Goal: Task Accomplishment & Management: Use online tool/utility

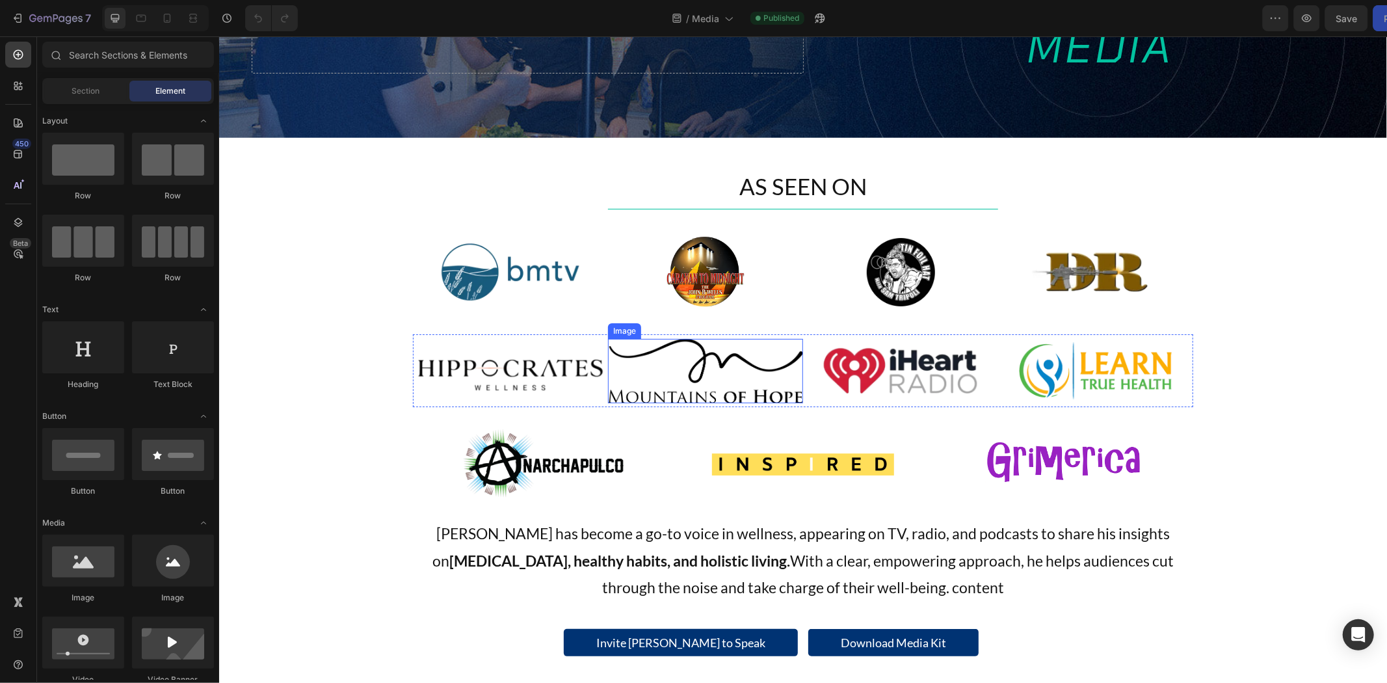
scroll to position [216, 0]
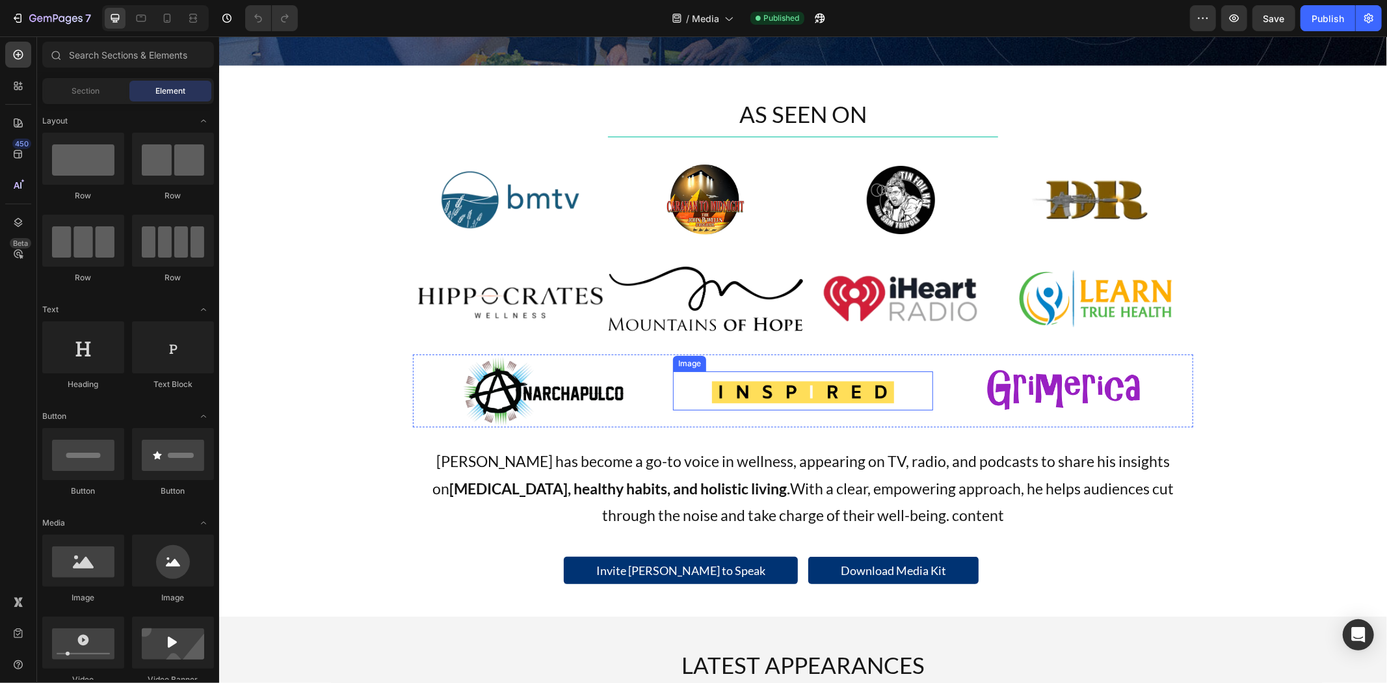
click at [796, 385] on img at bounding box center [802, 390] width 182 height 39
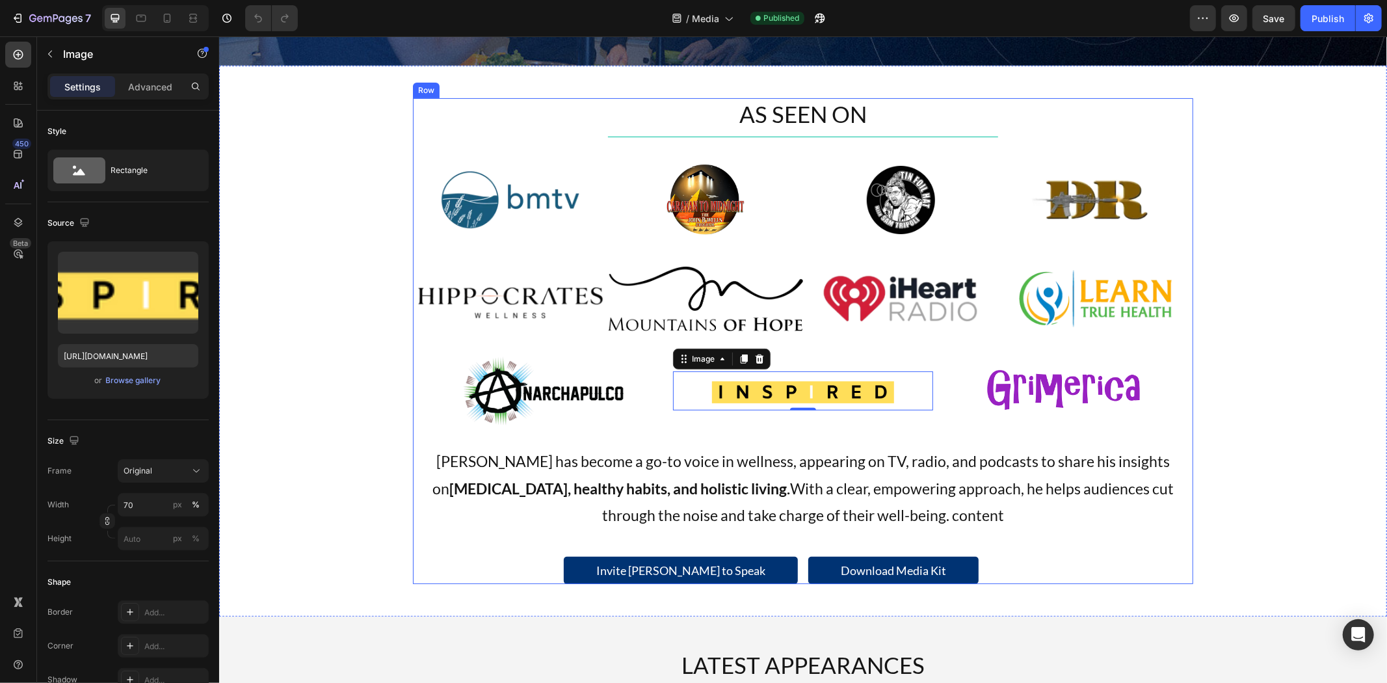
scroll to position [361, 0]
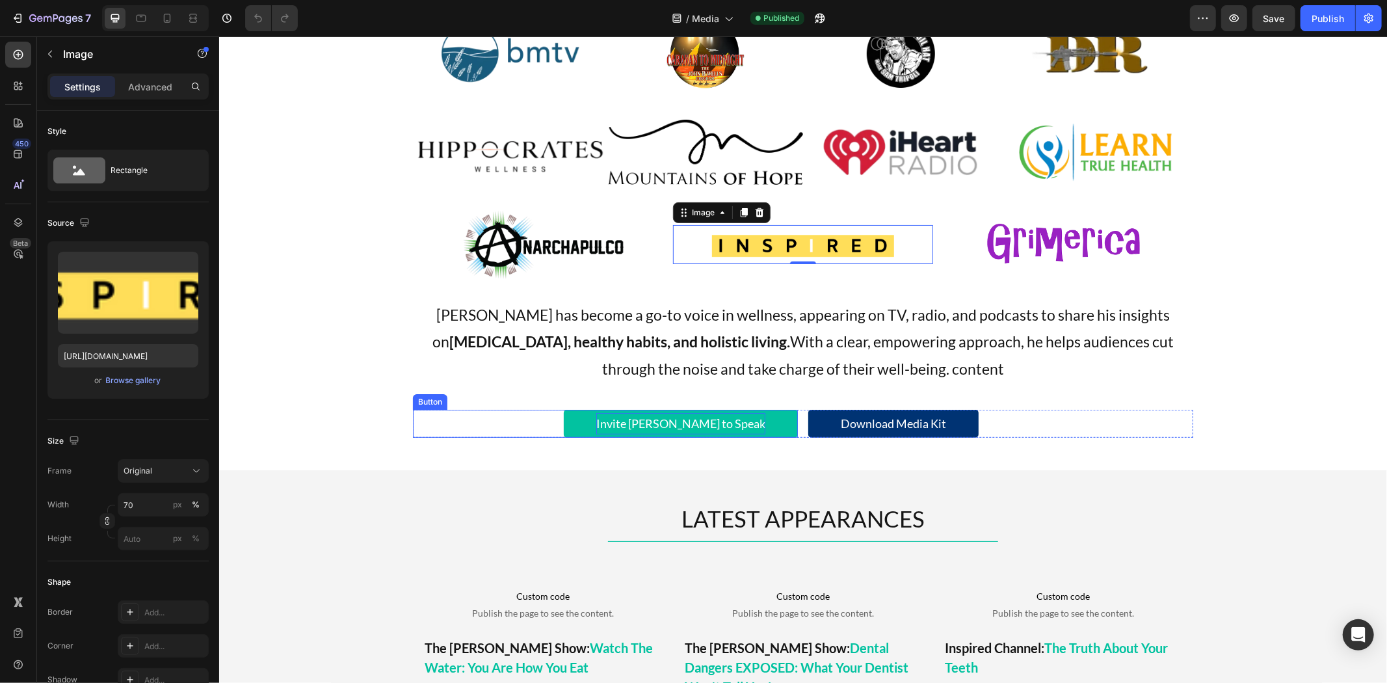
click at [742, 419] on p "Invite [PERSON_NAME] to Speak" at bounding box center [679, 422] width 169 height 21
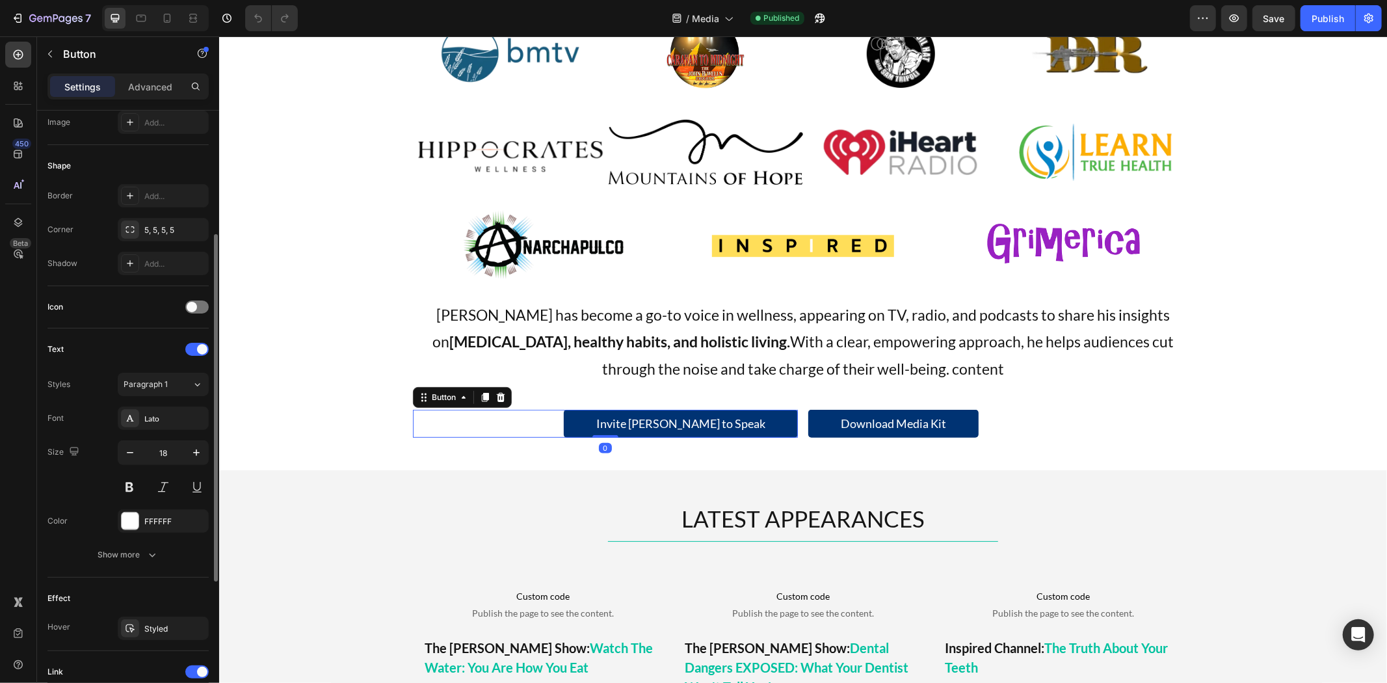
scroll to position [433, 0]
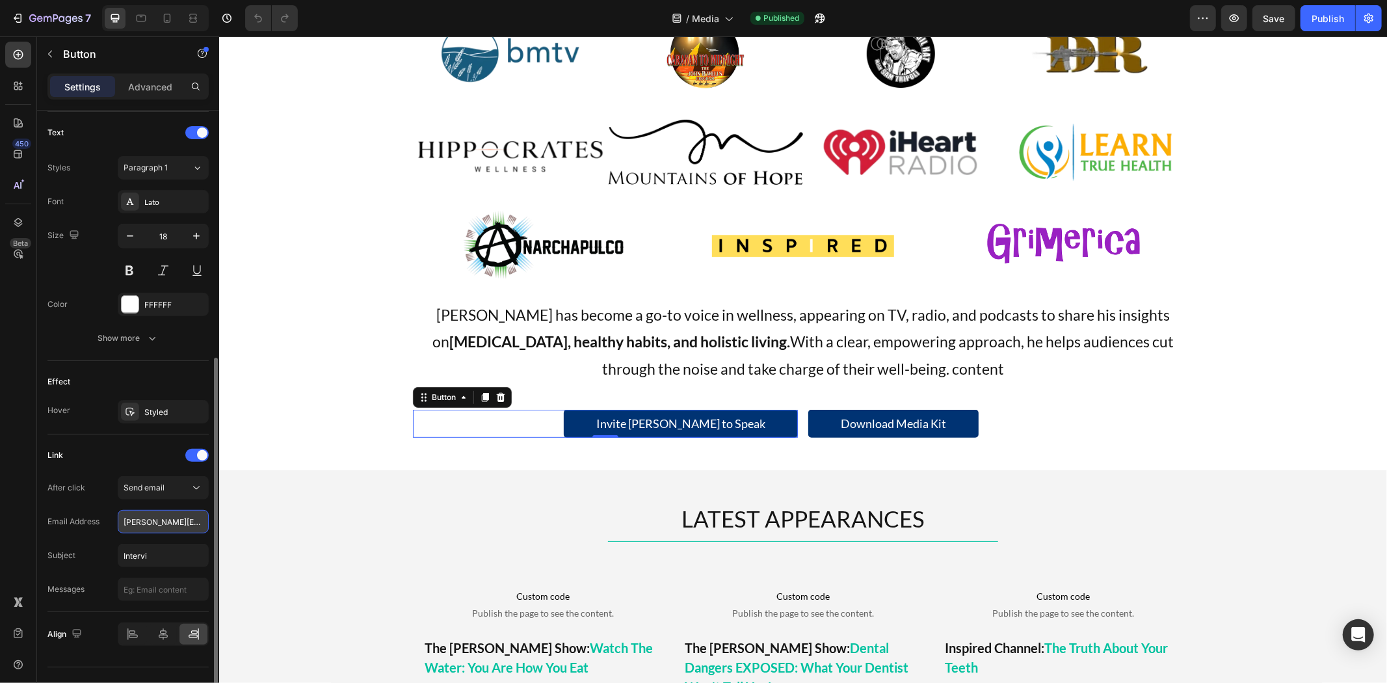
click at [145, 528] on input "stephanie@chemicalfreebody.com" at bounding box center [163, 521] width 91 height 23
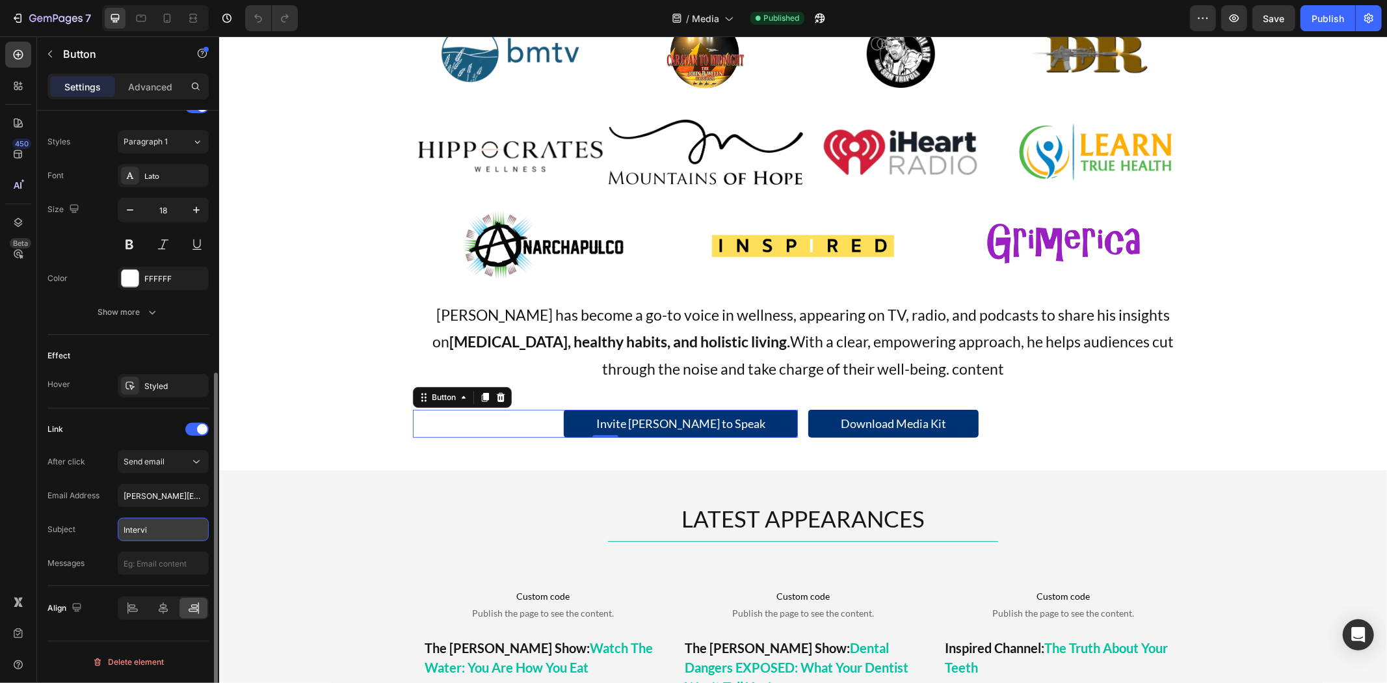
click at [163, 525] on input "Intervi" at bounding box center [163, 528] width 91 height 23
click at [167, 528] on input "Intervi" at bounding box center [163, 528] width 91 height 23
drag, startPoint x: 171, startPoint y: 527, endPoint x: 33, endPoint y: 531, distance: 137.9
click at [34, 532] on div "450 Beta Sections(18) Elements(83) Section Element Hero Section Product Detail …" at bounding box center [109, 359] width 219 height 646
click at [144, 426] on div "Link" at bounding box center [127, 429] width 161 height 21
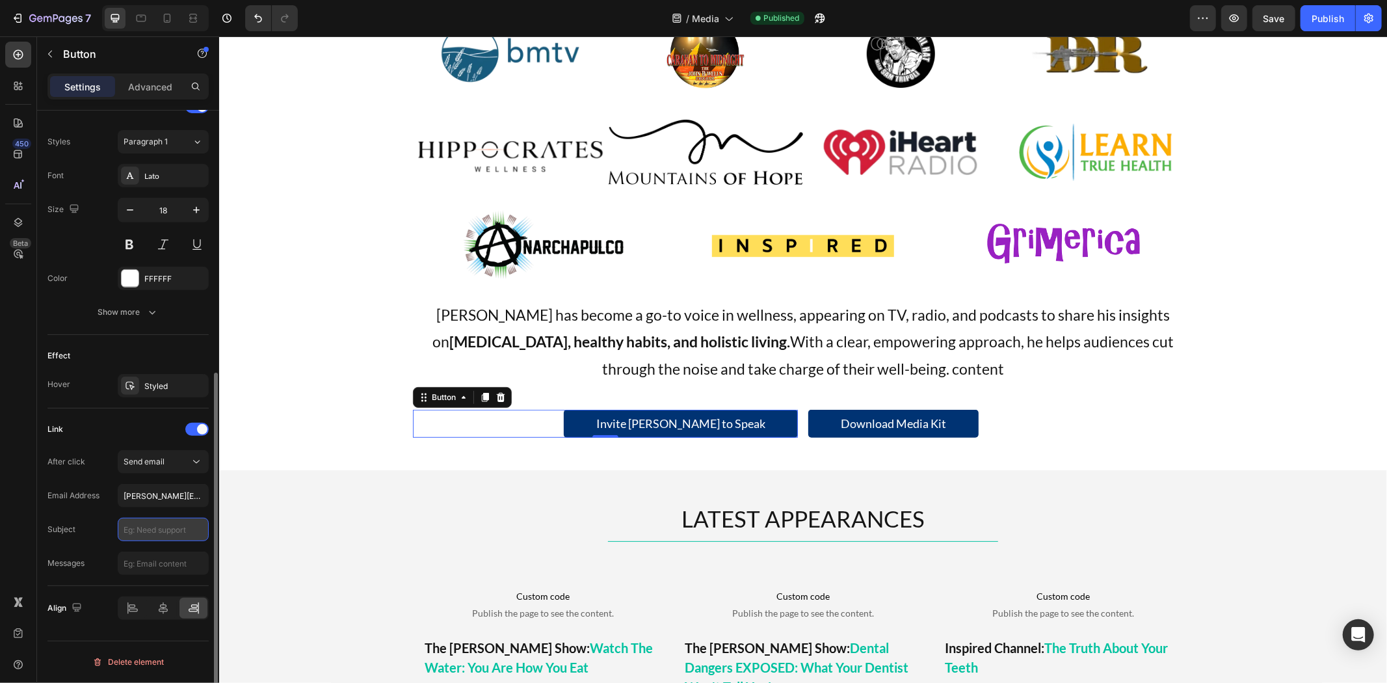
click at [154, 533] on input "text" at bounding box center [163, 528] width 91 height 23
click at [165, 491] on input "stephanie@chemicalfreebody.com" at bounding box center [163, 495] width 91 height 23
click at [170, 491] on input "stephanie@chemicalfreebody.com" at bounding box center [163, 495] width 91 height 23
click at [179, 491] on input "stephanie@chemicalfreebody.com" at bounding box center [163, 495] width 91 height 23
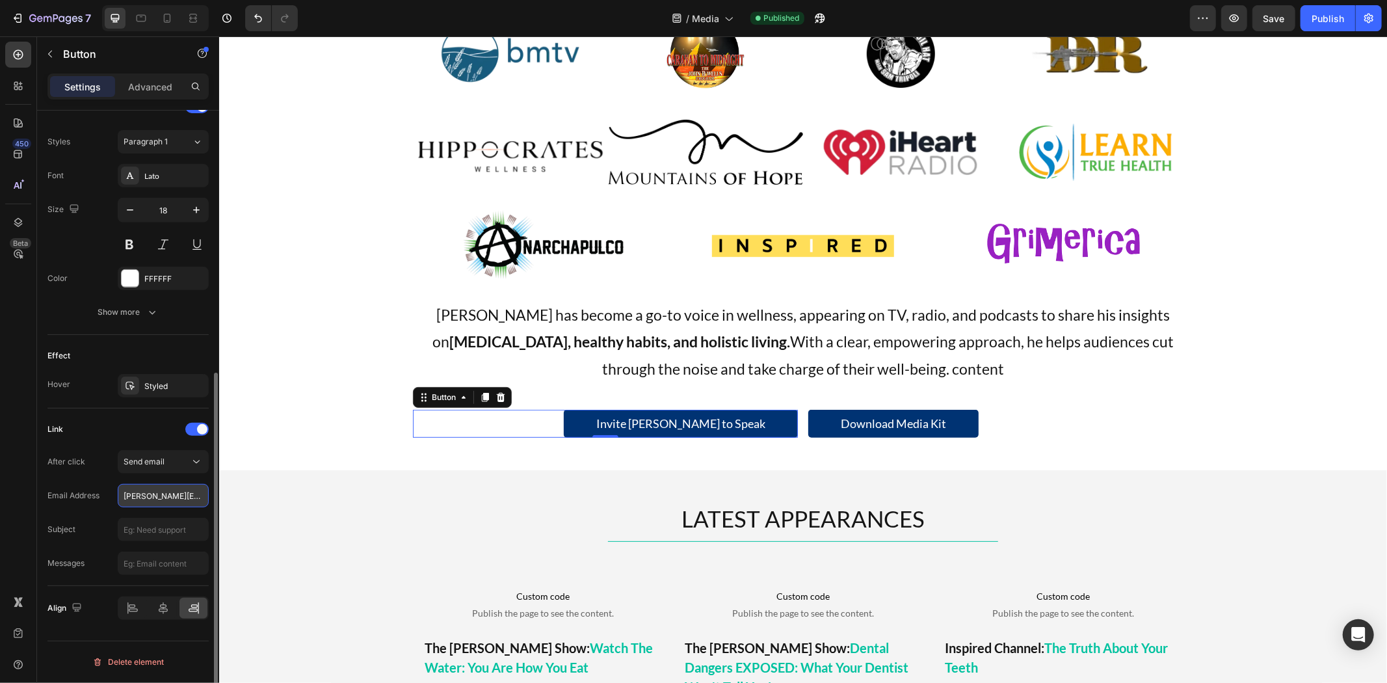
click at [179, 495] on input "stephanie@chemicalfreebody.com" at bounding box center [163, 495] width 91 height 23
click at [174, 496] on input "stephanie@chemicalfreebody.com" at bounding box center [163, 495] width 91 height 23
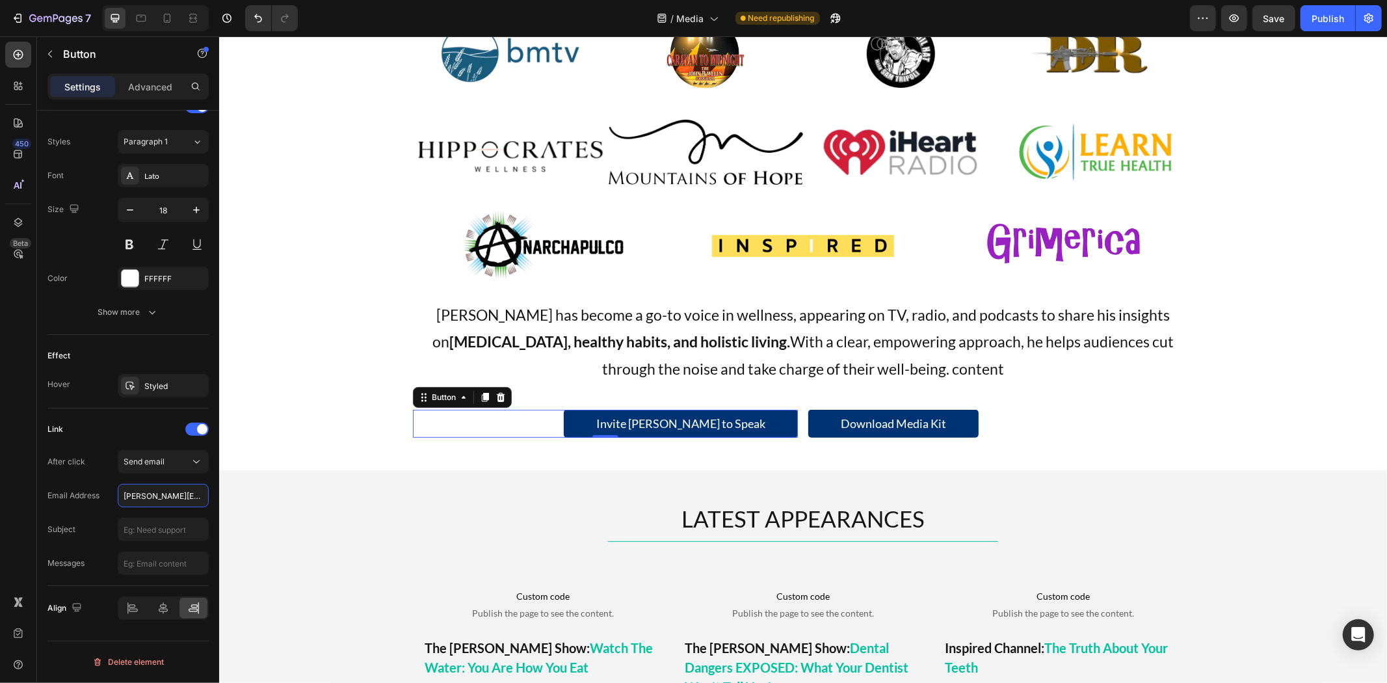
paste input "ara"
drag, startPoint x: 190, startPoint y: 491, endPoint x: 62, endPoint y: 495, distance: 128.1
click at [62, 495] on div "Email Address sara@chemicalfreebody.com" at bounding box center [127, 495] width 161 height 23
click at [177, 498] on input "sara@chemicalfreebody.com" at bounding box center [163, 495] width 91 height 23
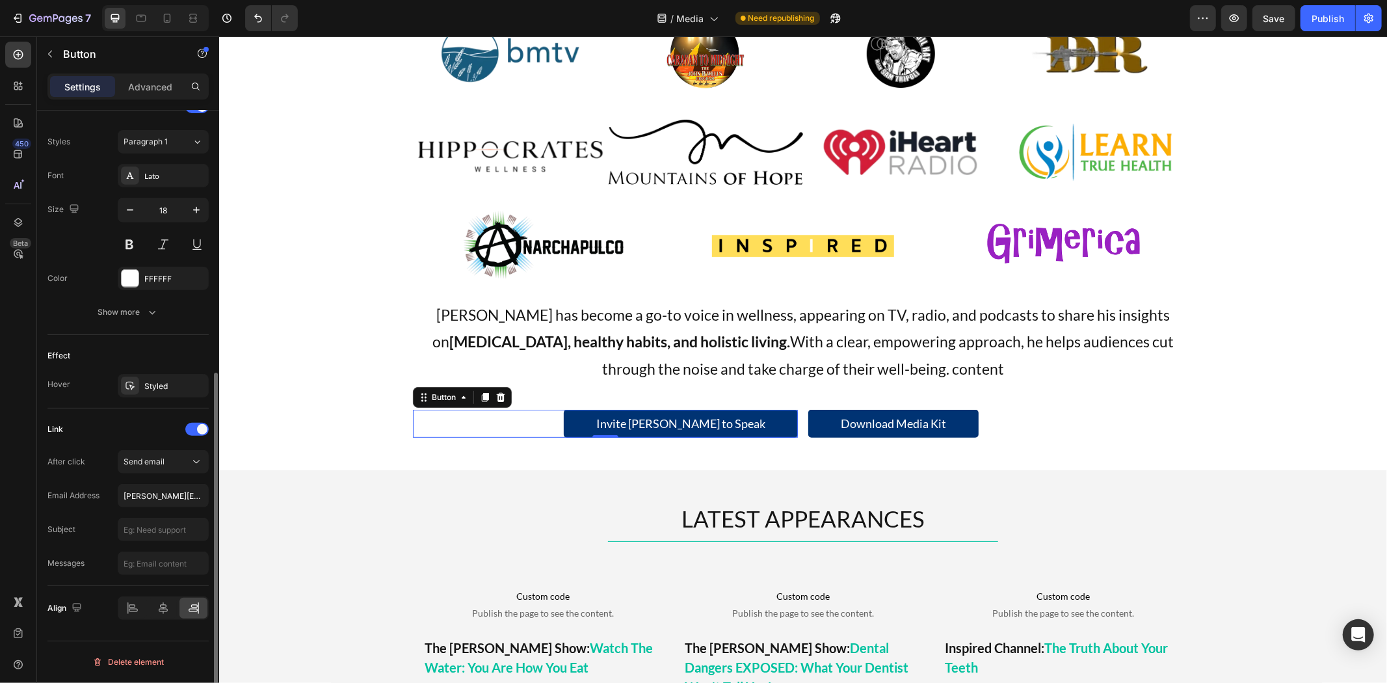
type input "sara@chemicalfreebody.com"
click at [153, 429] on div "Link" at bounding box center [127, 429] width 161 height 21
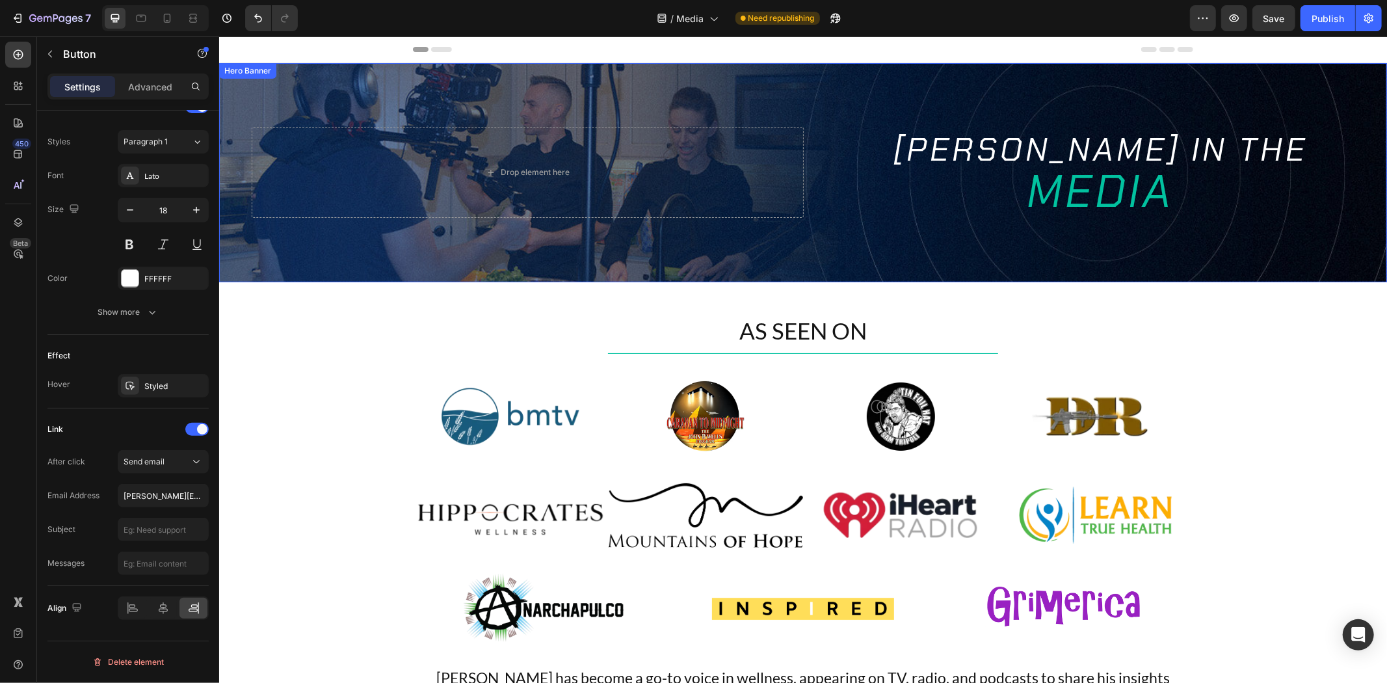
click at [404, 85] on div "Background Image" at bounding box center [801, 171] width 1167 height 219
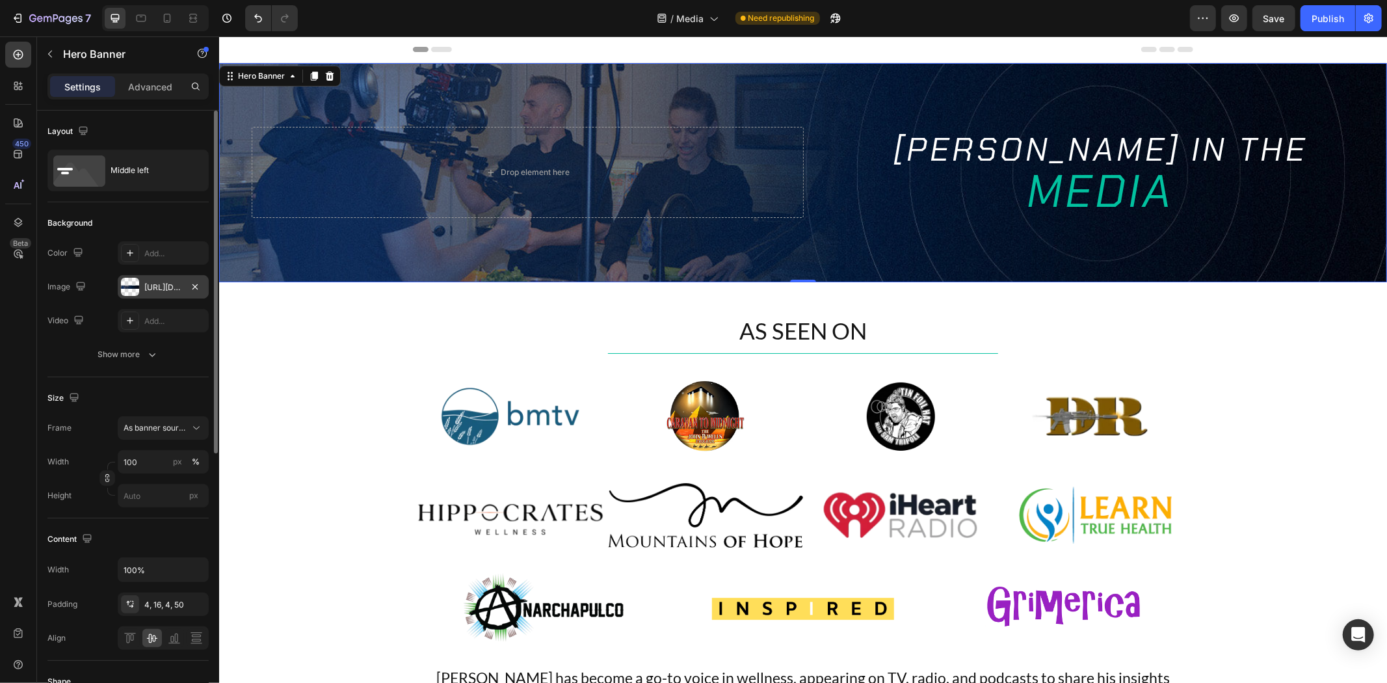
click at [153, 290] on div "https://cdn.shopify.com/s/files/1/0723/9509/6367/files/Media_Banner_Desktop.jpg…" at bounding box center [163, 287] width 38 height 12
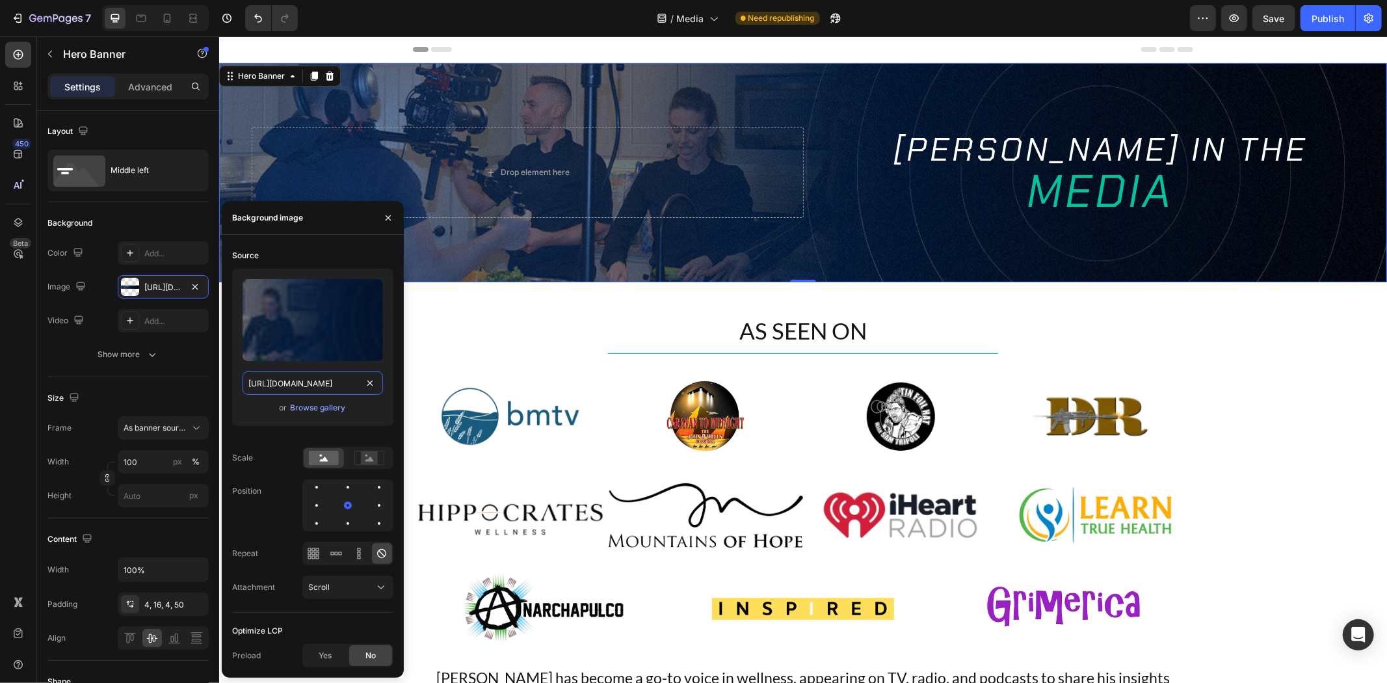
click at [317, 374] on input "https://cdn.shopify.com/s/files/1/0723/9509/6367/files/Media_Banner_Desktop.jpg…" at bounding box center [312, 382] width 140 height 23
paste input "6318078"
type input "https://cdn.shopify.com/s/files/1/0723/9509/6367/files/Media_Banner_Desktop.jpg…"
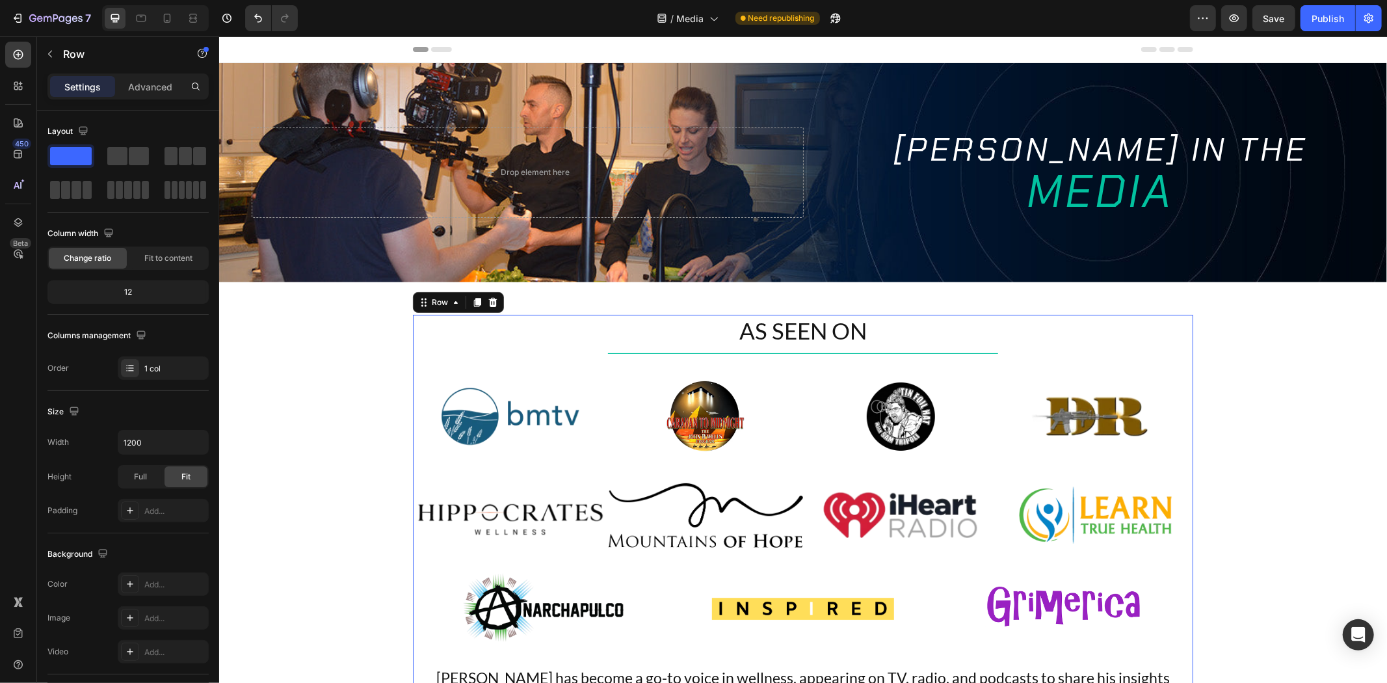
click at [835, 364] on div "AS SEEN ON Heading Title Line Image Image Image Image Row Image Image Image Ima…" at bounding box center [802, 557] width 780 height 486
click at [1262, 387] on div "AS SEEN ON Heading Title Line Image Image Image Image Row Image Image Image Ima…" at bounding box center [801, 557] width 1167 height 486
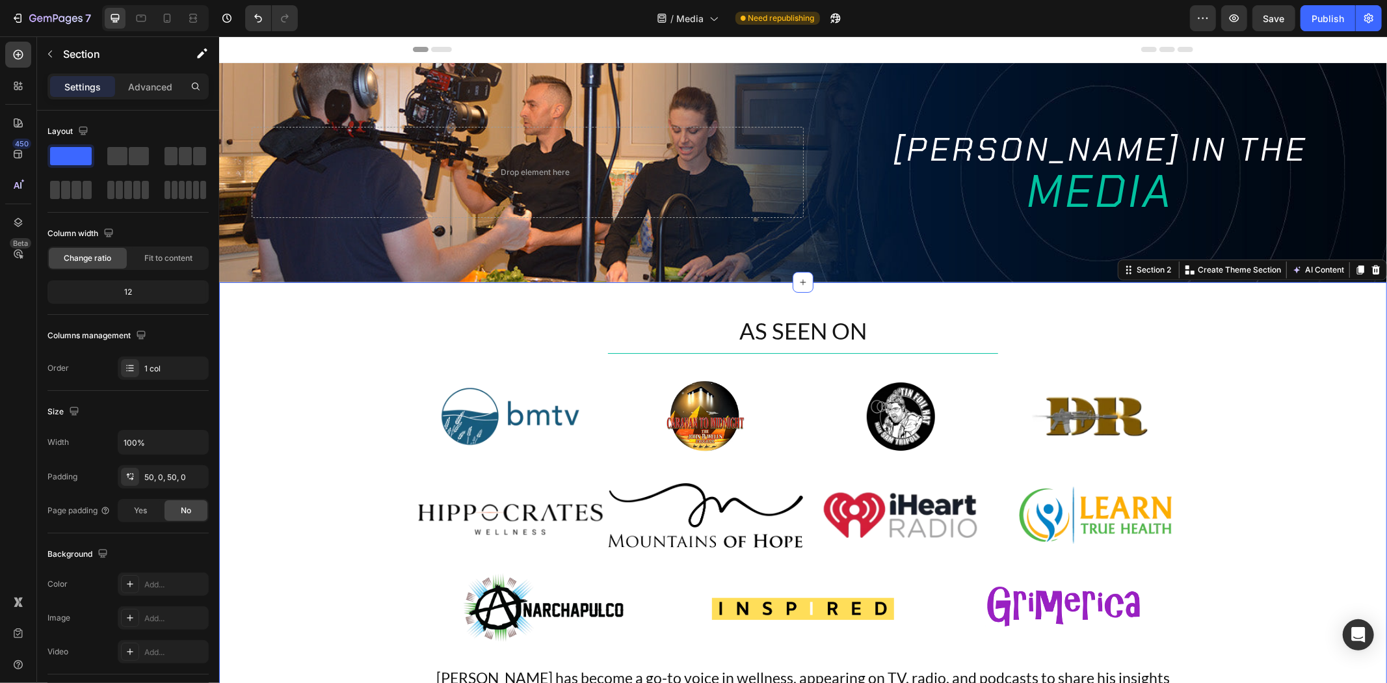
click at [315, 393] on div "AS SEEN ON Heading Title Line Image Image Image Image Row Image Image Image Ima…" at bounding box center [801, 557] width 1167 height 486
click at [482, 424] on img at bounding box center [509, 415] width 195 height 73
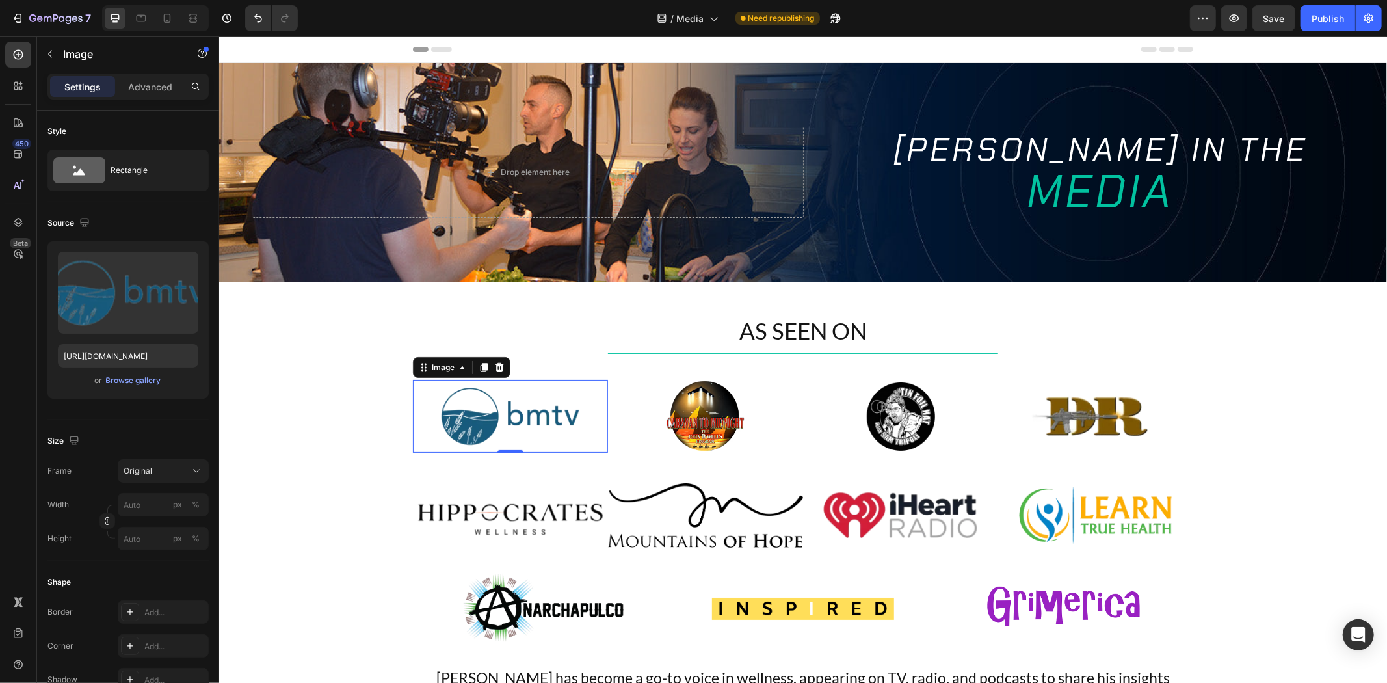
click at [528, 411] on img at bounding box center [509, 415] width 195 height 73
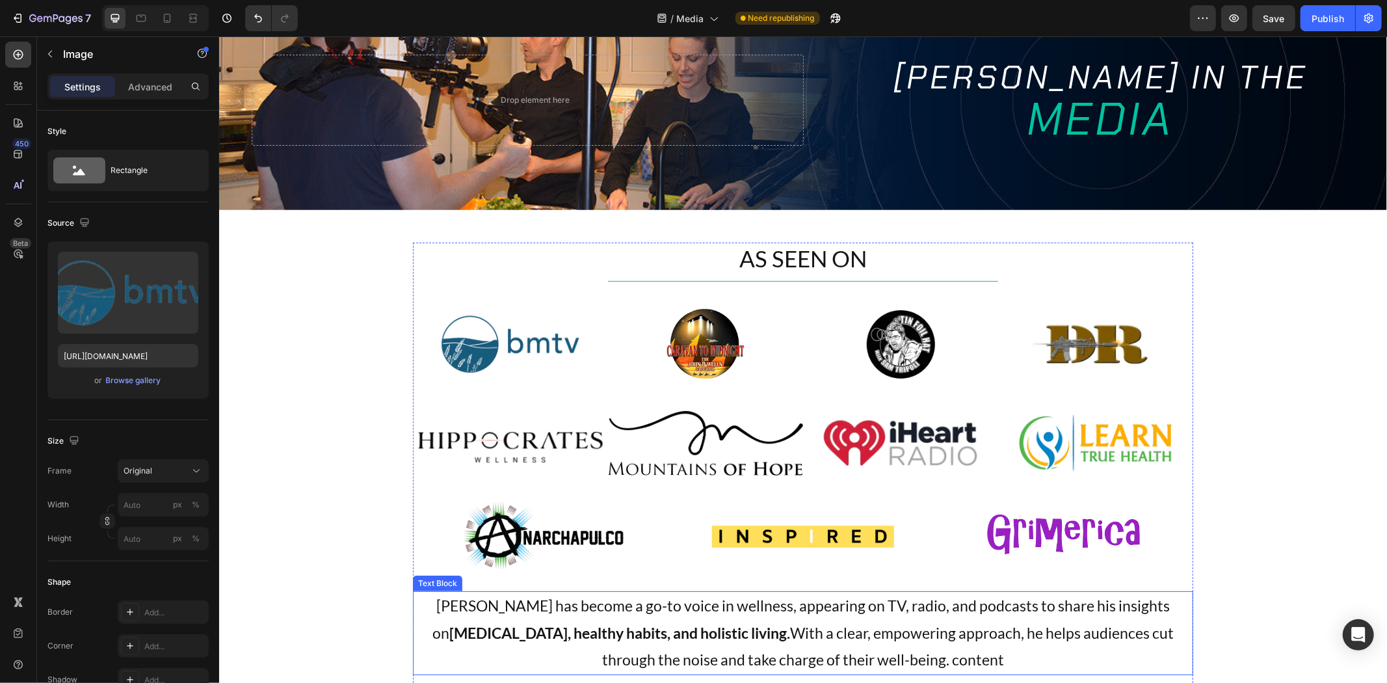
scroll to position [0, 0]
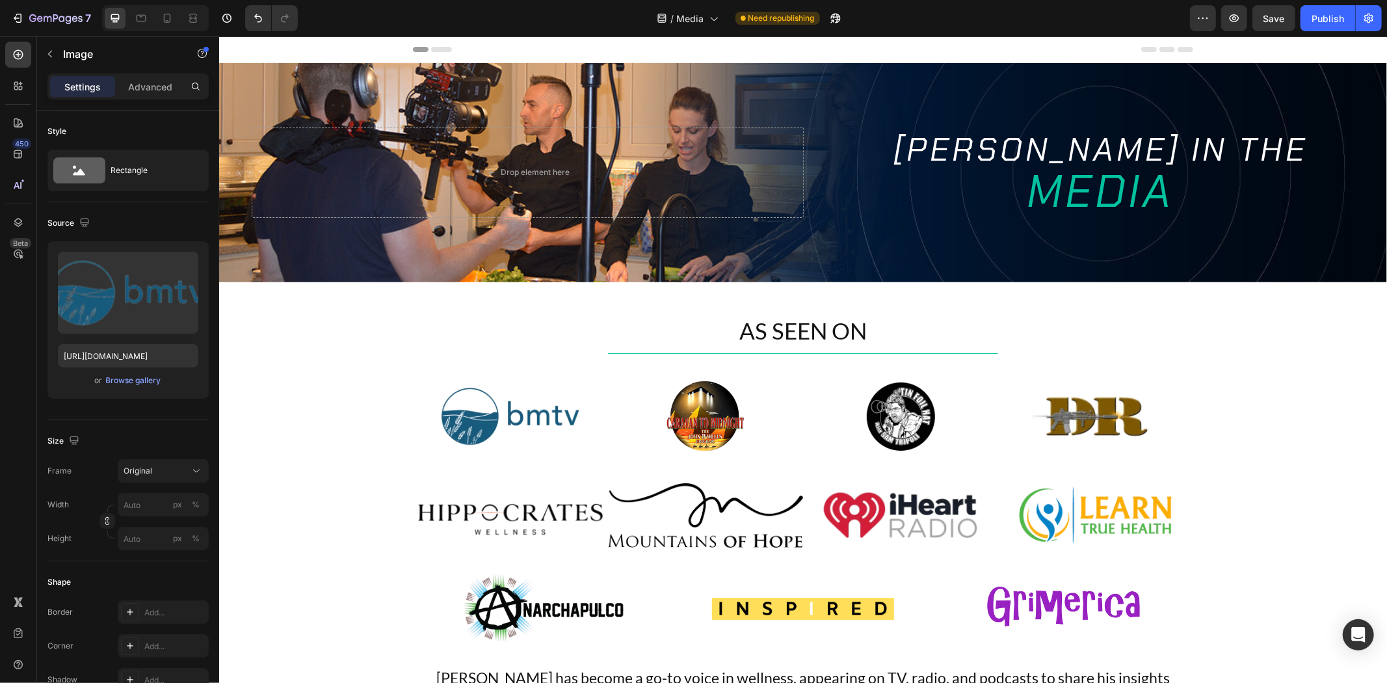
click at [569, 423] on img at bounding box center [509, 415] width 195 height 73
click at [484, 409] on img at bounding box center [509, 415] width 195 height 73
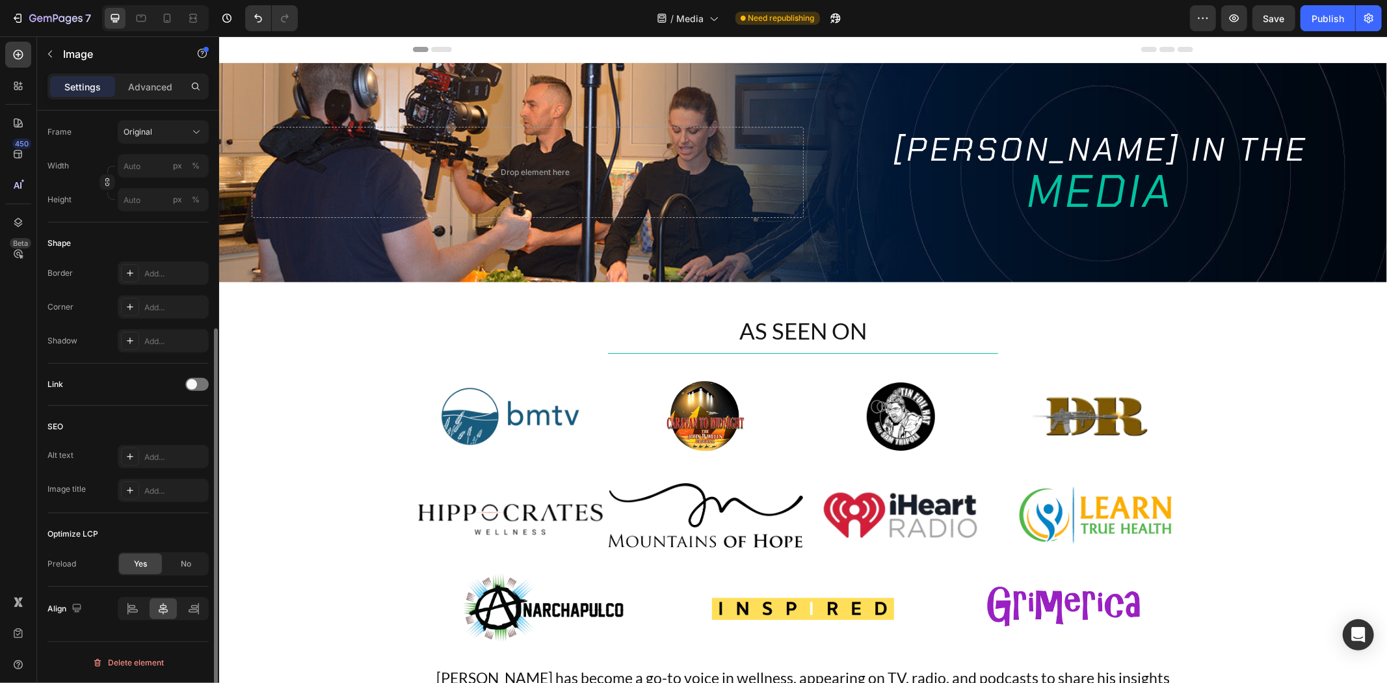
scroll to position [122, 0]
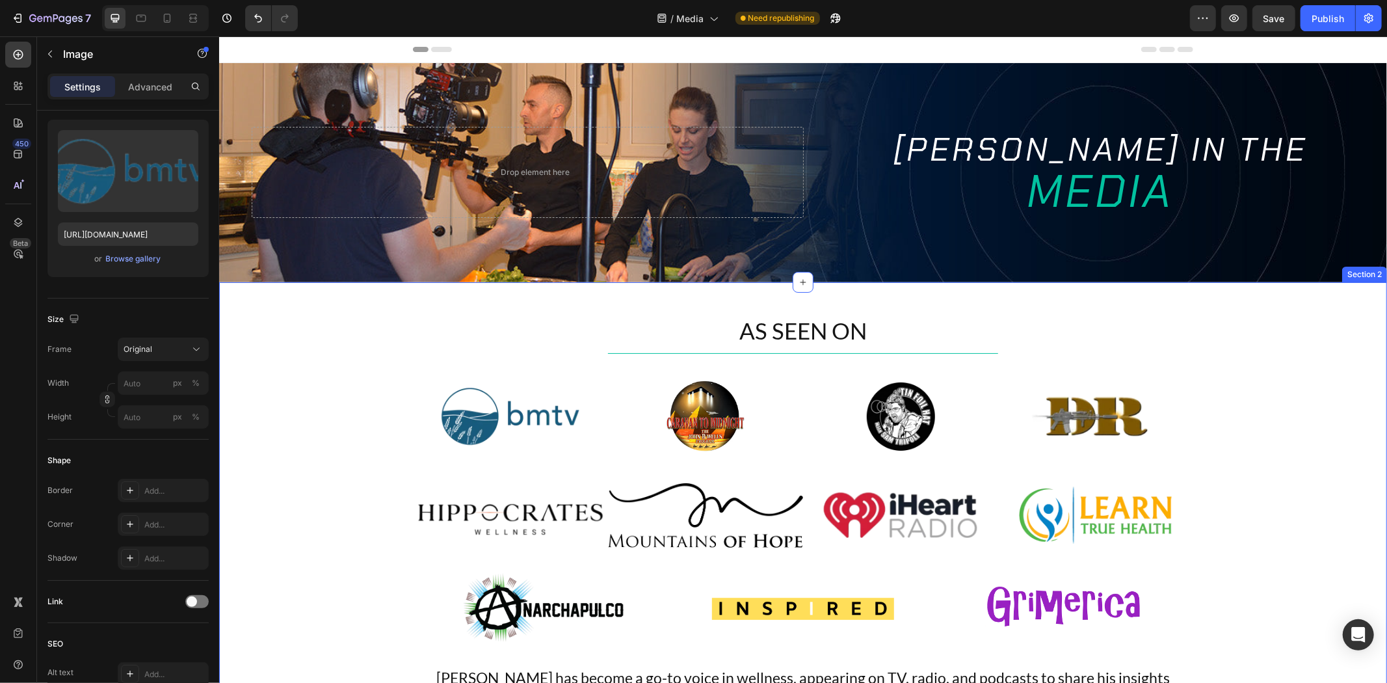
click at [543, 430] on img at bounding box center [509, 415] width 195 height 73
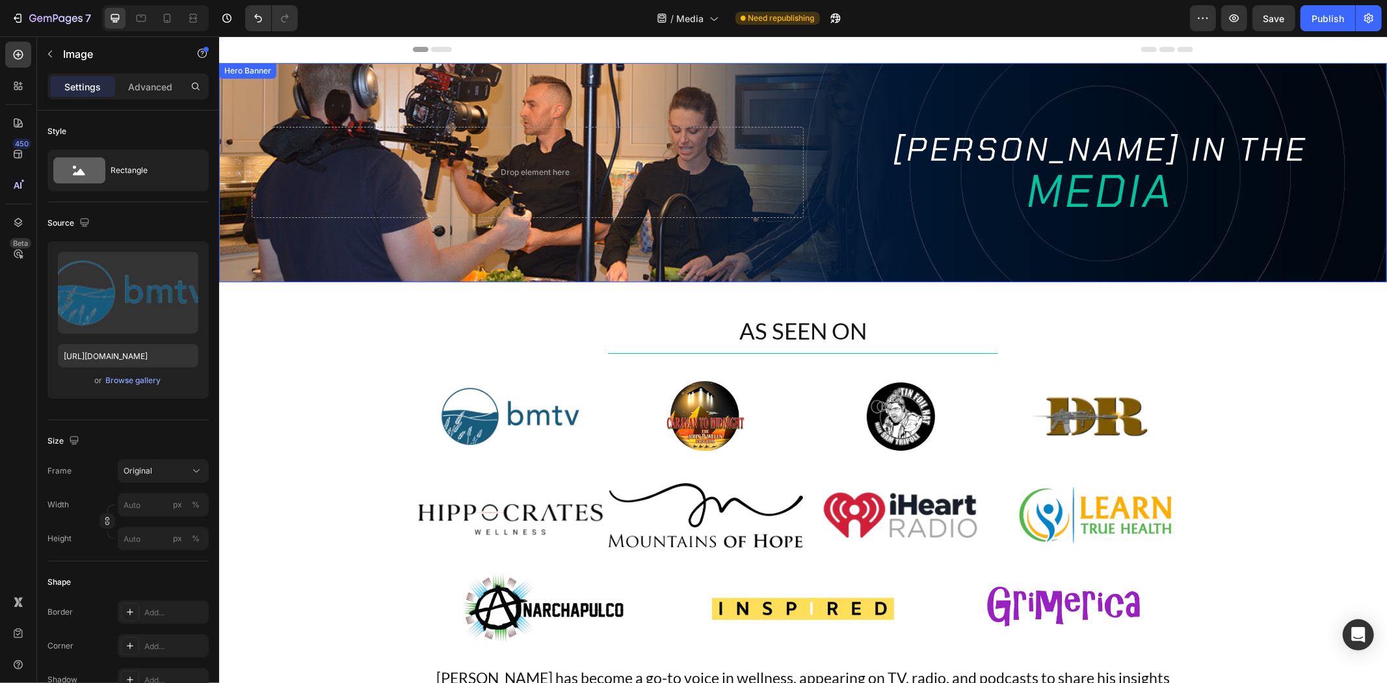
click at [678, 353] on div "Title Line" at bounding box center [802, 353] width 780 height 14
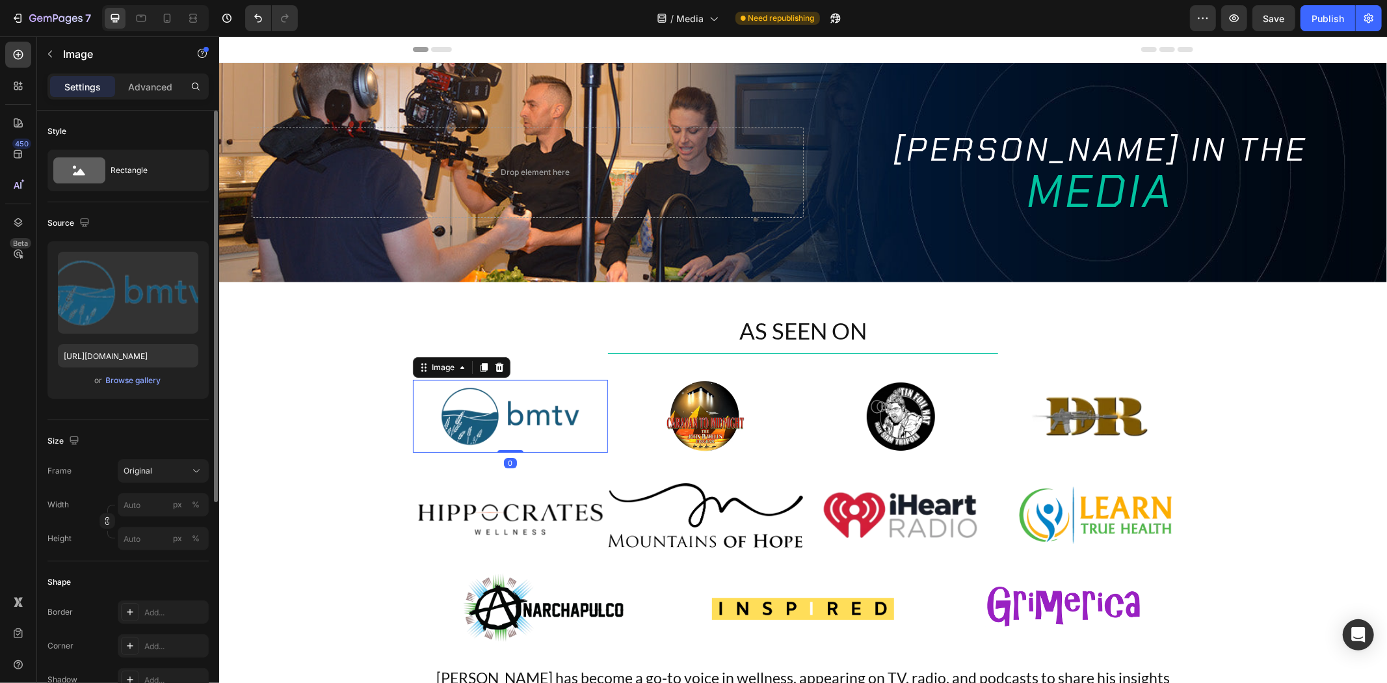
click at [562, 402] on img at bounding box center [509, 415] width 195 height 73
click at [151, 183] on div "Rectangle" at bounding box center [150, 170] width 79 height 30
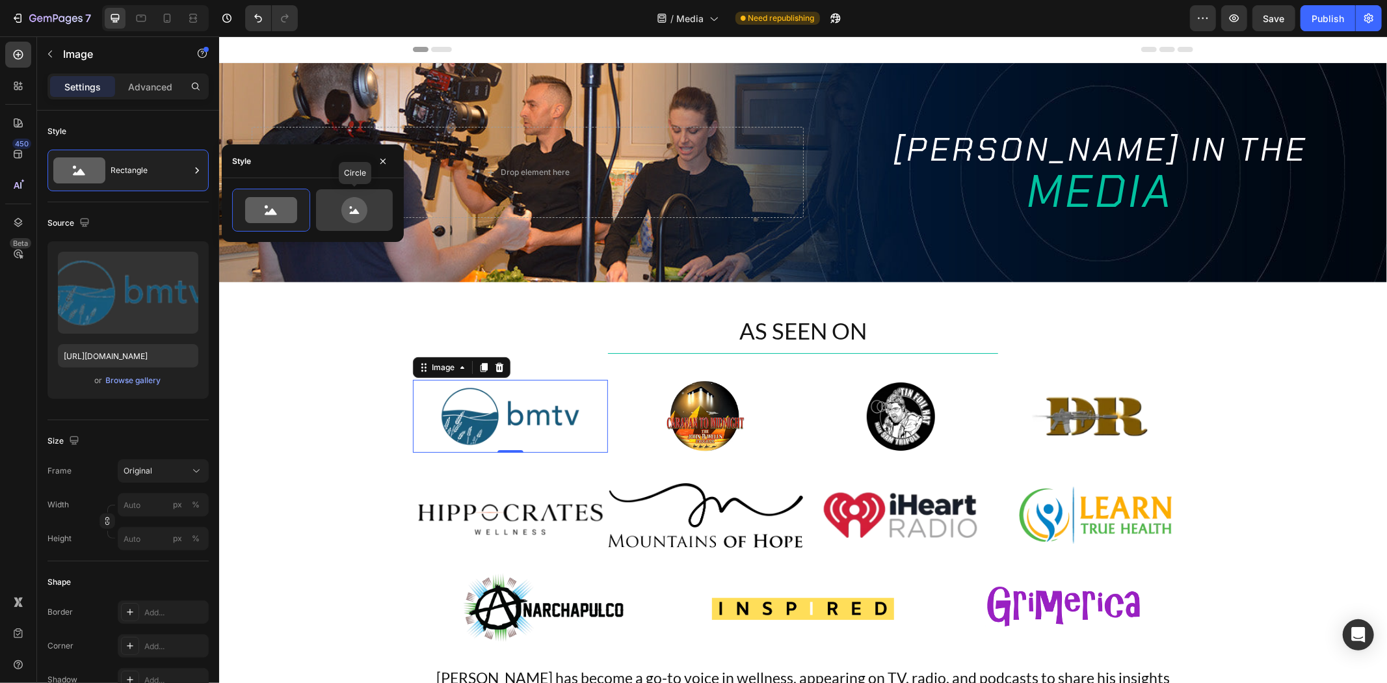
click at [349, 208] on circle at bounding box center [350, 207] width 3 height 3
type input "80"
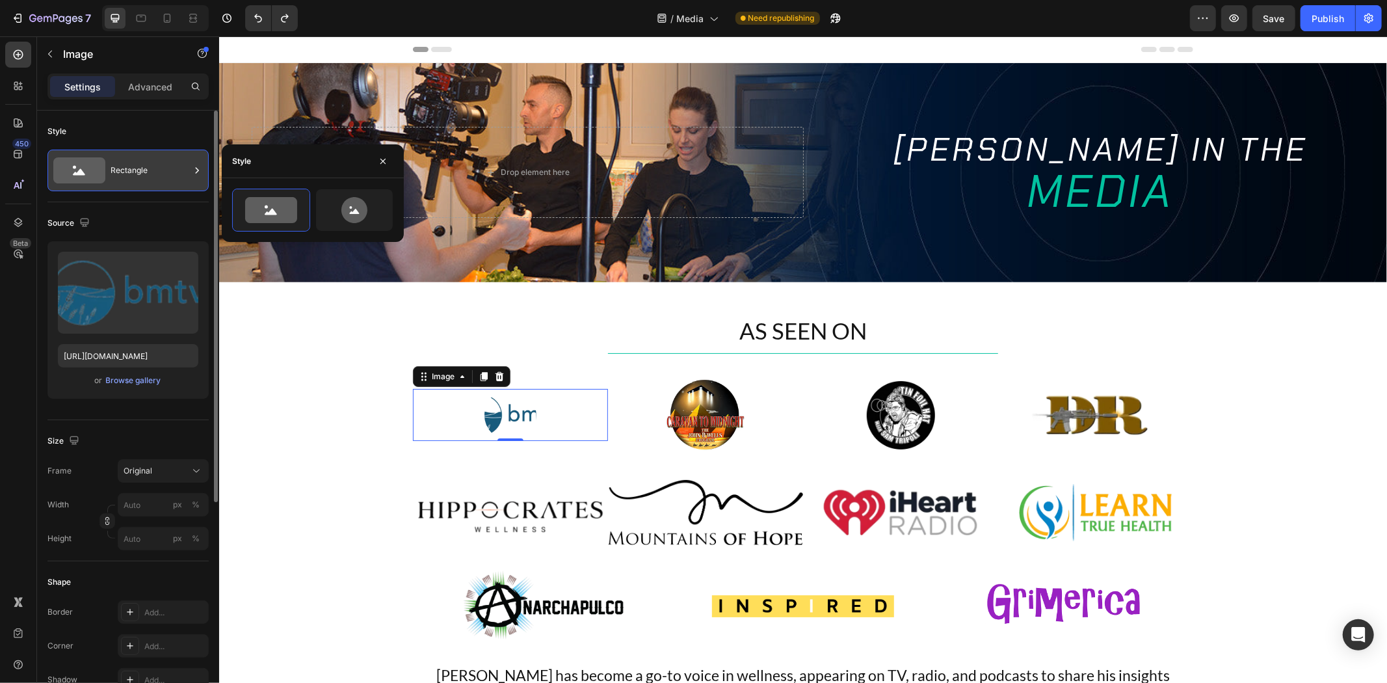
click at [185, 183] on div "Rectangle" at bounding box center [150, 170] width 79 height 30
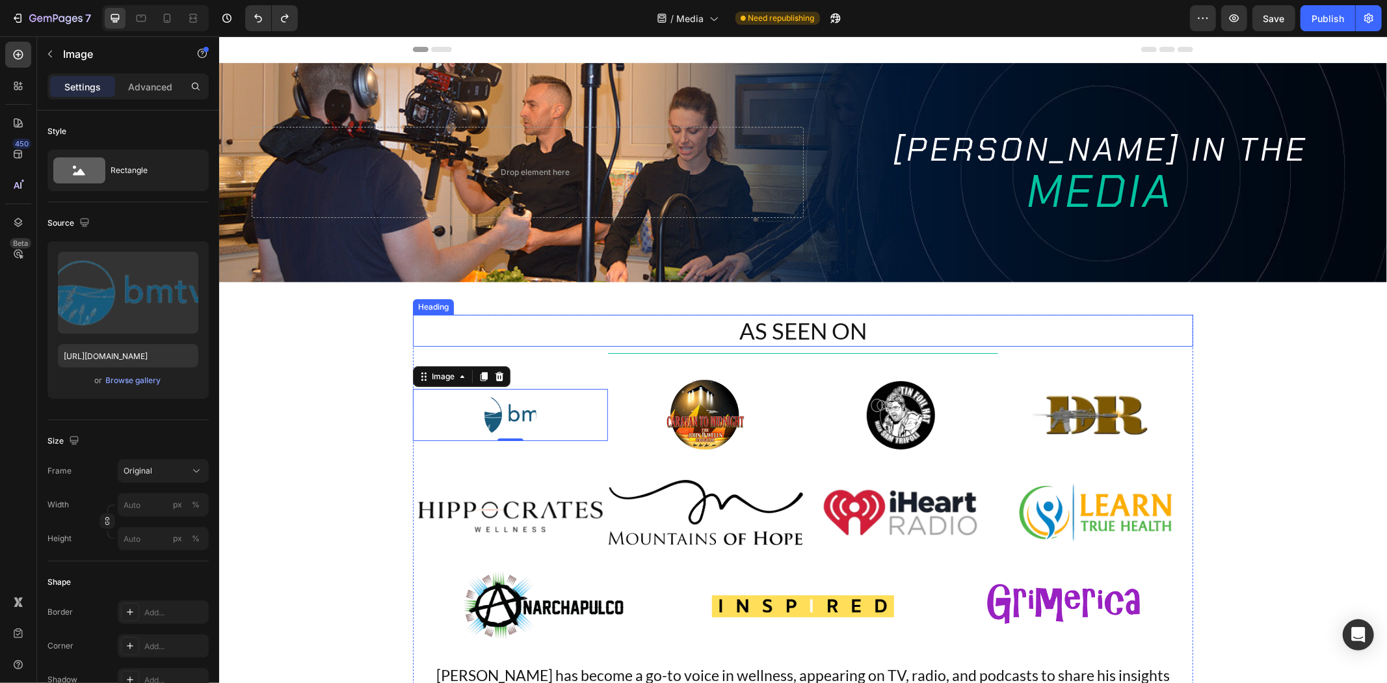
click at [467, 368] on div "Image" at bounding box center [461, 375] width 98 height 21
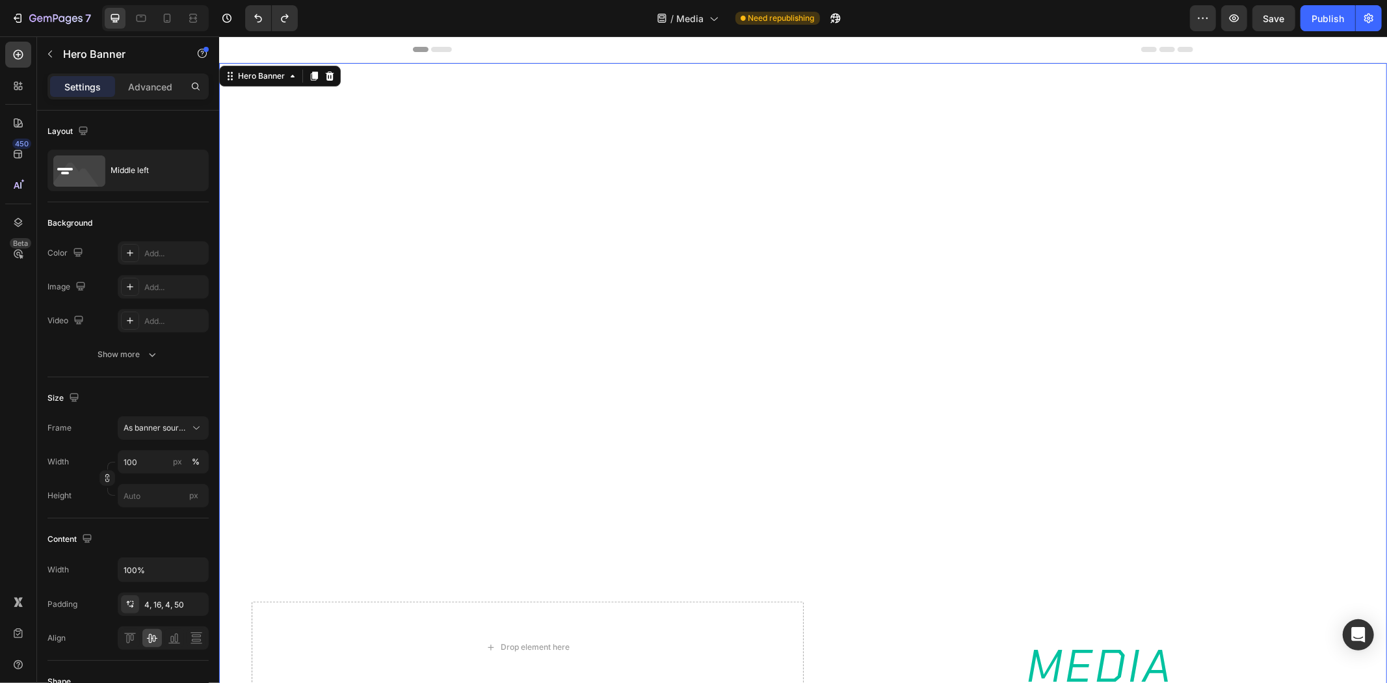
click at [972, 304] on div "Background Image" at bounding box center [801, 645] width 1167 height 1167
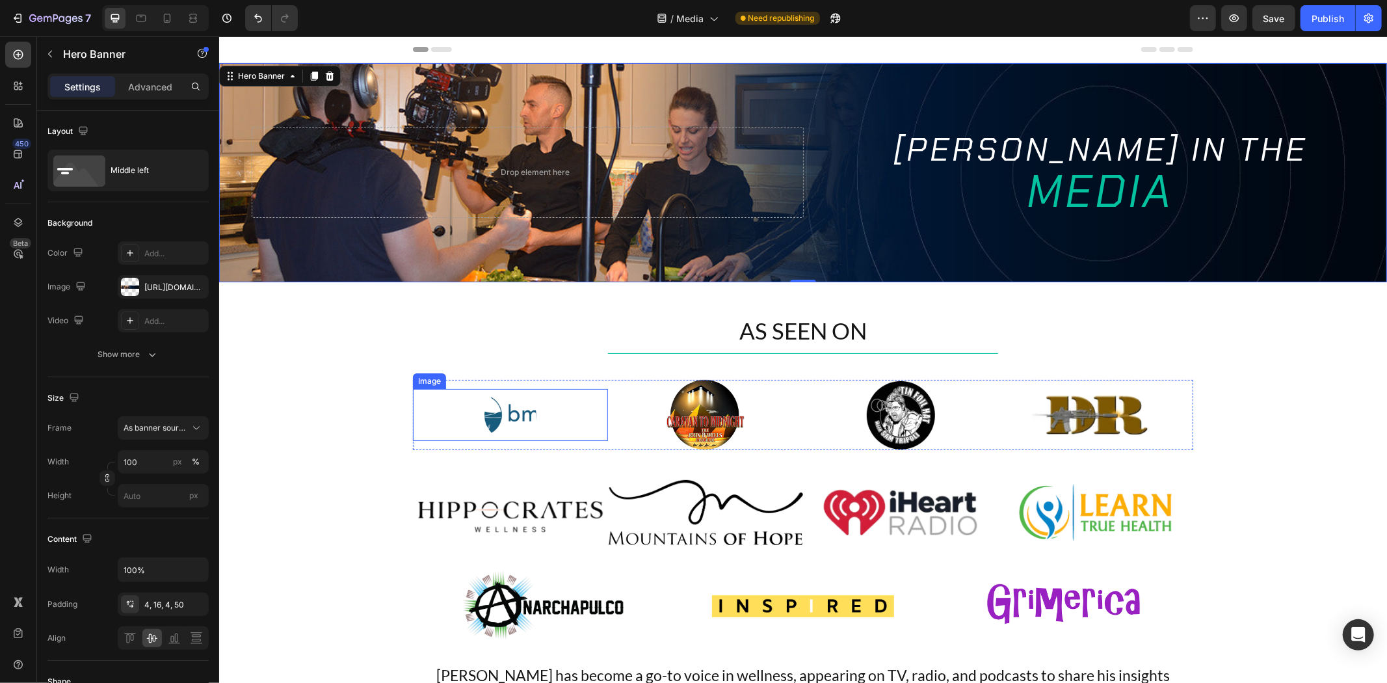
click at [495, 410] on img at bounding box center [510, 414] width 52 height 52
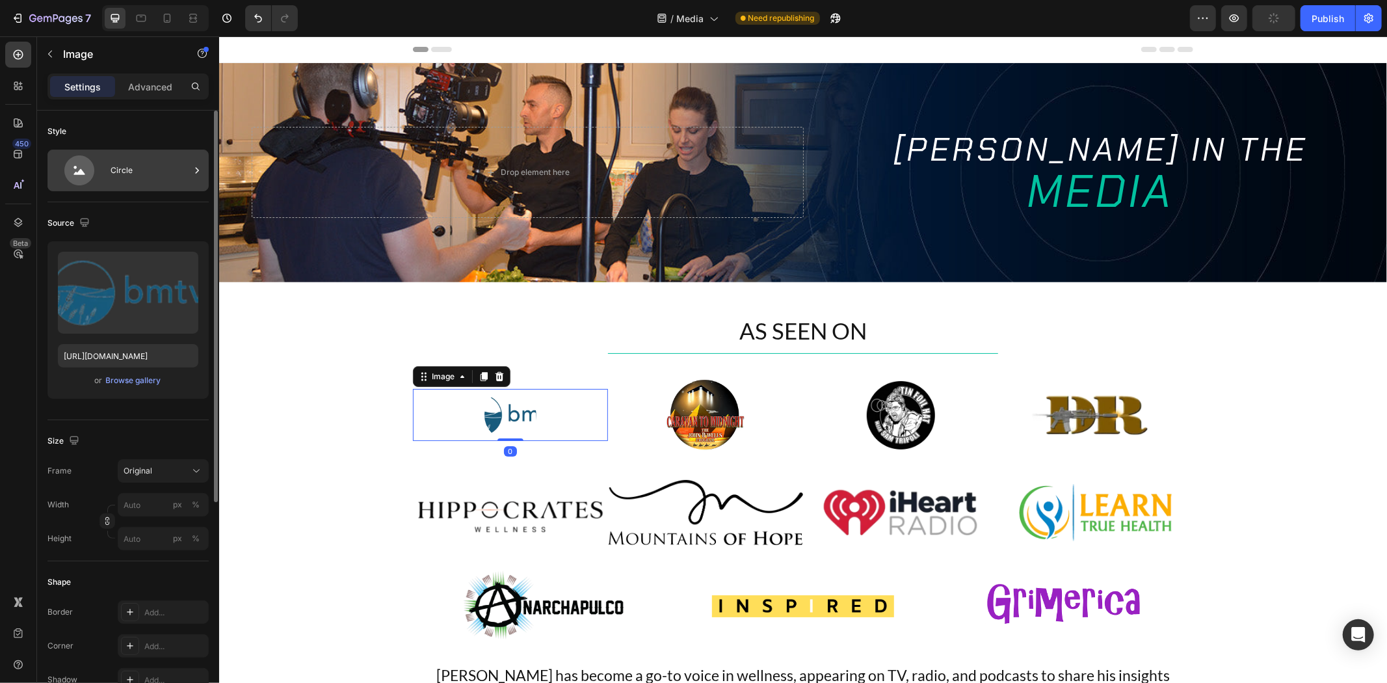
click at [101, 174] on icon at bounding box center [79, 170] width 52 height 30
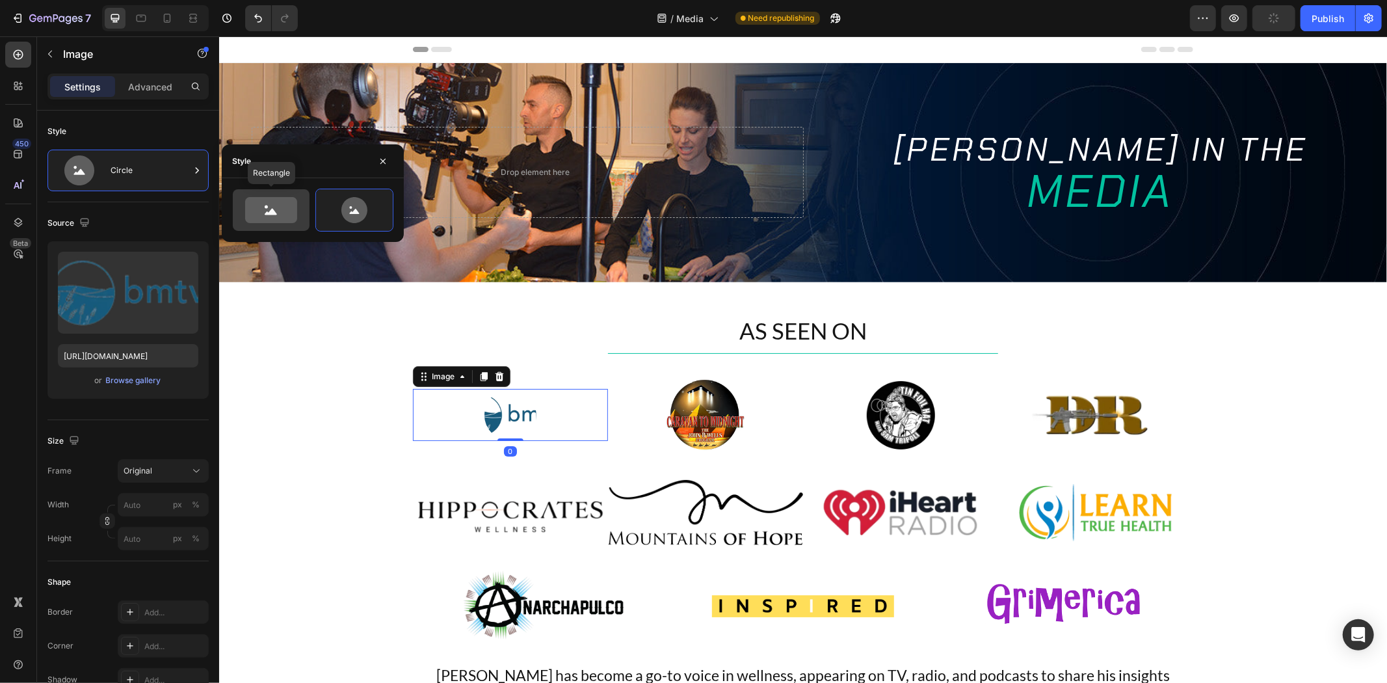
click at [283, 216] on icon at bounding box center [271, 210] width 52 height 26
type input "100"
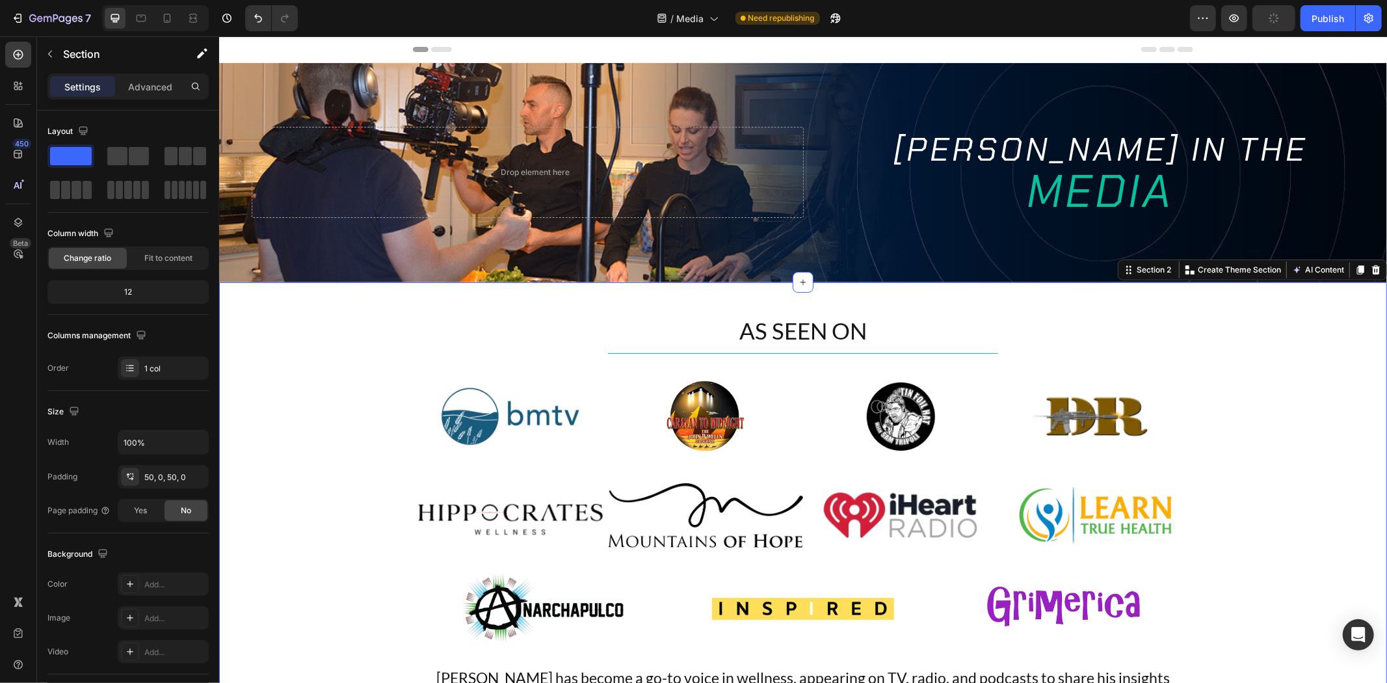
click at [305, 426] on div "AS SEEN ON Heading Title Line Image Image Image Image Row Image Image Image Ima…" at bounding box center [801, 557] width 1167 height 486
click at [462, 419] on img at bounding box center [509, 415] width 195 height 73
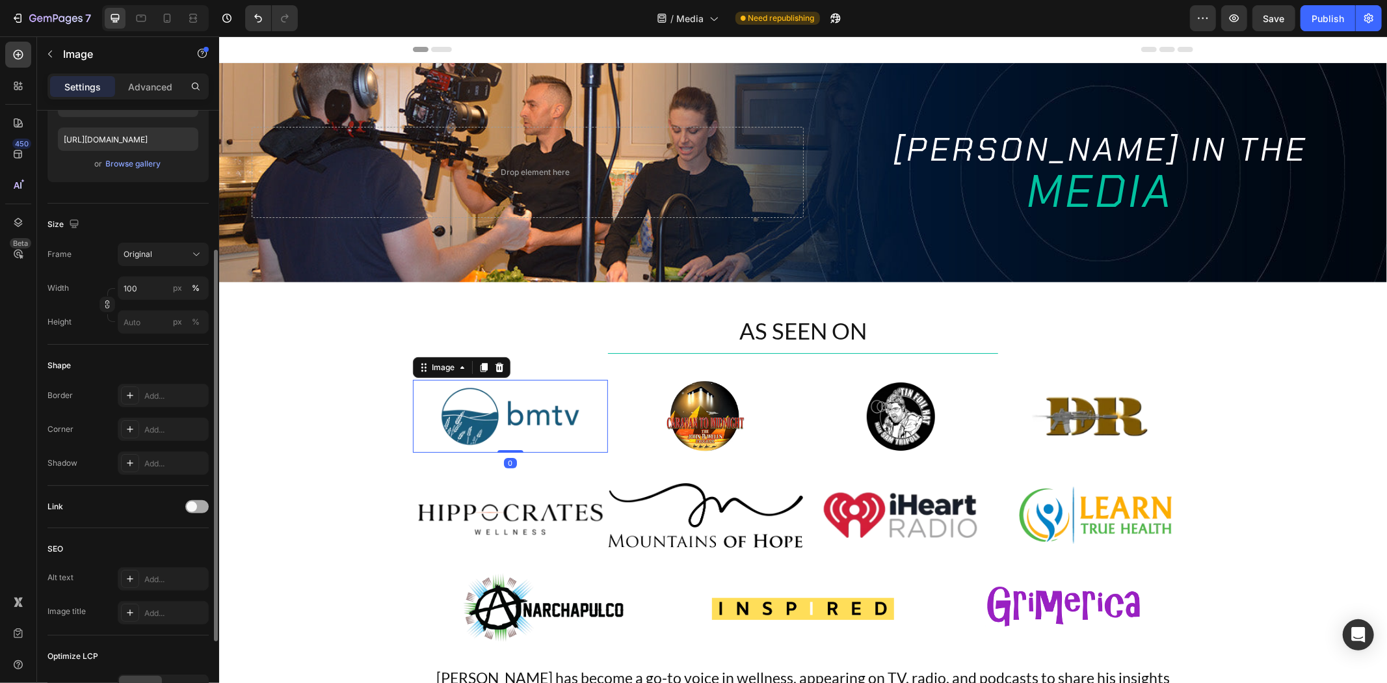
click at [203, 511] on div at bounding box center [196, 506] width 23 height 13
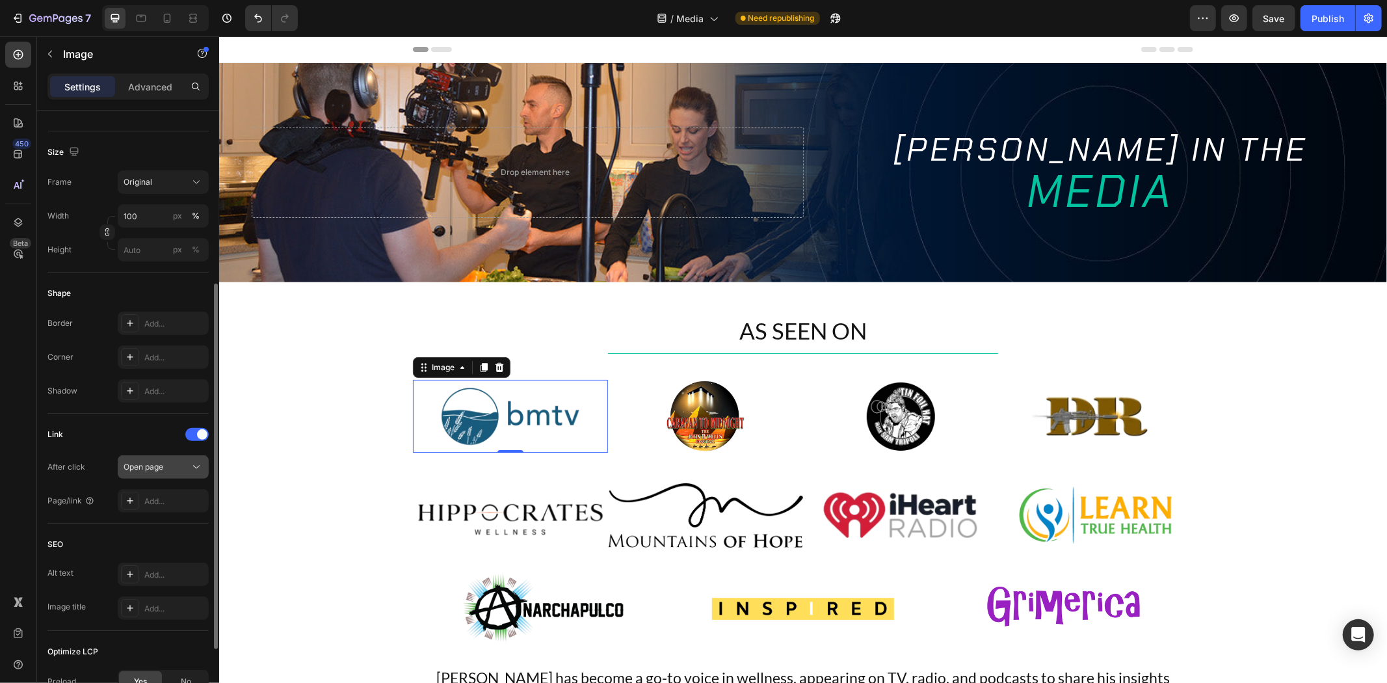
click at [177, 467] on div "Open page" at bounding box center [157, 467] width 66 height 12
click at [166, 489] on div "Add..." at bounding box center [163, 500] width 91 height 23
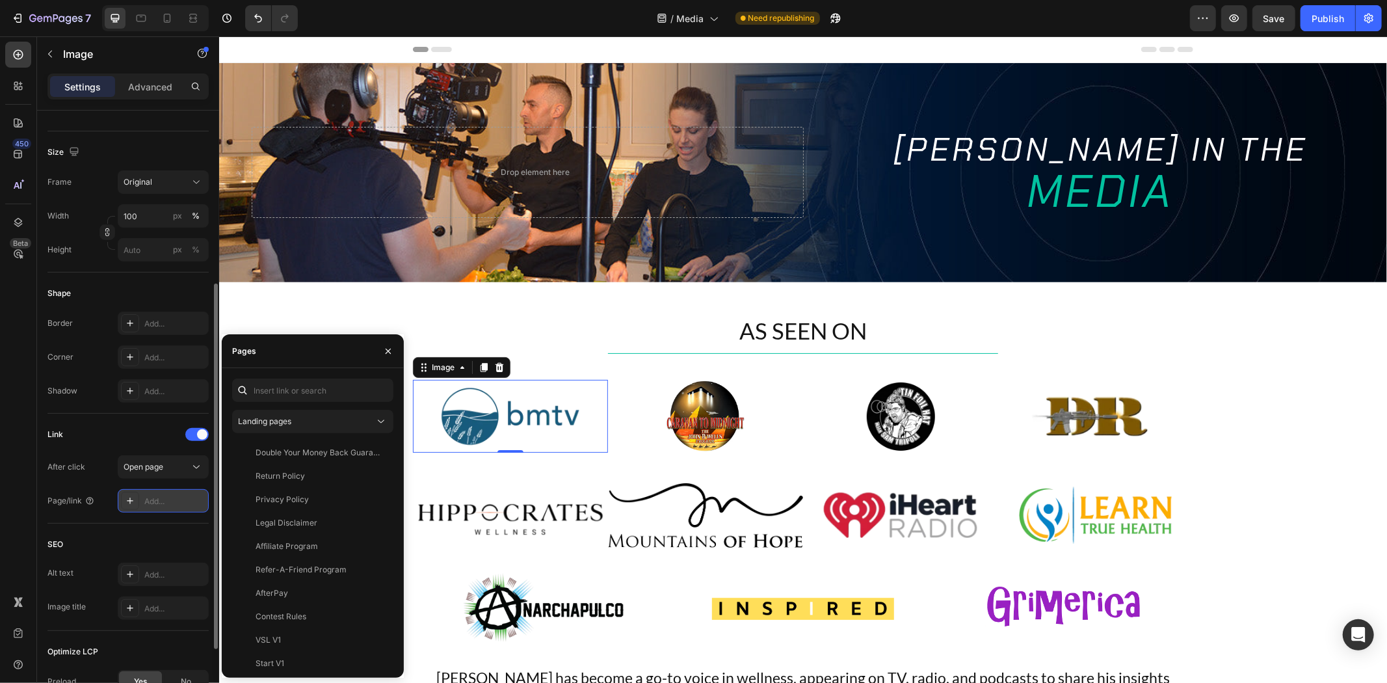
click at [161, 502] on div "Add..." at bounding box center [174, 501] width 61 height 12
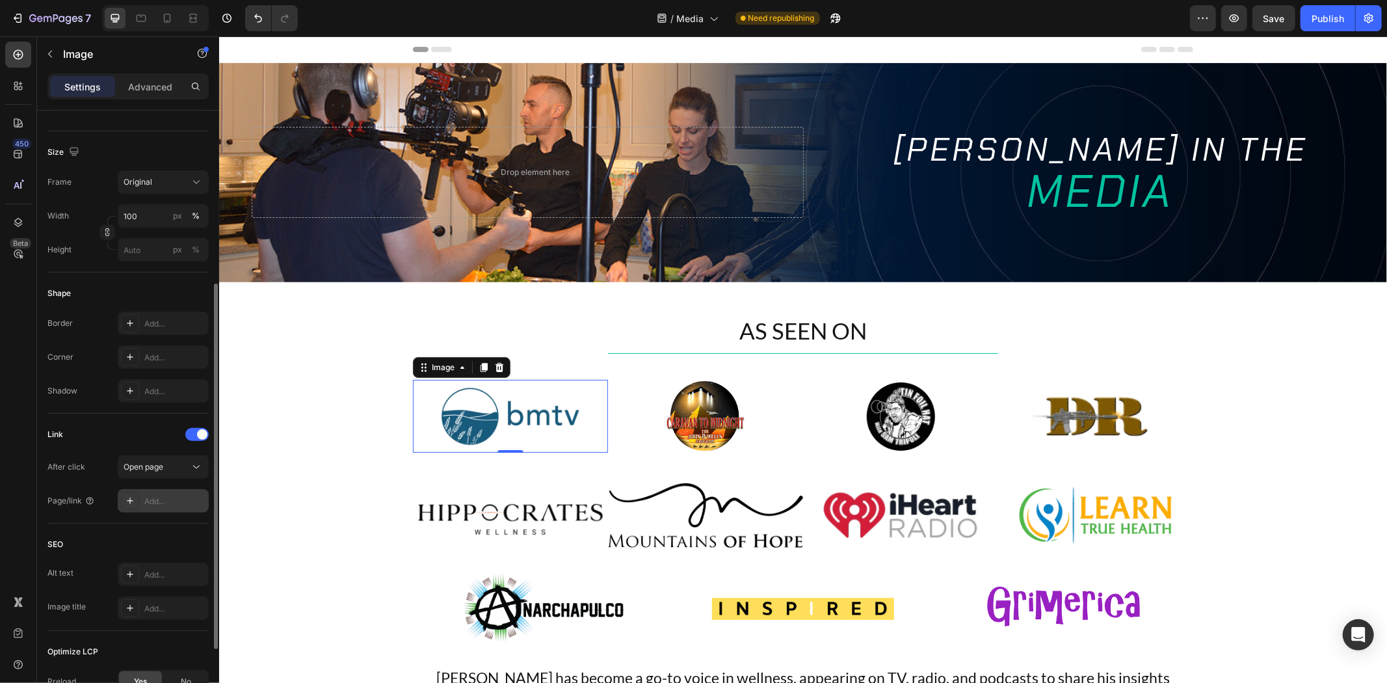
click at [170, 497] on div "Add..." at bounding box center [174, 501] width 61 height 12
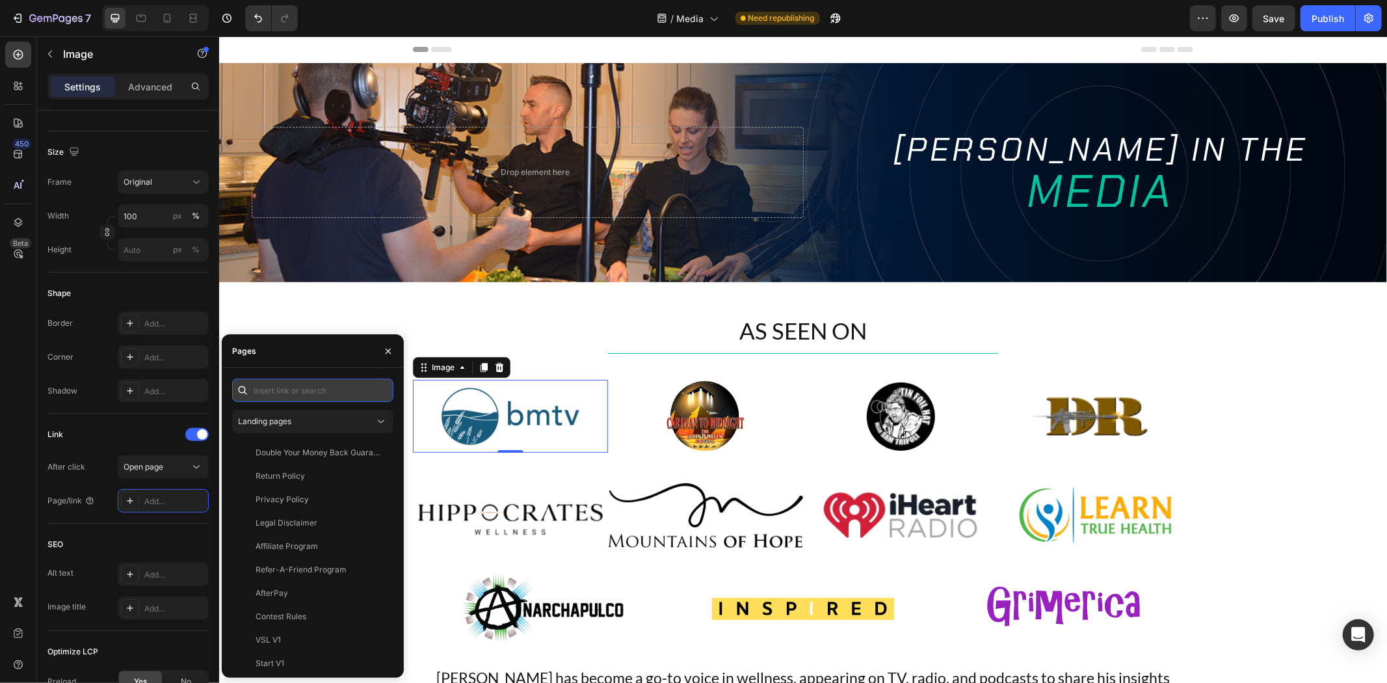
click at [291, 386] on input "text" at bounding box center [312, 389] width 161 height 23
paste input "https://www.youtube.com/watch?v=UblXjCt4WP0&t=668s"
type input "https://www.youtube.com/watch?v=UblXjCt4WP0&t=668s"
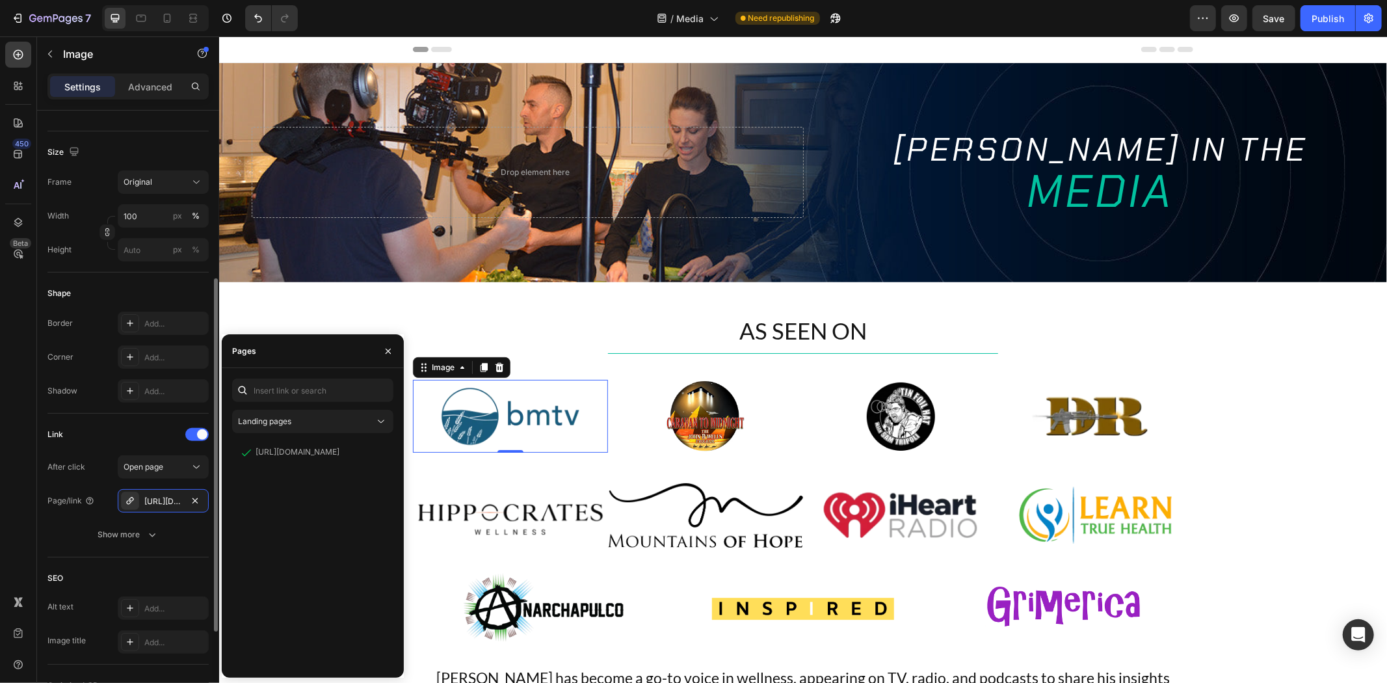
click at [146, 432] on div "Link" at bounding box center [127, 434] width 161 height 21
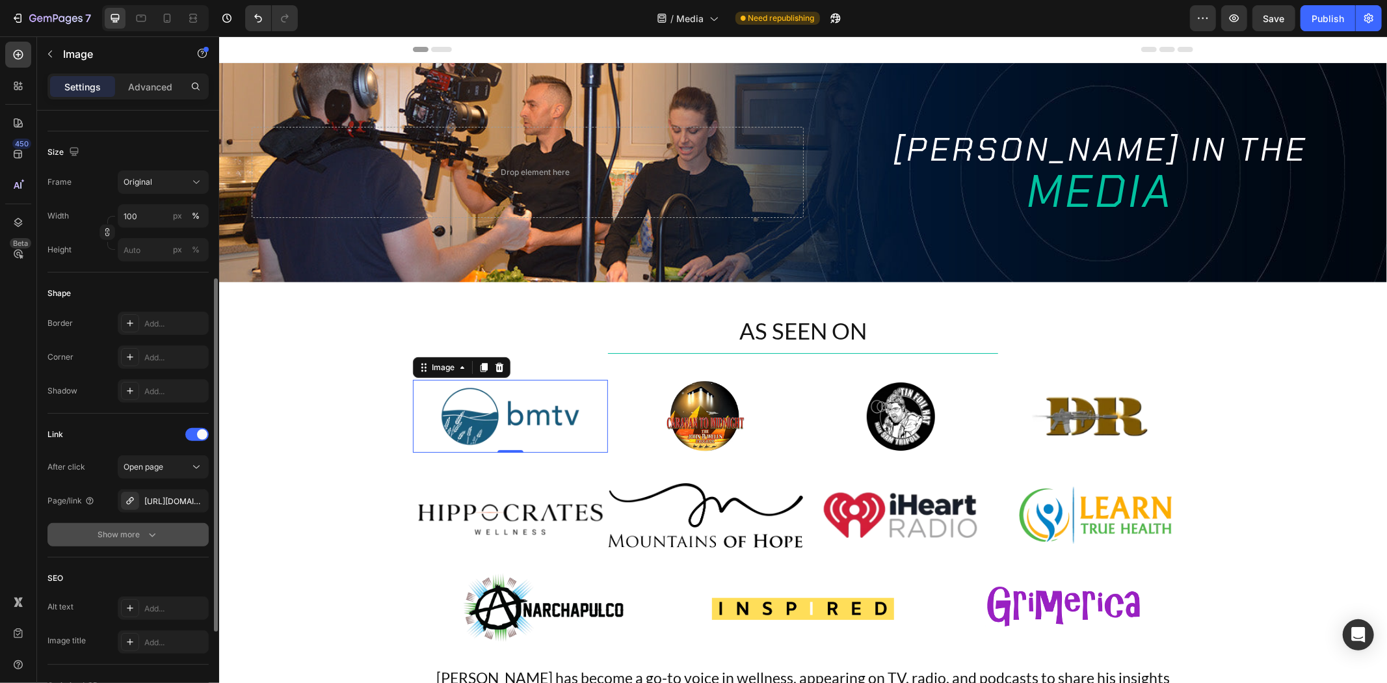
click at [140, 525] on button "Show more" at bounding box center [127, 534] width 161 height 23
click at [128, 540] on div "Yes" at bounding box center [140, 534] width 43 height 21
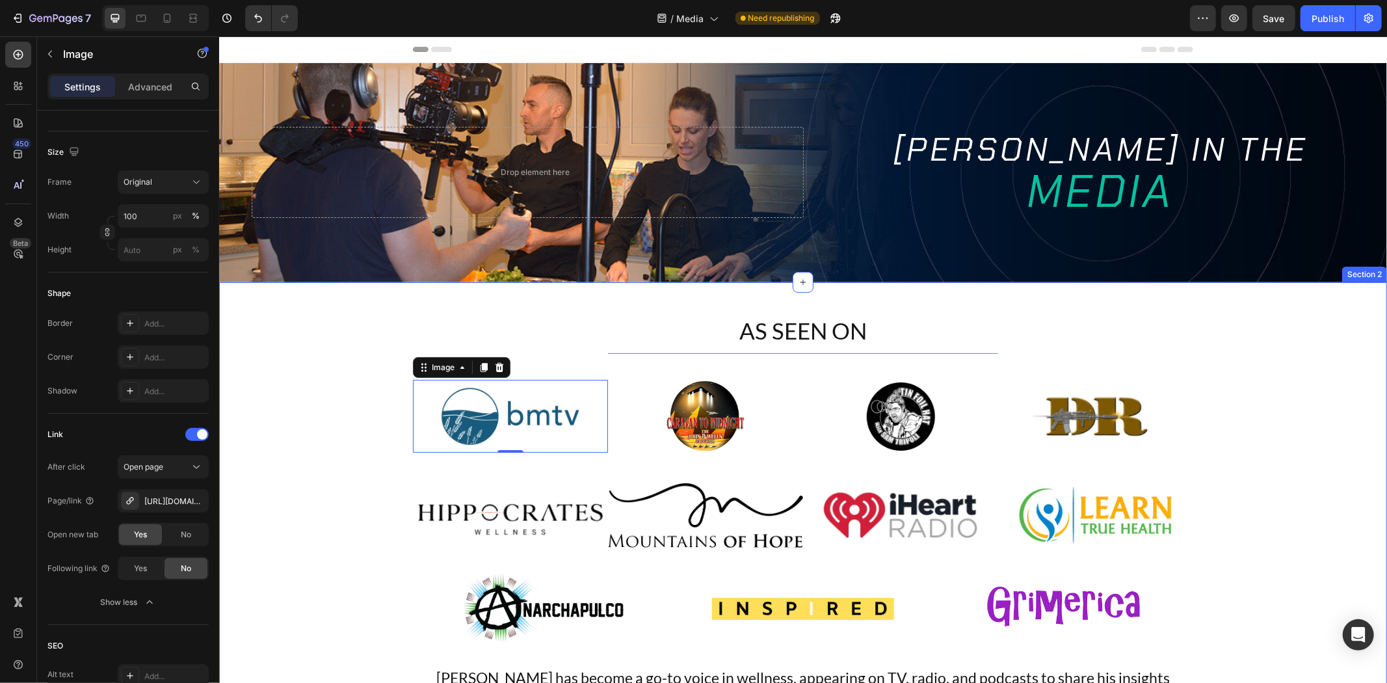
click at [300, 432] on div "AS SEEN ON Heading Title Line Image 0 Image Image Image Row Image Image Image I…" at bounding box center [801, 557] width 1167 height 486
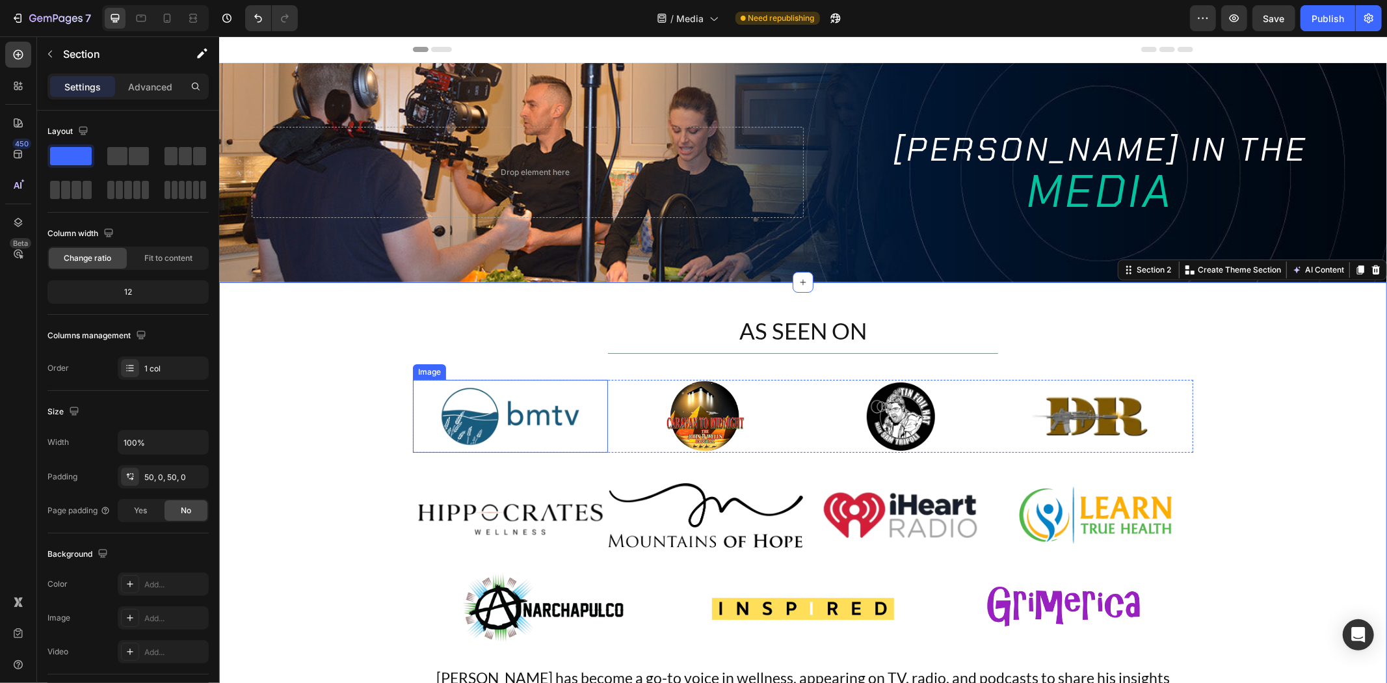
click at [474, 406] on img at bounding box center [509, 415] width 195 height 73
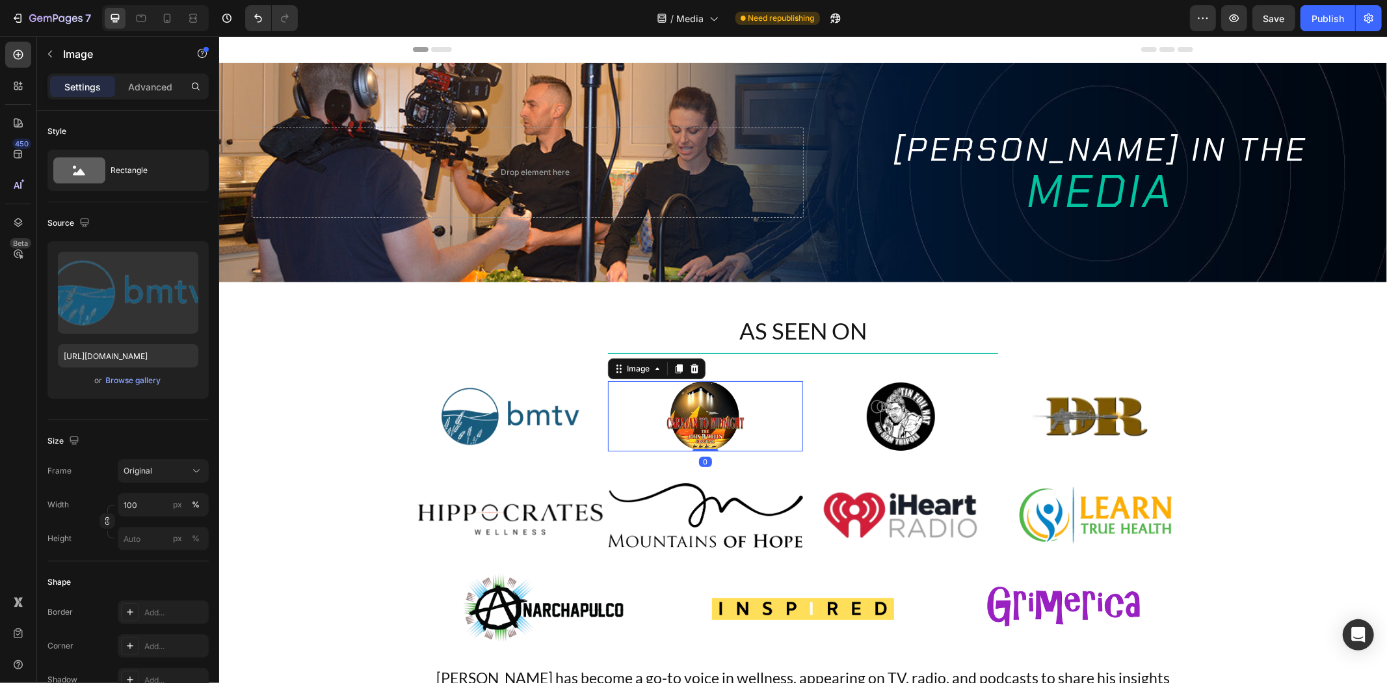
click at [742, 424] on div at bounding box center [704, 415] width 195 height 70
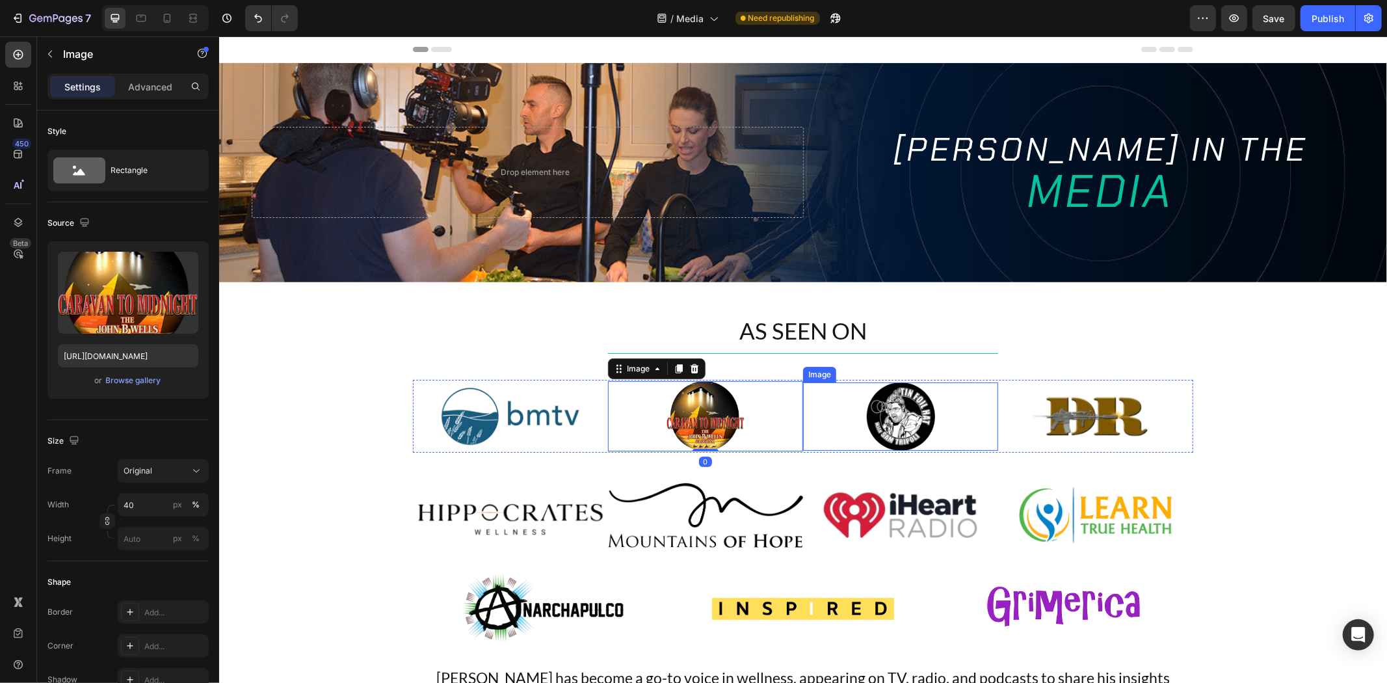
click at [883, 410] on img at bounding box center [900, 416] width 68 height 68
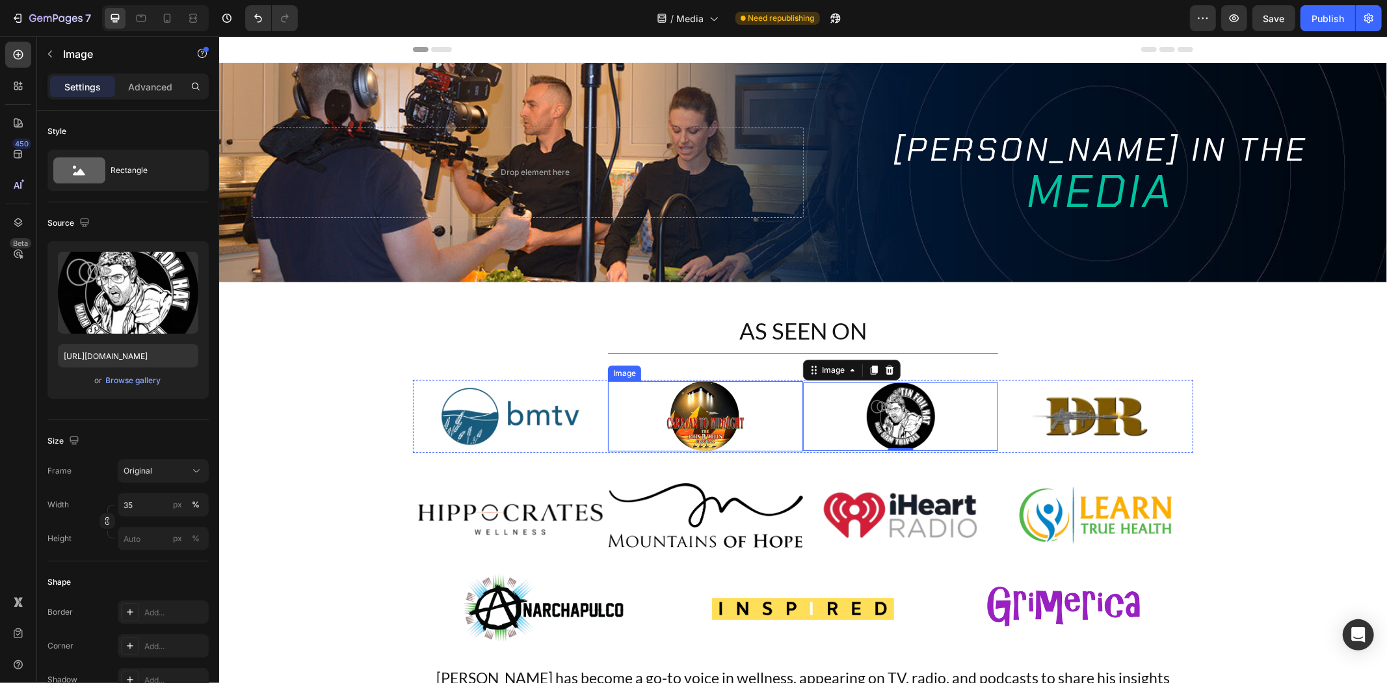
click at [725, 399] on img at bounding box center [705, 415] width 78 height 70
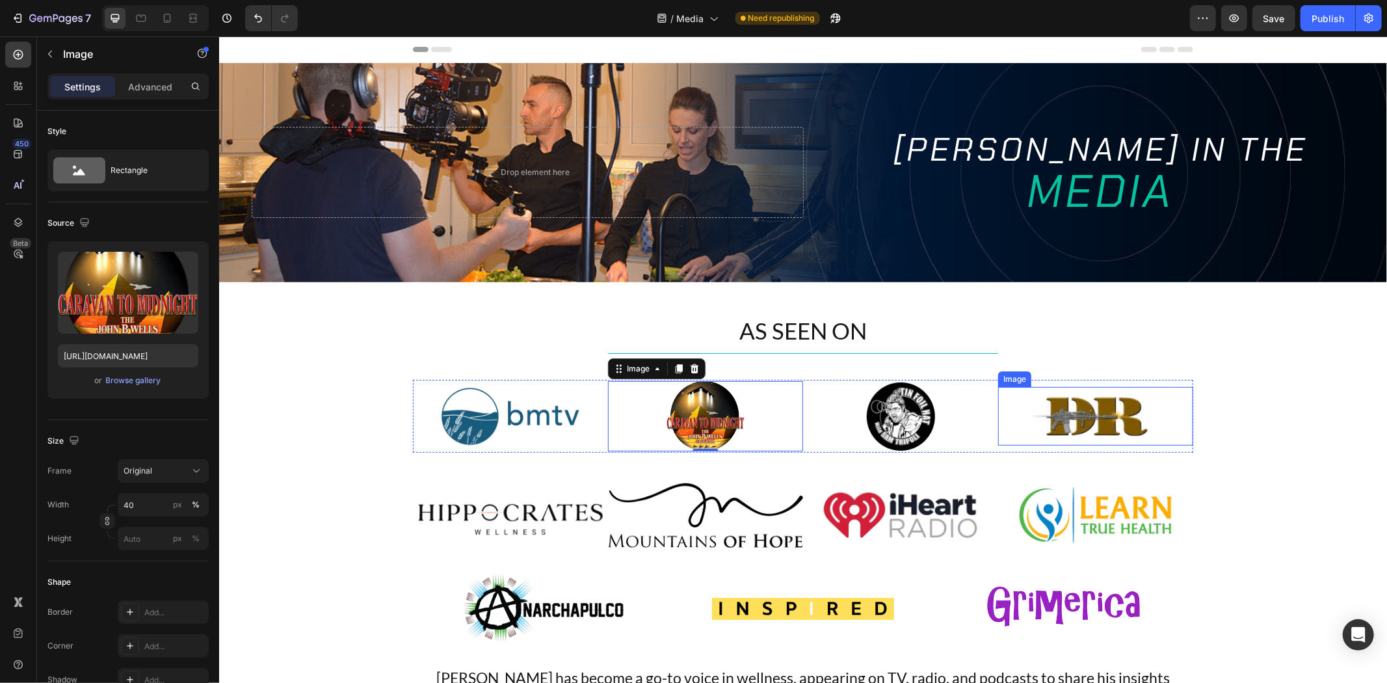
click at [1143, 424] on img at bounding box center [1095, 415] width 156 height 59
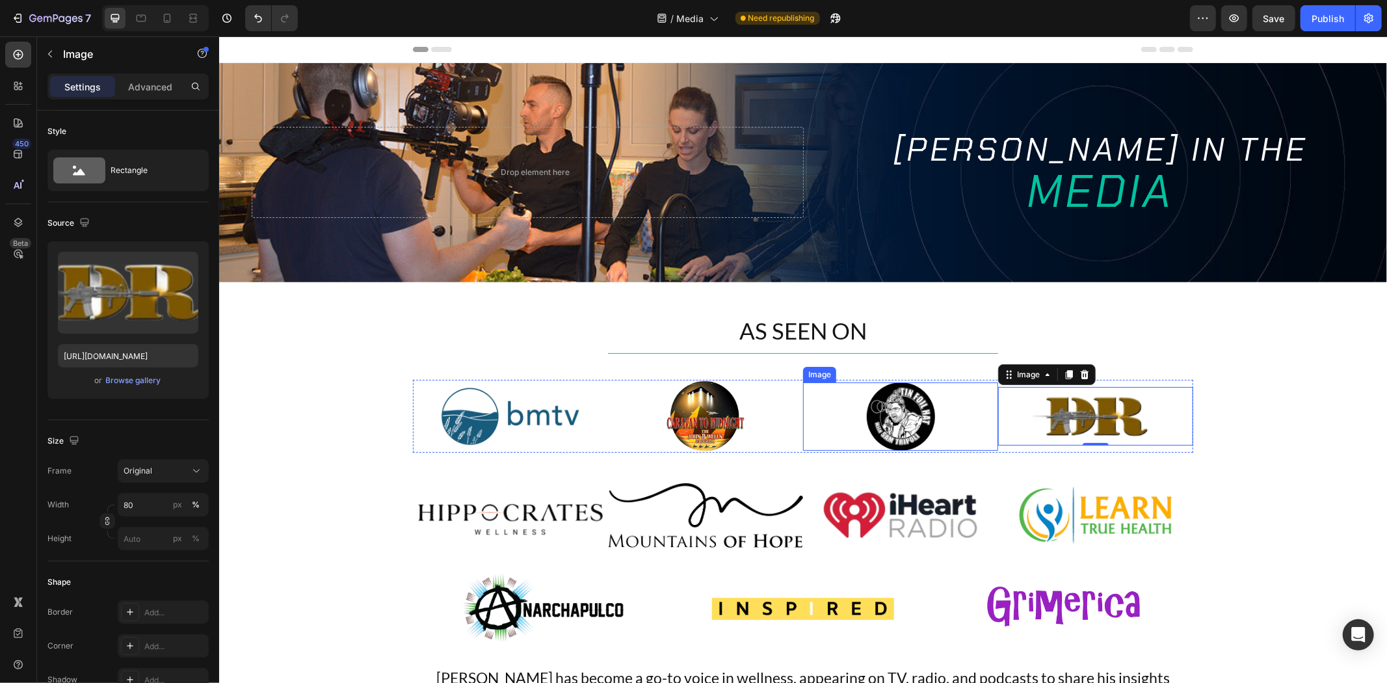
click at [876, 408] on img at bounding box center [900, 416] width 68 height 68
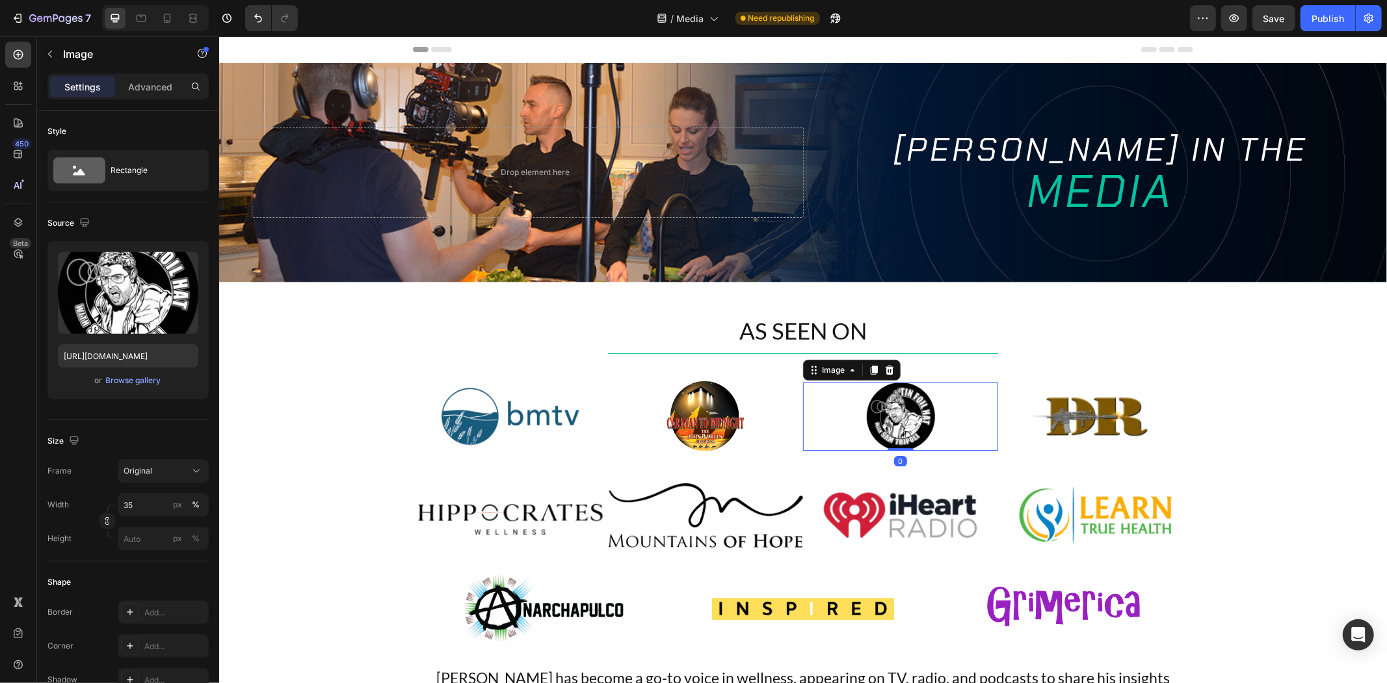
click at [701, 398] on img at bounding box center [705, 415] width 78 height 70
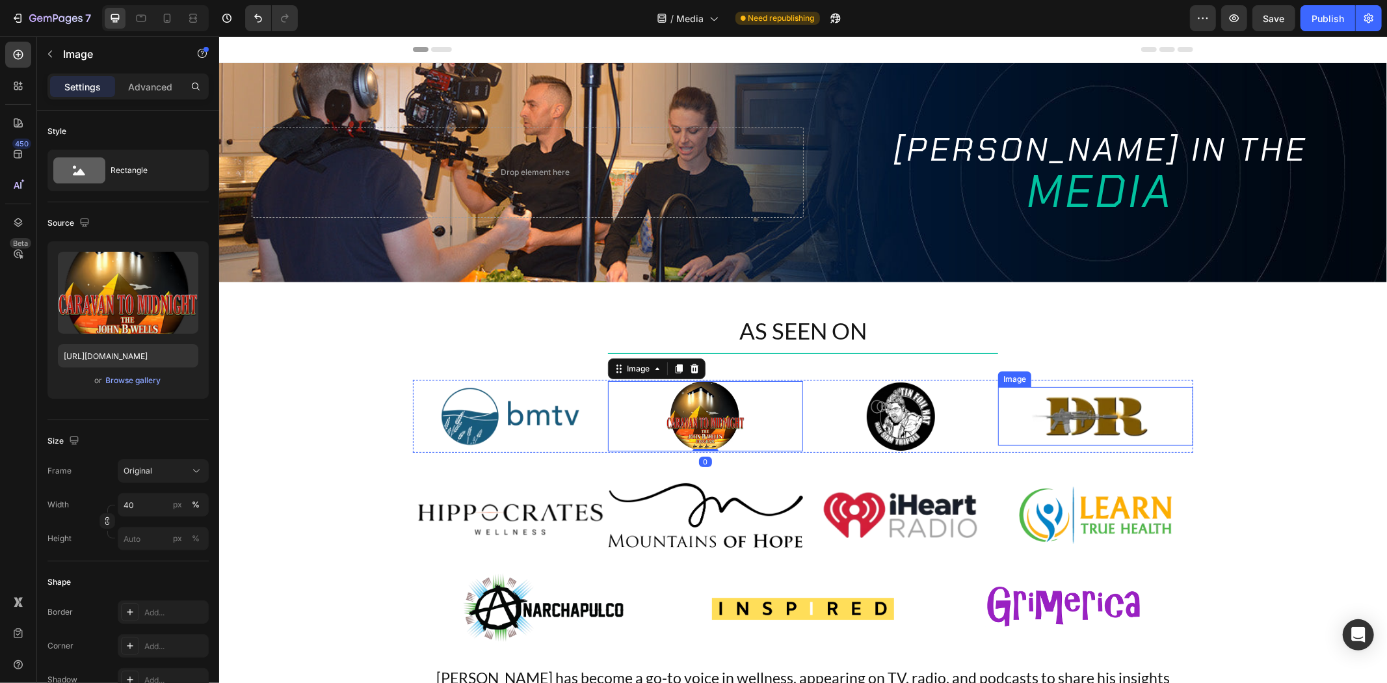
click at [1069, 411] on img at bounding box center [1095, 415] width 156 height 59
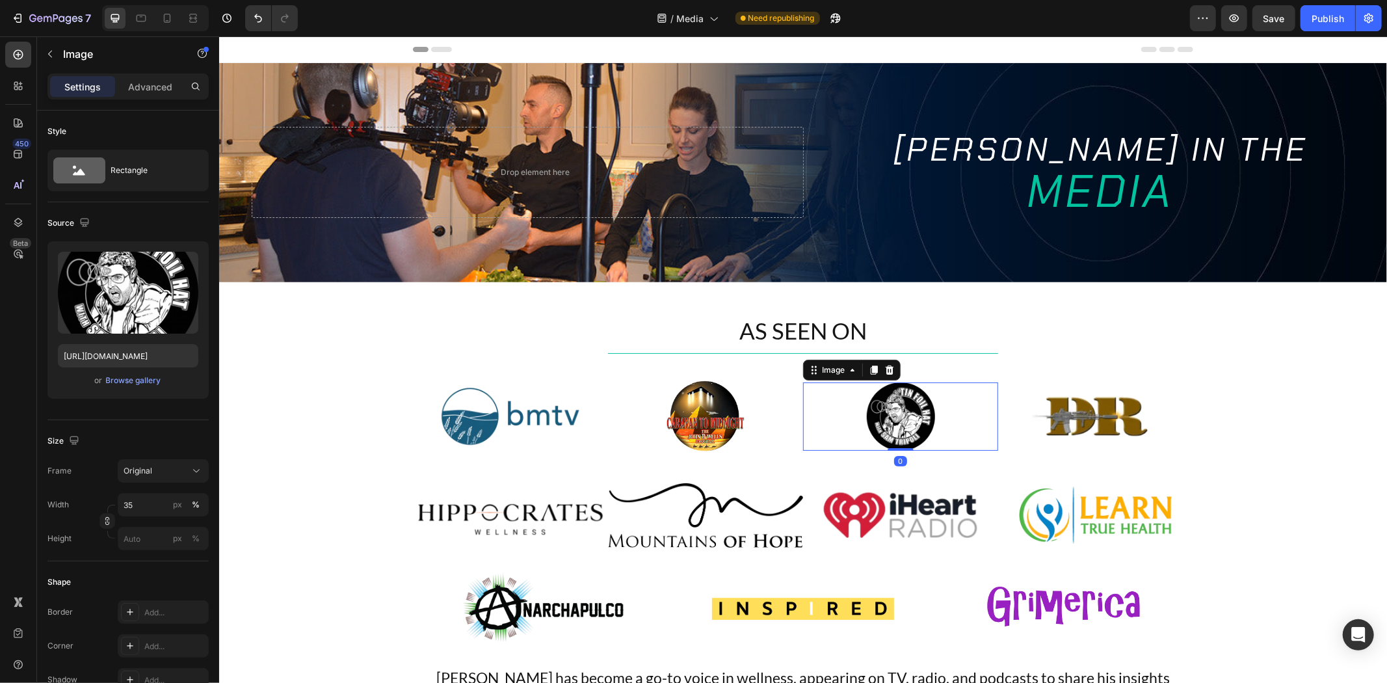
click at [948, 421] on div at bounding box center [899, 416] width 195 height 68
click at [737, 415] on img at bounding box center [705, 415] width 78 height 70
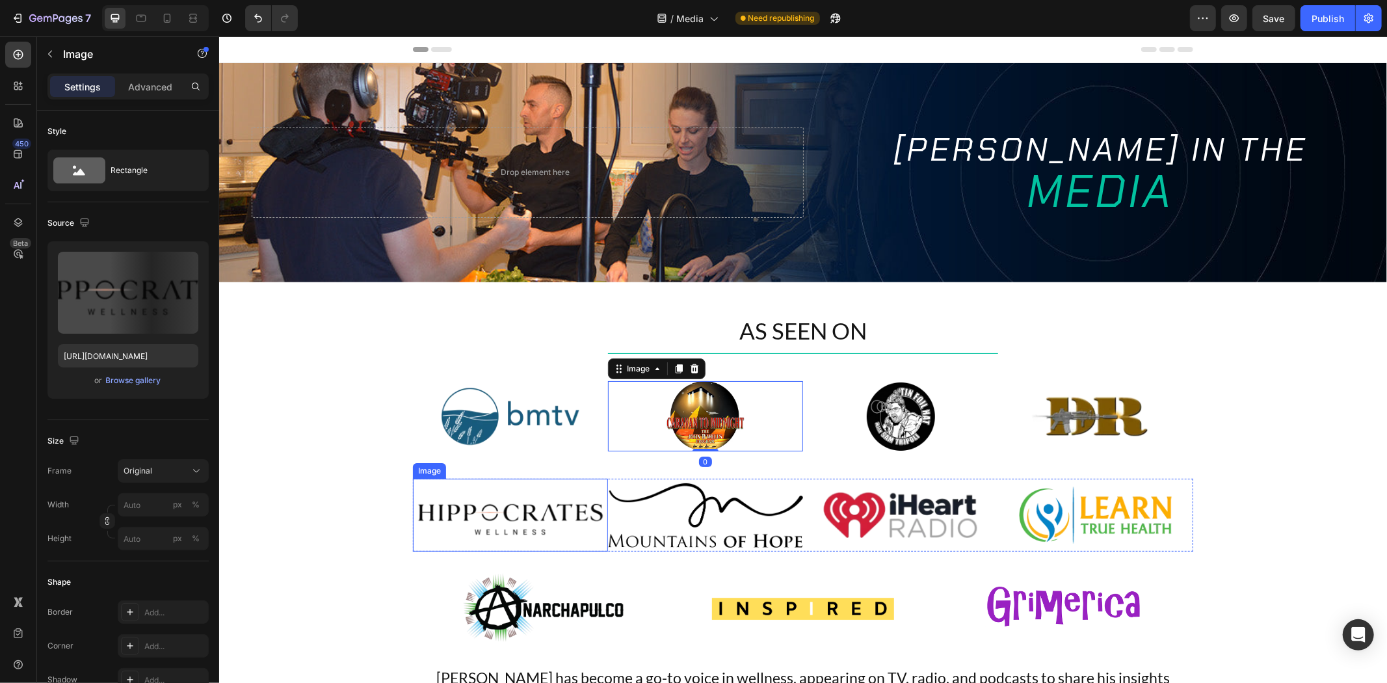
click at [477, 516] on img at bounding box center [509, 514] width 195 height 73
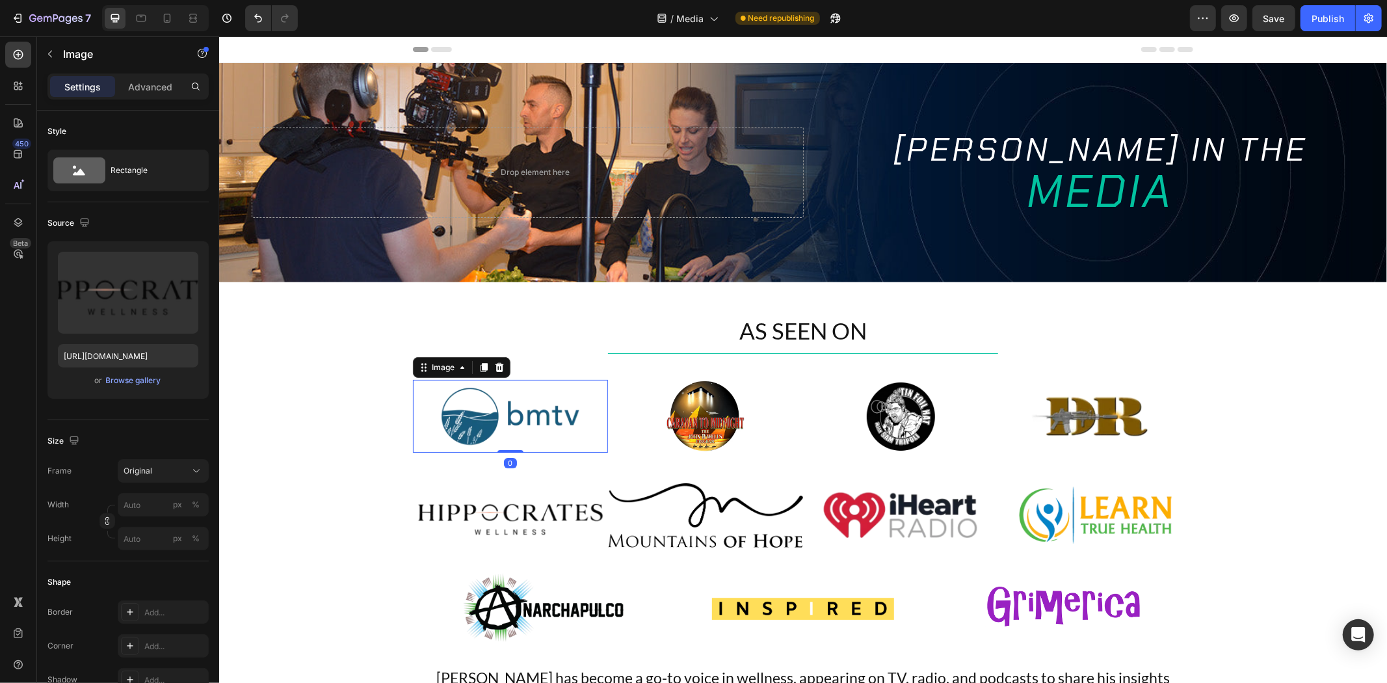
click at [470, 427] on img at bounding box center [509, 415] width 195 height 73
click at [708, 417] on img at bounding box center [705, 415] width 78 height 70
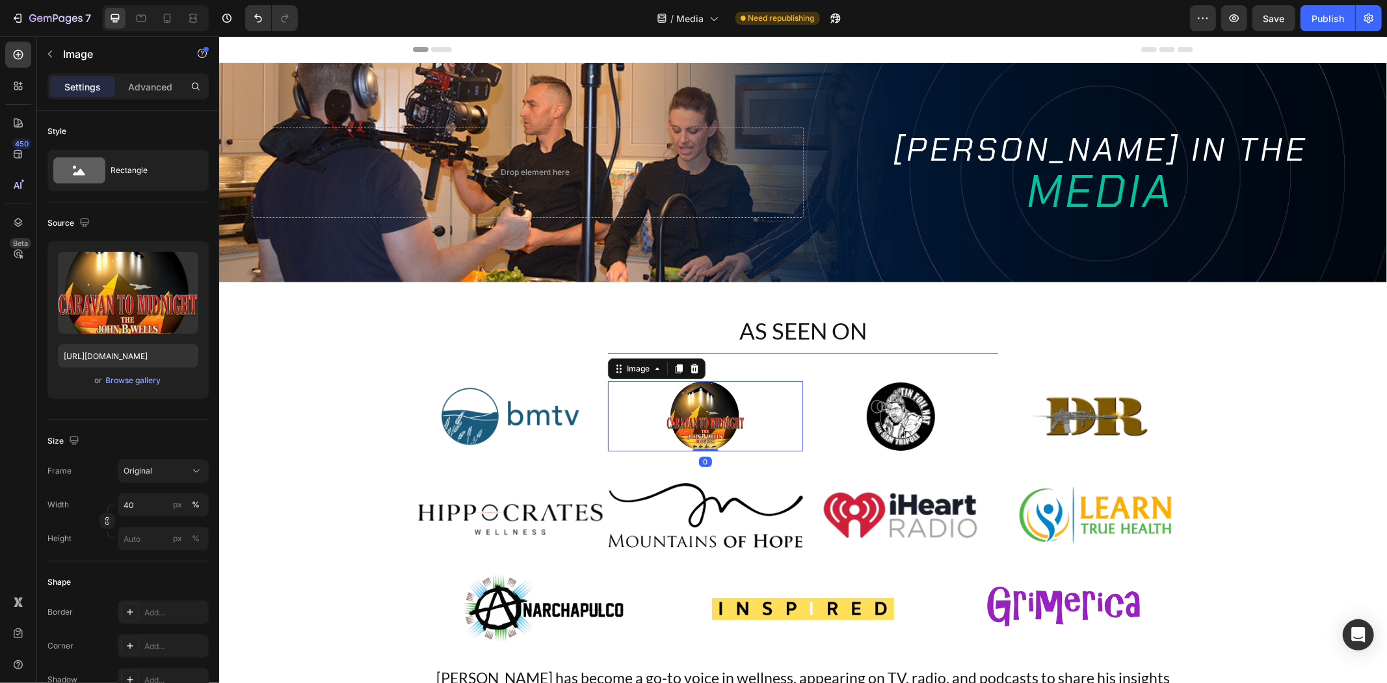
click at [947, 397] on div at bounding box center [899, 416] width 195 height 68
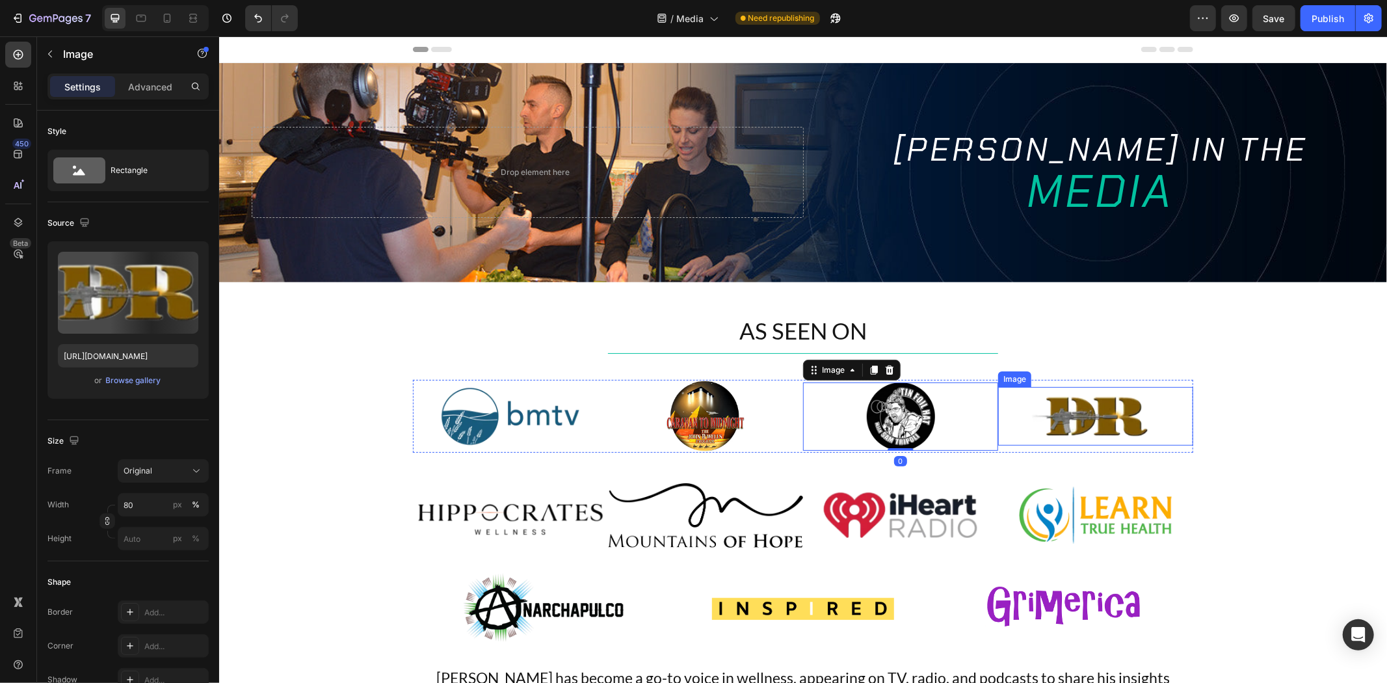
click at [1102, 399] on img at bounding box center [1095, 415] width 156 height 59
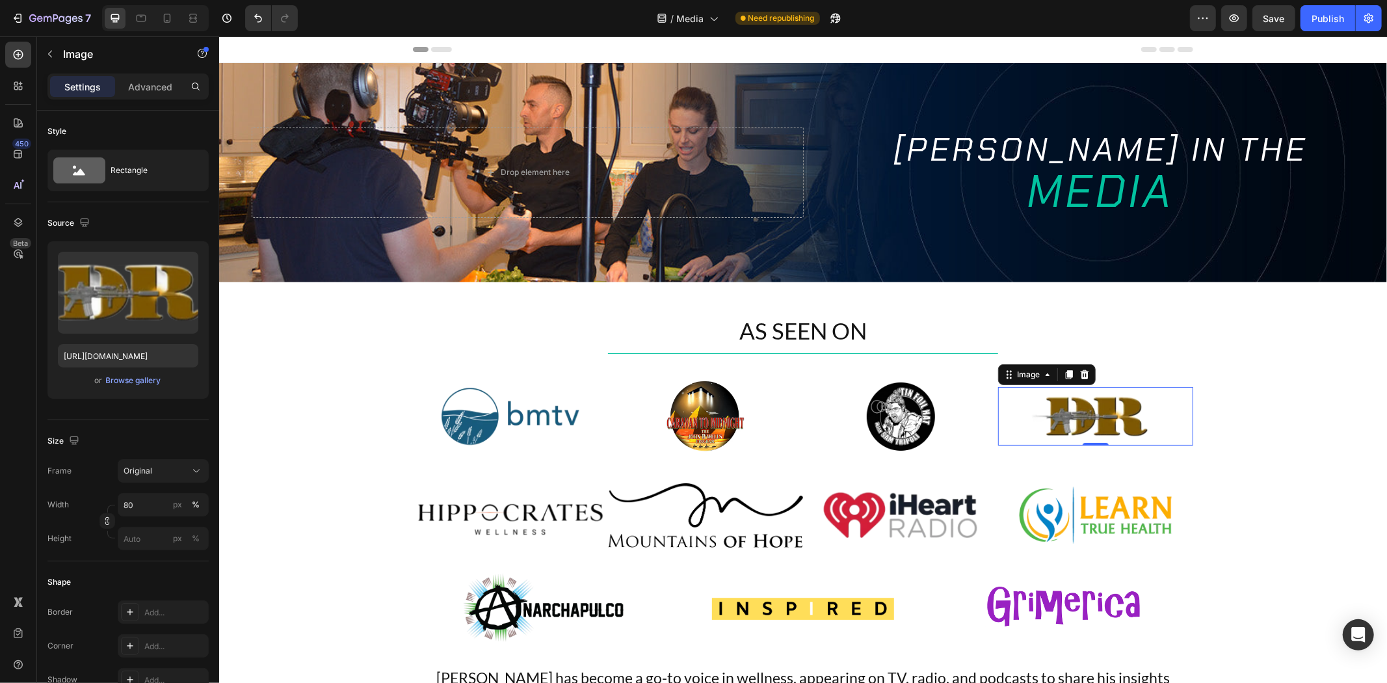
click at [1084, 421] on img at bounding box center [1095, 415] width 156 height 59
click at [1145, 352] on div "Title" at bounding box center [802, 352] width 780 height 1
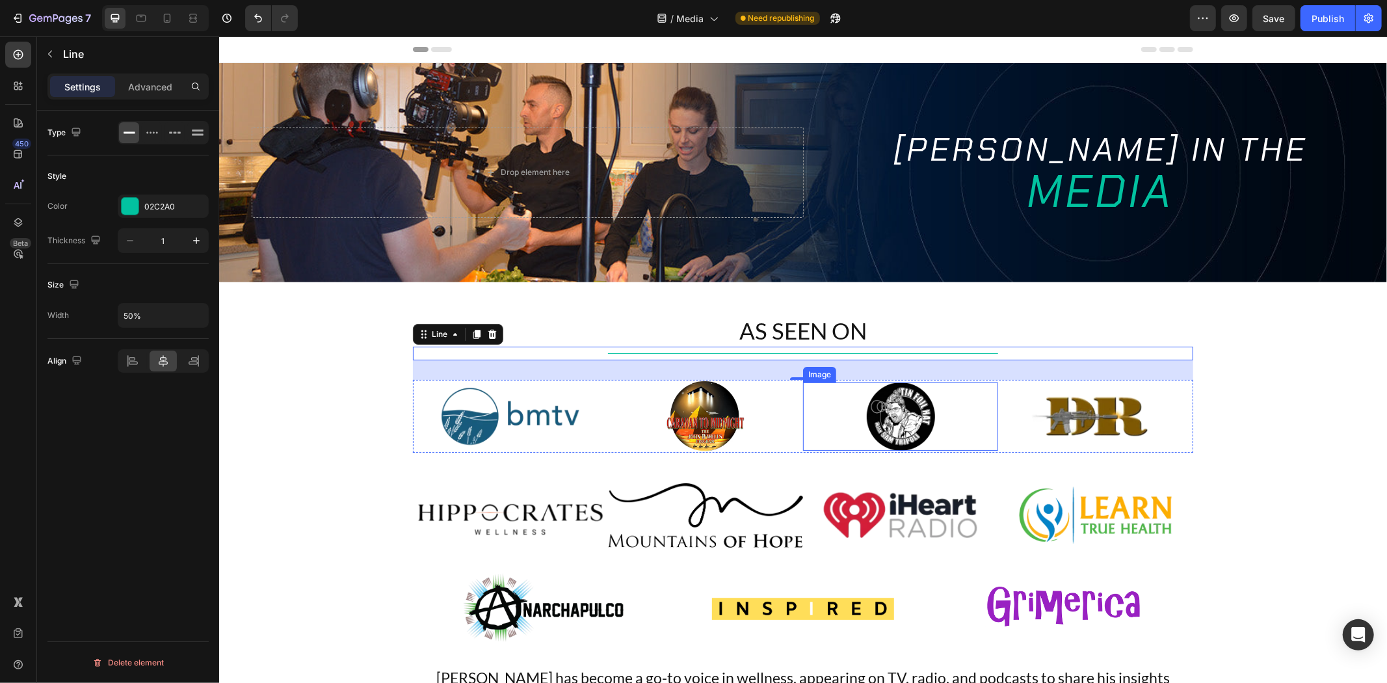
click at [909, 419] on img at bounding box center [900, 416] width 68 height 68
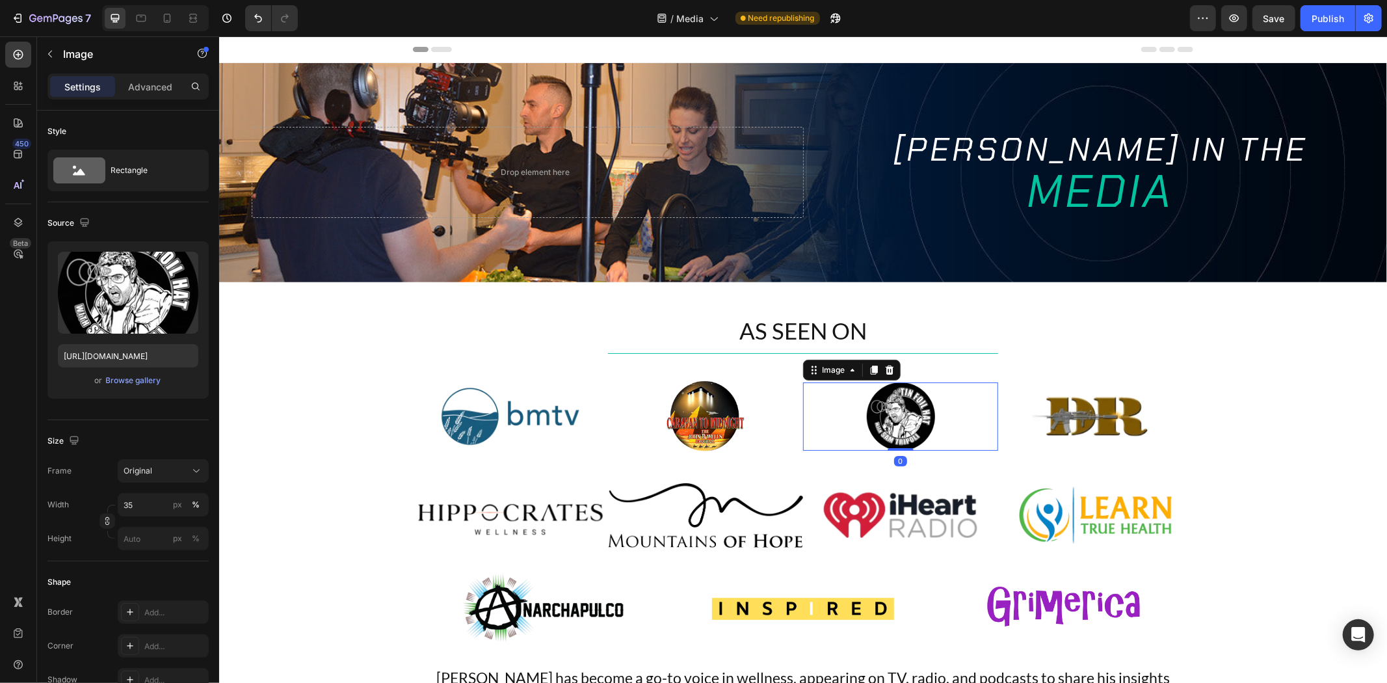
click at [766, 419] on div at bounding box center [704, 415] width 195 height 70
click at [900, 413] on img at bounding box center [900, 416] width 68 height 68
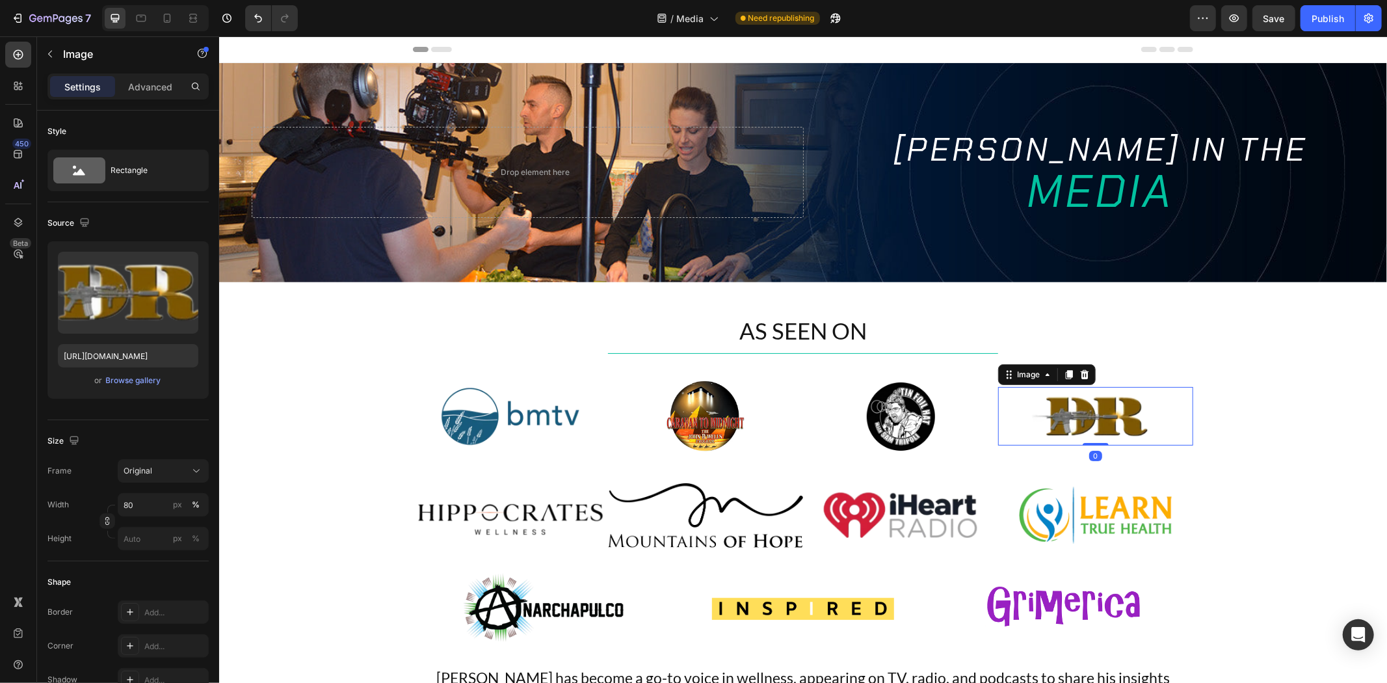
click at [1043, 413] on img at bounding box center [1095, 415] width 156 height 59
click at [562, 516] on img at bounding box center [509, 514] width 195 height 73
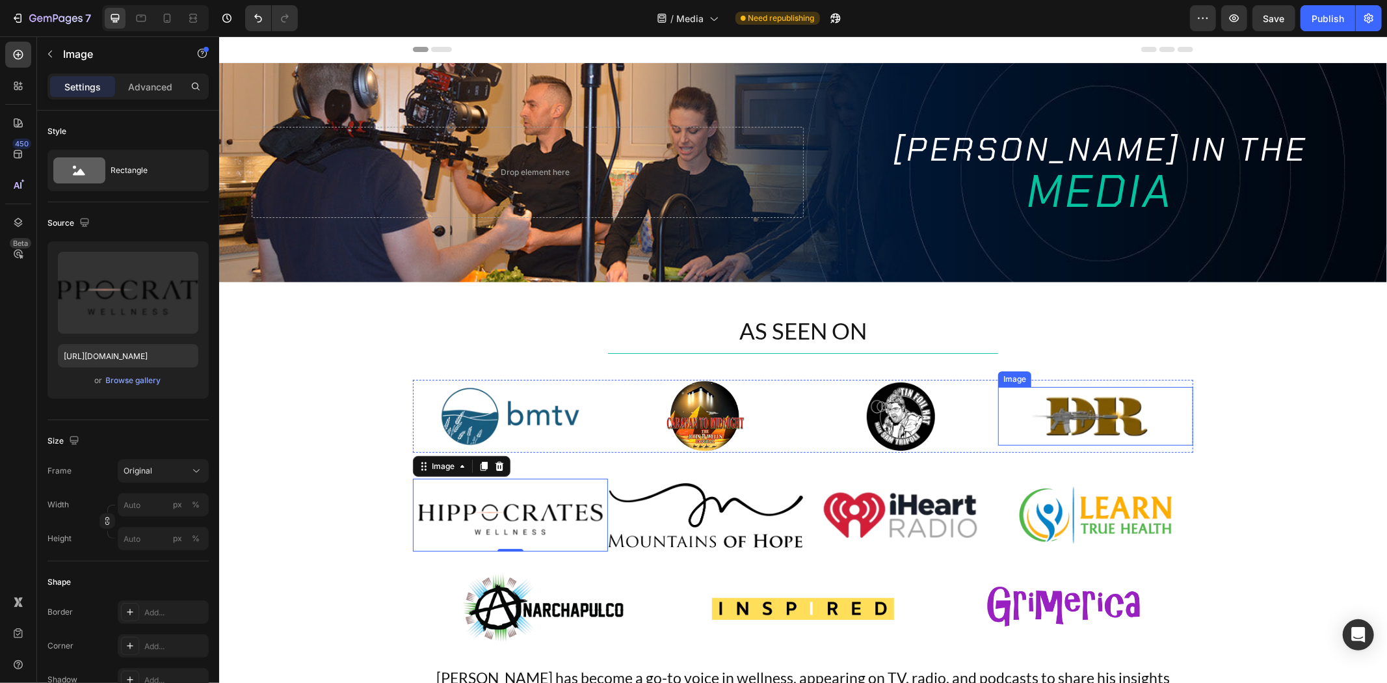
click at [1074, 421] on img at bounding box center [1095, 415] width 156 height 59
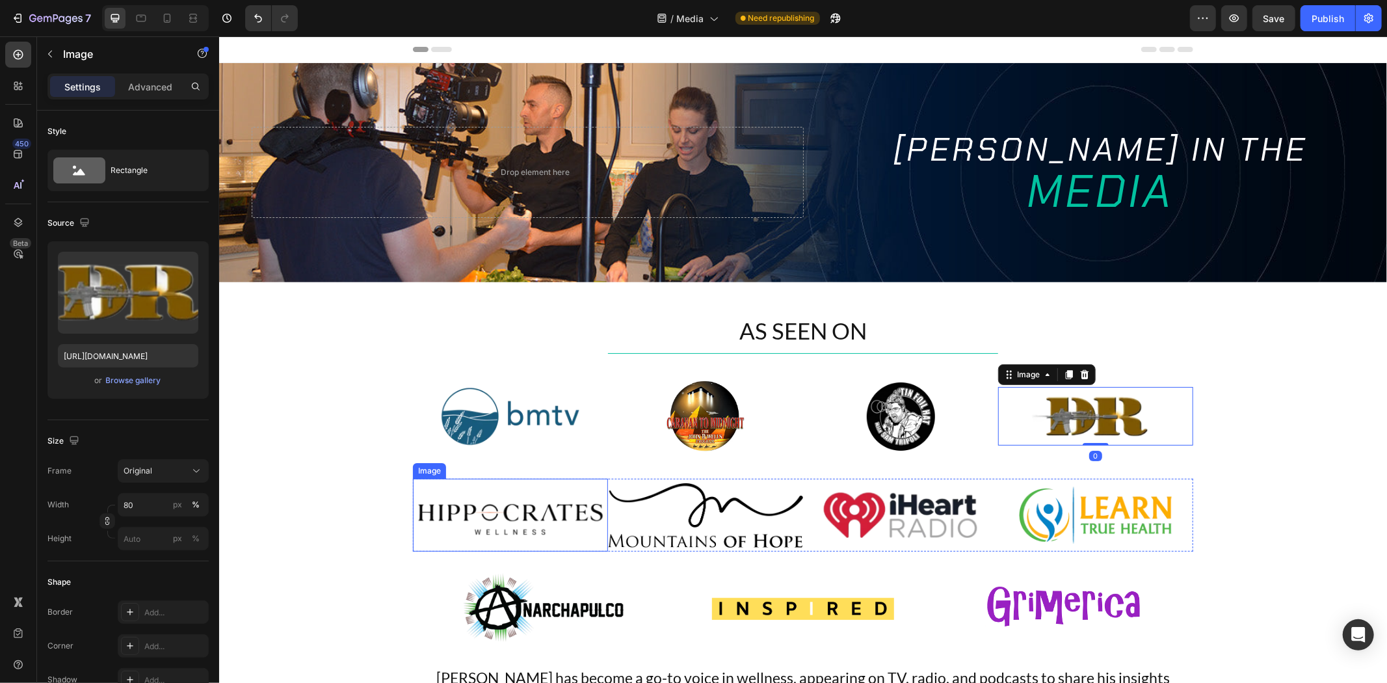
click at [544, 510] on img at bounding box center [509, 514] width 195 height 73
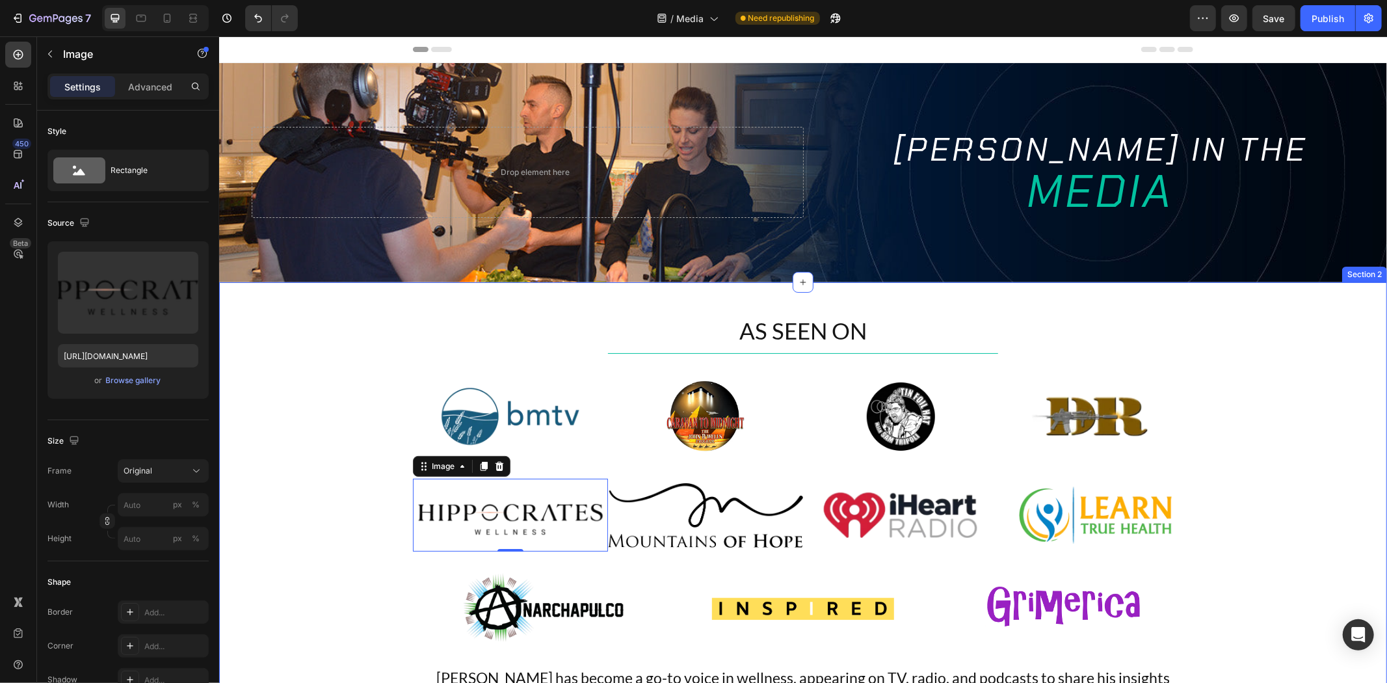
click at [1205, 477] on div "AS SEEN ON Heading Title Line Image Image Image Image Row Image 0 Image Image I…" at bounding box center [801, 557] width 1167 height 486
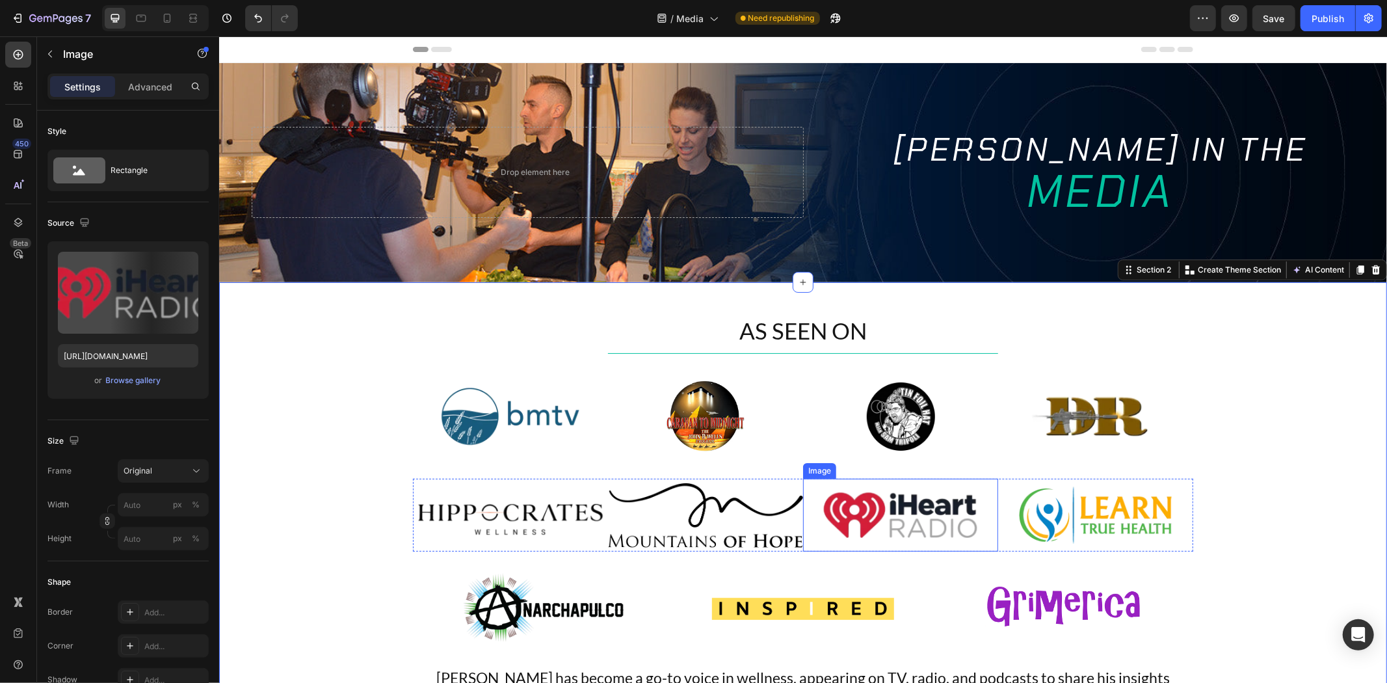
click at [833, 515] on img at bounding box center [899, 514] width 195 height 73
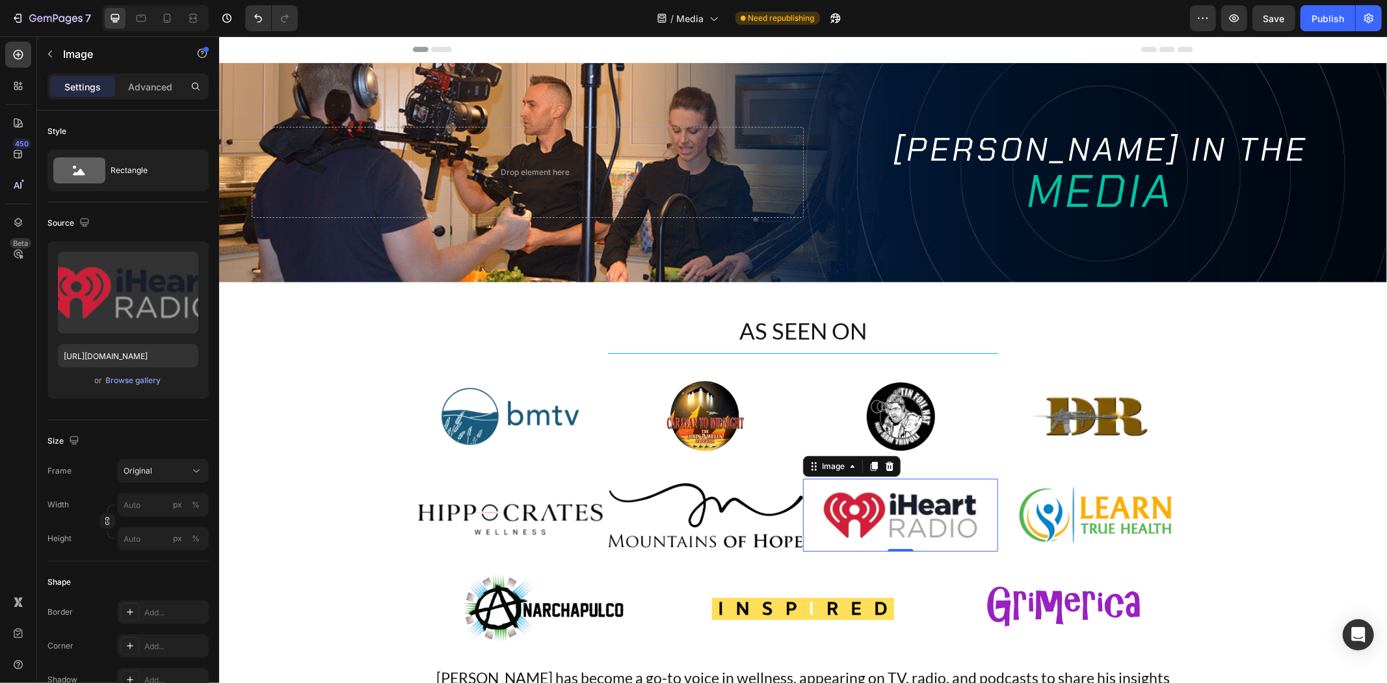
click at [12, 463] on div "450 Beta" at bounding box center [18, 315] width 26 height 547
click at [933, 523] on img at bounding box center [899, 514] width 195 height 73
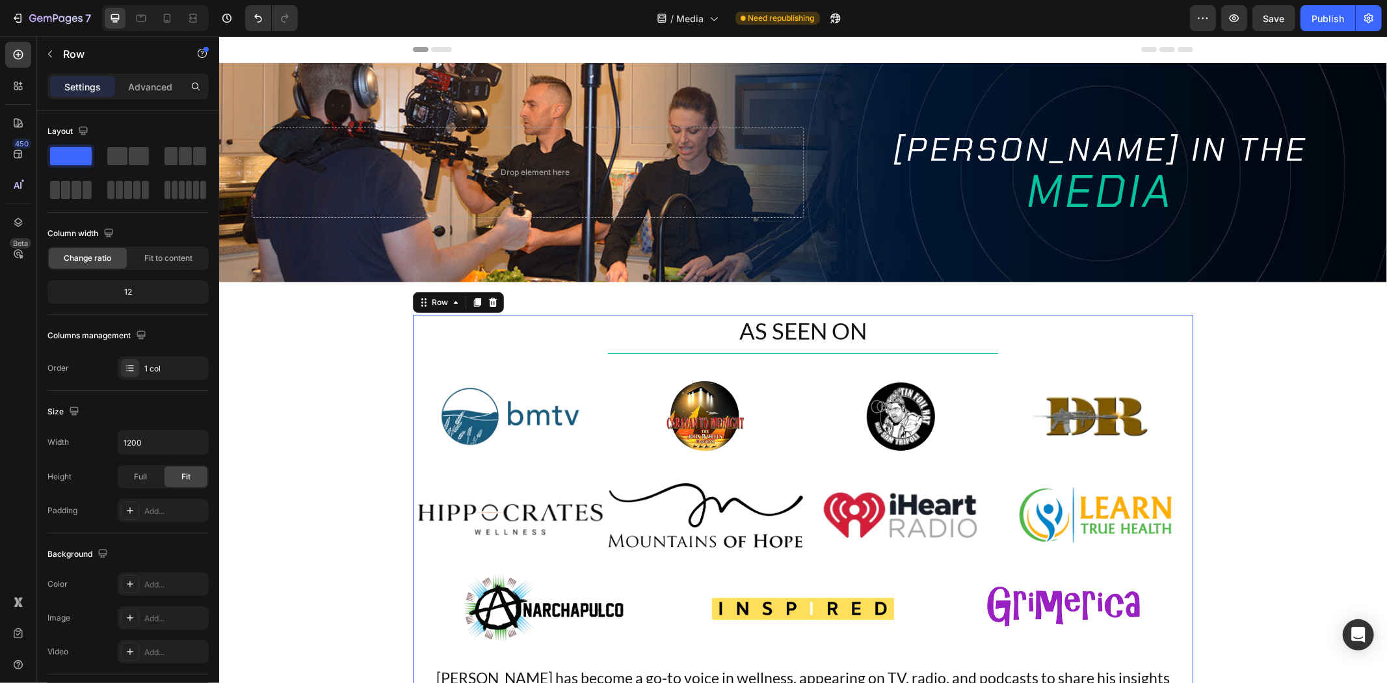
click at [595, 471] on div "AS SEEN ON Heading Title Line Image Image Image Image Row Image Image Image Ima…" at bounding box center [802, 557] width 780 height 486
click at [938, 504] on img at bounding box center [899, 514] width 195 height 73
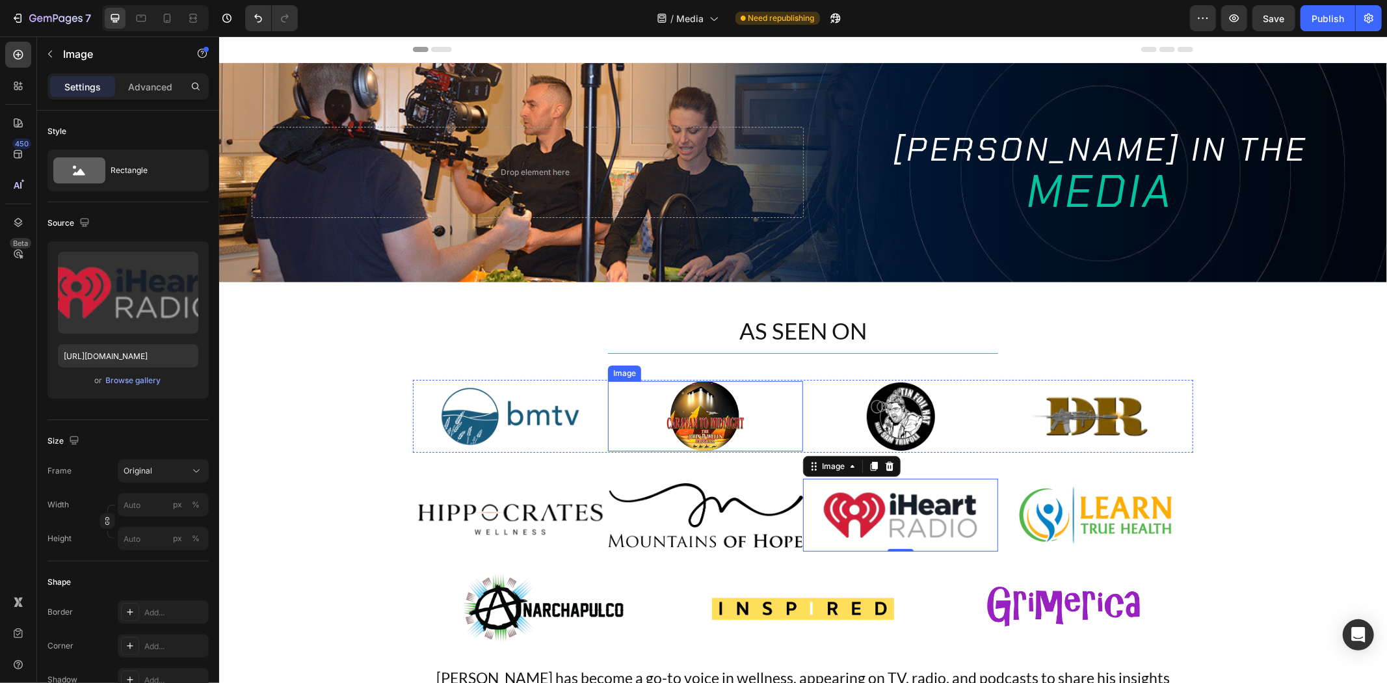
scroll to position [216, 0]
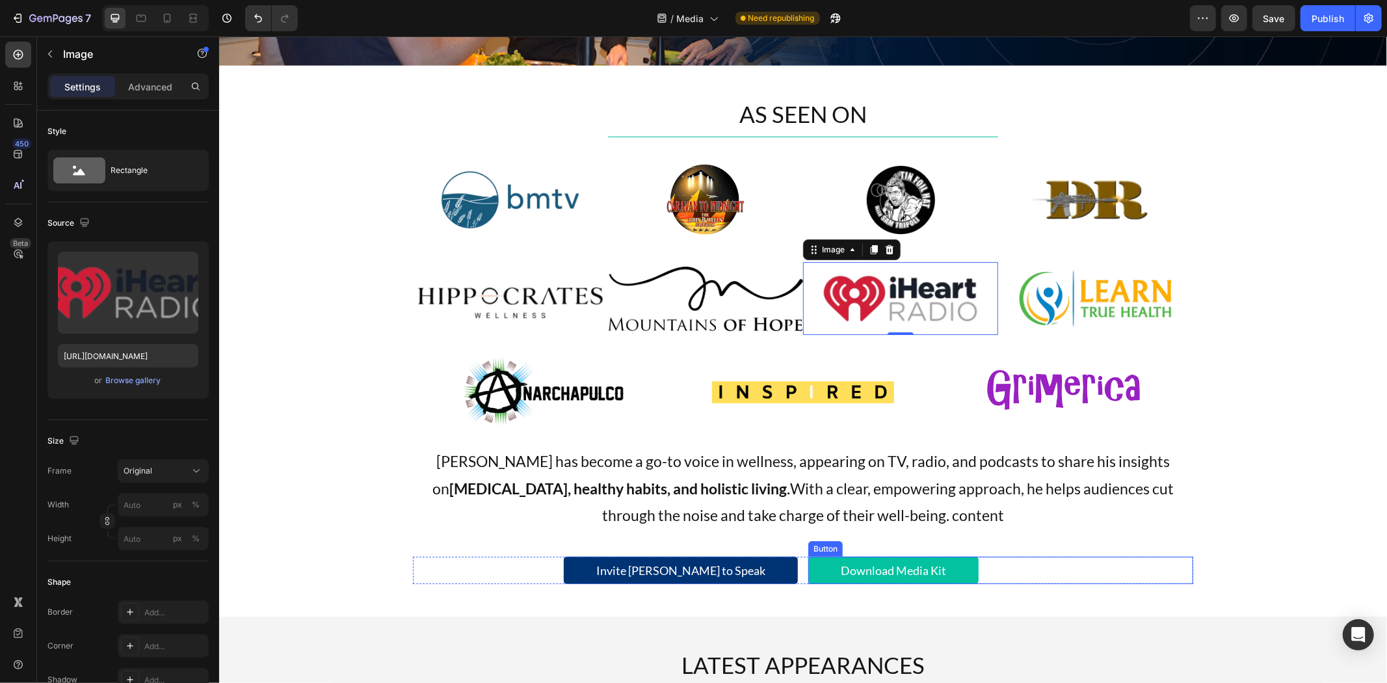
click at [824, 569] on link "Download Media Kit" at bounding box center [892, 569] width 170 height 27
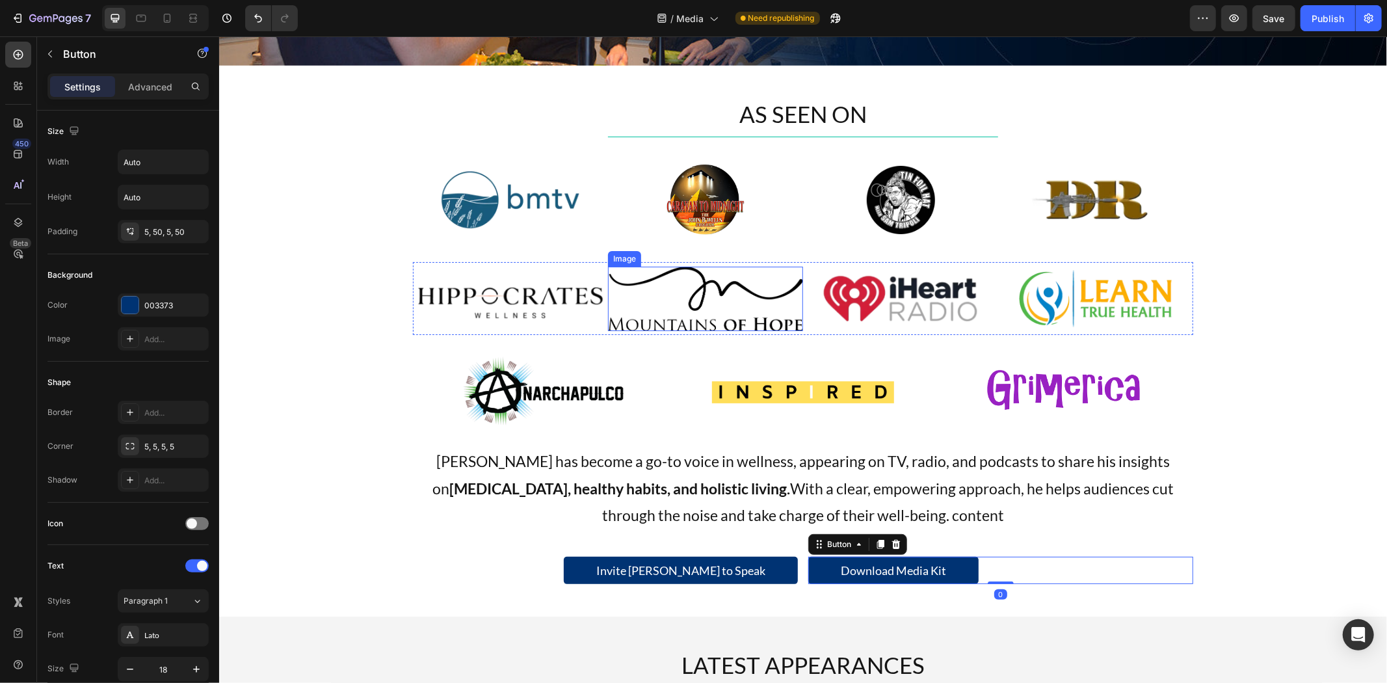
click at [568, 283] on img at bounding box center [509, 297] width 195 height 73
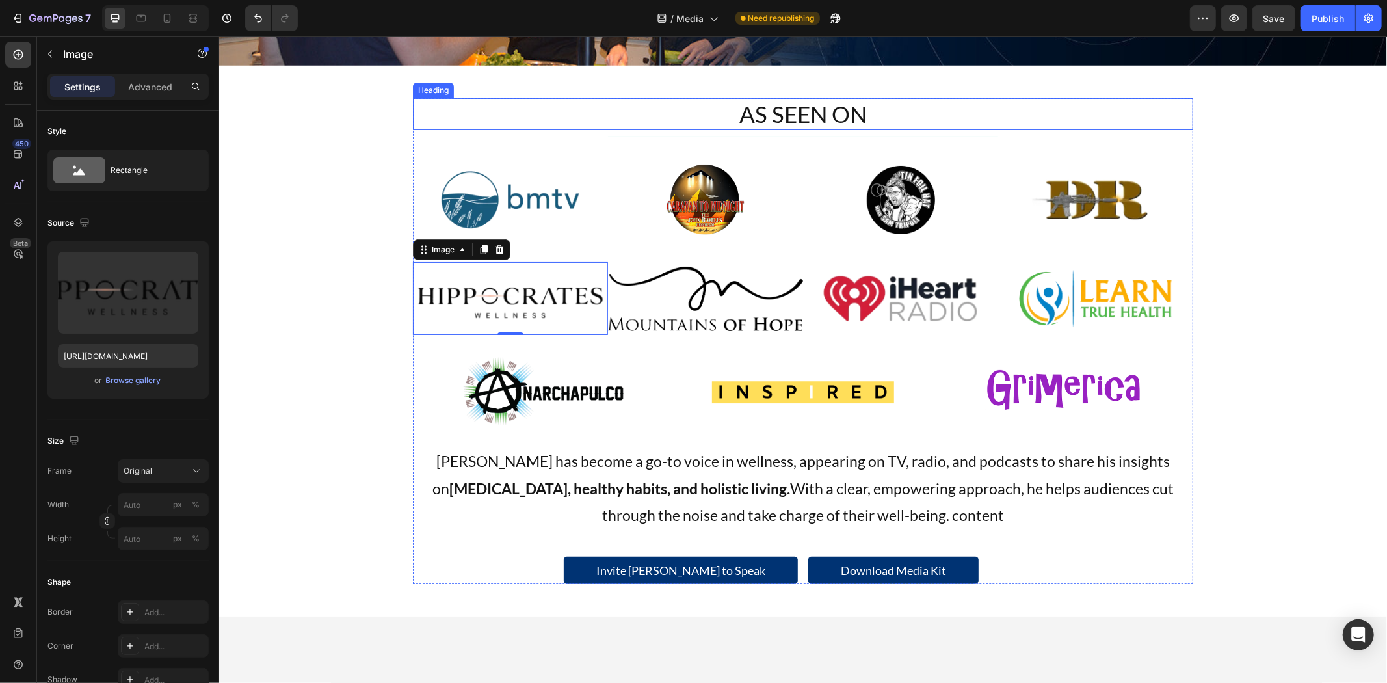
scroll to position [0, 0]
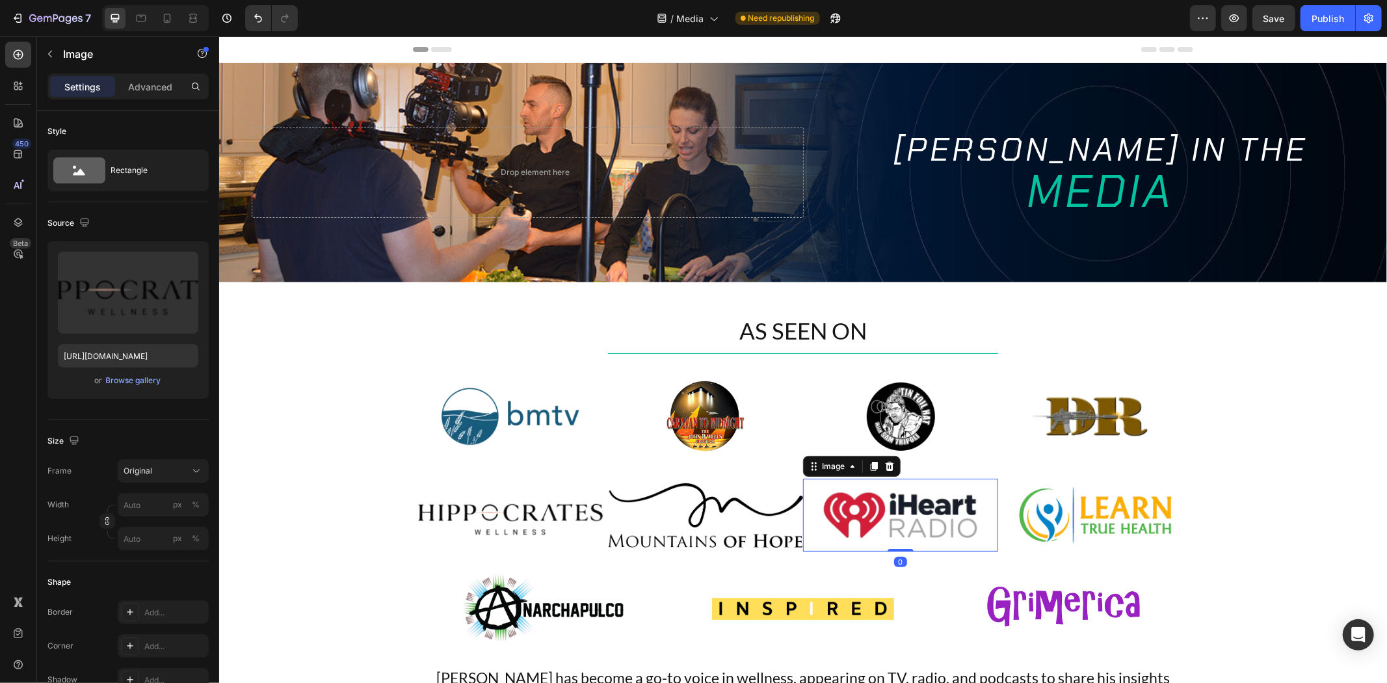
click at [942, 536] on img at bounding box center [899, 514] width 195 height 73
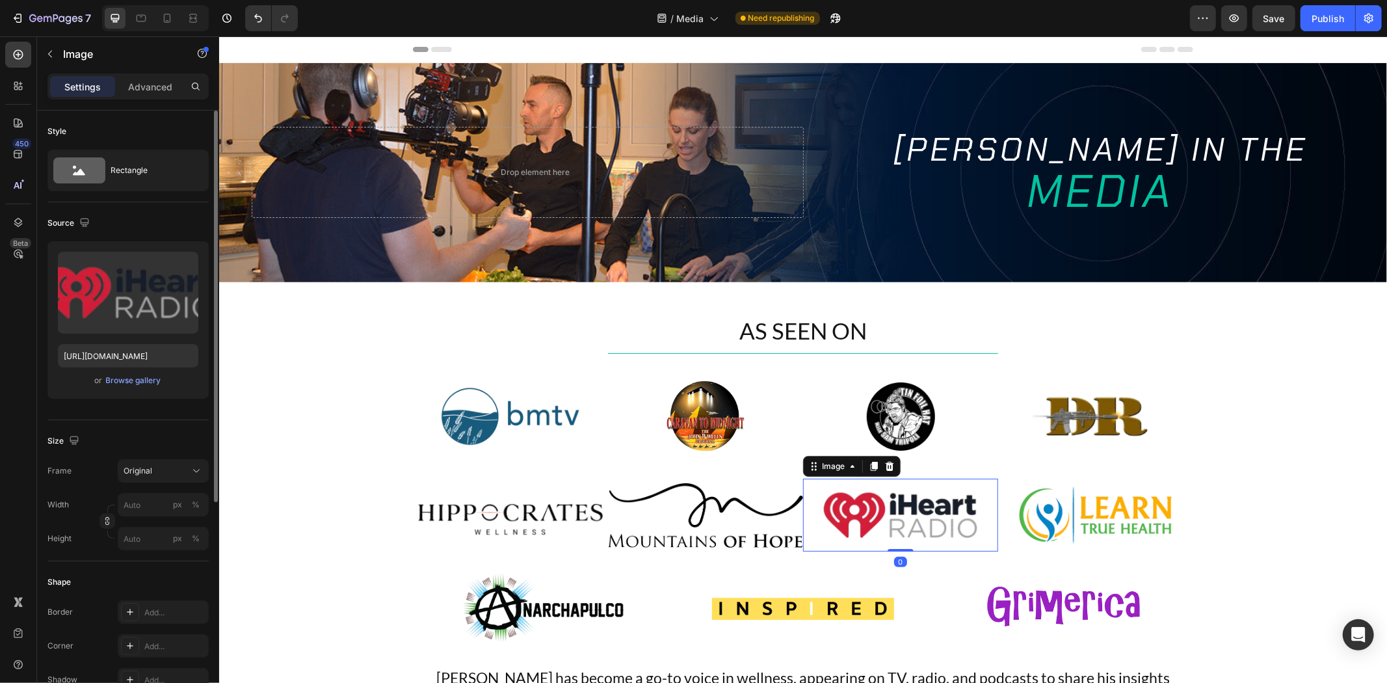
scroll to position [339, 0]
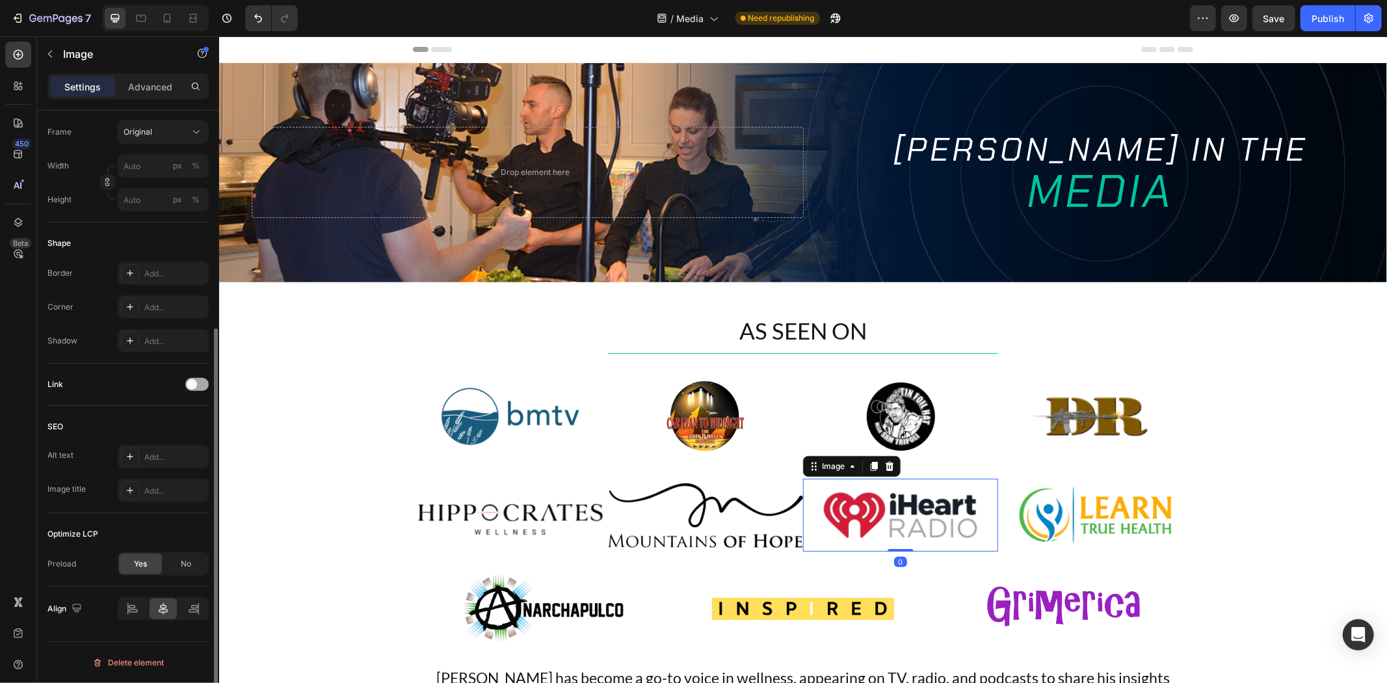
click at [190, 385] on span at bounding box center [192, 384] width 10 height 10
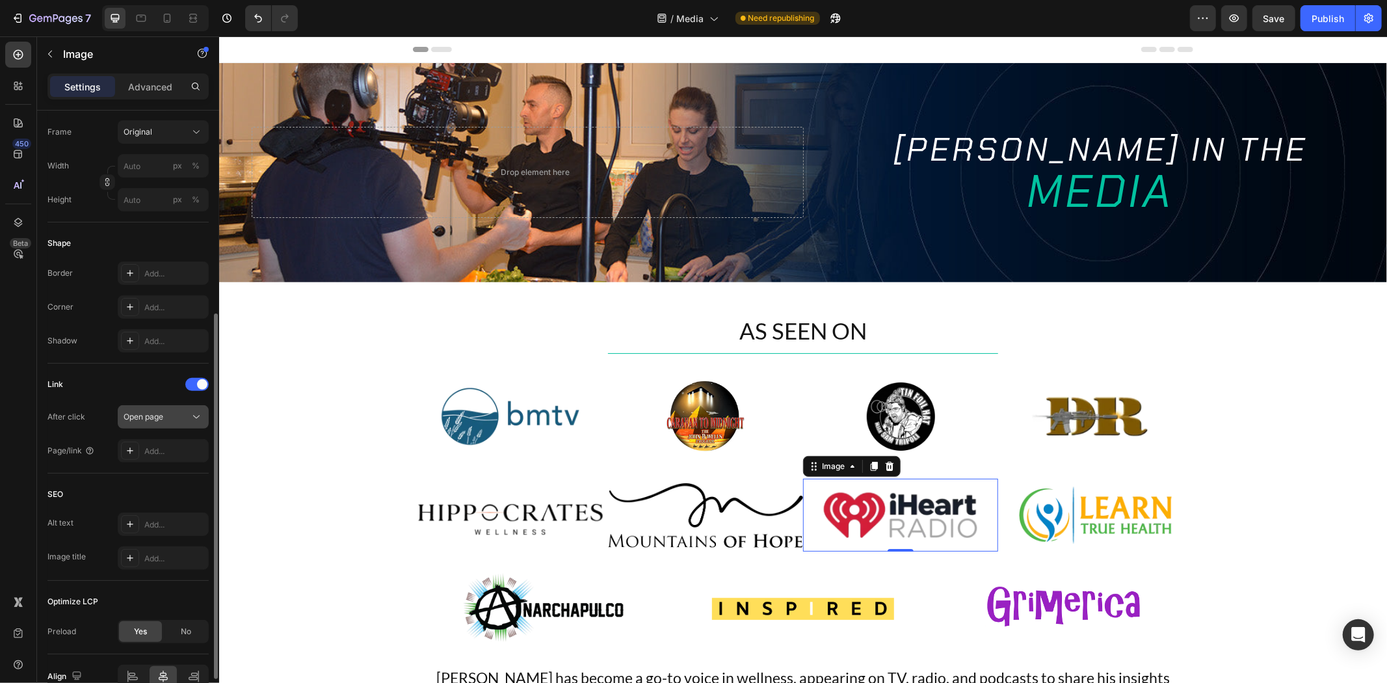
click at [163, 411] on span "Open page" at bounding box center [144, 416] width 40 height 10
click at [161, 444] on div "Add..." at bounding box center [163, 450] width 91 height 23
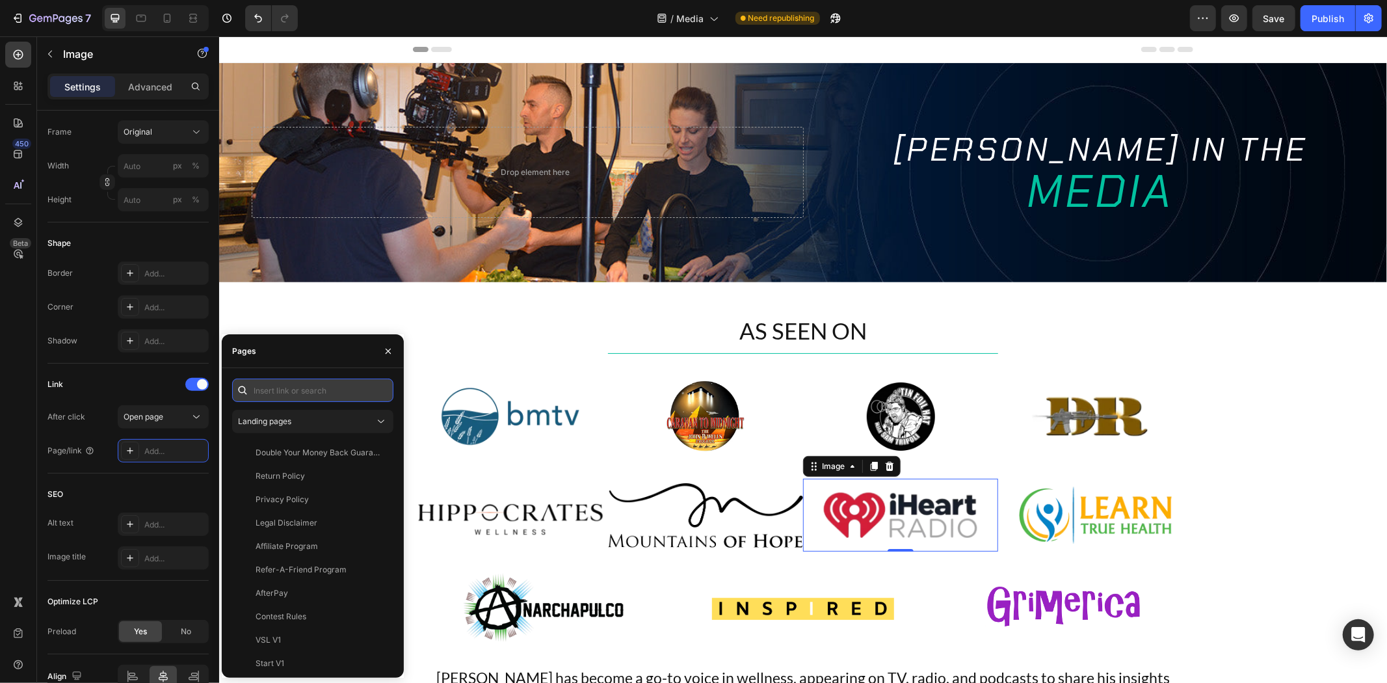
click at [274, 391] on input "text" at bounding box center [312, 389] width 161 height 23
paste input "https://www.iheart.com/podcast/269-my-health-renewed-115757183/episode/intervie…"
type input "https://www.iheart.com/podcast/269-my-health-renewed-115757183/episode/intervie…"
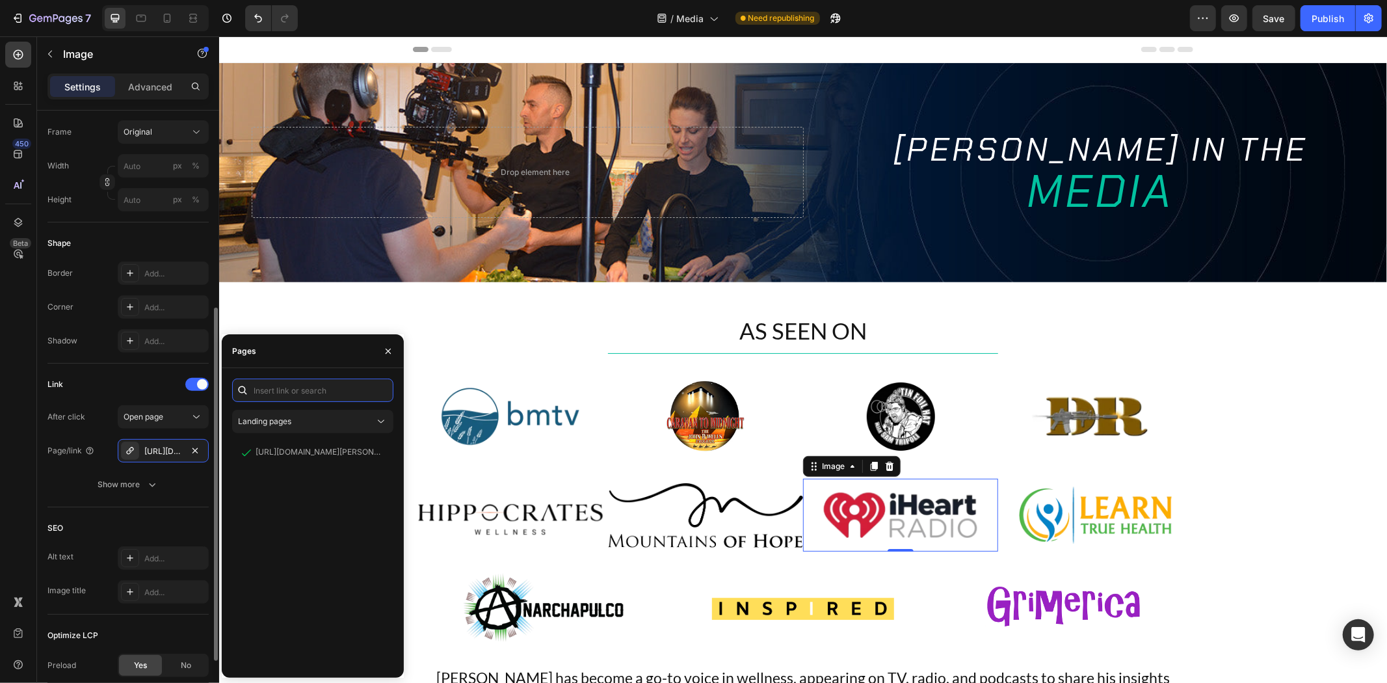
scroll to position [0, 0]
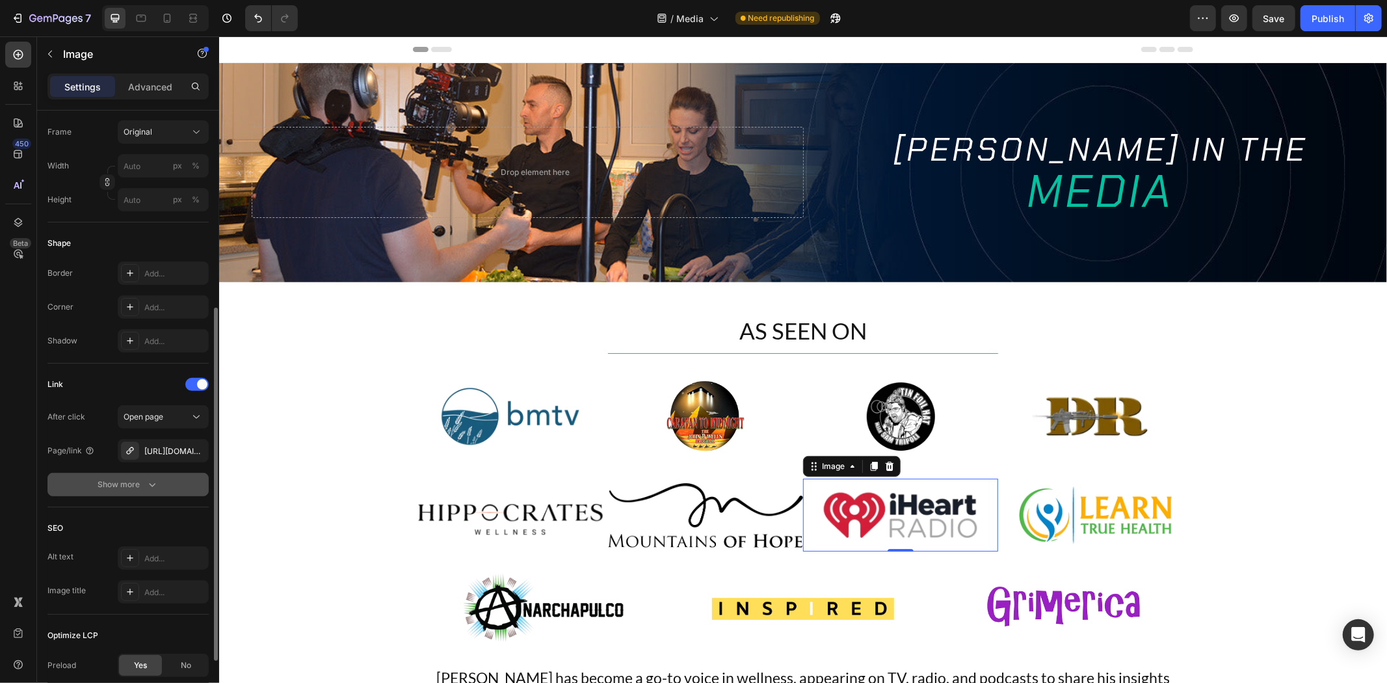
click at [157, 481] on icon "button" at bounding box center [152, 484] width 13 height 13
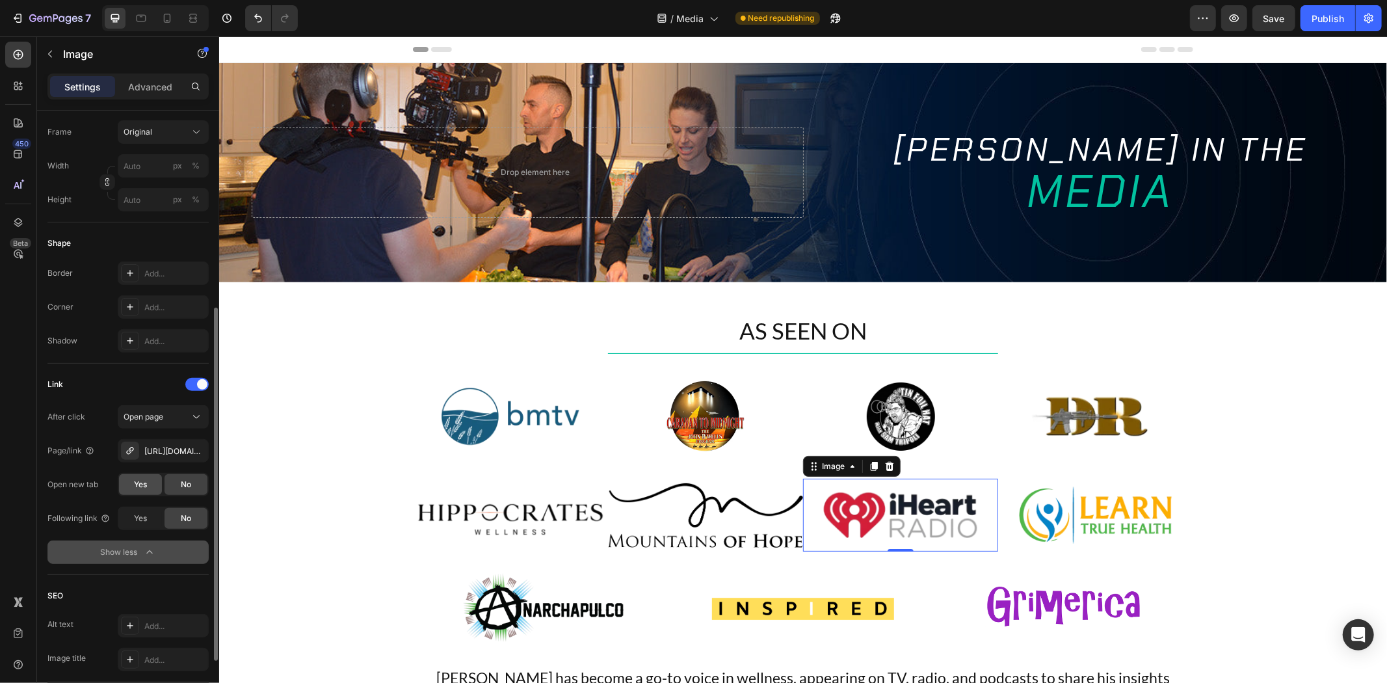
click at [145, 484] on span "Yes" at bounding box center [140, 484] width 13 height 12
click at [156, 450] on div "https://www.iheart.com/podcast/269-my-health-renewed-115757183/episode/intervie…" at bounding box center [163, 451] width 38 height 12
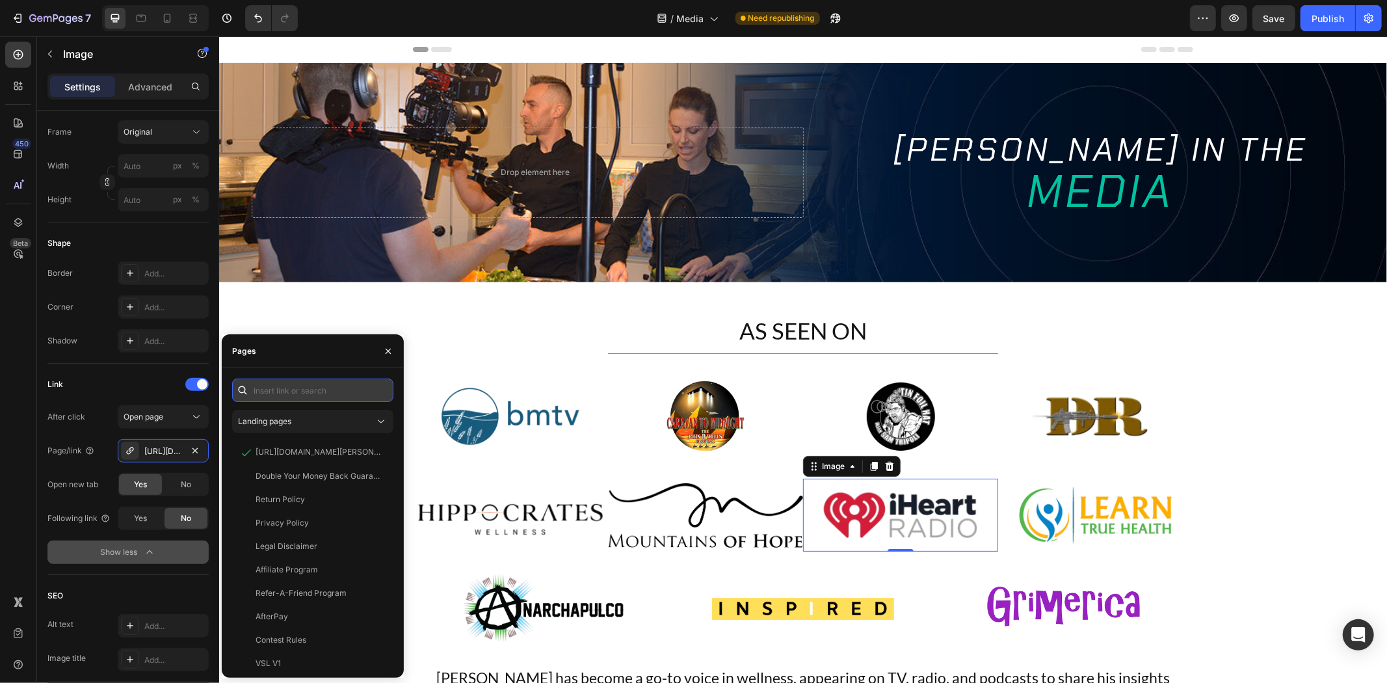
click at [311, 397] on input "text" at bounding box center [312, 389] width 161 height 23
click at [1074, 581] on div "Image" at bounding box center [1062, 606] width 260 height 73
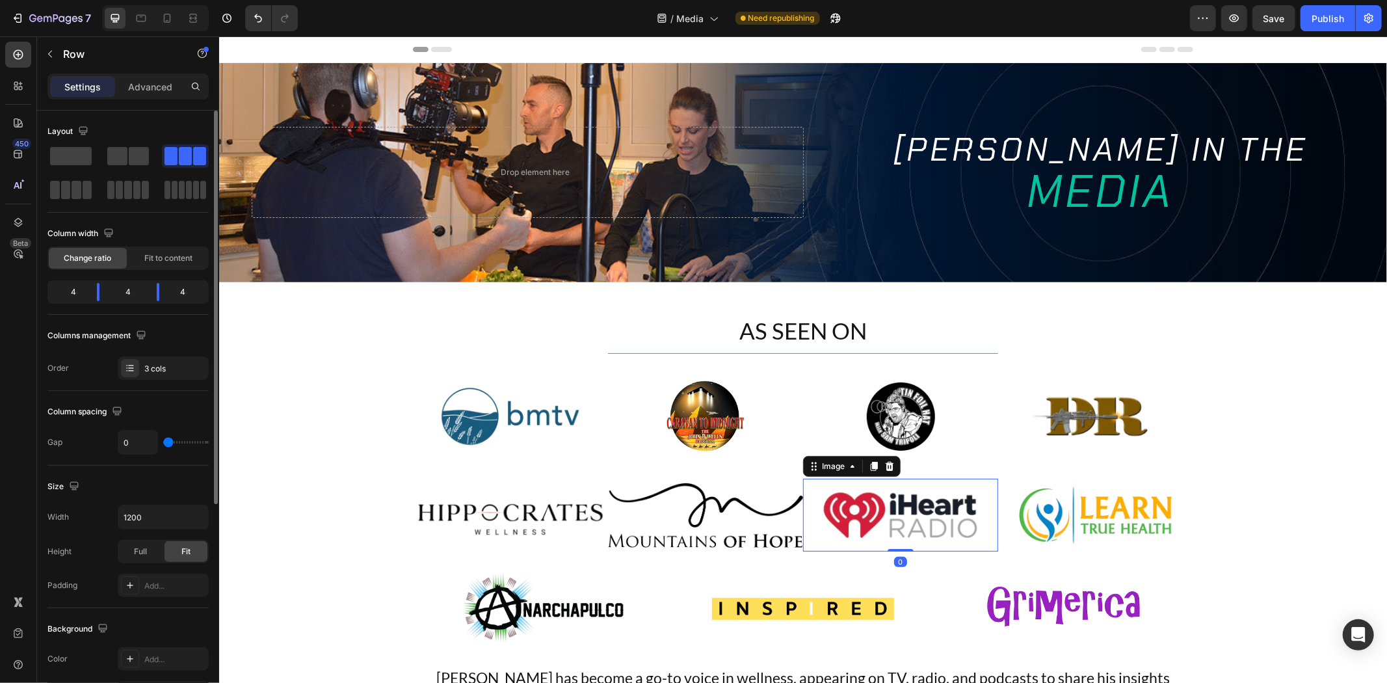
click at [879, 510] on img at bounding box center [899, 514] width 195 height 73
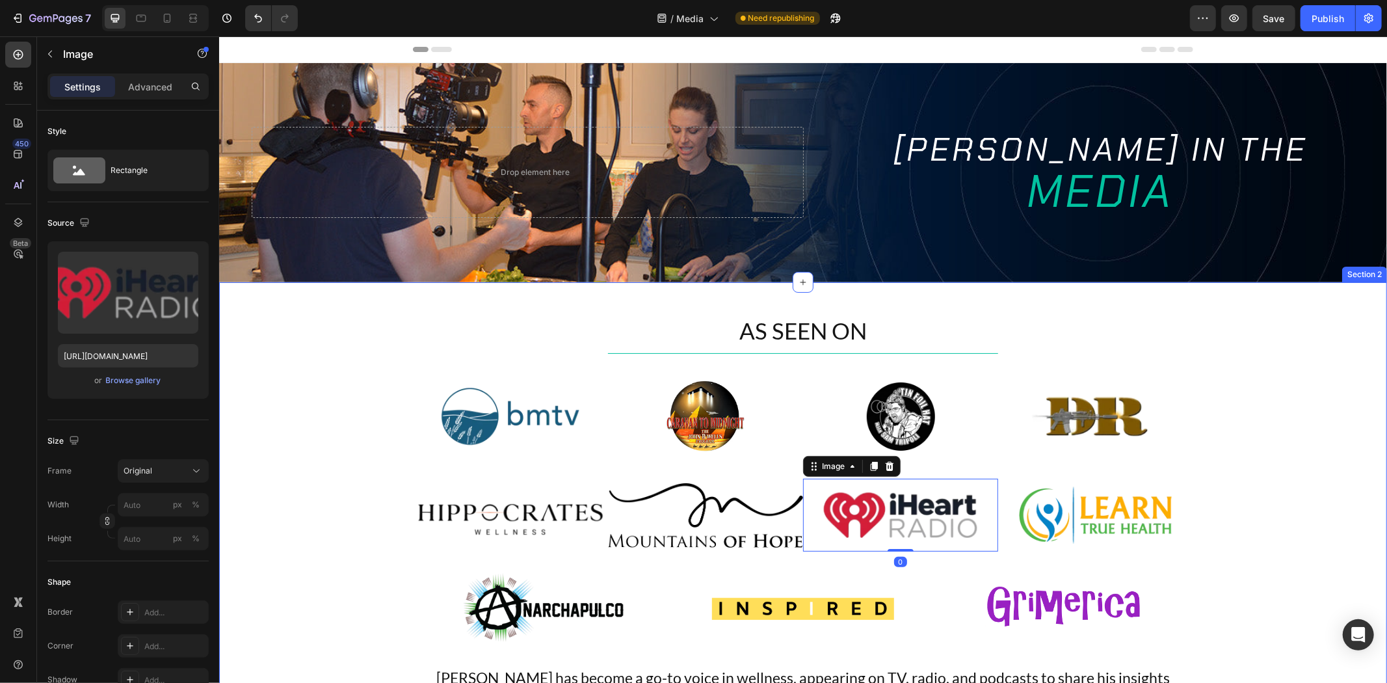
click at [321, 432] on div "AS SEEN ON Heading Title Line Image Image Image Image Row Image Image Image 0 I…" at bounding box center [801, 557] width 1167 height 486
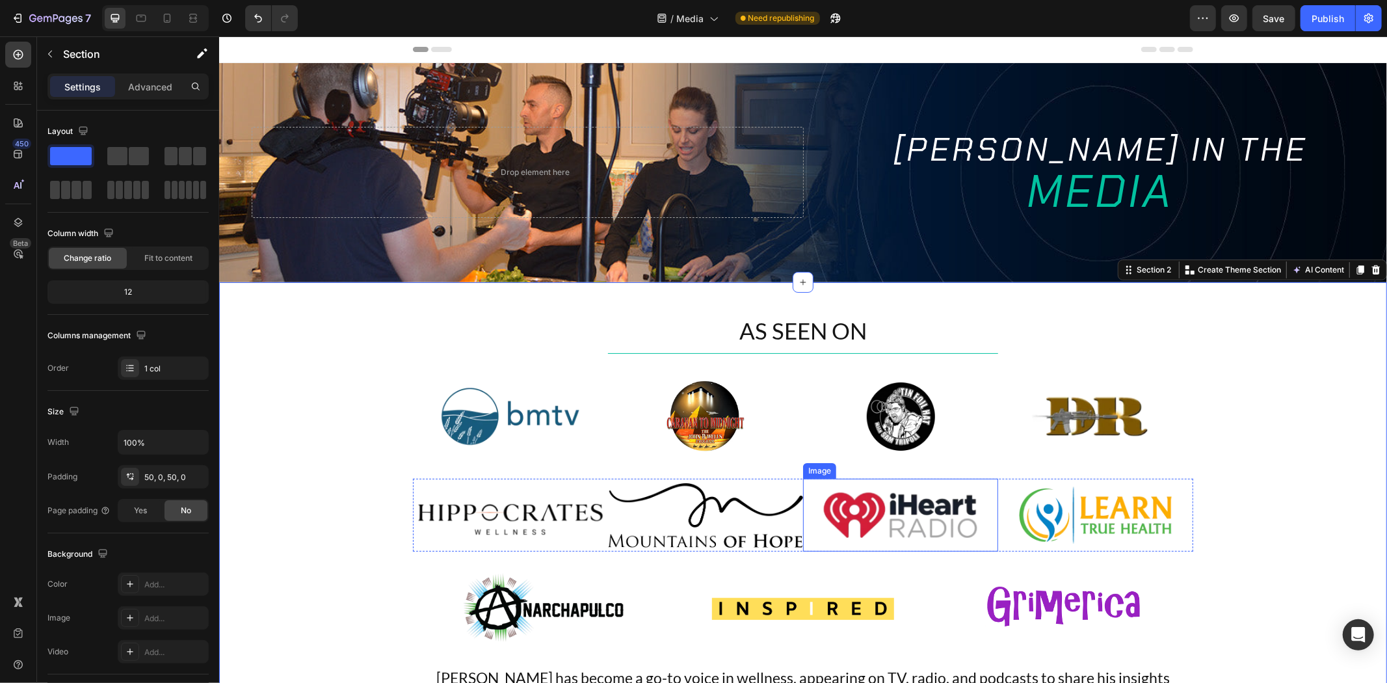
click at [902, 495] on img at bounding box center [899, 514] width 195 height 73
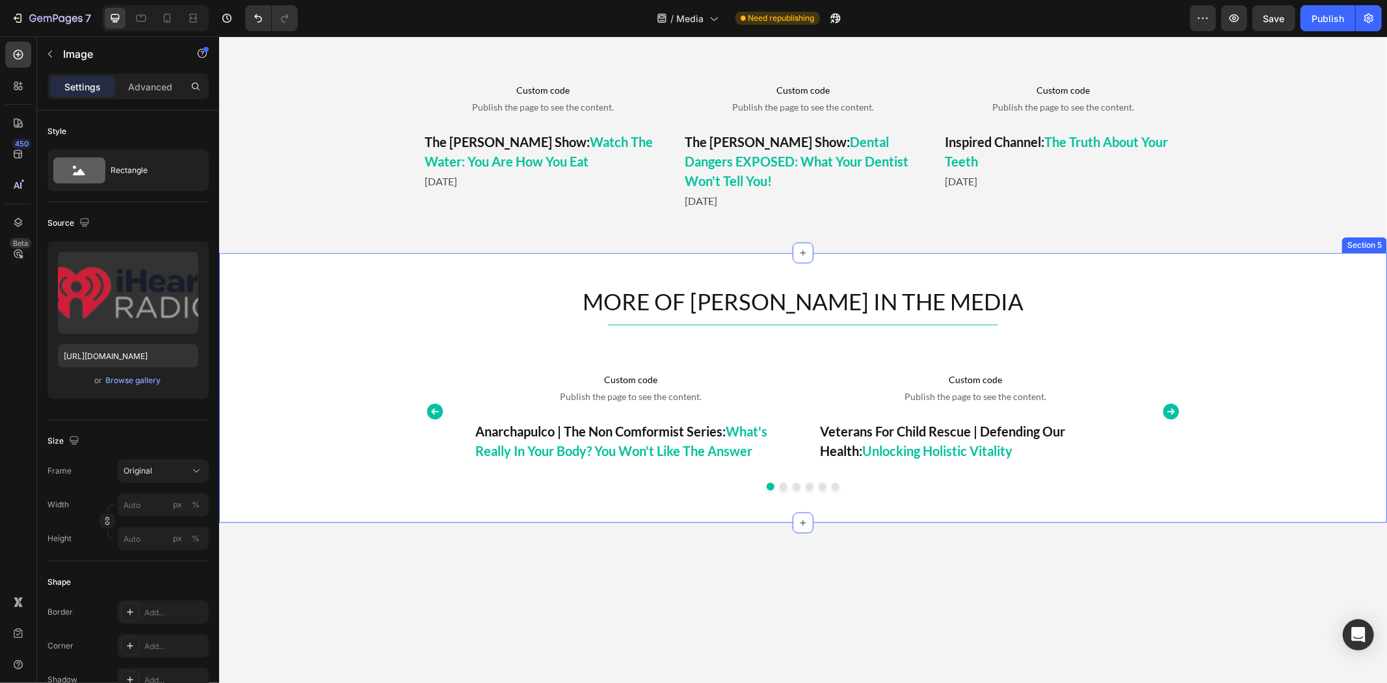
scroll to position [650, 0]
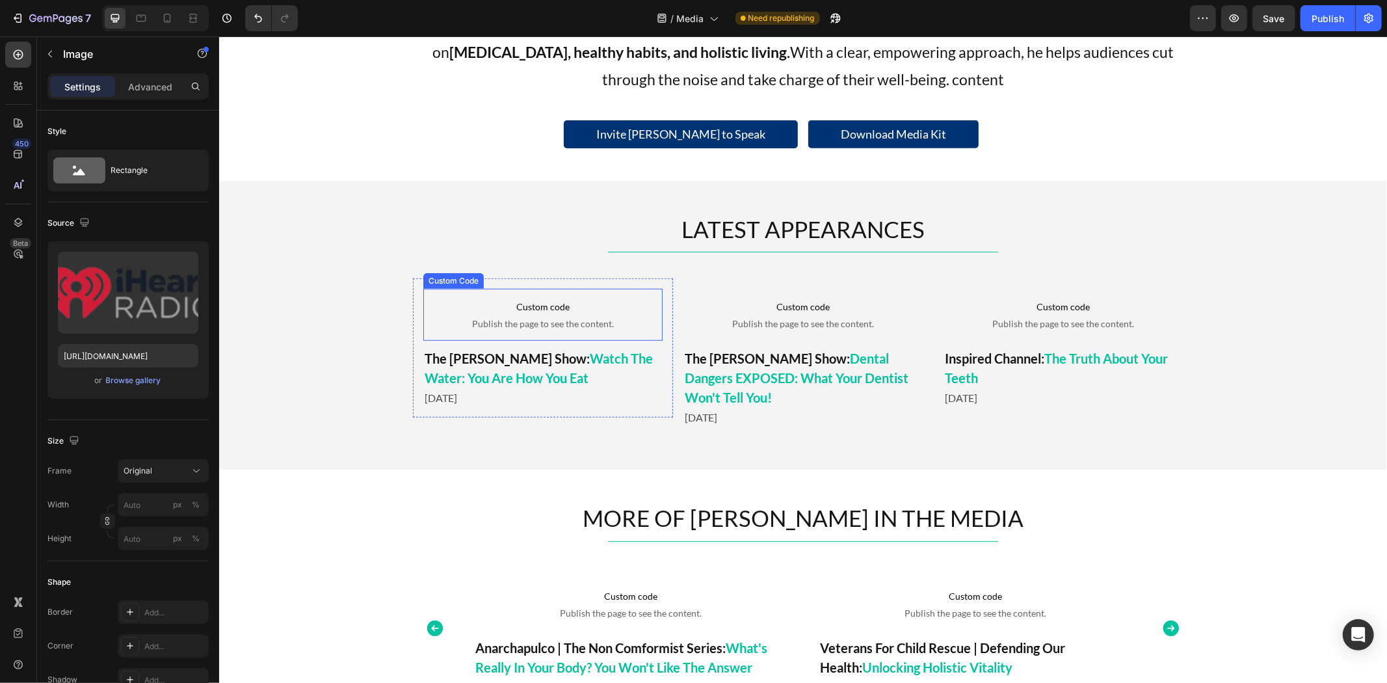
click at [486, 300] on span "Custom code" at bounding box center [542, 306] width 239 height 16
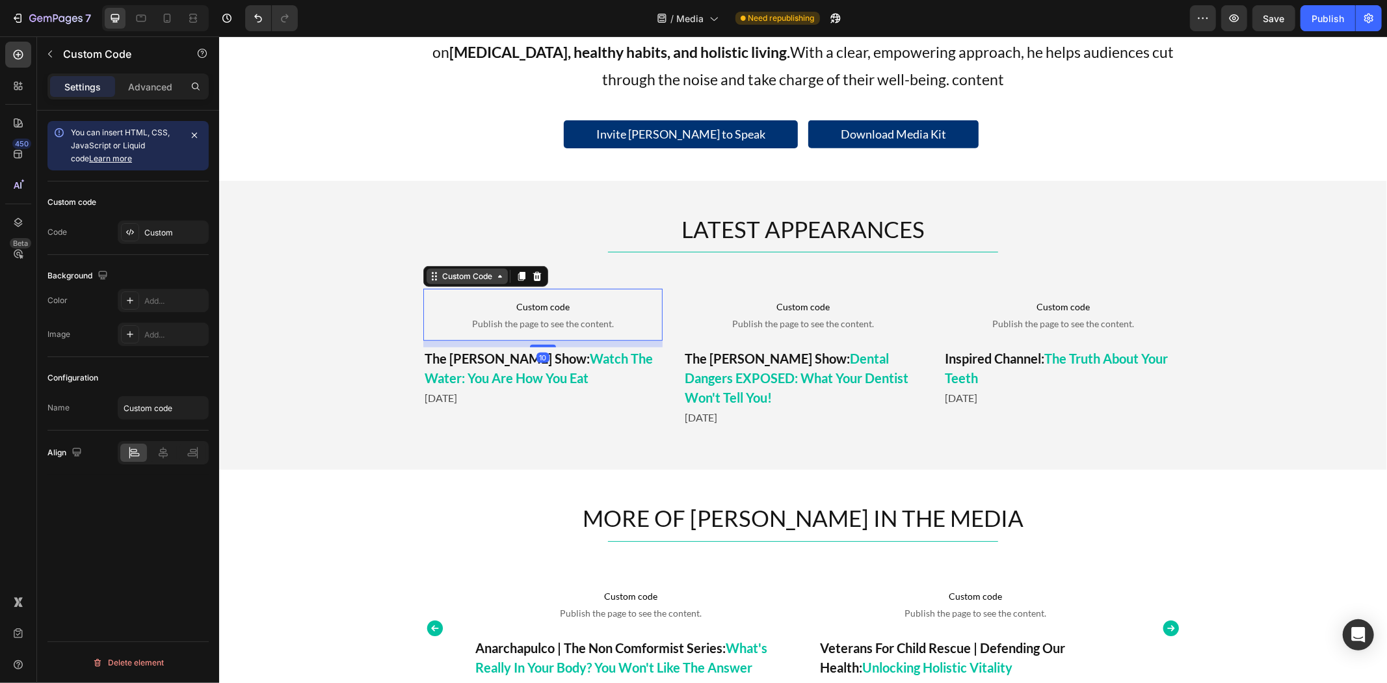
click at [462, 279] on div "Custom Code" at bounding box center [466, 276] width 55 height 12
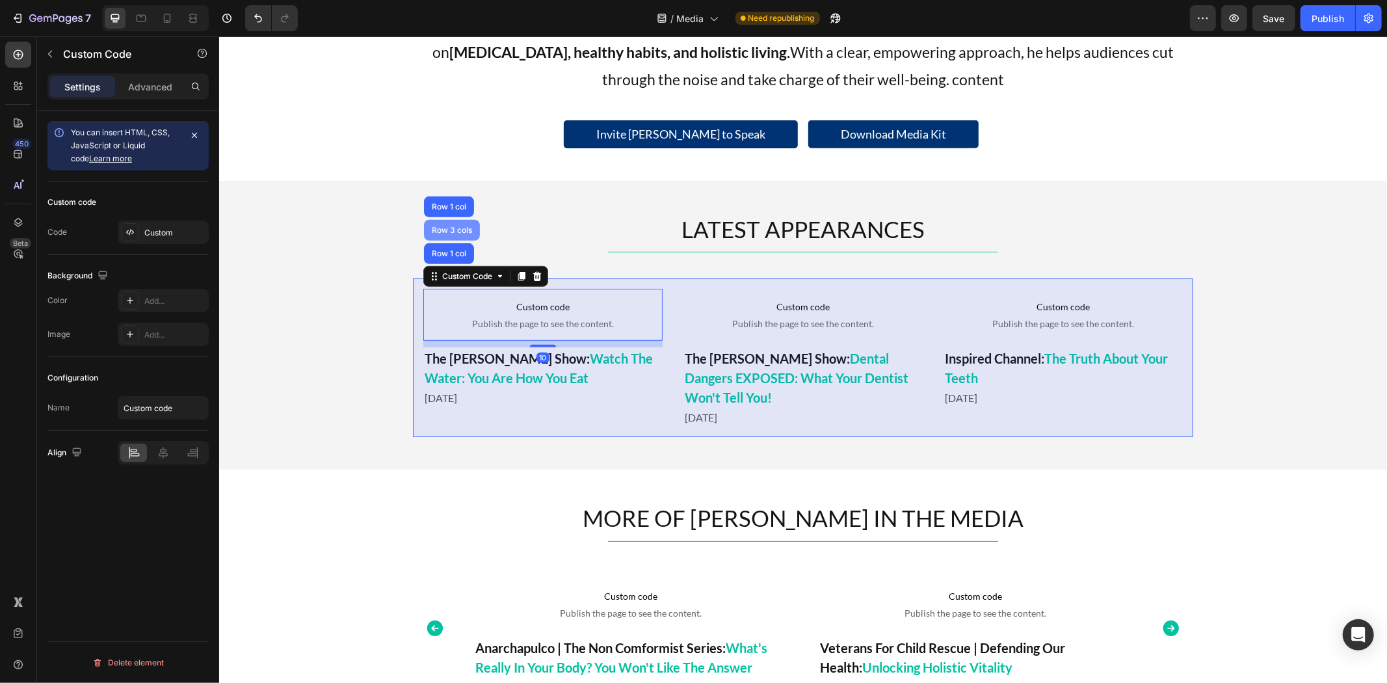
click at [456, 232] on div "Row 3 cols" at bounding box center [451, 230] width 46 height 8
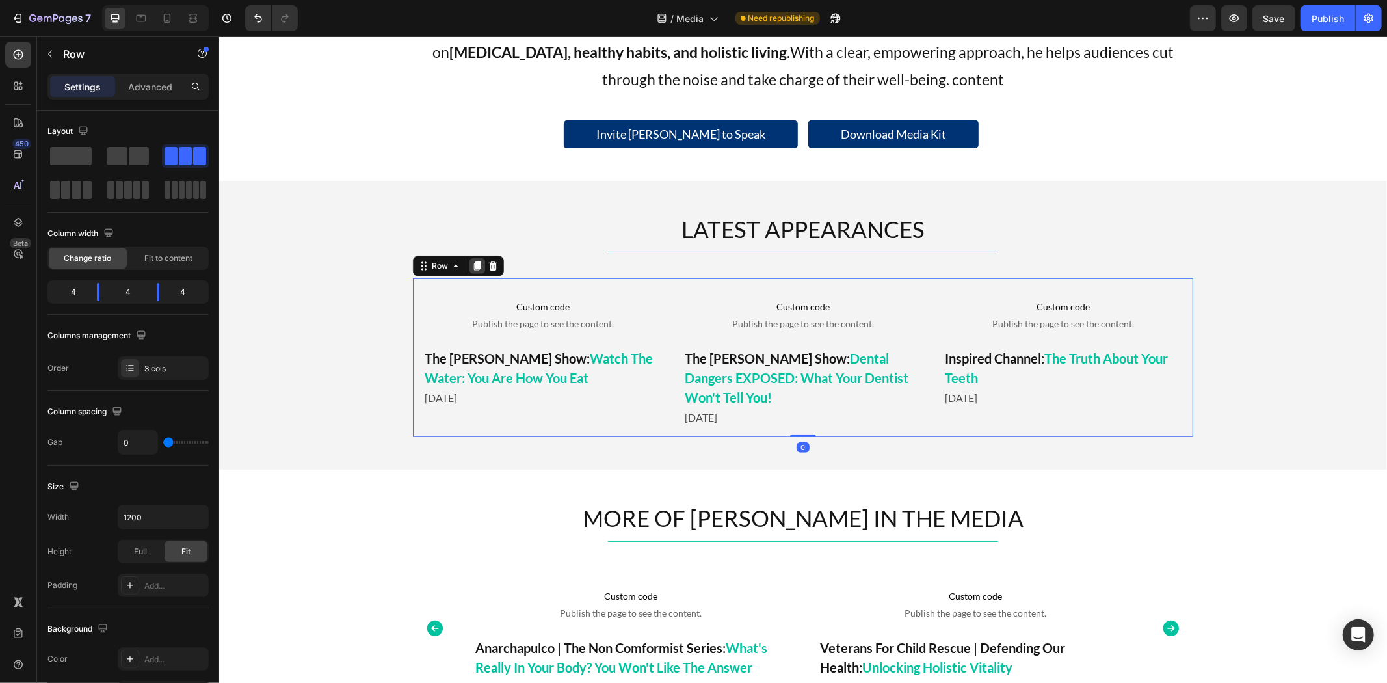
click at [475, 266] on icon at bounding box center [476, 265] width 10 height 10
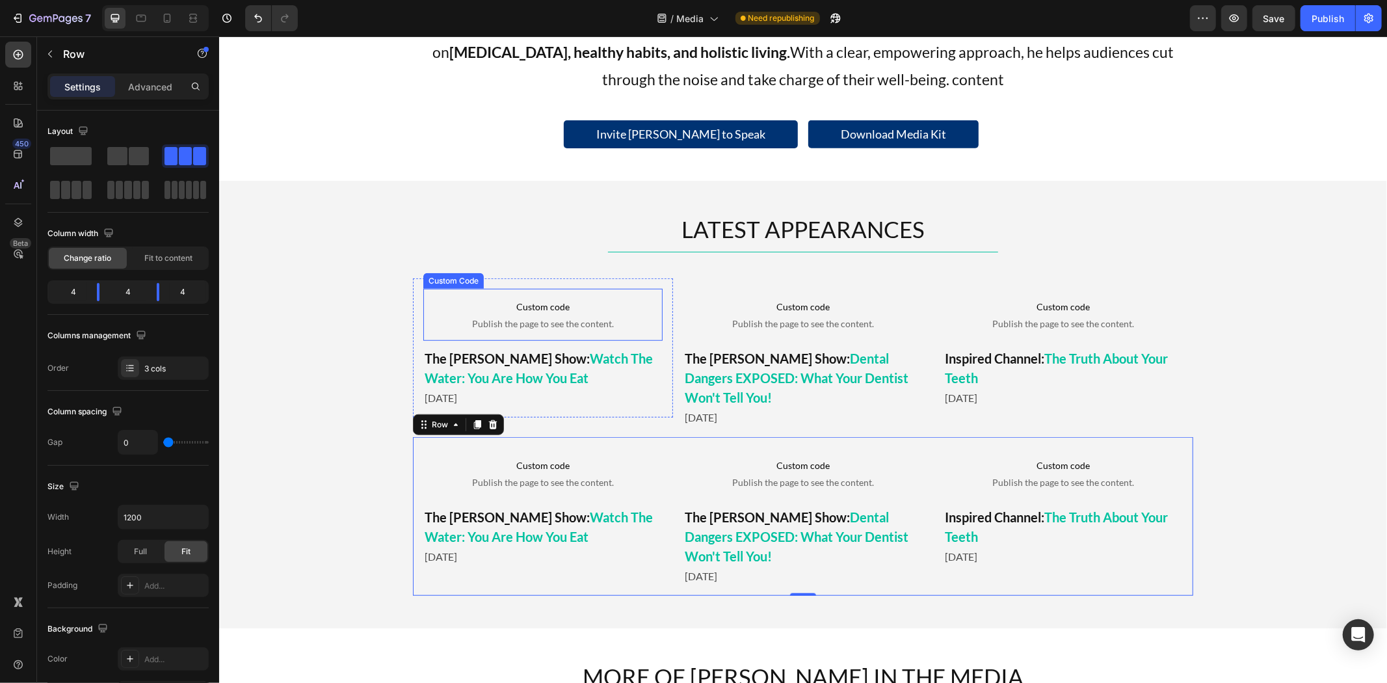
click at [426, 306] on span "Custom code" at bounding box center [542, 306] width 239 height 16
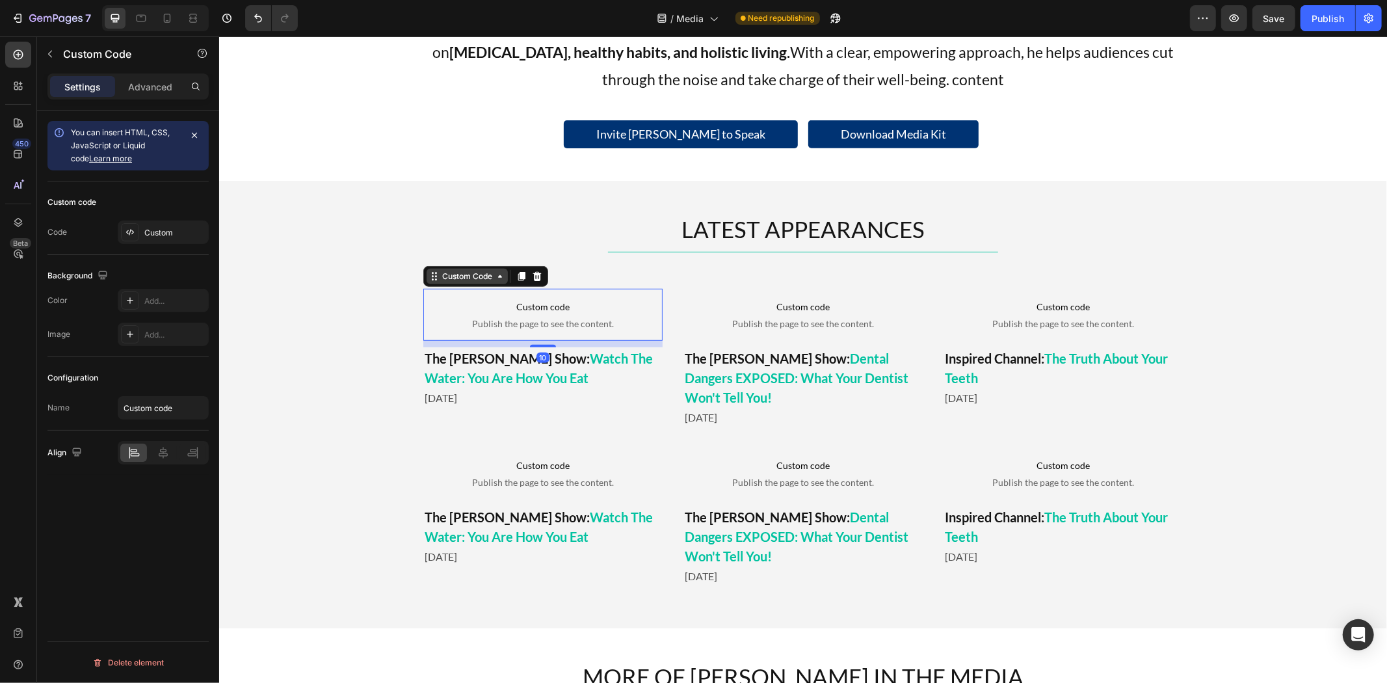
click at [439, 279] on div "Custom Code" at bounding box center [466, 276] width 55 height 12
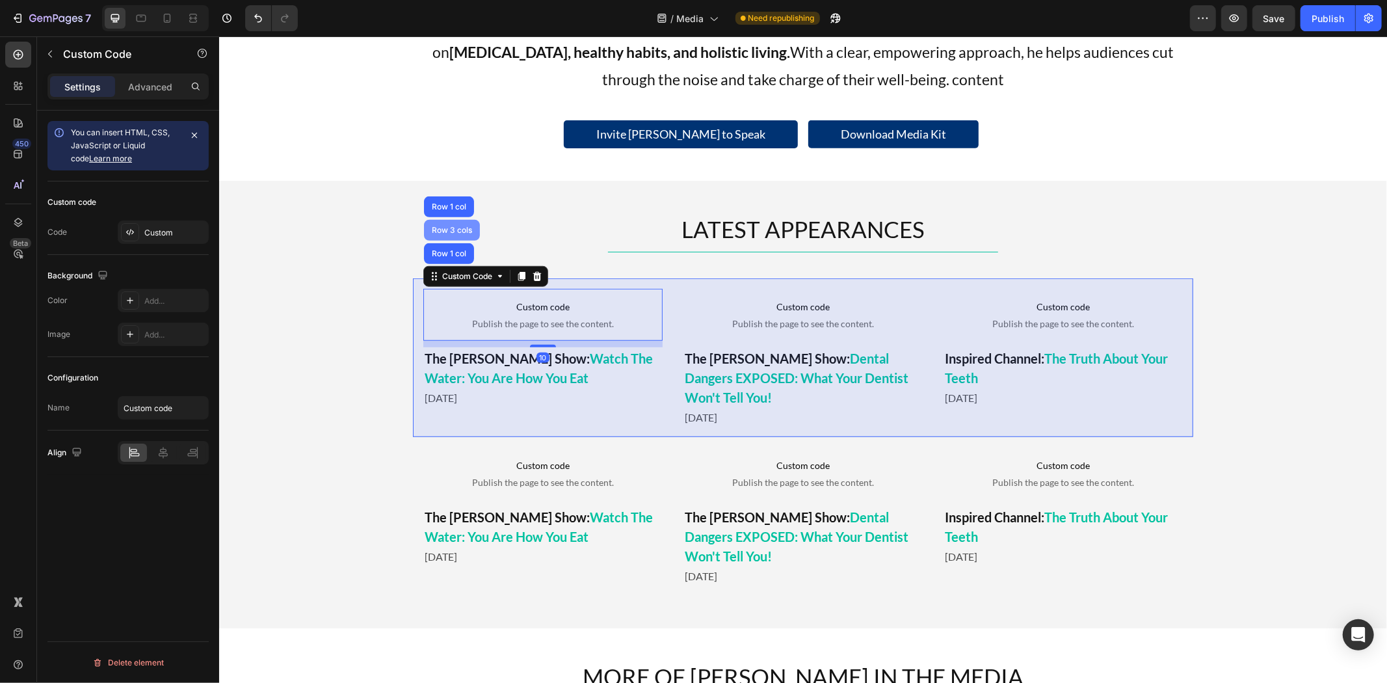
click at [452, 229] on div "Row 3 cols" at bounding box center [451, 230] width 46 height 8
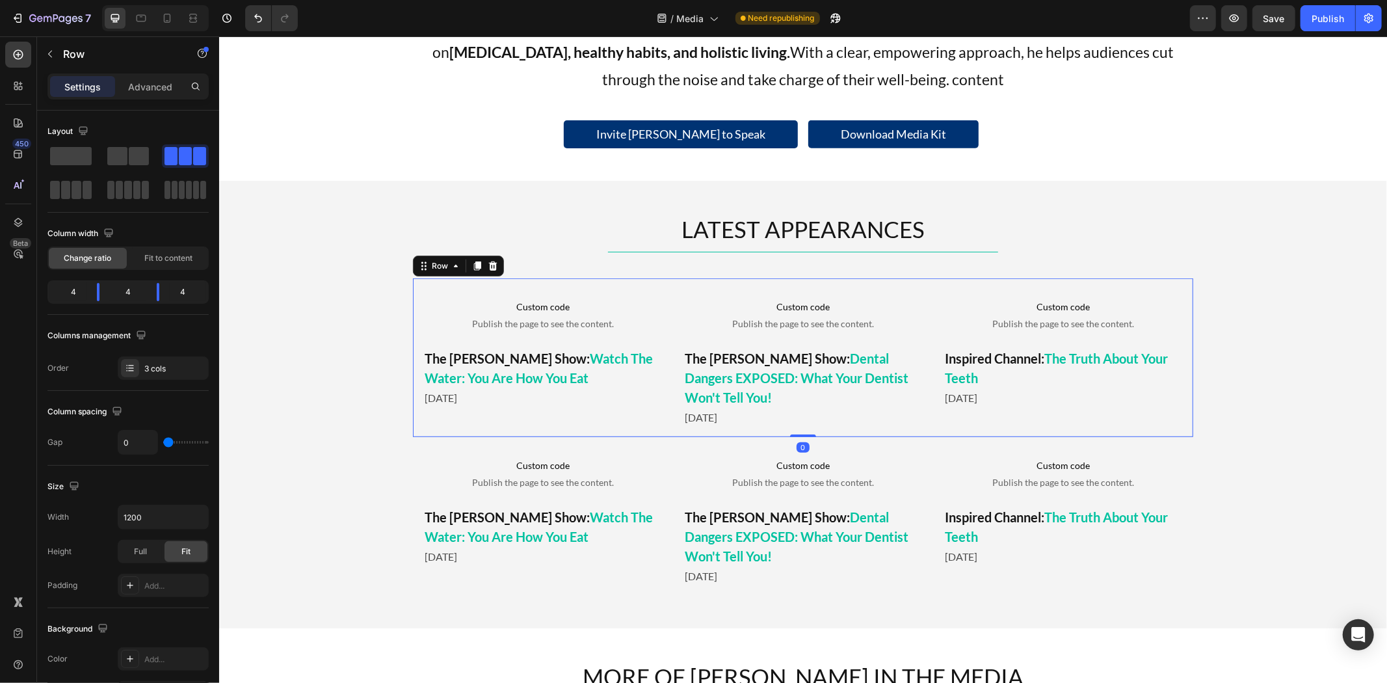
click at [158, 98] on div "Settings Advanced" at bounding box center [127, 86] width 161 height 26
click at [160, 81] on p "Advanced" at bounding box center [150, 87] width 44 height 14
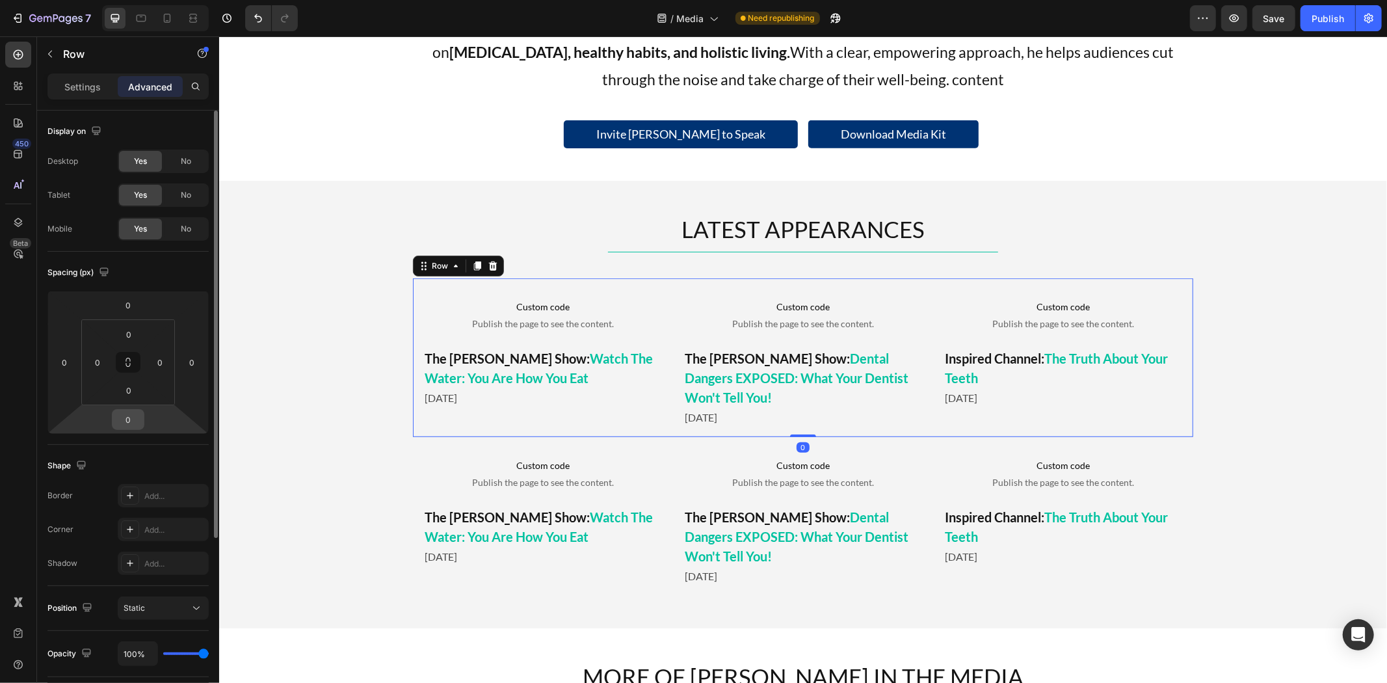
click at [131, 420] on input "0" at bounding box center [128, 420] width 26 height 20
type input "20"
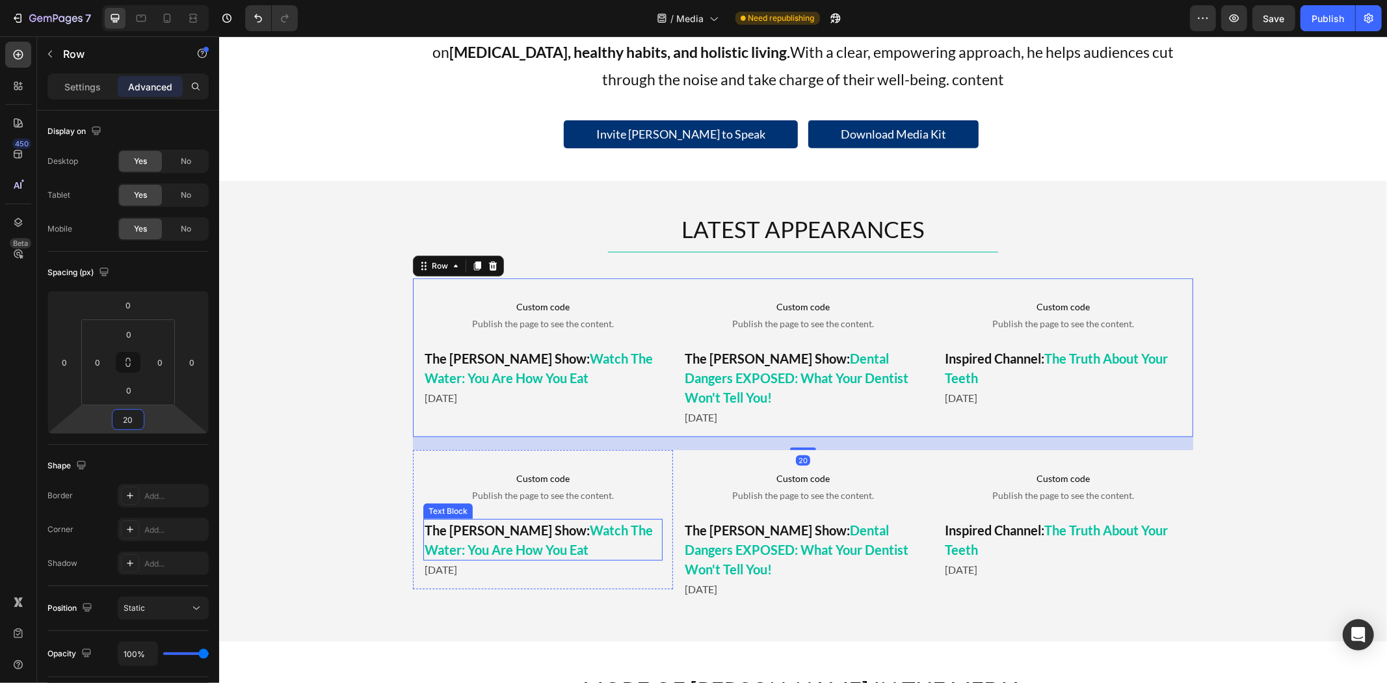
click at [413, 525] on div "Custom code Publish the page to see the content. Custom Code The Mel K Show: Wa…" at bounding box center [542, 518] width 260 height 139
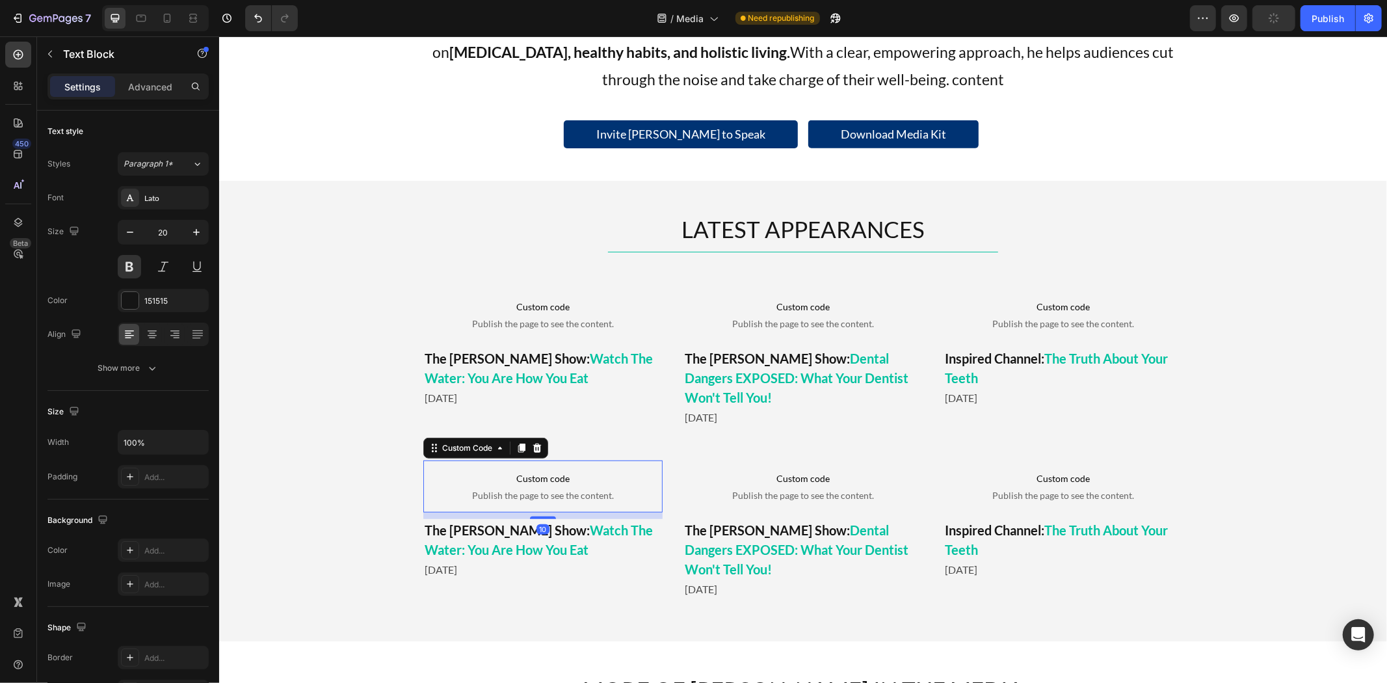
click at [562, 479] on span "Custom code" at bounding box center [542, 478] width 239 height 16
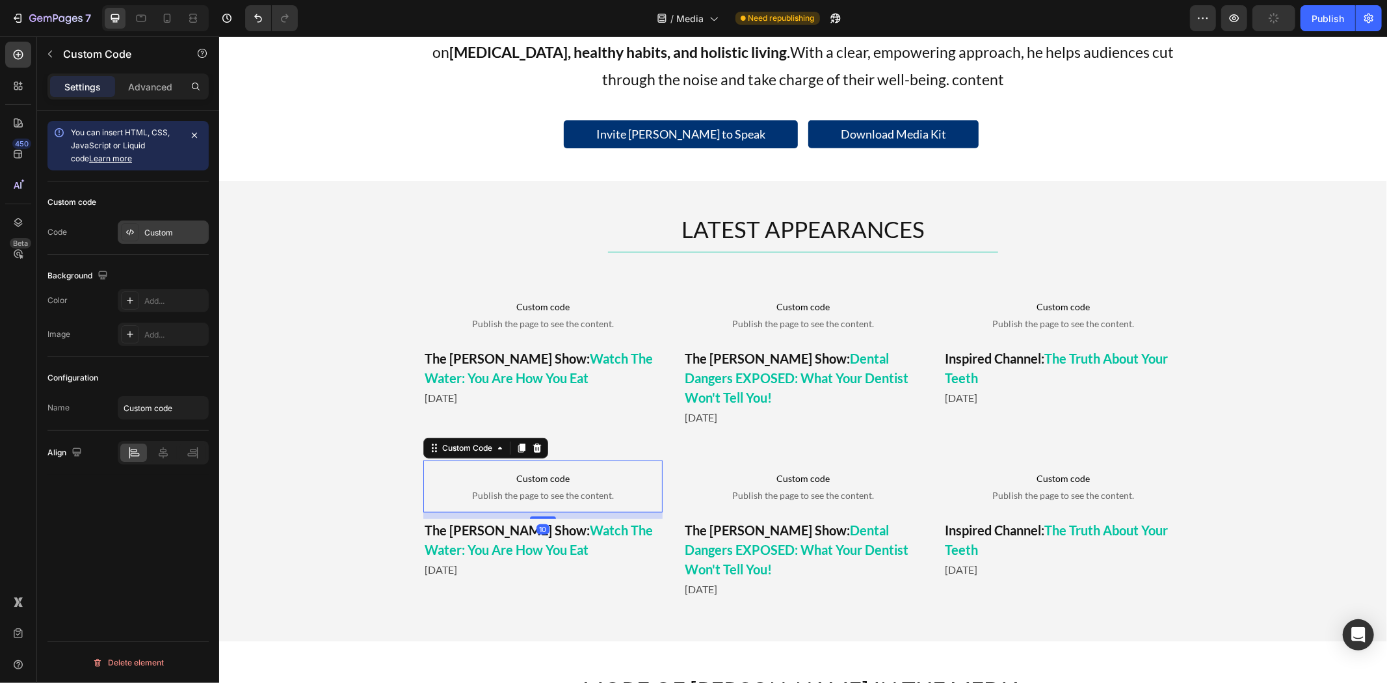
click at [177, 223] on div "Custom" at bounding box center [163, 231] width 91 height 23
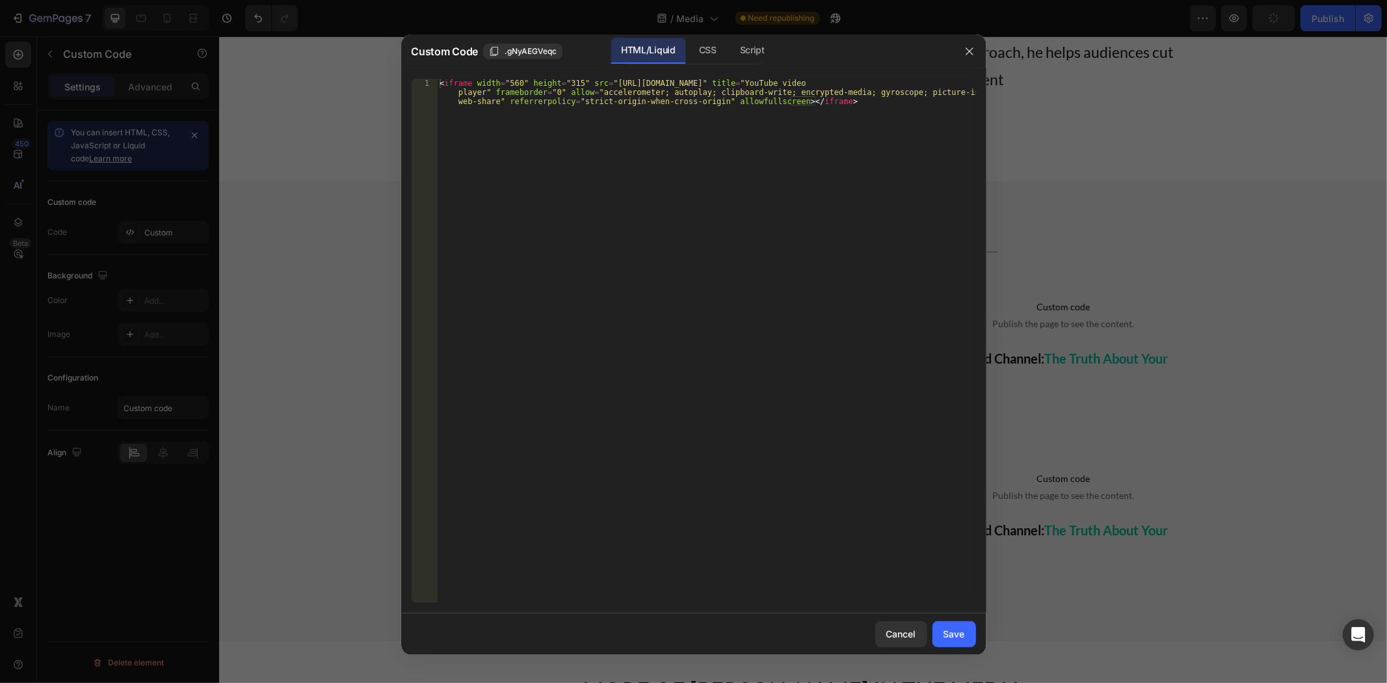
type textarea "<iframe width="560" height="315" src="https://www.youtube.com/embed/Laq2nzi92tU…"
click at [621, 196] on div "< iframe width = "560" height = "315" src = "https://www.youtube.com/embed/Laq2…" at bounding box center [706, 368] width 538 height 579
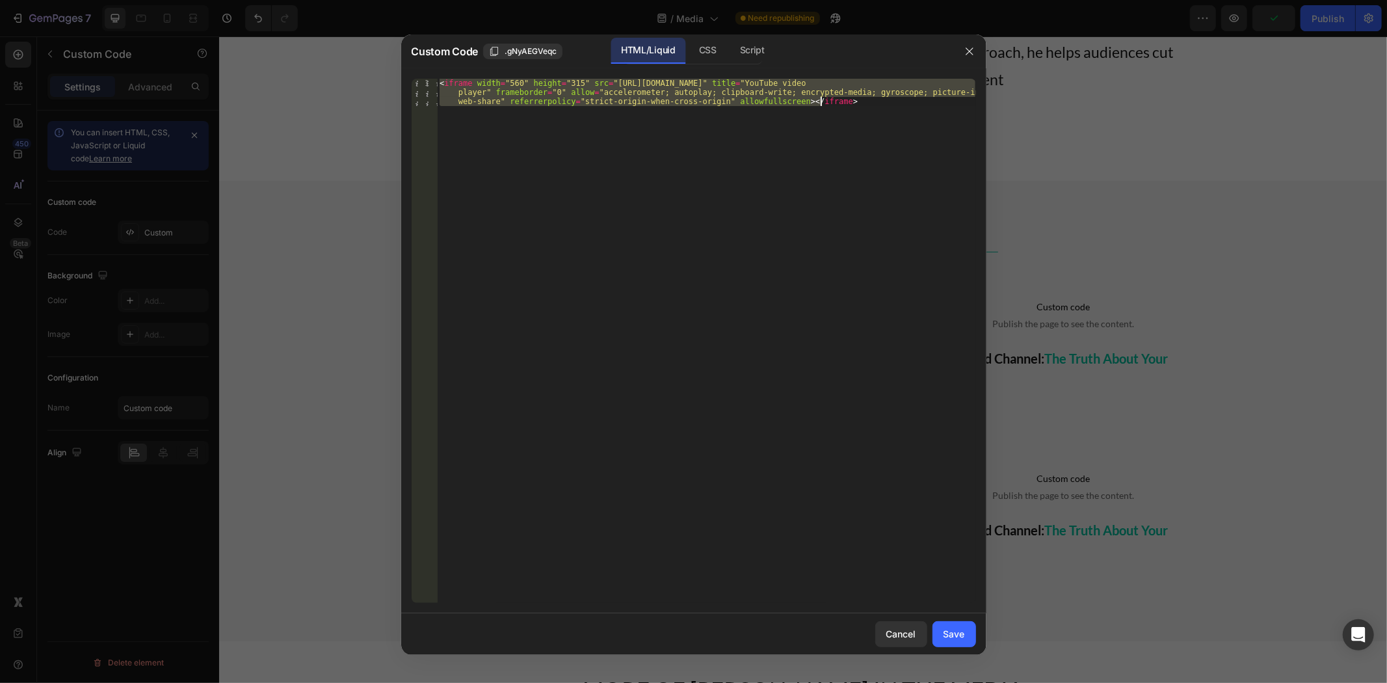
paste textarea
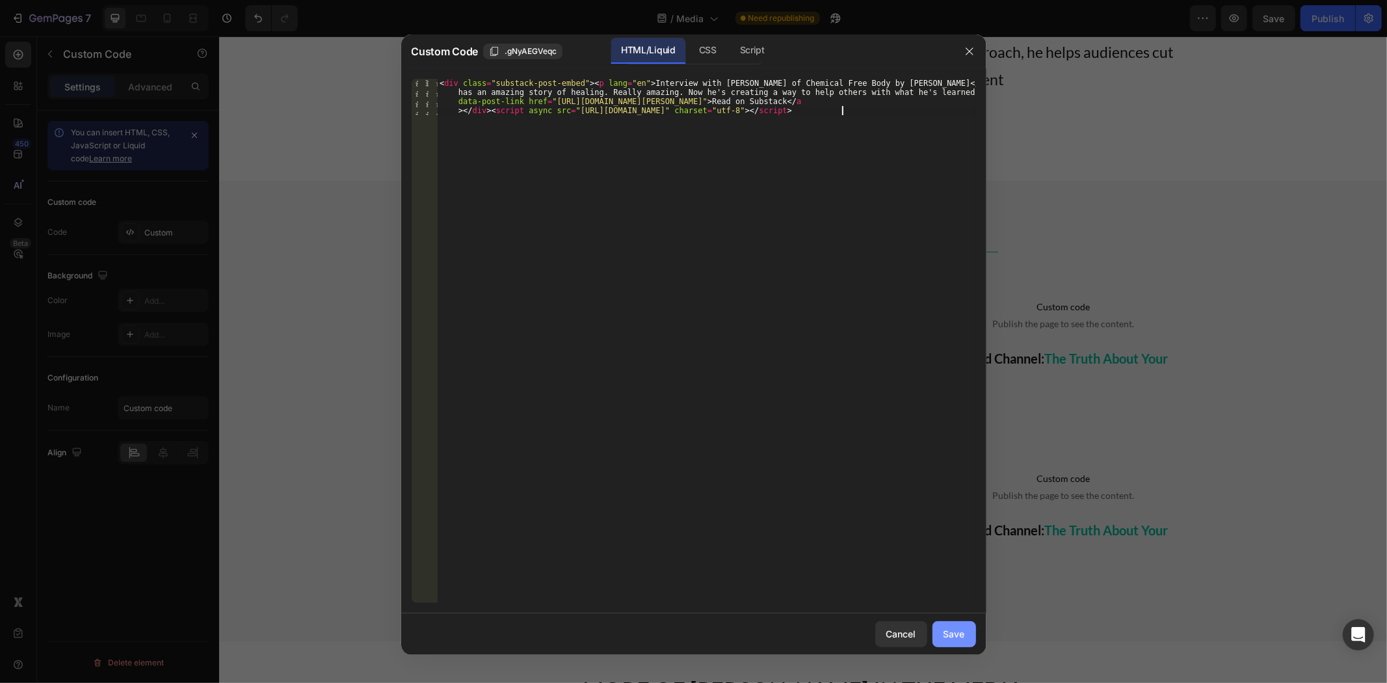
click at [954, 638] on div "Save" at bounding box center [953, 634] width 21 height 14
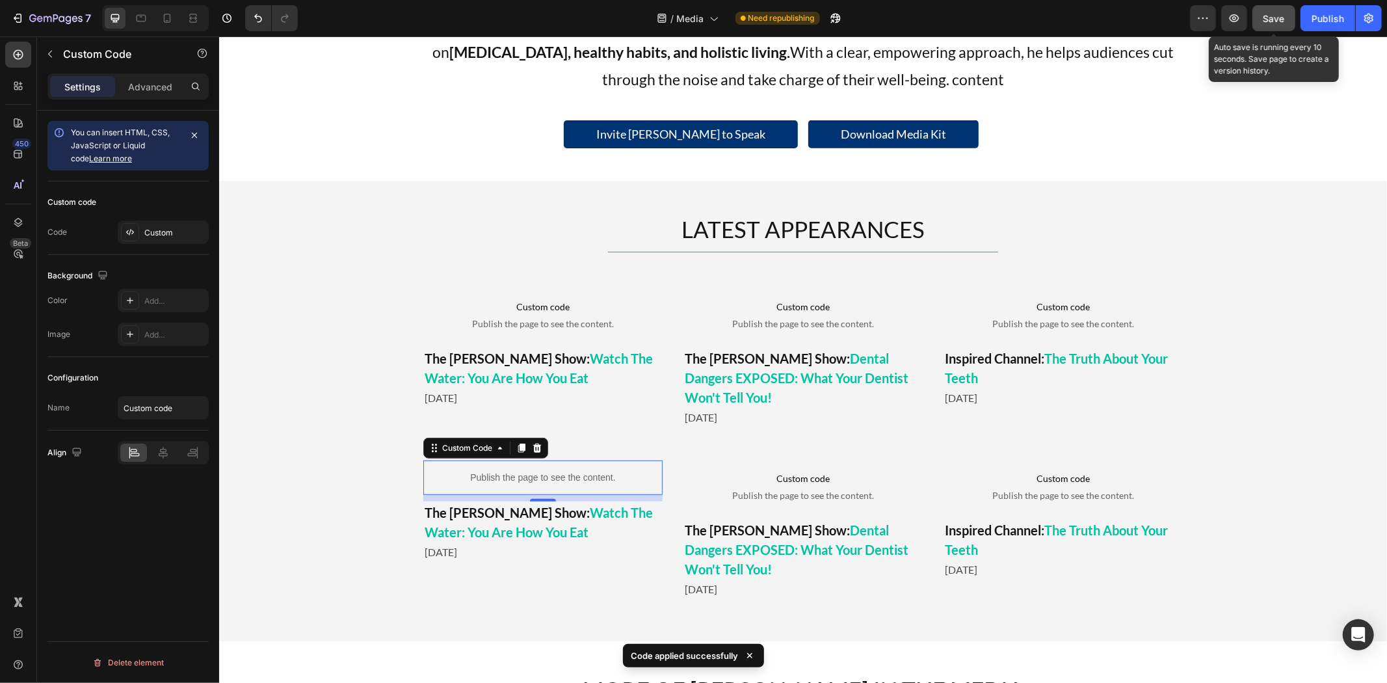
click at [1264, 25] on button "Save" at bounding box center [1273, 18] width 43 height 26
click at [1233, 23] on icon "button" at bounding box center [1233, 18] width 13 height 13
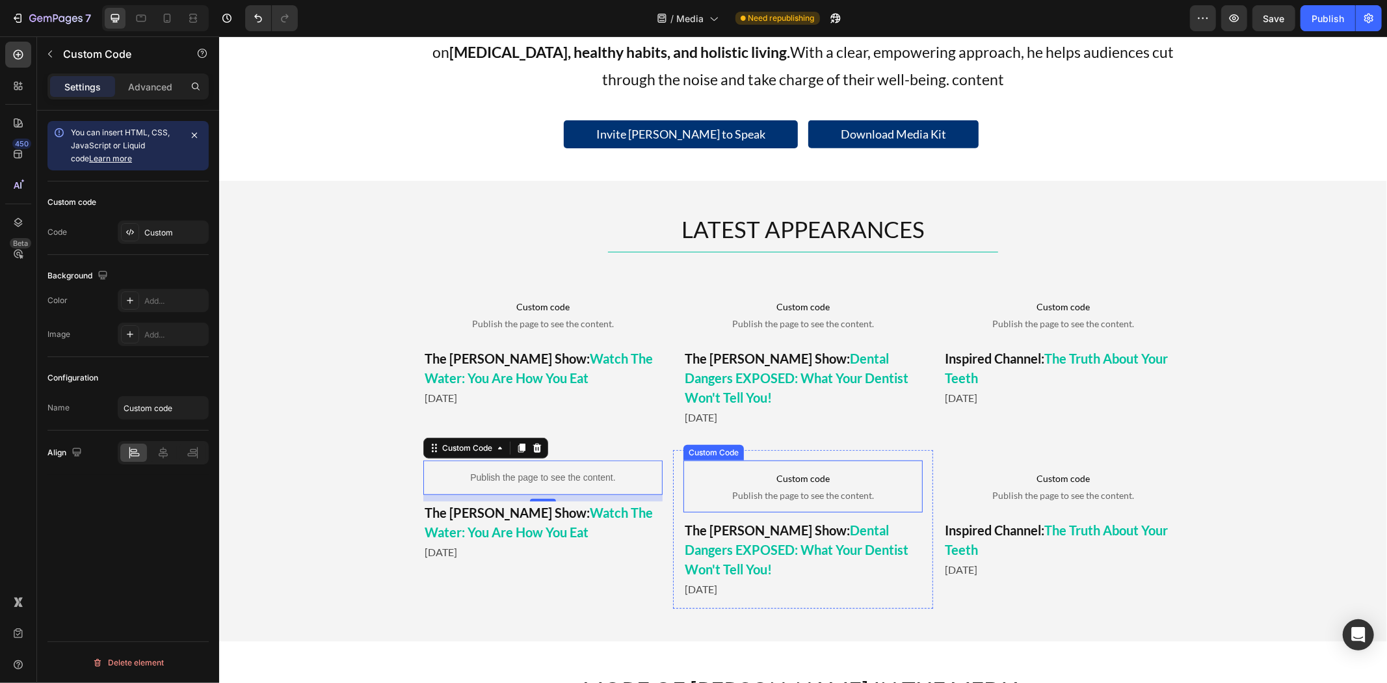
click at [794, 468] on p "Custom code Publish the page to see the content." at bounding box center [802, 486] width 239 height 52
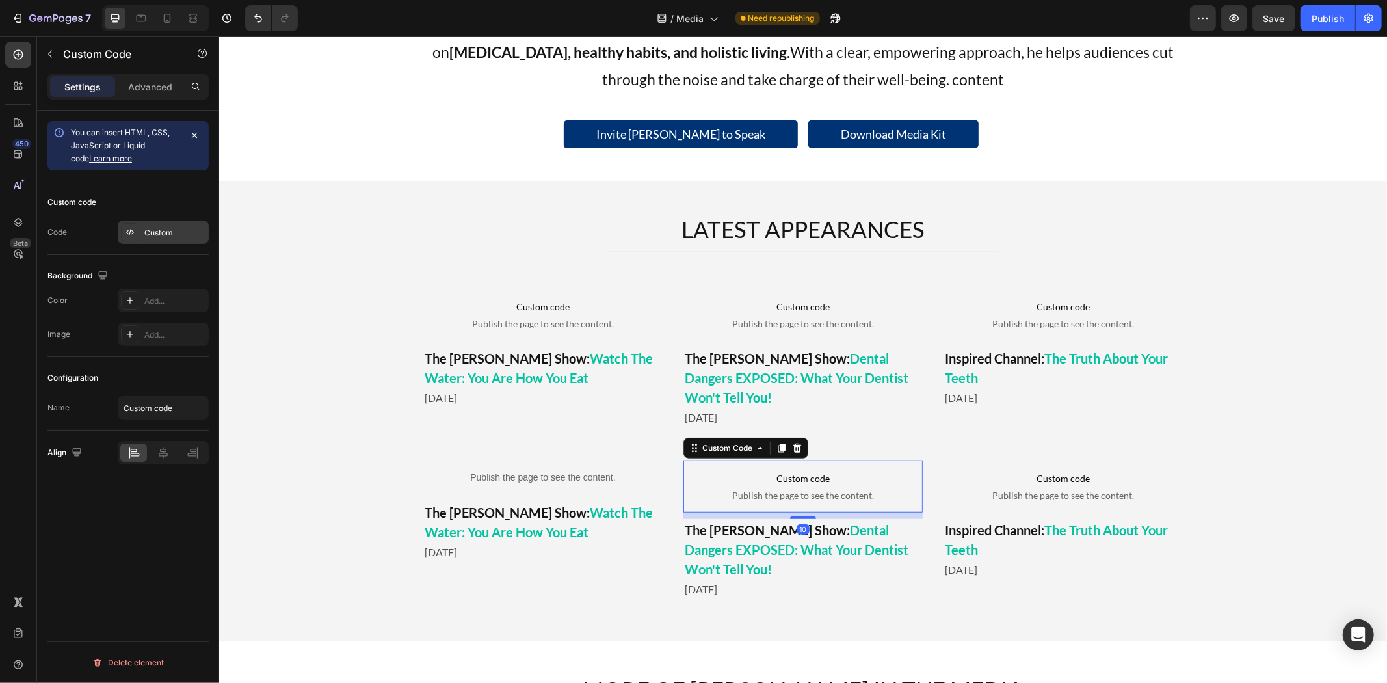
click at [161, 239] on div "Custom" at bounding box center [163, 231] width 91 height 23
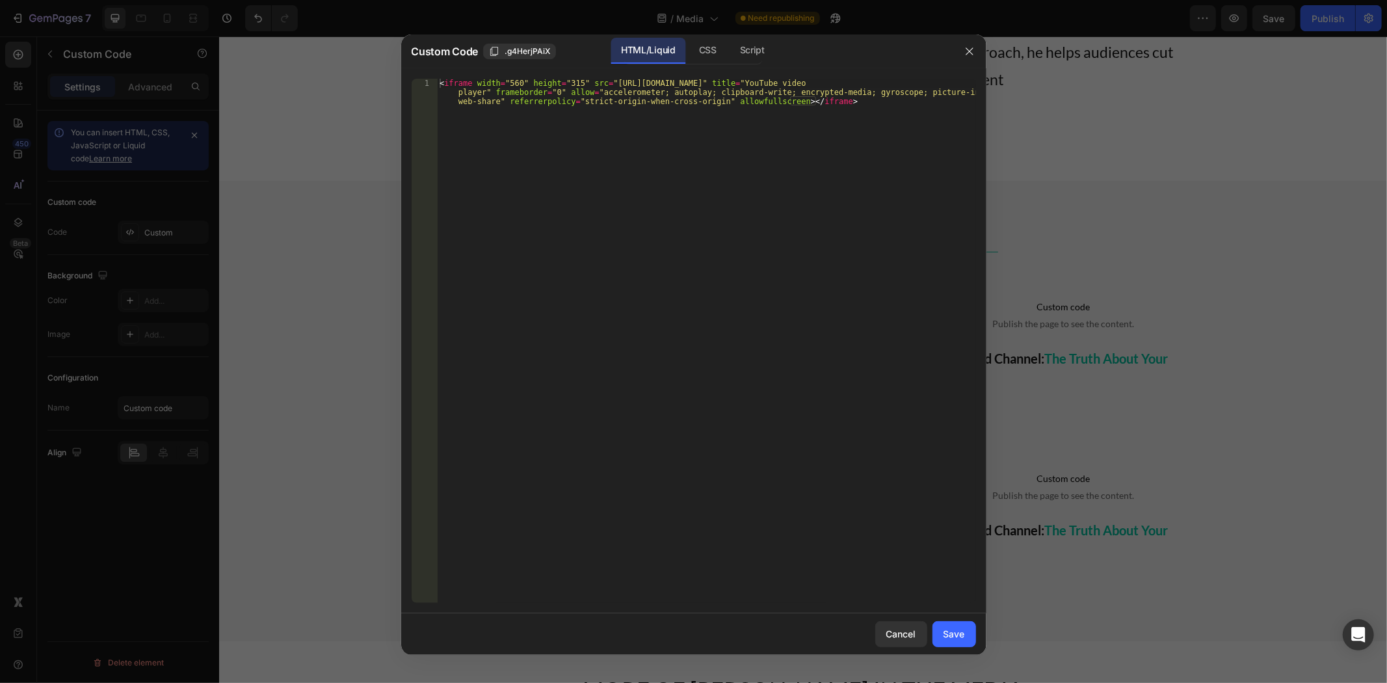
click at [608, 239] on div "< iframe width = "560" height = "315" src = "https://www.youtube.com/embed/lrwl…" at bounding box center [706, 368] width 538 height 579
paste textarea "Rumble("play", {"video":"v6vh7ie","div":"rumble_v6vh7ie"});</script"
type textarea "Rumble("play", {"video":"v6vh7ie","div":"rumble_v6vh7ie"});</script>"
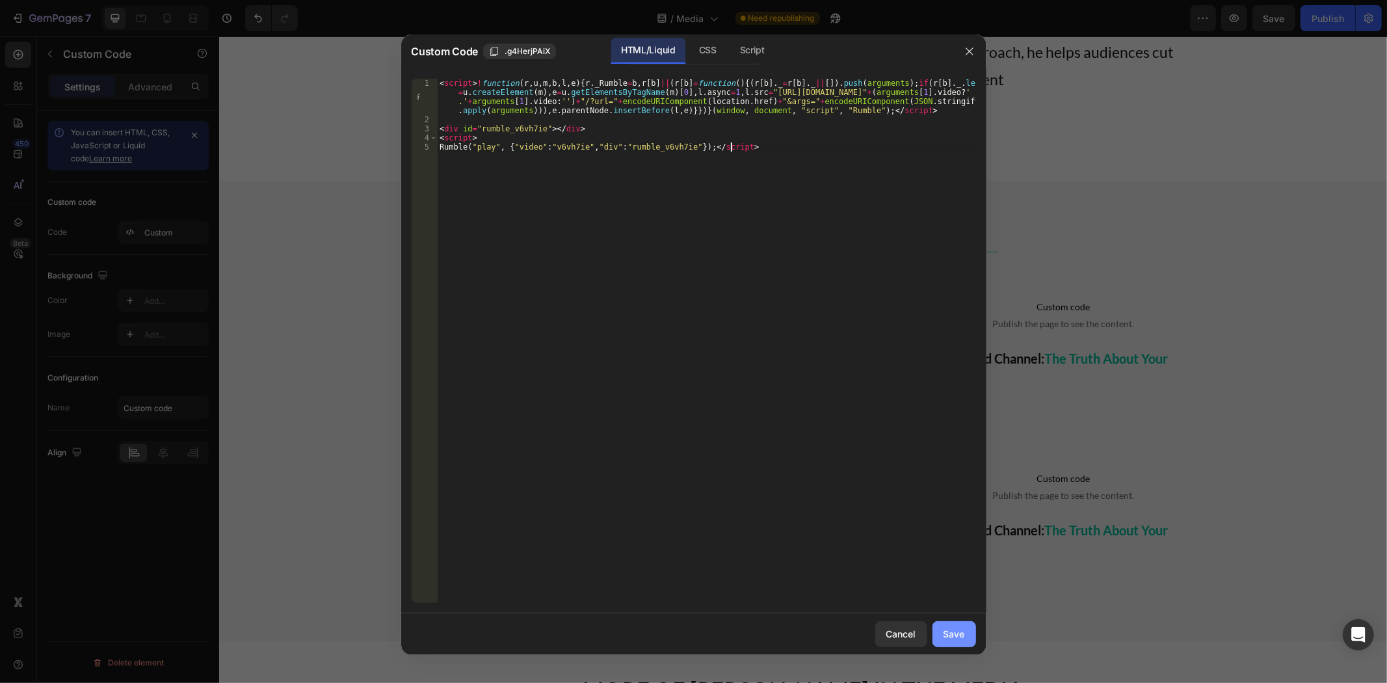
click at [950, 634] on div "Save" at bounding box center [953, 634] width 21 height 14
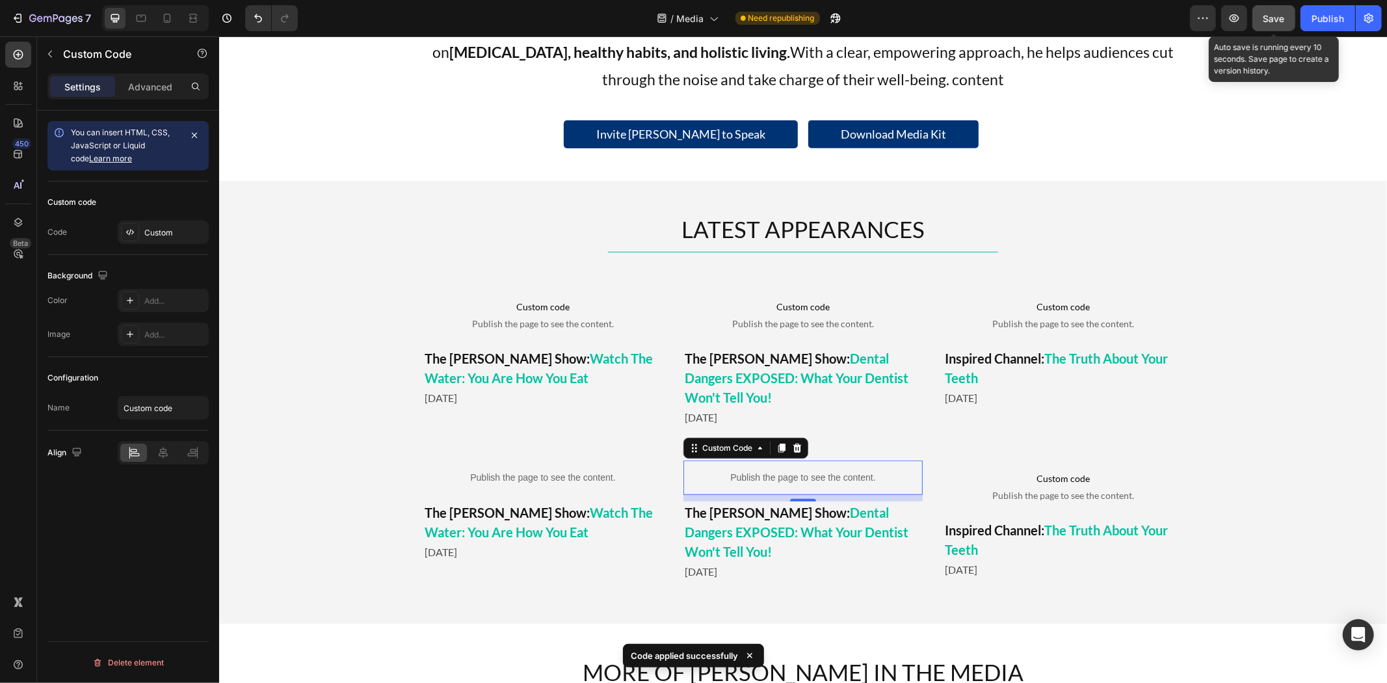
click at [1269, 22] on span "Save" at bounding box center [1273, 18] width 21 height 11
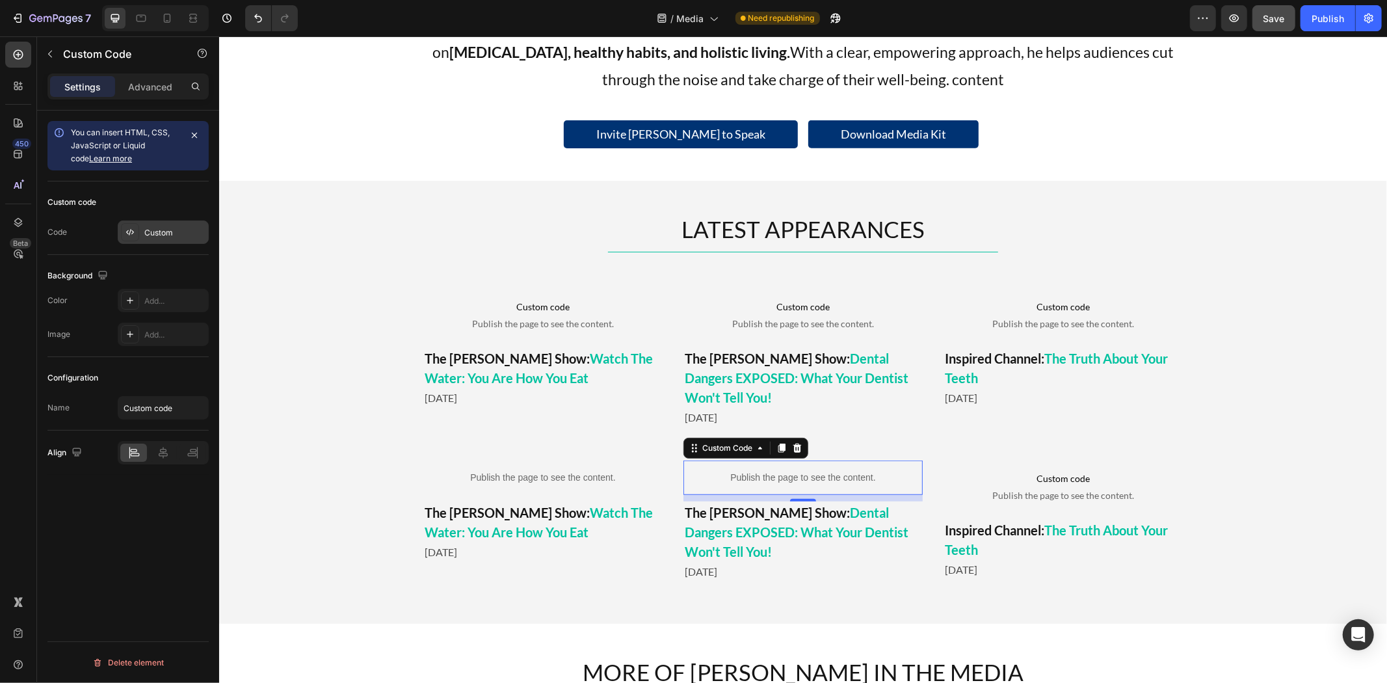
click at [177, 230] on div "Custom" at bounding box center [174, 233] width 61 height 12
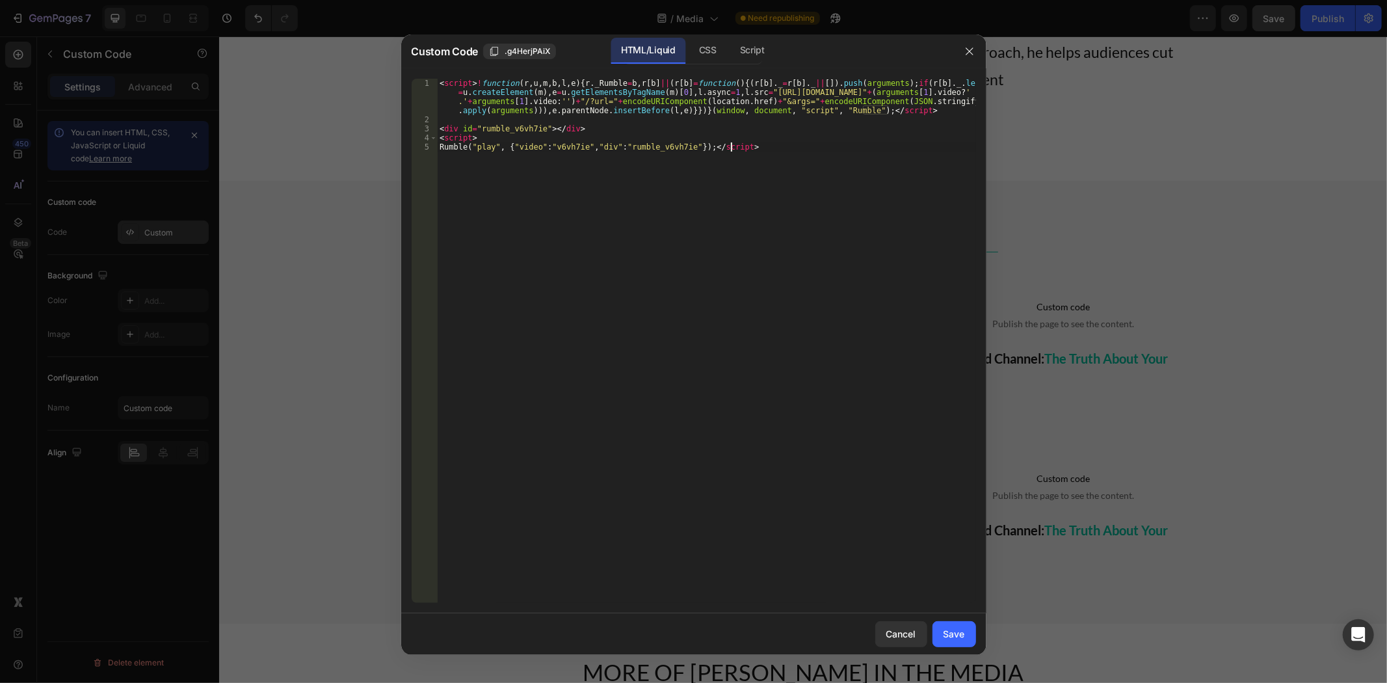
click at [712, 170] on div "< script > ! function ( r , u , m , b , l , e ) { r . _Rumble = b , r [ b ] || …" at bounding box center [706, 363] width 538 height 569
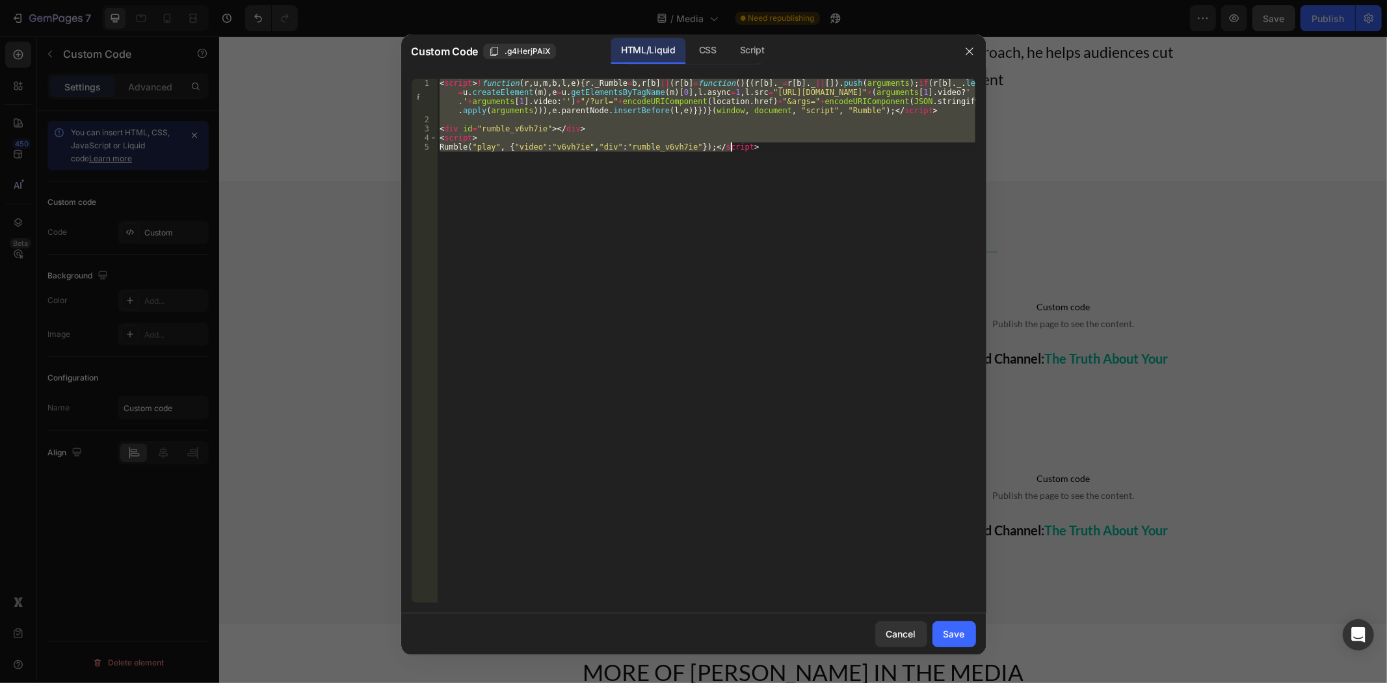
click at [787, 278] on div "< script > ! function ( r , u , m , b , l , e ) { r . _Rumble = b , r [ b ] || …" at bounding box center [706, 341] width 538 height 524
type textarea "Rumble("play", {"video":"v6vh7ie","div":"rumble_v6vh7ie"});</script>"
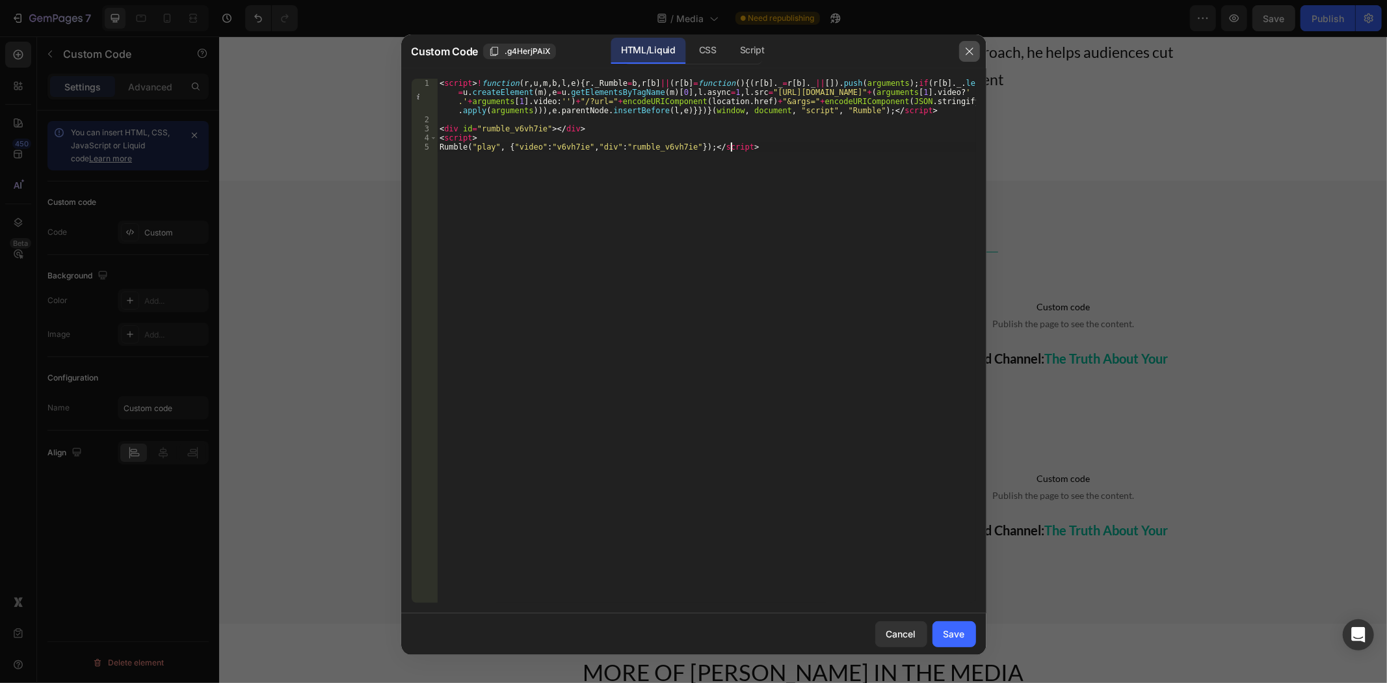
click at [967, 50] on icon "button" at bounding box center [969, 51] width 10 height 10
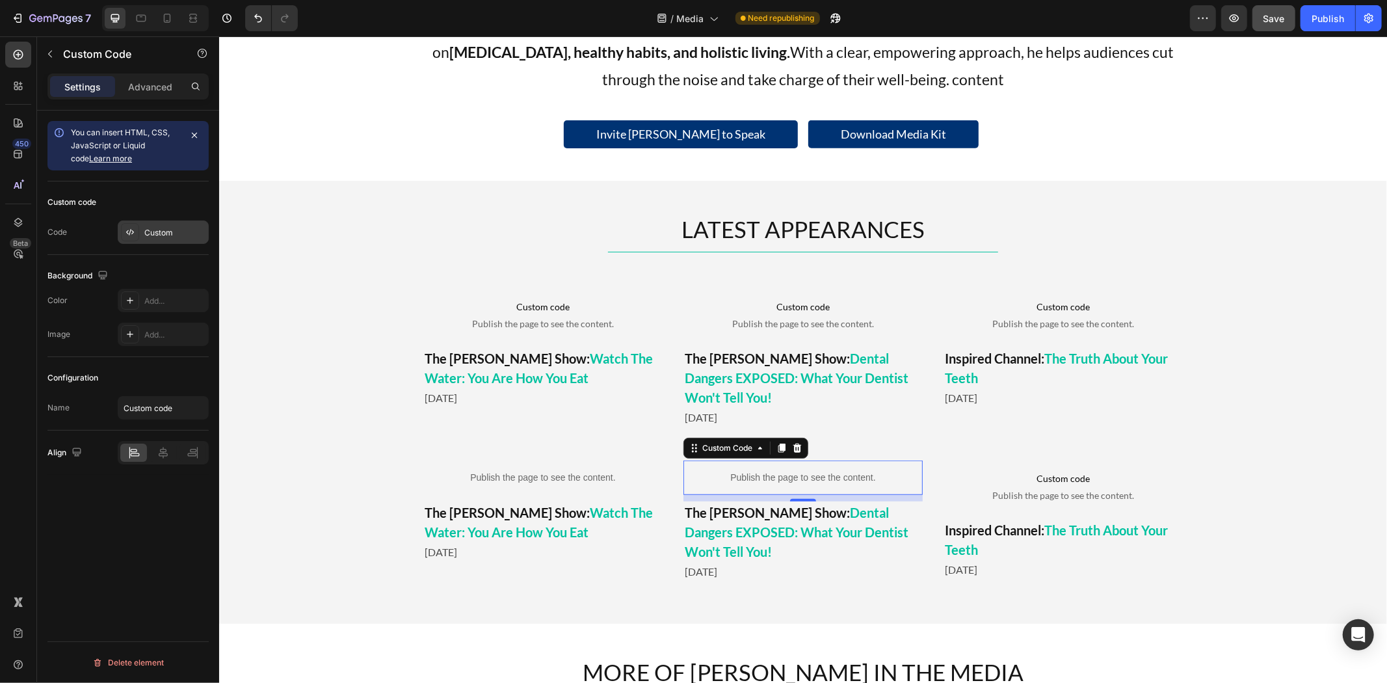
click at [169, 241] on div "Custom" at bounding box center [163, 231] width 91 height 23
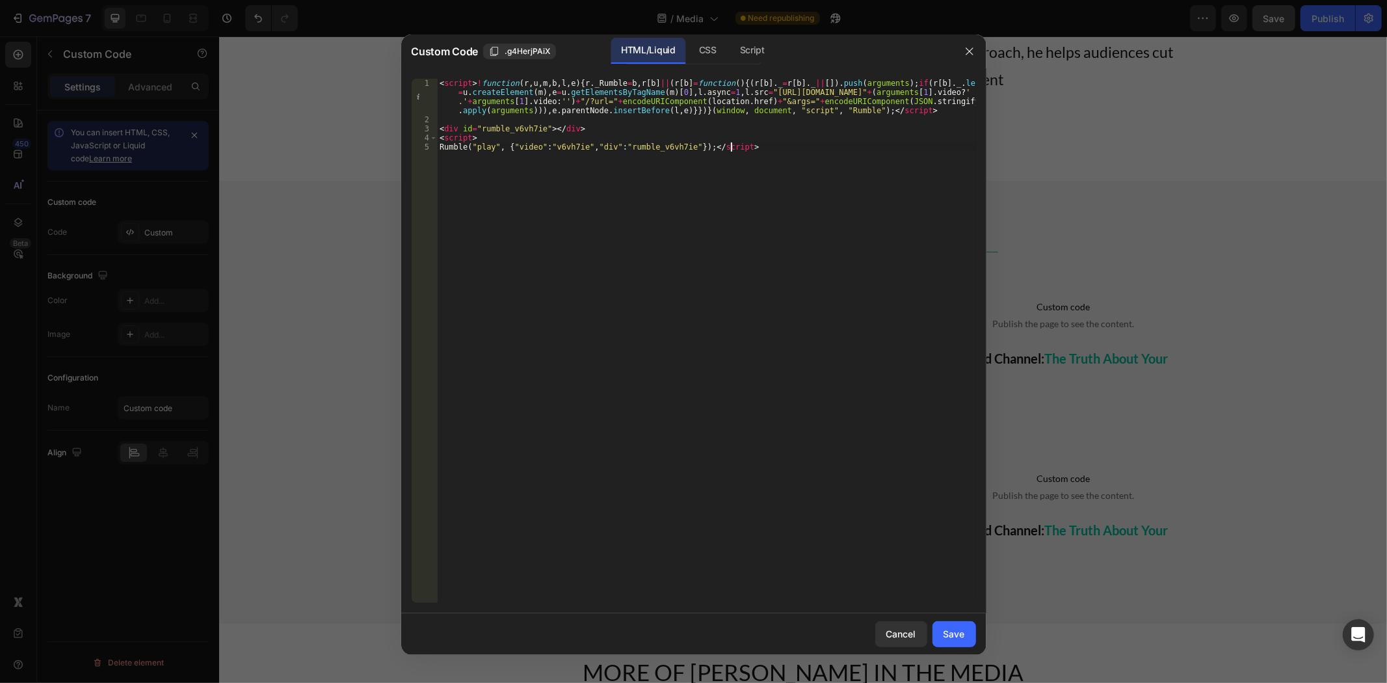
click at [811, 183] on div "< script > ! function ( r , u , m , b , l , e ) { r . _Rumble = b , r [ b ] || …" at bounding box center [706, 363] width 538 height 569
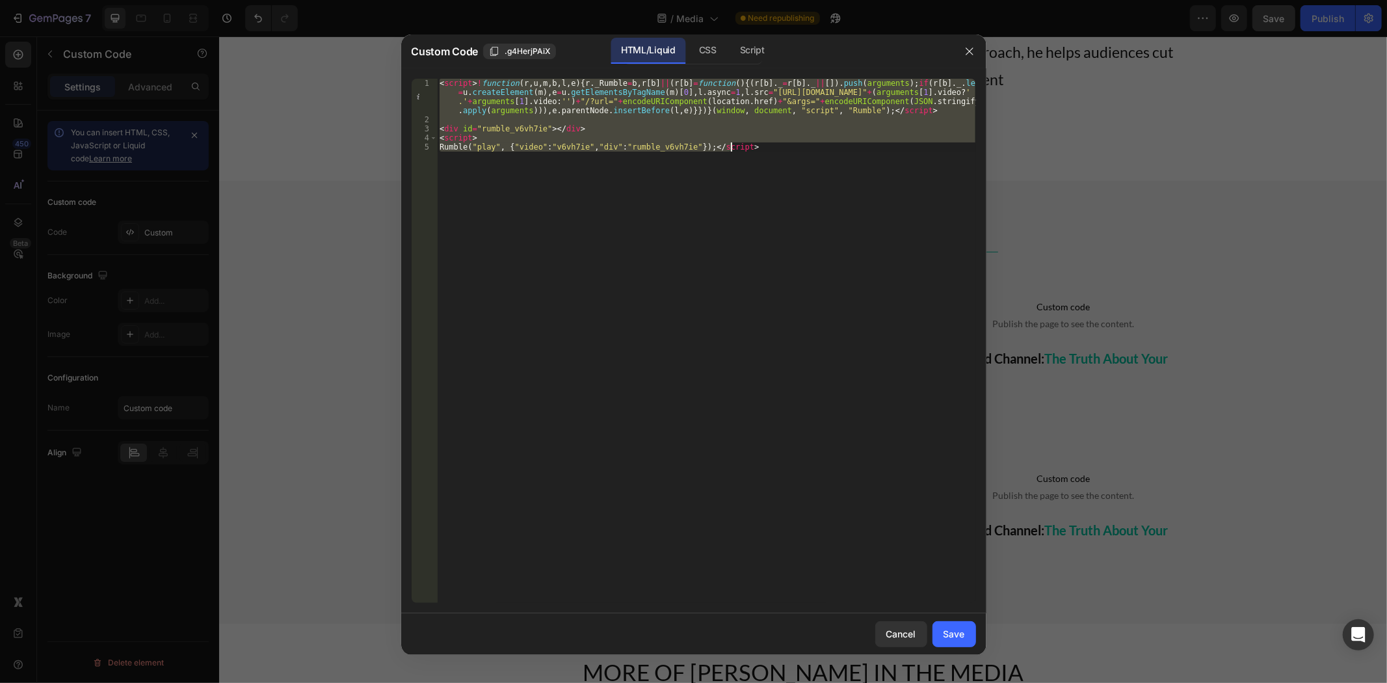
paste textarea "https://rumble.com/embed/v6vh7ie/?pub=4"
type textarea "https://rumble.com/embed/v6vh7ie/?pub=4"
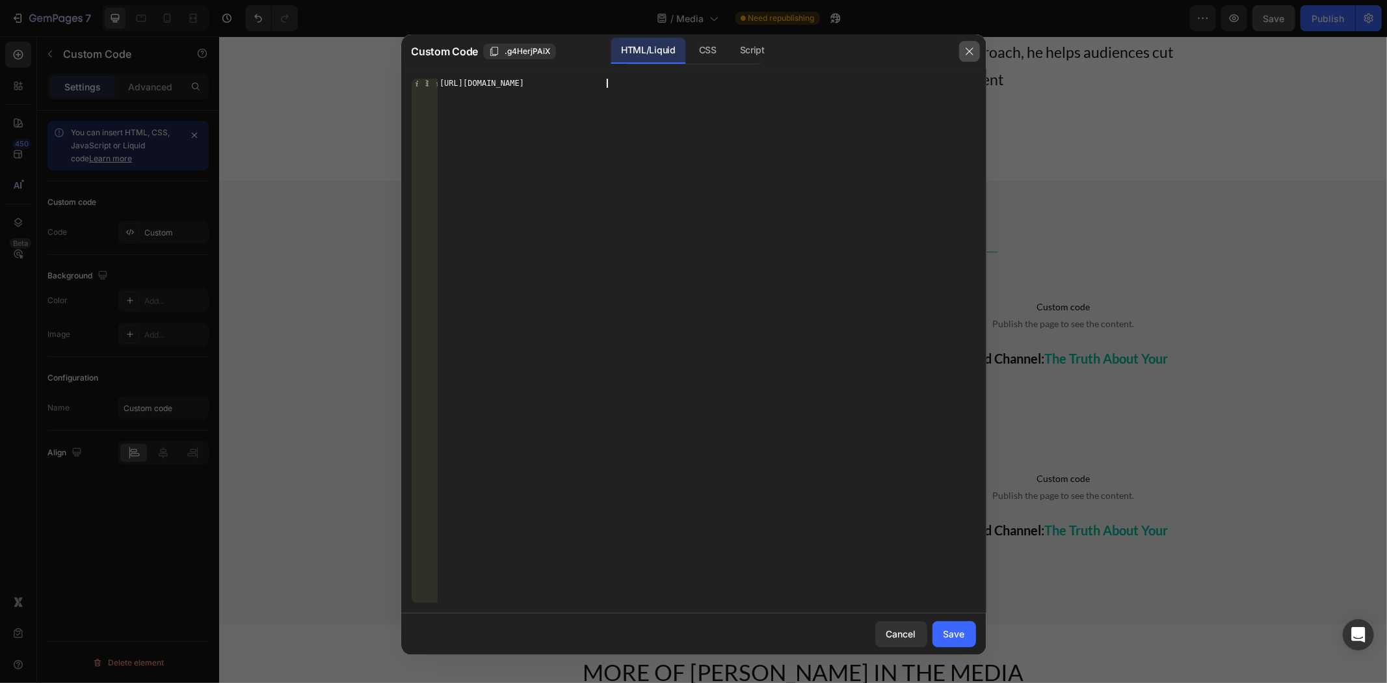
click at [972, 47] on button "button" at bounding box center [969, 51] width 21 height 21
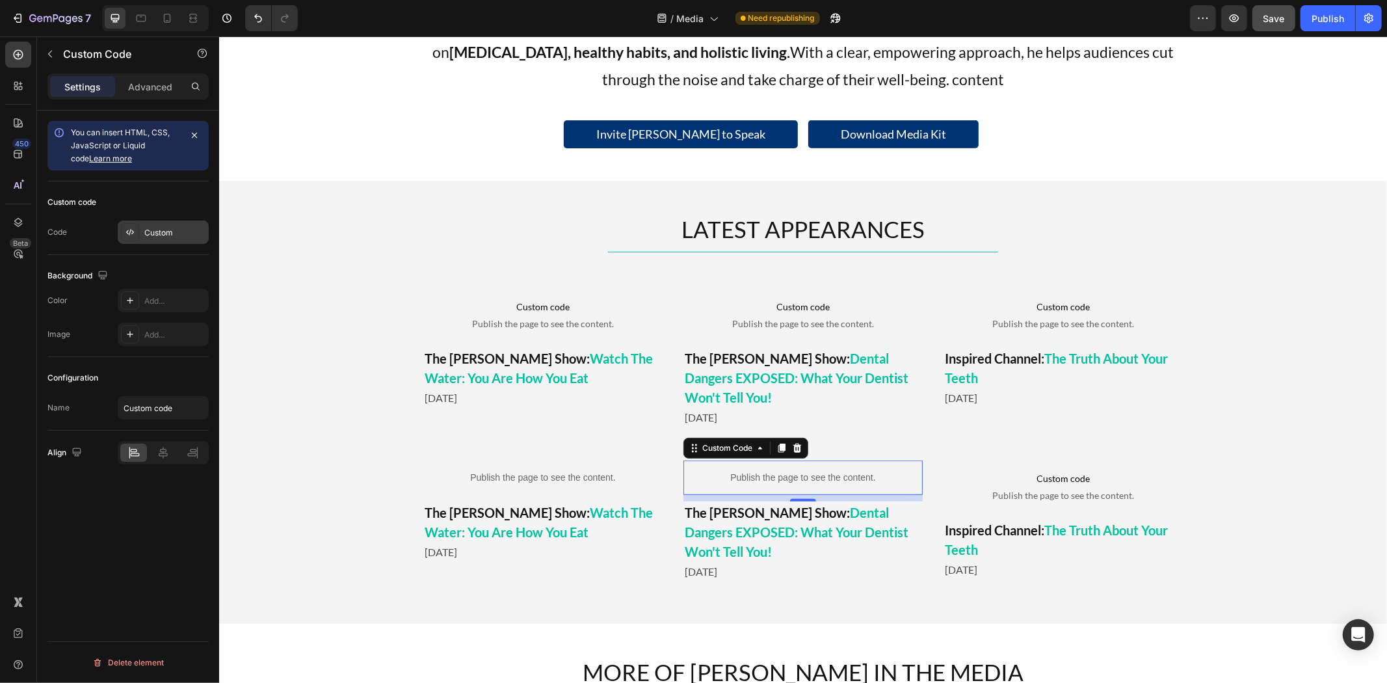
click at [170, 228] on div "Custom" at bounding box center [174, 233] width 61 height 12
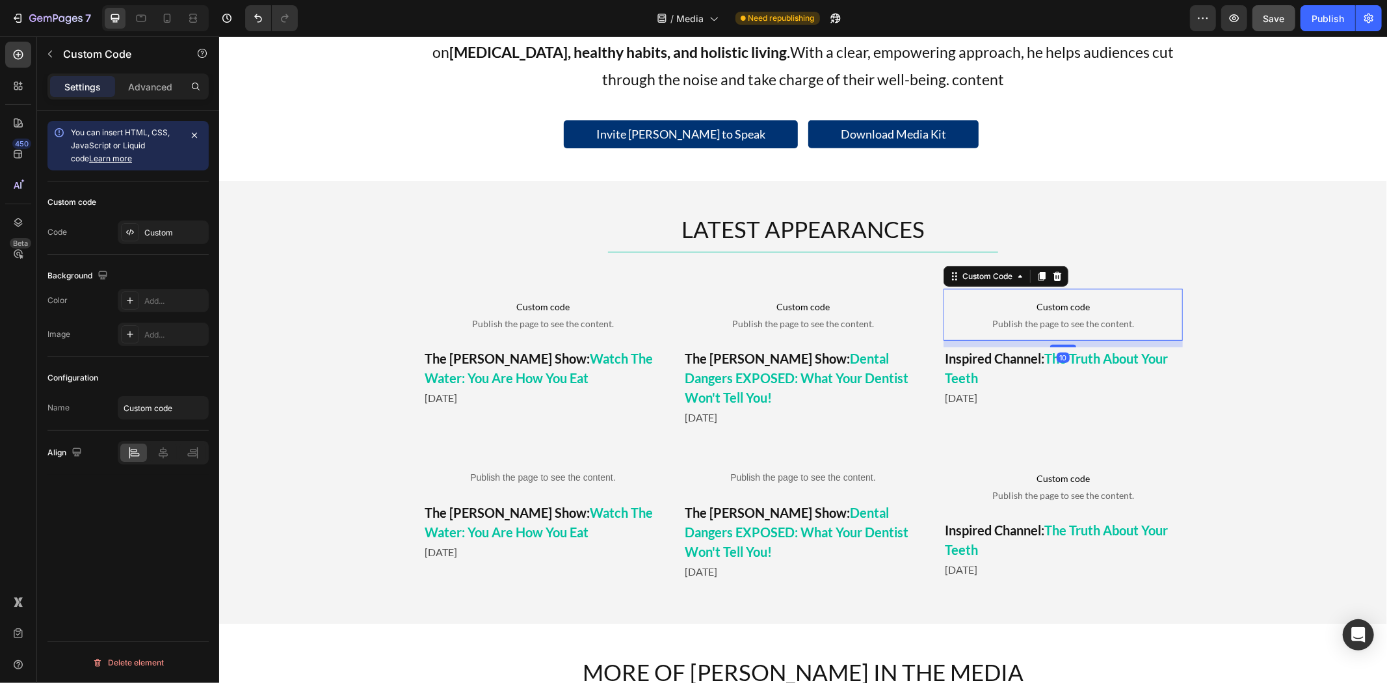
click at [1134, 314] on span "Custom code" at bounding box center [1062, 306] width 239 height 16
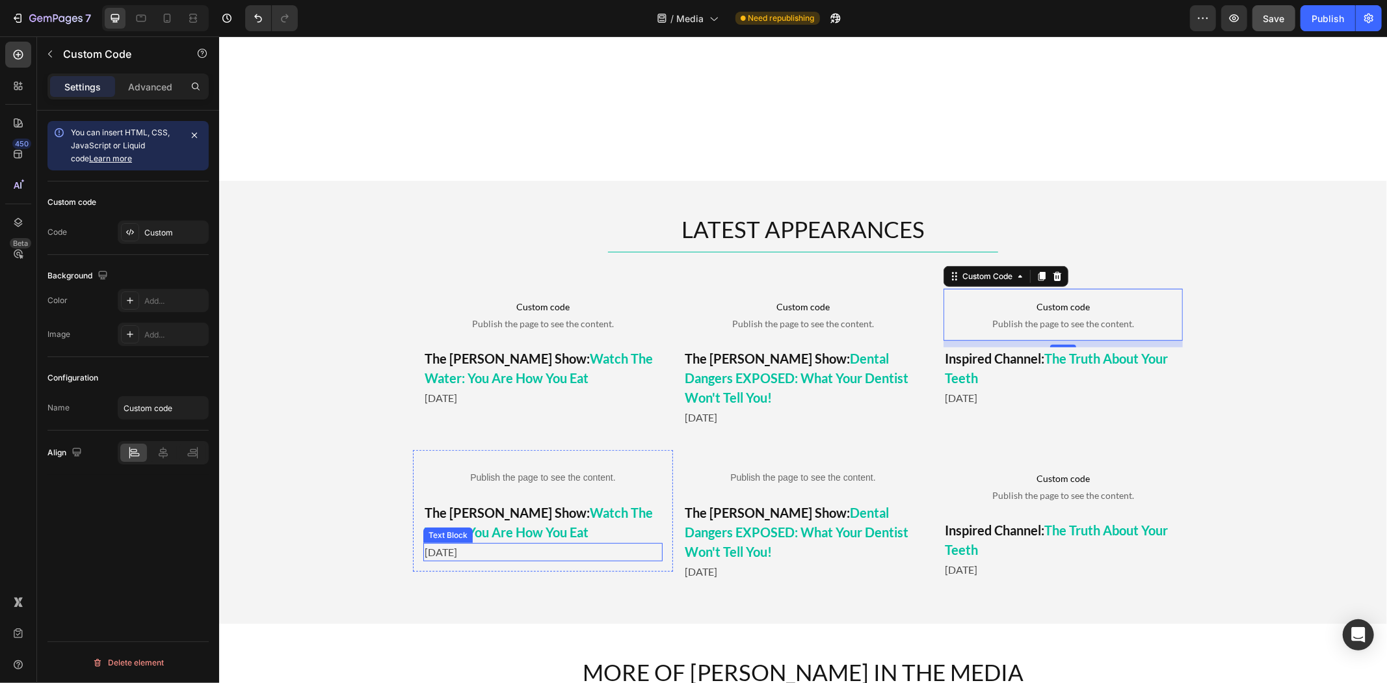
scroll to position [866, 0]
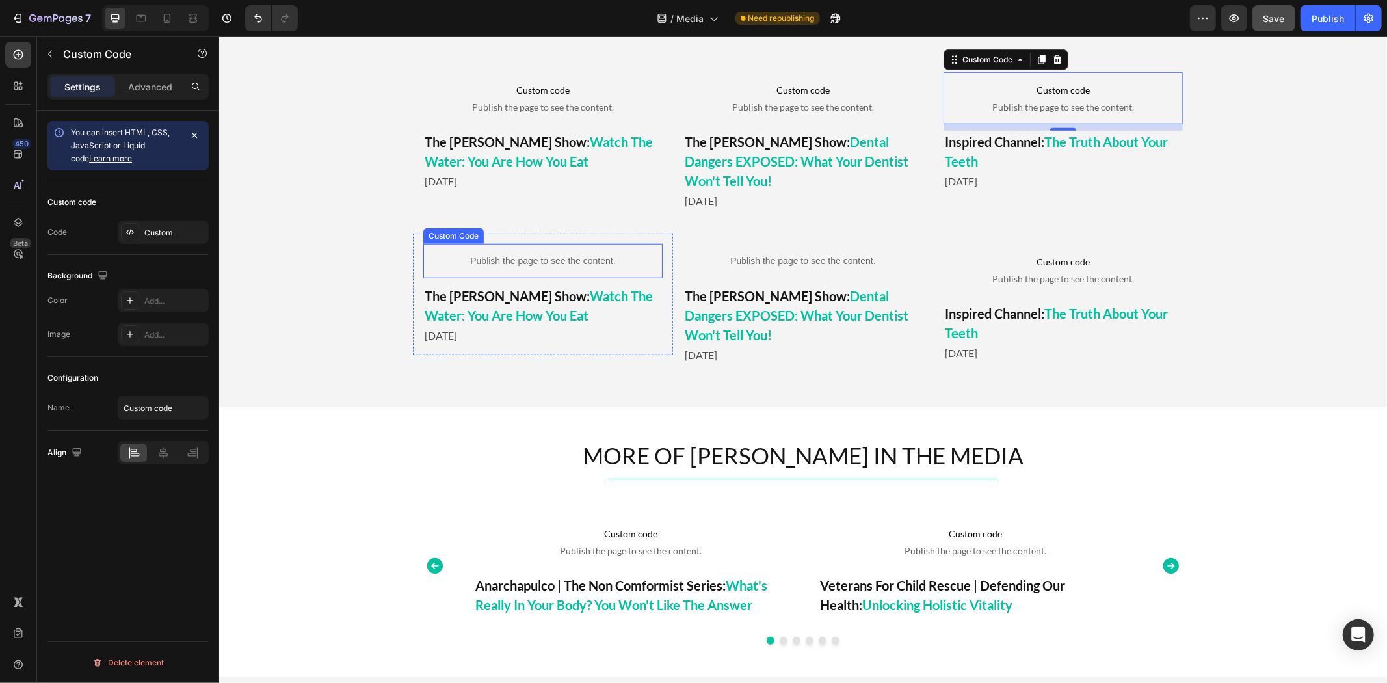
click at [565, 243] on div "Publish the page to see the content." at bounding box center [542, 260] width 239 height 34
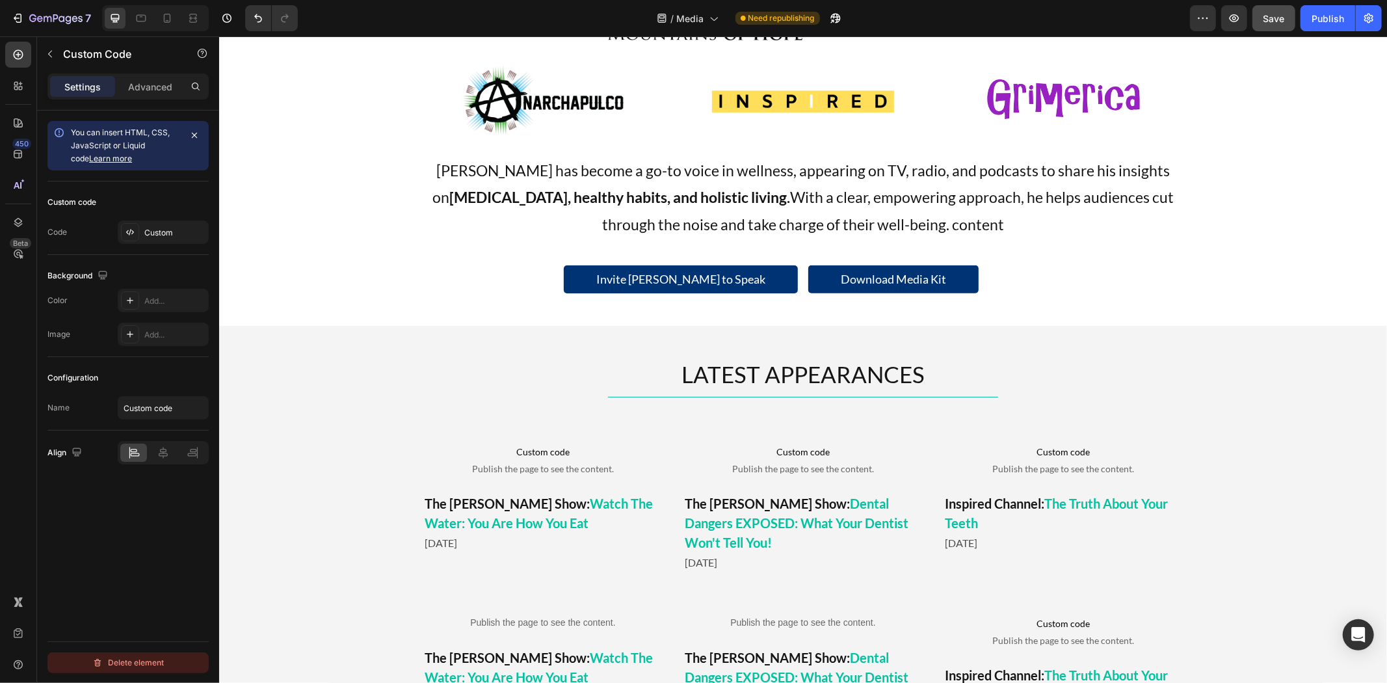
scroll to position [794, 0]
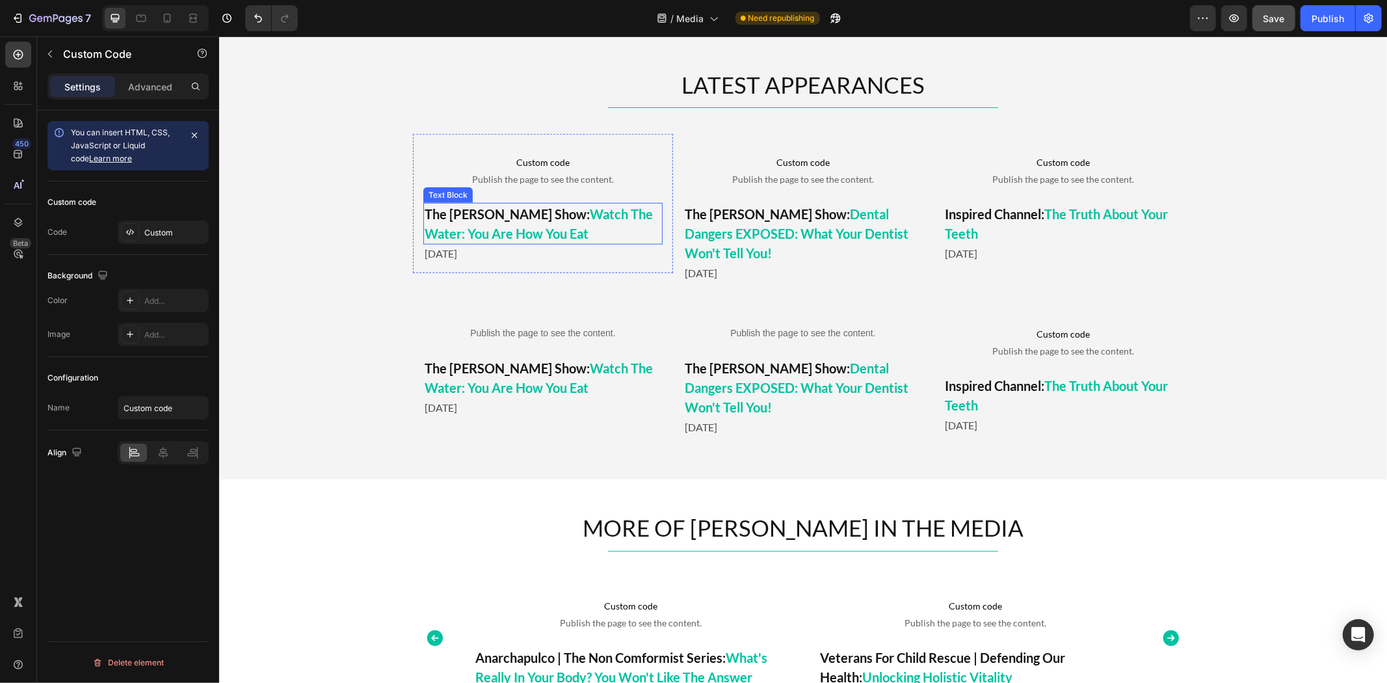
click at [493, 224] on span "Watch The Water: You Are How You Eat" at bounding box center [538, 222] width 228 height 35
click at [558, 162] on span "Custom code" at bounding box center [542, 162] width 239 height 16
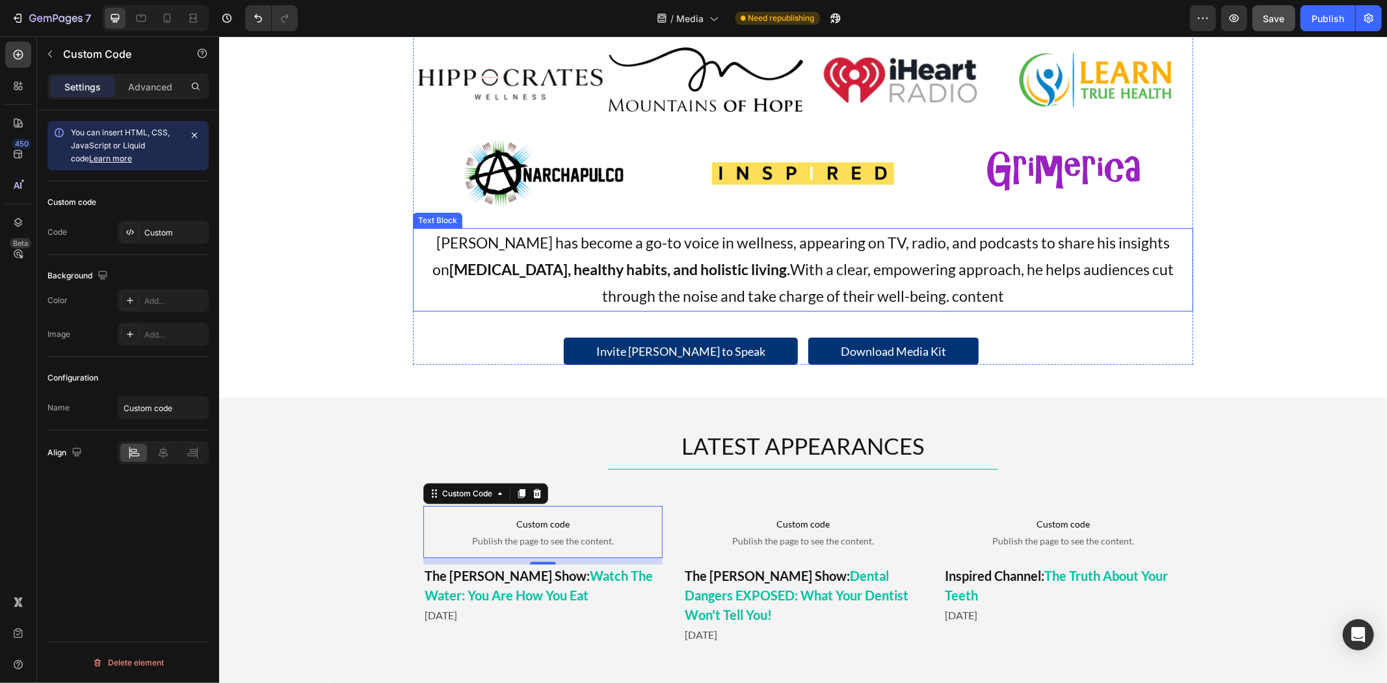
scroll to position [72, 0]
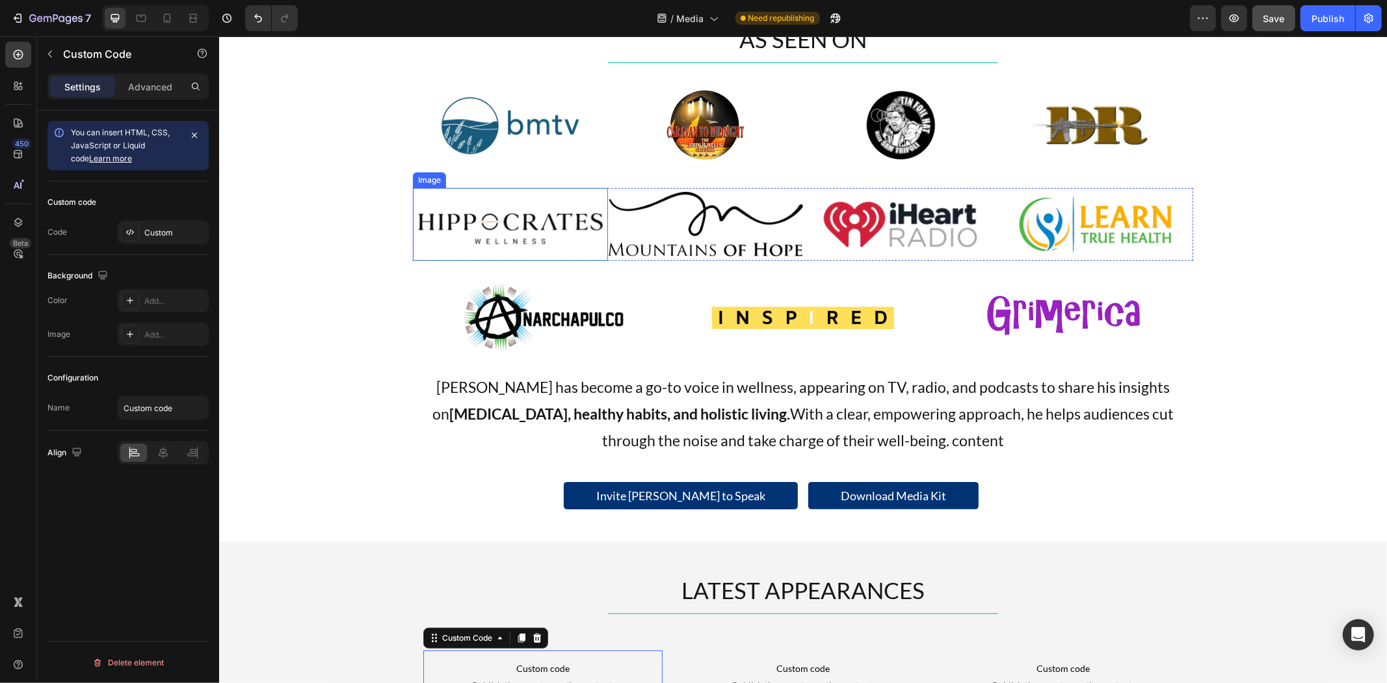
click at [500, 123] on img at bounding box center [509, 124] width 195 height 73
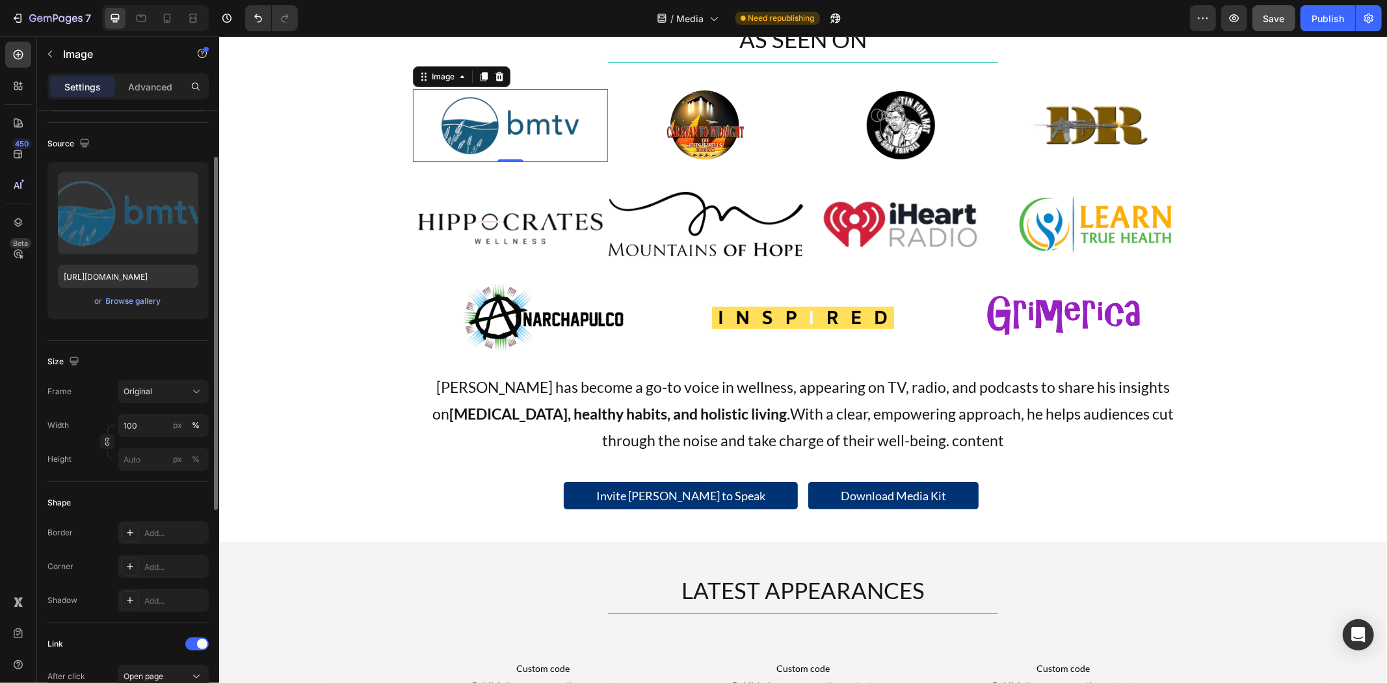
scroll to position [296, 0]
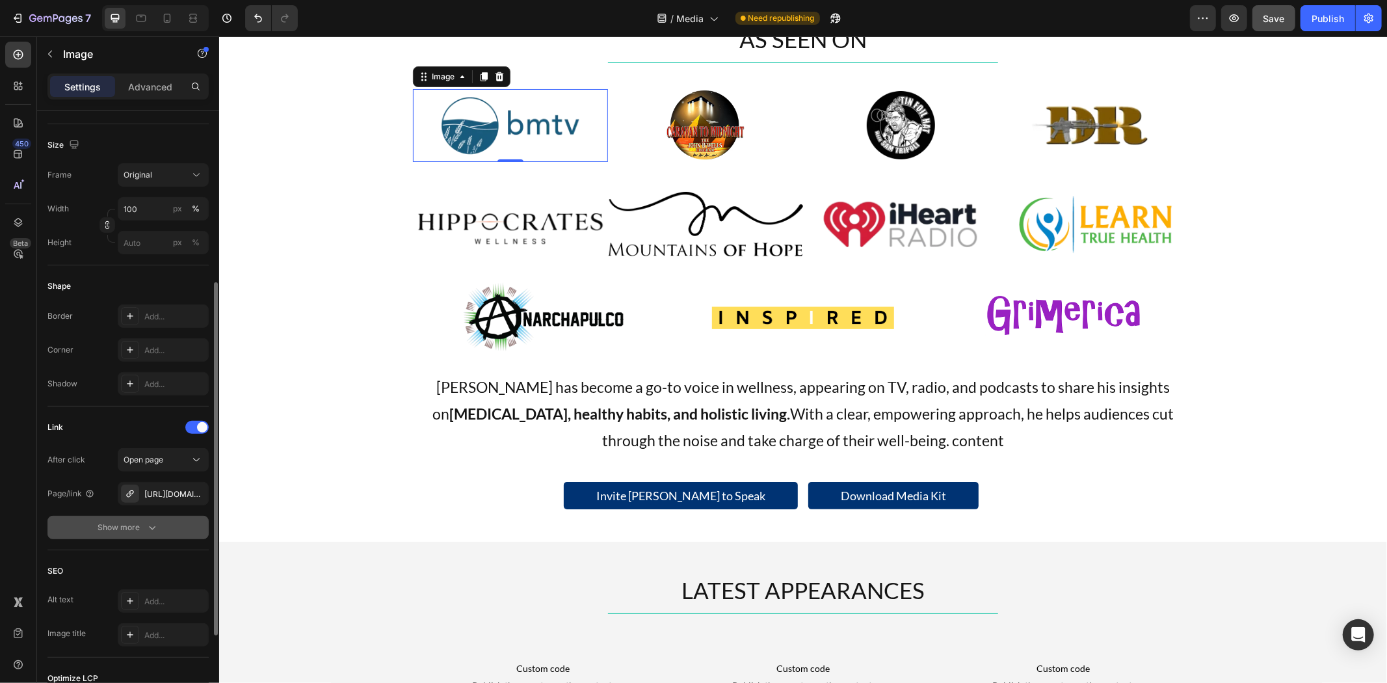
click at [155, 521] on icon "button" at bounding box center [152, 527] width 13 height 13
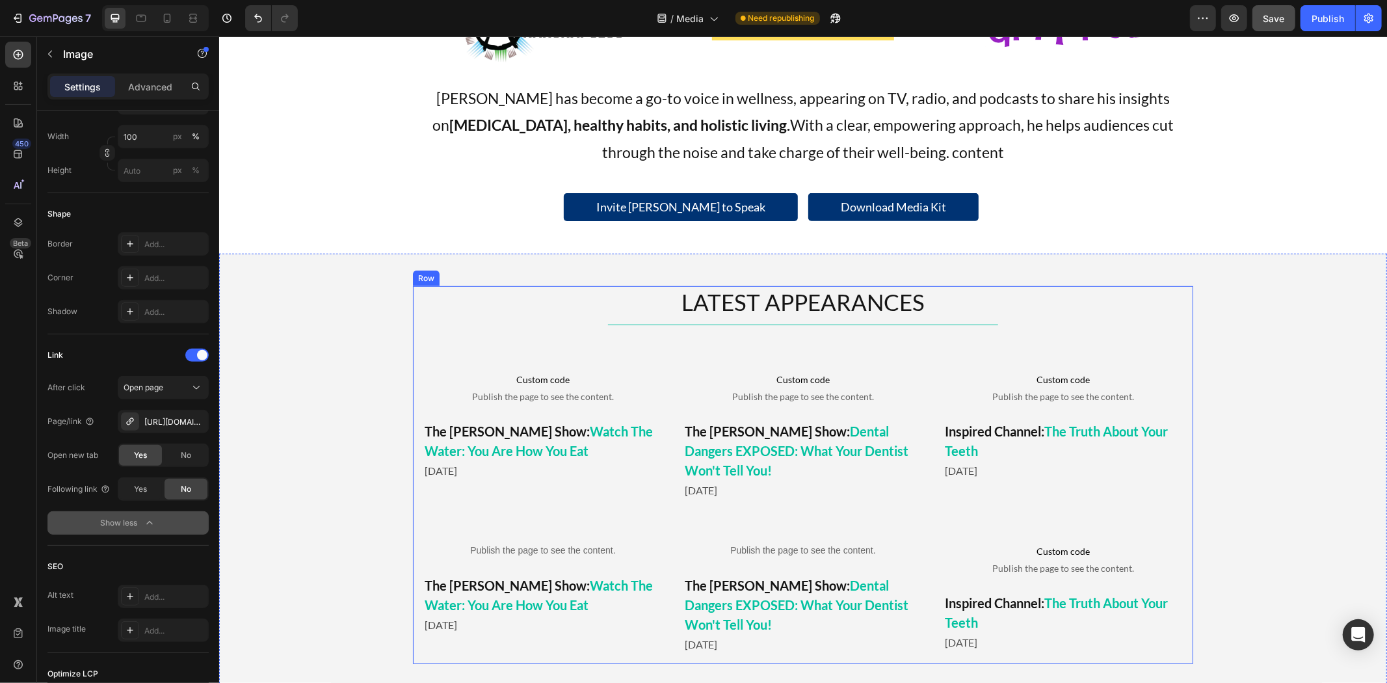
scroll to position [794, 0]
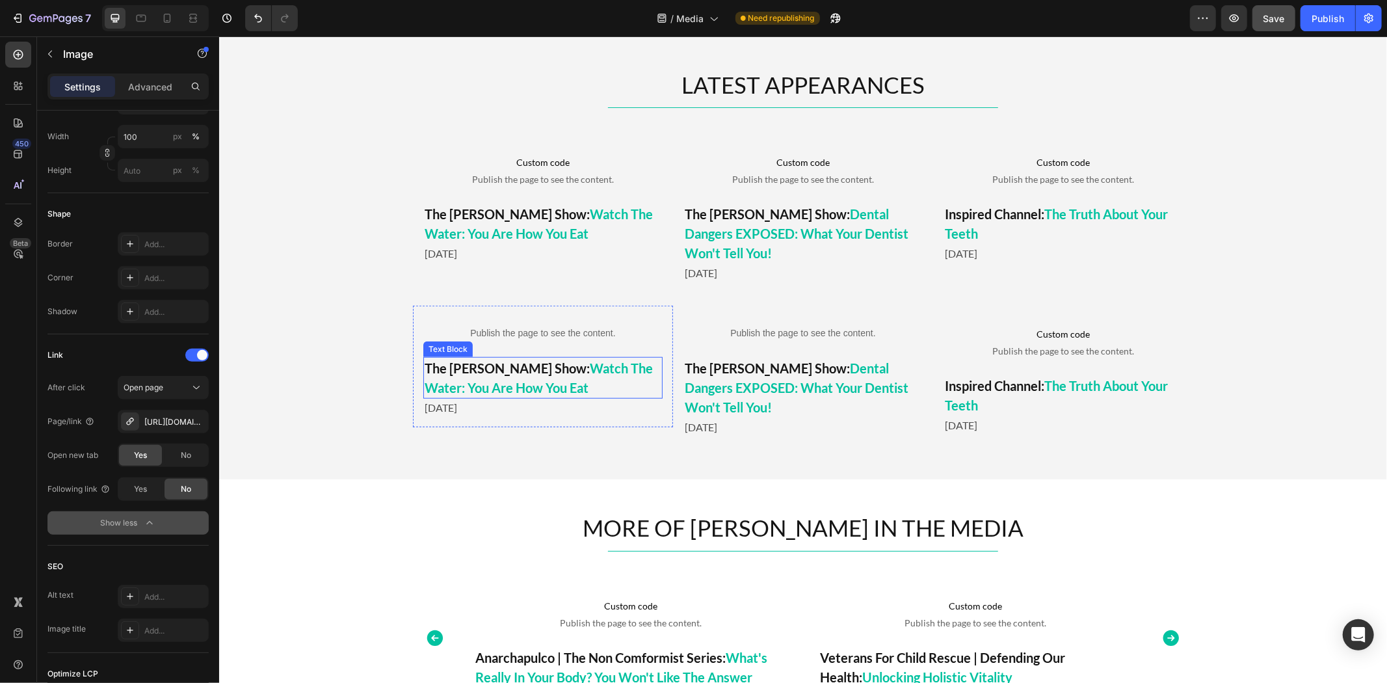
click at [583, 378] on p "The Mel K Show: Watch The Water: You Are How You Eat" at bounding box center [542, 377] width 237 height 39
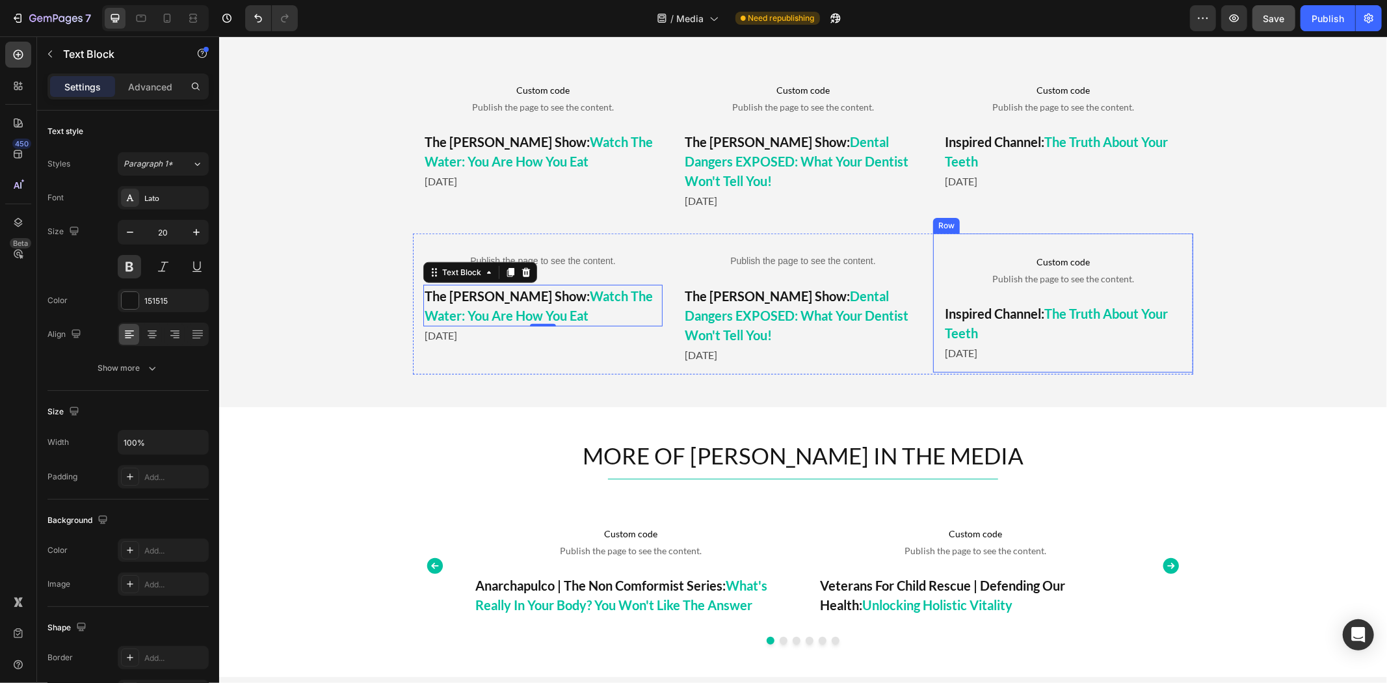
scroll to position [939, 0]
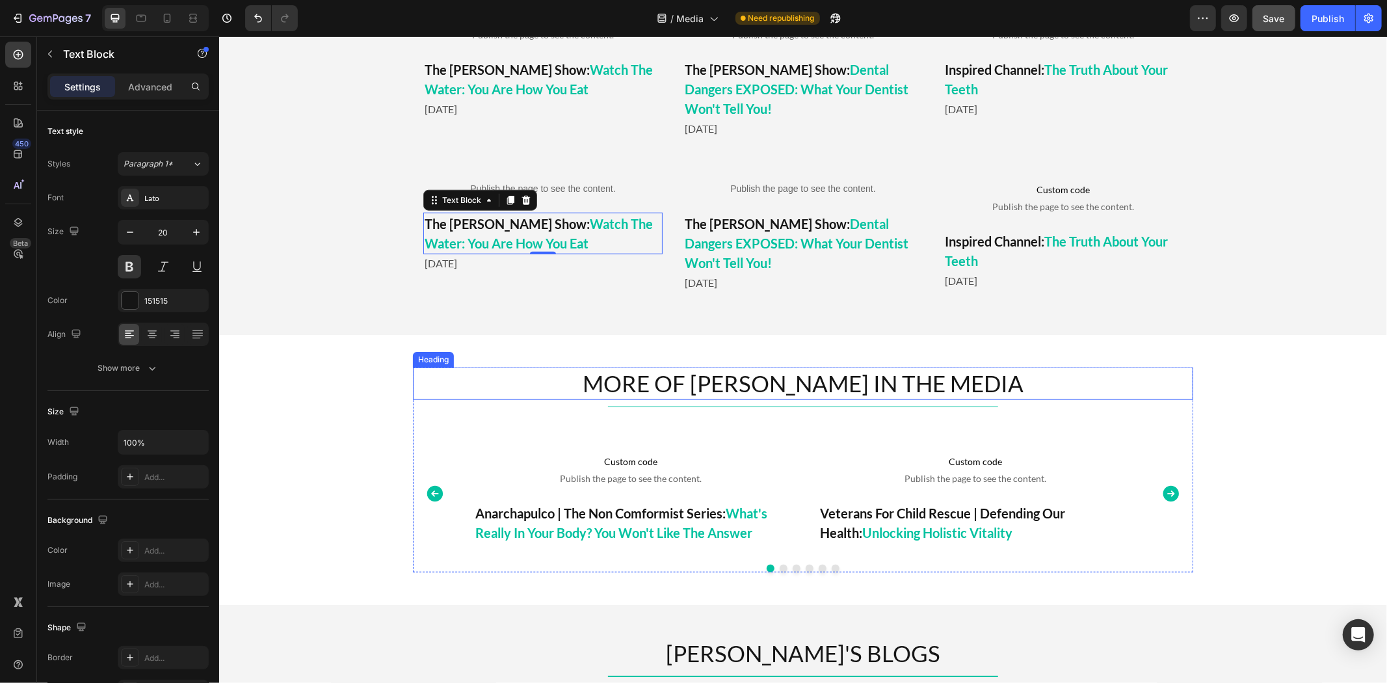
click at [894, 371] on h2 "MORE OF [PERSON_NAME] IN THE MEDIA" at bounding box center [802, 383] width 780 height 33
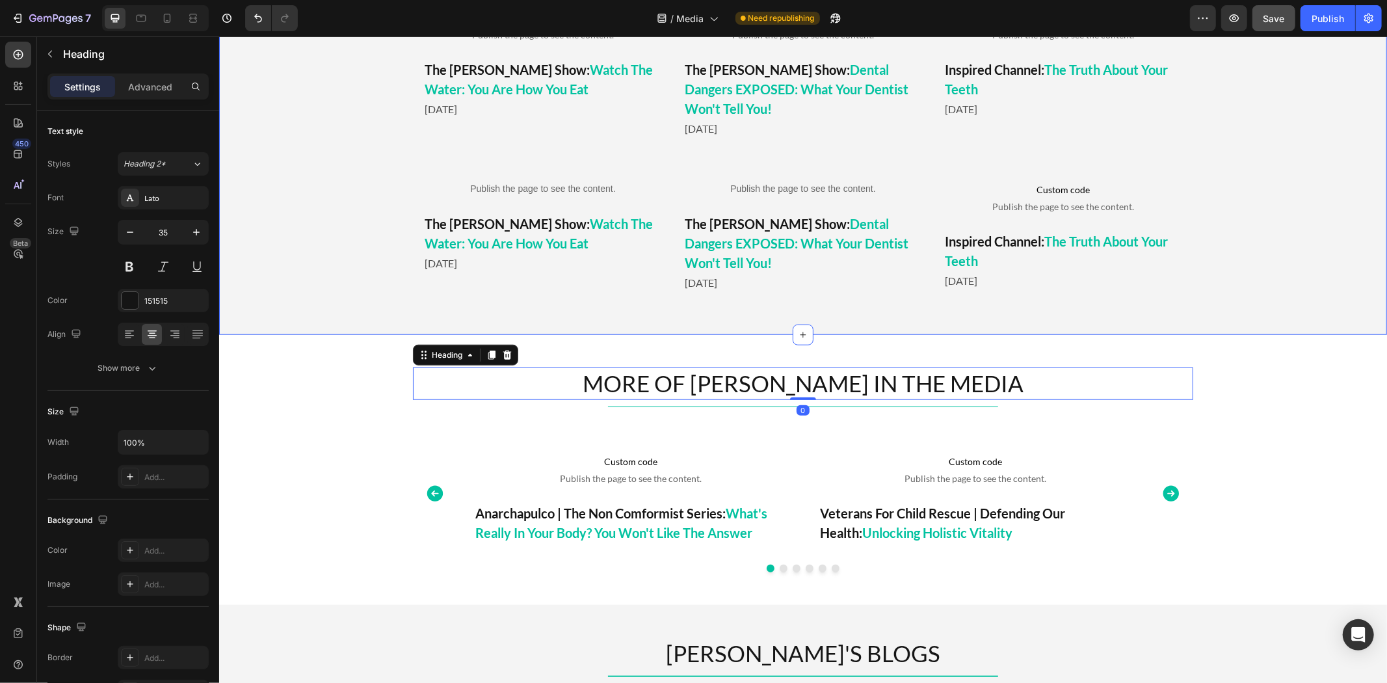
click at [1065, 332] on div "LATEST APPEARANCES Heading Title Line Custom code Publish the page to see the c…" at bounding box center [801, 112] width 1167 height 443
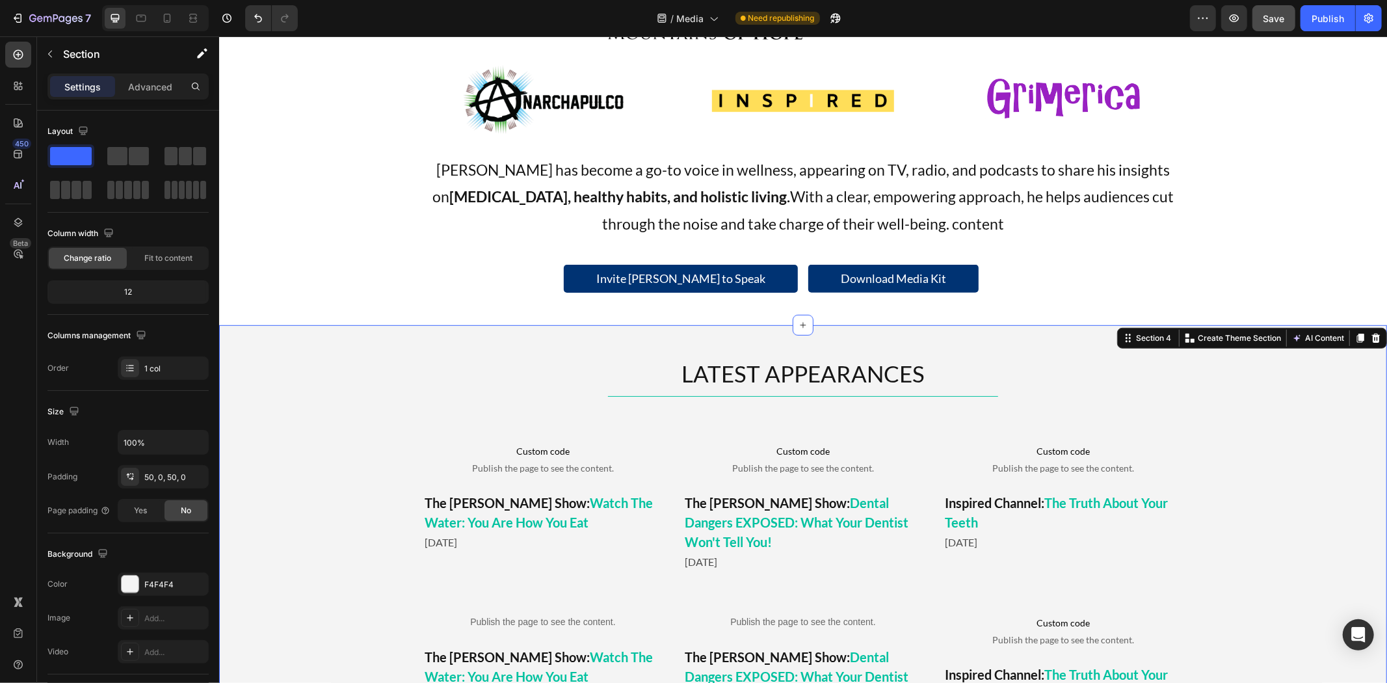
scroll to position [579, 0]
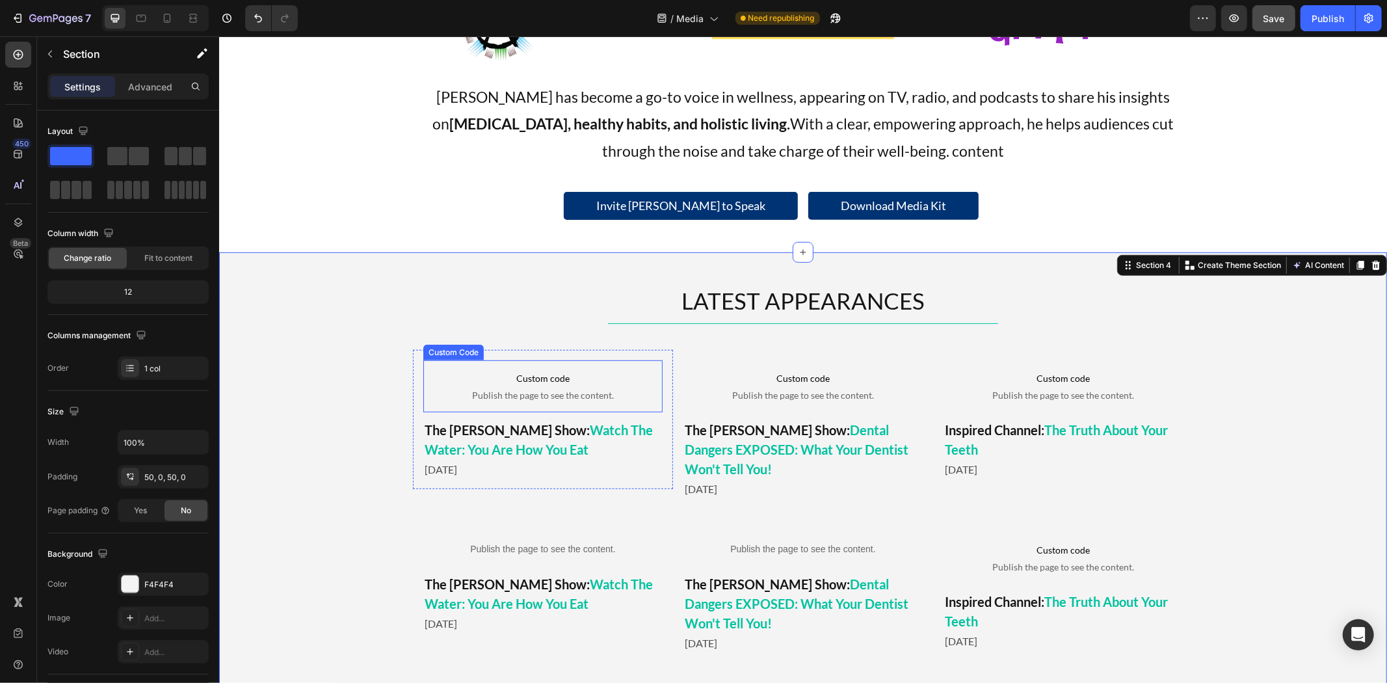
click at [552, 361] on p "Custom code Publish the page to see the content." at bounding box center [542, 385] width 239 height 52
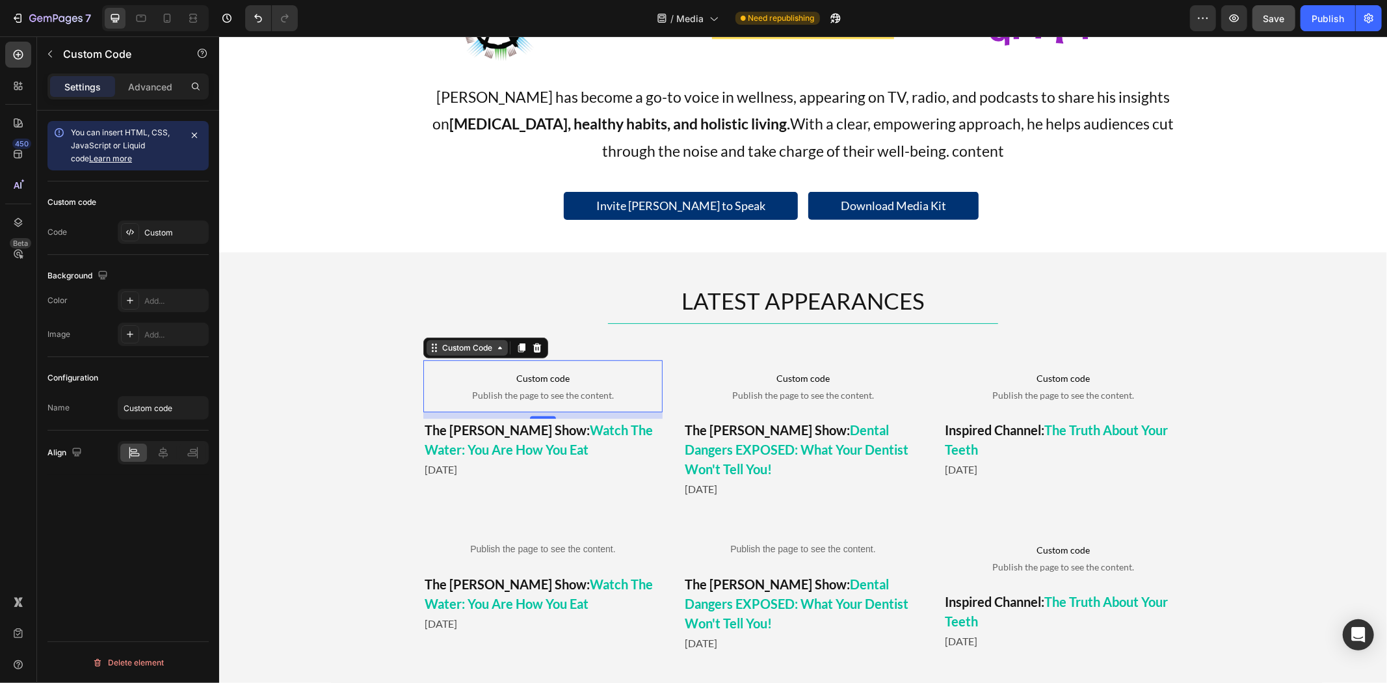
click at [464, 346] on div "Custom Code" at bounding box center [466, 347] width 55 height 12
click at [381, 419] on div "LATEST APPEARANCES Heading Title Line Custom code Publish the page to see the c…" at bounding box center [801, 473] width 1167 height 378
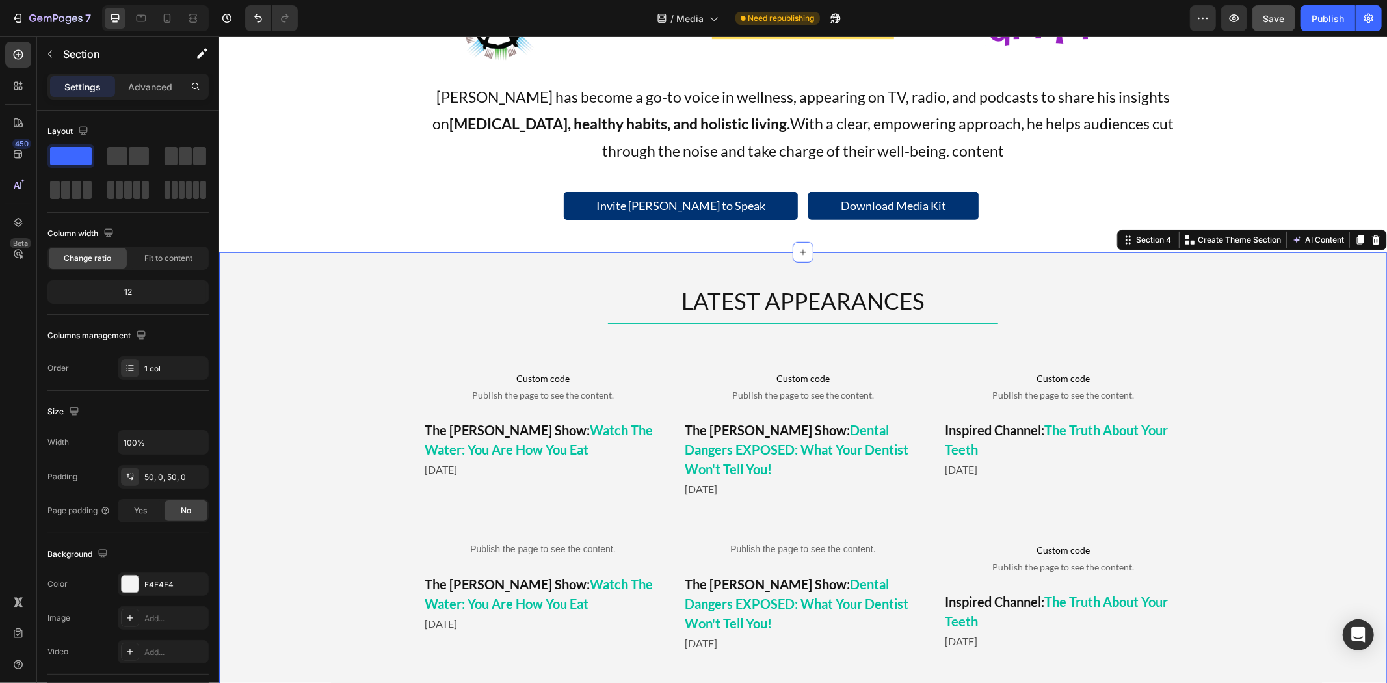
click at [535, 392] on span "Publish the page to see the content." at bounding box center [542, 394] width 239 height 13
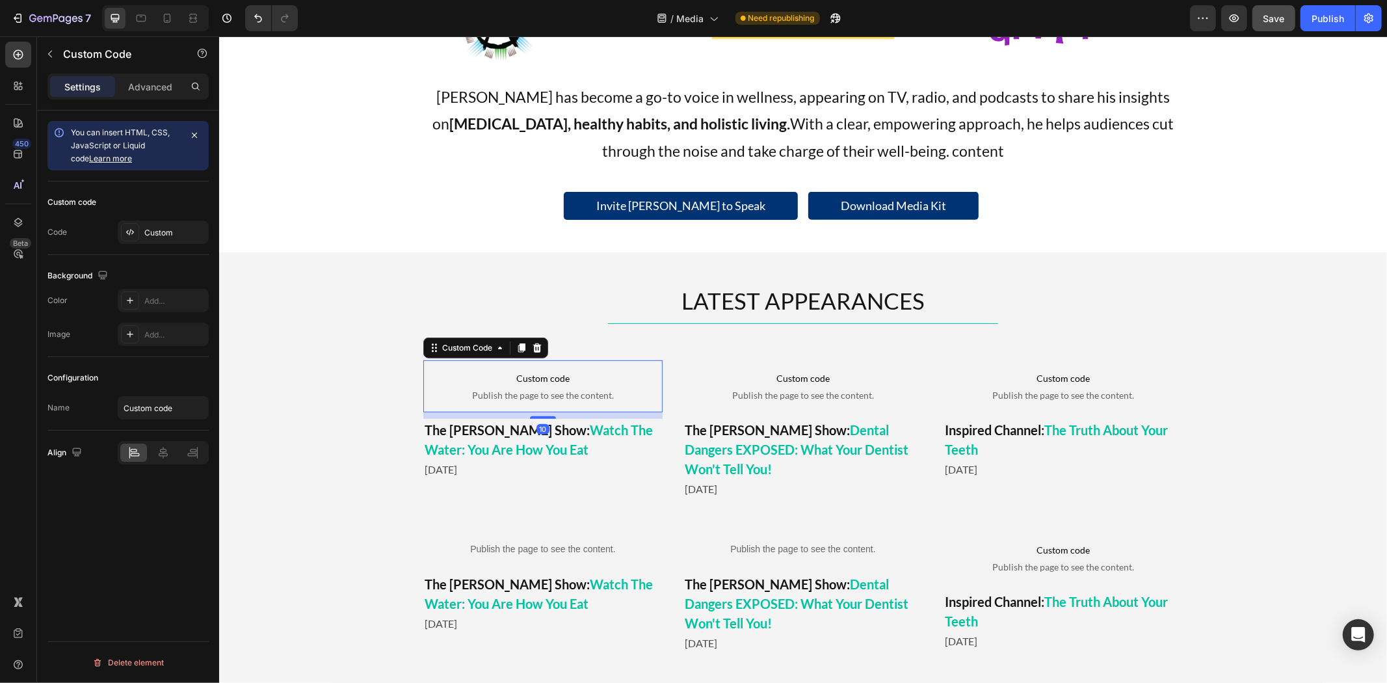
click at [475, 445] on span "Watch The Water: You Are How You Eat" at bounding box center [538, 438] width 228 height 35
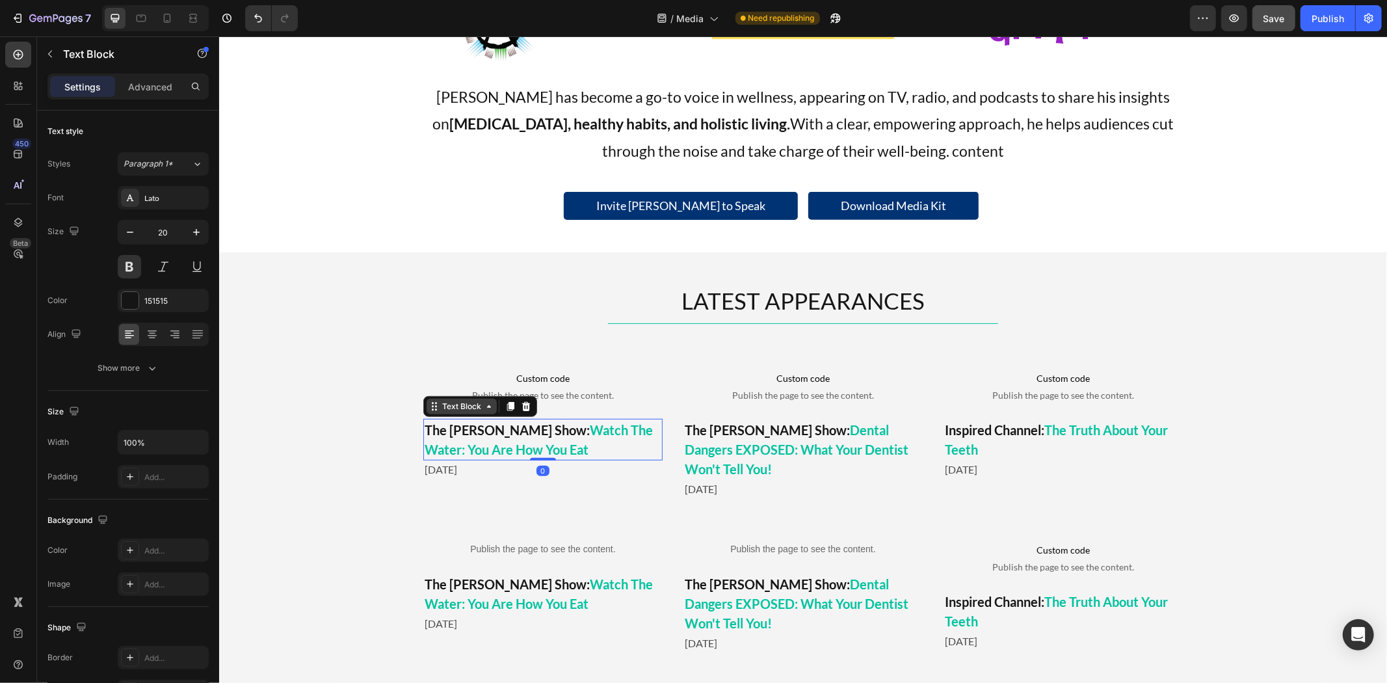
click at [450, 408] on div "Text Block" at bounding box center [461, 406] width 44 height 12
click at [599, 365] on p "Custom code Publish the page to see the content." at bounding box center [542, 385] width 239 height 52
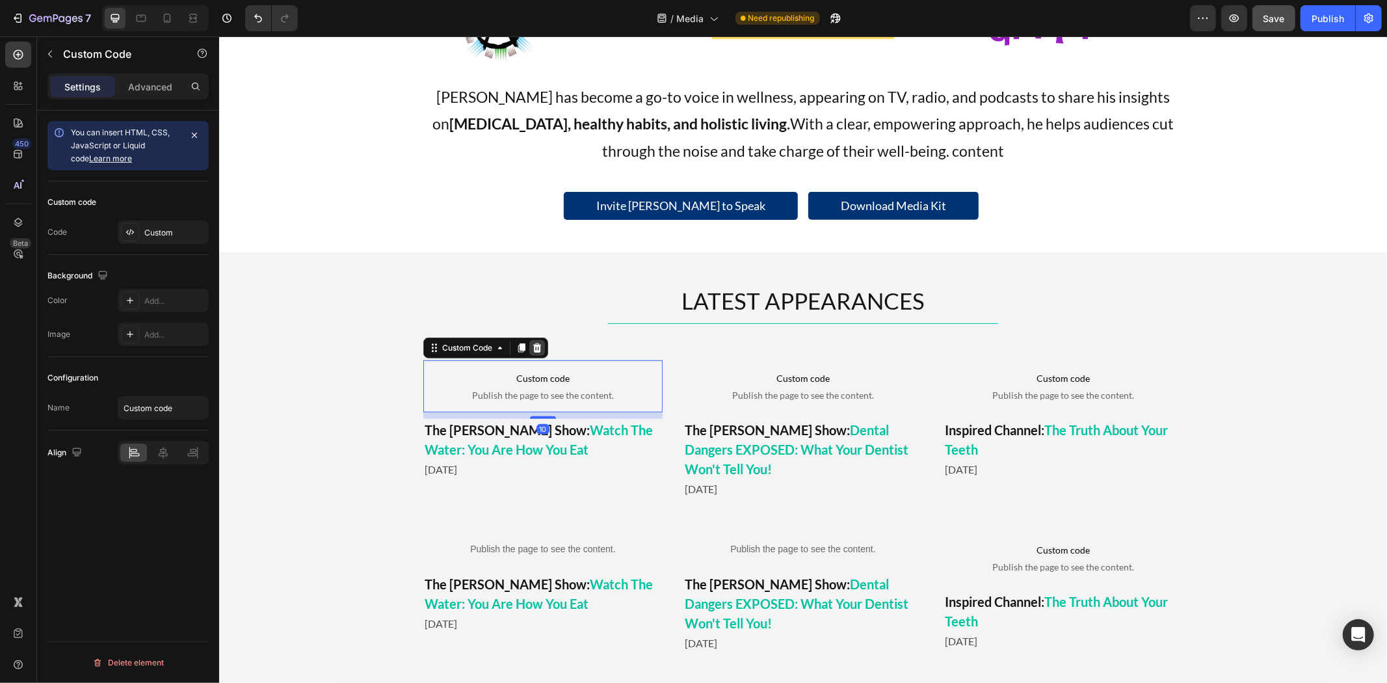
click at [532, 346] on icon at bounding box center [536, 347] width 8 height 9
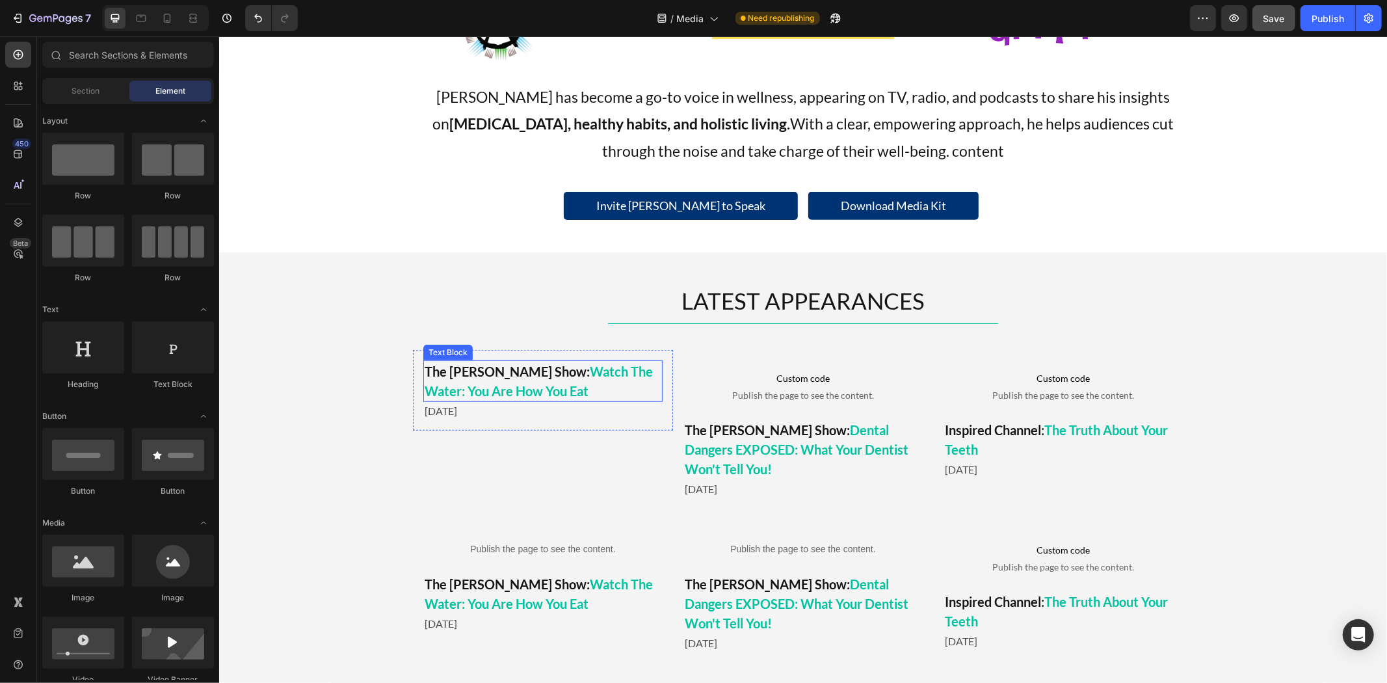
click at [449, 391] on span "Watch The Water: You Are How You Eat" at bounding box center [538, 380] width 228 height 35
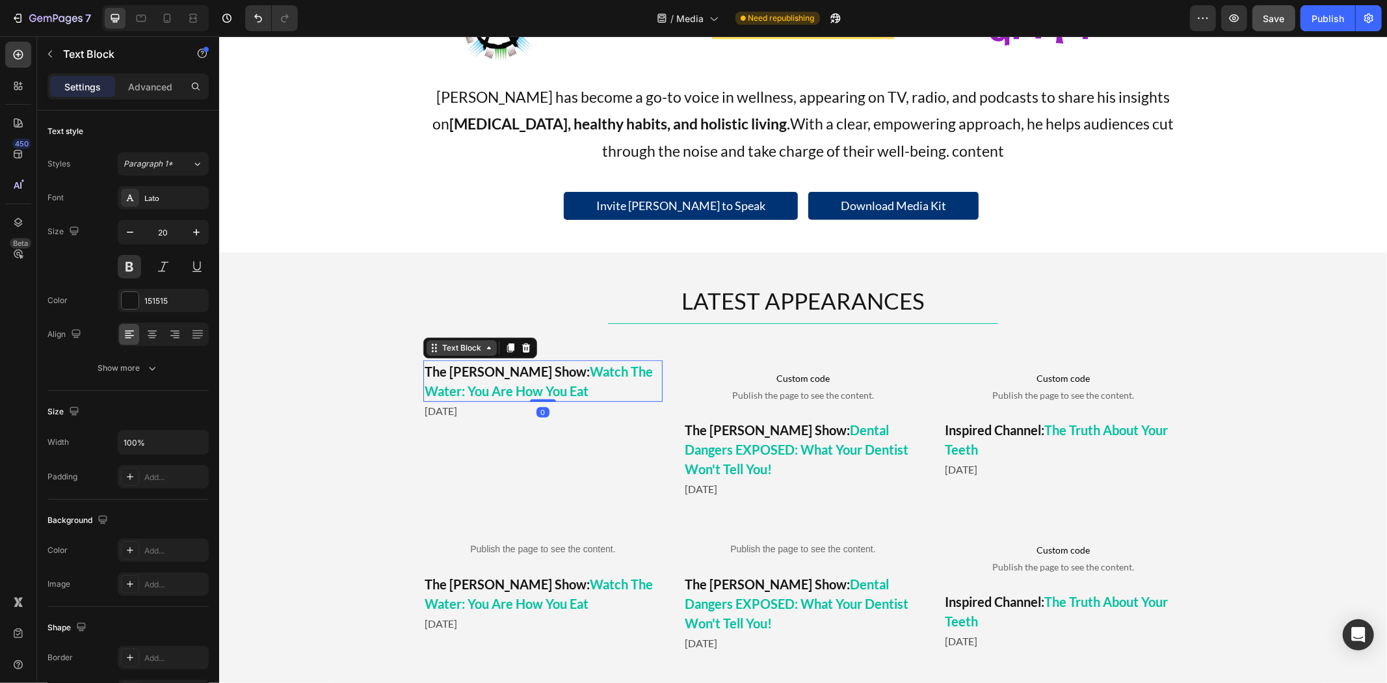
click at [448, 341] on div "Text Block" at bounding box center [461, 347] width 44 height 12
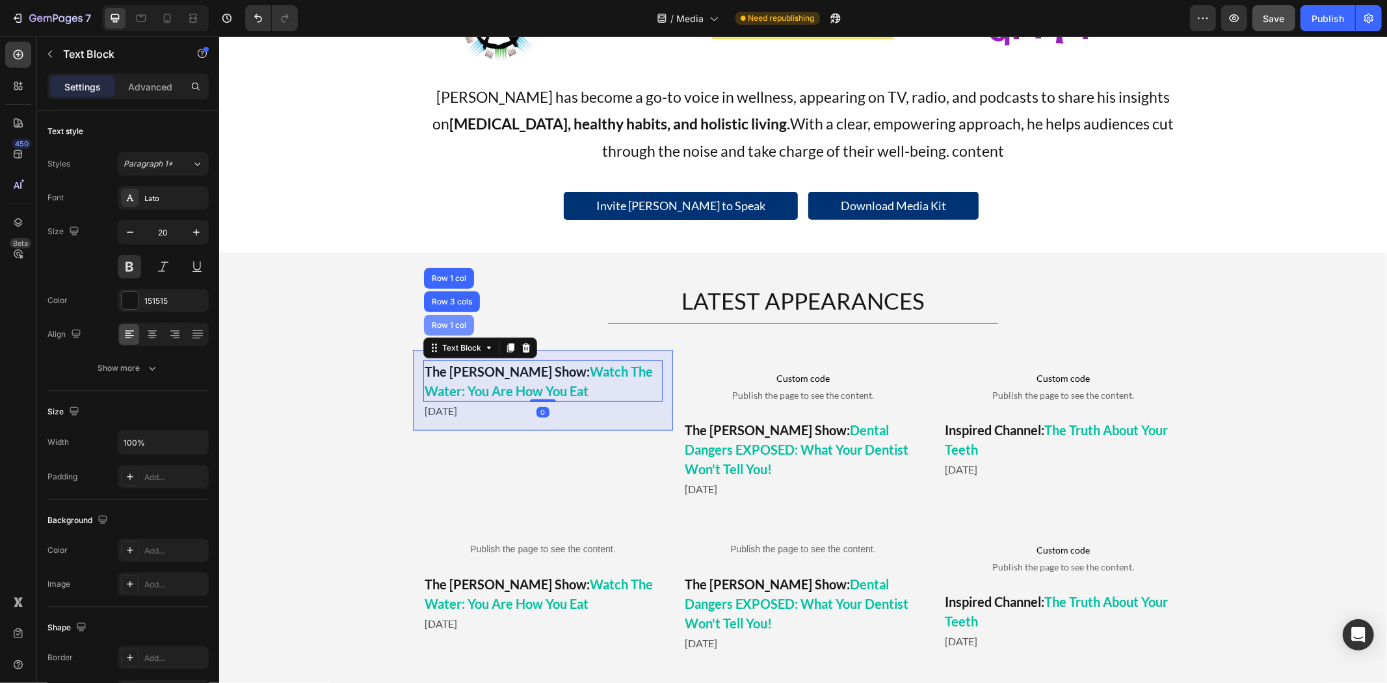
click at [444, 319] on div "Row 1 col" at bounding box center [448, 324] width 50 height 21
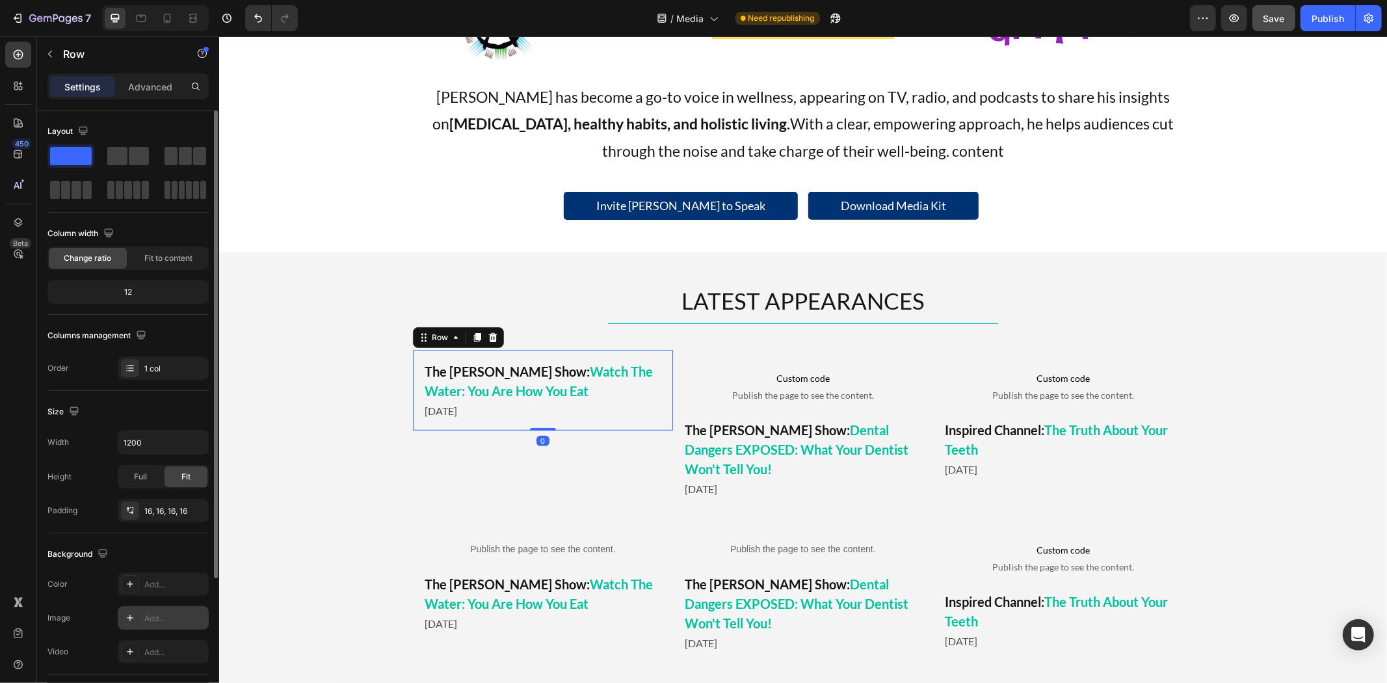
scroll to position [184, 0]
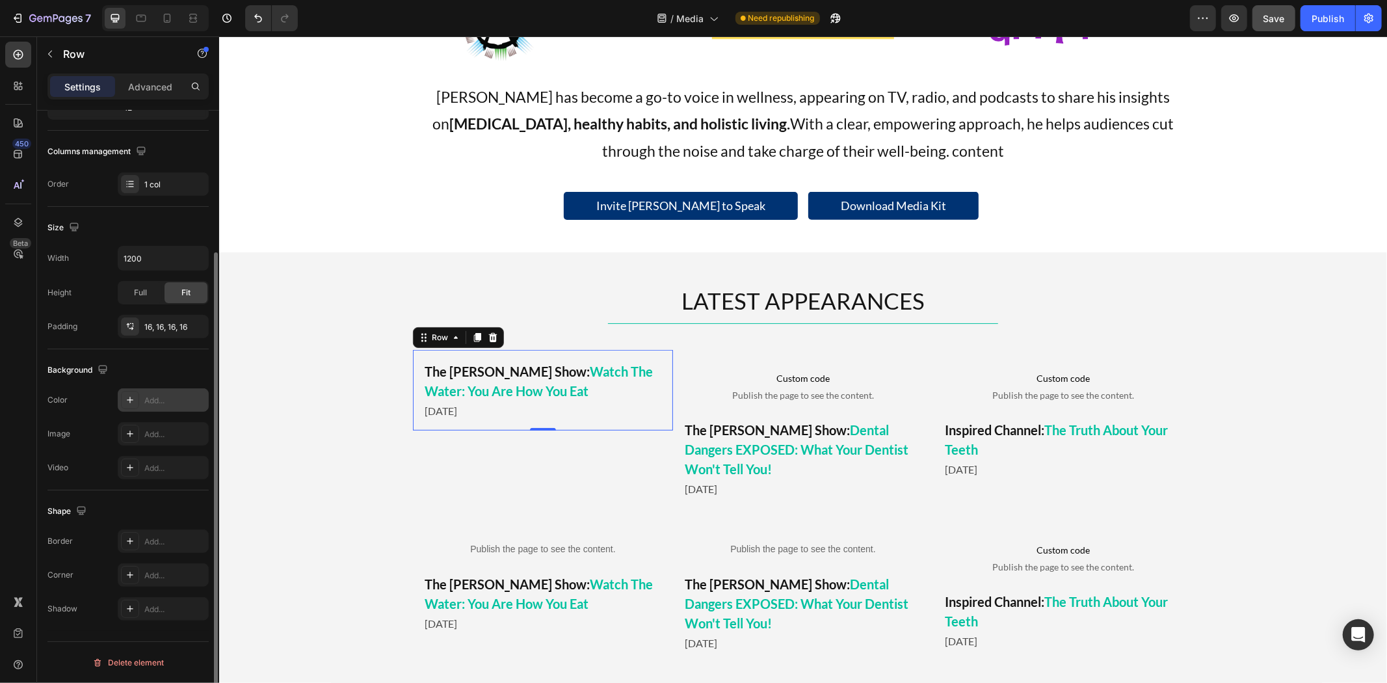
click at [168, 399] on div "Add..." at bounding box center [174, 401] width 61 height 12
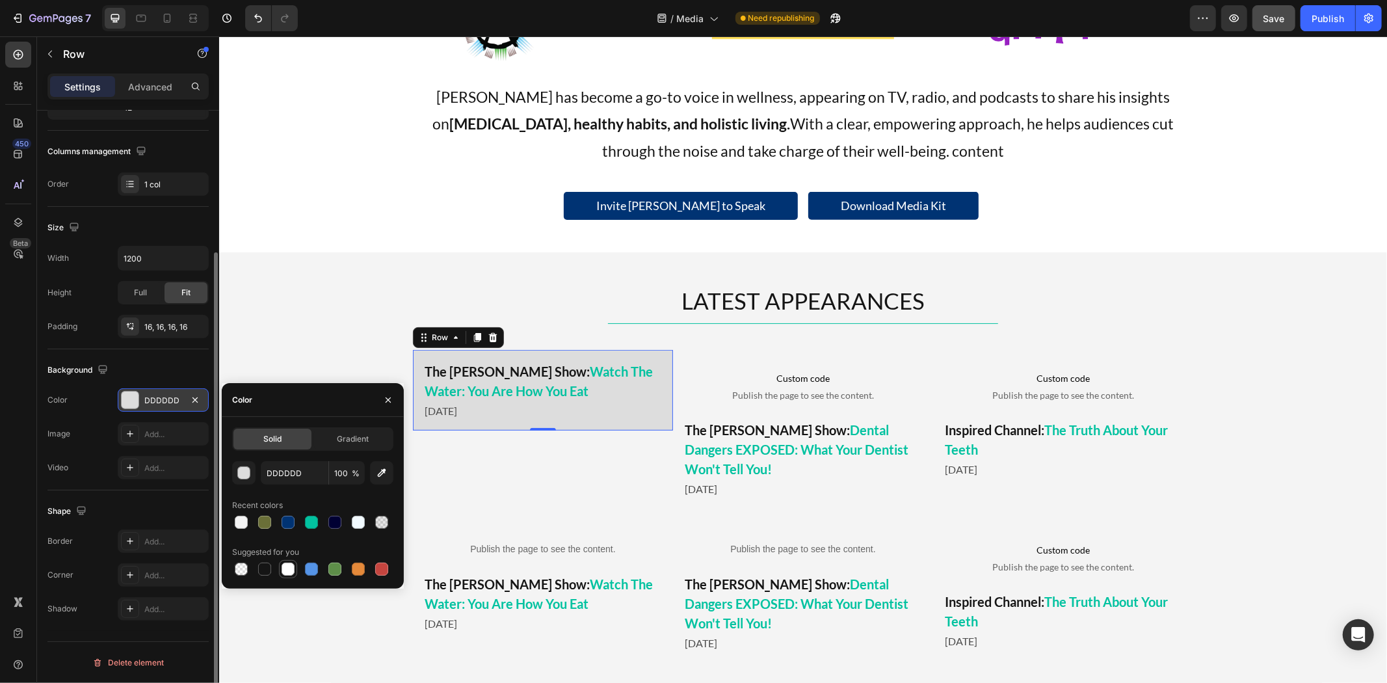
click at [293, 571] on div at bounding box center [287, 568] width 13 height 13
type input "FFFFFF"
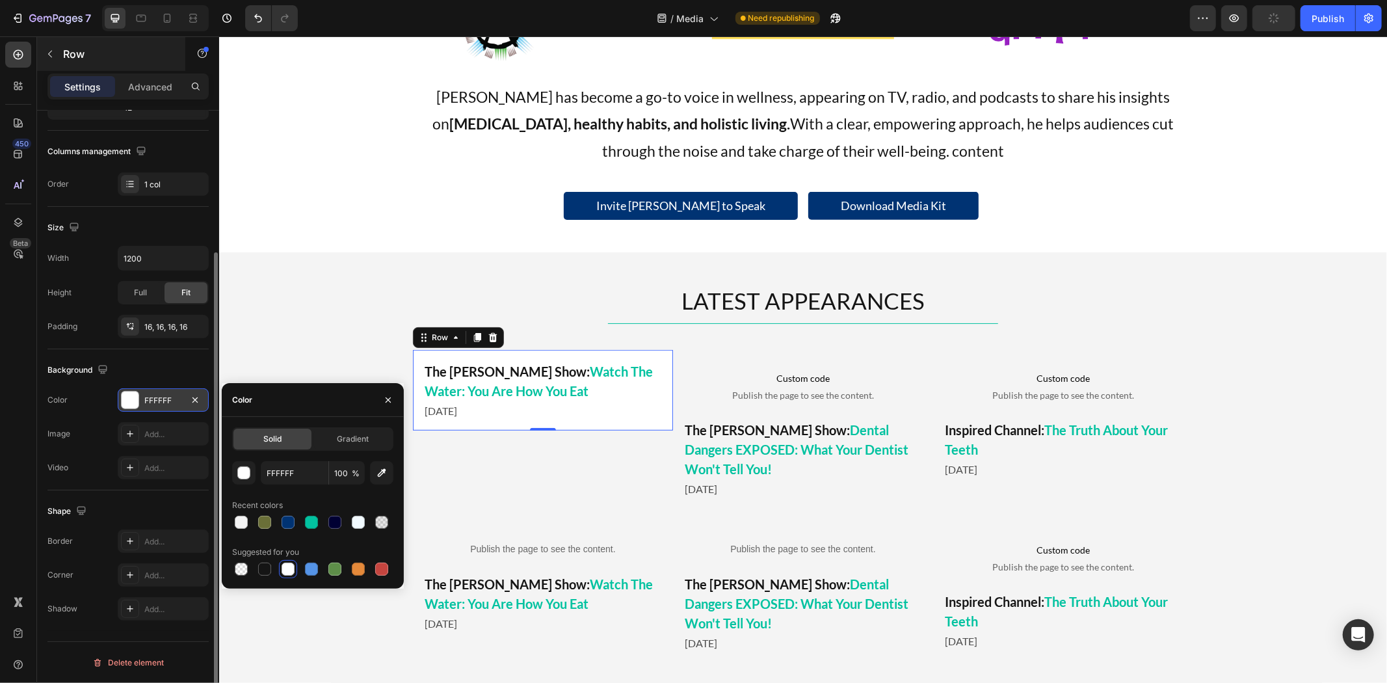
click at [60, 62] on div "Row" at bounding box center [111, 54] width 148 height 34
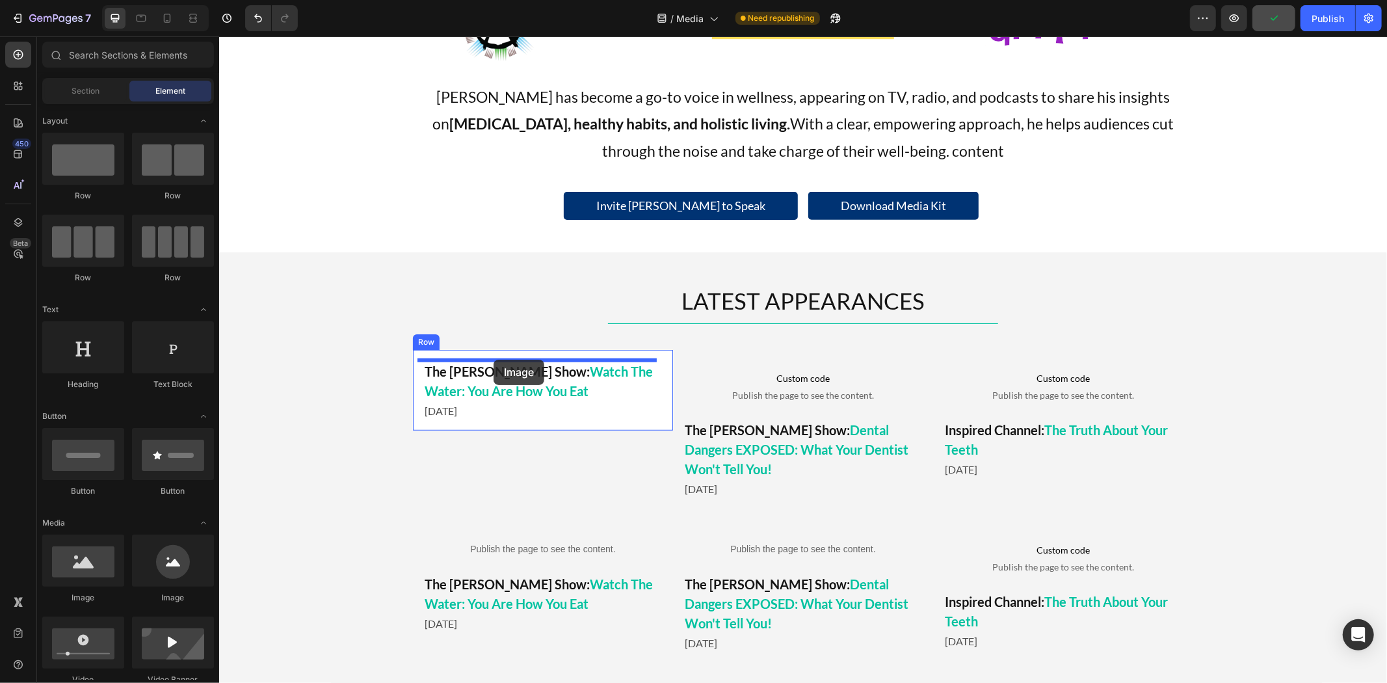
drag, startPoint x: 306, startPoint y: 600, endPoint x: 493, endPoint y: 359, distance: 304.9
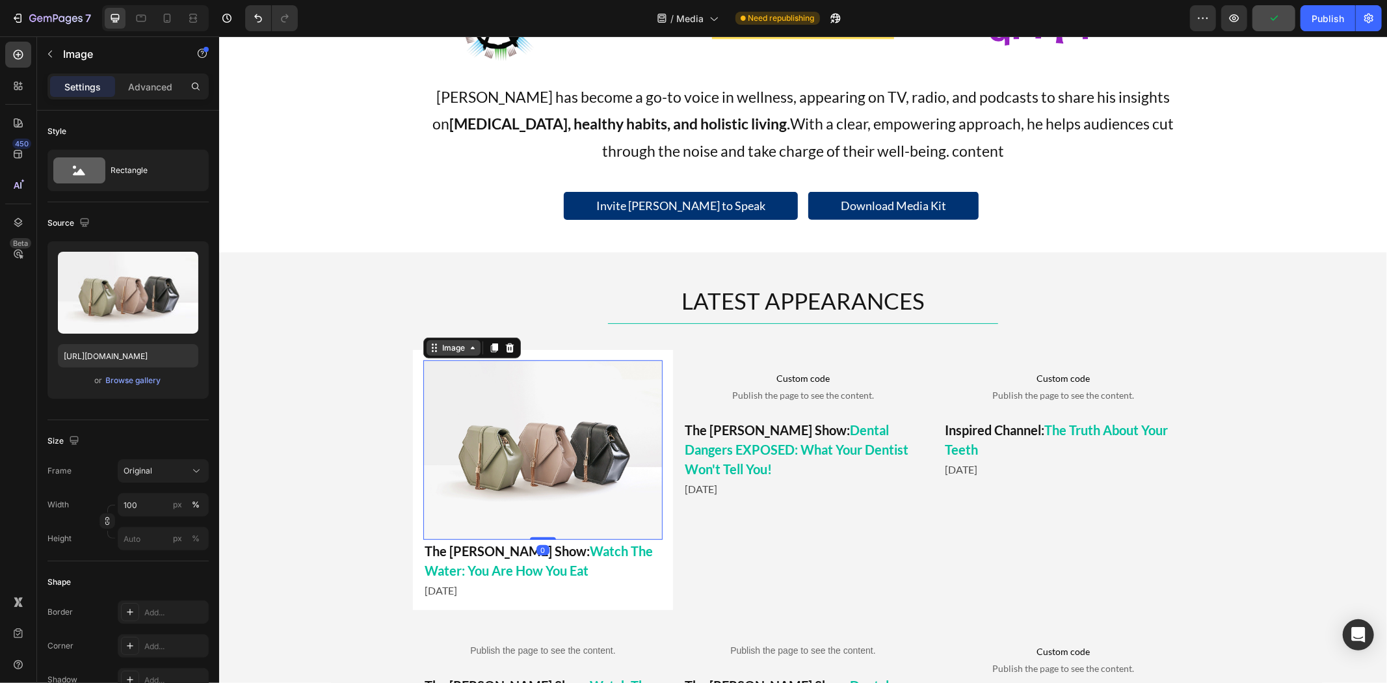
click at [457, 345] on div "Image" at bounding box center [453, 347] width 28 height 12
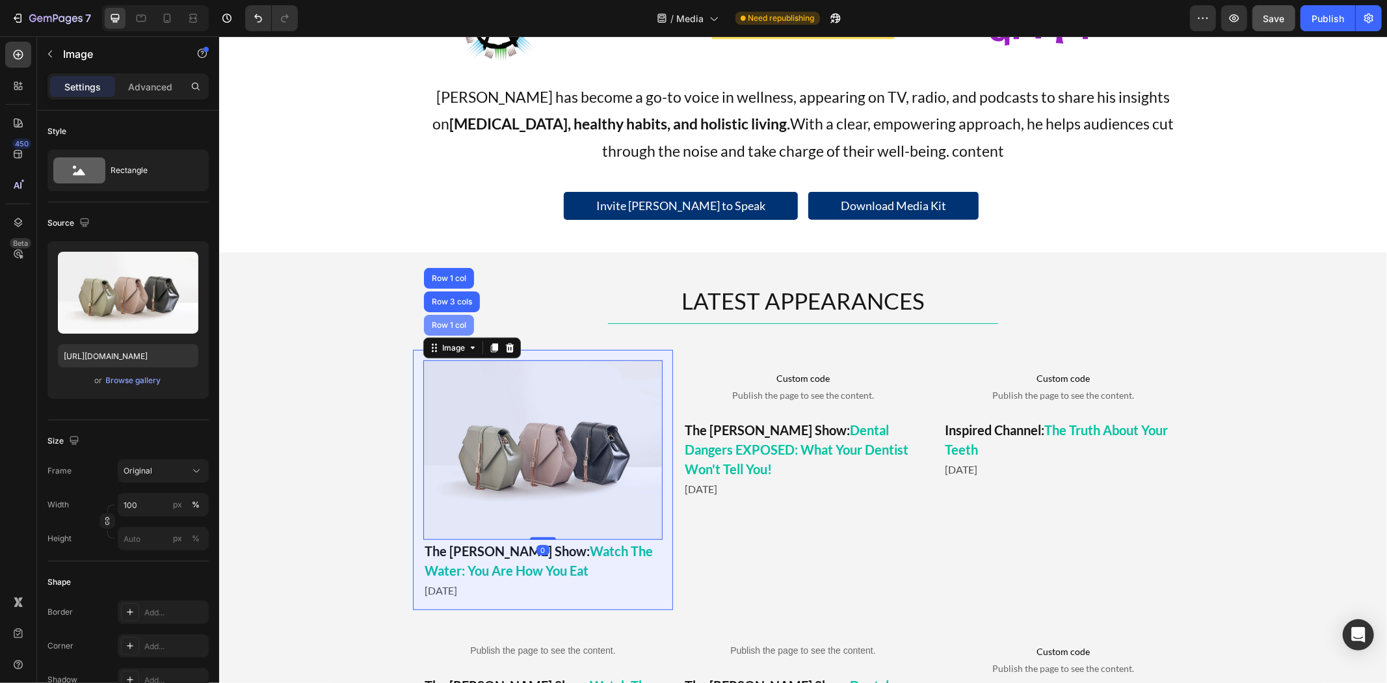
click at [445, 332] on div "Row 1 col" at bounding box center [448, 324] width 50 height 21
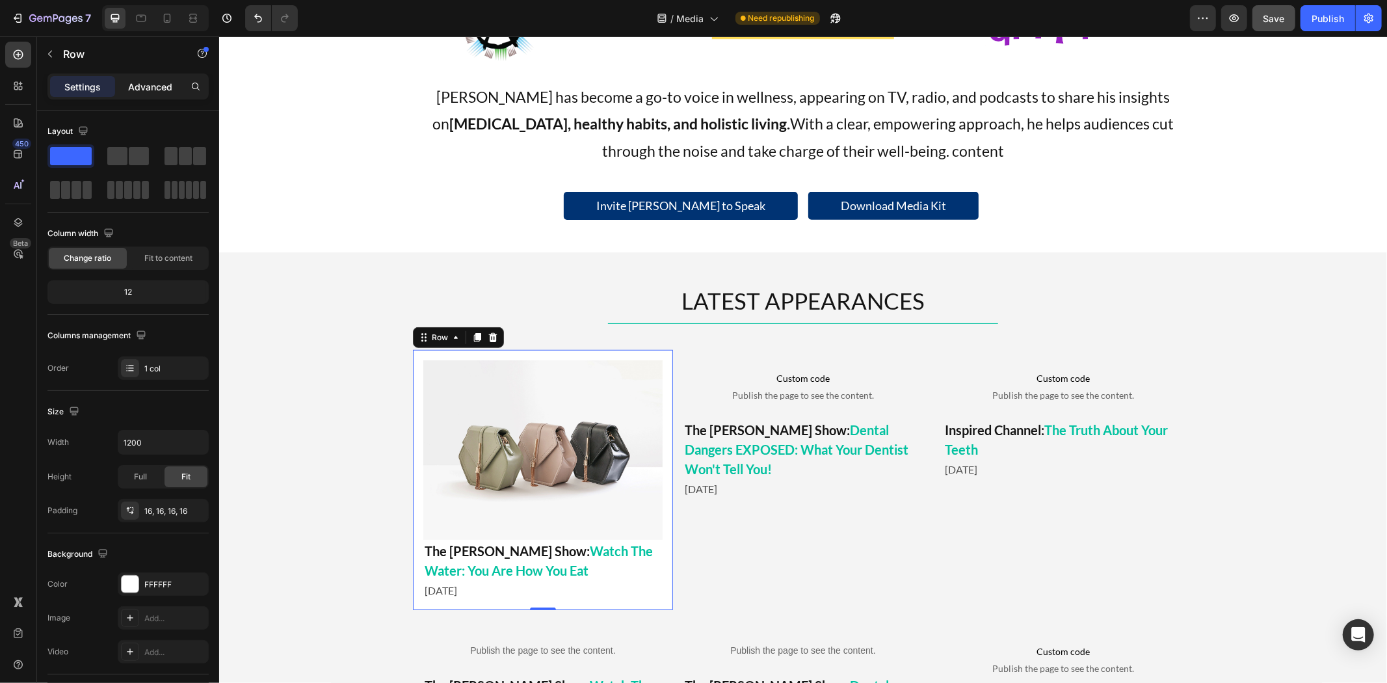
click at [158, 87] on p "Advanced" at bounding box center [150, 87] width 44 height 14
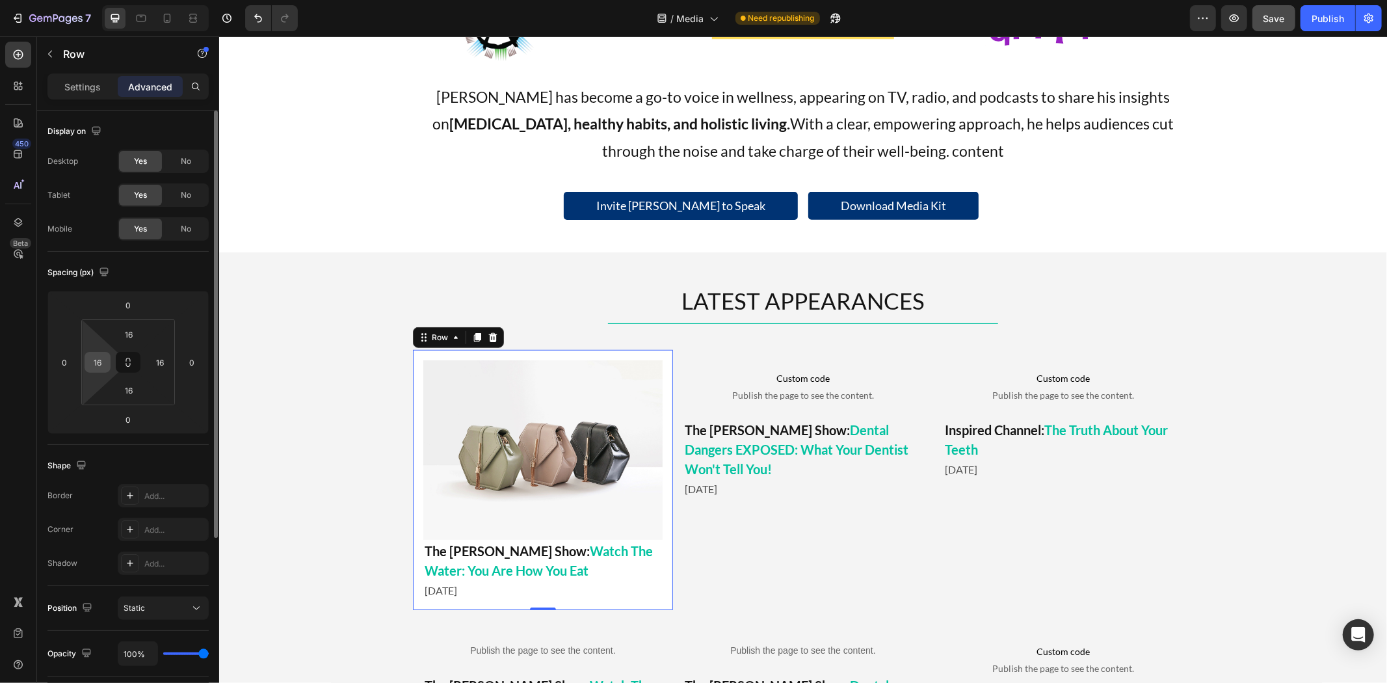
click at [96, 367] on input "16" at bounding box center [98, 362] width 20 height 20
type input "0"
click at [153, 364] on input "16" at bounding box center [160, 362] width 20 height 20
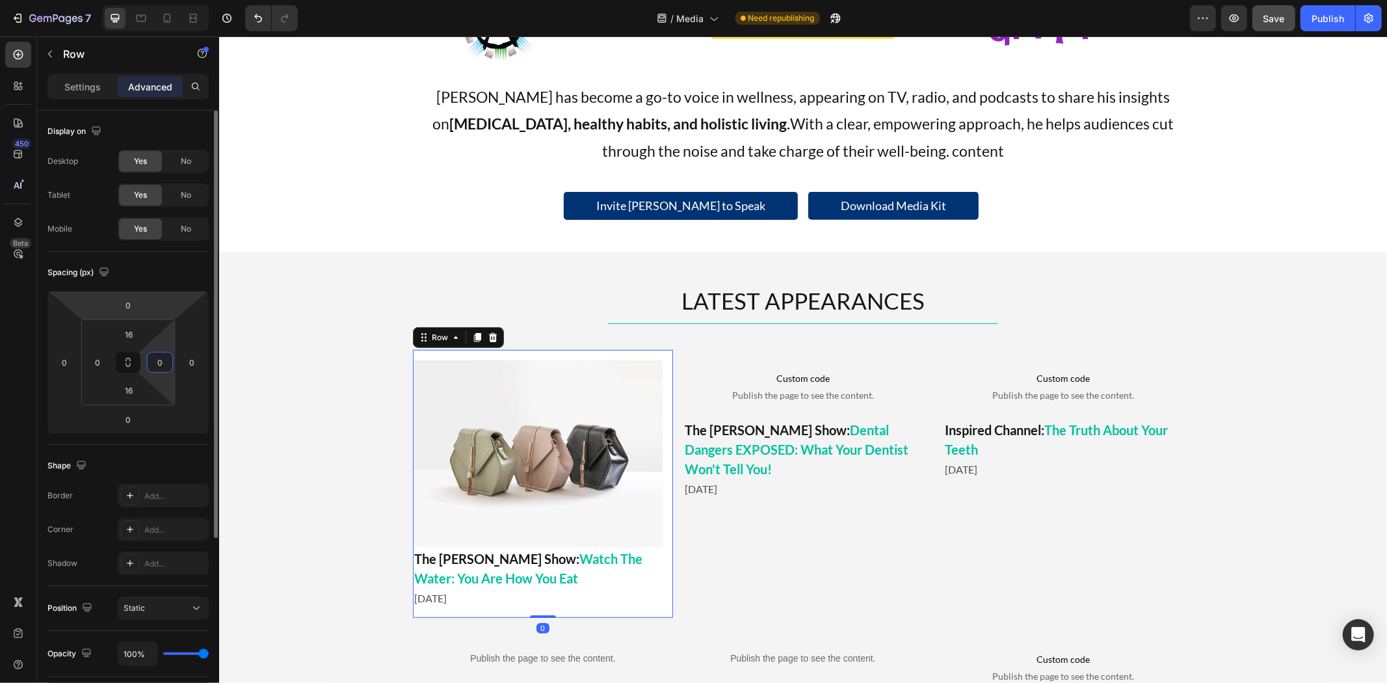
type input "0"
click at [177, 0] on html "7 Version history / Media Need republishing Preview Save Publish 450 Beta Secti…" at bounding box center [693, 0] width 1387 height 0
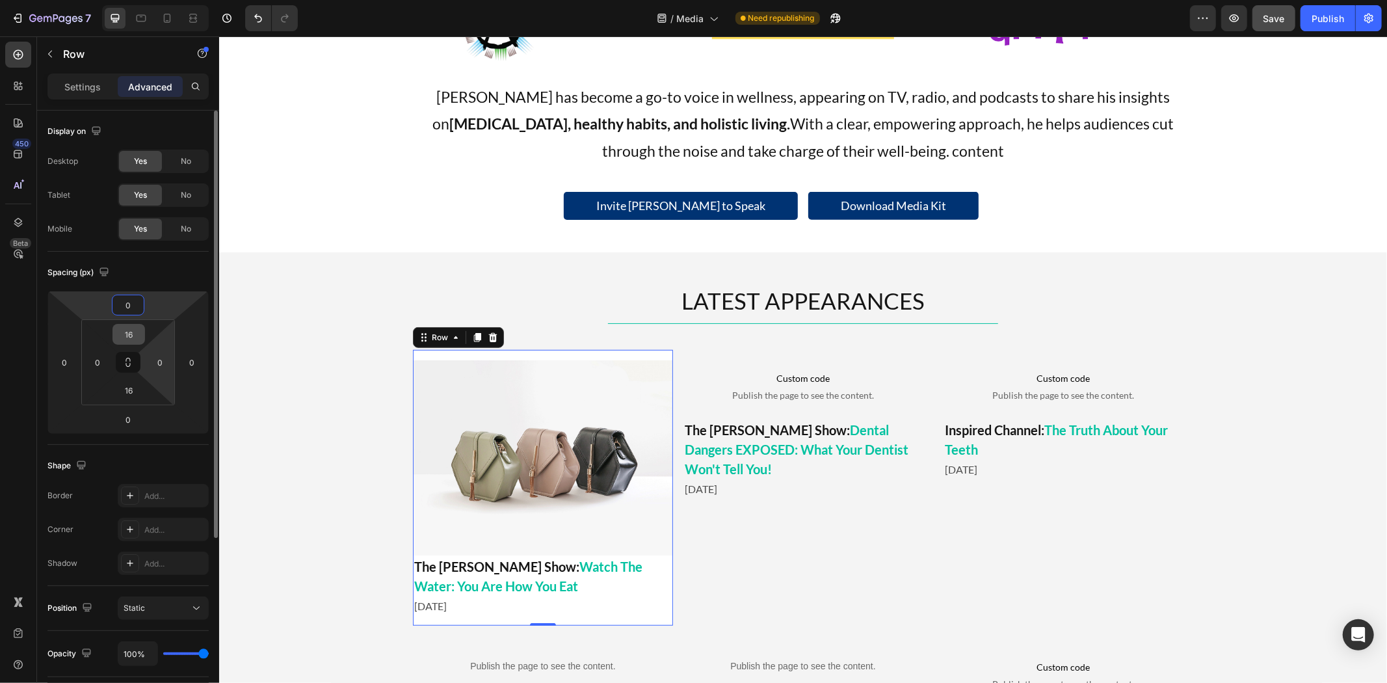
click at [129, 335] on input "16" at bounding box center [129, 334] width 26 height 20
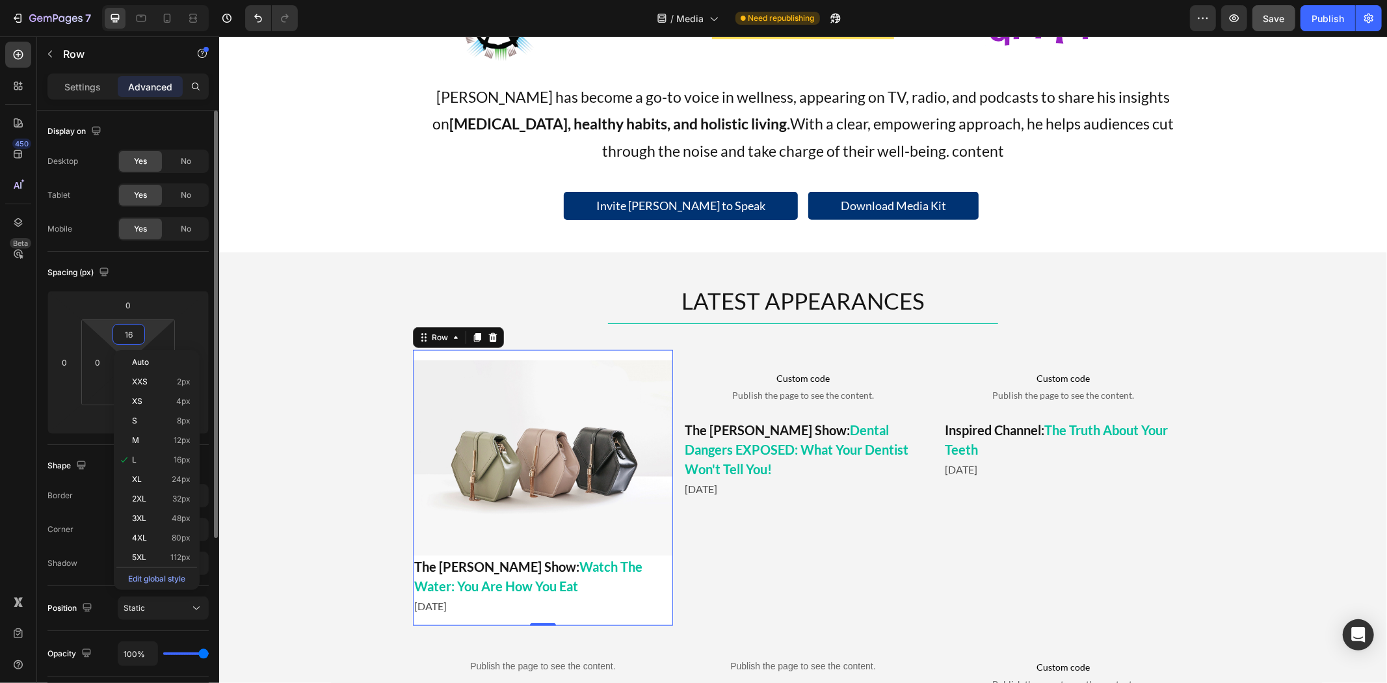
type input "0"
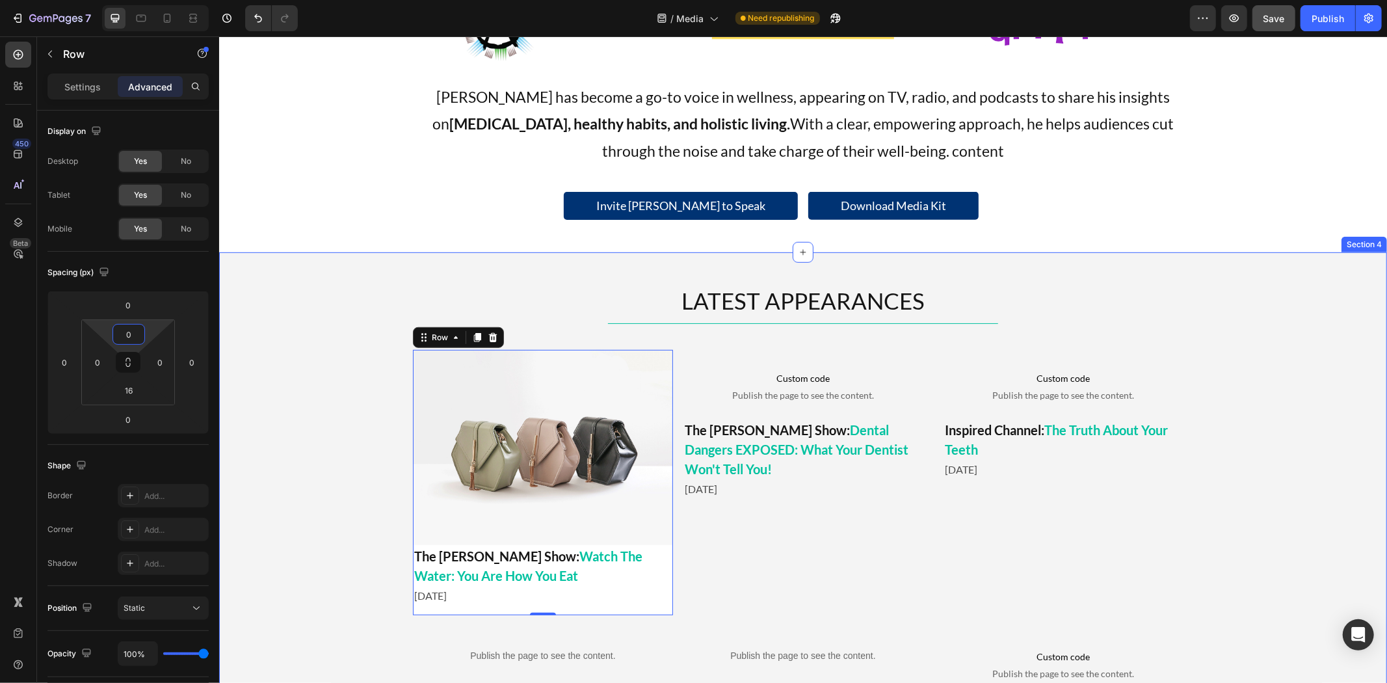
click at [324, 409] on div "LATEST APPEARANCES Heading Title Line Custom code Publish the page to see the c…" at bounding box center [801, 526] width 1167 height 485
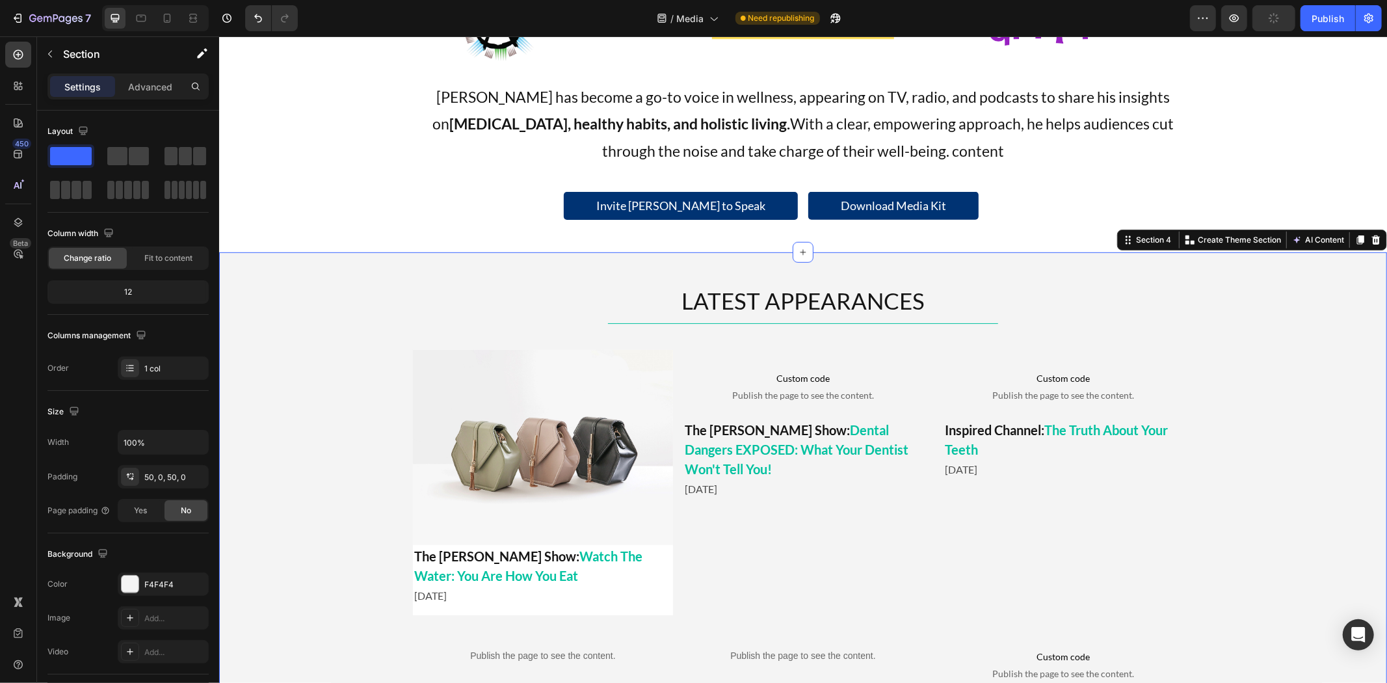
click at [321, 387] on div "LATEST APPEARANCES Heading Title Line Custom code Publish the page to see the c…" at bounding box center [801, 526] width 1167 height 485
click at [512, 556] on span "Watch The Water: You Are How You Eat" at bounding box center [527, 564] width 228 height 35
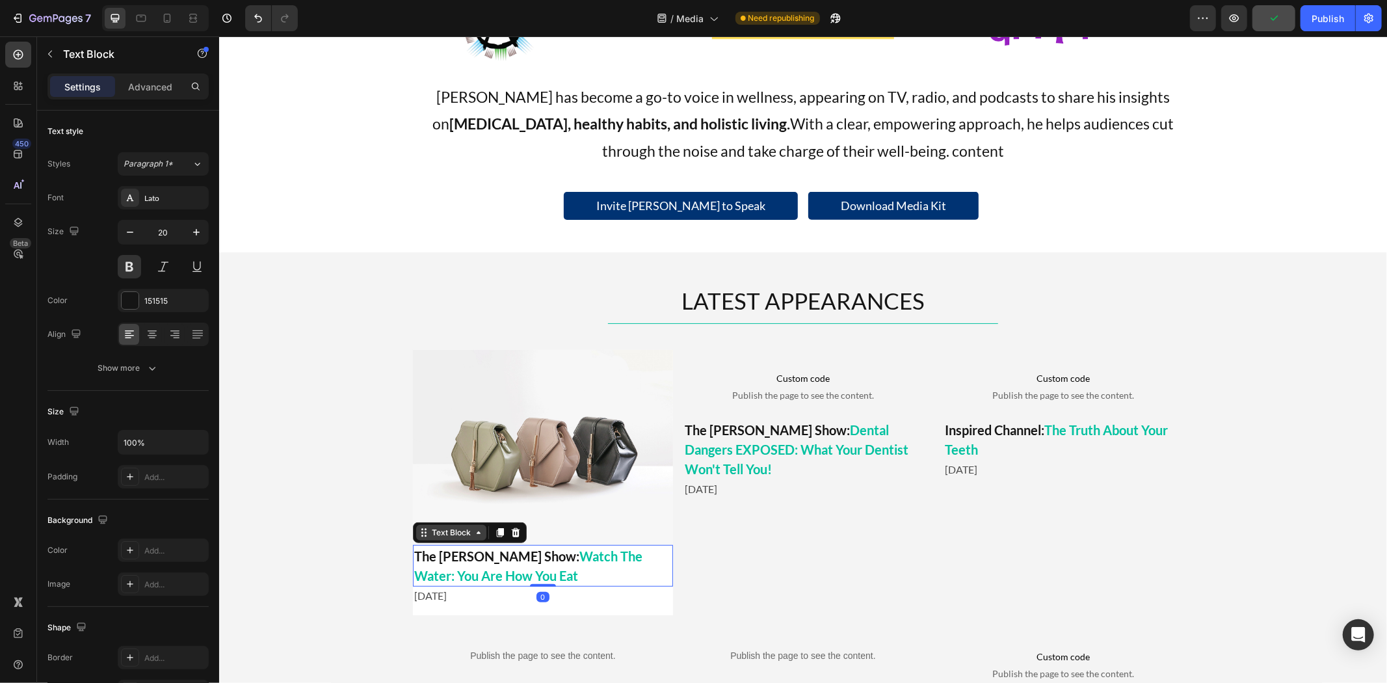
click at [446, 530] on div "Text Block" at bounding box center [450, 532] width 44 height 12
click at [347, 553] on div "LATEST APPEARANCES Heading Title Line Custom code Publish the page to see the c…" at bounding box center [801, 526] width 1167 height 485
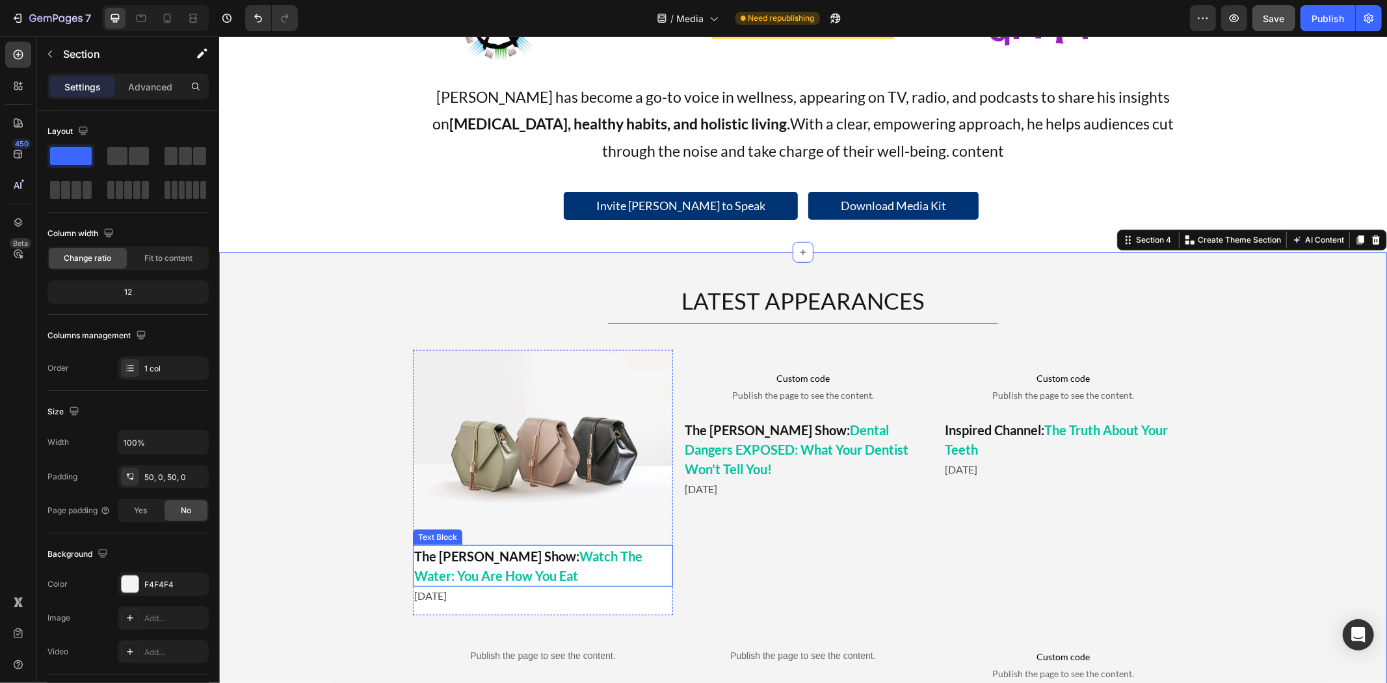
click at [437, 558] on p "The Mel K Show: Watch The Water: You Are How You Eat" at bounding box center [541, 564] width 257 height 39
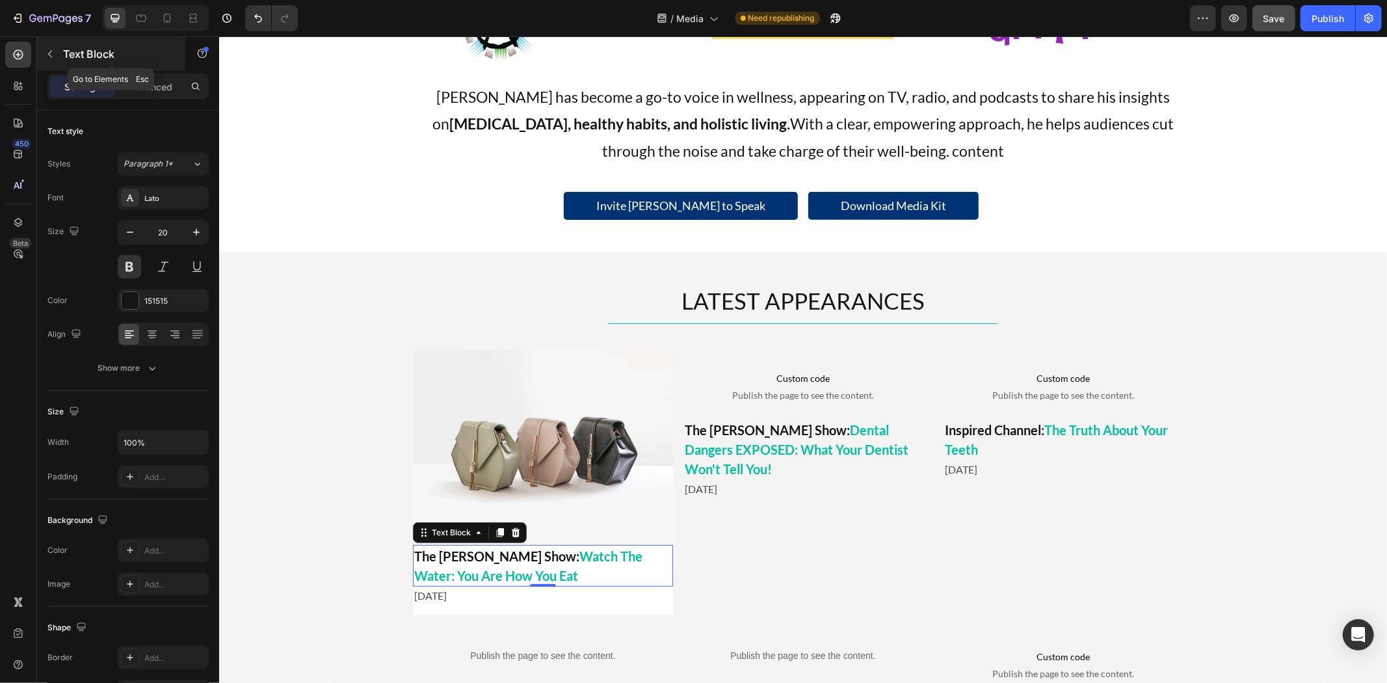
click at [76, 61] on p "Text Block" at bounding box center [118, 54] width 111 height 16
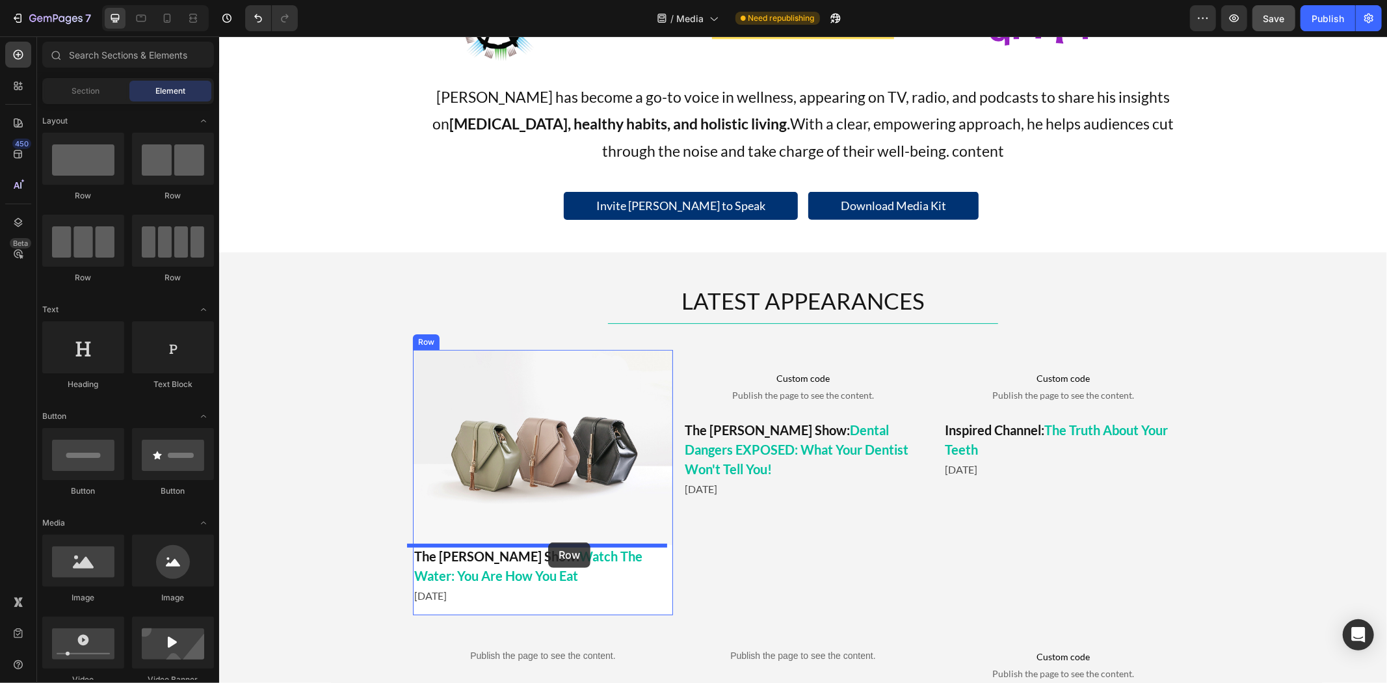
drag, startPoint x: 308, startPoint y: 203, endPoint x: 547, endPoint y: 541, distance: 413.7
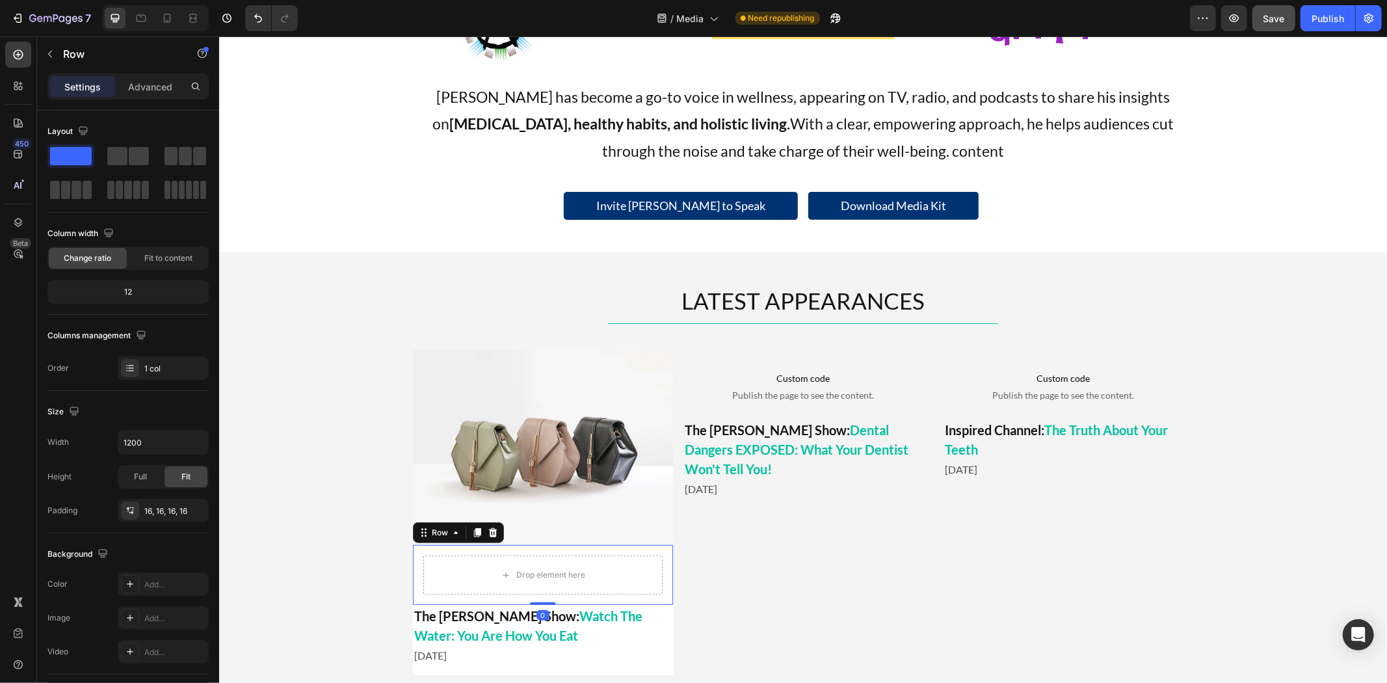
click at [473, 610] on p "The Mel K Show: Watch The Water: You Are How You Eat" at bounding box center [541, 624] width 257 height 39
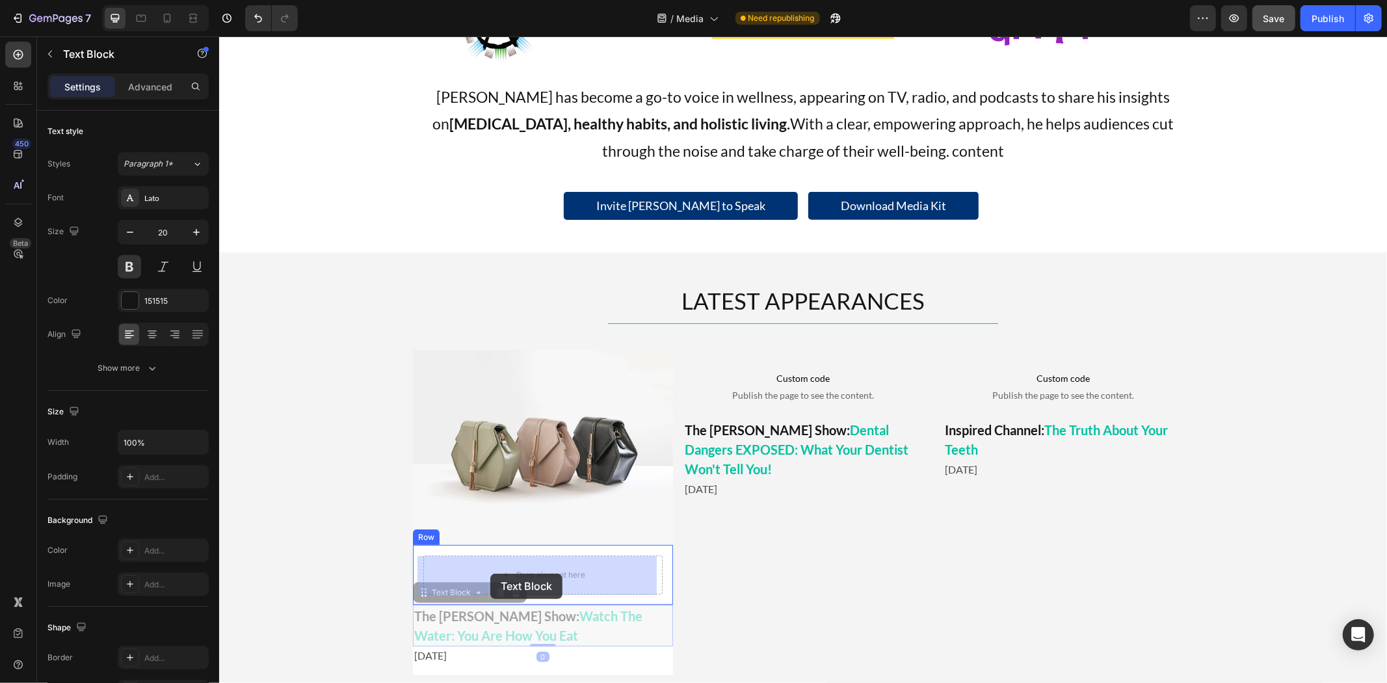
drag, startPoint x: 443, startPoint y: 592, endPoint x: 489, endPoint y: 573, distance: 50.7
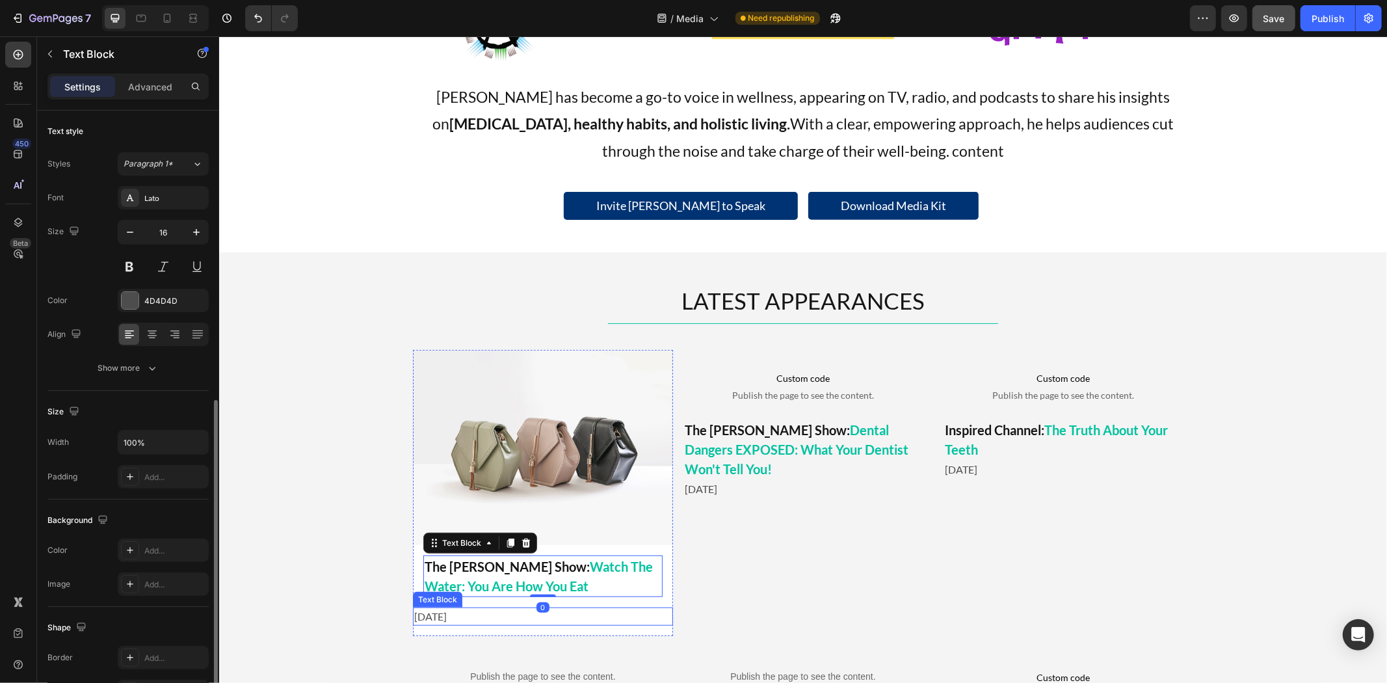
click at [441, 606] on div "August 2025 Text Block" at bounding box center [542, 615] width 260 height 18
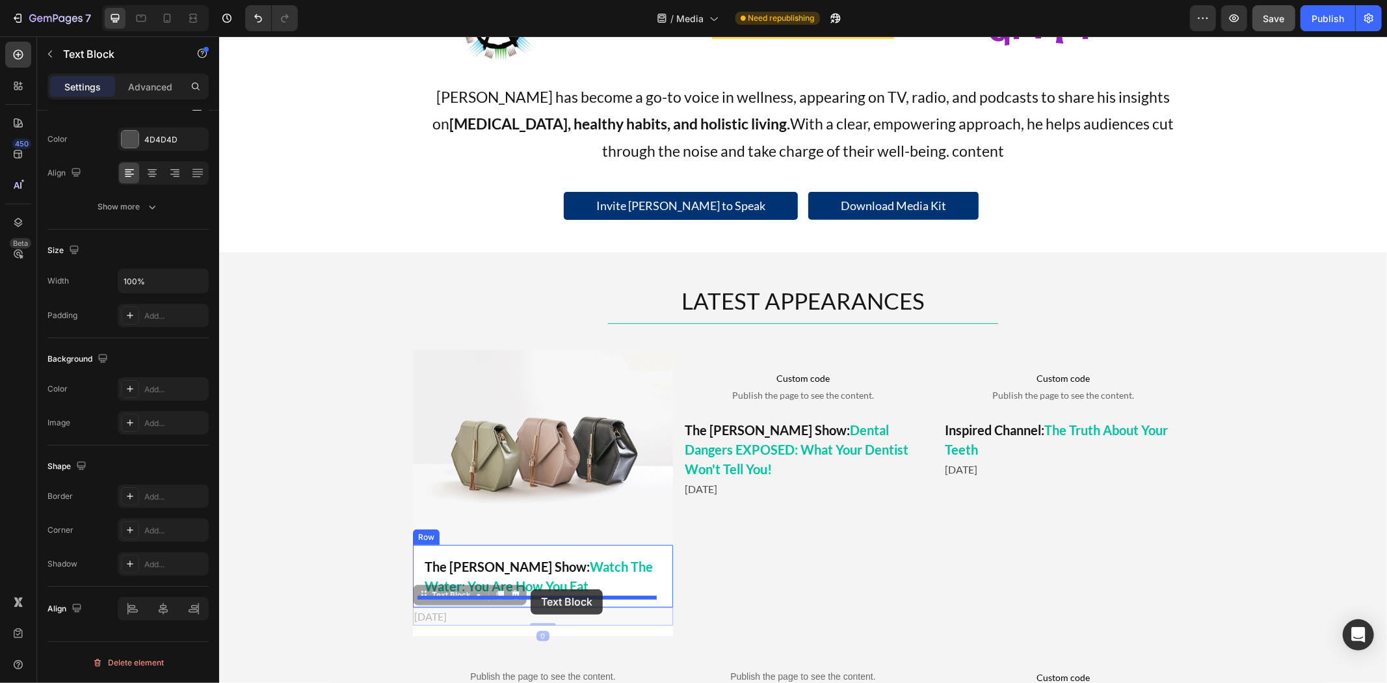
drag, startPoint x: 438, startPoint y: 593, endPoint x: 530, endPoint y: 588, distance: 91.8
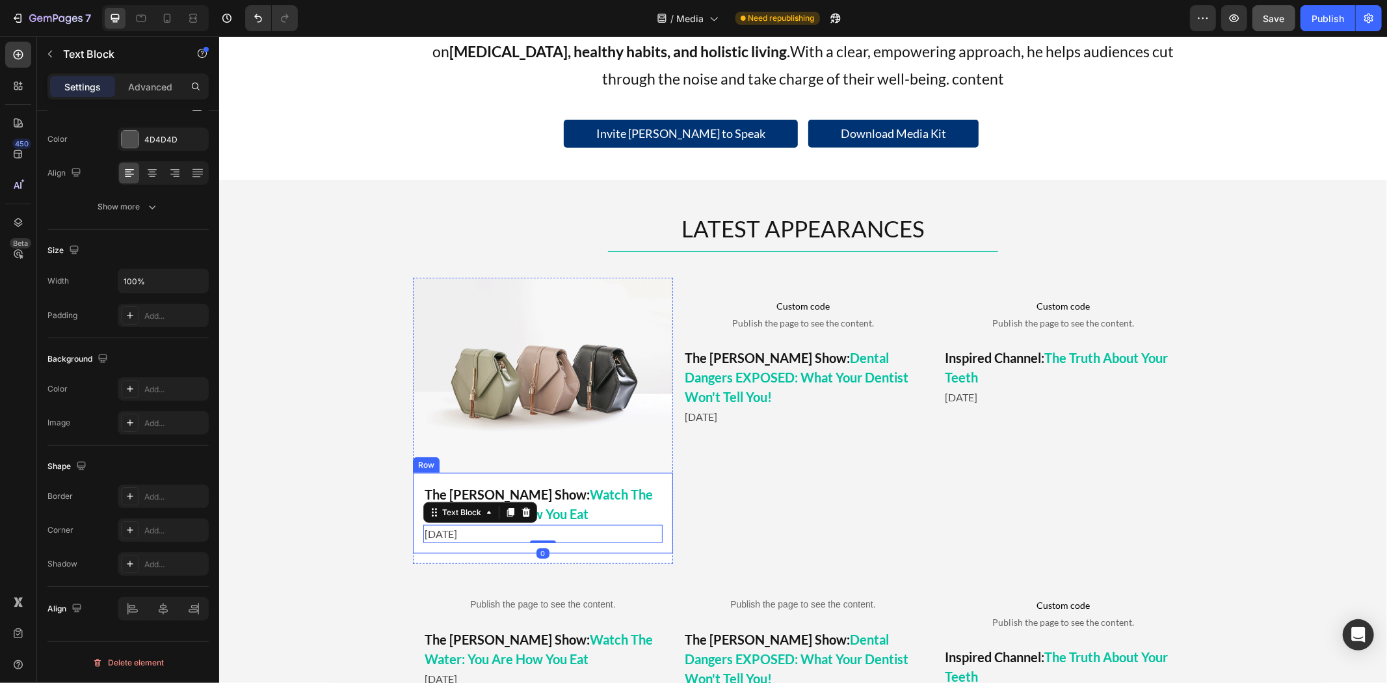
click at [519, 480] on div "The Mel K Show: Watch The Water: You Are How You Eat Text Block August 2025 Tex…" at bounding box center [542, 512] width 260 height 81
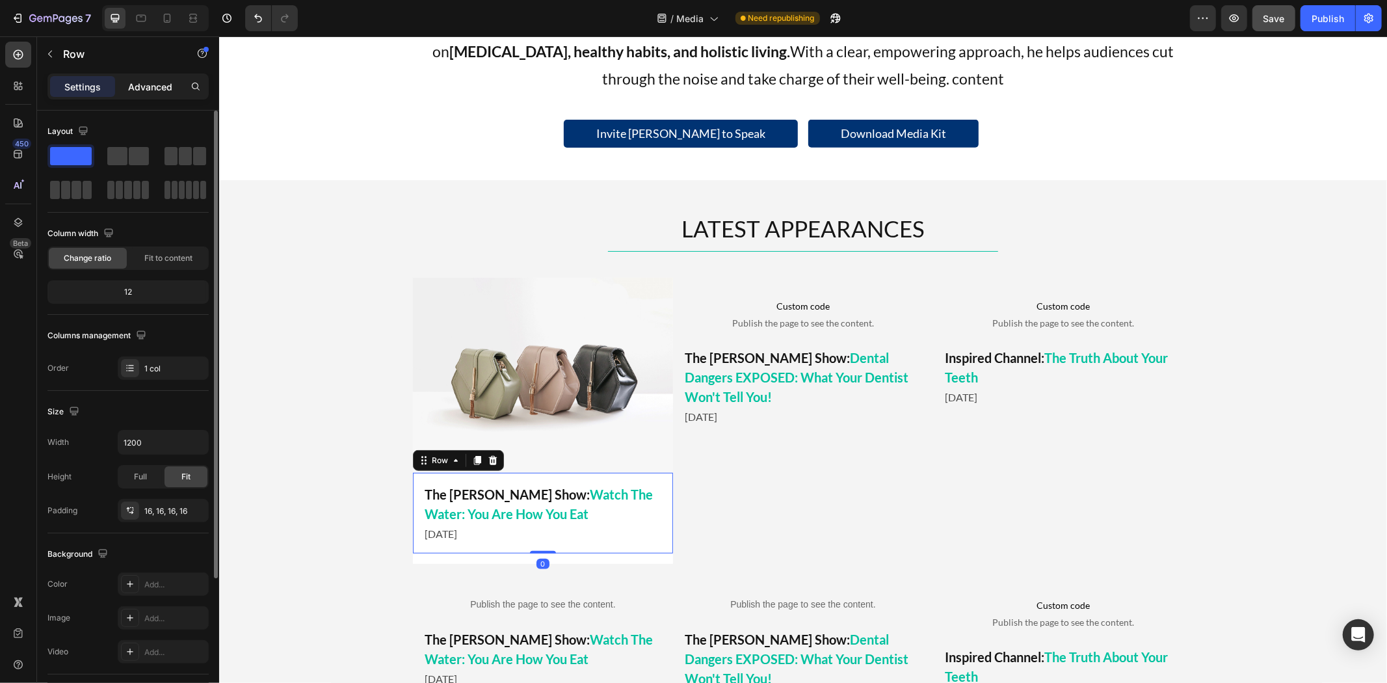
click at [145, 85] on p "Advanced" at bounding box center [150, 87] width 44 height 14
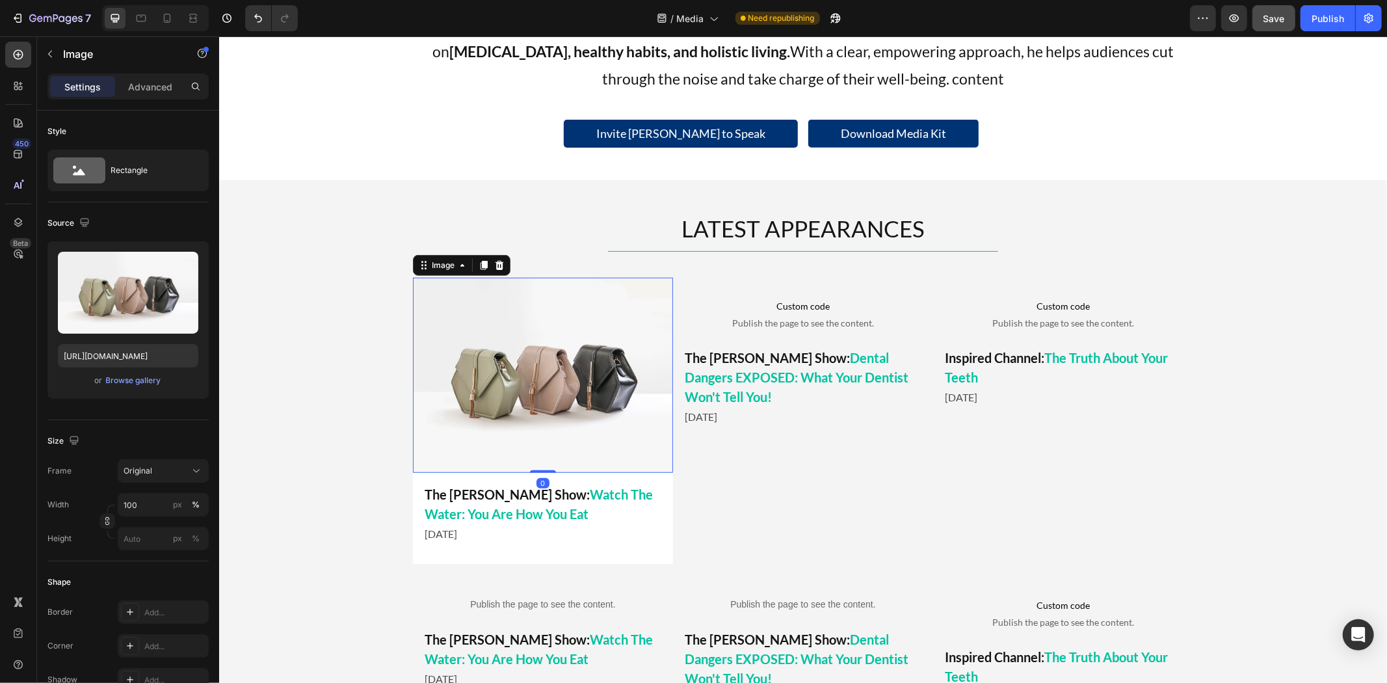
click at [502, 396] on img at bounding box center [542, 374] width 260 height 195
click at [473, 493] on p "The Mel K Show: Watch The Water: You Are How You Eat" at bounding box center [542, 503] width 237 height 39
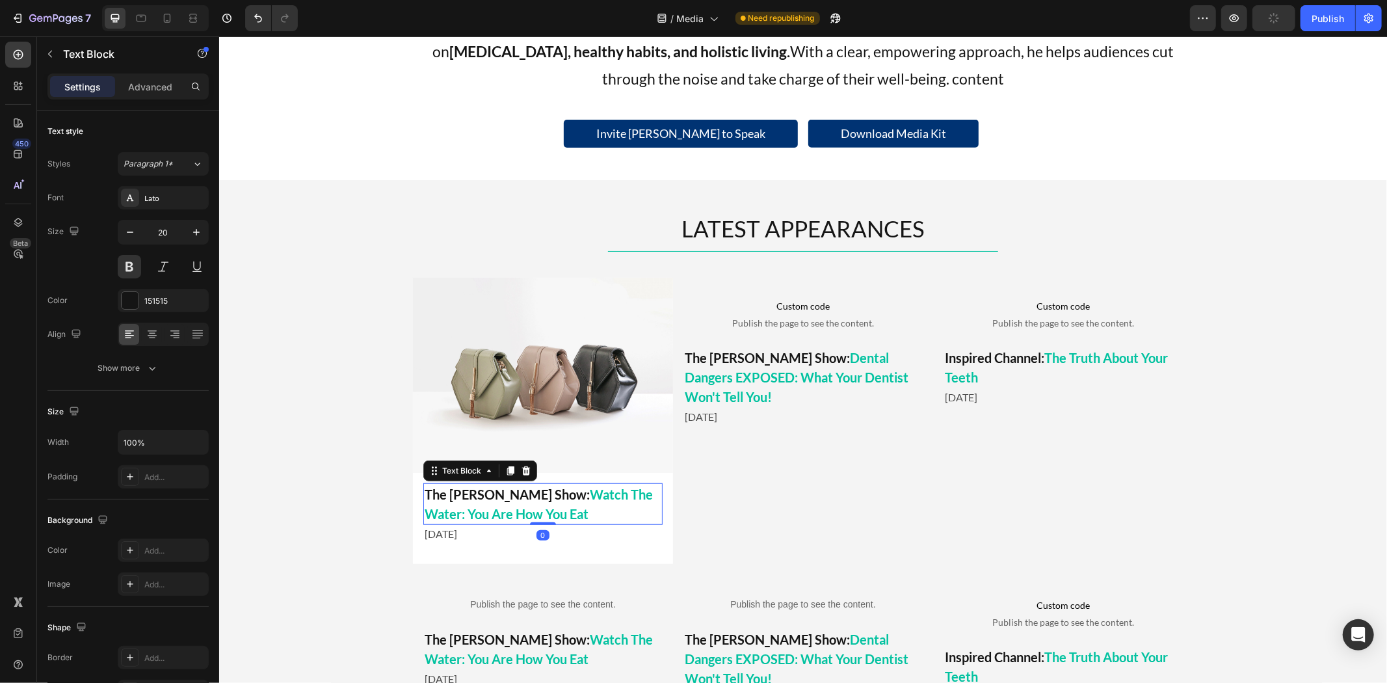
click at [595, 484] on p "The Mel K Show: Watch The Water: You Are How You Eat" at bounding box center [542, 503] width 237 height 39
click at [594, 477] on div "The Mel K Show: Watch The Water: You Are How You Eat Text Block 0 August 2025 T…" at bounding box center [542, 512] width 260 height 81
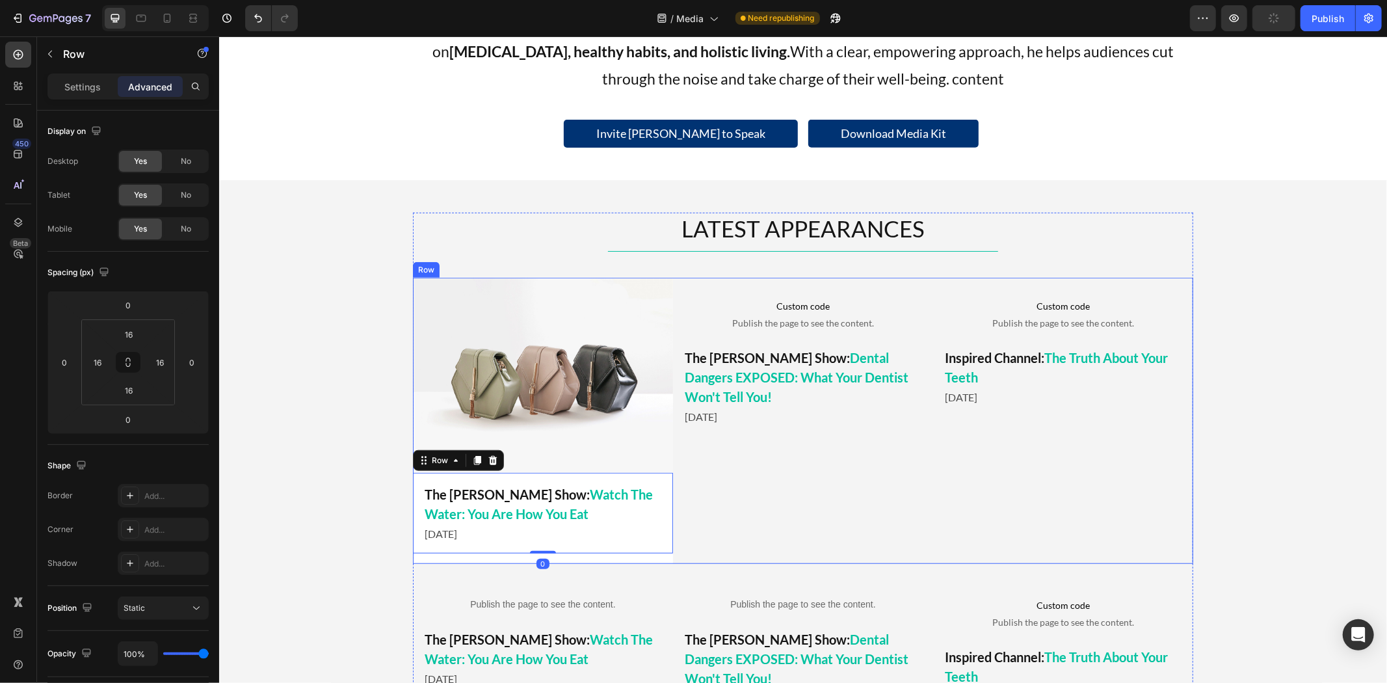
click at [774, 483] on div "Custom code Publish the page to see the content. Custom Code The Mel K Show: De…" at bounding box center [802, 420] width 260 height 286
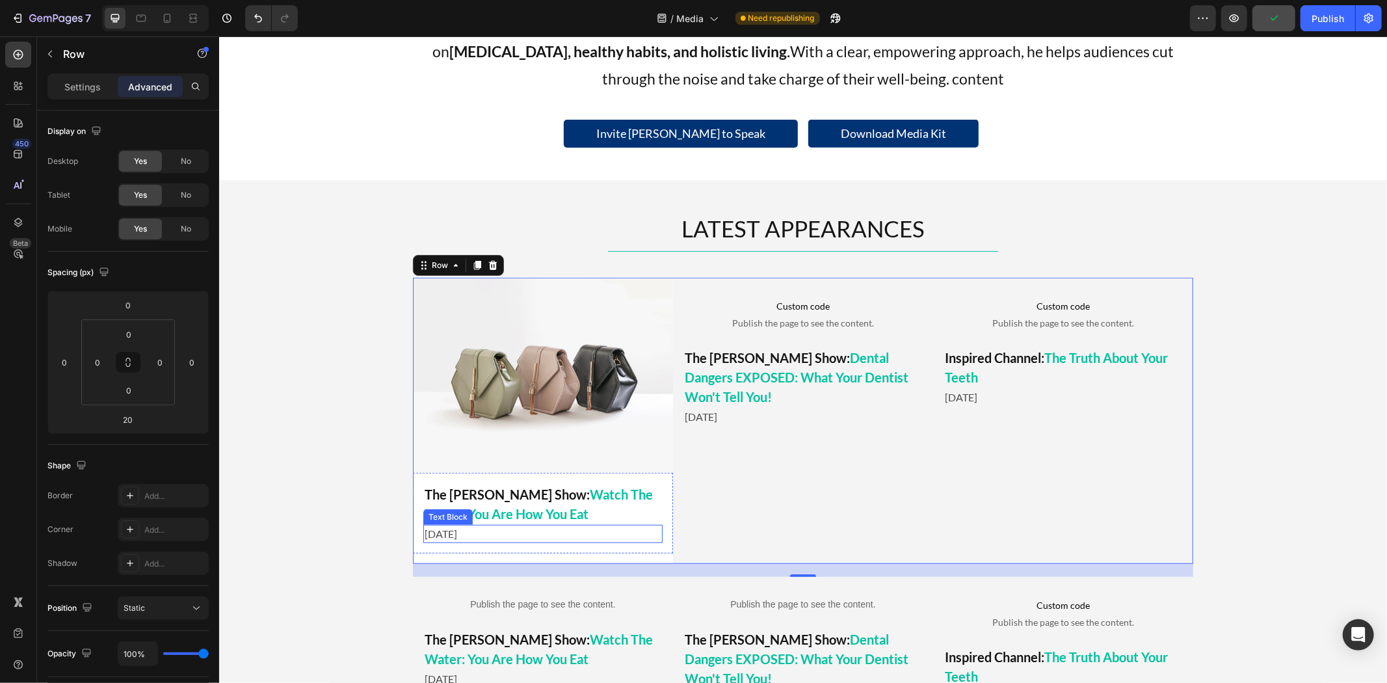
click at [485, 541] on div "[DATE]" at bounding box center [542, 533] width 239 height 18
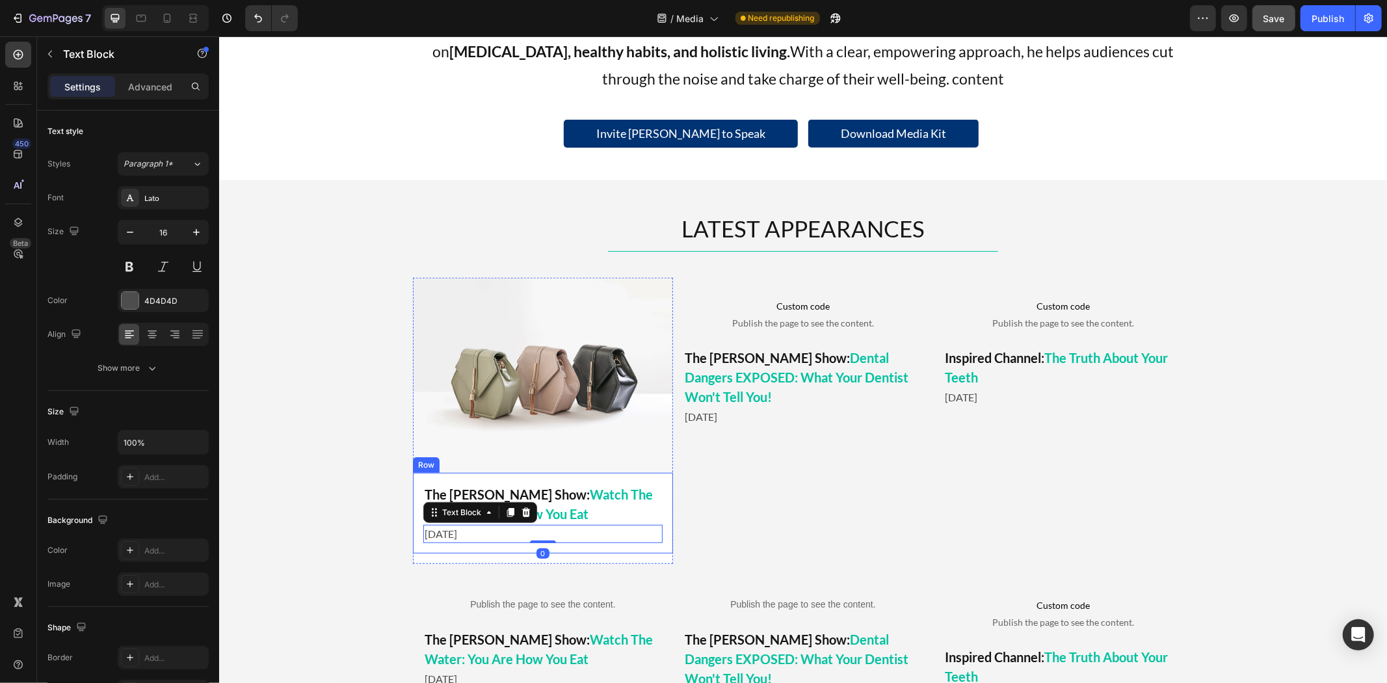
click at [556, 549] on div "The Mel K Show: Watch The Water: You Are How You Eat Text Block August 2025 Tex…" at bounding box center [542, 512] width 260 height 81
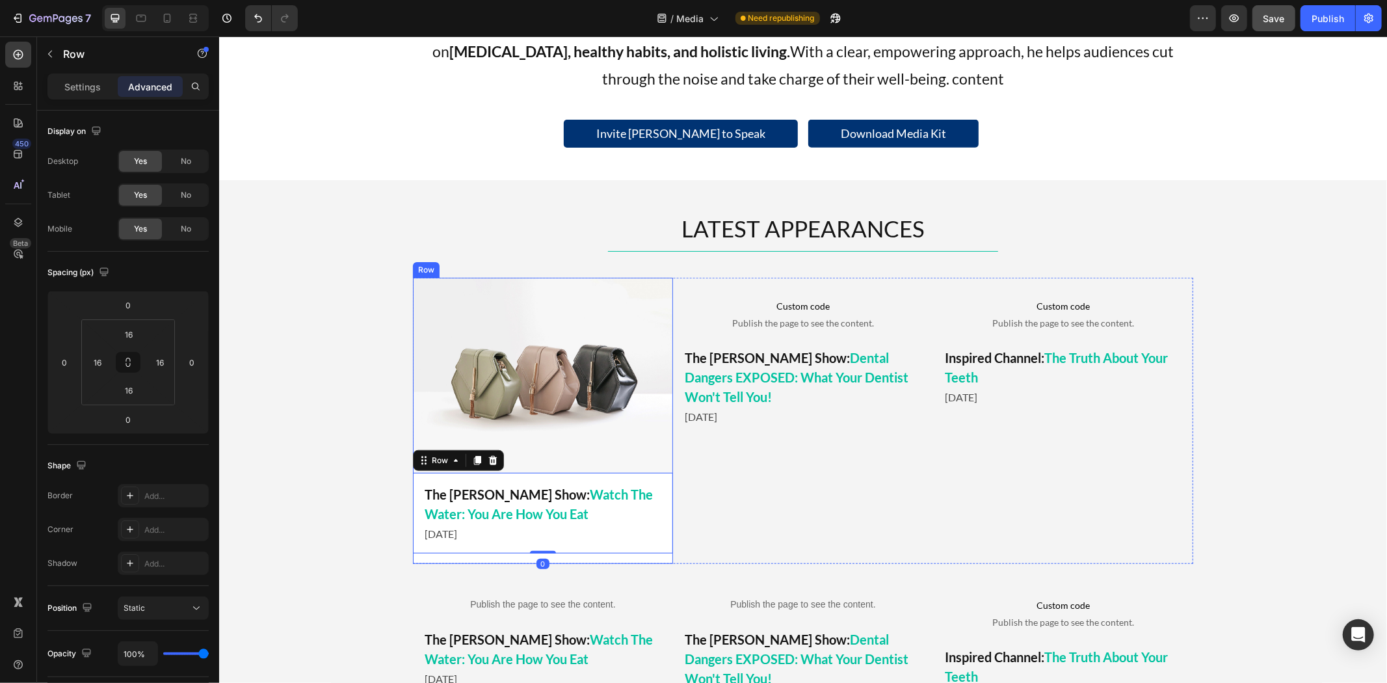
click at [469, 557] on div "Image The Mel K Show: Watch The Water: You Are How You Eat Text Block August 20…" at bounding box center [542, 420] width 260 height 286
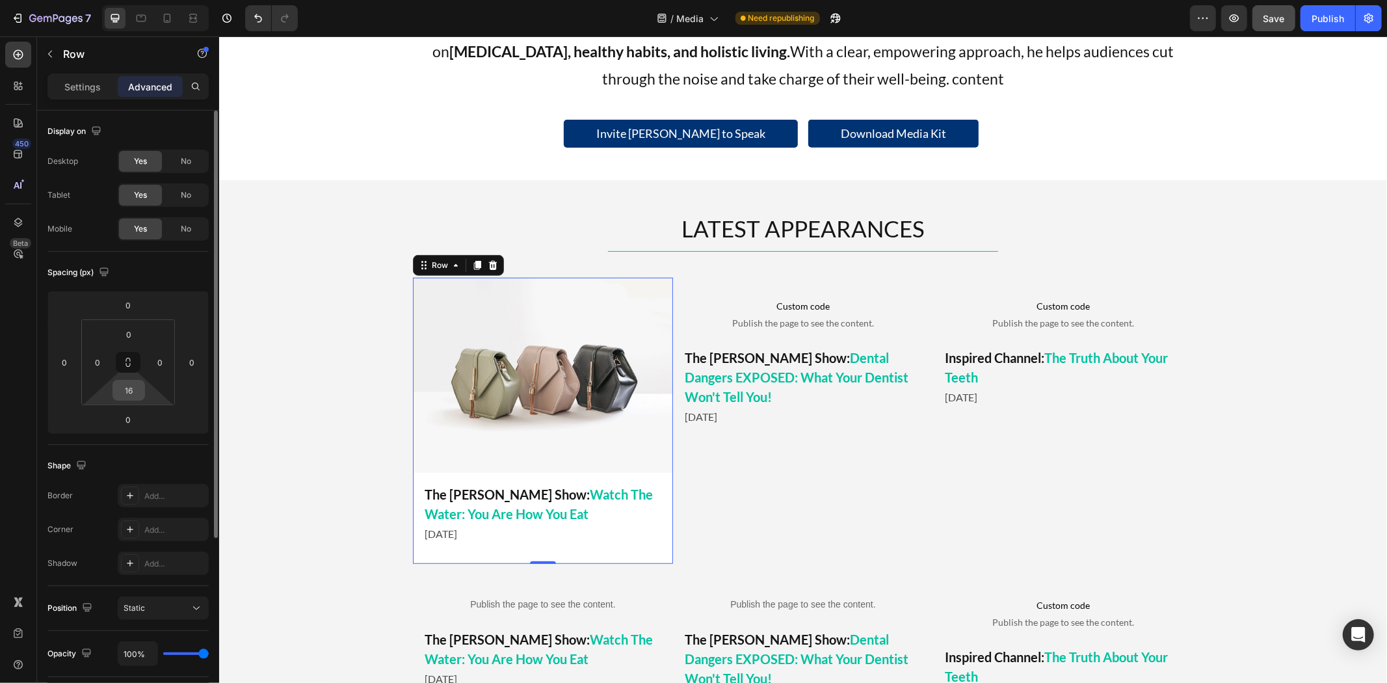
click at [125, 393] on input "16" at bounding box center [129, 390] width 26 height 20
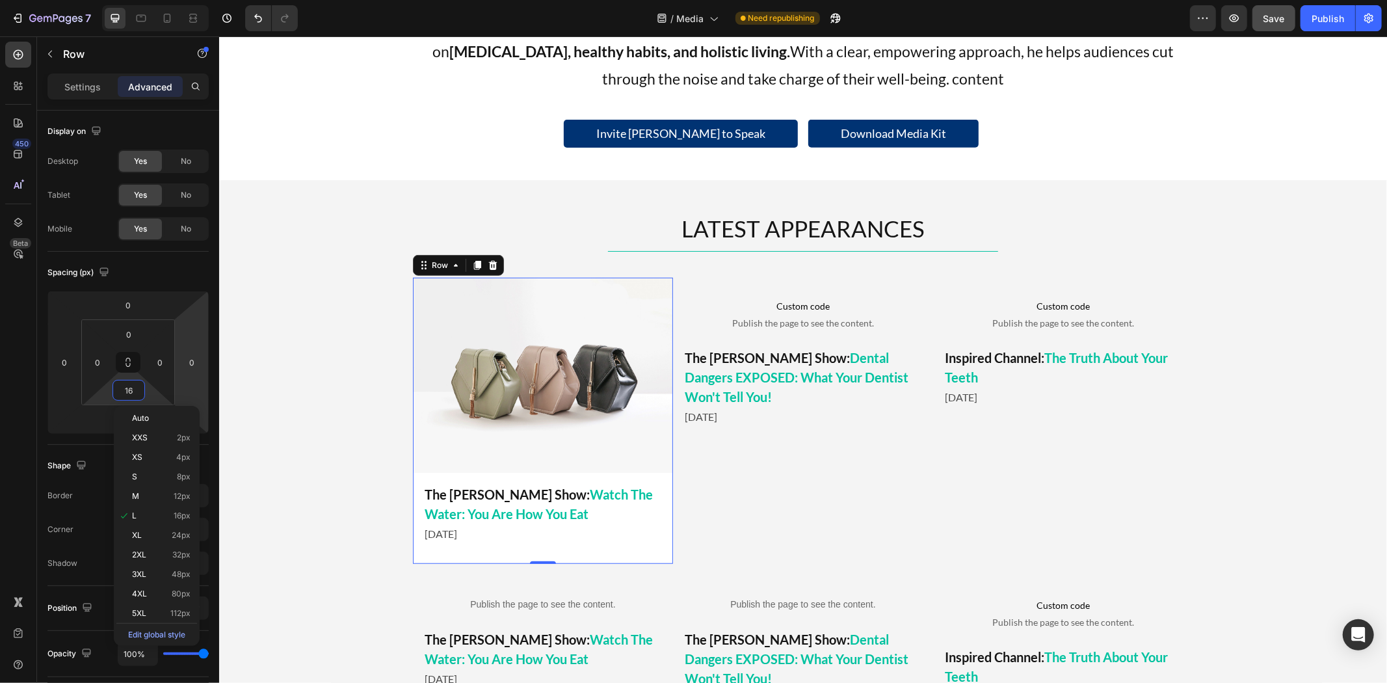
type input "0"
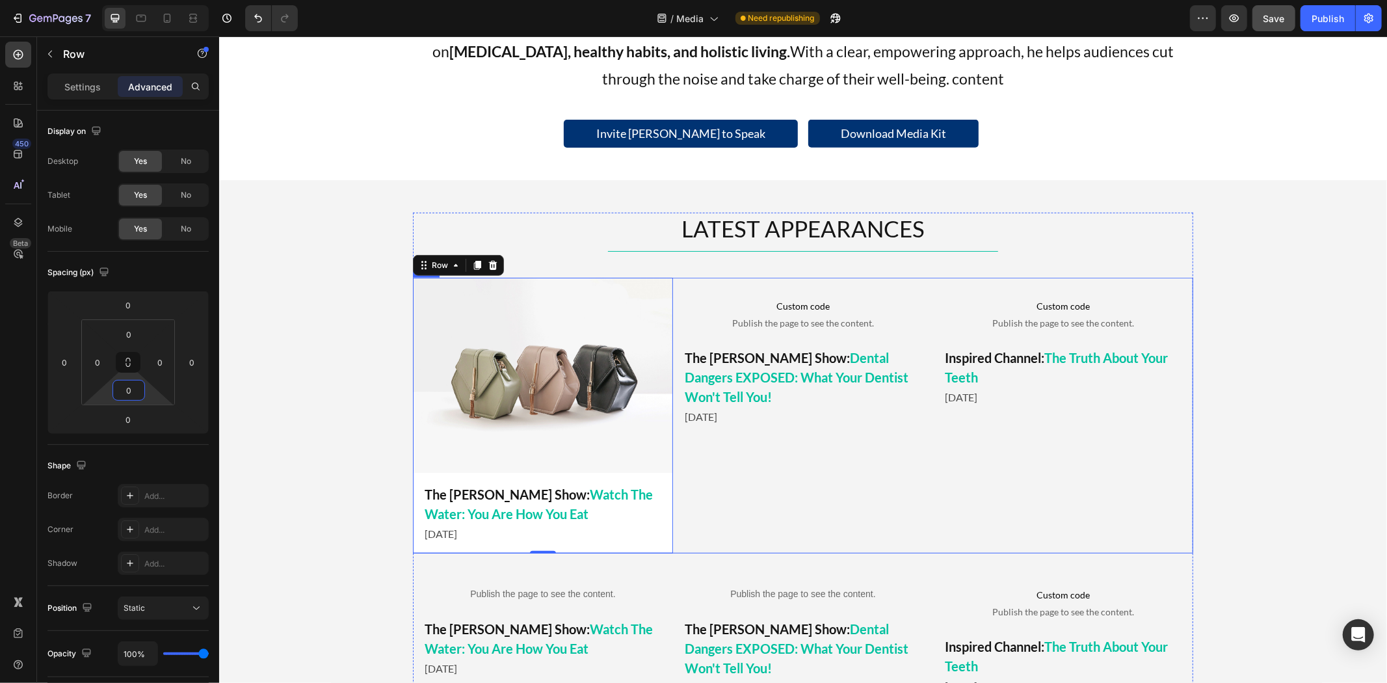
click at [764, 465] on div "Custom code Publish the page to see the content. Custom Code The Mel K Show: De…" at bounding box center [802, 415] width 260 height 276
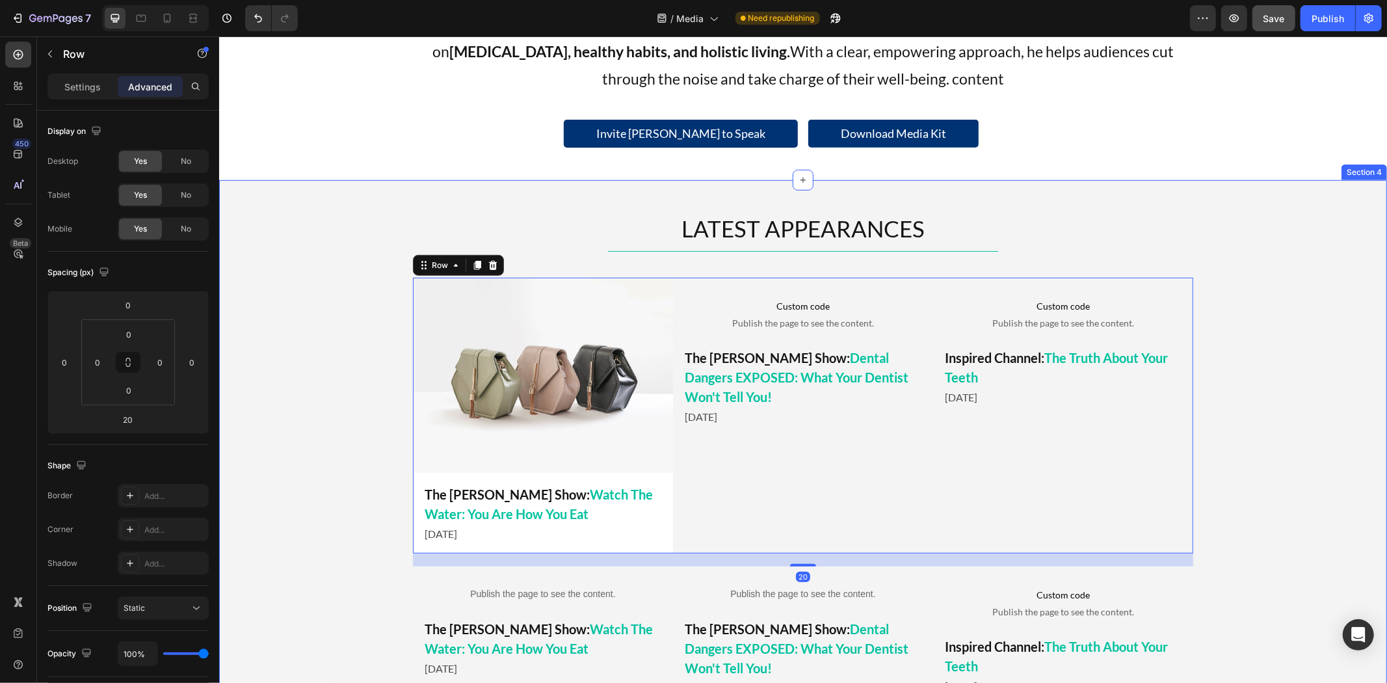
click at [382, 527] on div "LATEST APPEARANCES Heading Title Line Custom code Publish the page to see the c…" at bounding box center [801, 459] width 1167 height 495
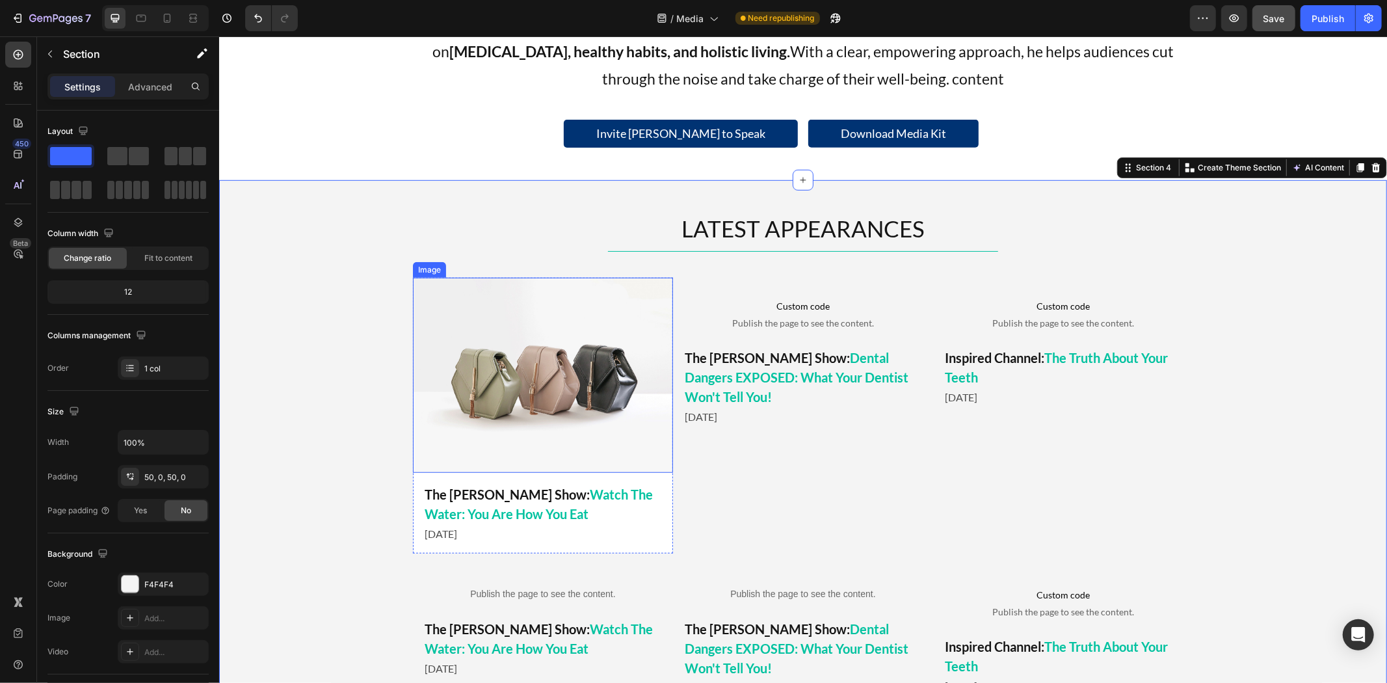
click at [529, 399] on img at bounding box center [542, 374] width 260 height 195
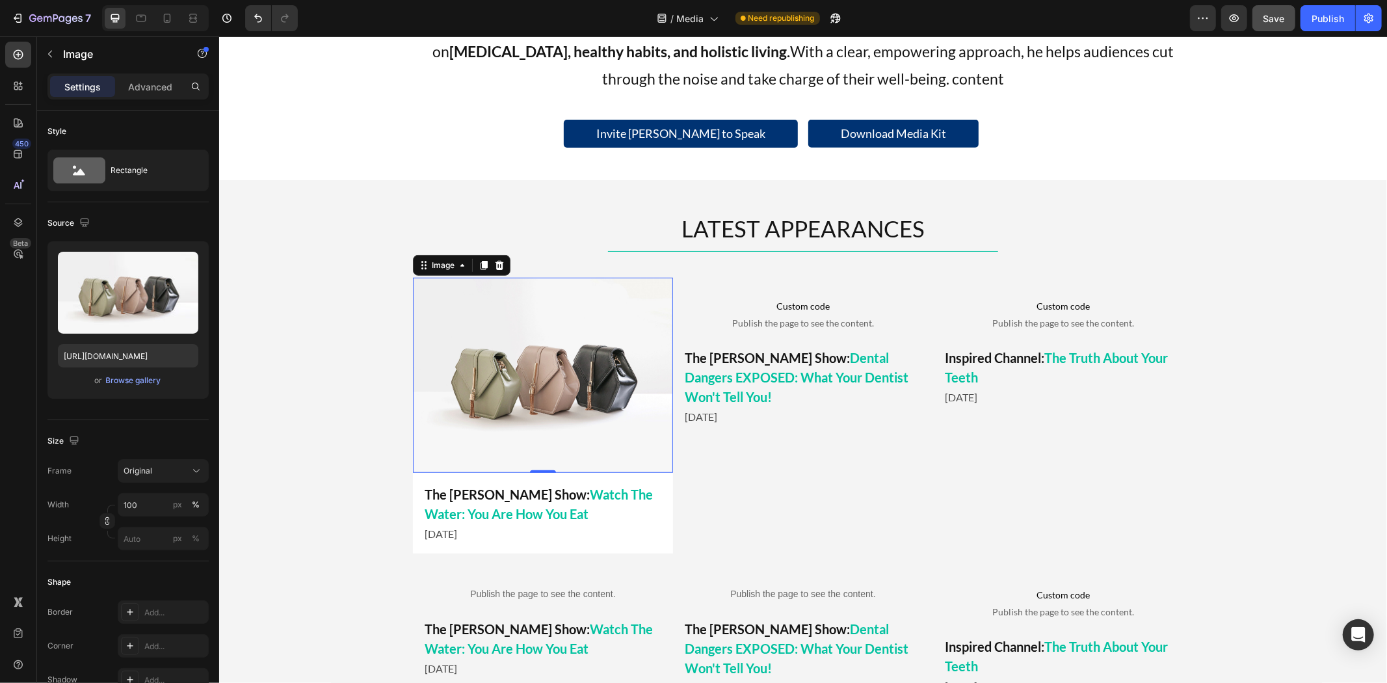
click at [586, 354] on img at bounding box center [542, 374] width 260 height 195
click at [126, 349] on input "https://cdn.shopify.com/s/files/1/2005/9307/files/image_demo.jpg" at bounding box center [128, 355] width 140 height 23
paste input "0723/9509/6367/files/Watch_The_Water_You_Are_How_You_Eat_Thumbnail.jpg?v=175632…"
type input "[URL][DOMAIN_NAME]"
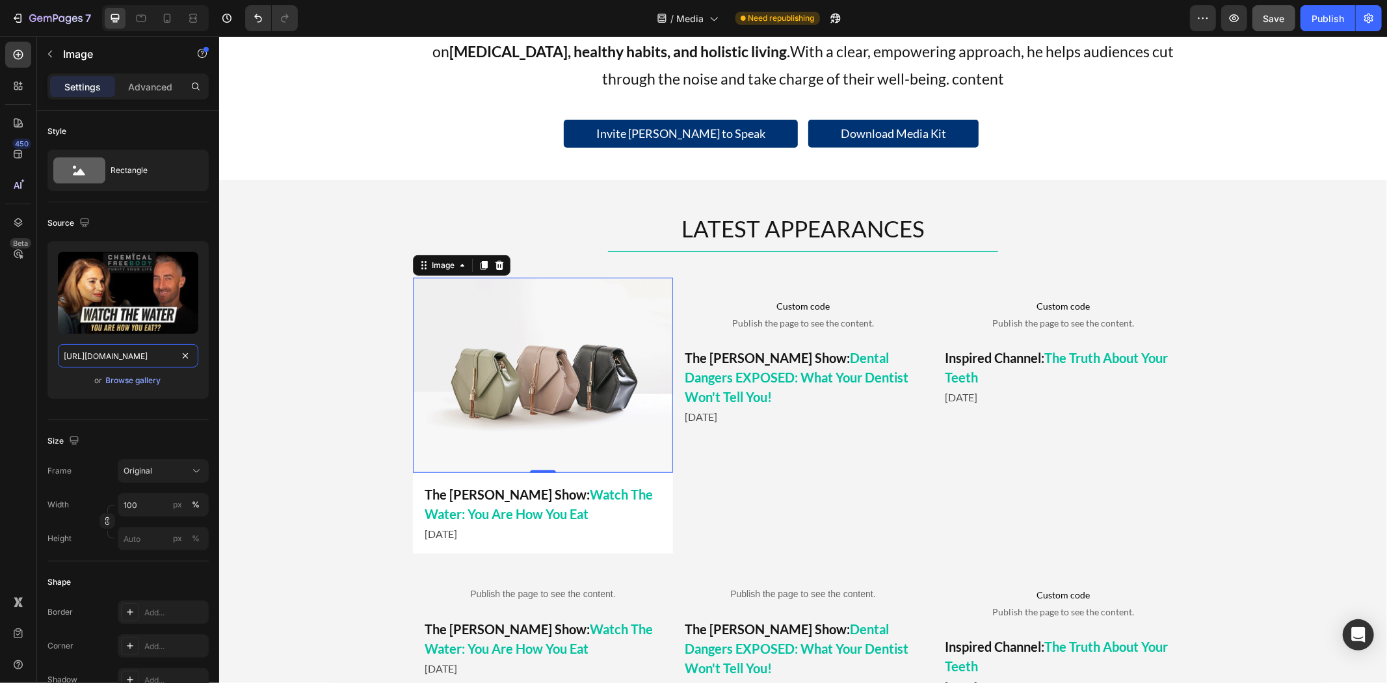
scroll to position [0, 364]
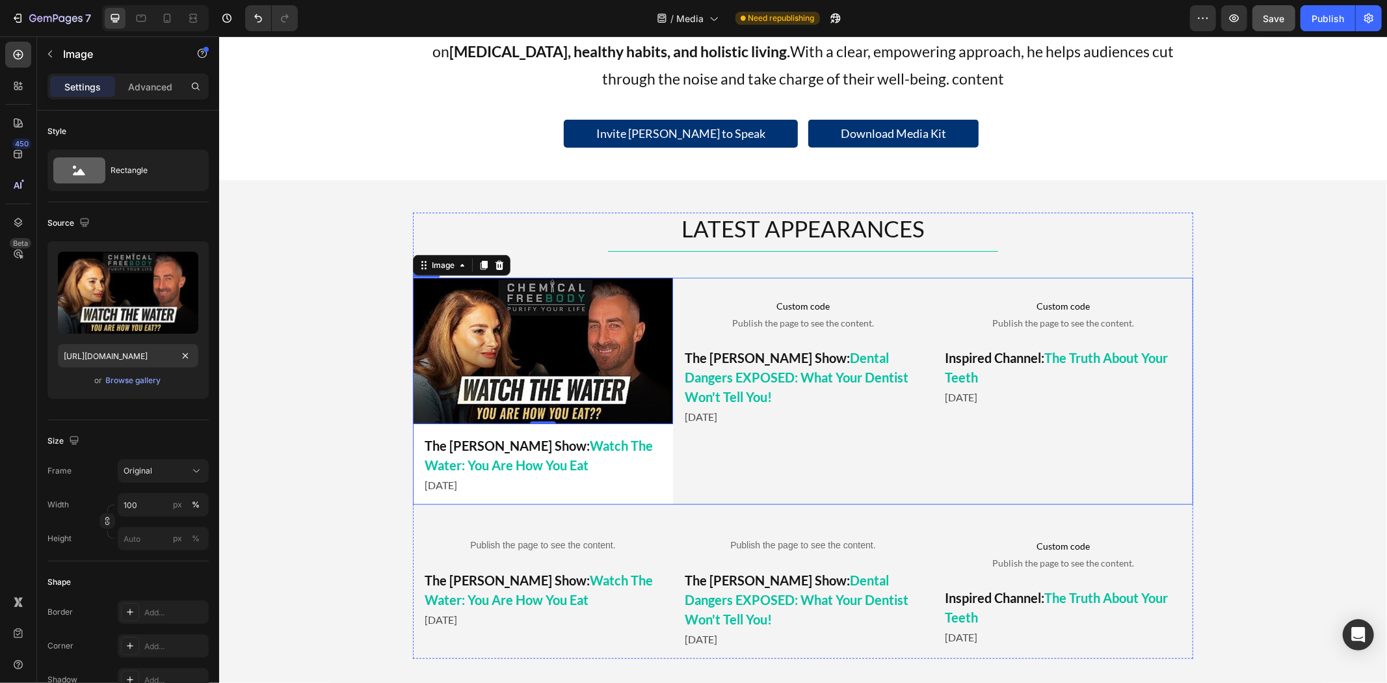
click at [824, 473] on div "Custom code Publish the page to see the content. Custom Code The Mel K Show: De…" at bounding box center [802, 390] width 260 height 227
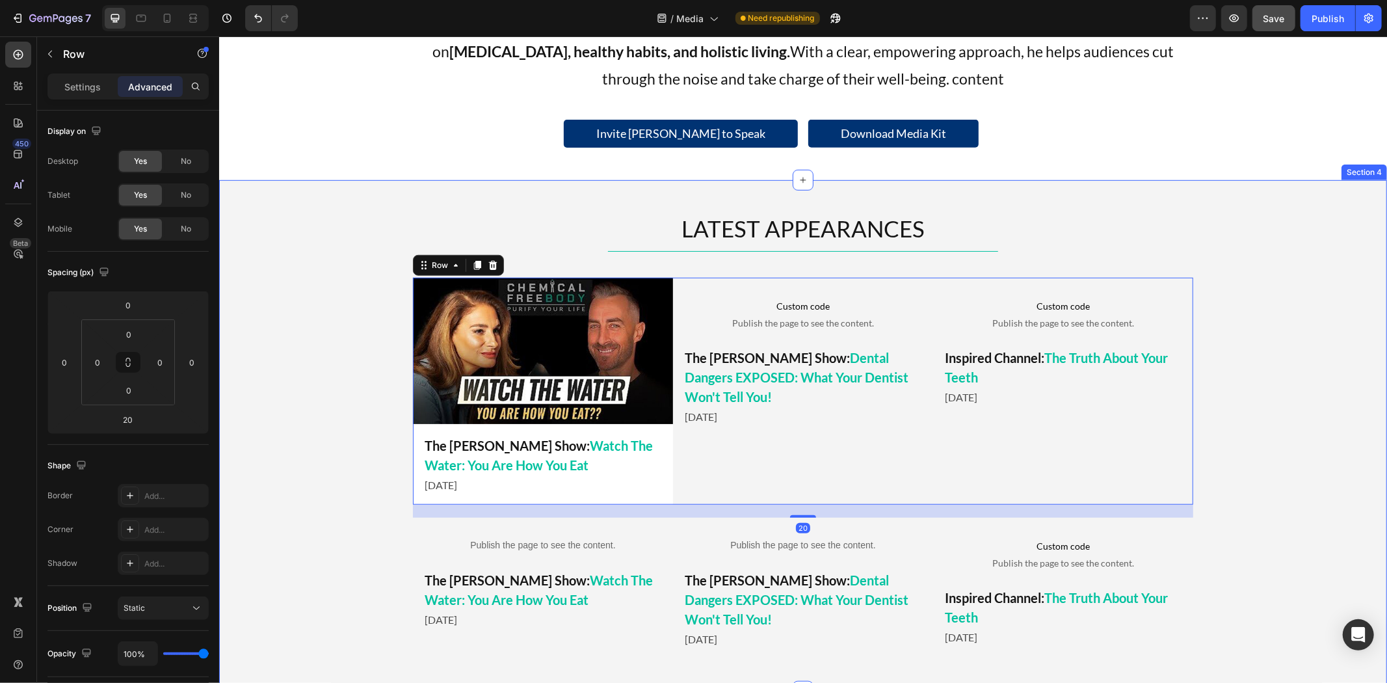
click at [320, 410] on div "LATEST APPEARANCES Heading Title Line Custom code Publish the page to see the c…" at bounding box center [801, 435] width 1167 height 447
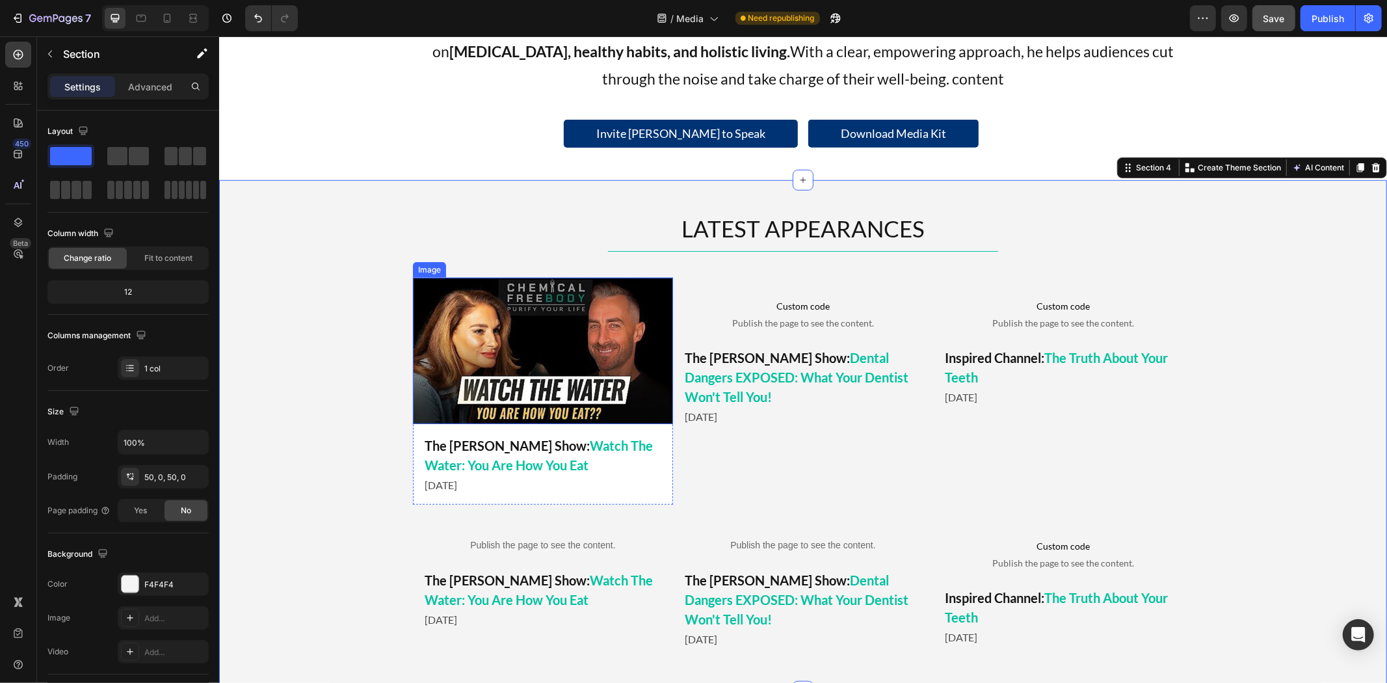
click at [478, 366] on img at bounding box center [542, 350] width 260 height 146
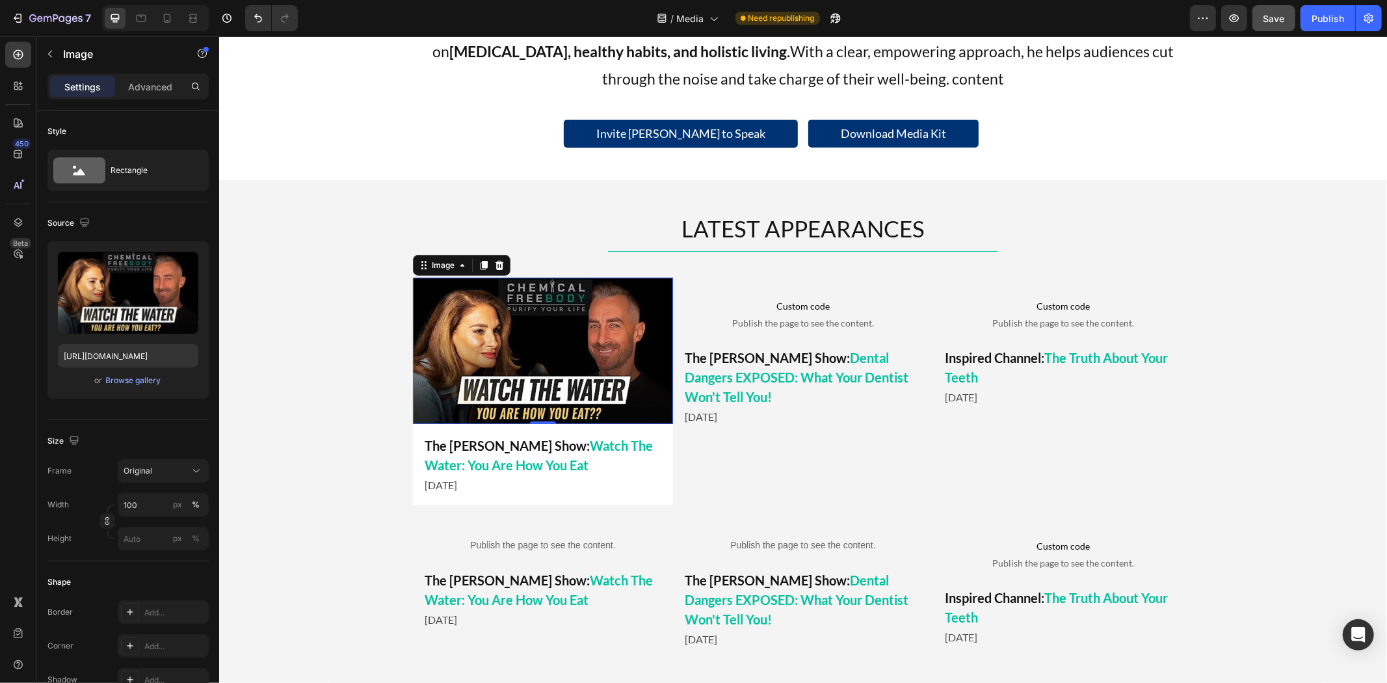
click at [495, 440] on p "The Mel K Show: Watch The Water: You Are How You Eat" at bounding box center [542, 454] width 237 height 39
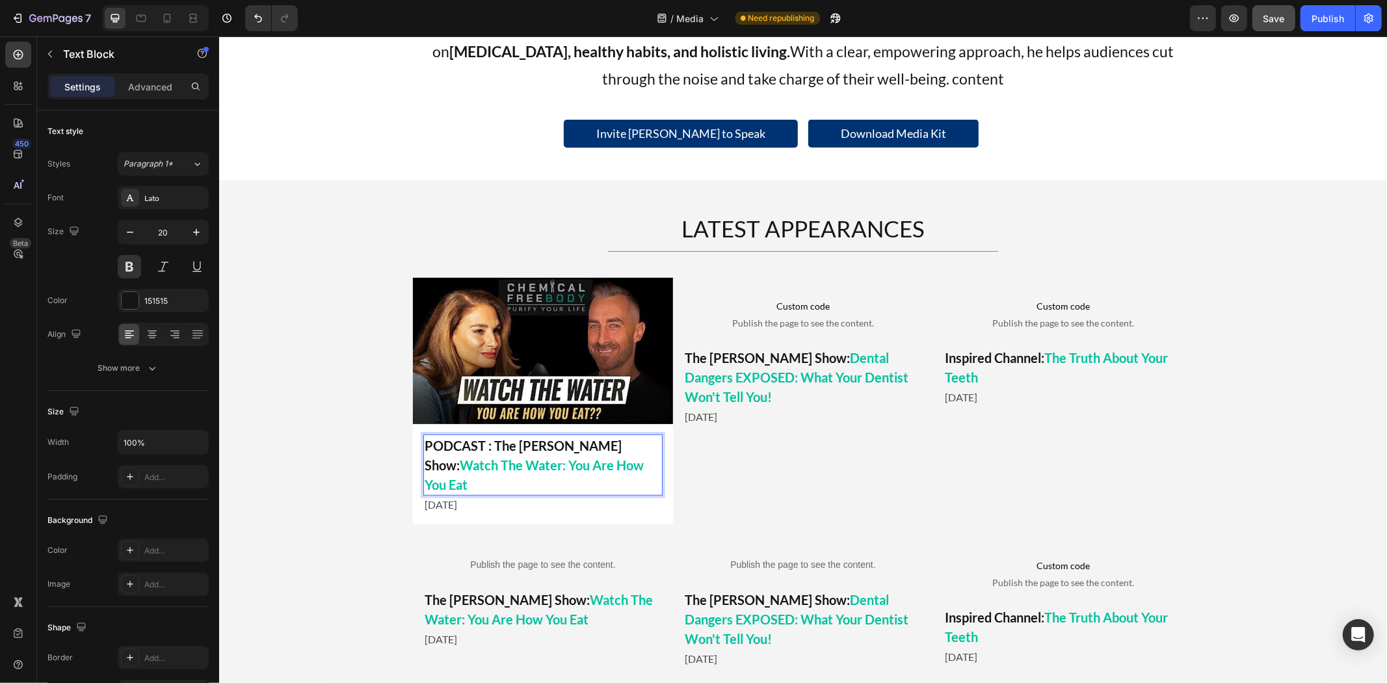
click at [482, 447] on p "PODCAST : The Mel K Show: Watch The Water: You Are How You Eat" at bounding box center [542, 464] width 237 height 59
click at [506, 443] on p "PODCAST: The Mel K Show: Watch The Water: You Are How You Eat" at bounding box center [542, 464] width 237 height 59
click at [482, 452] on p "PODCAST: The Mel K Show: Watch The Water: You Are How You Eat" at bounding box center [542, 464] width 237 height 59
click at [485, 450] on p "PODCAST: The Mel K Show: Watch The Water: You Are How You Eat" at bounding box center [542, 464] width 237 height 59
click at [529, 514] on div "LATEST APPEARANCES Heading Title Line Custom code Publish the page to see the c…" at bounding box center [802, 445] width 780 height 466
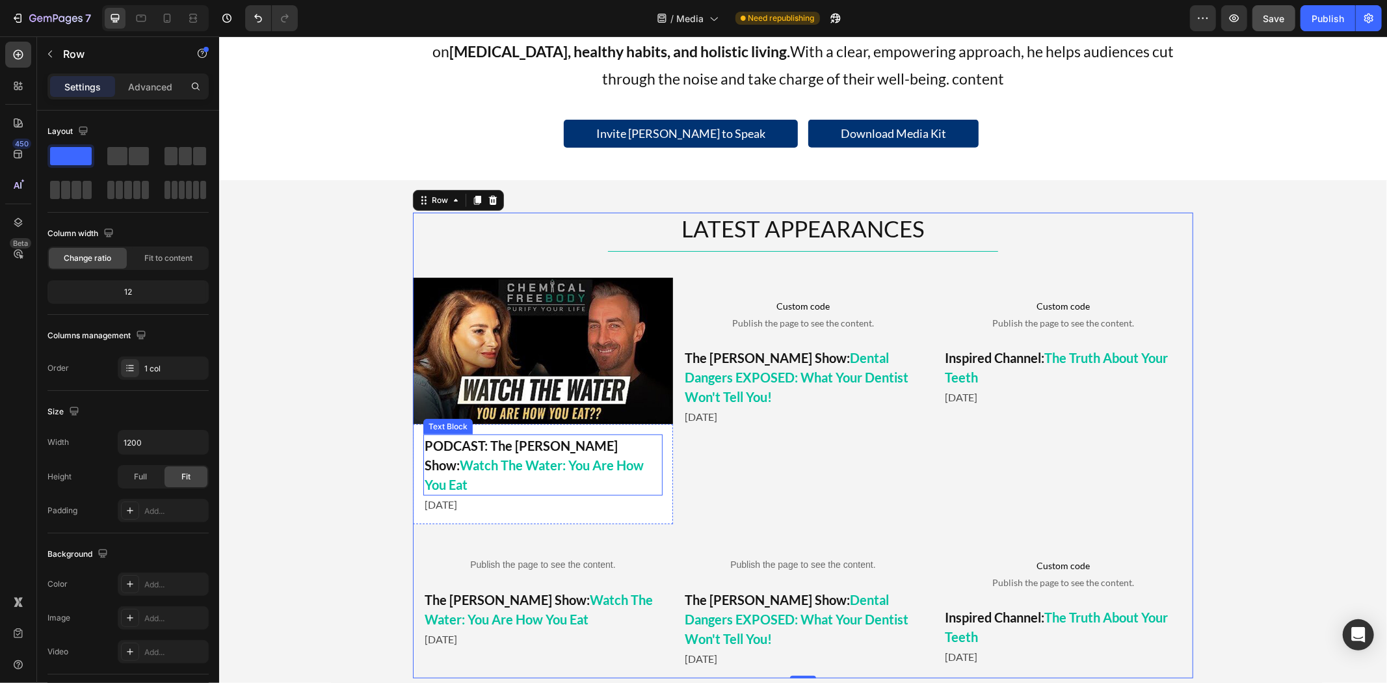
click at [593, 456] on span "Watch The Water: You Are How You Eat" at bounding box center [533, 473] width 219 height 35
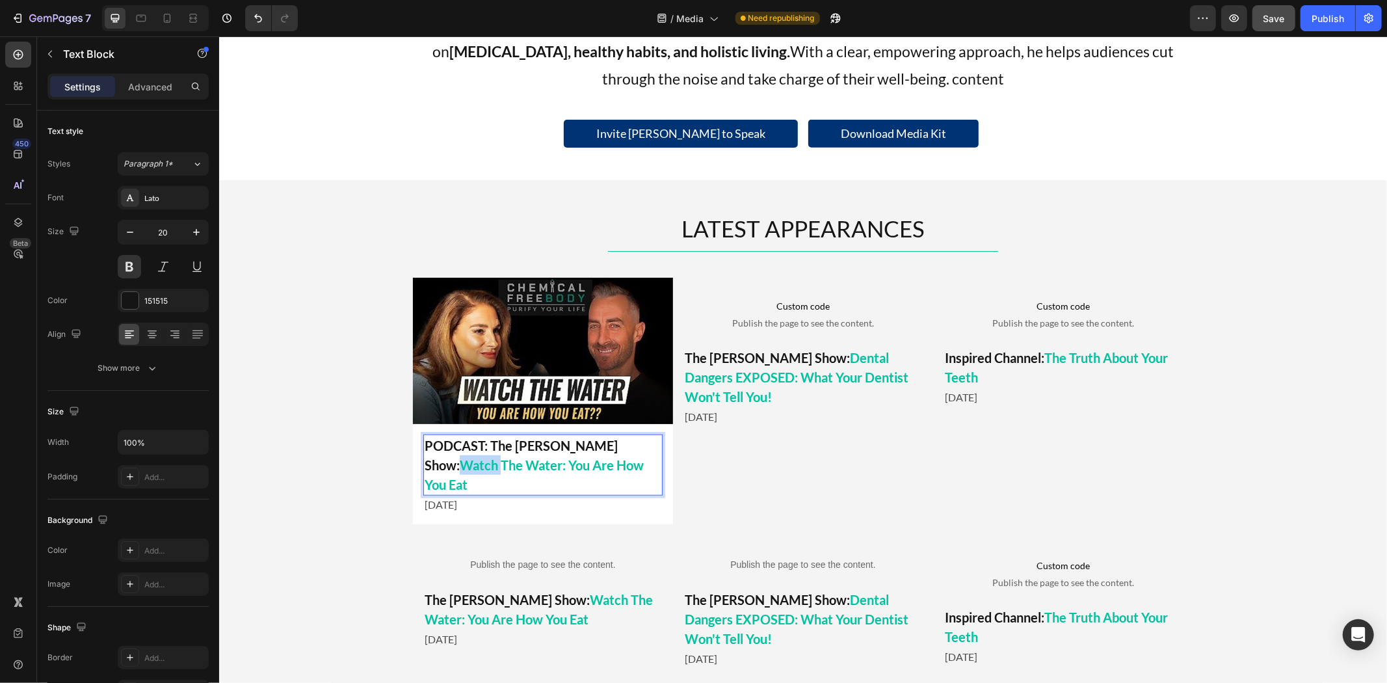
click at [586, 456] on span "Watch The Water: You Are How You Eat" at bounding box center [533, 473] width 219 height 35
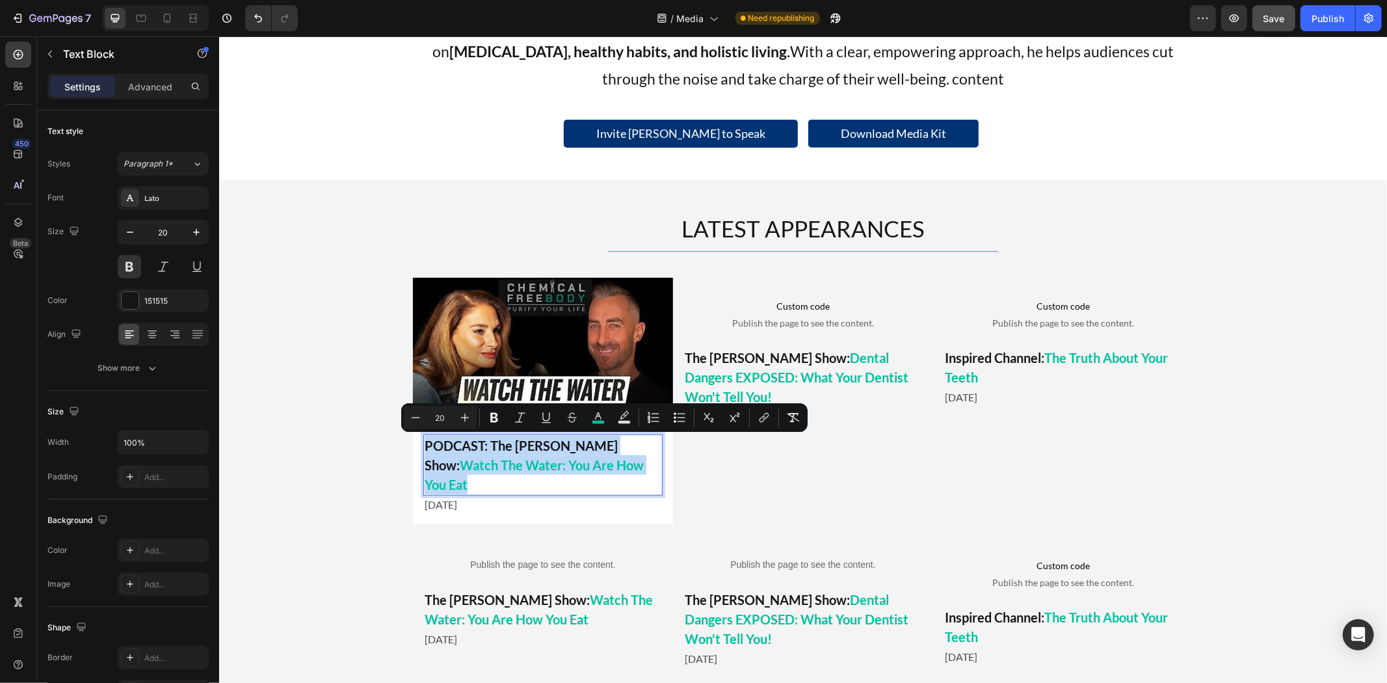
click at [584, 456] on span "Watch The Water: You Are How You Eat" at bounding box center [533, 473] width 219 height 35
click at [581, 448] on p "PODCAST: The Mel K Show: Watch The Water: You Are How You Eat" at bounding box center [542, 464] width 237 height 59
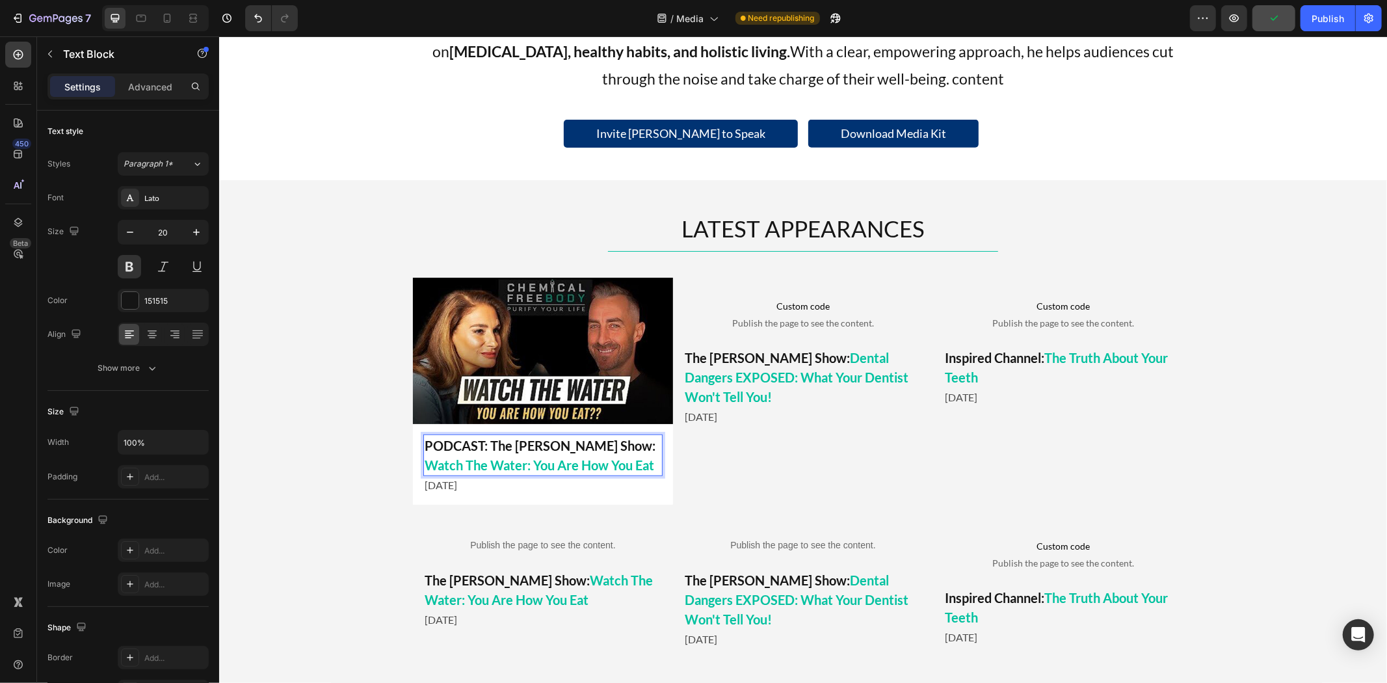
click at [749, 475] on div "Custom code Publish the page to see the content. Custom Code The Mel K Show: De…" at bounding box center [802, 390] width 260 height 227
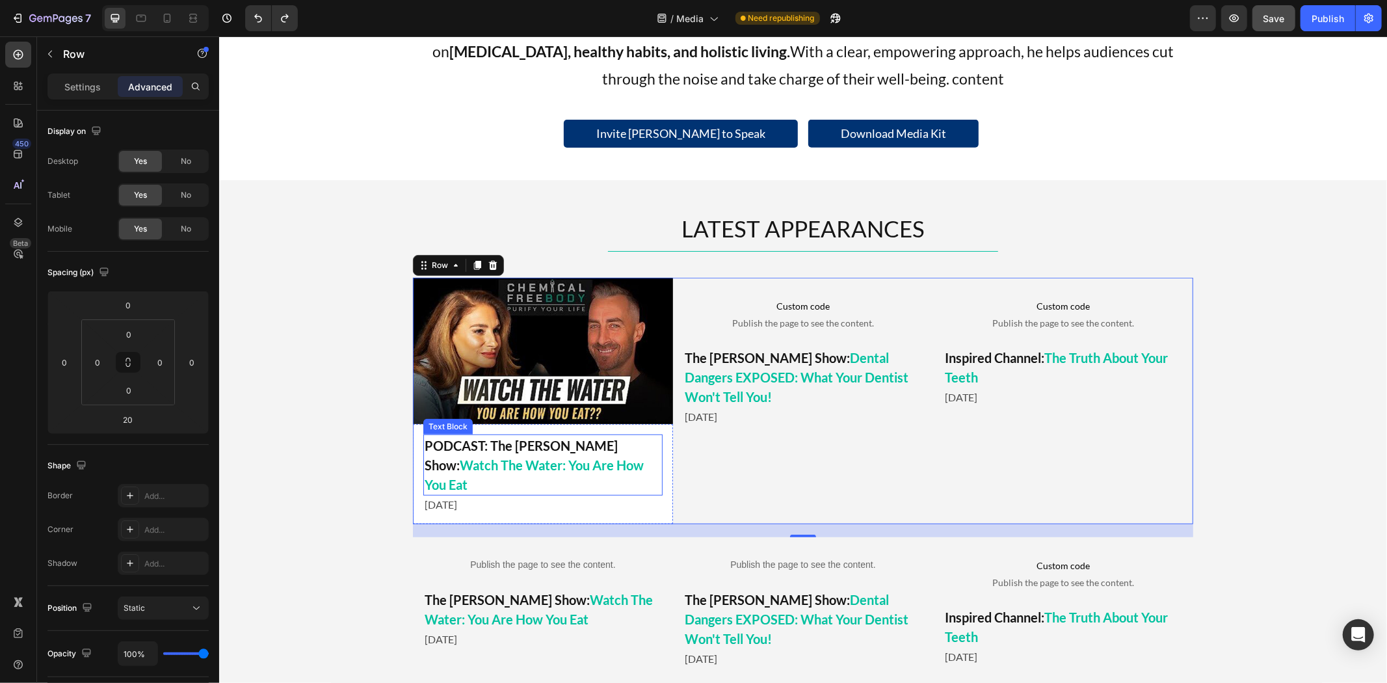
click at [623, 456] on span "Watch The Water: You Are How You Eat" at bounding box center [533, 473] width 219 height 35
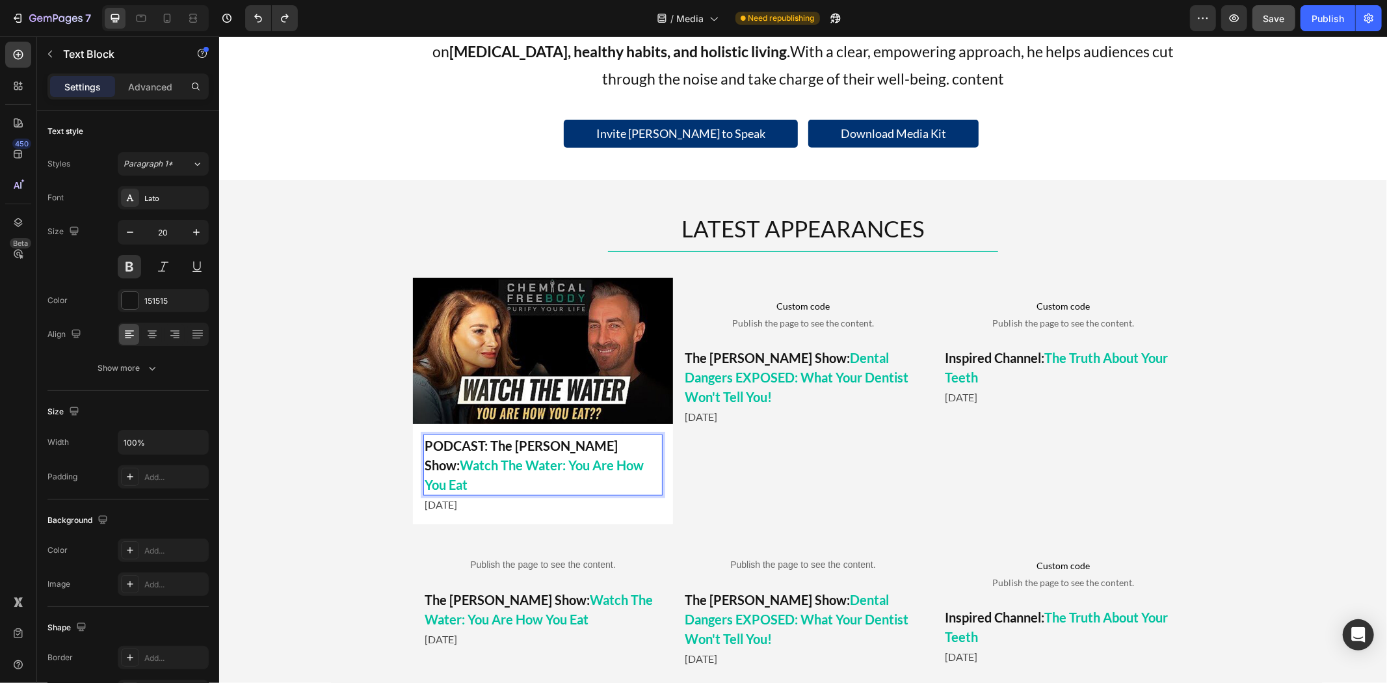
click at [517, 451] on p "PODCAST: The Mel K Show: Watch The Water: You Are How You Eat" at bounding box center [542, 464] width 237 height 59
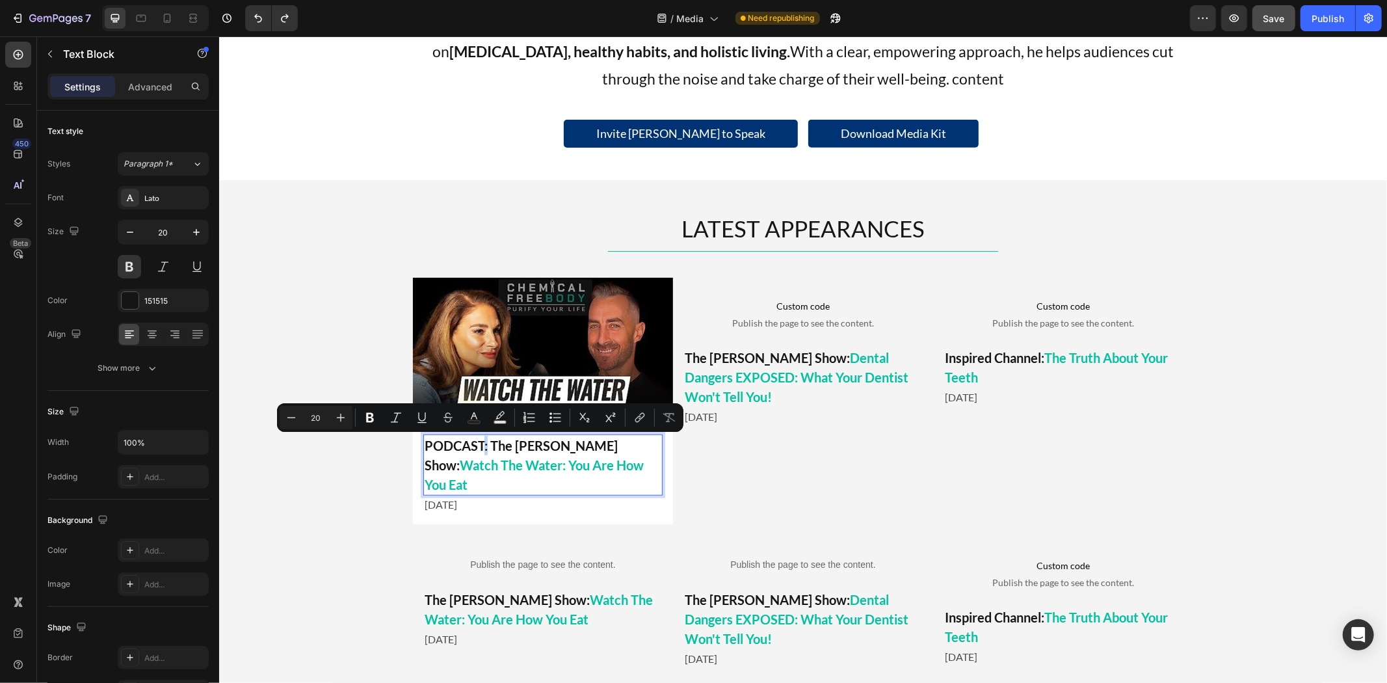
click at [476, 447] on p "PODCAST: The Mel K Show: Watch The Water: You Are How You Eat" at bounding box center [542, 464] width 237 height 59
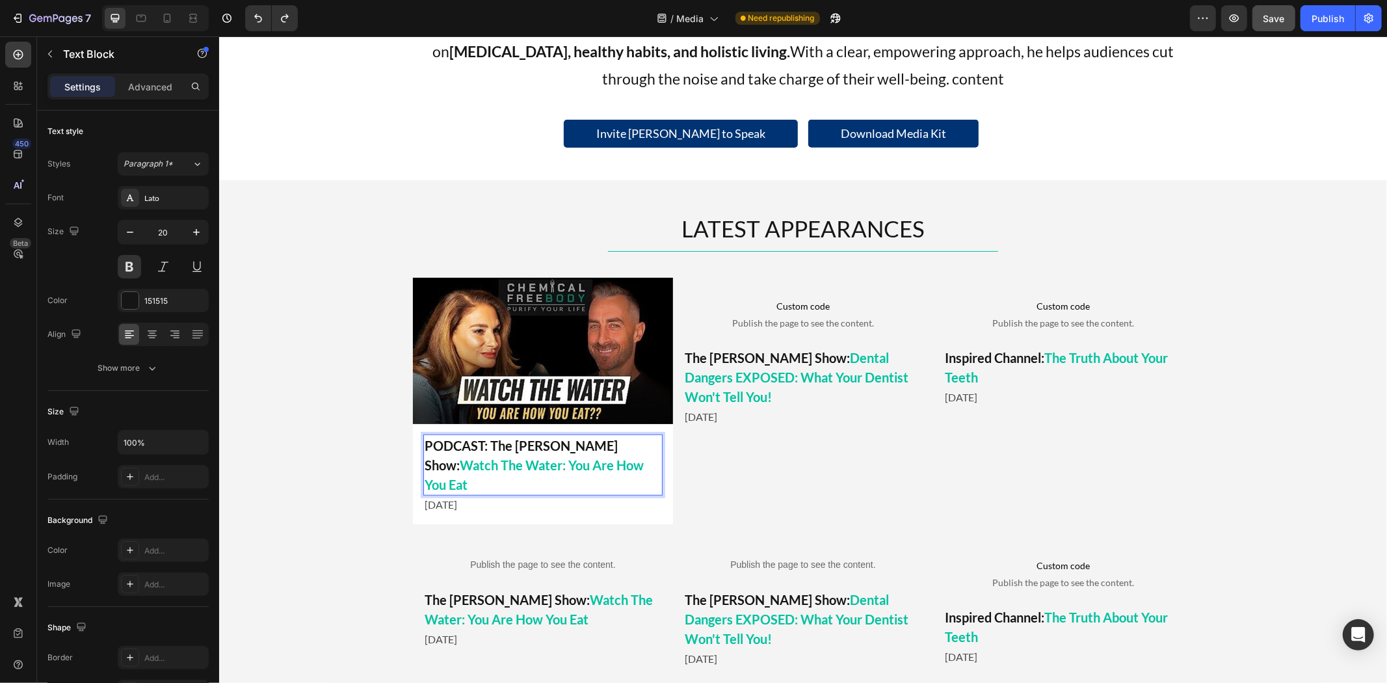
click at [581, 450] on p "PODCAST: The Mel K Show: Watch The Water: You Are How You Eat" at bounding box center [542, 464] width 237 height 59
click at [575, 450] on p "PODCAST: The Mel K Show: Watch The Water: You Are How You Eat" at bounding box center [542, 464] width 237 height 59
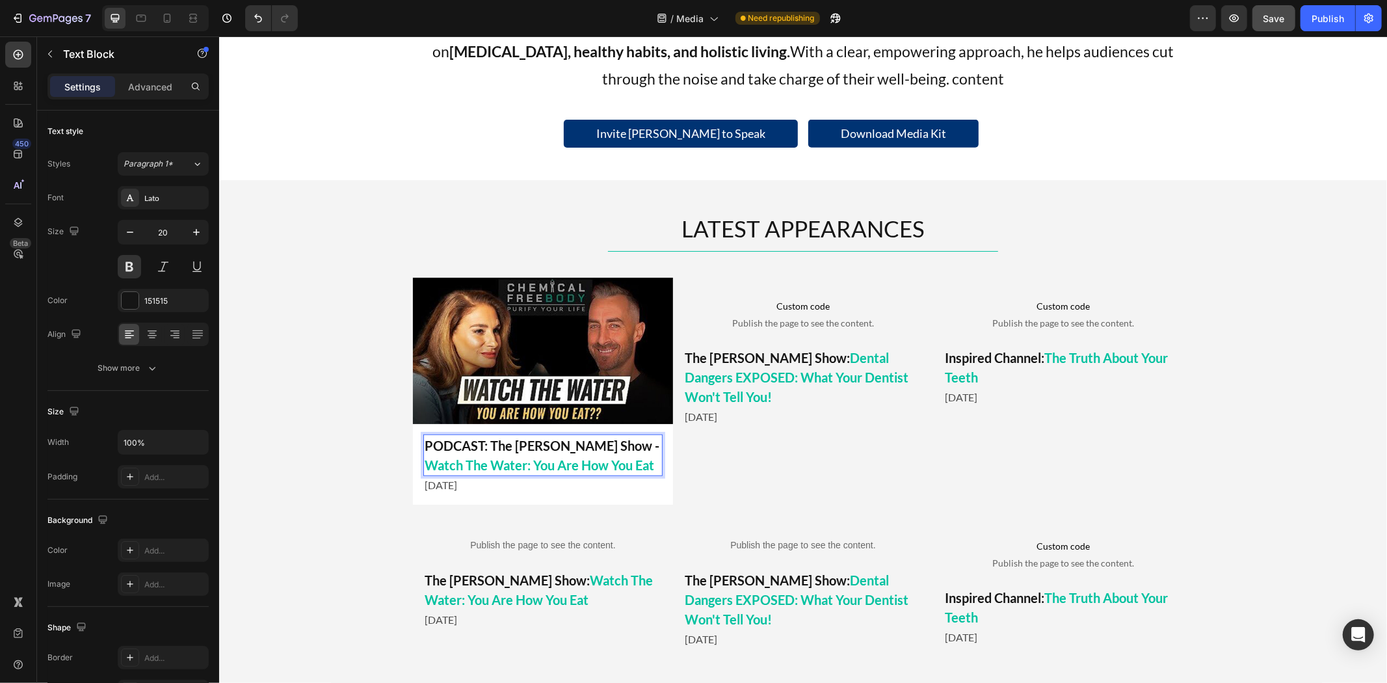
click at [480, 449] on p "PODCAST: The Mel K Show - Watch The Water: You Are How You Eat" at bounding box center [542, 454] width 237 height 39
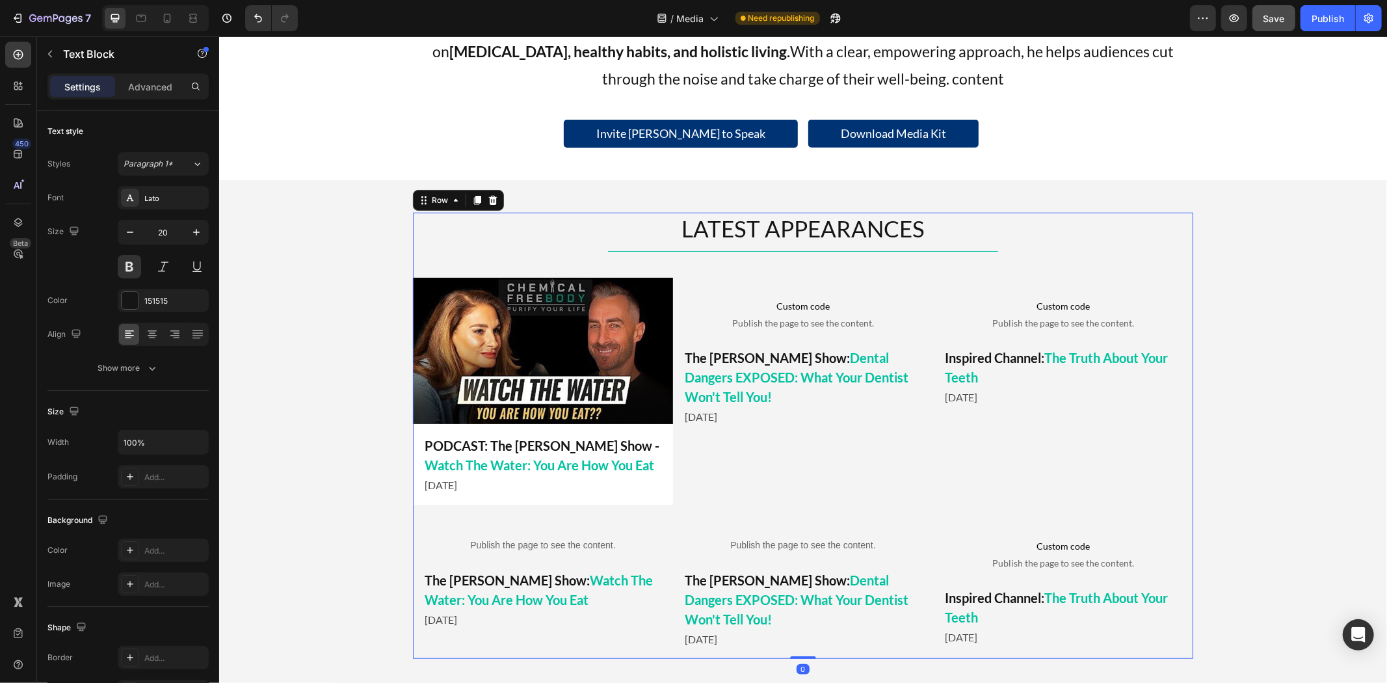
click at [580, 510] on div "LATEST APPEARANCES Heading Title Line Custom code Publish the page to see the c…" at bounding box center [802, 435] width 780 height 447
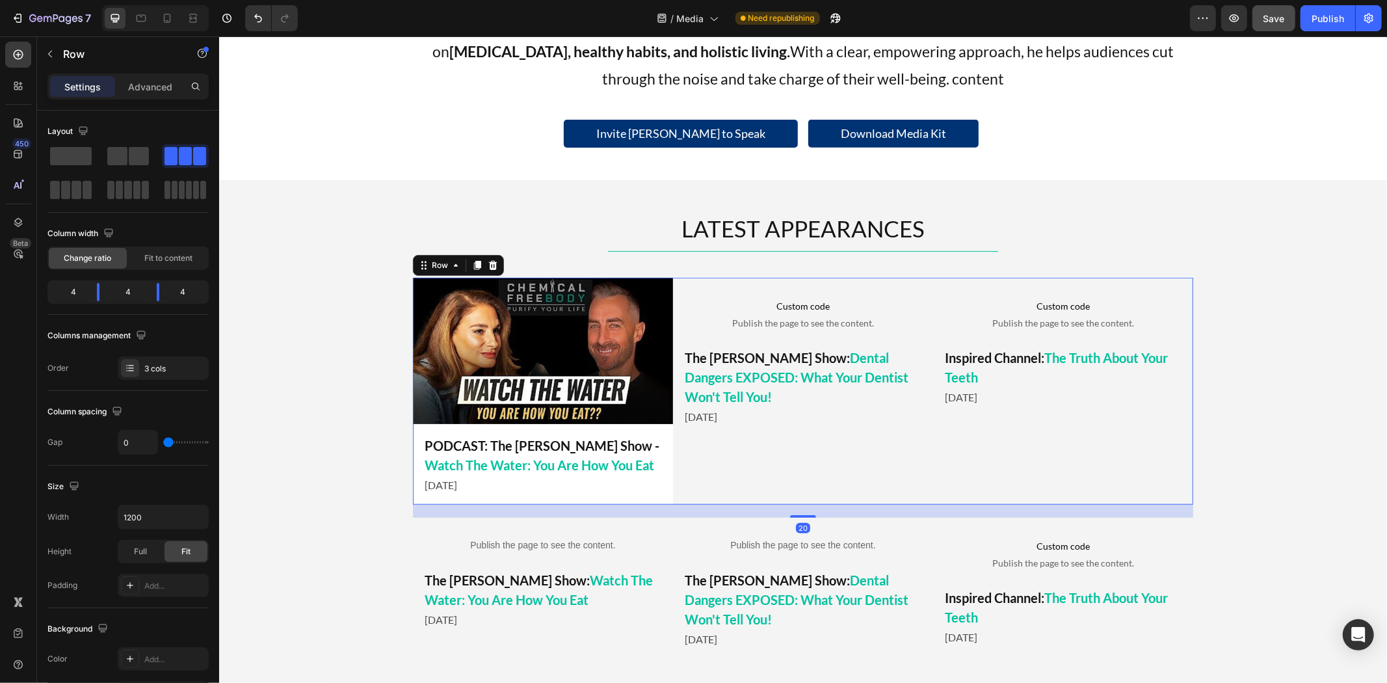
click at [736, 462] on div "Custom code Publish the page to see the content. Custom Code The Mel K Show: De…" at bounding box center [802, 390] width 260 height 227
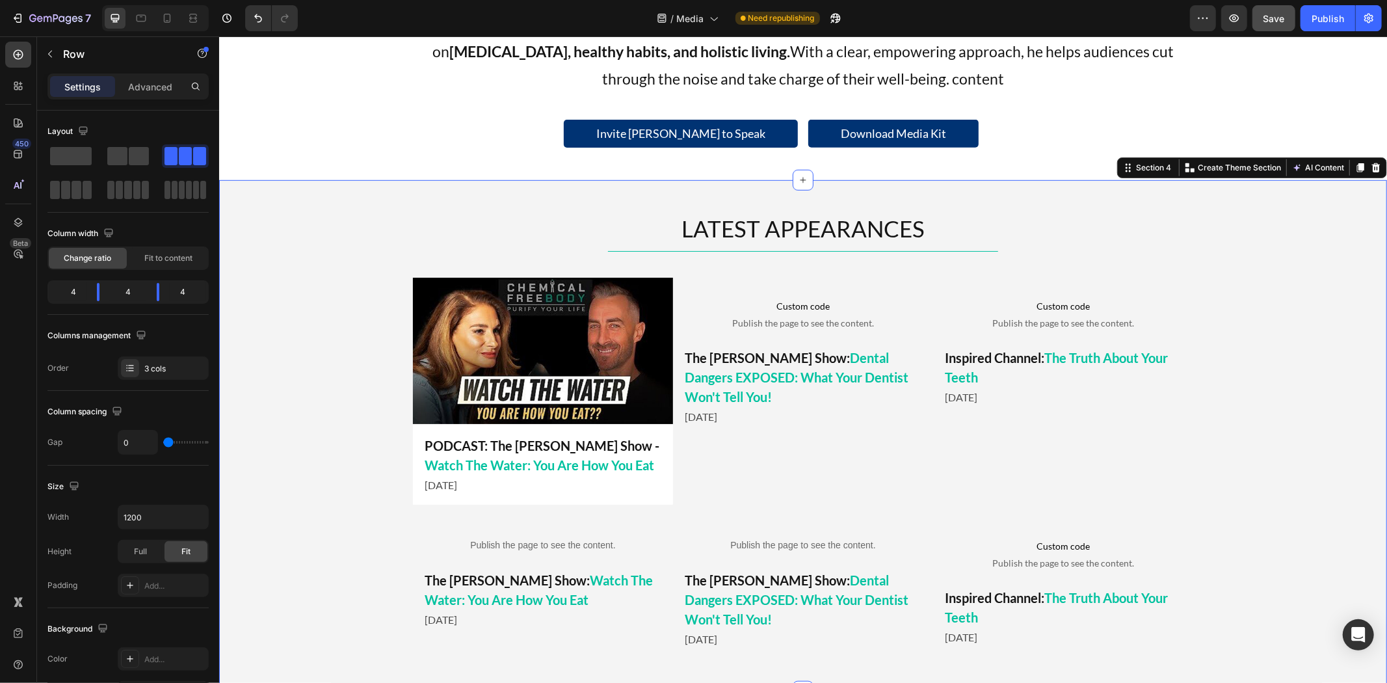
click at [359, 358] on div "LATEST APPEARANCES Heading Title Line Custom code Publish the page to see the c…" at bounding box center [801, 435] width 1167 height 447
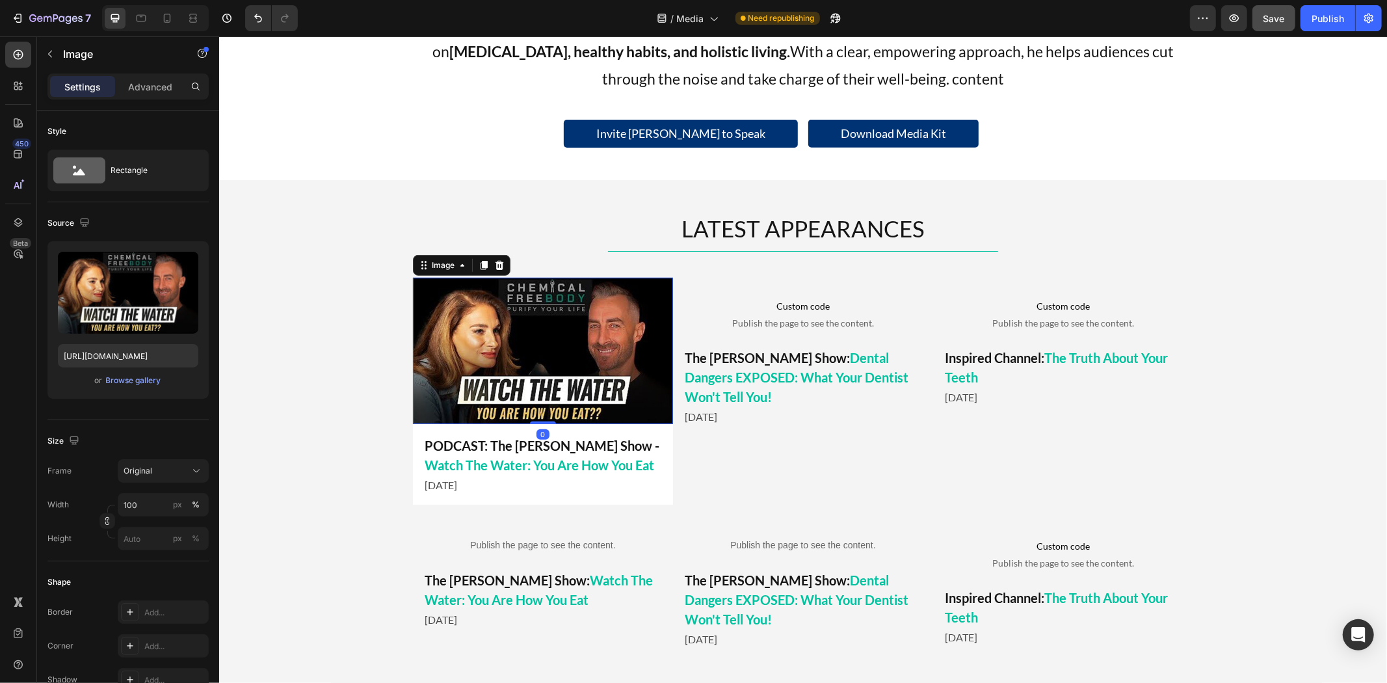
click at [530, 305] on img at bounding box center [542, 350] width 260 height 146
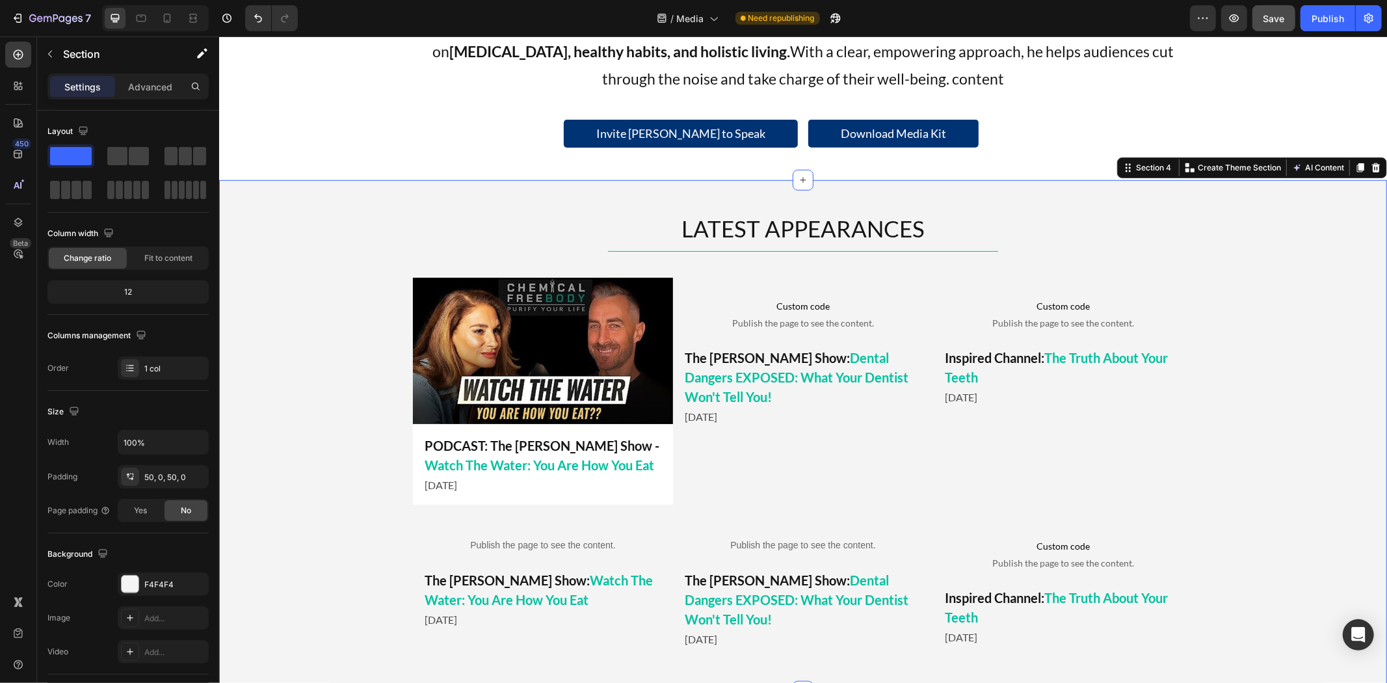
click at [322, 413] on div "LATEST APPEARANCES Heading Title Line Custom code Publish the page to see the c…" at bounding box center [801, 435] width 1167 height 447
click at [461, 335] on img at bounding box center [542, 350] width 260 height 146
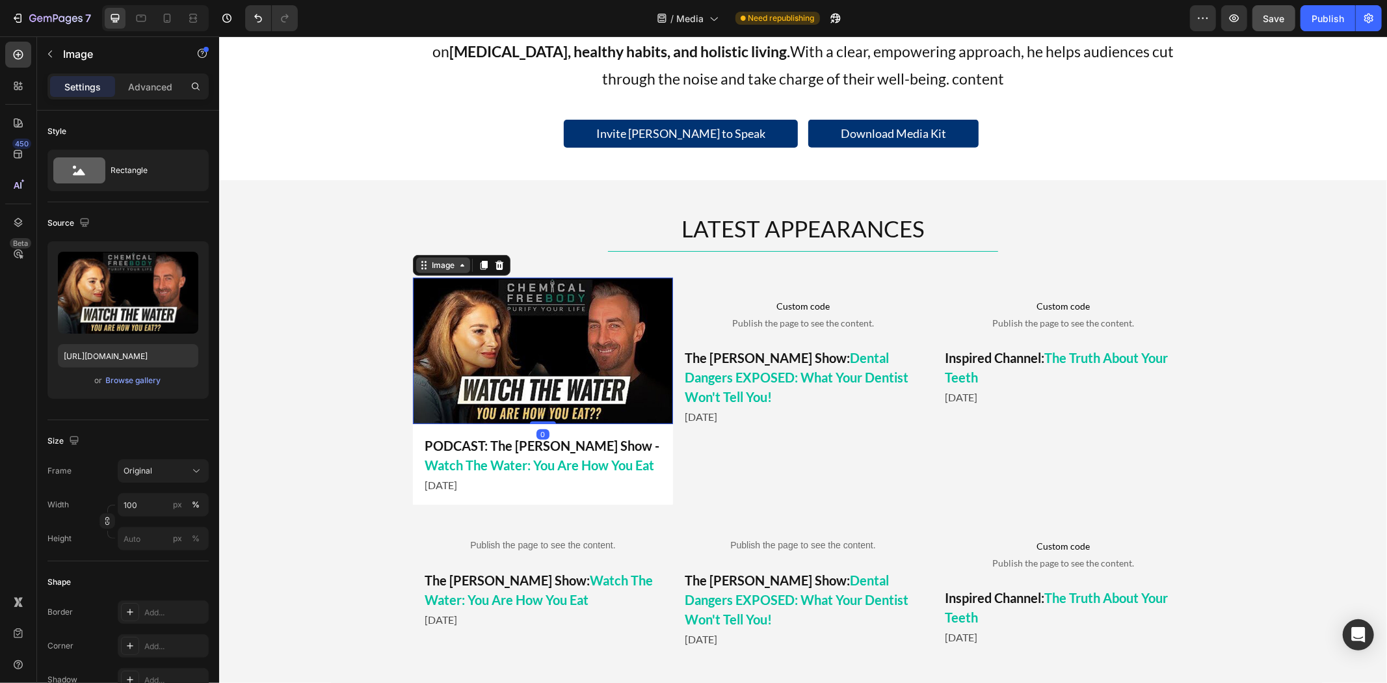
click at [445, 266] on div "Image" at bounding box center [442, 265] width 28 height 12
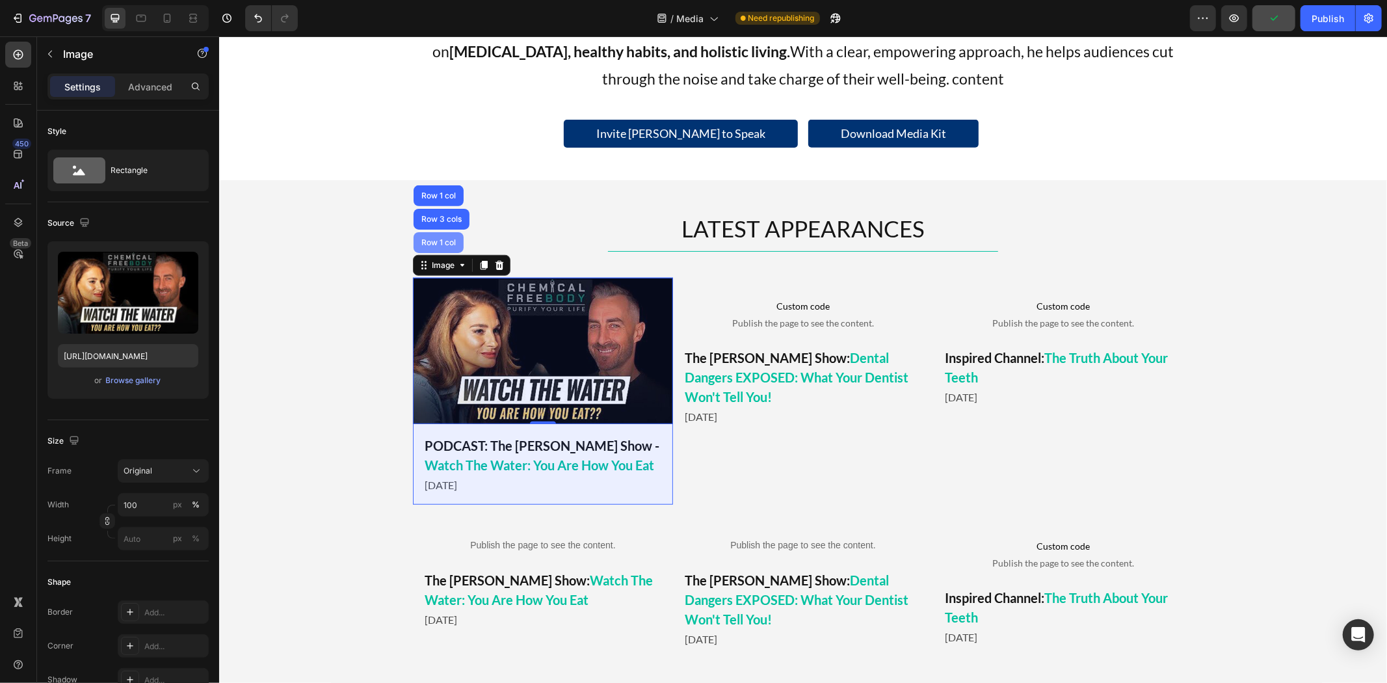
click at [440, 241] on div "Row 1 col" at bounding box center [438, 242] width 40 height 8
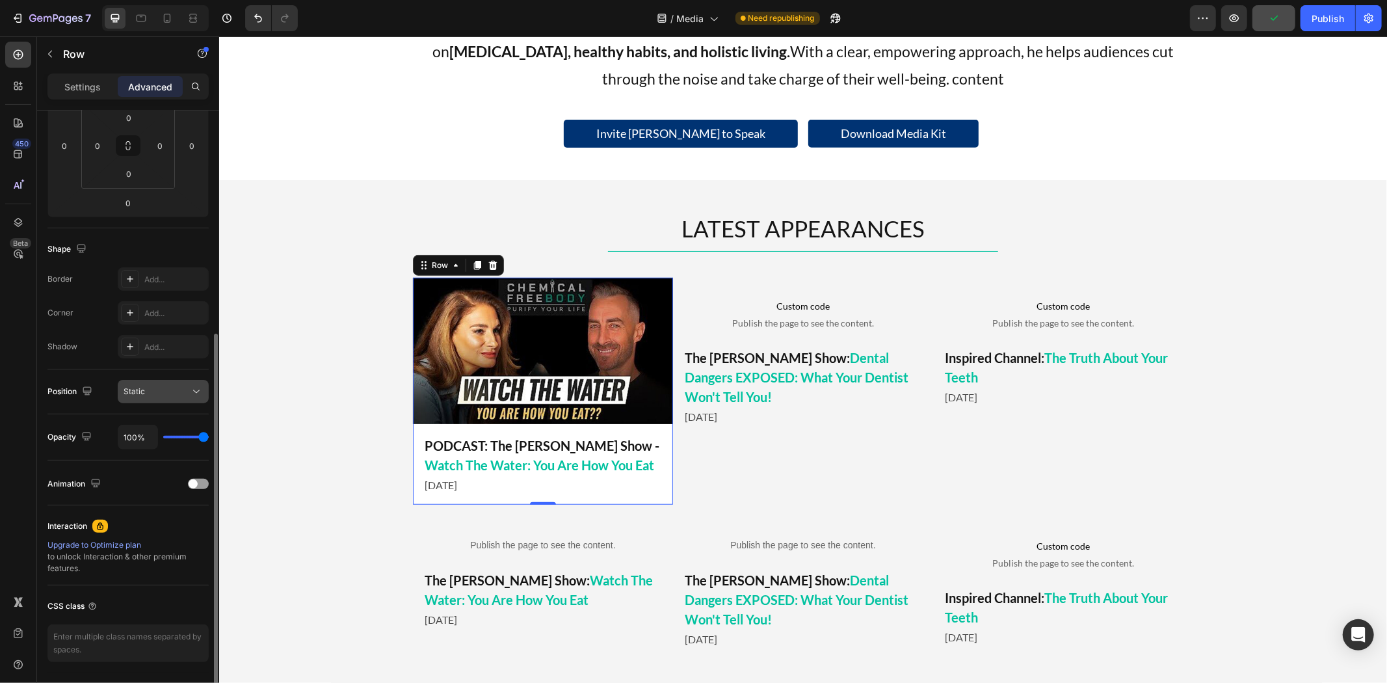
scroll to position [258, 0]
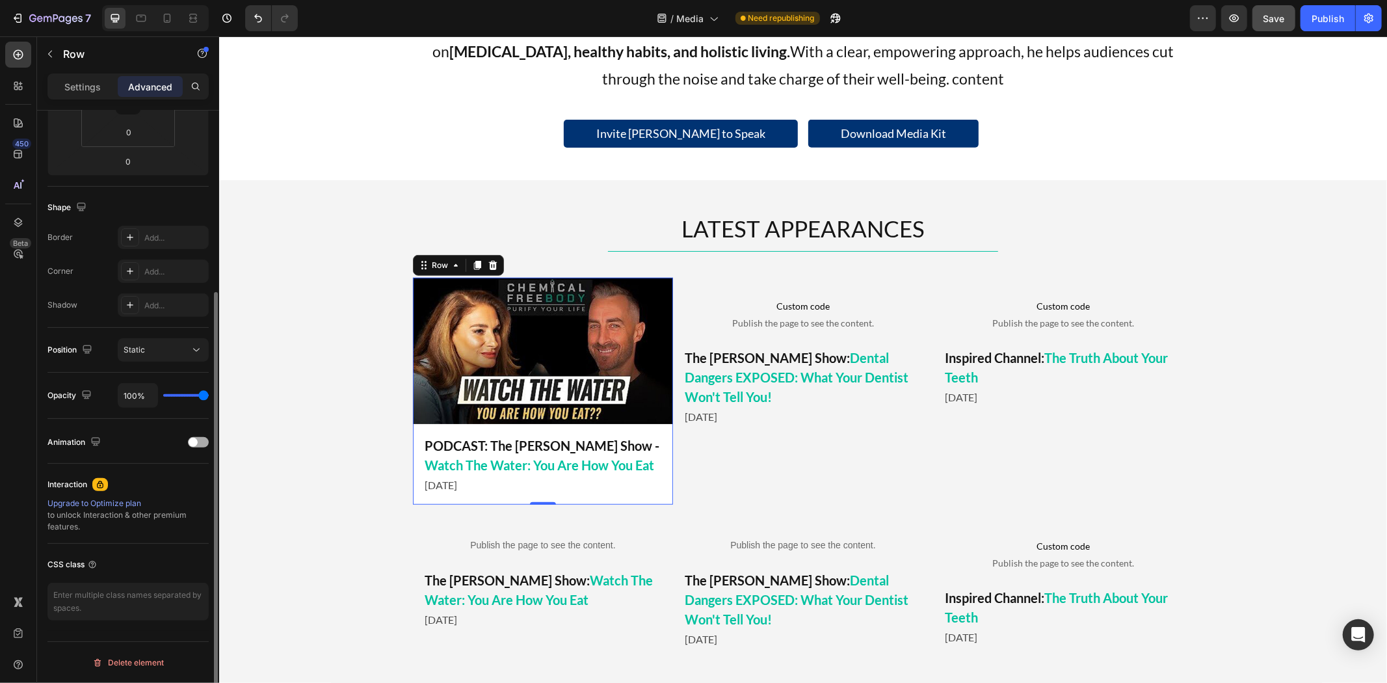
click at [196, 442] on span at bounding box center [193, 441] width 9 height 9
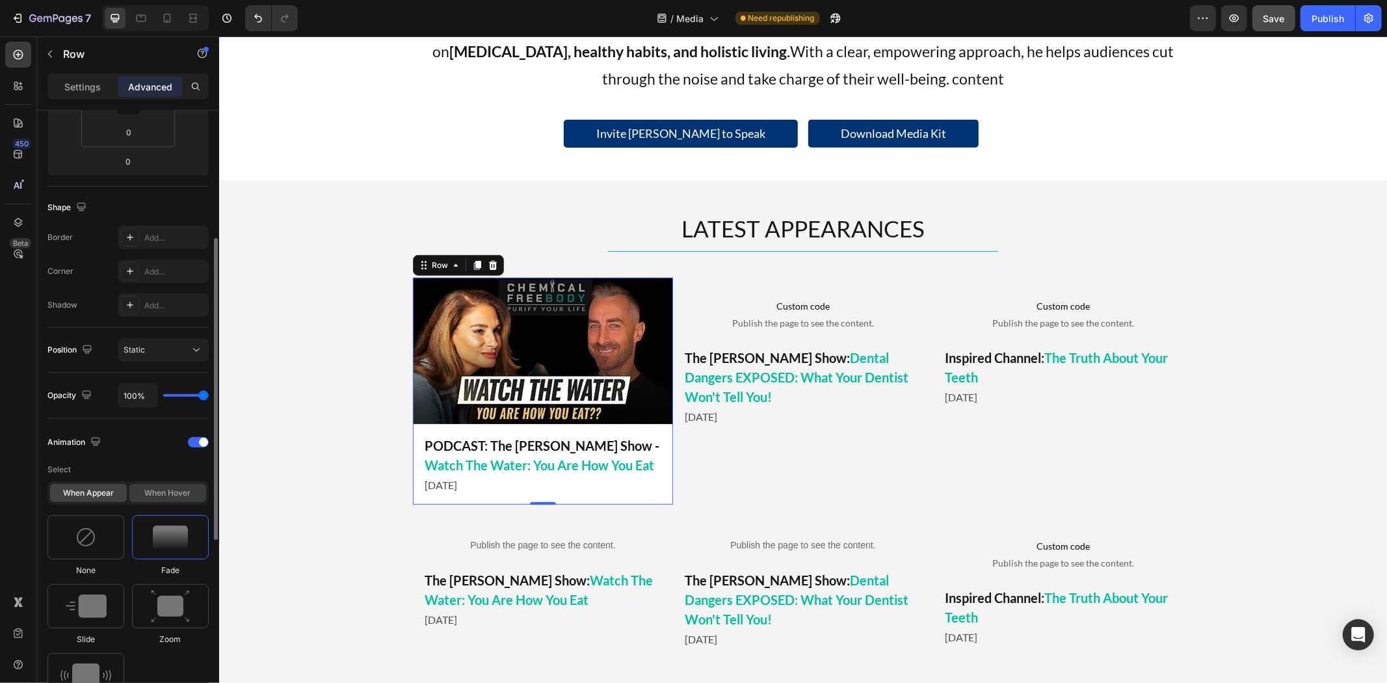
click at [153, 494] on div "When hover" at bounding box center [167, 493] width 77 height 18
click at [101, 482] on div "When appear When hover" at bounding box center [127, 492] width 161 height 23
click at [104, 491] on div "When appear" at bounding box center [88, 493] width 77 height 18
click at [88, 521] on div at bounding box center [85, 537] width 77 height 44
click at [150, 486] on div "When hover" at bounding box center [167, 493] width 77 height 18
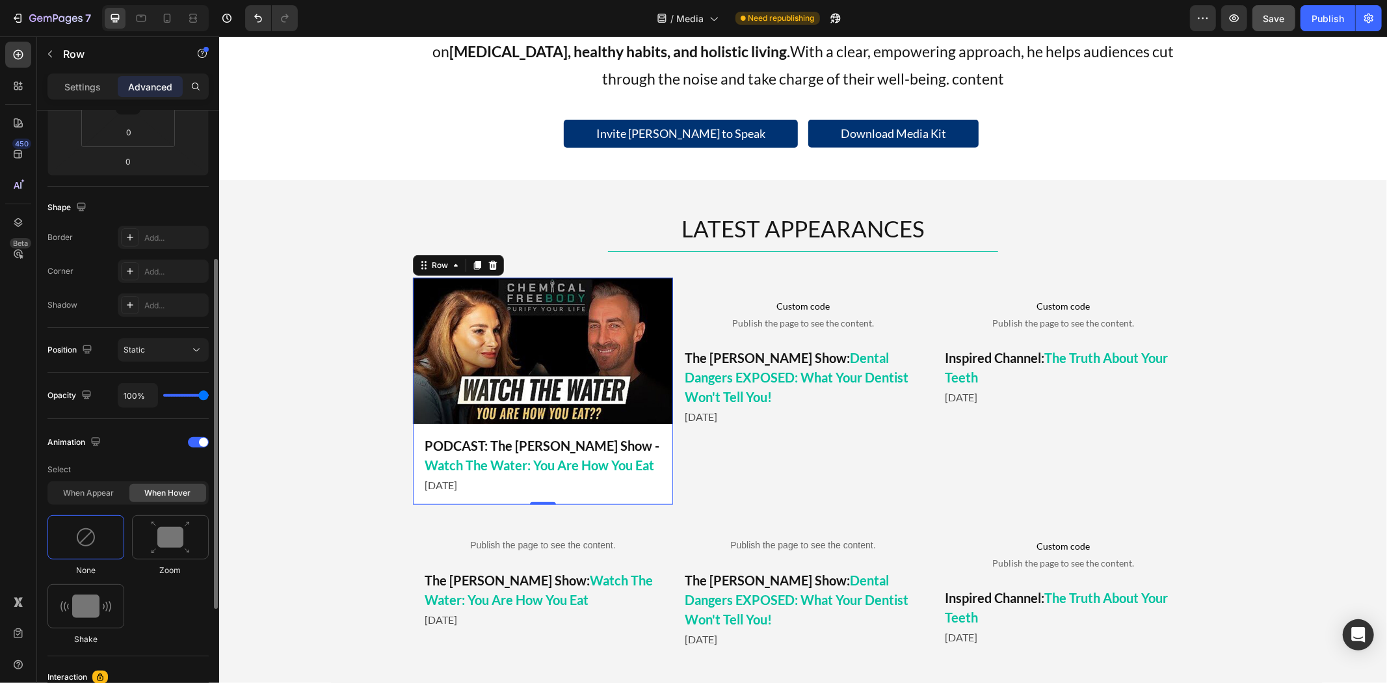
scroll to position [403, 0]
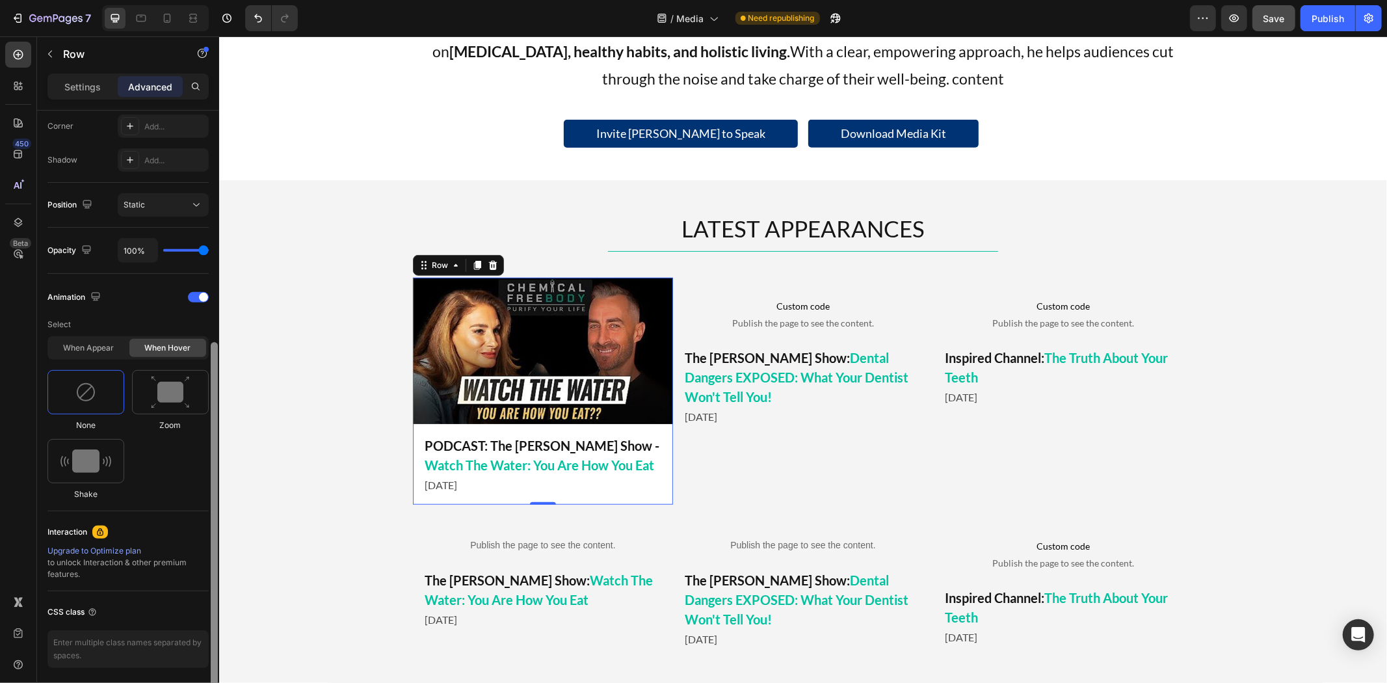
click at [211, 397] on div at bounding box center [214, 415] width 10 height 609
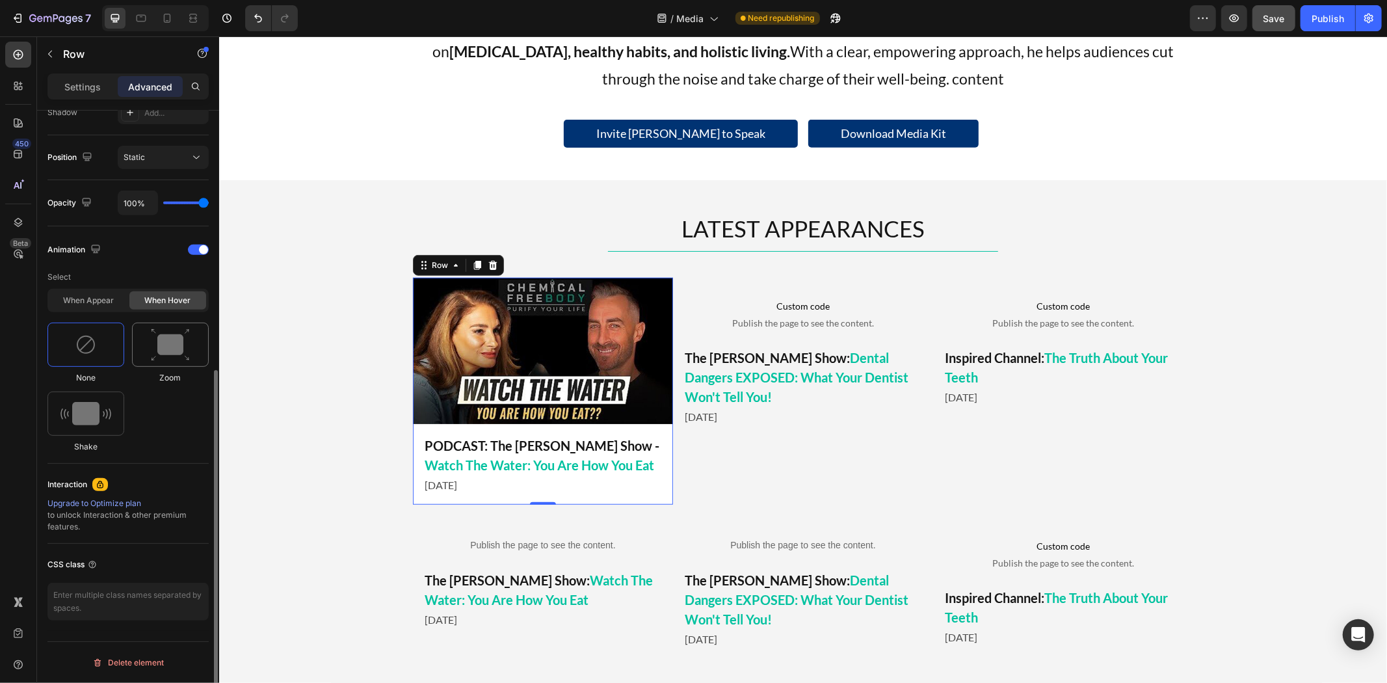
click at [159, 356] on img at bounding box center [170, 344] width 39 height 33
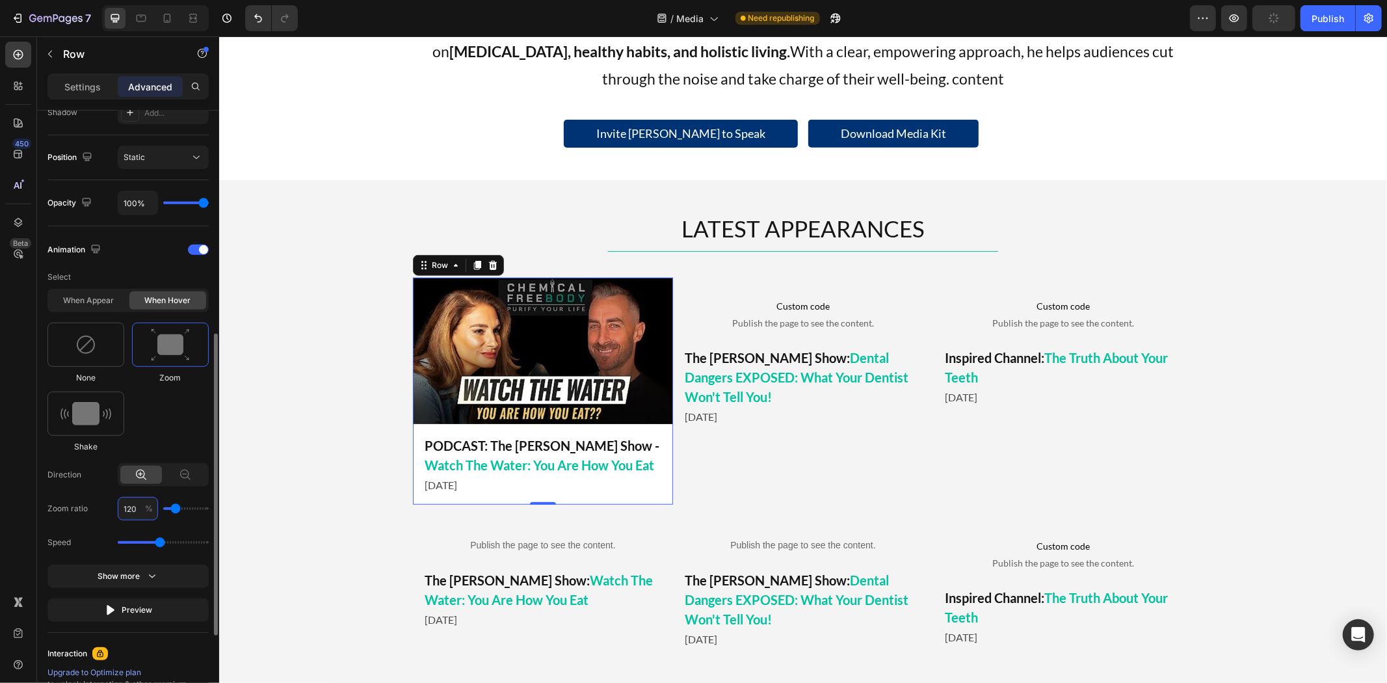
click at [130, 504] on input "120" at bounding box center [138, 508] width 40 height 23
type input "1"
type input "100"
type input "105"
type input "110"
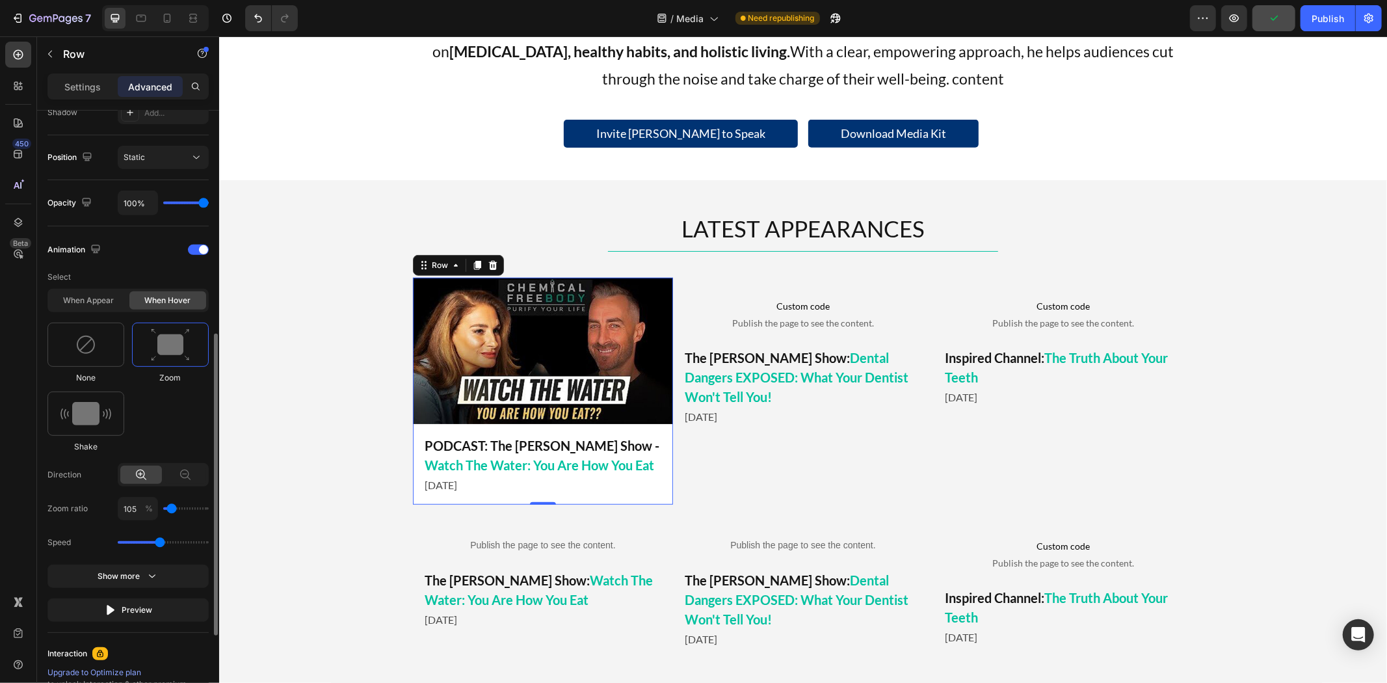
click at [166, 443] on div "None Zoom Shake" at bounding box center [127, 387] width 161 height 130
click at [135, 509] on input "105" at bounding box center [138, 508] width 40 height 23
type input "1"
type input "100"
type input "102"
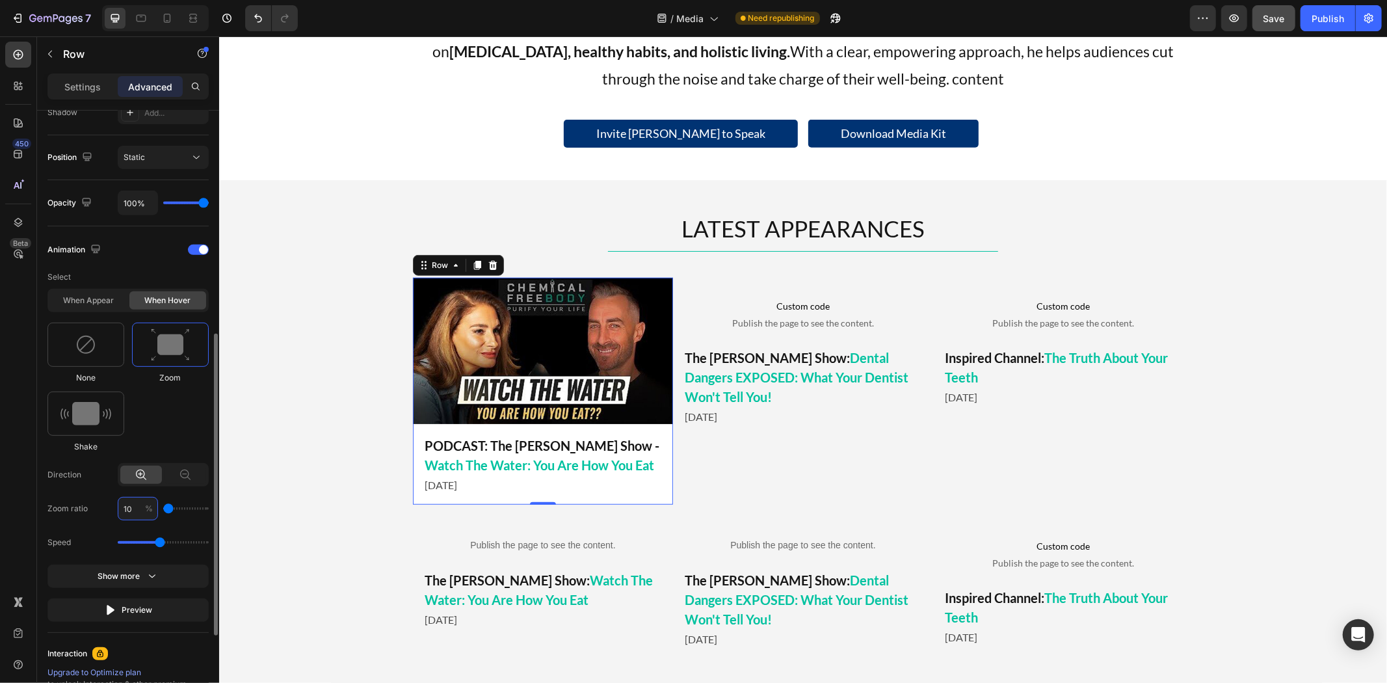
type input "100"
click at [146, 427] on div "None Zoom Shake" at bounding box center [127, 387] width 161 height 130
click at [138, 506] on input "102" at bounding box center [138, 508] width 40 height 23
type input "103"
type input "100"
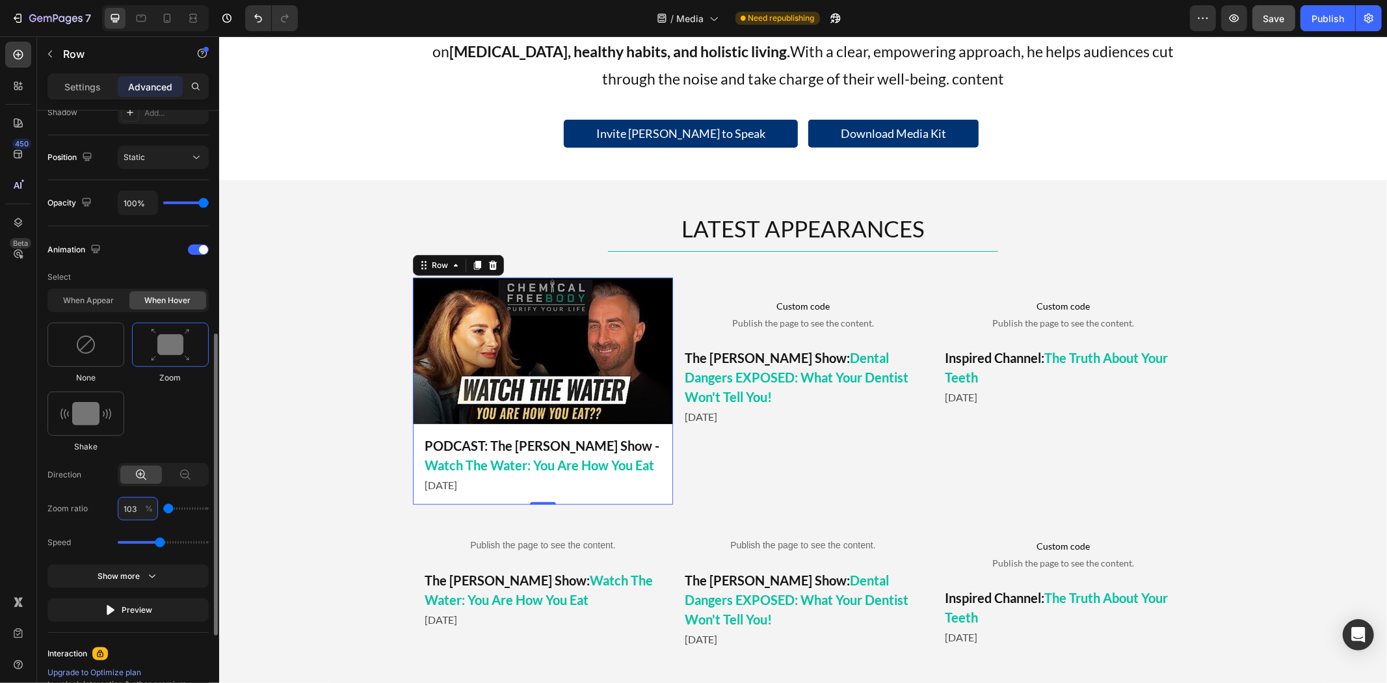
type input "103"
click at [202, 423] on div "None Zoom Shake" at bounding box center [127, 387] width 161 height 130
drag, startPoint x: 383, startPoint y: 580, endPoint x: 224, endPoint y: 549, distance: 162.4
drag, startPoint x: 157, startPoint y: 543, endPoint x: 237, endPoint y: 543, distance: 80.6
type input "3.1"
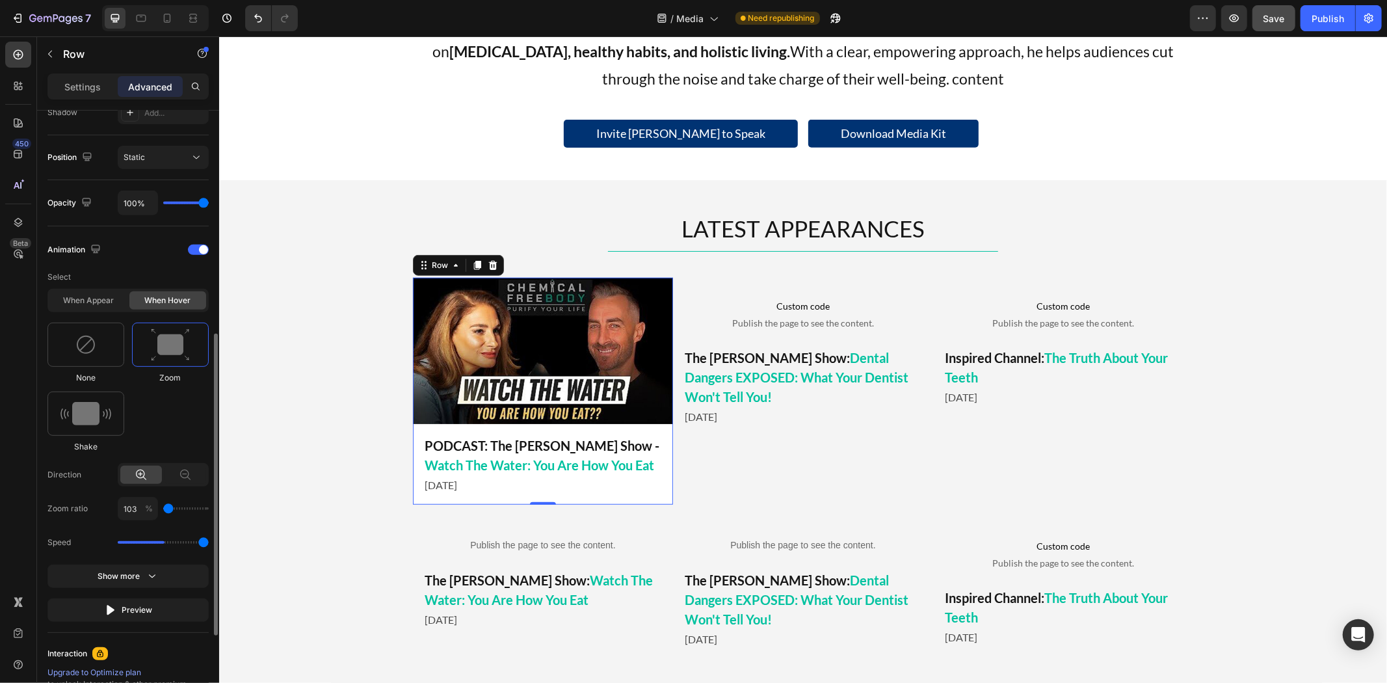
click at [209, 543] on input "range" at bounding box center [163, 542] width 91 height 3
click at [131, 509] on input "103" at bounding box center [138, 508] width 40 height 23
type input "102"
type input "100"
type input "102"
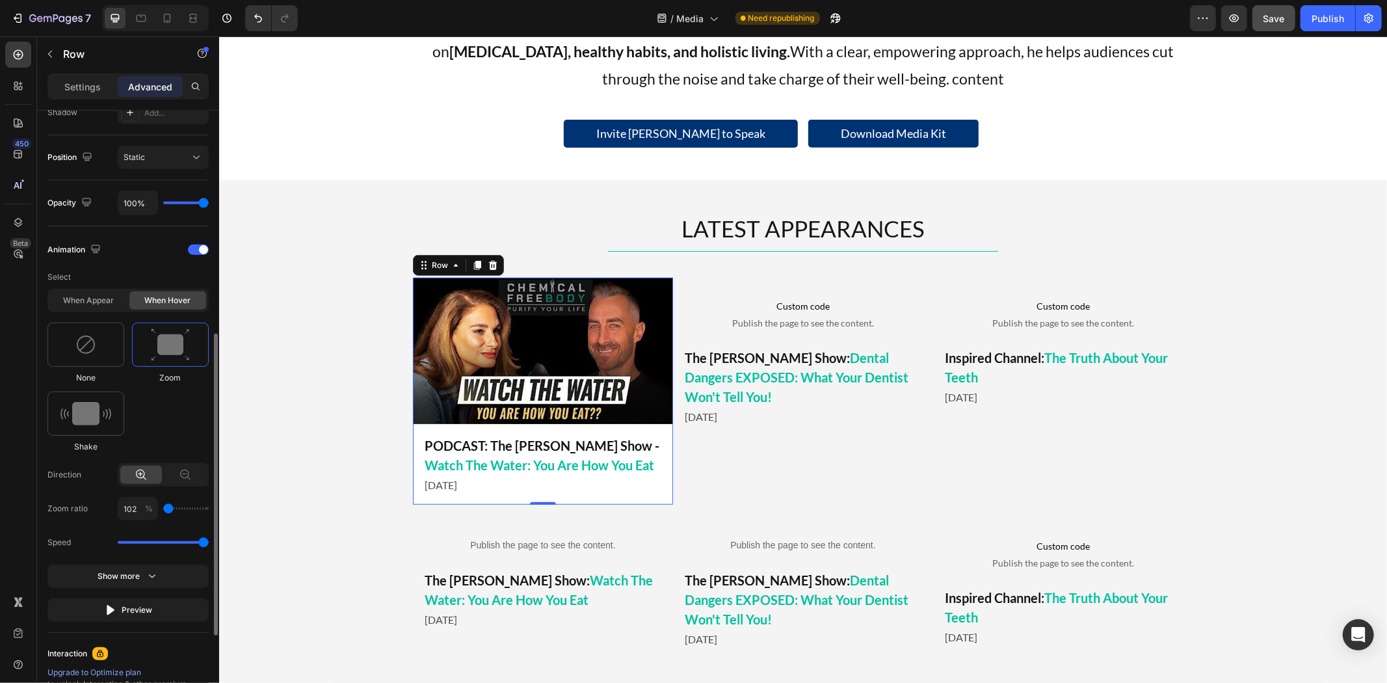
click at [174, 431] on div "None Zoom Shake" at bounding box center [127, 387] width 161 height 130
click at [356, 403] on div "LATEST APPEARANCES Heading Title Line Custom code Publish the page to see the c…" at bounding box center [801, 435] width 1167 height 447
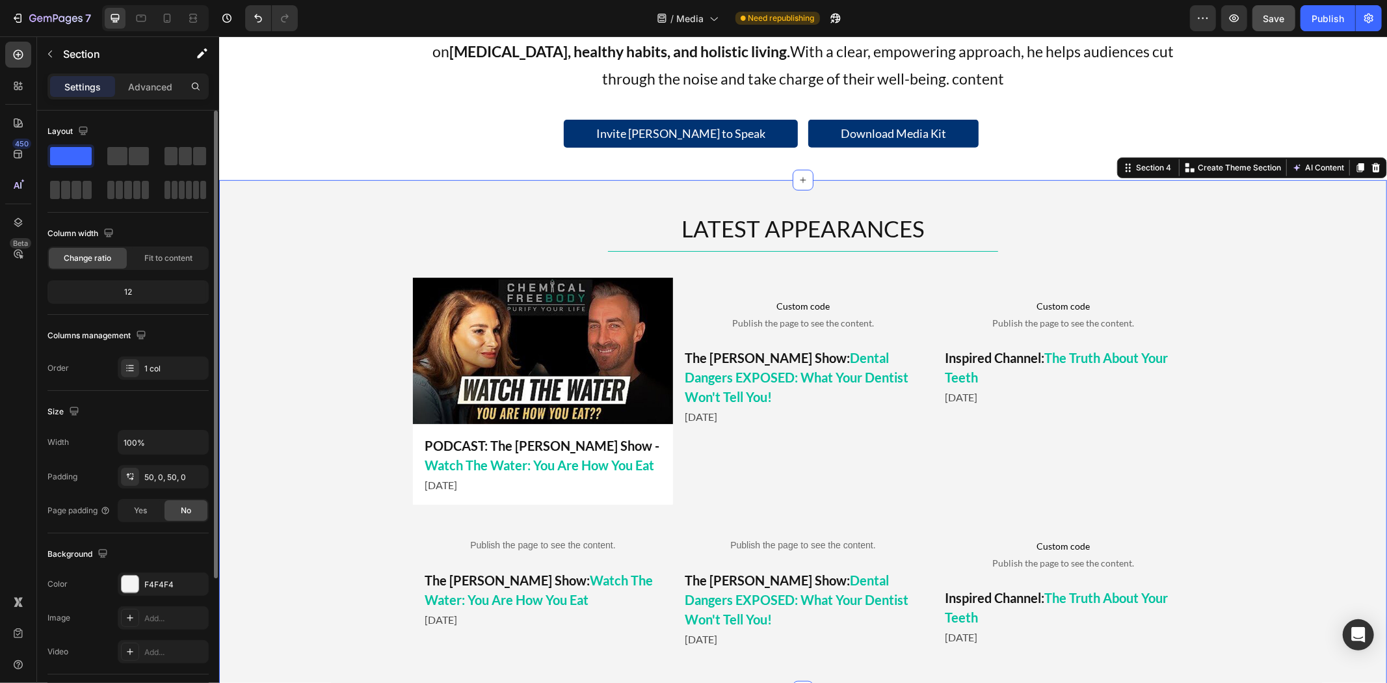
click at [434, 354] on img at bounding box center [542, 350] width 260 height 146
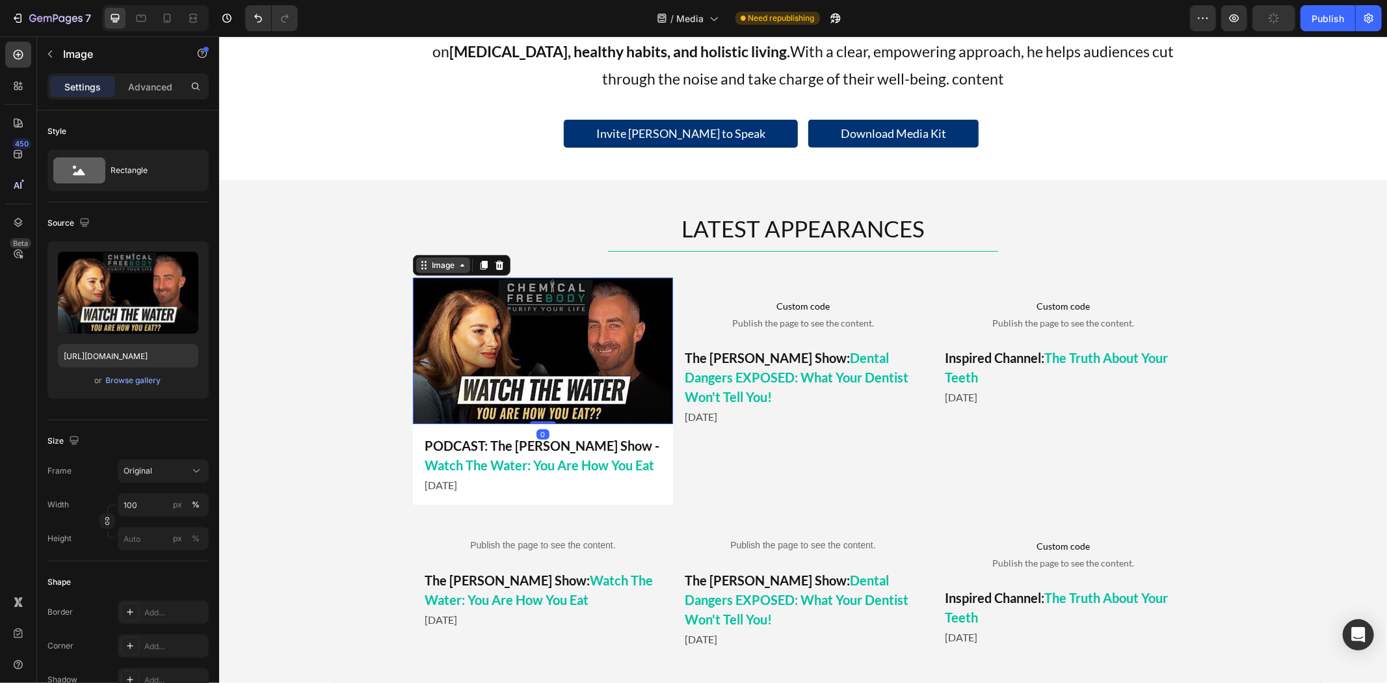
click at [443, 269] on div "Image" at bounding box center [442, 265] width 28 height 12
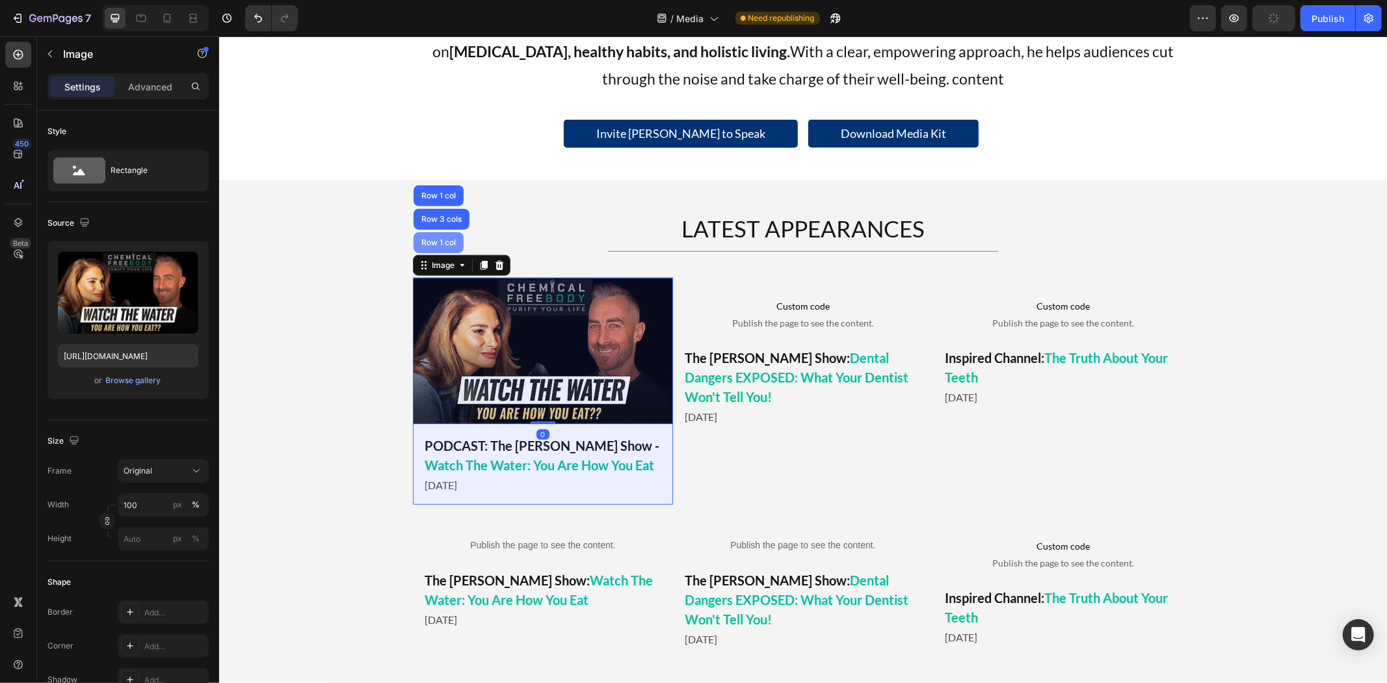
click at [434, 242] on div "Row 1 col" at bounding box center [438, 242] width 40 height 8
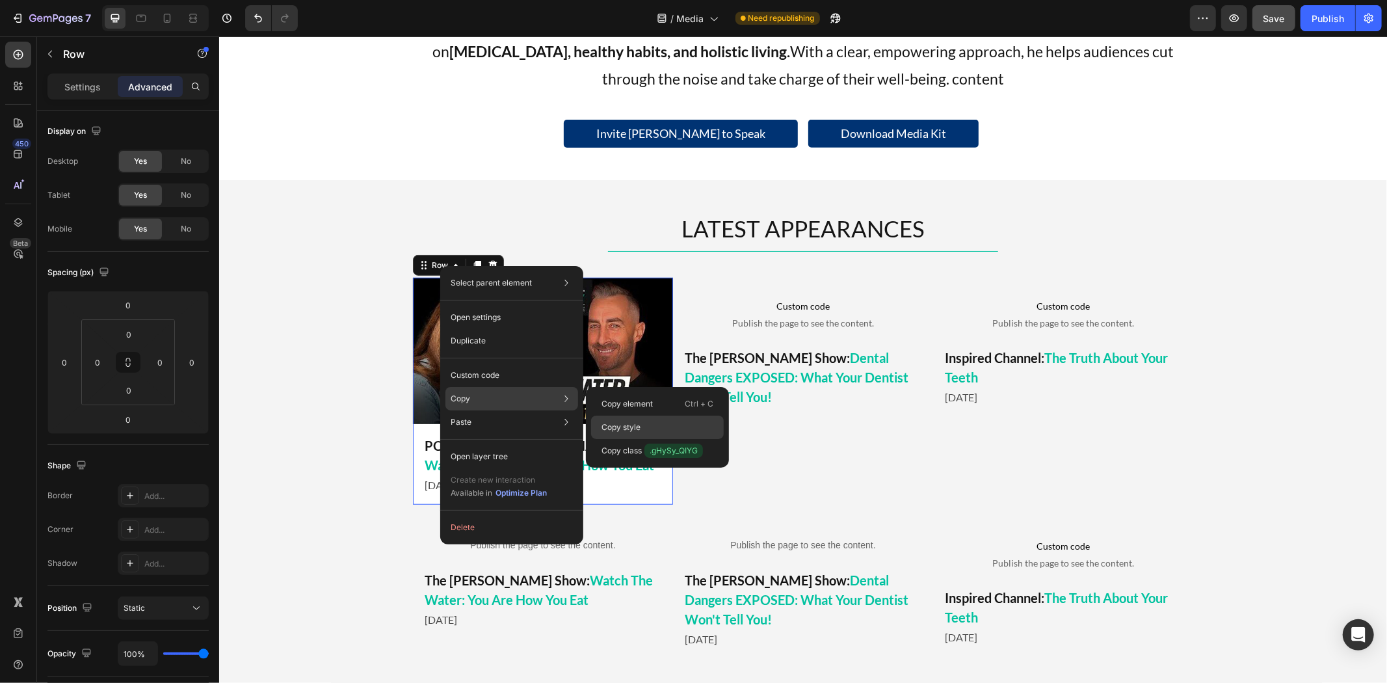
click at [632, 425] on p "Copy style" at bounding box center [620, 427] width 39 height 12
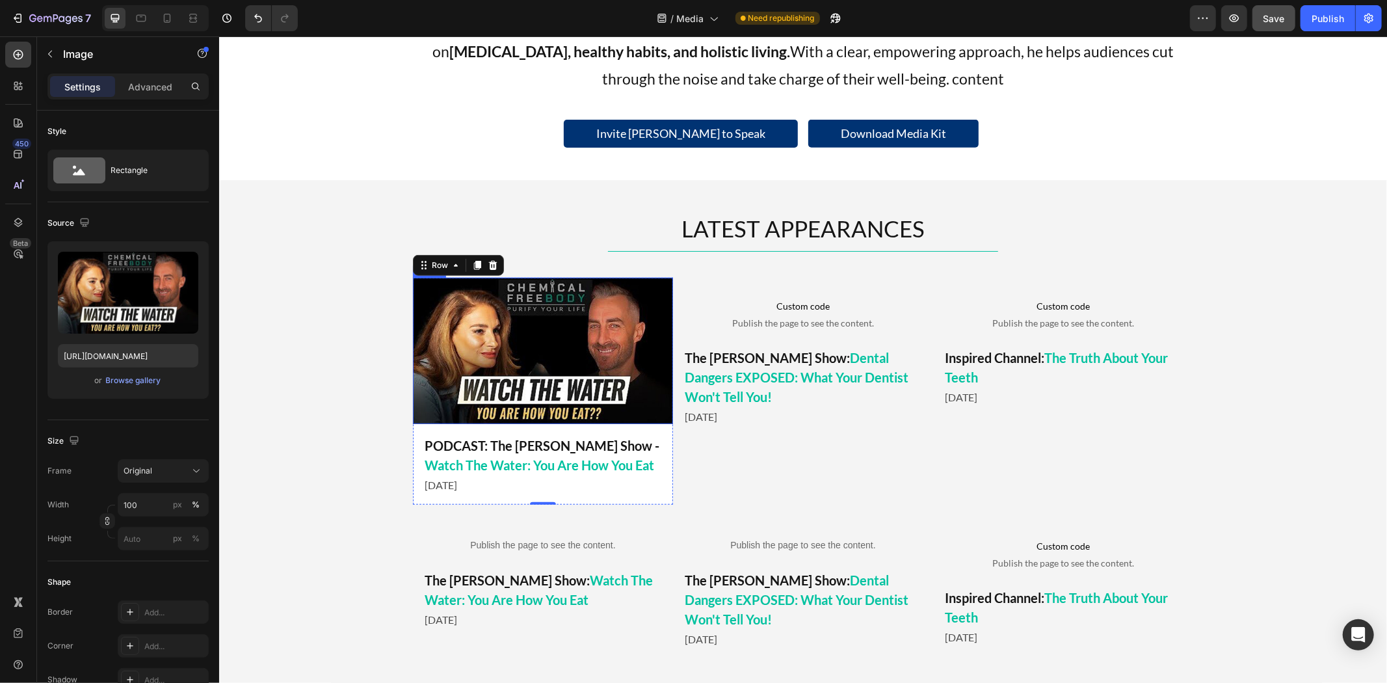
click at [586, 312] on img at bounding box center [542, 350] width 260 height 146
click at [433, 267] on div "Image" at bounding box center [442, 265] width 28 height 12
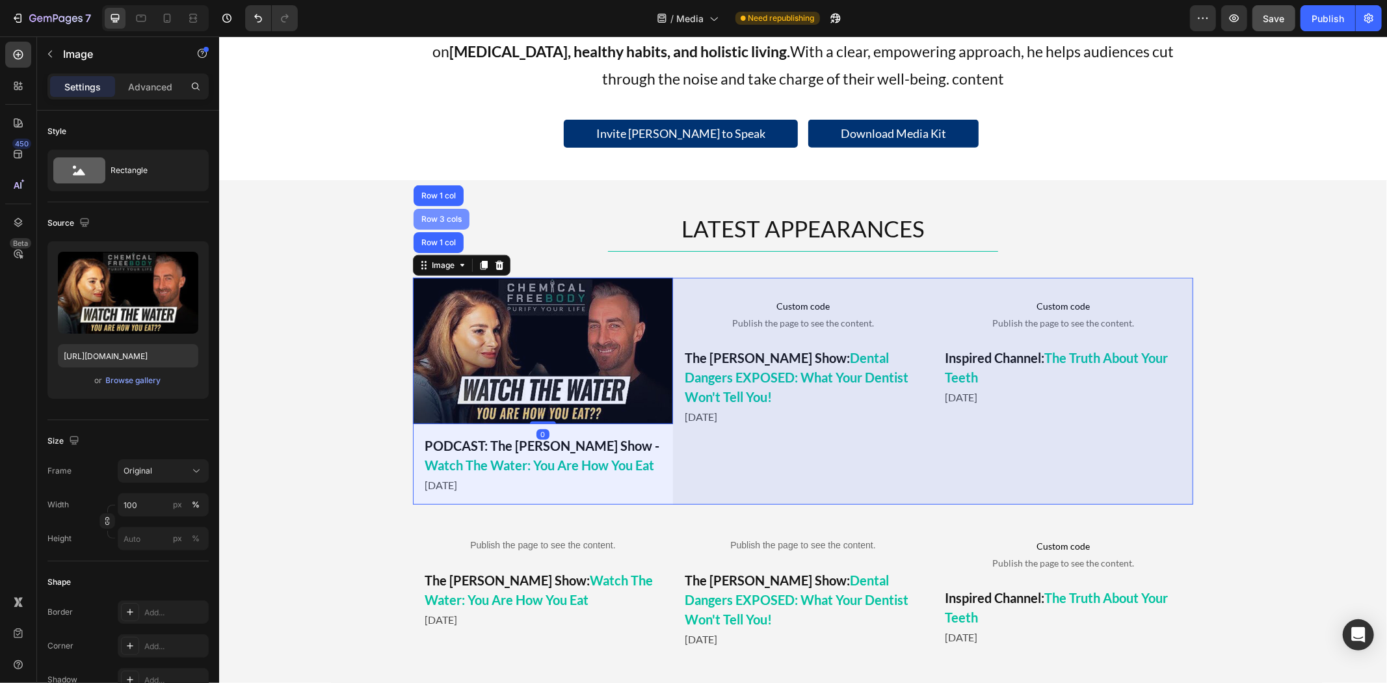
click at [433, 224] on div "Row 3 cols" at bounding box center [441, 218] width 56 height 21
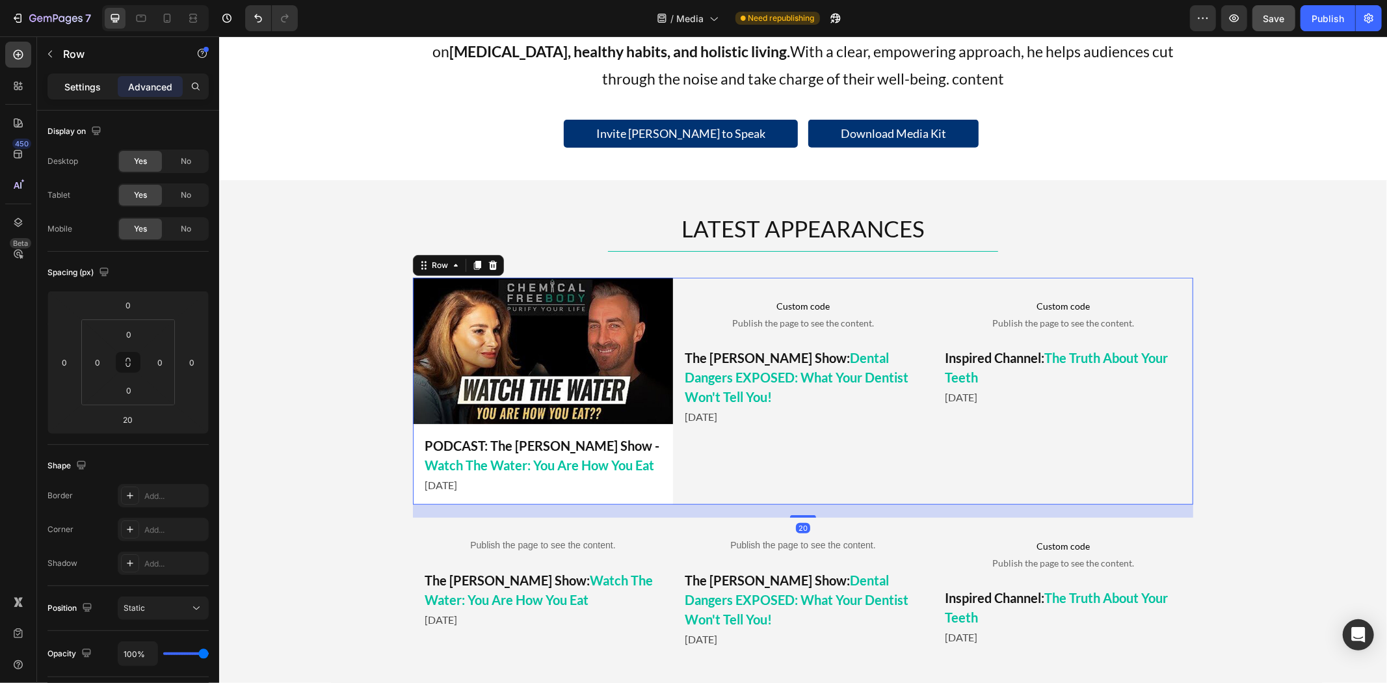
click at [81, 85] on p "Settings" at bounding box center [82, 87] width 36 height 14
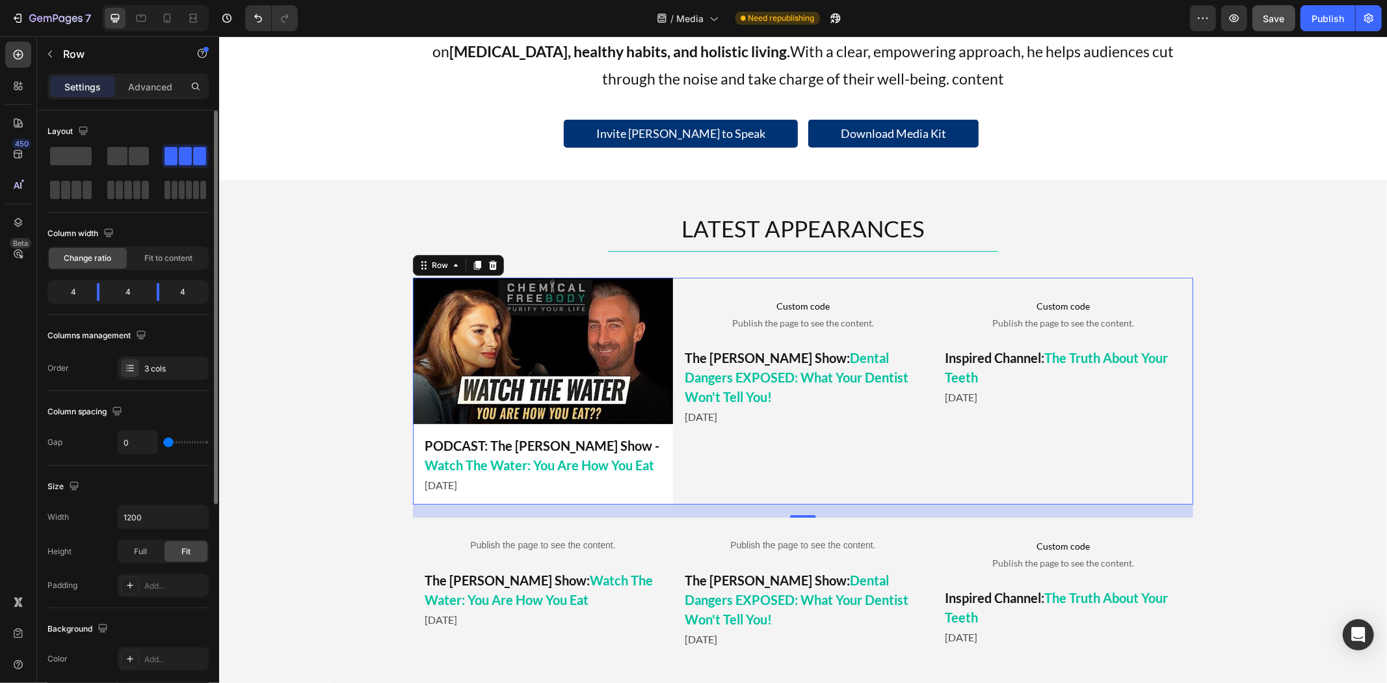
type input "2"
type input "5"
type input "7"
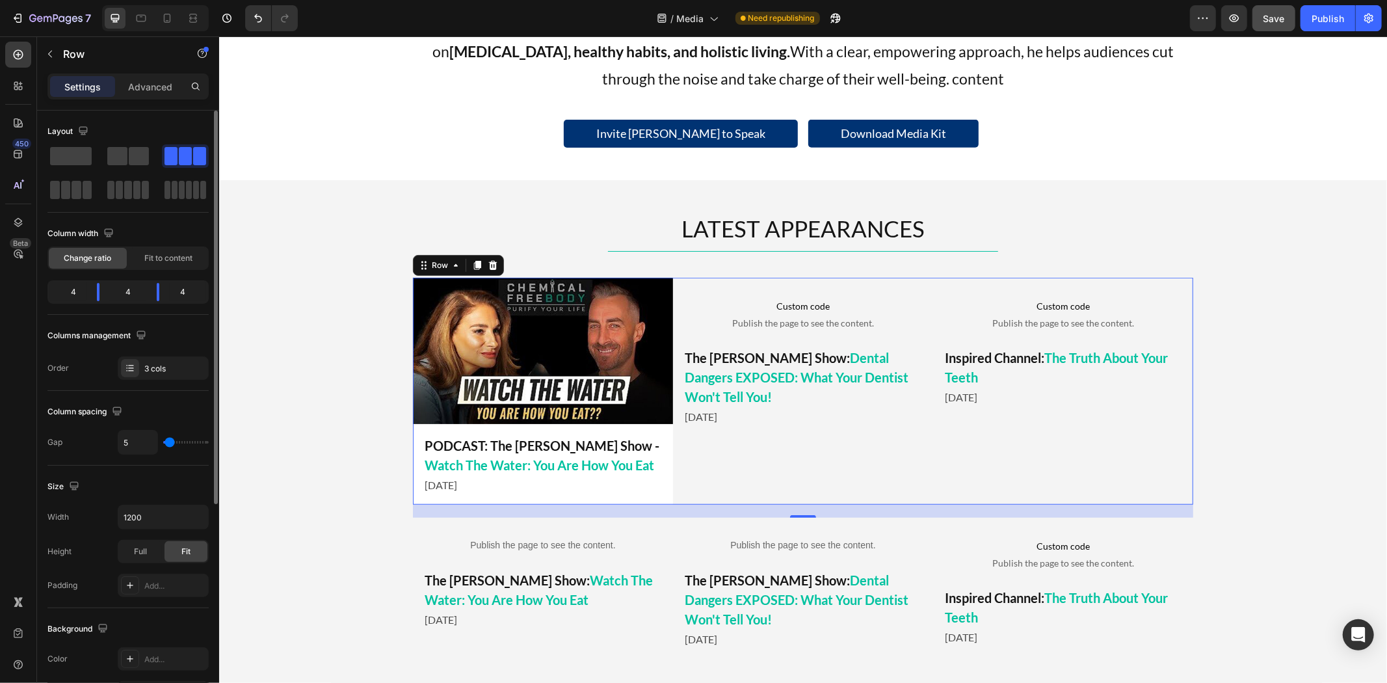
type input "7"
type input "10"
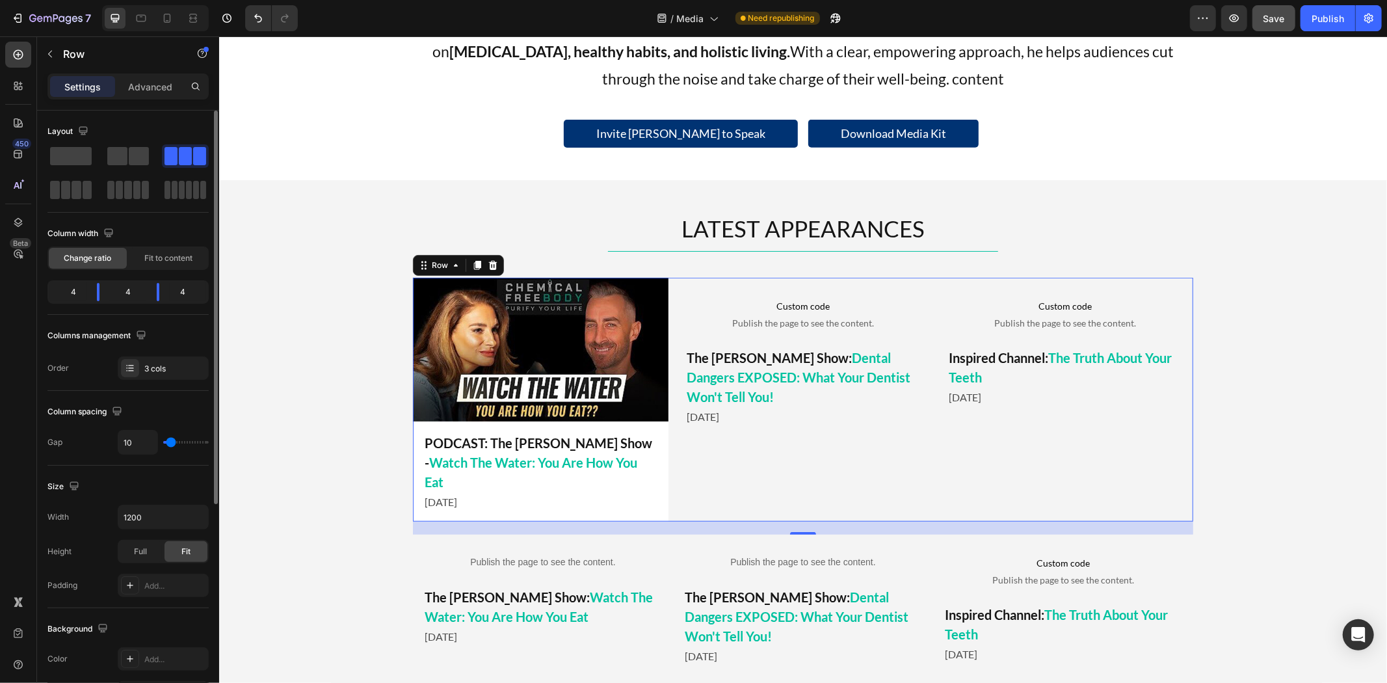
type input "12"
type input "15"
type input "17"
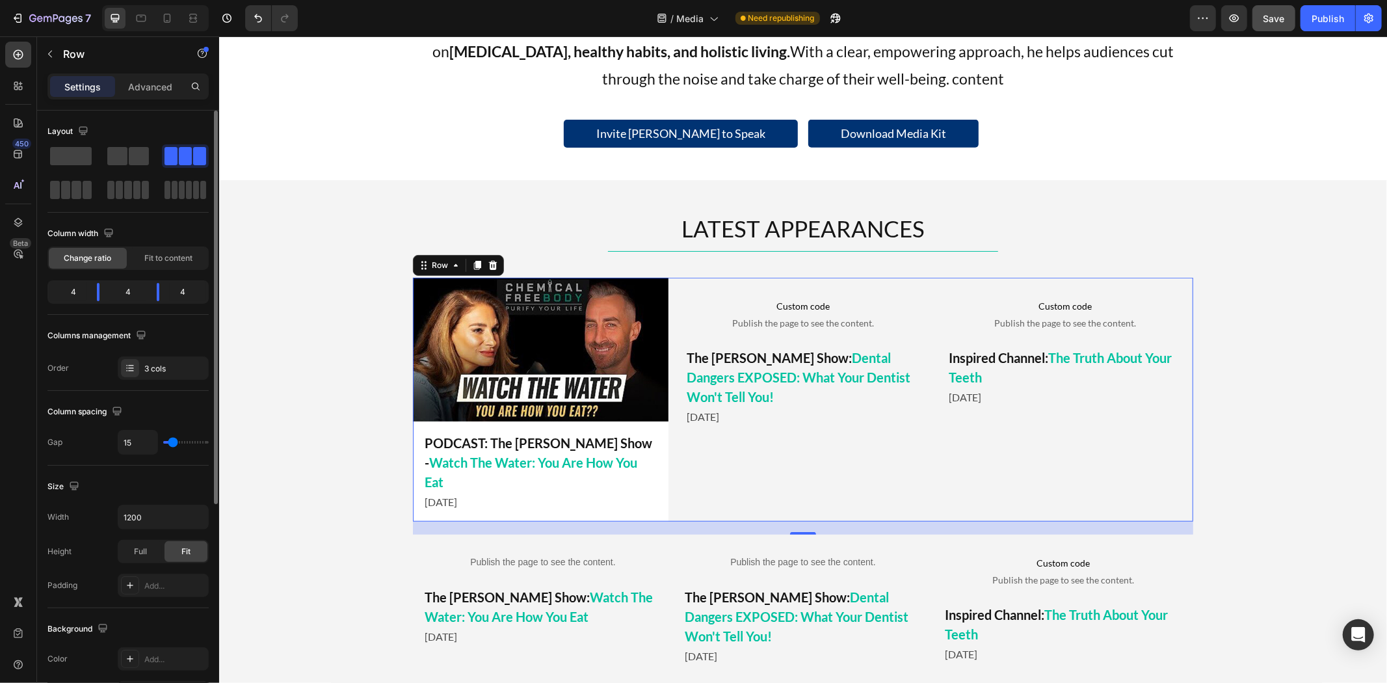
type input "17"
type input "20"
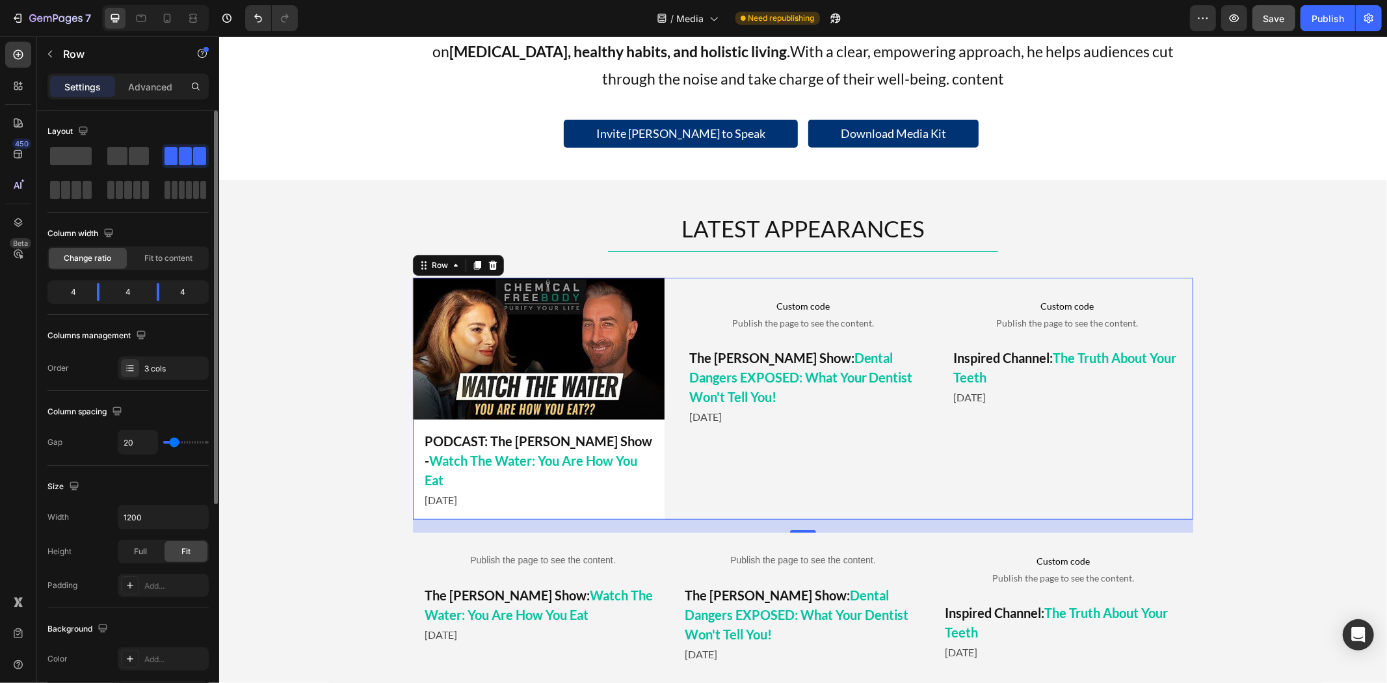
type input "22"
type input "25"
type input "27"
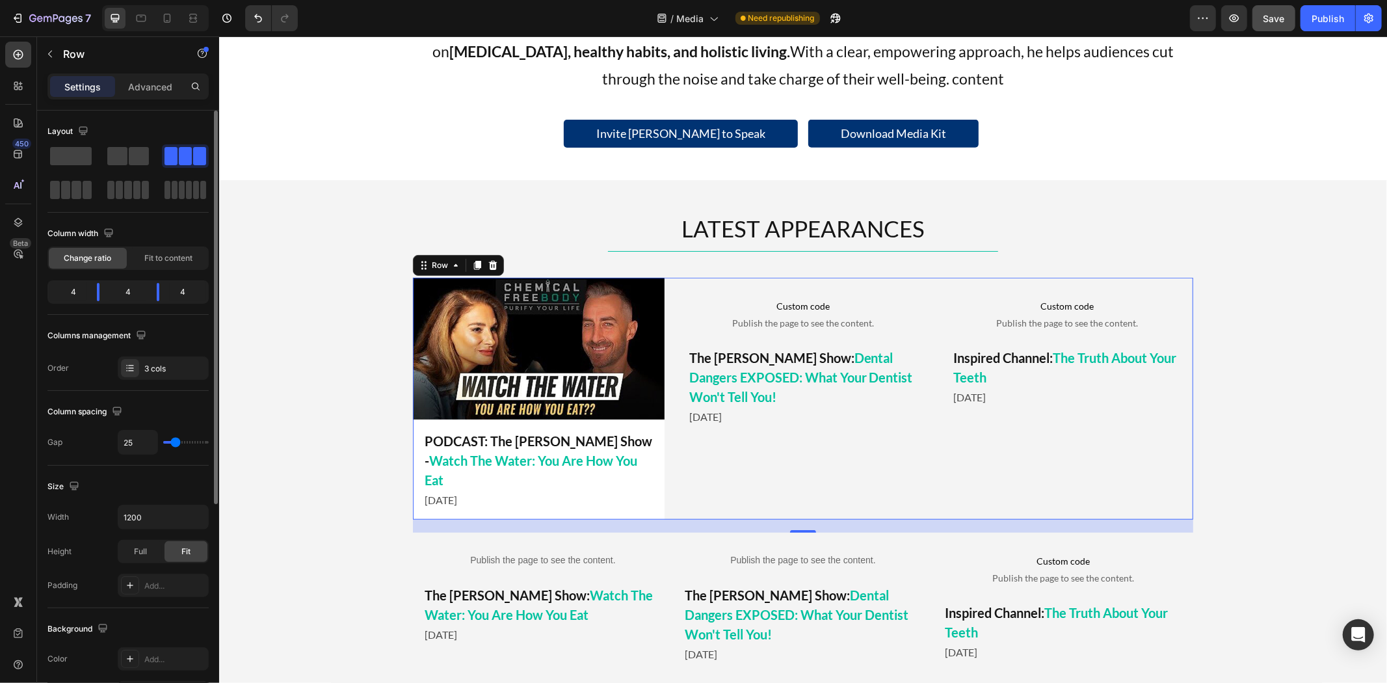
type input "27"
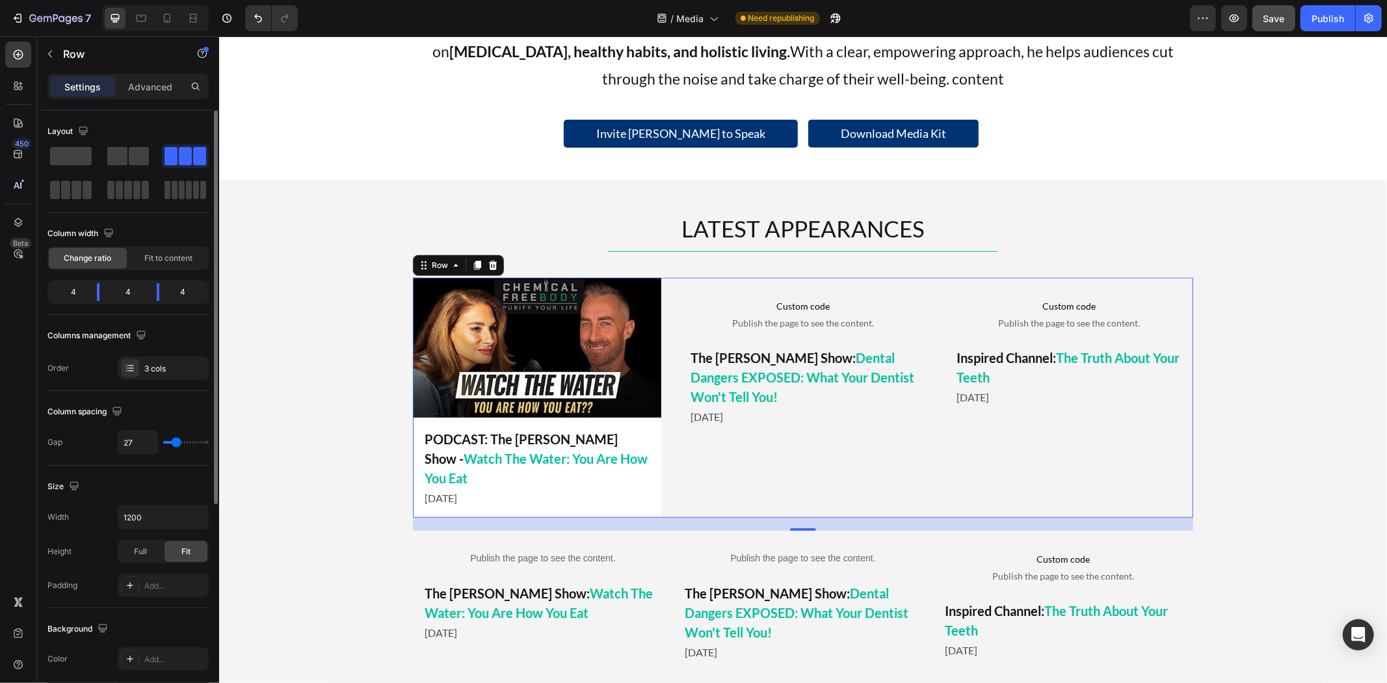
type input "29"
type input "27"
type input "25"
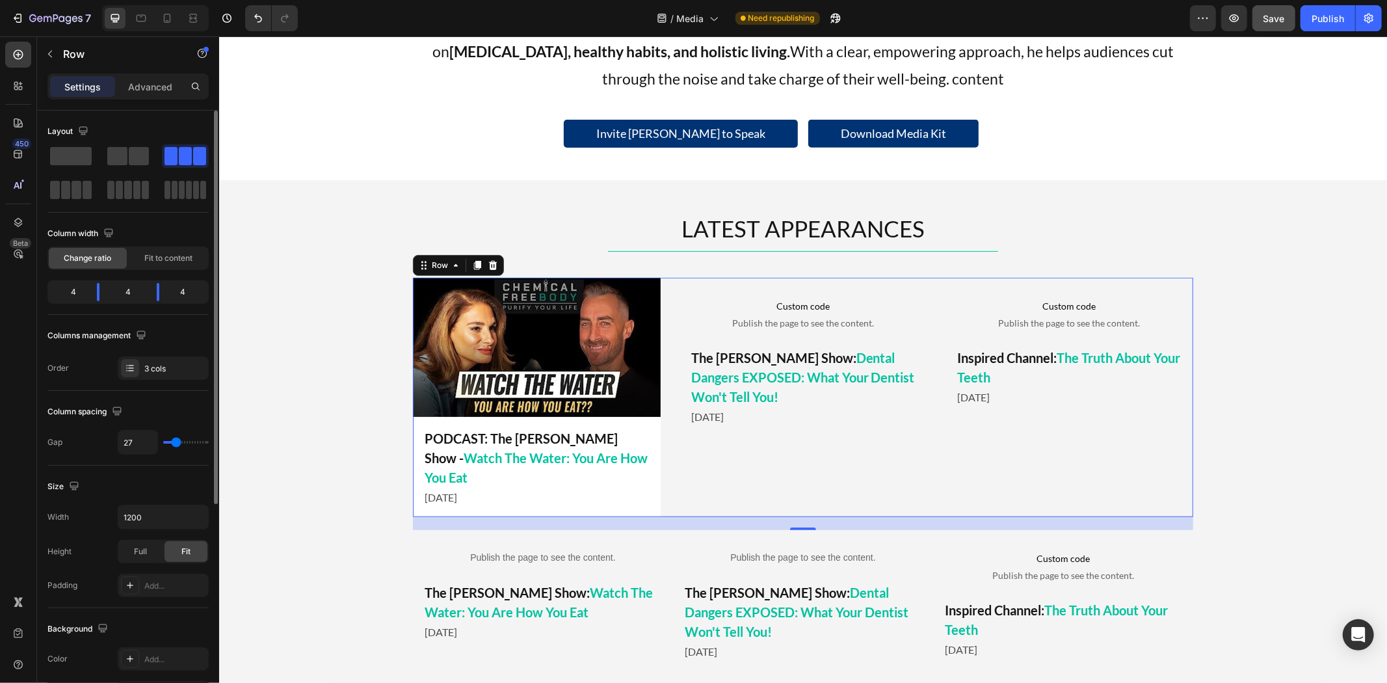
type input "25"
type input "22"
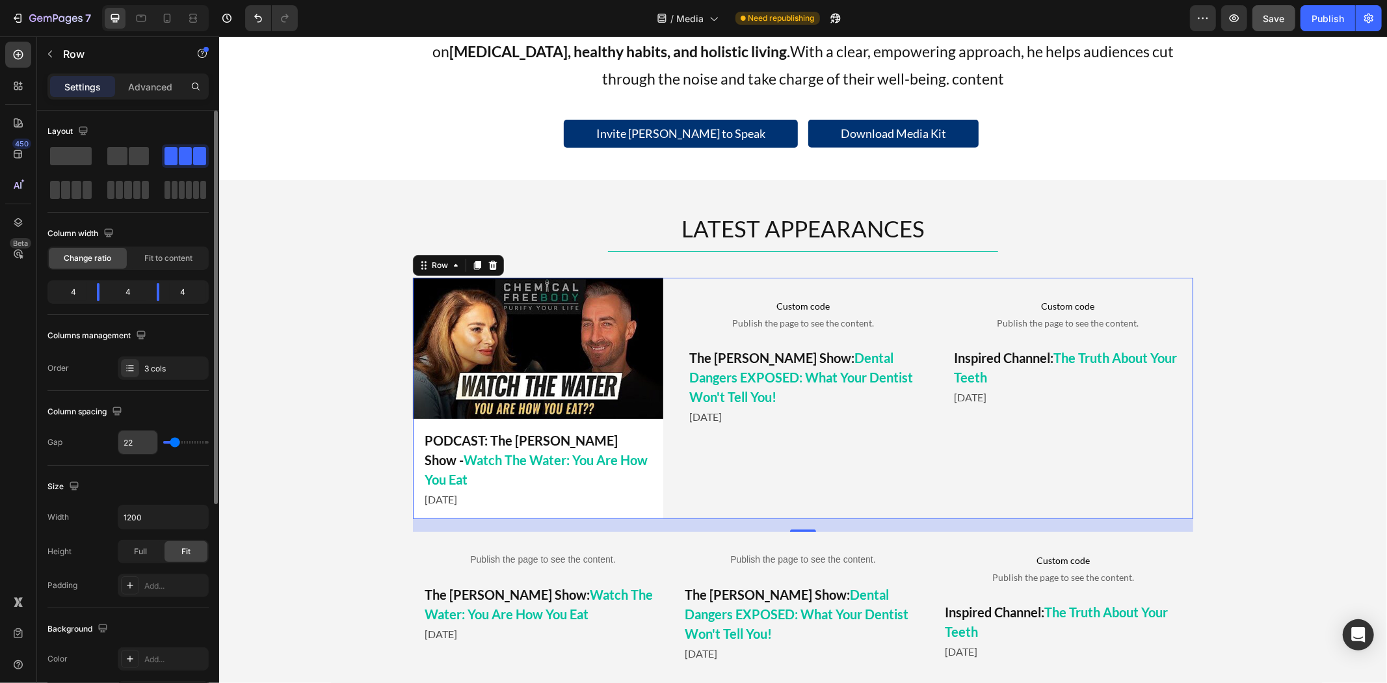
drag, startPoint x: 164, startPoint y: 440, endPoint x: 147, endPoint y: 437, distance: 17.8
type input "20"
click at [174, 441] on input "range" at bounding box center [186, 442] width 46 height 3
click at [140, 436] on input "20" at bounding box center [137, 441] width 39 height 23
type input "1"
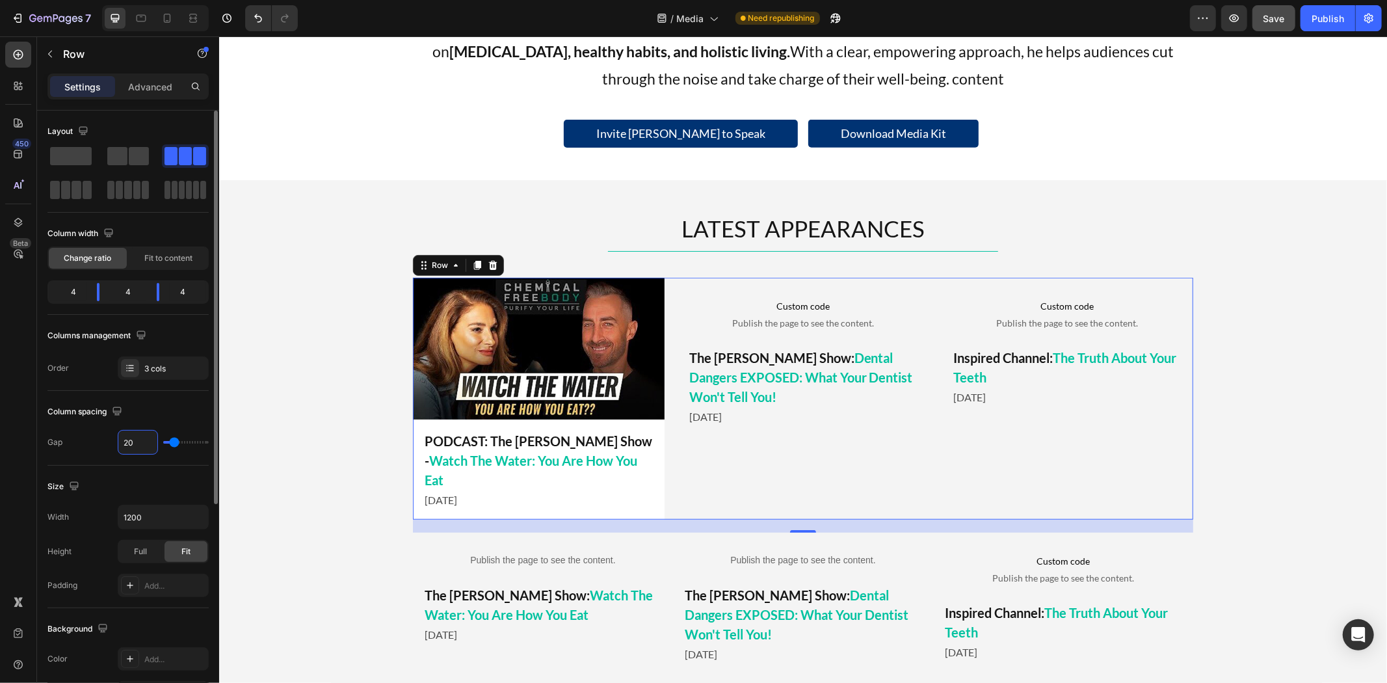
type input "1"
type input "10"
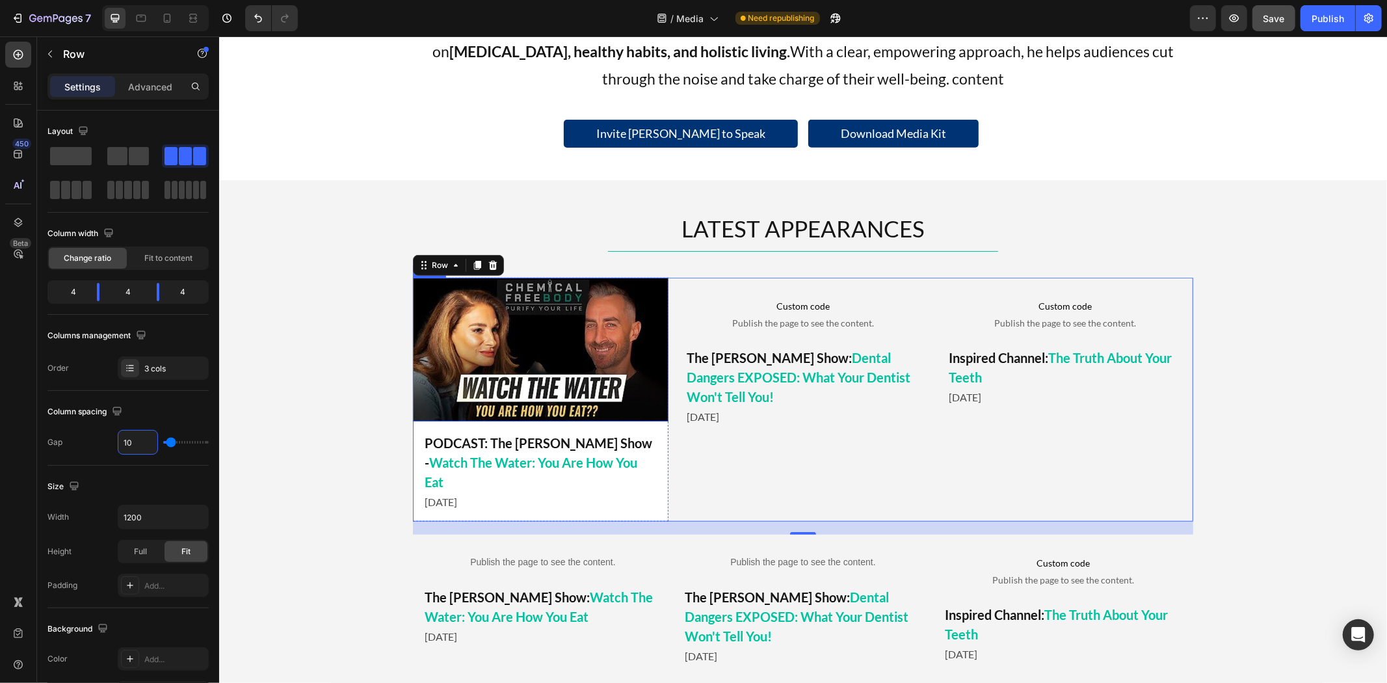
click at [541, 315] on img at bounding box center [539, 349] width 255 height 144
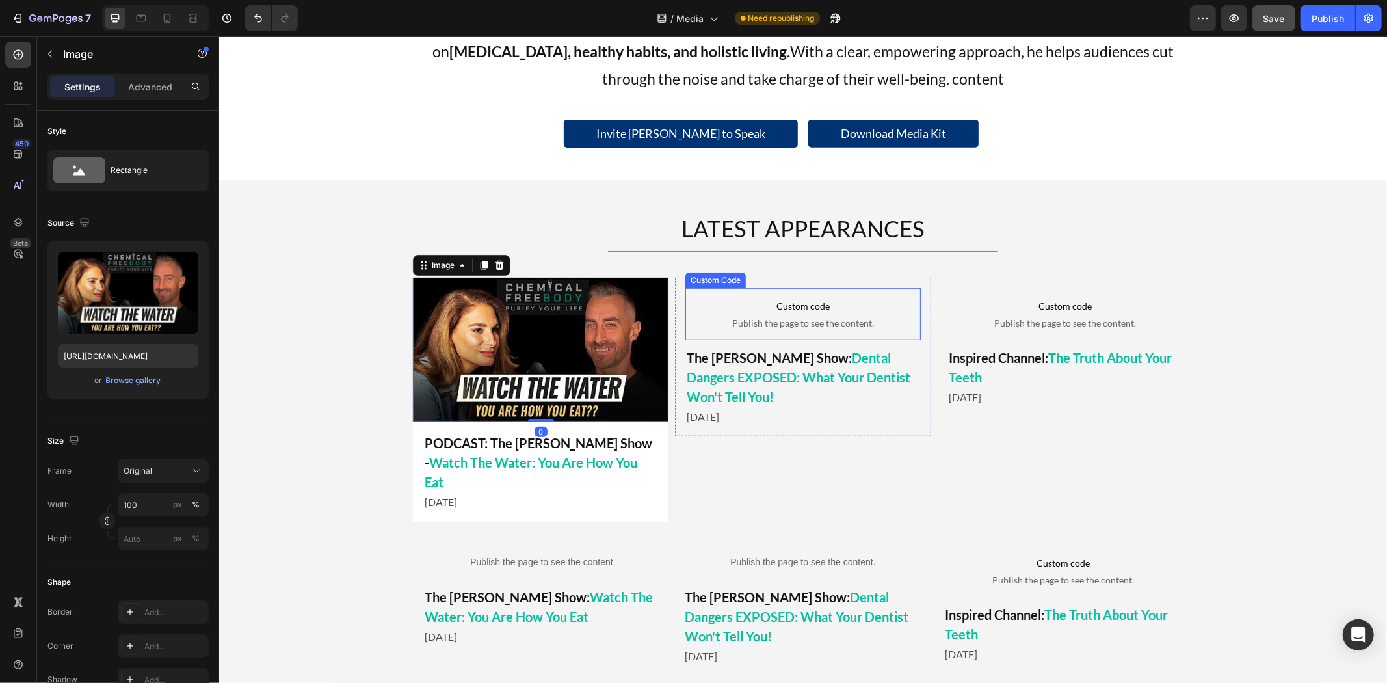
click at [760, 311] on span "Custom code" at bounding box center [801, 306] width 235 height 16
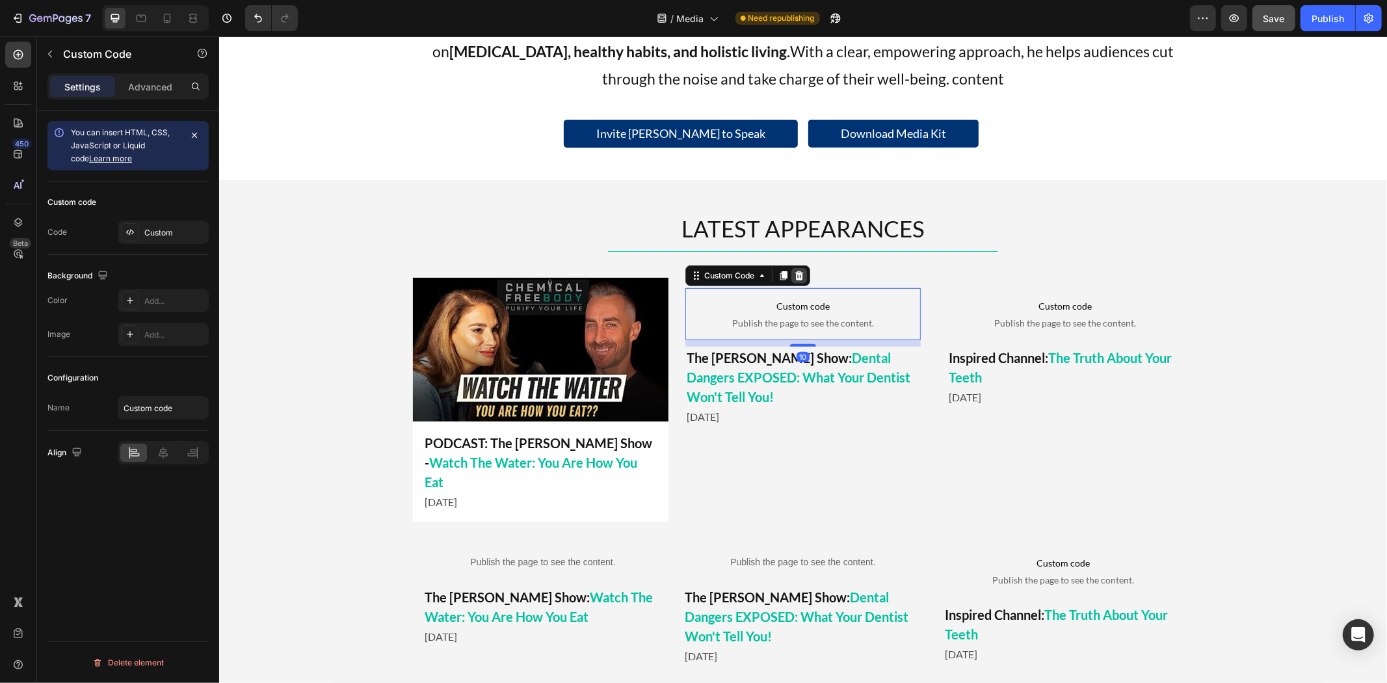
click at [794, 274] on icon at bounding box center [798, 274] width 8 height 9
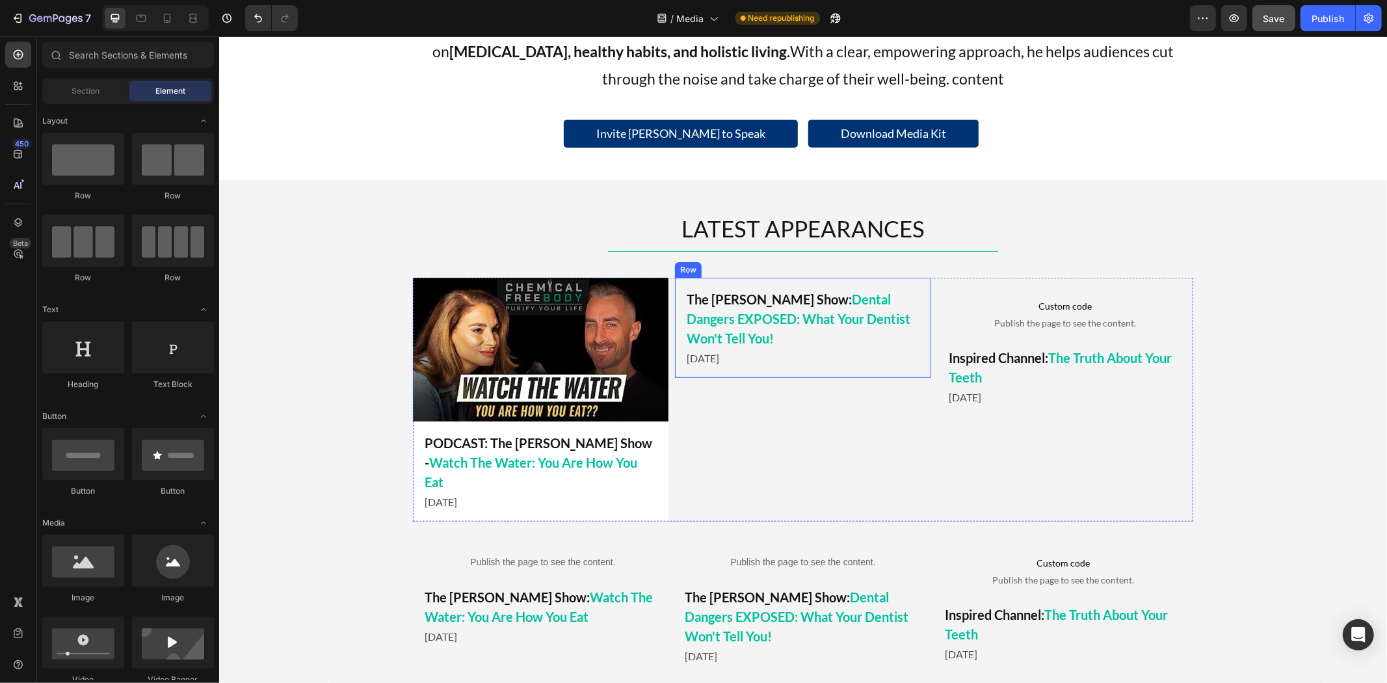
click at [595, 334] on img at bounding box center [539, 349] width 255 height 144
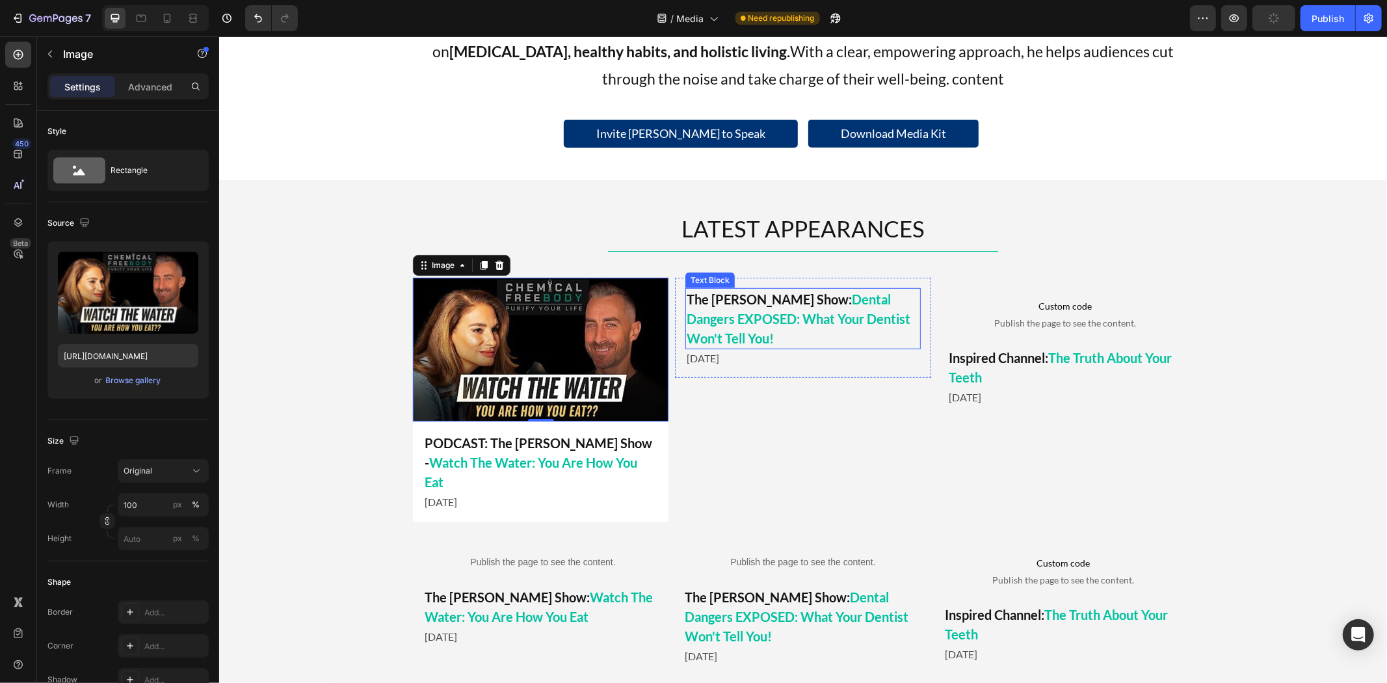
click at [723, 300] on p "The Mel K Show: Dental Dangers EXPOSED: What Your Dentist Won't Tell You!" at bounding box center [802, 318] width 232 height 59
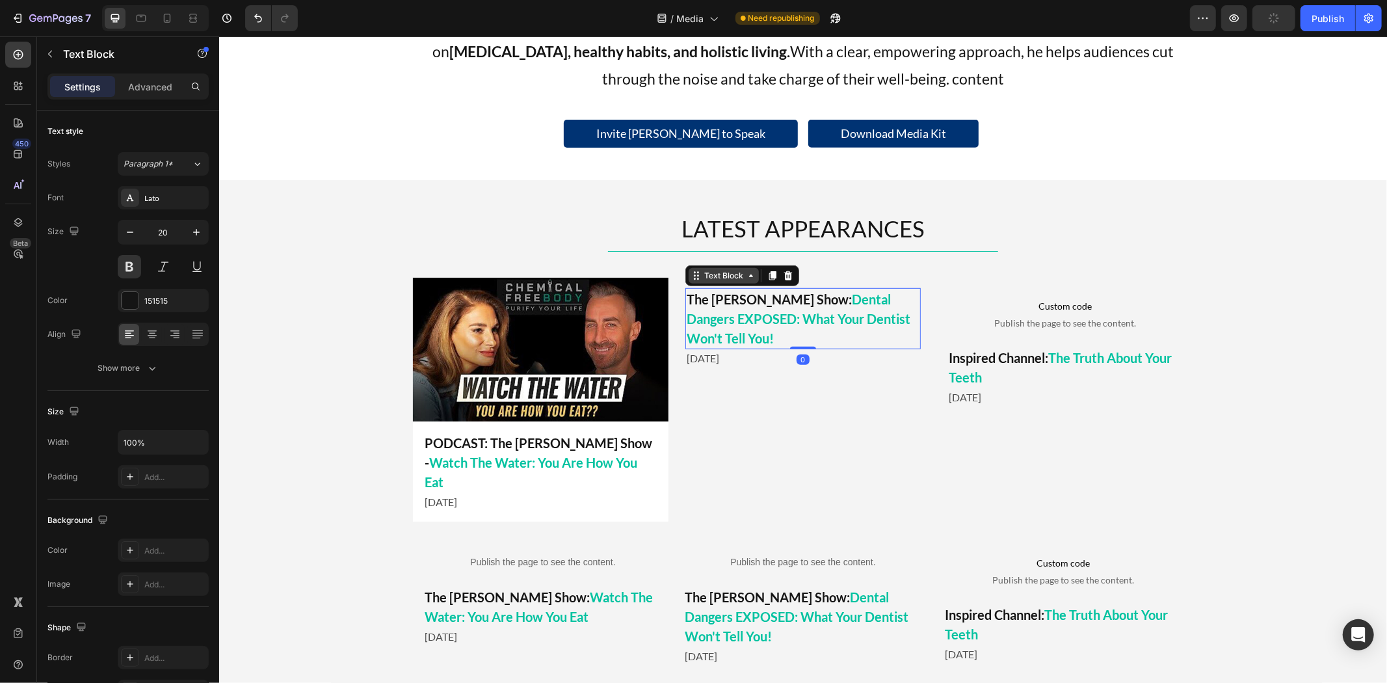
click at [714, 278] on div "Text Block" at bounding box center [723, 275] width 44 height 12
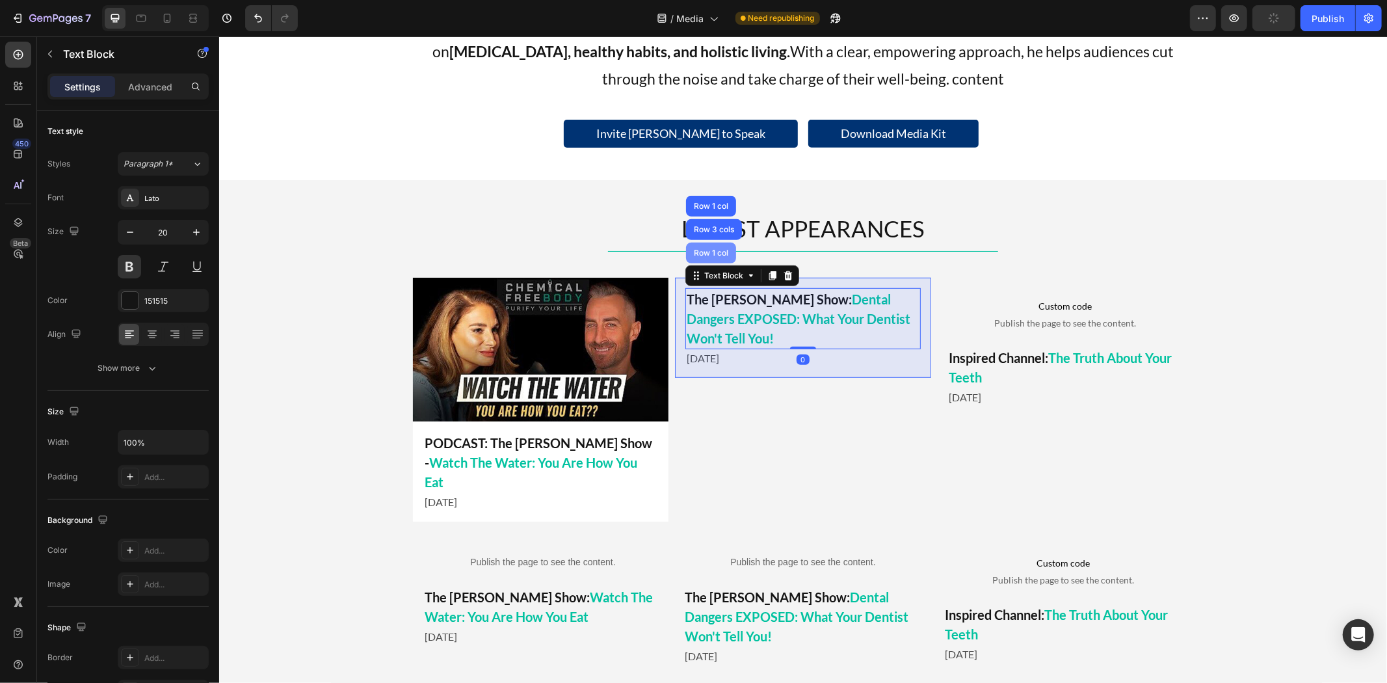
click at [712, 257] on div "Row 1 col" at bounding box center [710, 252] width 50 height 21
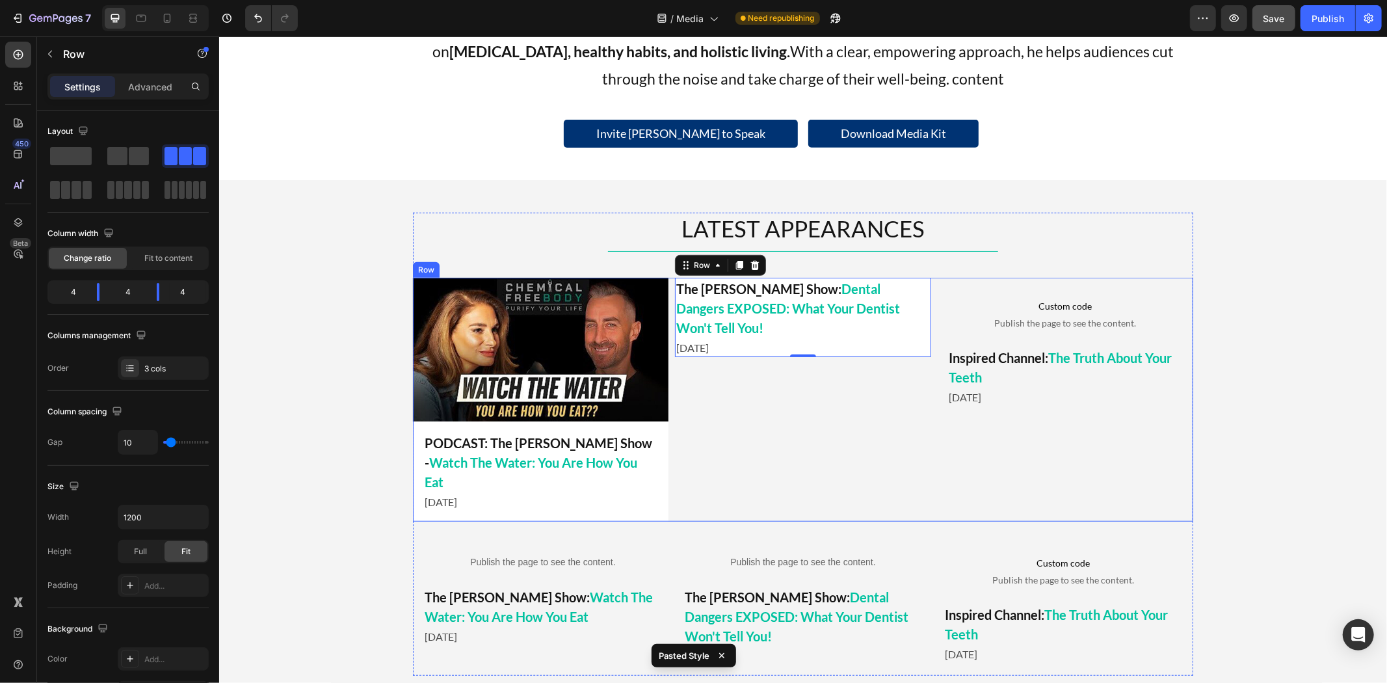
click at [757, 403] on div "The Mel K Show: Dental Dangers EXPOSED: What Your Dentist Won't Tell You! Text …" at bounding box center [801, 399] width 255 height 244
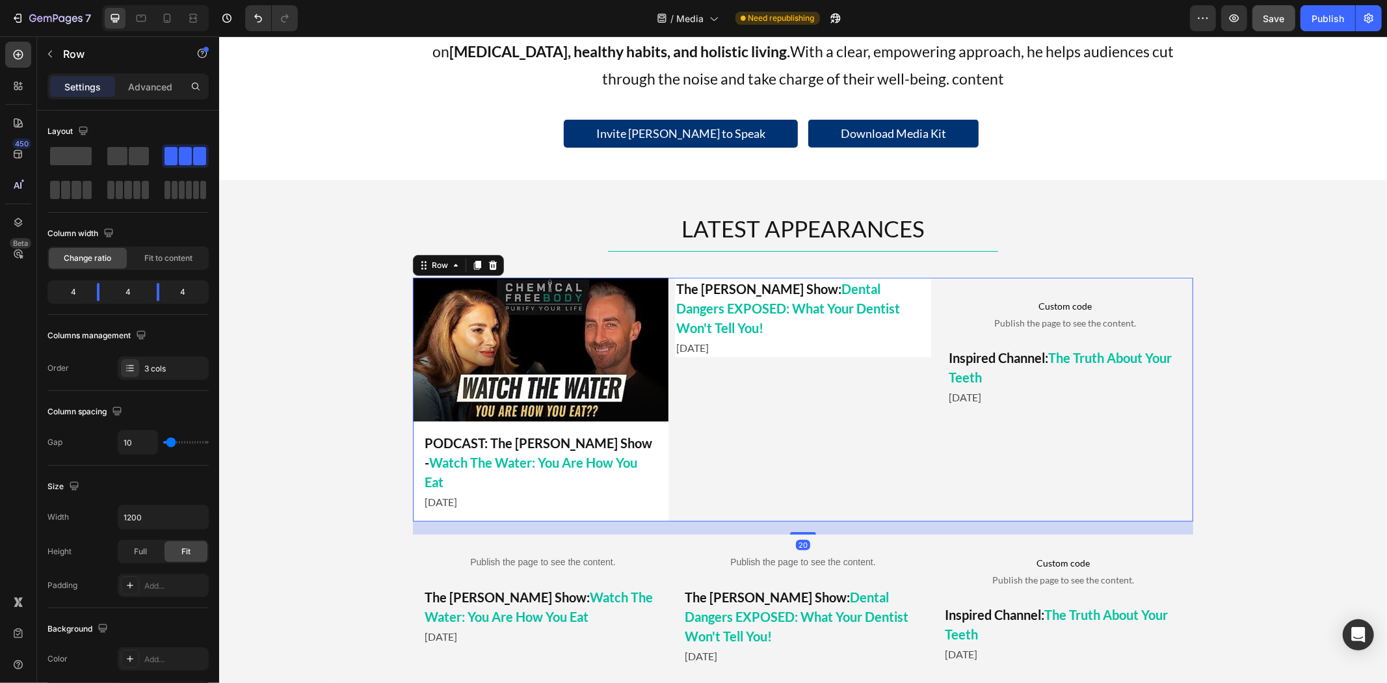
click at [757, 303] on span "Dental Dangers EXPOSED: What Your Dentist Won't Tell You!" at bounding box center [787, 307] width 224 height 55
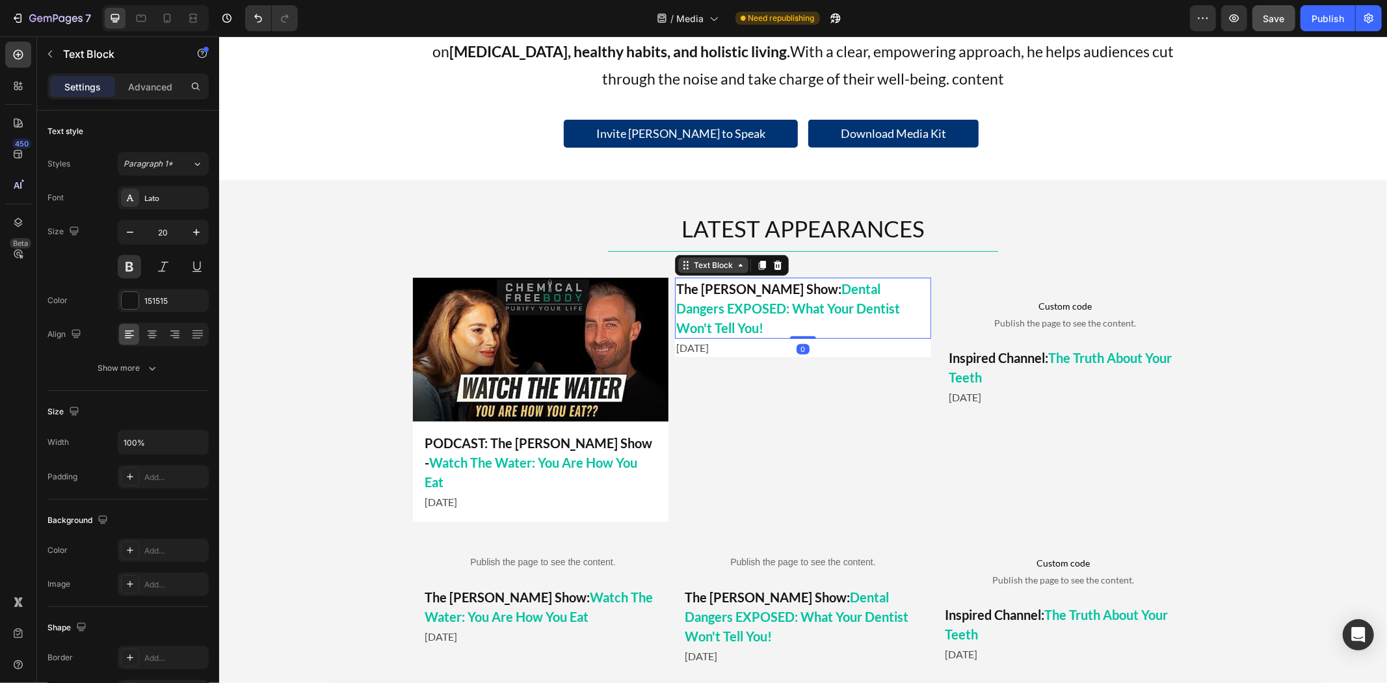
click at [711, 267] on div "Text Block" at bounding box center [712, 265] width 44 height 12
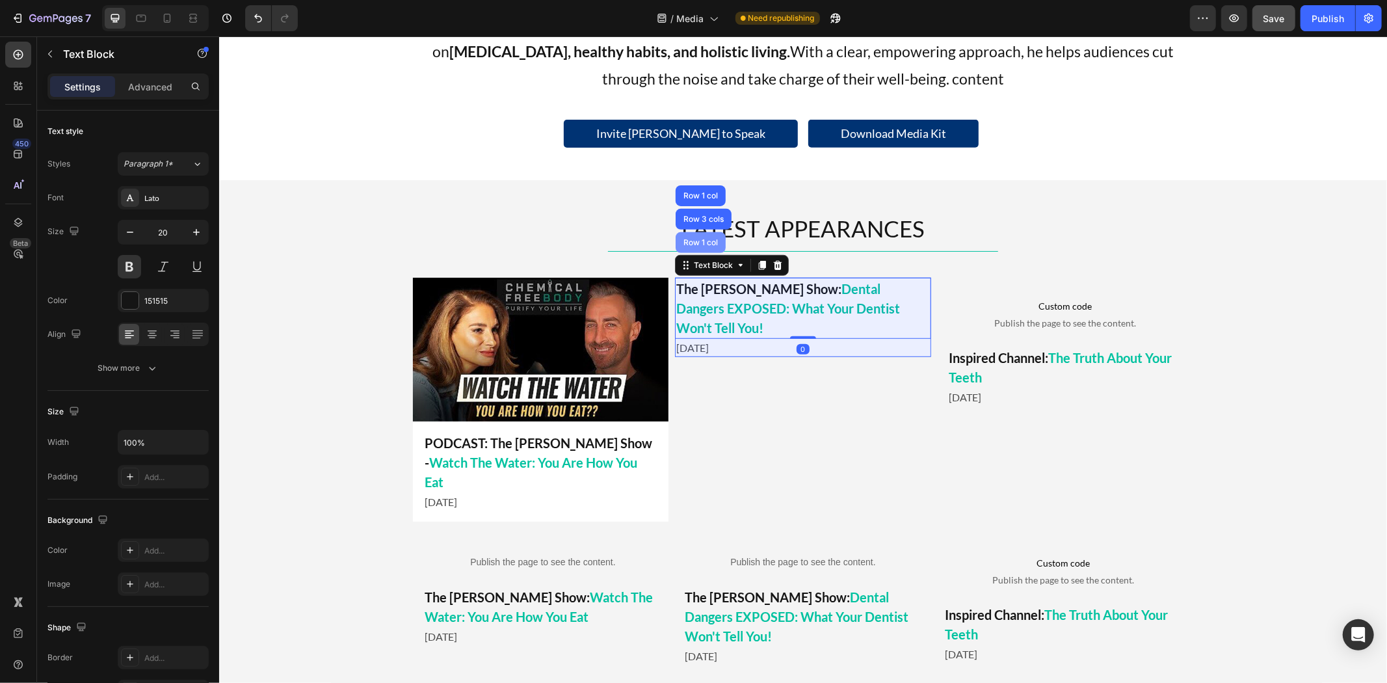
click at [704, 243] on div "Row 1 col" at bounding box center [700, 242] width 40 height 8
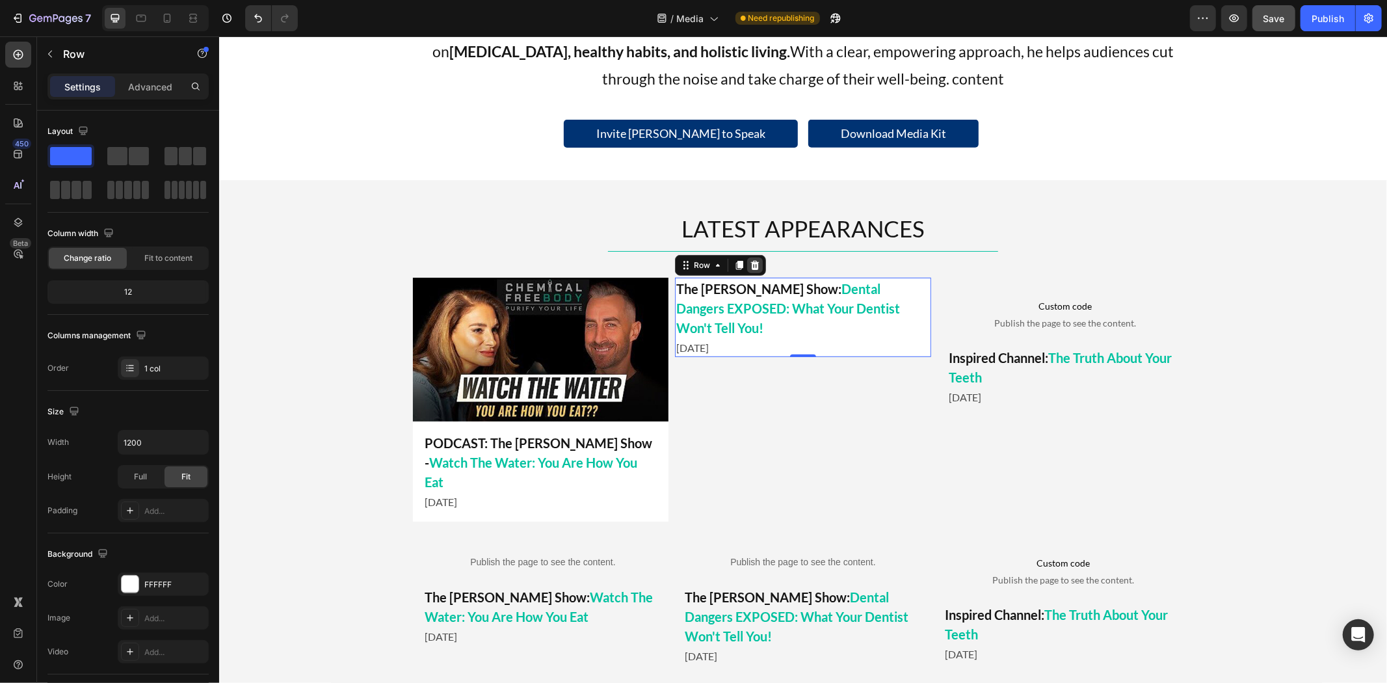
click at [749, 264] on icon at bounding box center [754, 264] width 10 height 10
click at [535, 322] on img at bounding box center [539, 349] width 255 height 144
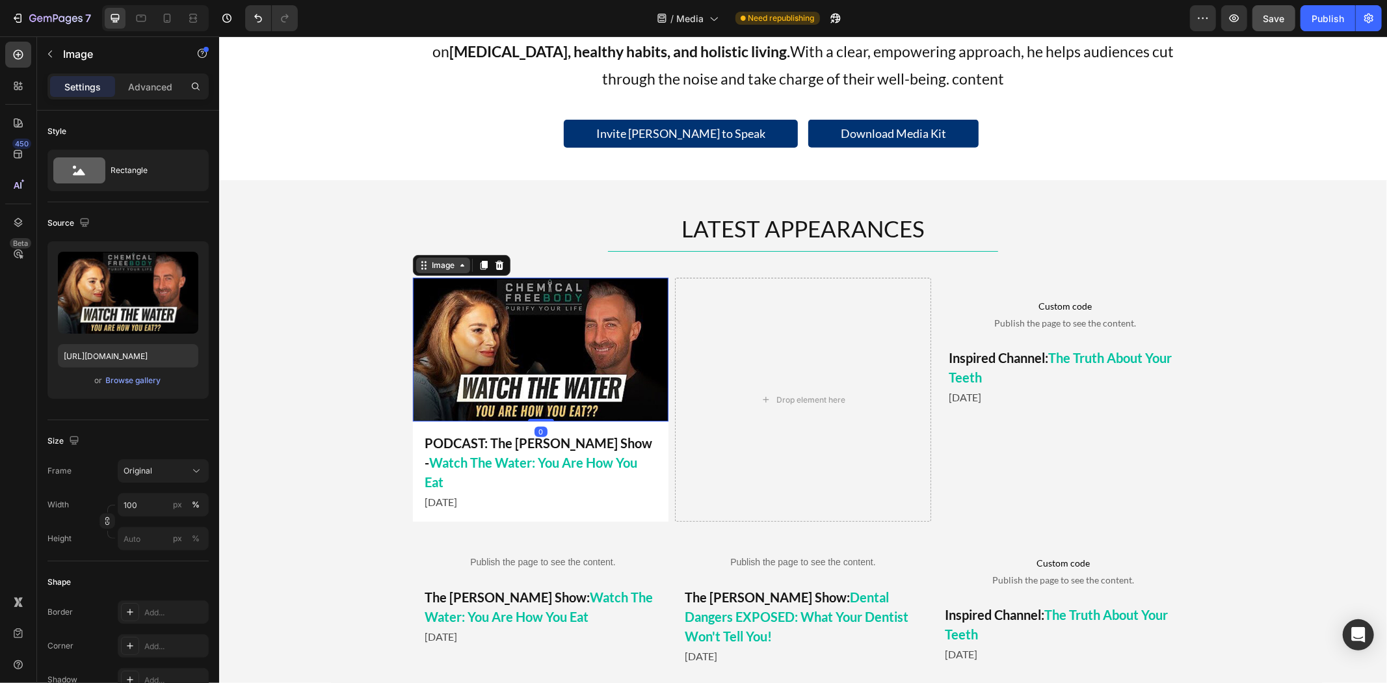
click at [428, 263] on div "Image" at bounding box center [442, 265] width 28 height 12
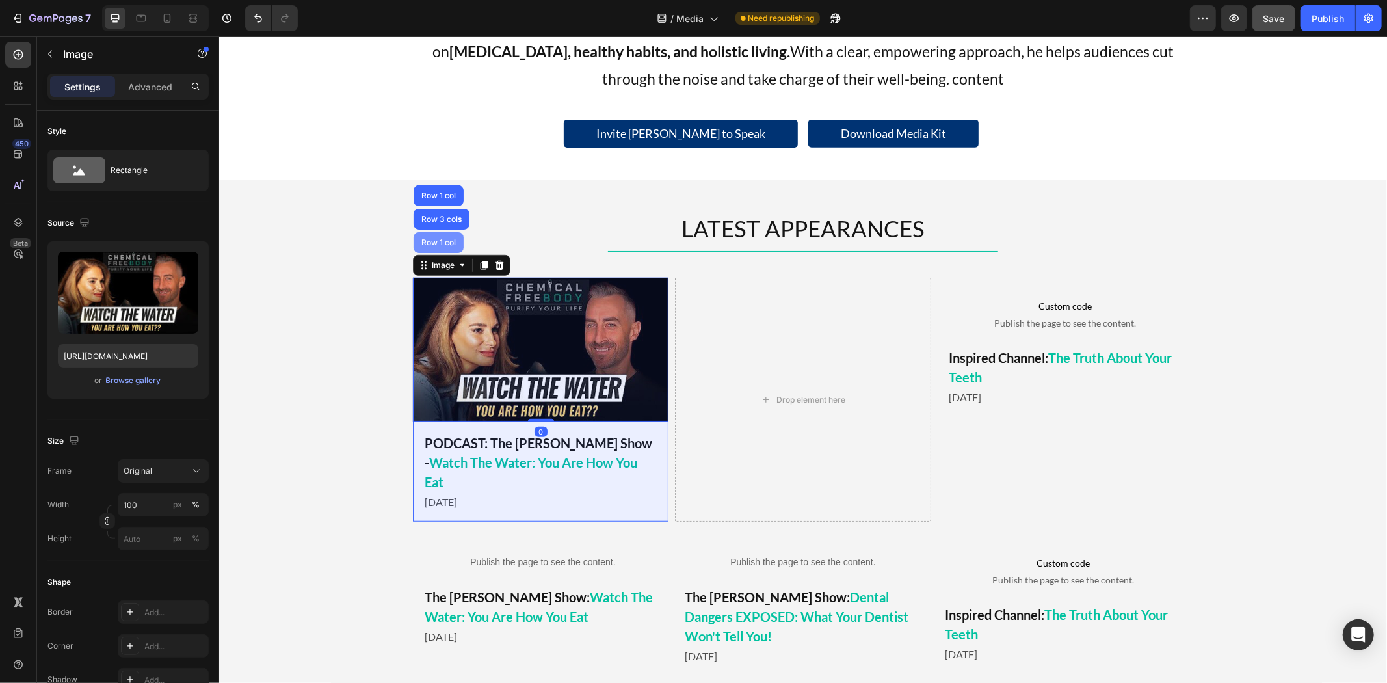
click at [439, 246] on div "Row 1 col" at bounding box center [438, 241] width 50 height 21
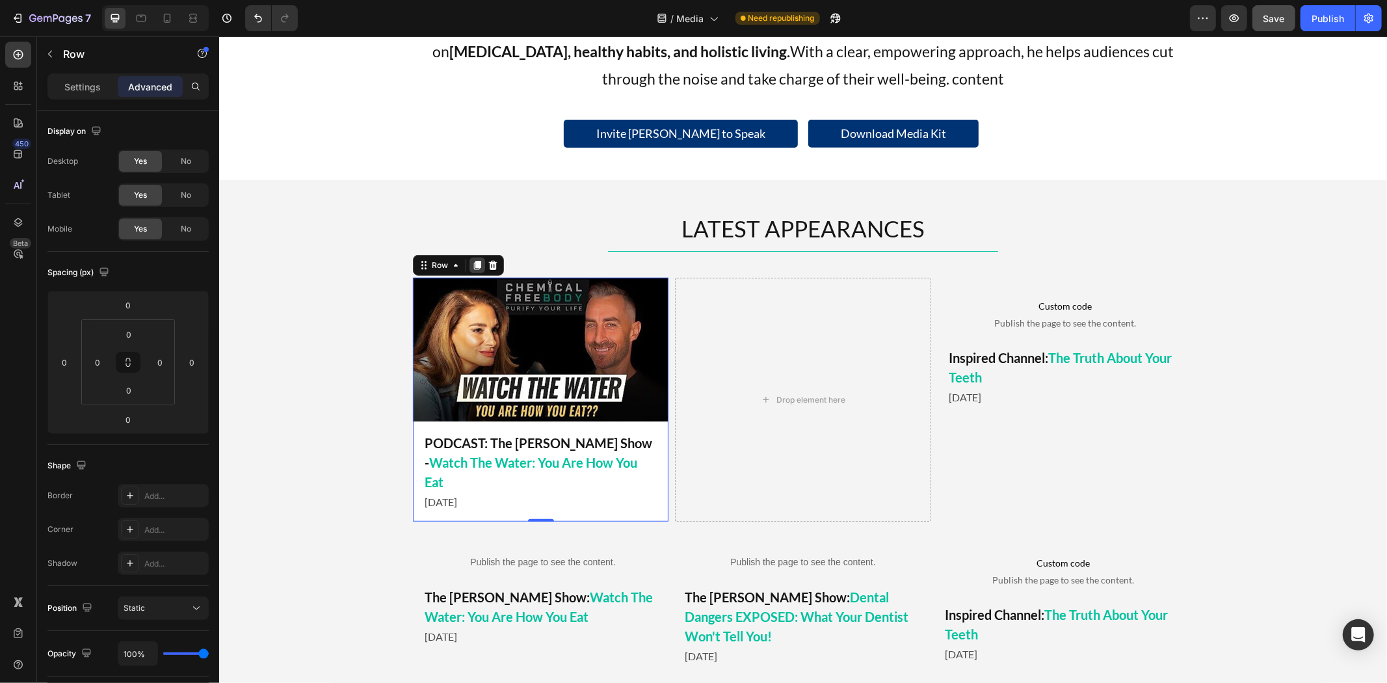
click at [471, 263] on icon at bounding box center [476, 264] width 10 height 10
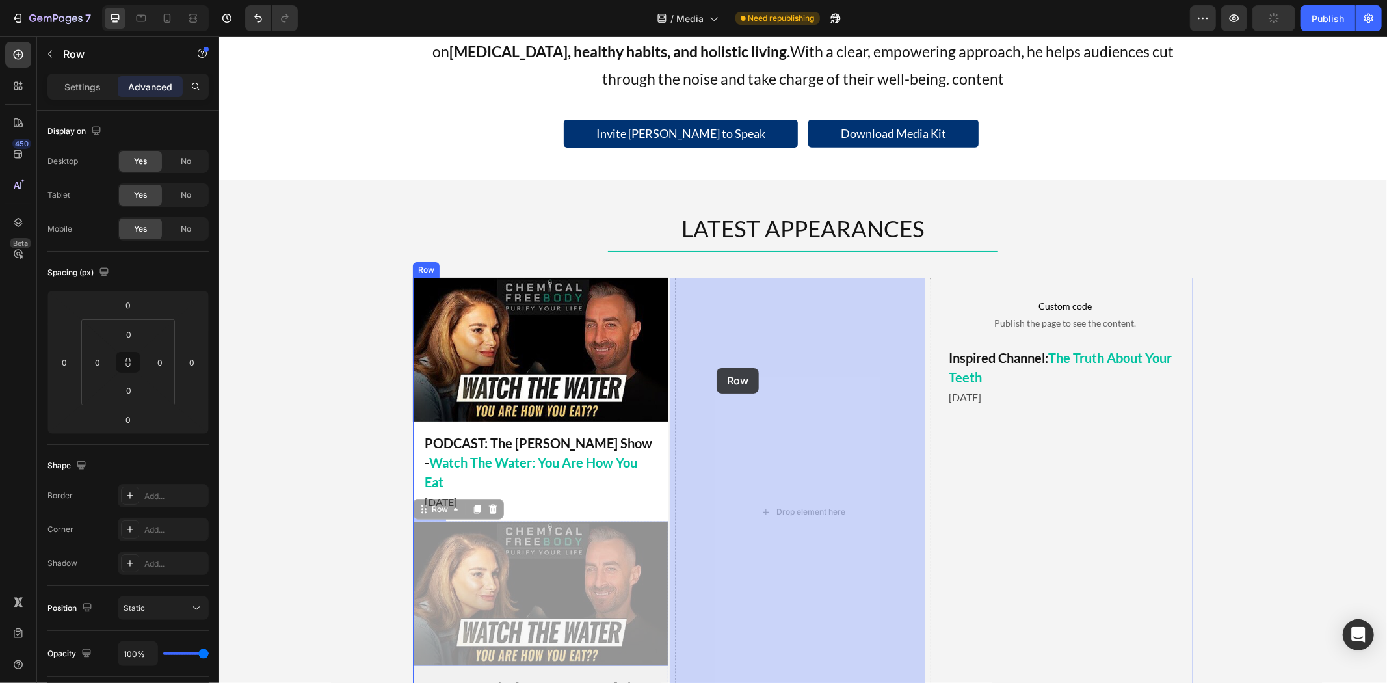
drag, startPoint x: 428, startPoint y: 485, endPoint x: 710, endPoint y: 388, distance: 298.3
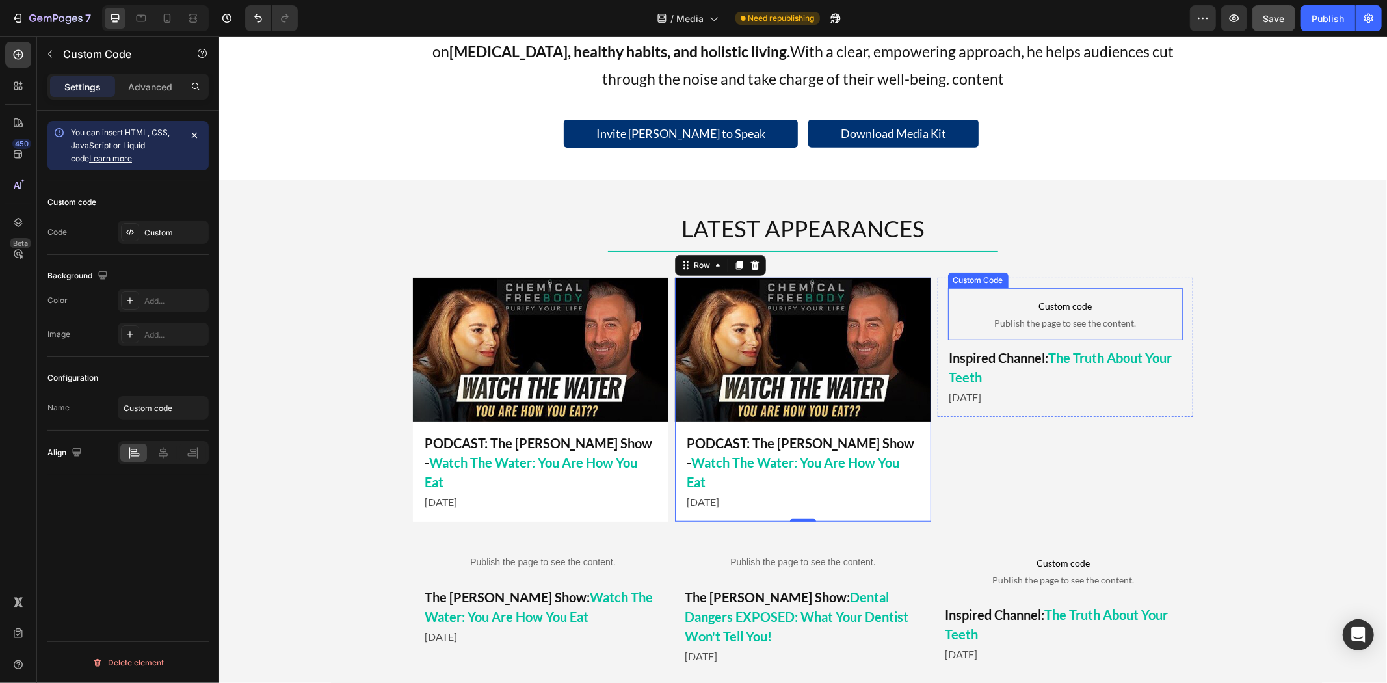
click at [1035, 306] on span "Custom code" at bounding box center [1064, 306] width 235 height 16
click at [1041, 275] on icon at bounding box center [1044, 274] width 7 height 9
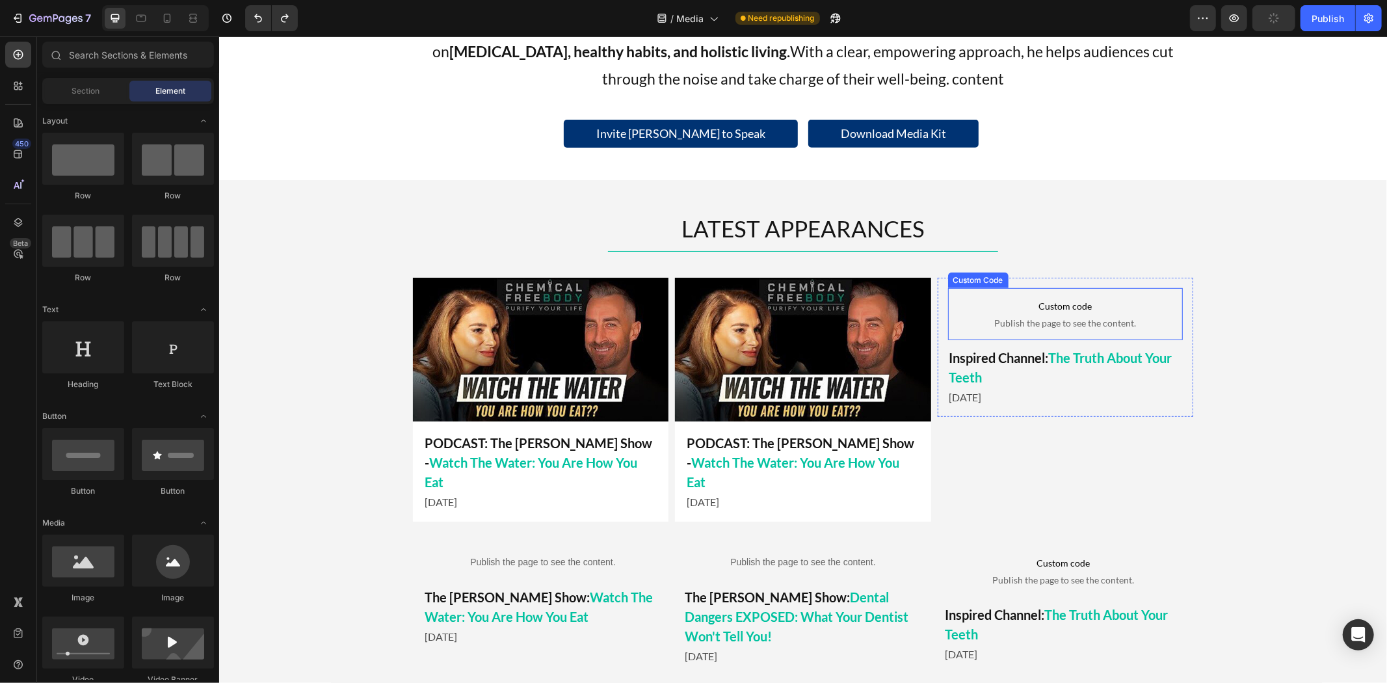
click at [1058, 310] on span "Custom code" at bounding box center [1064, 306] width 235 height 16
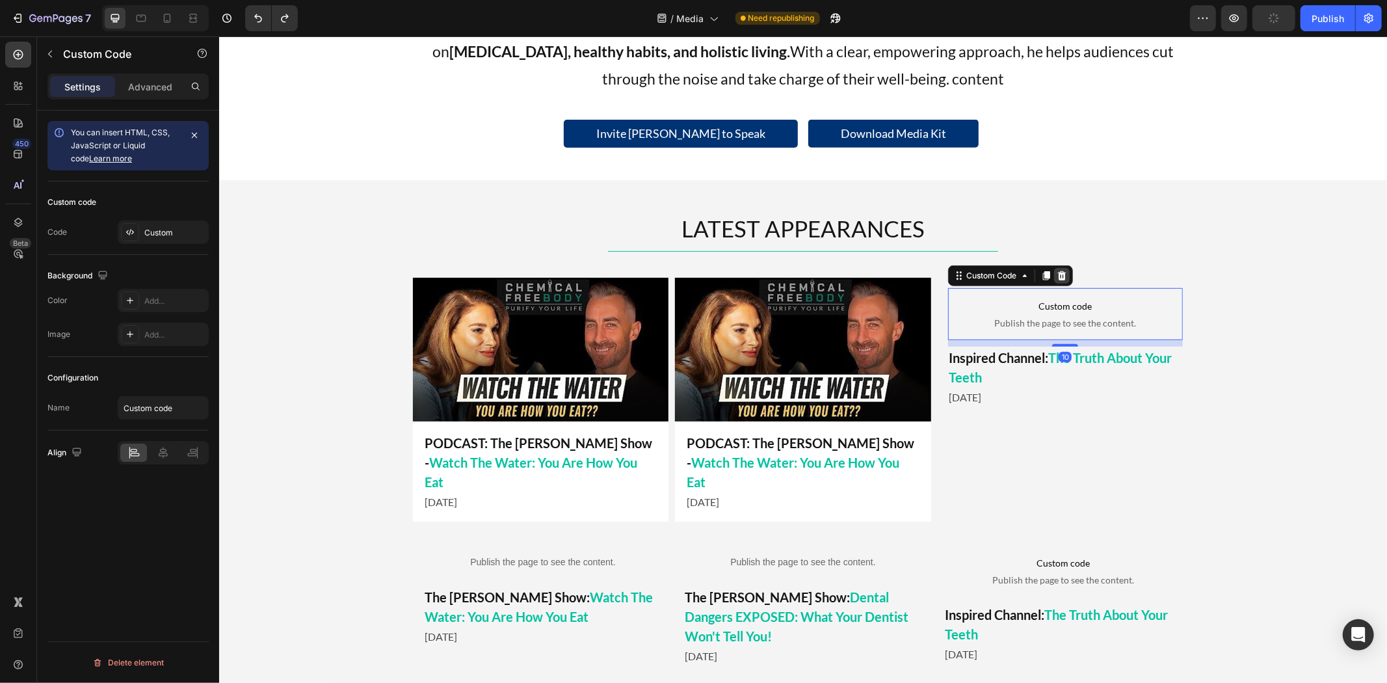
click at [1056, 276] on icon at bounding box center [1060, 274] width 8 height 9
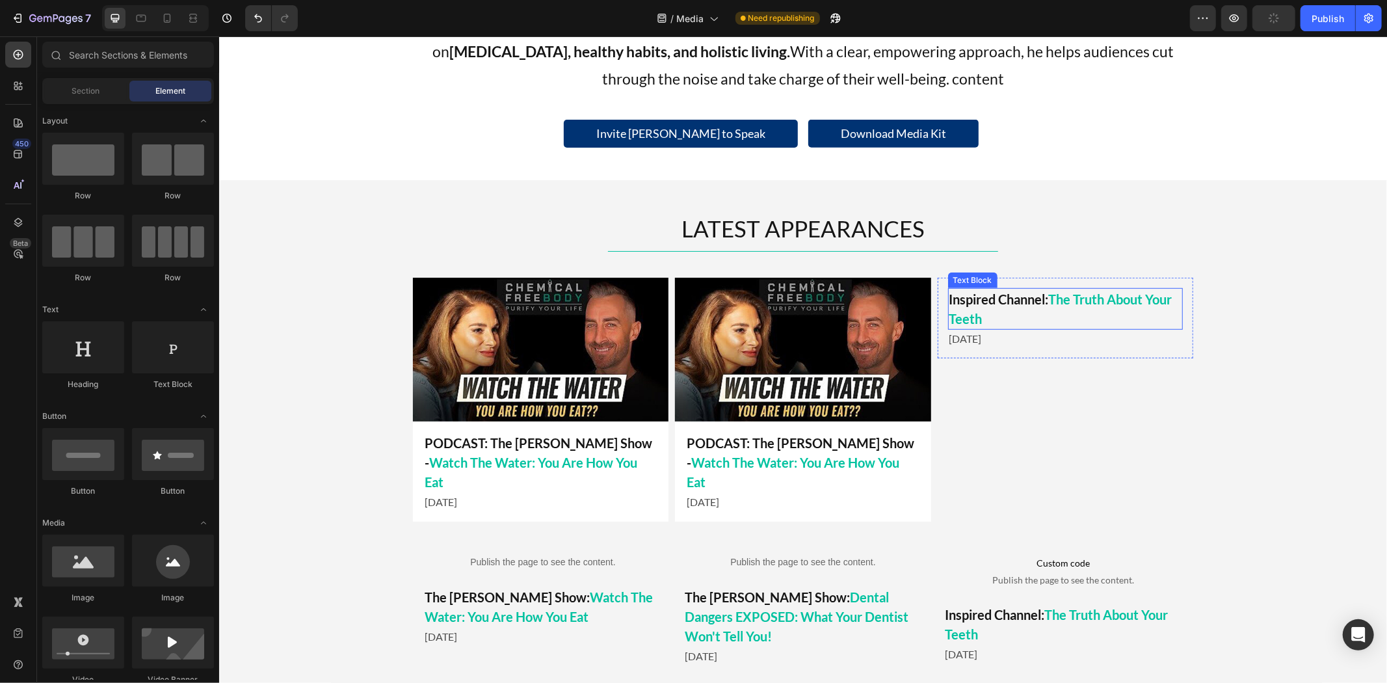
click at [1015, 292] on p "Inspired Channel: The Truth About Your Teeth" at bounding box center [1064, 308] width 232 height 39
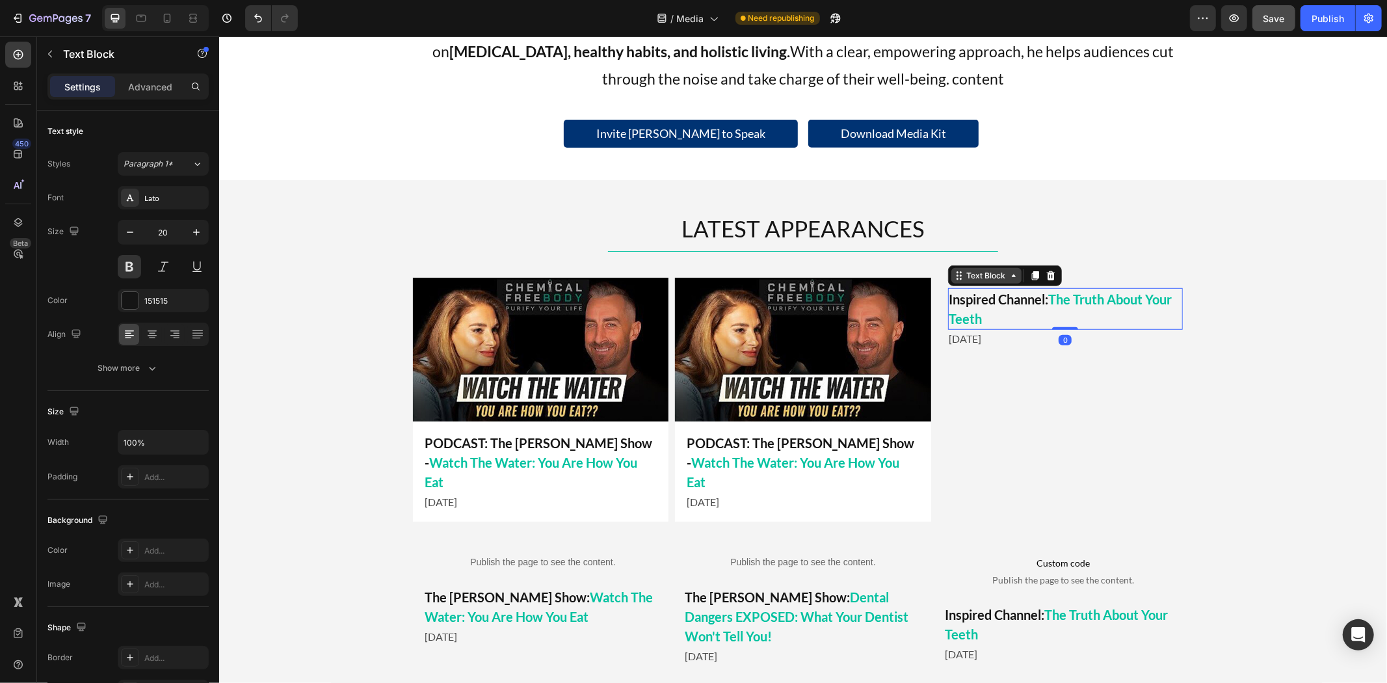
click at [986, 274] on div "Text Block" at bounding box center [985, 275] width 44 height 12
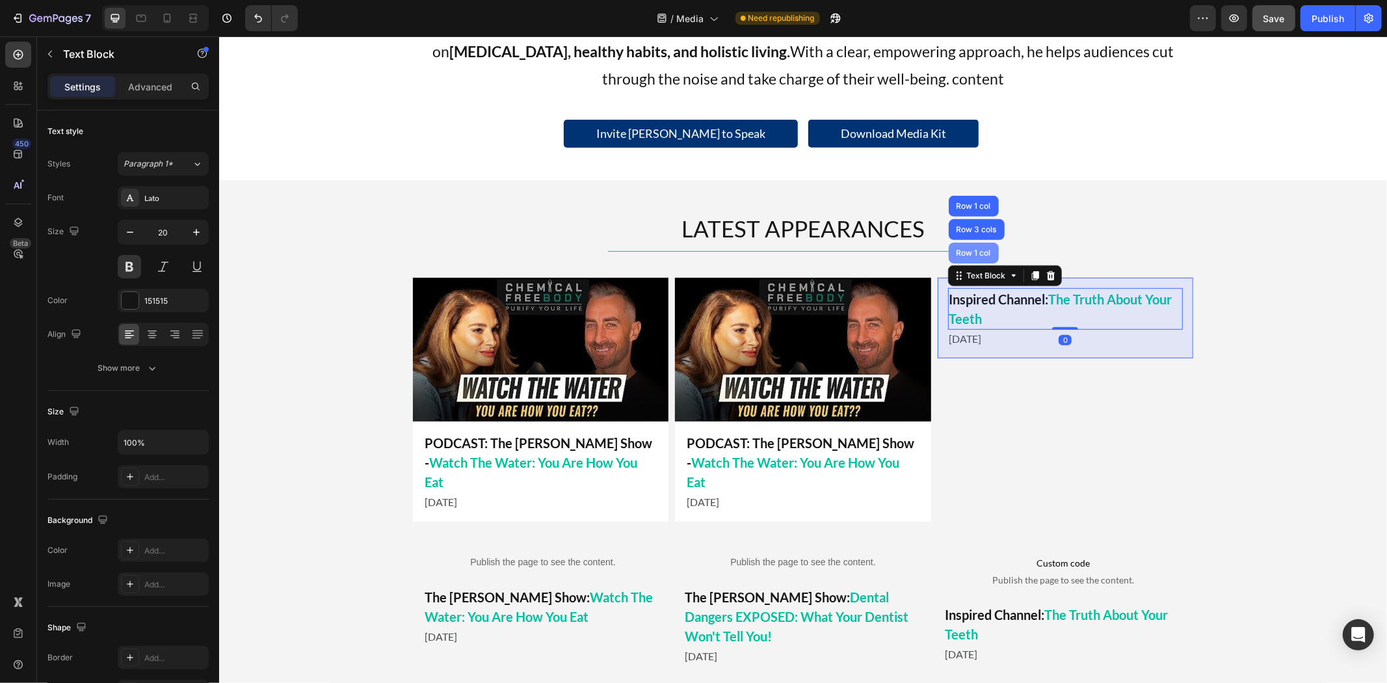
click at [974, 251] on div "Row 1 col" at bounding box center [973, 252] width 40 height 8
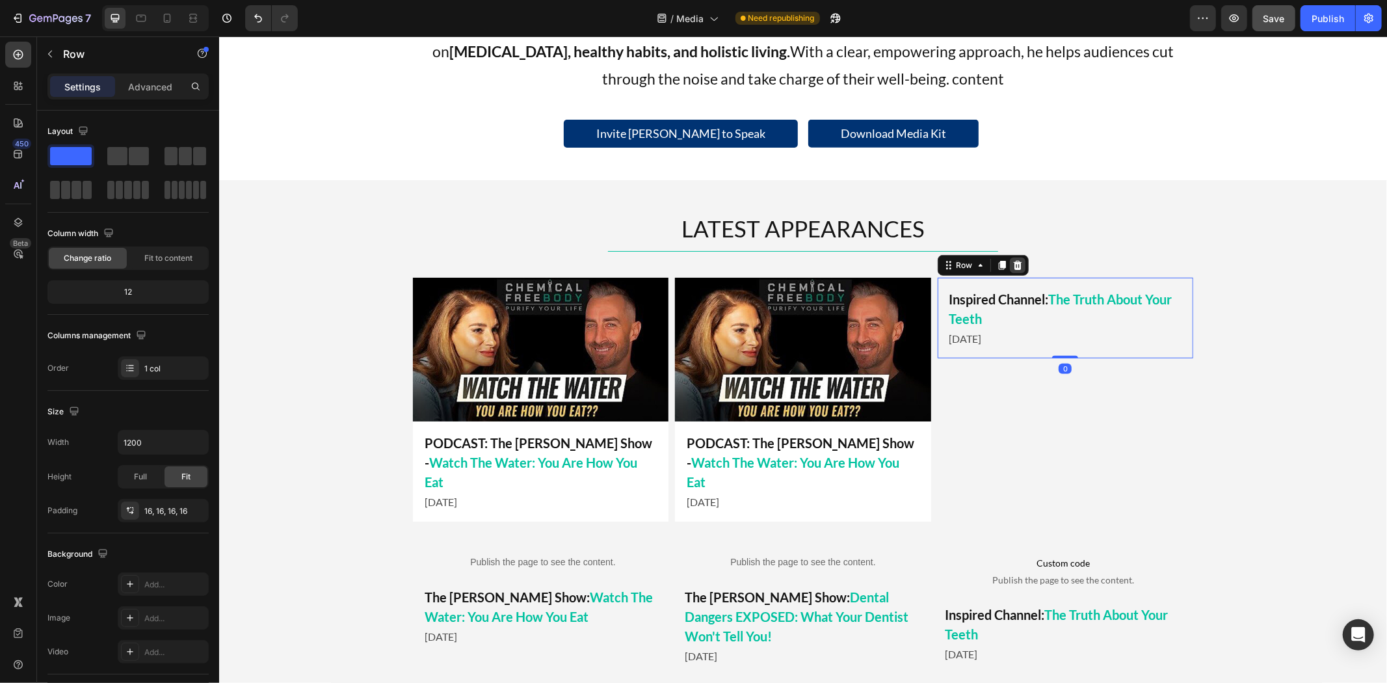
click at [1011, 260] on icon at bounding box center [1016, 264] width 10 height 10
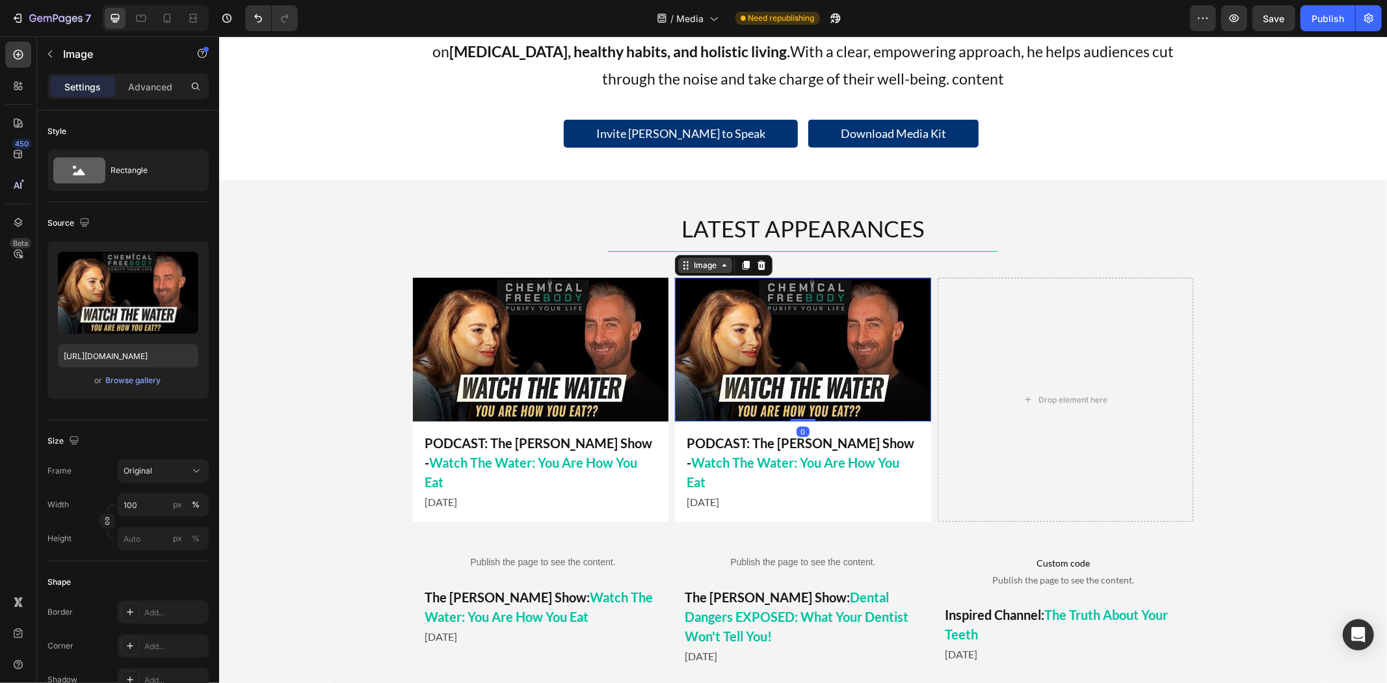
click at [690, 262] on div "Image" at bounding box center [704, 265] width 28 height 12
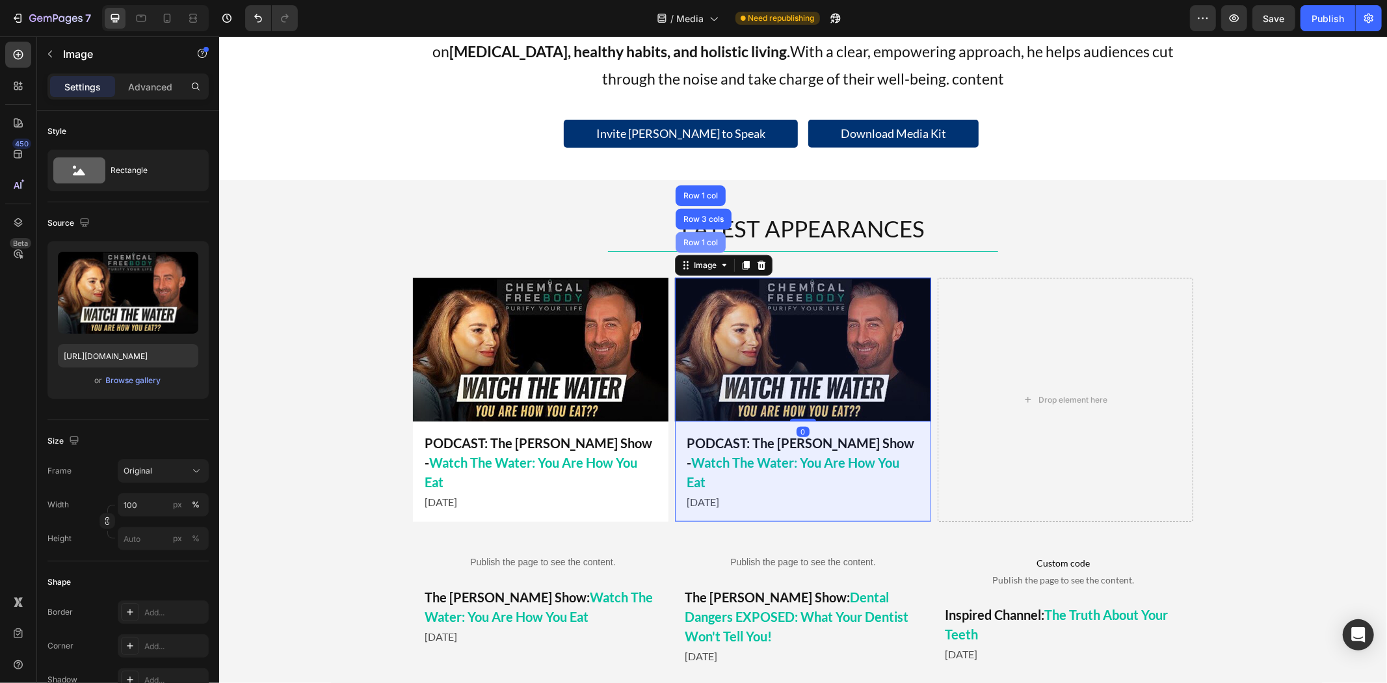
click at [688, 243] on div "Row 1 col" at bounding box center [700, 242] width 40 height 8
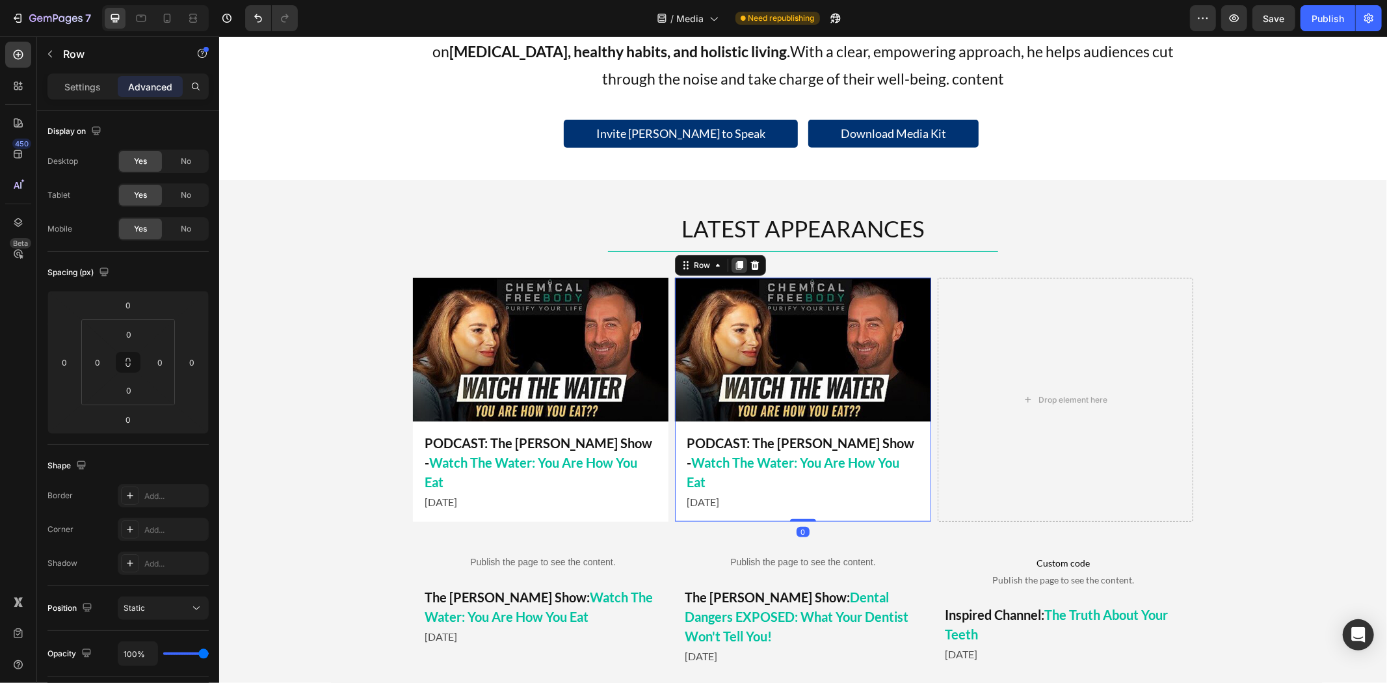
click at [735, 263] on icon at bounding box center [738, 264] width 7 height 9
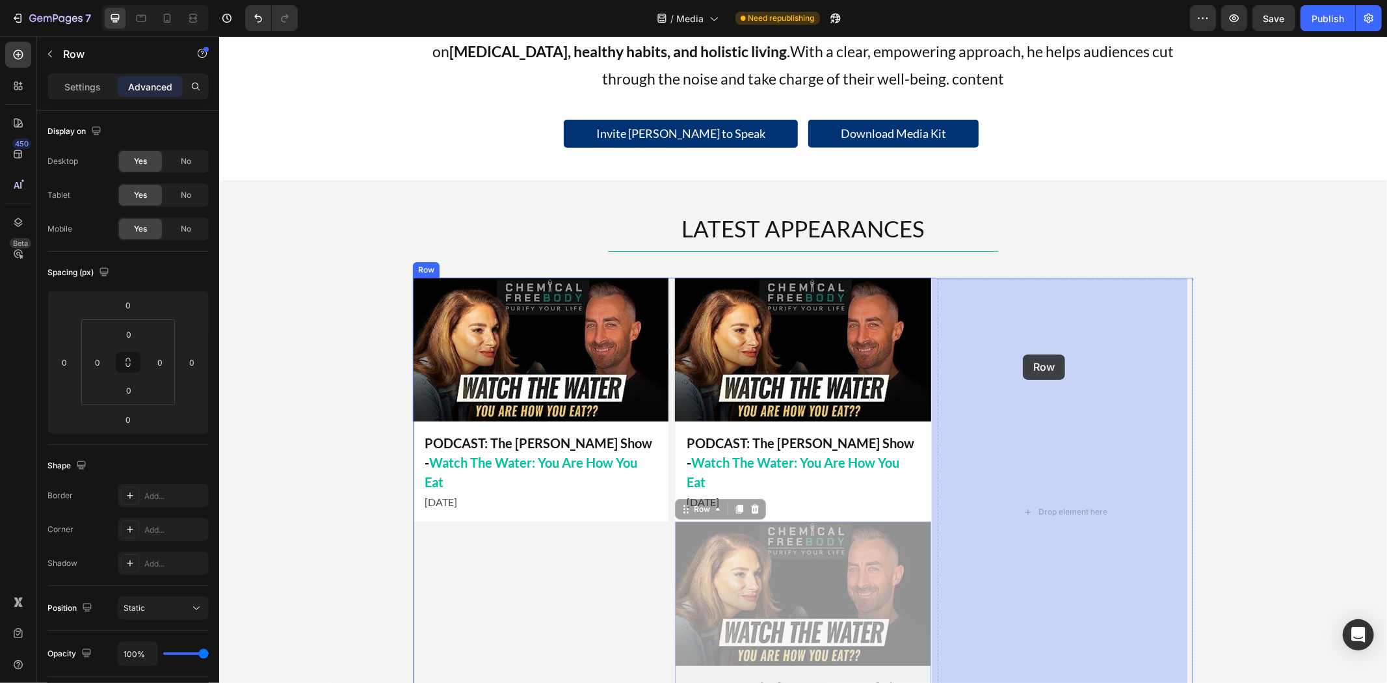
drag, startPoint x: 695, startPoint y: 510, endPoint x: 1022, endPoint y: 354, distance: 362.6
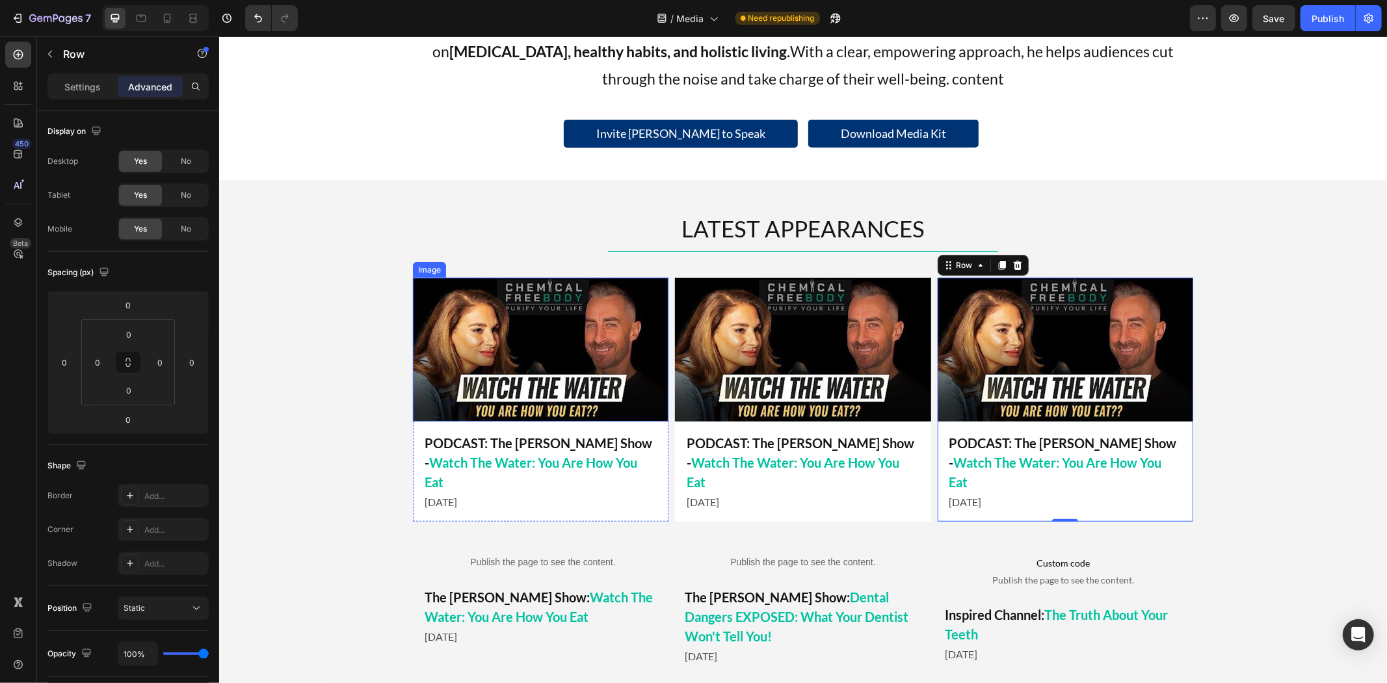
click at [543, 335] on img at bounding box center [539, 349] width 255 height 144
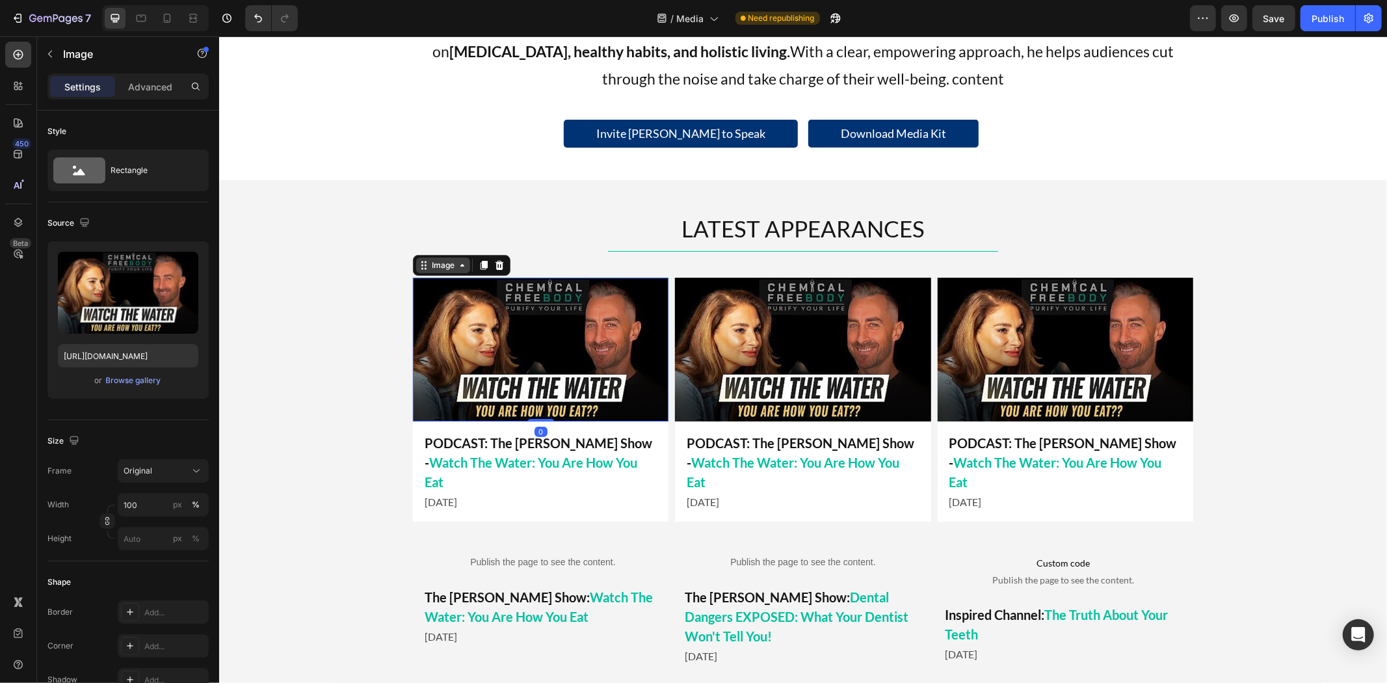
click at [439, 268] on div "Image" at bounding box center [442, 265] width 28 height 12
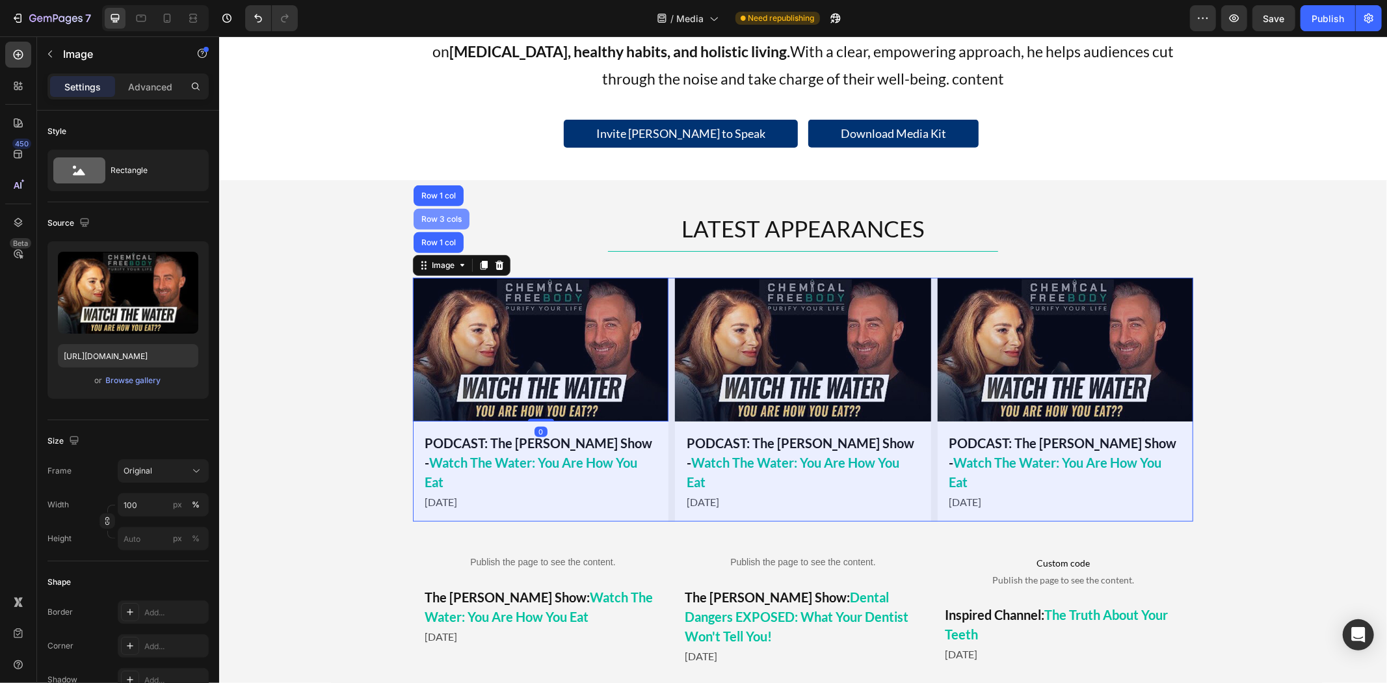
drag, startPoint x: 434, startPoint y: 219, endPoint x: 377, endPoint y: 418, distance: 207.0
click at [434, 219] on div "Row 3 cols" at bounding box center [441, 219] width 46 height 8
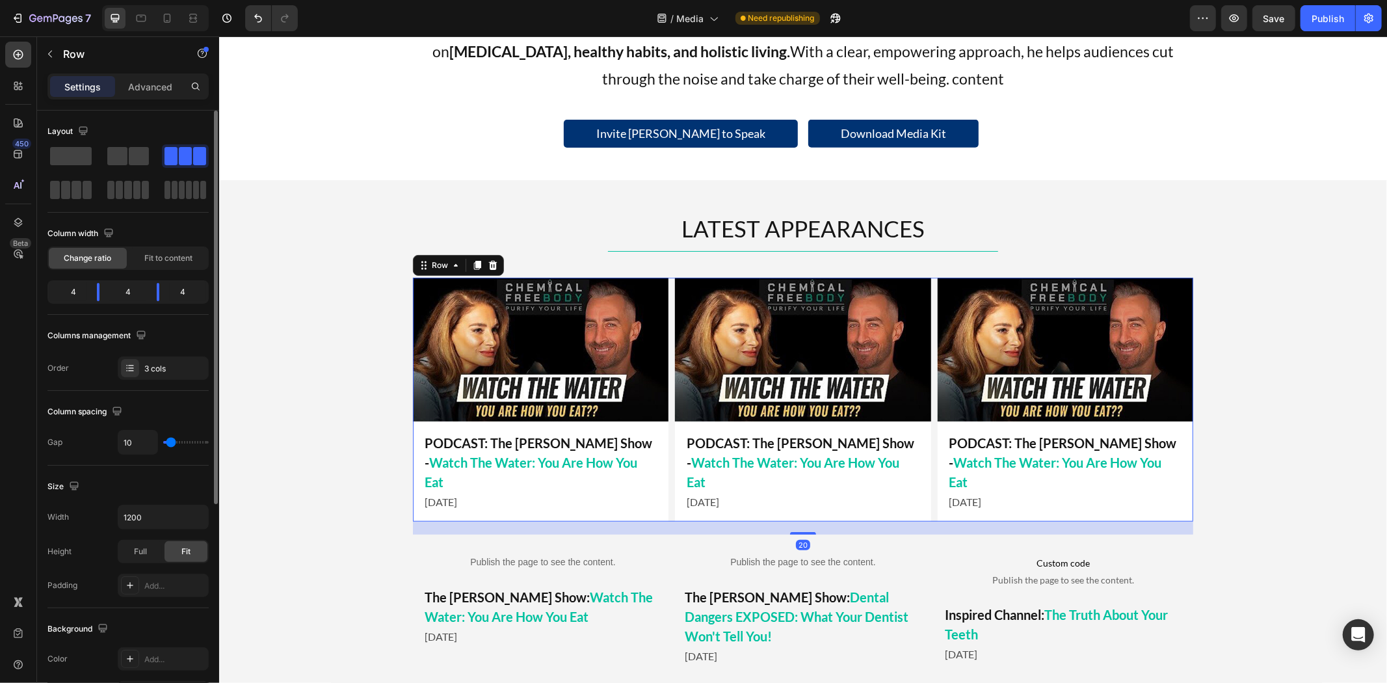
type input "15"
type input "20"
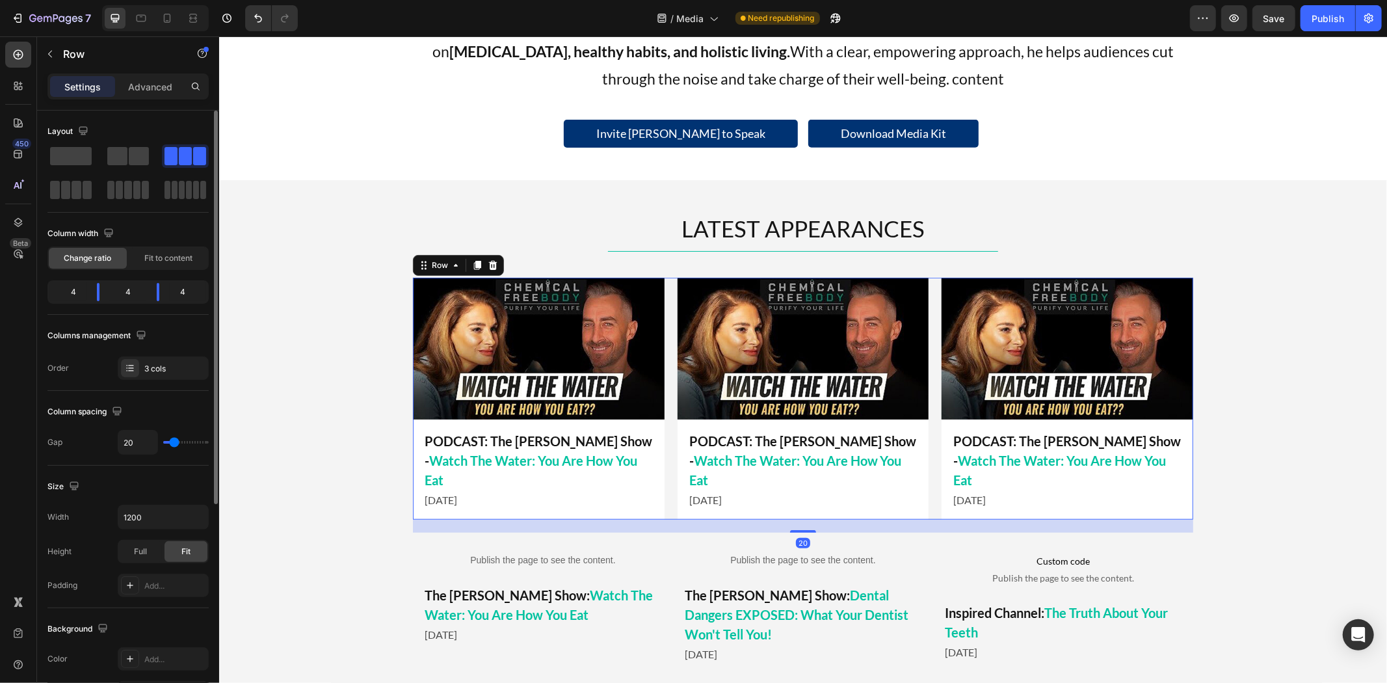
type input "22"
type input "25"
type input "27"
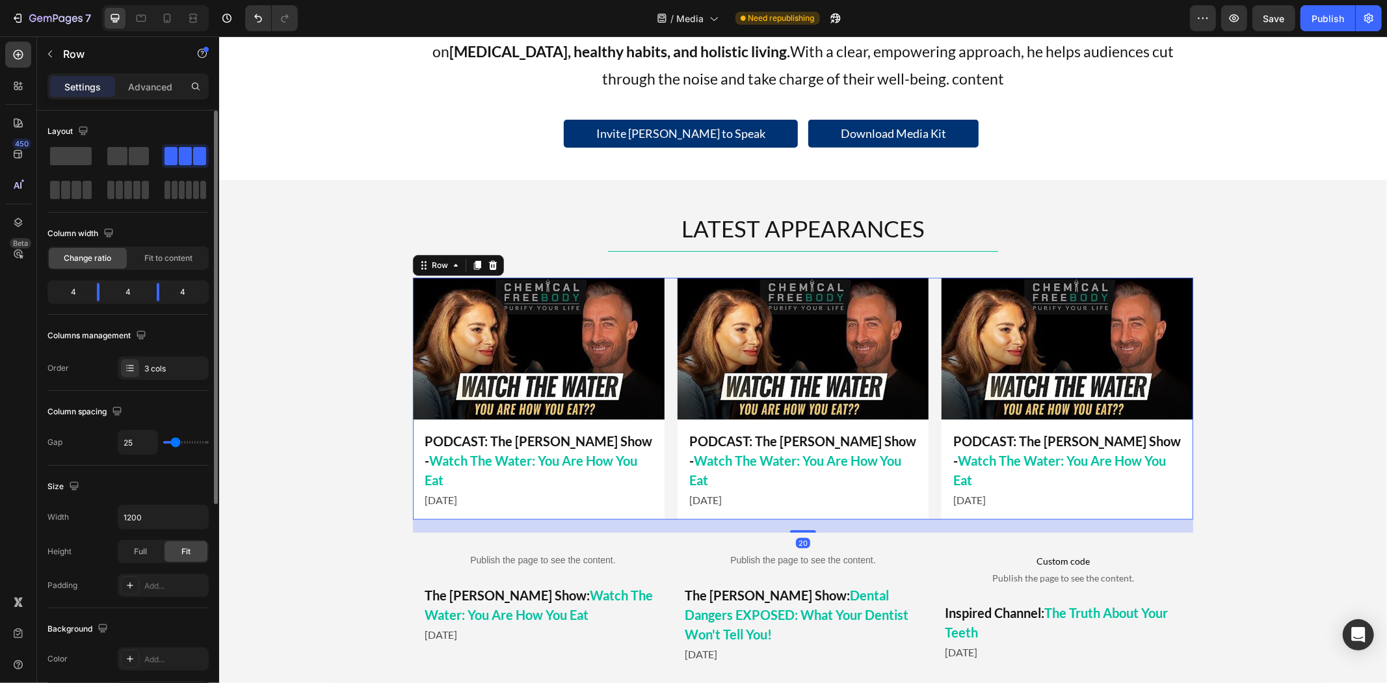
type input "27"
type input "29"
type input "32"
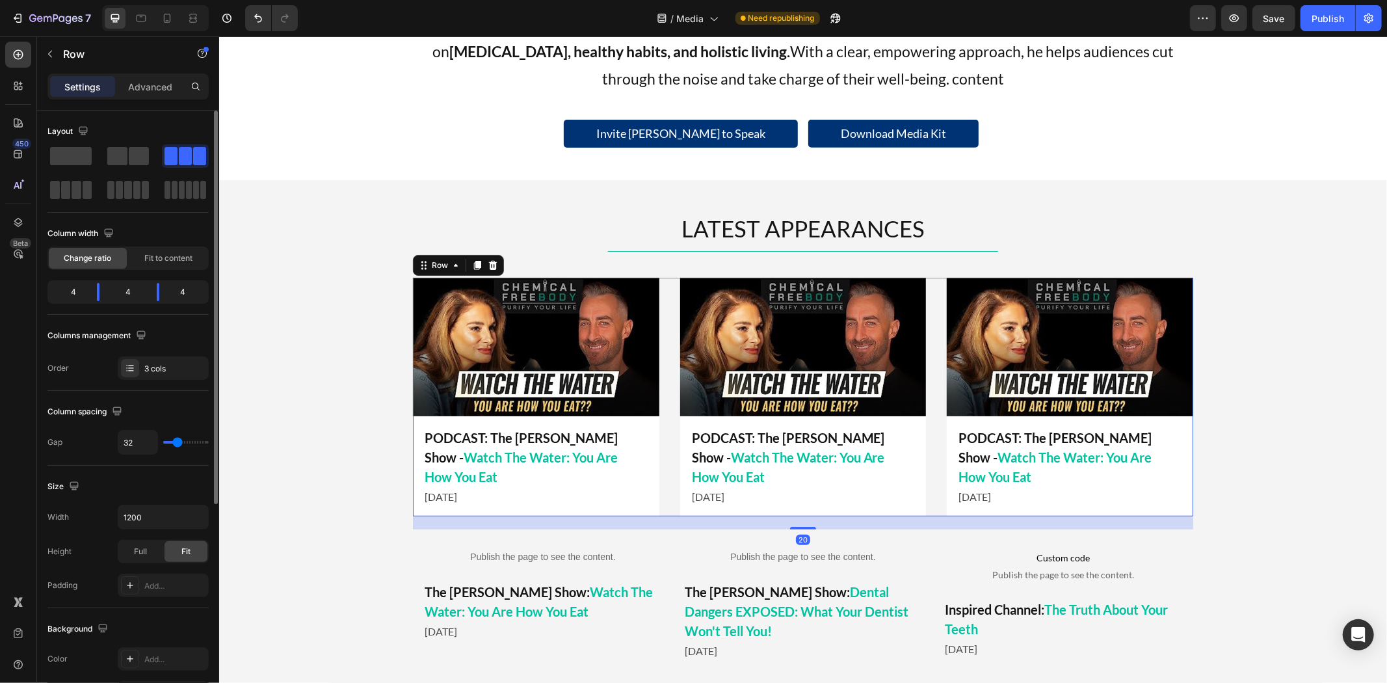
type input "34"
type input "37"
type input "39"
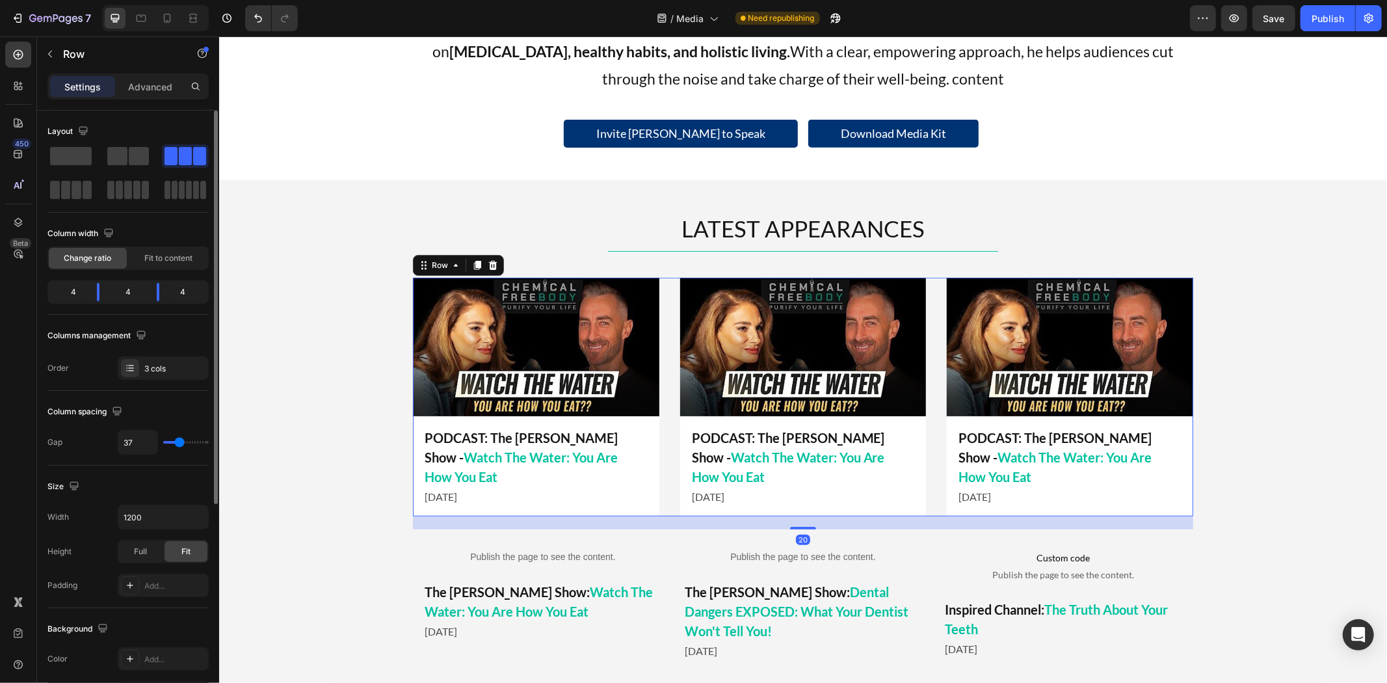
type input "39"
type input "42"
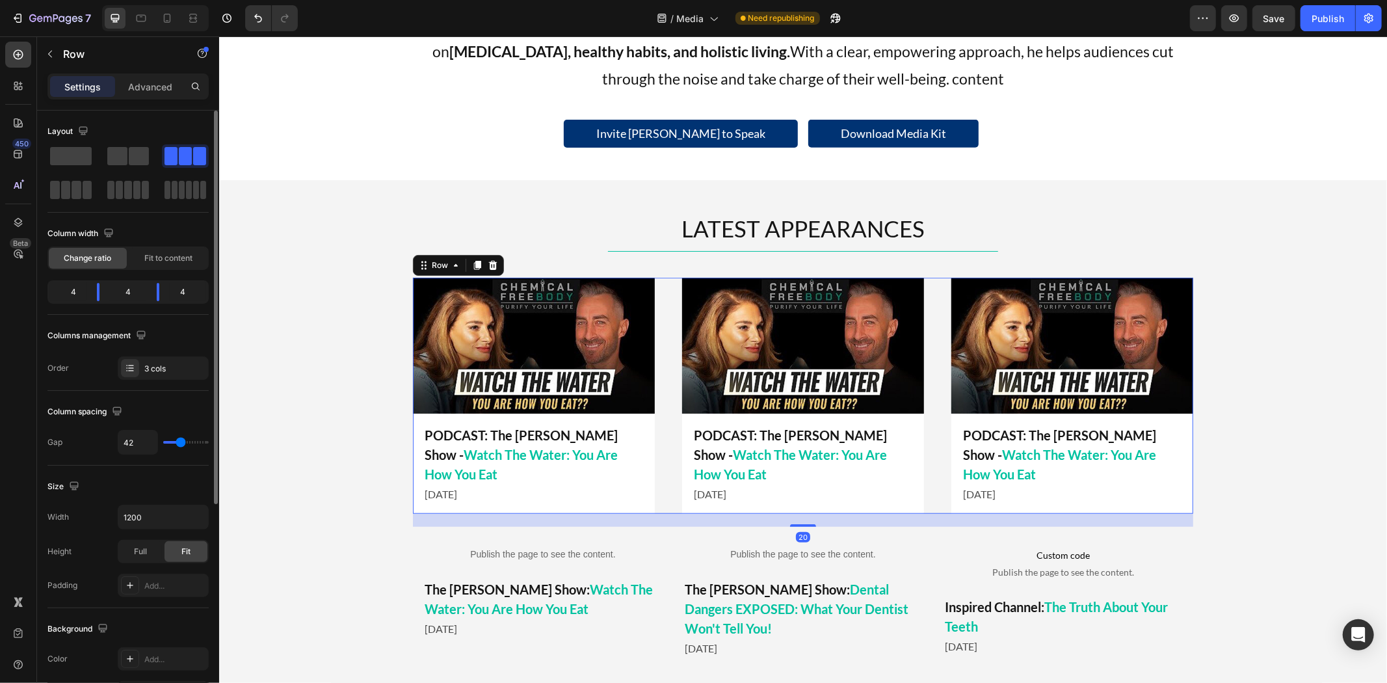
type input "44"
type input "42"
type input "39"
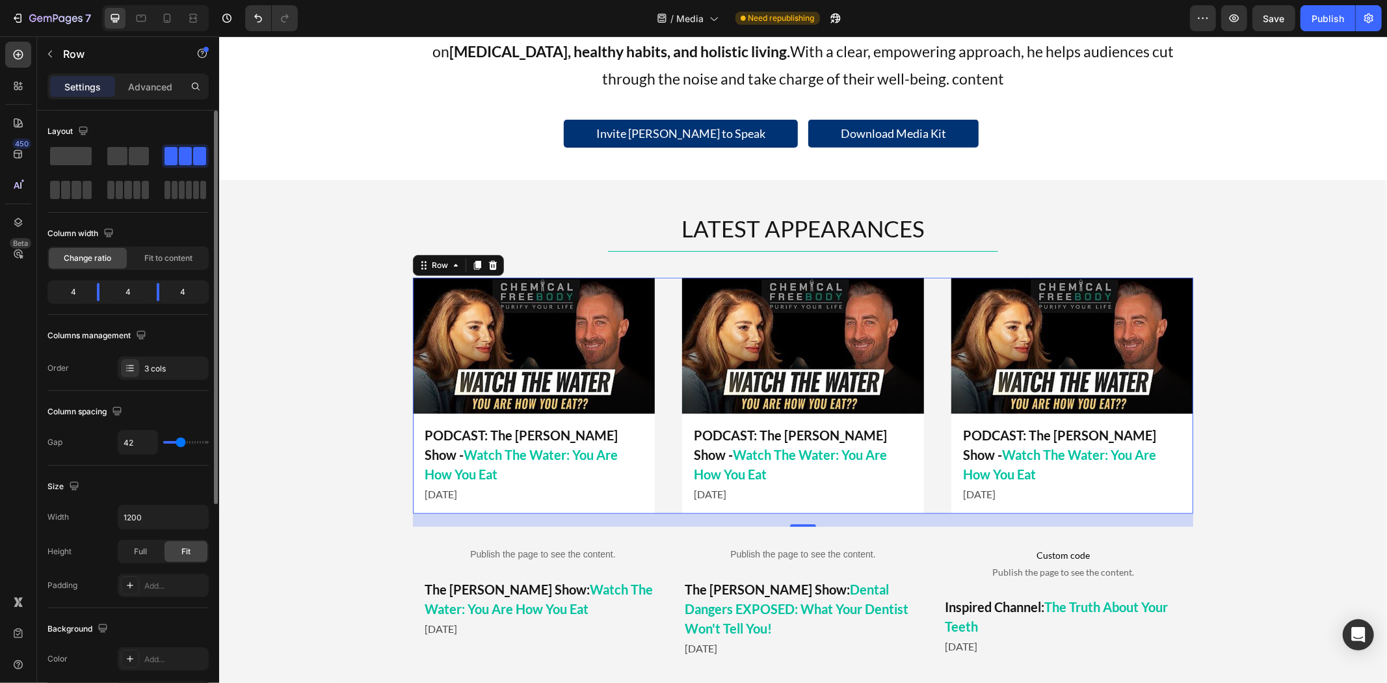
type input "39"
type input "37"
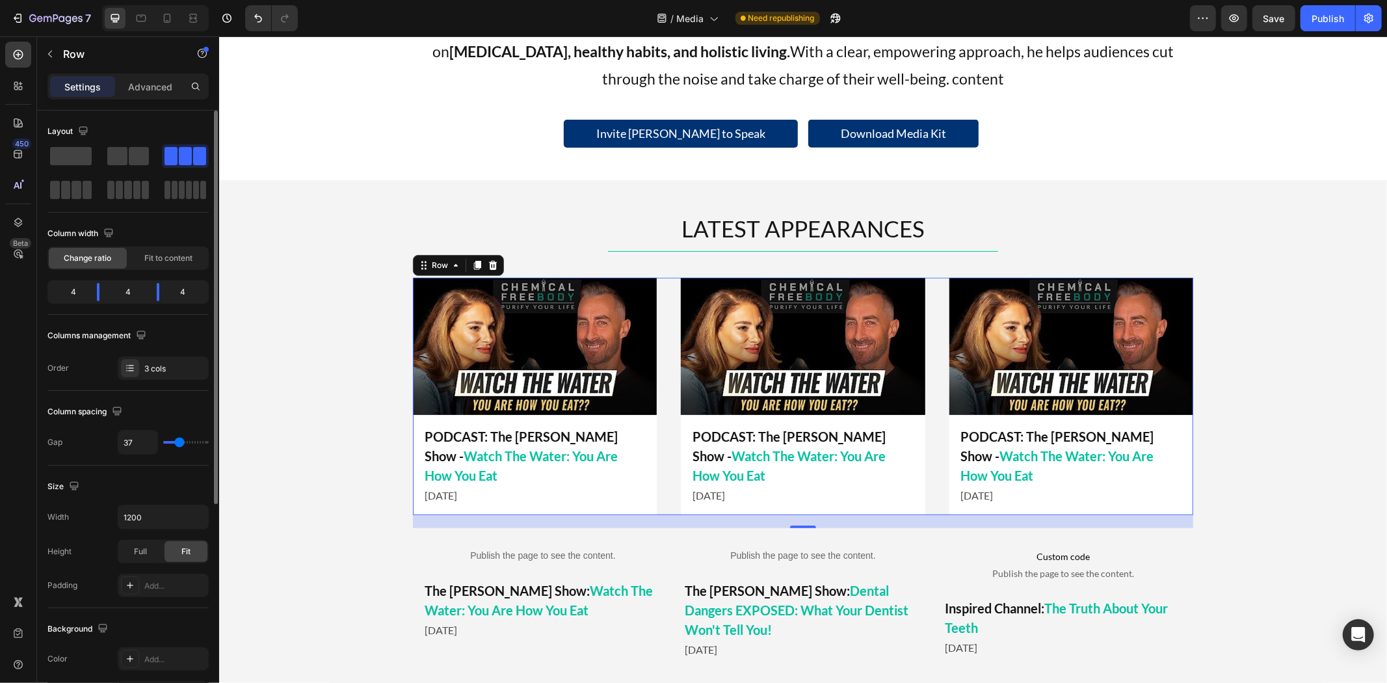
type input "34"
type input "32"
drag, startPoint x: 172, startPoint y: 441, endPoint x: 155, endPoint y: 441, distance: 17.6
type input "29"
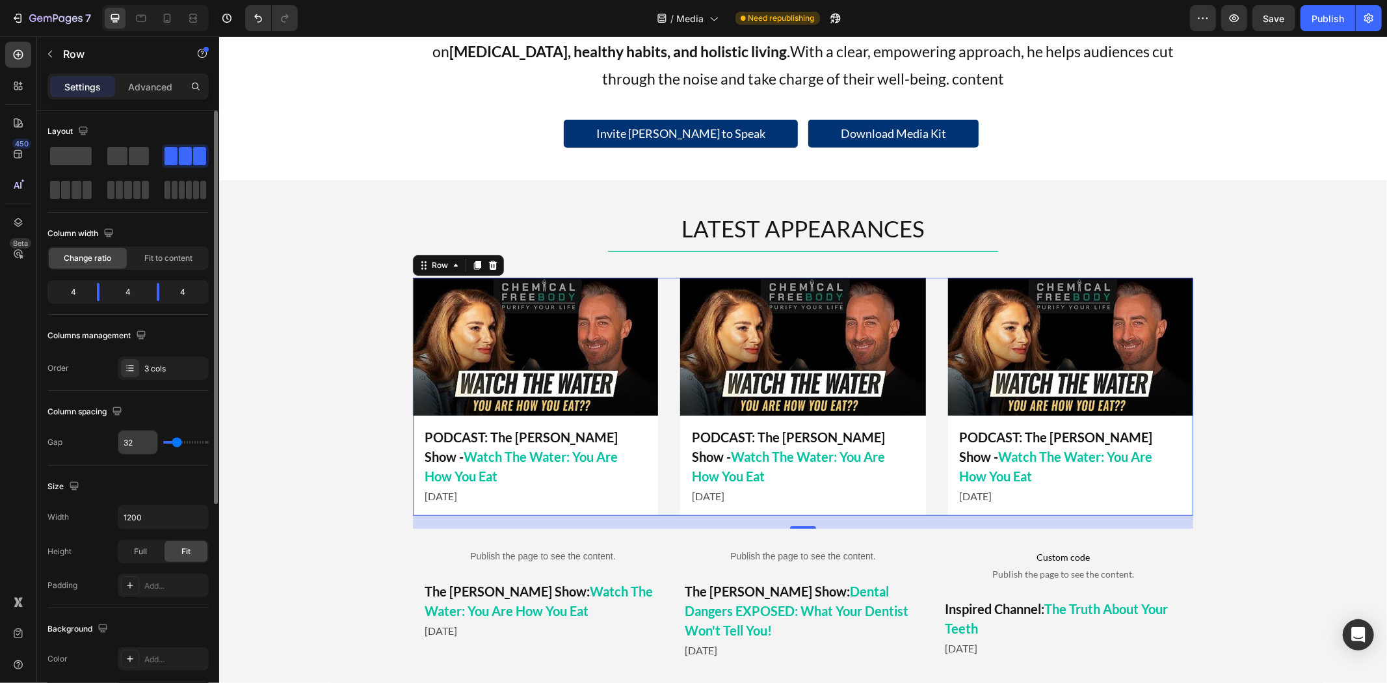
click at [177, 441] on input "range" at bounding box center [186, 442] width 46 height 3
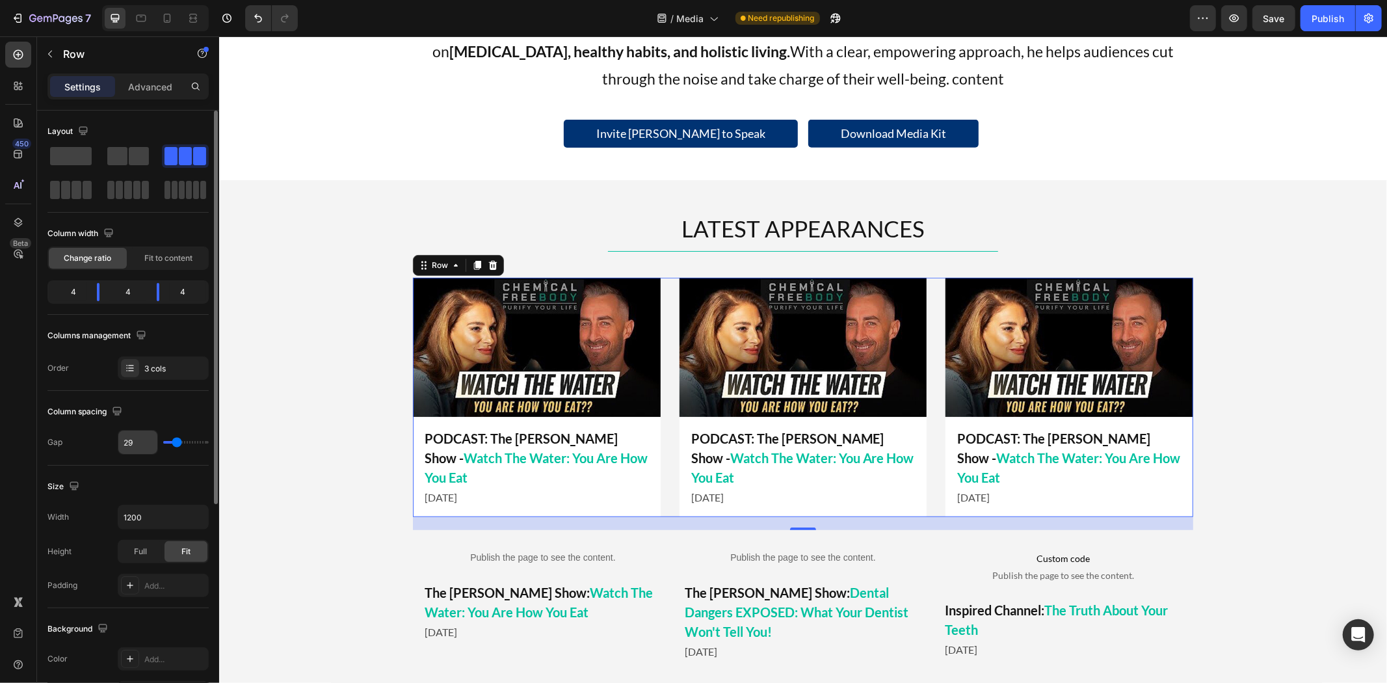
click at [144, 440] on input "29" at bounding box center [137, 441] width 39 height 23
type input "3"
type input "30"
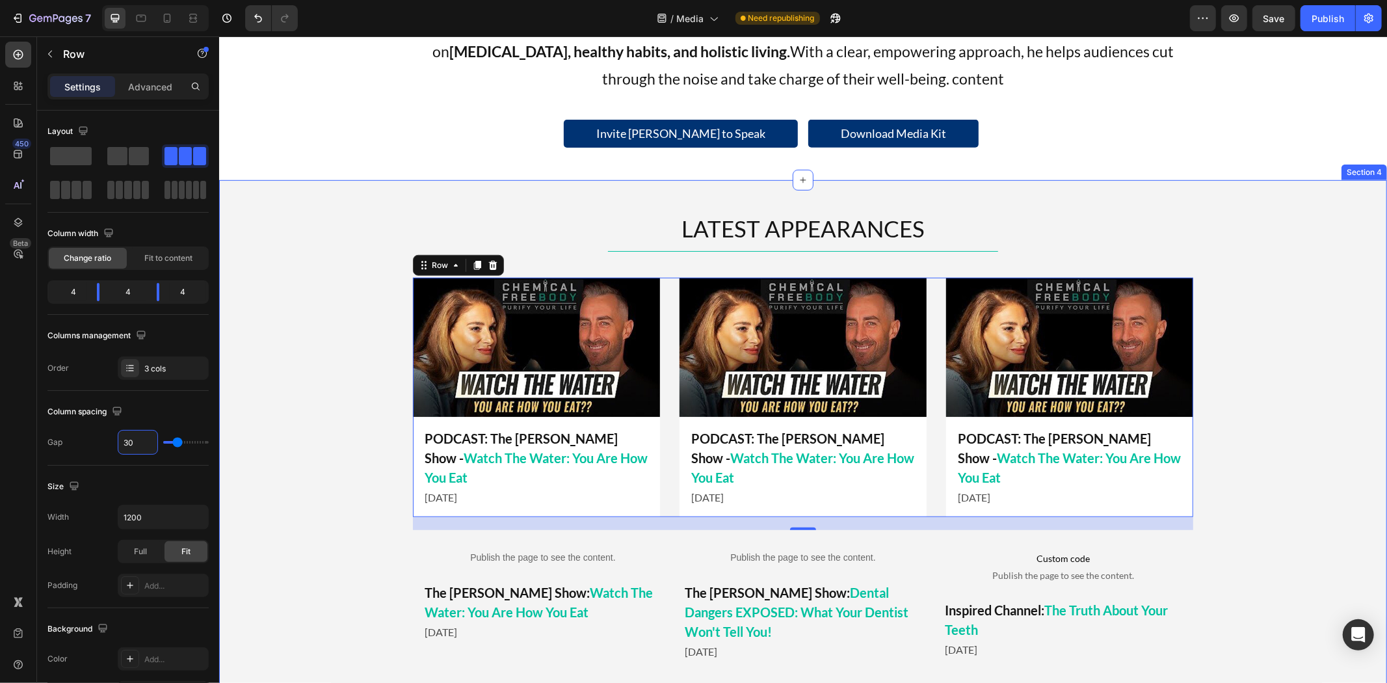
click at [313, 314] on div "LATEST APPEARANCES Heading Title Line Image PODCAST: The Mel K Show - Watch The…" at bounding box center [801, 441] width 1167 height 458
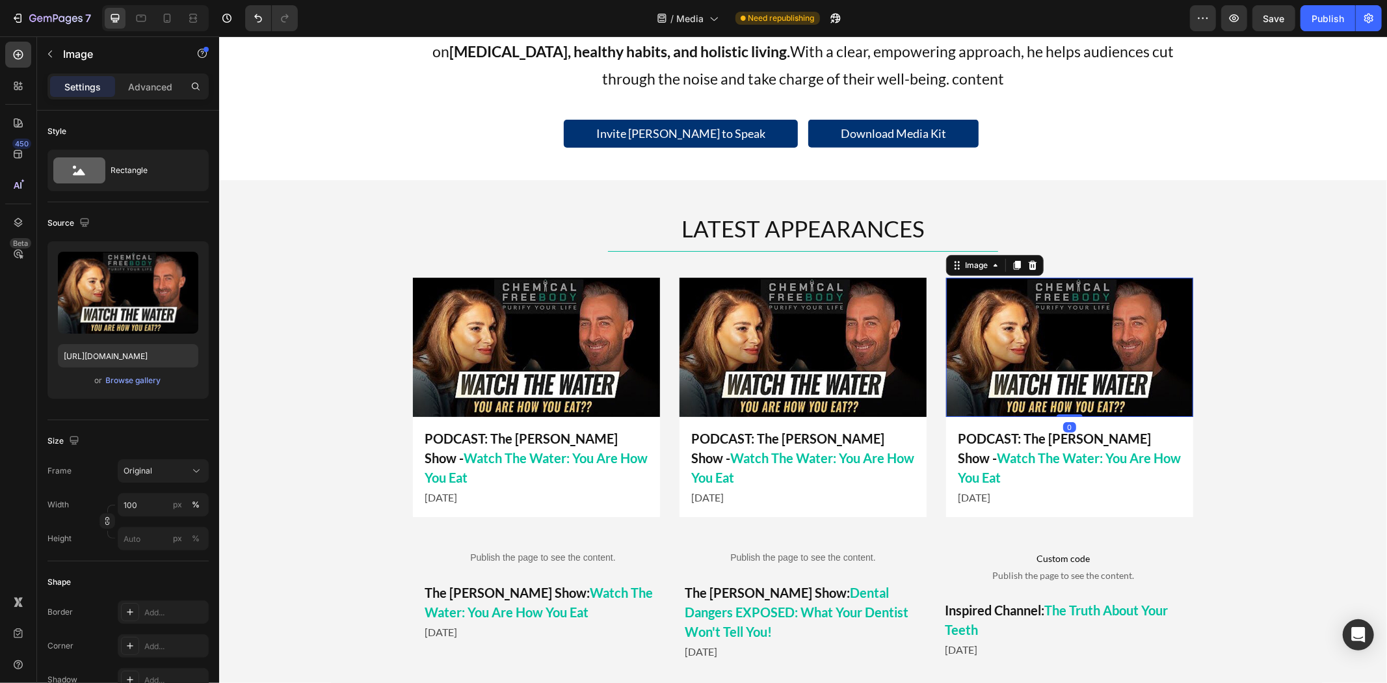
click at [1036, 322] on img at bounding box center [1068, 346] width 247 height 139
click at [827, 354] on img at bounding box center [802, 346] width 247 height 139
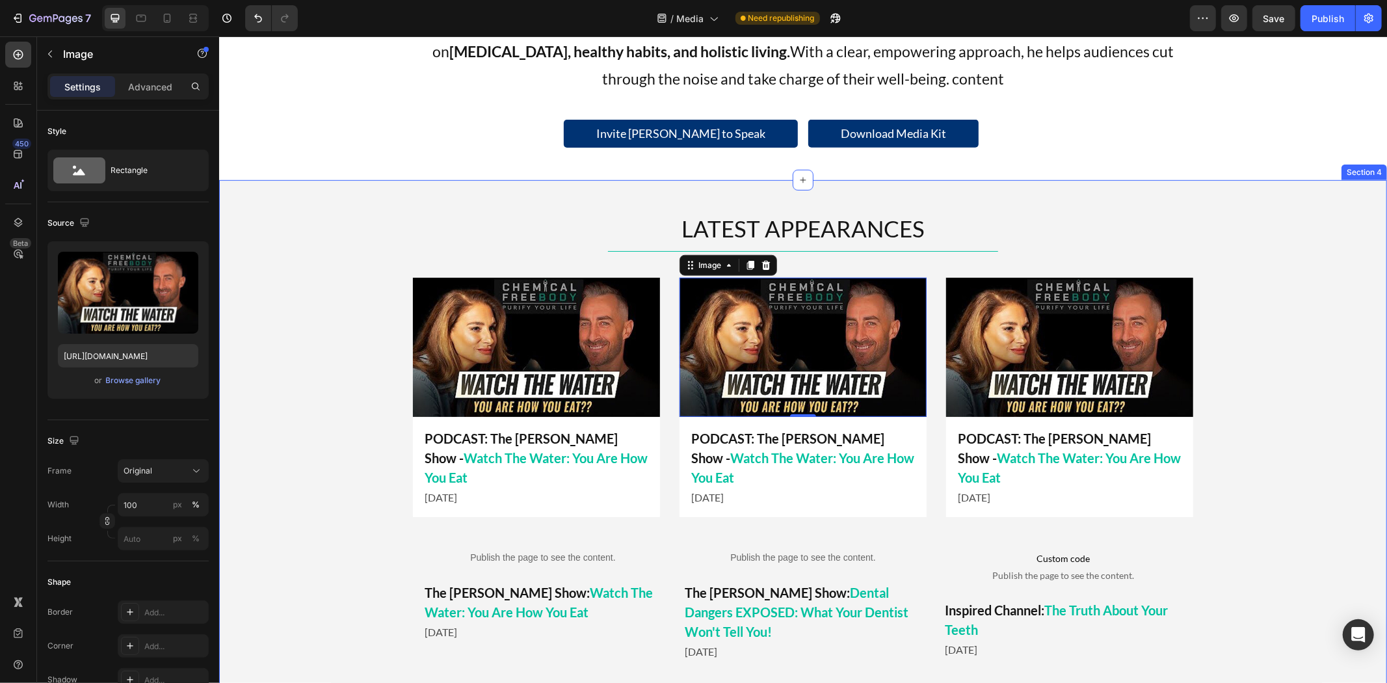
click at [766, 309] on img at bounding box center [802, 346] width 247 height 139
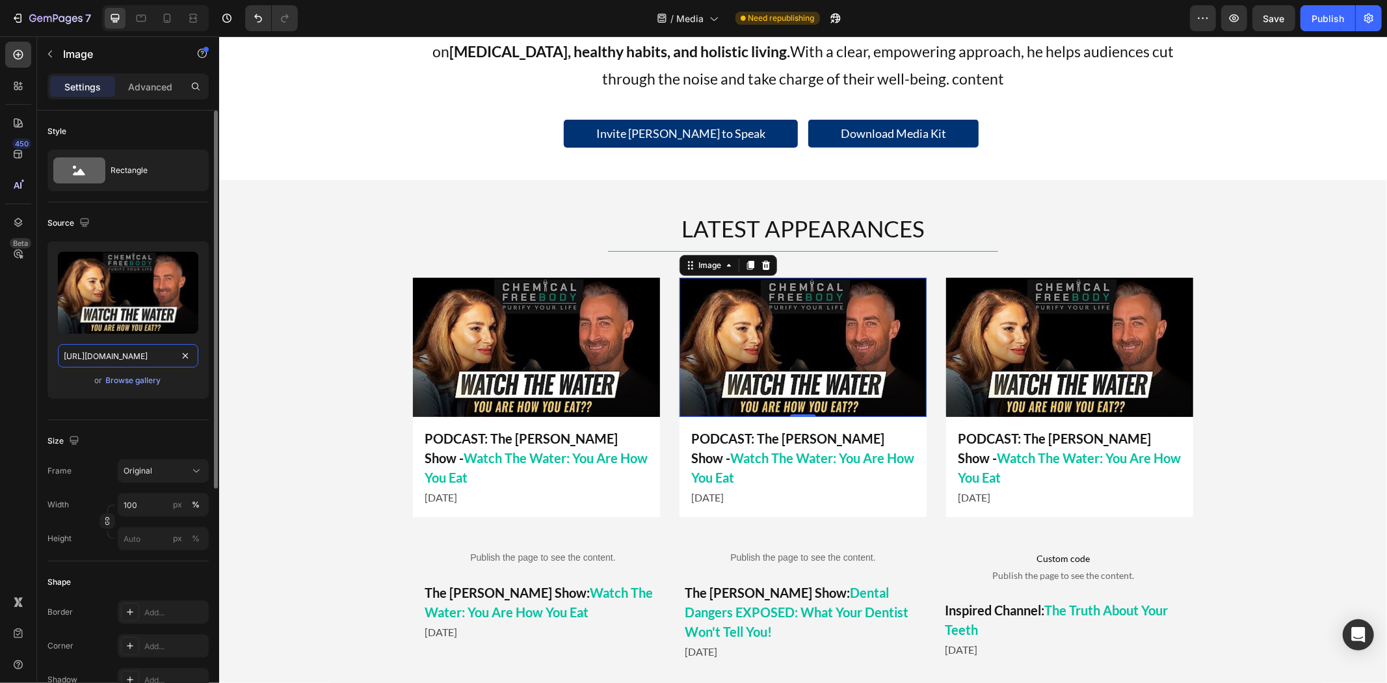
click at [153, 355] on input "[URL][DOMAIN_NAME]" at bounding box center [128, 355] width 140 height 23
paste input "Dental_Dangers_EXPOSED_What_Your_Dentist_Won_t_Tell_You.jpg?v=1756327637"
type input "[URL][DOMAIN_NAME]"
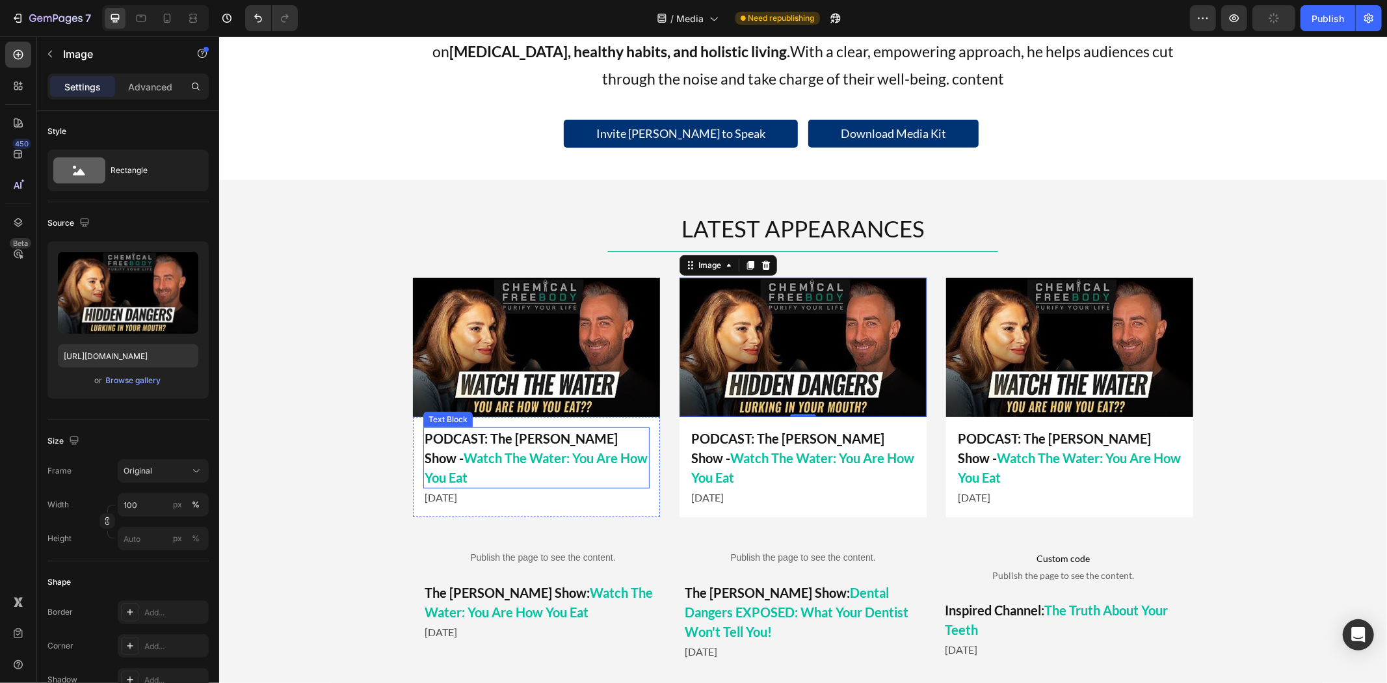
drag, startPoint x: 434, startPoint y: 463, endPoint x: 444, endPoint y: 463, distance: 9.8
click at [434, 463] on span "Watch The Water: You Are How You Eat" at bounding box center [535, 466] width 223 height 35
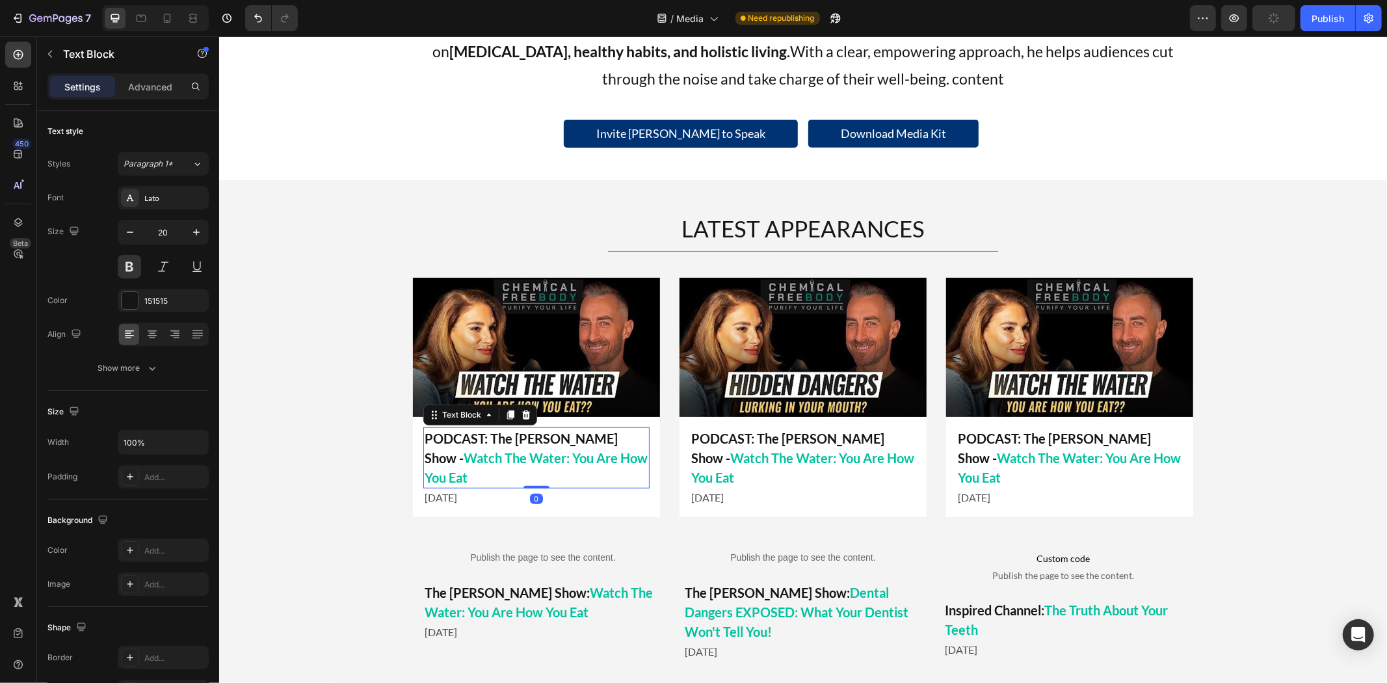
click at [789, 437] on p "PODCAST: The Mel K Show - Watch The Water: You Are How You Eat" at bounding box center [802, 457] width 224 height 59
click at [866, 449] on span "Watch The Water: You Are How You Eat" at bounding box center [801, 466] width 223 height 35
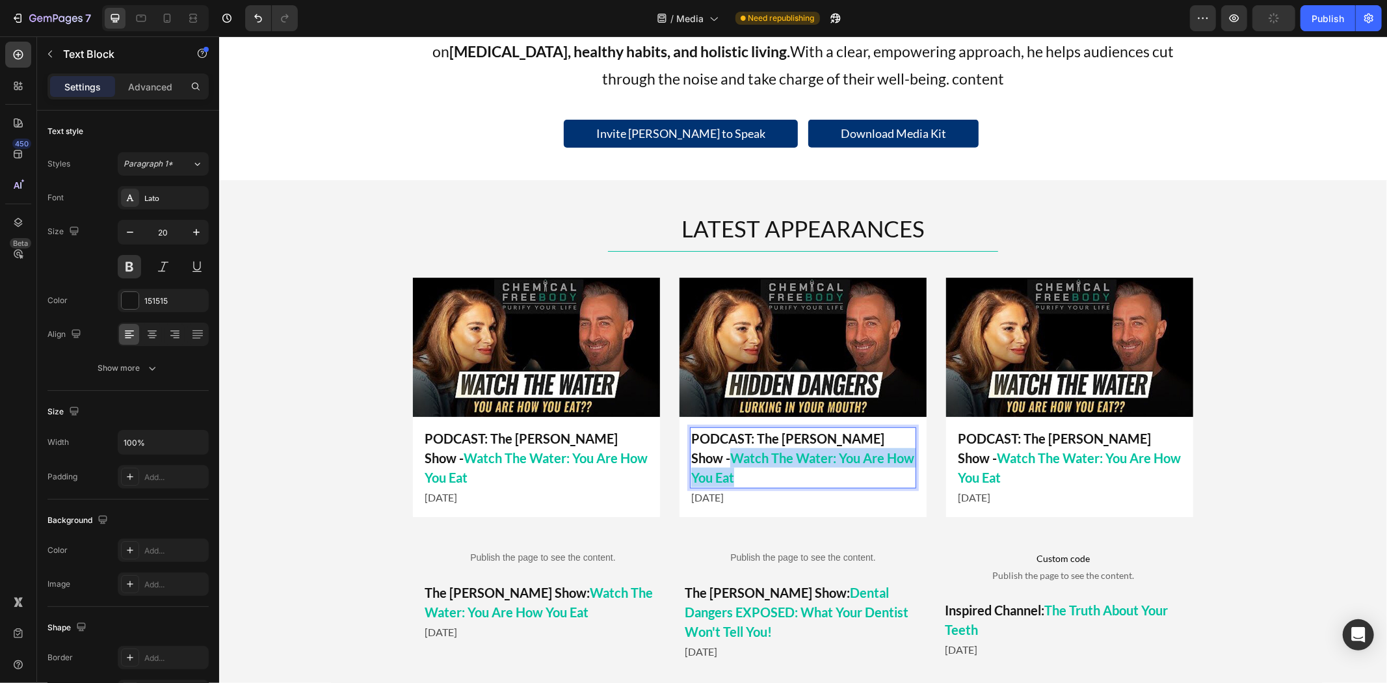
drag, startPoint x: 855, startPoint y: 439, endPoint x: 881, endPoint y: 460, distance: 32.8
click at [881, 460] on p "PODCAST: The Mel K Show - Watch The Water: You Are How You Eat" at bounding box center [802, 457] width 224 height 59
click at [853, 478] on p "PODCAST: The Mel K Show - Dental Dangers EXPOSED; What Your Dentist Won't Tell …" at bounding box center [802, 457] width 224 height 59
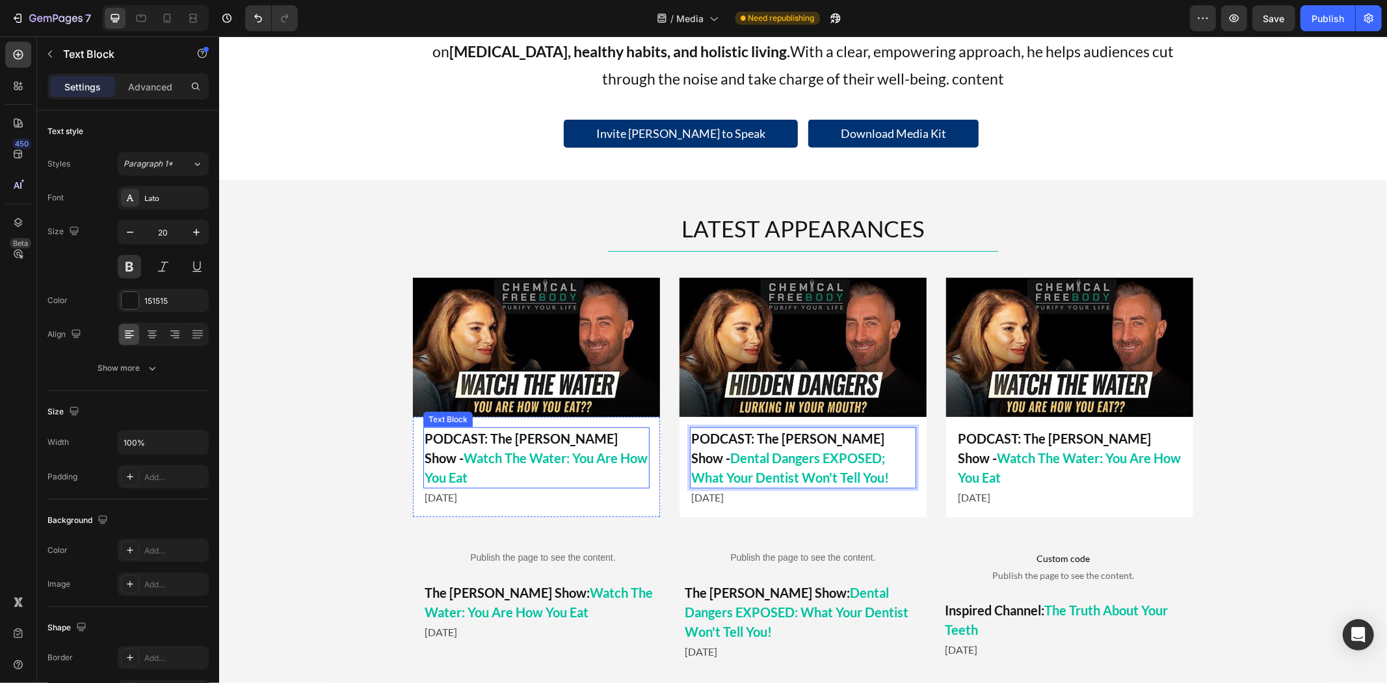
click at [555, 453] on span "Watch The Water: You Are How You Eat" at bounding box center [535, 466] width 223 height 35
click at [729, 497] on p "[DATE]" at bounding box center [802, 497] width 224 height 16
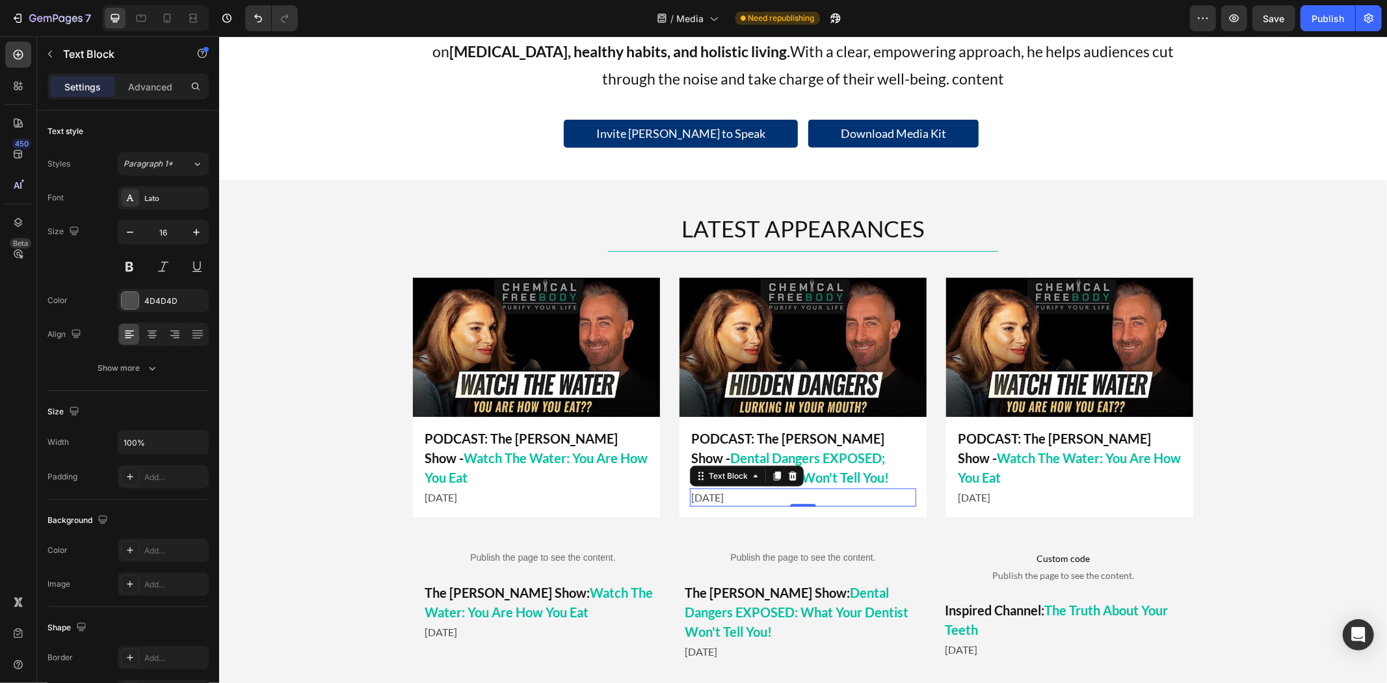
click at [718, 494] on p "[DATE]" at bounding box center [802, 497] width 224 height 16
drag, startPoint x: 717, startPoint y: 497, endPoint x: 671, endPoint y: 502, distance: 46.4
click at [671, 502] on div "Image PODCAST: The Mel K Show - Watch The Water: You Are How You Eat Text Block…" at bounding box center [802, 396] width 780 height 239
click at [1048, 448] on p "PODCAST: The Mel K Show - Watch The Water: You Are How You Eat" at bounding box center [1069, 457] width 224 height 59
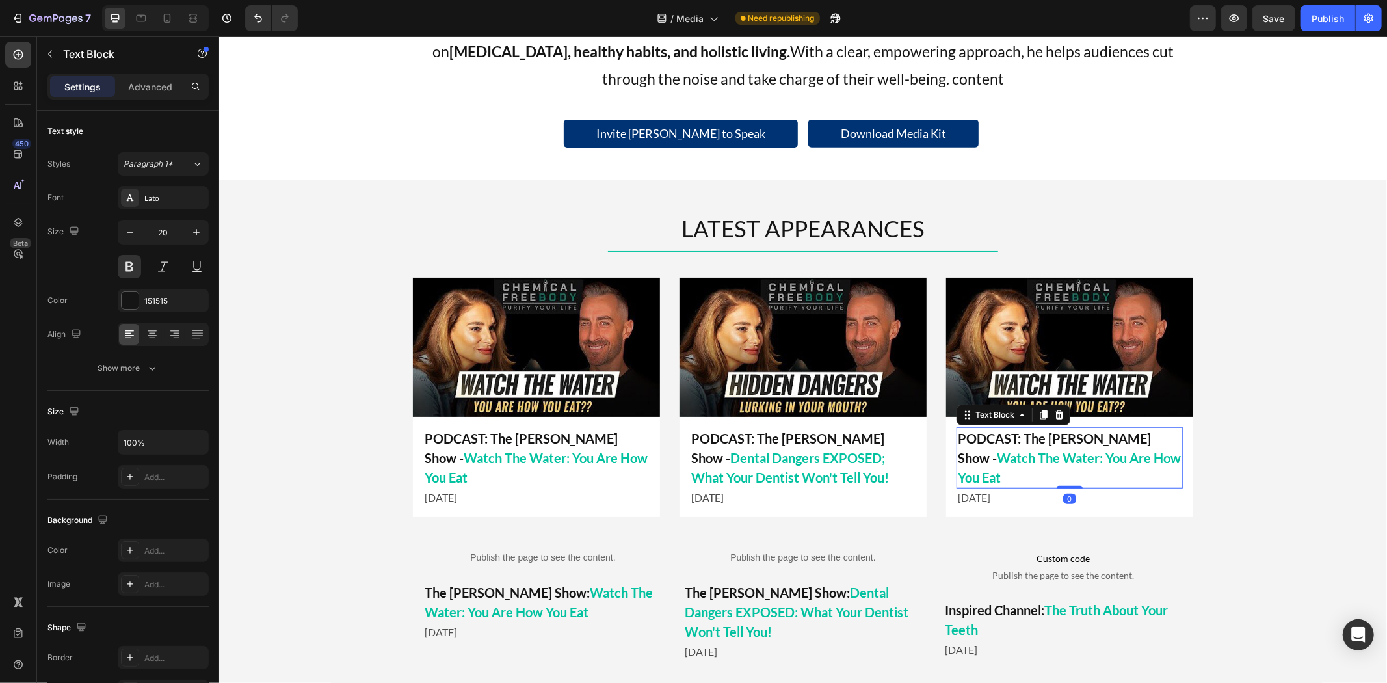
click at [1075, 335] on img at bounding box center [1068, 346] width 247 height 139
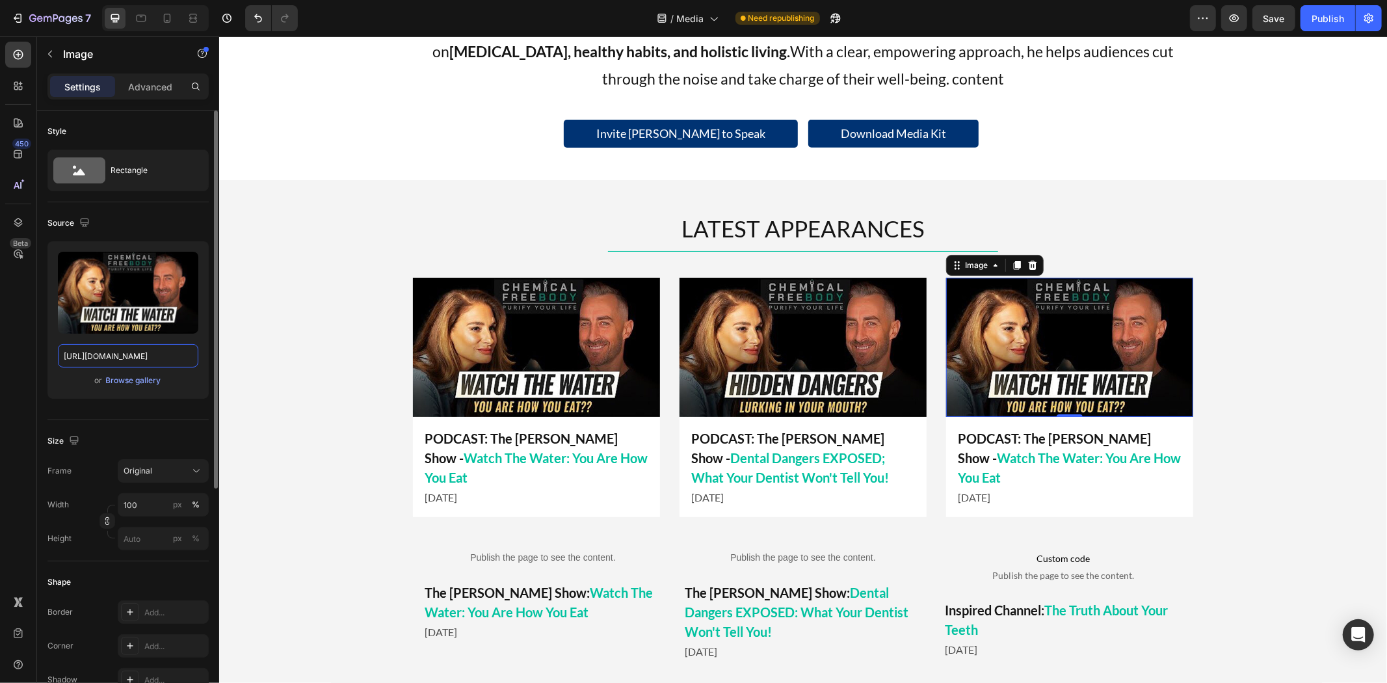
click at [130, 358] on input "[URL][DOMAIN_NAME]" at bounding box center [128, 355] width 140 height 23
paste input "The_Truth_About_Your_Teeth_Thumbnail.jpg?v=1756327638"
type input "[URL][DOMAIN_NAME]"
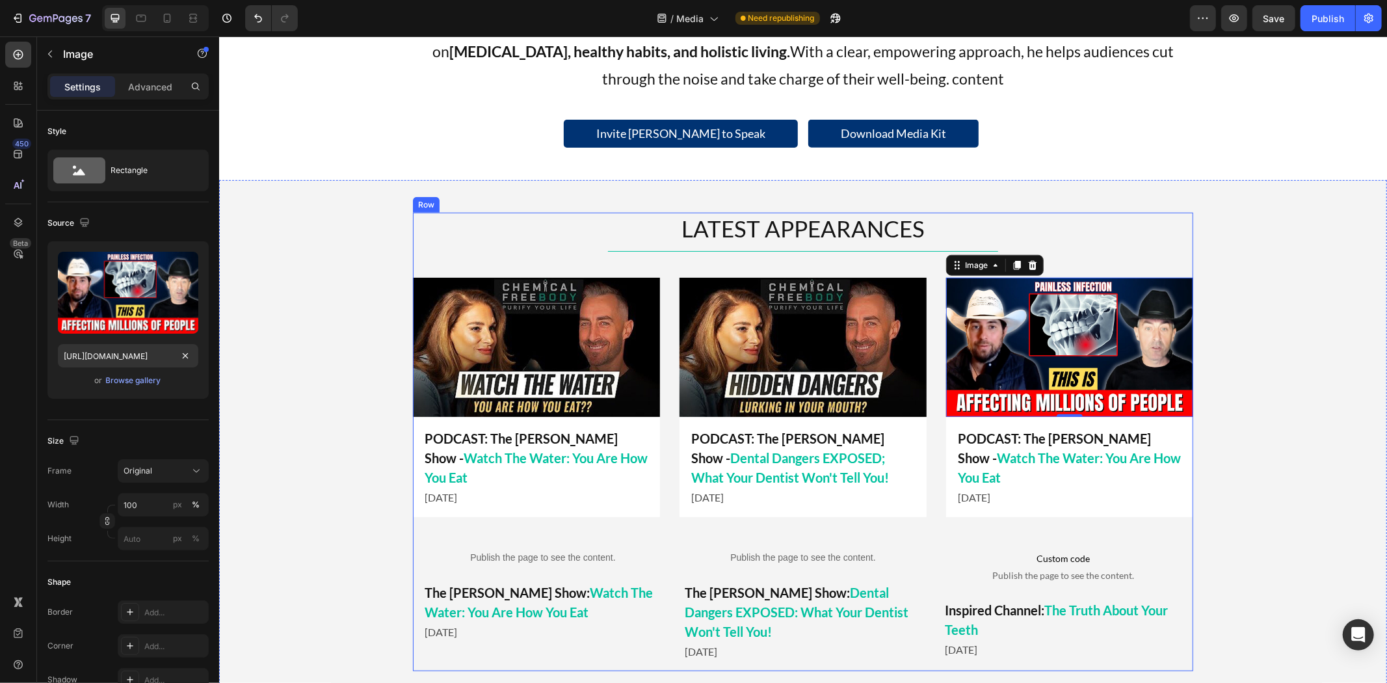
click at [1266, 266] on div "LATEST APPEARANCES Heading Title Line Image 0 PODCAST: The Mel K Show - Watch T…" at bounding box center [801, 441] width 1167 height 458
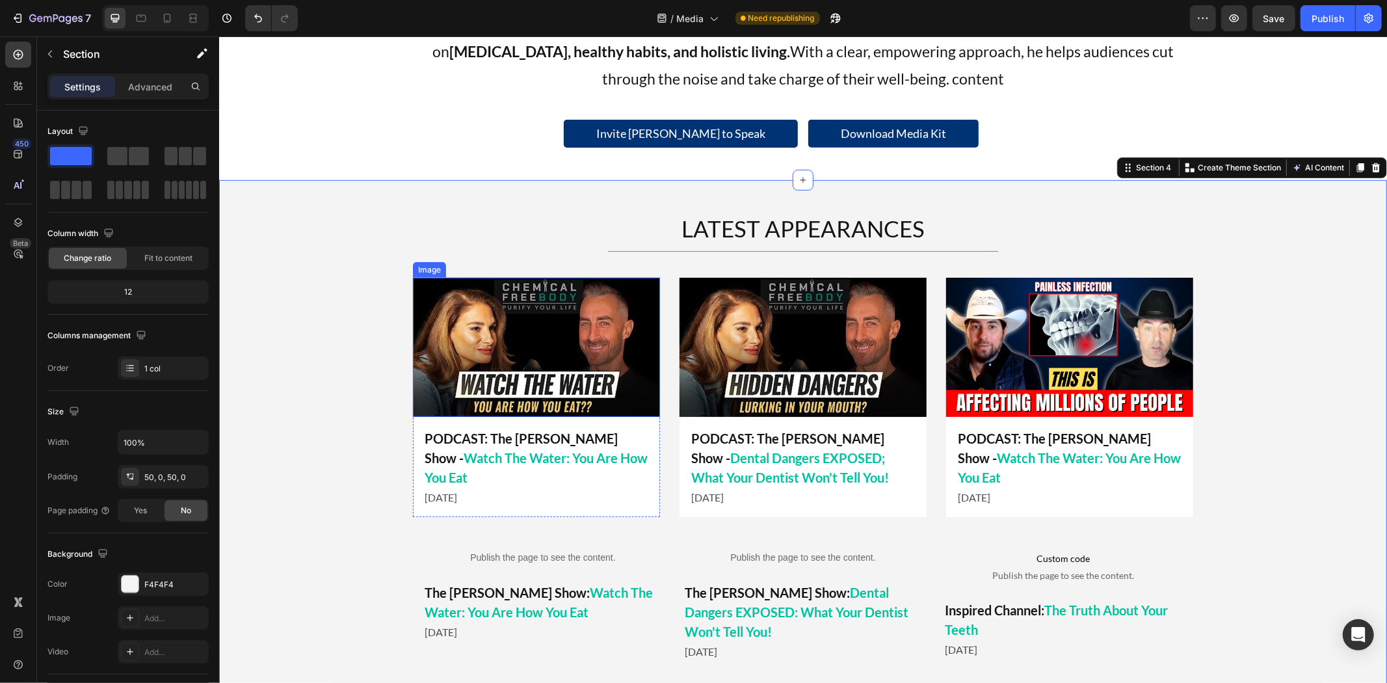
click at [623, 365] on img at bounding box center [535, 346] width 247 height 139
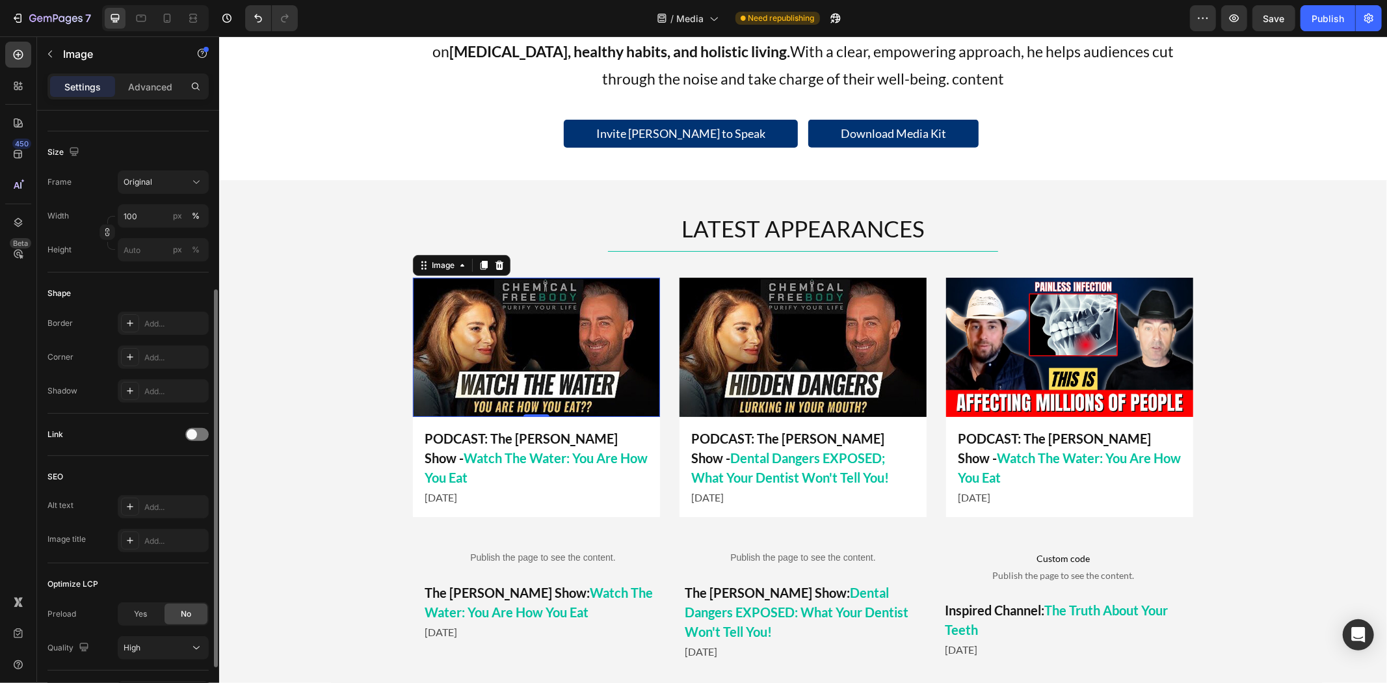
scroll to position [372, 0]
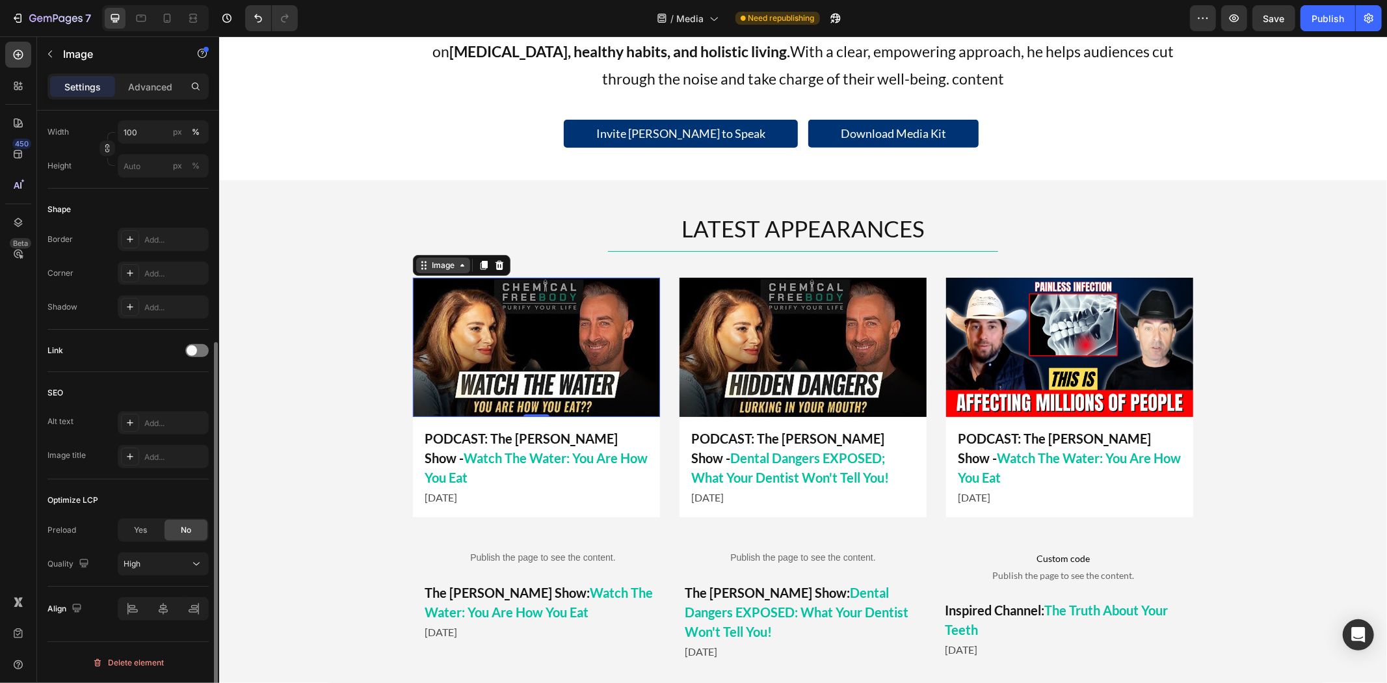
click at [456, 263] on icon at bounding box center [461, 264] width 10 height 10
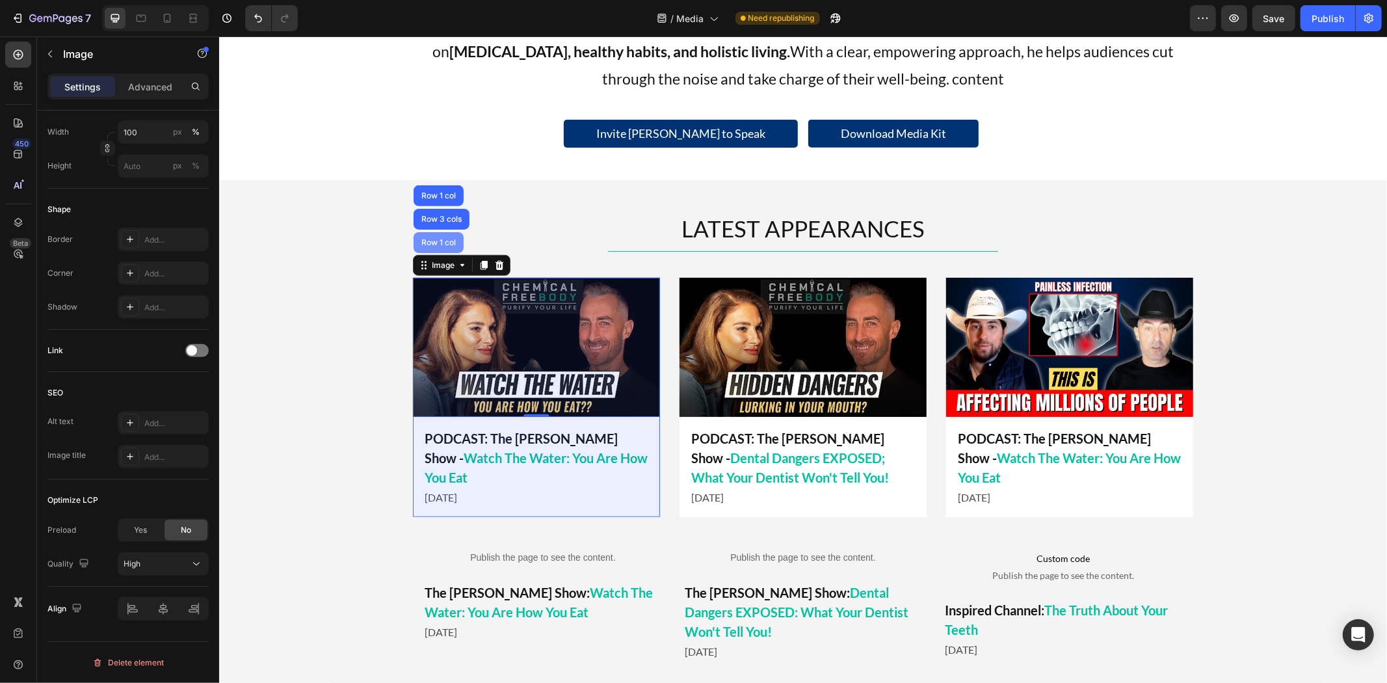
click at [443, 248] on div "Row 1 col" at bounding box center [438, 241] width 50 height 21
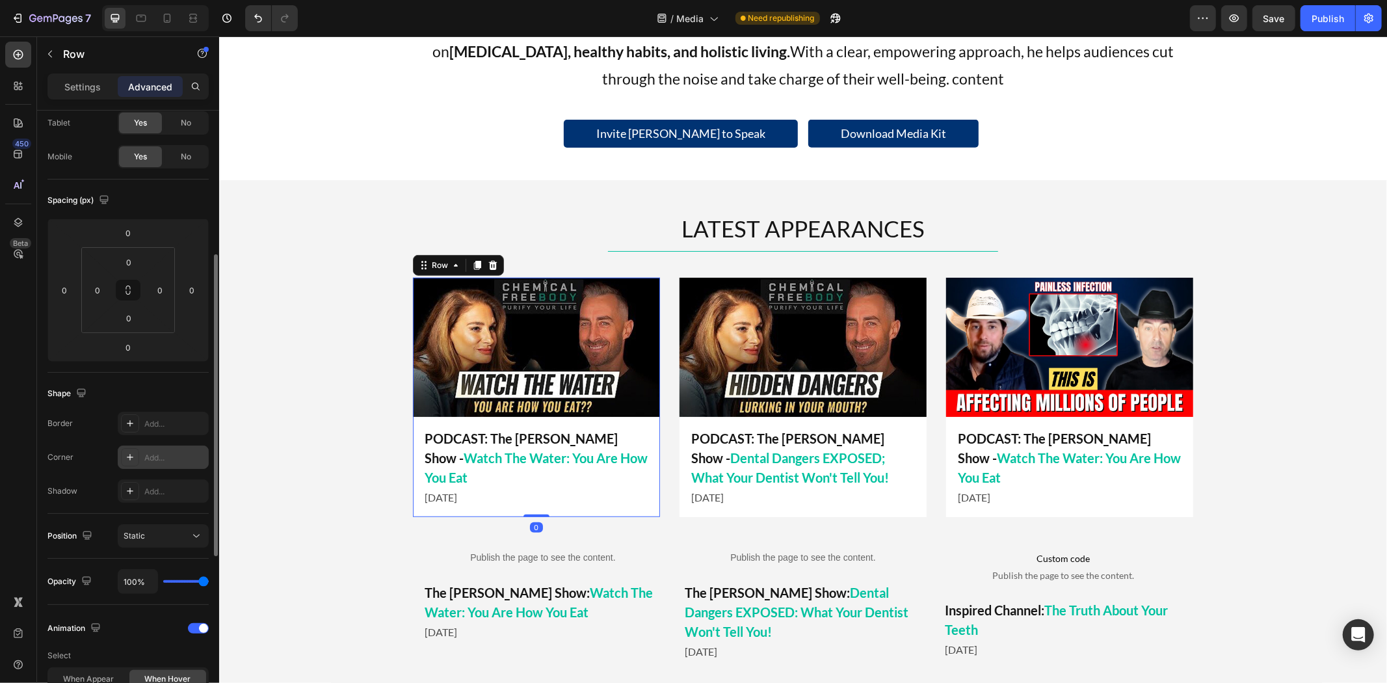
scroll to position [144, 0]
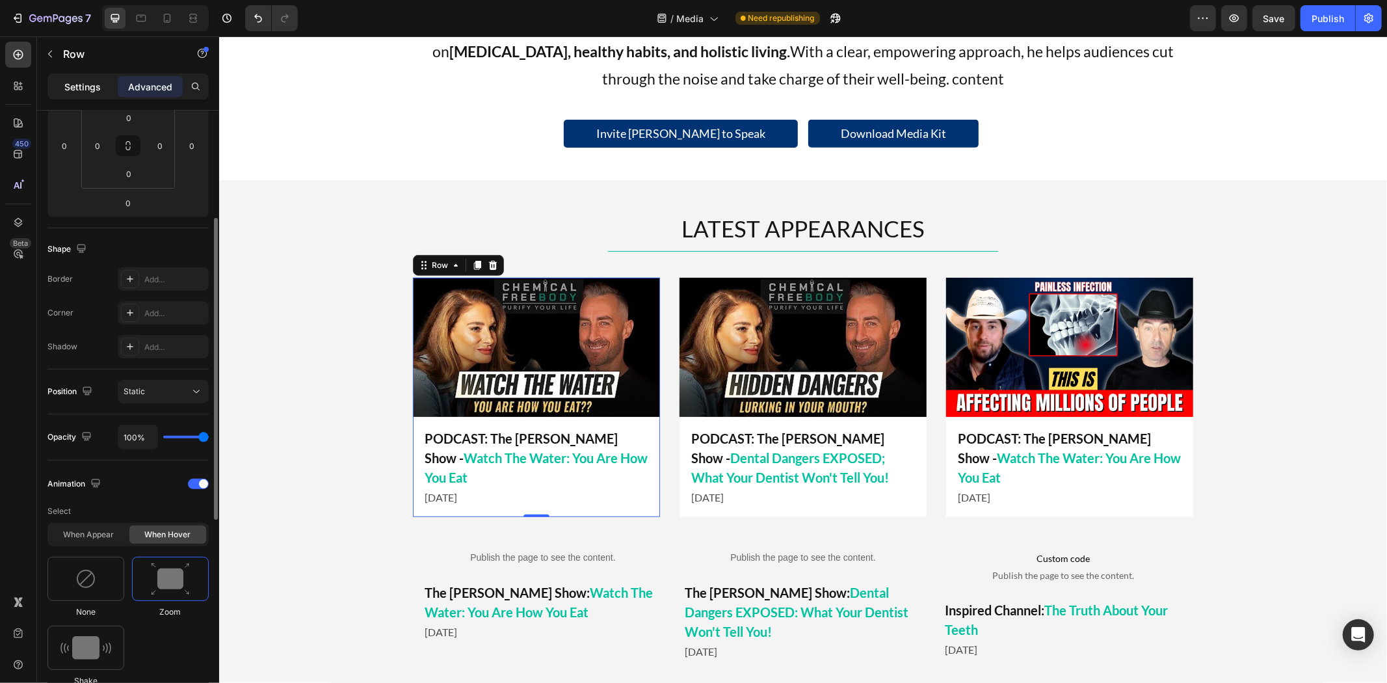
click at [75, 88] on p "Settings" at bounding box center [82, 87] width 36 height 14
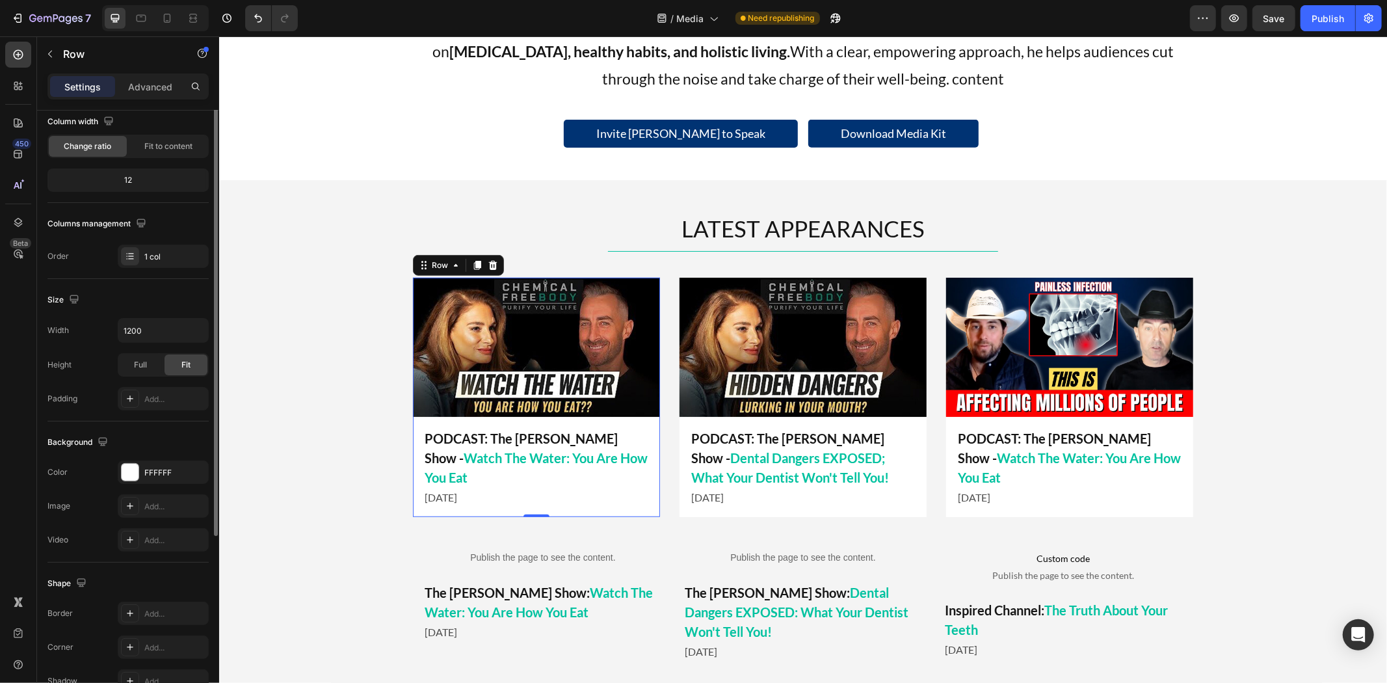
scroll to position [0, 0]
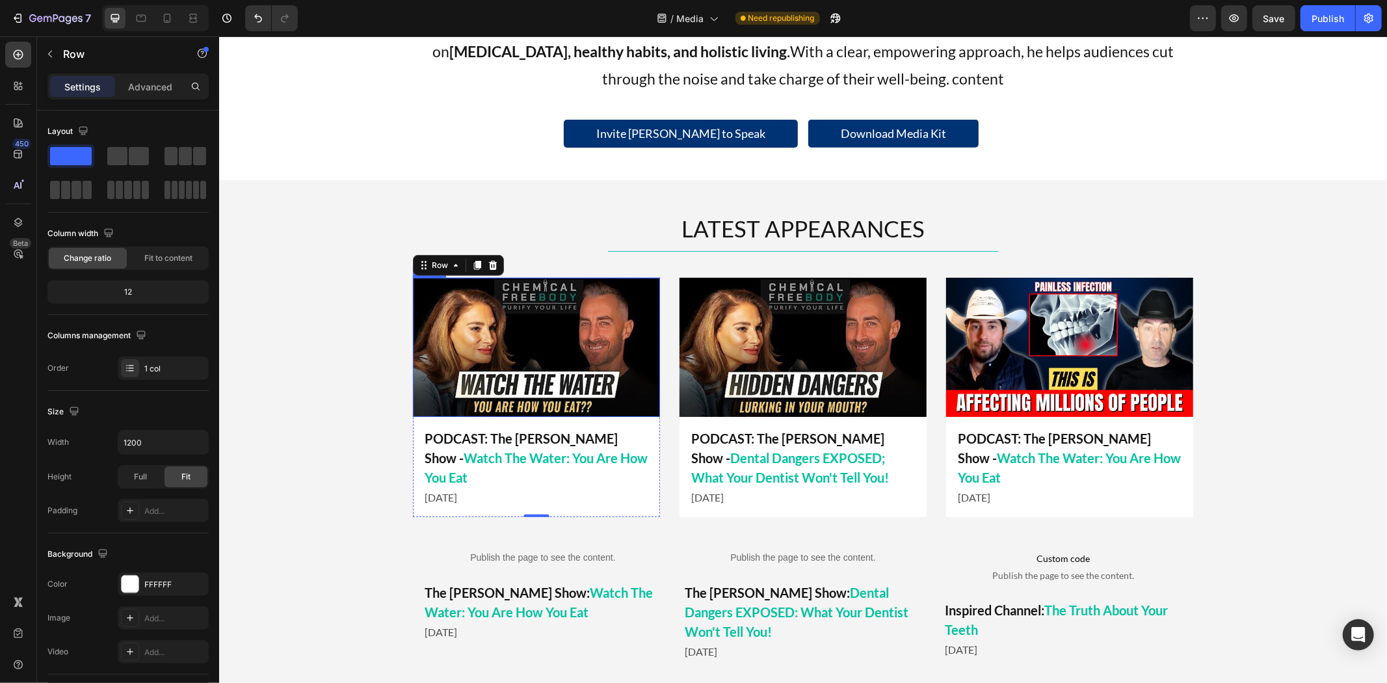
click at [360, 384] on div "LATEST APPEARANCES Heading Title Line Image PODCAST: The Mel K Show - Watch The…" at bounding box center [801, 441] width 1167 height 458
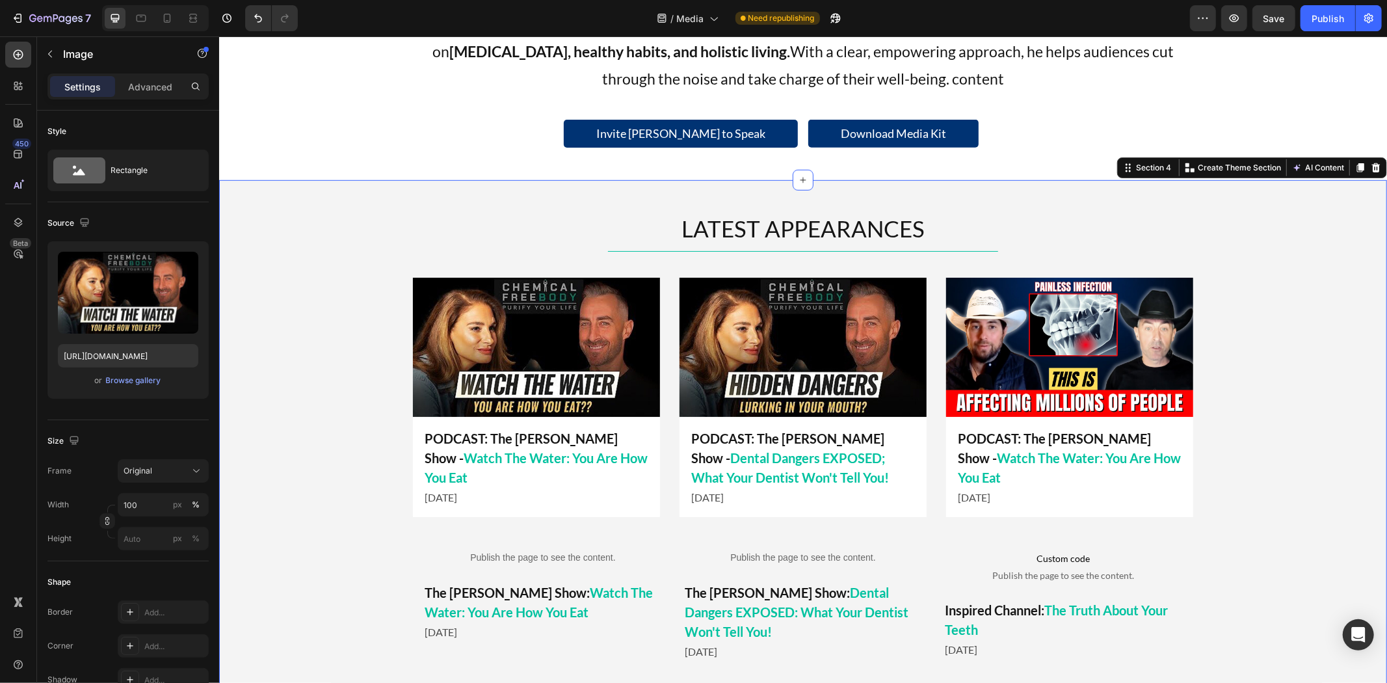
click at [551, 352] on img at bounding box center [535, 346] width 247 height 139
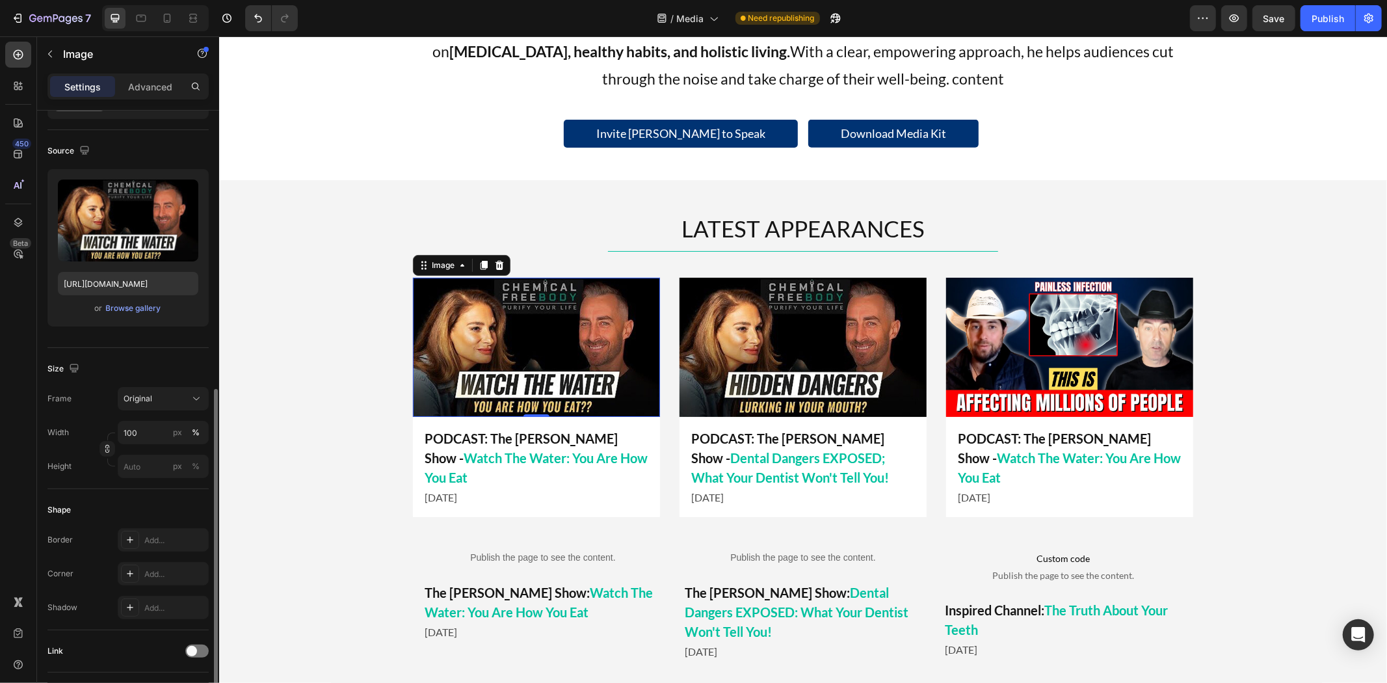
scroll to position [289, 0]
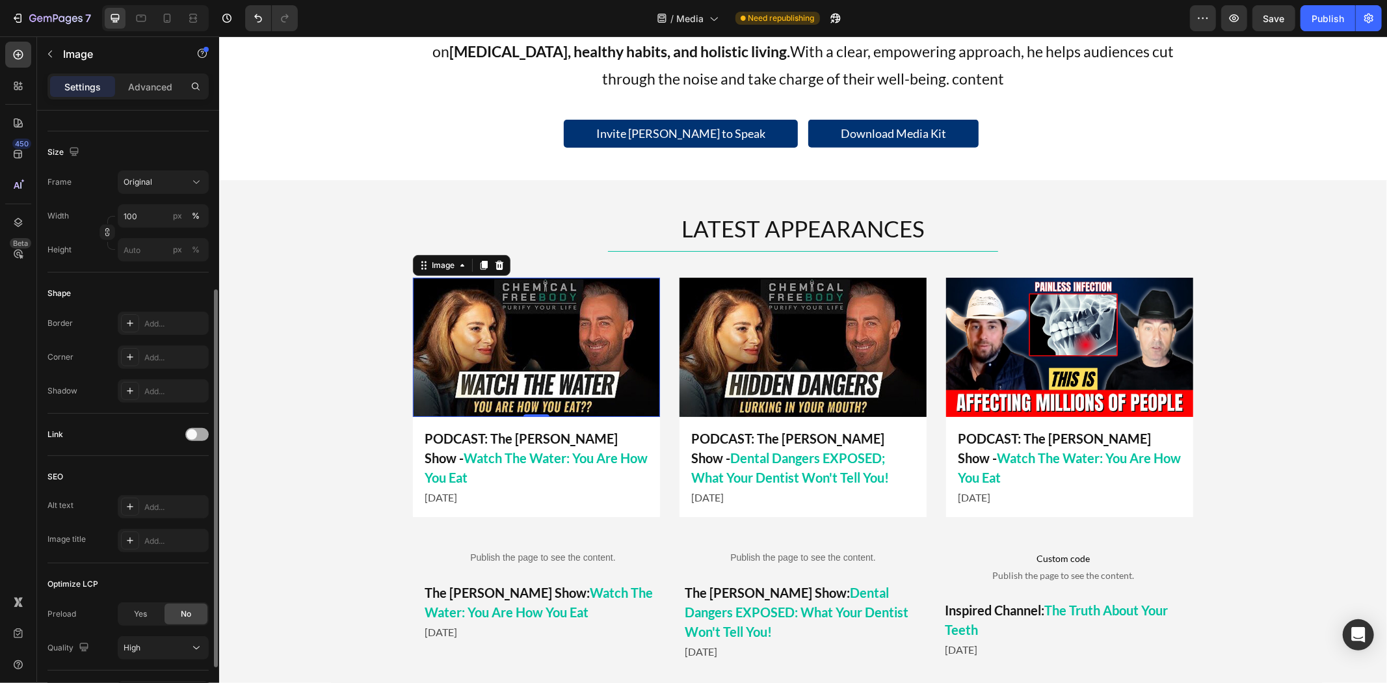
click at [193, 436] on span at bounding box center [192, 434] width 10 height 10
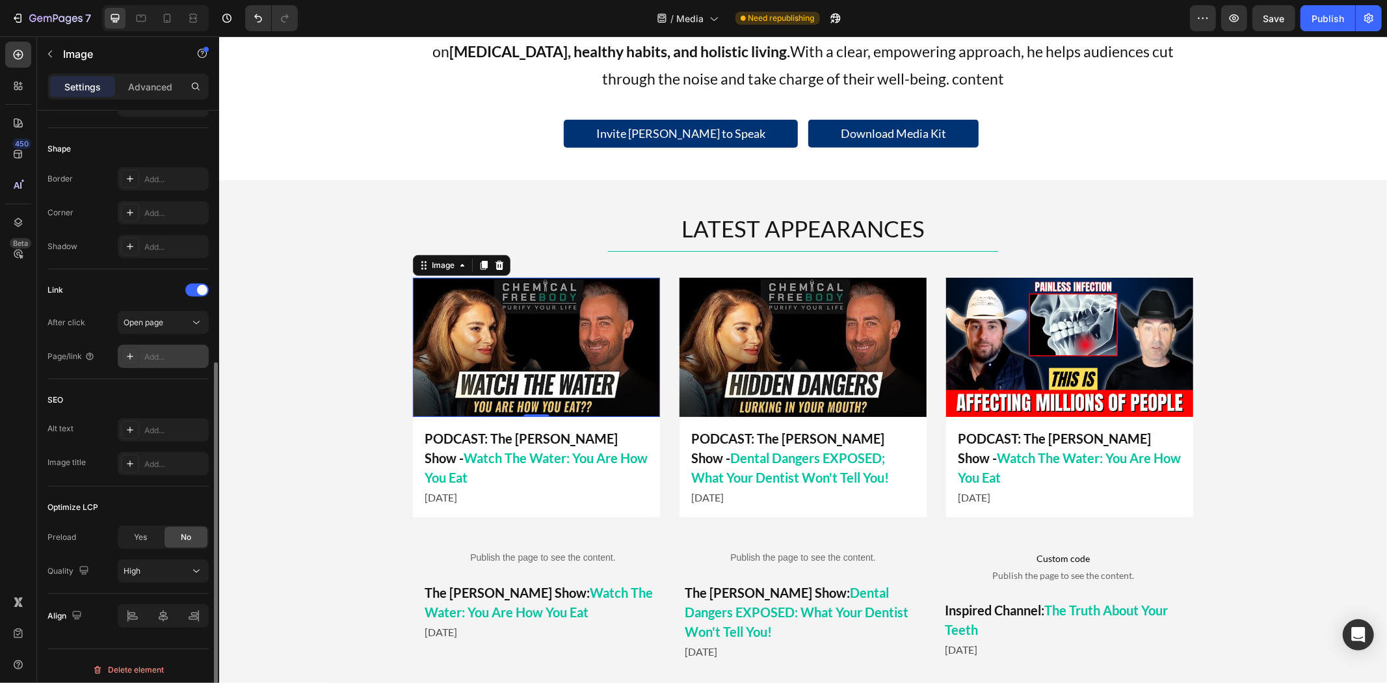
click at [164, 356] on div "Add..." at bounding box center [174, 357] width 61 height 12
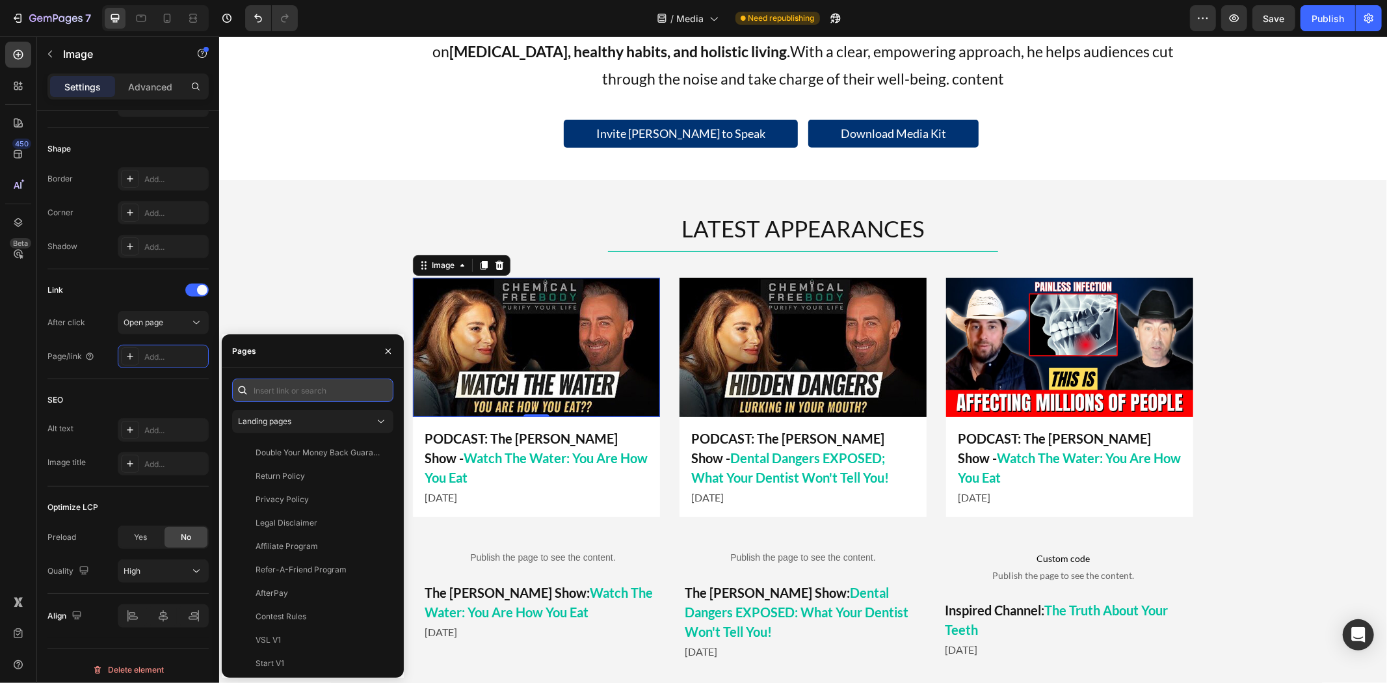
click at [283, 387] on input "text" at bounding box center [312, 389] width 161 height 23
paste input "[URL][DOMAIN_NAME]"
type input "[URL][DOMAIN_NAME]"
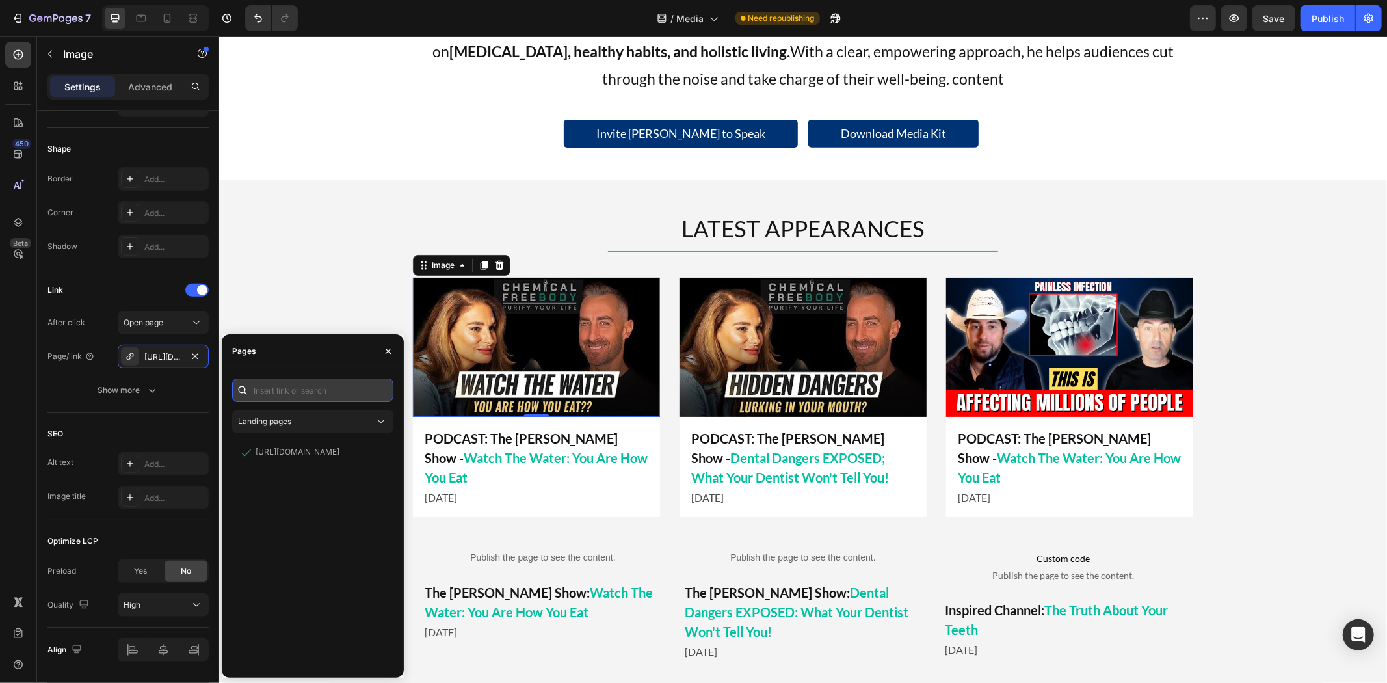
scroll to position [0, 0]
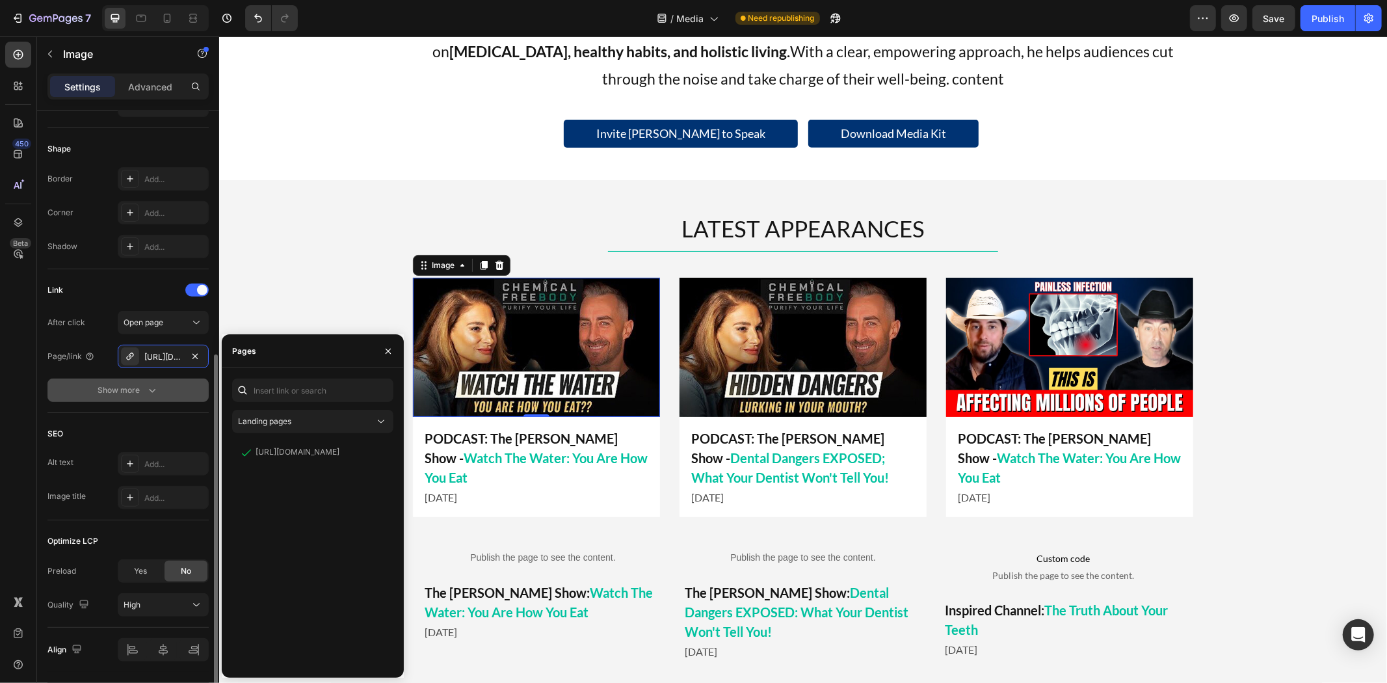
click at [147, 394] on icon "button" at bounding box center [152, 390] width 13 height 13
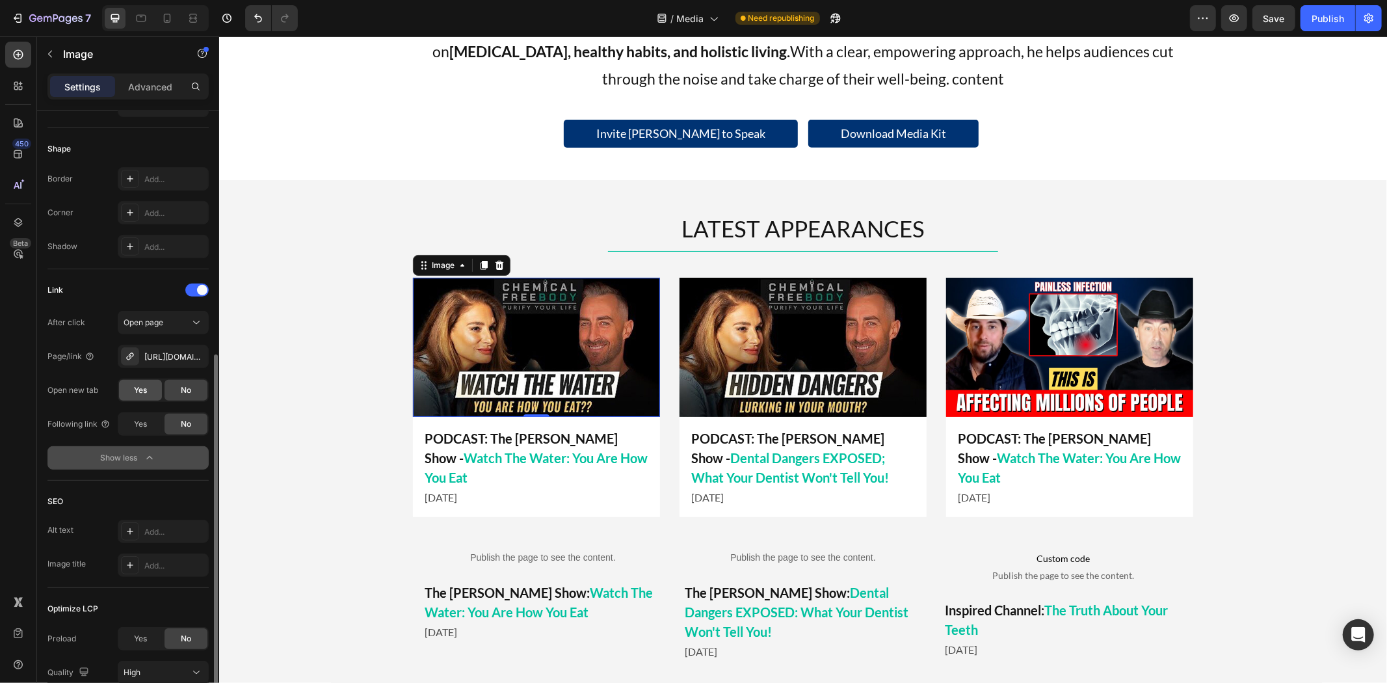
click at [135, 391] on span "Yes" at bounding box center [140, 390] width 13 height 12
click at [311, 371] on div "LATEST APPEARANCES Heading Title Line Image PODCAST: The Mel K Show - Watch The…" at bounding box center [801, 441] width 1167 height 458
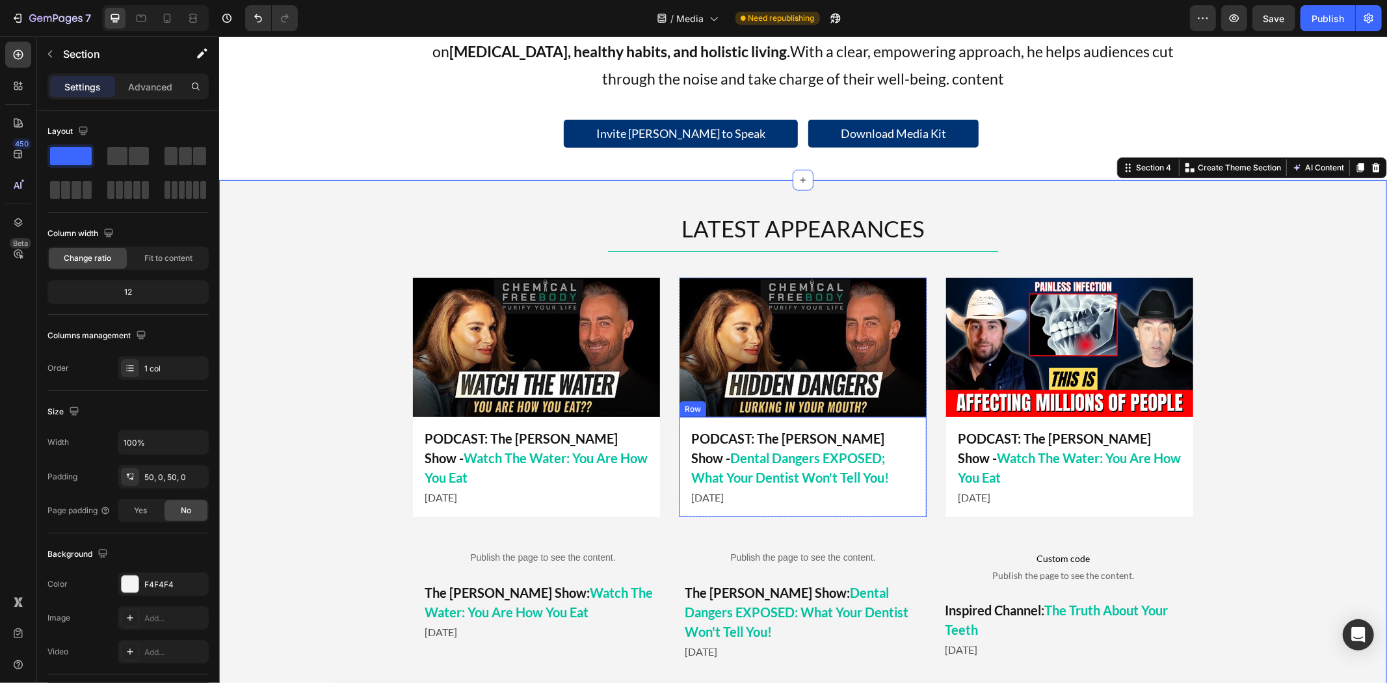
click at [866, 419] on div "PODCAST: The Mel K Show - Dental Dangers EXPOSED; What Your Dentist Won't Tell …" at bounding box center [802, 466] width 247 height 100
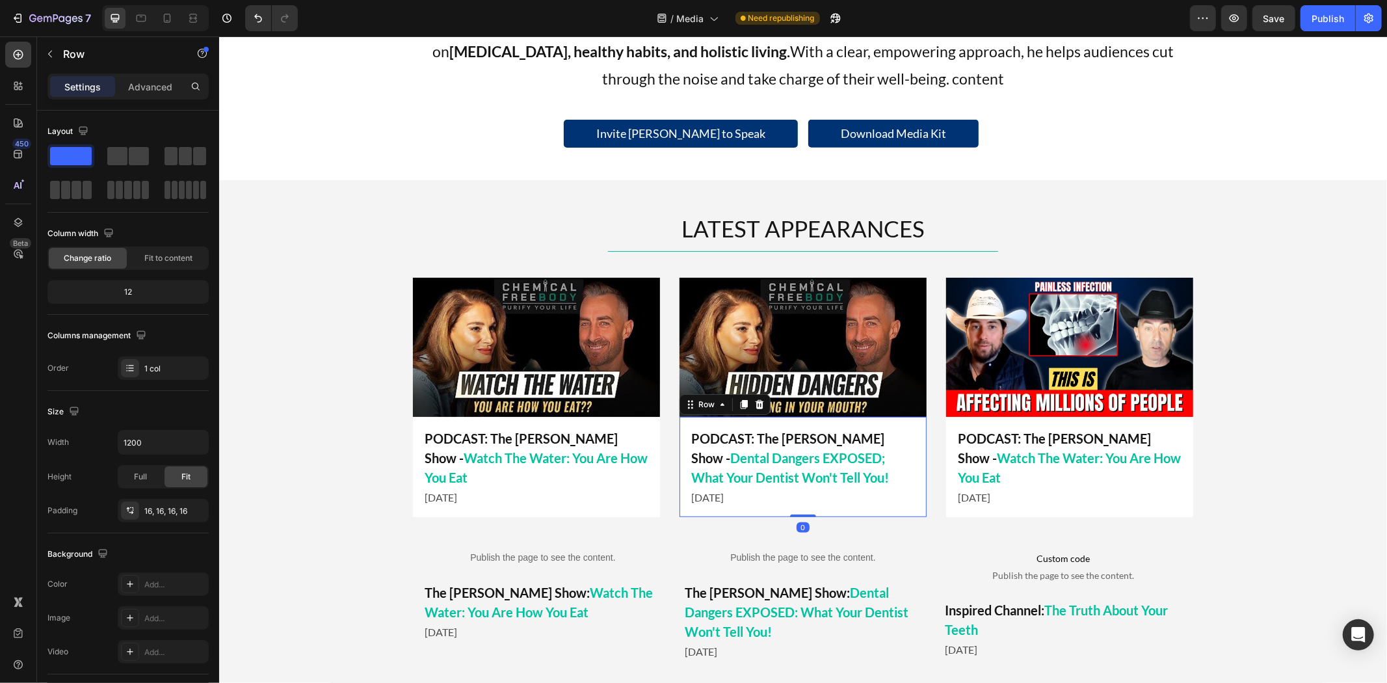
click at [869, 449] on span "Dental Dangers EXPOSED; What Your Dentist Won't Tell You!" at bounding box center [789, 466] width 198 height 35
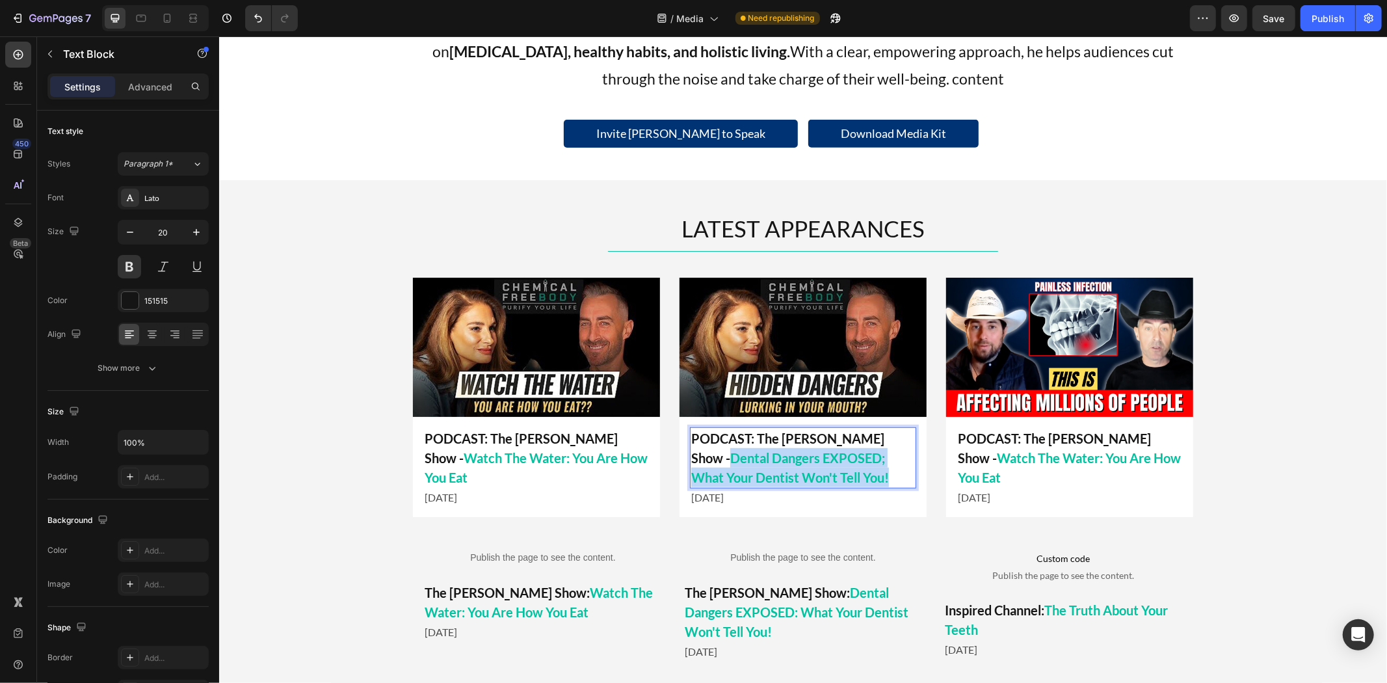
drag, startPoint x: 855, startPoint y: 436, endPoint x: 879, endPoint y: 471, distance: 42.9
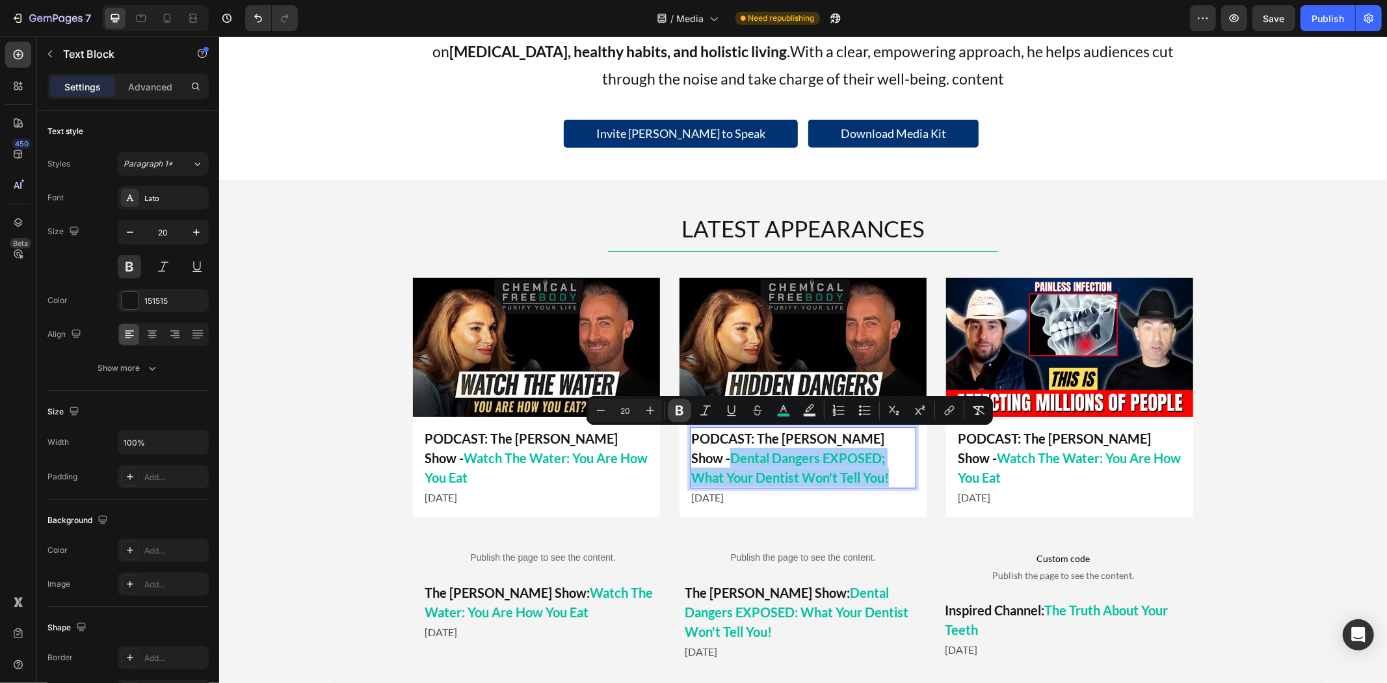
click at [680, 410] on icon "Editor contextual toolbar" at bounding box center [679, 411] width 8 height 10
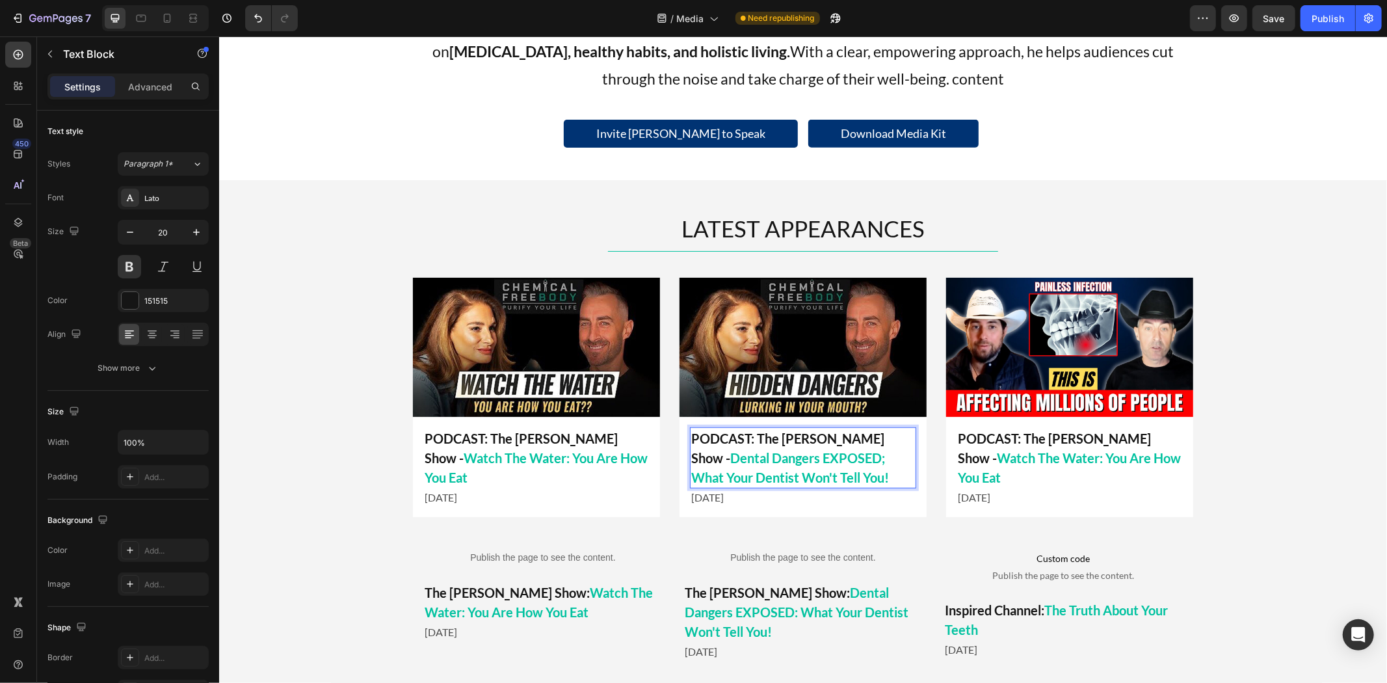
click at [853, 445] on p "PODCAST: The Mel K Show - Dental Dangers EXPOSED; What Your Dentist Won't Tell …" at bounding box center [802, 457] width 224 height 59
drag, startPoint x: 855, startPoint y: 439, endPoint x: 872, endPoint y: 475, distance: 40.1
click at [872, 475] on p "PODCAST: The Mel K Show - Dental Dangers EXPOSED; What Your Dentist Won't Tell …" at bounding box center [802, 457] width 224 height 59
click at [679, 437] on div "PODCAST: The Mel K Show - Dental Dangers EXPOSED; What Your Dentist Won't Tell …" at bounding box center [802, 466] width 247 height 100
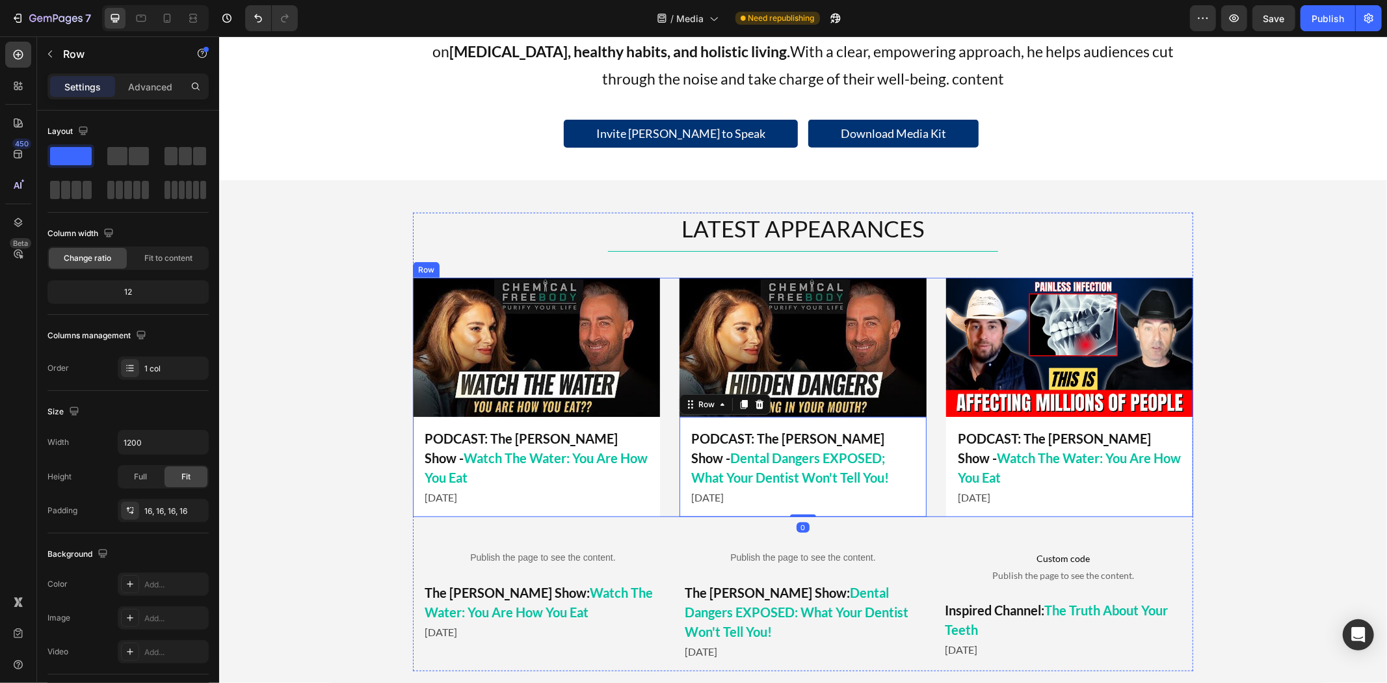
click at [582, 429] on p "PODCAST: The Mel K Show - Watch The Water: You Are How You Eat" at bounding box center [536, 457] width 224 height 59
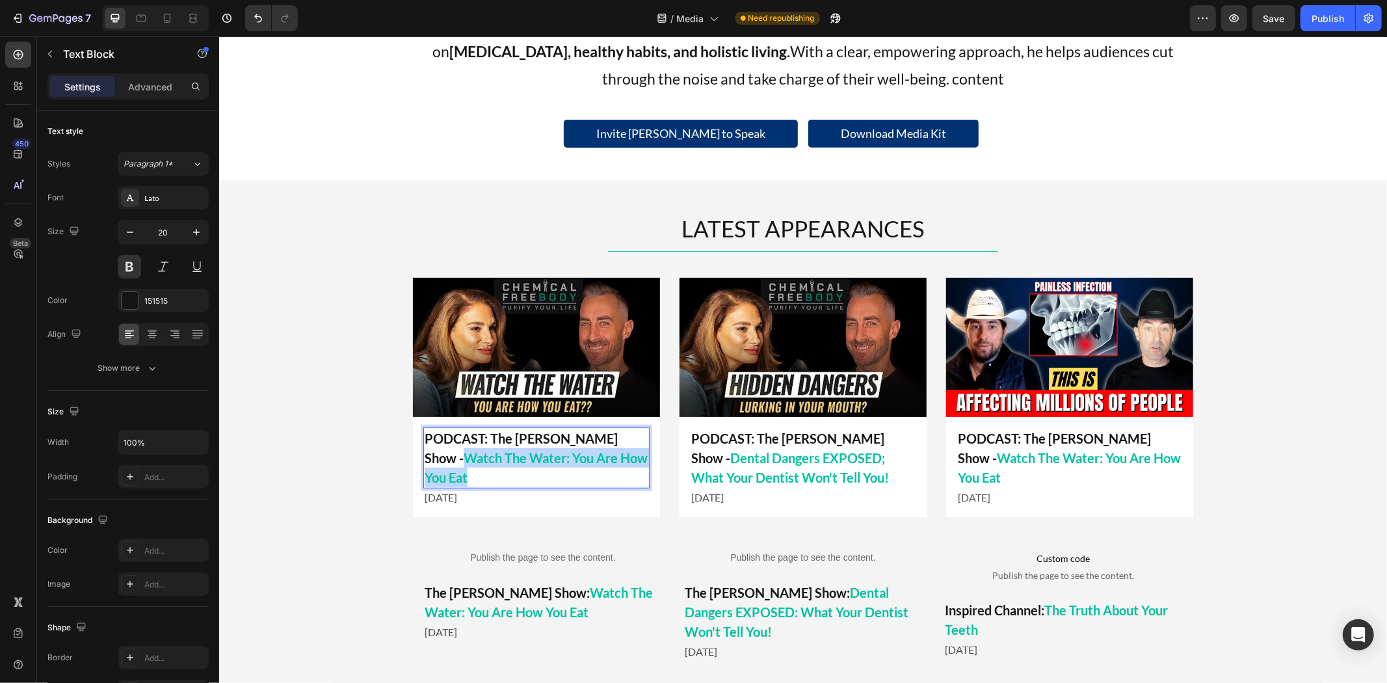
drag, startPoint x: 589, startPoint y: 436, endPoint x: 627, endPoint y: 464, distance: 47.5
click at [627, 464] on p "PODCAST: The Mel K Show - Watch The Water: You Are How You Eat" at bounding box center [536, 457] width 224 height 59
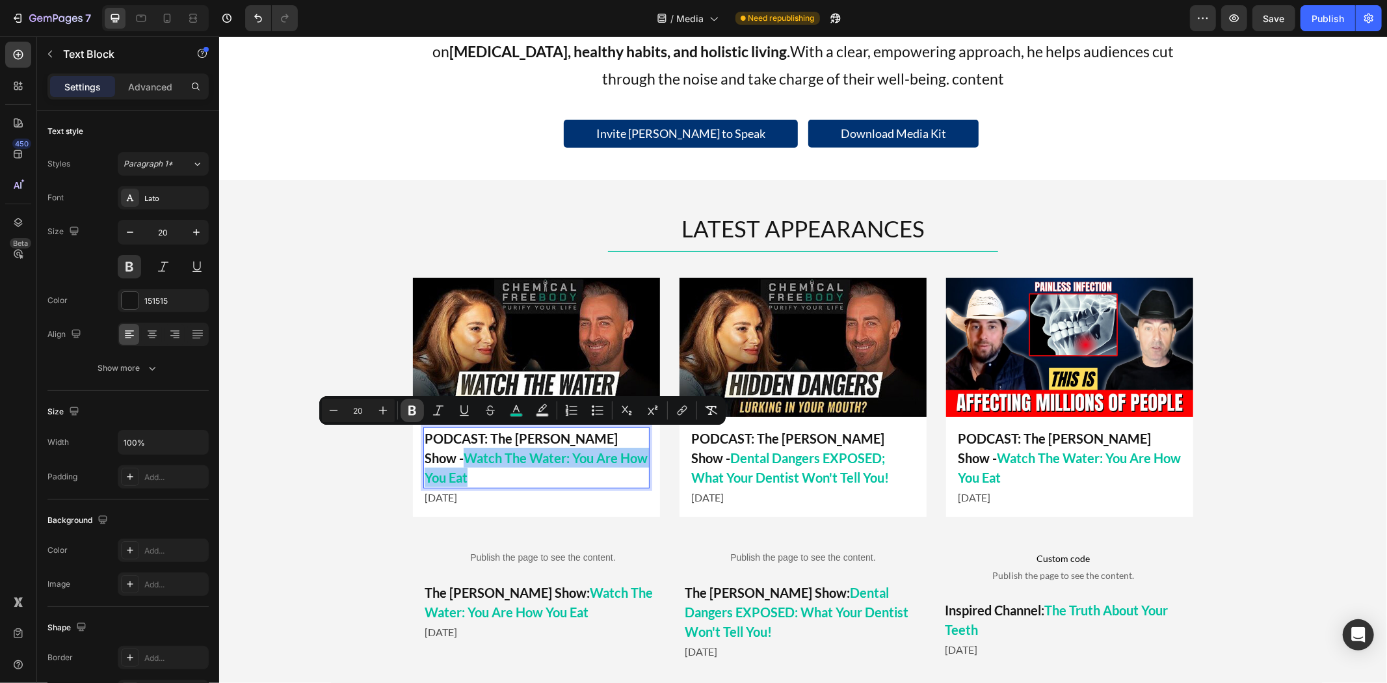
click at [407, 408] on icon "Editor contextual toolbar" at bounding box center [412, 410] width 13 height 13
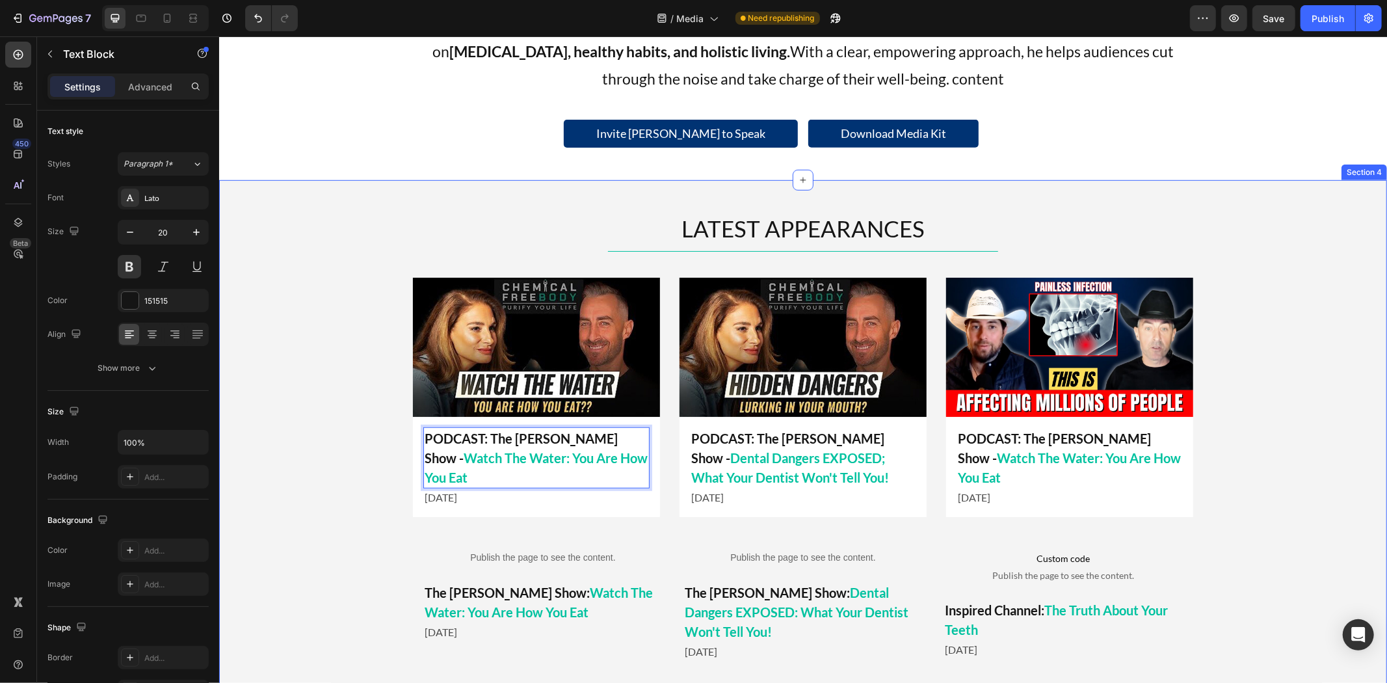
click at [354, 441] on div "LATEST APPEARANCES Heading Title Line Image PODCAST: The Mel K Show - Watch The…" at bounding box center [801, 441] width 1167 height 458
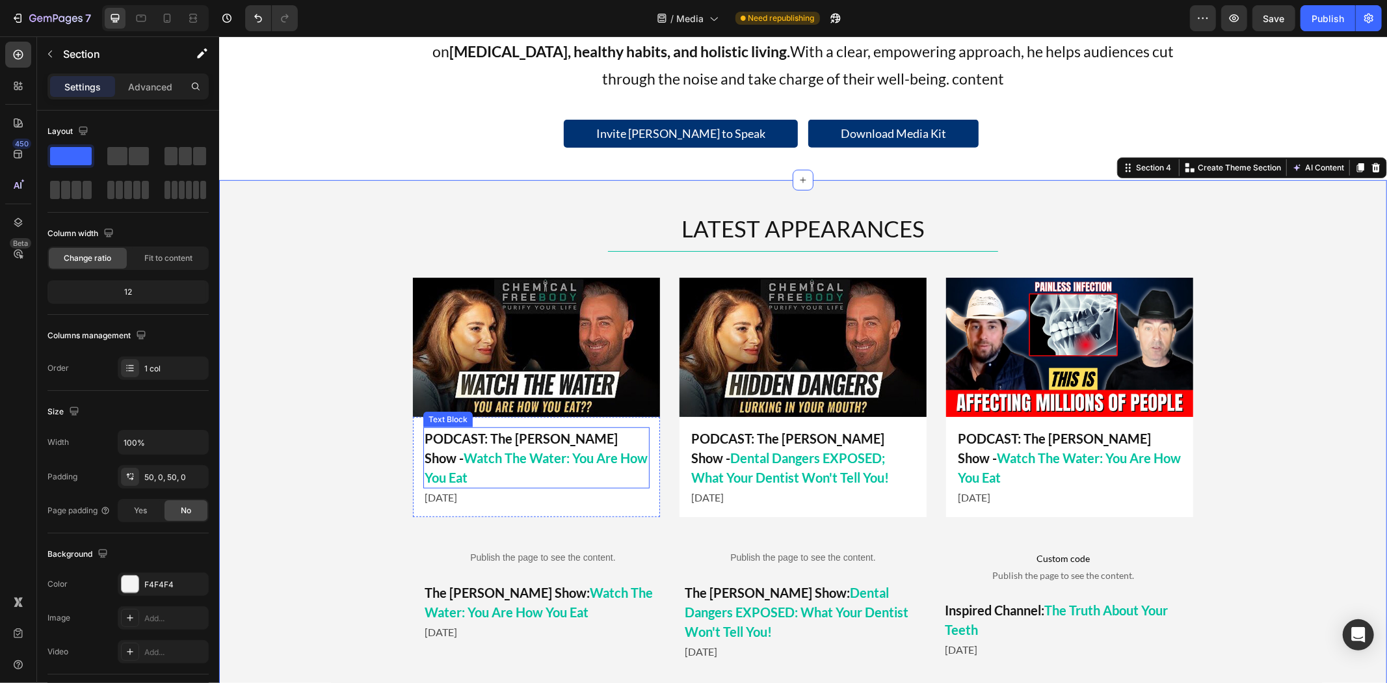
click at [543, 445] on p "PODCAST: The Mel K Show - Watch The Water: You Are How You Eat" at bounding box center [536, 457] width 224 height 59
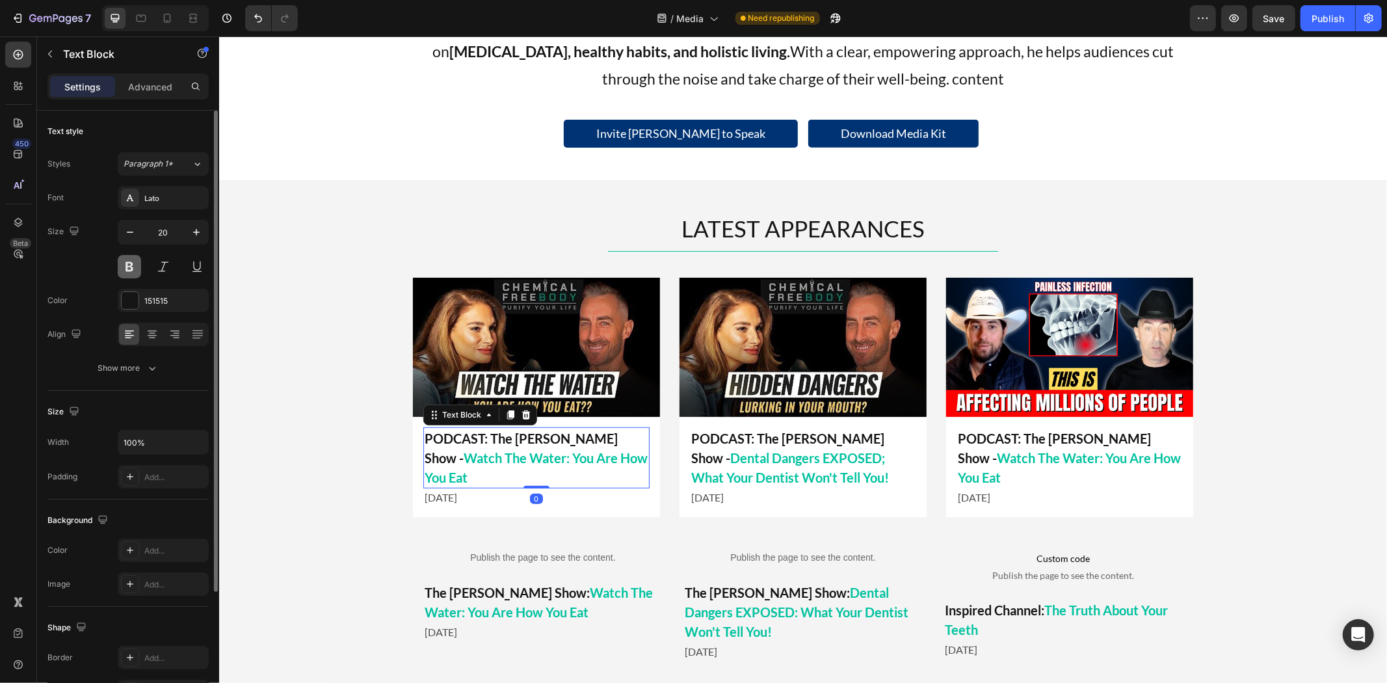
click at [137, 267] on button at bounding box center [129, 266] width 23 height 23
click at [130, 263] on button at bounding box center [129, 266] width 23 height 23
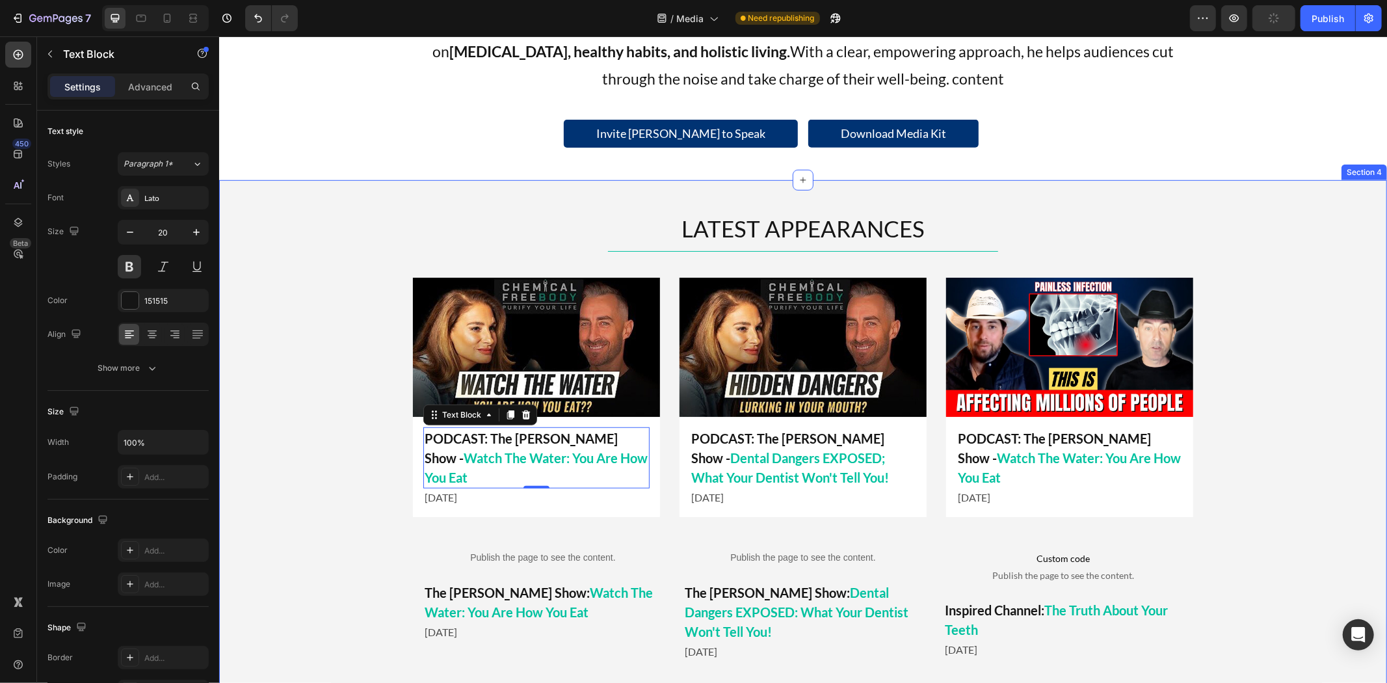
click at [331, 418] on div "LATEST APPEARANCES Heading Title Line Image PODCAST: The Mel K Show - Watch The…" at bounding box center [801, 441] width 1167 height 458
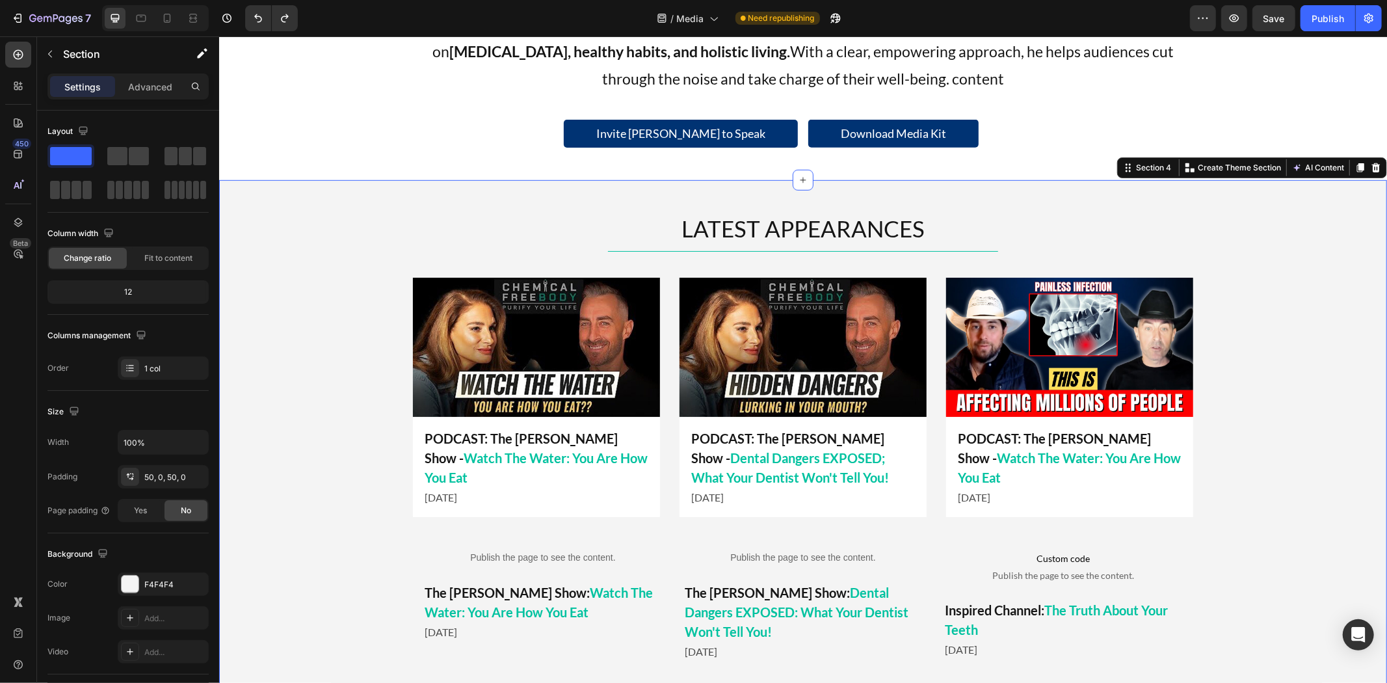
click at [348, 426] on div "LATEST APPEARANCES Heading Title Line Image PODCAST: The Mel K Show - Watch The…" at bounding box center [801, 441] width 1167 height 458
click at [335, 420] on div "LATEST APPEARANCES Heading Title Line Image PODCAST: The Mel K Show - Watch The…" at bounding box center [801, 441] width 1167 height 458
click at [513, 361] on img at bounding box center [535, 346] width 247 height 139
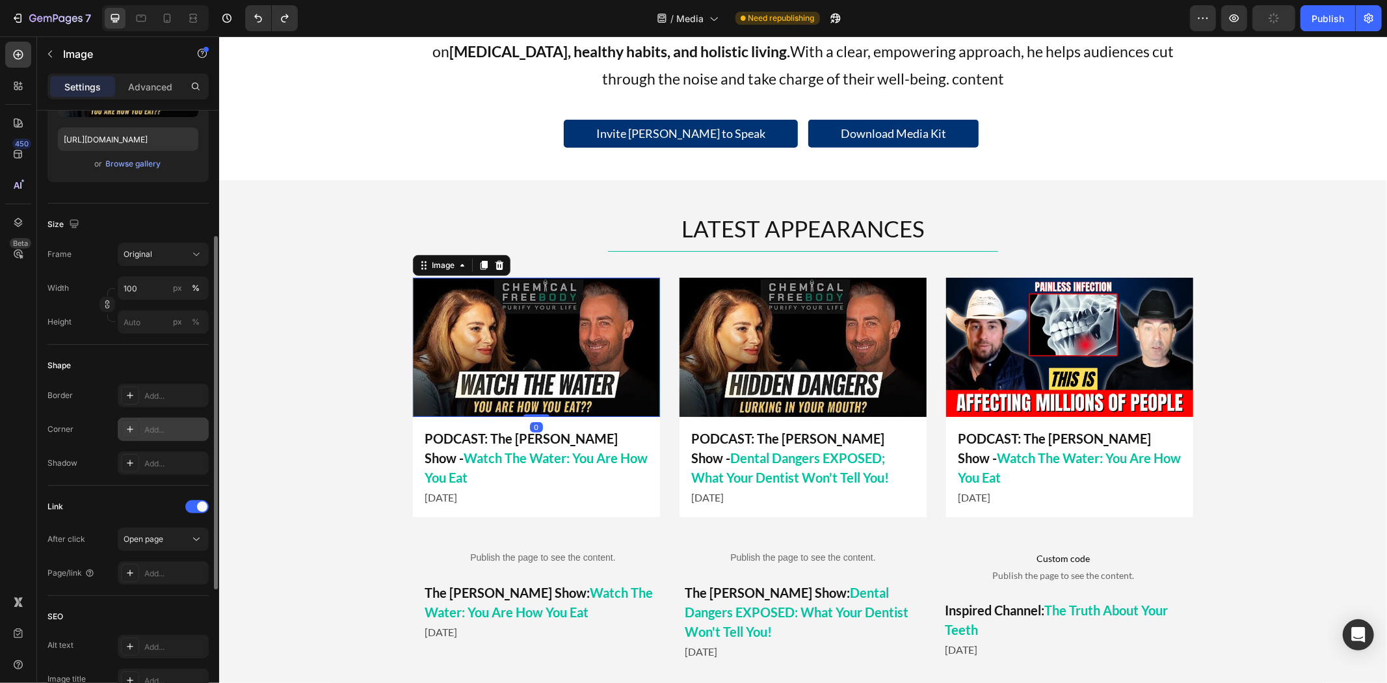
scroll to position [289, 0]
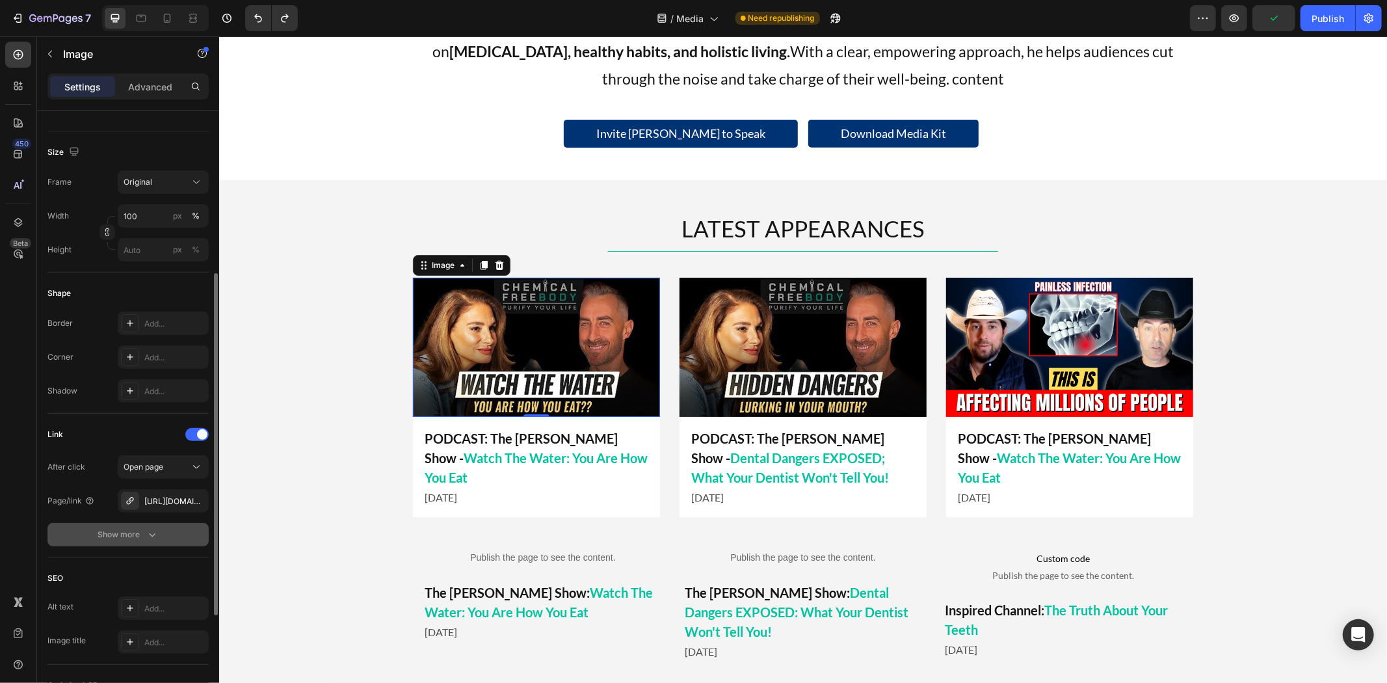
click at [146, 532] on icon "button" at bounding box center [152, 534] width 13 height 13
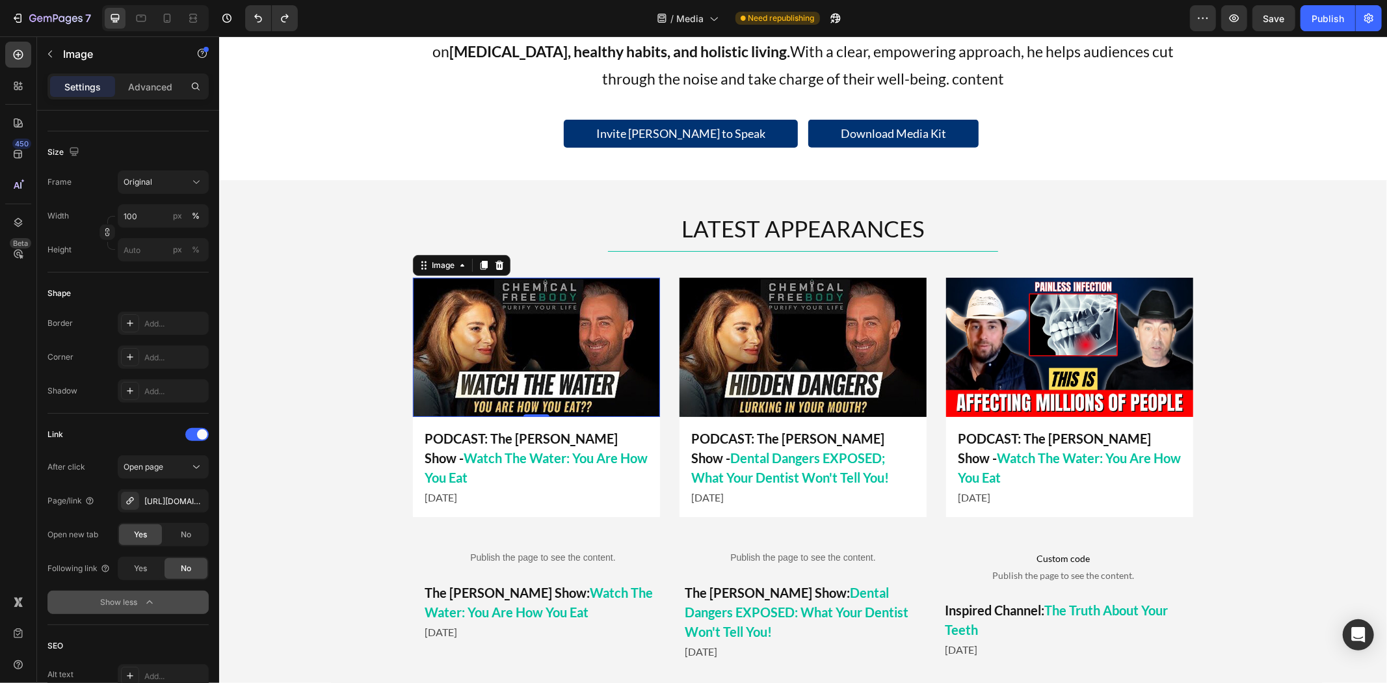
click at [152, 426] on div "Link" at bounding box center [127, 434] width 161 height 21
click at [881, 322] on img at bounding box center [802, 346] width 247 height 139
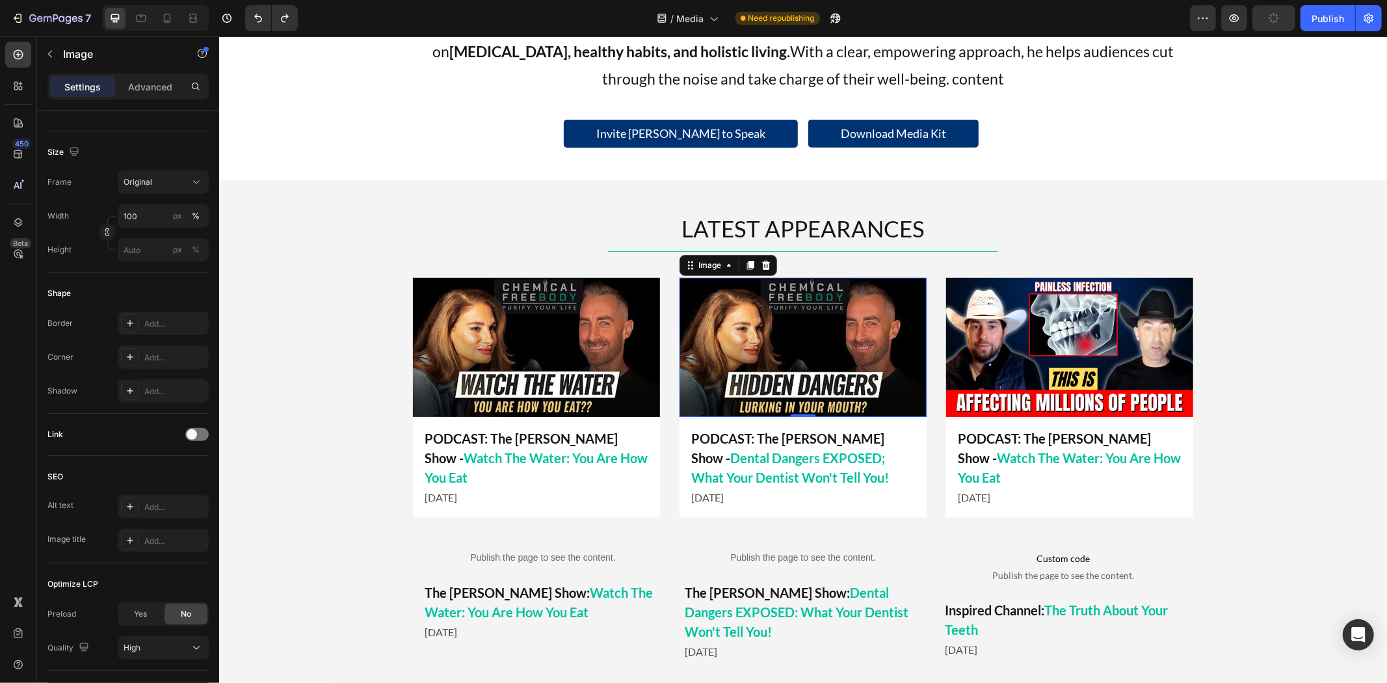
click at [724, 310] on img at bounding box center [802, 346] width 247 height 139
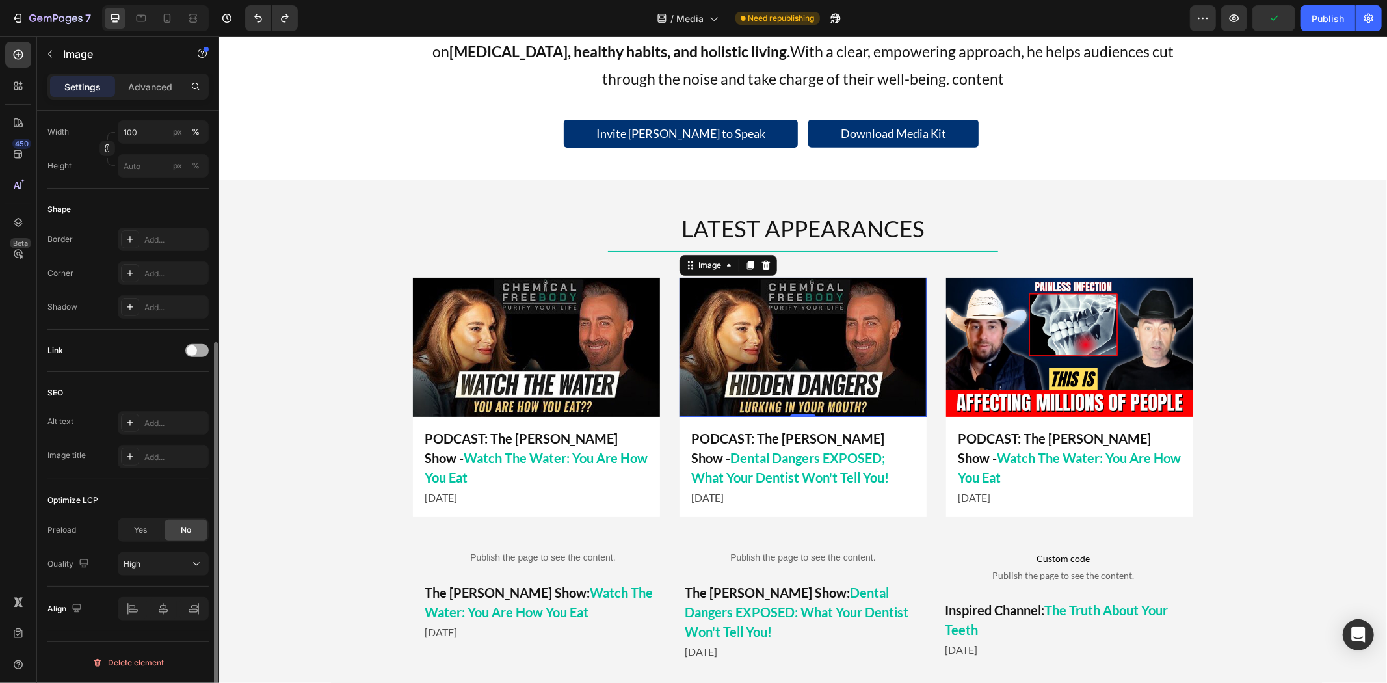
click at [196, 354] on div at bounding box center [196, 350] width 23 height 13
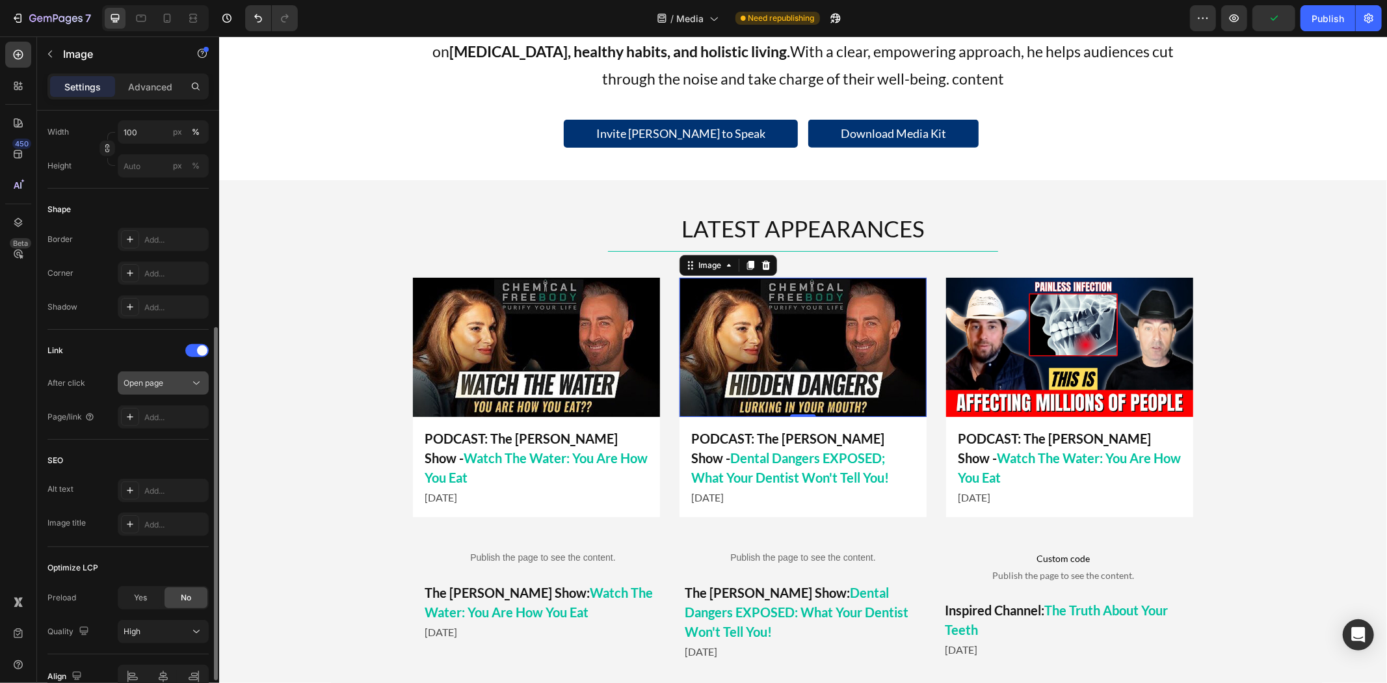
click at [172, 384] on div "Open page" at bounding box center [157, 383] width 66 height 12
click at [157, 382] on span "Open page" at bounding box center [144, 383] width 40 height 10
click at [157, 412] on div "Add..." at bounding box center [174, 417] width 61 height 12
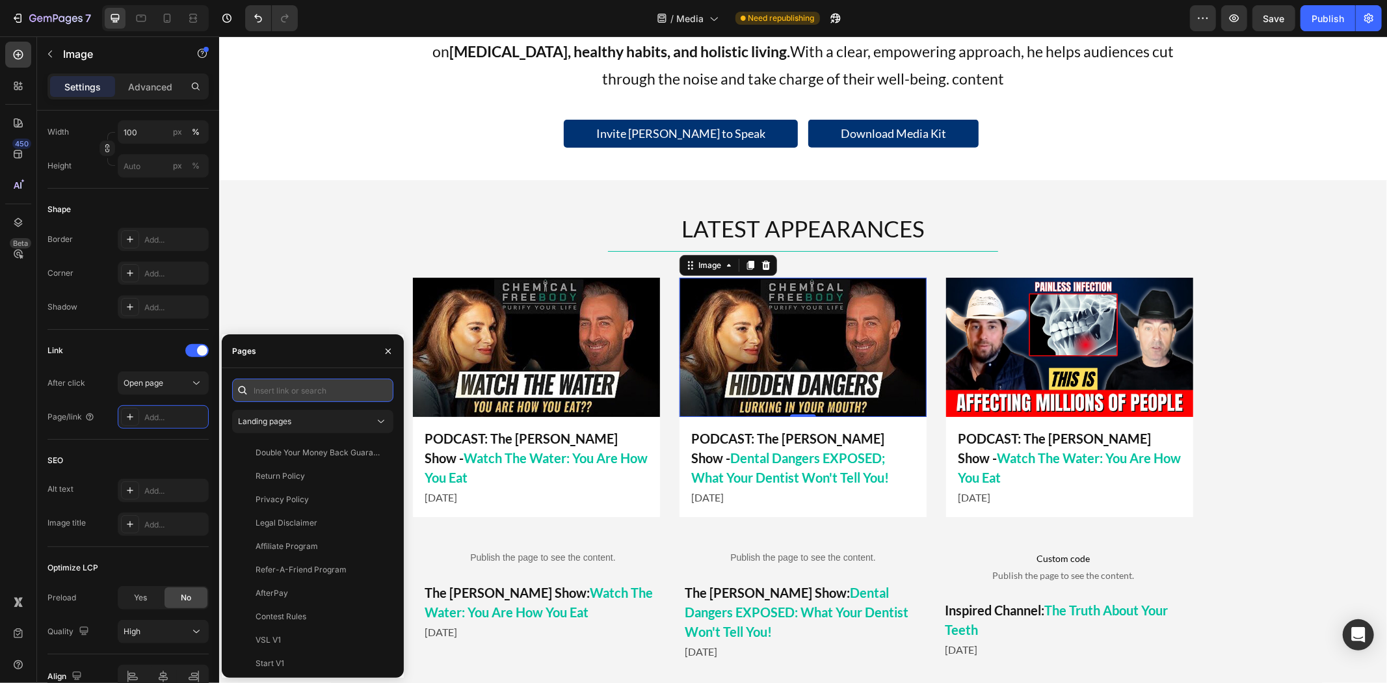
click at [301, 391] on input "text" at bounding box center [312, 389] width 161 height 23
paste input "[URL][DOMAIN_NAME]"
type input "[URL][DOMAIN_NAME]"
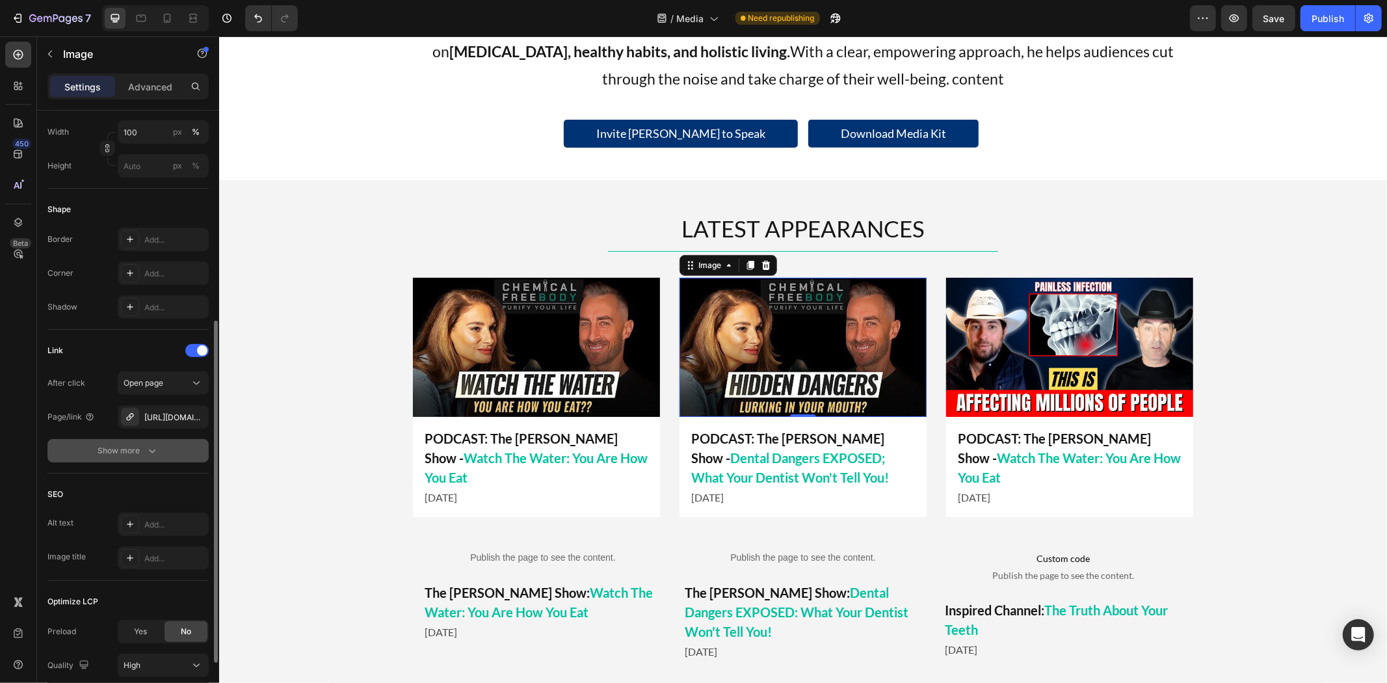
click at [164, 449] on button "Show more" at bounding box center [127, 450] width 161 height 23
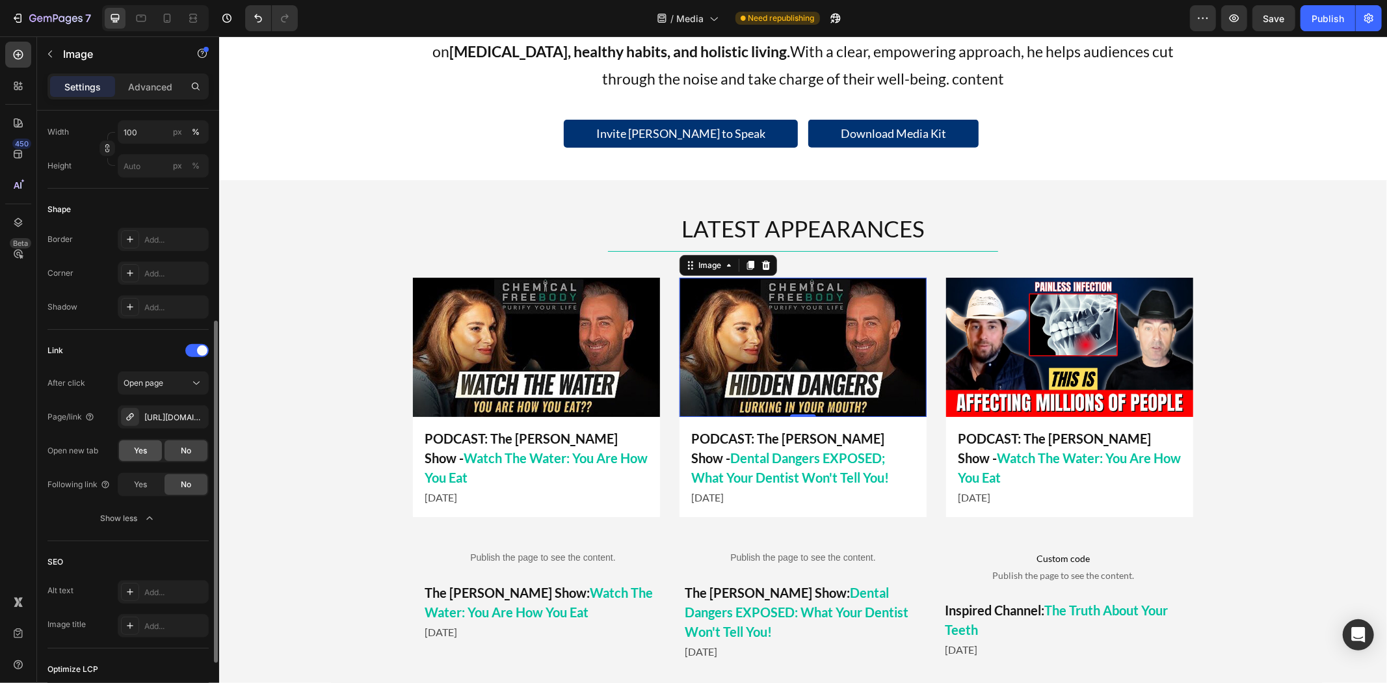
click at [143, 453] on span "Yes" at bounding box center [140, 451] width 13 height 12
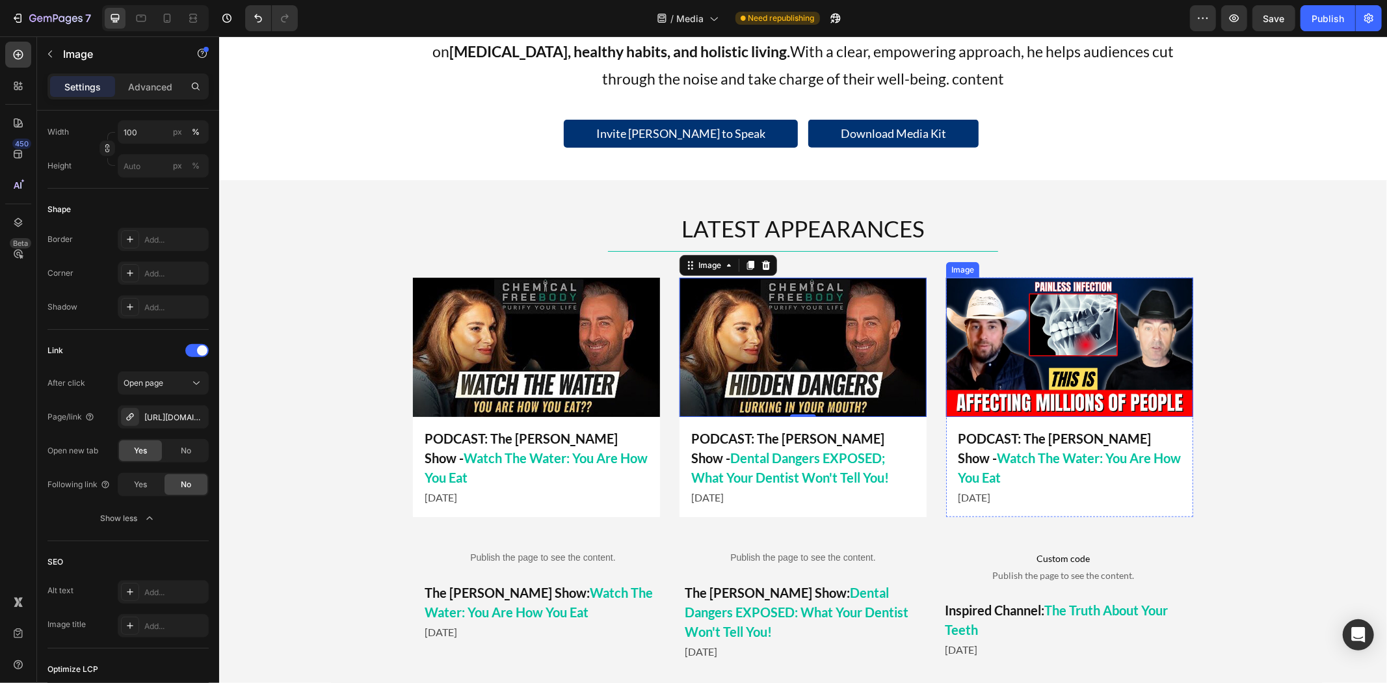
click at [1017, 315] on img at bounding box center [1068, 346] width 247 height 139
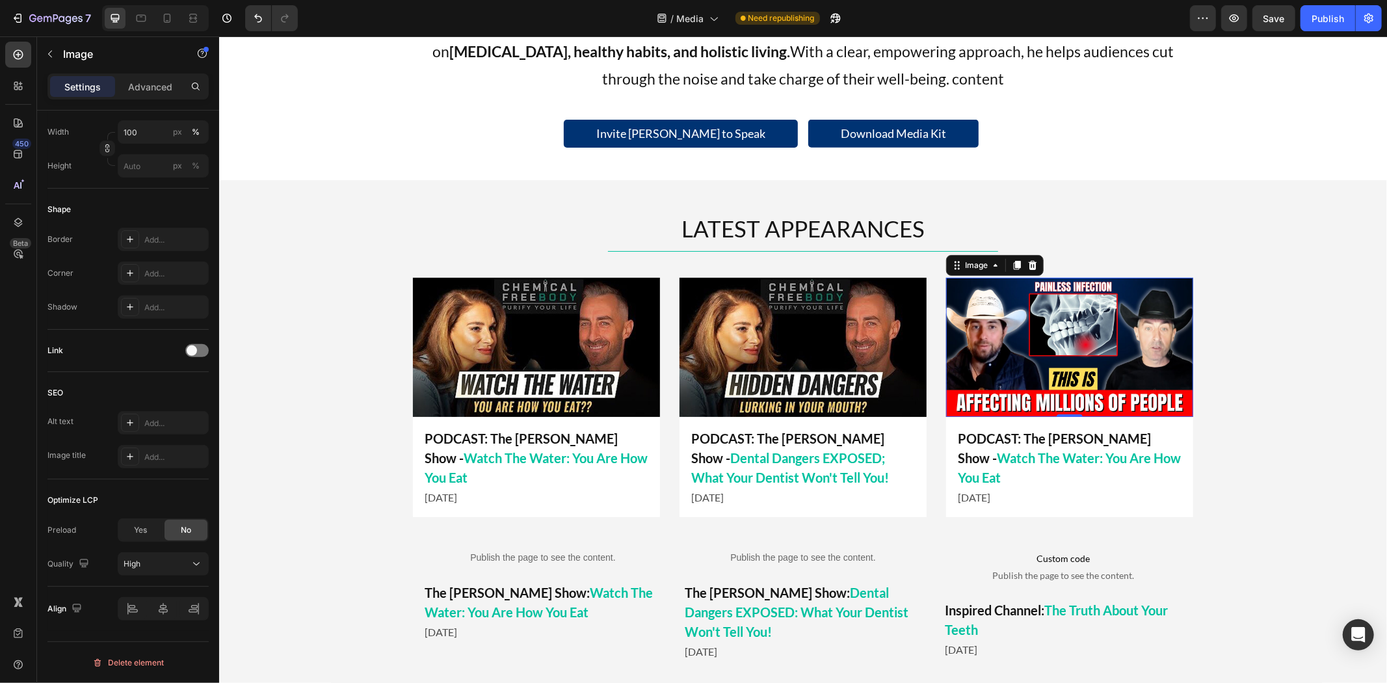
click at [1058, 353] on img at bounding box center [1068, 346] width 247 height 139
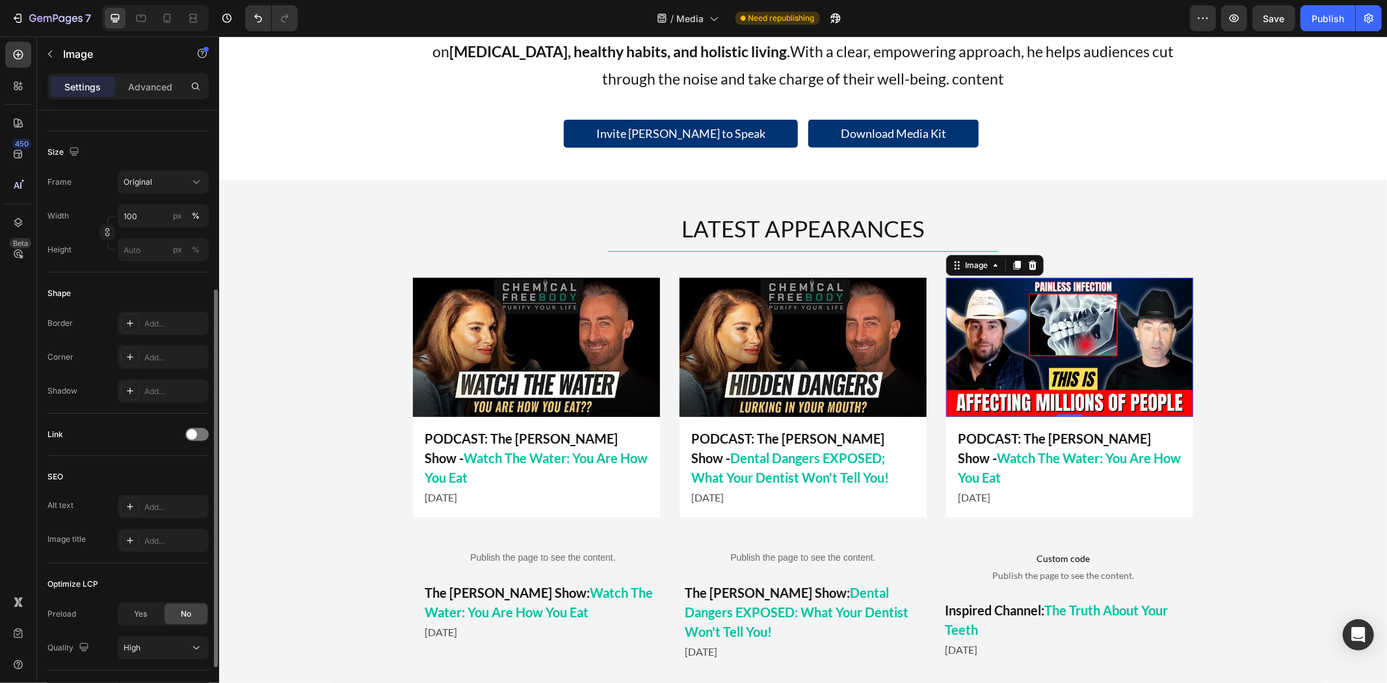
scroll to position [372, 0]
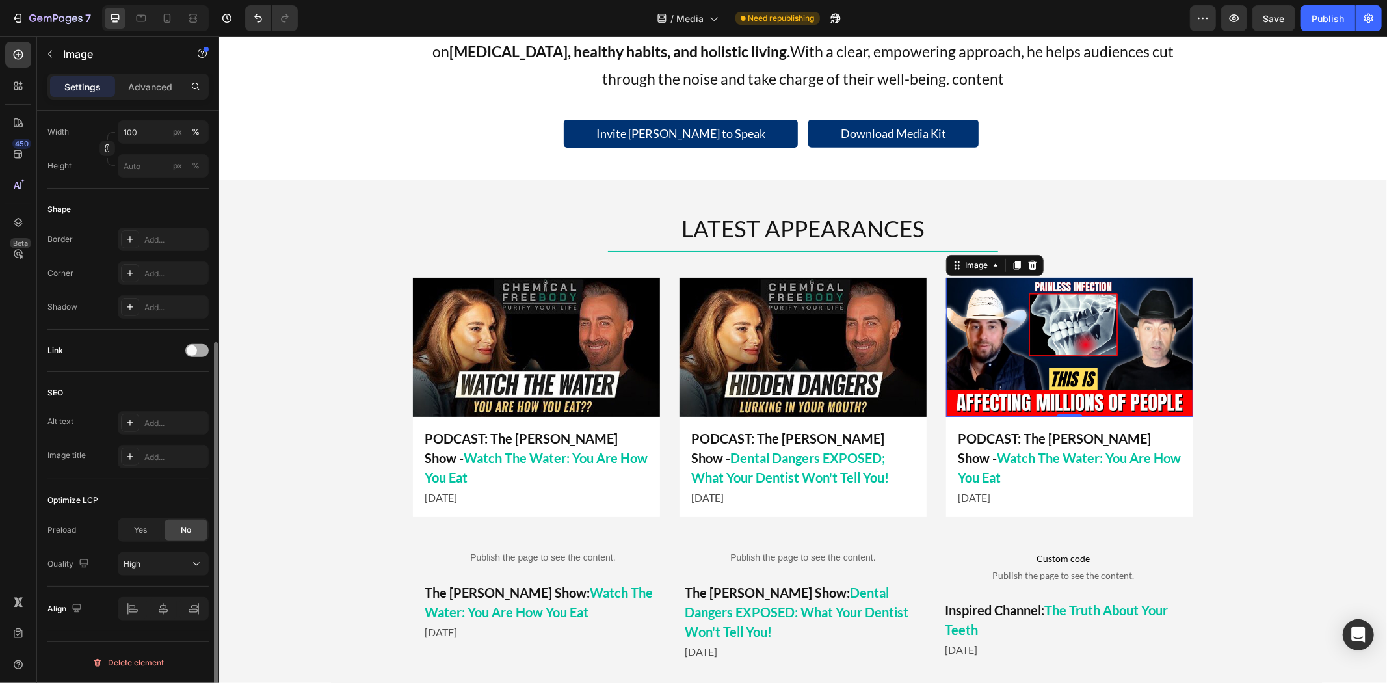
click at [185, 345] on div at bounding box center [196, 350] width 23 height 10
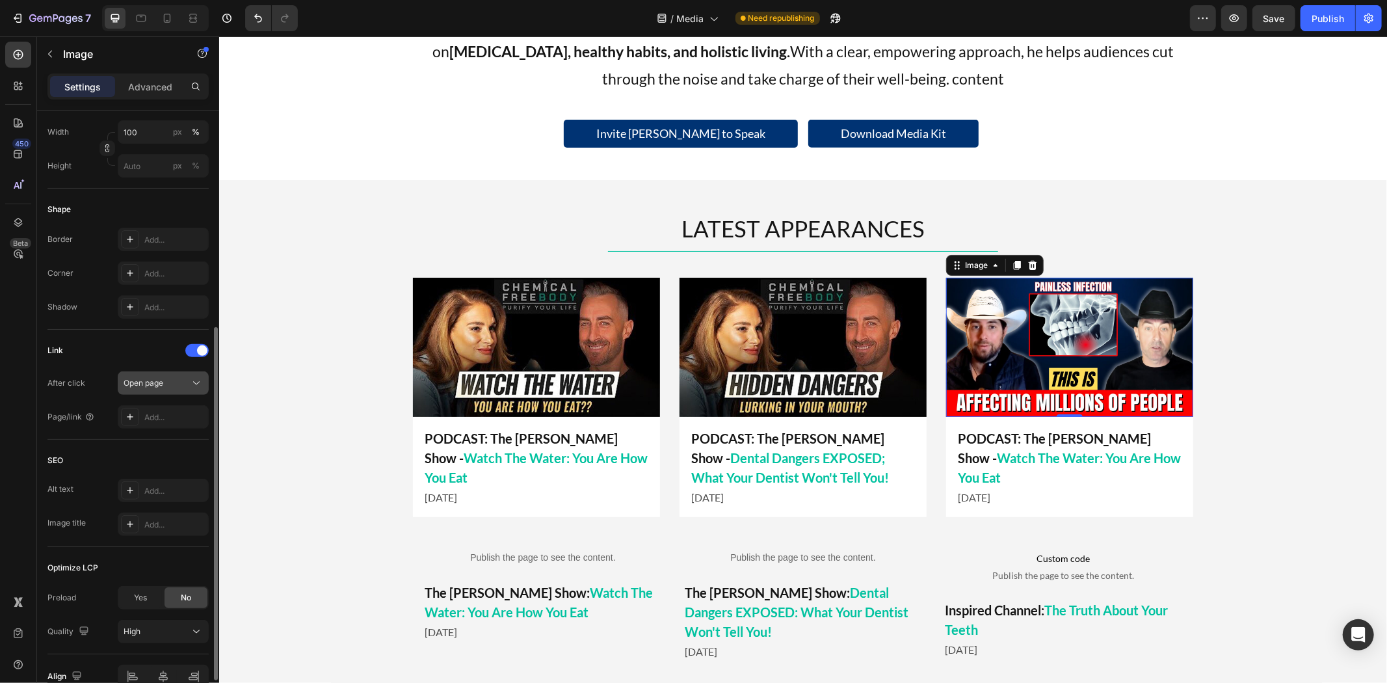
click at [176, 385] on div "Open page" at bounding box center [157, 383] width 66 height 12
click at [159, 413] on div "Add..." at bounding box center [174, 417] width 61 height 12
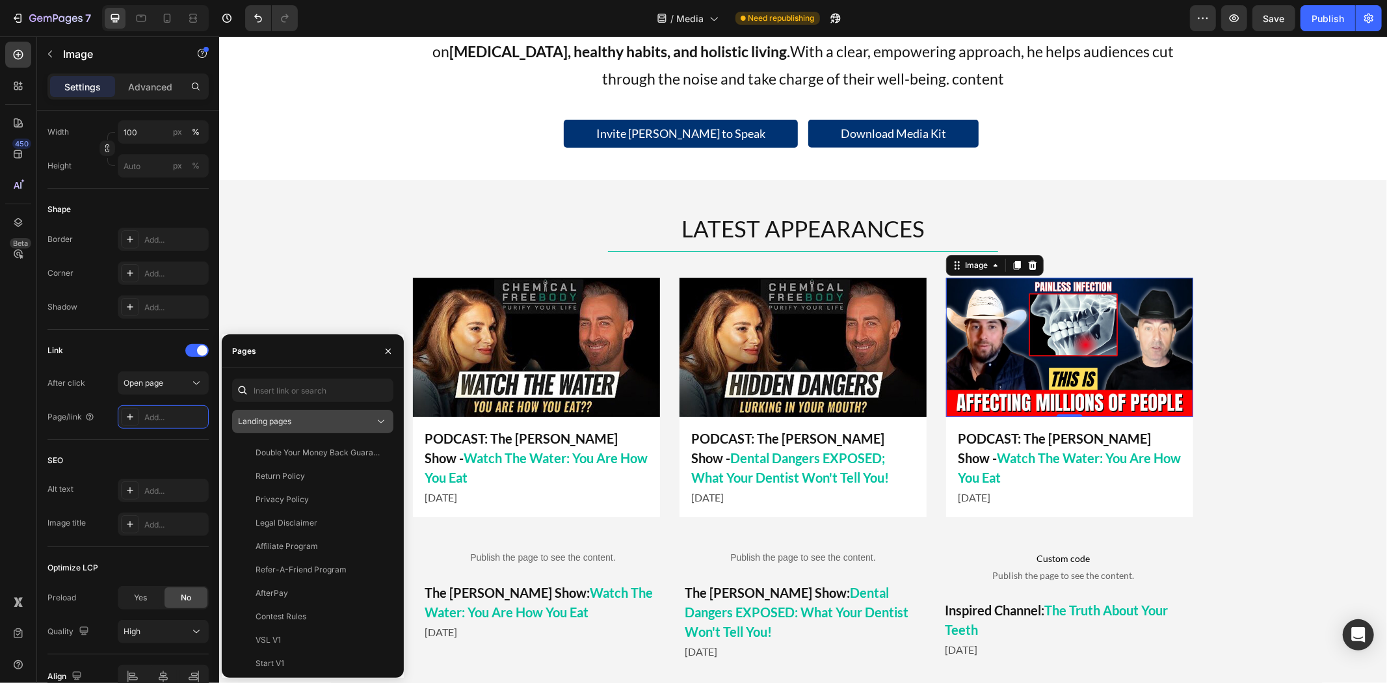
click at [309, 415] on div "Landing pages" at bounding box center [306, 421] width 137 height 12
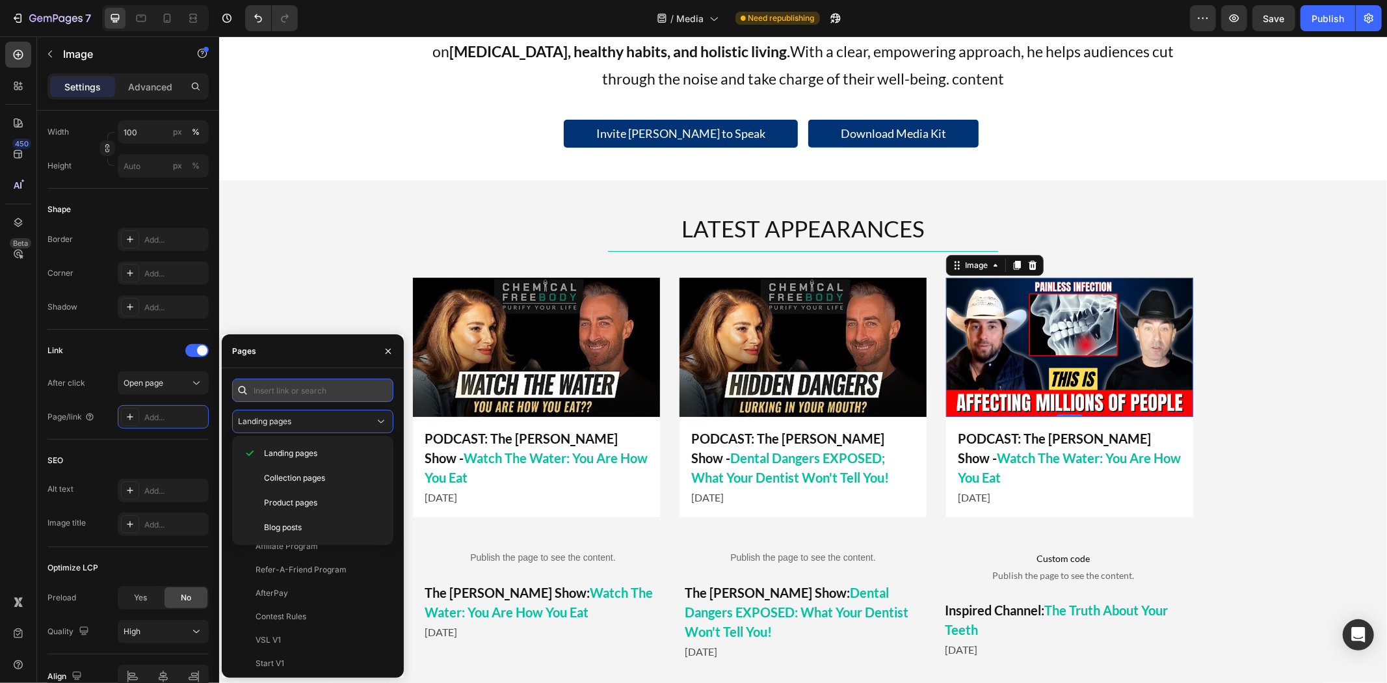
click at [306, 391] on input "text" at bounding box center [312, 389] width 161 height 23
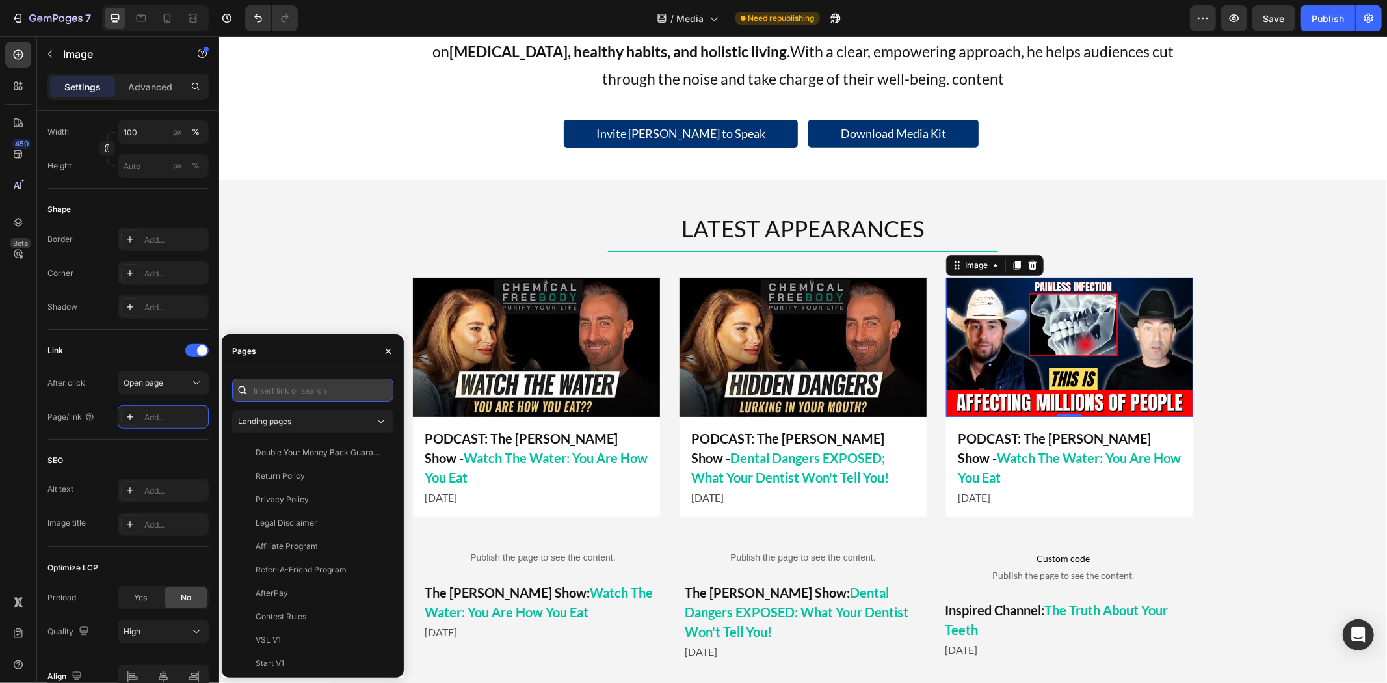
paste input "[URL][DOMAIN_NAME]"
type input "[URL][DOMAIN_NAME]"
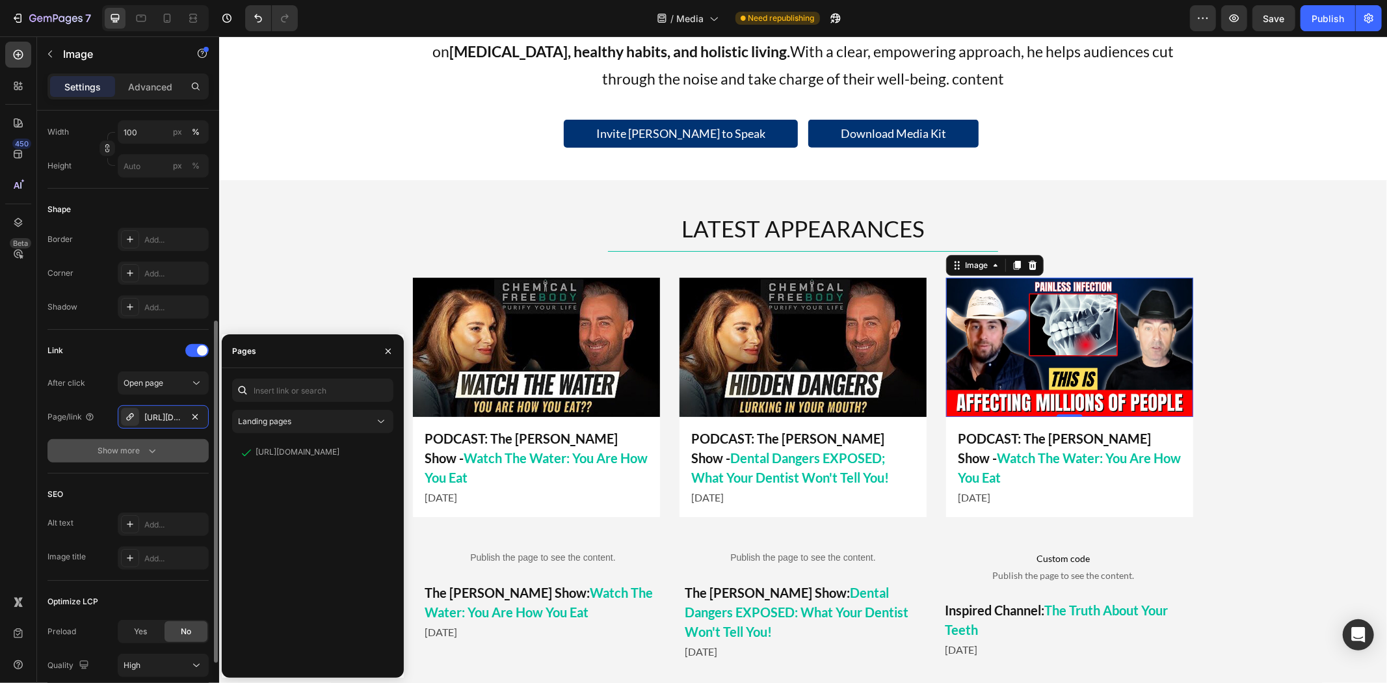
click at [176, 449] on button "Show more" at bounding box center [127, 450] width 161 height 23
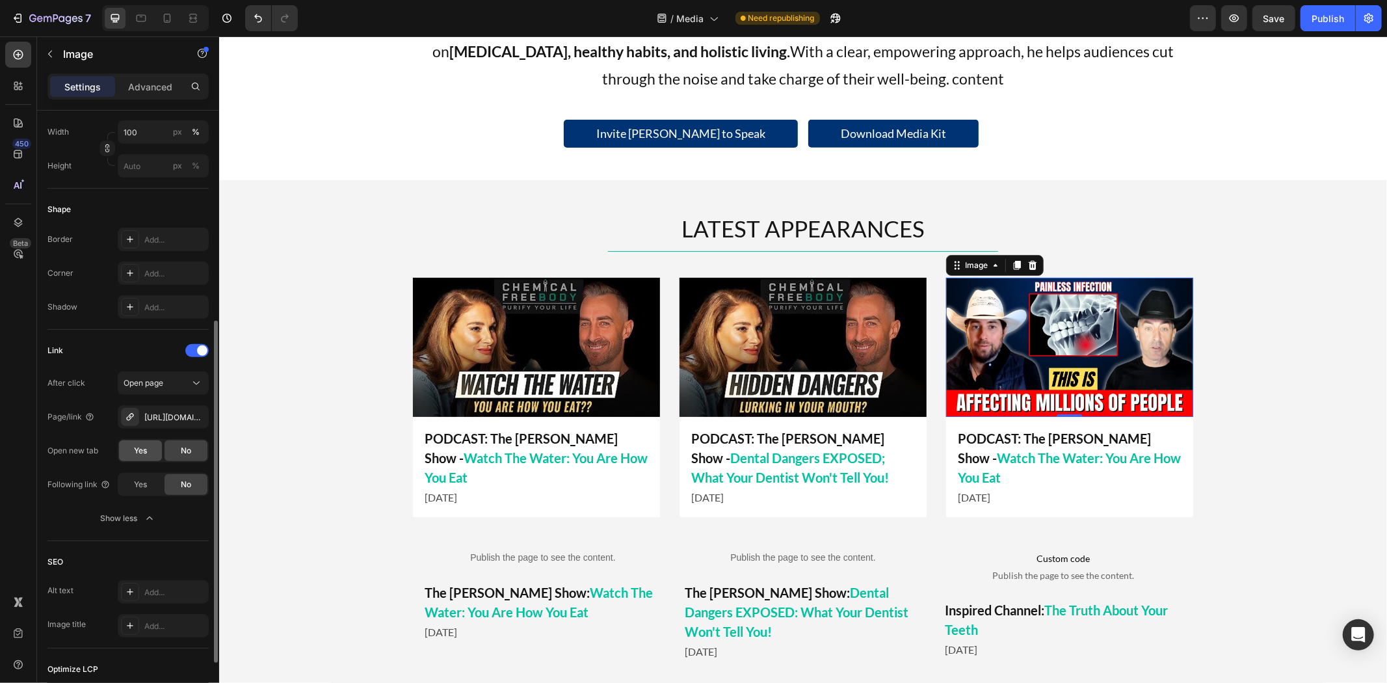
click at [144, 458] on div "Yes" at bounding box center [140, 450] width 43 height 21
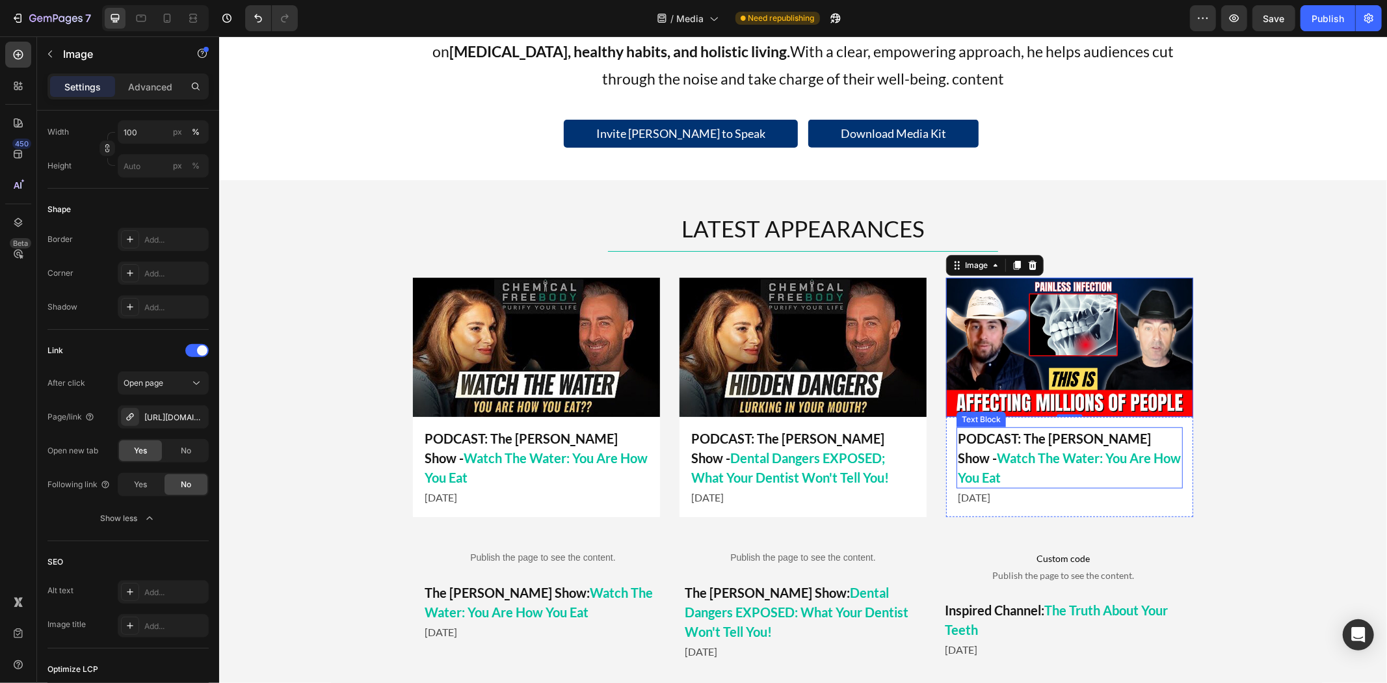
click at [1094, 447] on p "PODCAST: The Mel K Show - Watch The Water: You Are How You Eat" at bounding box center [1069, 457] width 224 height 59
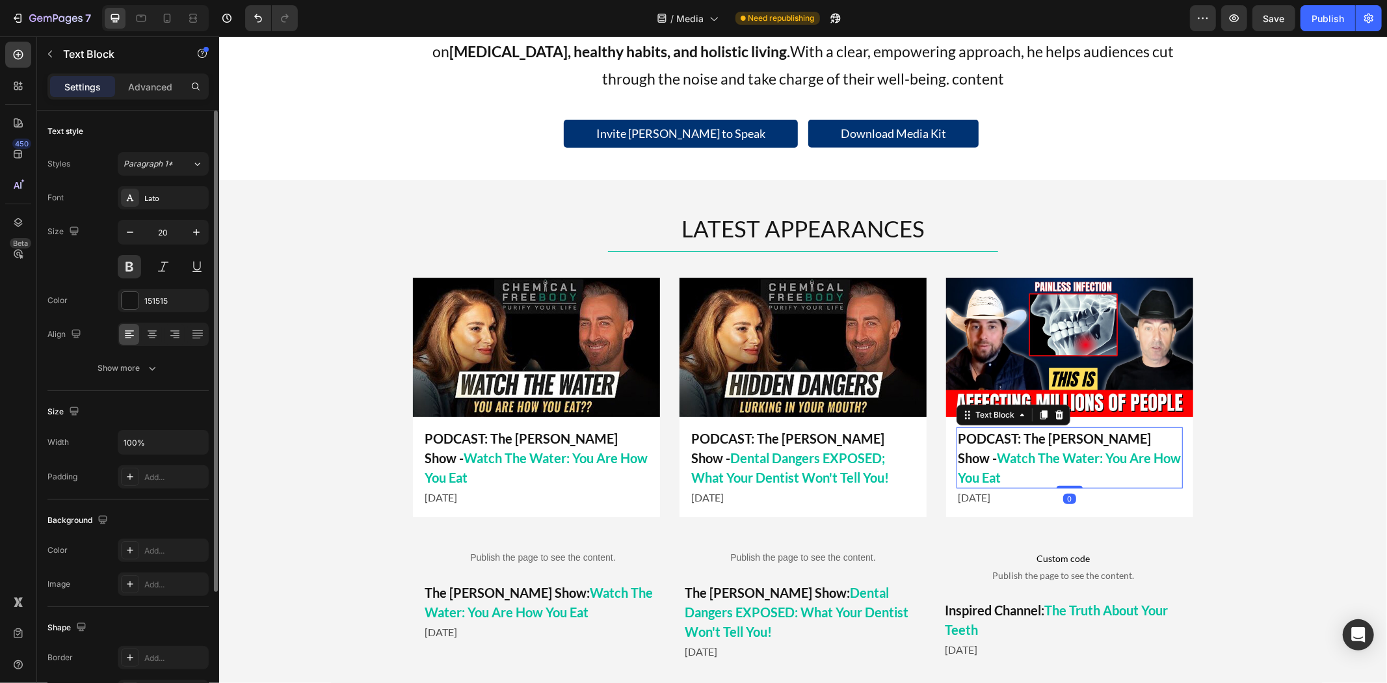
click at [1054, 445] on p "PODCAST: The Mel K Show - Watch The Water: You Are How You Eat" at bounding box center [1069, 457] width 224 height 59
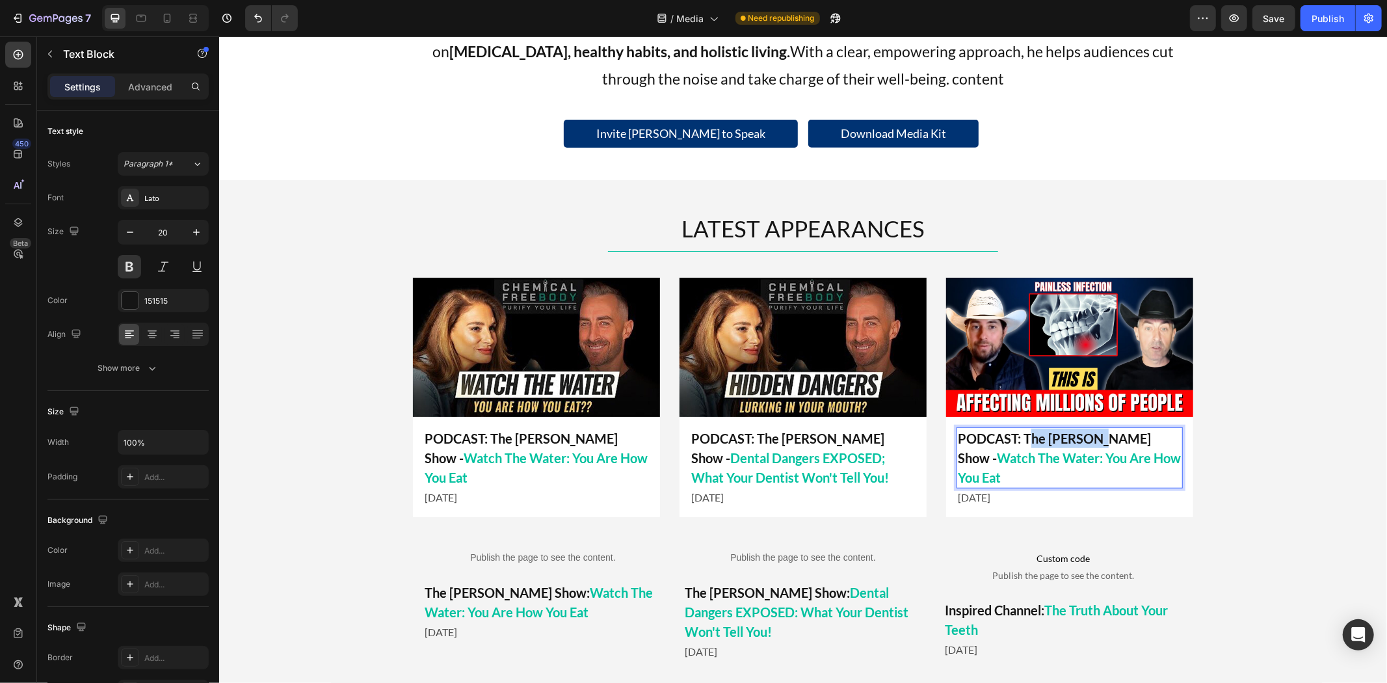
drag, startPoint x: 1021, startPoint y: 437, endPoint x: 1091, endPoint y: 445, distance: 70.6
click at [1091, 445] on p "PODCAST: The Mel K Show - Watch The Water: You Are How You Eat" at bounding box center [1069, 457] width 224 height 59
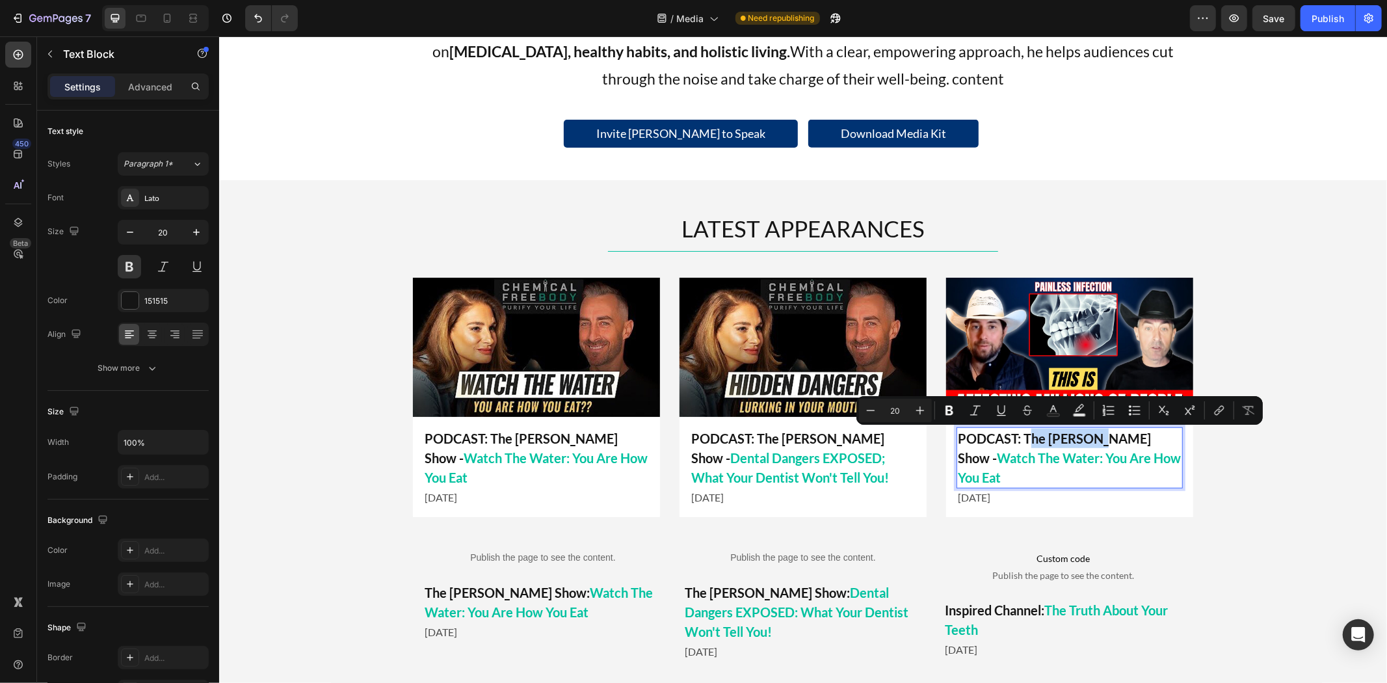
click at [1065, 437] on p "PODCAST: The Mel K Show - Watch The Water: You Are How You Eat" at bounding box center [1069, 457] width 224 height 59
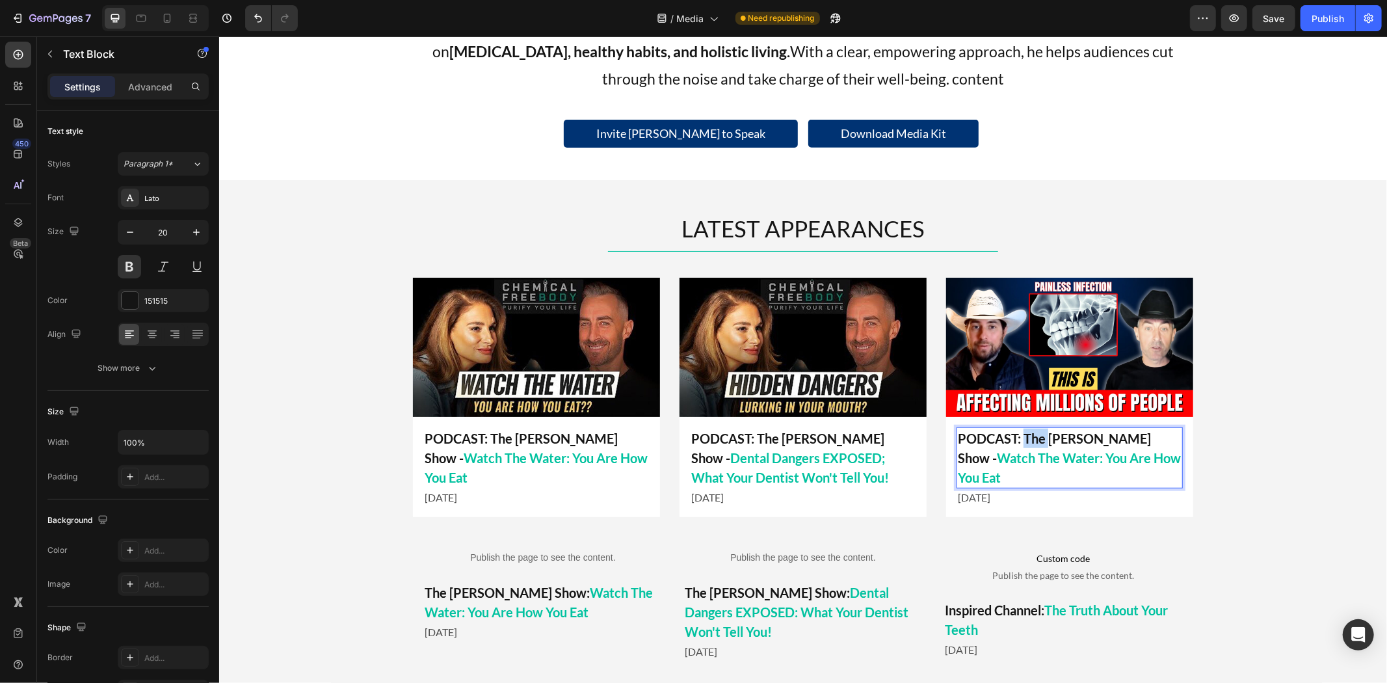
drag, startPoint x: 1018, startPoint y: 437, endPoint x: 1041, endPoint y: 437, distance: 22.8
click at [1041, 437] on p "PODCAST: The Mel K Show - Watch The Water: You Are How You Eat" at bounding box center [1069, 457] width 224 height 59
click at [1060, 437] on p "PODCAST: The Mel K Show - Watch The Water: You Are How You Eat" at bounding box center [1069, 457] width 224 height 59
click at [1064, 433] on p "PODCAST: The Mel K Show - Watch The Water: You Are How You Eat" at bounding box center [1069, 457] width 224 height 59
drag, startPoint x: 1020, startPoint y: 437, endPoint x: 1106, endPoint y: 440, distance: 86.5
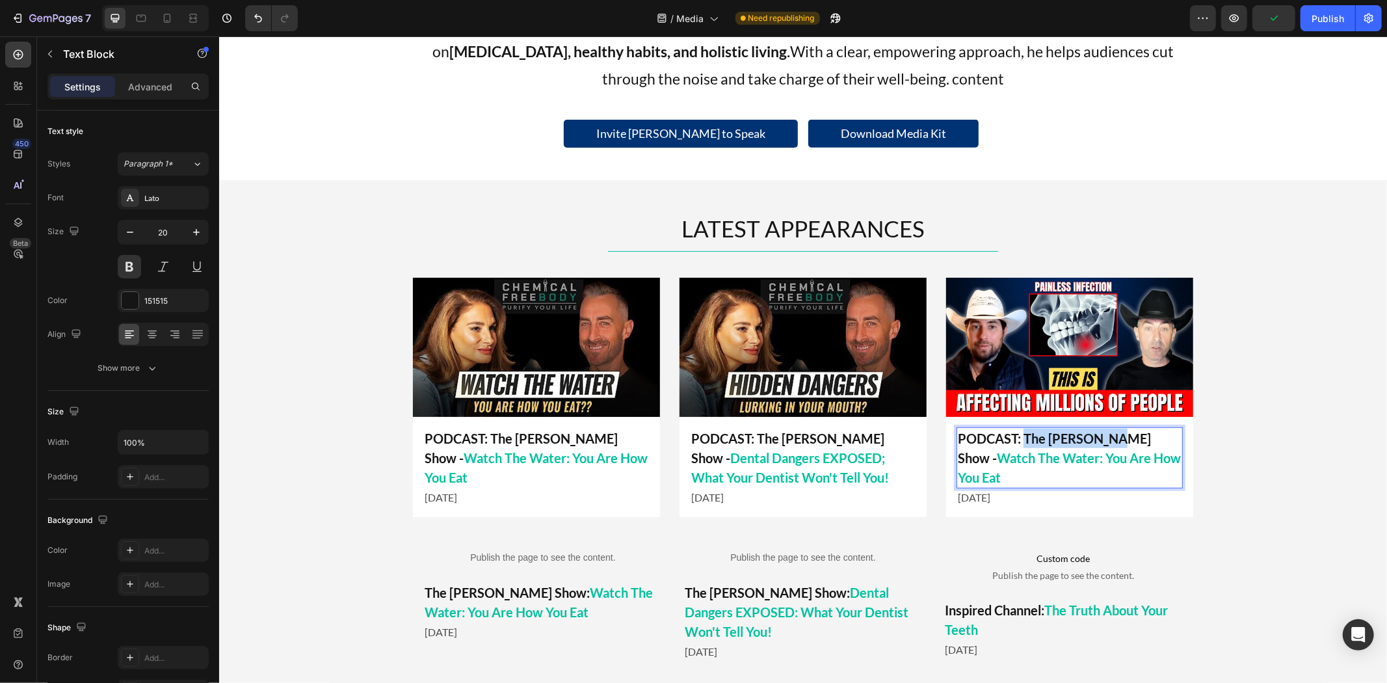
click at [1106, 440] on p "PODCAST: The Mel K Show - Watch The Water: You Are How You Eat" at bounding box center [1069, 457] width 224 height 59
click at [1154, 439] on span "Watch The Water: You Are How You Eat" at bounding box center [1060, 447] width 207 height 35
click at [1134, 439] on span "Watch The Water: You Are How You Eat" at bounding box center [1060, 447] width 207 height 35
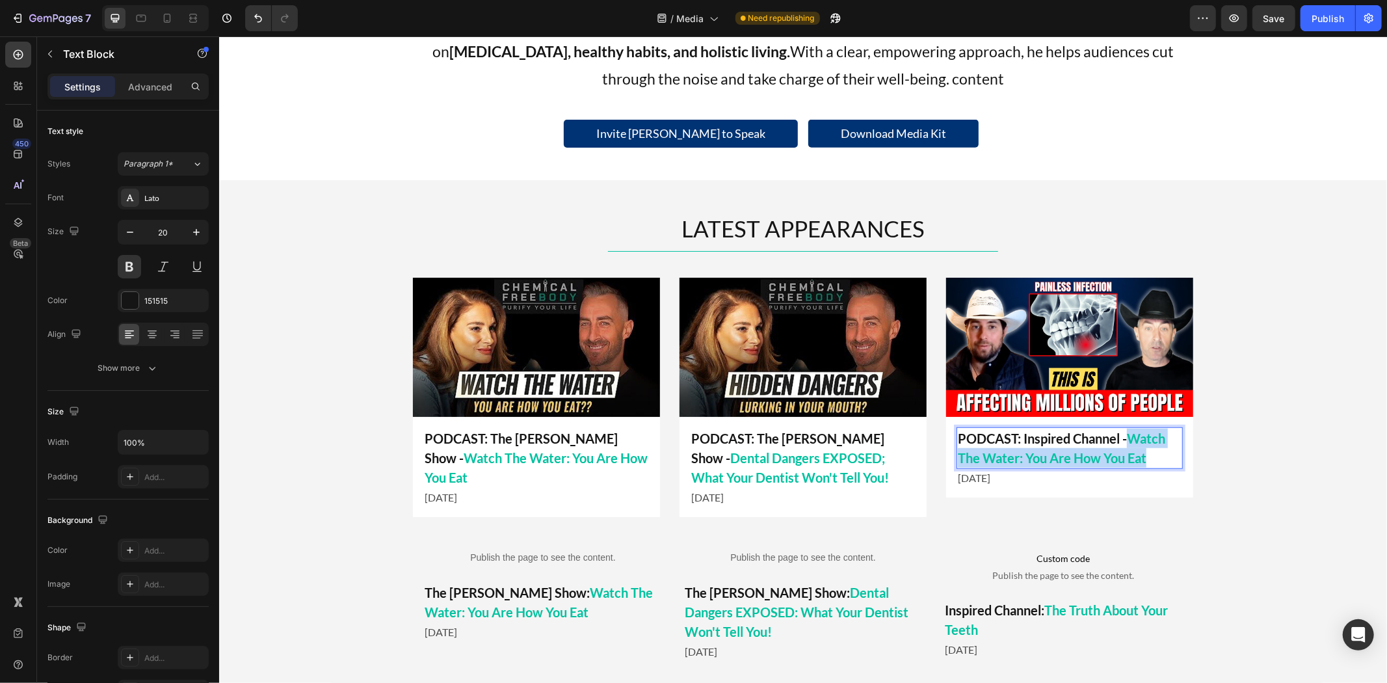
drag, startPoint x: 1127, startPoint y: 437, endPoint x: 1145, endPoint y: 453, distance: 23.9
click at [1145, 453] on p "PODCAST: Inspired Channel - Watch The Water: You Are How You Eat" at bounding box center [1069, 447] width 224 height 39
click at [1020, 484] on p "[DATE]" at bounding box center [1069, 477] width 224 height 16
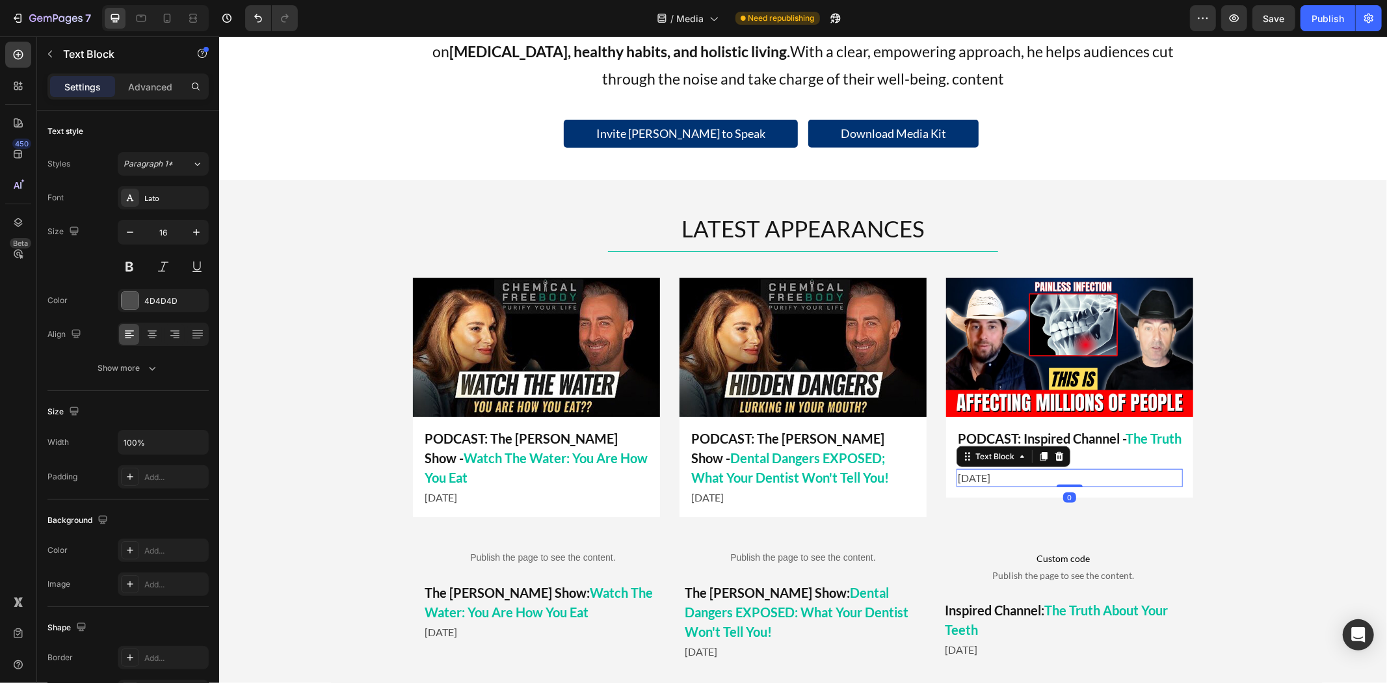
click at [995, 477] on p "[DATE]" at bounding box center [1069, 477] width 224 height 16
click at [974, 476] on p "[DATE]" at bounding box center [1069, 477] width 224 height 16
drag, startPoint x: 976, startPoint y: 478, endPoint x: 928, endPoint y: 483, distance: 49.0
click at [928, 483] on div "Image PODCAST: Inspired Channel - The Truth About Your Teeth Text Block August …" at bounding box center [802, 396] width 780 height 239
click at [1031, 501] on div "Image PODCAST: Inspired Channel - The Truth About Your Teeth Text Block June 20…" at bounding box center [1068, 396] width 247 height 239
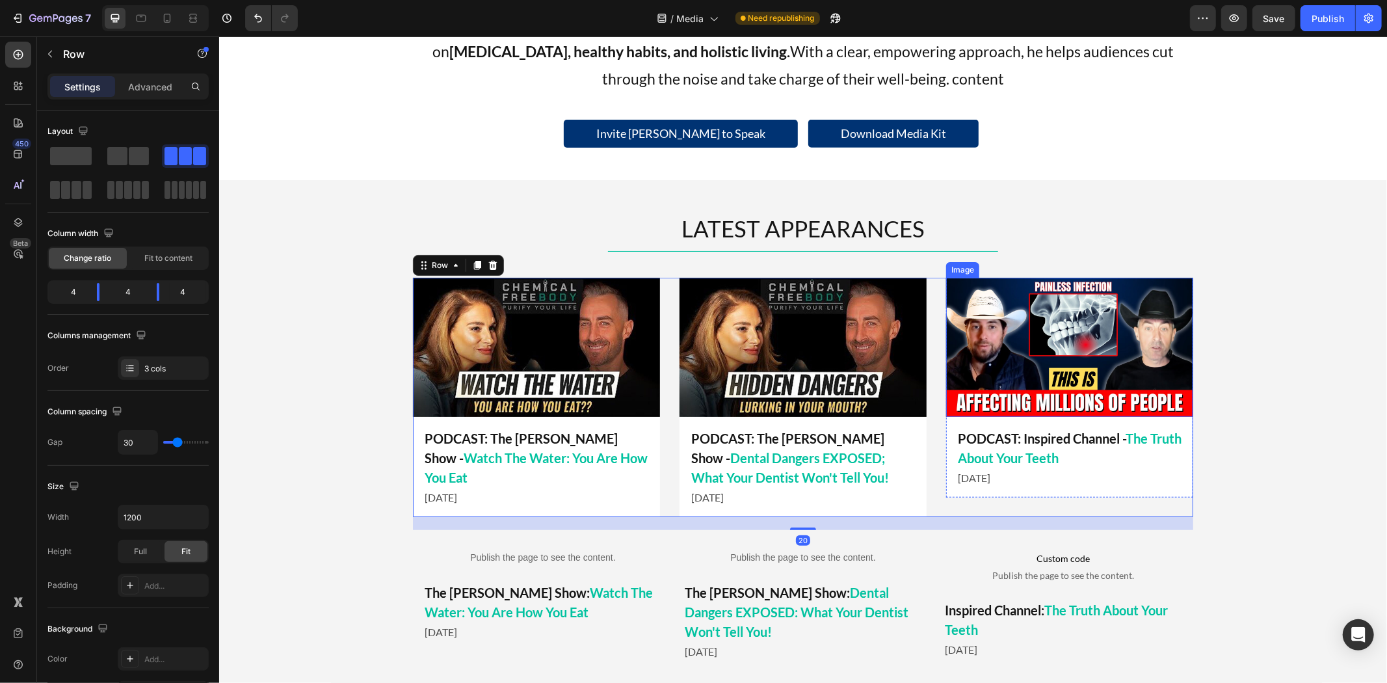
click at [1318, 406] on div "LATEST APPEARANCES Heading Title Line Image PODCAST: Inspired Channel - The Tru…" at bounding box center [801, 441] width 1167 height 458
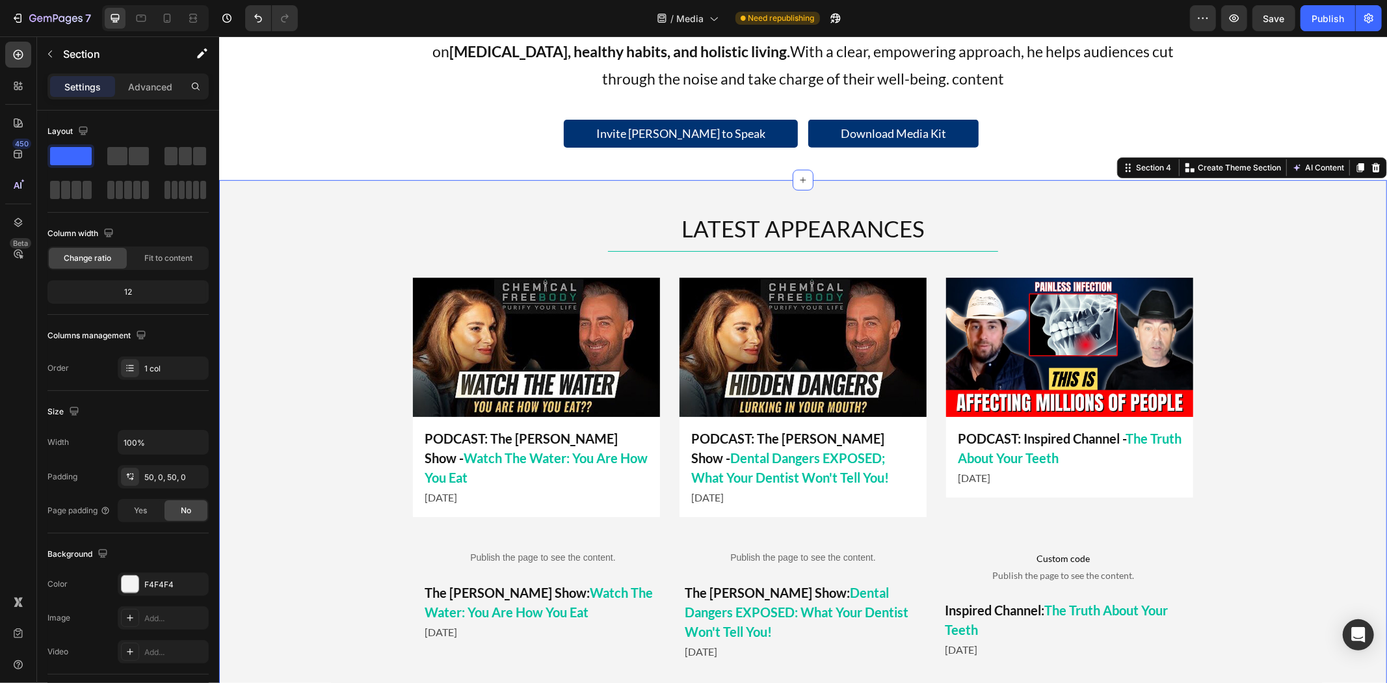
click at [1257, 374] on div "LATEST APPEARANCES Heading Title Line Image PODCAST: Inspired Channel - The Tru…" at bounding box center [801, 441] width 1167 height 458
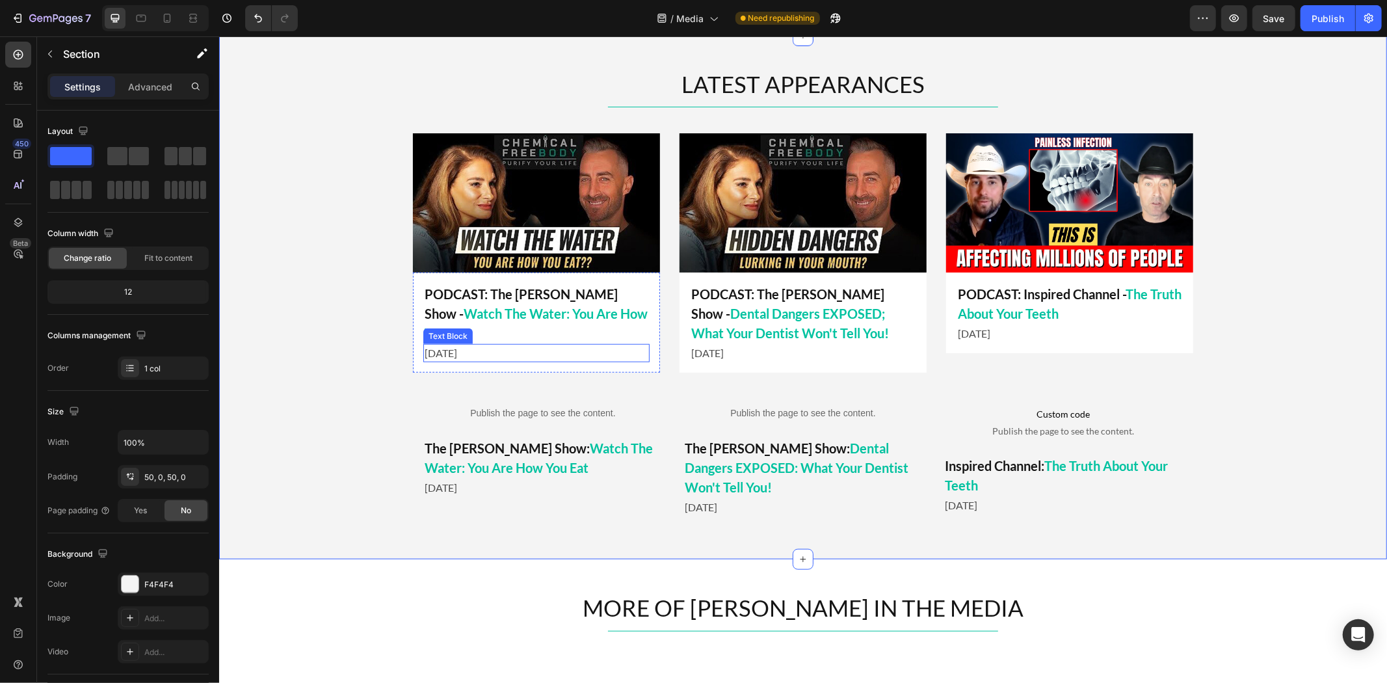
click at [525, 345] on p "[DATE]" at bounding box center [536, 353] width 224 height 16
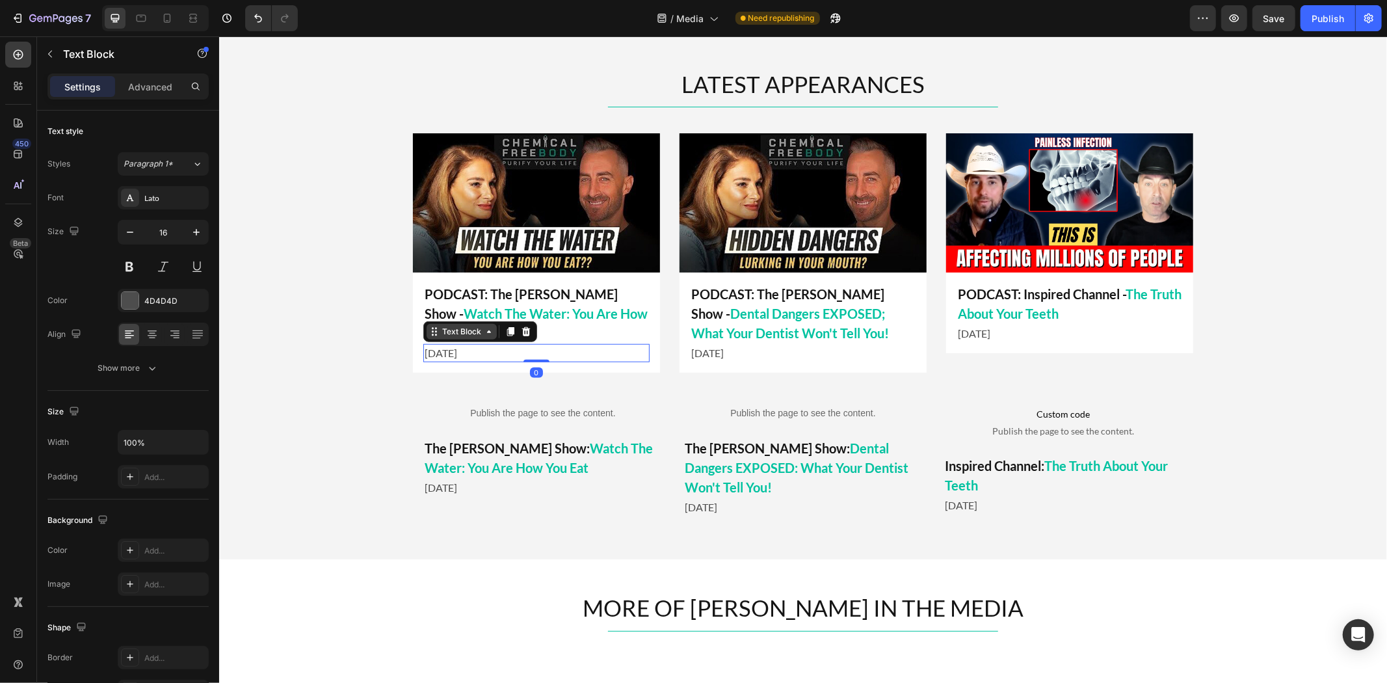
click at [463, 325] on div "Text Block" at bounding box center [461, 331] width 44 height 12
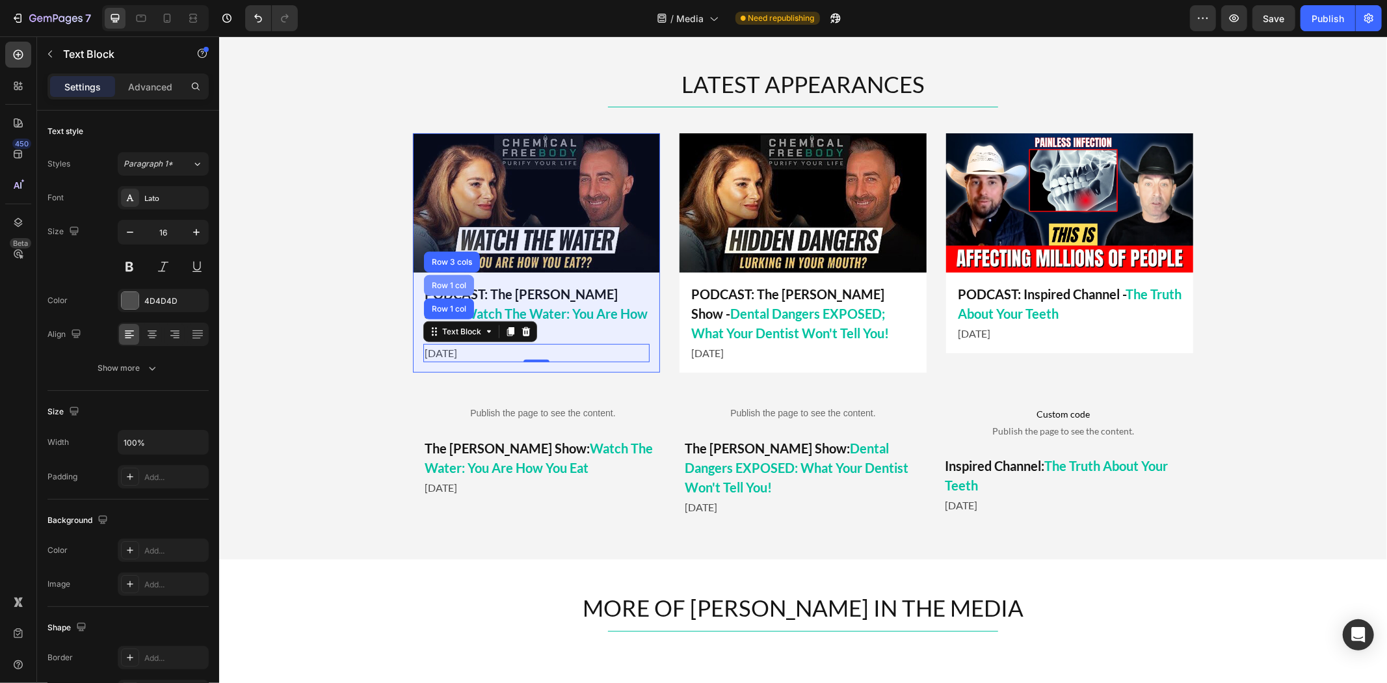
click at [453, 281] on div "Row 1 col" at bounding box center [448, 285] width 40 height 8
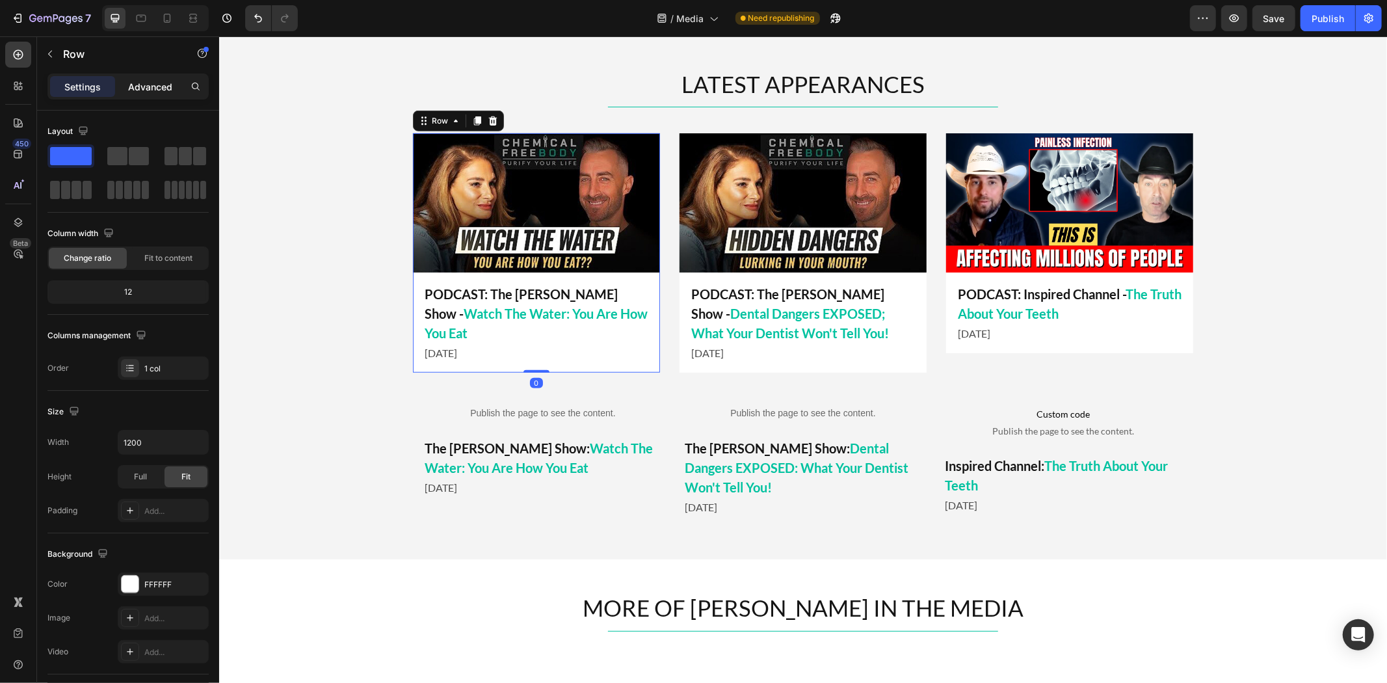
click at [160, 88] on p "Advanced" at bounding box center [150, 87] width 44 height 14
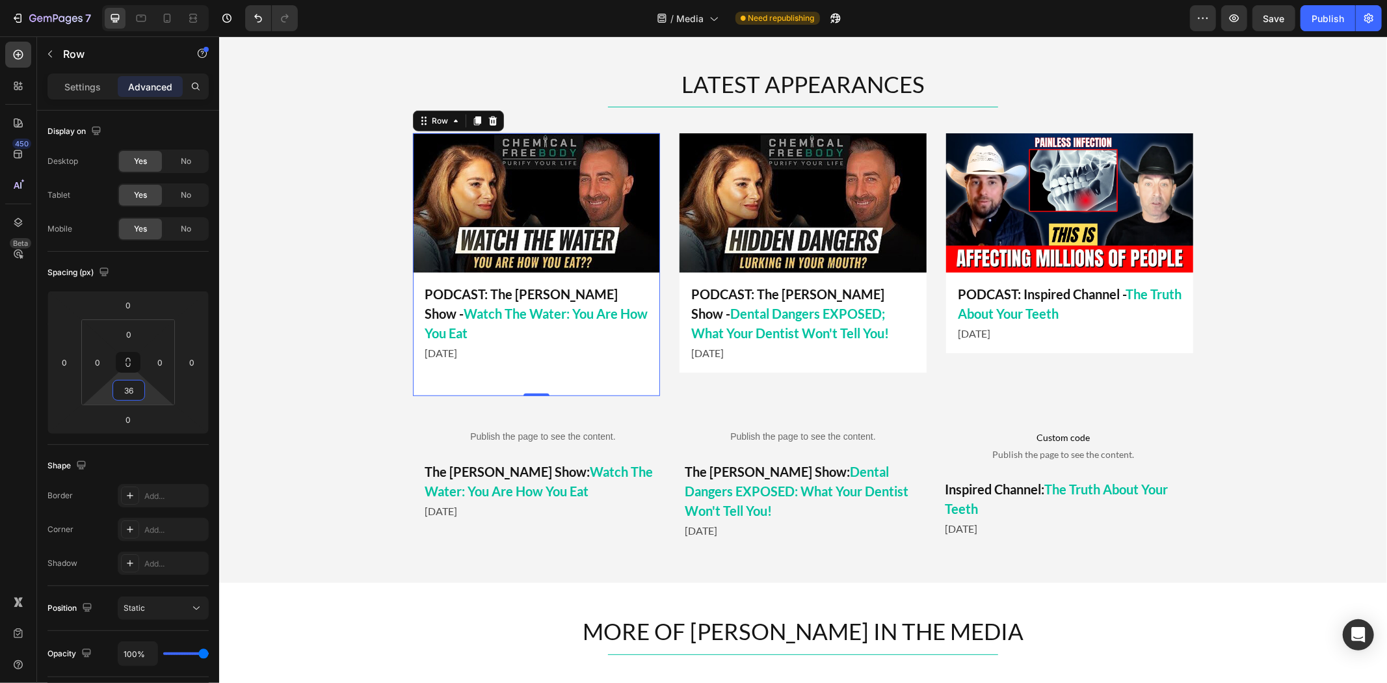
drag, startPoint x: 148, startPoint y: 388, endPoint x: 151, endPoint y: 375, distance: 13.4
click at [151, 0] on html "7 Version history / Media Need republishing Preview Save Publish 450 Beta Secti…" at bounding box center [693, 0] width 1387 height 0
drag, startPoint x: 139, startPoint y: 393, endPoint x: 111, endPoint y: 398, distance: 29.2
click at [120, 395] on input "36" at bounding box center [129, 390] width 26 height 20
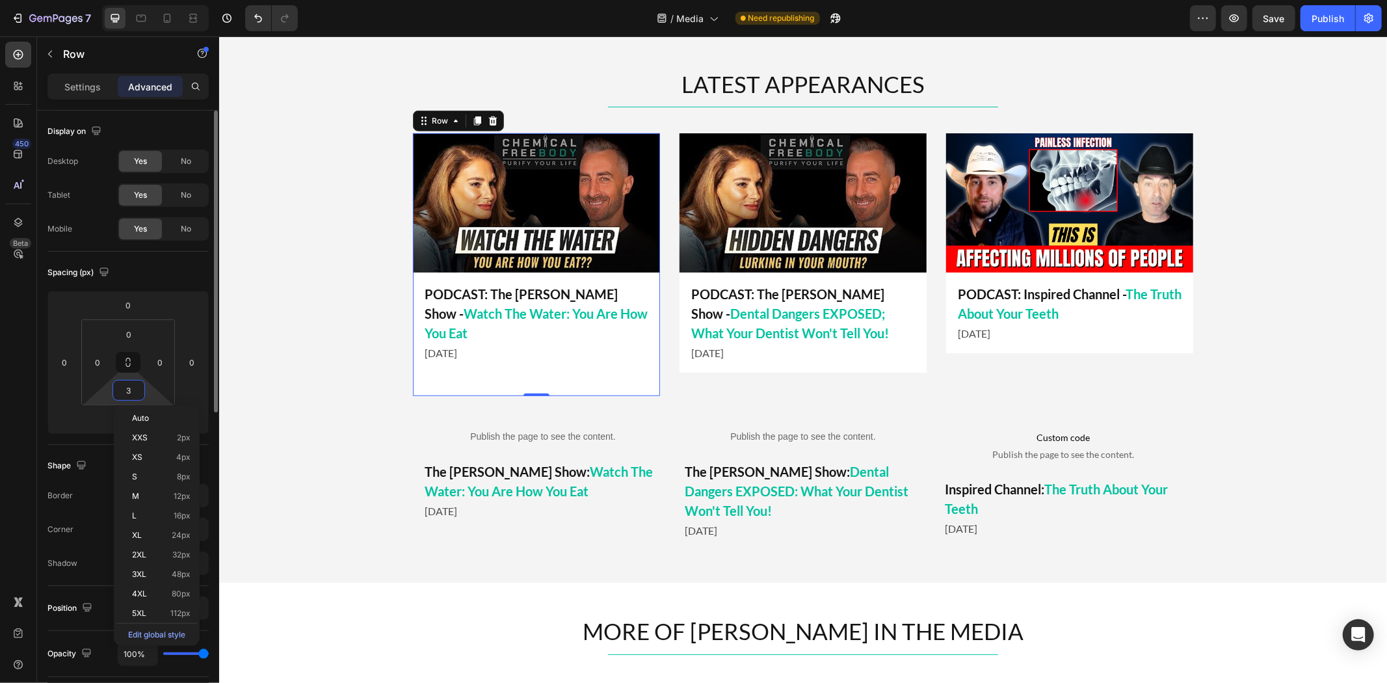
type input "30"
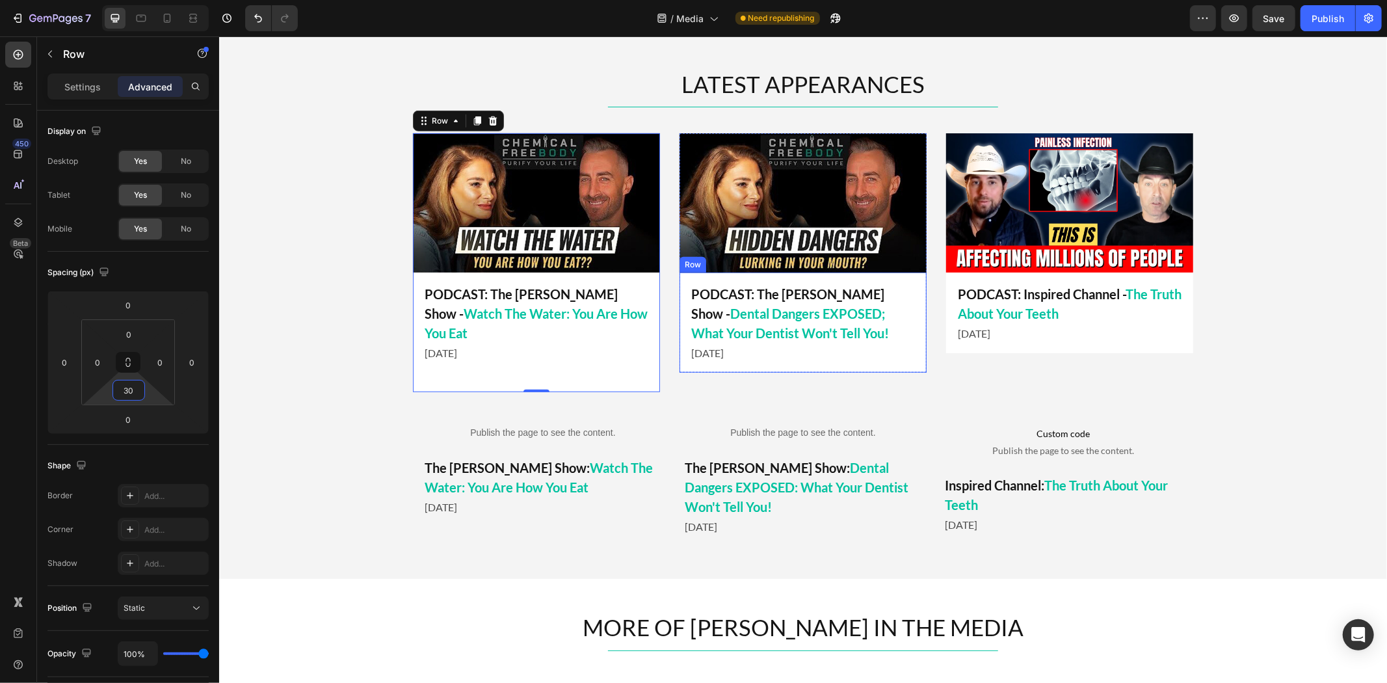
click at [714, 374] on div "LATEST APPEARANCES Heading Title Line Image PODCAST: Inspired Channel - The Tru…" at bounding box center [802, 307] width 780 height 478
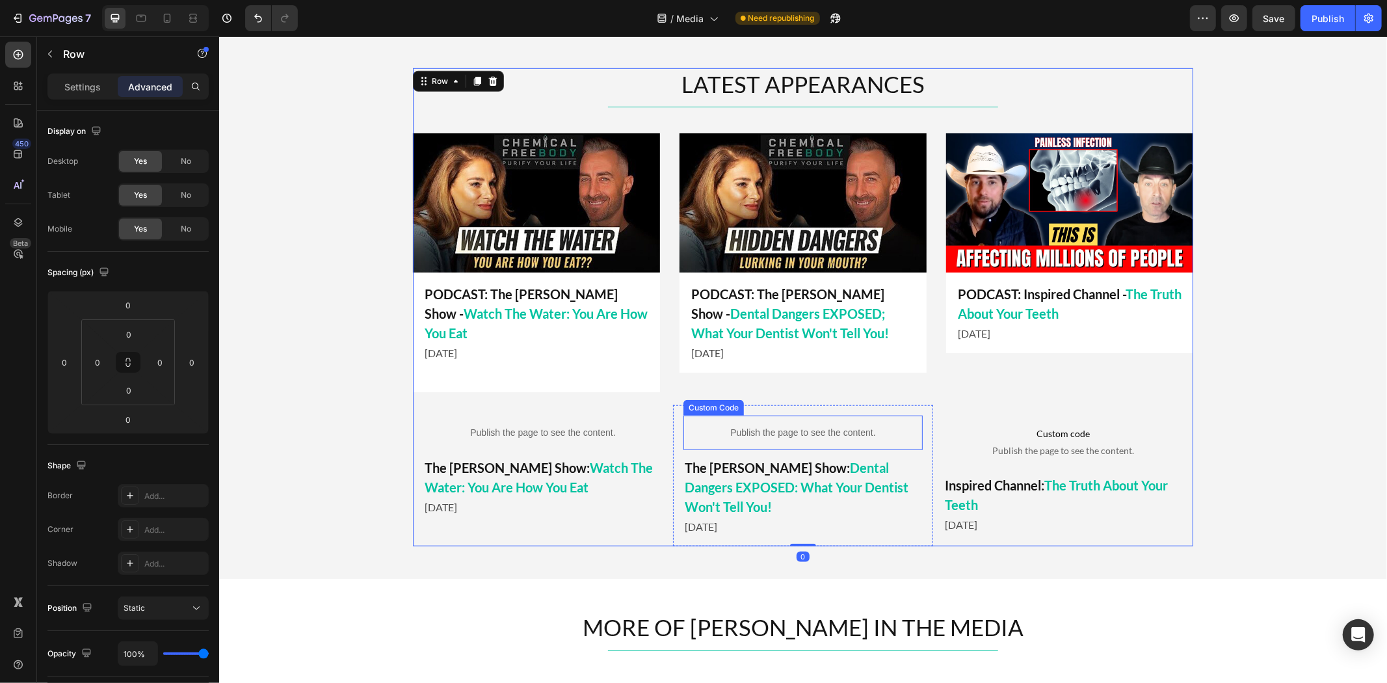
click at [551, 345] on div "PODCAST: The Mel K Show - Watch The Water: You Are How You Eat Text Block Augus…" at bounding box center [535, 322] width 247 height 100
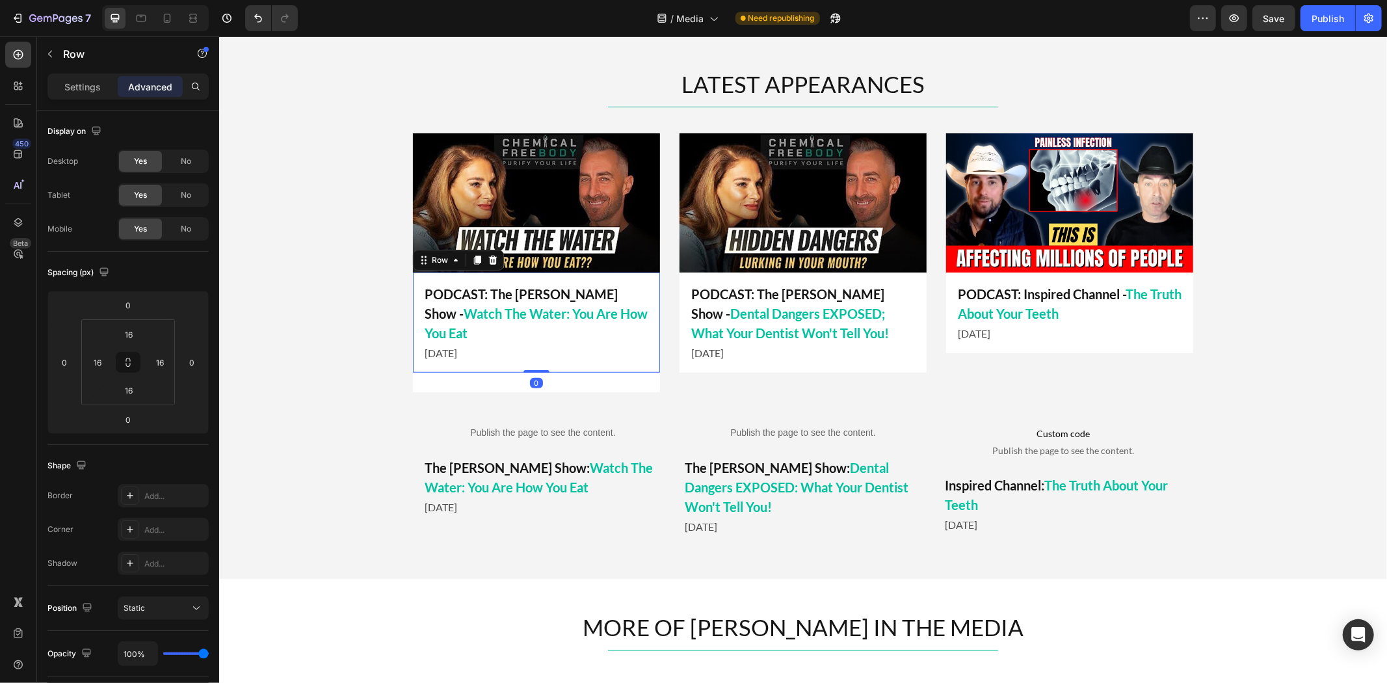
click at [548, 367] on div "Image PODCAST: The Mel K Show - Watch The Water: You Are How You Eat Text Block…" at bounding box center [535, 262] width 247 height 259
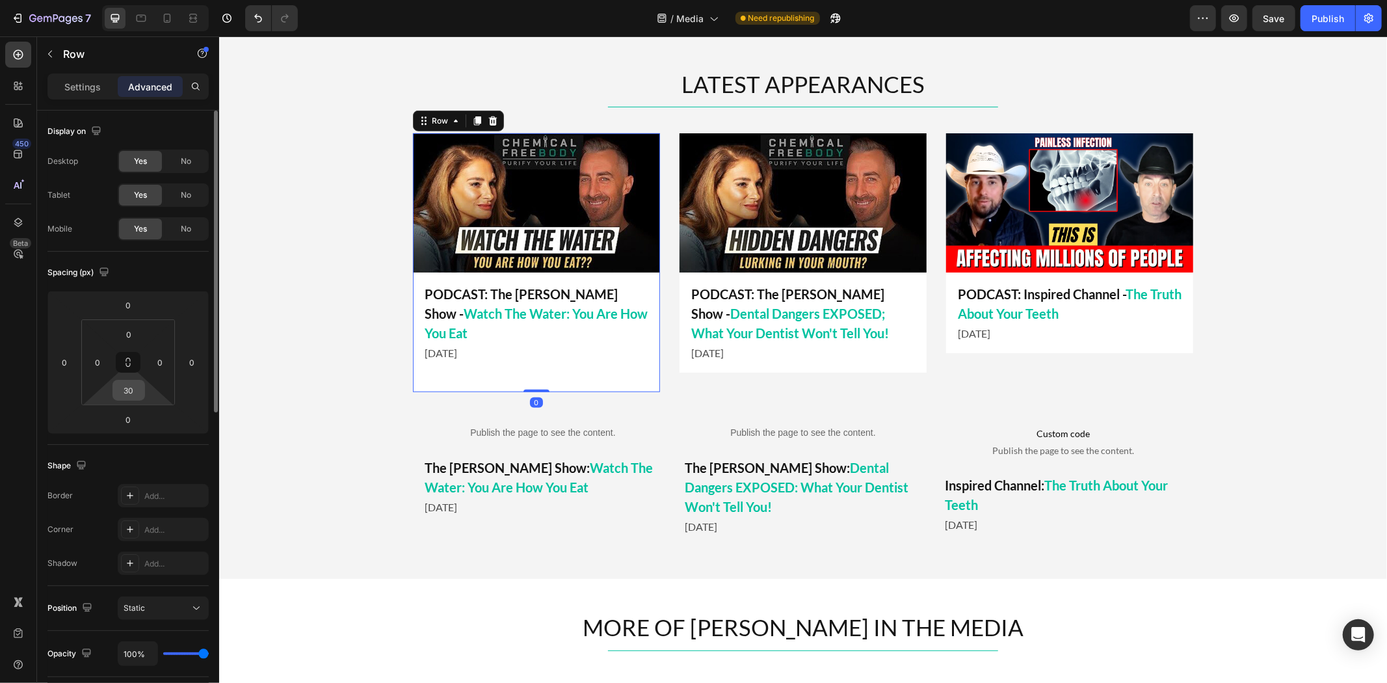
click at [134, 397] on input "30" at bounding box center [129, 390] width 26 height 20
type input "29"
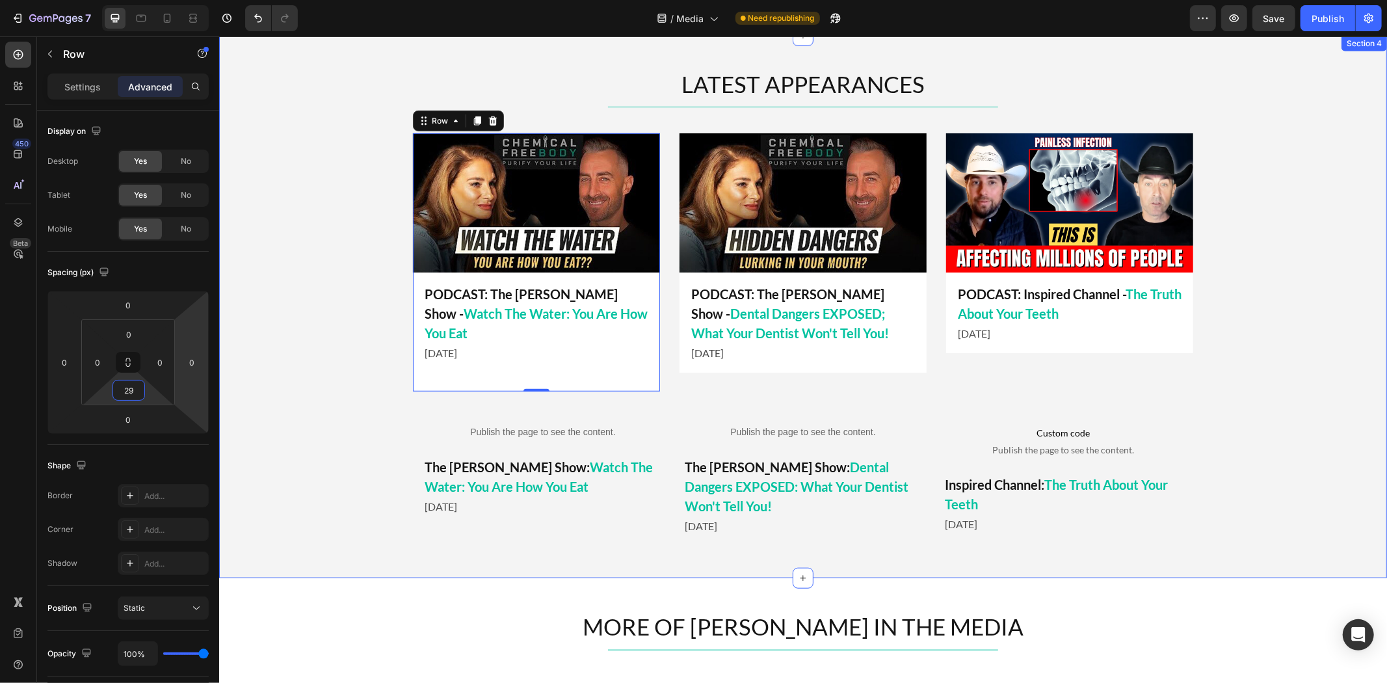
click at [398, 436] on div "LATEST APPEARANCES Heading Title Line Image PODCAST: Inspired Channel - The Tru…" at bounding box center [801, 306] width 1167 height 477
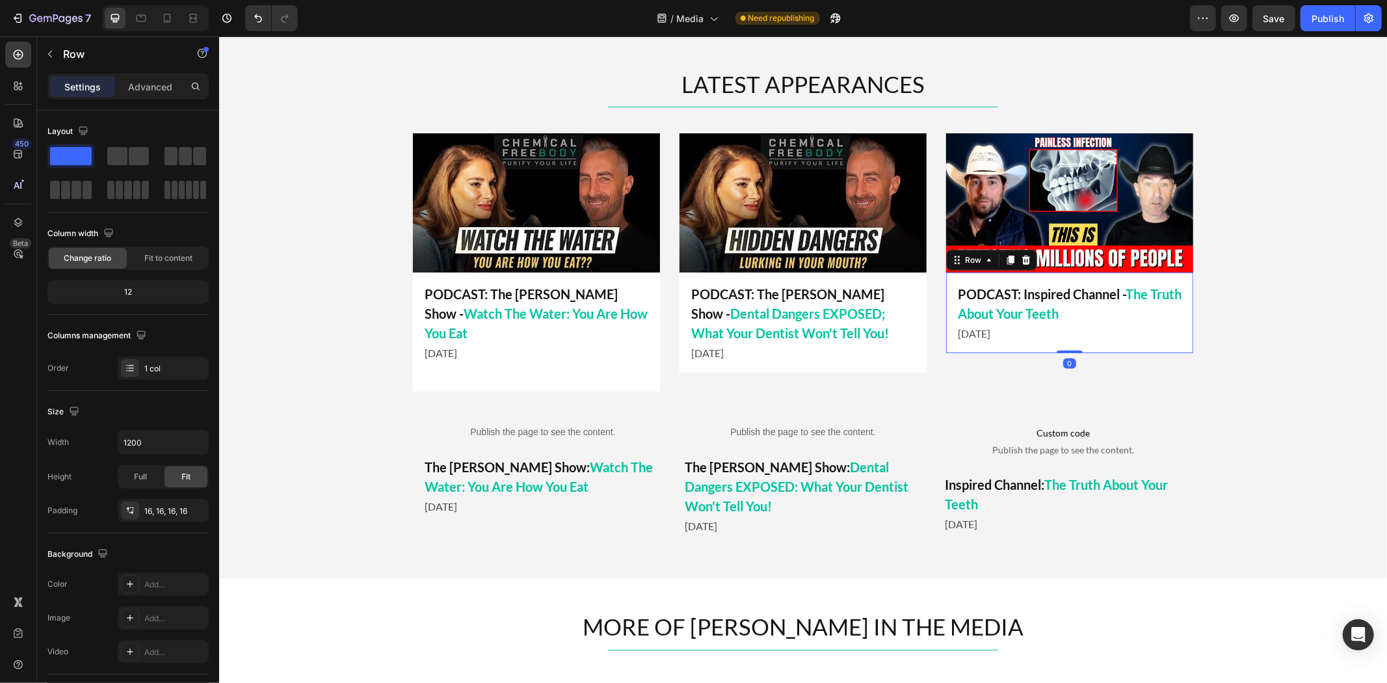
click at [1019, 344] on div "PODCAST: Inspired Channel - The Truth About Your Teeth Text Block June 2025 Tex…" at bounding box center [1068, 312] width 247 height 81
click at [963, 260] on div "Row" at bounding box center [971, 260] width 21 height 12
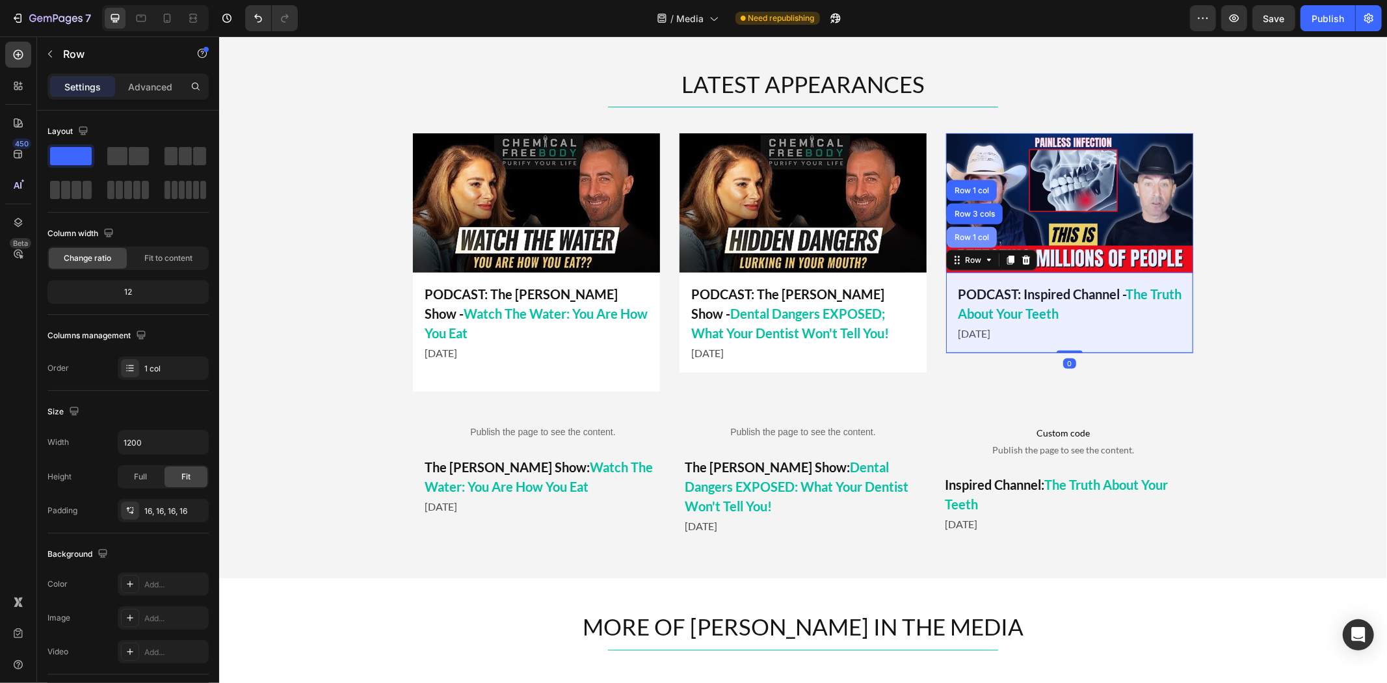
click at [964, 243] on div "Row 1 col" at bounding box center [971, 236] width 50 height 21
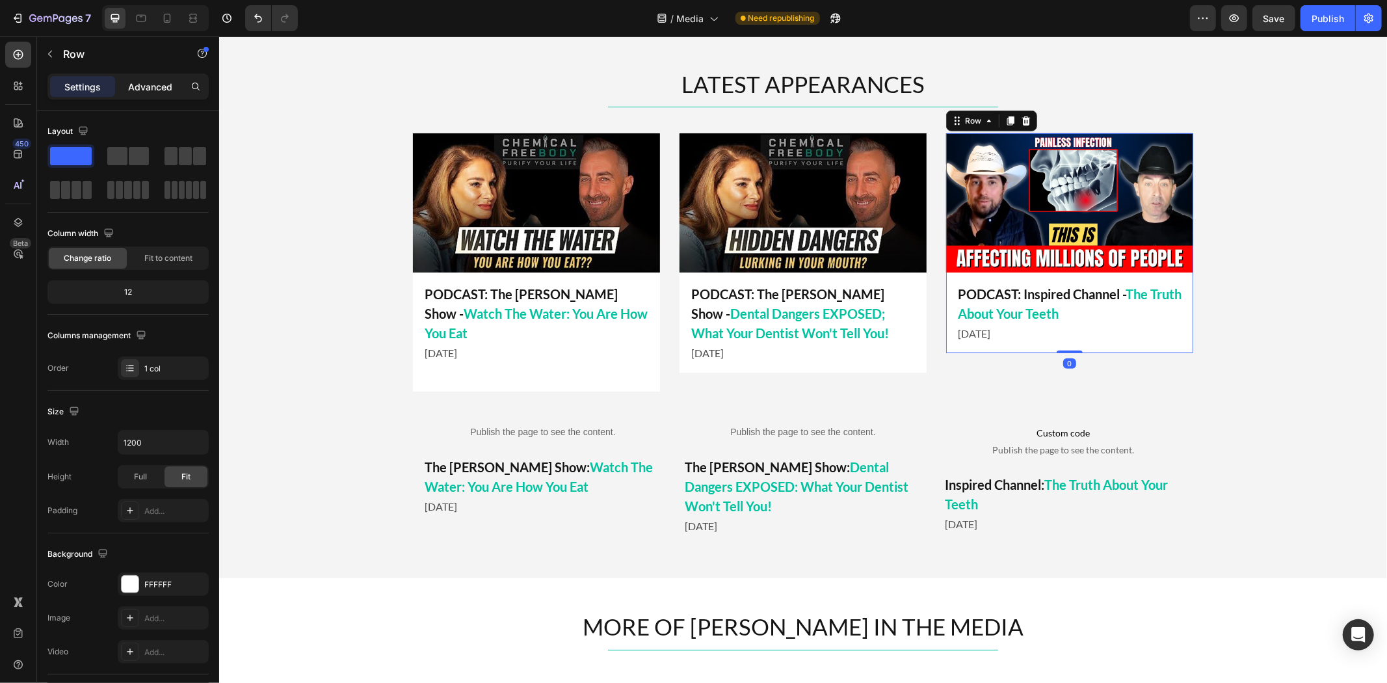
click at [148, 81] on p "Advanced" at bounding box center [150, 87] width 44 height 14
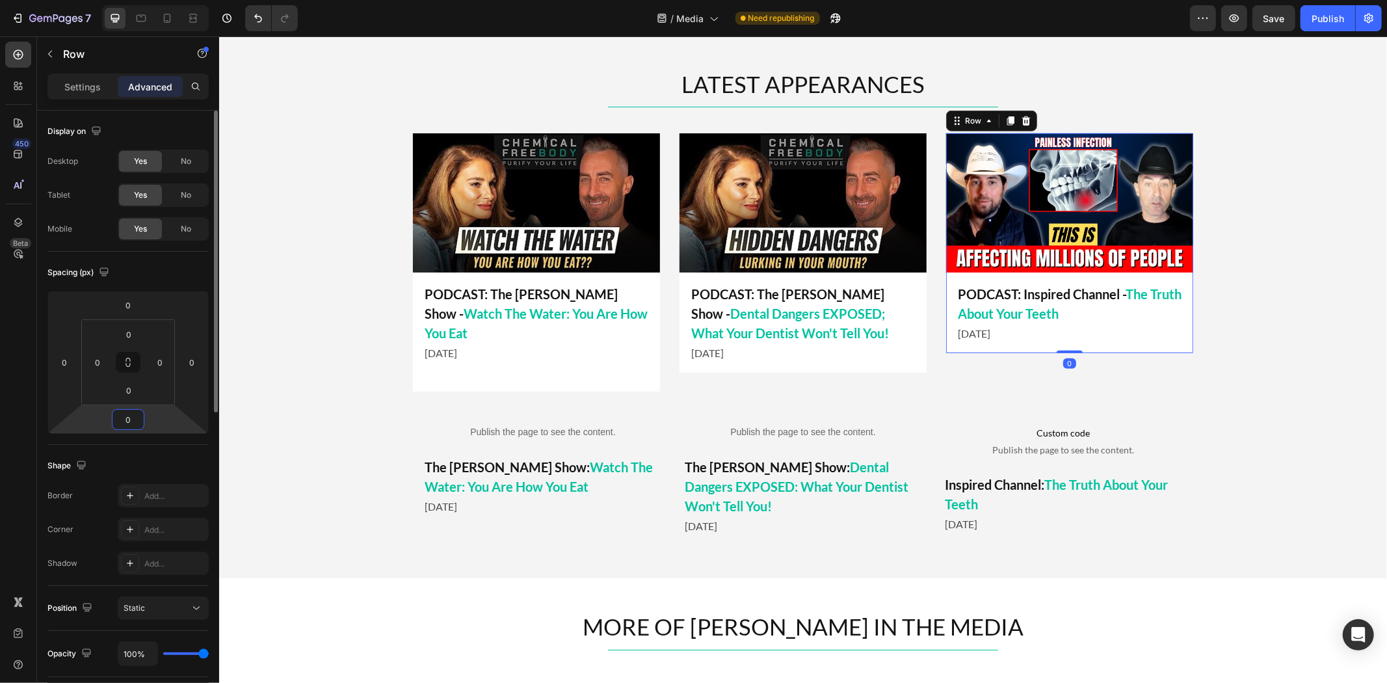
click at [120, 421] on input "0" at bounding box center [128, 420] width 26 height 20
type input "29"
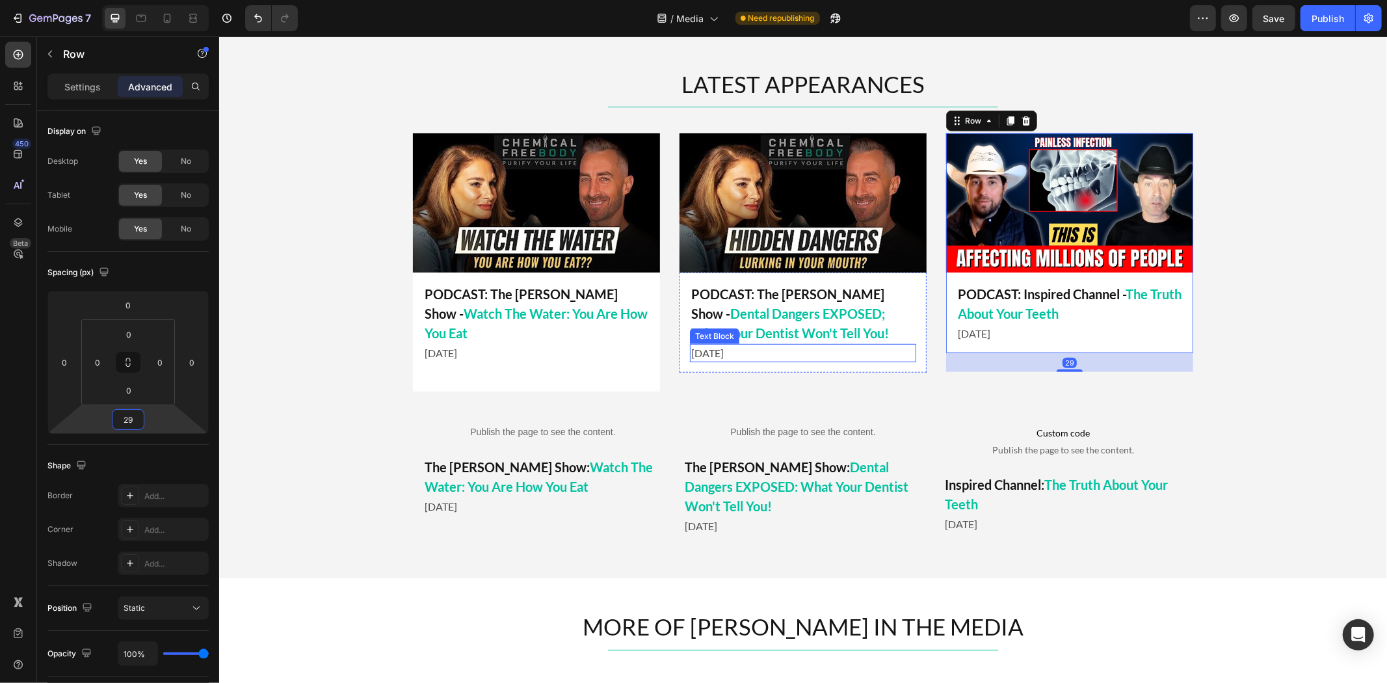
click at [768, 360] on div "[DATE]" at bounding box center [802, 352] width 226 height 18
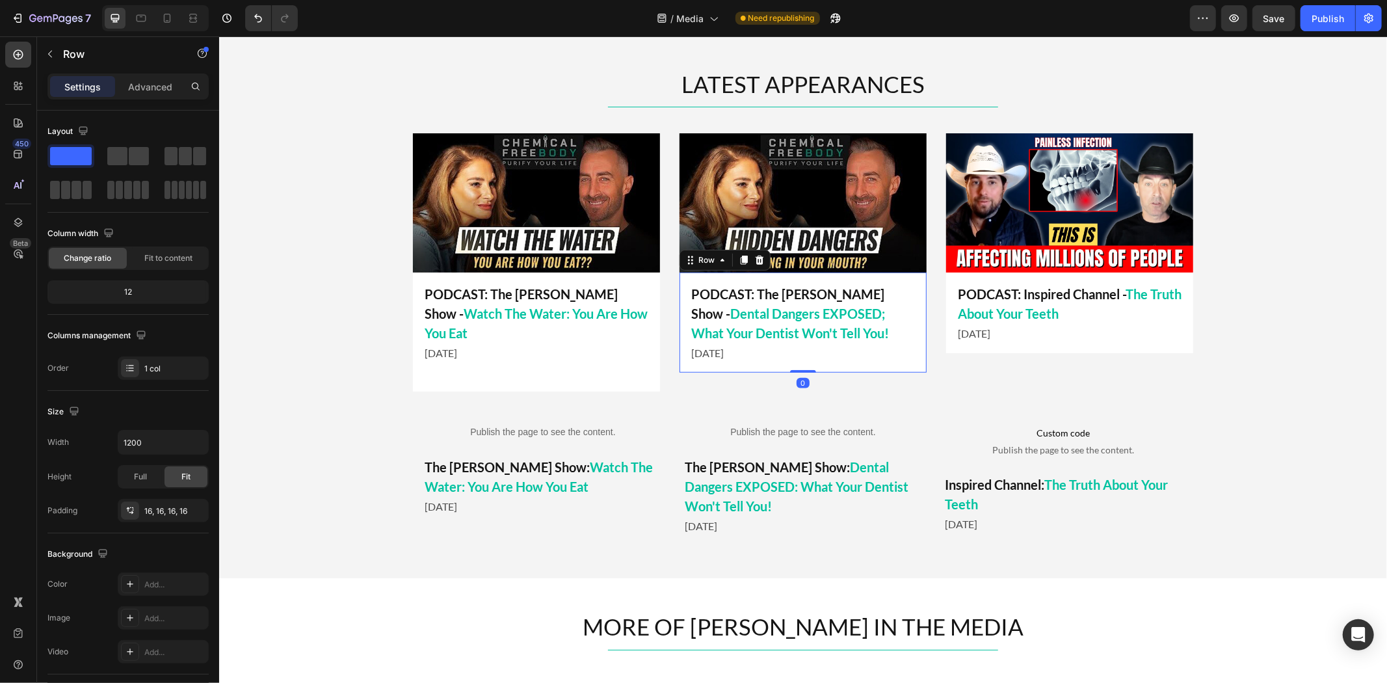
click at [766, 366] on div "PODCAST: The Mel K Show - Dental Dangers EXPOSED; What Your Dentist Won't Tell …" at bounding box center [802, 322] width 247 height 100
click at [703, 250] on div "Row" at bounding box center [724, 259] width 91 height 21
click at [699, 255] on div "Row" at bounding box center [705, 260] width 21 height 12
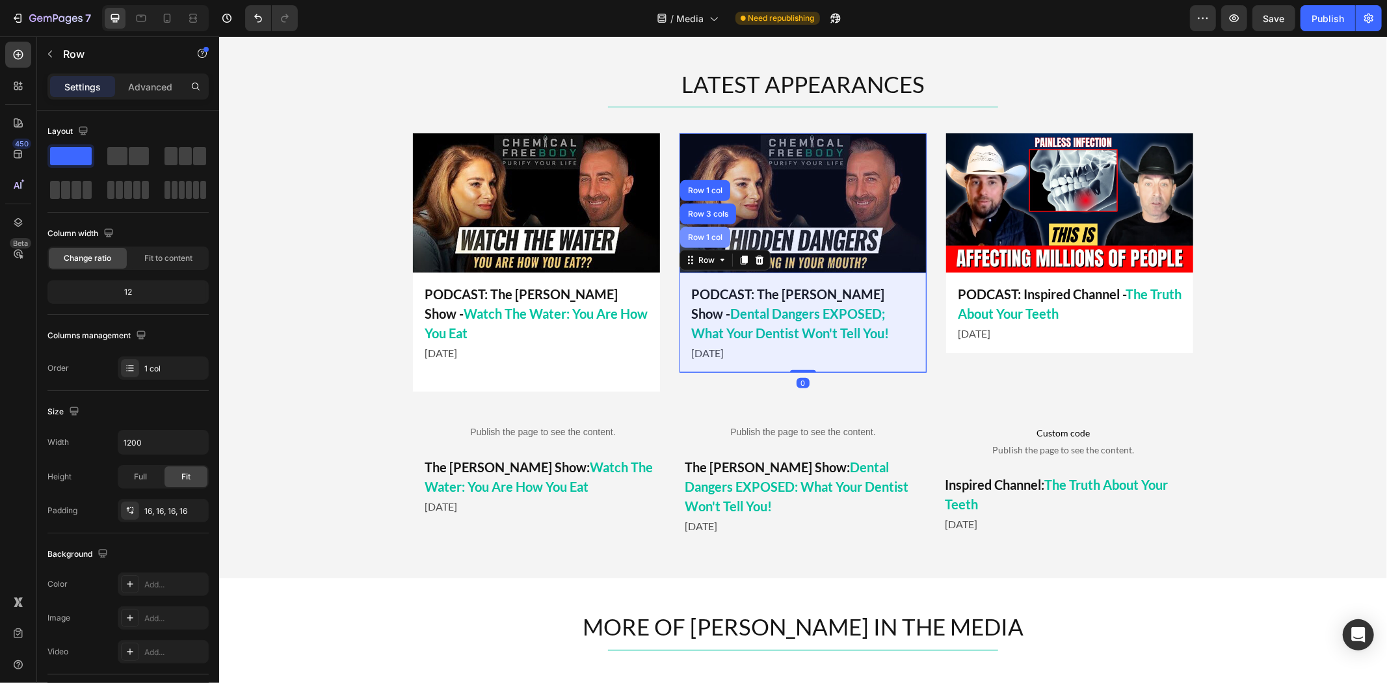
click at [701, 241] on div "Row 1 col" at bounding box center [704, 236] width 50 height 21
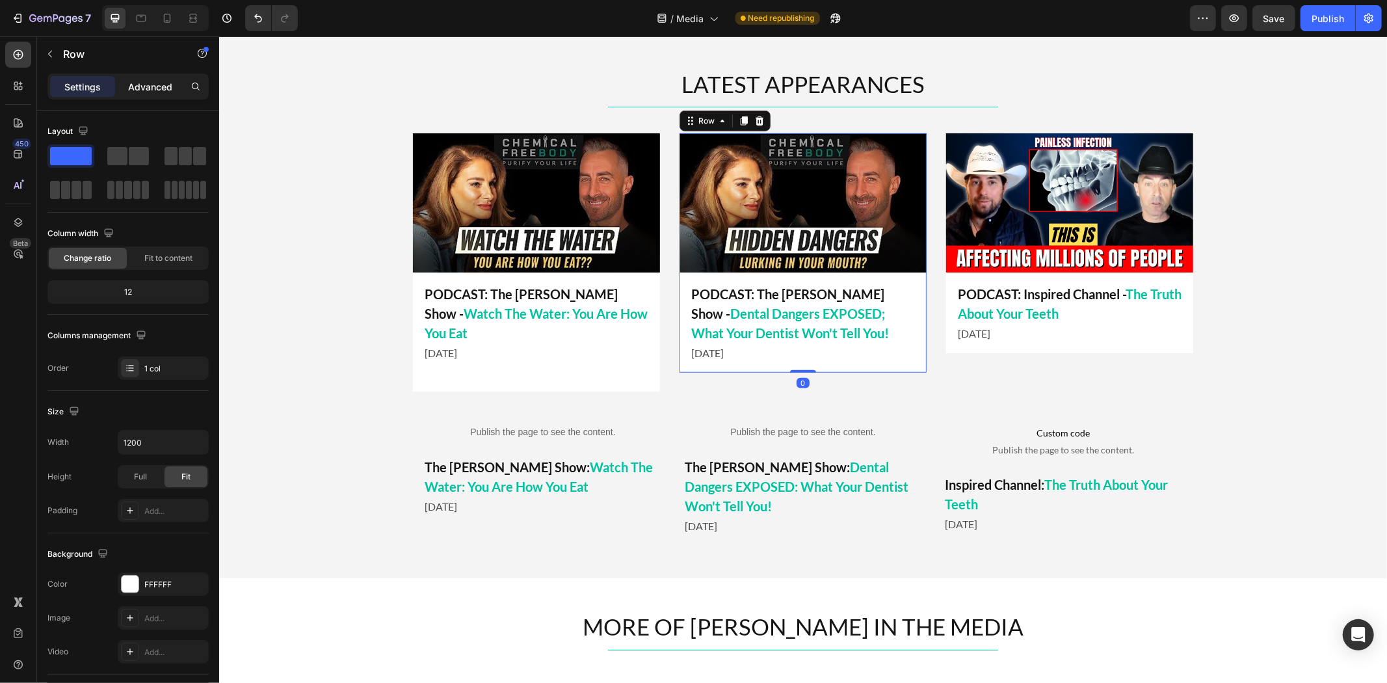
click at [153, 92] on p "Advanced" at bounding box center [150, 87] width 44 height 14
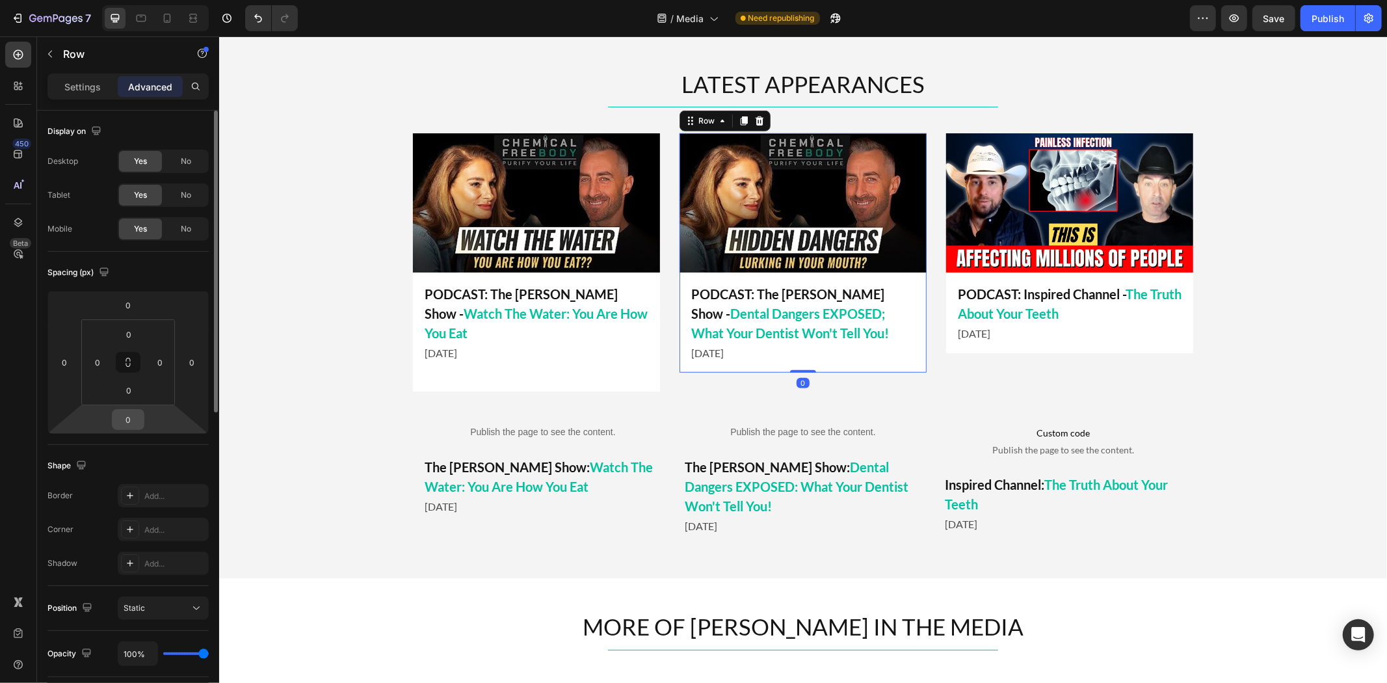
click at [126, 421] on input "0" at bounding box center [128, 420] width 26 height 20
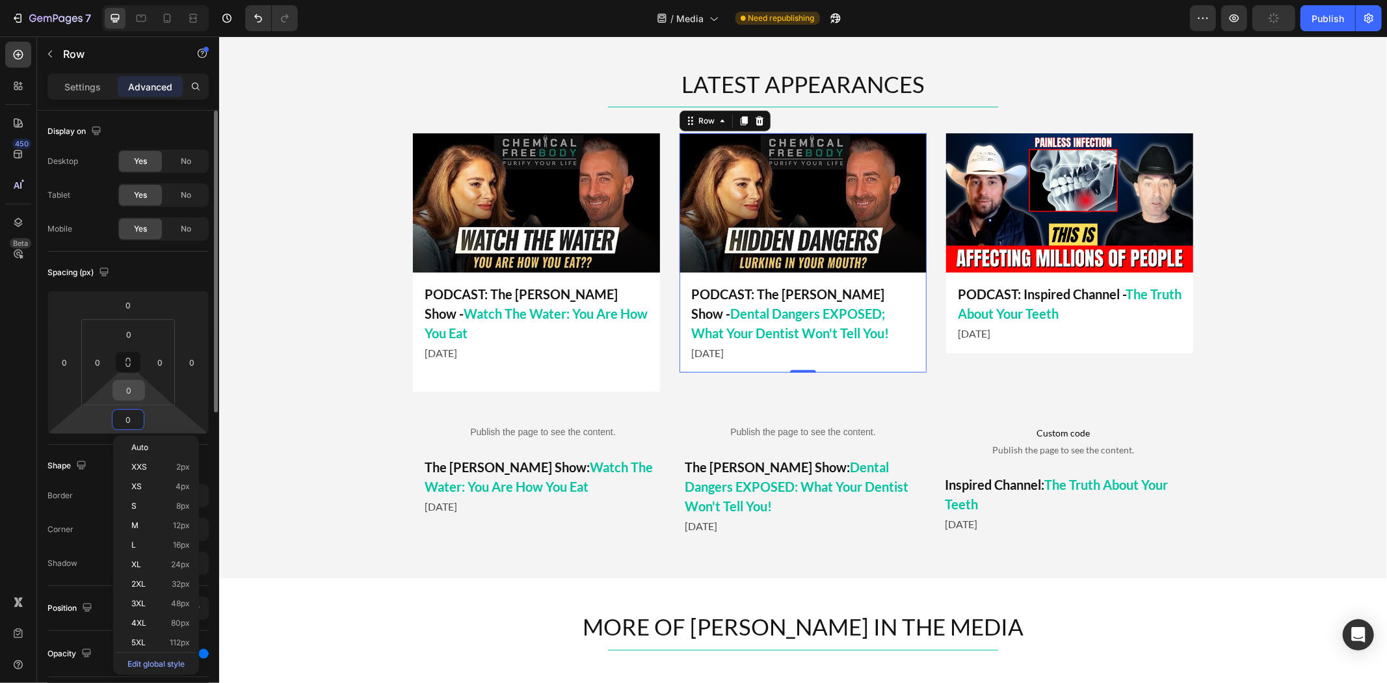
click at [128, 392] on input "0" at bounding box center [129, 390] width 26 height 20
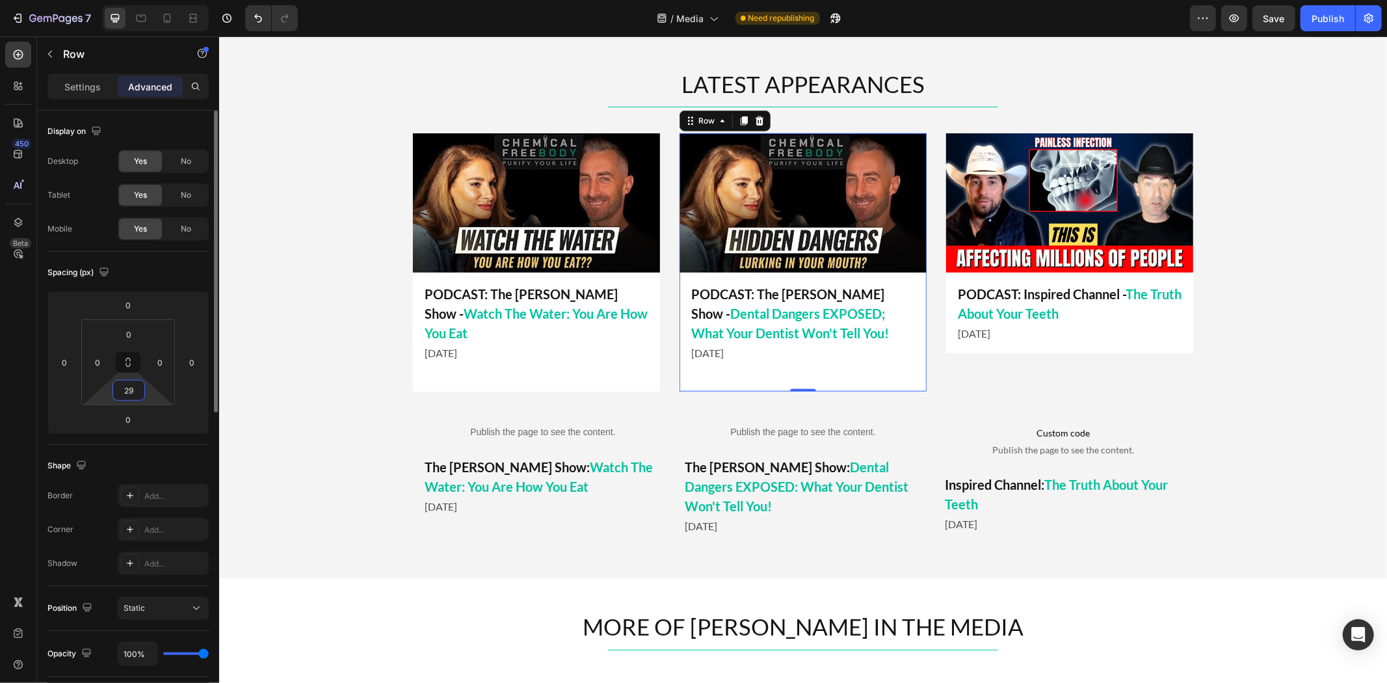
click at [190, 274] on div "Spacing (px)" at bounding box center [127, 272] width 161 height 21
type input "0"
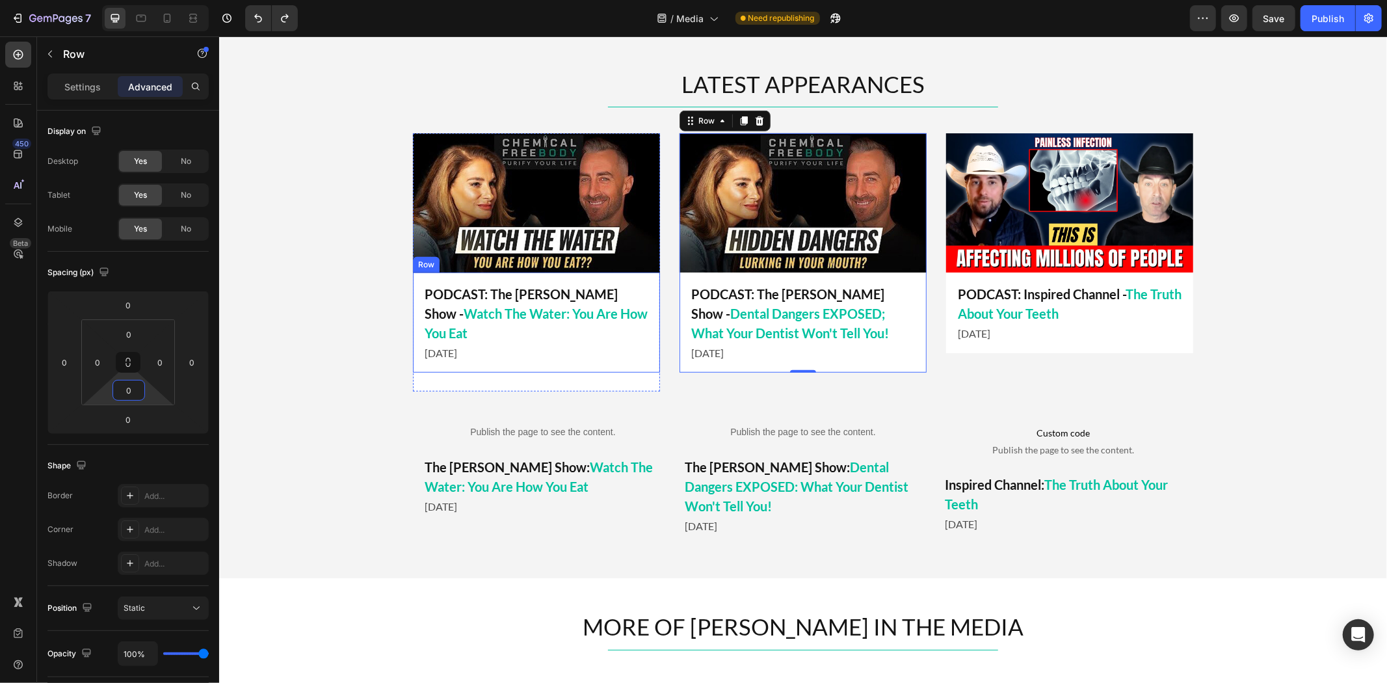
click at [510, 414] on div "Publish the page to see the content." at bounding box center [542, 431] width 239 height 34
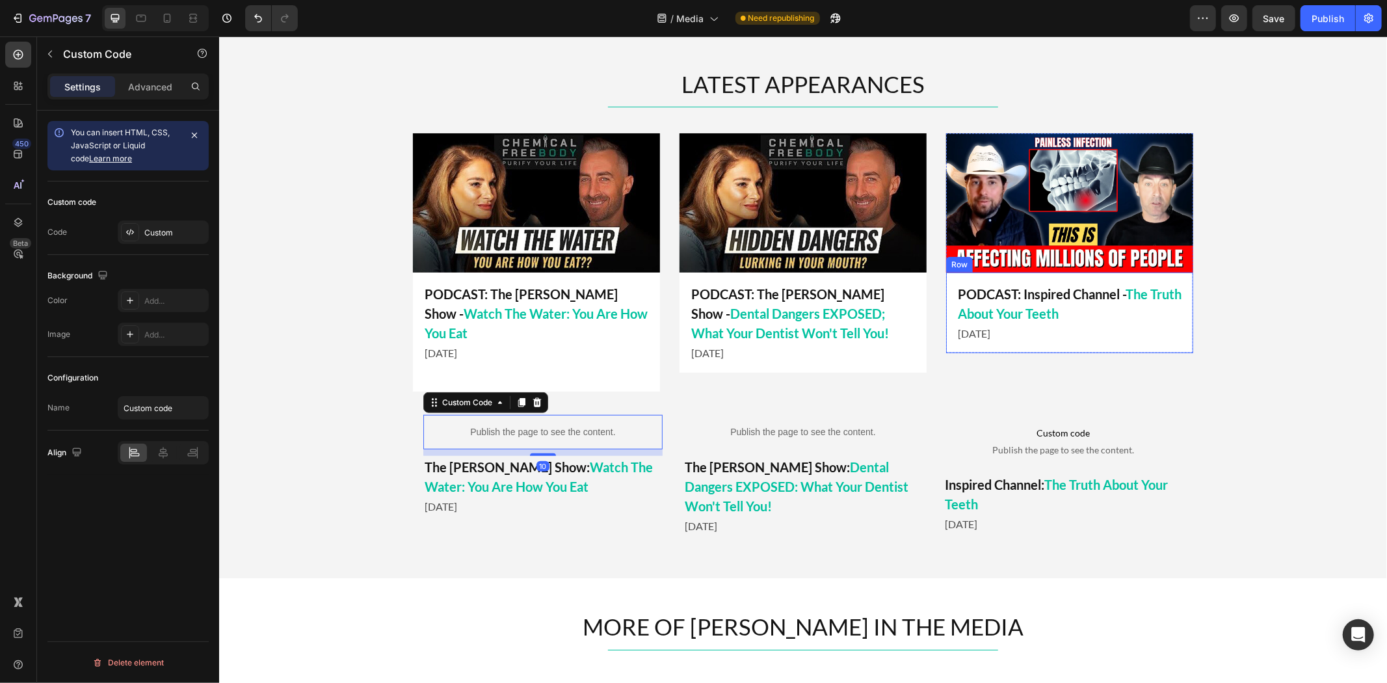
click at [1108, 348] on div "PODCAST: Inspired Channel - The Truth About Your Teeth Text Block June 2025 Tex…" at bounding box center [1068, 312] width 247 height 81
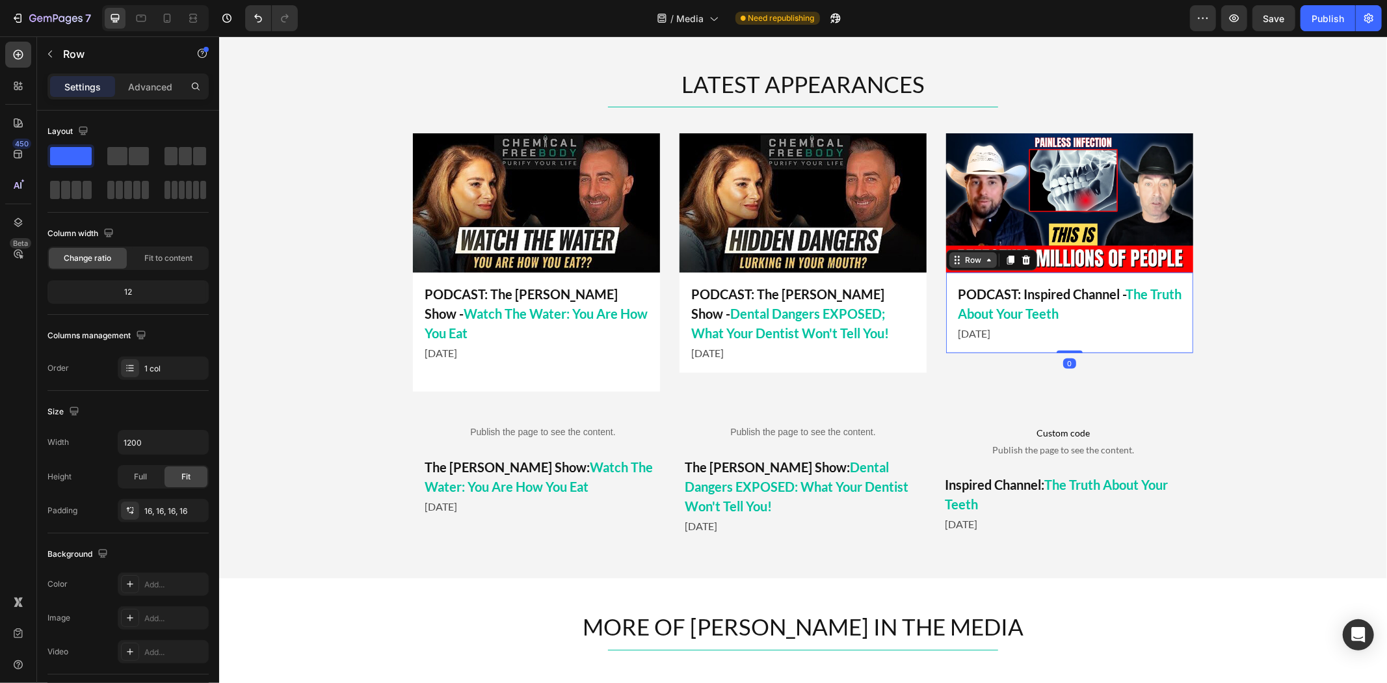
click at [989, 260] on div "Row" at bounding box center [971, 260] width 47 height 16
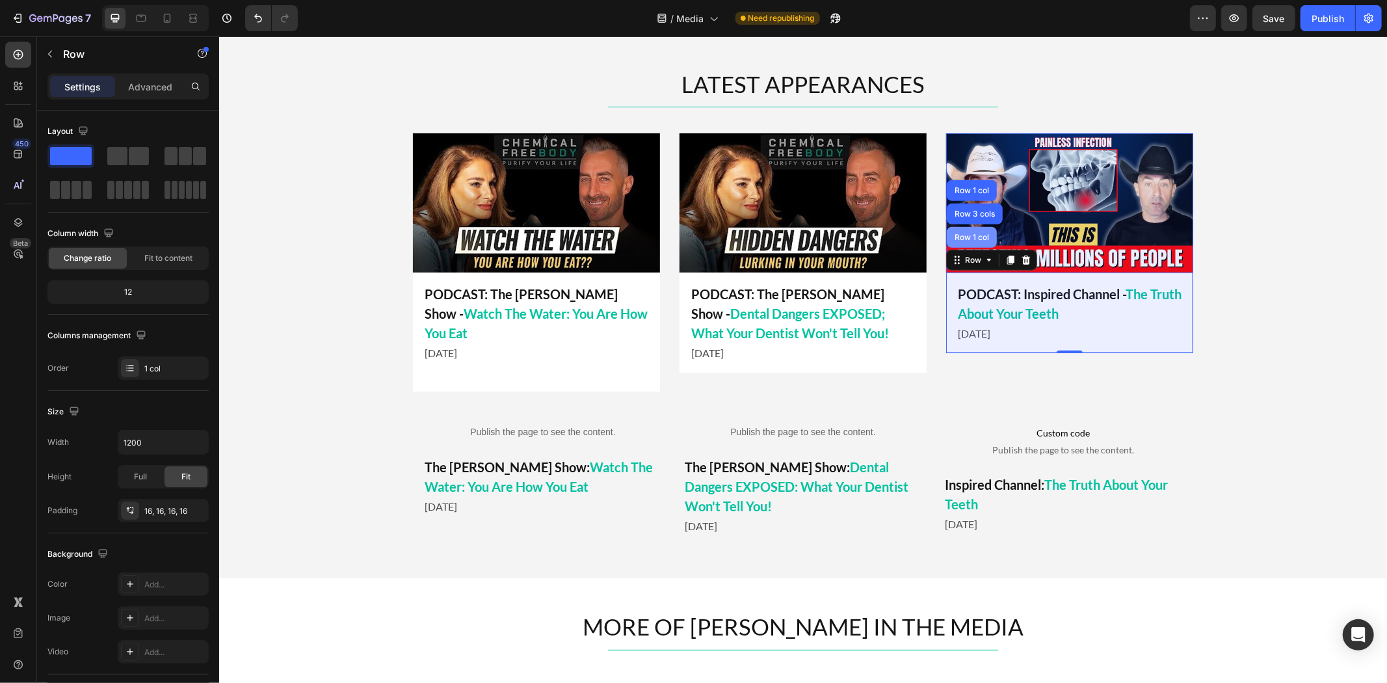
click at [971, 231] on div "Row 1 col" at bounding box center [971, 236] width 50 height 21
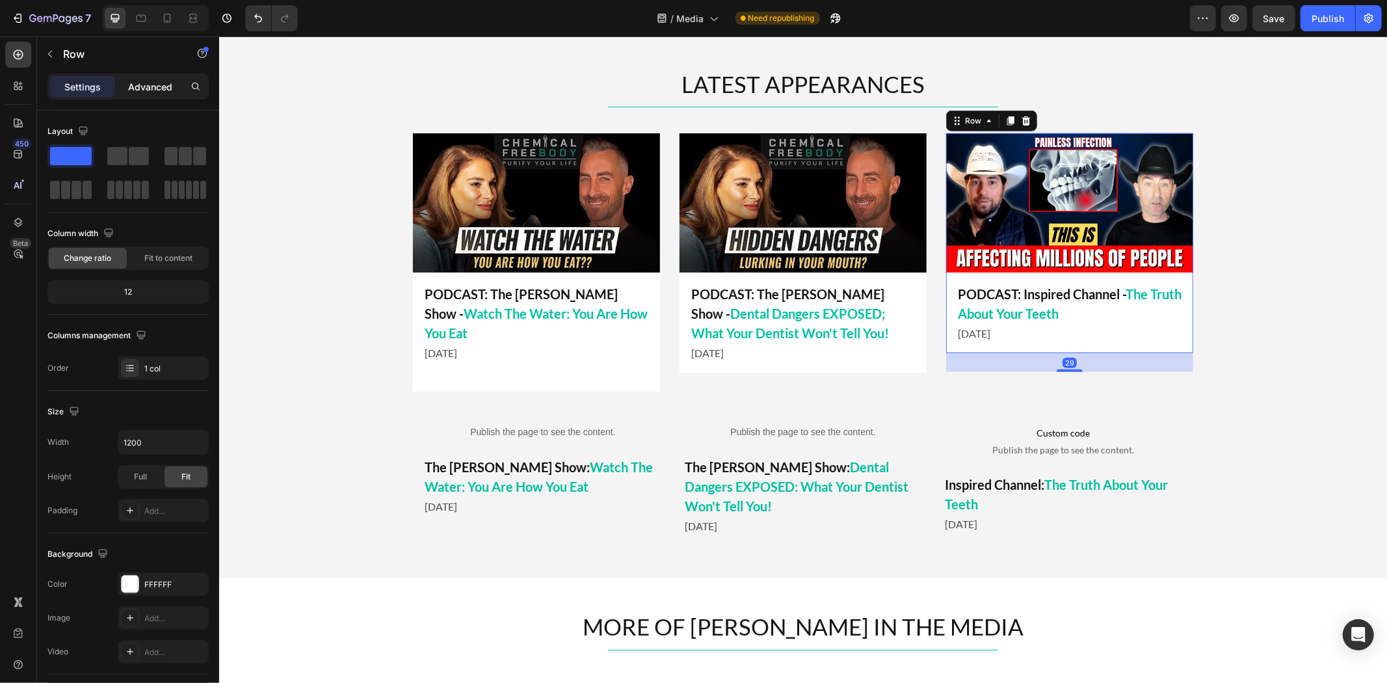
click at [150, 81] on p "Advanced" at bounding box center [150, 87] width 44 height 14
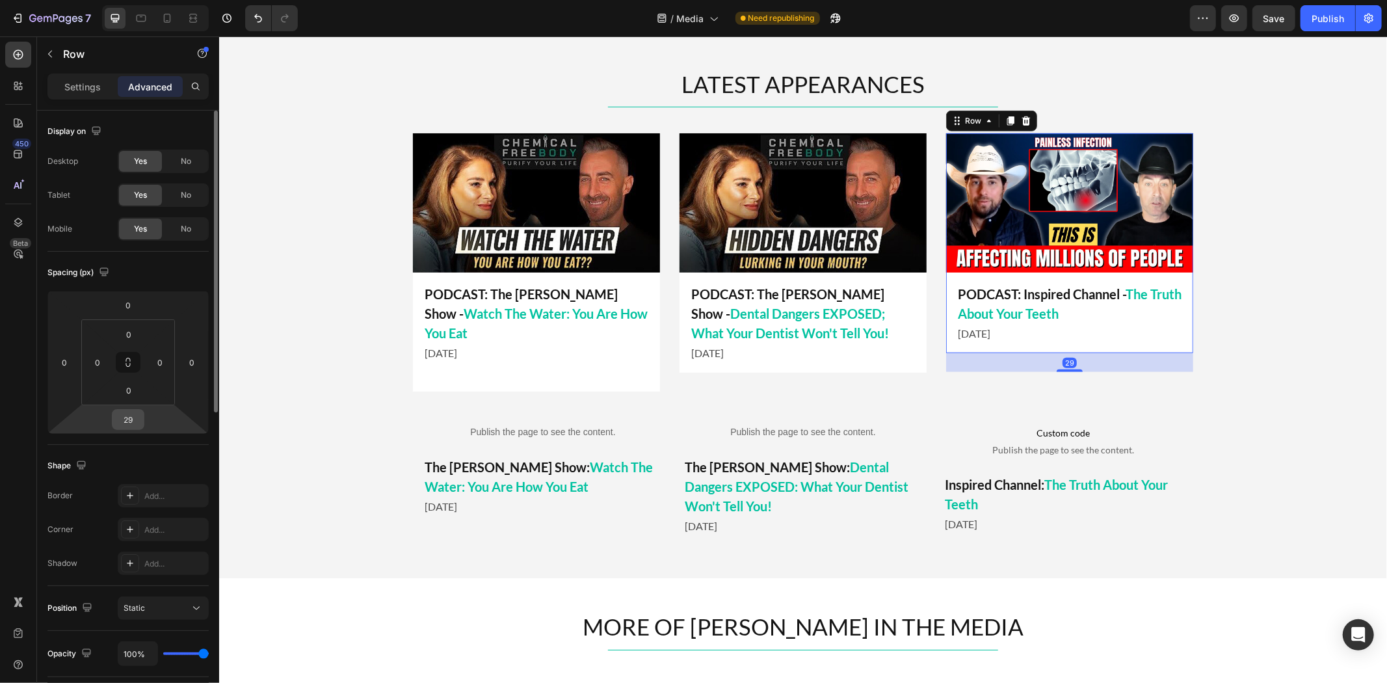
click at [130, 421] on input "29" at bounding box center [128, 420] width 26 height 20
type input "0"
click at [125, 393] on input "0" at bounding box center [129, 390] width 26 height 20
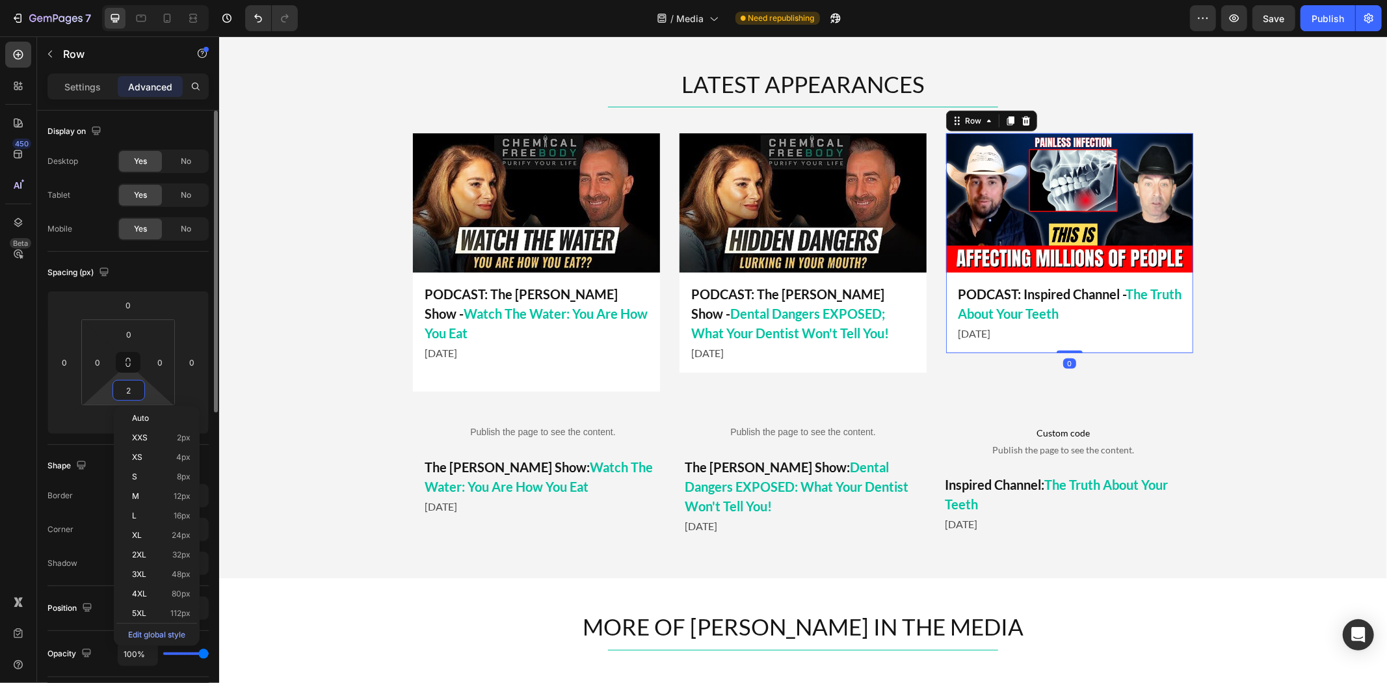
type input "29"
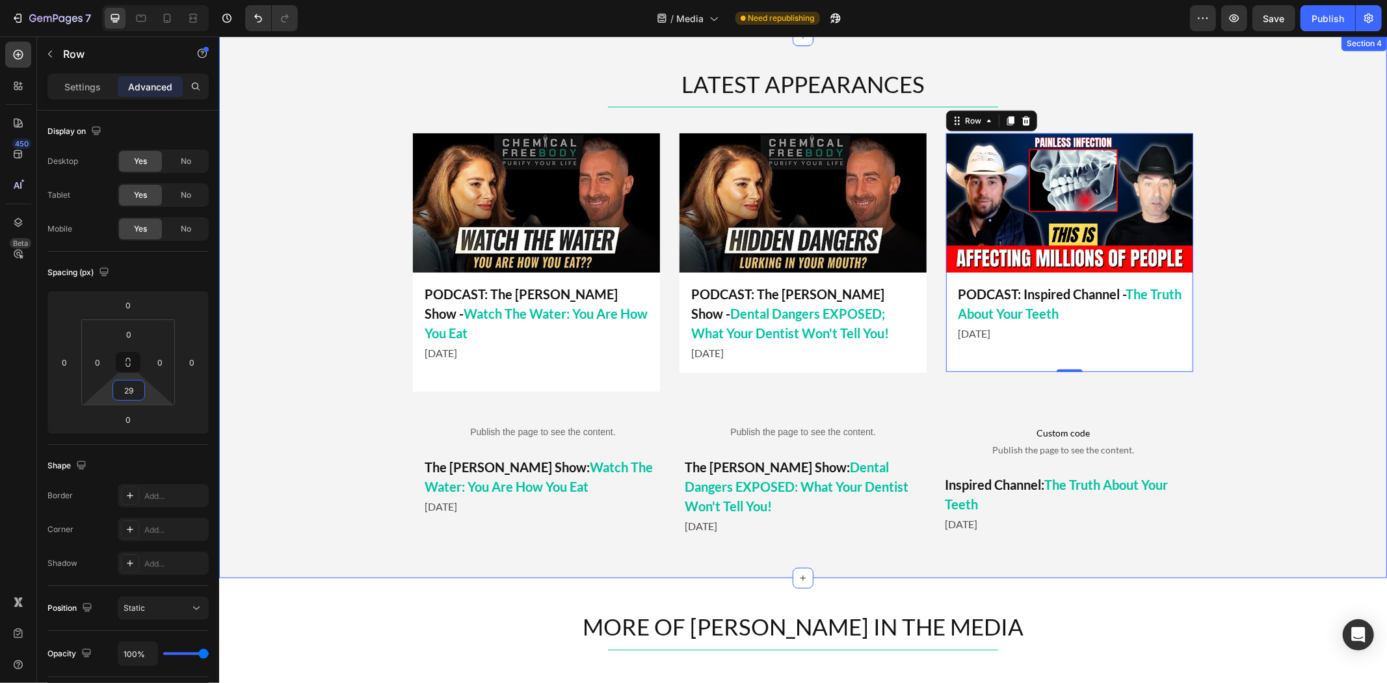
click at [1294, 338] on div "LATEST APPEARANCES Heading Title Line Image PODCAST: Inspired Channel - The Tru…" at bounding box center [801, 306] width 1167 height 477
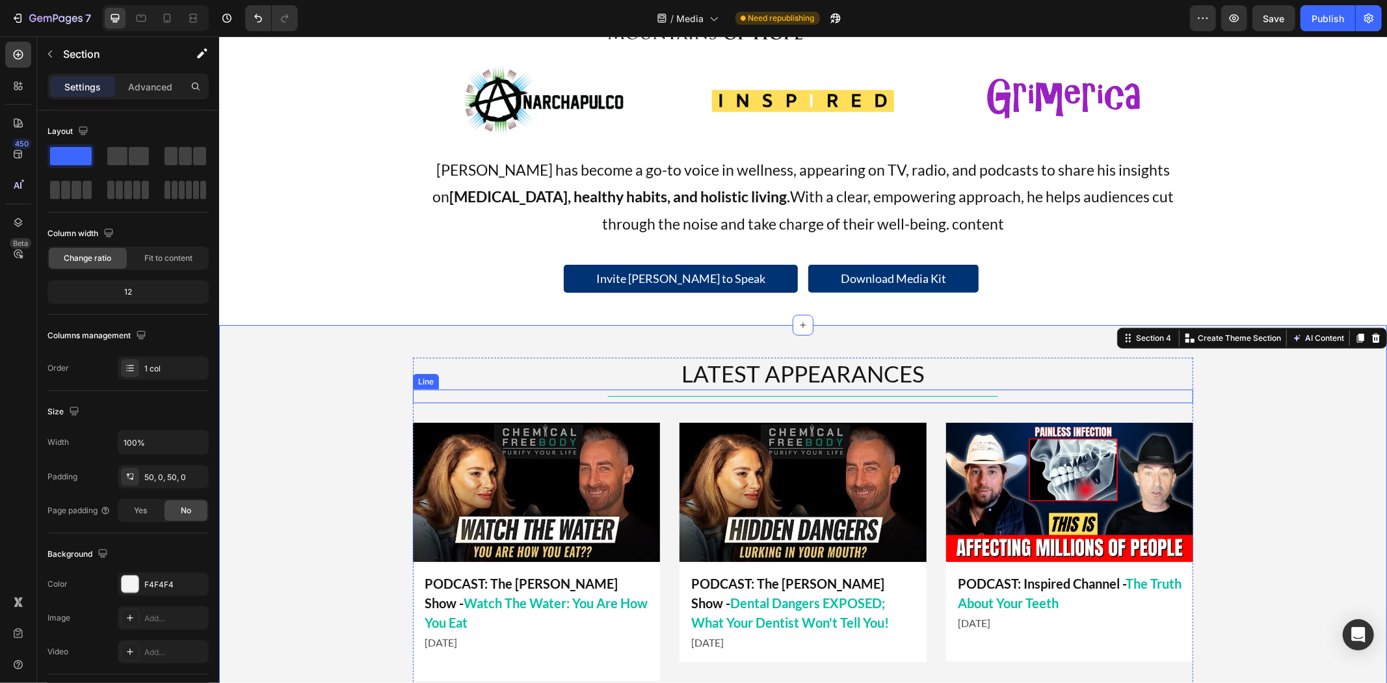
scroll to position [651, 0]
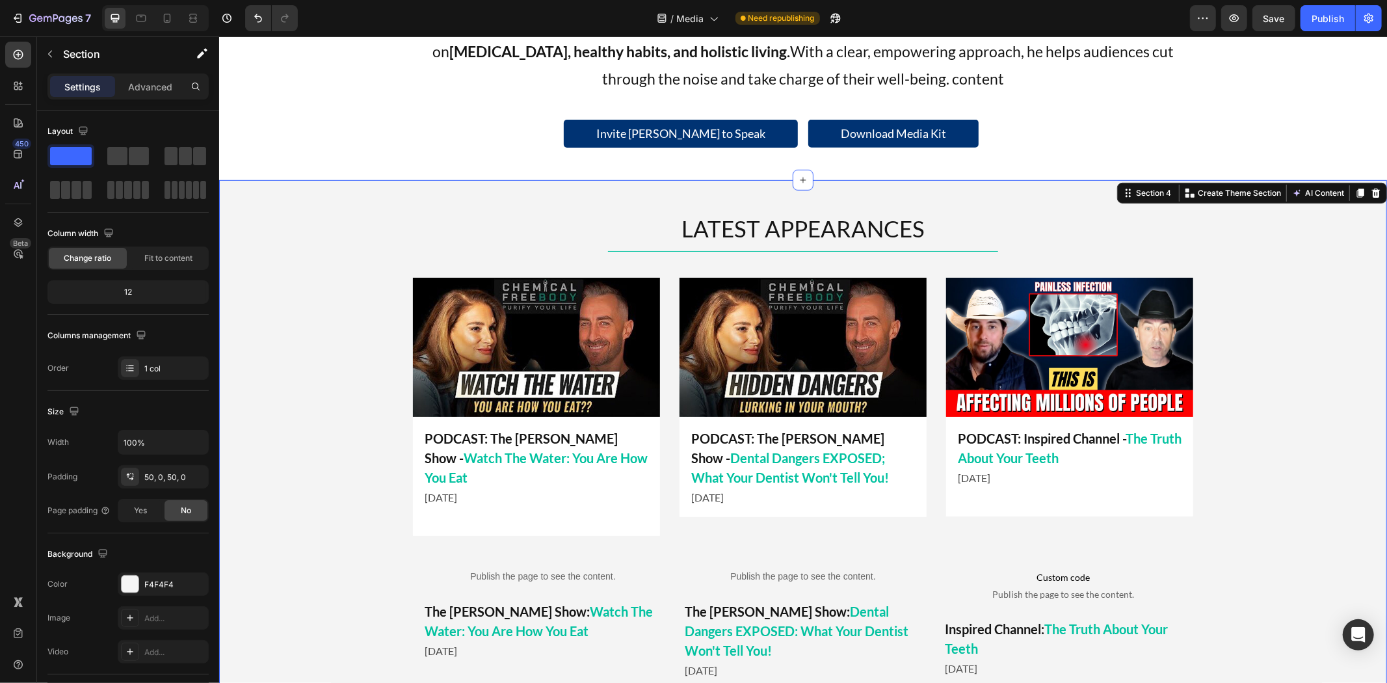
click at [252, 297] on div "LATEST APPEARANCES Heading Title Line Image PODCAST: Inspired Channel - The Tru…" at bounding box center [801, 450] width 1167 height 477
click at [435, 320] on img at bounding box center [535, 346] width 247 height 139
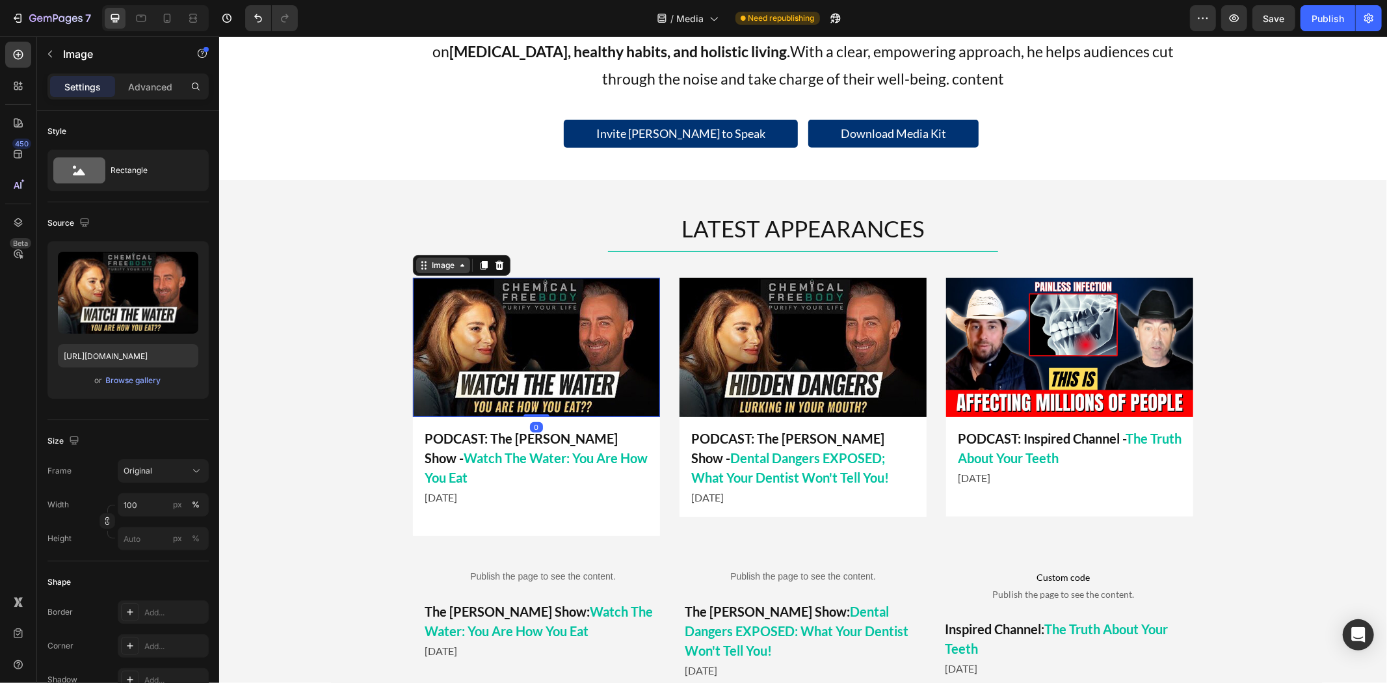
click at [437, 261] on div "Image" at bounding box center [442, 265] width 28 height 12
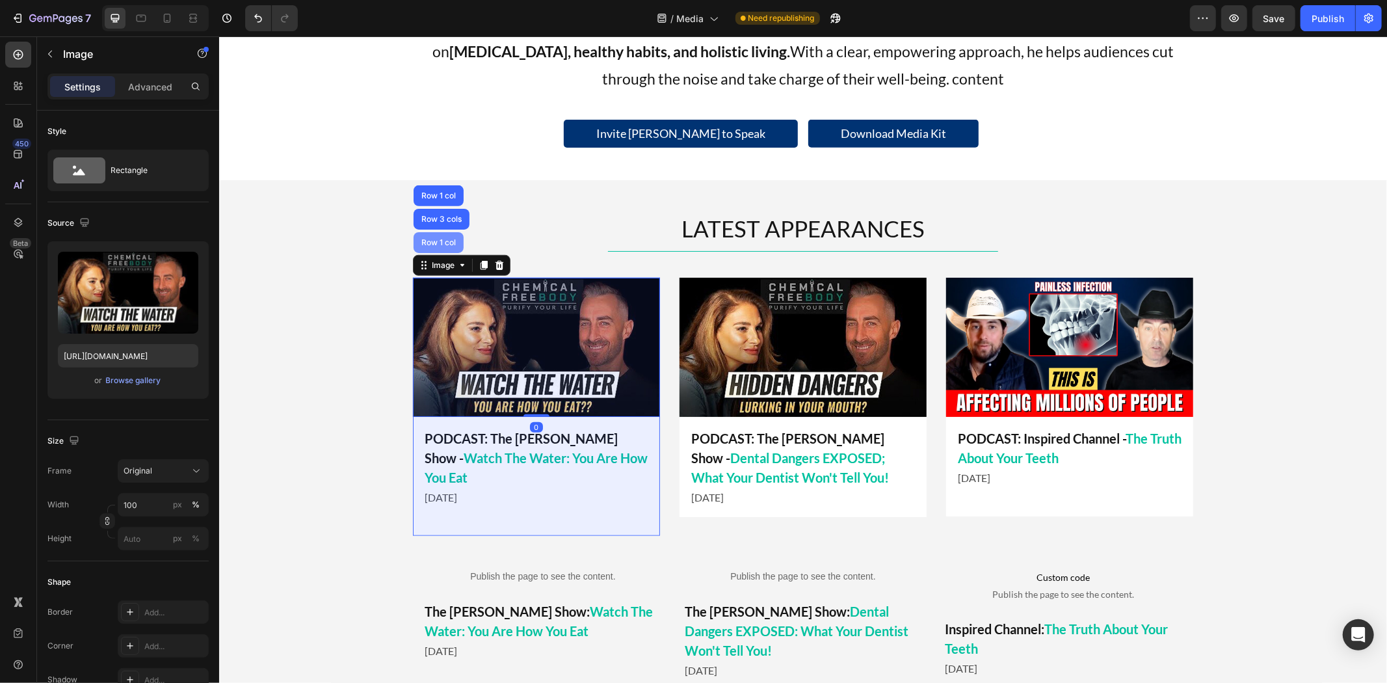
click at [439, 238] on div "Row 1 col" at bounding box center [438, 242] width 40 height 8
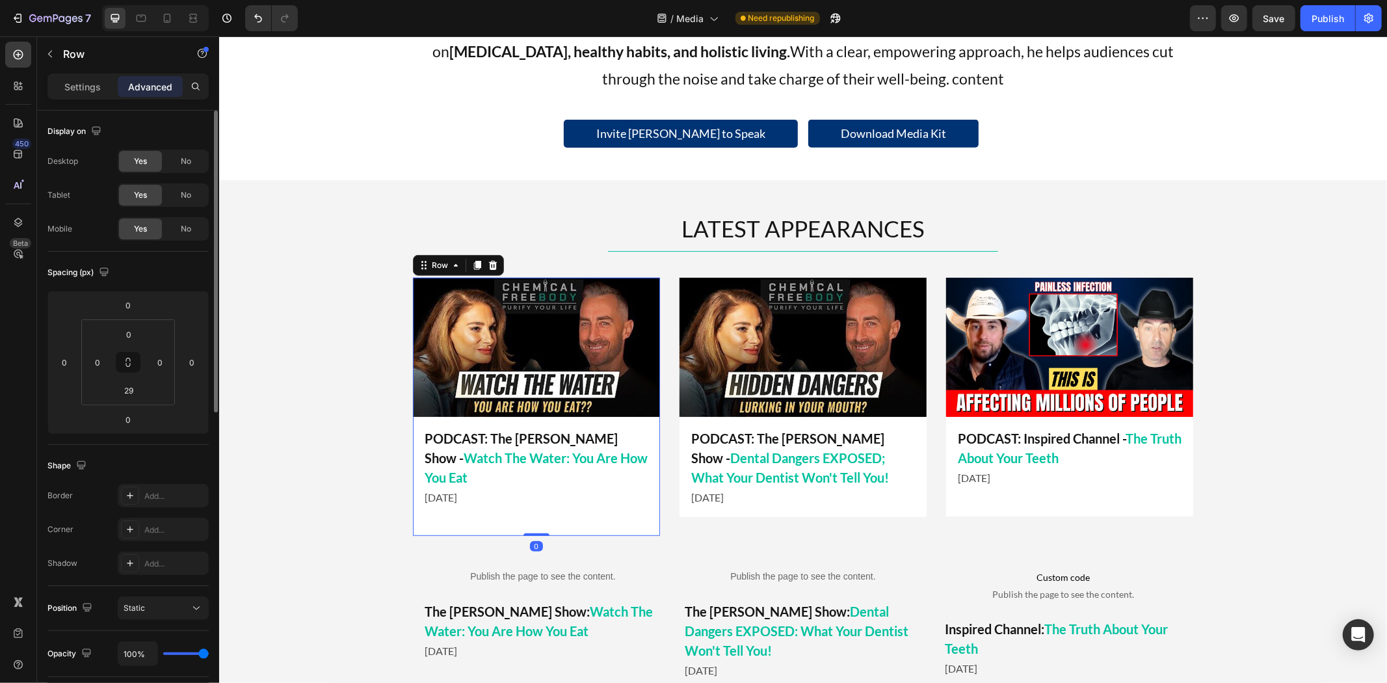
scroll to position [216, 0]
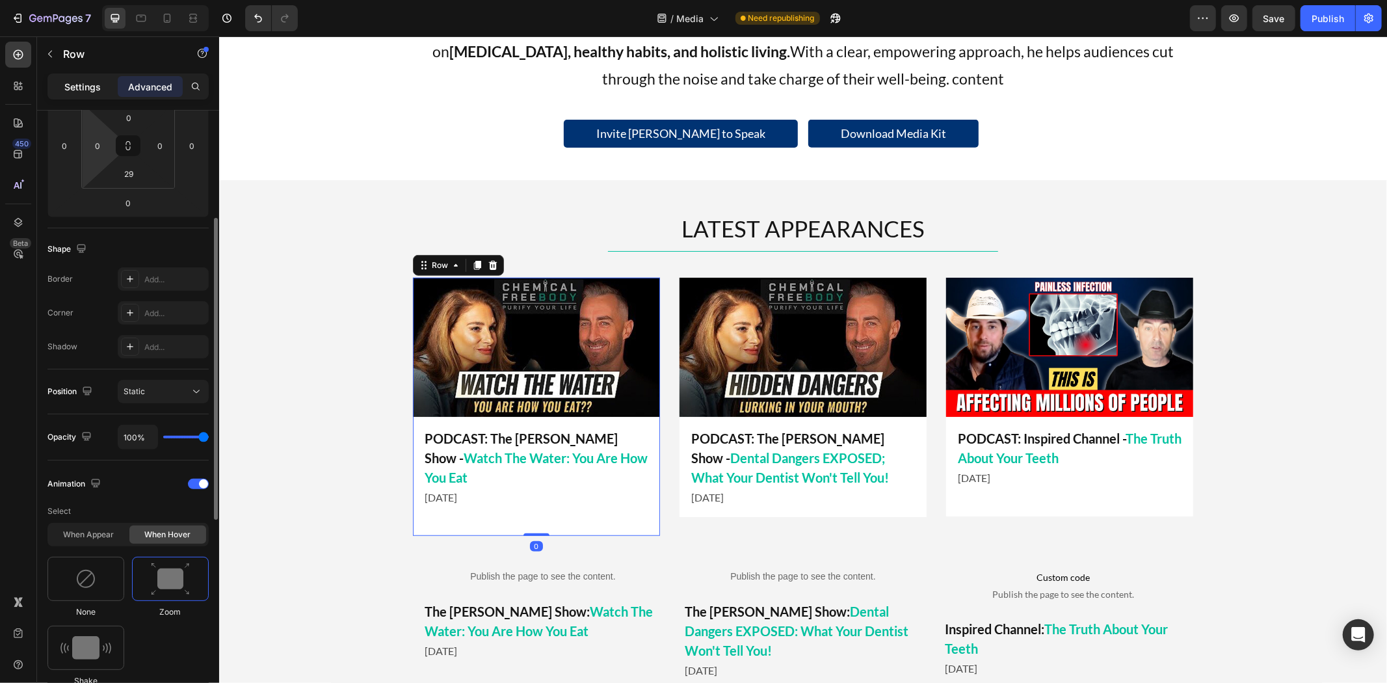
click at [92, 92] on p "Settings" at bounding box center [82, 87] width 36 height 14
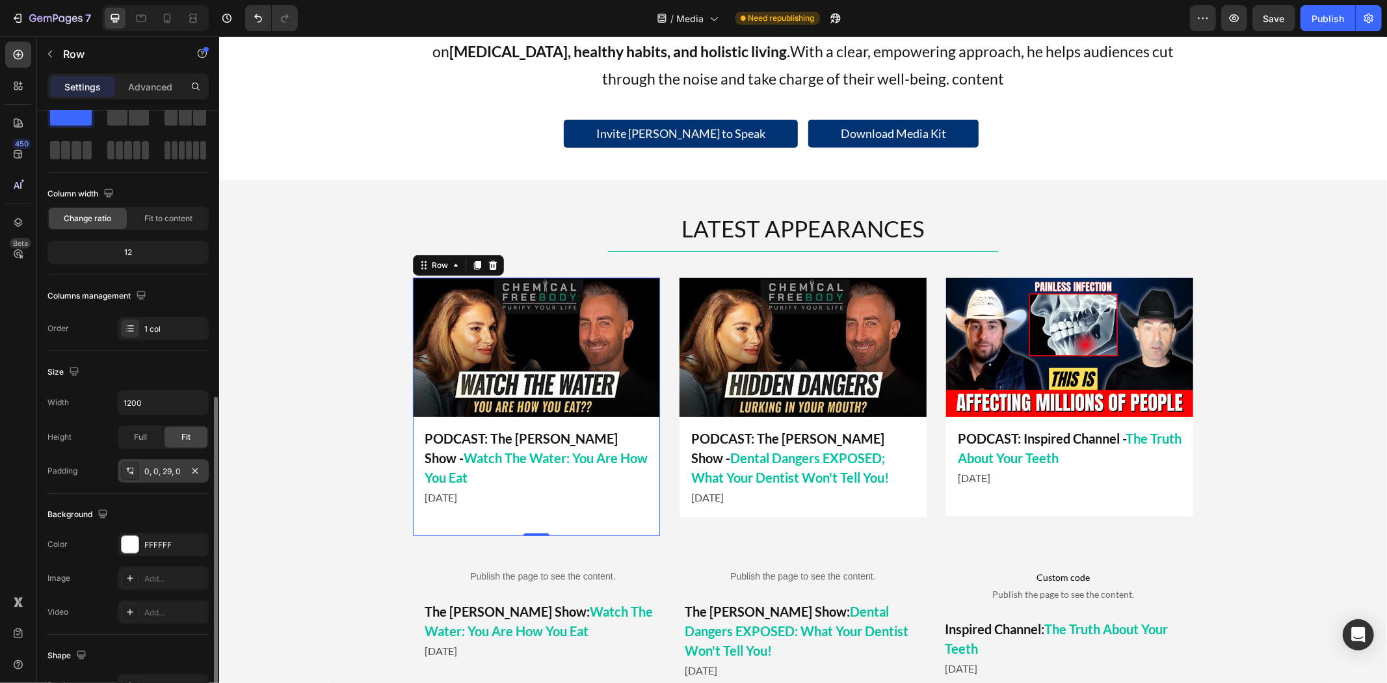
scroll to position [184, 0]
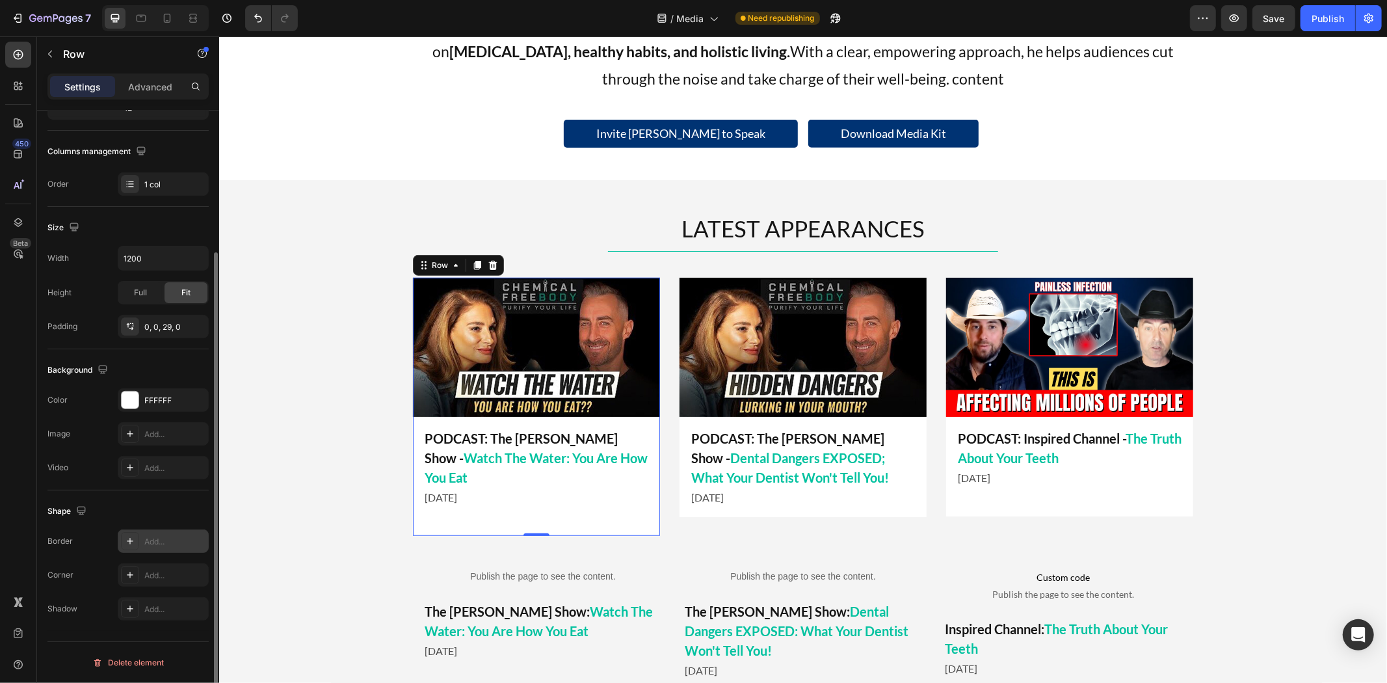
click at [131, 541] on icon at bounding box center [130, 541] width 7 height 7
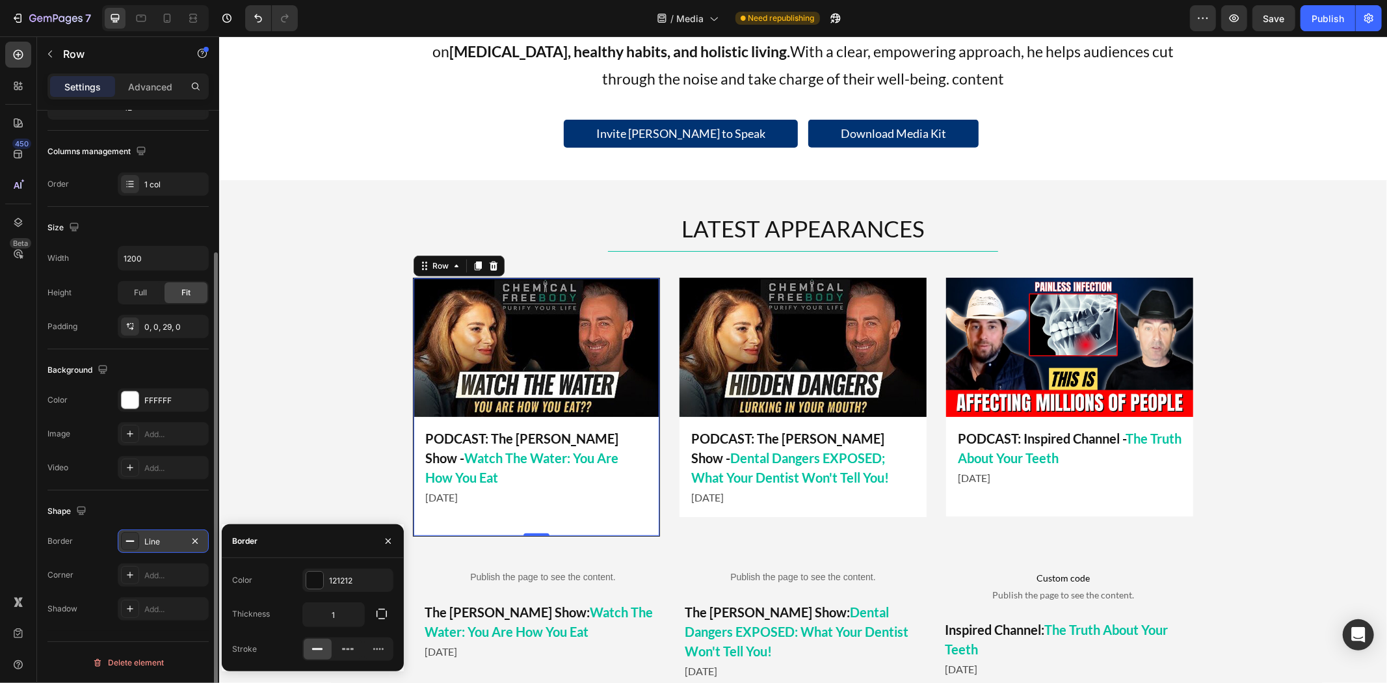
click at [131, 541] on rect at bounding box center [130, 540] width 8 height 1
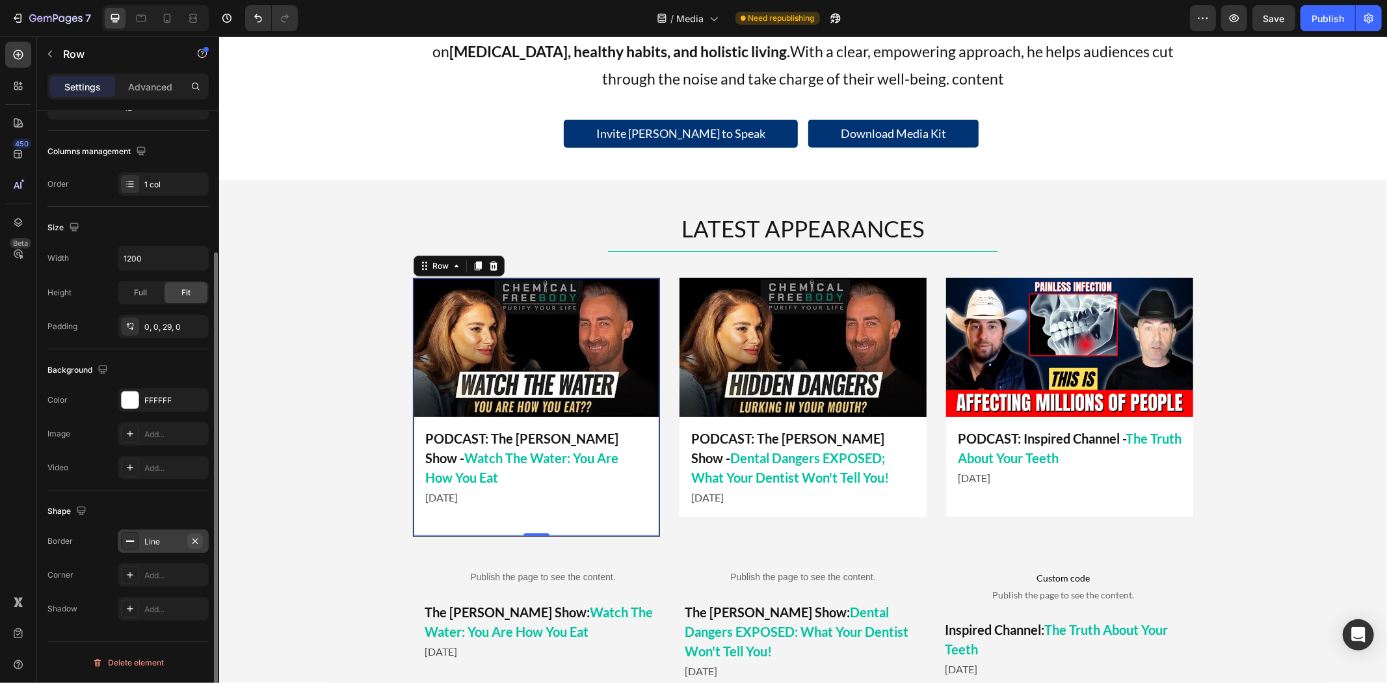
click at [192, 540] on icon "button" at bounding box center [195, 541] width 10 height 10
click at [131, 573] on icon at bounding box center [130, 574] width 10 height 10
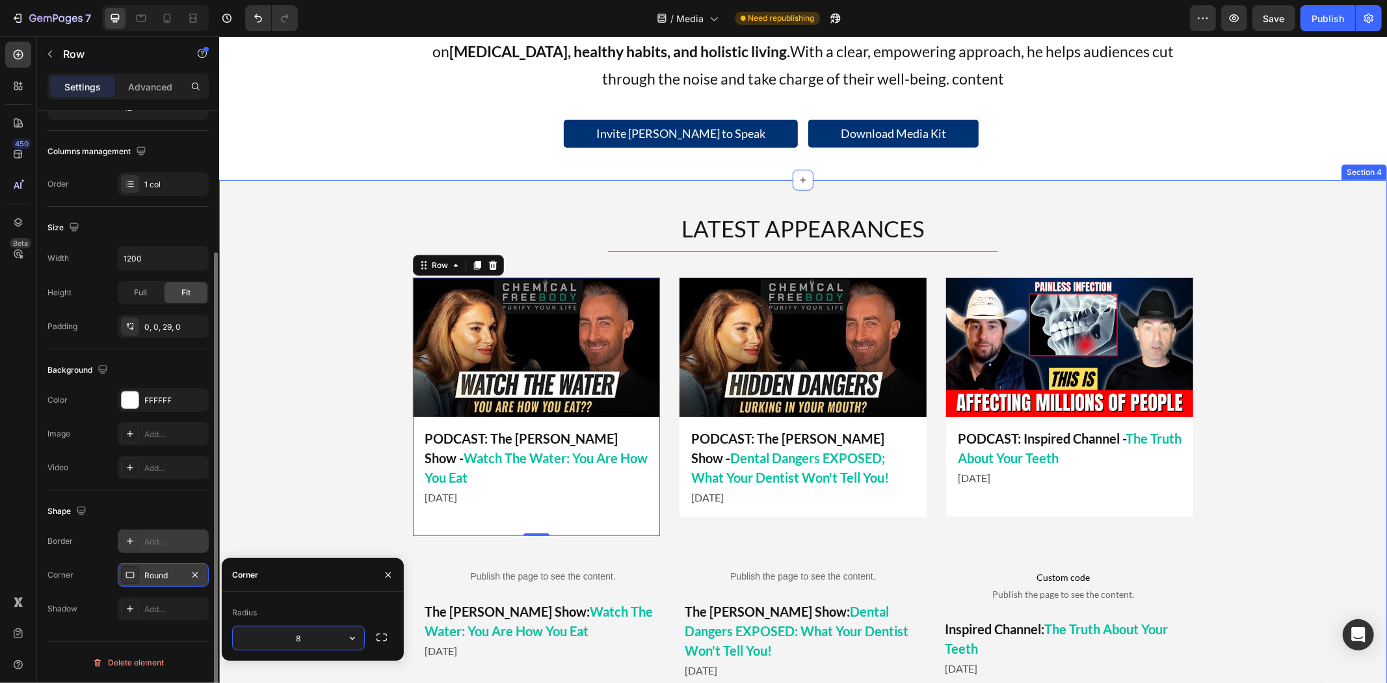
click at [281, 480] on div "LATEST APPEARANCES Heading Title Line Image PODCAST: Inspired Channel - The Tru…" at bounding box center [801, 450] width 1167 height 477
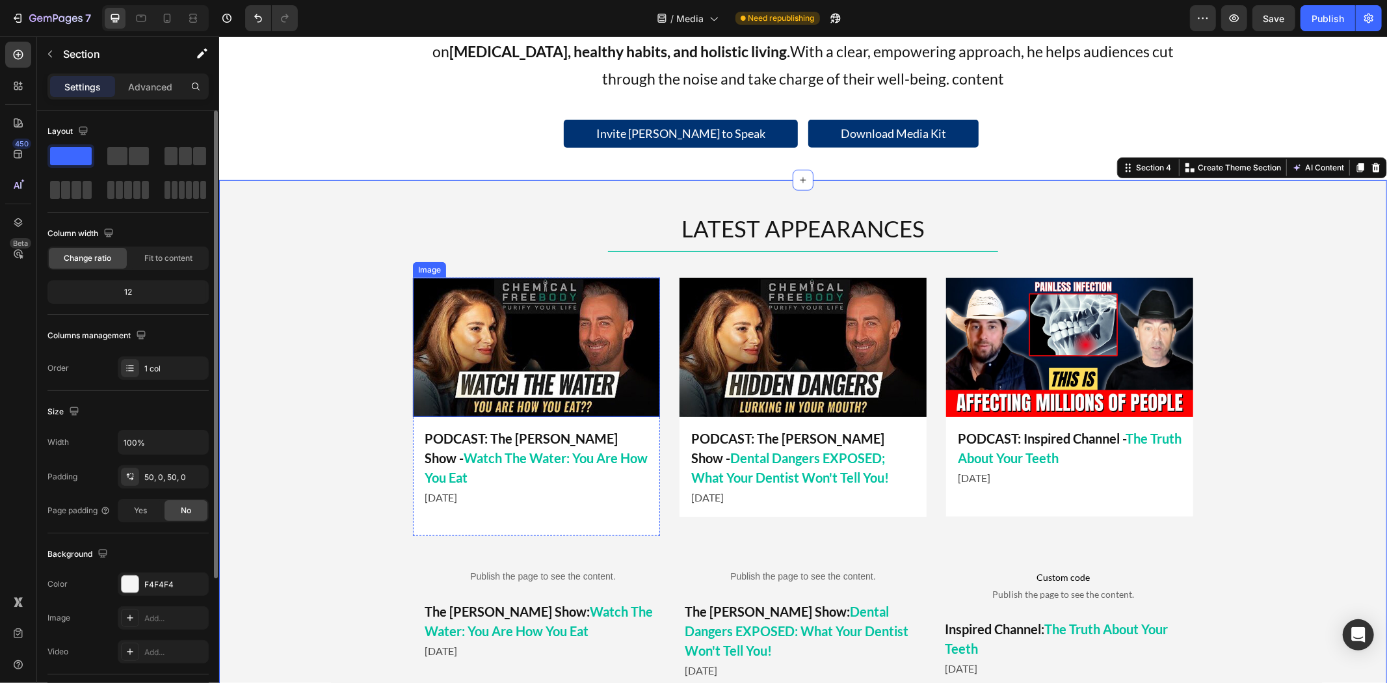
click at [469, 301] on img at bounding box center [535, 346] width 247 height 139
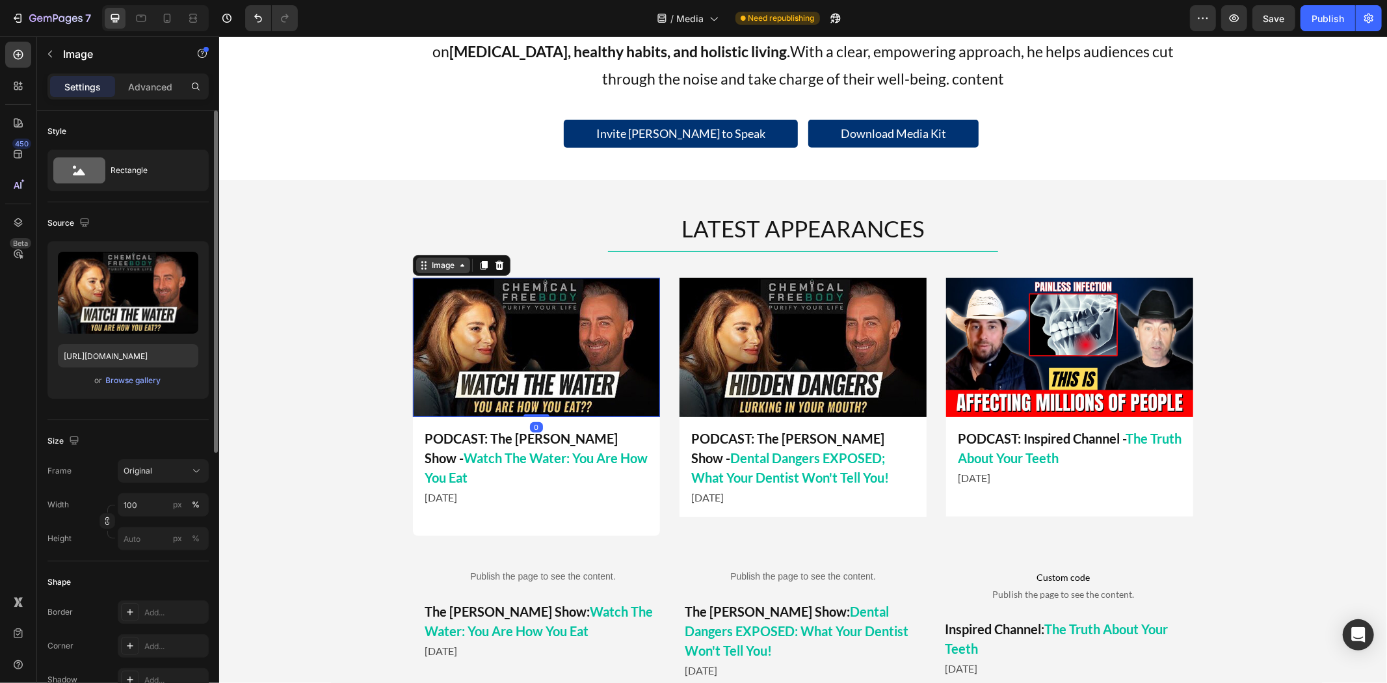
click at [441, 270] on div "Image" at bounding box center [442, 265] width 54 height 16
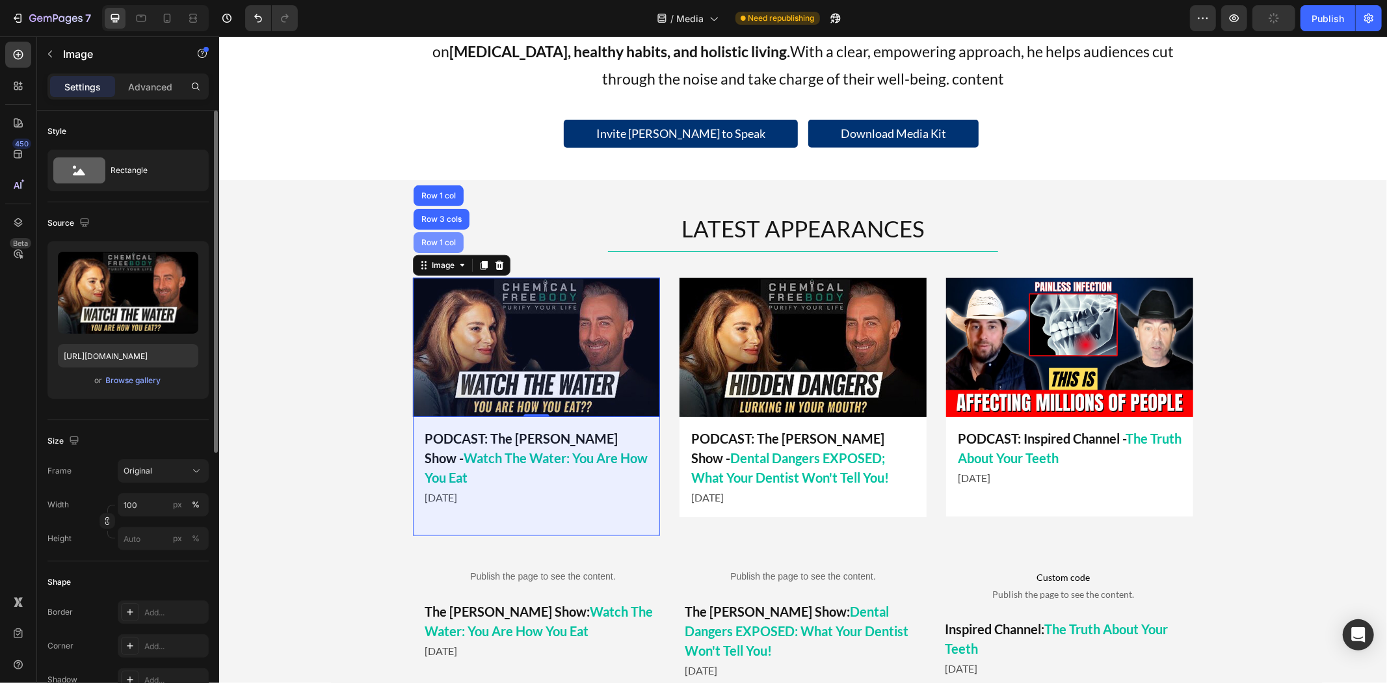
click at [433, 243] on div "Row 1 col" at bounding box center [438, 242] width 40 height 8
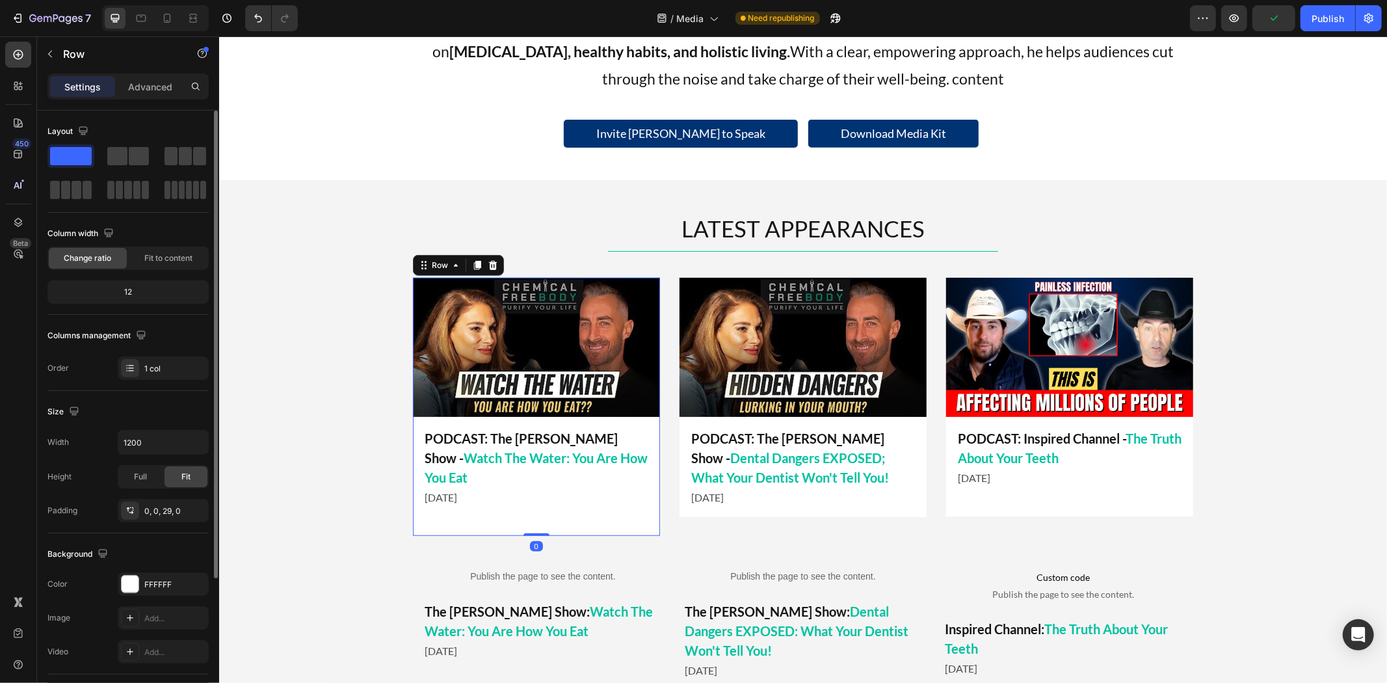
scroll to position [184, 0]
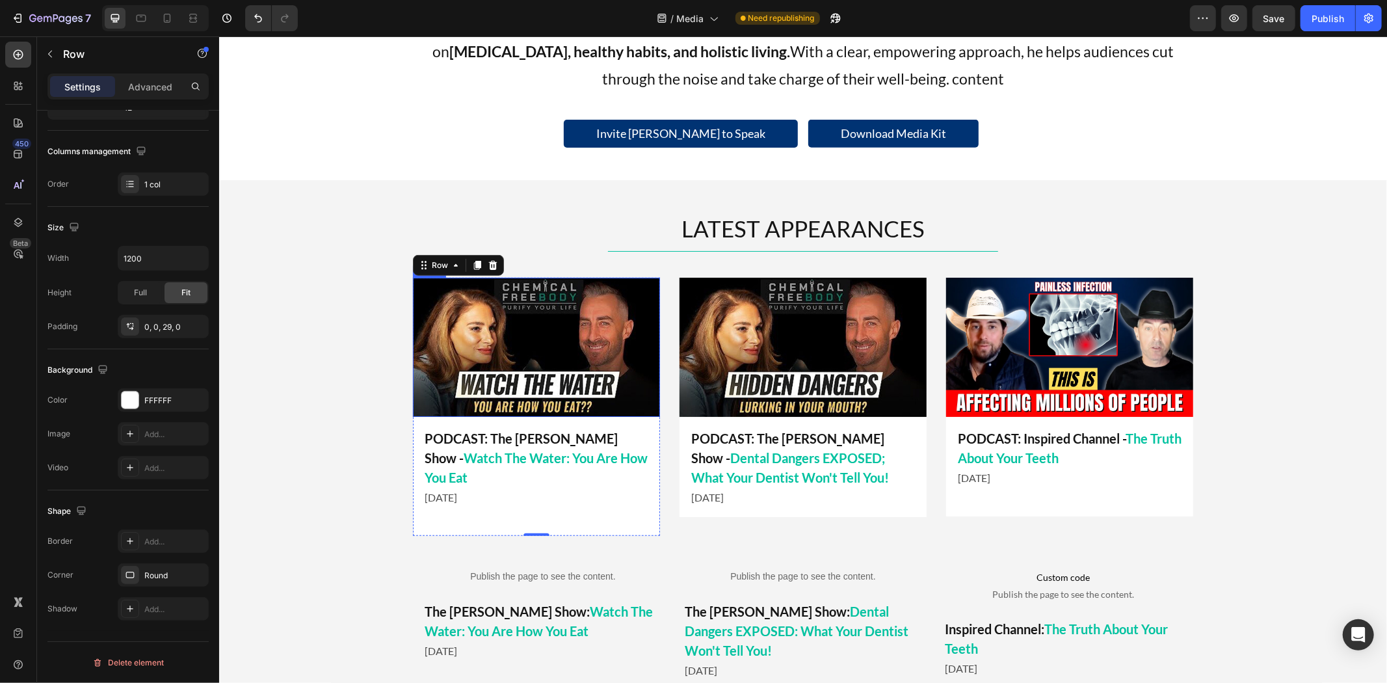
click at [534, 312] on img at bounding box center [535, 346] width 247 height 139
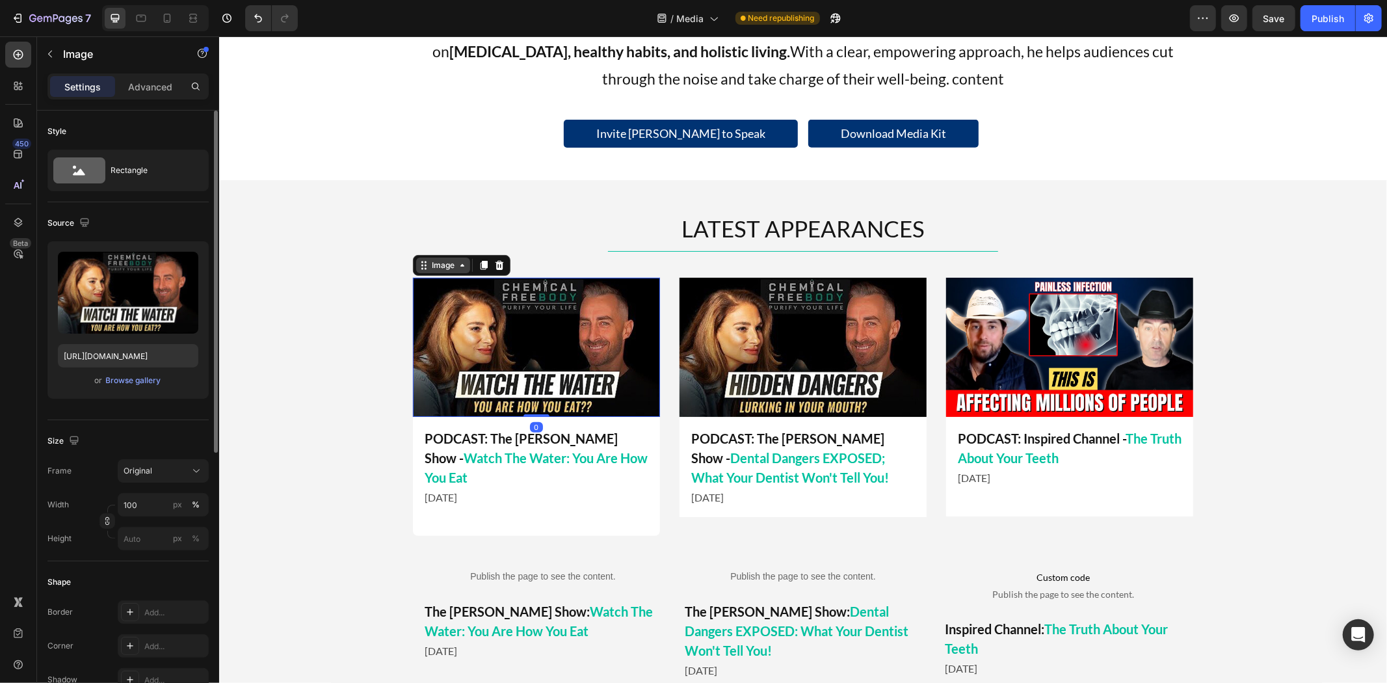
click at [437, 266] on div "Image" at bounding box center [442, 265] width 28 height 12
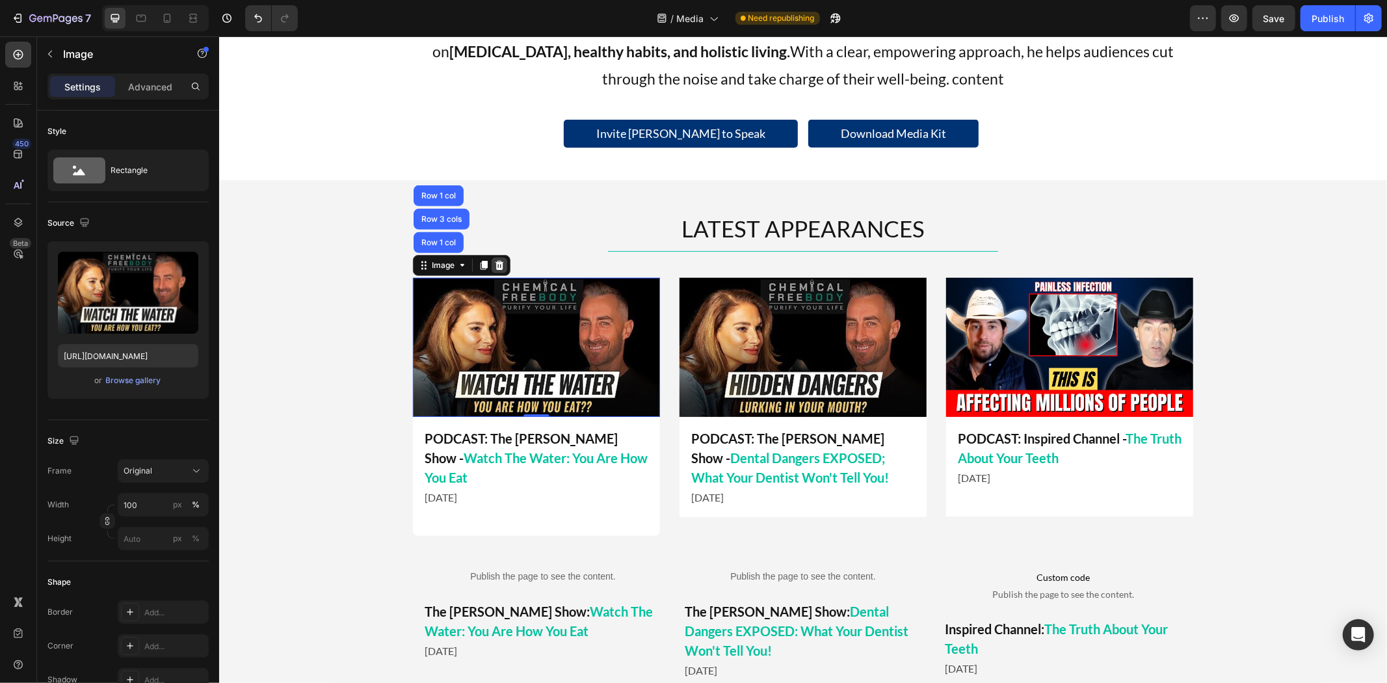
click at [495, 263] on icon at bounding box center [499, 264] width 8 height 9
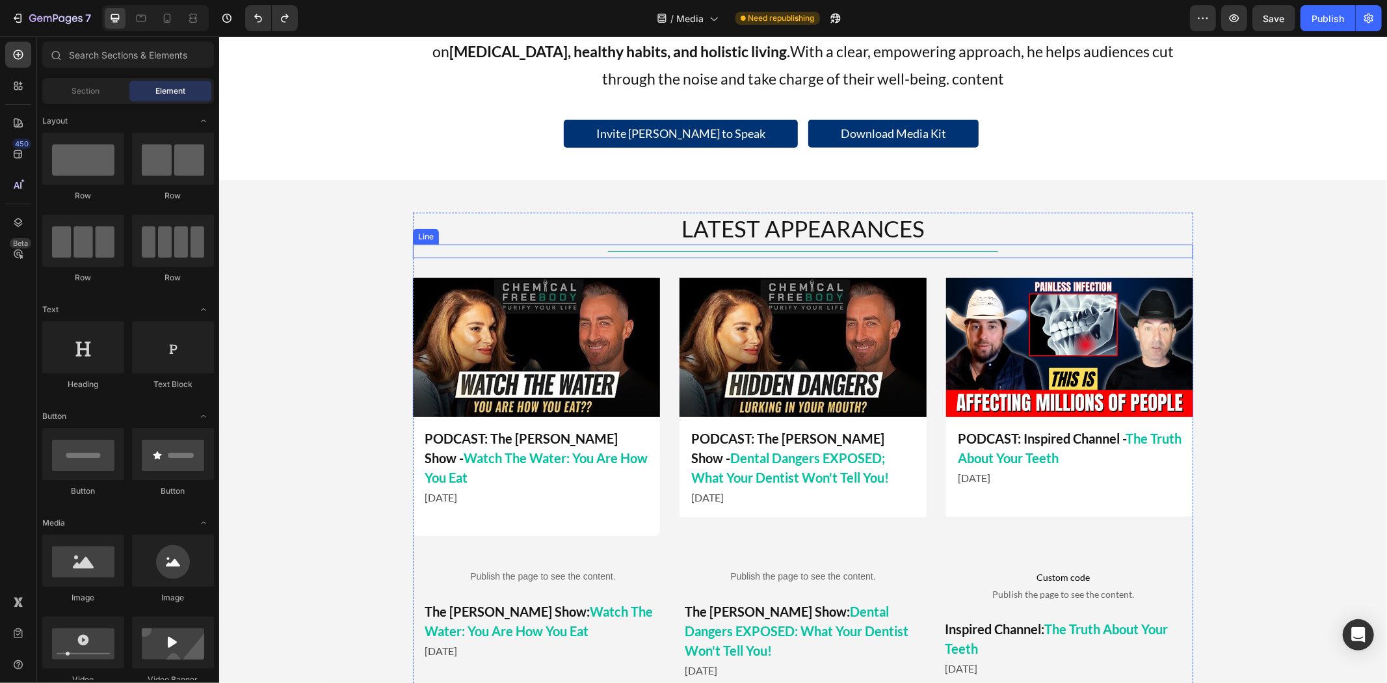
click at [479, 319] on img at bounding box center [535, 346] width 247 height 139
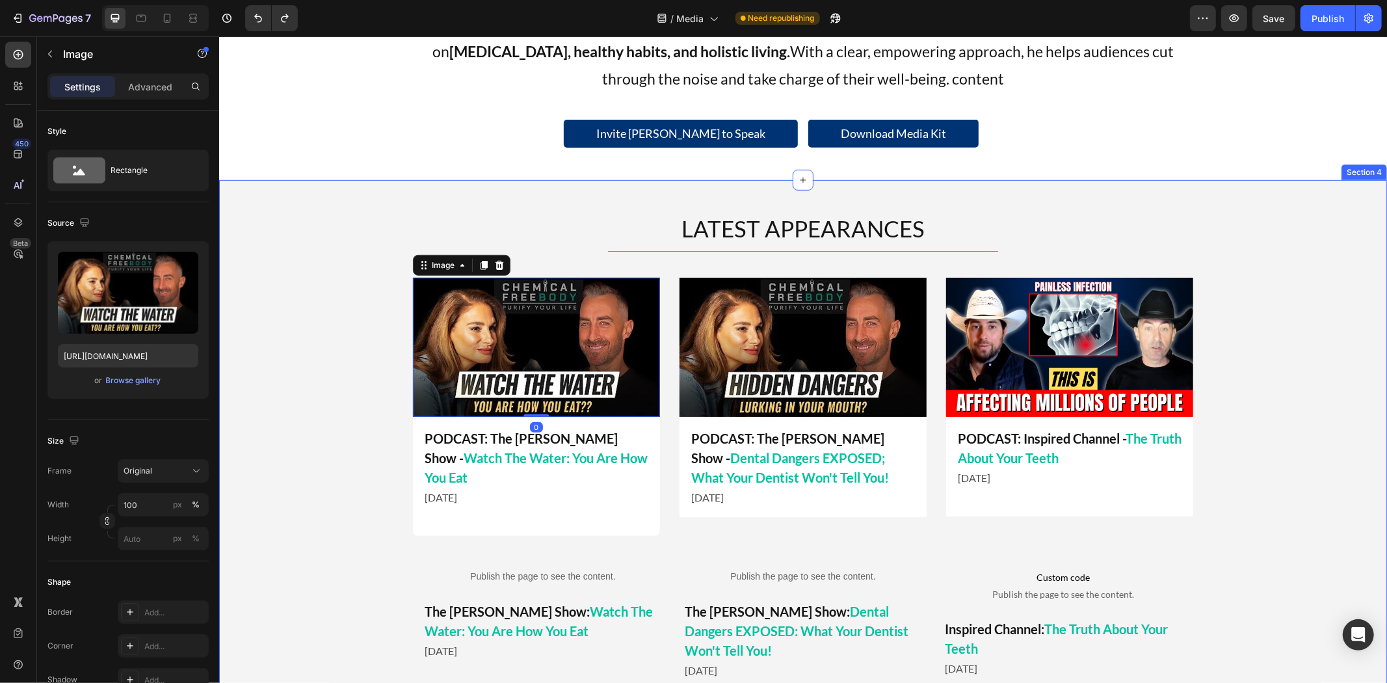
click at [332, 351] on div "LATEST APPEARANCES Heading Title Line Image PODCAST: Inspired Channel - The Tru…" at bounding box center [801, 450] width 1167 height 477
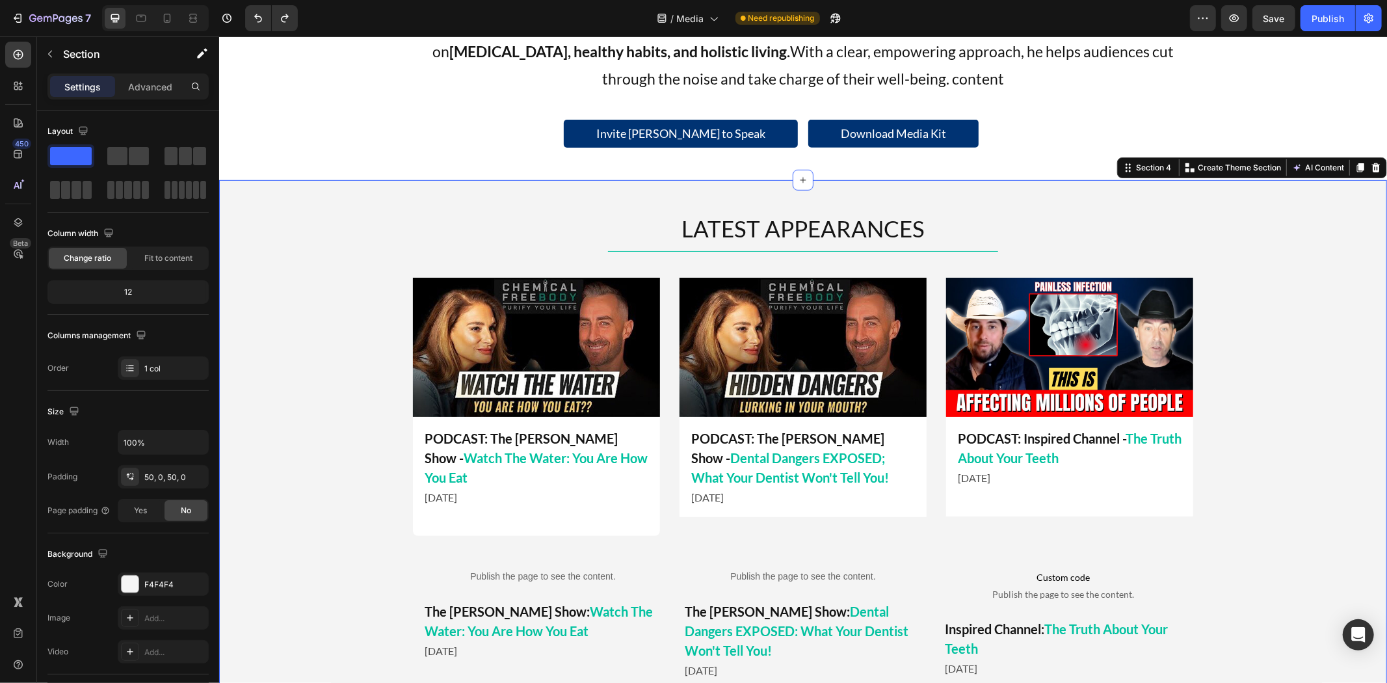
click at [344, 366] on div "LATEST APPEARANCES Heading Title Line Image PODCAST: Inspired Channel - The Tru…" at bounding box center [801, 450] width 1167 height 477
click at [330, 335] on div "LATEST APPEARANCES Heading Title Line Image PODCAST: Inspired Channel - The Tru…" at bounding box center [801, 450] width 1167 height 477
click at [330, 330] on div "LATEST APPEARANCES Heading Title Line Image PODCAST: Inspired Channel - The Tru…" at bounding box center [801, 451] width 1167 height 478
click at [545, 209] on div "LATEST APPEARANCES Heading Title Line Image PODCAST: Inspired Channel - The Tru…" at bounding box center [801, 450] width 1167 height 542
click at [358, 294] on div "LATEST APPEARANCES Heading Title Line Image PODCAST: Inspired Channel - The Tru…" at bounding box center [801, 450] width 1167 height 477
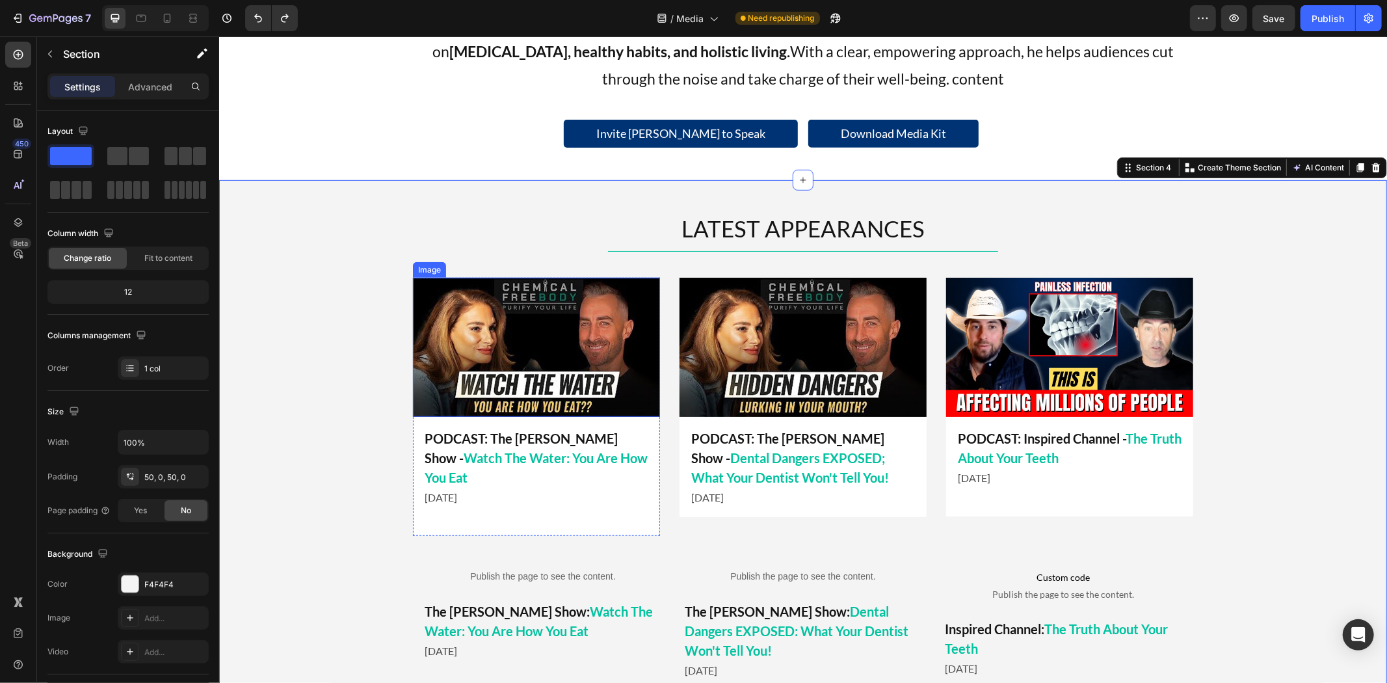
click at [434, 296] on img at bounding box center [535, 346] width 247 height 139
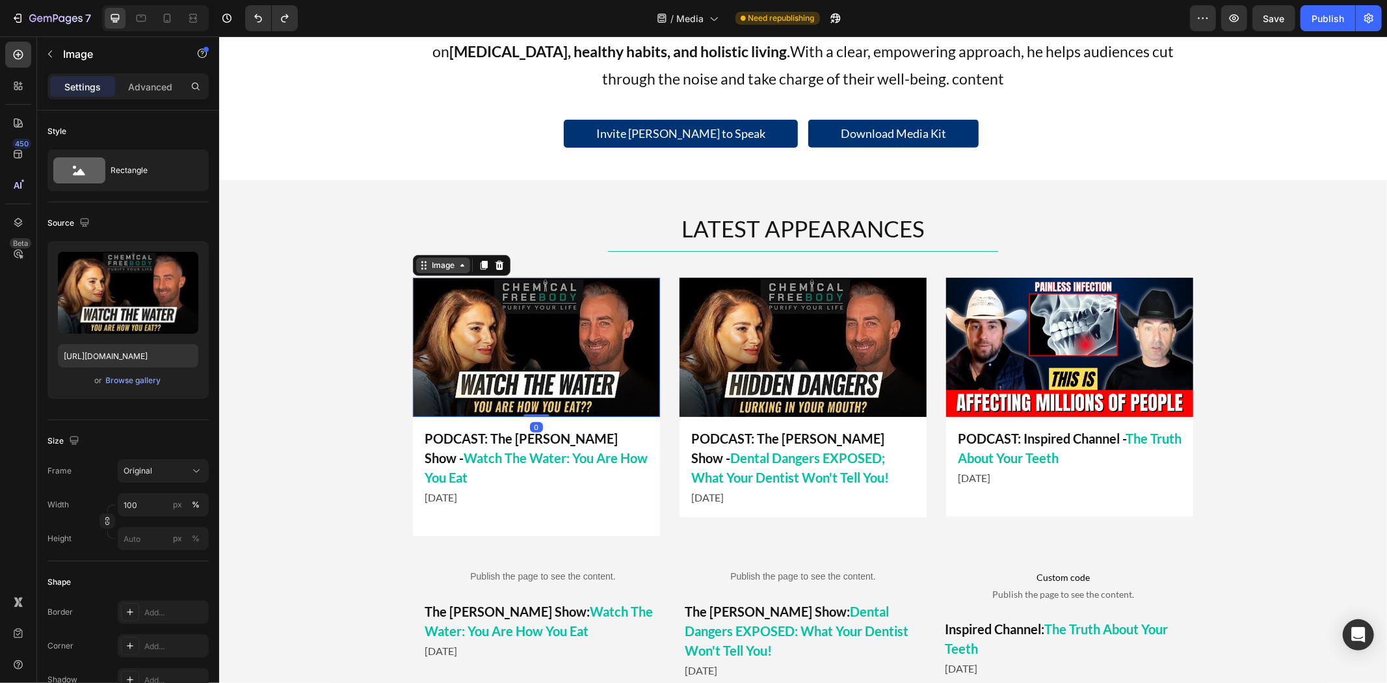
click at [437, 265] on div "Image" at bounding box center [442, 265] width 28 height 12
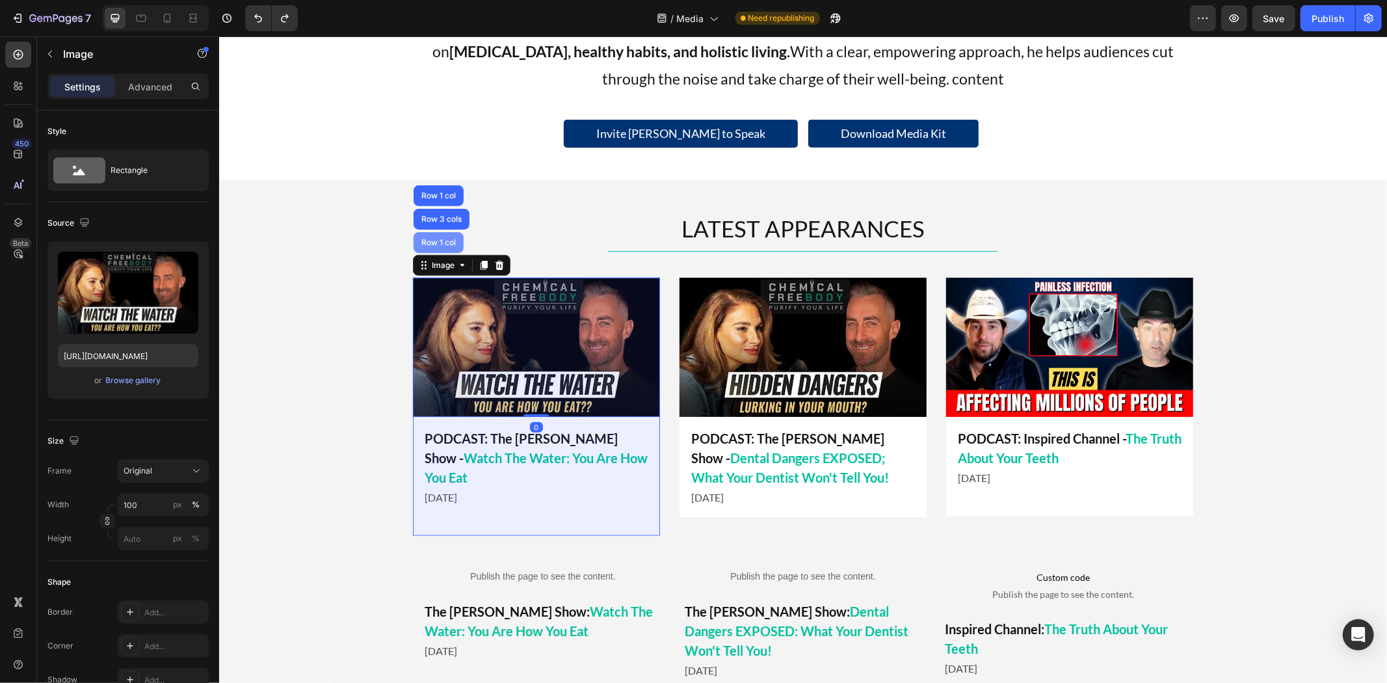
click at [434, 244] on div "Row 1 col" at bounding box center [438, 242] width 40 height 8
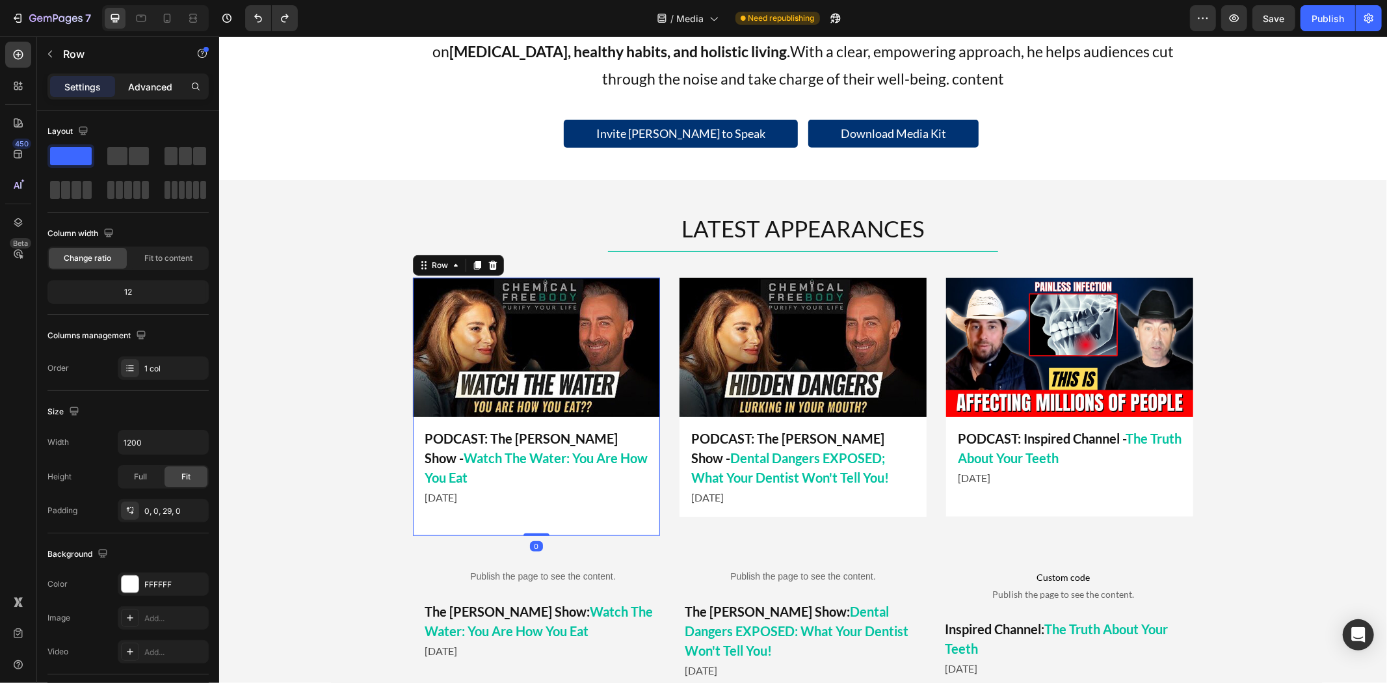
click at [148, 88] on p "Advanced" at bounding box center [150, 87] width 44 height 14
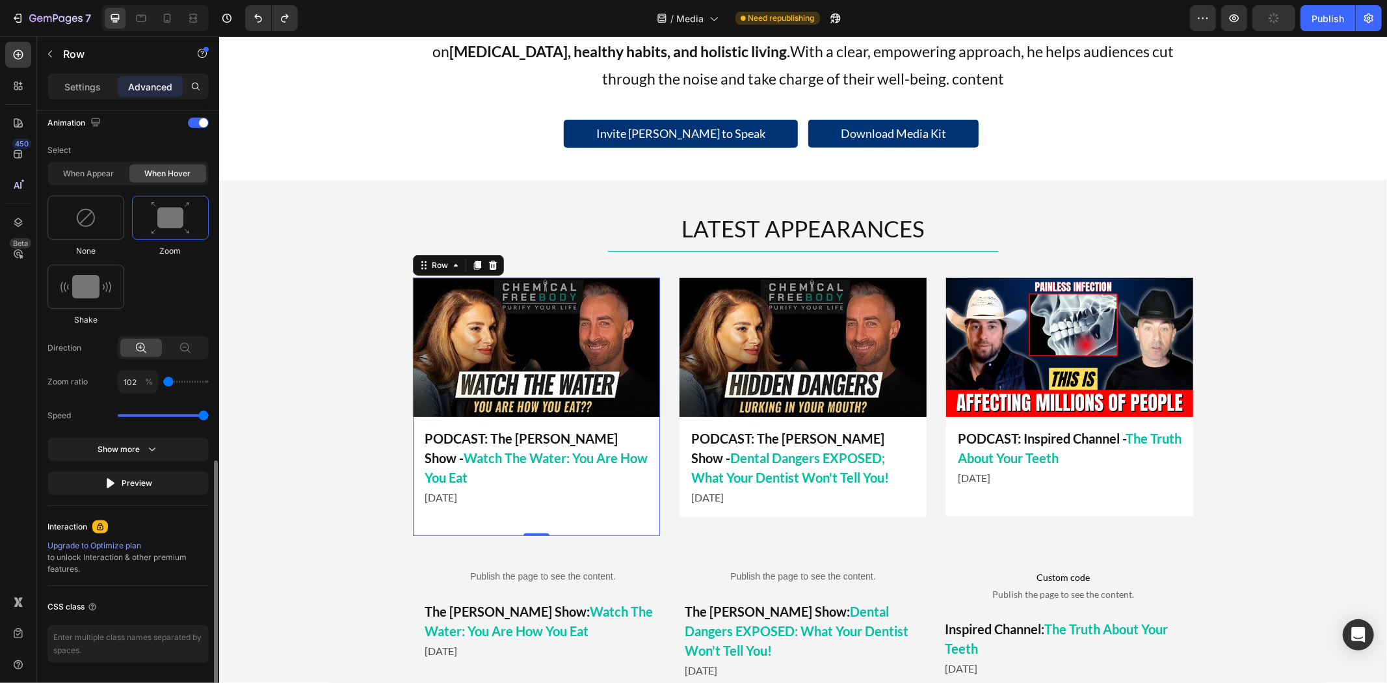
scroll to position [619, 0]
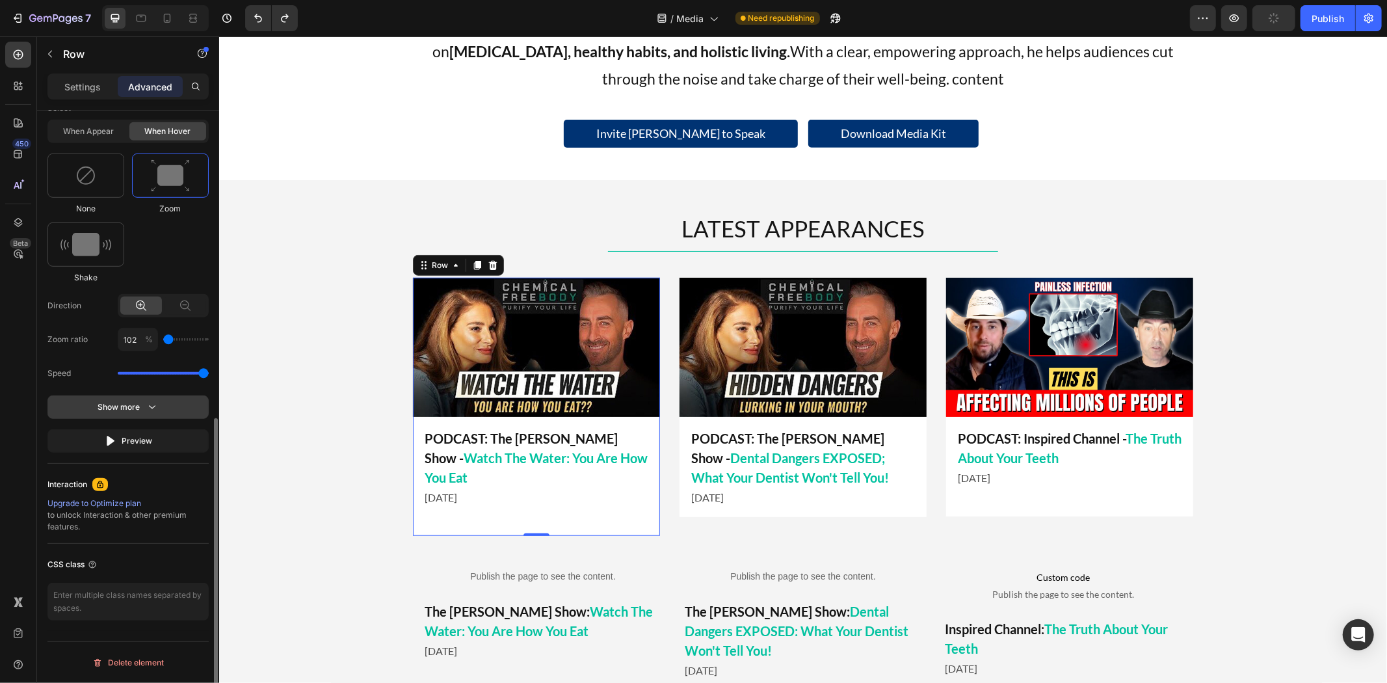
click at [158, 429] on button "Show more" at bounding box center [127, 440] width 161 height 23
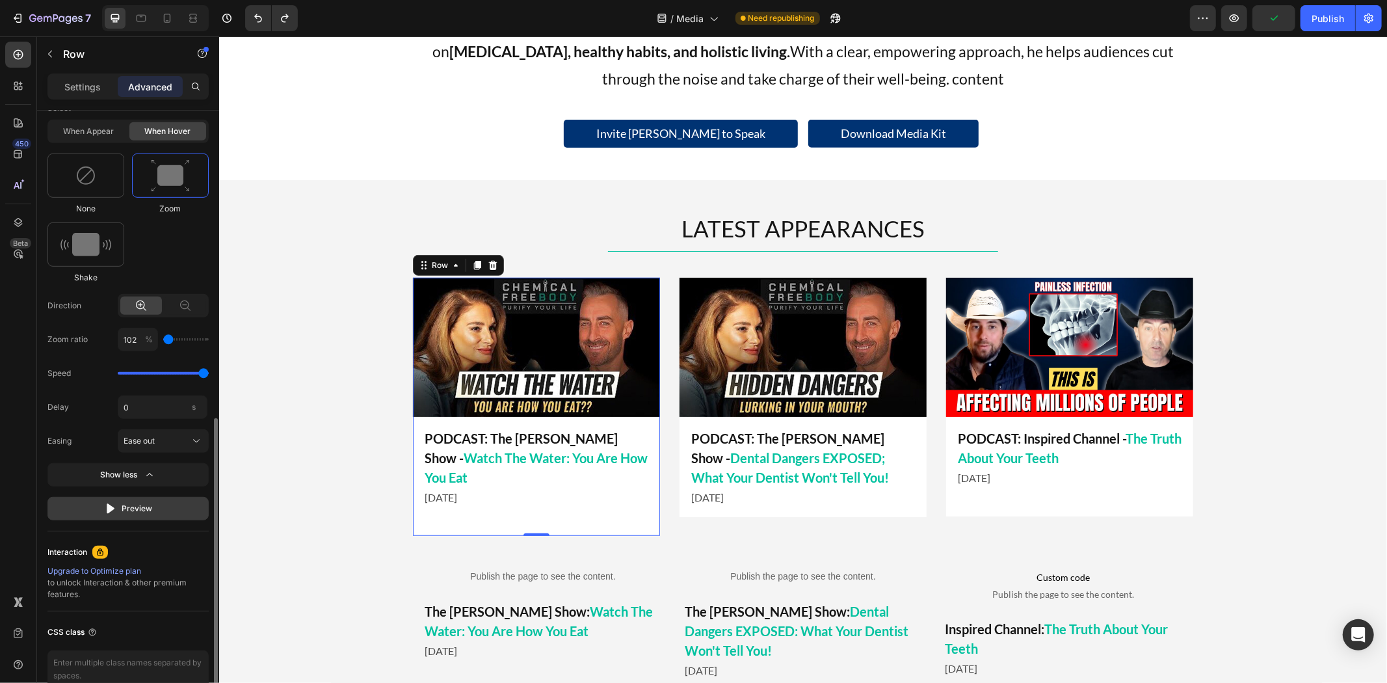
click at [154, 504] on button "Preview" at bounding box center [127, 508] width 161 height 23
click at [294, 435] on div "LATEST APPEARANCES Heading Title Line Image PODCAST: Inspired Channel - The Tru…" at bounding box center [801, 450] width 1167 height 477
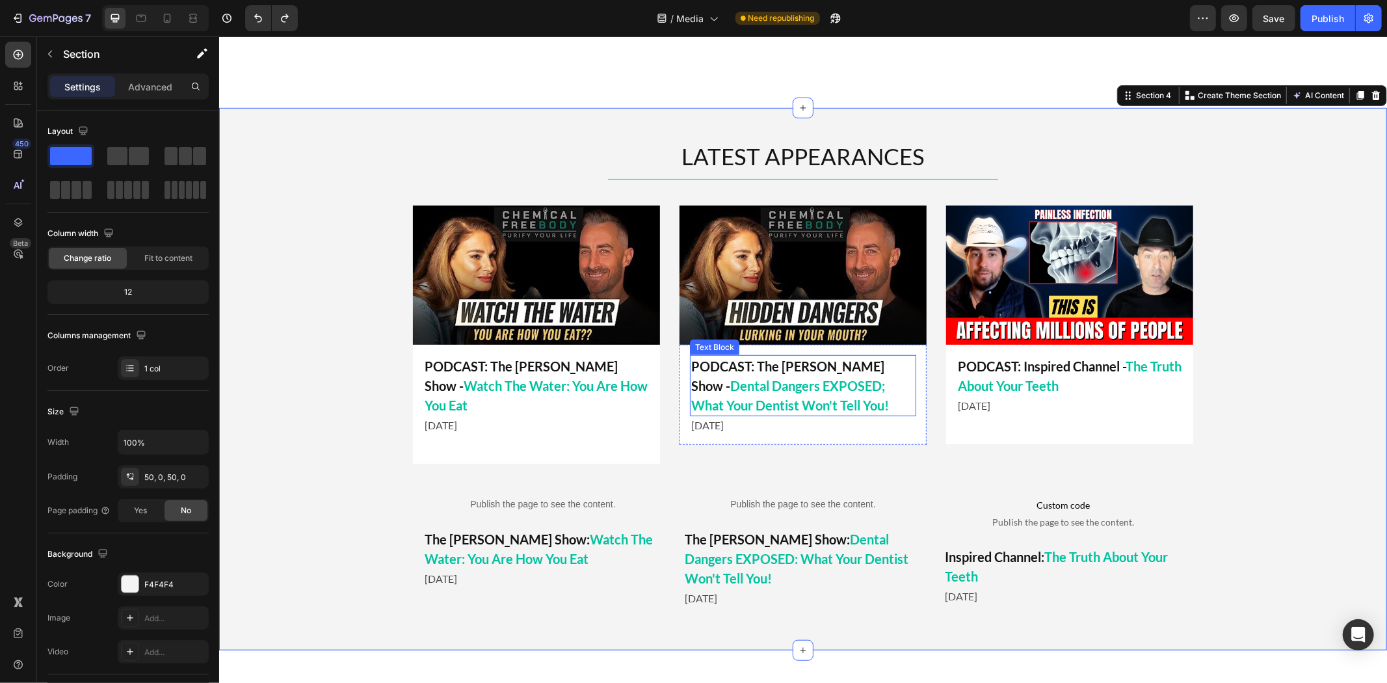
scroll to position [795, 0]
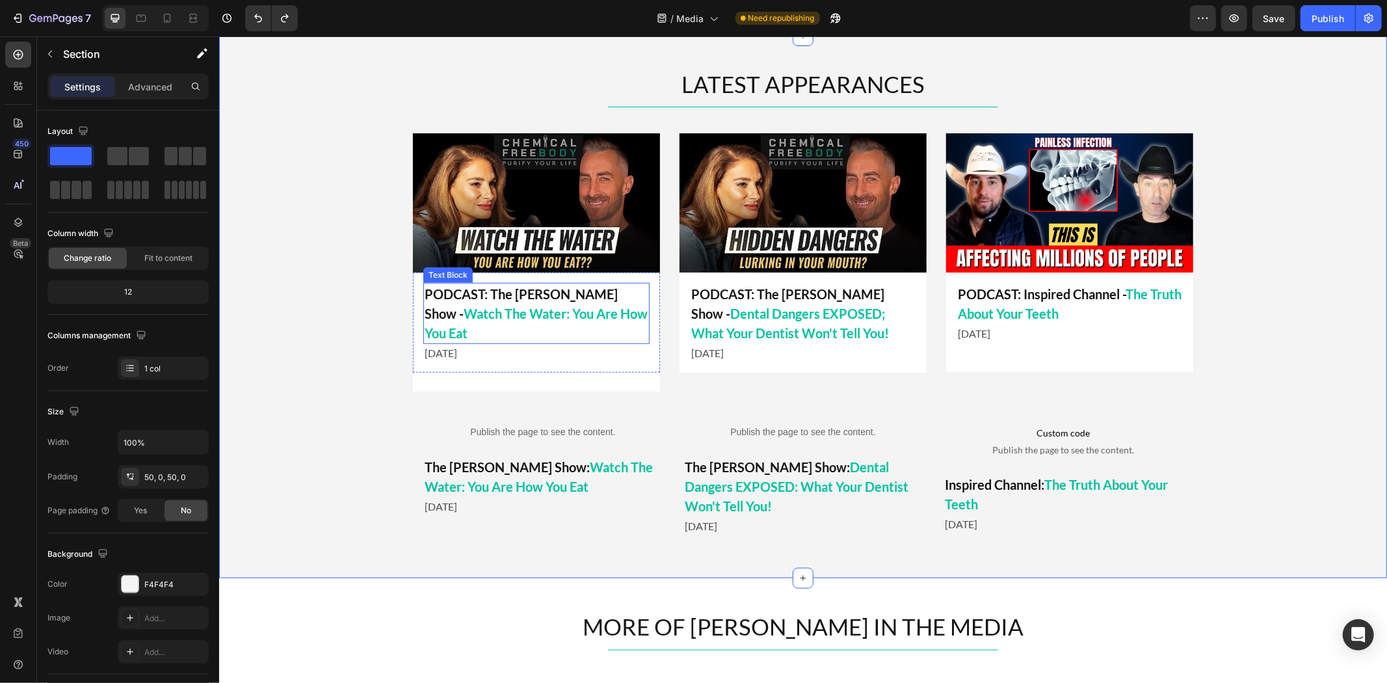
click at [506, 299] on p "PODCAST: The Mel K Show - Watch The Water: You Are How You Eat" at bounding box center [536, 312] width 224 height 59
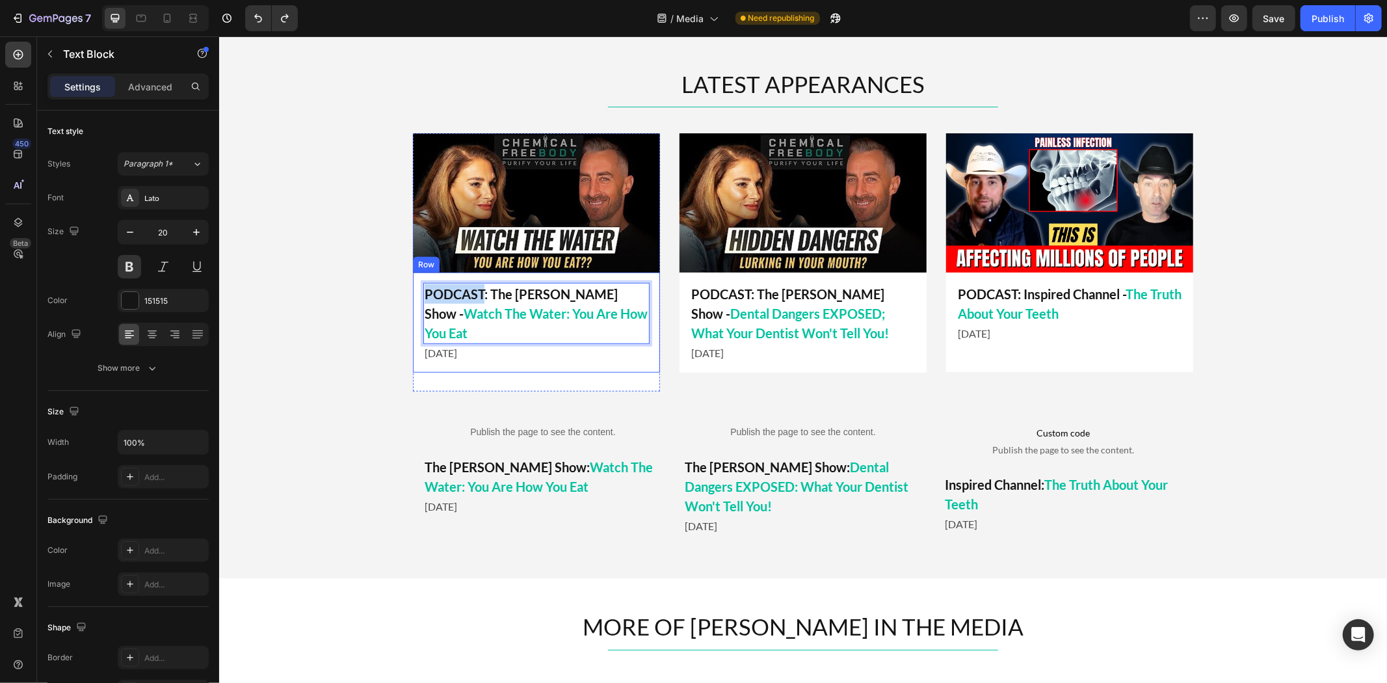
drag, startPoint x: 478, startPoint y: 294, endPoint x: 411, endPoint y: 295, distance: 66.3
click at [412, 295] on div "PODCAST: The Mel K Show - Watch The Water: You Are How You Eat Text Block 0 Aug…" at bounding box center [535, 322] width 247 height 100
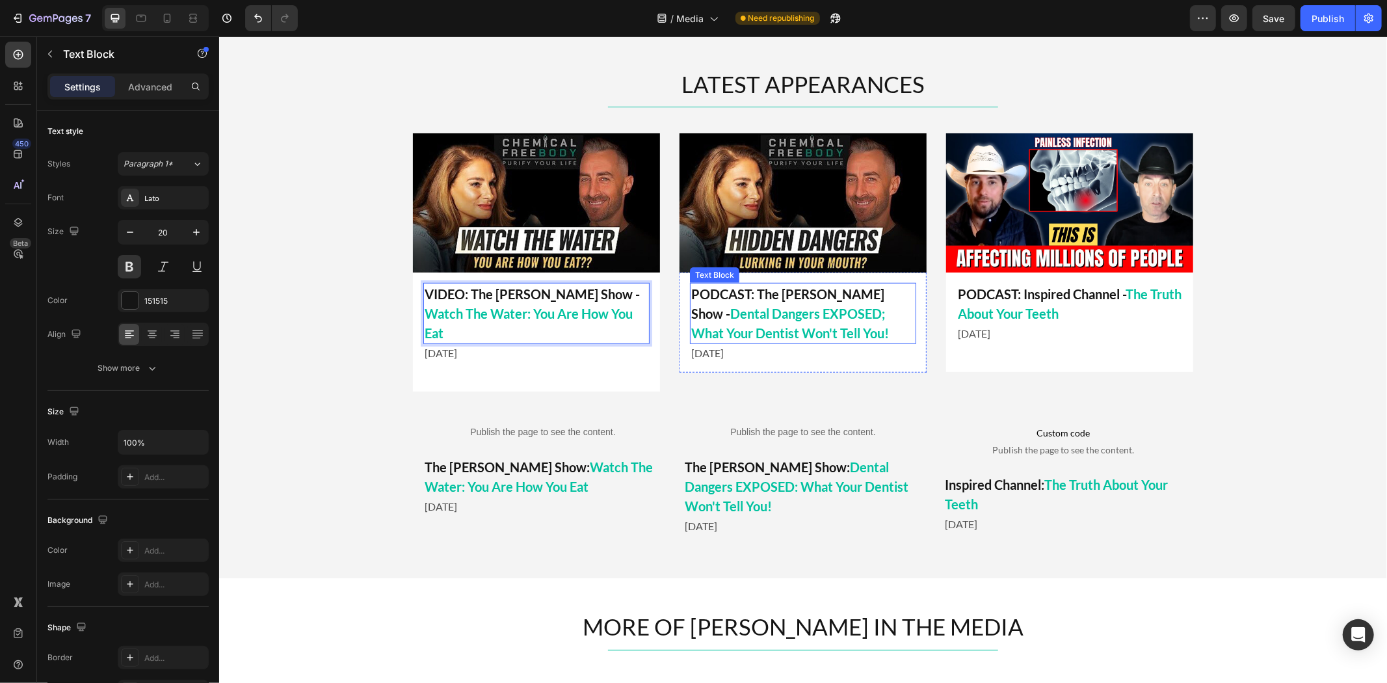
click at [759, 299] on p "PODCAST: The Mel K Show - Dental Dangers EXPOSED; What Your Dentist Won't Tell …" at bounding box center [802, 312] width 224 height 59
drag, startPoint x: 744, startPoint y: 294, endPoint x: 681, endPoint y: 298, distance: 62.6
click at [681, 298] on div "PODCAST: The Mel K Show - Dental Dangers EXPOSED; What Your Dentist Won't Tell …" at bounding box center [802, 322] width 247 height 100
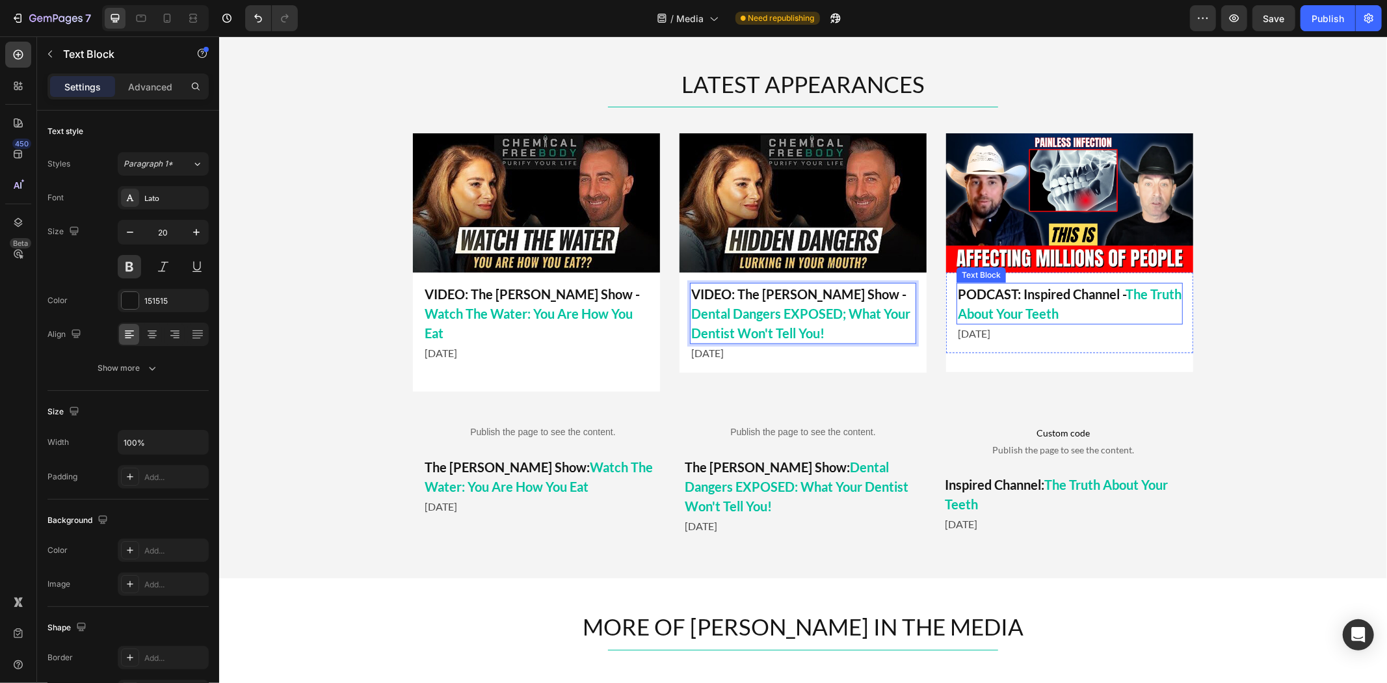
click at [1022, 293] on p "PODCAST: Inspired Channel - The Truth About Your Teeth" at bounding box center [1069, 302] width 224 height 39
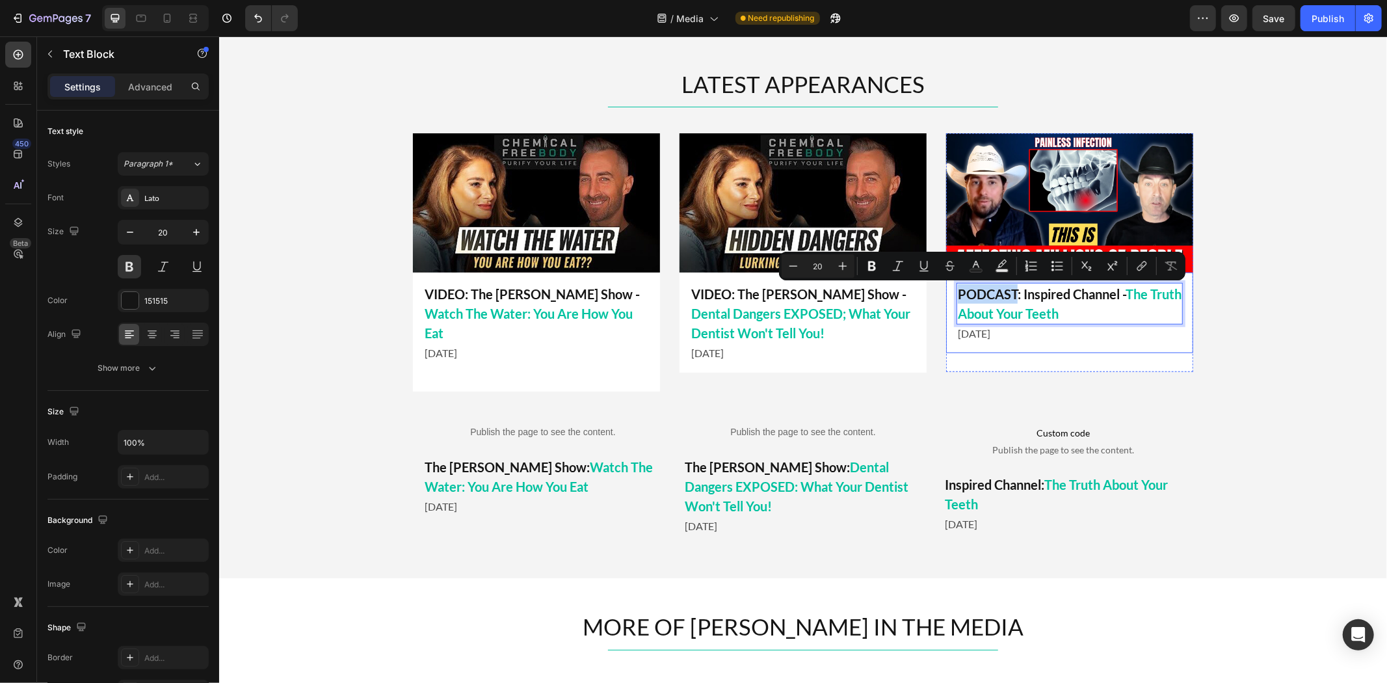
drag, startPoint x: 1011, startPoint y: 294, endPoint x: 939, endPoint y: 296, distance: 71.6
click at [945, 296] on div "PODCAST: Inspired Channel - The Truth About Your Teeth Text Block 0 June 2025 T…" at bounding box center [1068, 312] width 247 height 81
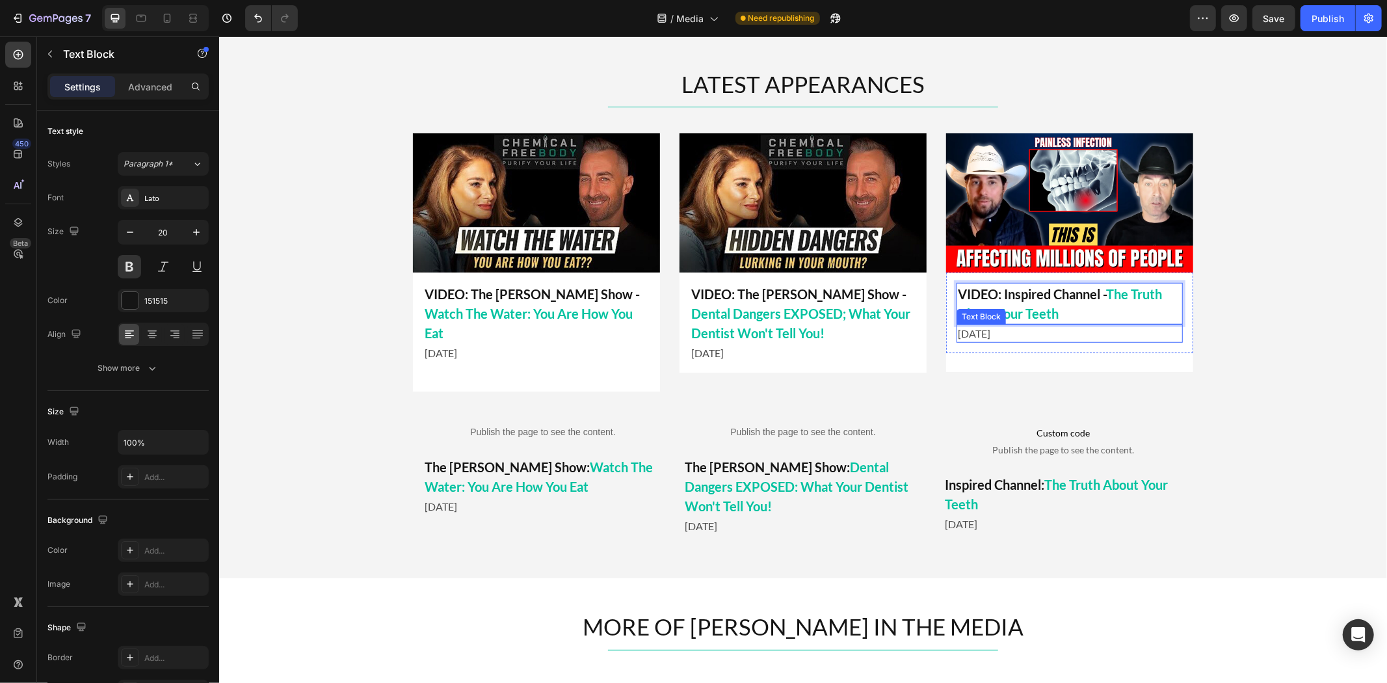
click at [1025, 324] on div "[DATE]" at bounding box center [1069, 333] width 226 height 18
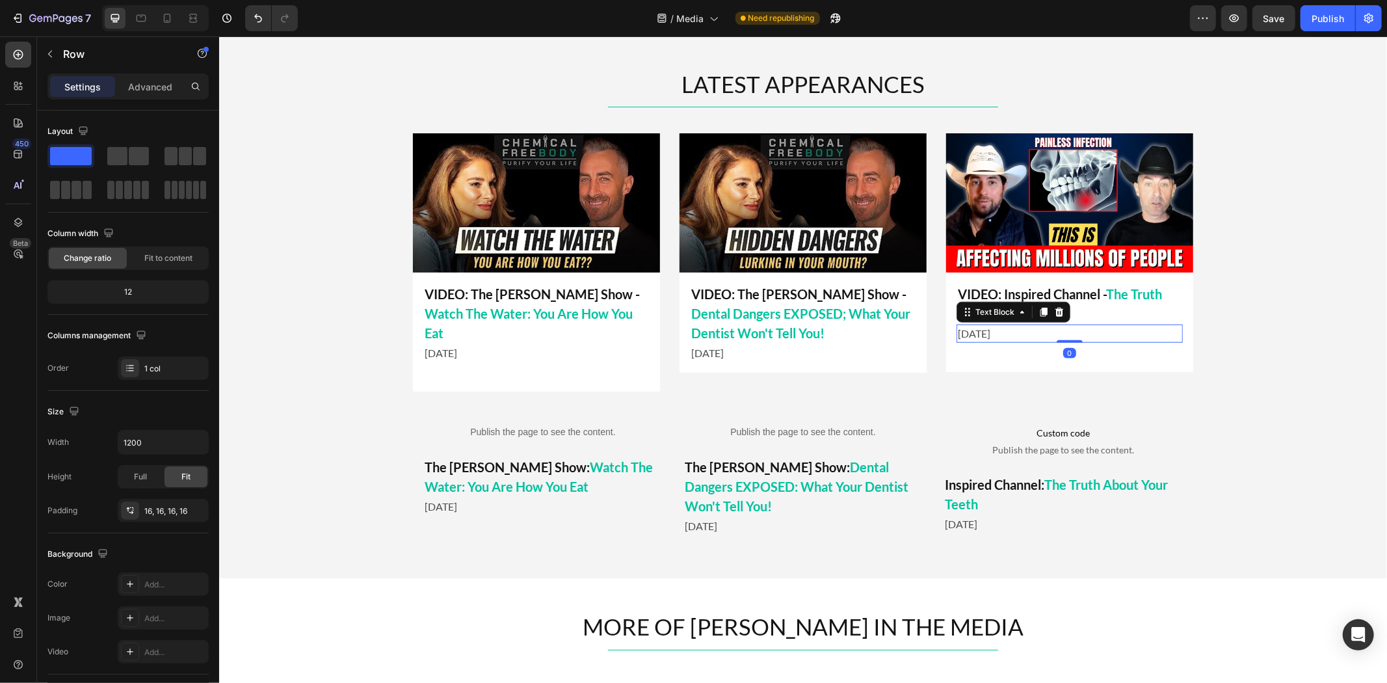
click at [1019, 344] on div "VIDEO: Inspired Channel - The Truth About Your Teeth Text Block June 2025 Text …" at bounding box center [1068, 312] width 247 height 81
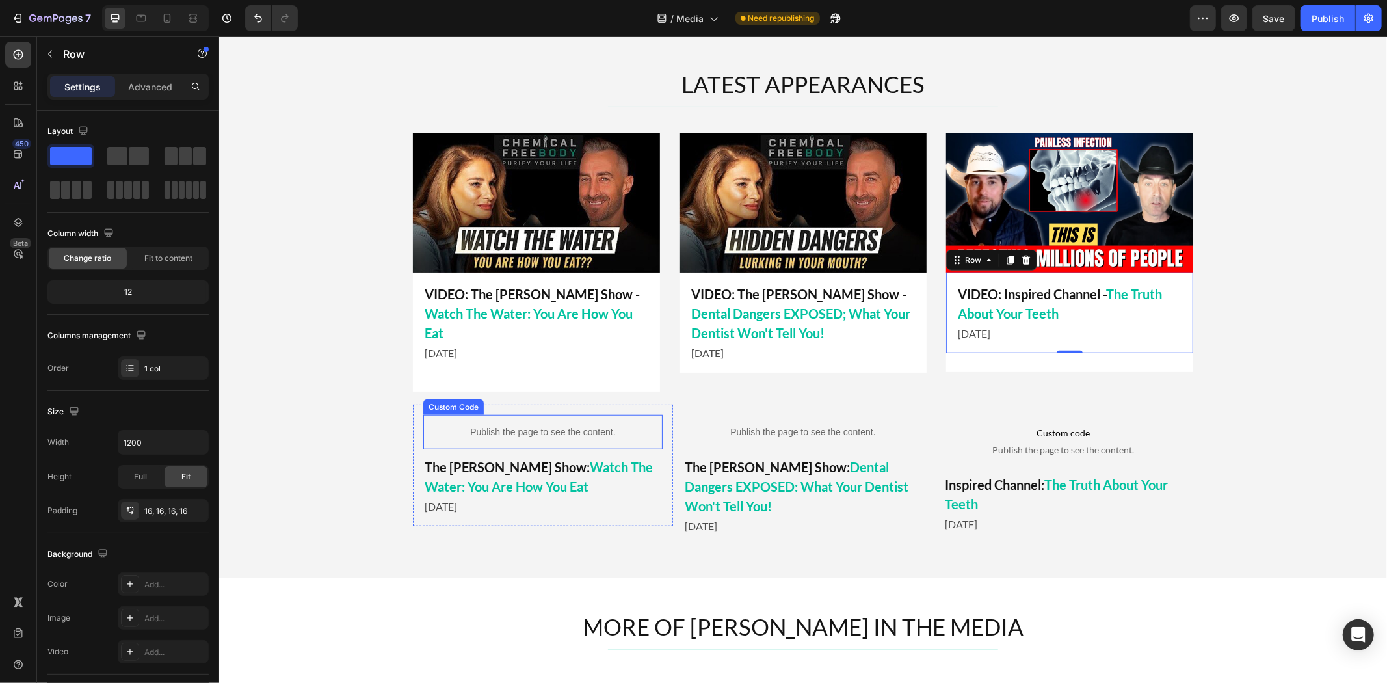
click at [501, 424] on p "Publish the page to see the content." at bounding box center [542, 431] width 239 height 14
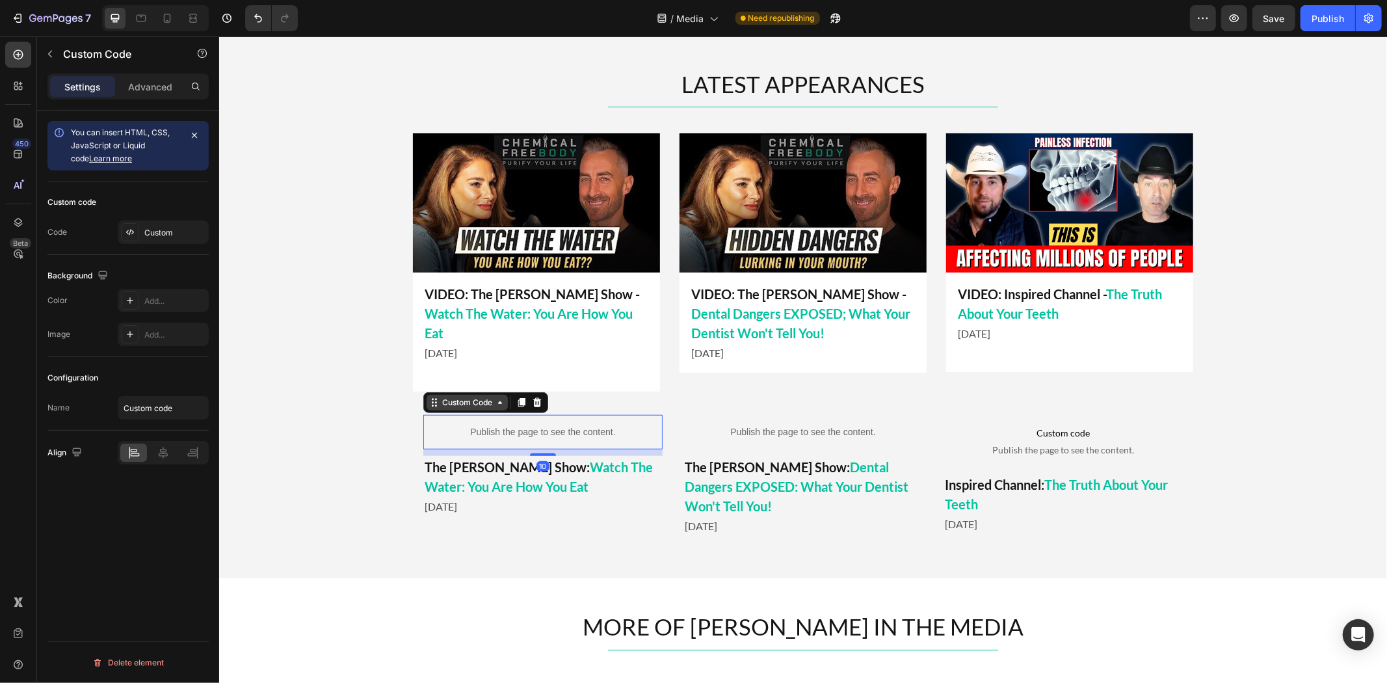
click at [470, 396] on div "Custom Code" at bounding box center [466, 402] width 55 height 12
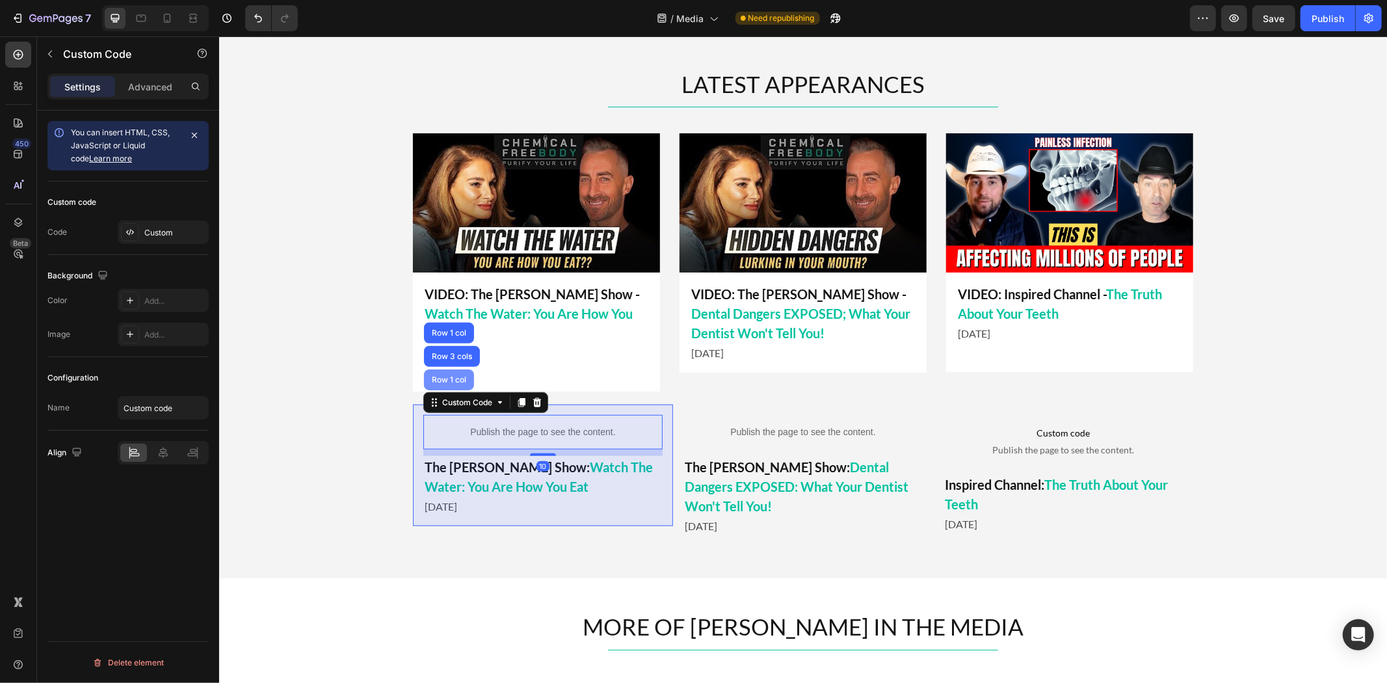
click at [457, 375] on div "Row 1 col" at bounding box center [448, 379] width 40 height 8
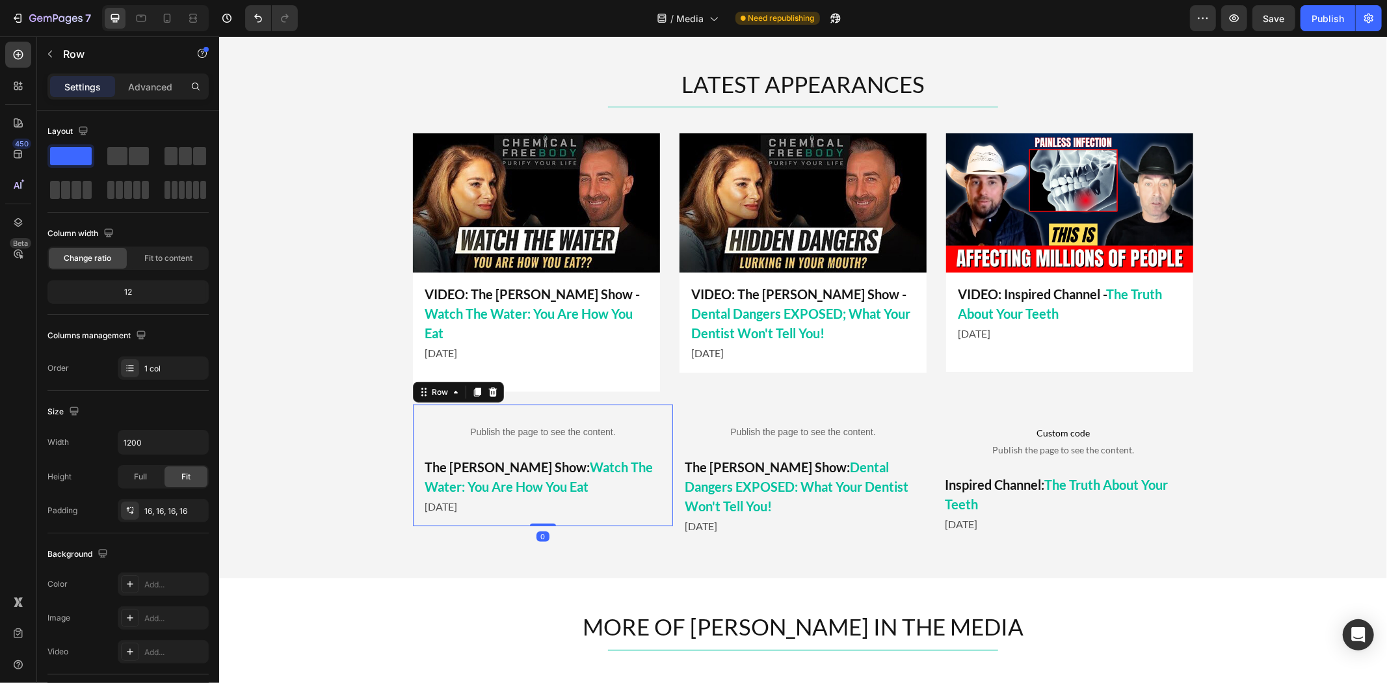
click at [571, 425] on div "Publish the page to see the content." at bounding box center [542, 431] width 239 height 34
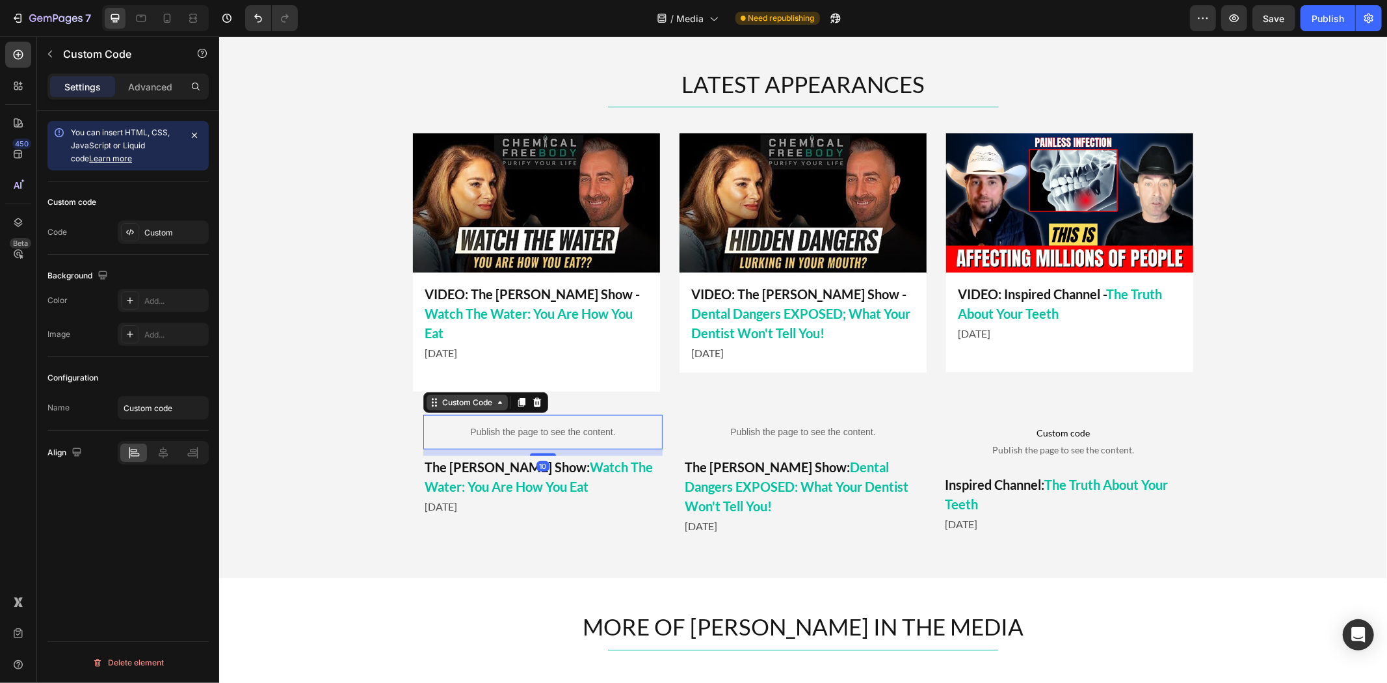
click at [451, 396] on div "Custom Code" at bounding box center [466, 402] width 55 height 12
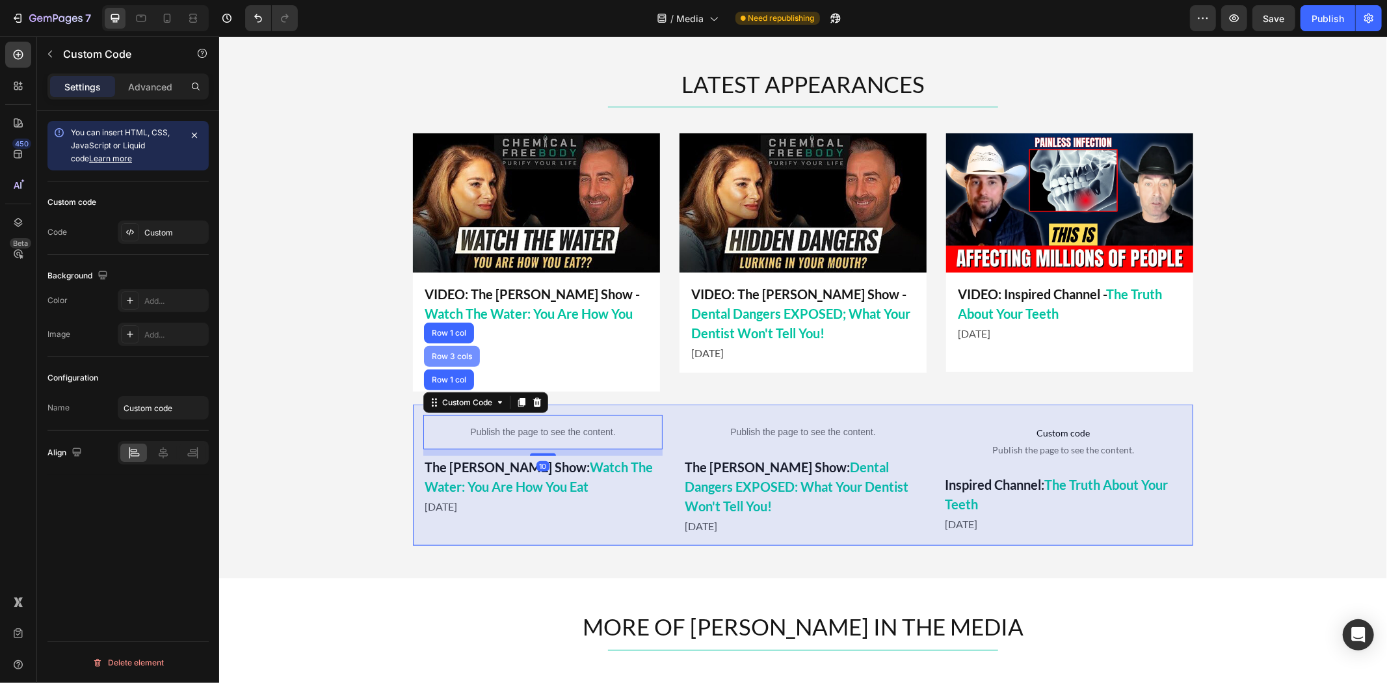
click at [450, 352] on div "Row 3 cols" at bounding box center [451, 356] width 46 height 8
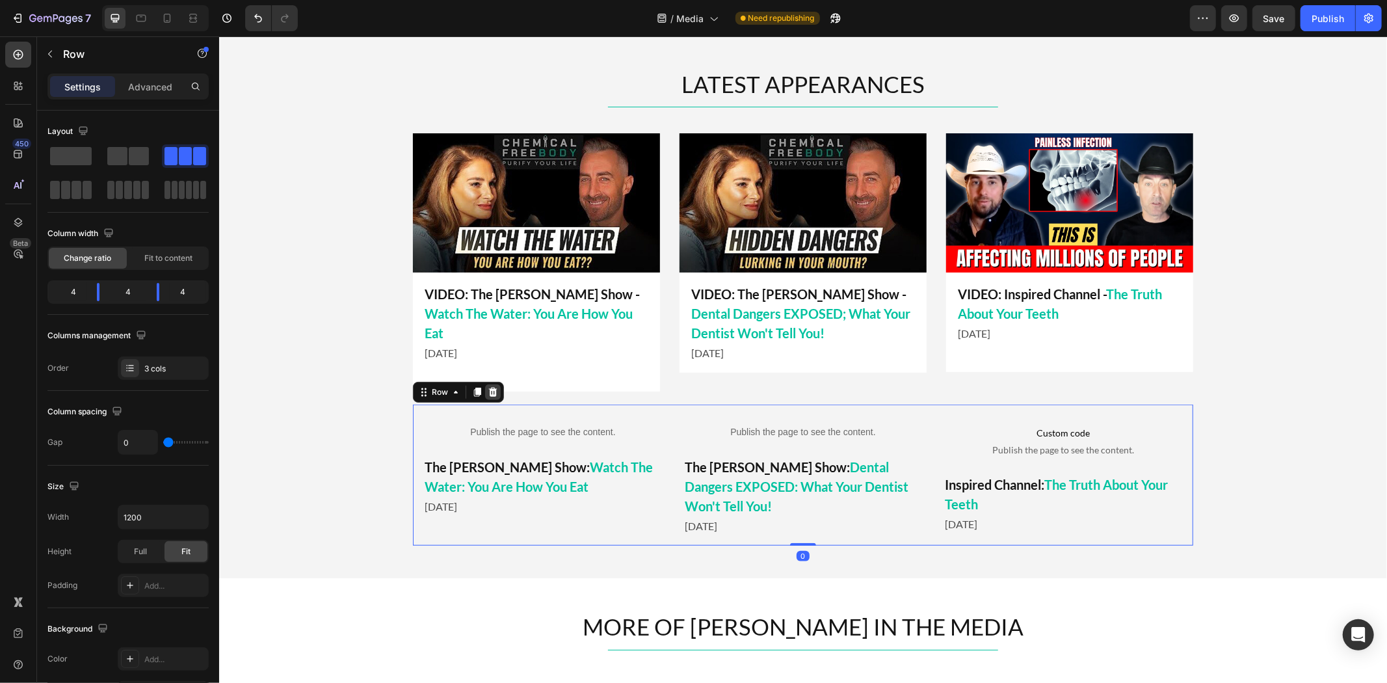
click at [487, 386] on icon at bounding box center [492, 391] width 10 height 10
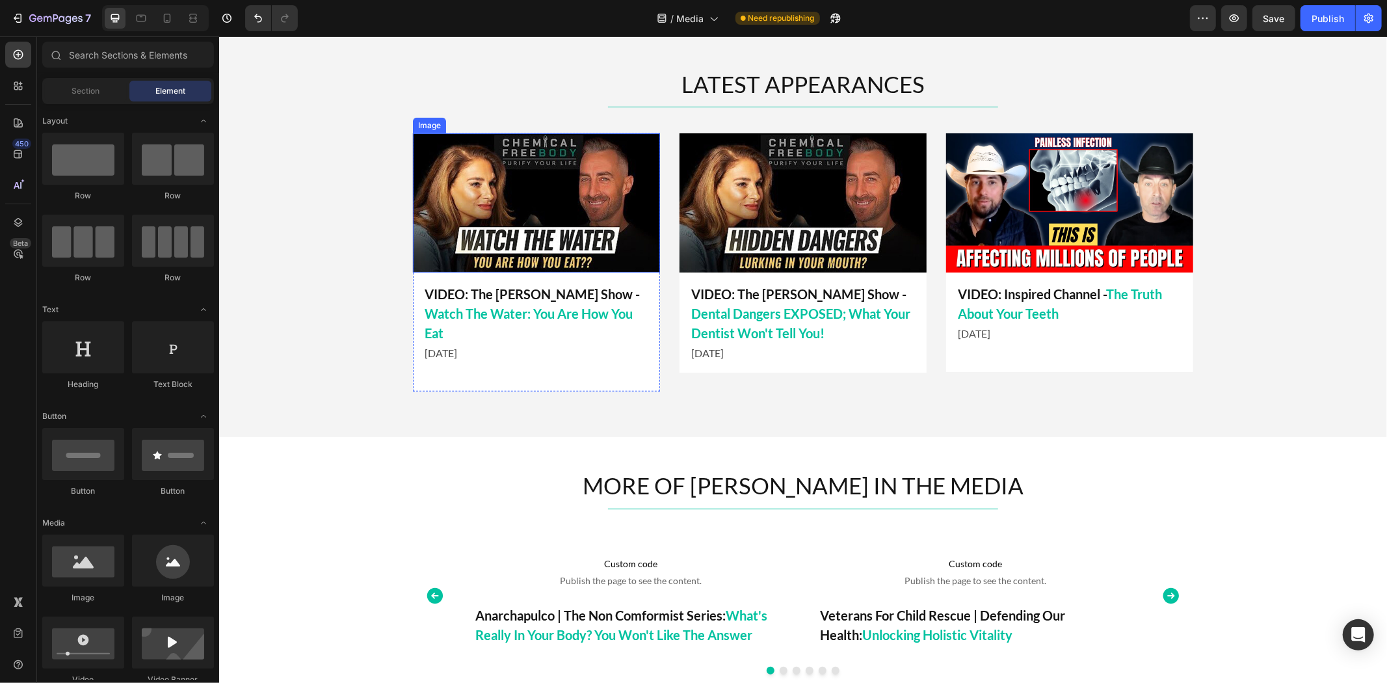
click at [490, 184] on img at bounding box center [535, 202] width 247 height 139
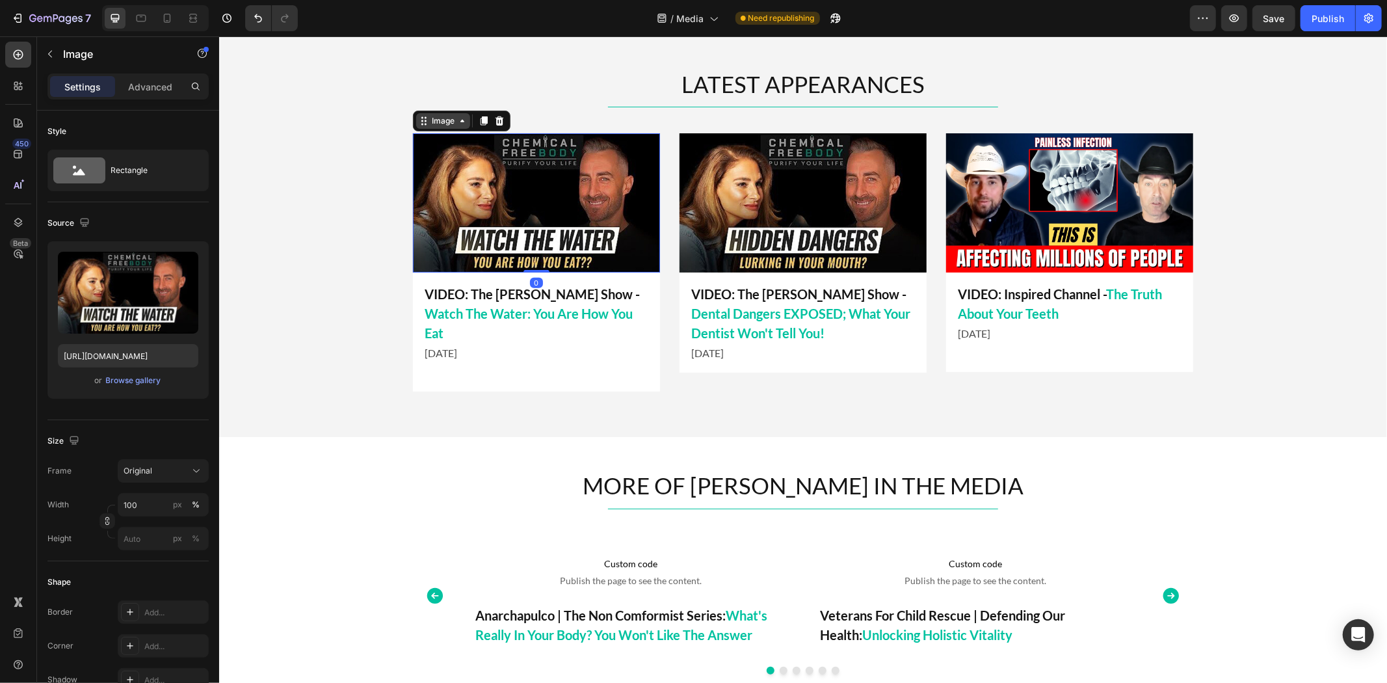
click at [447, 118] on div "Image" at bounding box center [442, 120] width 28 height 12
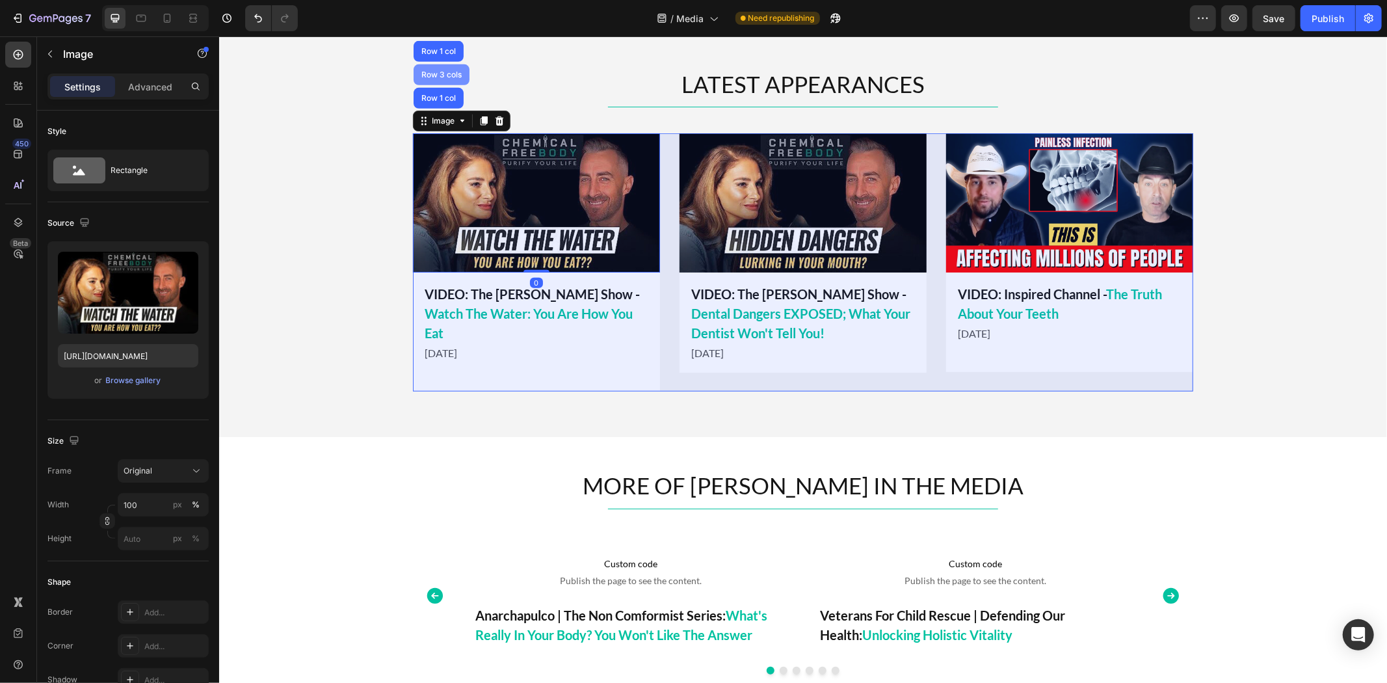
click at [440, 68] on div "Row 3 cols" at bounding box center [441, 74] width 56 height 21
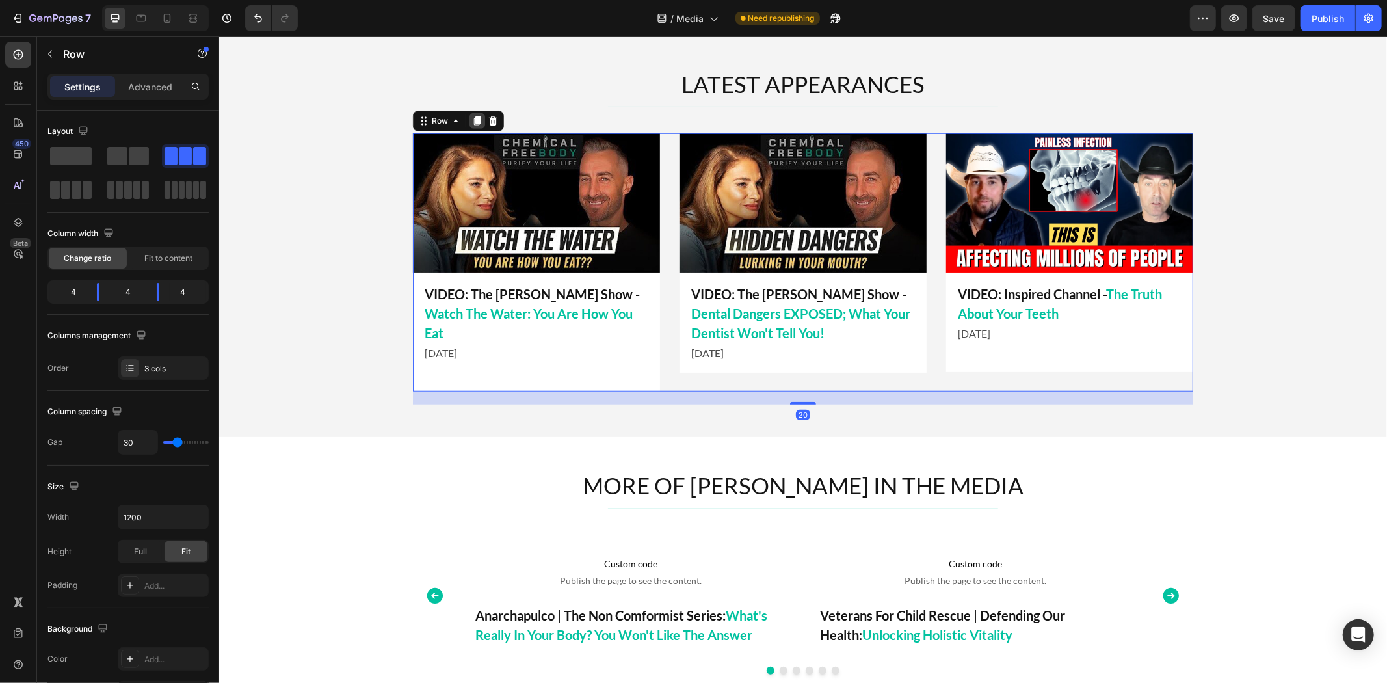
click at [473, 116] on icon at bounding box center [476, 120] width 7 height 9
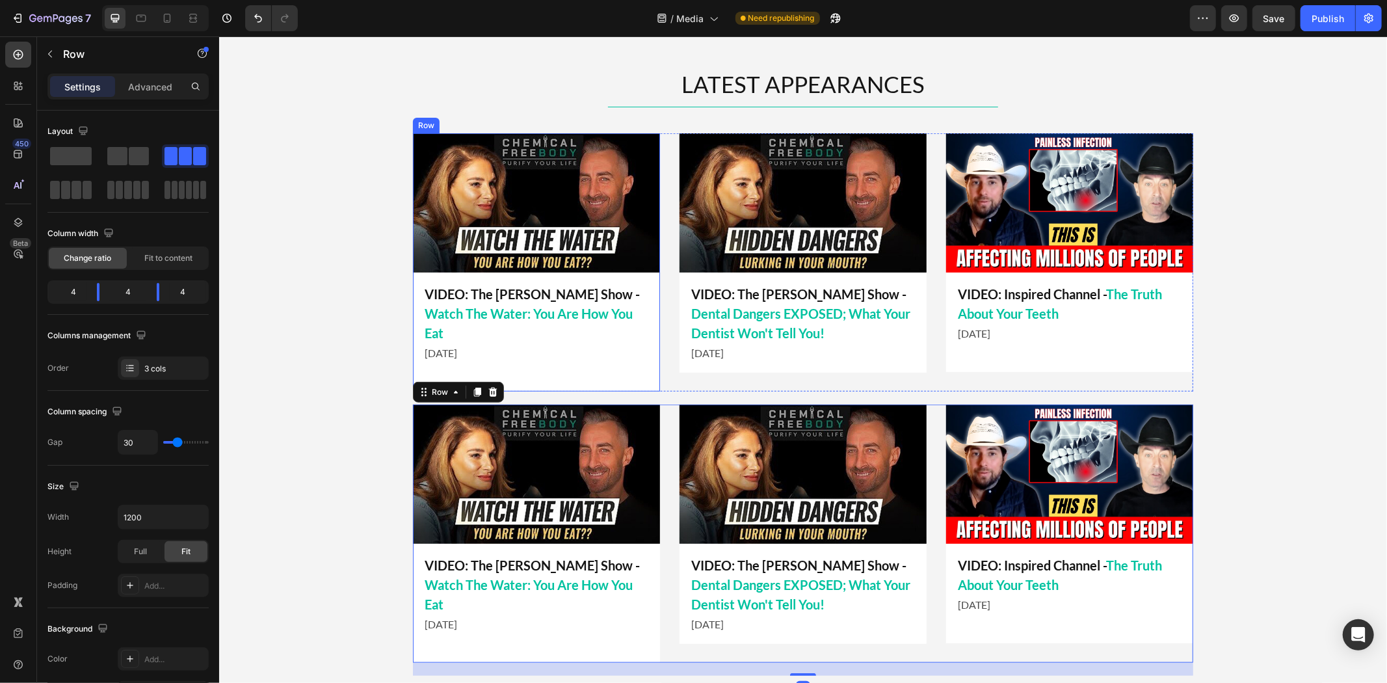
click at [361, 383] on div "LATEST APPEARANCES Heading Title Line Image VIDEO: Inspired Channel - The Truth…" at bounding box center [801, 371] width 1167 height 607
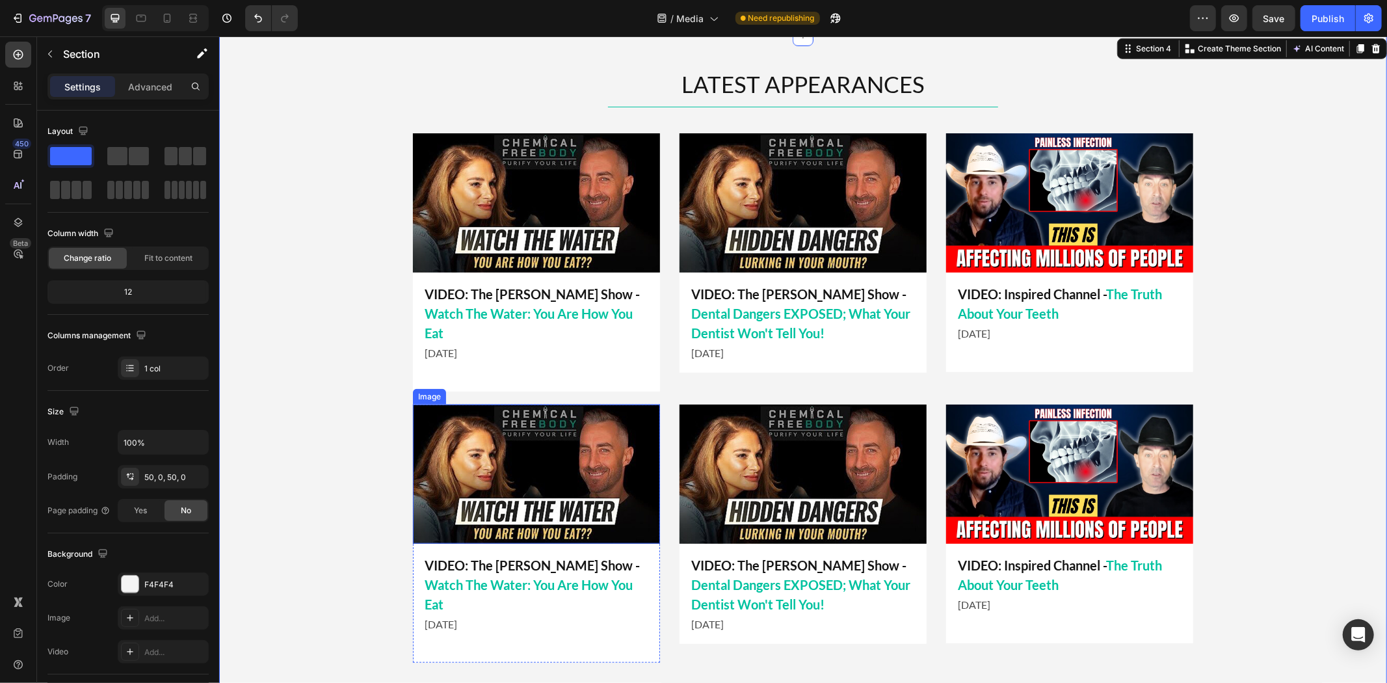
click at [438, 404] on img at bounding box center [535, 473] width 247 height 139
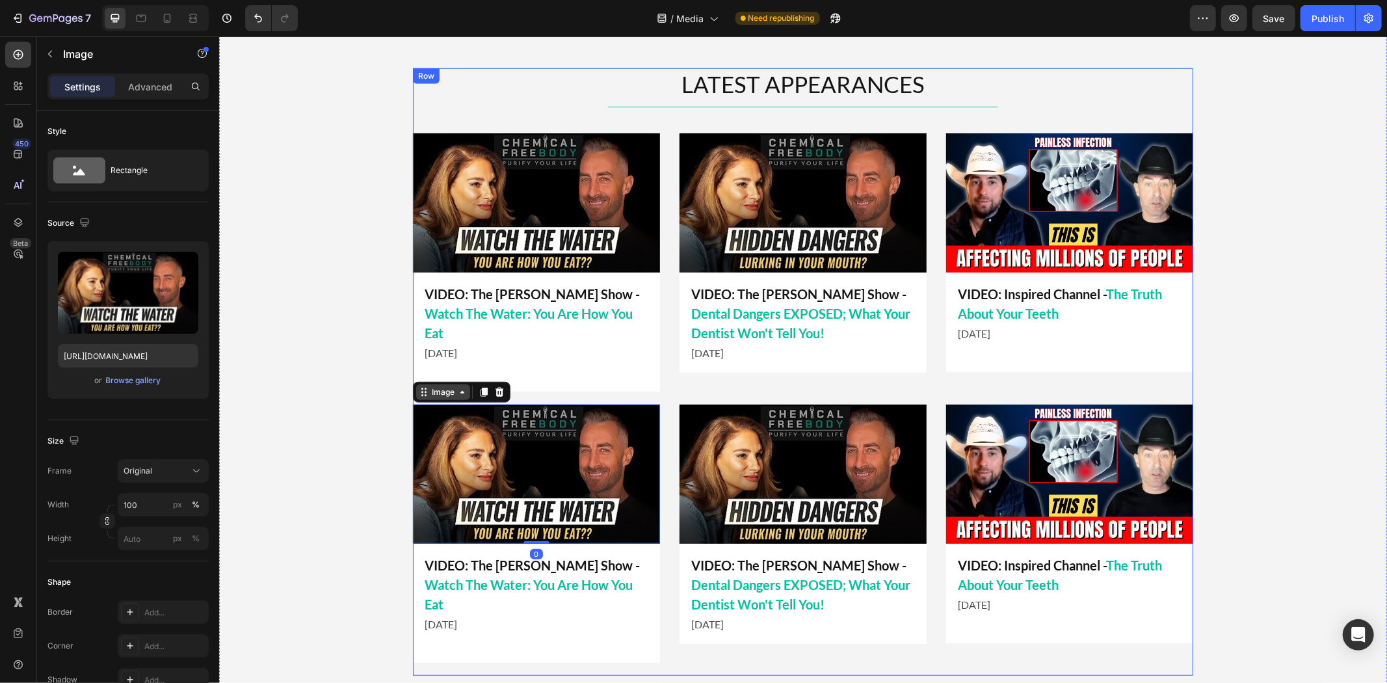
click at [437, 385] on div "Image" at bounding box center [442, 391] width 28 height 12
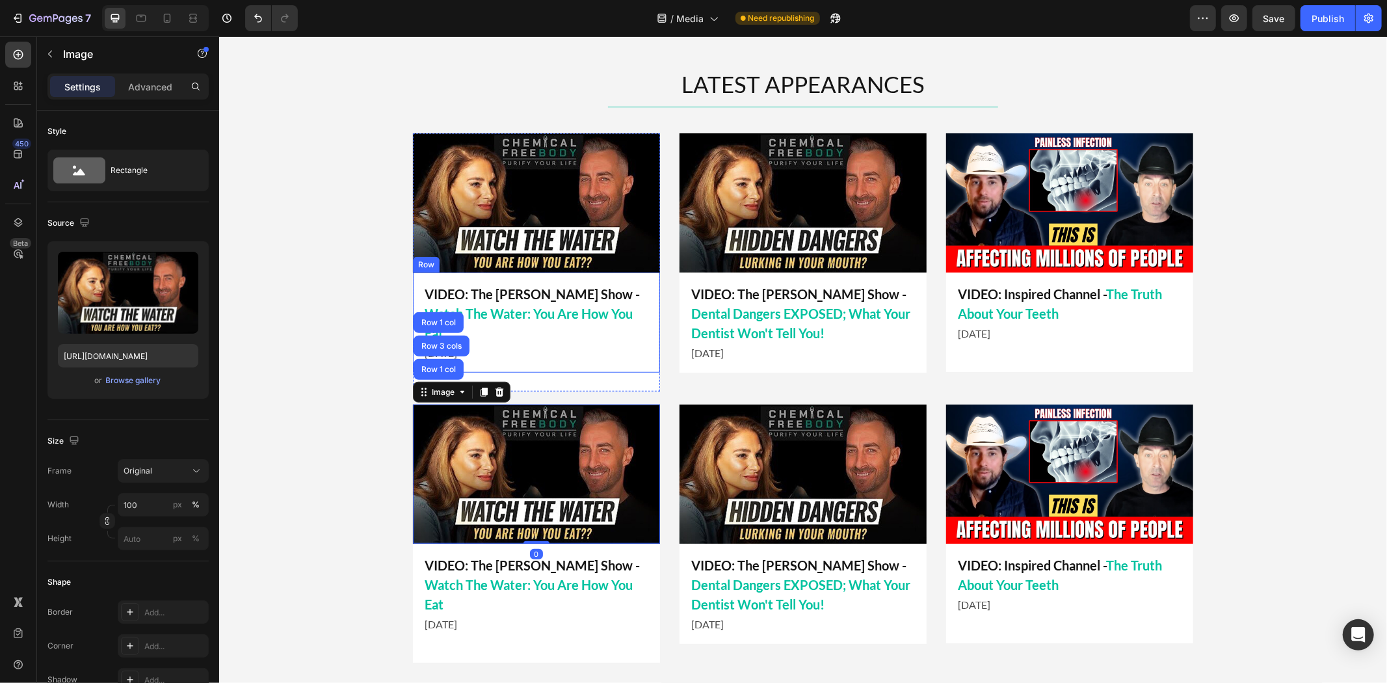
click at [539, 269] on div "Image" at bounding box center [535, 202] width 247 height 139
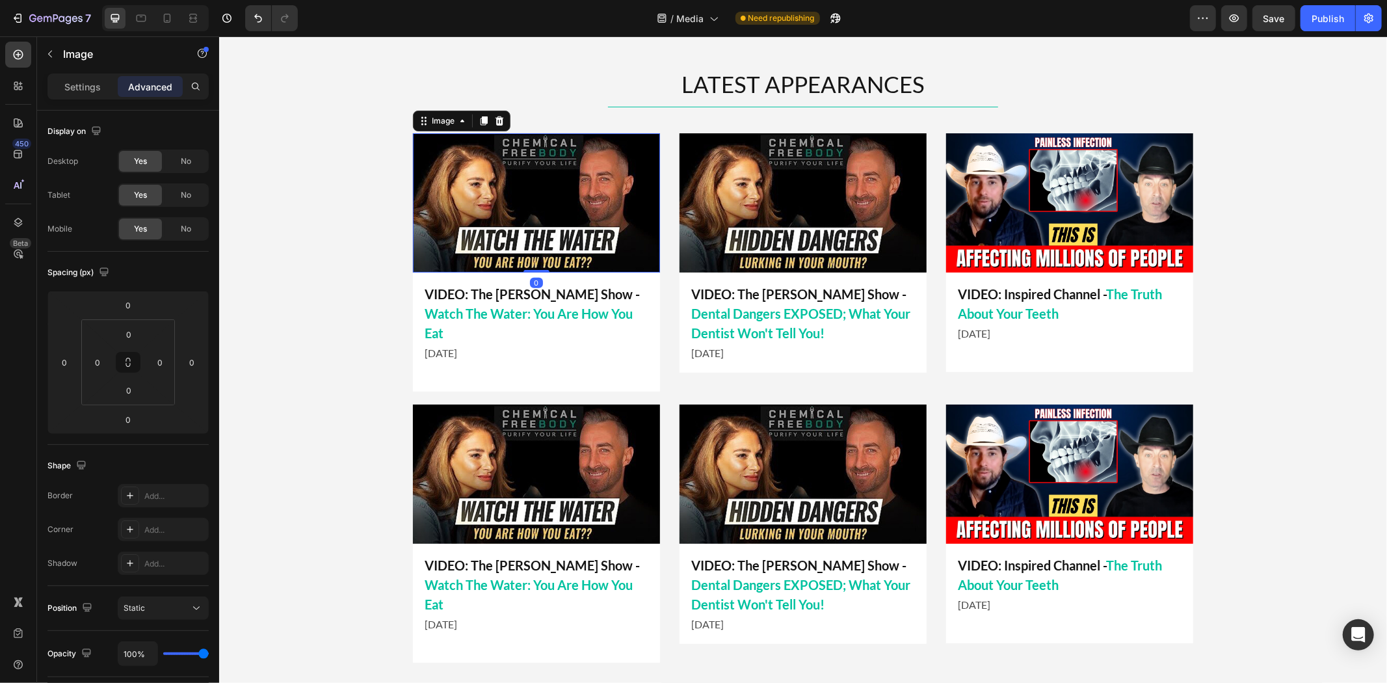
click at [458, 111] on div "Image" at bounding box center [461, 120] width 98 height 21
click at [456, 115] on icon at bounding box center [461, 120] width 10 height 10
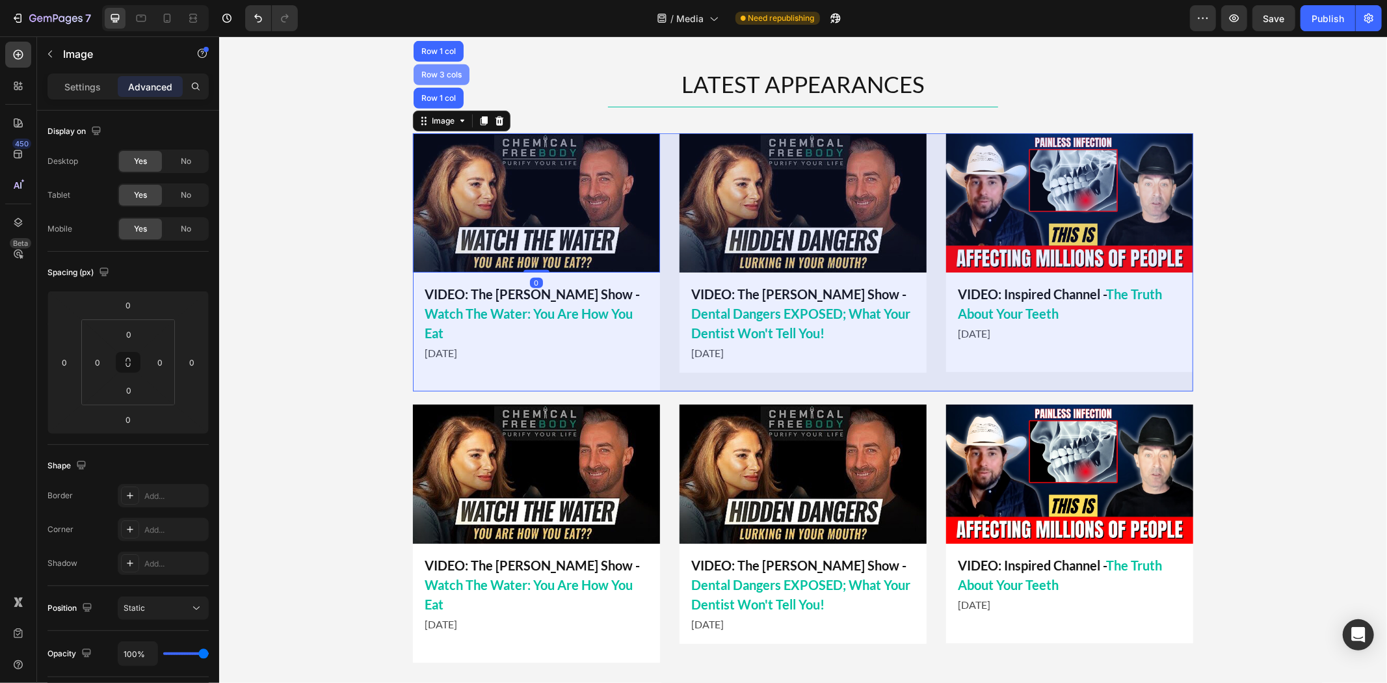
click at [443, 74] on div "Row 3 cols" at bounding box center [441, 74] width 46 height 8
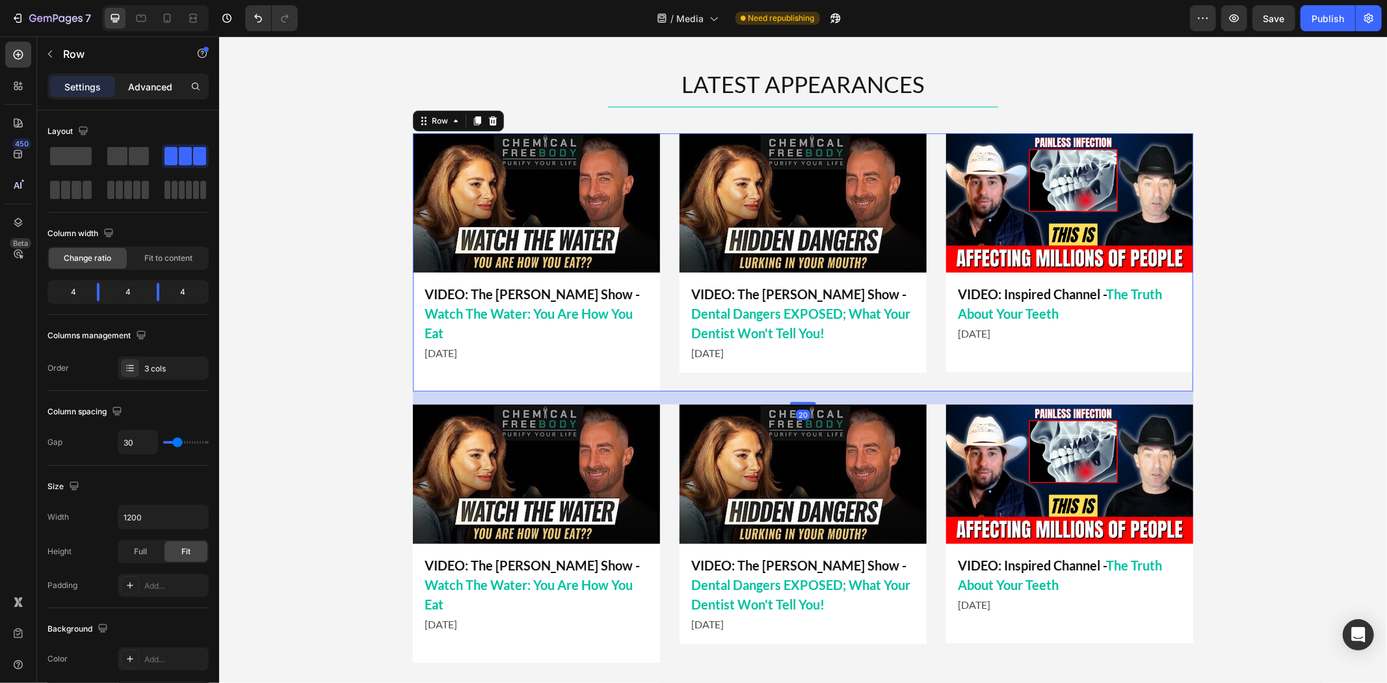
click at [157, 81] on p "Advanced" at bounding box center [150, 87] width 44 height 14
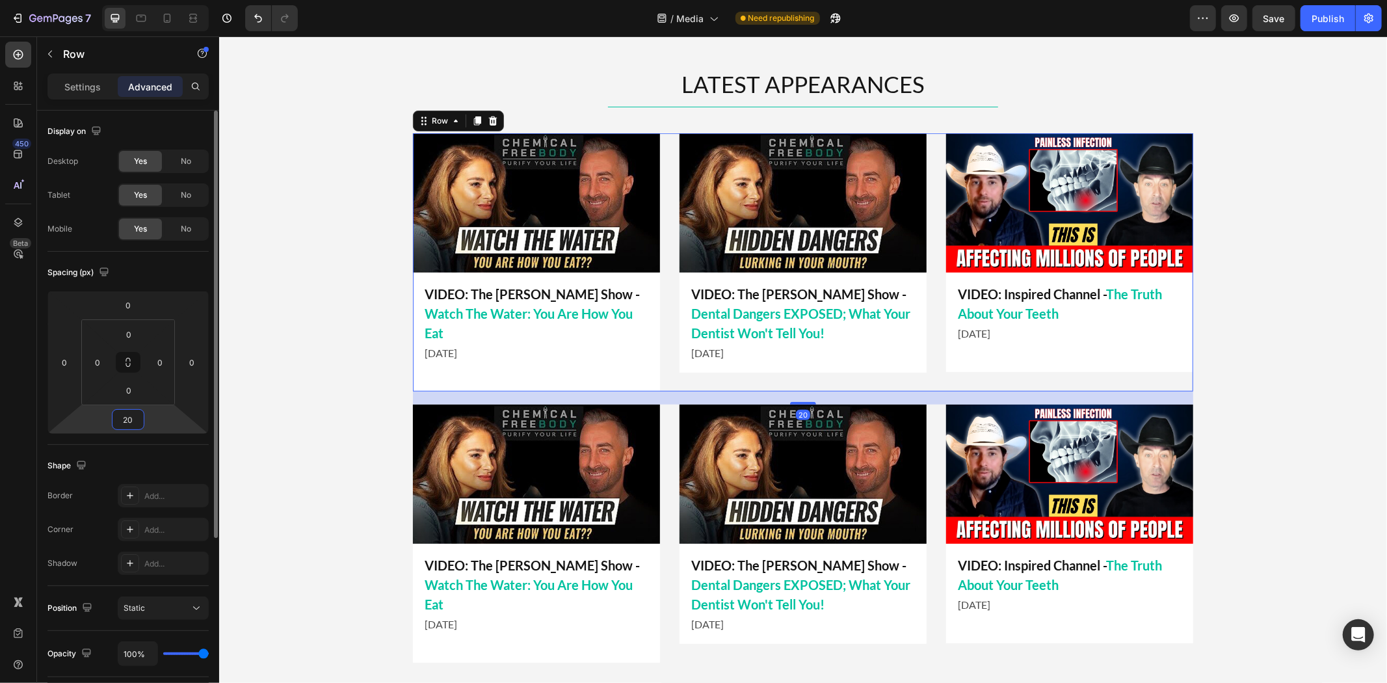
click at [133, 425] on input "20" at bounding box center [128, 420] width 26 height 20
type input "40"
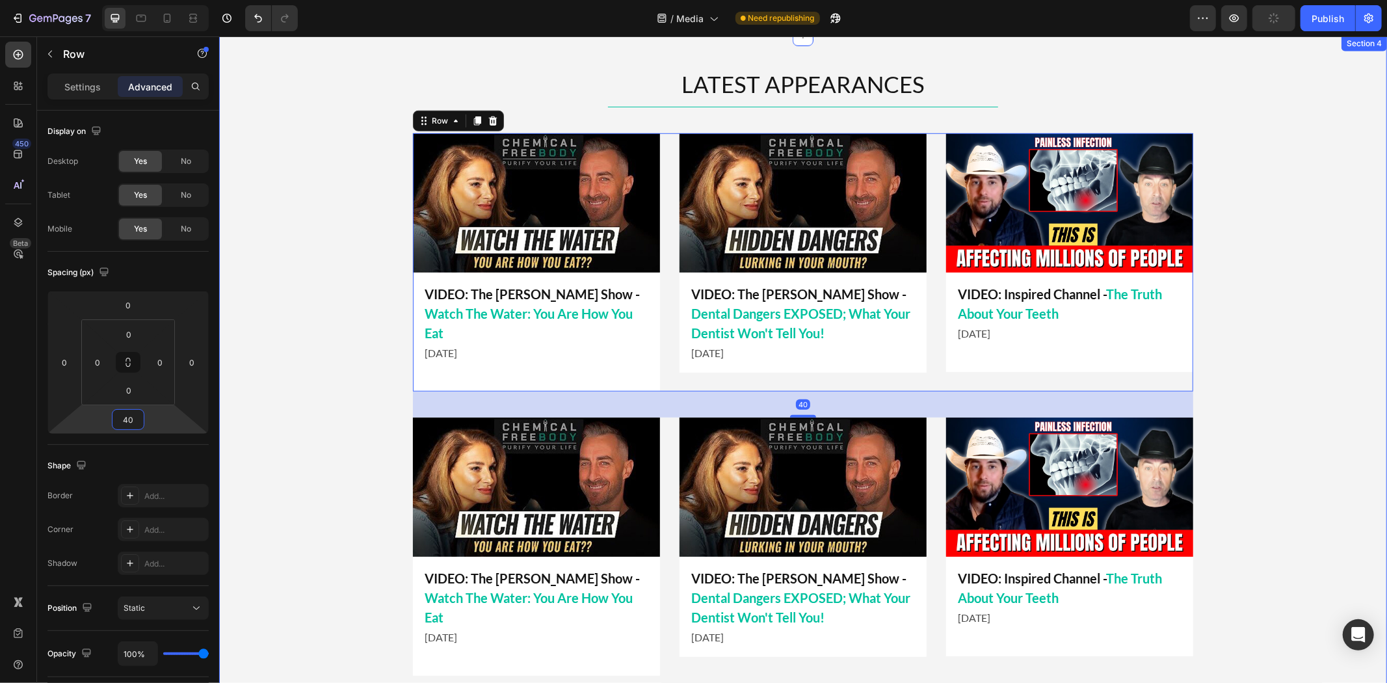
click at [316, 411] on div "LATEST APPEARANCES Heading Title Line Image VIDEO: Inspired Channel - The Truth…" at bounding box center [801, 378] width 1167 height 620
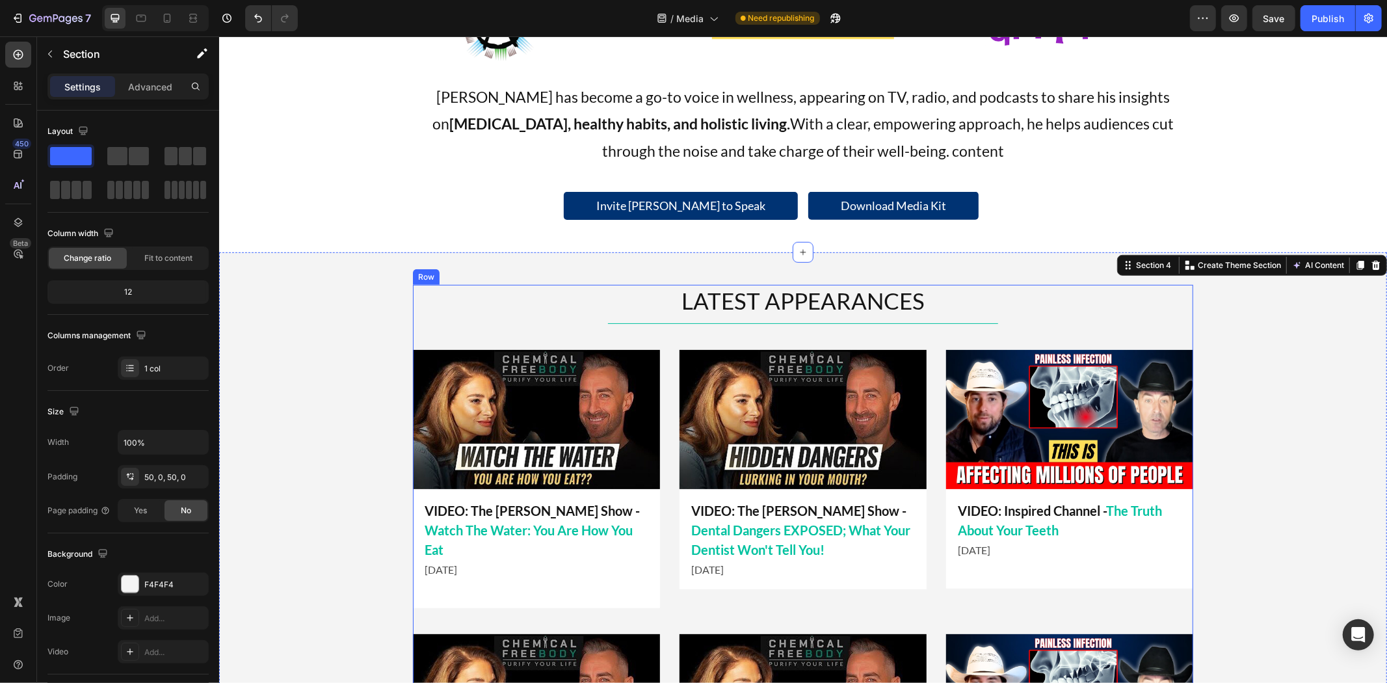
scroll to position [723, 0]
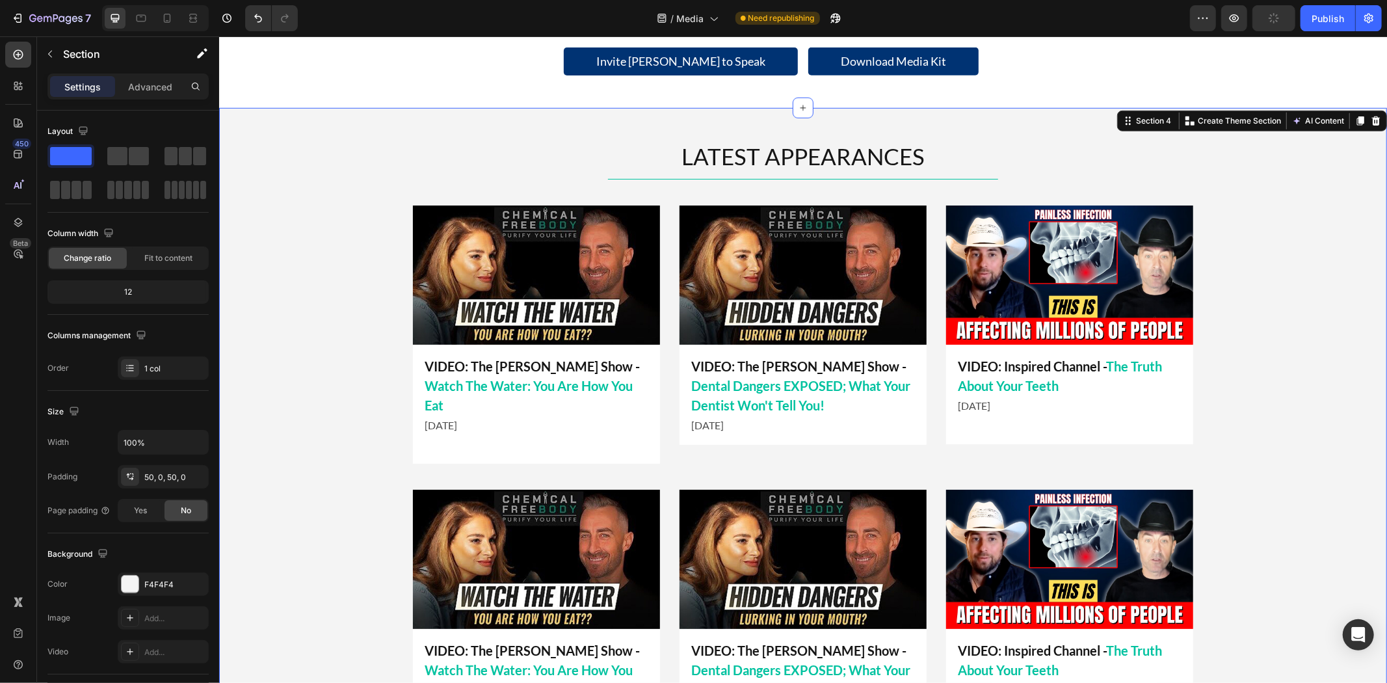
click at [358, 349] on div "LATEST APPEARANCES Heading Title Line Image VIDEO: Inspired Channel - The Truth…" at bounding box center [801, 450] width 1167 height 620
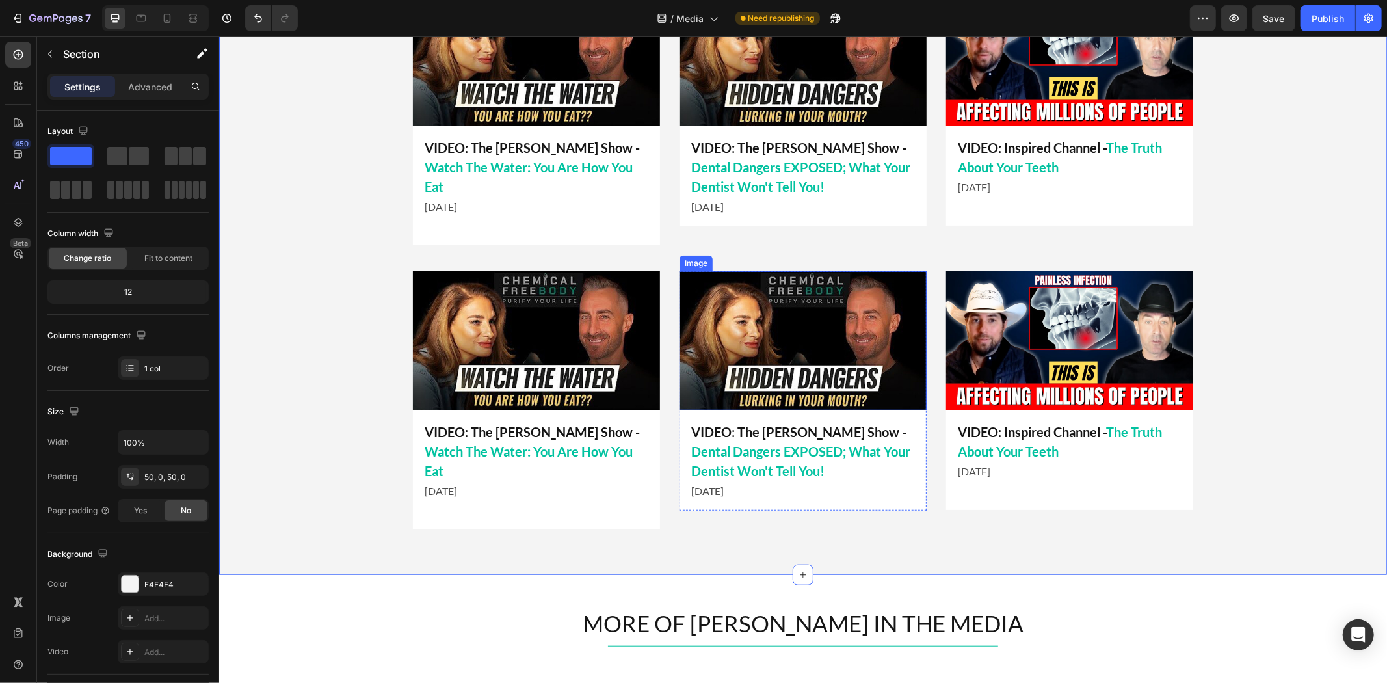
scroll to position [651, 0]
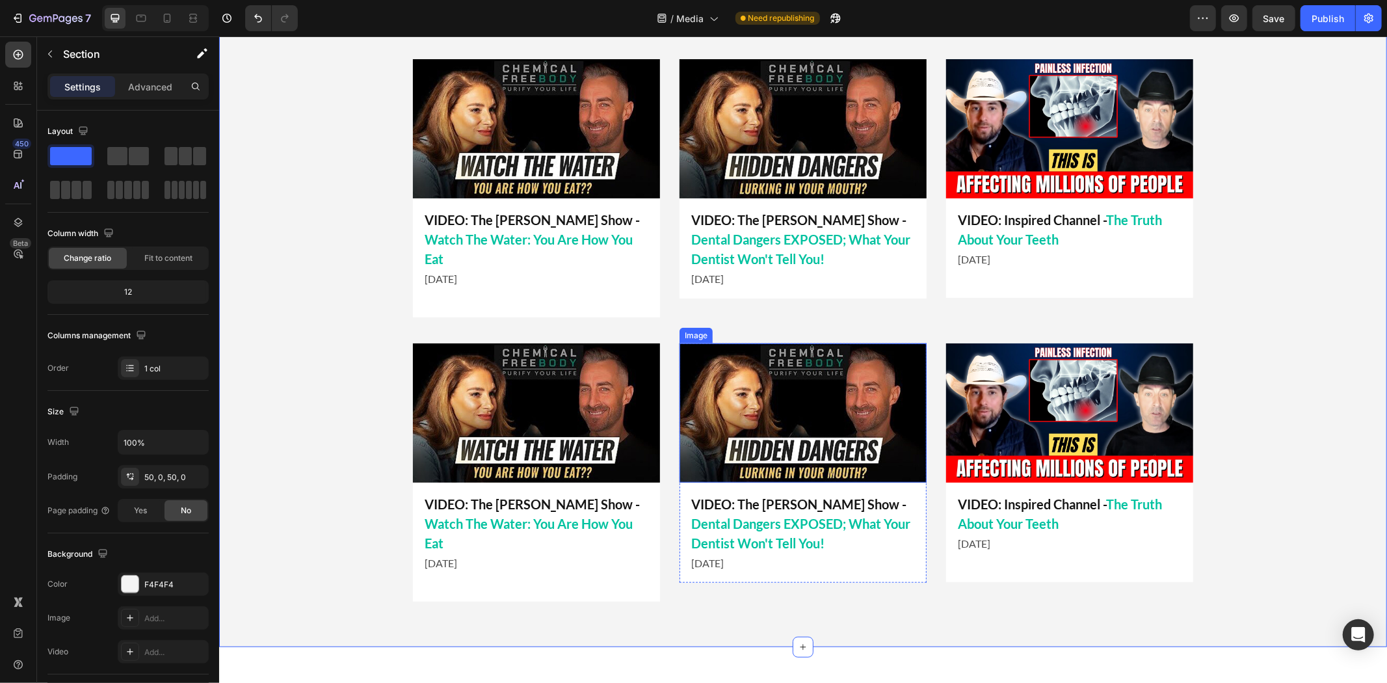
click at [589, 366] on img at bounding box center [535, 412] width 247 height 139
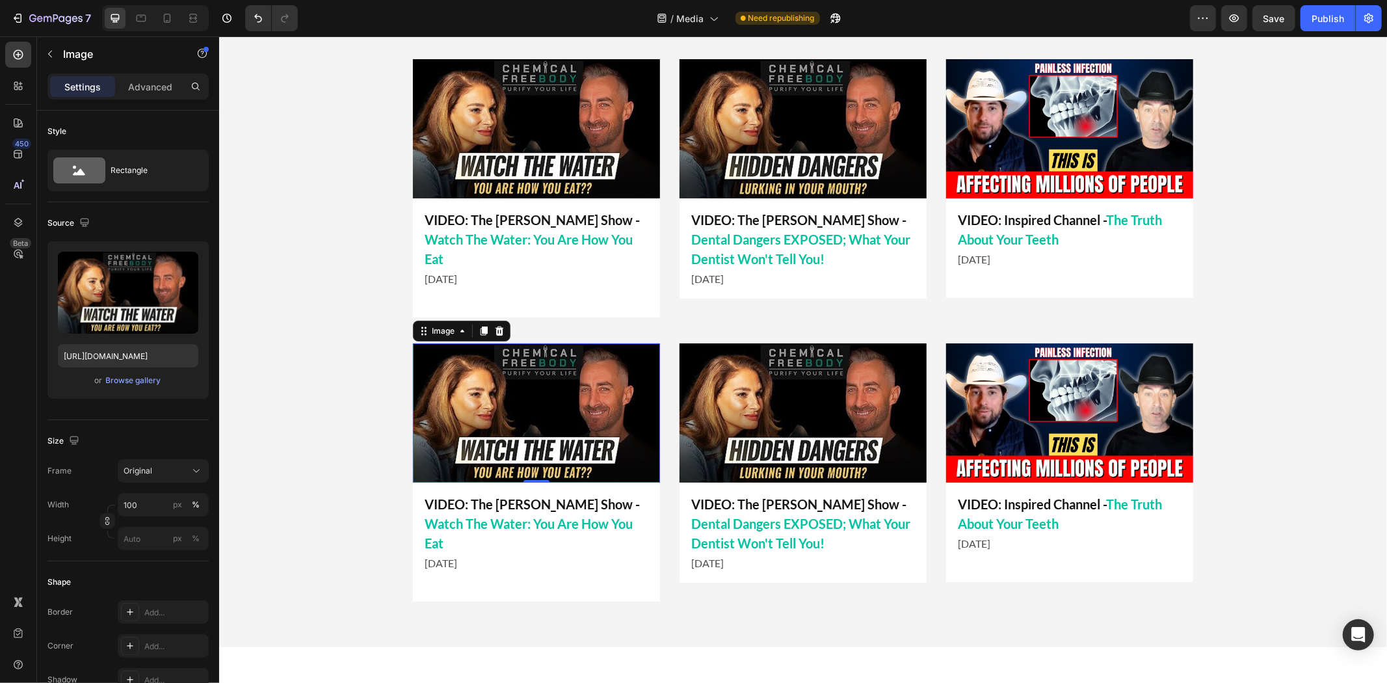
click at [324, 363] on div "LATEST APPEARANCES Heading Title Line Image VIDEO: Inspired Channel - The Truth…" at bounding box center [801, 303] width 1167 height 620
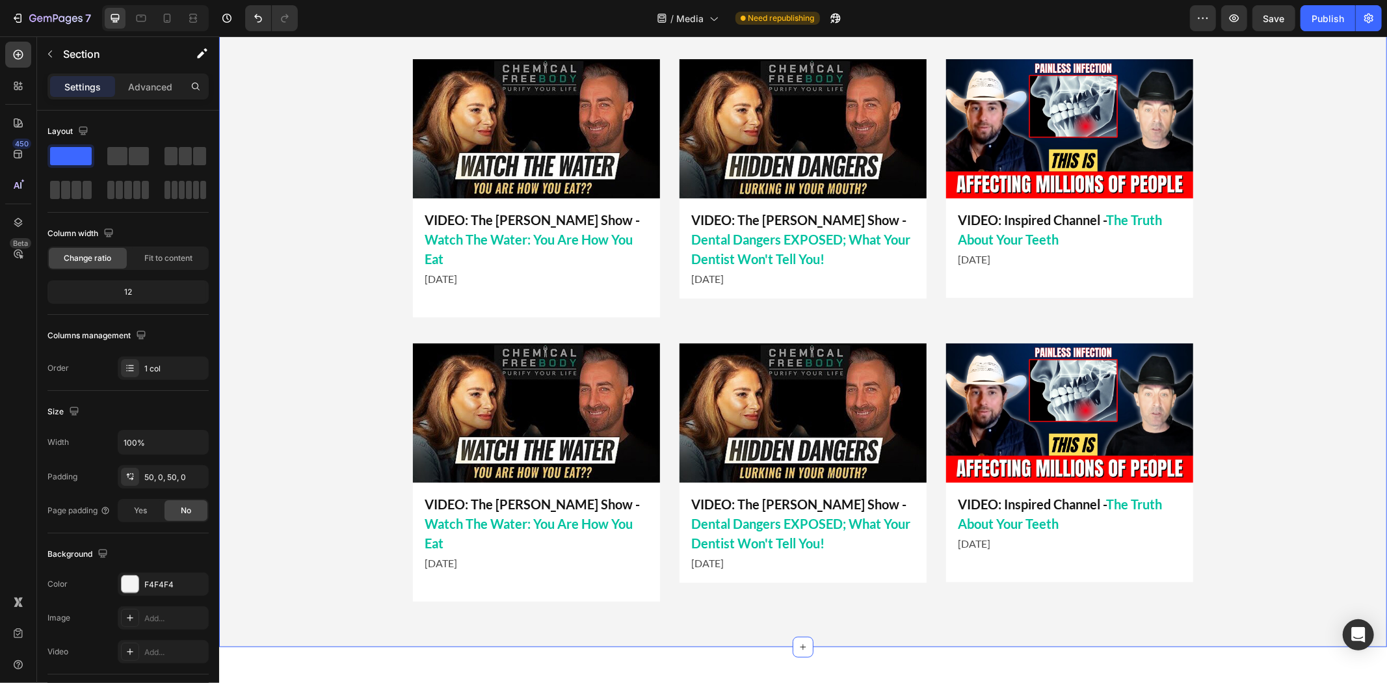
click at [503, 384] on img at bounding box center [535, 412] width 247 height 139
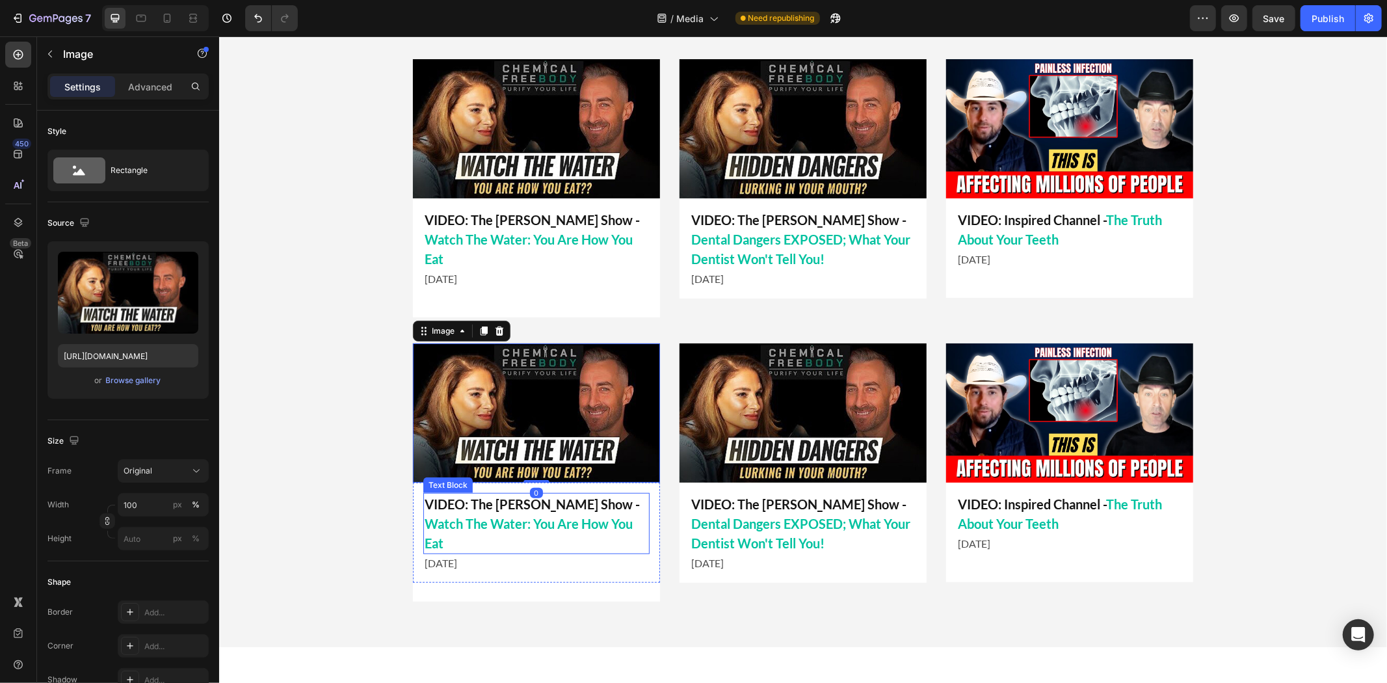
click at [462, 493] on p "VIDEO: The [PERSON_NAME] Show - Watch The Water: You Are How You Eat" at bounding box center [536, 522] width 224 height 59
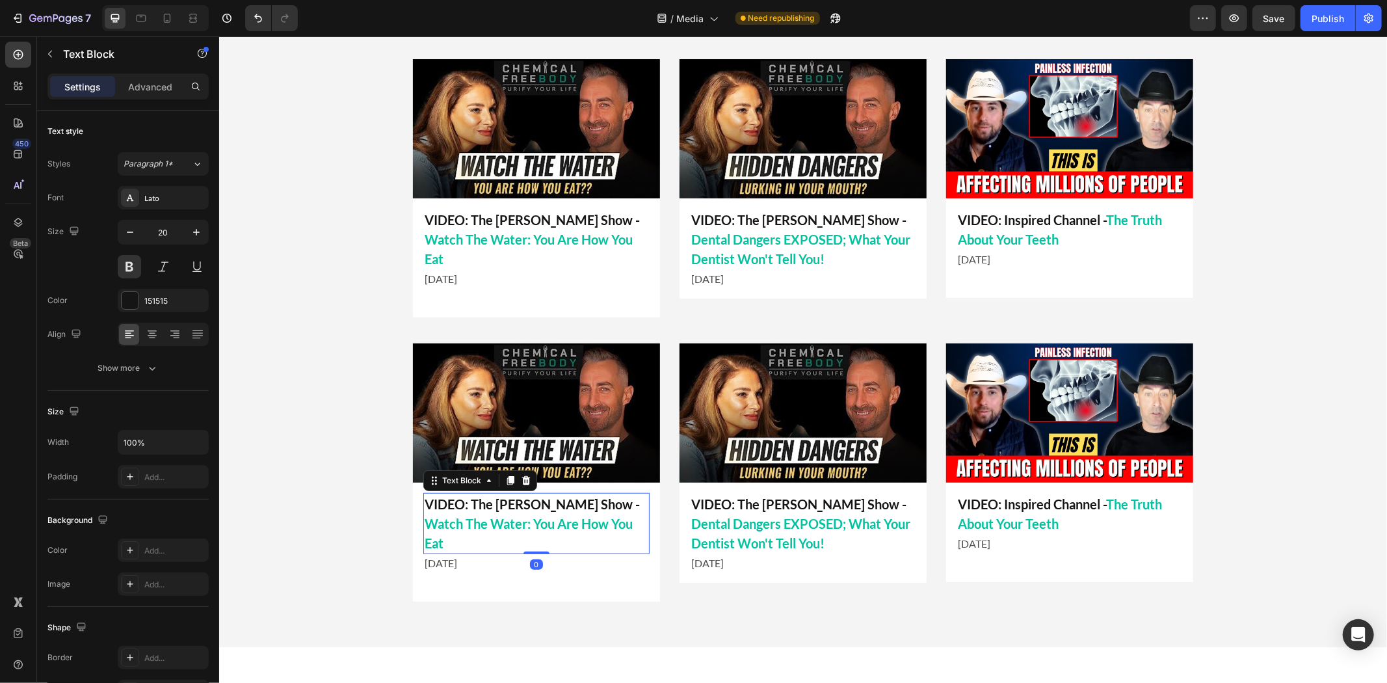
click at [475, 493] on p "VIDEO: The [PERSON_NAME] Show - Watch The Water: You Are How You Eat" at bounding box center [536, 522] width 224 height 59
click at [469, 493] on p "VIDEO: The [PERSON_NAME] Show - Watch The Water: You Are How You Eat" at bounding box center [536, 522] width 224 height 59
click at [575, 387] on img at bounding box center [535, 412] width 247 height 139
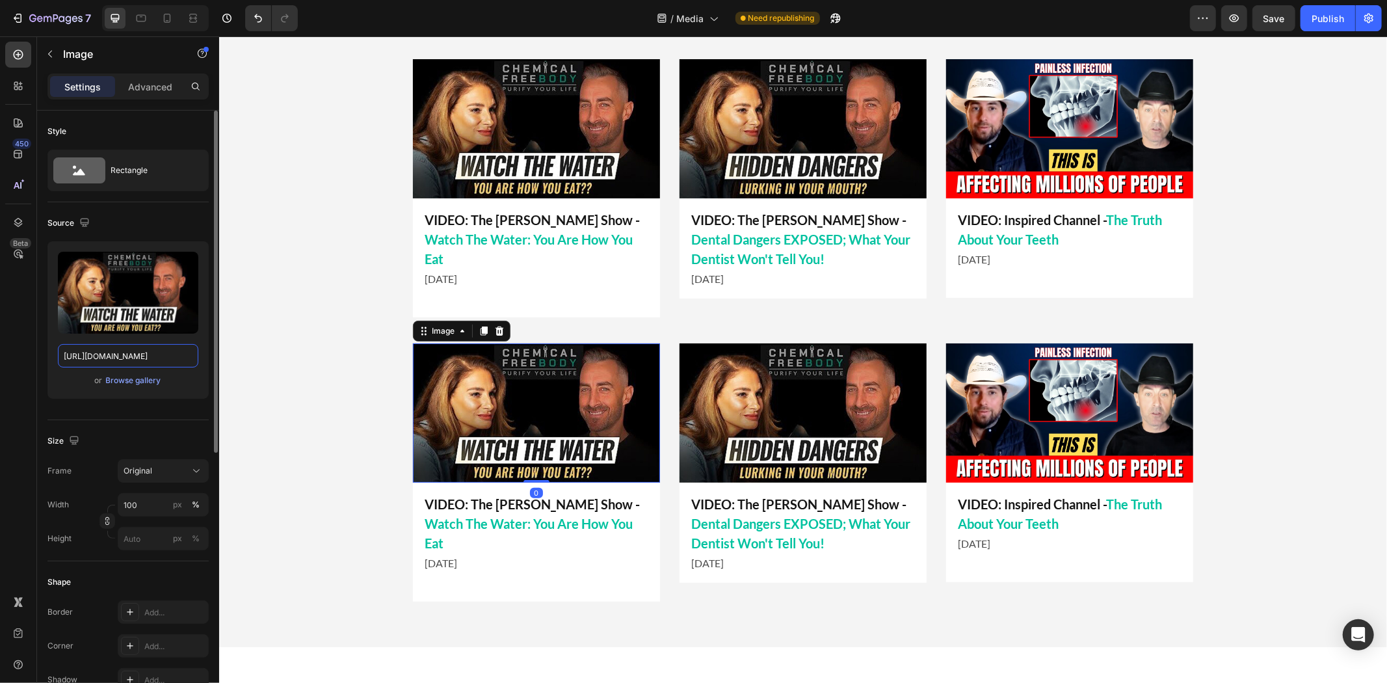
click at [112, 355] on input "[URL][DOMAIN_NAME]" at bounding box center [128, 355] width 140 height 23
type input "[URL][DOMAIN_NAME]"
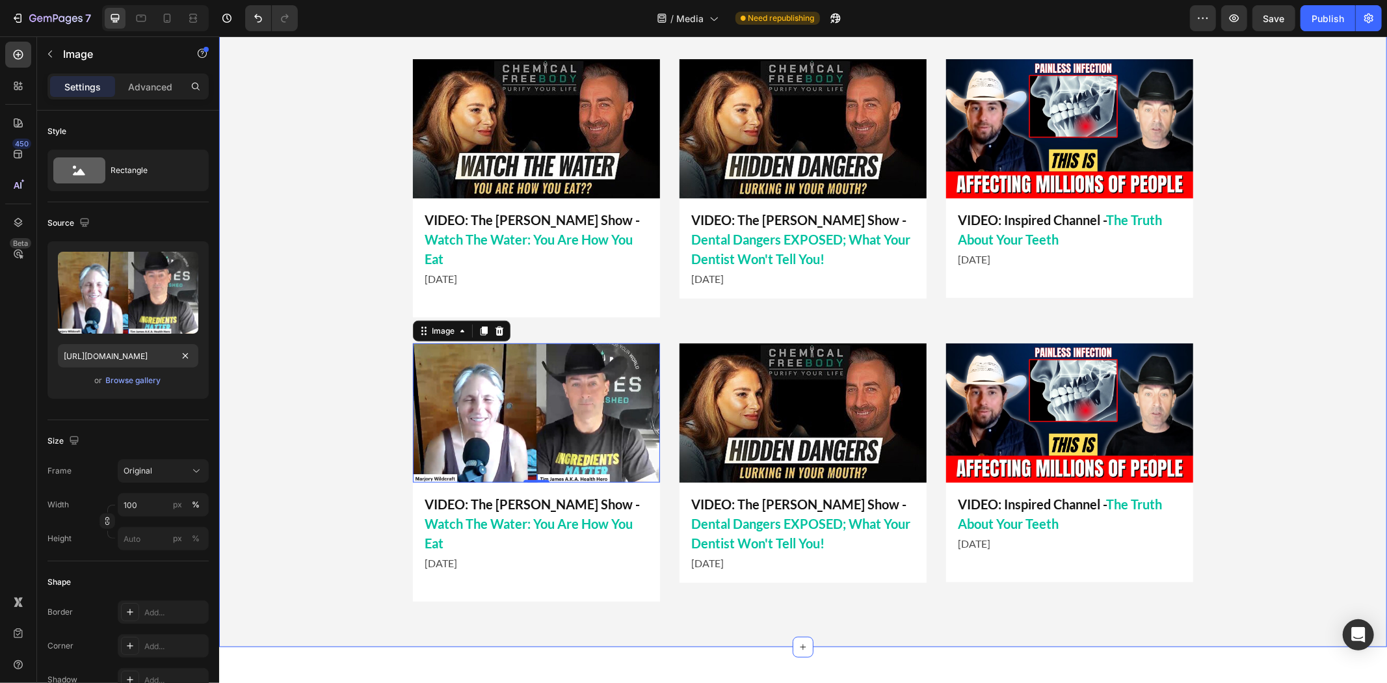
click at [314, 456] on div "LATEST APPEARANCES Heading Title Line Image VIDEO: Inspired Channel - The Truth…" at bounding box center [801, 303] width 1167 height 620
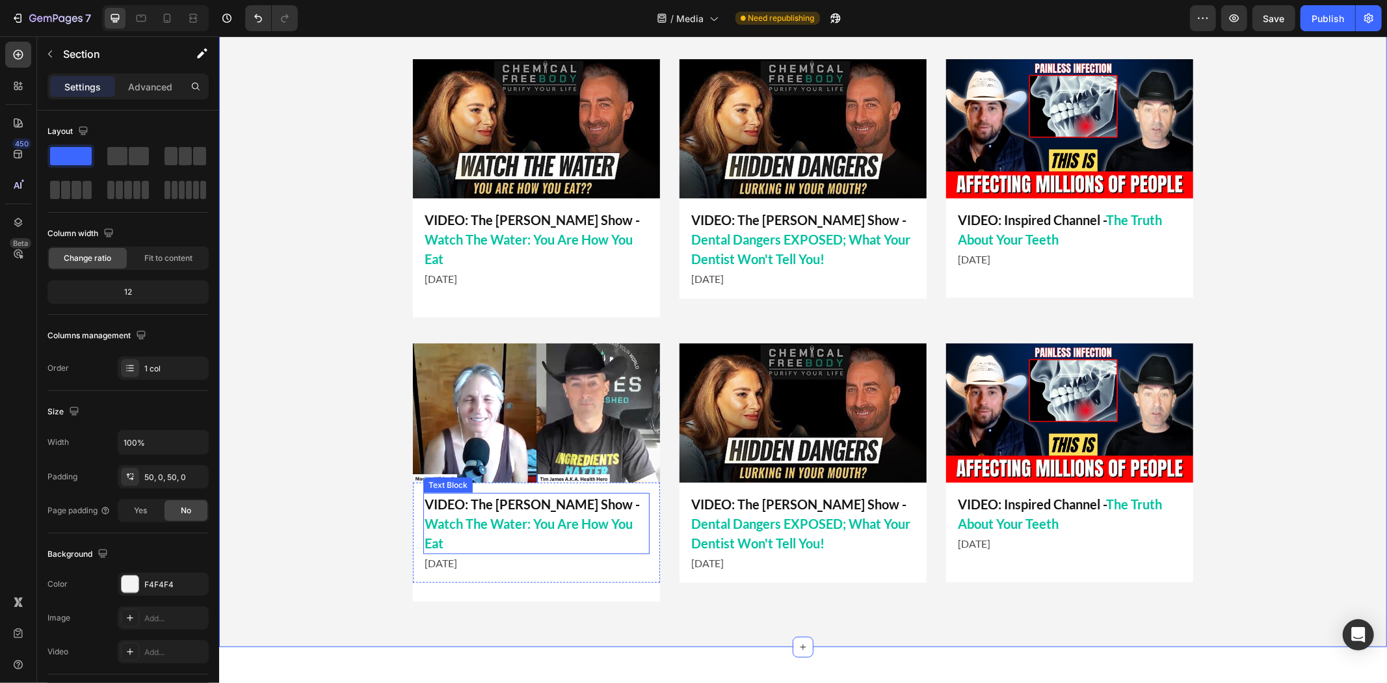
click at [500, 515] on span "Watch The Water: You Are How You Eat" at bounding box center [528, 532] width 208 height 35
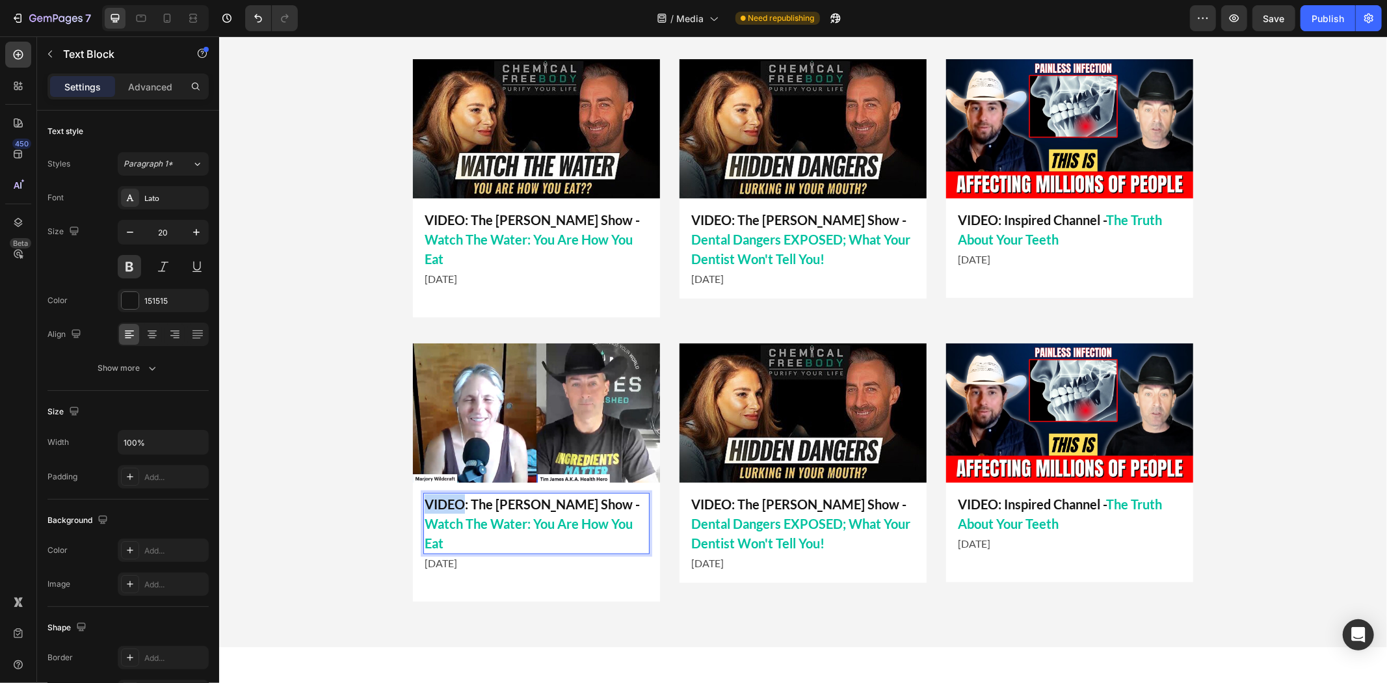
drag, startPoint x: 456, startPoint y: 485, endPoint x: 374, endPoint y: 487, distance: 81.9
click at [376, 487] on div "LATEST APPEARANCES Heading Title Line Image VIDEO: Inspired Channel - The Truth…" at bounding box center [801, 303] width 1167 height 620
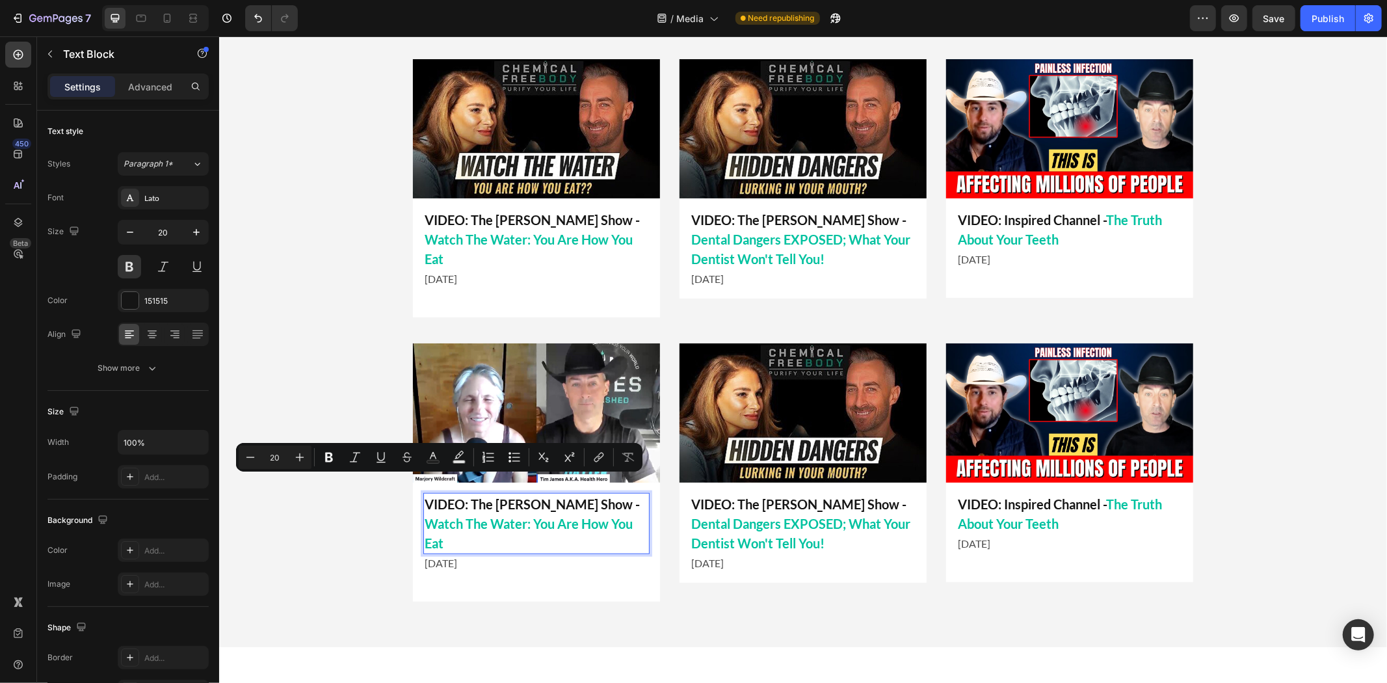
click at [467, 493] on p "VIDEO: The [PERSON_NAME] Show - Watch The Water: You Are How You Eat" at bounding box center [536, 522] width 224 height 59
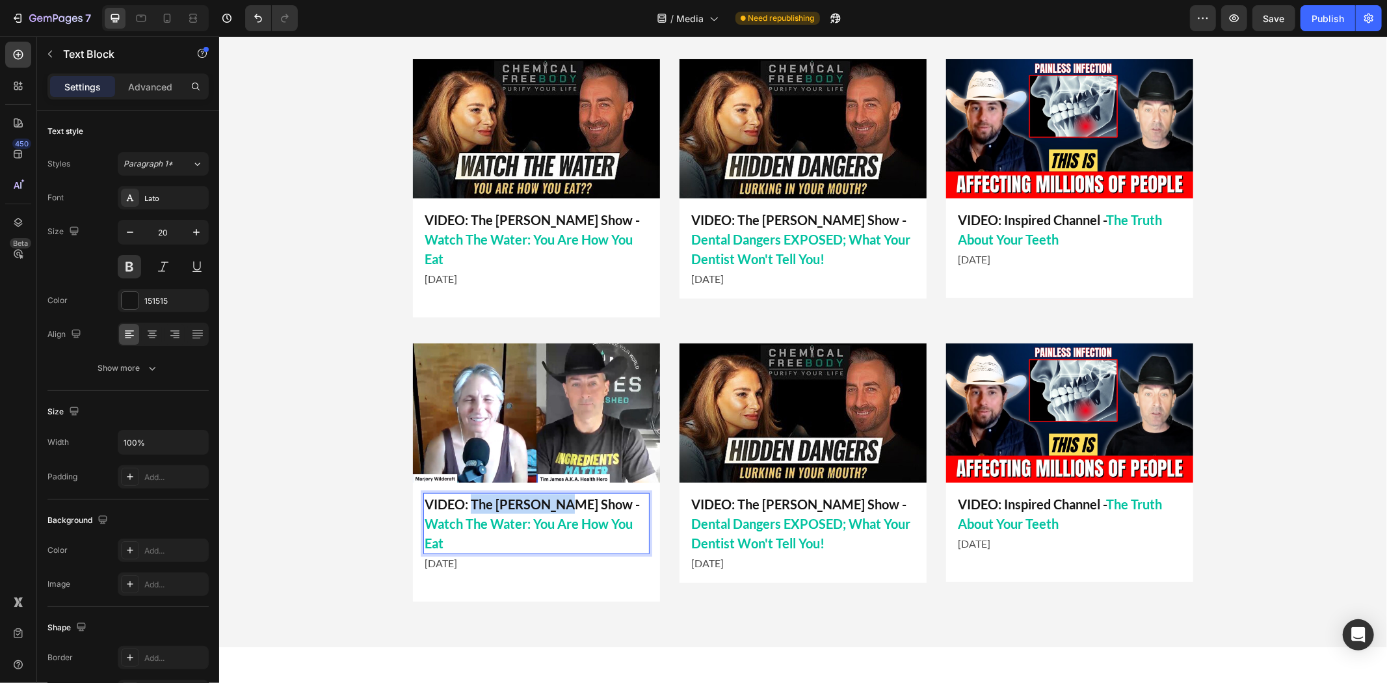
drag, startPoint x: 465, startPoint y: 484, endPoint x: 554, endPoint y: 486, distance: 89.7
click at [554, 493] on p "VIDEO: The [PERSON_NAME] Show - Watch The Water: You Are How You Eat" at bounding box center [536, 522] width 224 height 59
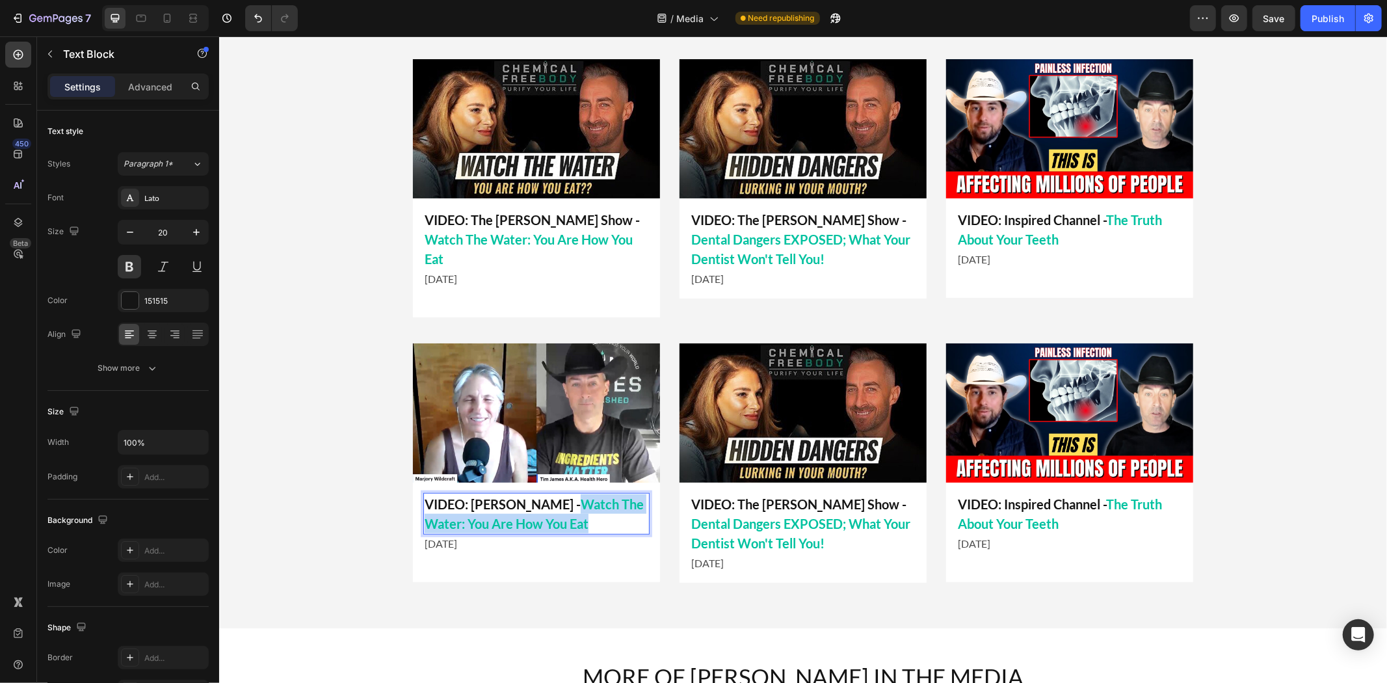
drag, startPoint x: 581, startPoint y: 484, endPoint x: 629, endPoint y: 510, distance: 53.8
click at [629, 510] on p "VIDEO: Marjory Wildcraft - Watch The Water: You Are How You Eat" at bounding box center [536, 512] width 224 height 39
click at [551, 493] on p "VIDEO: Marjory Wildcraft - Watch The Water: You Are How You Eat" at bounding box center [536, 512] width 224 height 39
click at [596, 495] on span "Watch The Water: You Are How You Eat" at bounding box center [533, 512] width 219 height 35
drag, startPoint x: 583, startPoint y: 485, endPoint x: 614, endPoint y: 504, distance: 36.5
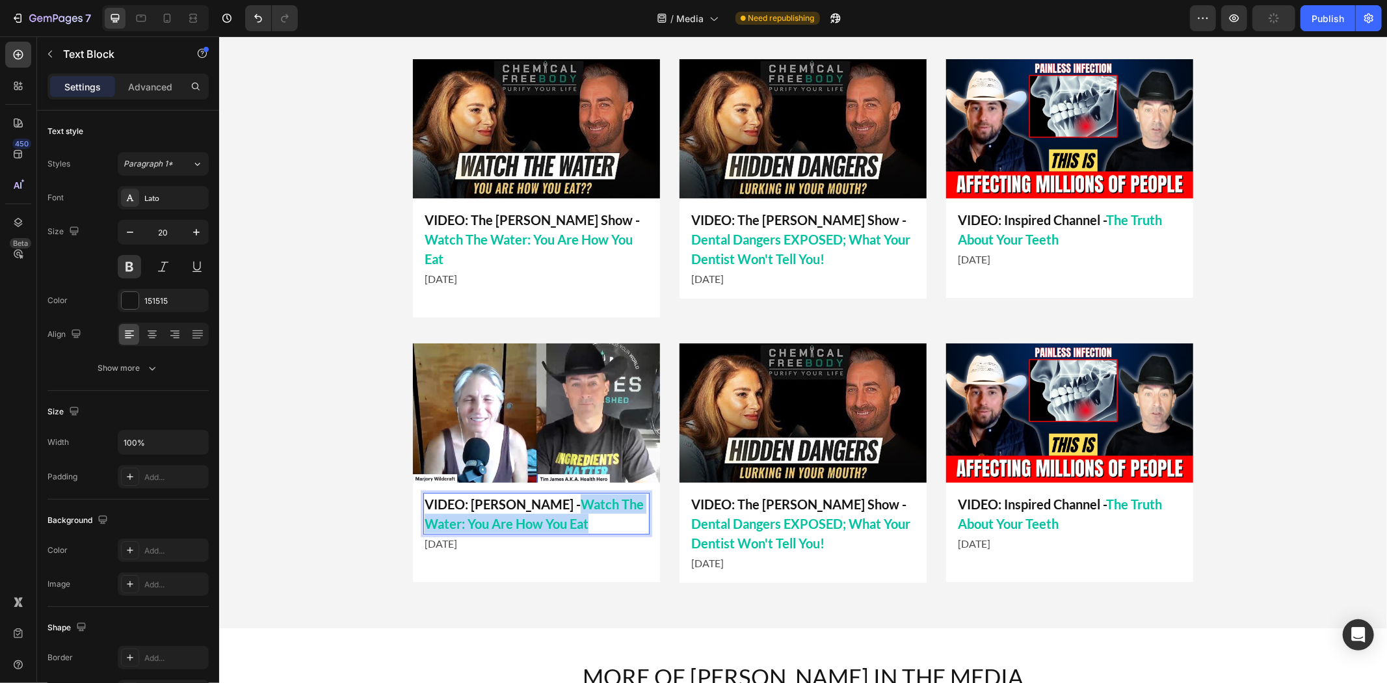
click at [614, 504] on p "VIDEO: Marjory Wildcraft - Watch The Water: You Are How You Eat" at bounding box center [536, 512] width 224 height 39
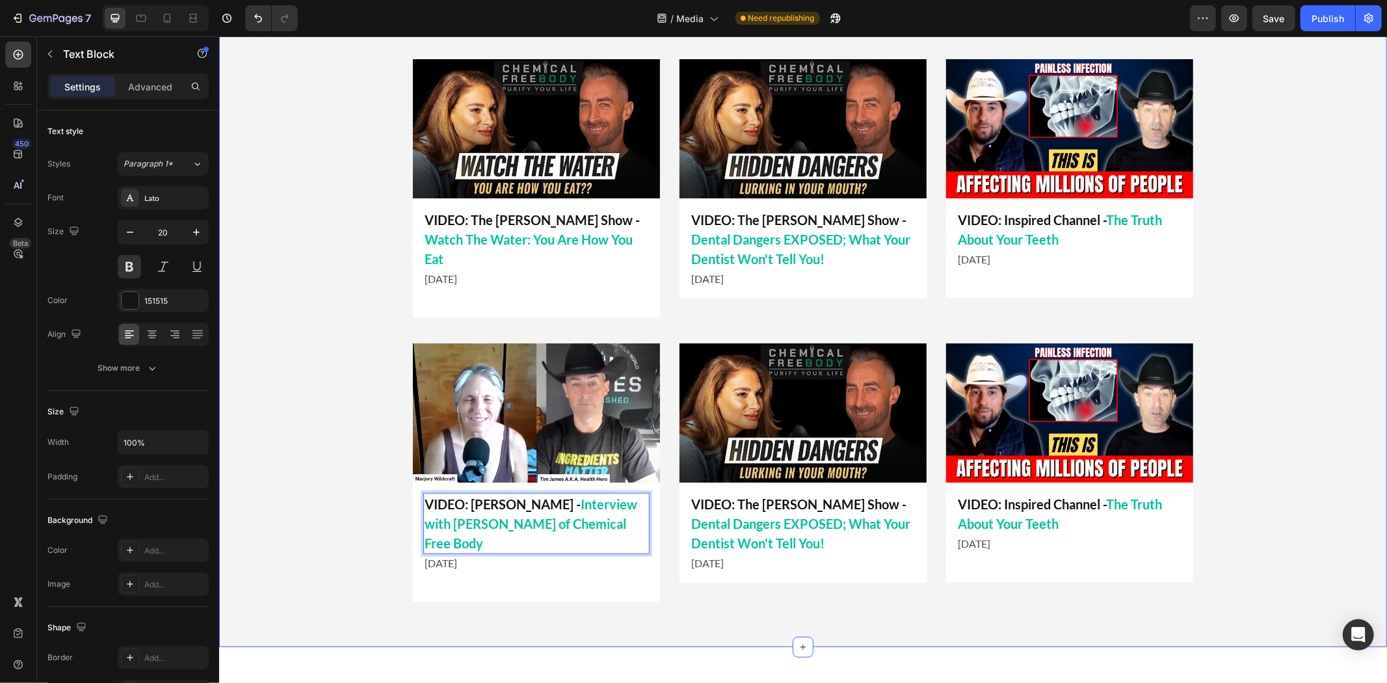
click at [342, 542] on div "LATEST APPEARANCES Heading Title Line Image VIDEO: Inspired Channel - The Truth…" at bounding box center [801, 303] width 1167 height 620
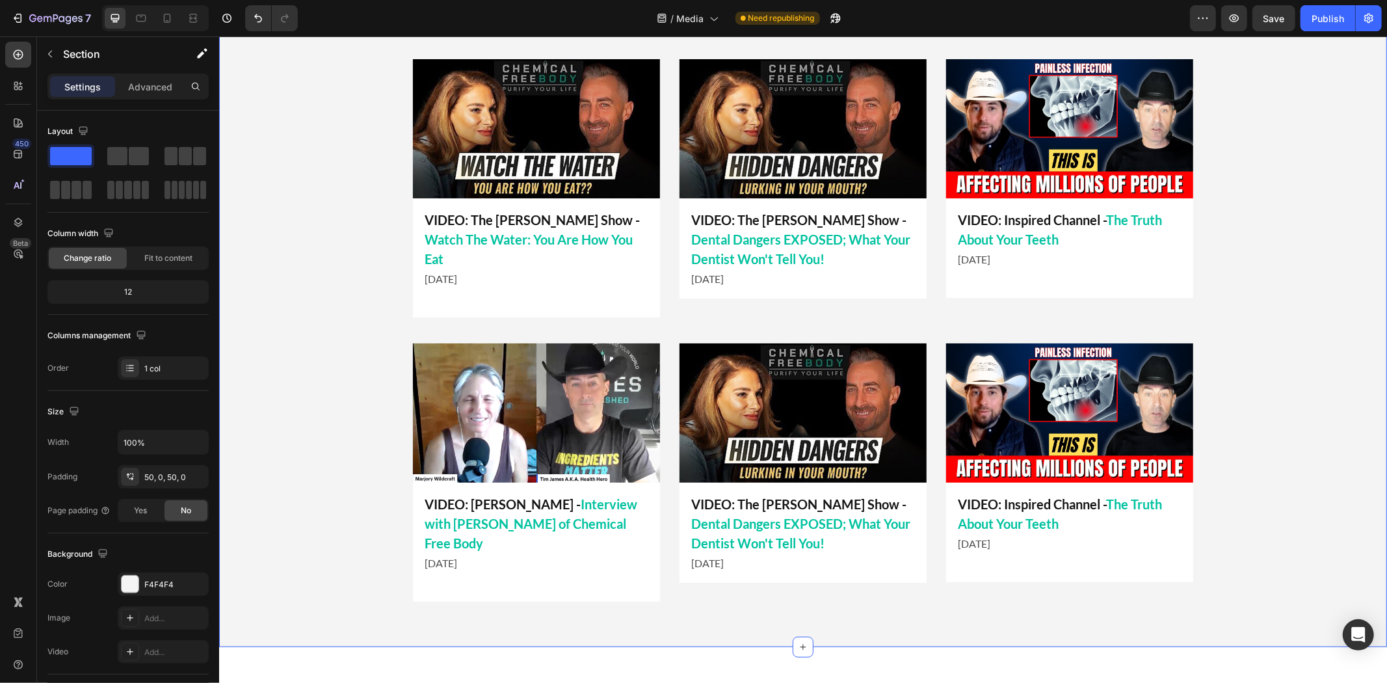
click at [515, 497] on span "Interview with Tim James of Chemical Free Body" at bounding box center [530, 522] width 213 height 55
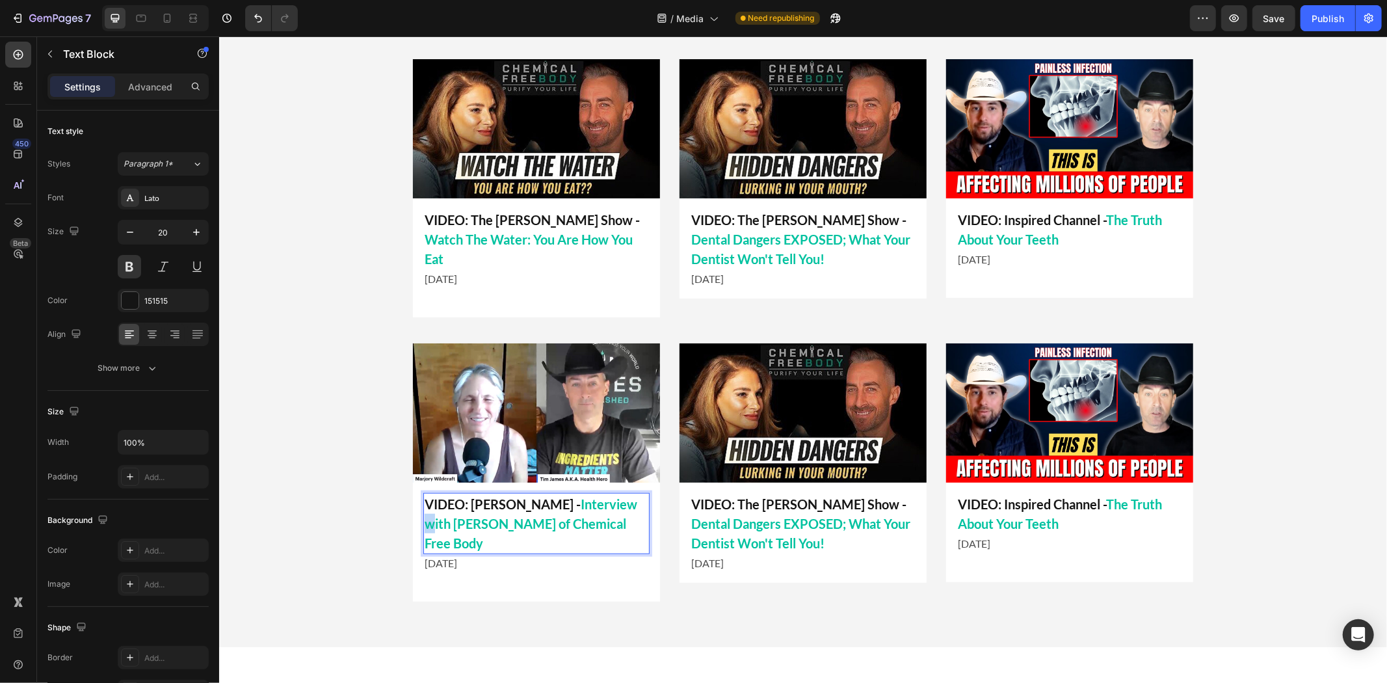
drag, startPoint x: 428, startPoint y: 507, endPoint x: 421, endPoint y: 508, distance: 7.3
click at [424, 508] on span "Interview with Tim James of Chemical Free Body" at bounding box center [530, 522] width 213 height 55
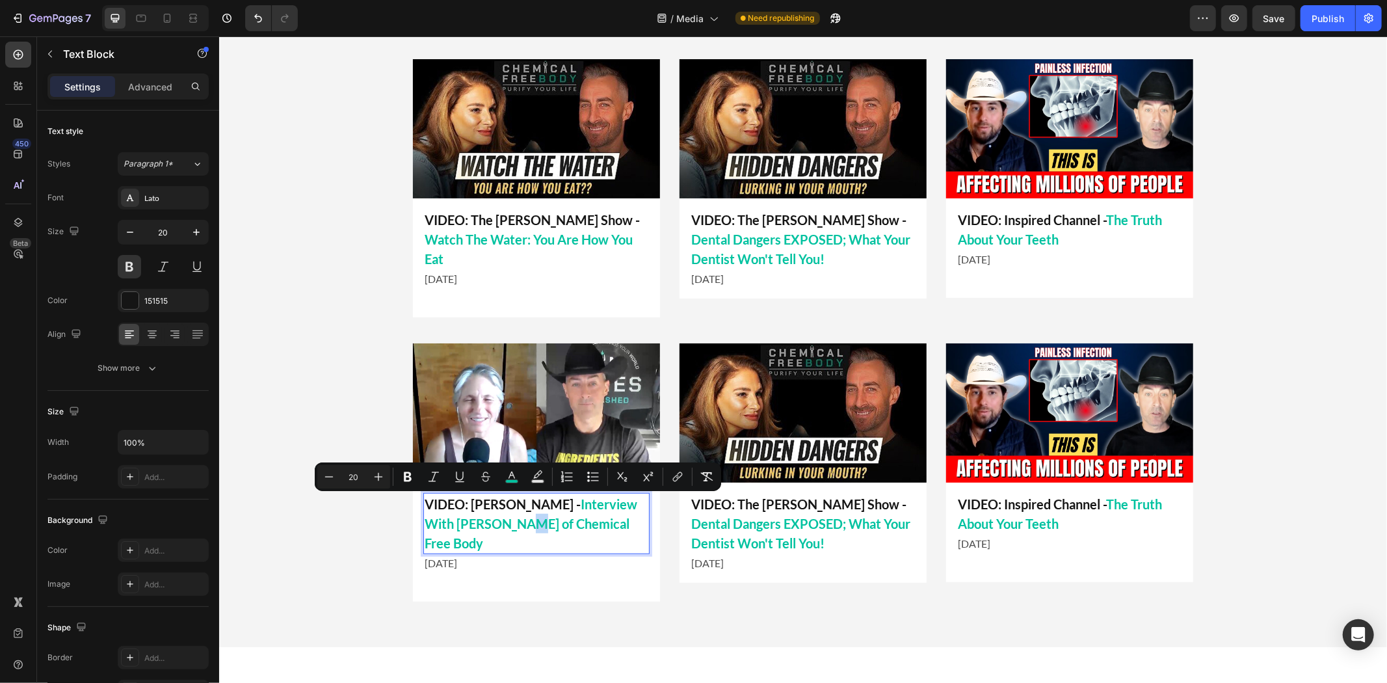
click at [515, 508] on span "Interview With Tim James of Chemical Free Body" at bounding box center [530, 522] width 213 height 55
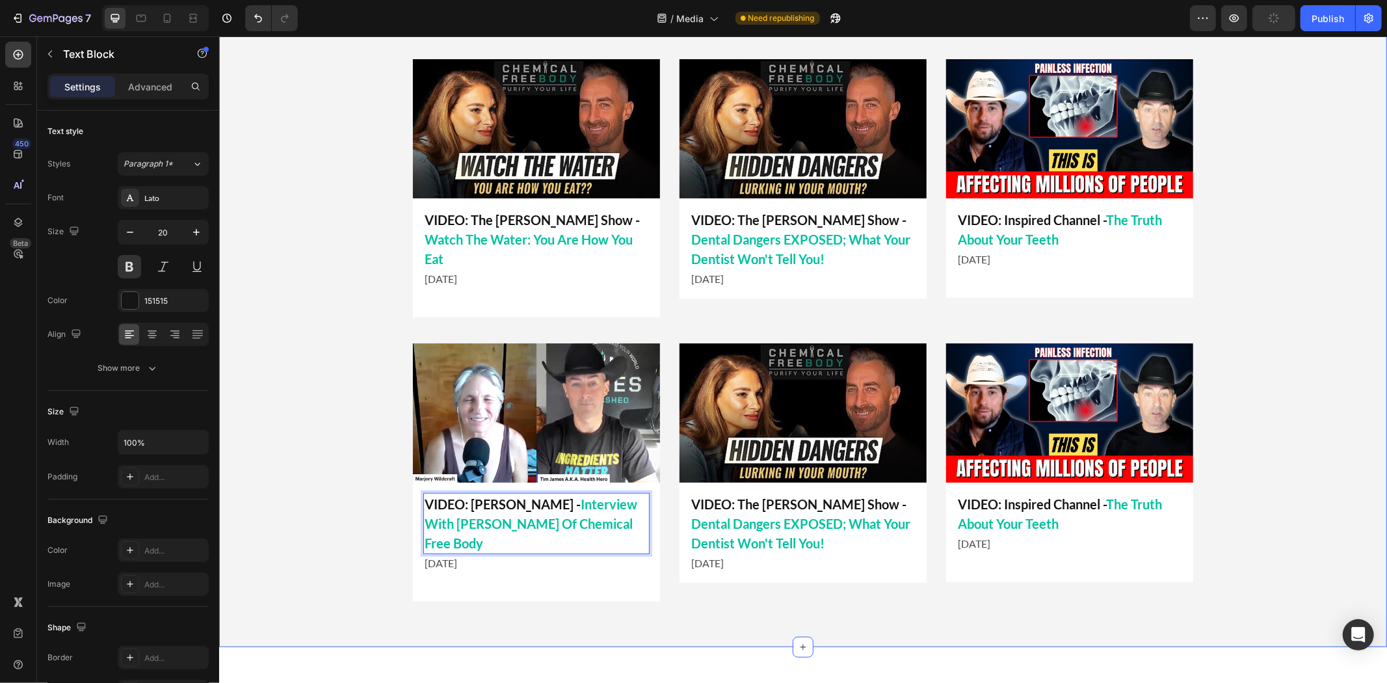
click at [350, 530] on div "LATEST APPEARANCES Heading Title Line Image VIDEO: Inspired Channel - The Truth…" at bounding box center [801, 303] width 1167 height 620
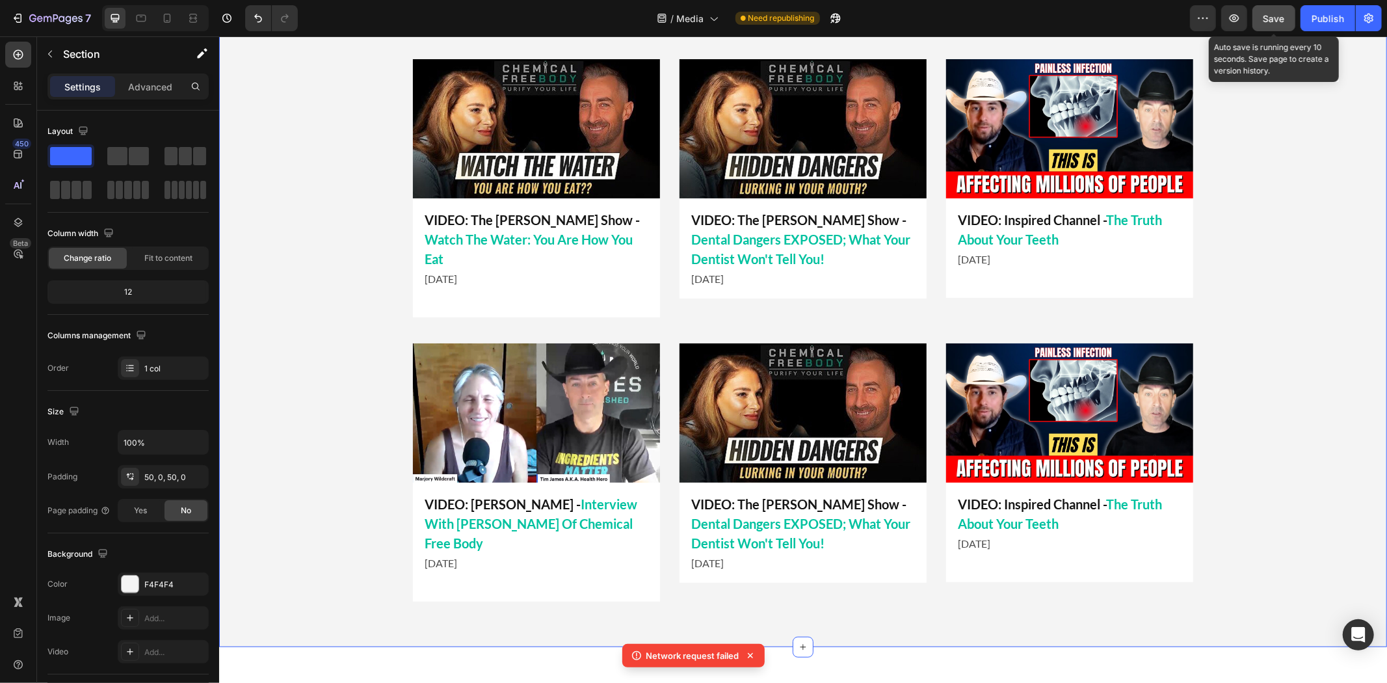
click at [1272, 15] on span "Save" at bounding box center [1273, 18] width 21 height 11
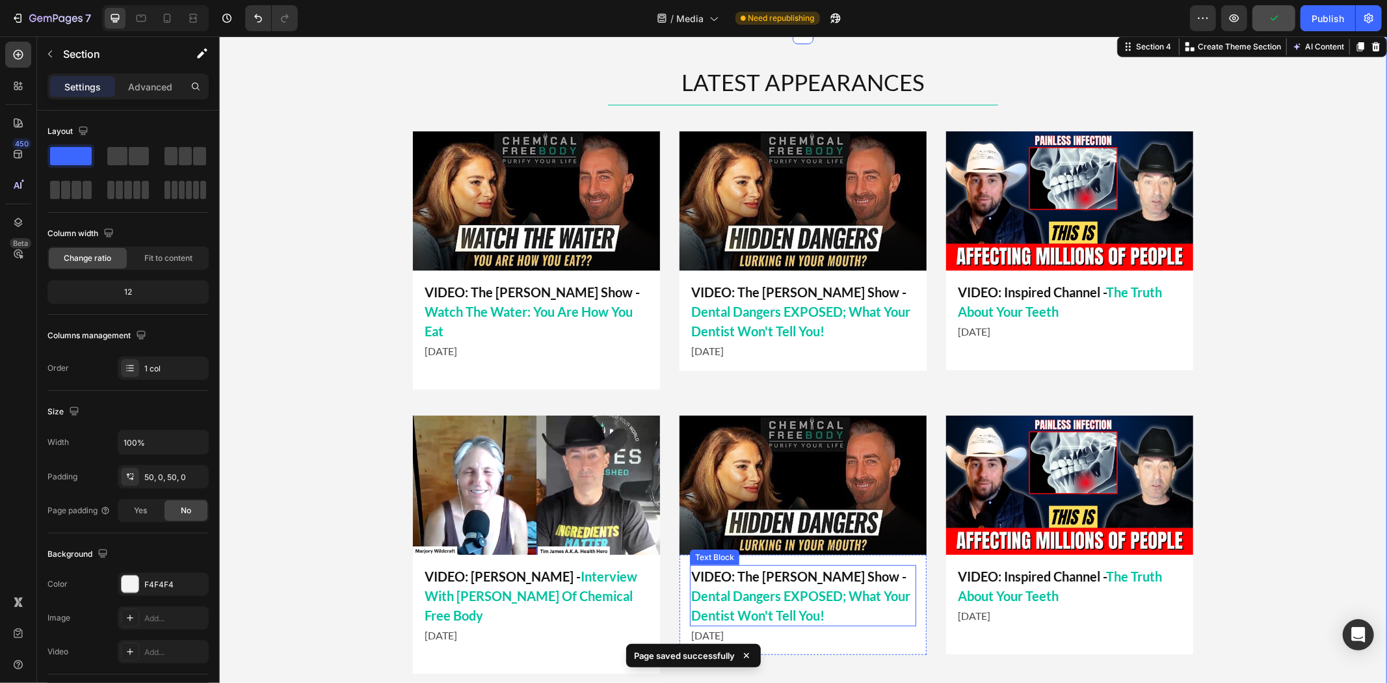
scroll to position [723, 0]
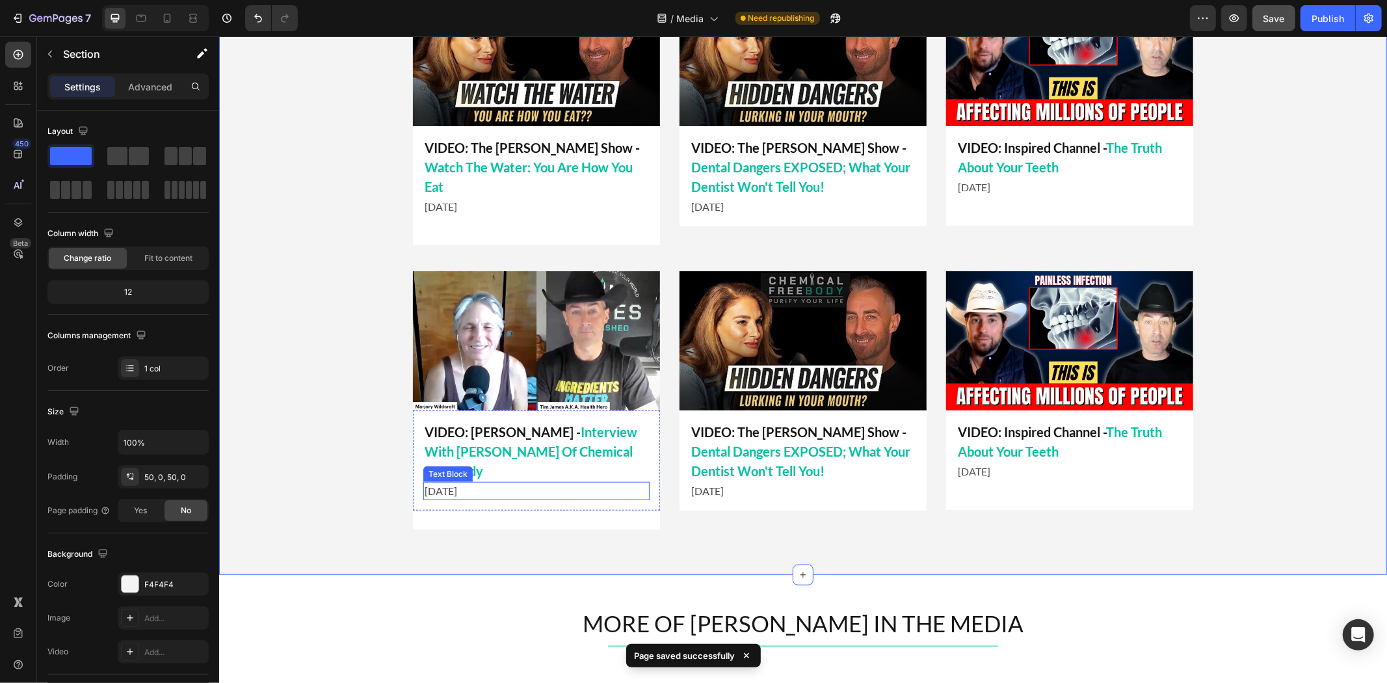
click at [486, 482] on p "[DATE]" at bounding box center [536, 490] width 224 height 16
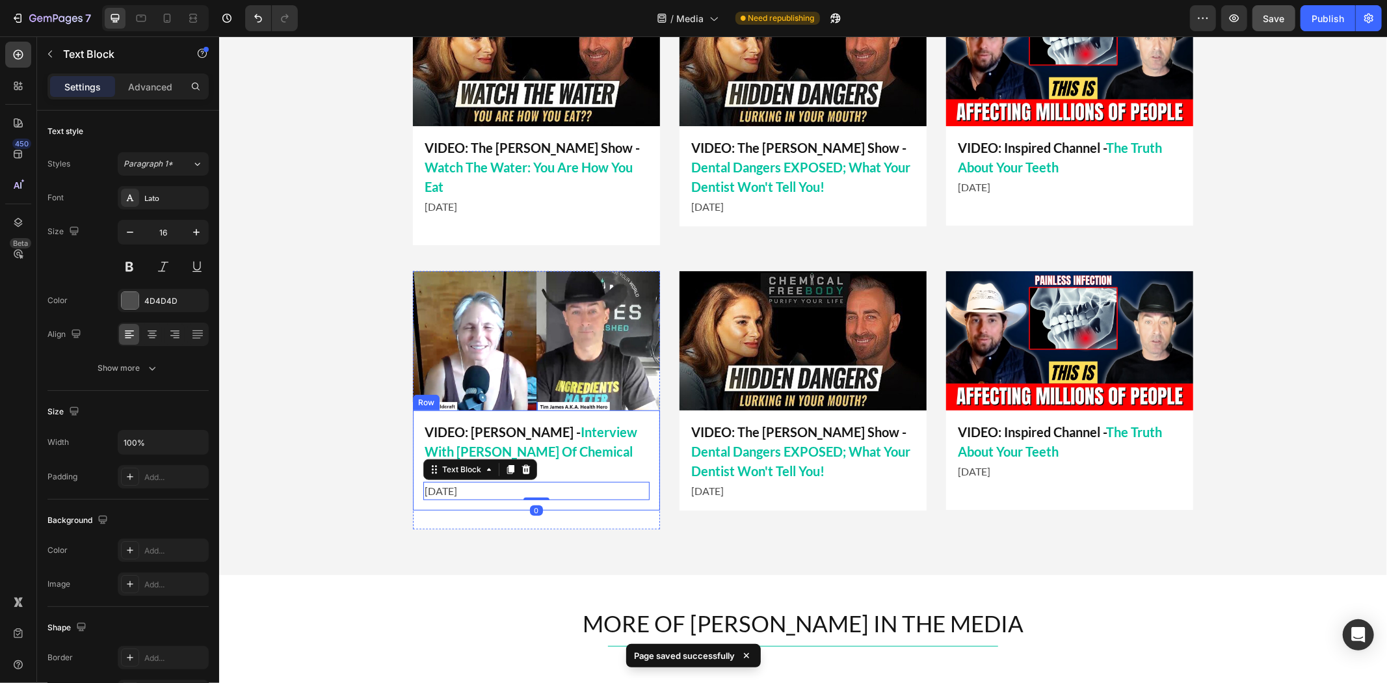
click at [473, 489] on div "VIDEO: Marjory Wildcraft - Interview With Tim James Of Chemical Free Body Text …" at bounding box center [535, 460] width 247 height 100
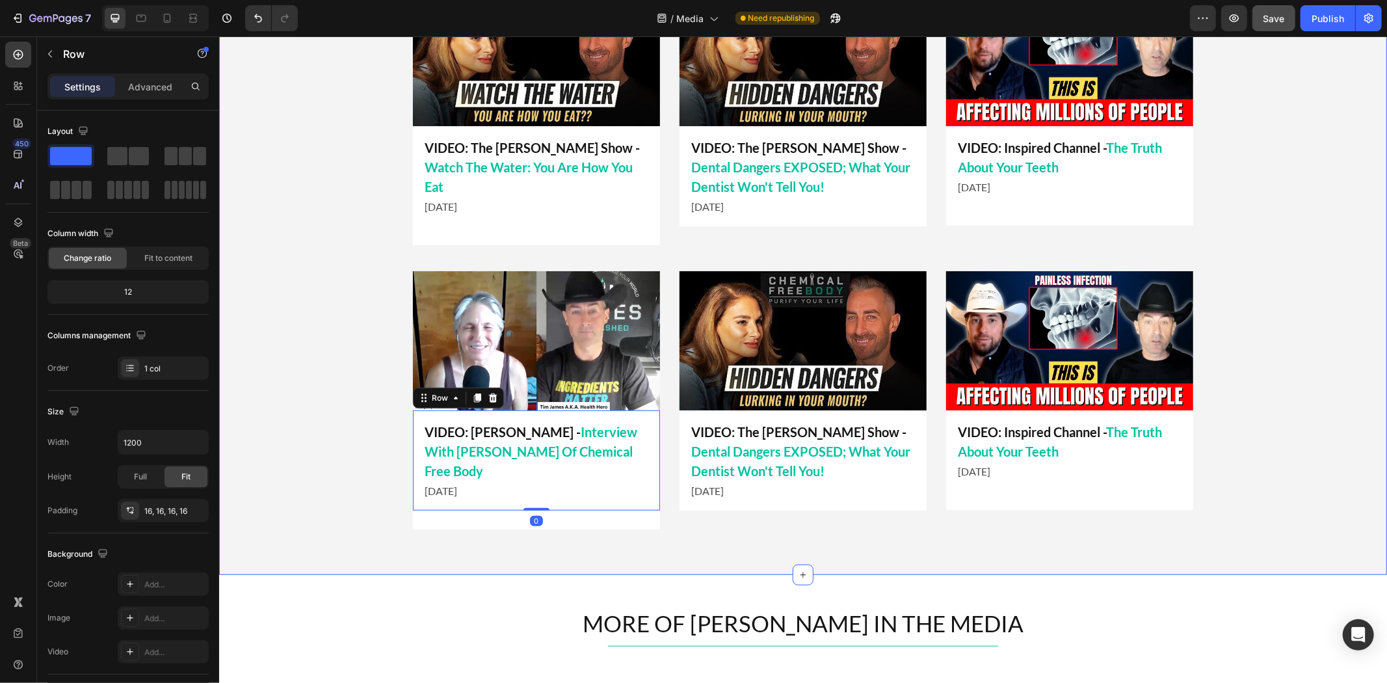
scroll to position [651, 0]
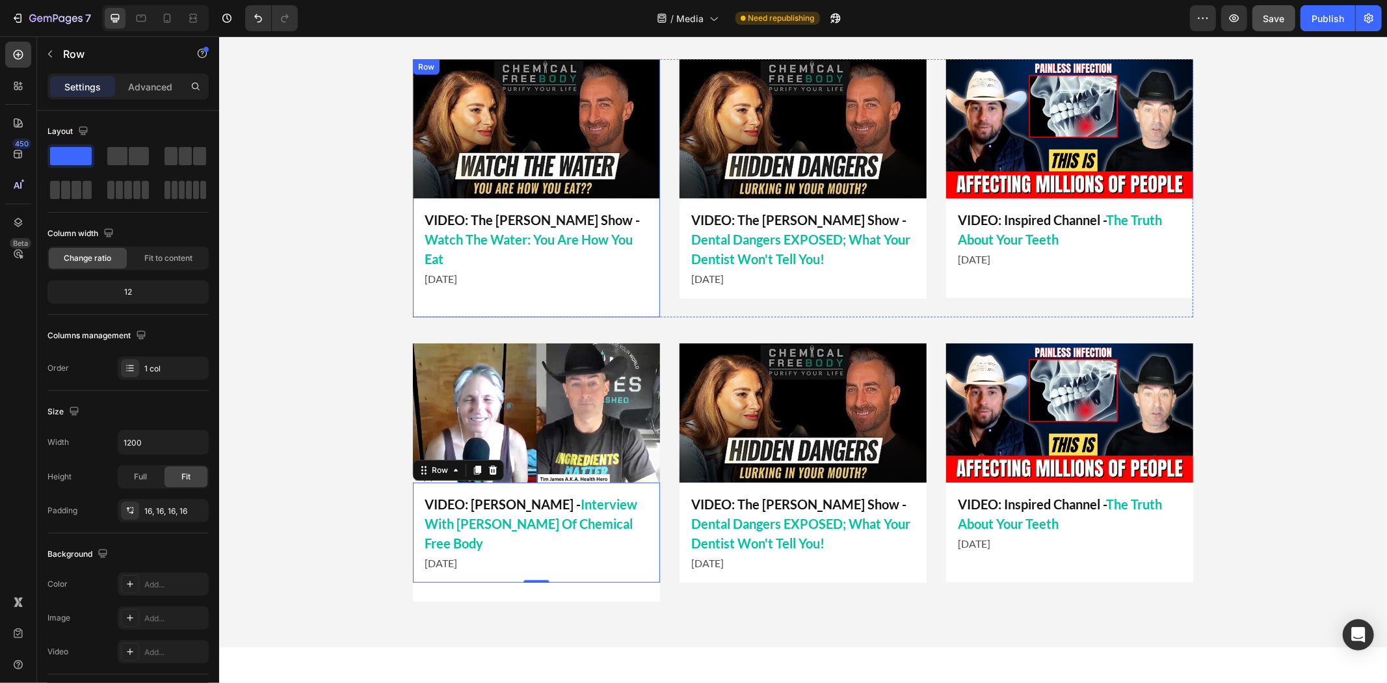
click at [493, 270] on div "VIDEO: The [PERSON_NAME] Show - Watch The Water: You Are How You Eat Text Block…" at bounding box center [535, 248] width 247 height 100
click at [493, 283] on div "Image VIDEO: The Mel K Show - Watch The Water: You Are How You Eat Text Block A…" at bounding box center [535, 188] width 247 height 258
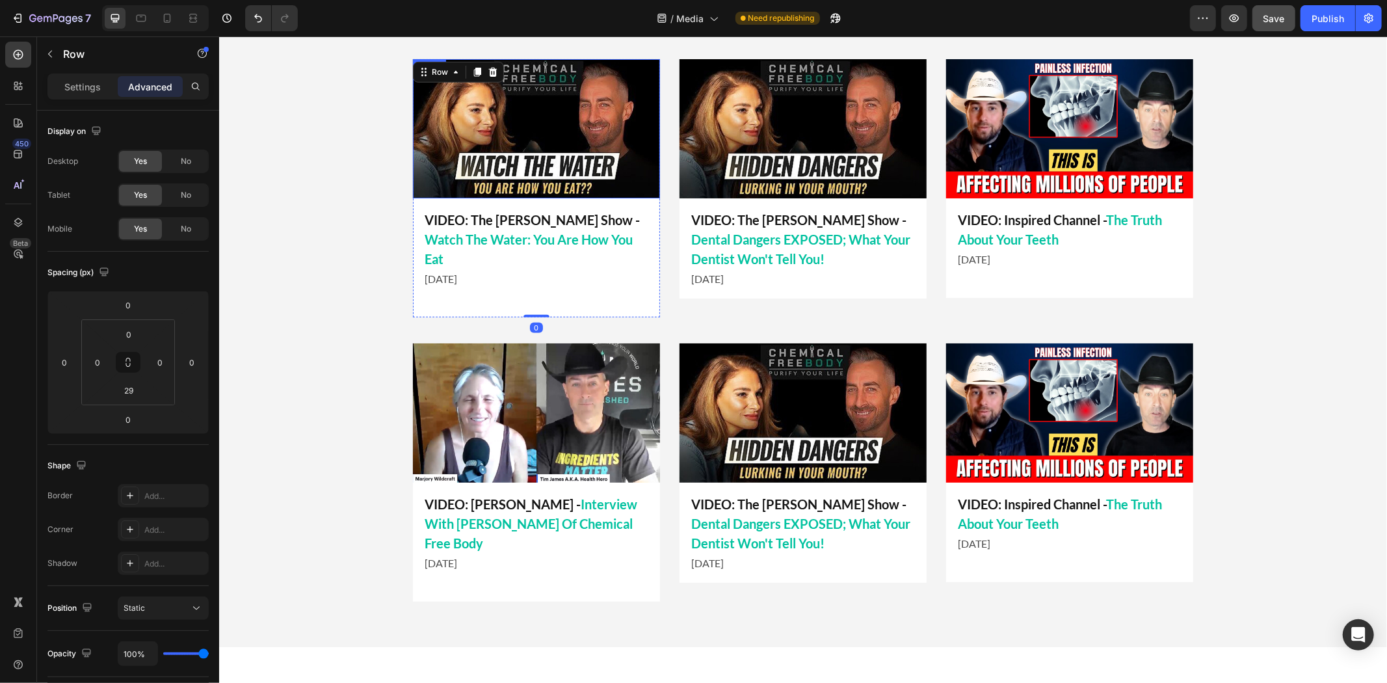
click at [437, 107] on img at bounding box center [535, 128] width 247 height 139
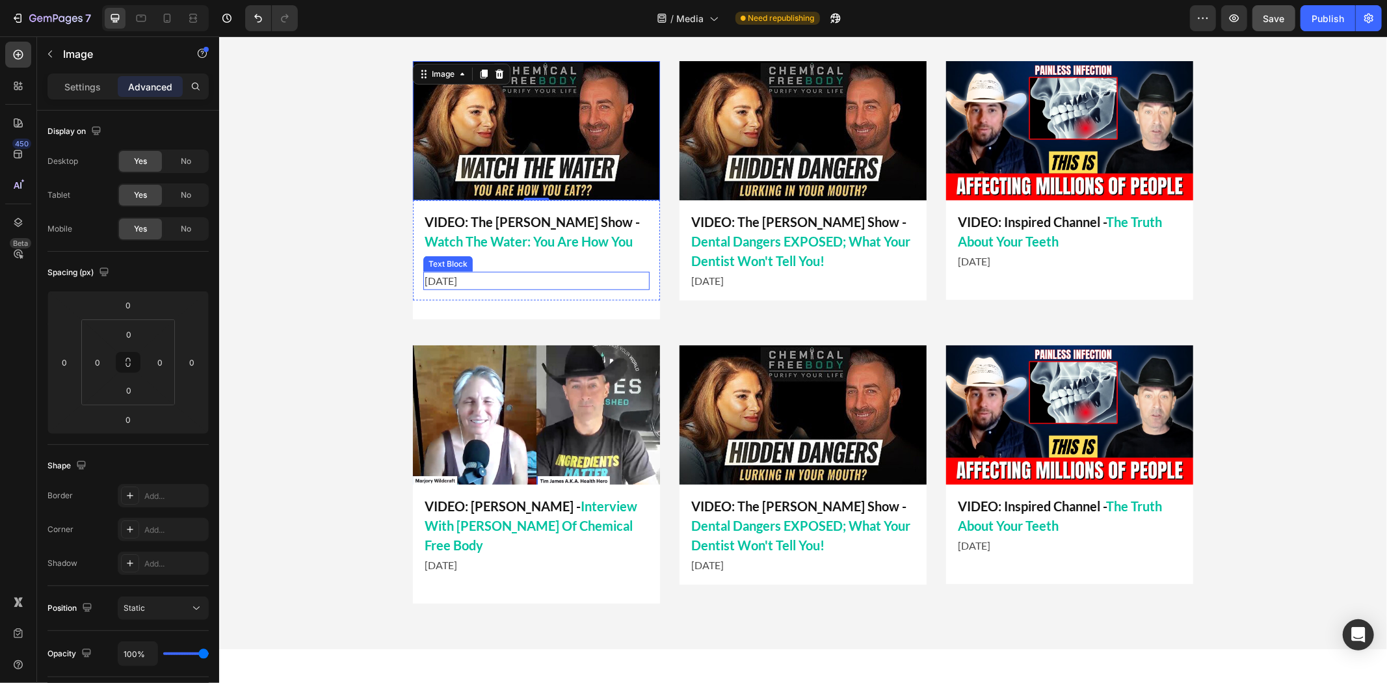
scroll to position [795, 0]
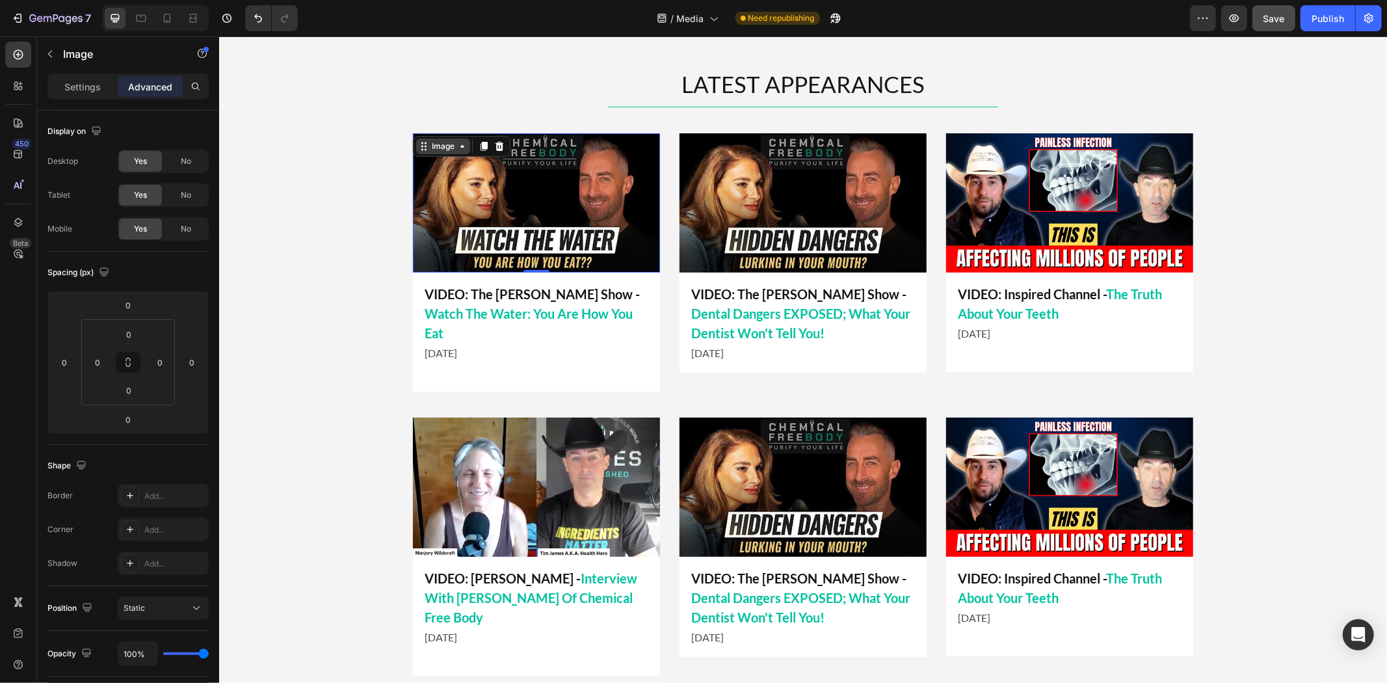
click at [447, 147] on div "Image" at bounding box center [442, 146] width 28 height 12
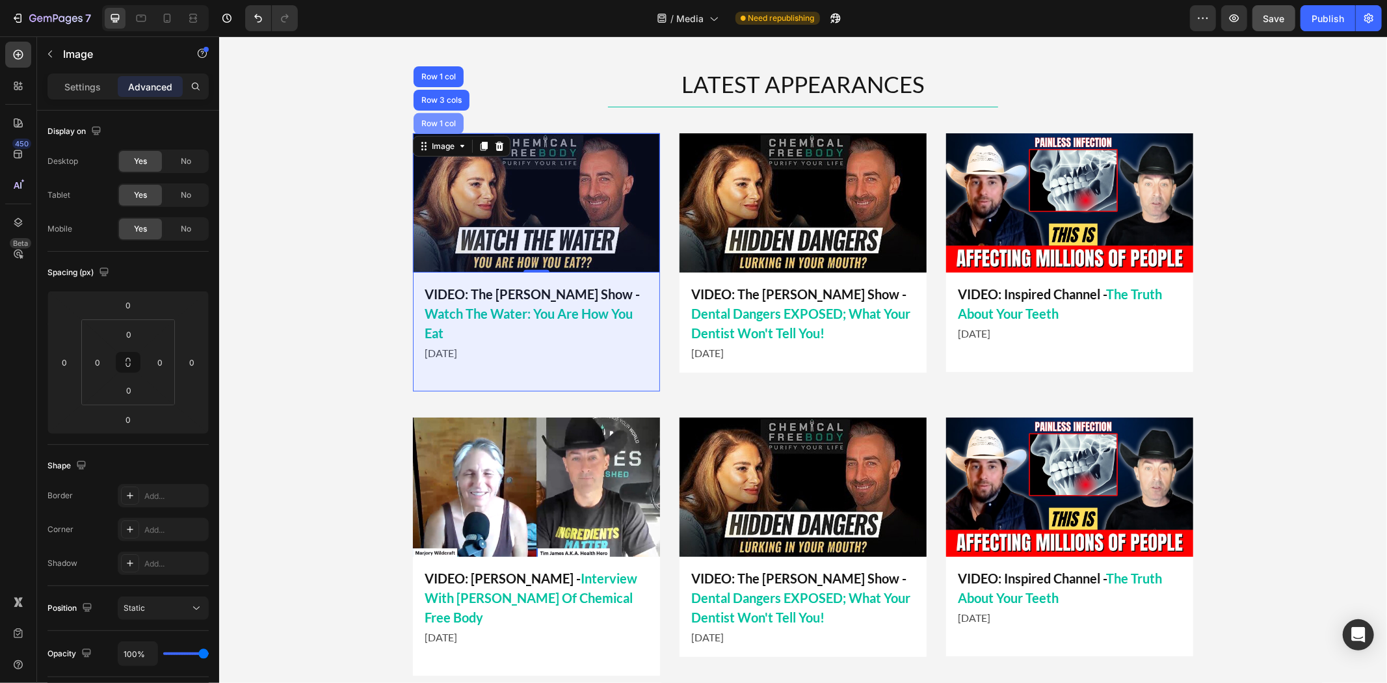
click at [437, 126] on div "Row 1 col" at bounding box center [438, 123] width 40 height 8
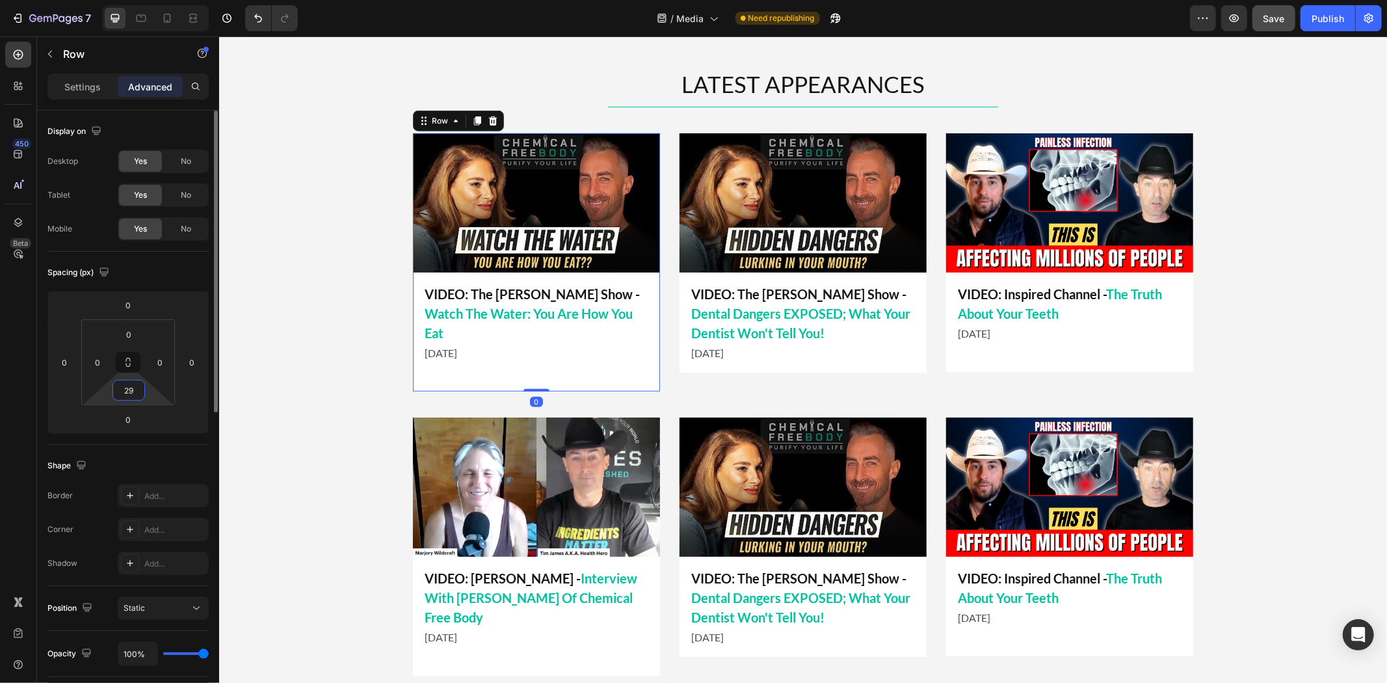
click at [127, 386] on input "29" at bounding box center [129, 390] width 26 height 20
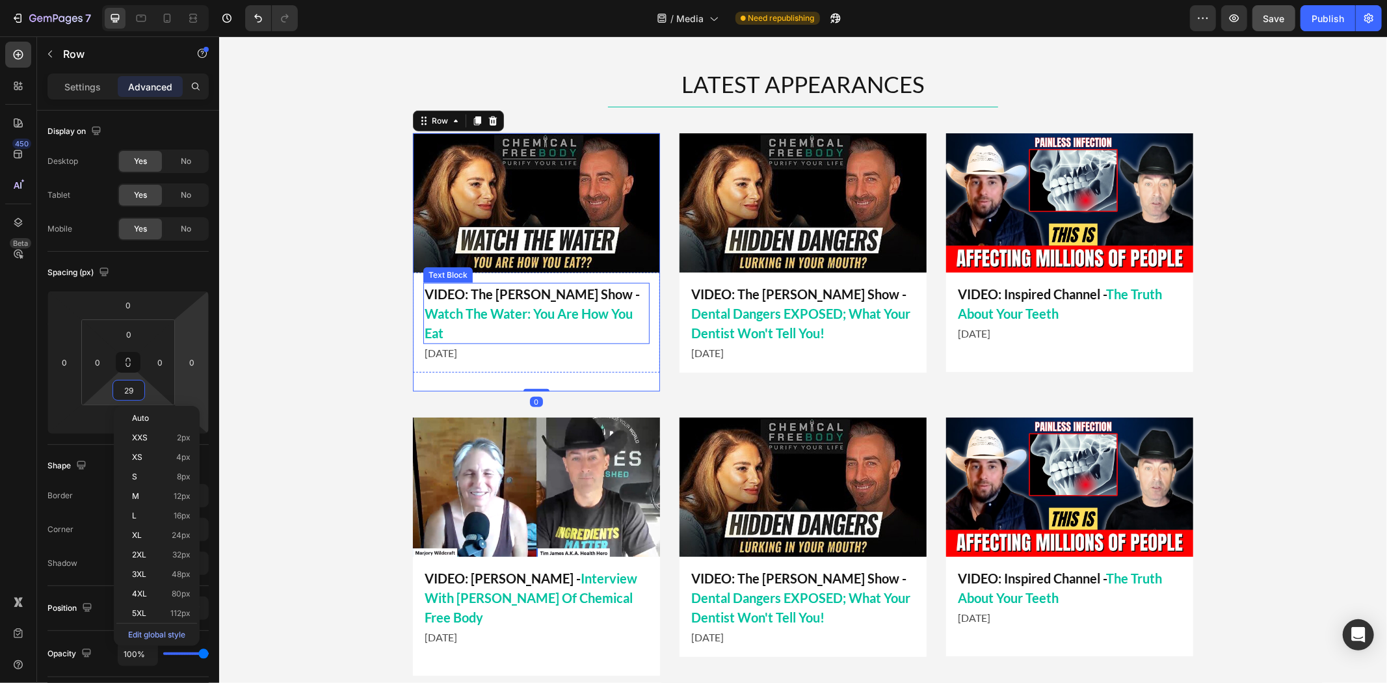
type input "0"
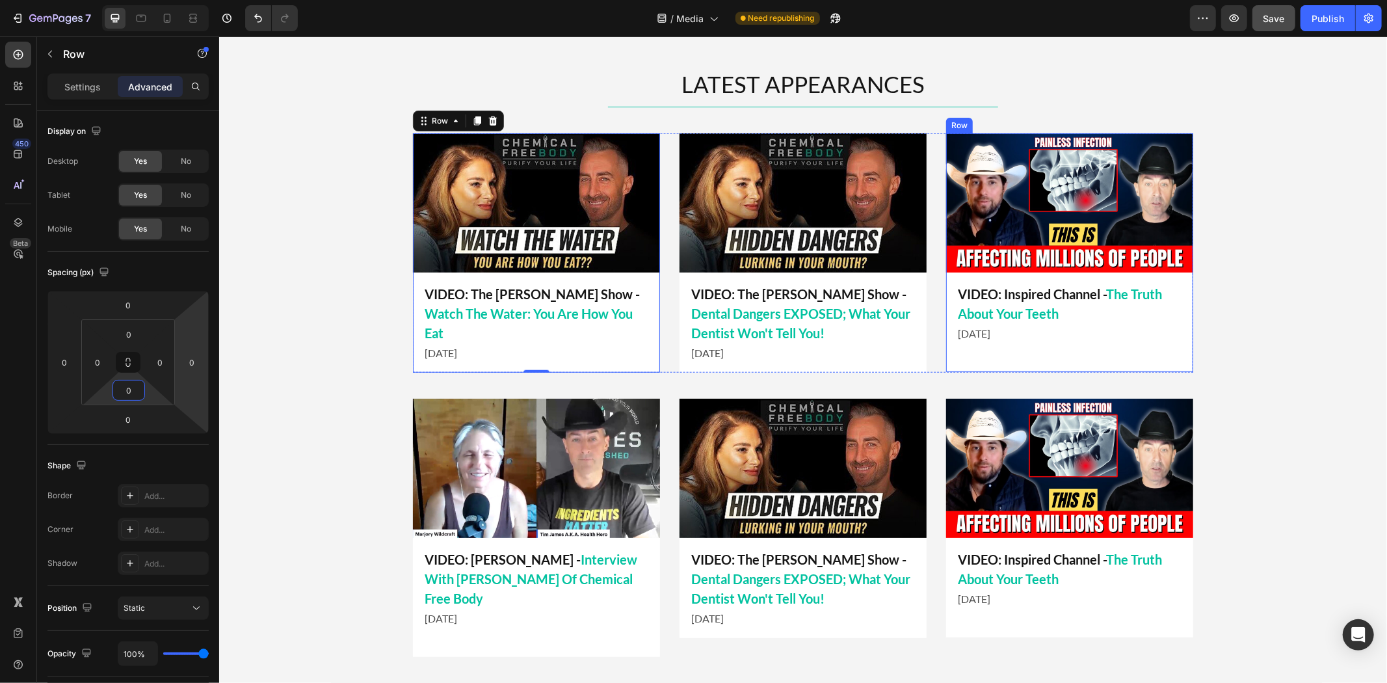
click at [1108, 340] on p "[DATE]" at bounding box center [1069, 333] width 224 height 16
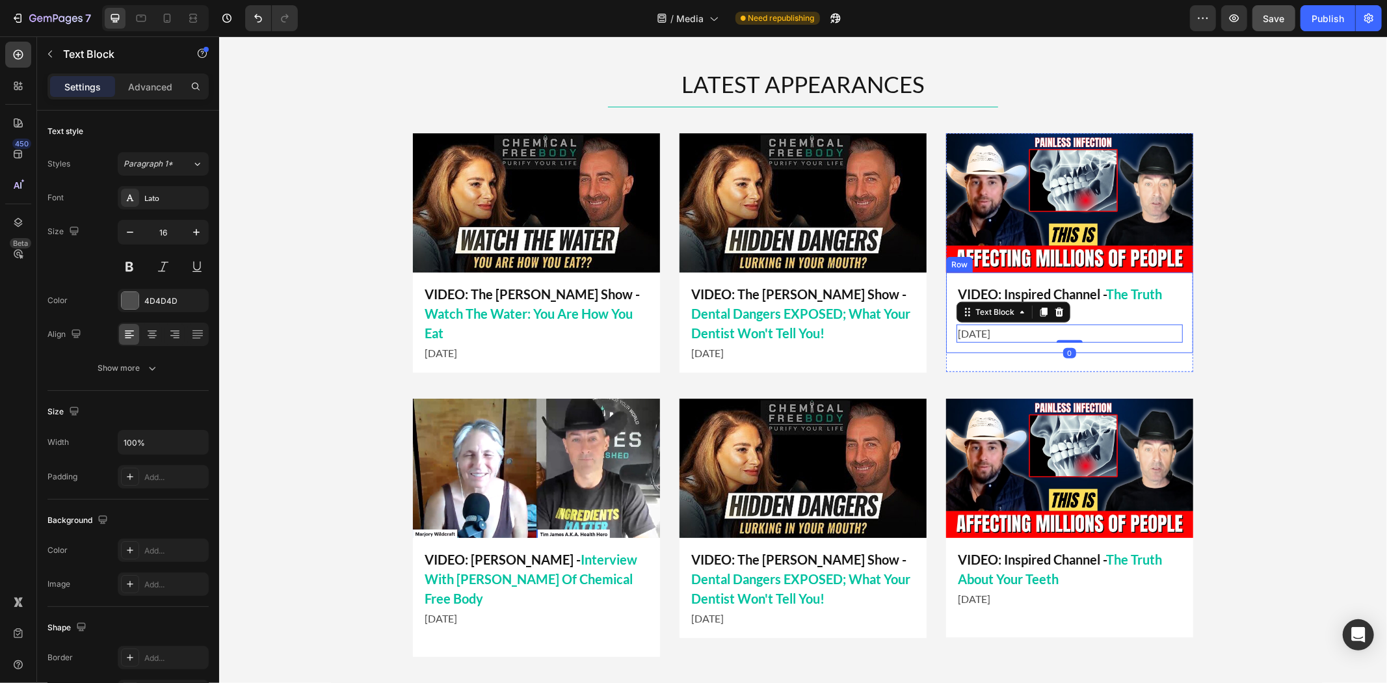
click at [987, 293] on p "VIDEO: Inspired Channel - The Truth About Your Teeth" at bounding box center [1069, 302] width 224 height 39
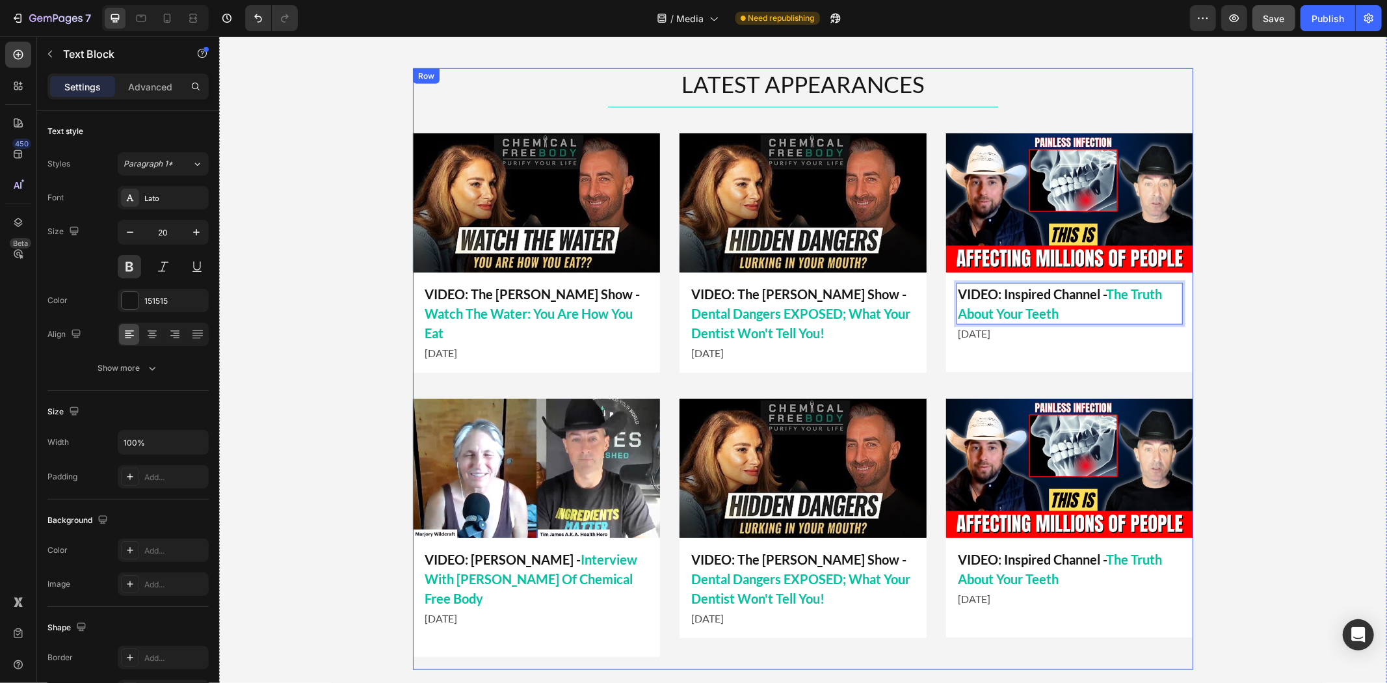
click at [996, 382] on div "LATEST APPEARANCES Heading Title Line Image VIDEO: Inspired Channel - The Truth…" at bounding box center [802, 368] width 780 height 601
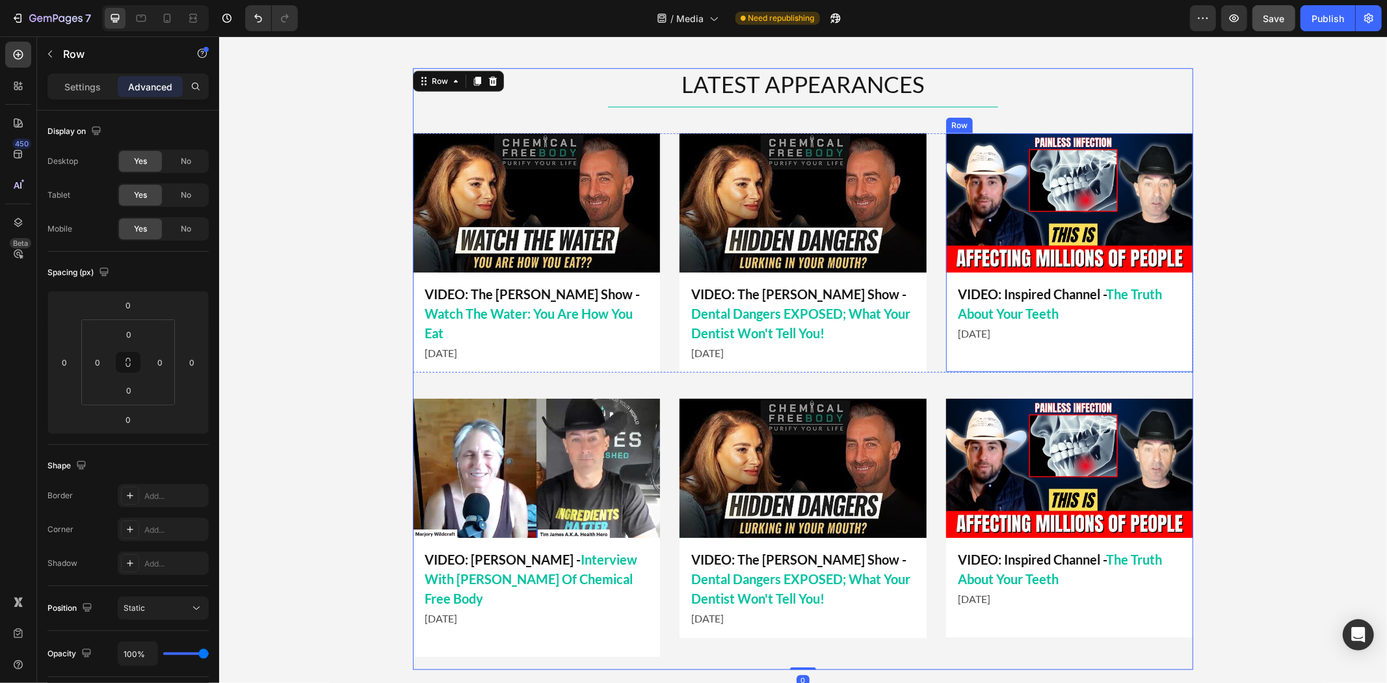
click at [991, 348] on div "VIDEO: Inspired Channel - The Truth About Your Teeth Text Block [DATE] Text Blo…" at bounding box center [1068, 312] width 247 height 81
click at [991, 360] on div "Image VIDEO: Inspired Channel - The Truth About Your Teeth Text Block June 2025…" at bounding box center [1068, 252] width 247 height 239
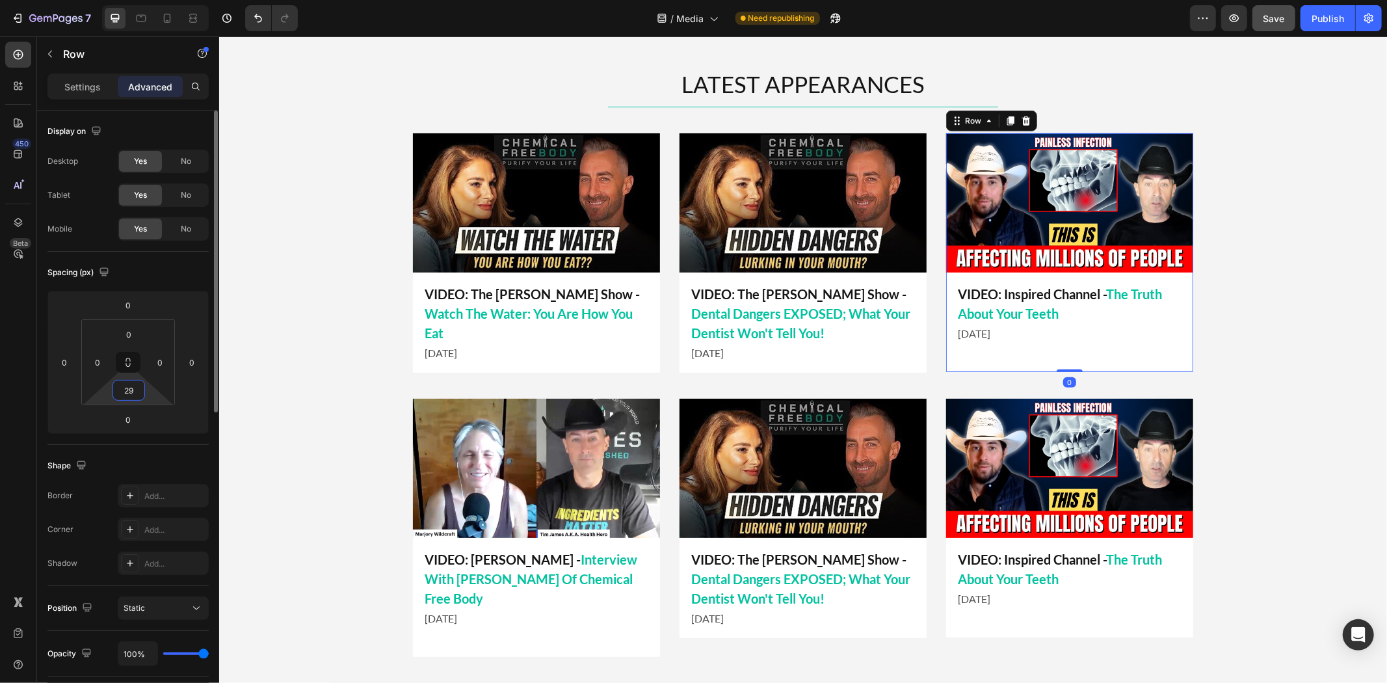
click at [132, 398] on input "29" at bounding box center [129, 390] width 26 height 20
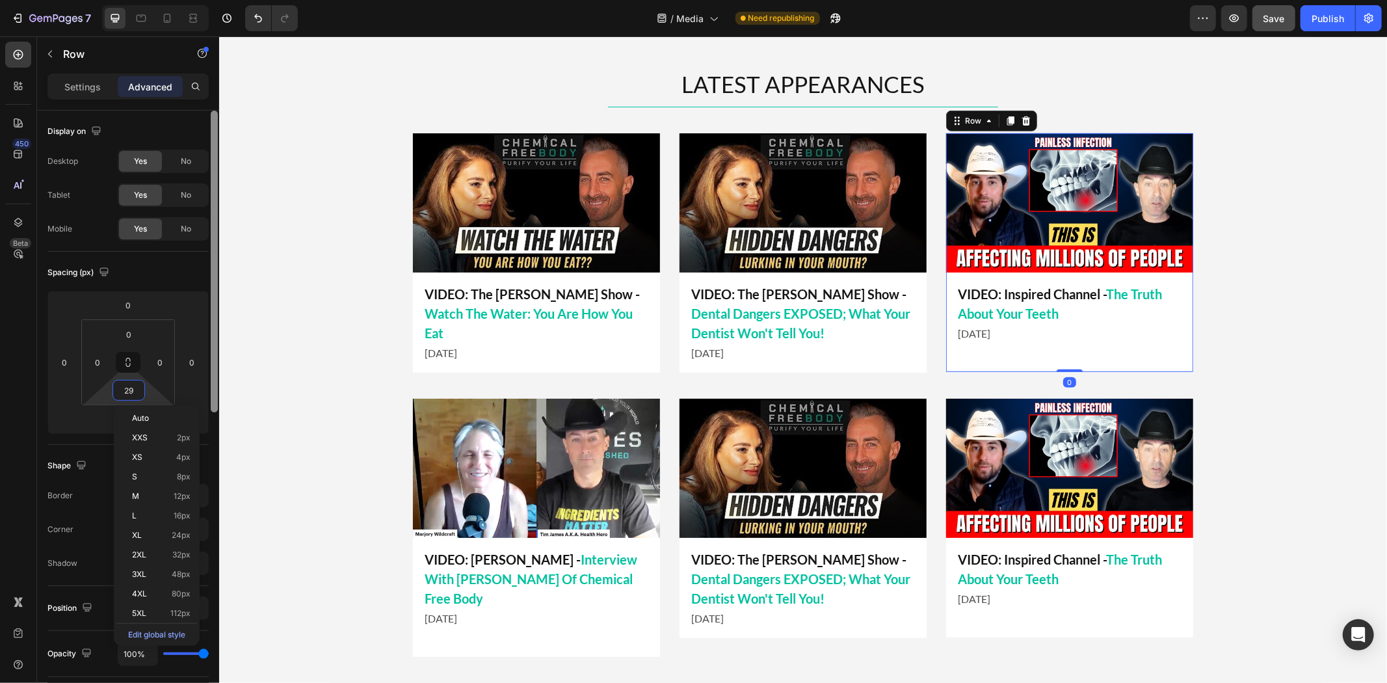
type input "0"
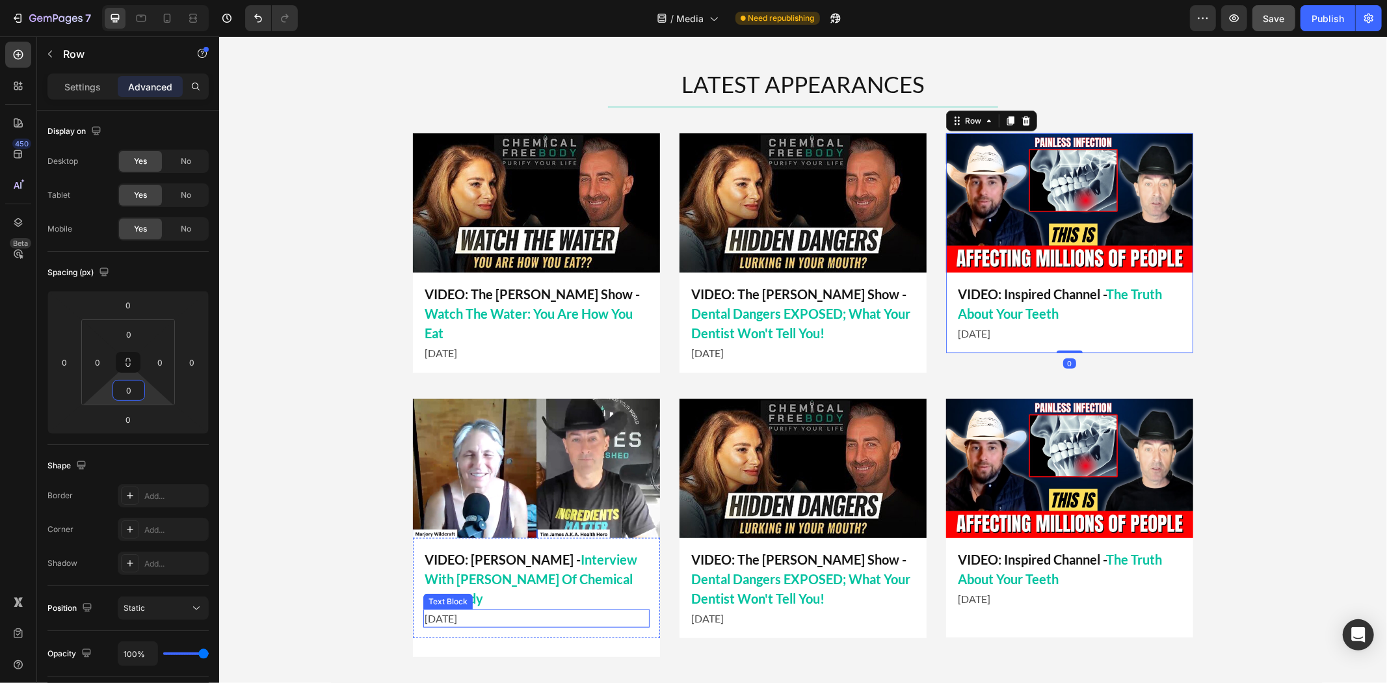
click at [497, 644] on div "Image VIDEO: Marjory Wildcraft - Interview With Tim James Of Chemical Free Body…" at bounding box center [535, 527] width 247 height 258
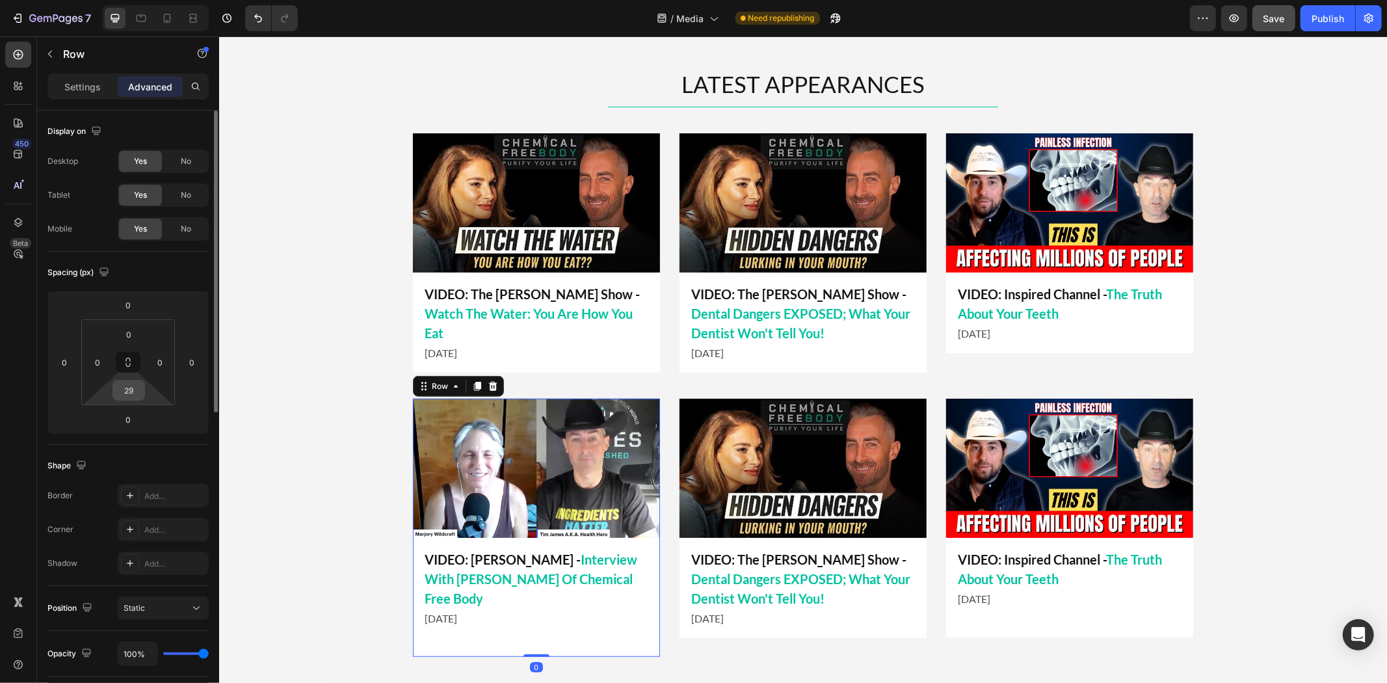
click at [135, 395] on input "29" at bounding box center [129, 390] width 26 height 20
type input "0"
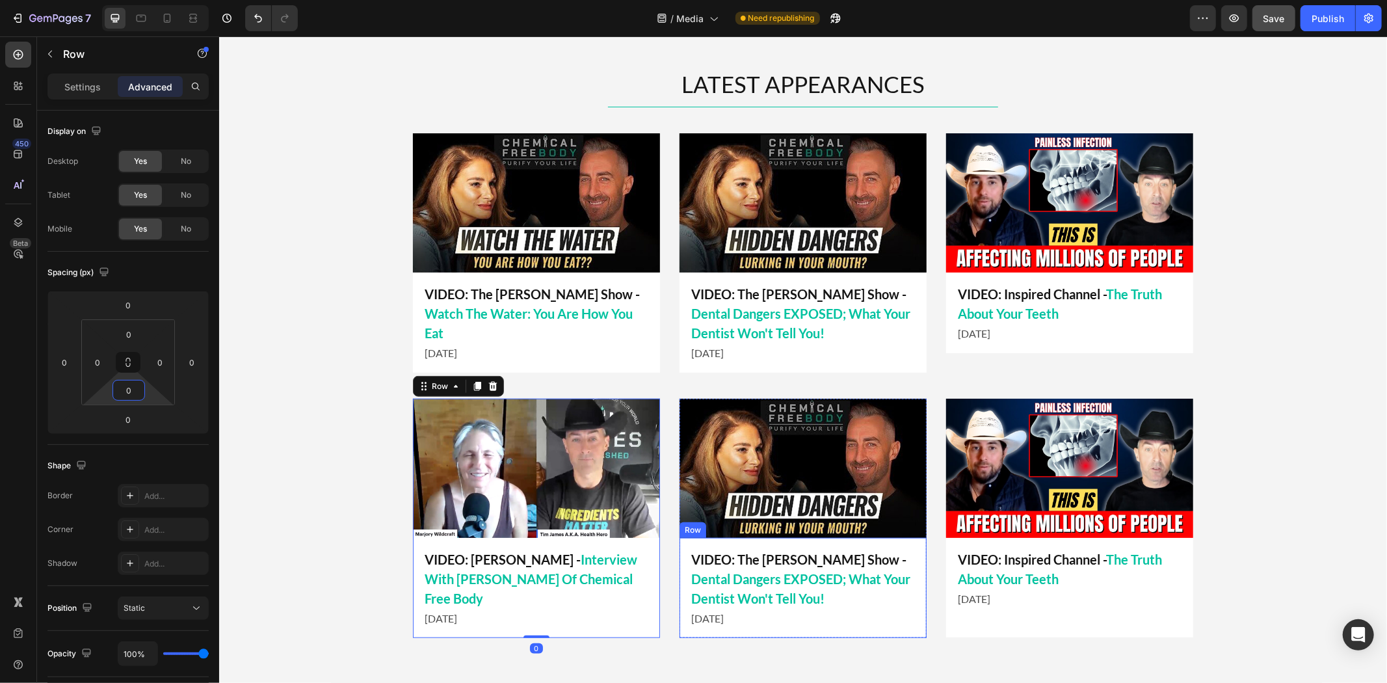
click at [760, 631] on div "VIDEO: The Mel K Show - Dental Dangers EXPOSED; What Your Dentist Won't Tell Yo…" at bounding box center [802, 587] width 247 height 100
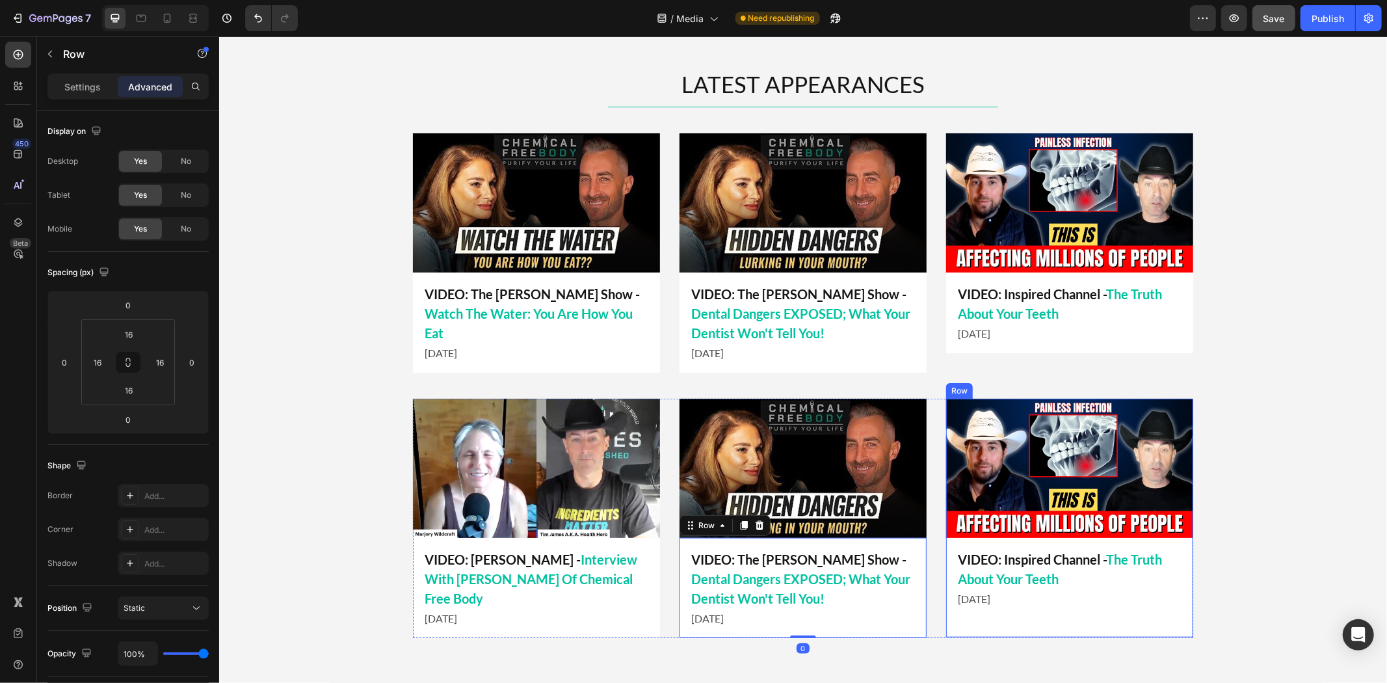
click at [1011, 628] on div "Image VIDEO: Inspired Channel - The Truth About Your Teeth Text Block June 2025…" at bounding box center [1068, 517] width 247 height 239
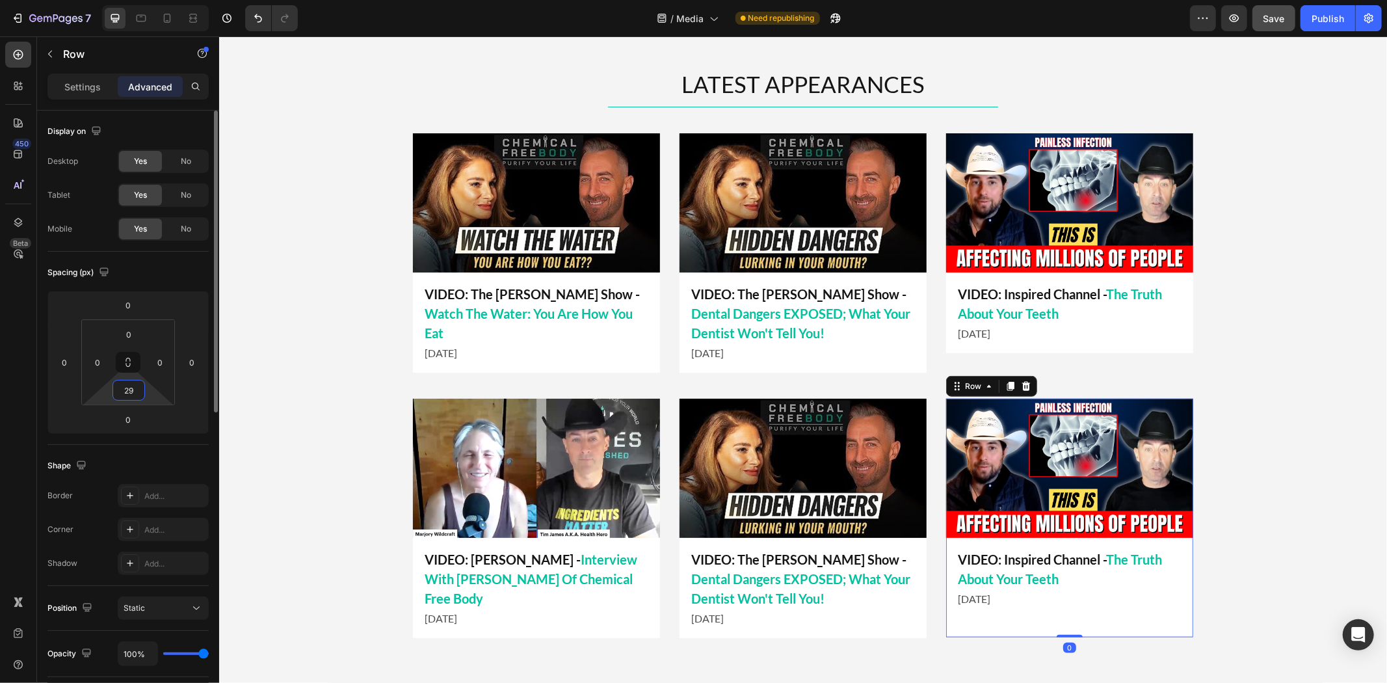
click at [118, 387] on input "29" at bounding box center [129, 390] width 26 height 20
type input "0"
click at [317, 428] on div "LATEST APPEARANCES Heading Title Line Image VIDEO: Inspired Channel - The Truth…" at bounding box center [801, 359] width 1167 height 582
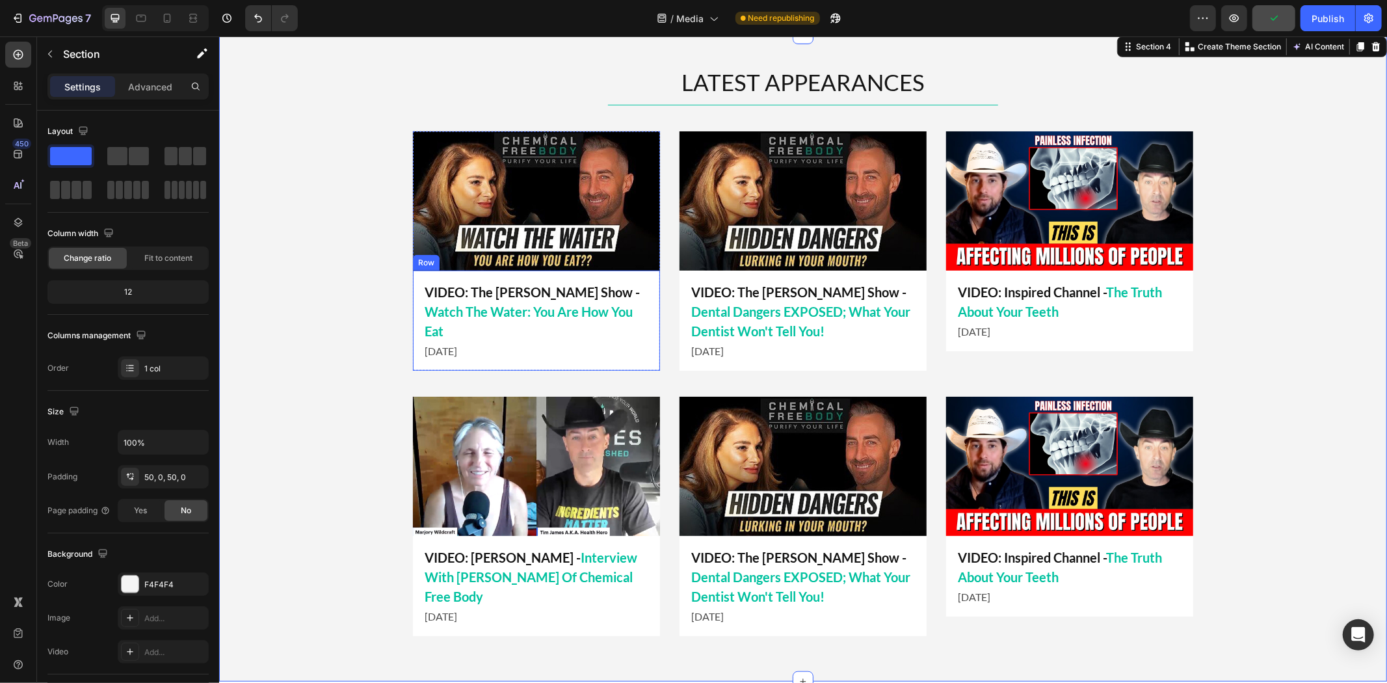
scroll to position [651, 0]
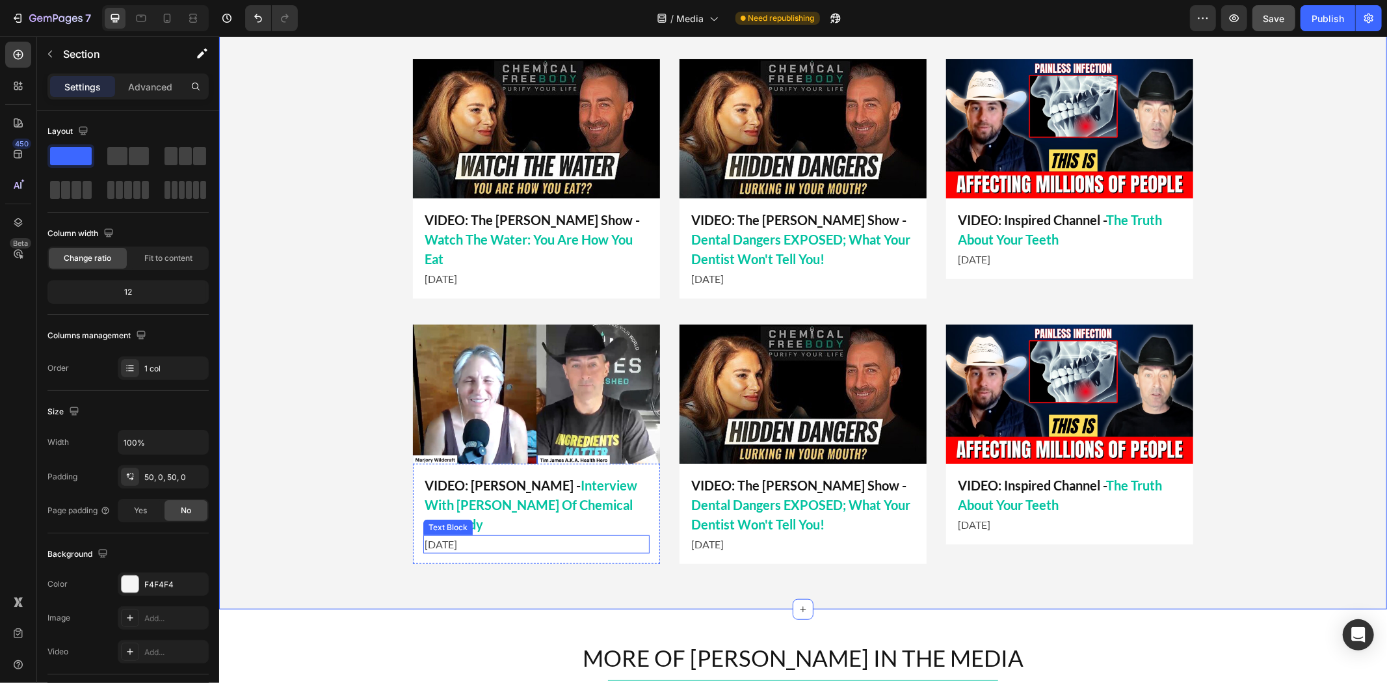
click at [452, 543] on p "[DATE]" at bounding box center [536, 544] width 224 height 16
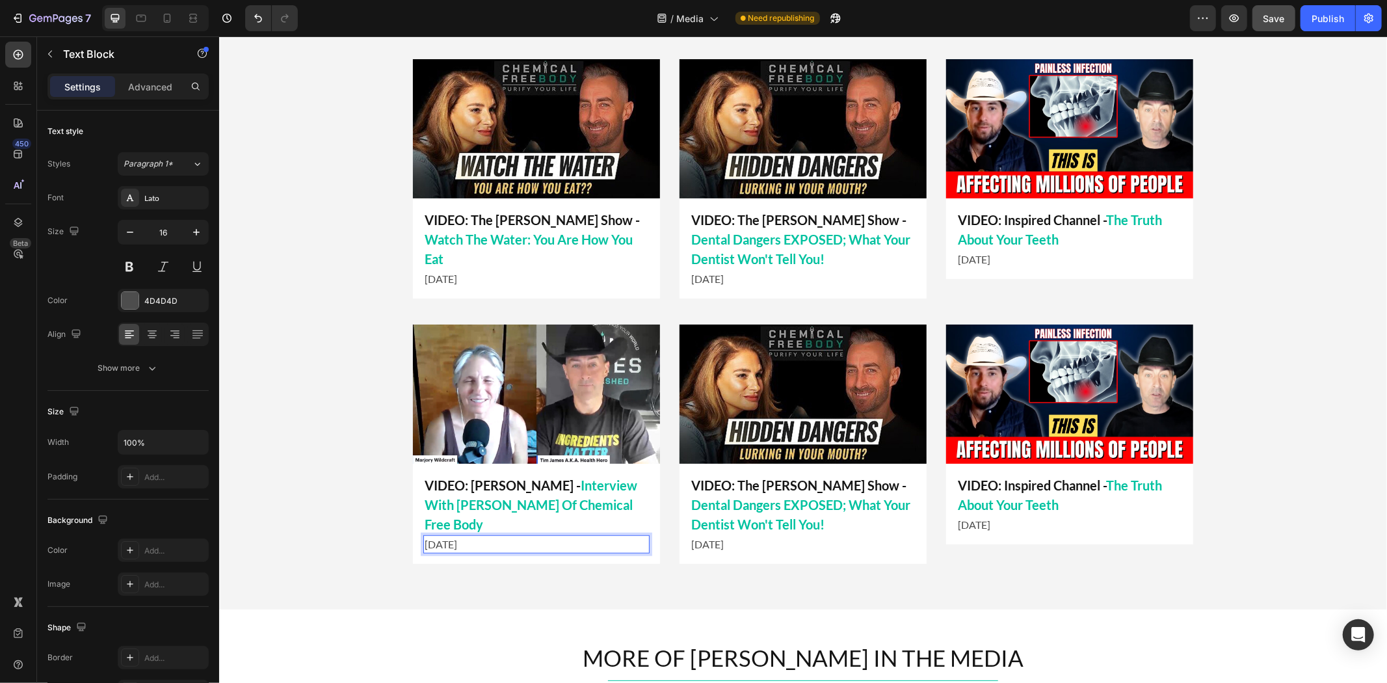
click at [437, 545] on p "[DATE]" at bounding box center [536, 544] width 224 height 16
click at [502, 400] on img at bounding box center [535, 393] width 247 height 139
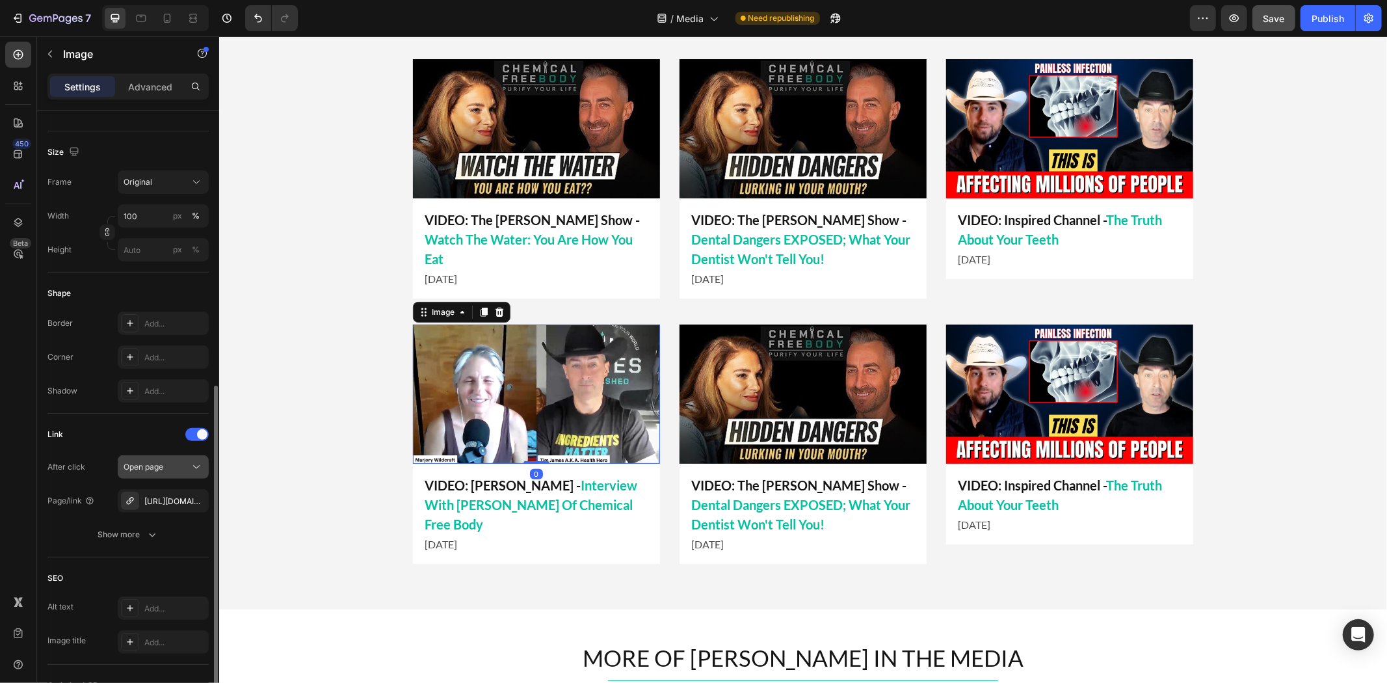
scroll to position [433, 0]
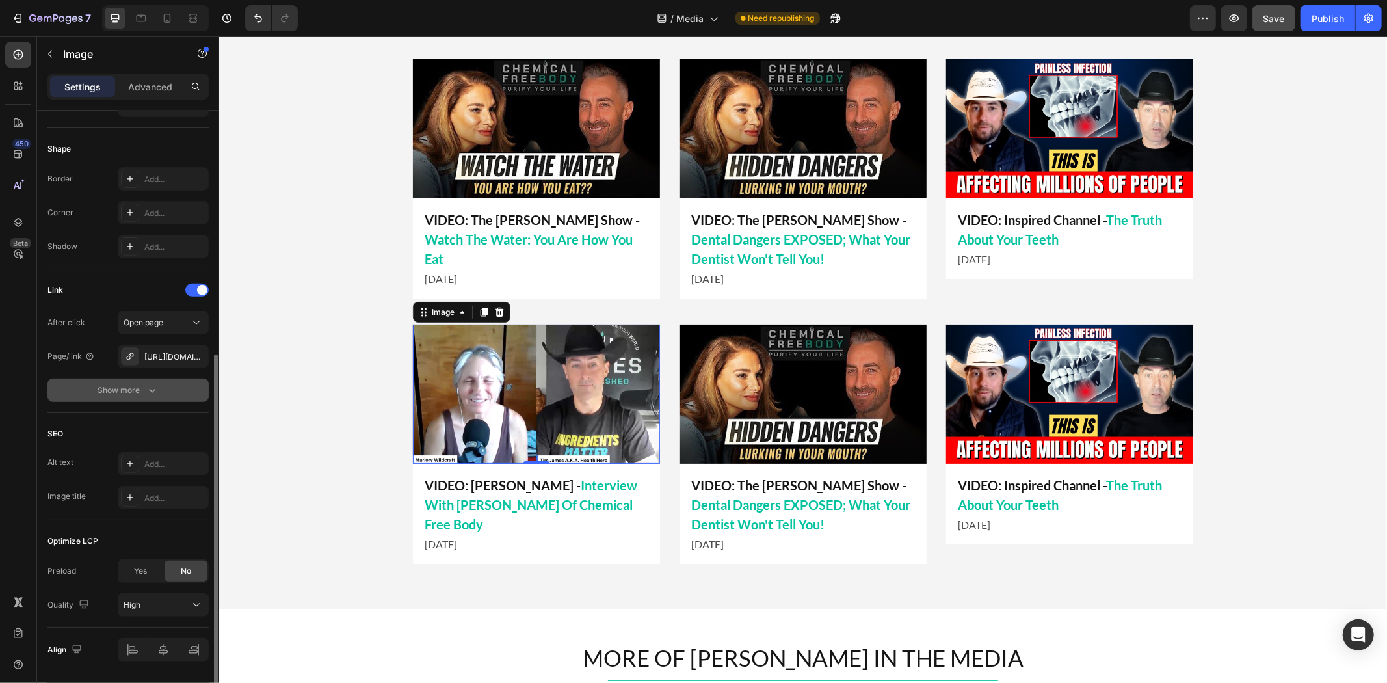
click at [141, 389] on div "Show more" at bounding box center [128, 390] width 60 height 13
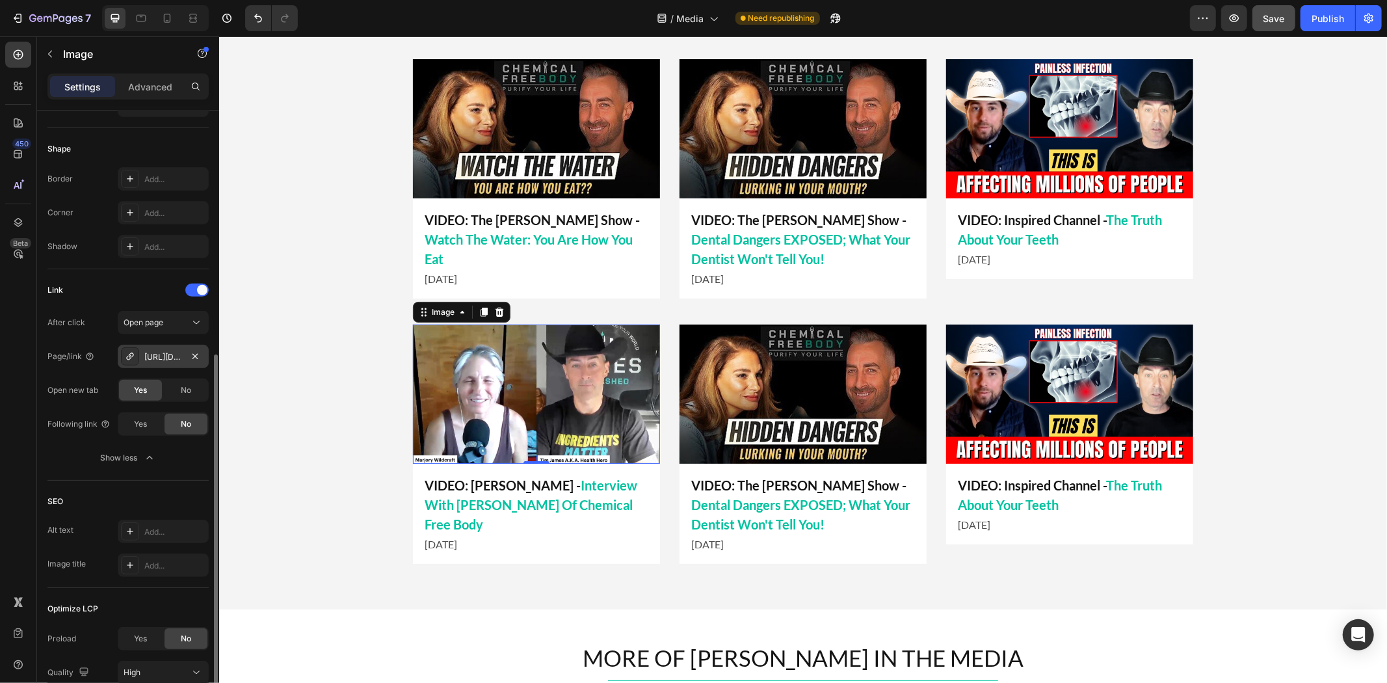
click at [160, 356] on div "[URL][DOMAIN_NAME]" at bounding box center [163, 357] width 38 height 12
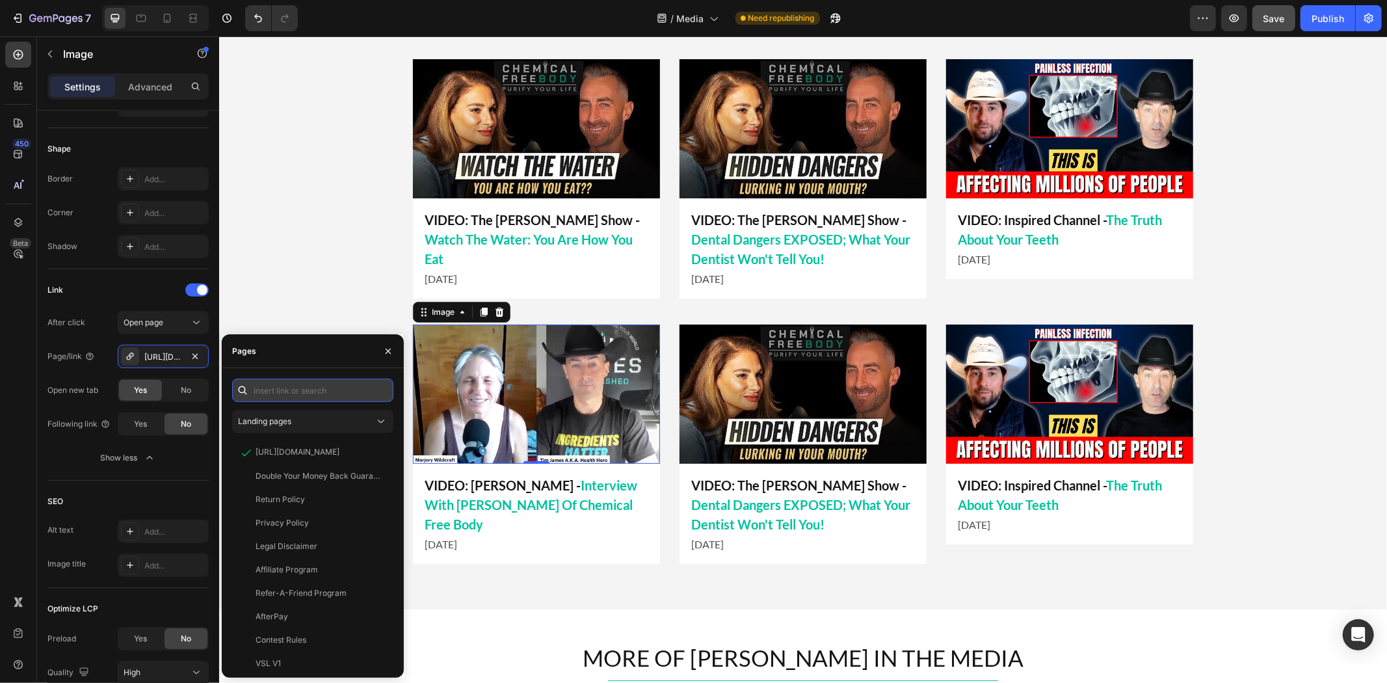
click at [291, 393] on input "text" at bounding box center [312, 389] width 161 height 23
paste input "[URL][DOMAIN_NAME][PERSON_NAME]"
type input "[URL][DOMAIN_NAME][PERSON_NAME]"
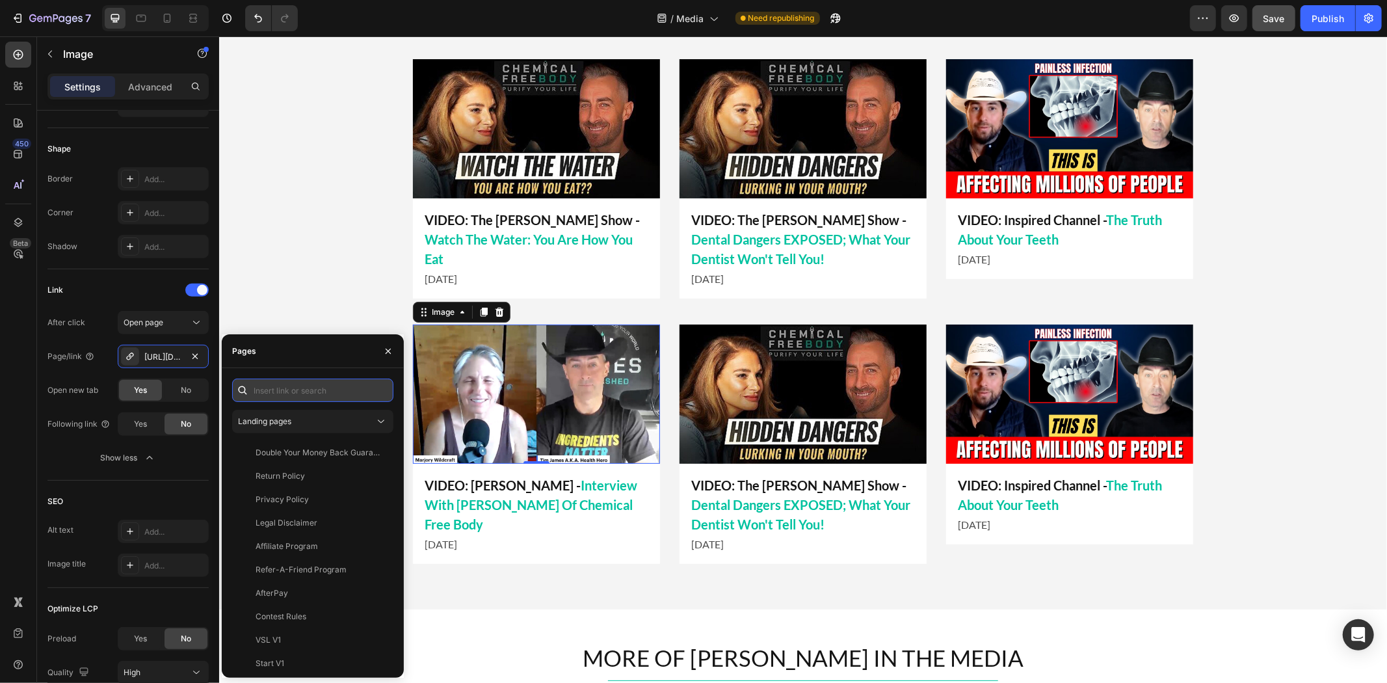
paste input "[URL][DOMAIN_NAME][PERSON_NAME]"
type input "[URL][DOMAIN_NAME][PERSON_NAME]"
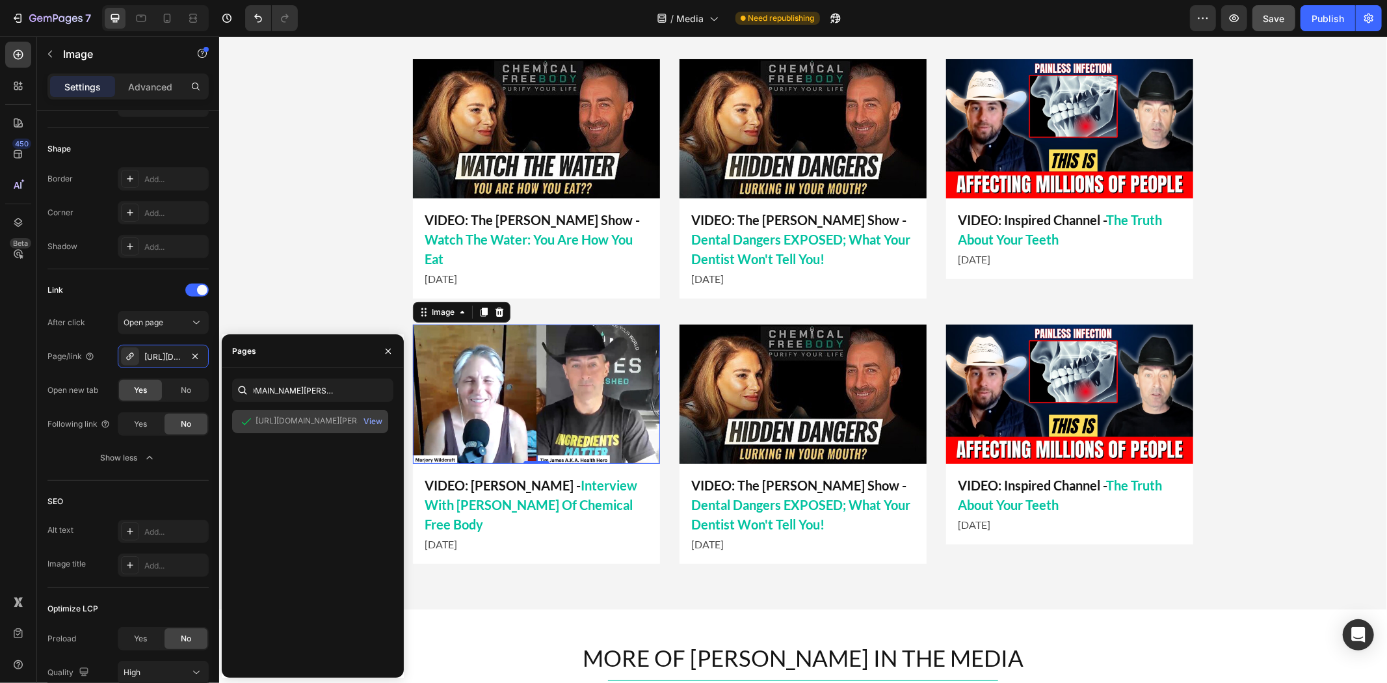
scroll to position [0, 0]
click at [295, 419] on div "[URL][DOMAIN_NAME][PERSON_NAME]" at bounding box center [317, 421] width 125 height 12
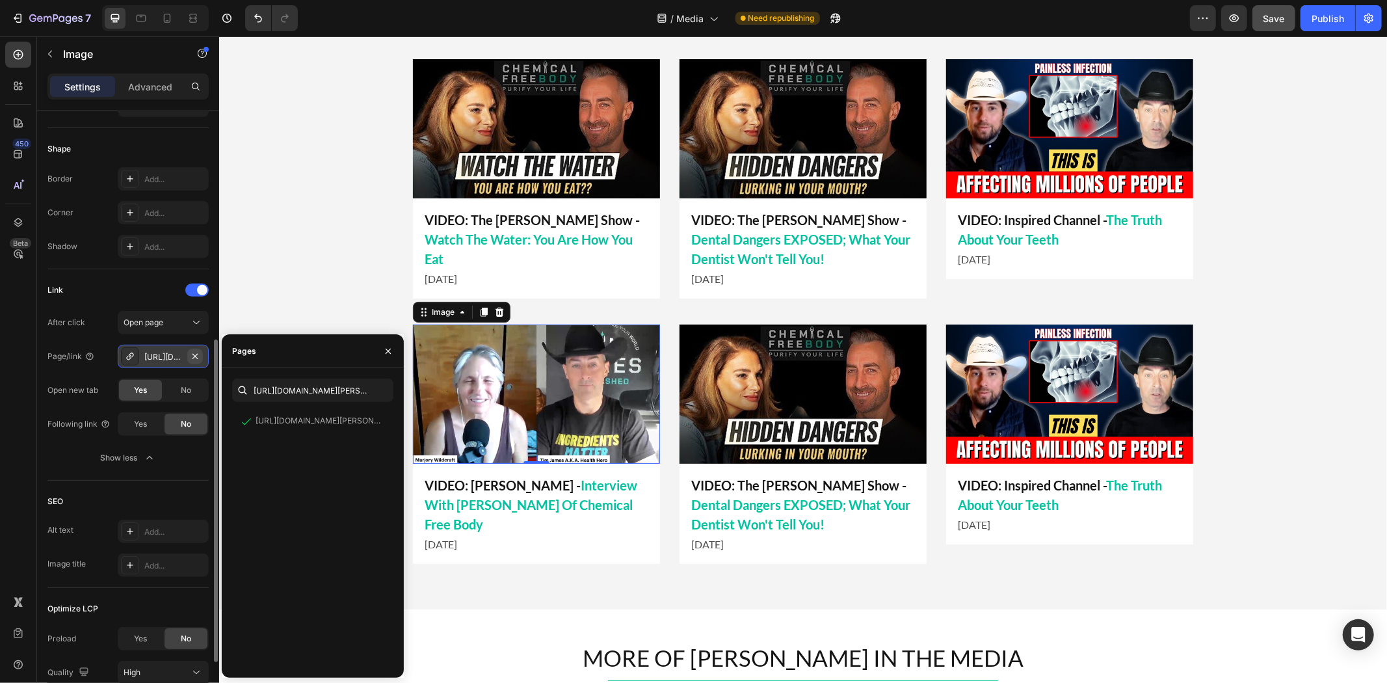
click at [196, 355] on icon "button" at bounding box center [195, 356] width 10 height 10
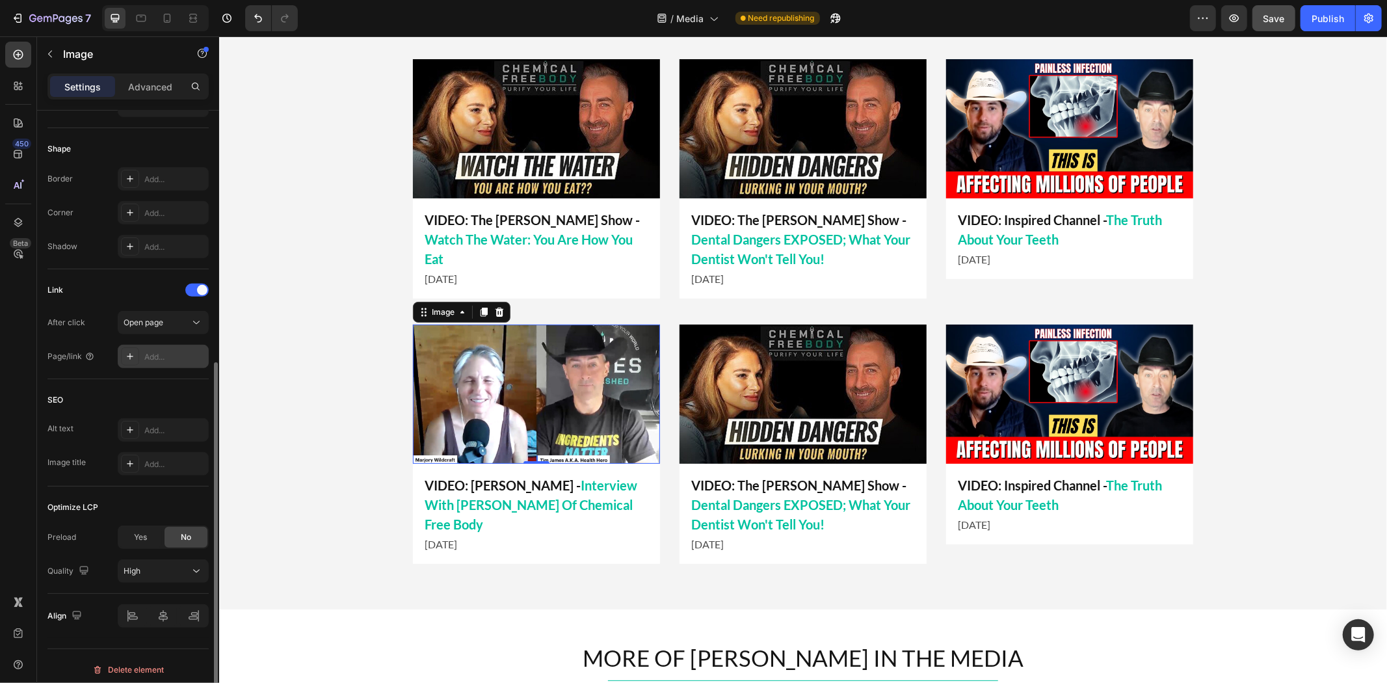
click at [164, 355] on div "Add..." at bounding box center [174, 357] width 61 height 12
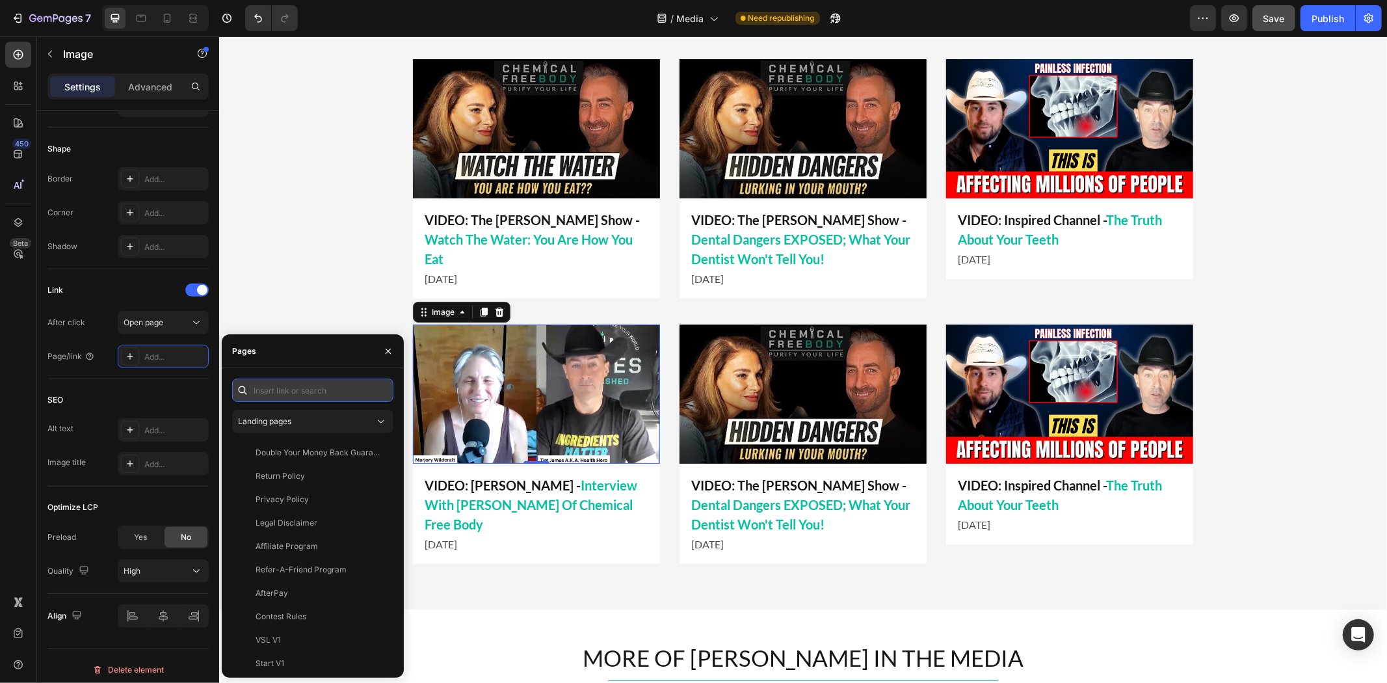
click at [329, 390] on input "text" at bounding box center [312, 389] width 161 height 23
paste input "[URL][DOMAIN_NAME][PERSON_NAME]"
type input "[URL][DOMAIN_NAME][PERSON_NAME]"
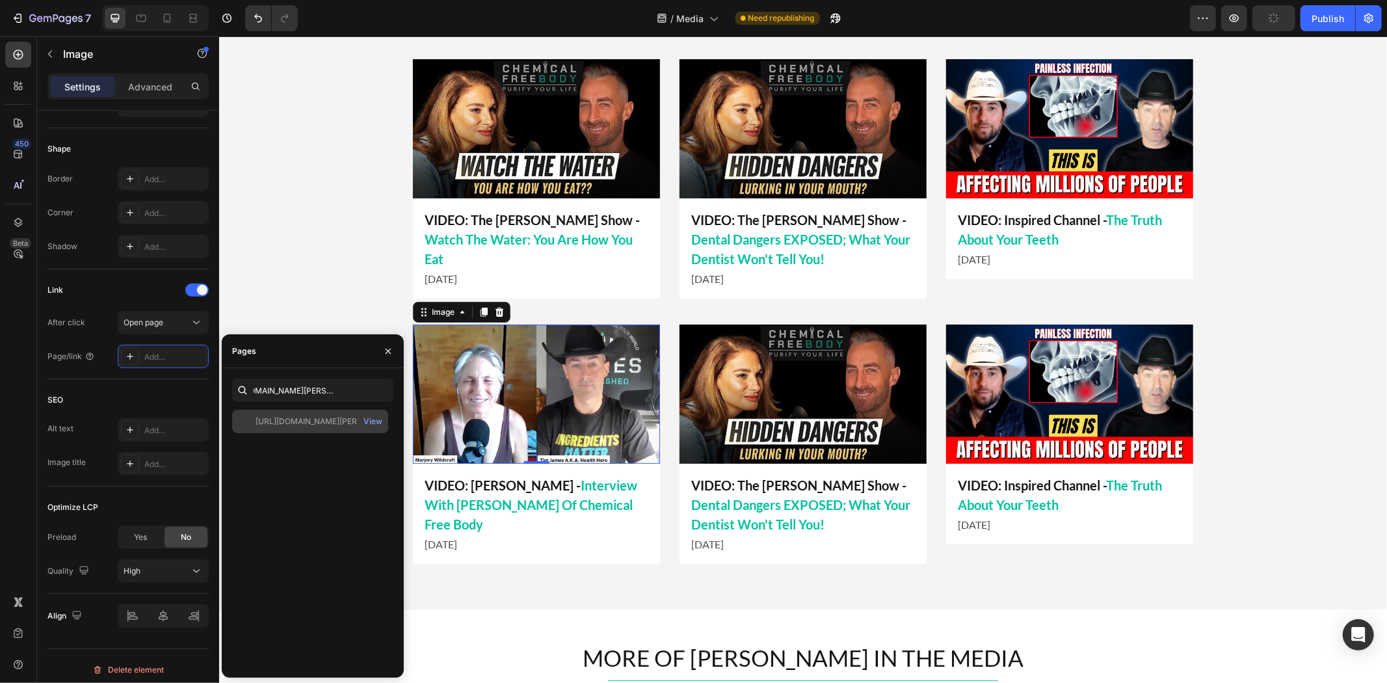
click at [321, 417] on div "[URL][DOMAIN_NAME][PERSON_NAME]" at bounding box center [317, 421] width 125 height 12
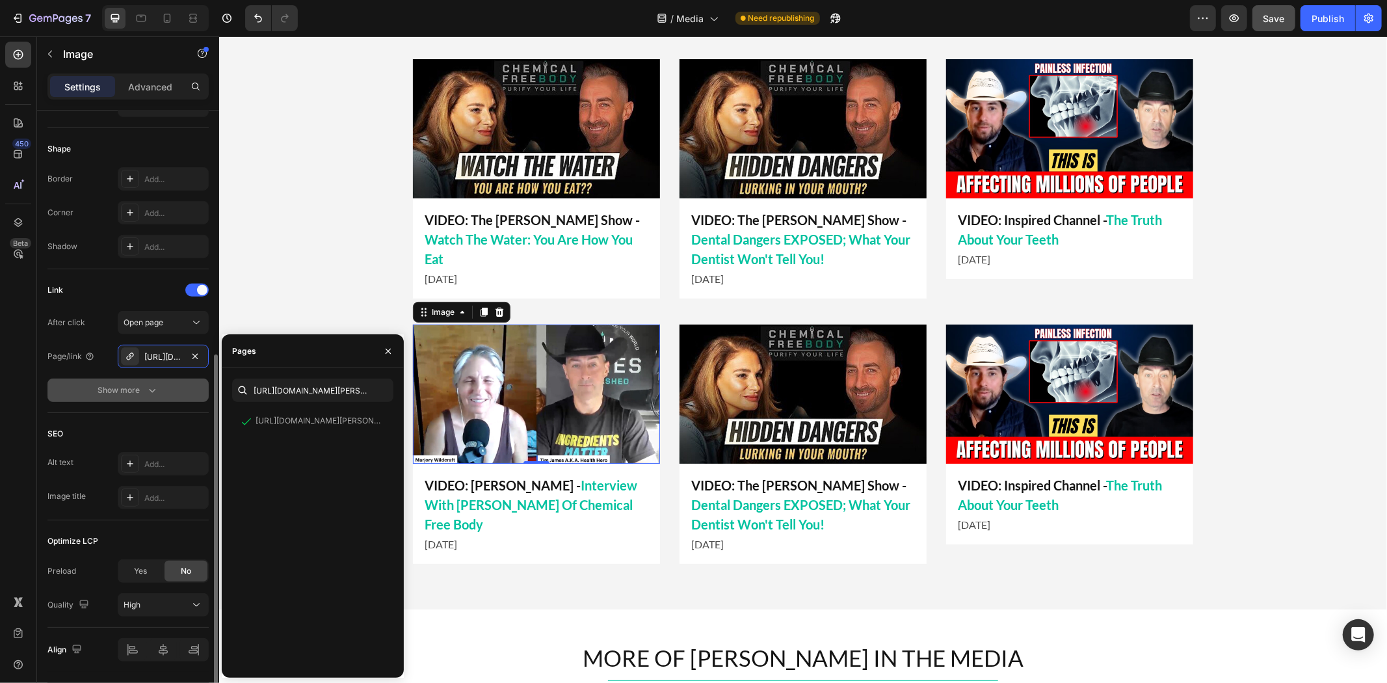
click at [150, 391] on icon "button" at bounding box center [152, 391] width 7 height 4
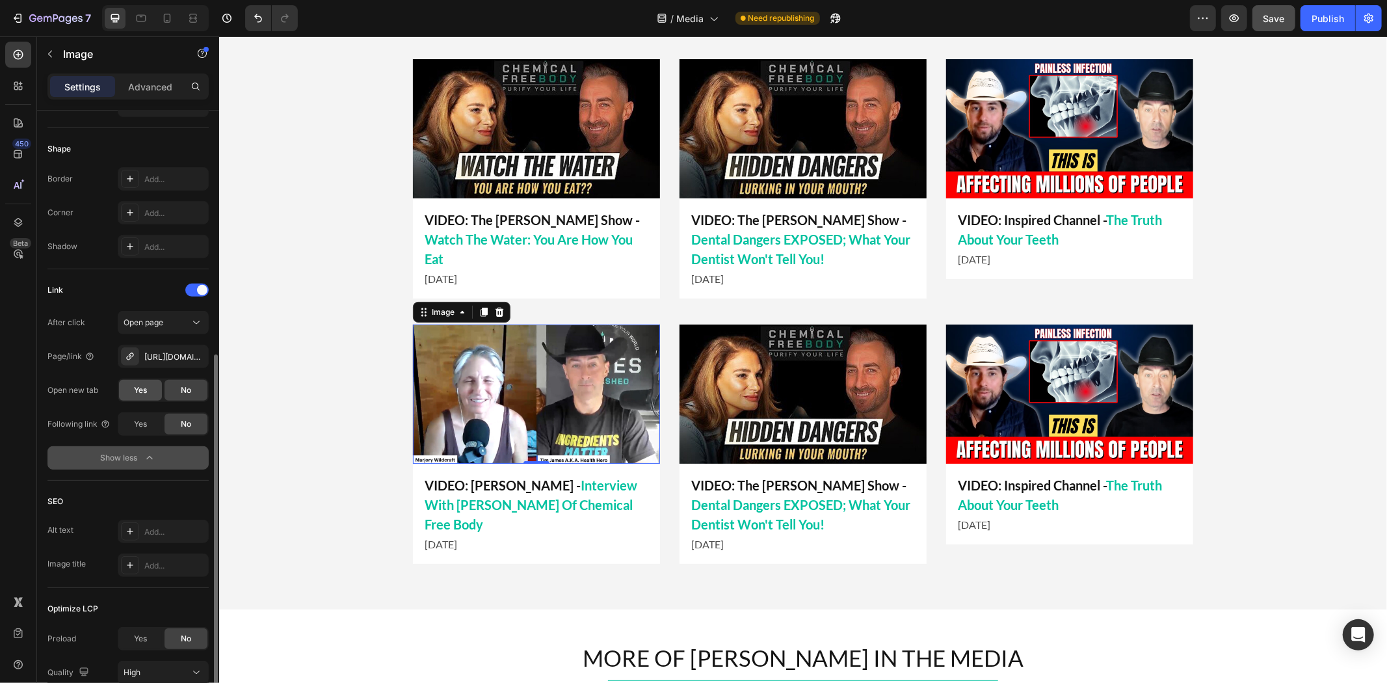
click at [141, 388] on span "Yes" at bounding box center [140, 390] width 13 height 12
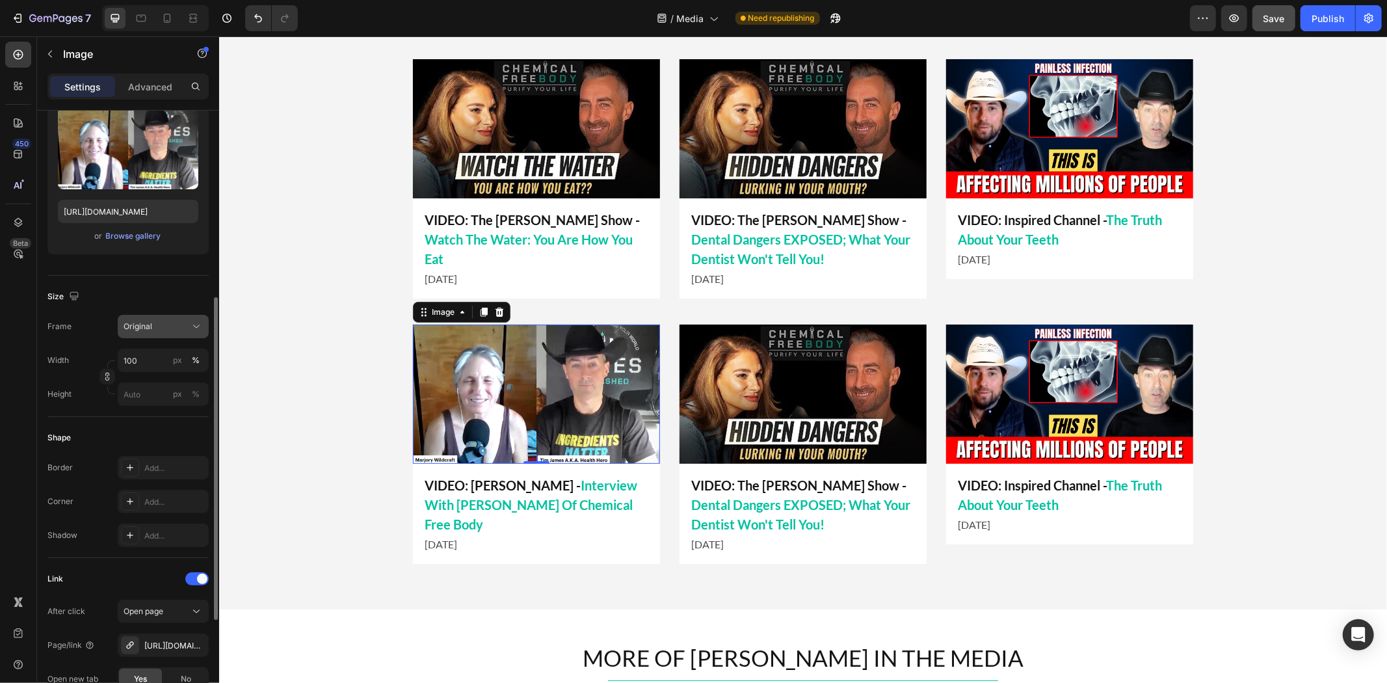
scroll to position [216, 0]
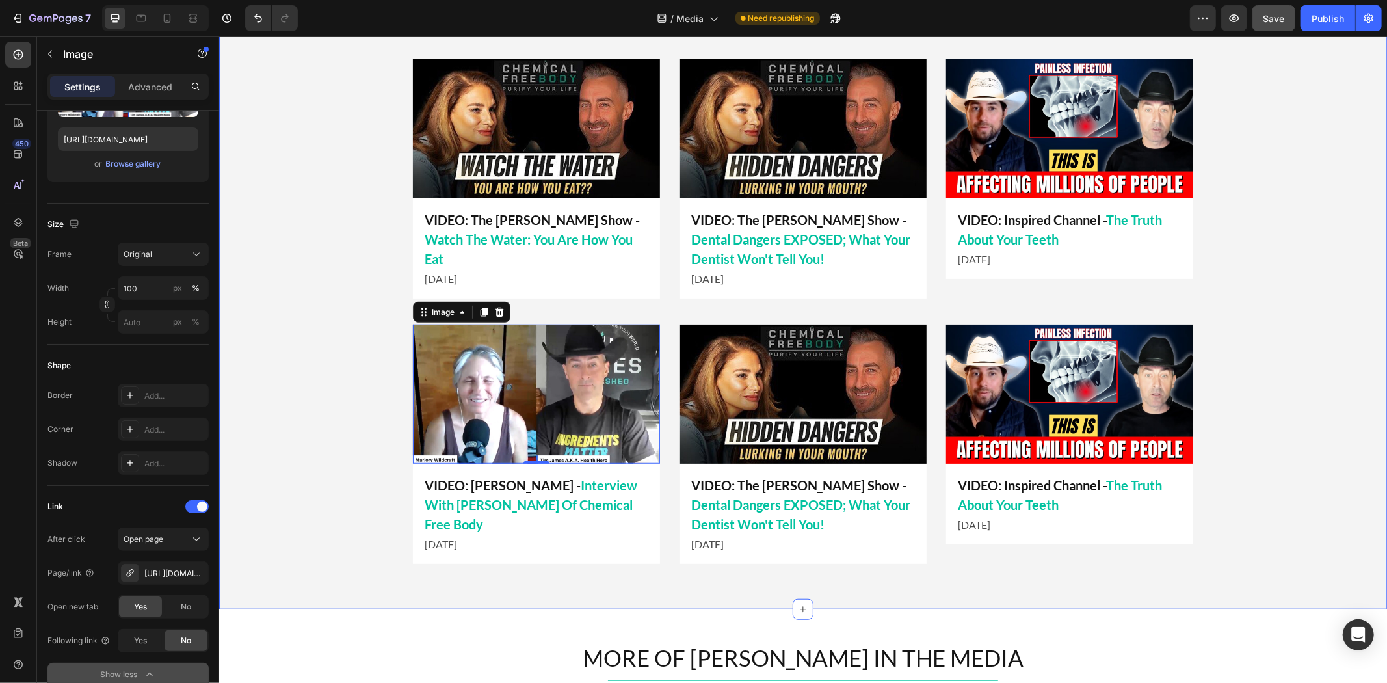
click at [329, 423] on div "LATEST APPEARANCES Heading Title Line Image VIDEO: Inspired Channel - The Truth…" at bounding box center [801, 284] width 1167 height 582
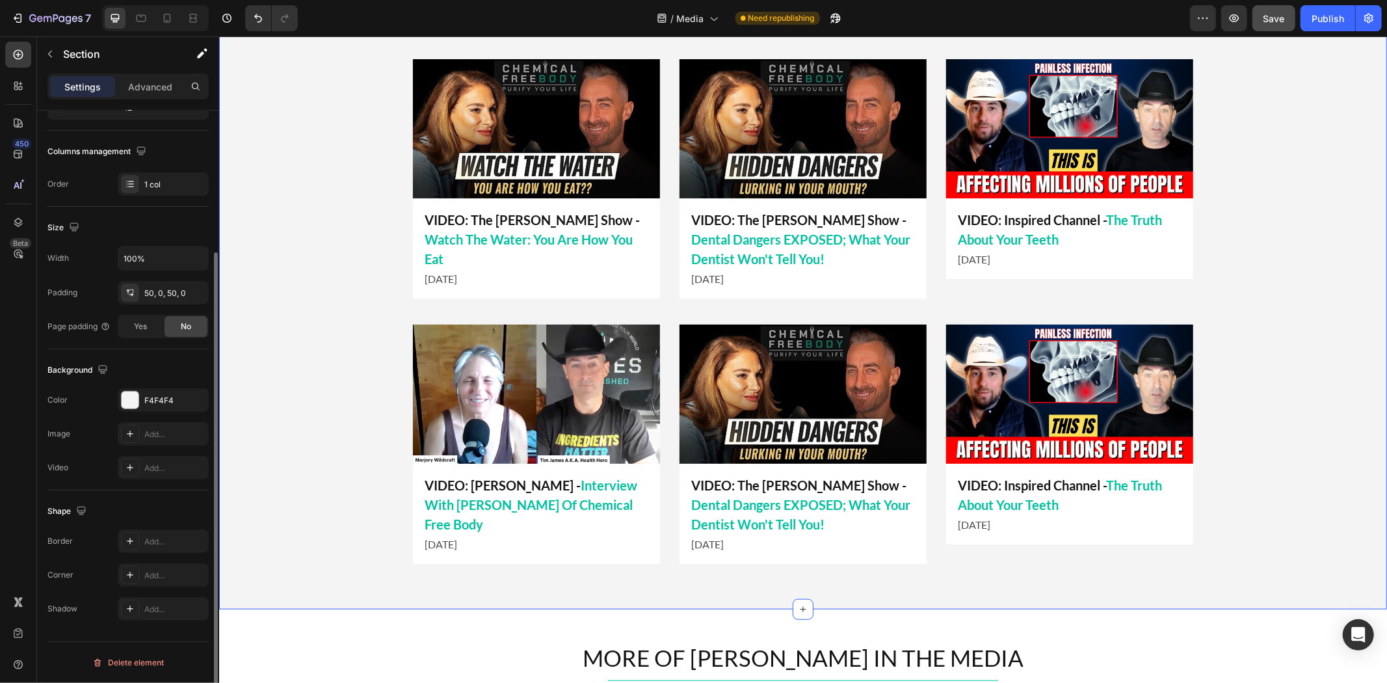
scroll to position [0, 0]
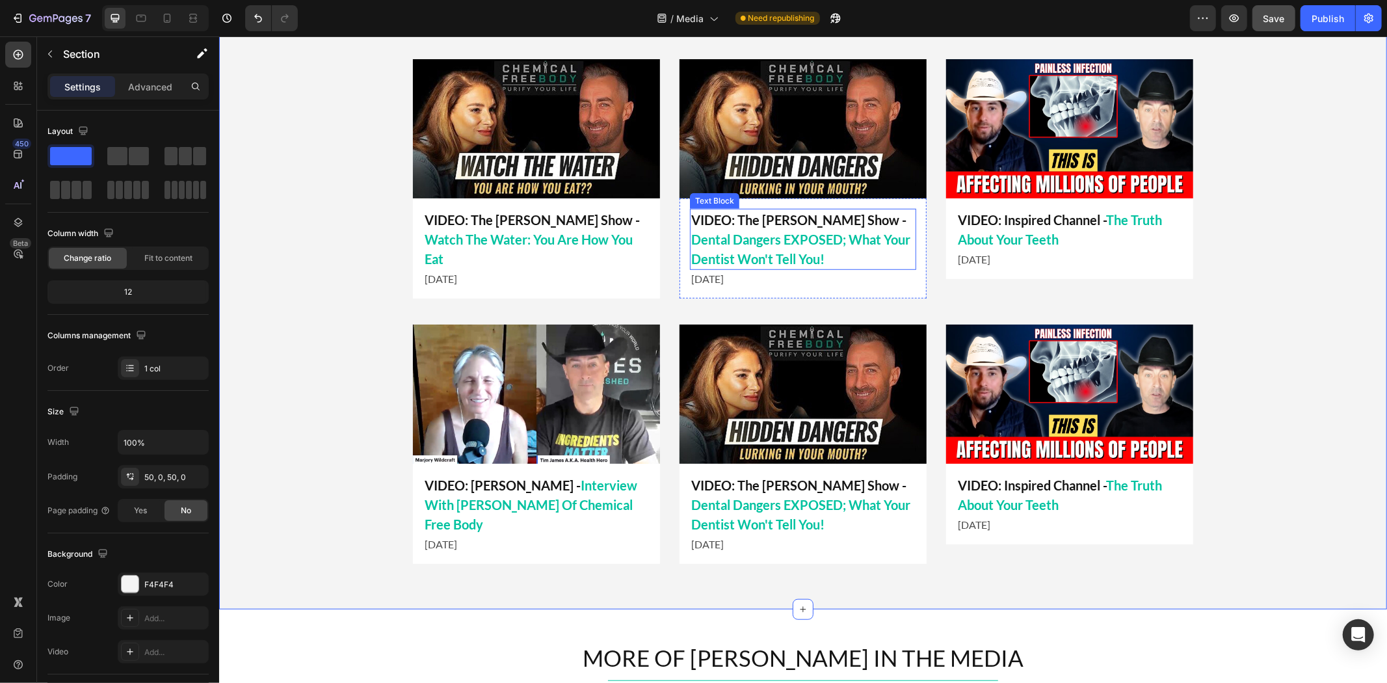
click at [783, 411] on img at bounding box center [802, 393] width 247 height 139
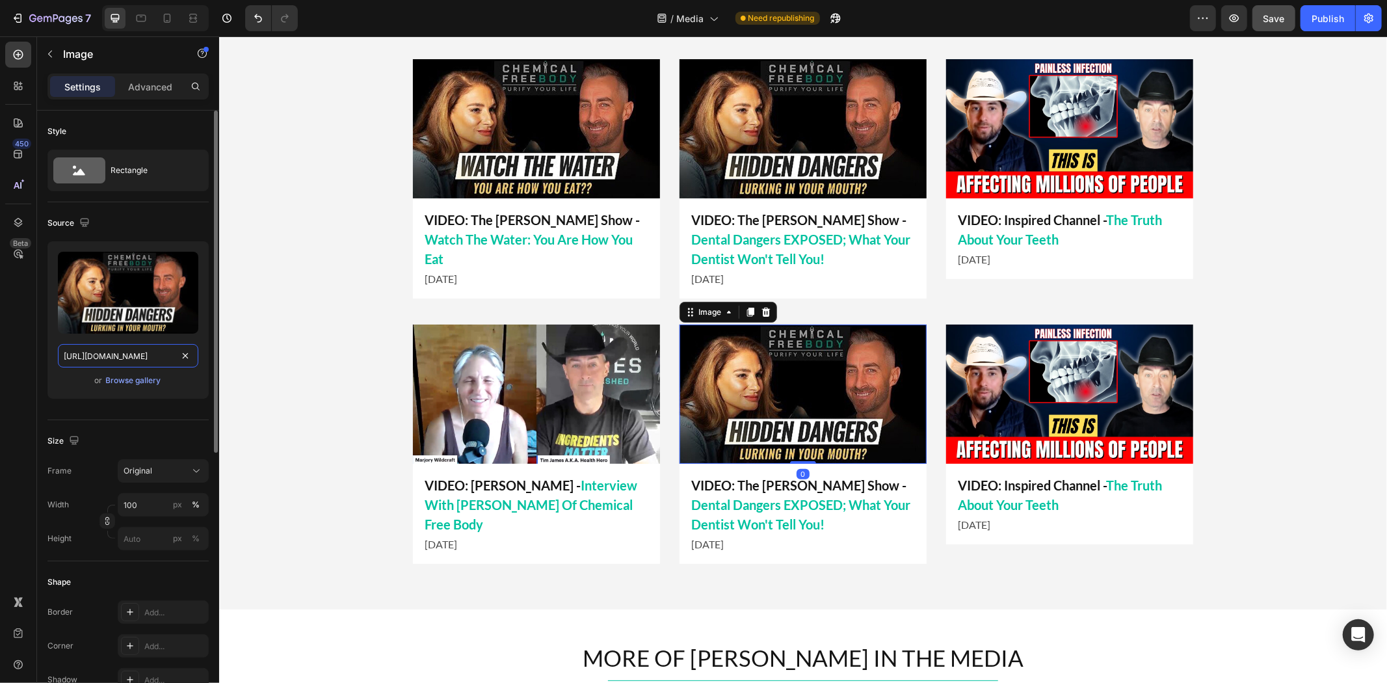
click at [131, 360] on input "[URL][DOMAIN_NAME]" at bounding box center [128, 355] width 140 height 23
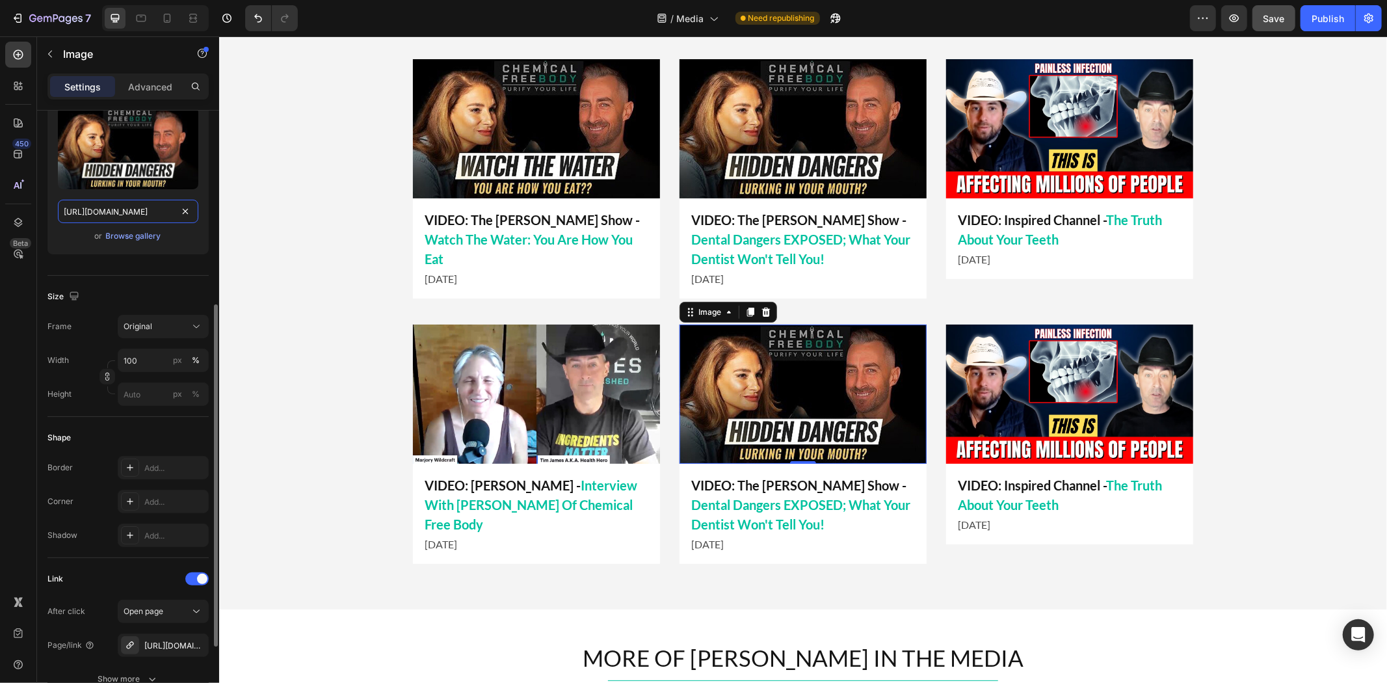
scroll to position [289, 0]
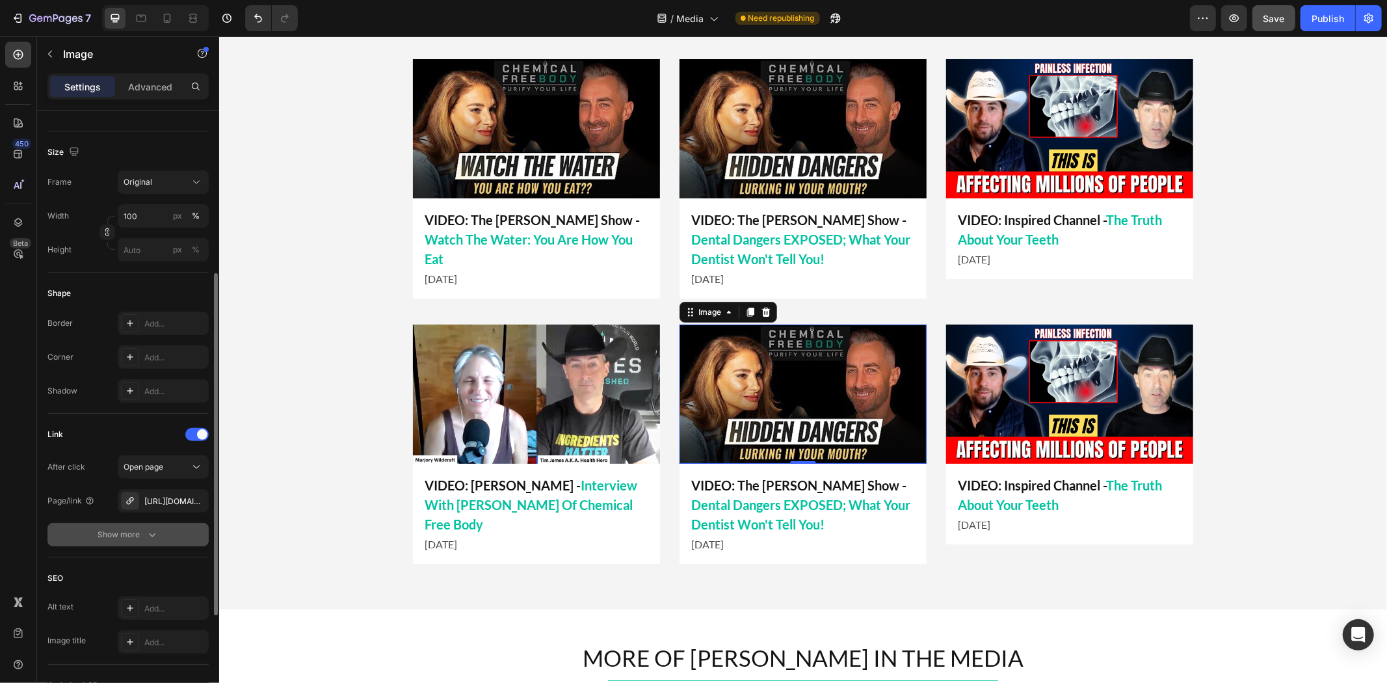
click at [124, 534] on div "Show more" at bounding box center [128, 534] width 60 height 13
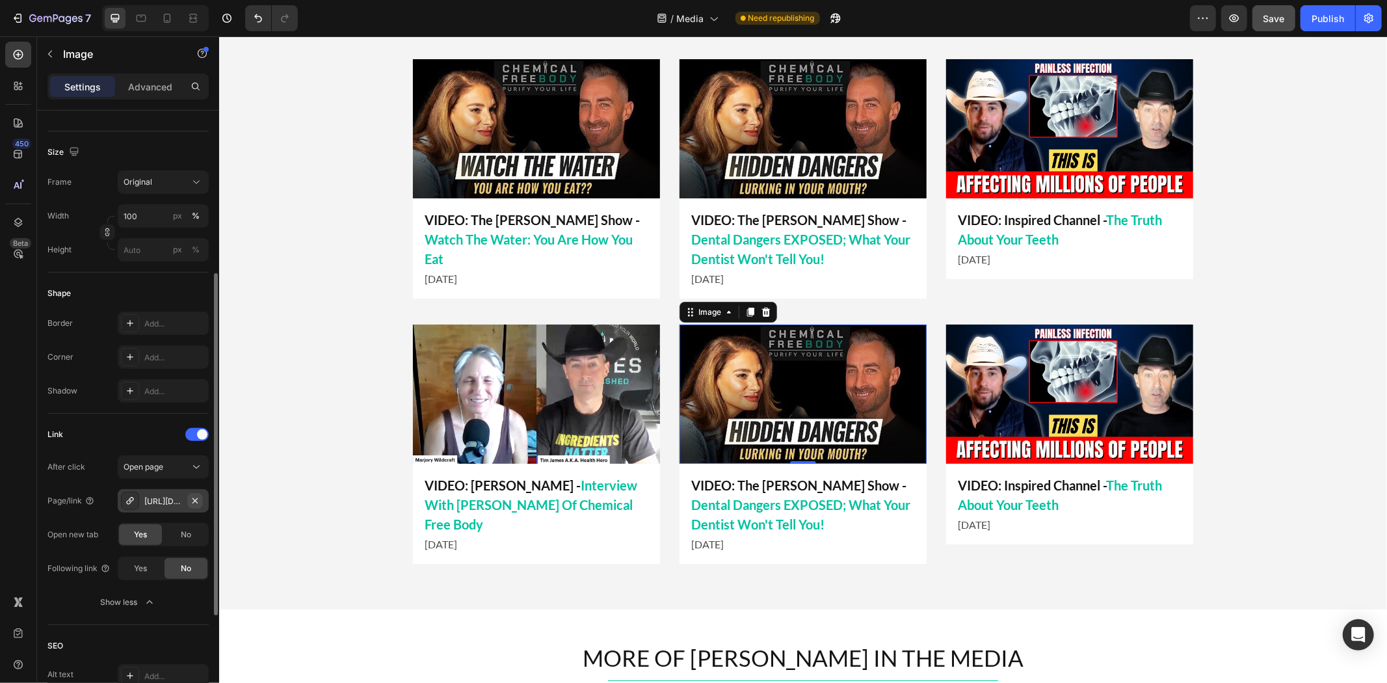
click at [194, 499] on icon "button" at bounding box center [194, 499] width 5 height 5
click at [163, 499] on div "Add..." at bounding box center [174, 501] width 61 height 12
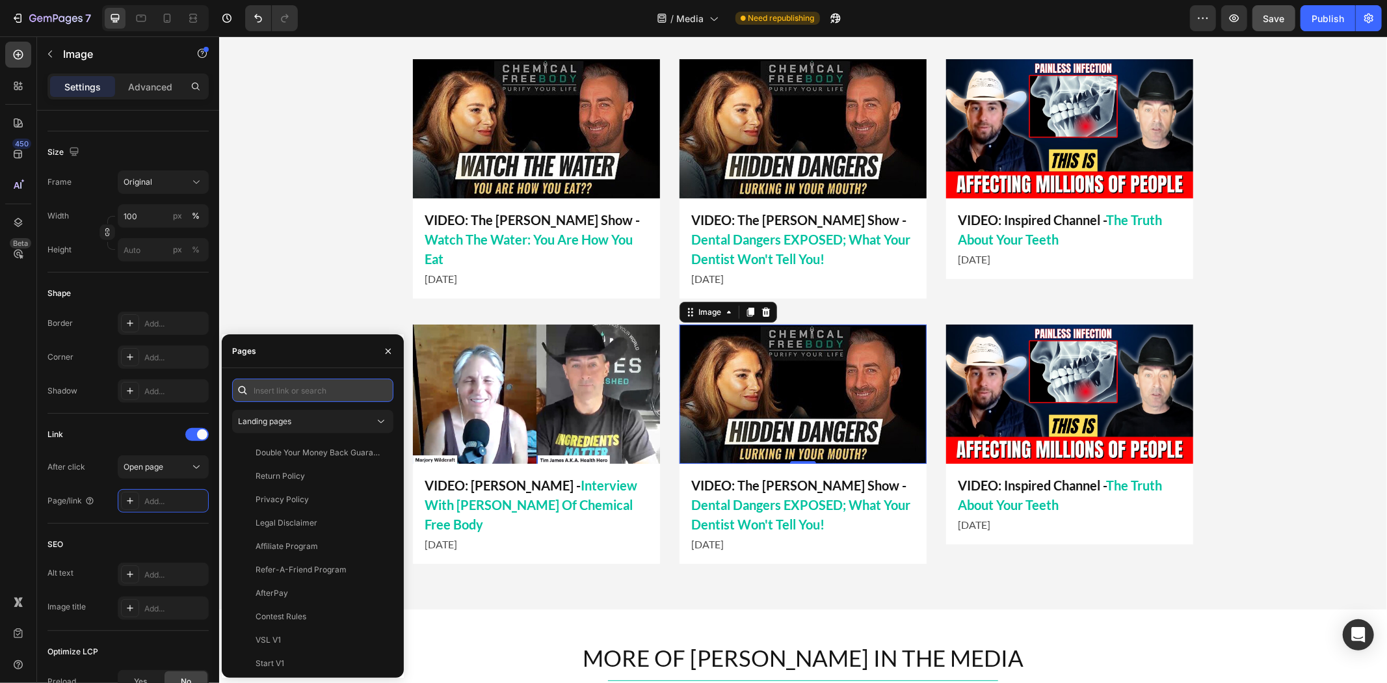
click at [270, 387] on input "text" at bounding box center [312, 389] width 161 height 23
paste input "[URL][DOMAIN_NAME][PERSON_NAME]"
type input "[URL][DOMAIN_NAME][PERSON_NAME]"
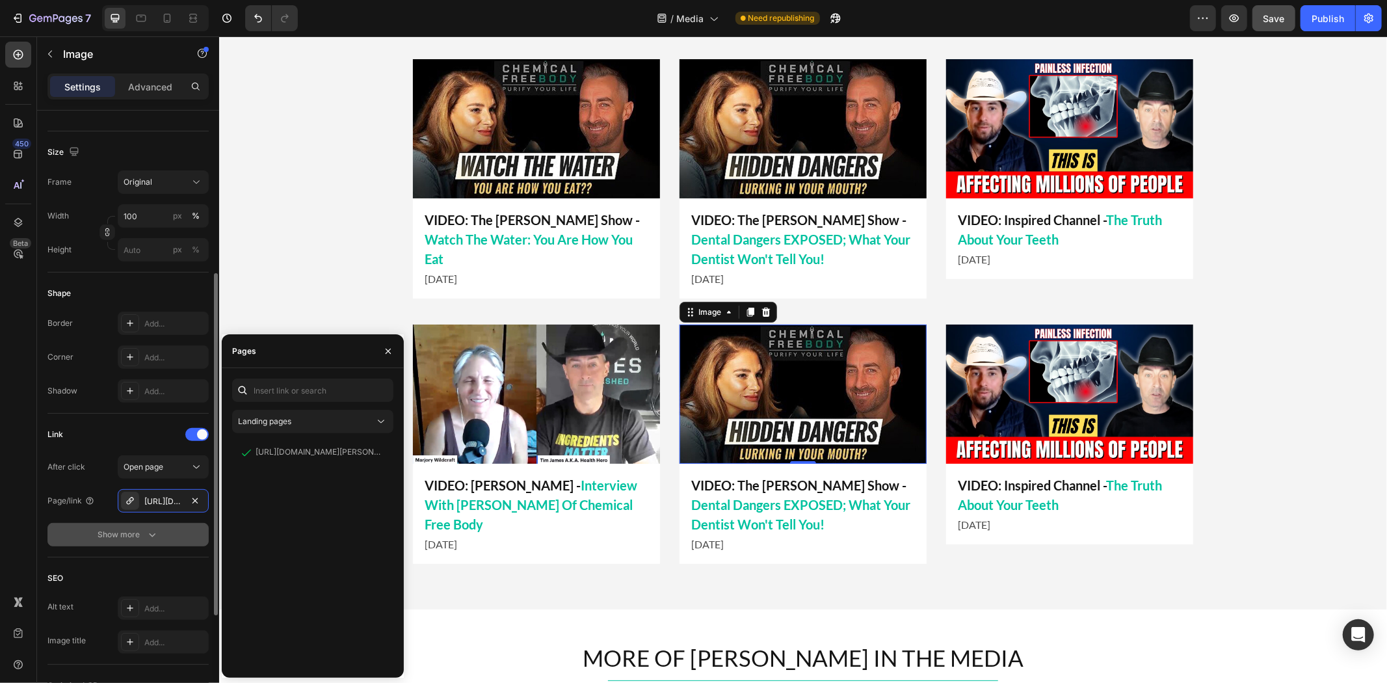
click at [142, 533] on div "Show more" at bounding box center [128, 534] width 60 height 13
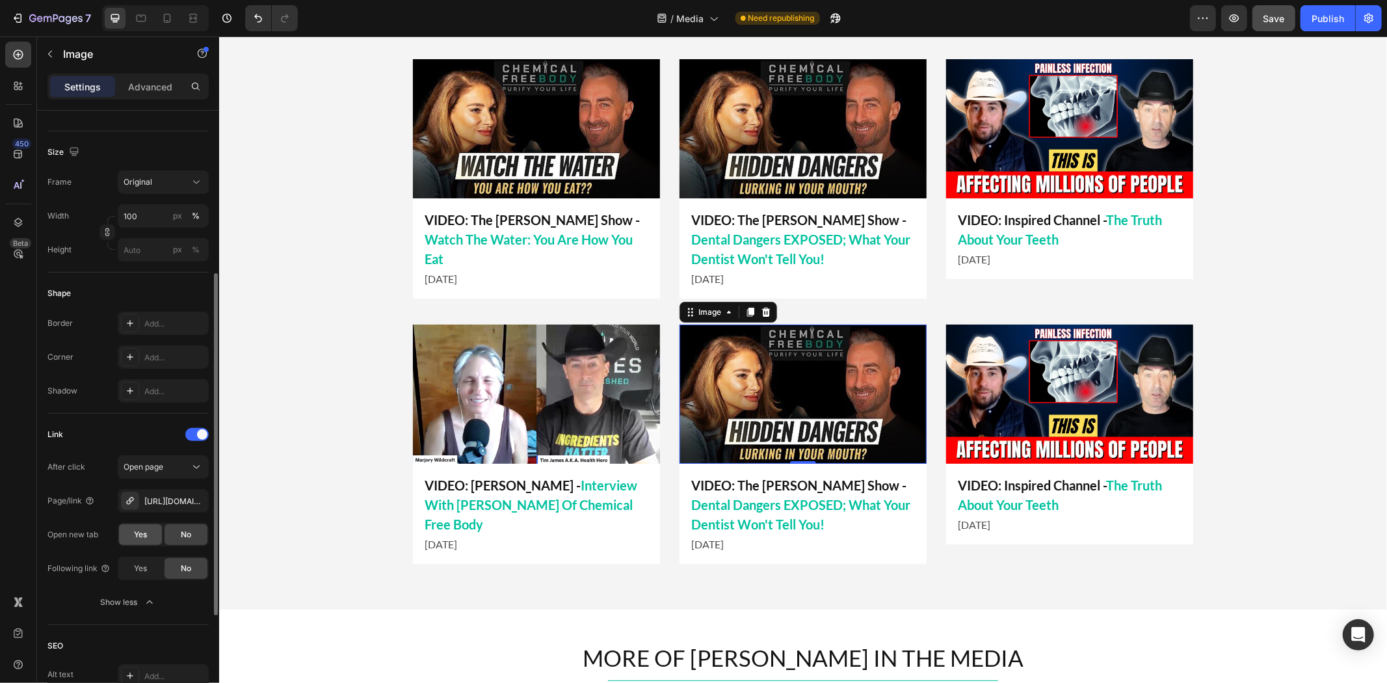
click at [153, 536] on div "Yes" at bounding box center [140, 534] width 43 height 21
click at [153, 534] on div "Yes" at bounding box center [140, 534] width 43 height 21
click at [172, 534] on div "No" at bounding box center [185, 534] width 43 height 21
click at [148, 534] on div "Yes" at bounding box center [140, 534] width 43 height 21
click at [143, 413] on div "Link After click Open page Page/link https://www.activistpost.com/539-restructu…" at bounding box center [127, 518] width 161 height 211
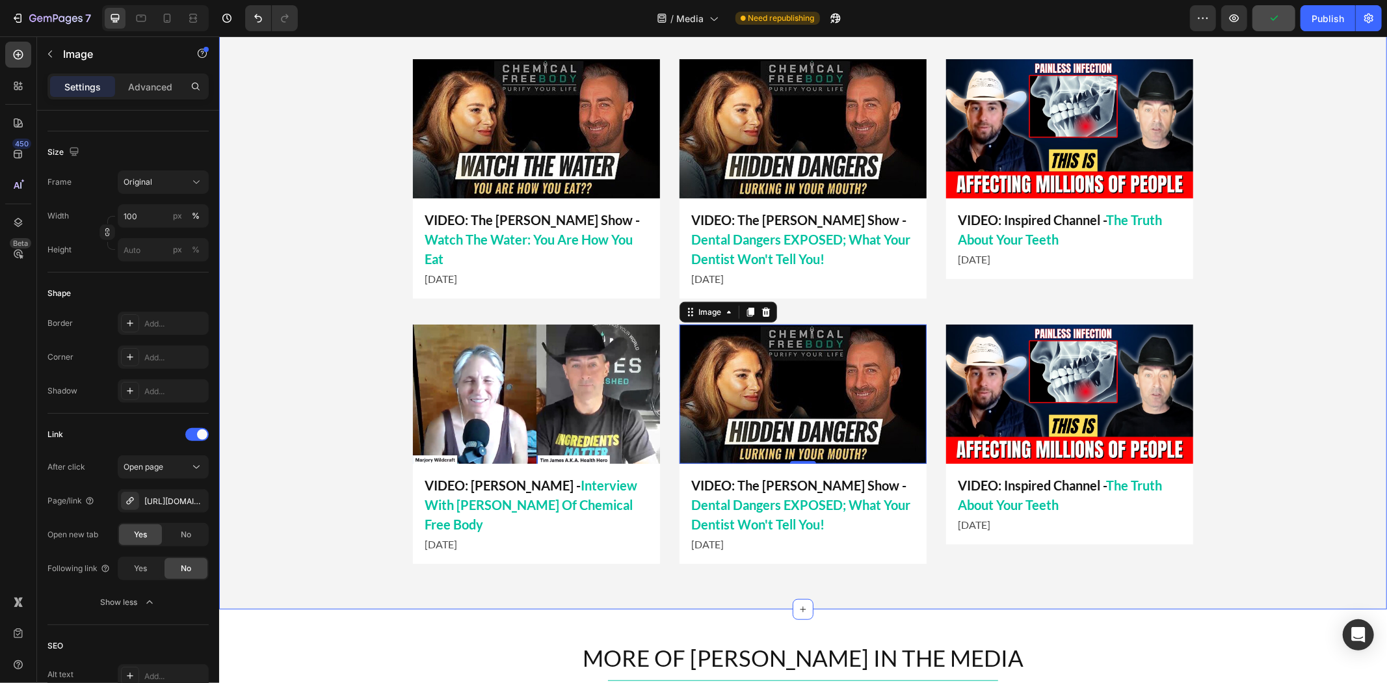
click at [837, 373] on img at bounding box center [802, 393] width 247 height 139
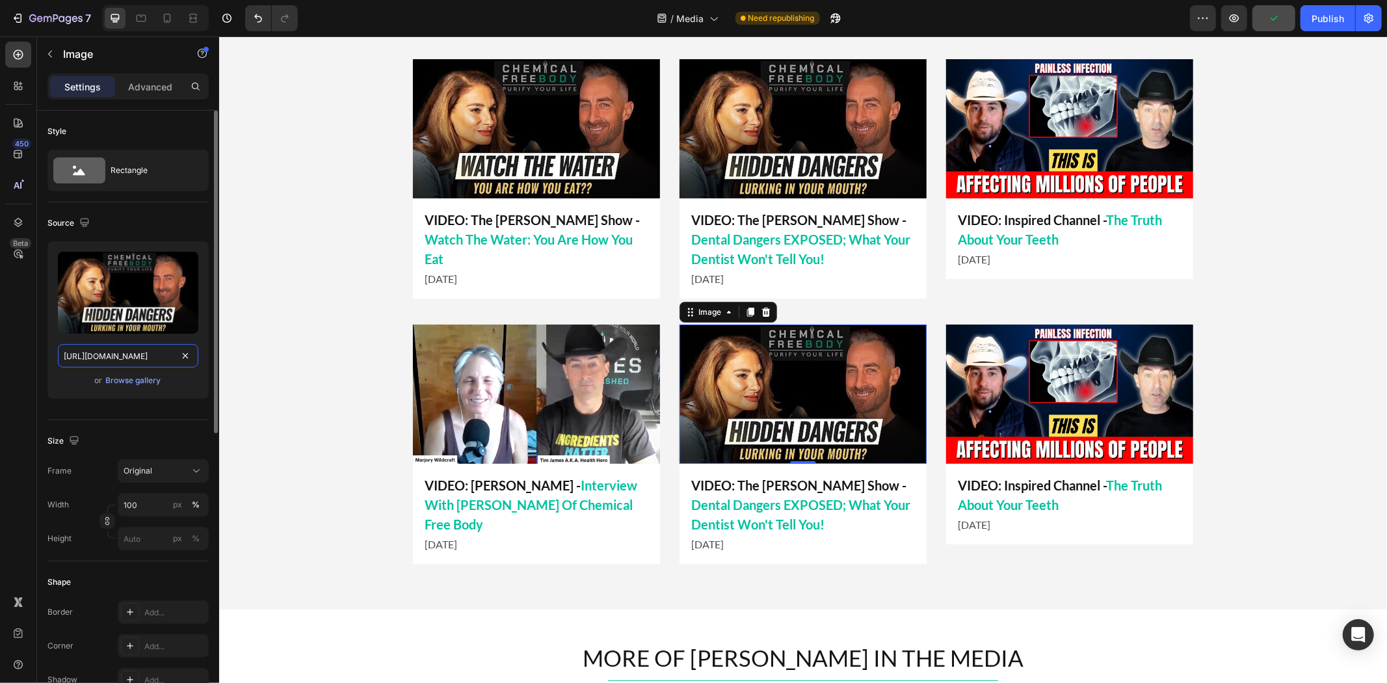
click at [126, 359] on input "[URL][DOMAIN_NAME]" at bounding box center [128, 355] width 140 height 23
type input "[URL][DOMAIN_NAME]"
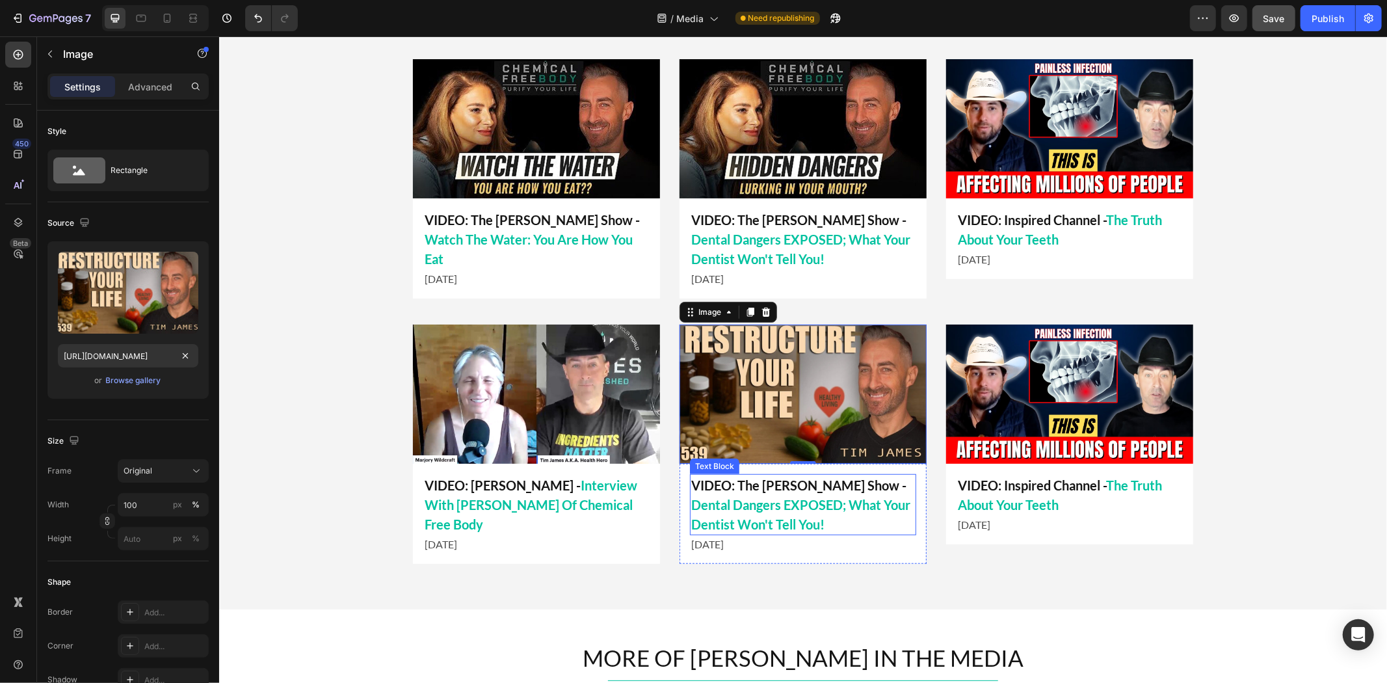
click at [1019, 523] on p "[DATE]" at bounding box center [1069, 524] width 224 height 16
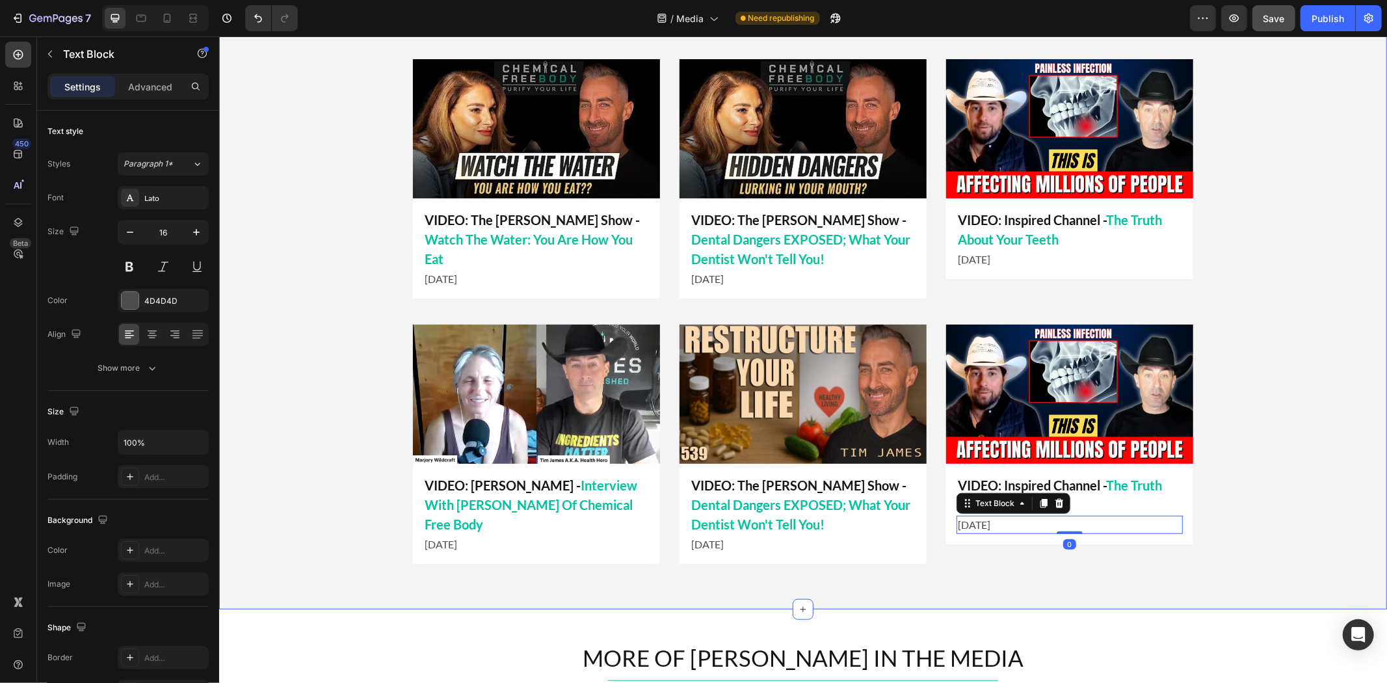
click at [931, 586] on div "LATEST APPEARANCES Heading Title Line Image VIDEO: Inspired Channel - The Truth…" at bounding box center [801, 284] width 1167 height 647
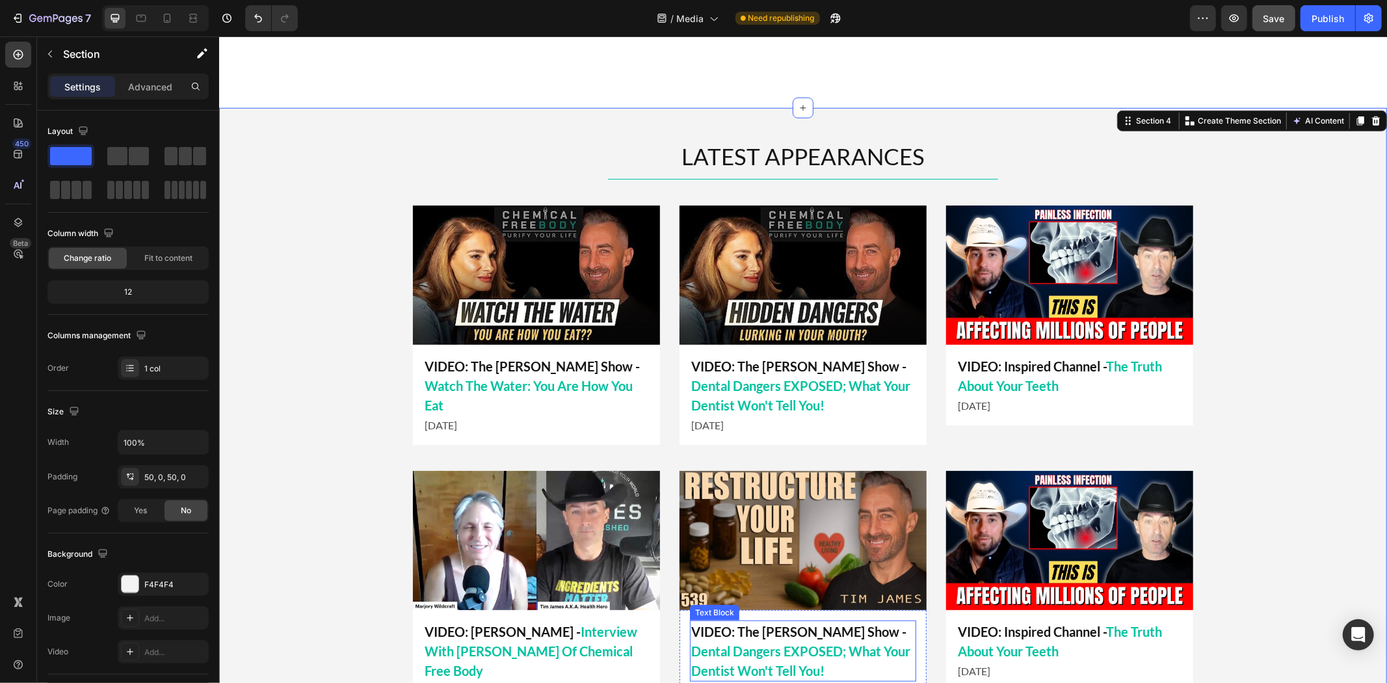
scroll to position [867, 0]
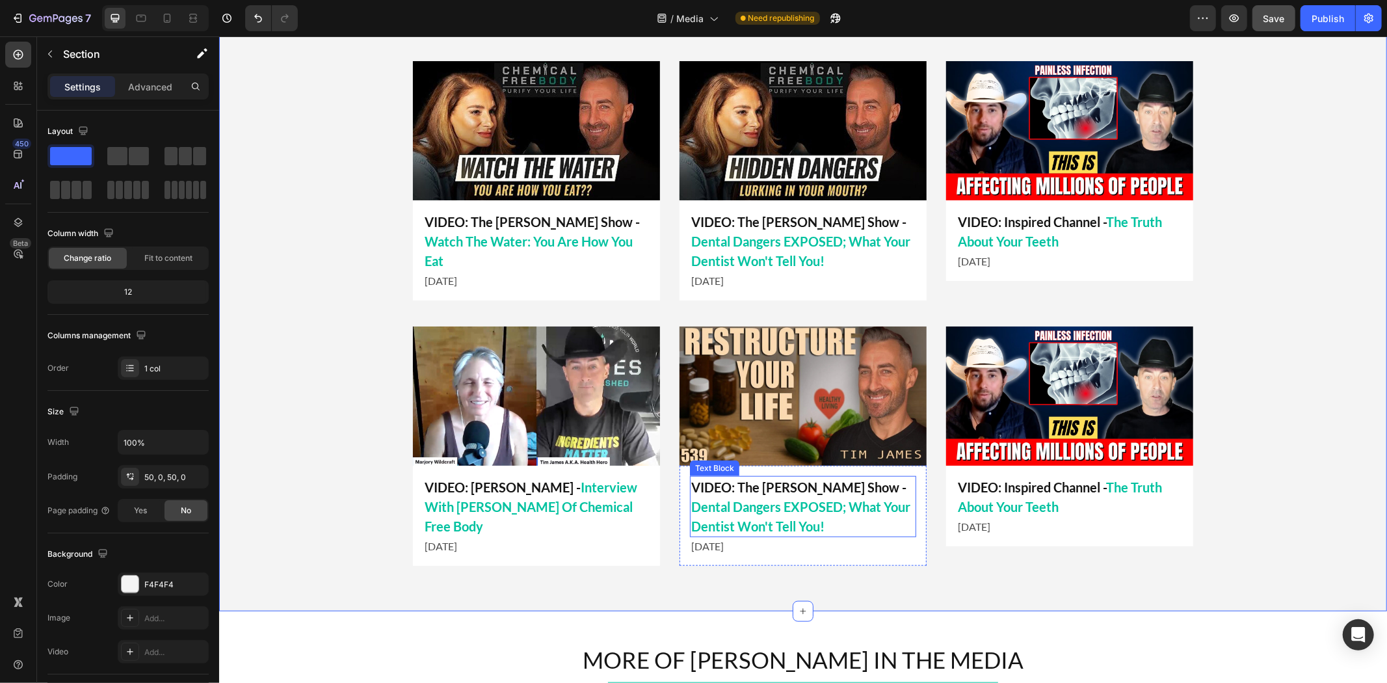
click at [726, 485] on p "VIDEO: The Mel K Show - Dental Dangers EXPOSED; What Your Dentist Won't Tell Yo…" at bounding box center [802, 505] width 224 height 59
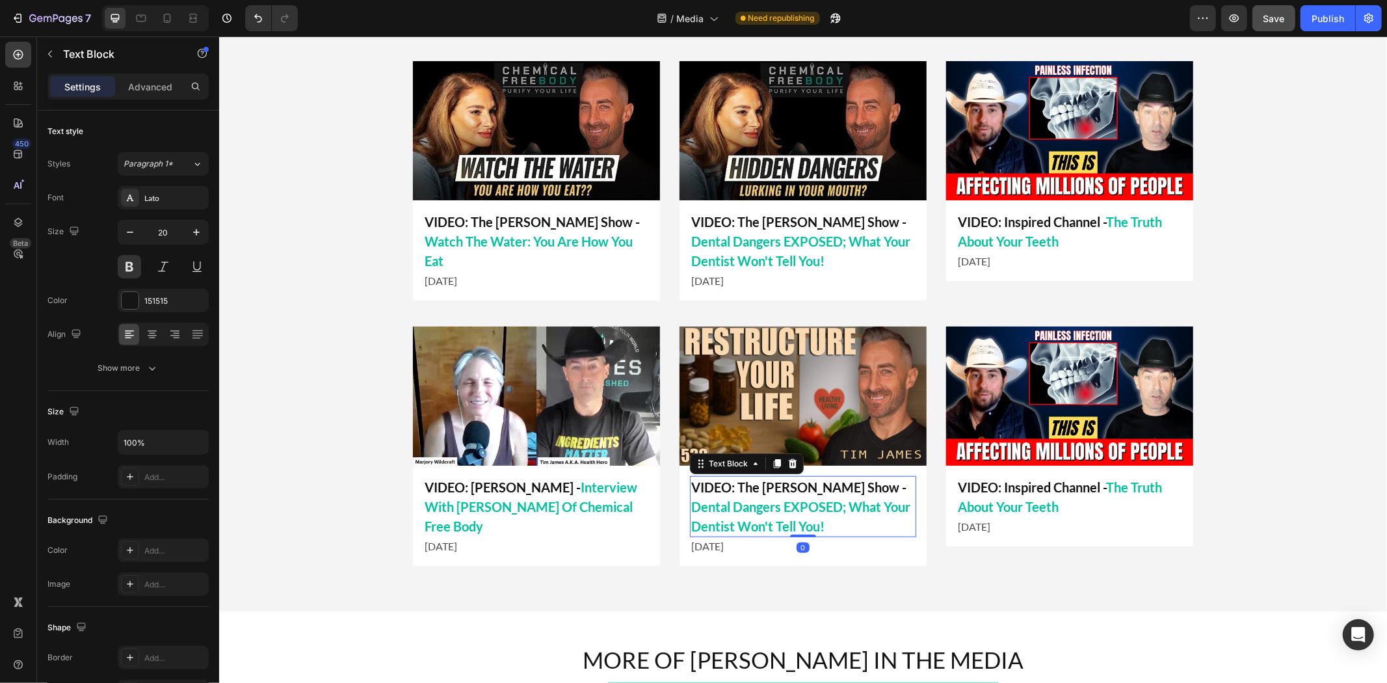
click at [768, 485] on p "VIDEO: The Mel K Show - Dental Dangers EXPOSED; What Your Dentist Won't Tell Yo…" at bounding box center [802, 505] width 224 height 59
click at [733, 484] on p "VIDEO: The Mel K Show - Dental Dangers EXPOSED; What Your Dentist Won't Tell Yo…" at bounding box center [802, 505] width 224 height 59
click at [791, 488] on p "VIDEO: The Mel K Show - Dental Dangers EXPOSED; What Your Dentist Won't Tell Yo…" at bounding box center [802, 505] width 224 height 59
click at [811, 488] on p "VIDEO: The Mel K Show - Dental Dangers EXPOSED; What Your Dentist Won't Tell Yo…" at bounding box center [802, 505] width 224 height 59
click at [822, 486] on p "VIDEO: The Mel K Show - Dental Dangers EXPOSED; What Your Dentist Won't Tell Yo…" at bounding box center [802, 505] width 224 height 59
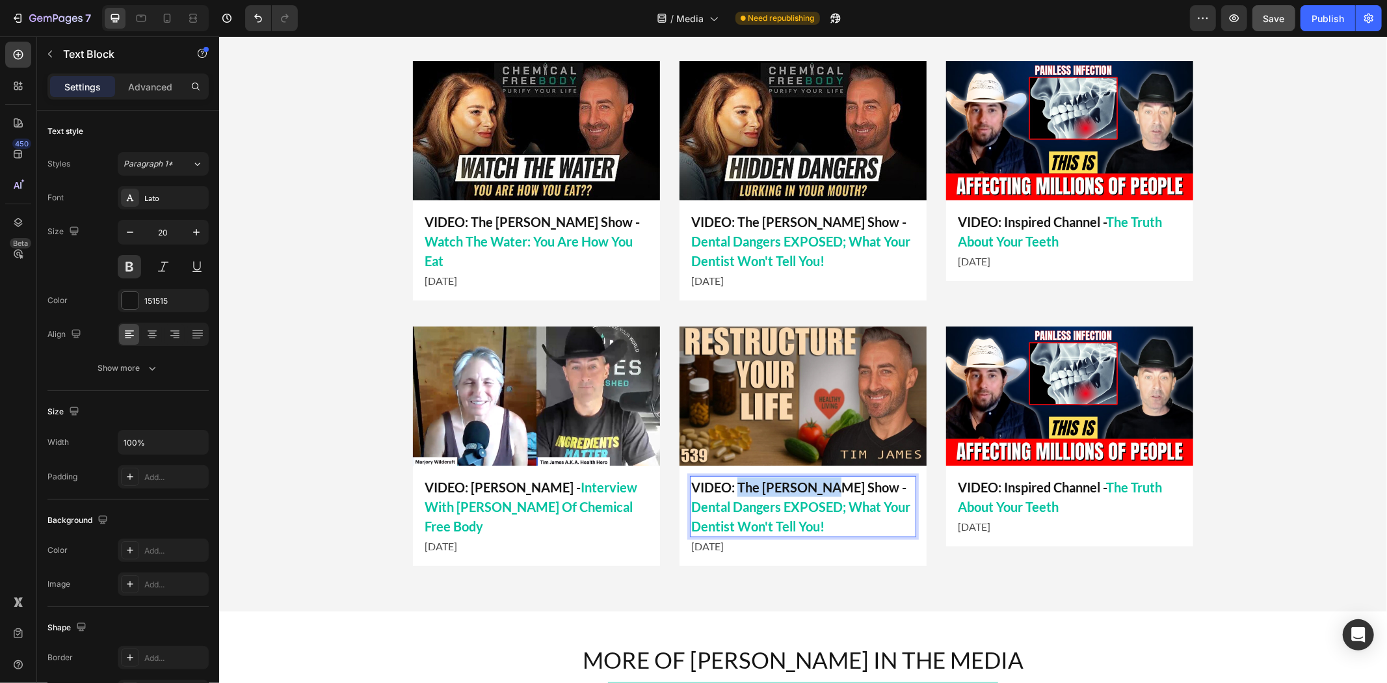
drag, startPoint x: 824, startPoint y: 486, endPoint x: 732, endPoint y: 493, distance: 92.0
click at [732, 493] on p "VIDEO: The Mel K Show - Dental Dangers EXPOSED; What Your Dentist Won't Tell Yo…" at bounding box center [802, 505] width 224 height 59
drag, startPoint x: 817, startPoint y: 487, endPoint x: 848, endPoint y: 517, distance: 43.2
click at [848, 517] on p "VIDEO: Activist Post - Dental Dangers EXPOSED; What Your Dentist Won't Tell You!" at bounding box center [802, 505] width 224 height 59
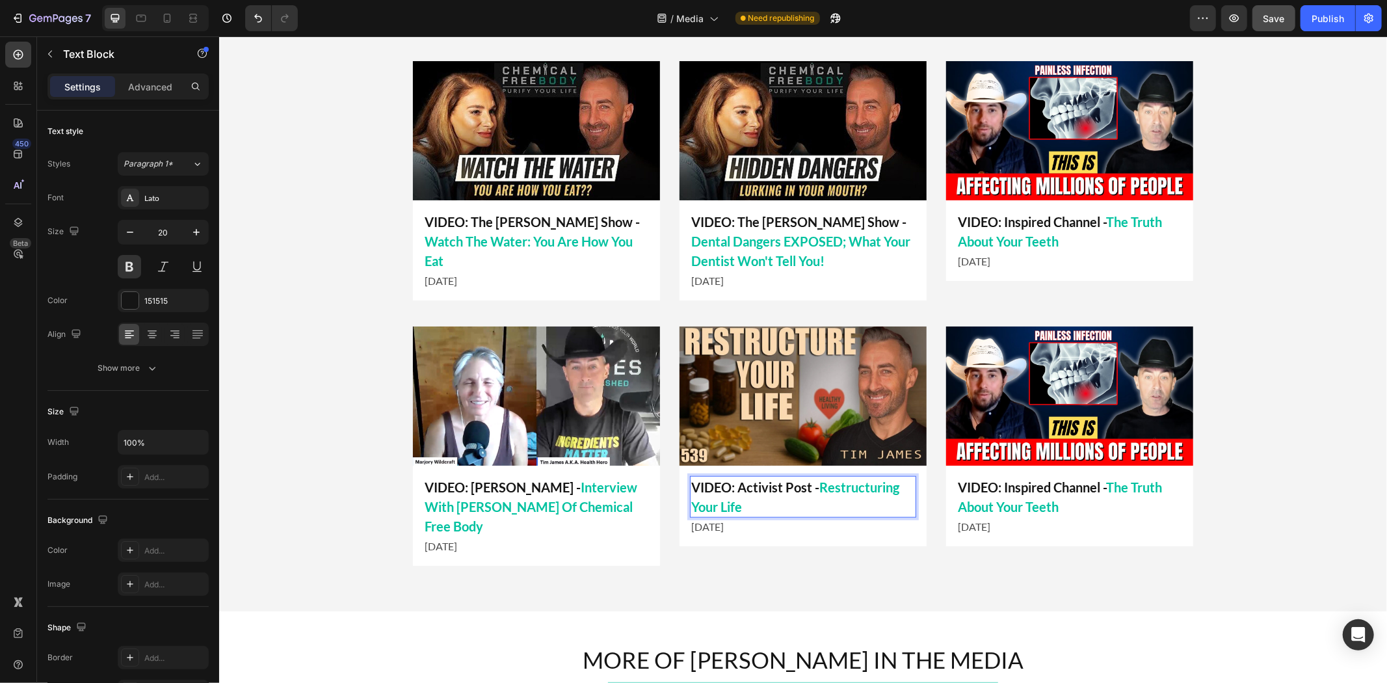
click at [703, 522] on p "[DATE]" at bounding box center [802, 526] width 224 height 16
click at [723, 526] on p "[DATE]" at bounding box center [802, 526] width 224 height 16
click at [704, 527] on p "[DATE]" at bounding box center [802, 526] width 224 height 16
drag, startPoint x: 703, startPoint y: 526, endPoint x: 680, endPoint y: 523, distance: 22.9
click at [679, 526] on div "VIDEO: Activist Post - Restructuring Your Life Text Block July 2025 Text Block …" at bounding box center [802, 505] width 247 height 81
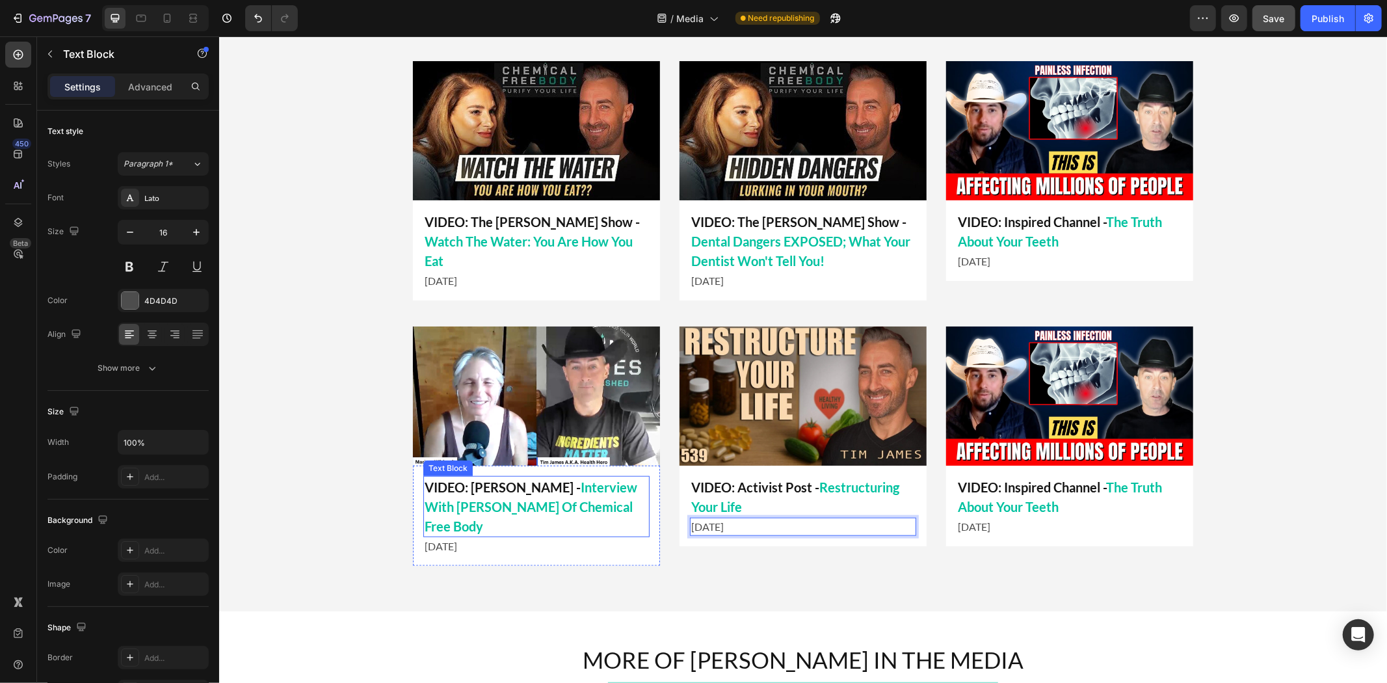
click at [487, 538] on p "[DATE]" at bounding box center [536, 546] width 224 height 16
click at [453, 528] on p "VIDEO: Marjory Wildcraft - Interview With Tim James Of Chemical Free Body" at bounding box center [536, 505] width 224 height 59
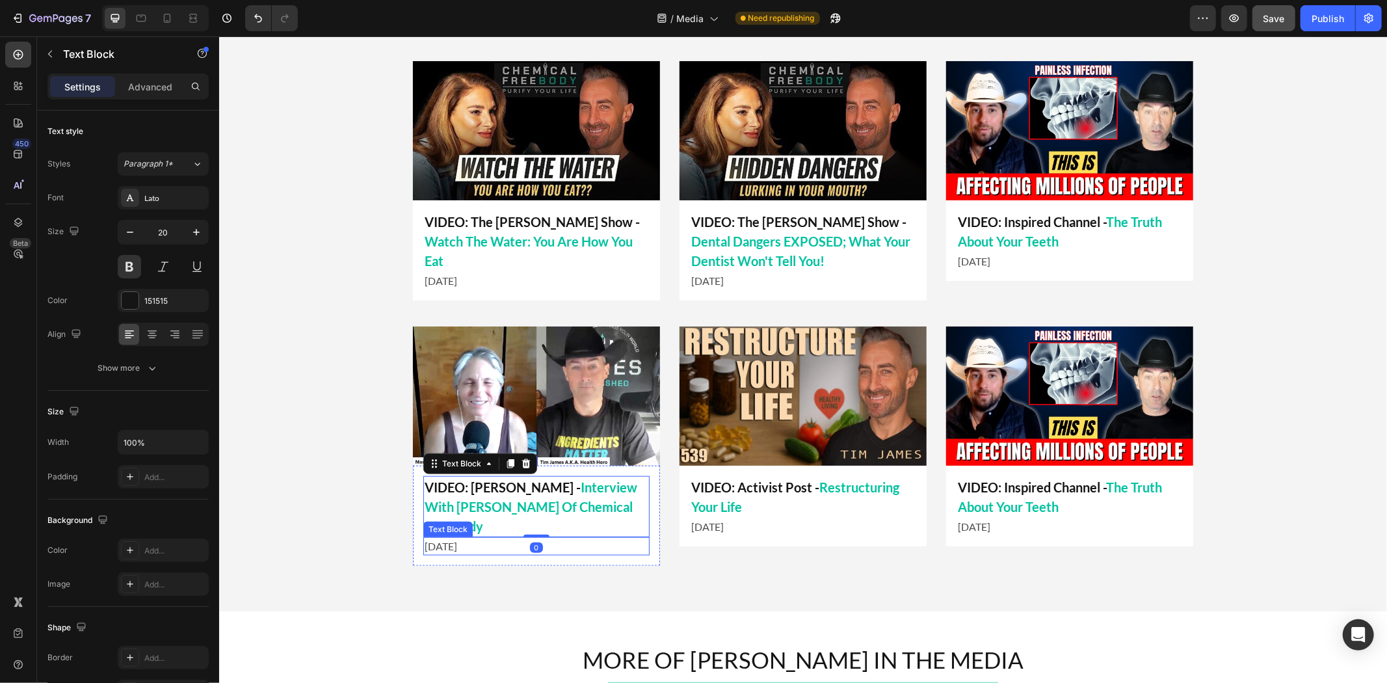
click at [452, 541] on p "[DATE]" at bounding box center [536, 546] width 224 height 16
drag, startPoint x: 450, startPoint y: 544, endPoint x: 383, endPoint y: 542, distance: 67.0
click at [370, 544] on div "LATEST APPEARANCES Heading Title Line Image VIDEO: Inspired Channel - The Truth…" at bounding box center [801, 286] width 1167 height 582
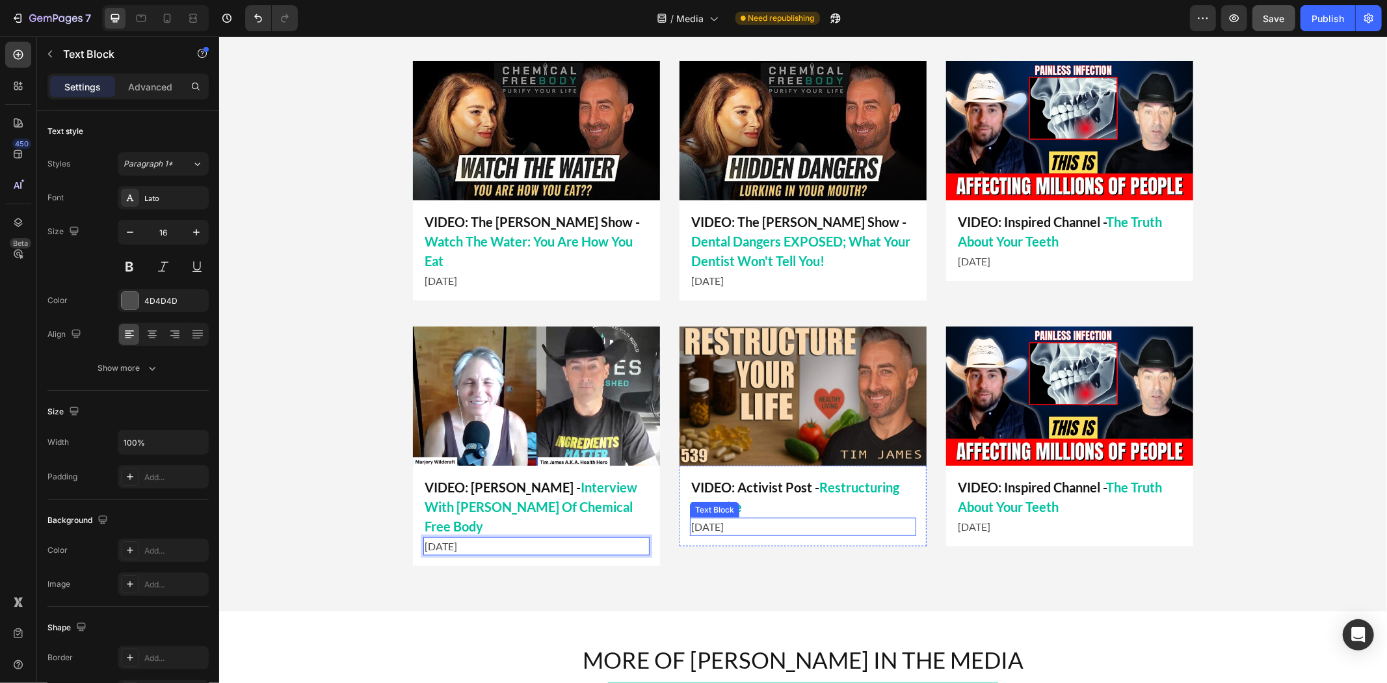
click at [772, 514] on p "VIDEO: Activist Post - Restructuring Your Life" at bounding box center [802, 495] width 224 height 39
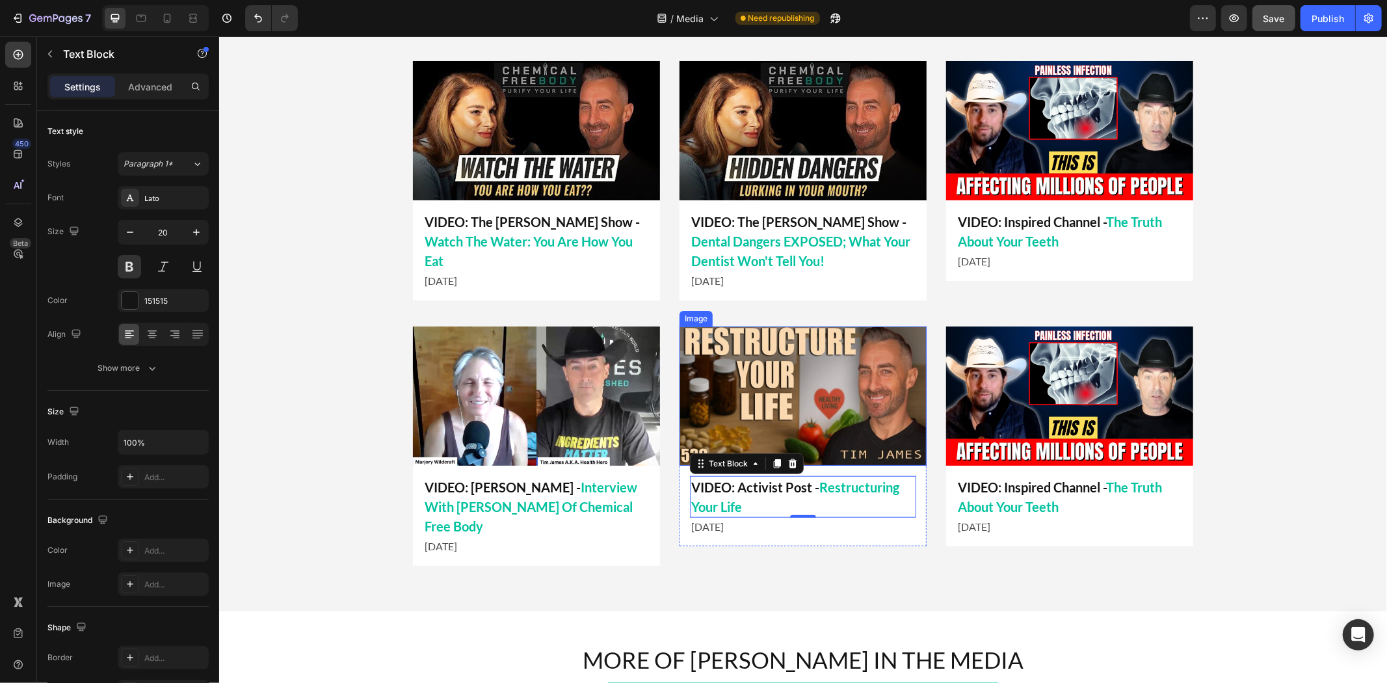
click at [1009, 406] on img at bounding box center [1068, 395] width 247 height 139
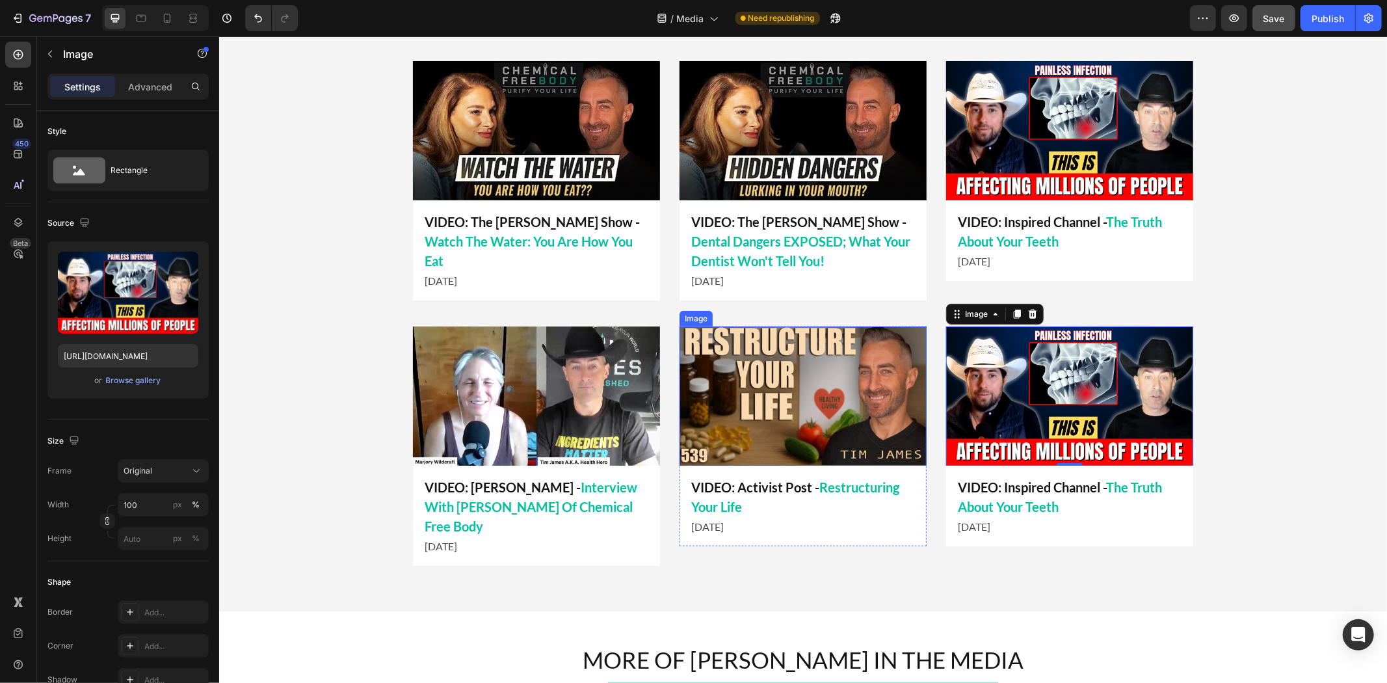
click at [824, 432] on img at bounding box center [802, 395] width 247 height 139
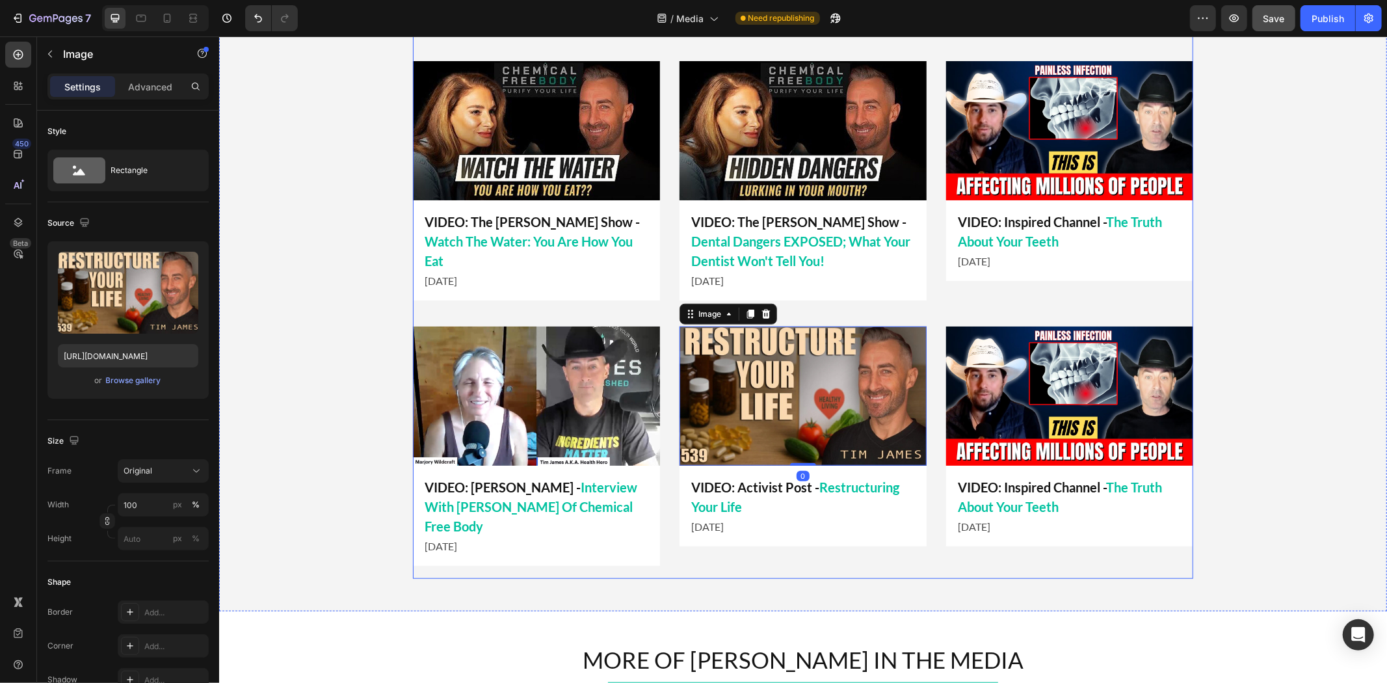
click at [1089, 292] on div "Image VIDEO: Inspired Channel - The Truth About Your Teeth Text Block June 2025…" at bounding box center [1068, 179] width 247 height 239
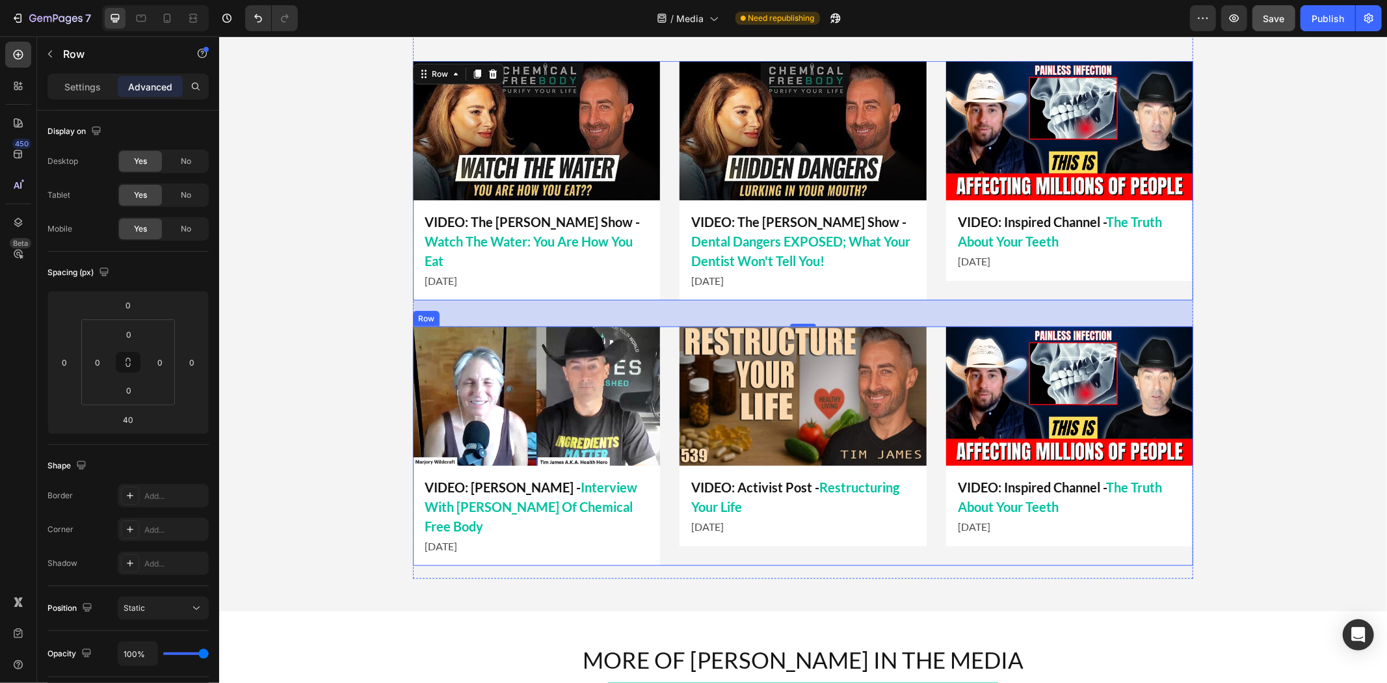
click at [997, 385] on img at bounding box center [1068, 395] width 247 height 139
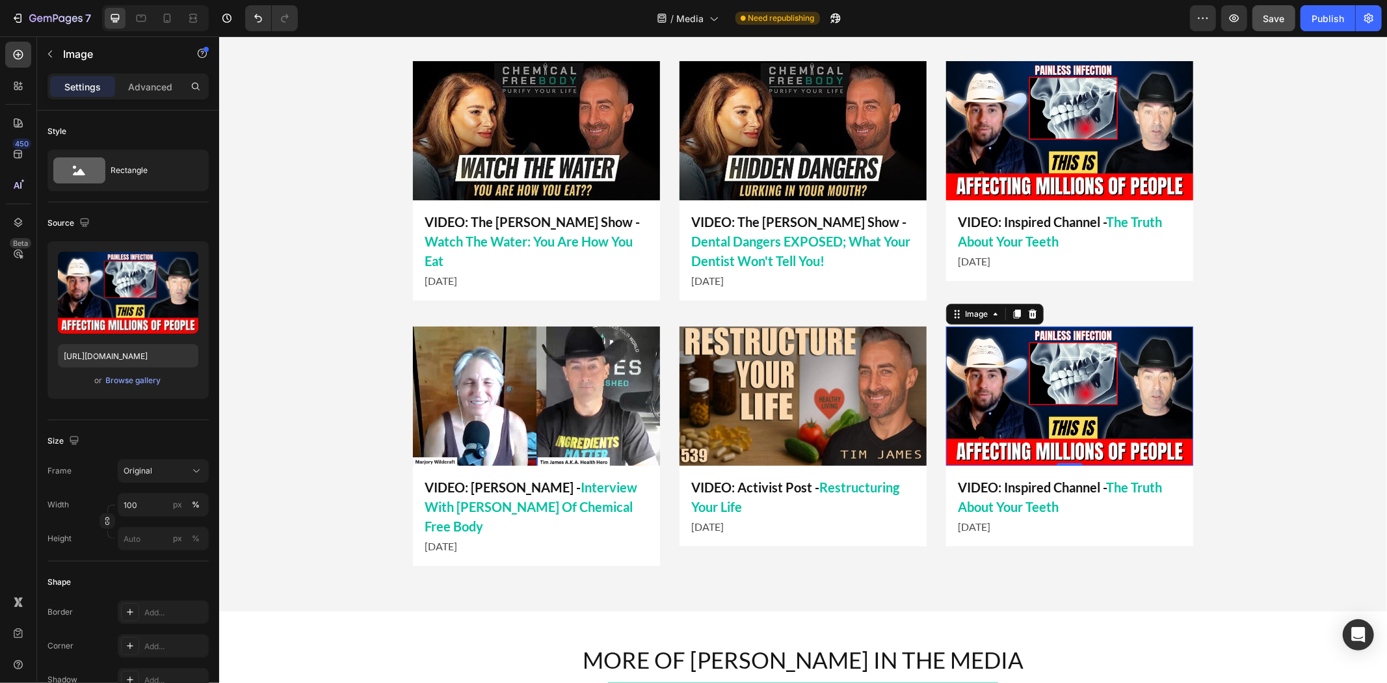
scroll to position [939, 0]
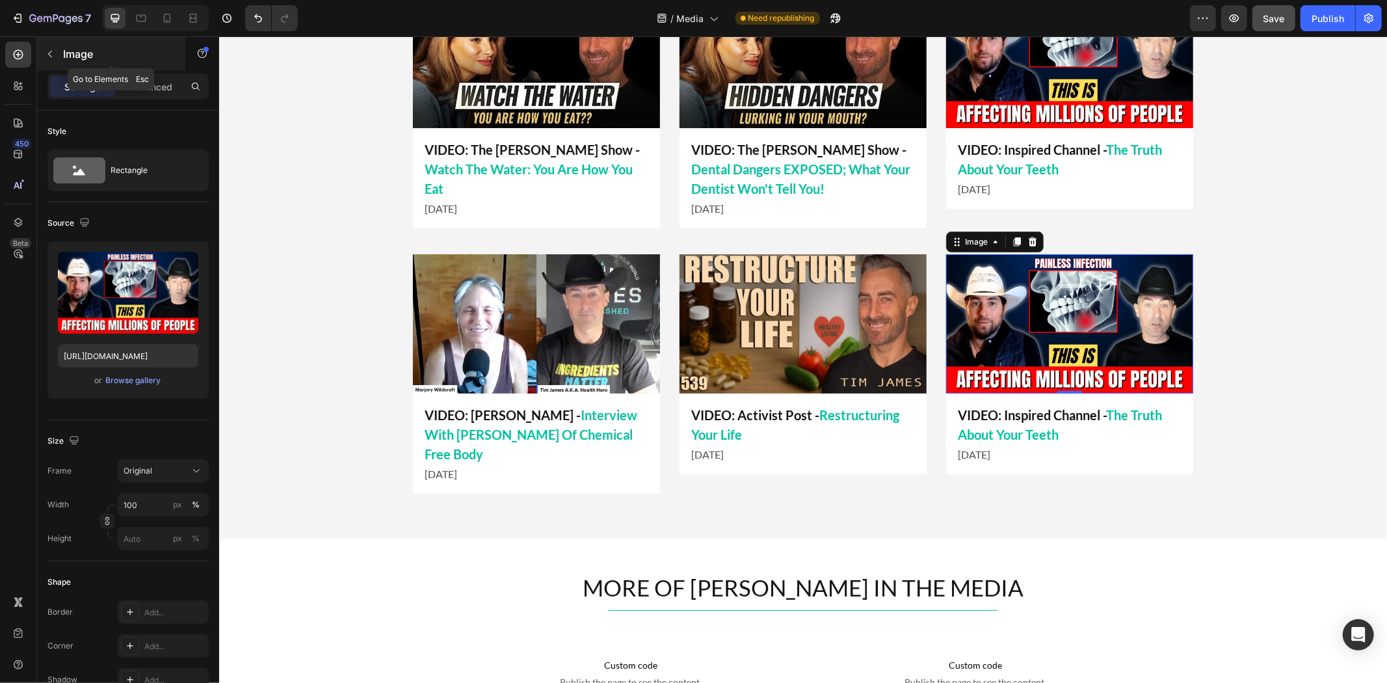
click at [47, 57] on icon "button" at bounding box center [50, 54] width 10 height 10
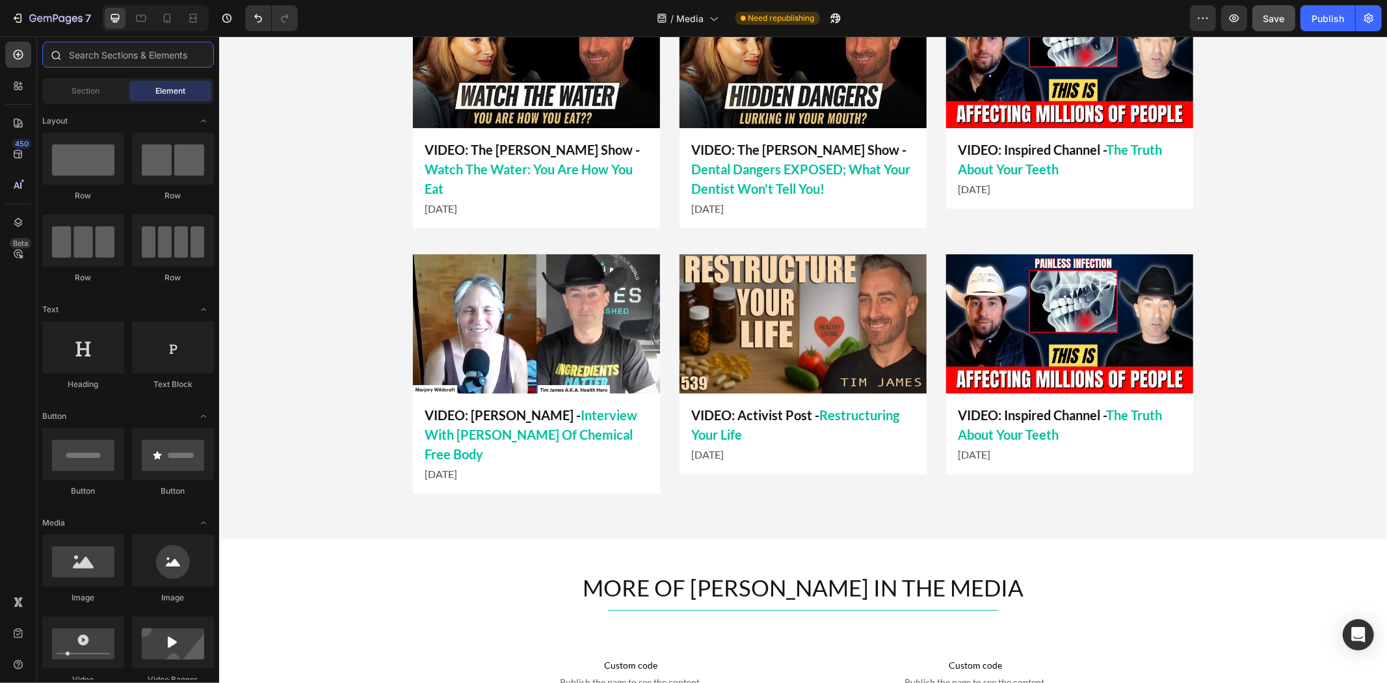
click at [98, 60] on input "text" at bounding box center [128, 55] width 172 height 26
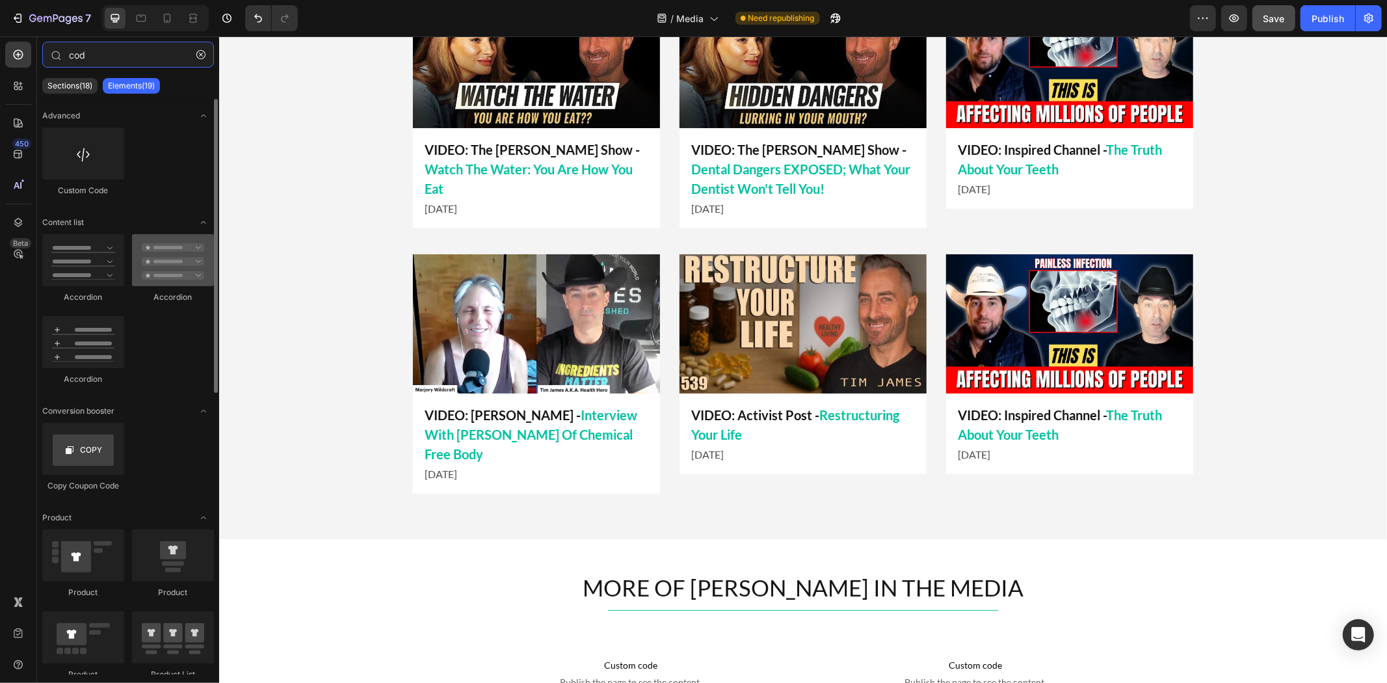
type input "cod"
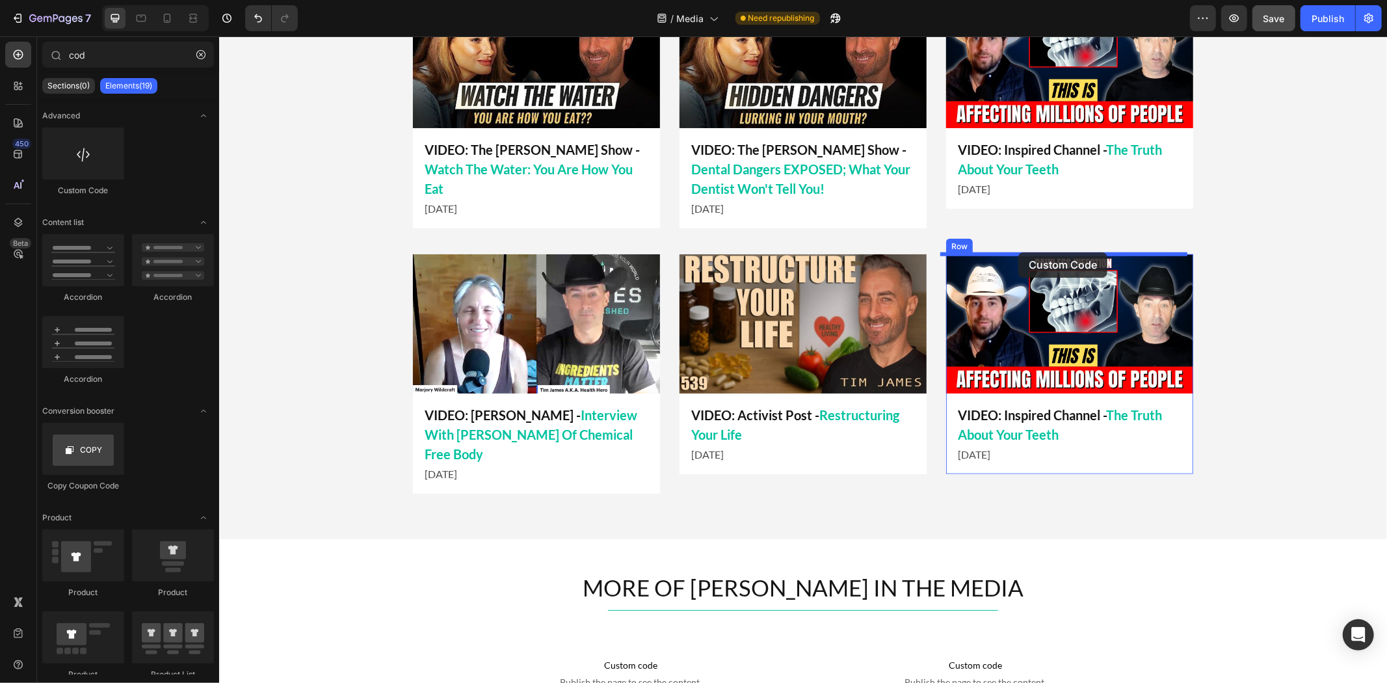
drag, startPoint x: 417, startPoint y: 287, endPoint x: 1017, endPoint y: 252, distance: 601.0
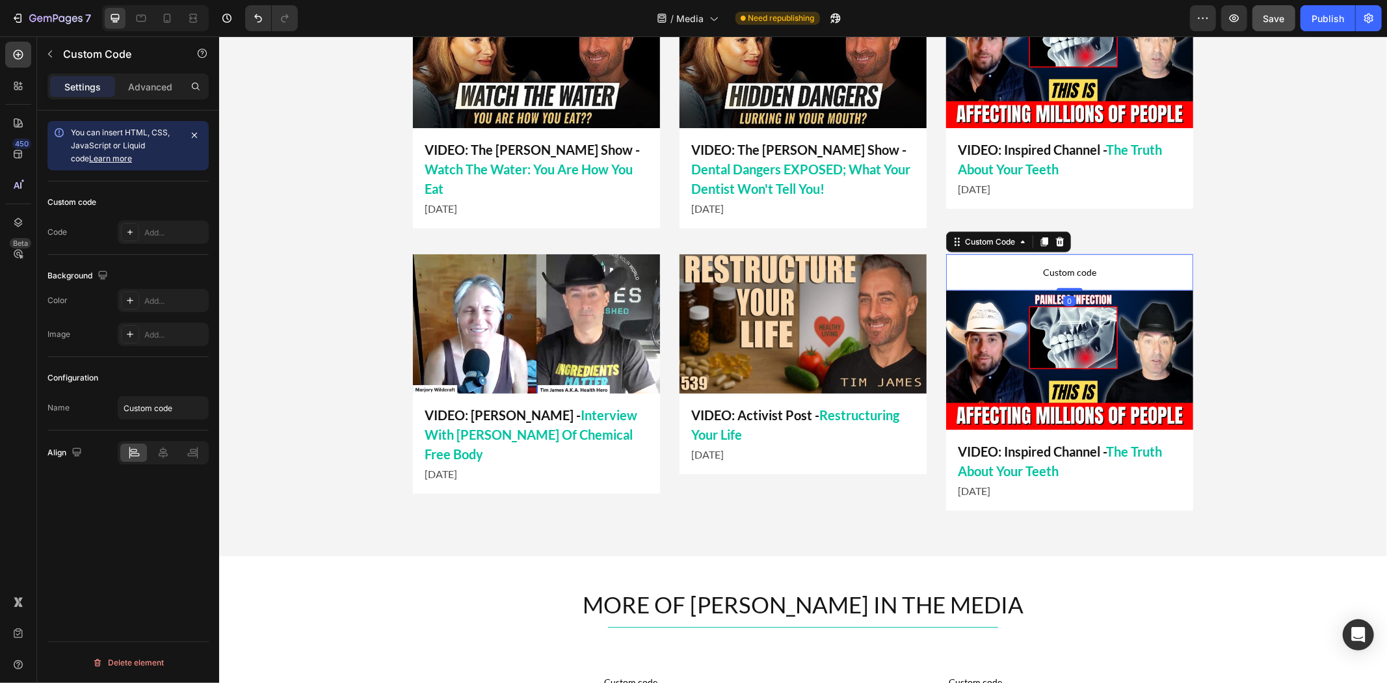
click at [1050, 264] on span "Custom code" at bounding box center [1068, 272] width 247 height 16
click at [147, 234] on div "Add..." at bounding box center [174, 233] width 61 height 12
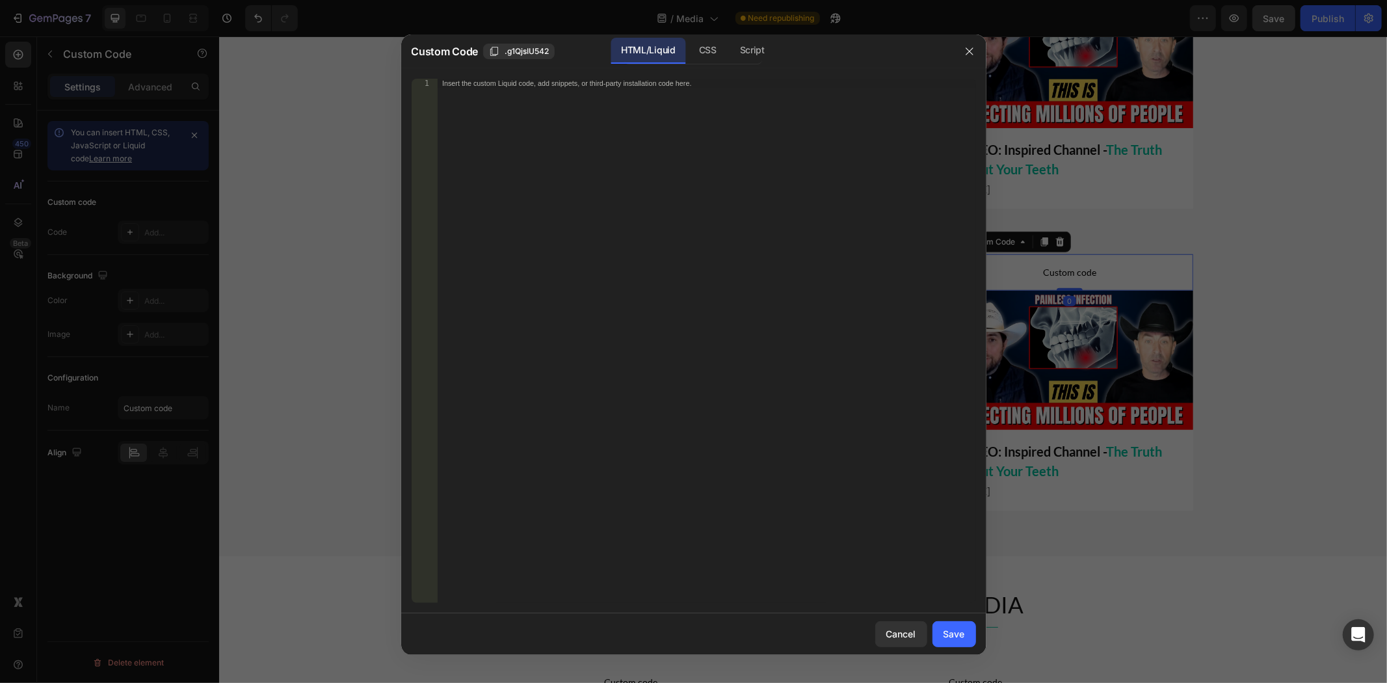
click at [742, 213] on div "Insert the custom Liquid code, add snippets, or third-party installation code h…" at bounding box center [706, 350] width 538 height 542
paste textarea
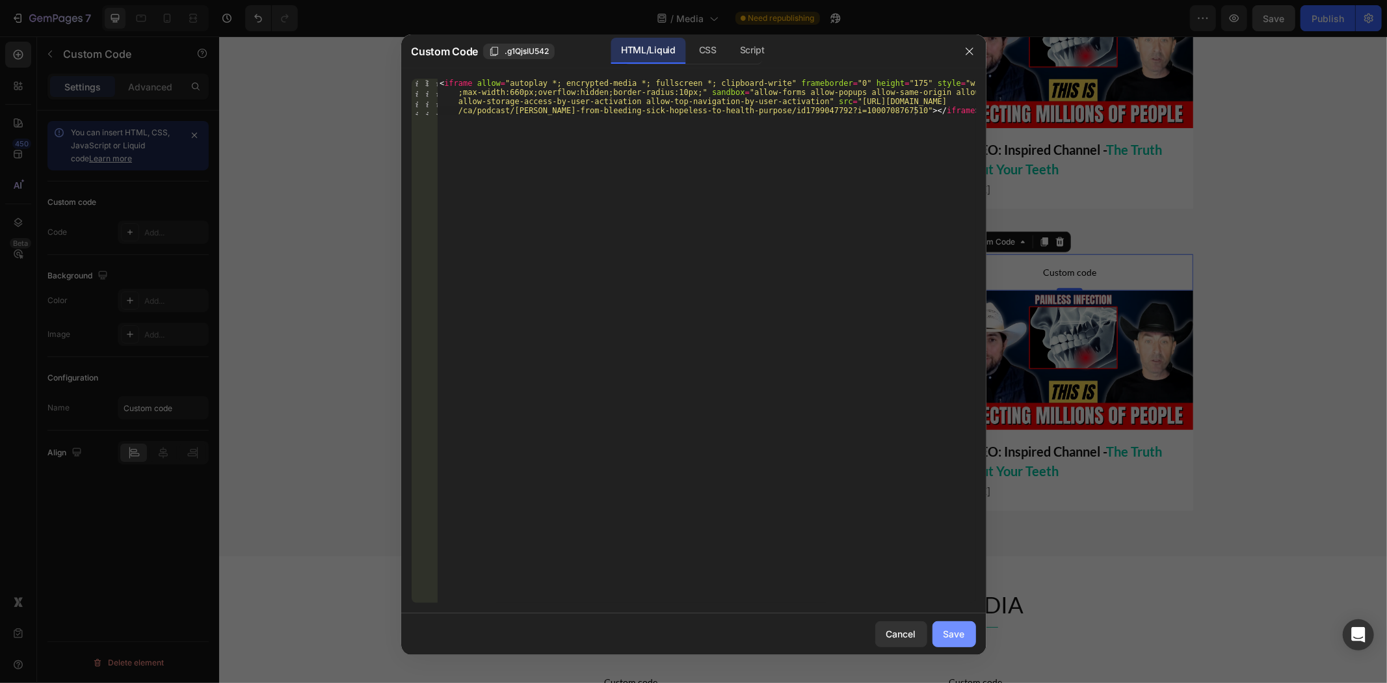
click at [953, 646] on button "Save" at bounding box center [954, 634] width 44 height 26
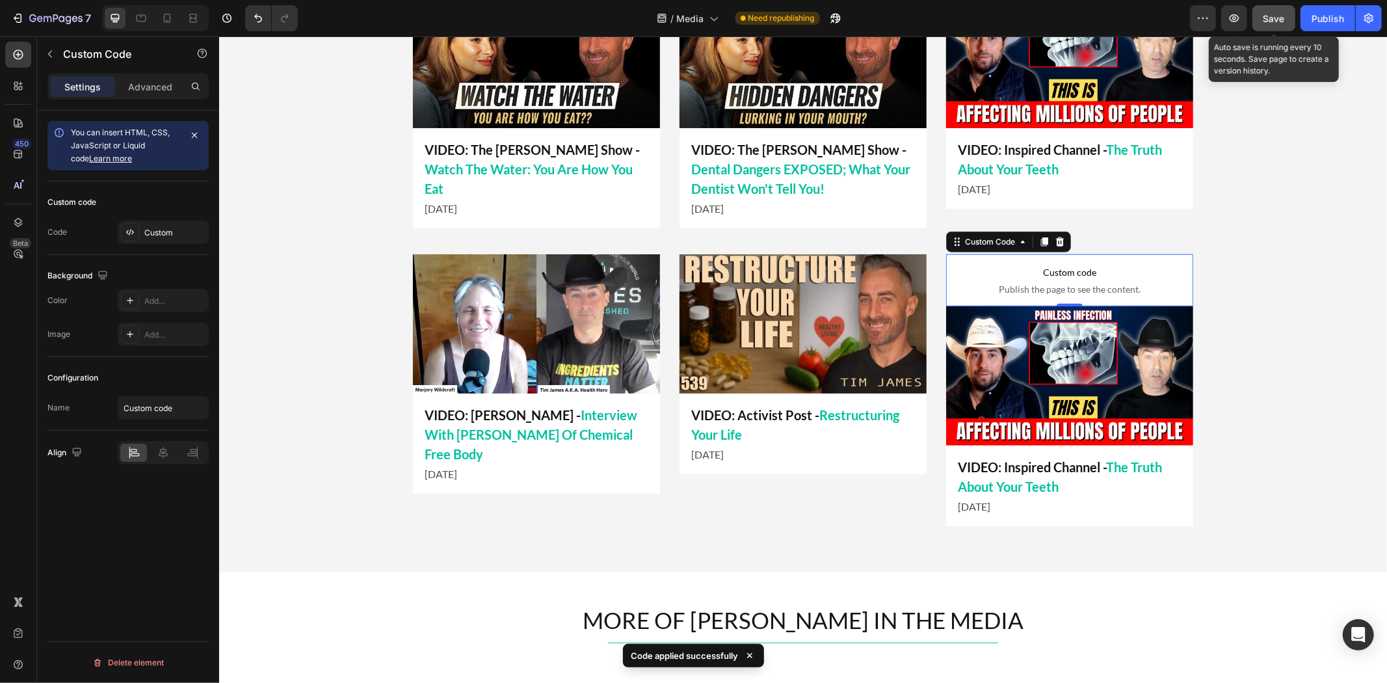
click at [1273, 5] on button "Save" at bounding box center [1273, 18] width 43 height 26
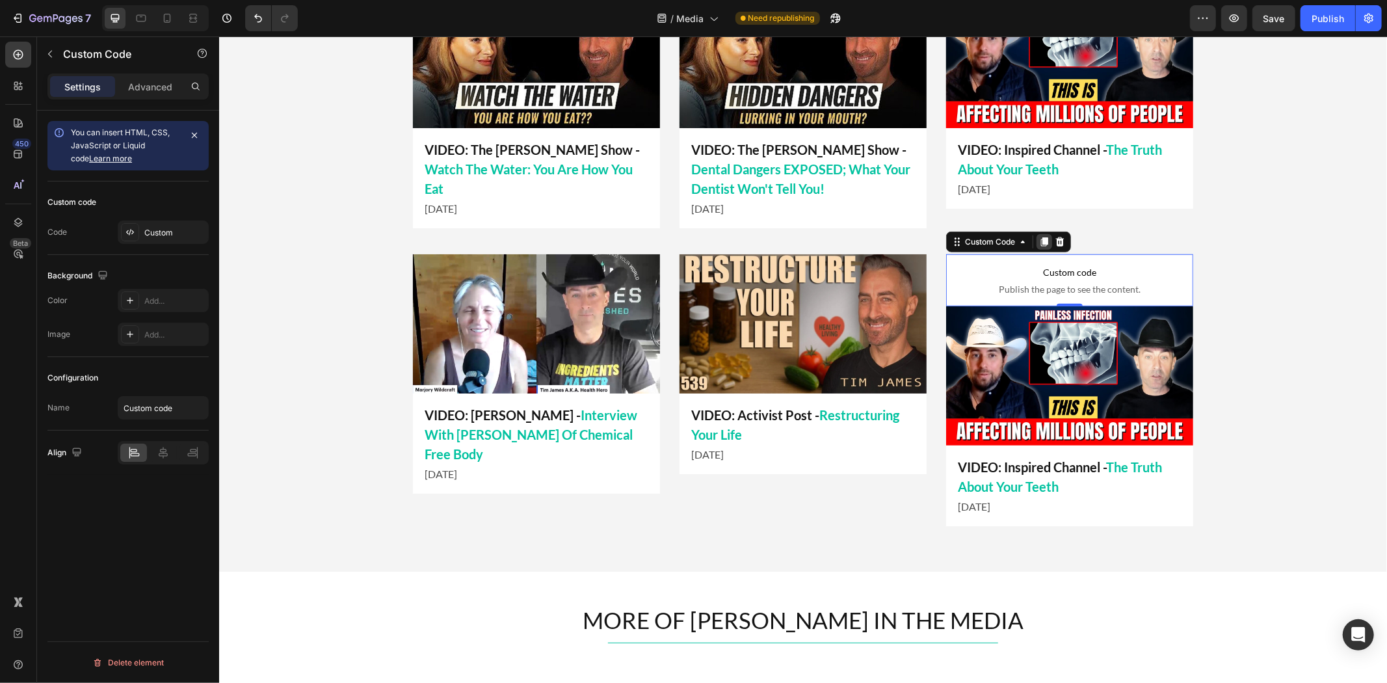
click at [1045, 237] on div at bounding box center [1043, 241] width 16 height 16
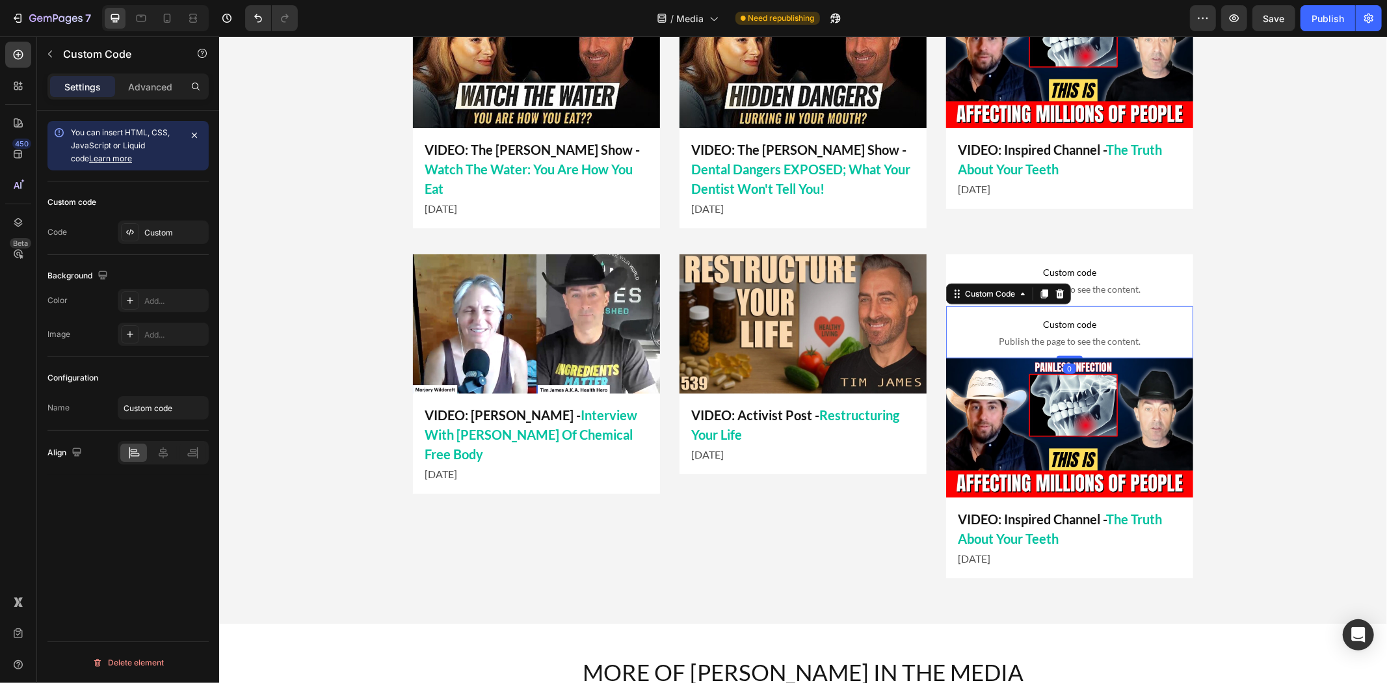
click at [1051, 291] on div at bounding box center [1059, 293] width 16 height 16
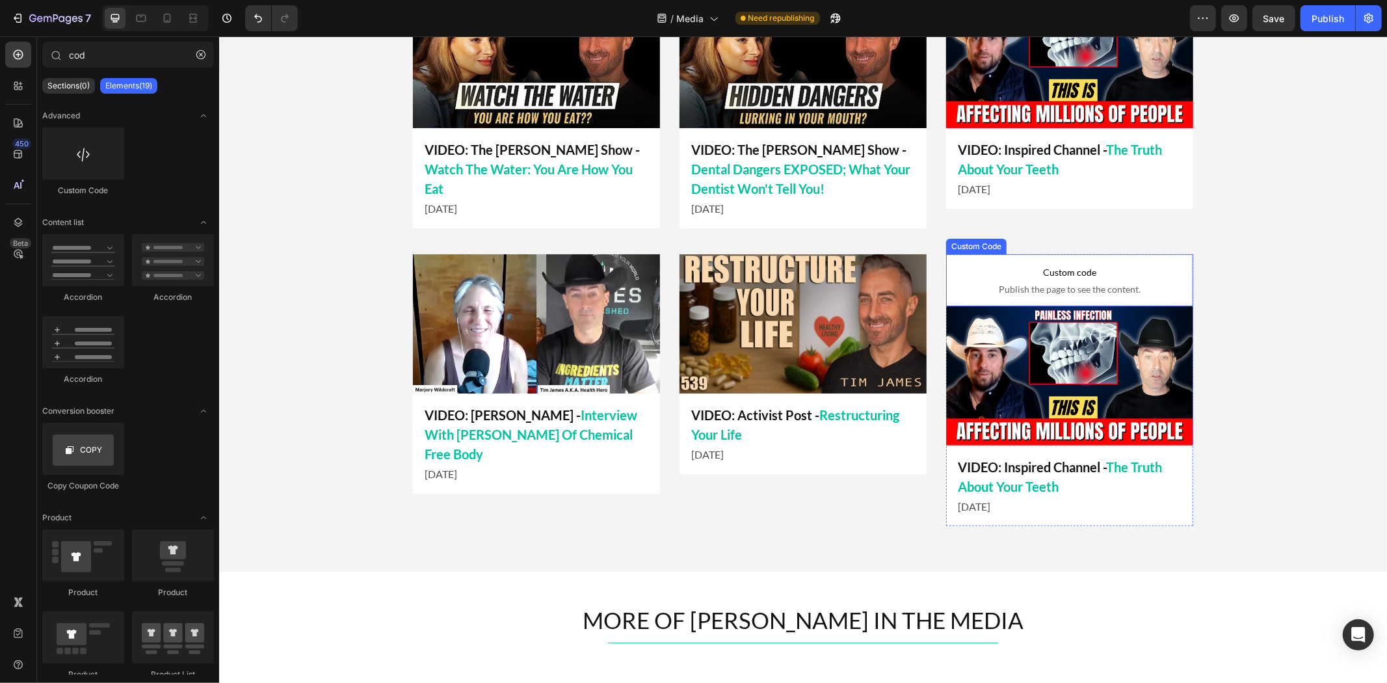
click at [1141, 267] on span "Custom code" at bounding box center [1068, 272] width 247 height 16
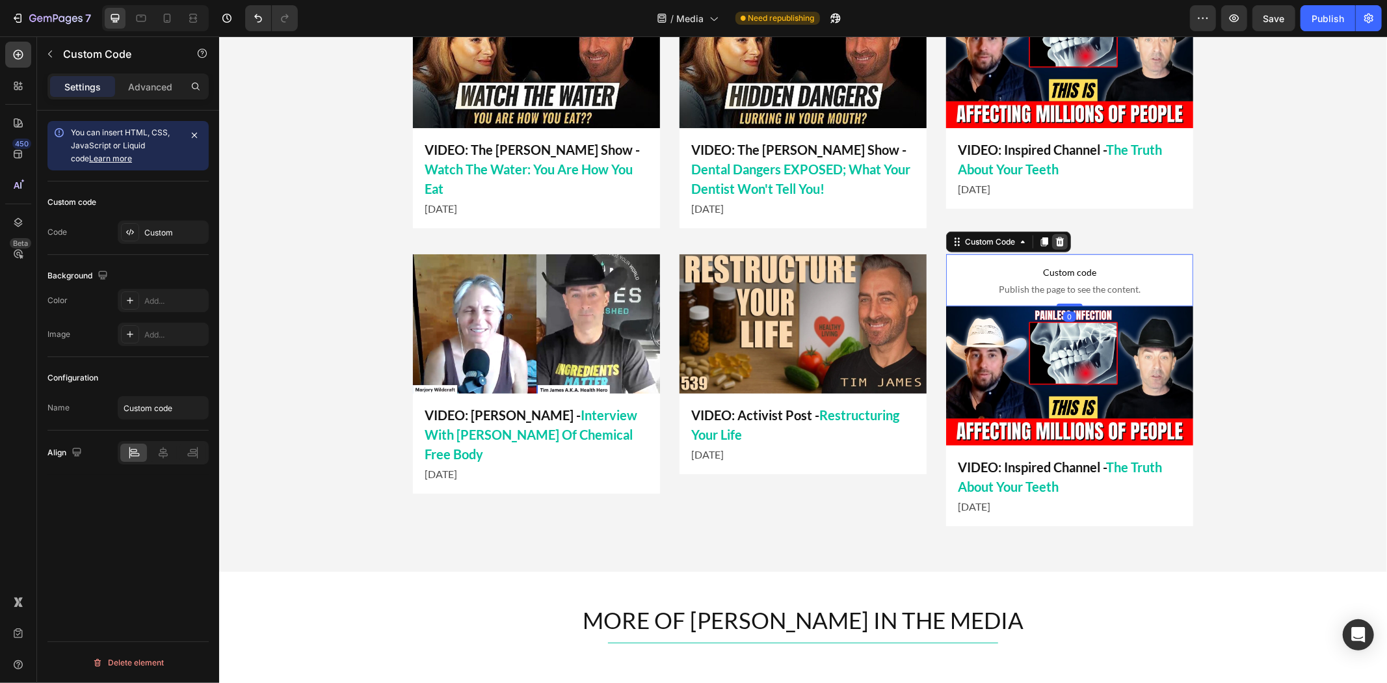
click at [1055, 241] on icon at bounding box center [1059, 241] width 8 height 9
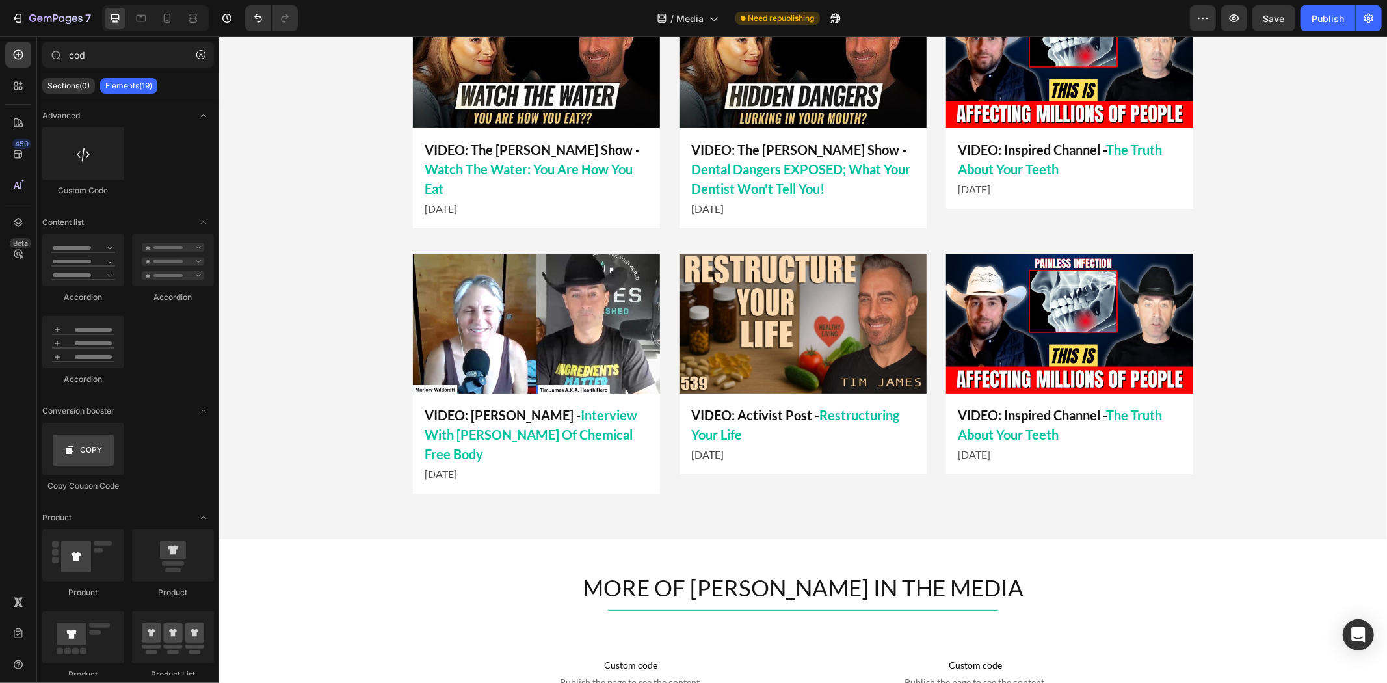
click at [1061, 315] on img at bounding box center [1068, 323] width 247 height 139
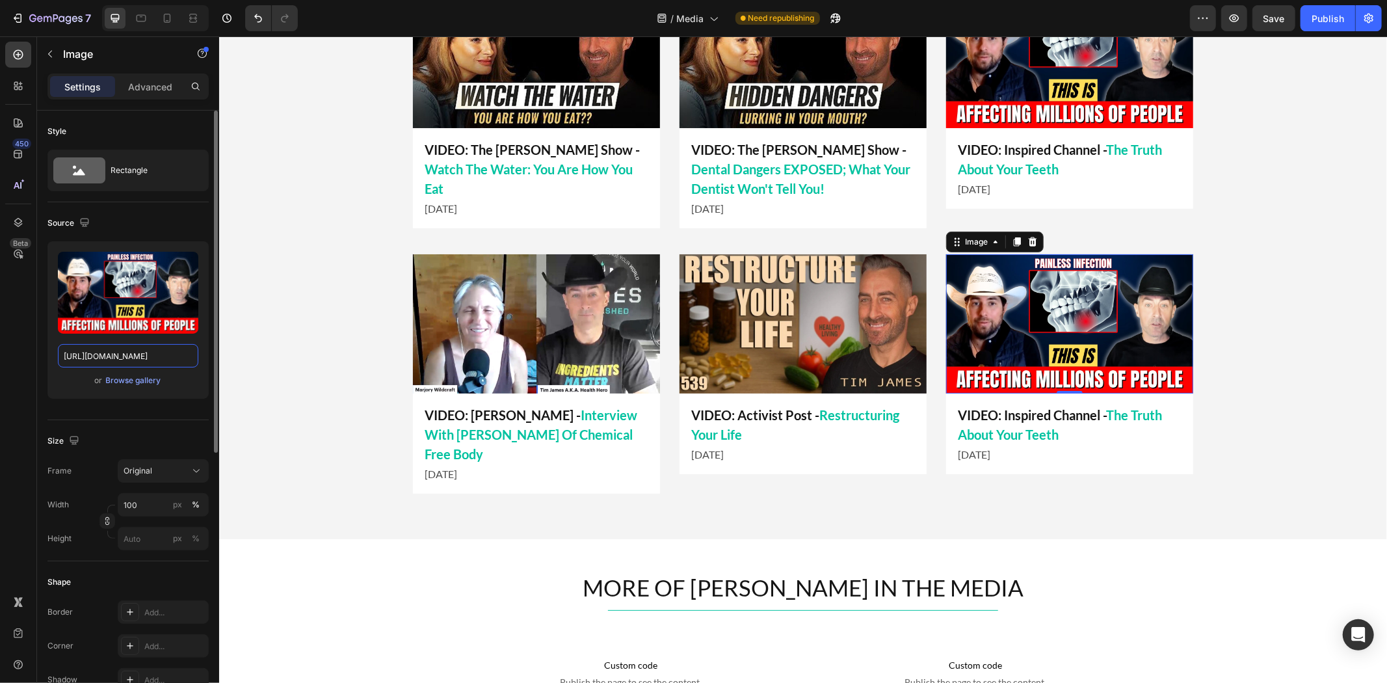
click at [130, 346] on input "[URL][DOMAIN_NAME]" at bounding box center [128, 355] width 140 height 23
type input "[URL][DOMAIN_NAME]"
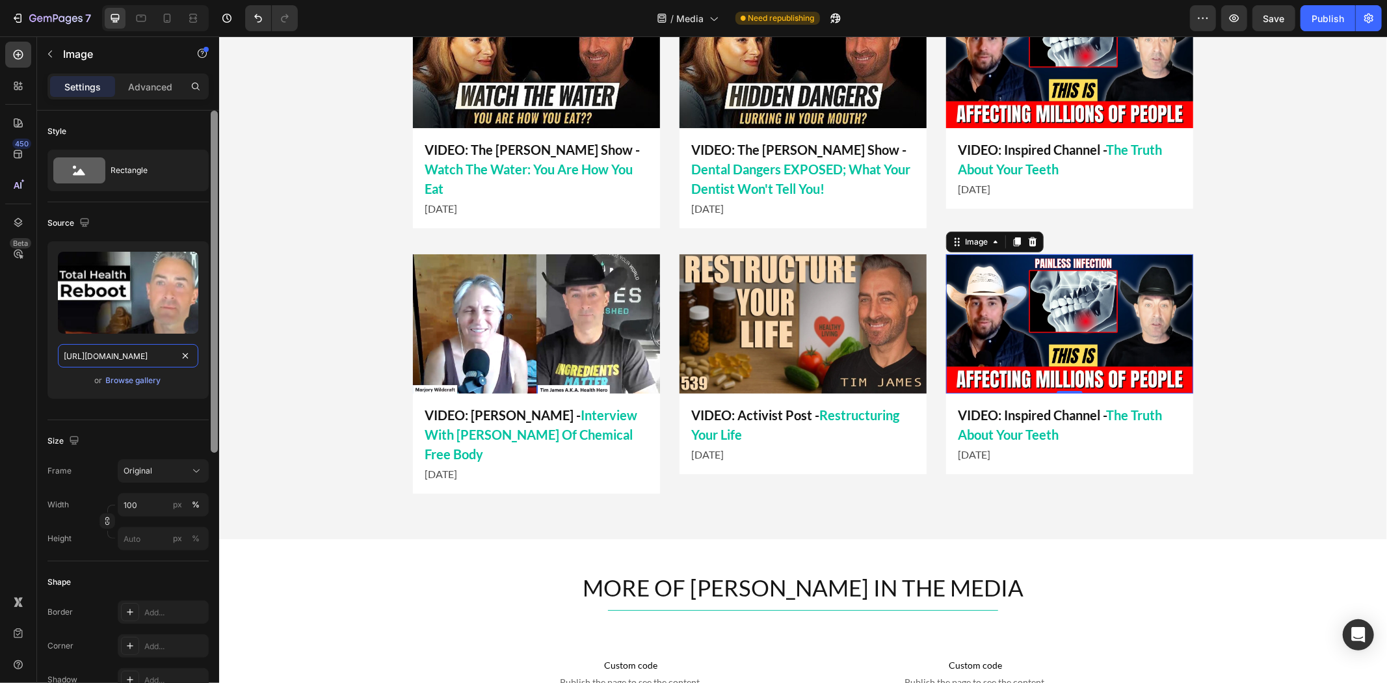
scroll to position [0, 436]
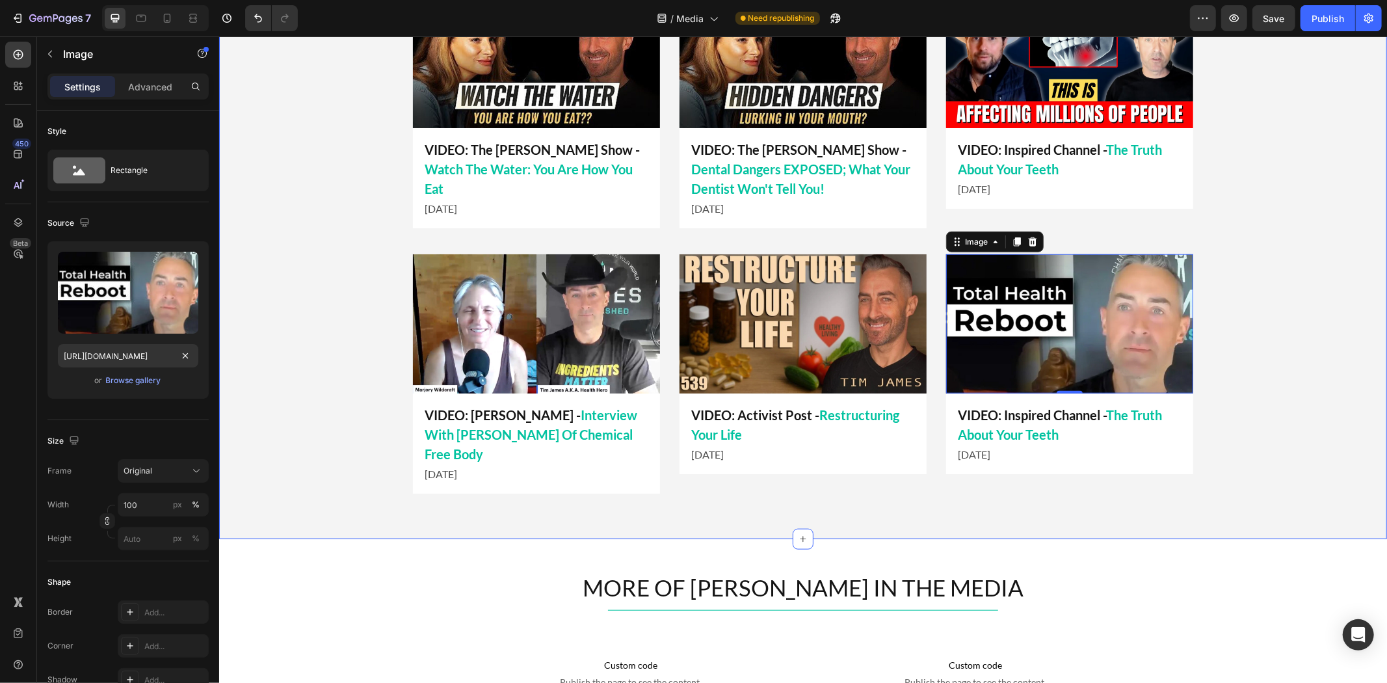
click at [1260, 371] on div "LATEST APPEARANCES Heading Title Line Image VIDEO: Inspired Channel - The Truth…" at bounding box center [801, 214] width 1167 height 582
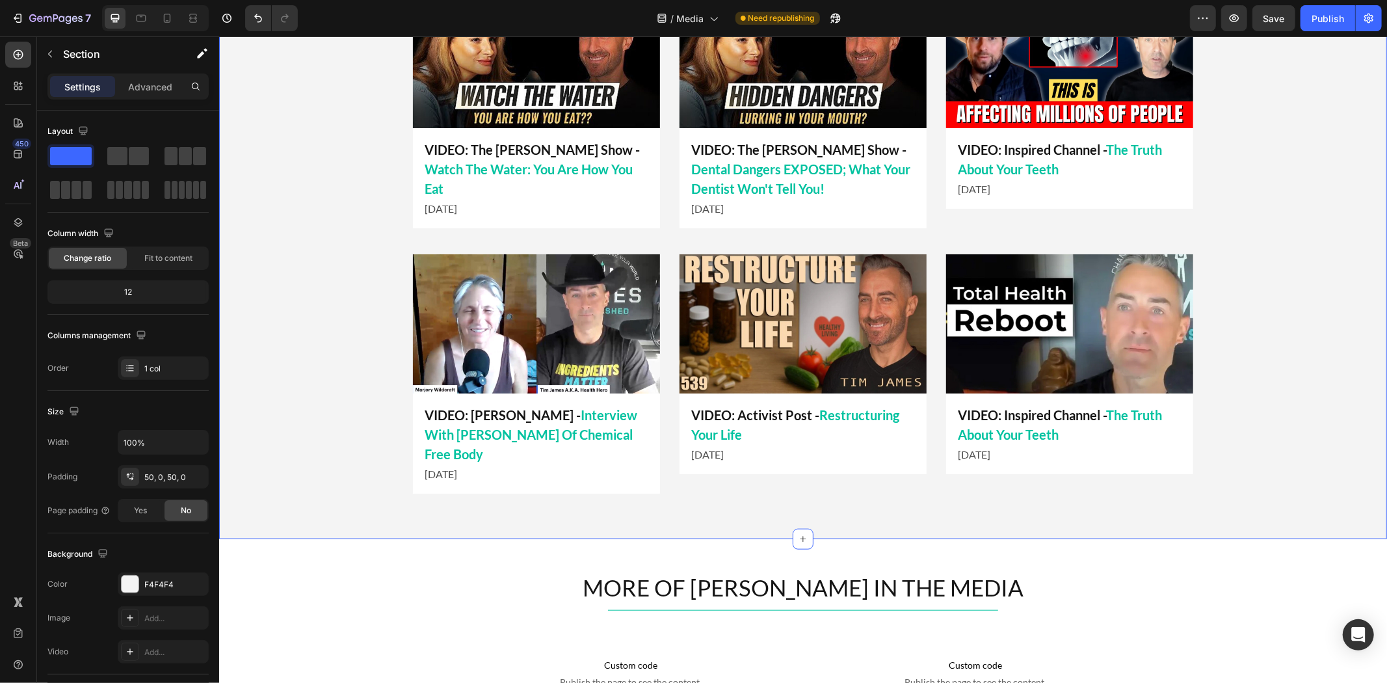
click at [1219, 339] on div "LATEST APPEARANCES Heading Title Line Image VIDEO: Inspired Channel - The Truth…" at bounding box center [801, 214] width 1167 height 582
click at [1000, 410] on p "VIDEO: Inspired Channel - The Truth About Your Teeth" at bounding box center [1069, 423] width 224 height 39
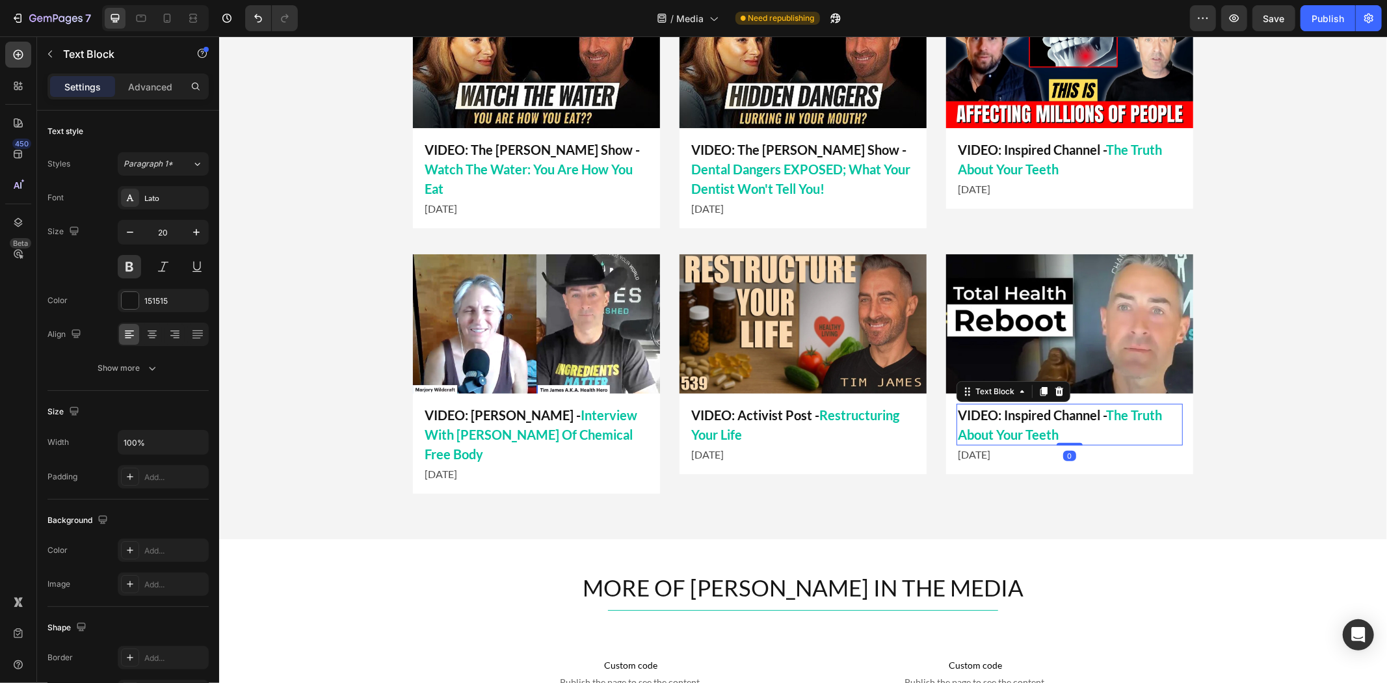
click at [1058, 417] on p "VIDEO: Inspired Channel - The Truth About Your Teeth" at bounding box center [1069, 423] width 224 height 39
drag, startPoint x: 1107, startPoint y: 412, endPoint x: 1121, endPoint y: 426, distance: 19.3
click at [1121, 426] on p "VIDEO: Inspired Channel - The Truth About Your Teeth" at bounding box center [1069, 423] width 224 height 39
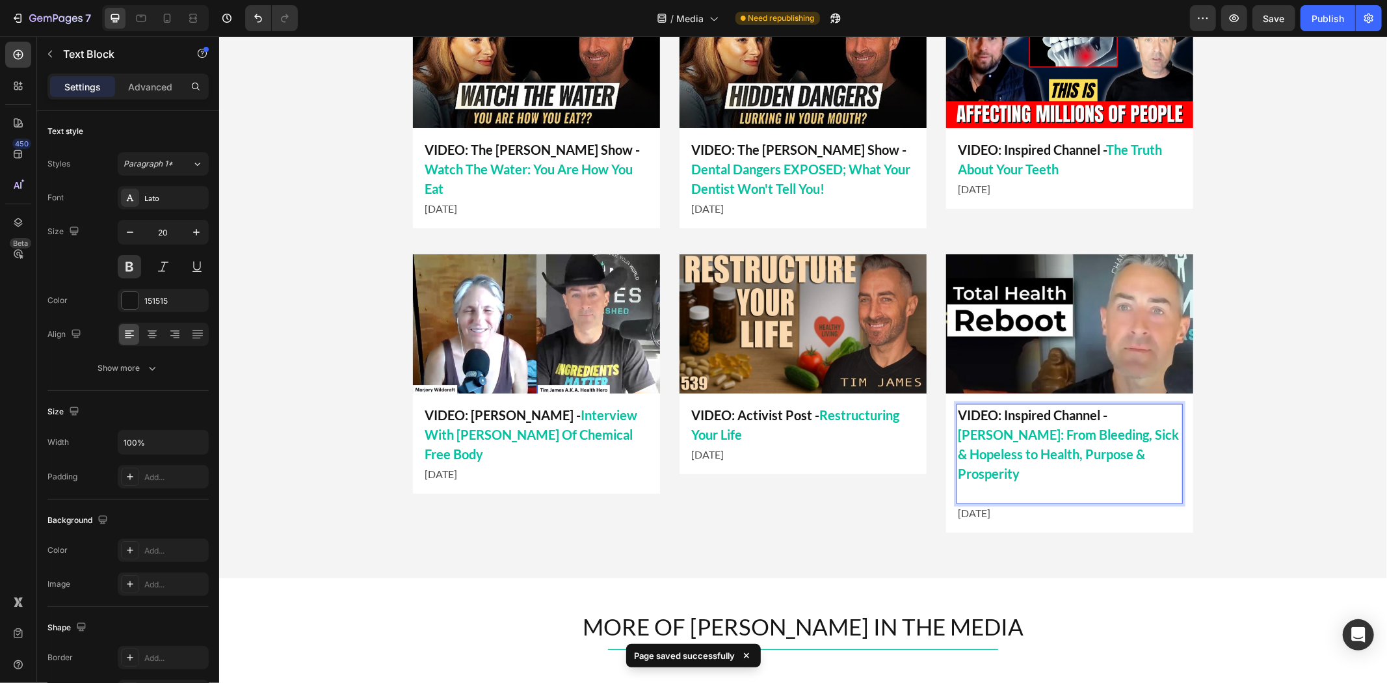
click at [1140, 452] on p "VIDEO: Inspired Channel - Tim James: From Bleeding, Sick & Hopeless to Health, …" at bounding box center [1069, 453] width 224 height 98
click at [1013, 472] on p "VIDEO: Inspired Channel - Tim James: From Bleeding, Sick & Hopeless to Health, …" at bounding box center [1069, 453] width 224 height 98
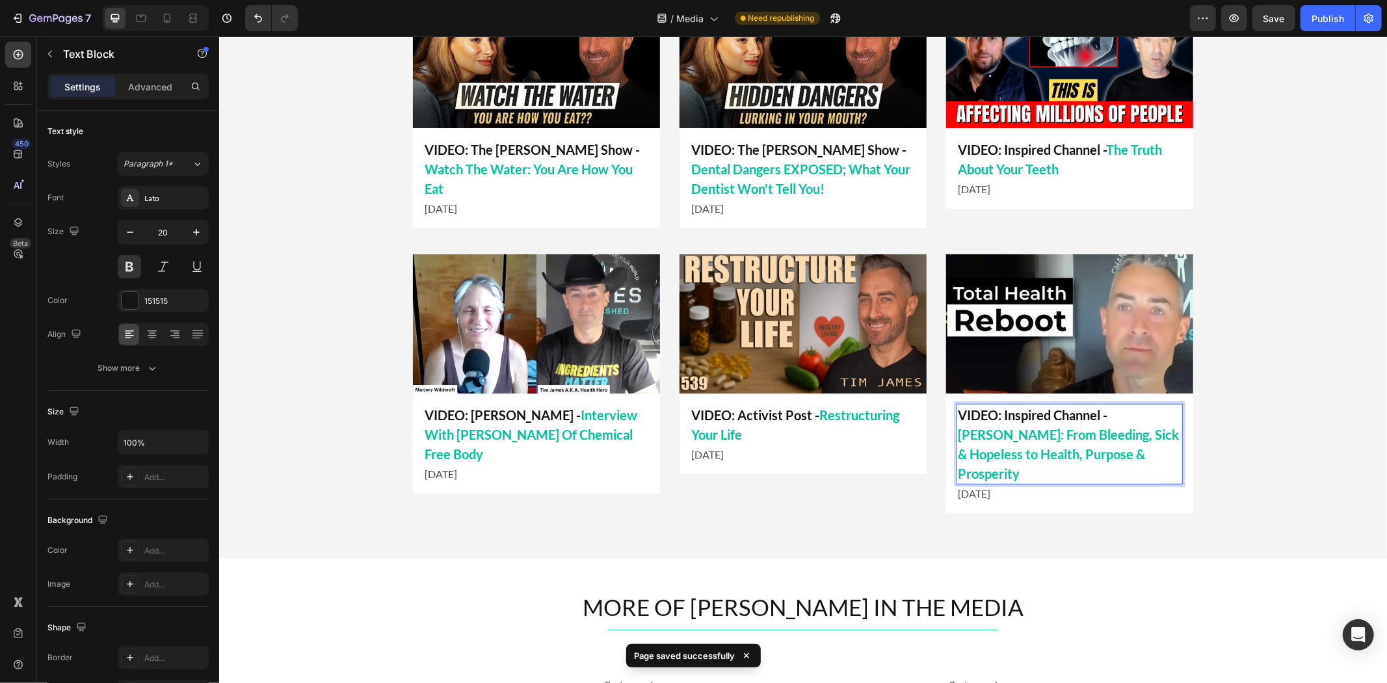
click at [1052, 422] on p "VIDEO: Inspired Channel - Tim James: From Bleeding, Sick & Hopeless to Health, …" at bounding box center [1069, 443] width 224 height 78
click at [1108, 426] on span "[PERSON_NAME]: From Bleeding, Sick & Hopeless to Health, Purpose & Prosperity" at bounding box center [1067, 453] width 221 height 55
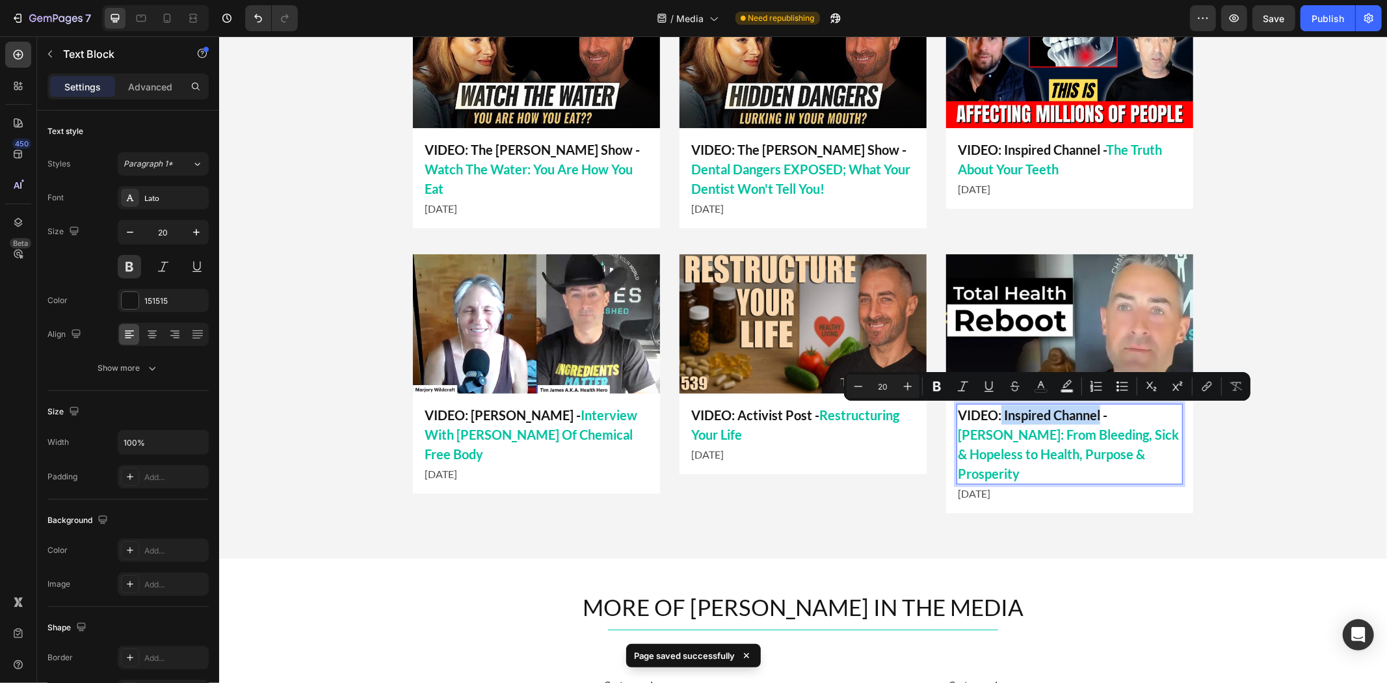
drag, startPoint x: 1097, startPoint y: 414, endPoint x: 996, endPoint y: 414, distance: 100.1
click at [996, 414] on p "VIDEO: Inspired Channel - Tim James: From Bleeding, Sick & Hopeless to Health, …" at bounding box center [1069, 443] width 224 height 78
click at [1004, 417] on p "VIDEO: Inspired Channel - Tim James: From Bleeding, Sick & Hopeless to Health, …" at bounding box center [1069, 443] width 224 height 78
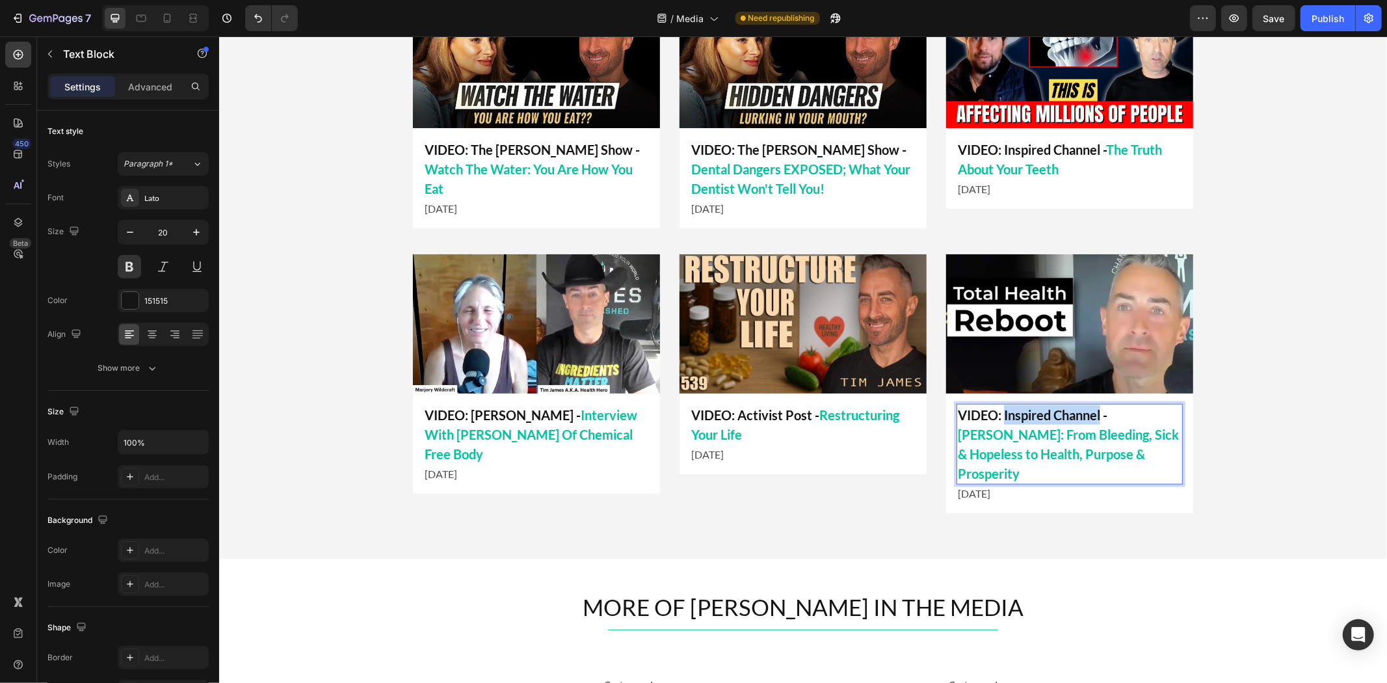
drag, startPoint x: 1096, startPoint y: 414, endPoint x: 998, endPoint y: 415, distance: 97.5
click at [998, 415] on p "VIDEO: Inspired Channel - Tim James: From Bleeding, Sick & Hopeless to Health, …" at bounding box center [1069, 443] width 224 height 78
click at [1212, 441] on div "LATEST APPEARANCES Heading Title Line Image VIDEO: Inspired Channel - The Truth…" at bounding box center [801, 224] width 1167 height 602
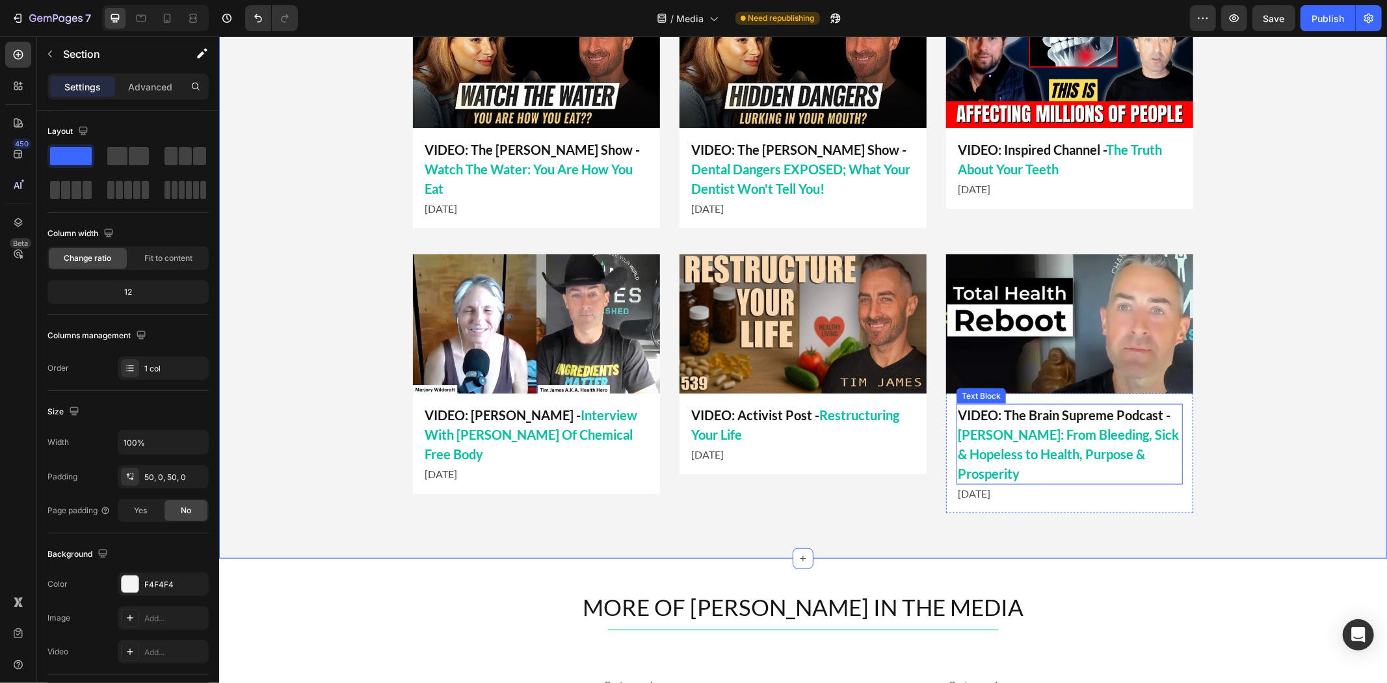
click at [1046, 413] on p "VIDEO: The Brain Supreme Podcast - Tim James: From Bleeding, Sick & Hopeless to…" at bounding box center [1069, 443] width 224 height 78
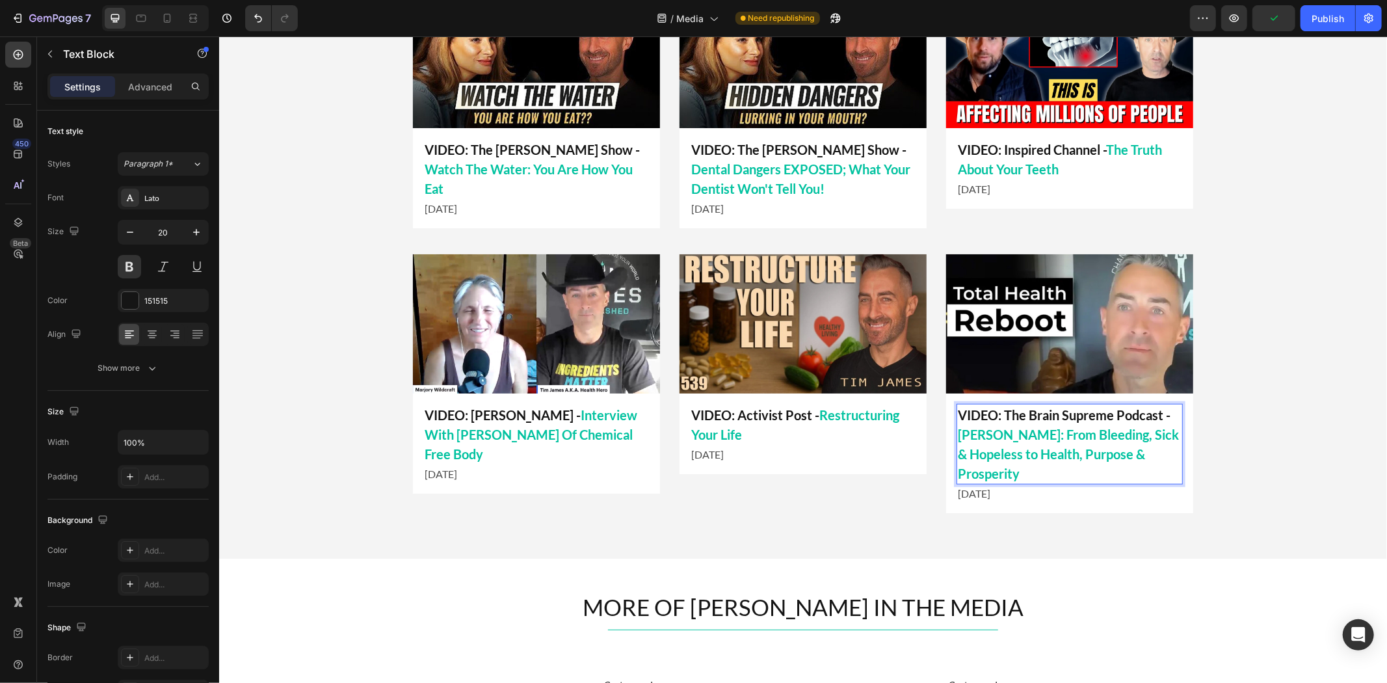
click at [1056, 413] on p "VIDEO: The Brain Supreme Podcast - Tim James: From Bleeding, Sick & Hopeless to…" at bounding box center [1069, 443] width 224 height 78
click at [1060, 414] on p "VIDEO: The BrainSupreme Podcast - Tim James: From Bleeding, Sick & Hopeless to …" at bounding box center [1069, 443] width 224 height 78
click at [1111, 458] on span "[PERSON_NAME]: From Bleeding, Sick & Hopeless to Health, Purpose & Prosperity" at bounding box center [1067, 453] width 221 height 55
click at [1225, 500] on div "LATEST APPEARANCES Heading Title Line Image VIDEO: Inspired Channel - The Truth…" at bounding box center [801, 224] width 1167 height 602
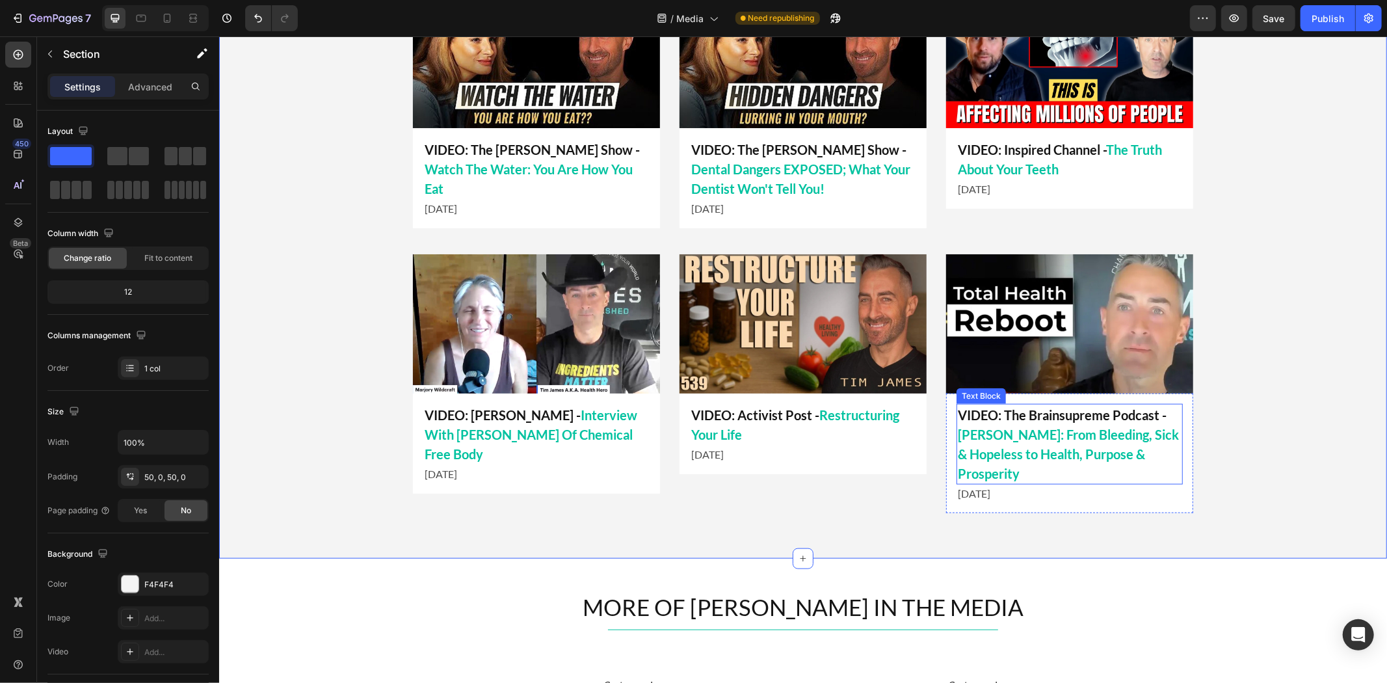
click at [1093, 417] on p "VIDEO: The Brainsupreme Podcast - Tim James: From Bleeding, Sick & Hopeless to …" at bounding box center [1069, 443] width 224 height 78
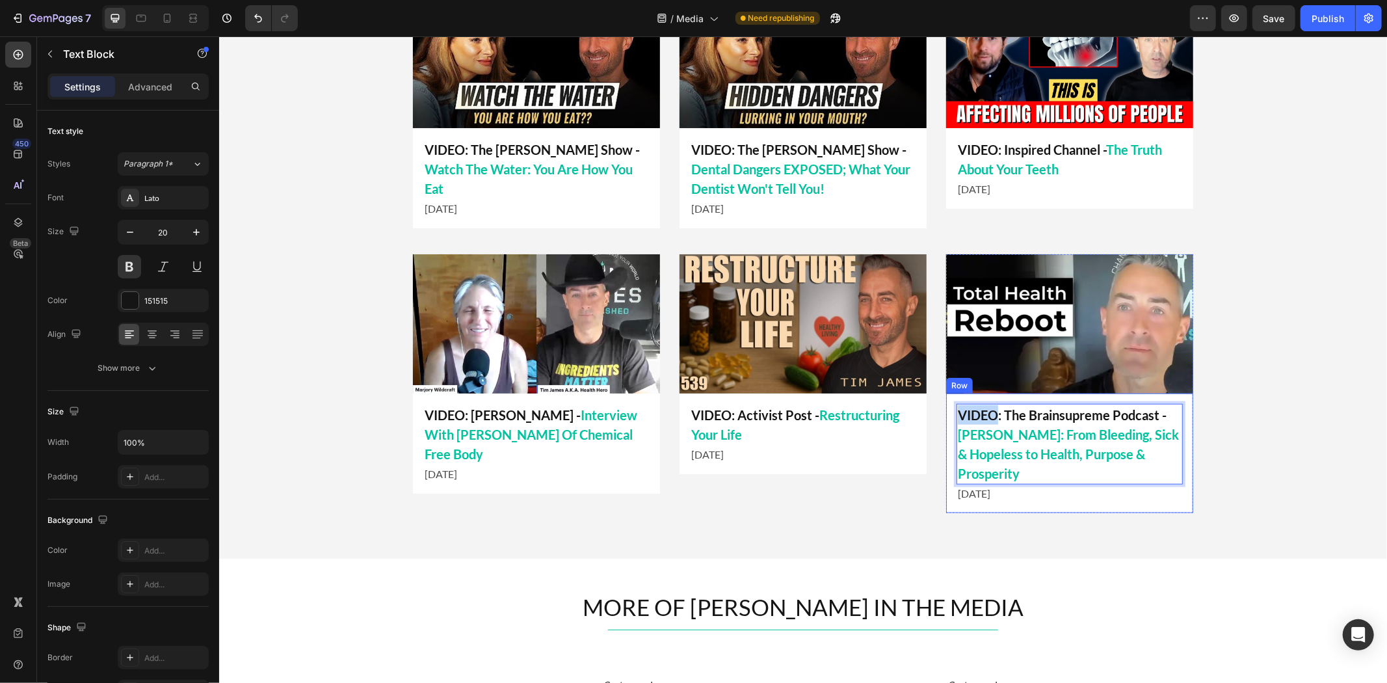
drag, startPoint x: 989, startPoint y: 414, endPoint x: 942, endPoint y: 412, distance: 47.5
click at [945, 412] on div "VIDEO: The Brainsupreme Podcast - Tim James: From Bleeding, Sick & Hopeless to …" at bounding box center [1068, 453] width 247 height 120
click at [957, 435] on p "PODCAST: The Brainsupreme Podcast - [PERSON_NAME]: From Bleeding, Sick & Hopele…" at bounding box center [1069, 443] width 224 height 78
click at [957, 434] on p "PODCAST: The Brainsupreme Podcast - [PERSON_NAME]: From Bleeding, Sick & Hopele…" at bounding box center [1069, 443] width 224 height 78
click at [1212, 435] on div "LATEST APPEARANCES Heading Title Line Image VIDEO: Inspired Channel - The Truth…" at bounding box center [801, 224] width 1167 height 602
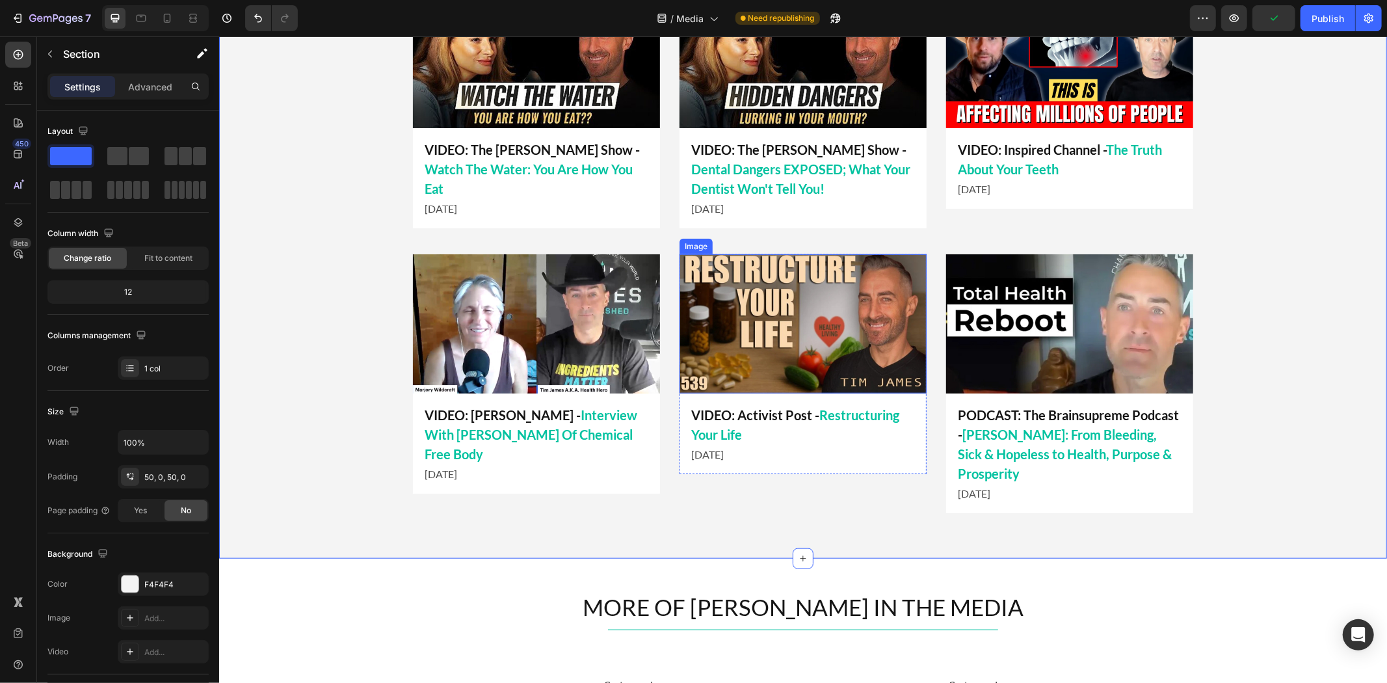
click at [854, 311] on img at bounding box center [802, 323] width 247 height 139
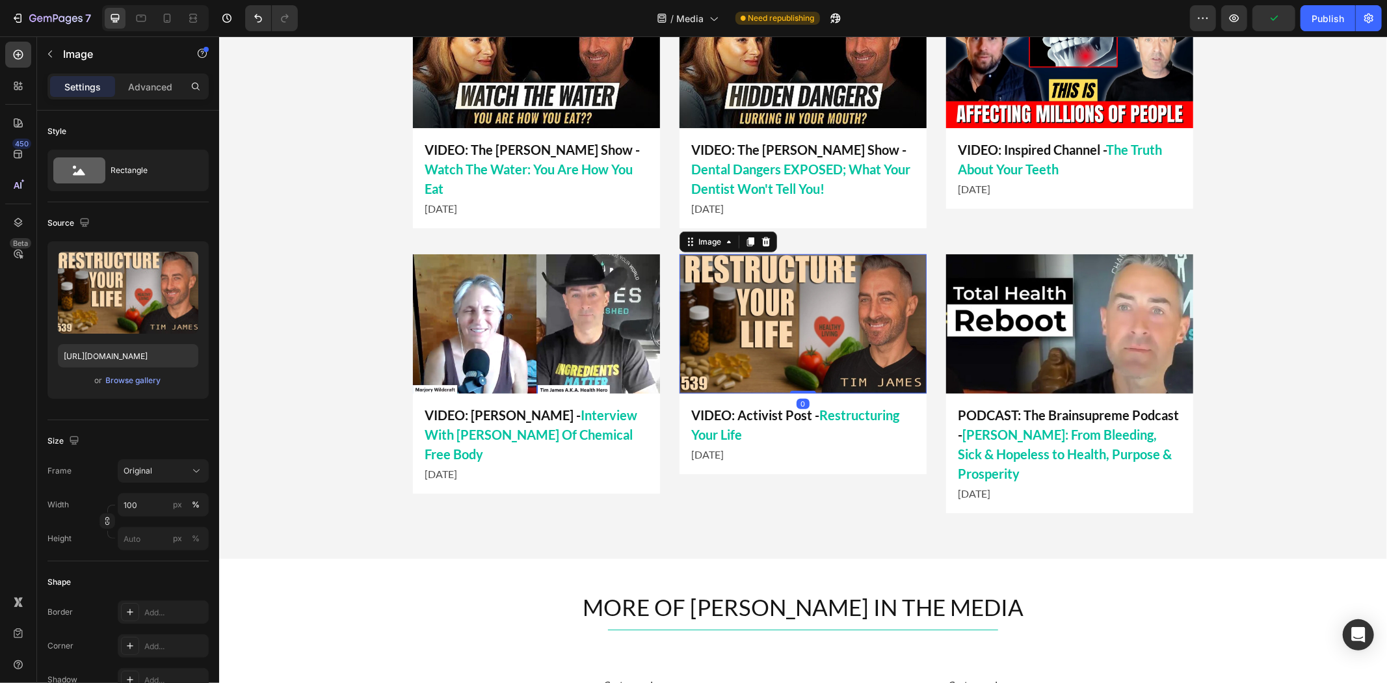
click at [1042, 323] on img at bounding box center [1068, 323] width 247 height 139
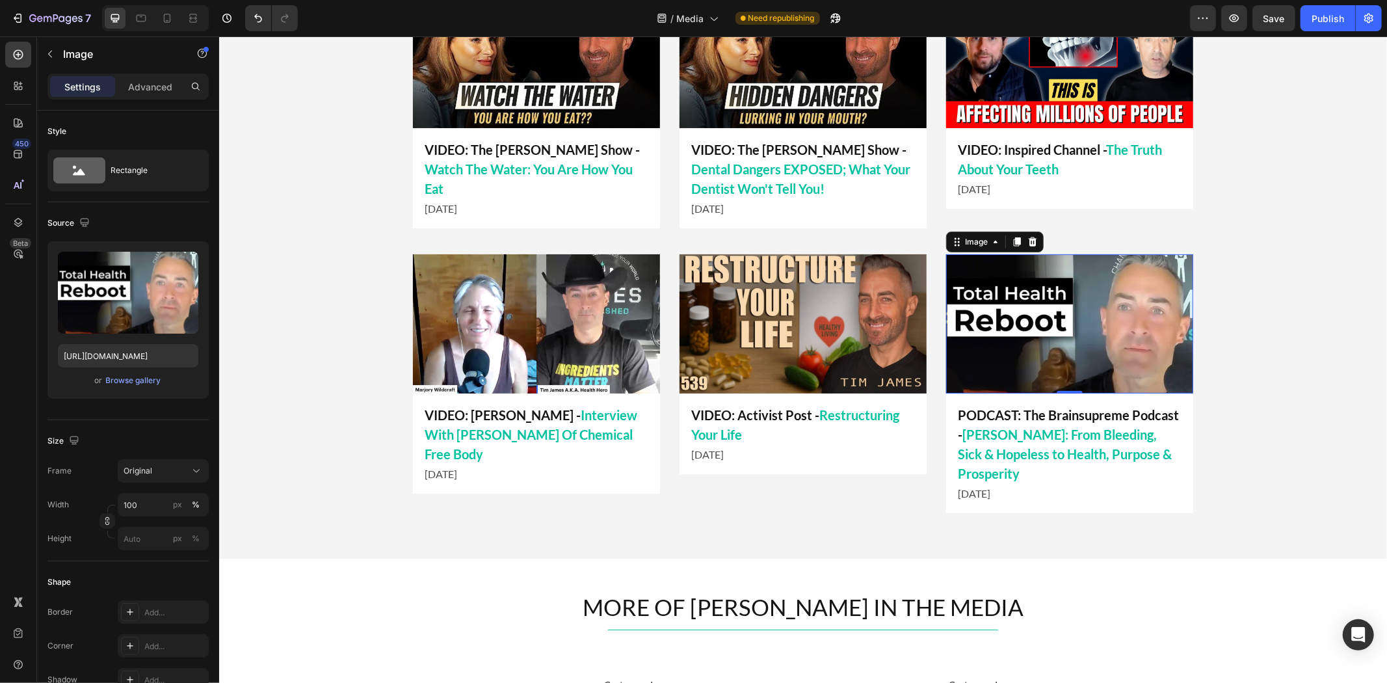
click at [1036, 346] on img at bounding box center [1068, 323] width 247 height 139
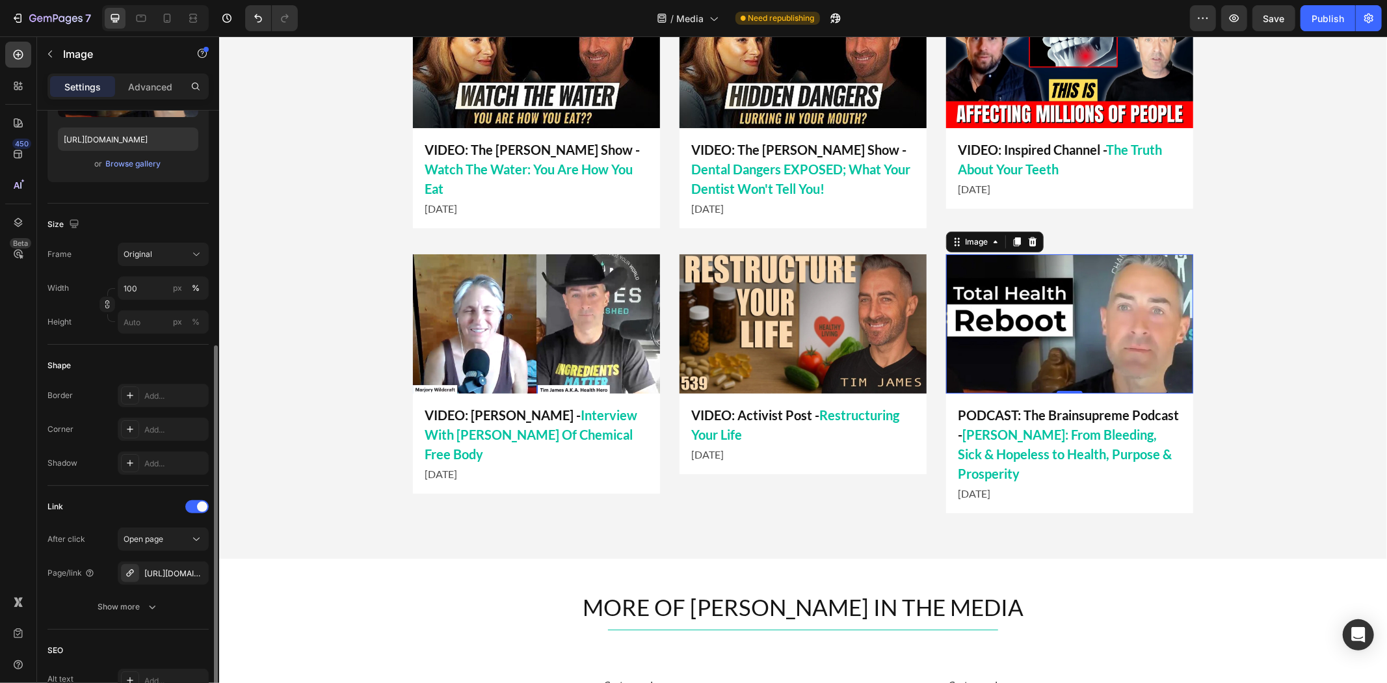
scroll to position [289, 0]
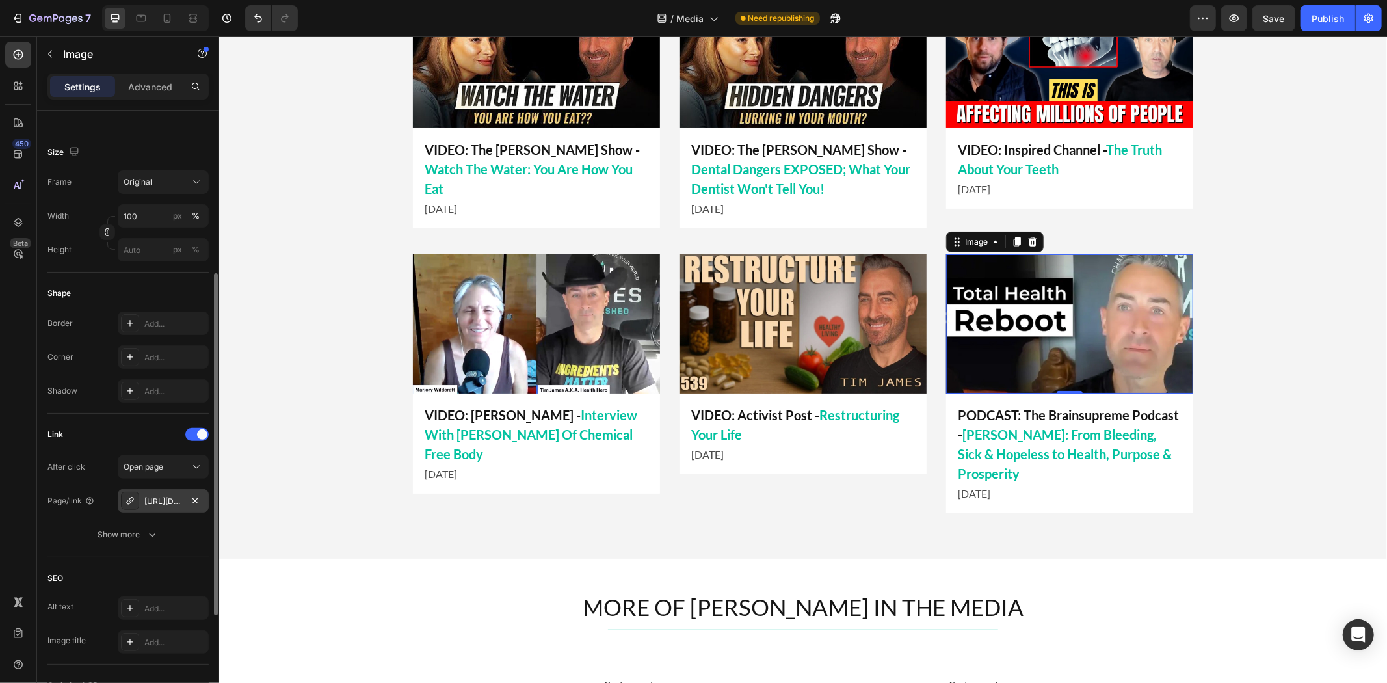
click at [163, 497] on div "[URL][DOMAIN_NAME]" at bounding box center [163, 501] width 38 height 12
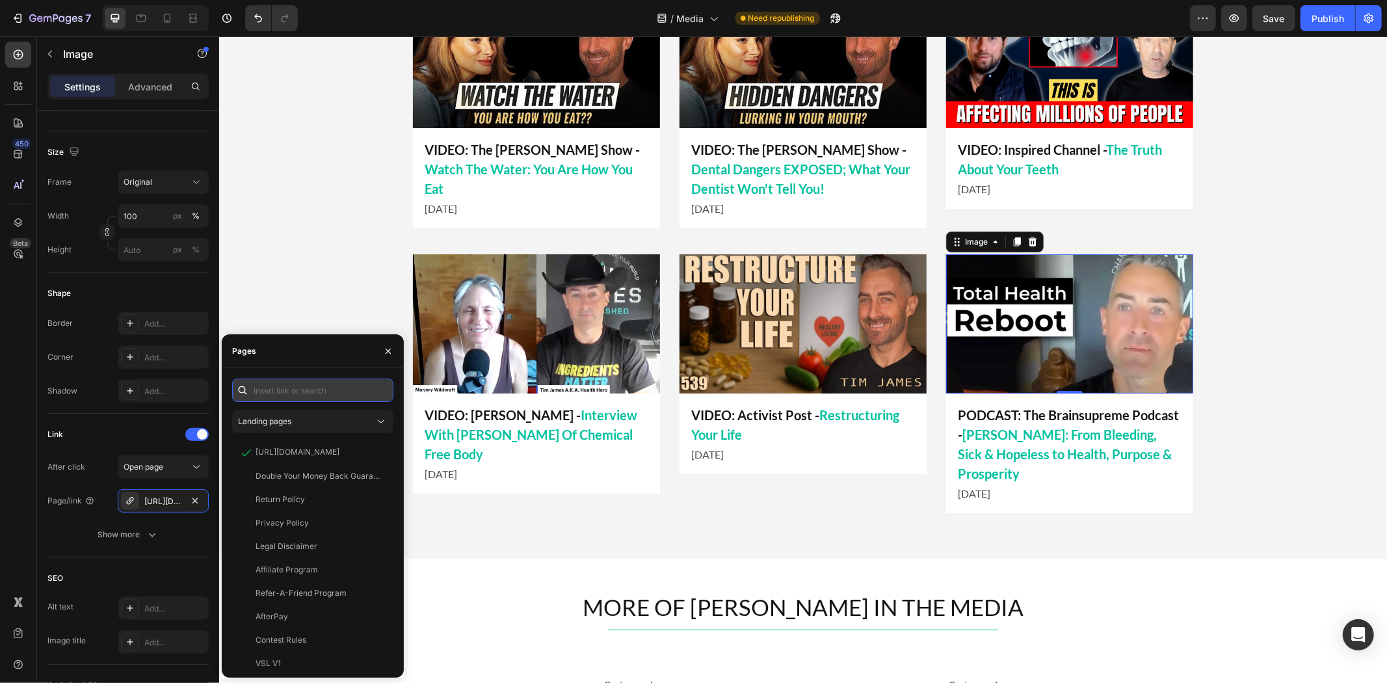
click at [332, 391] on input "text" at bounding box center [312, 389] width 161 height 23
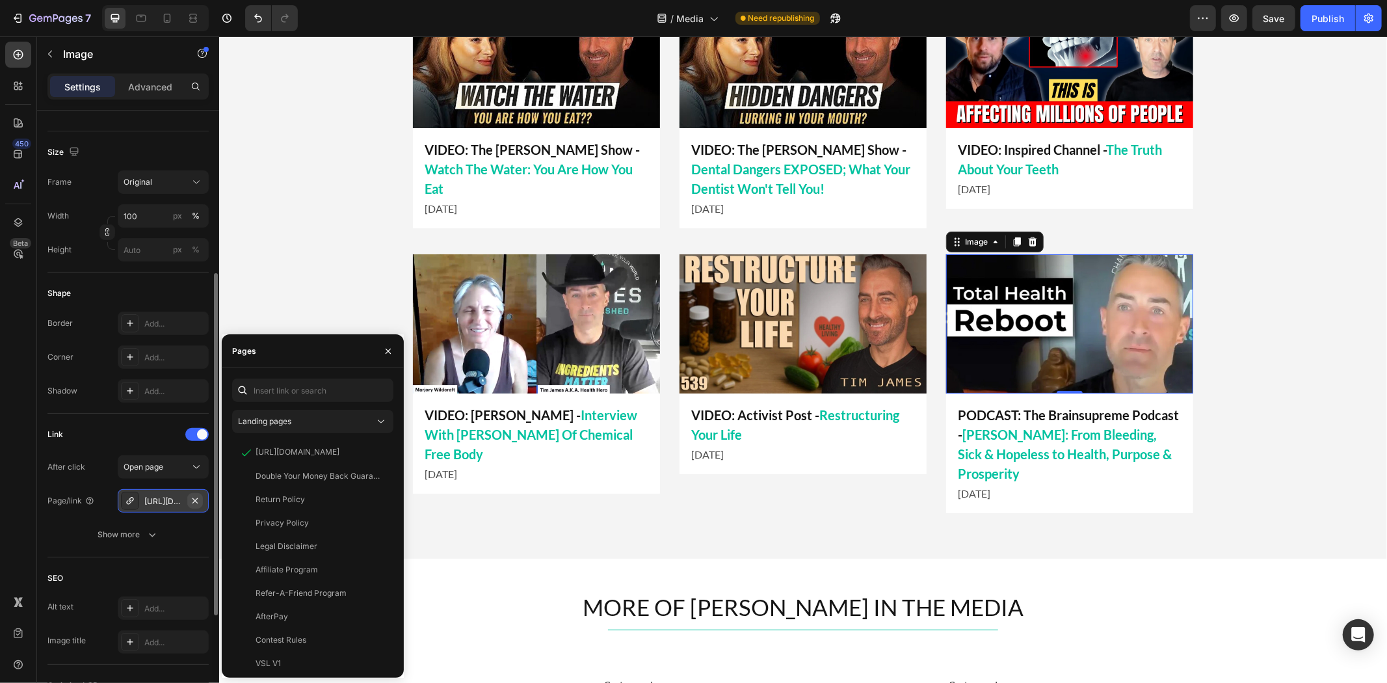
click at [202, 497] on button "button" at bounding box center [195, 501] width 16 height 16
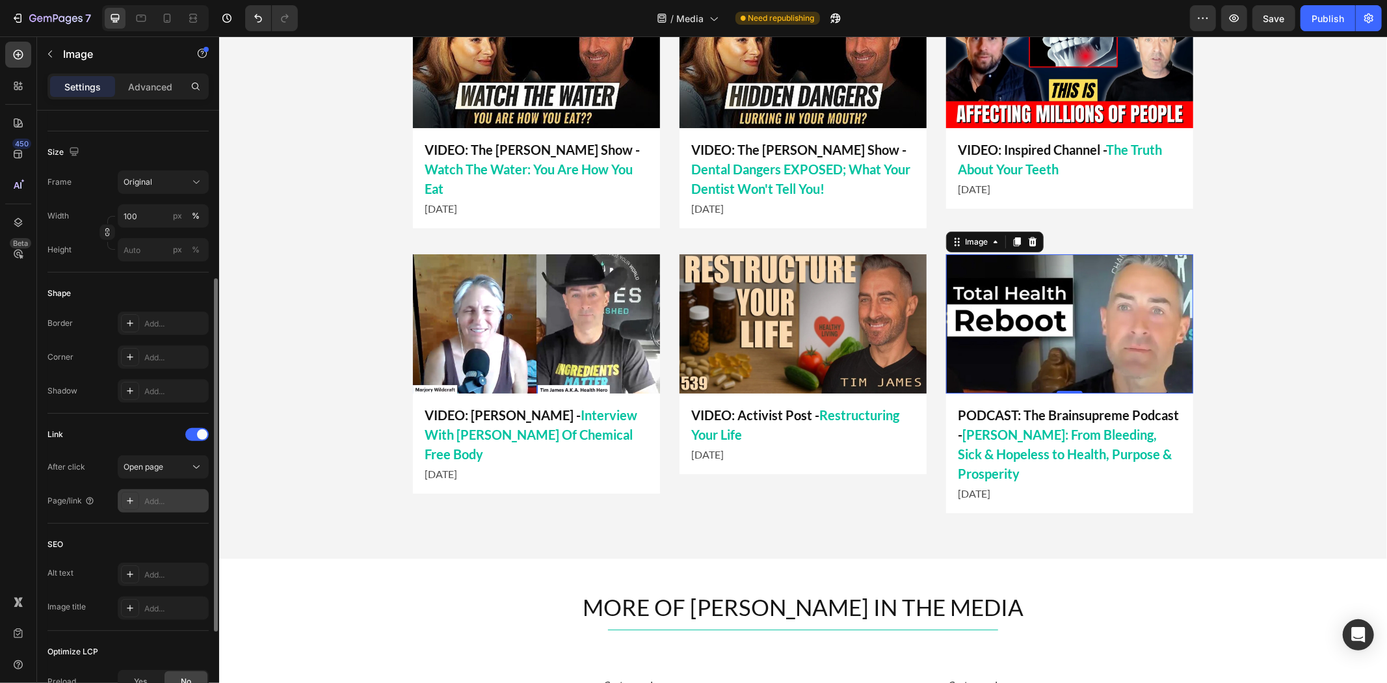
click at [178, 499] on div "Add..." at bounding box center [174, 501] width 61 height 12
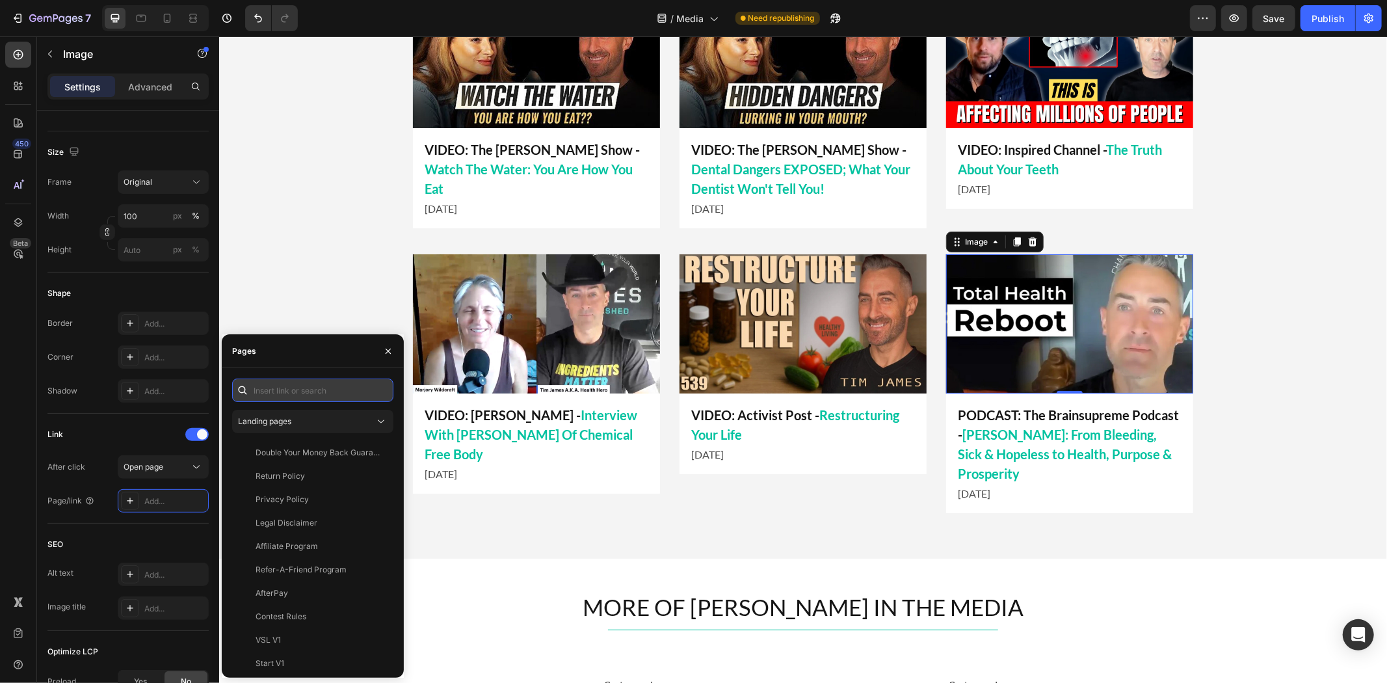
click at [309, 381] on input "text" at bounding box center [312, 389] width 161 height 23
paste input "[URL][DOMAIN_NAME][PERSON_NAME]"
type input "[URL][DOMAIN_NAME][PERSON_NAME]"
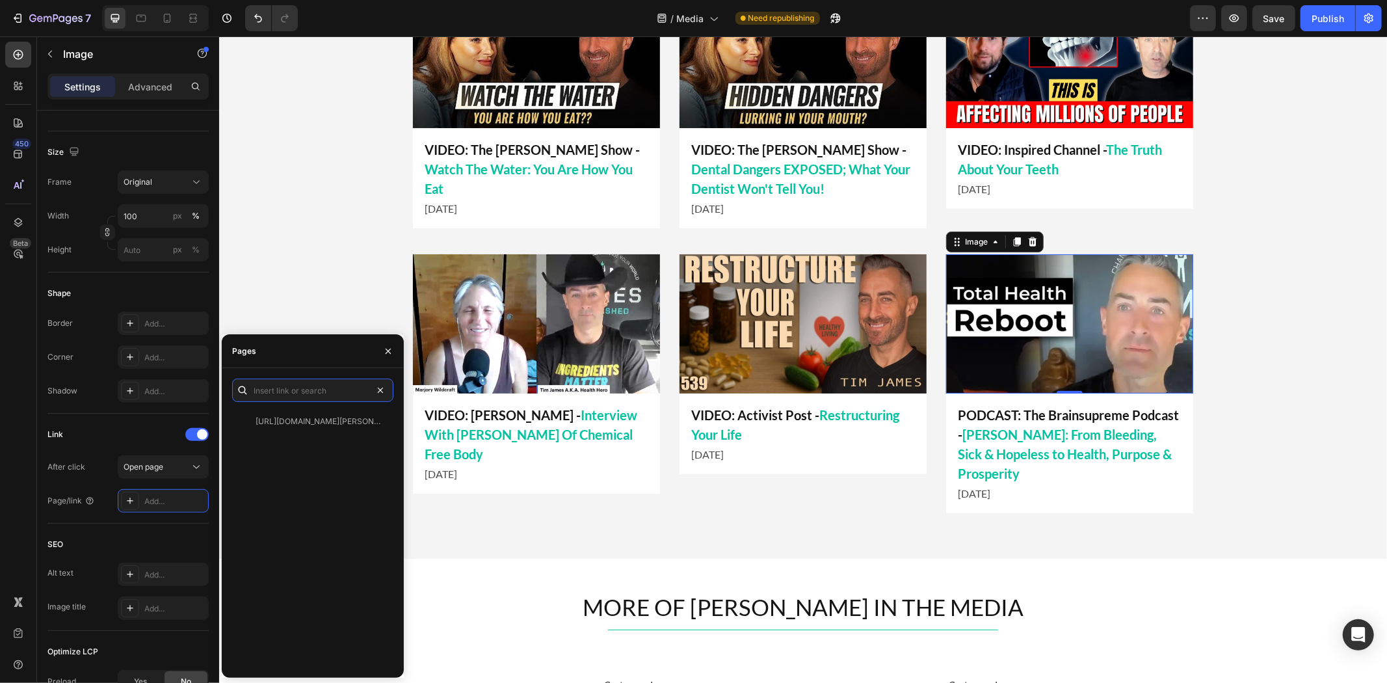
scroll to position [0, 0]
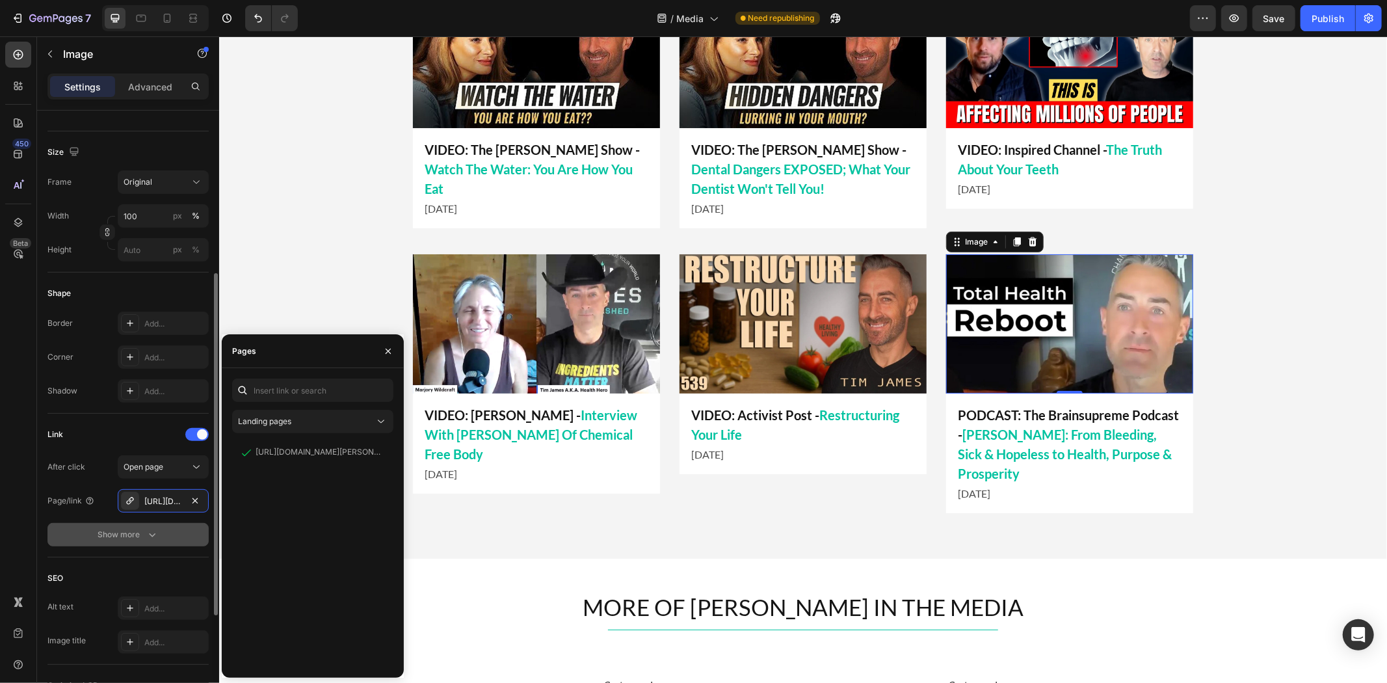
click at [182, 530] on button "Show more" at bounding box center [127, 534] width 161 height 23
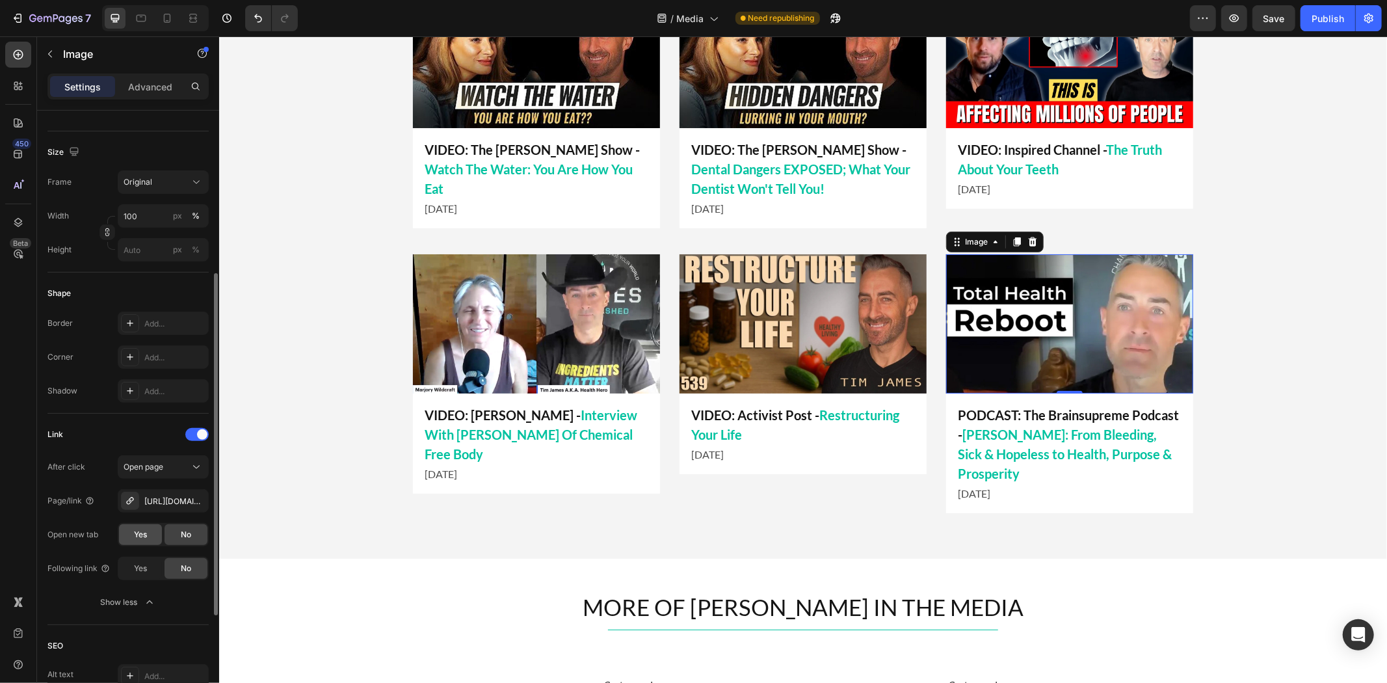
click at [146, 536] on span "Yes" at bounding box center [140, 534] width 13 height 12
click at [146, 438] on div "Link" at bounding box center [127, 434] width 161 height 21
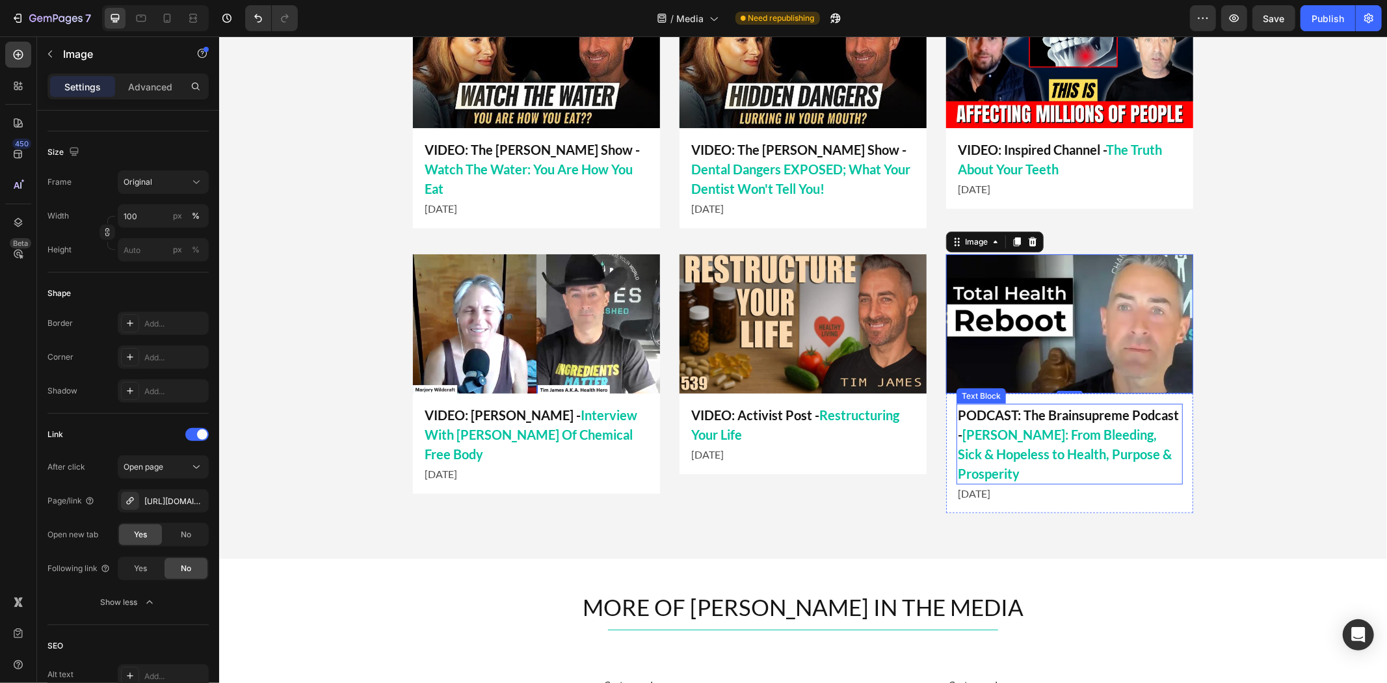
click at [995, 473] on span "[PERSON_NAME]: From Bleeding, Sick & Hopeless to Health, Purpose & Prosperity" at bounding box center [1064, 453] width 214 height 55
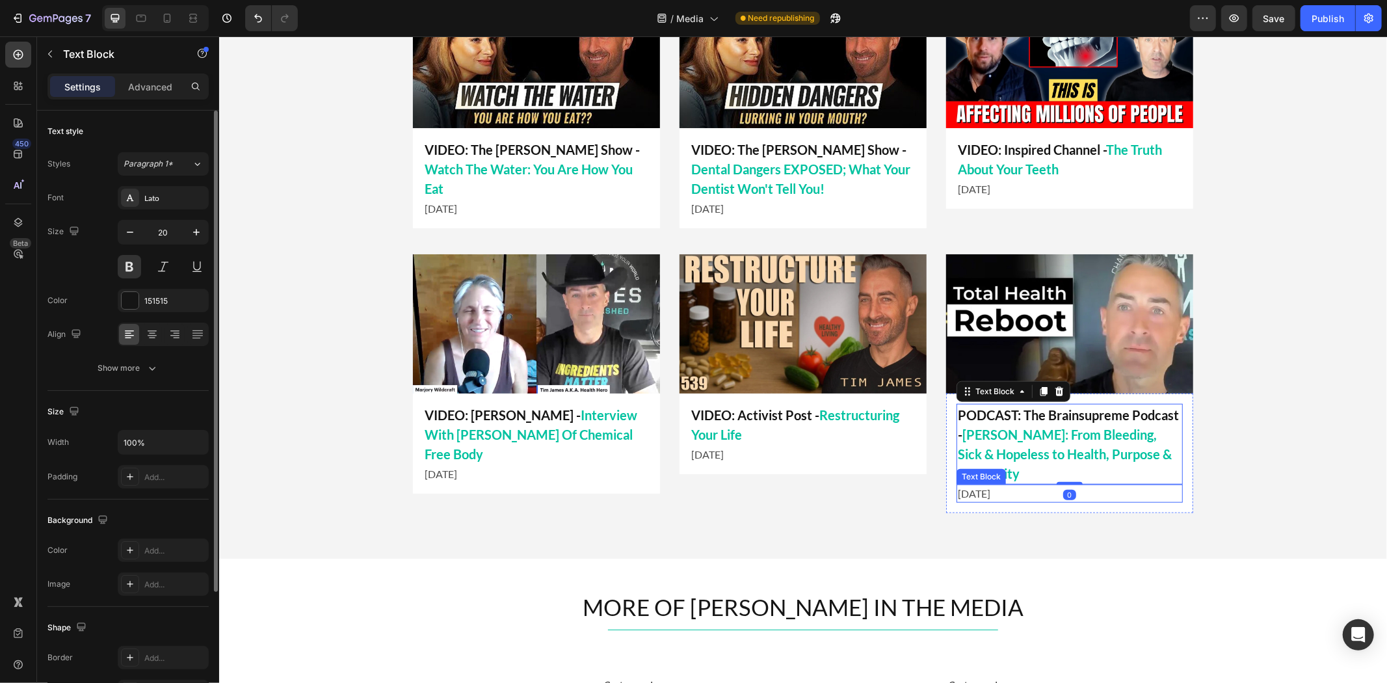
click at [985, 493] on p "[DATE]" at bounding box center [1069, 493] width 224 height 16
click at [974, 493] on p "[DATE]" at bounding box center [1069, 493] width 224 height 16
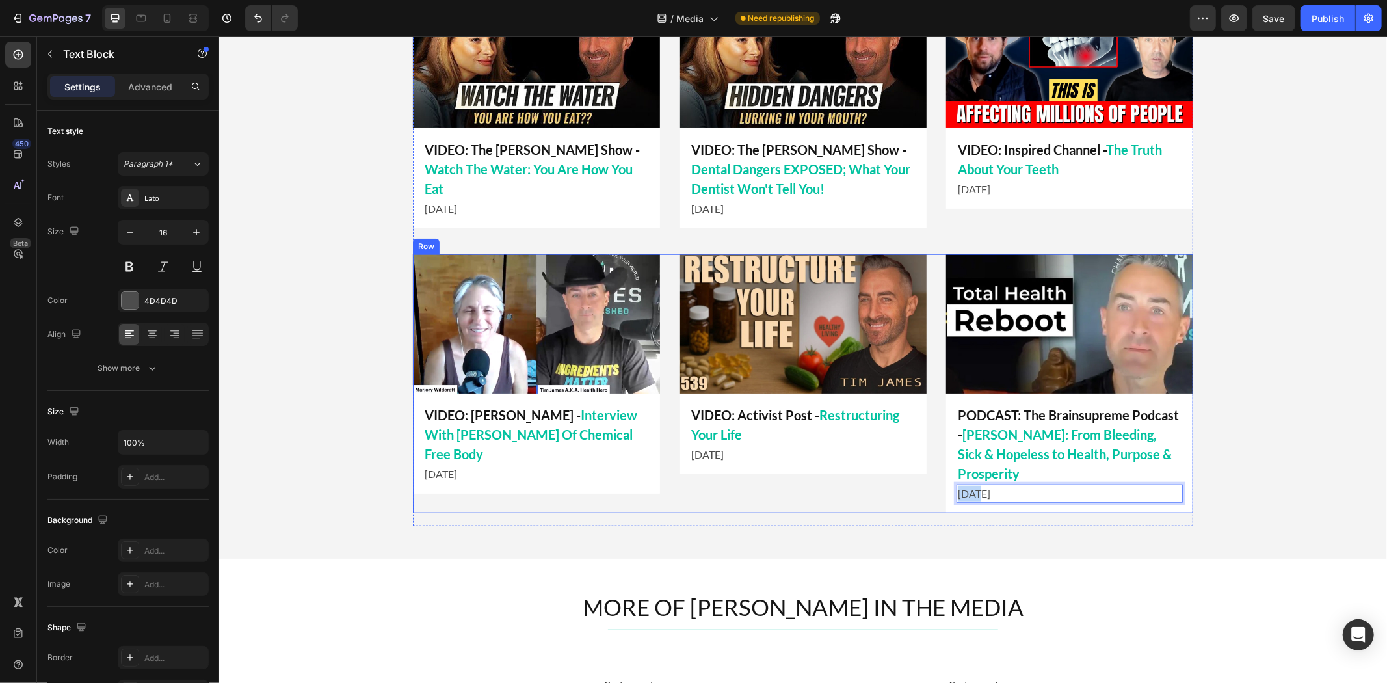
drag, startPoint x: 972, startPoint y: 493, endPoint x: 931, endPoint y: 499, distance: 40.6
click at [930, 498] on div "Image PODCAST: The Brainsupreme Podcast - Tim James: From Bleeding, Sick & Hope…" at bounding box center [802, 383] width 780 height 259
click at [995, 534] on div "LATEST APPEARANCES Heading Title Line Image VIDEO: Inspired Channel - The Truth…" at bounding box center [801, 224] width 1167 height 667
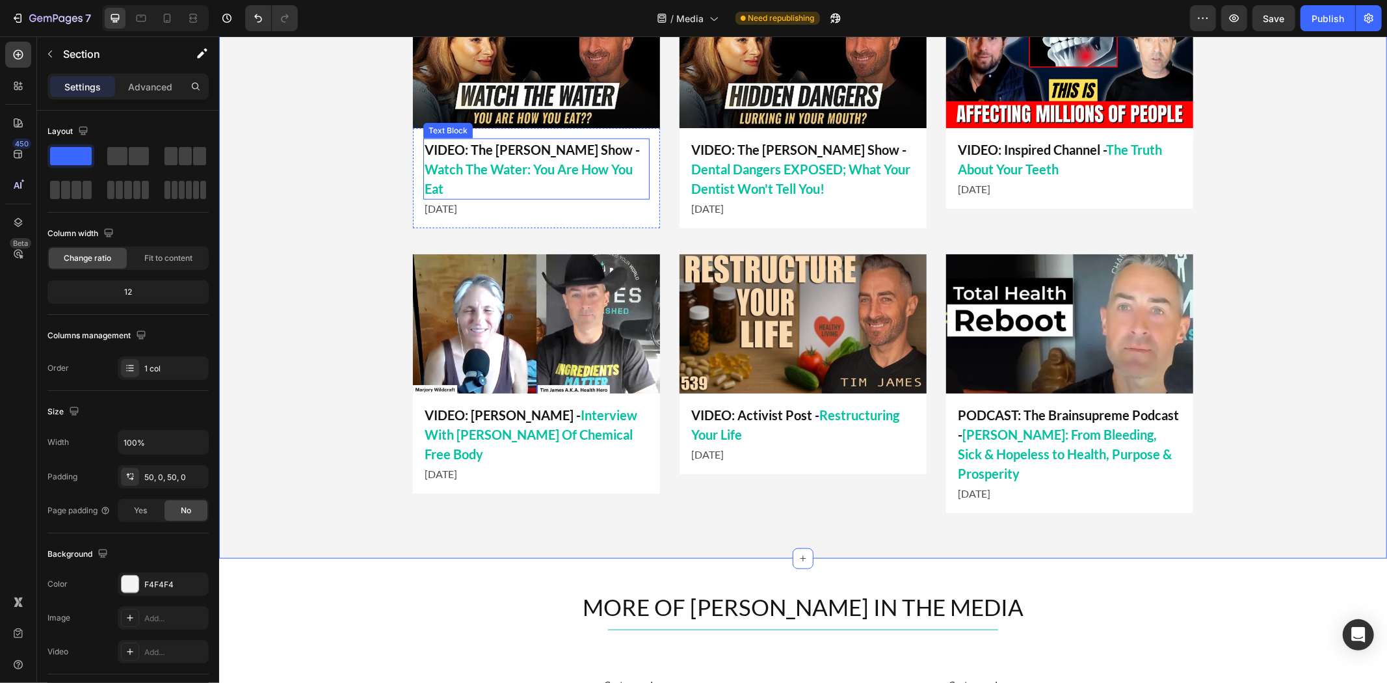
scroll to position [795, 0]
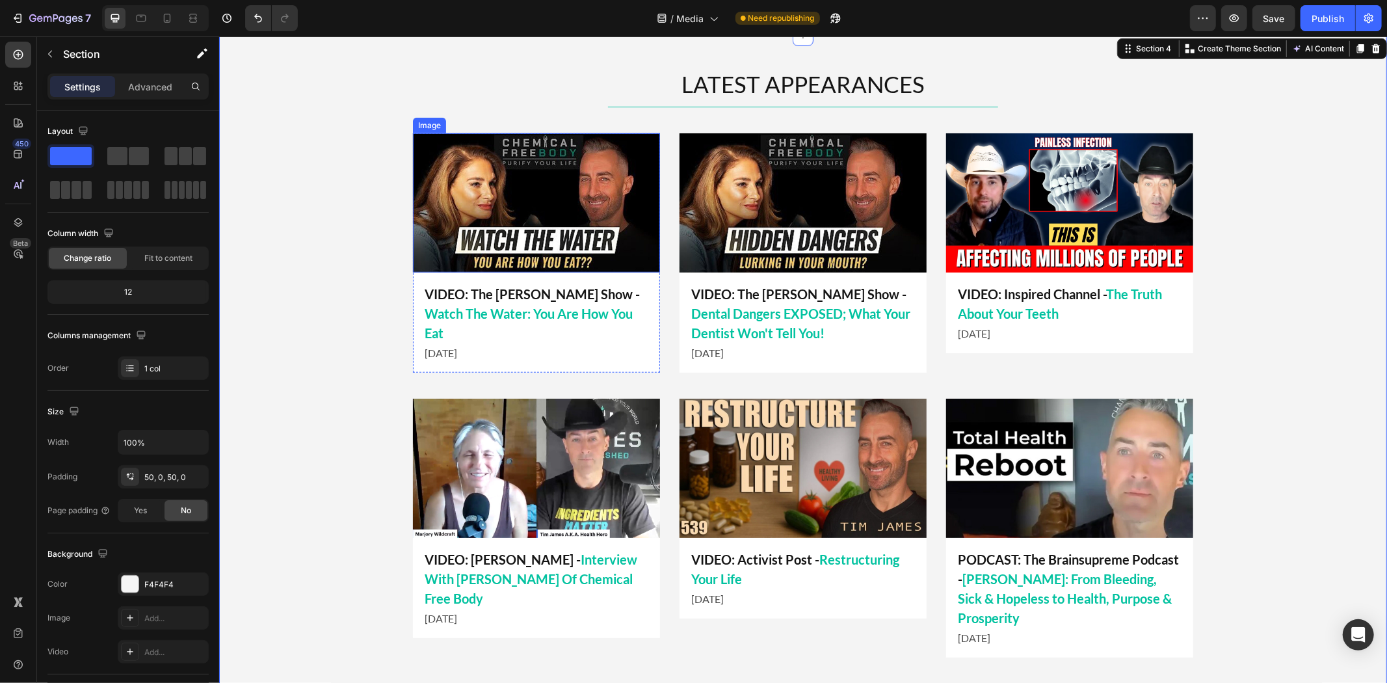
drag, startPoint x: 545, startPoint y: 183, endPoint x: 532, endPoint y: 189, distance: 14.0
click at [545, 183] on img at bounding box center [535, 202] width 247 height 139
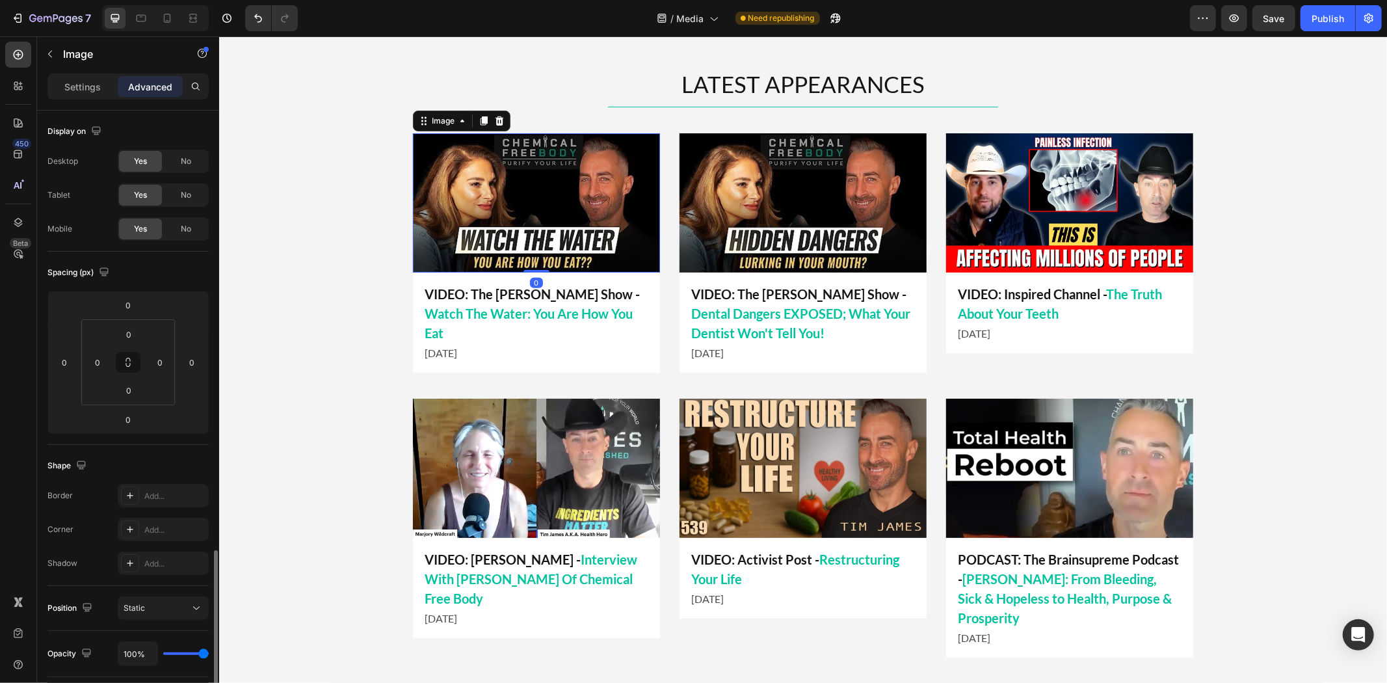
scroll to position [258, 0]
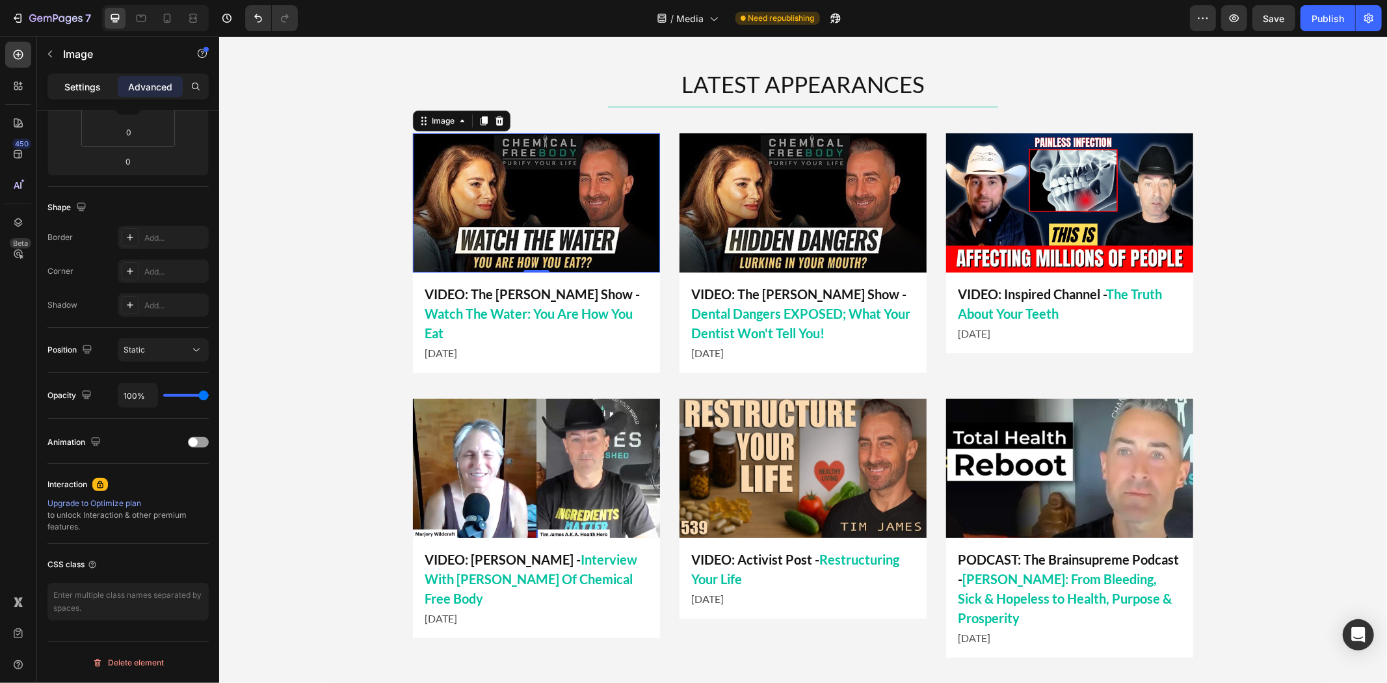
click at [81, 80] on p "Settings" at bounding box center [82, 87] width 36 height 14
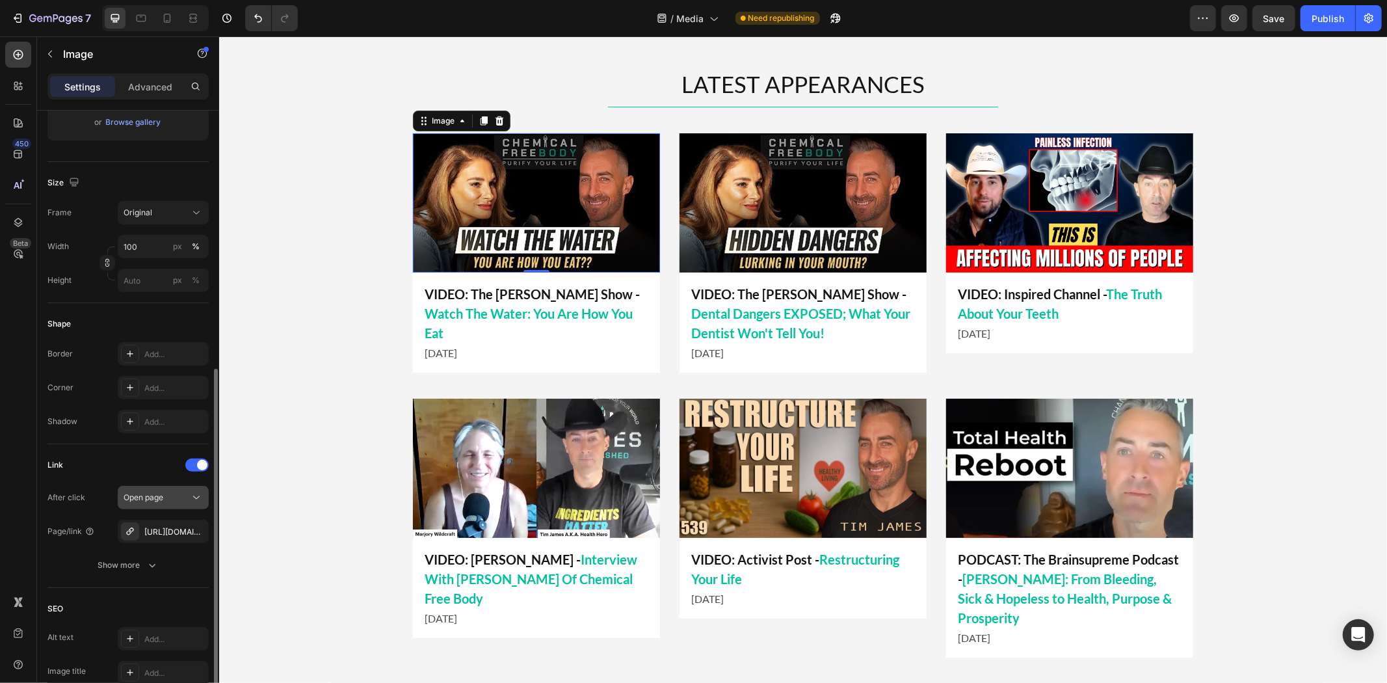
scroll to position [330, 0]
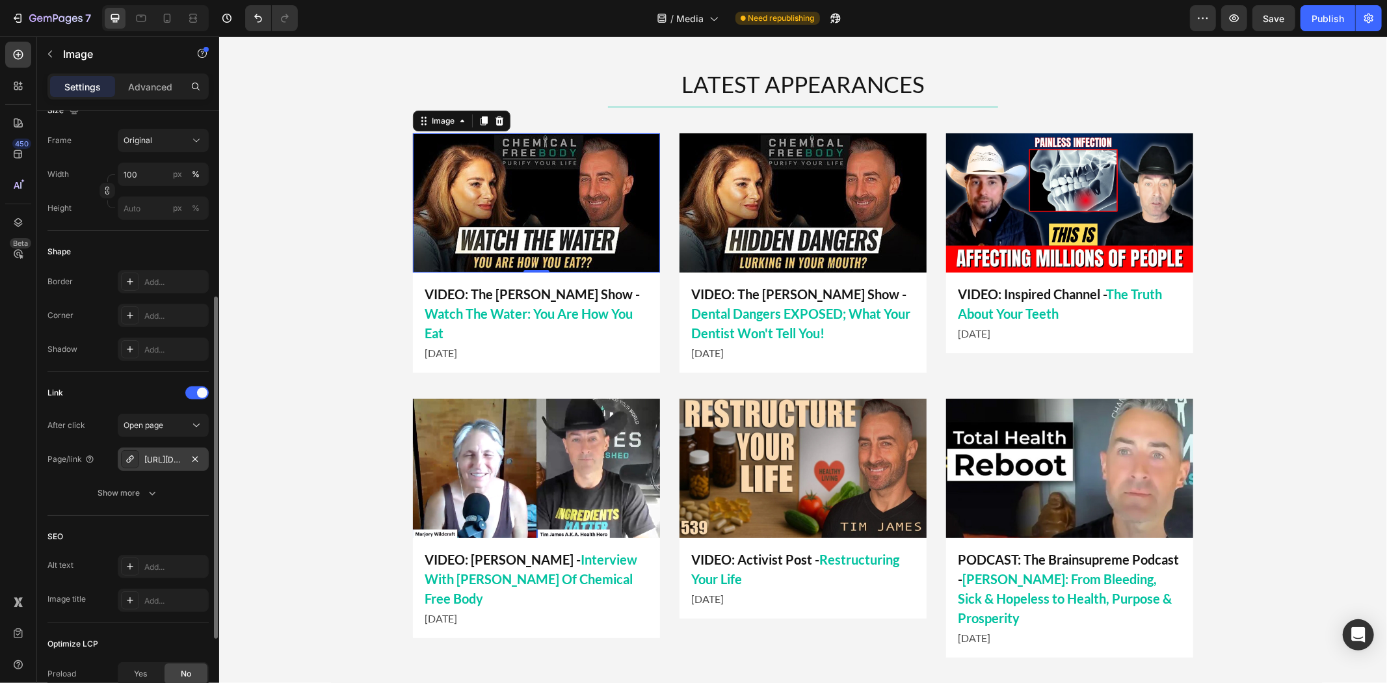
click at [160, 454] on div "[URL][DOMAIN_NAME]" at bounding box center [163, 460] width 38 height 12
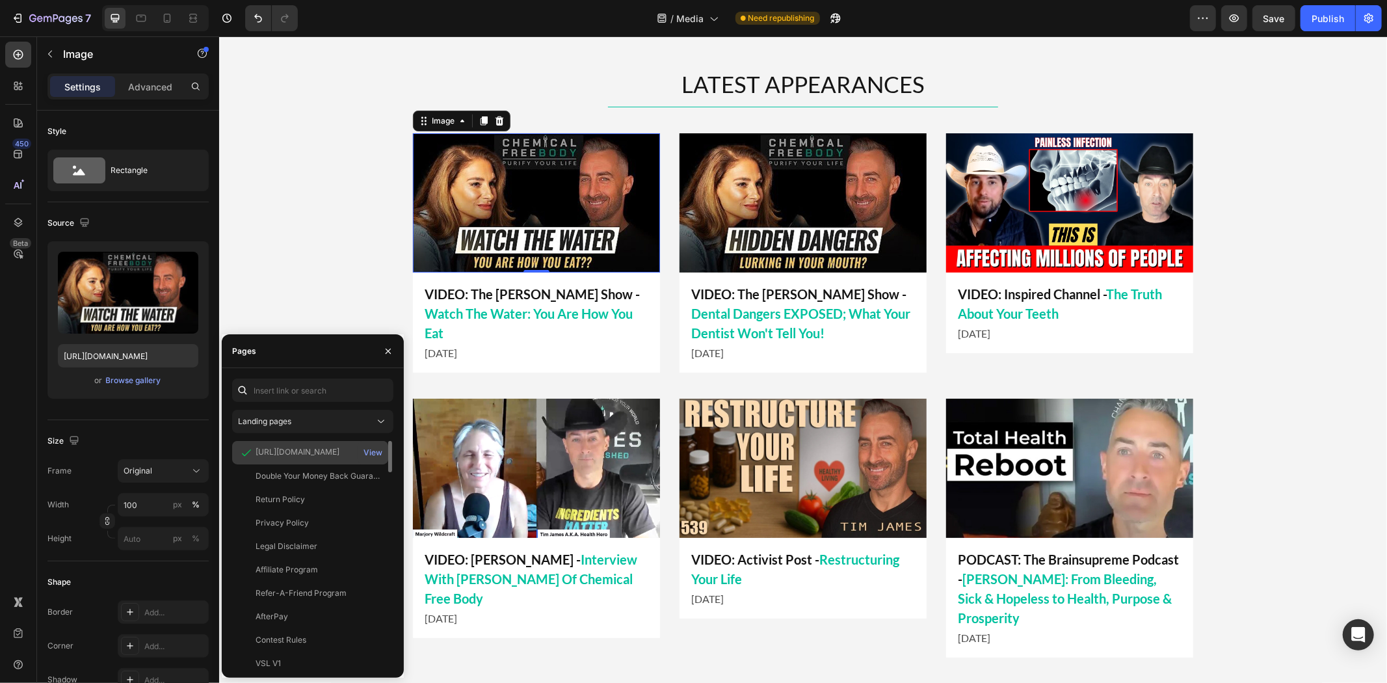
scroll to position [330, 0]
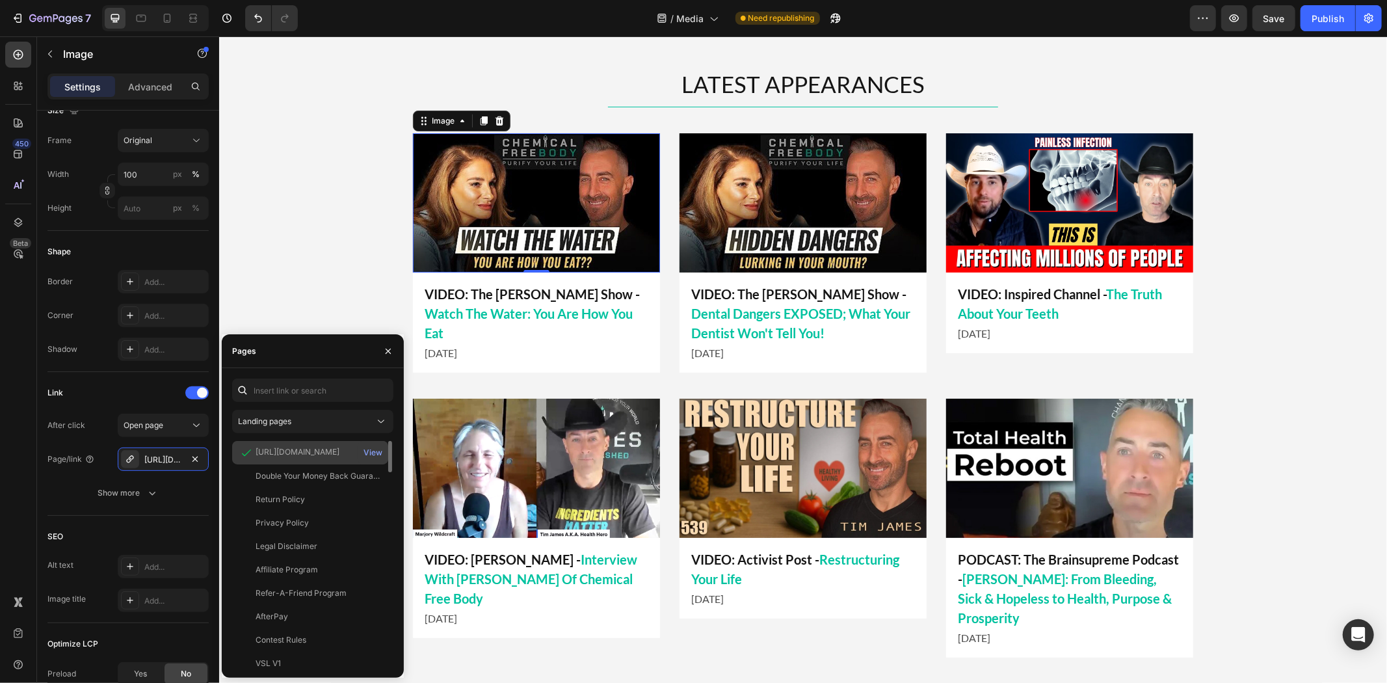
click at [281, 449] on div "[URL][DOMAIN_NAME]" at bounding box center [297, 452] width 84 height 12
click at [373, 451] on div "View" at bounding box center [372, 453] width 19 height 12
click at [1110, 343] on div "VIDEO: Inspired Channel - The Truth About Your Teeth Text Block [DATE] Text Blo…" at bounding box center [1068, 312] width 247 height 81
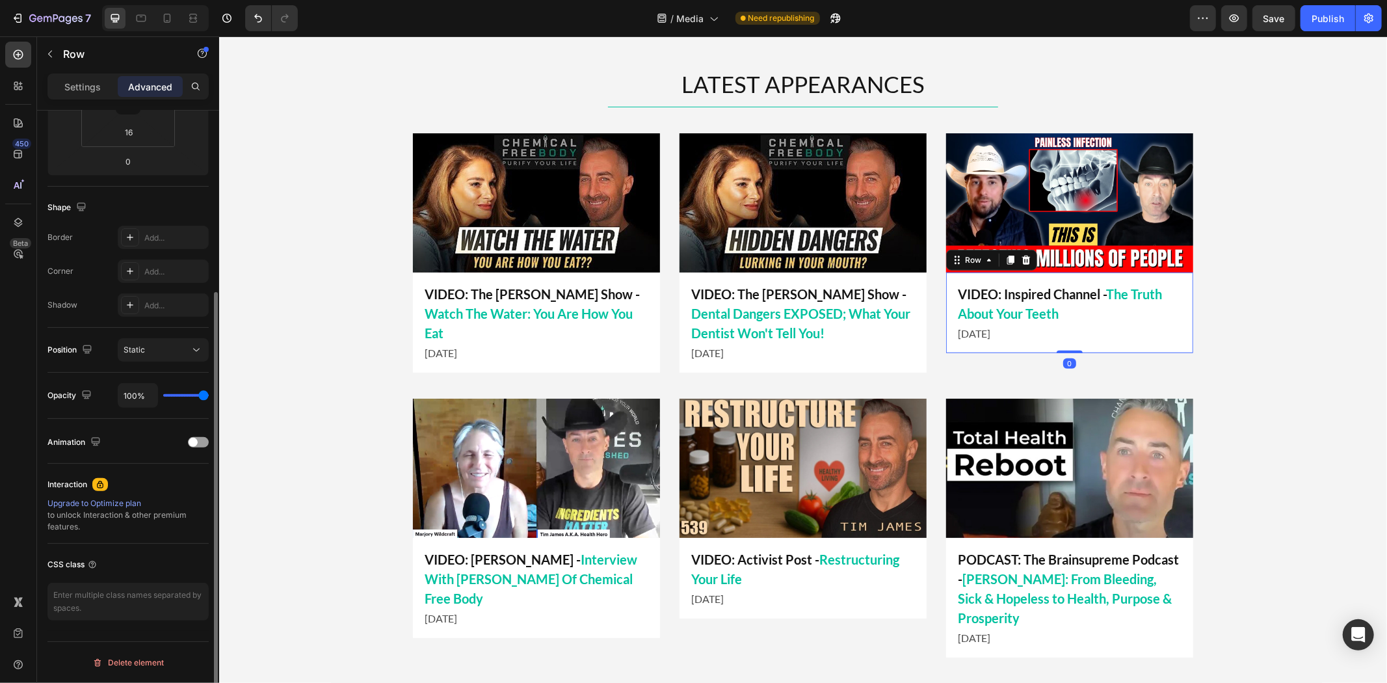
scroll to position [0, 0]
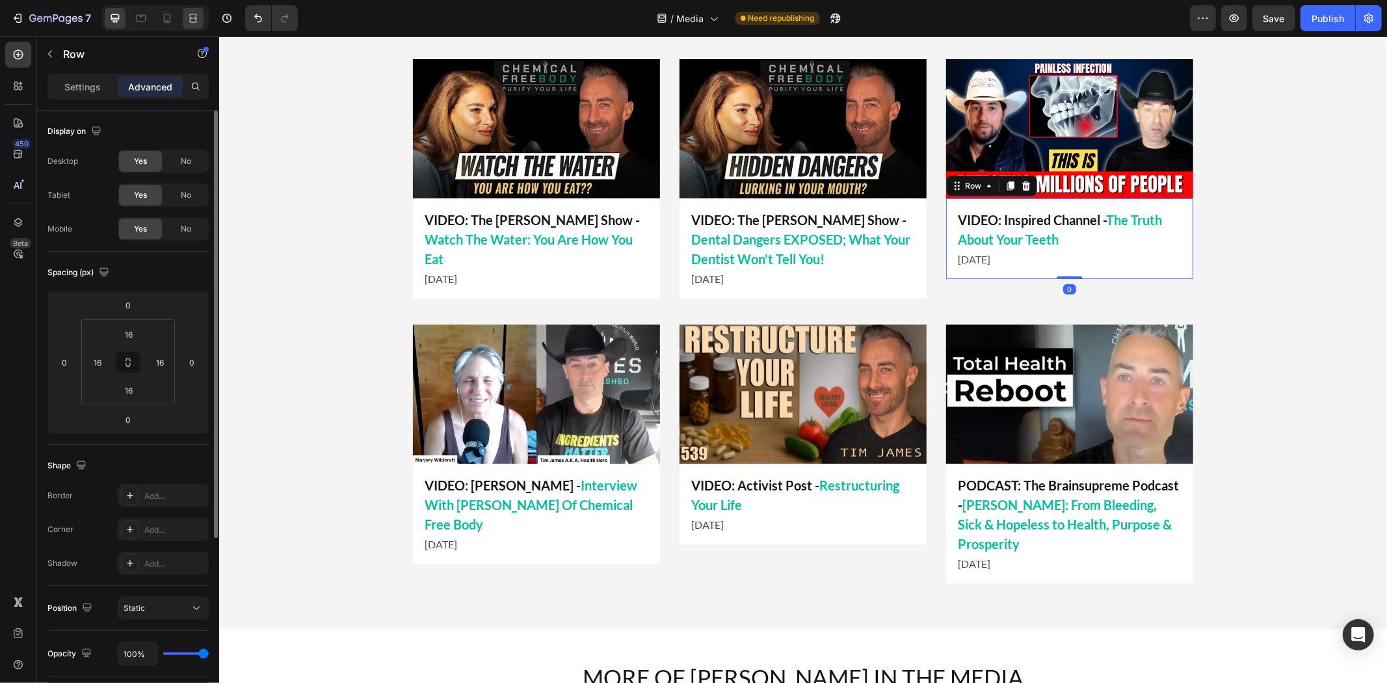
click at [193, 23] on icon at bounding box center [193, 18] width 13 height 13
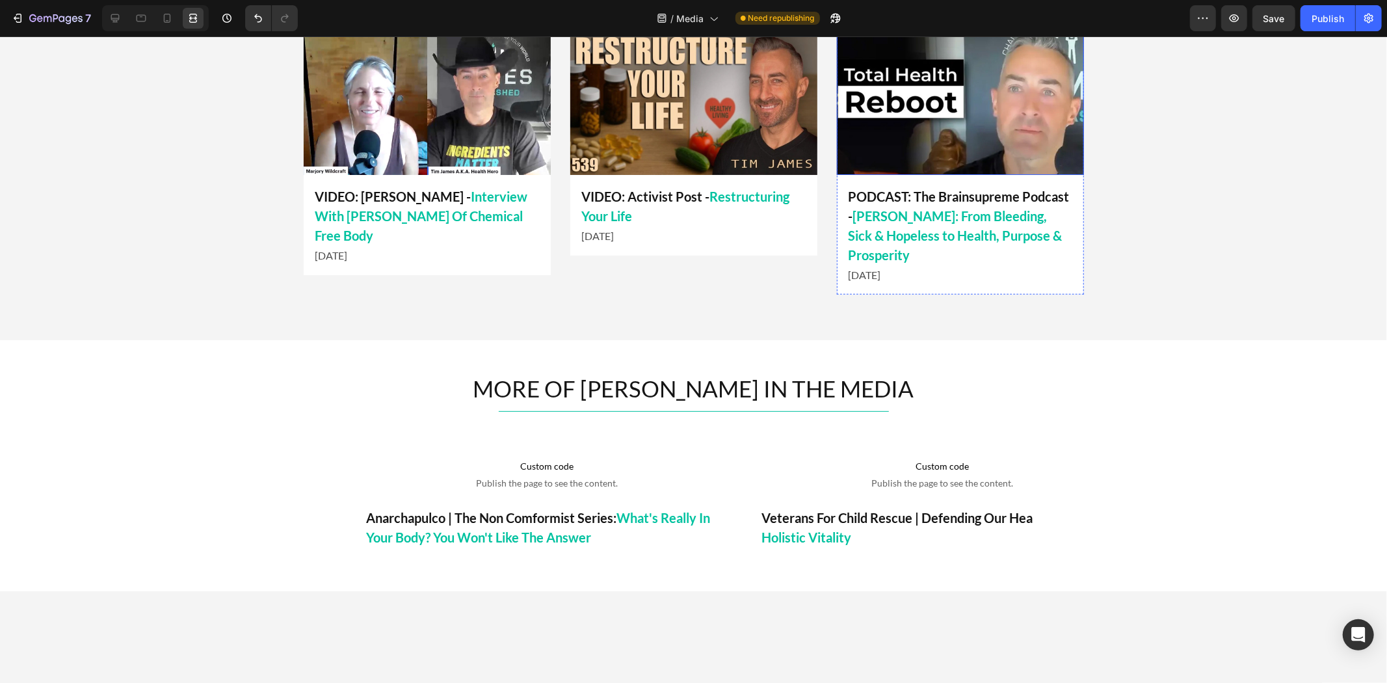
scroll to position [723, 0]
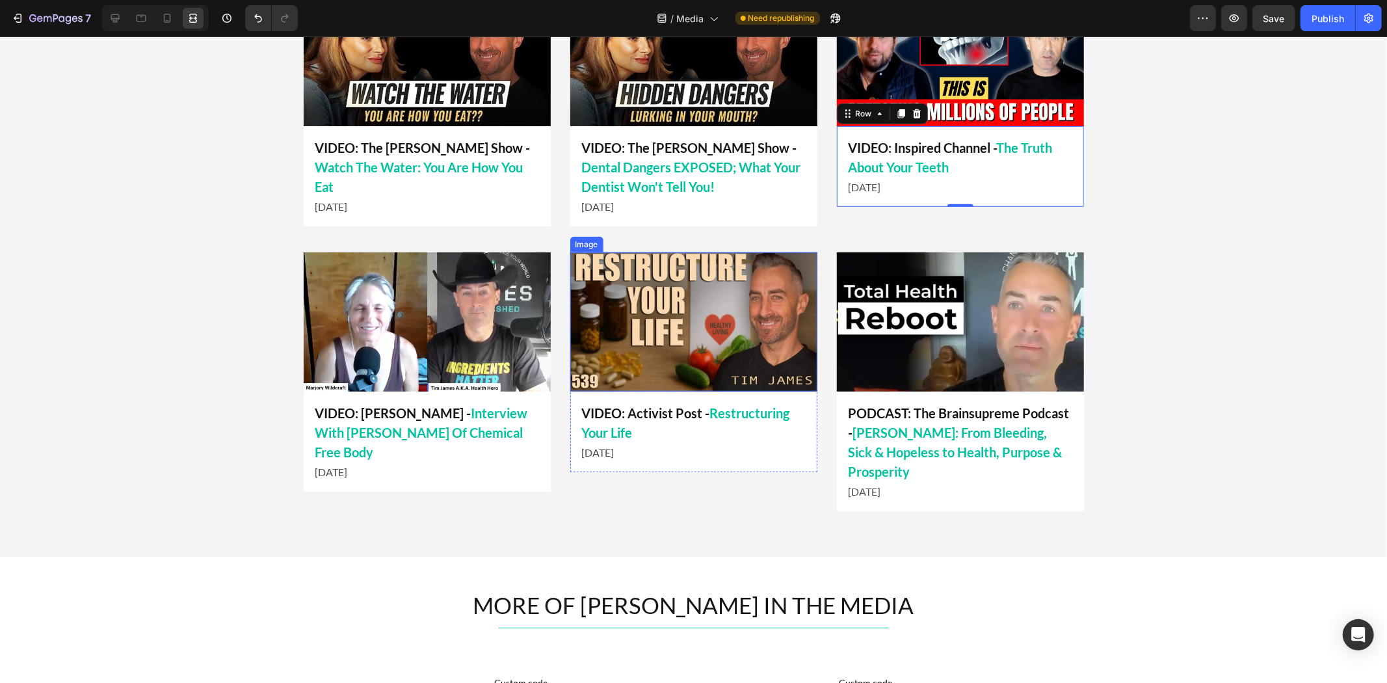
click at [907, 319] on img at bounding box center [960, 321] width 247 height 139
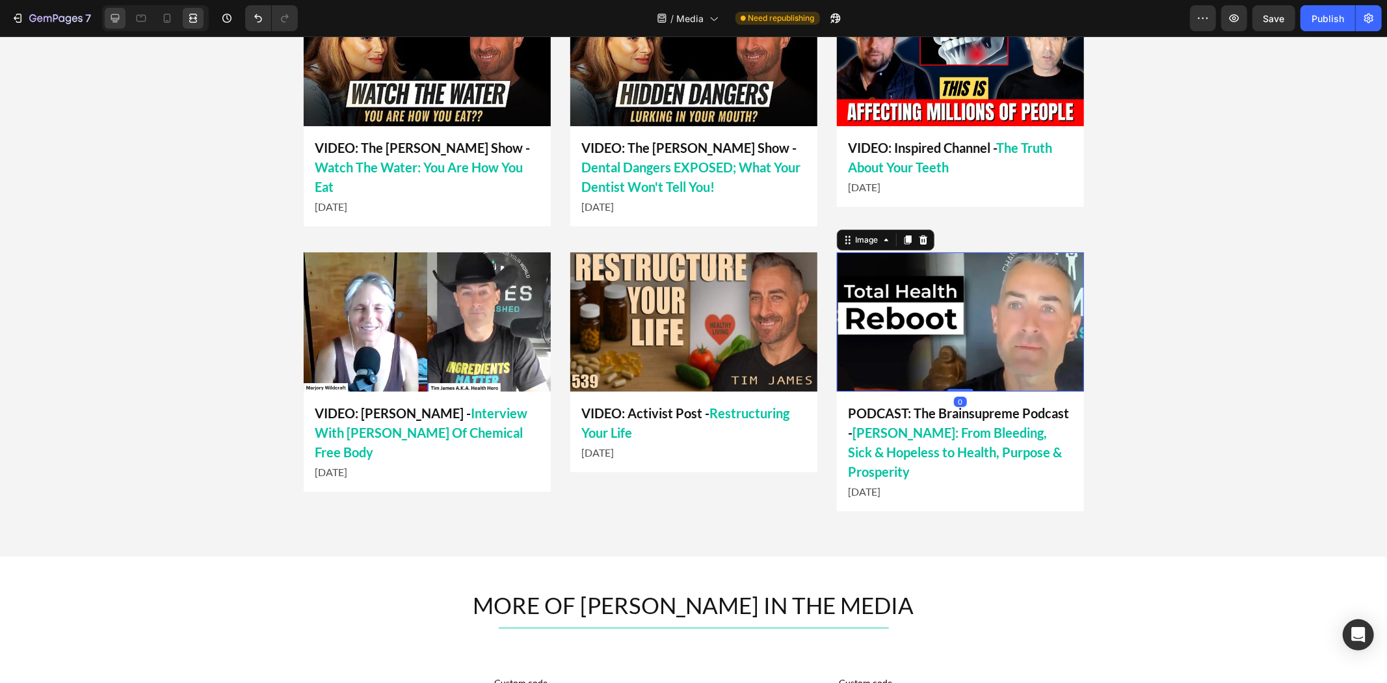
click at [107, 12] on div at bounding box center [115, 18] width 21 height 21
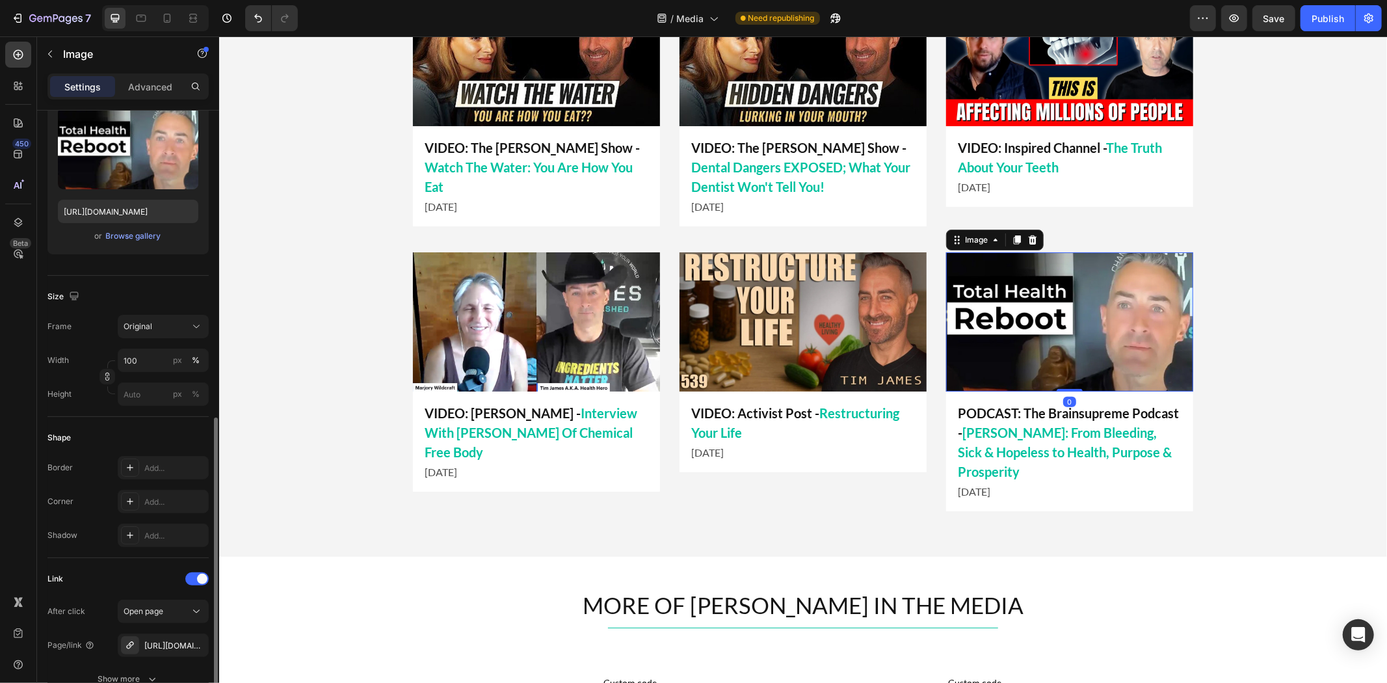
scroll to position [289, 0]
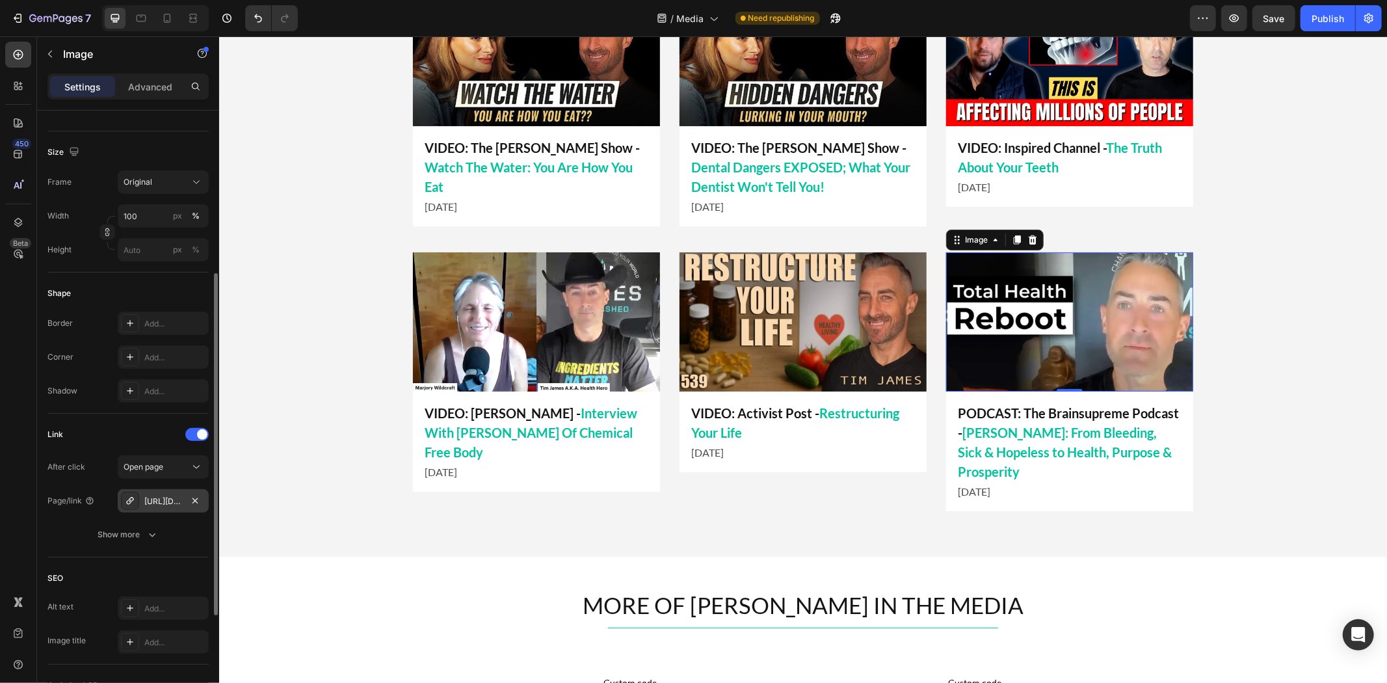
click at [163, 494] on div "[URL][DOMAIN_NAME][PERSON_NAME]" at bounding box center [163, 500] width 91 height 23
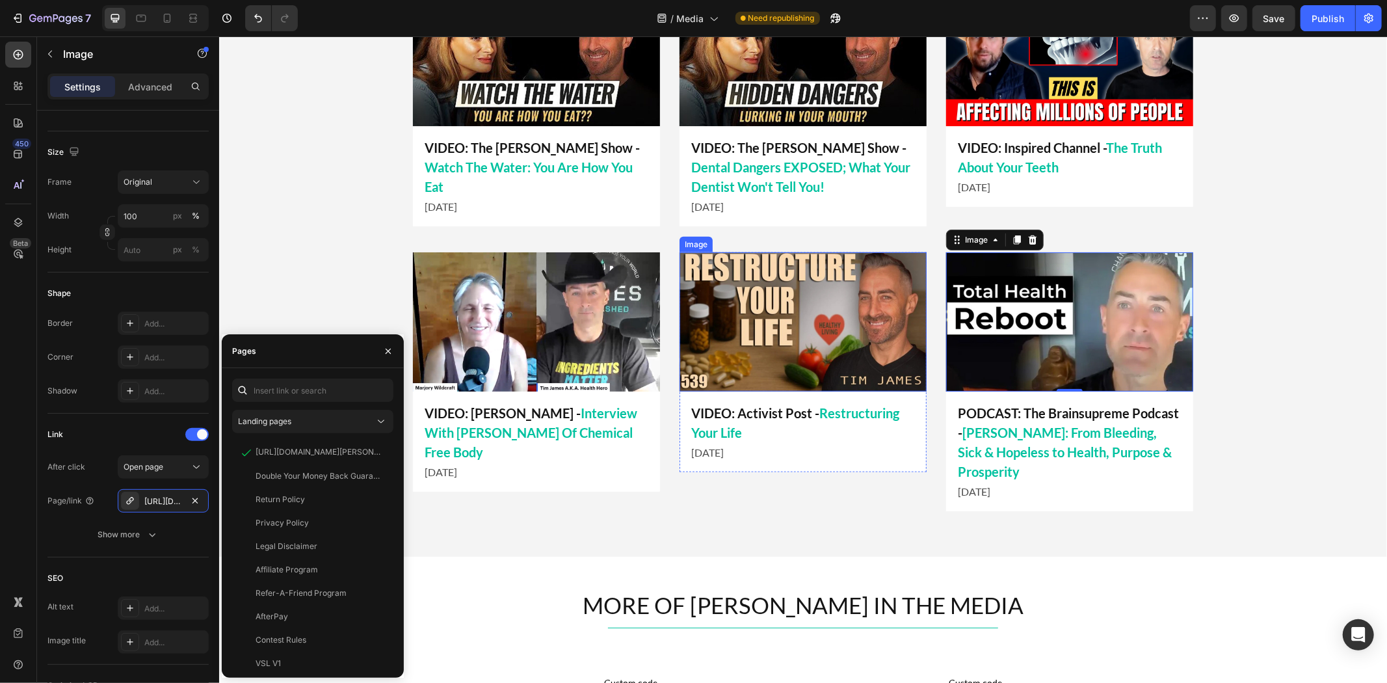
click at [804, 365] on img at bounding box center [802, 321] width 247 height 139
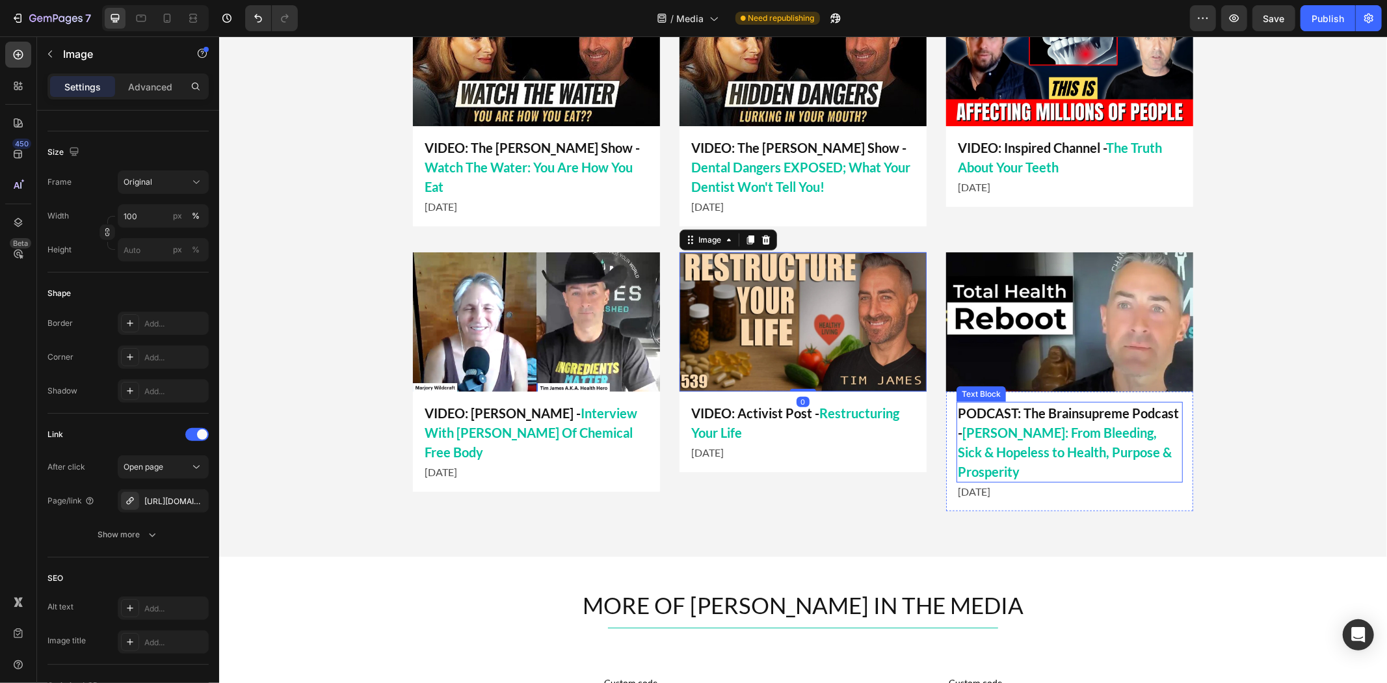
click at [1024, 488] on p "[DATE]" at bounding box center [1069, 491] width 224 height 16
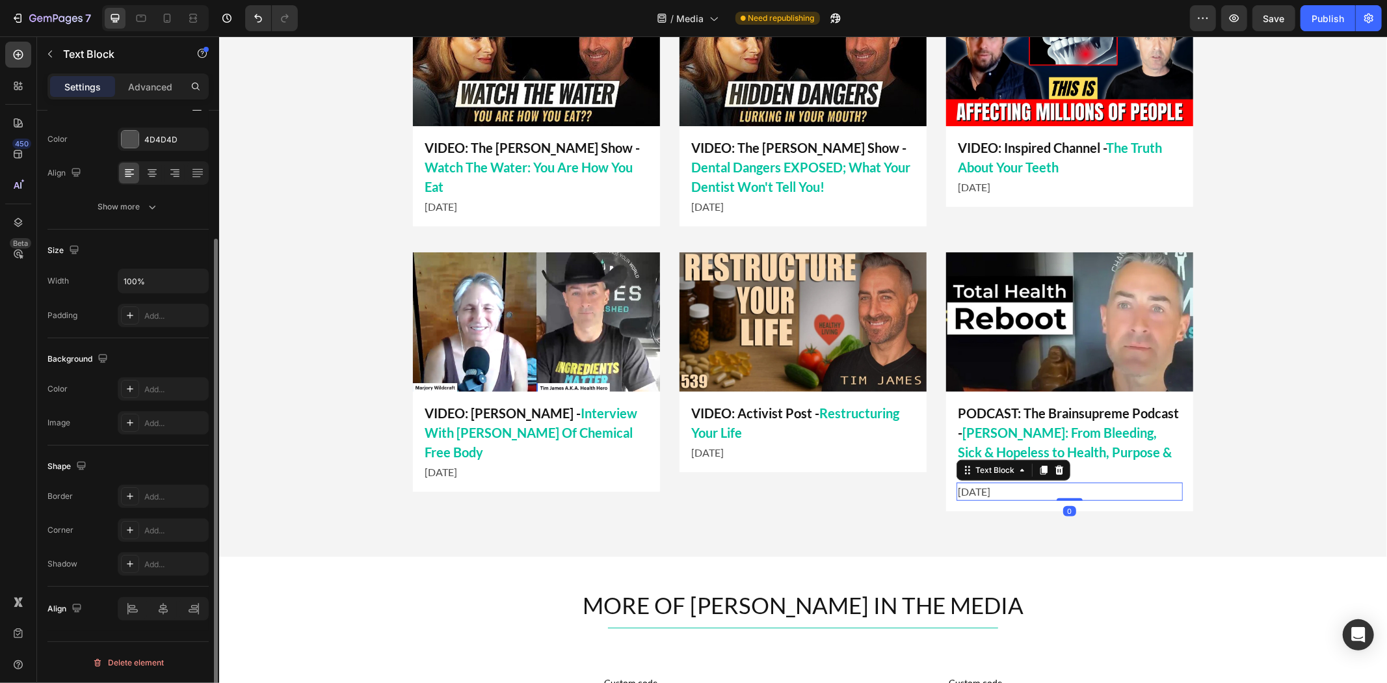
scroll to position [0, 0]
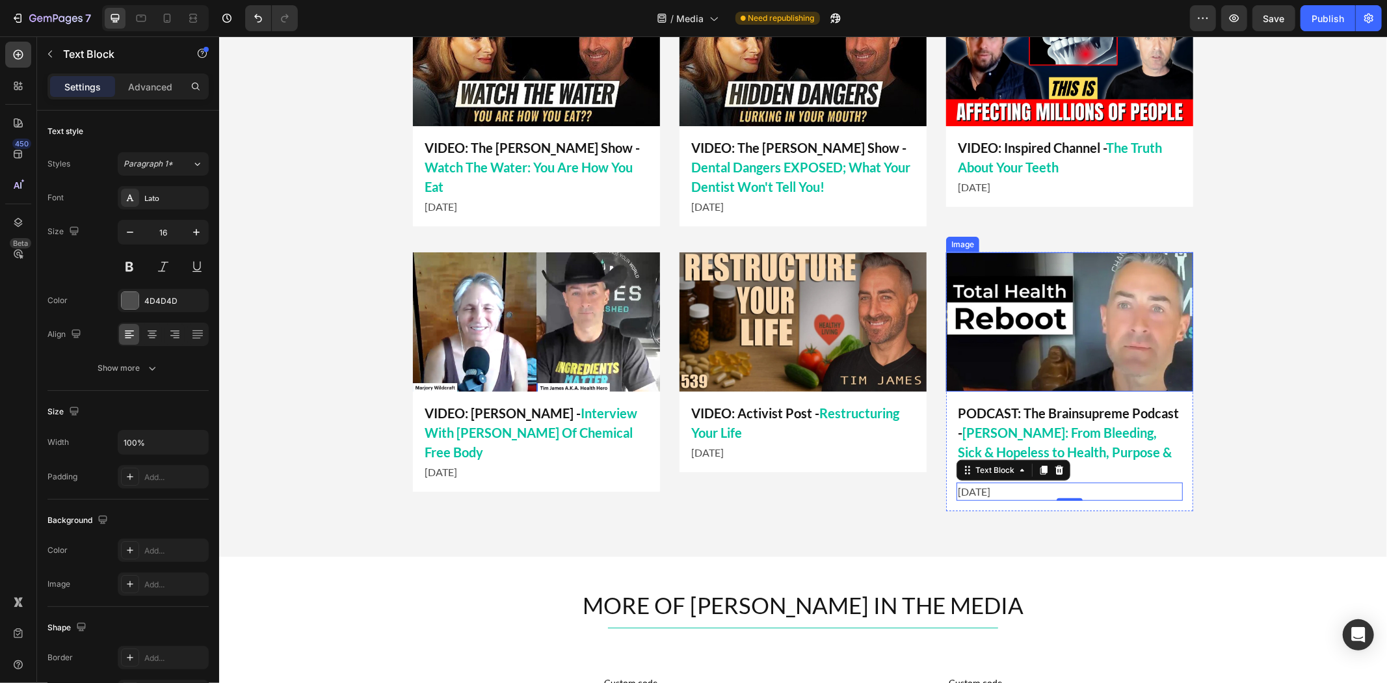
click at [1266, 370] on div "LATEST APPEARANCES Heading Title Line Image VIDEO: Inspired Channel - The Truth…" at bounding box center [801, 222] width 1167 height 602
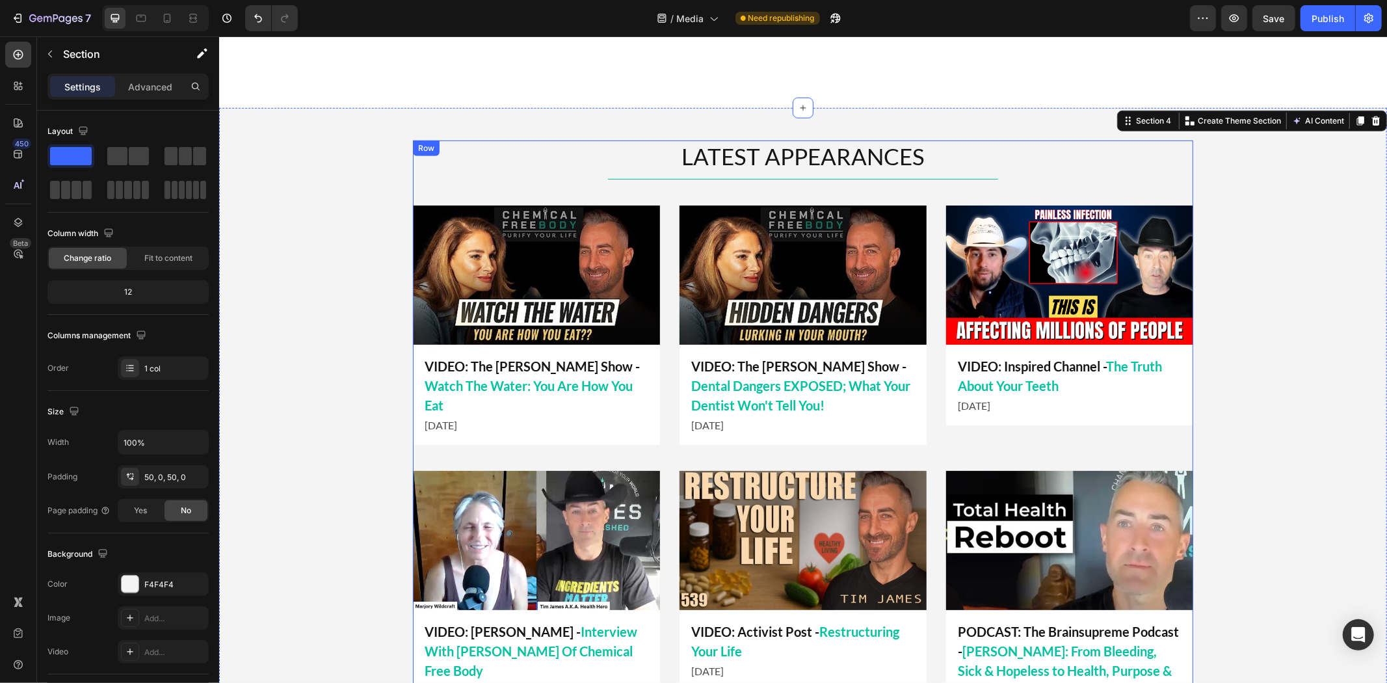
scroll to position [867, 0]
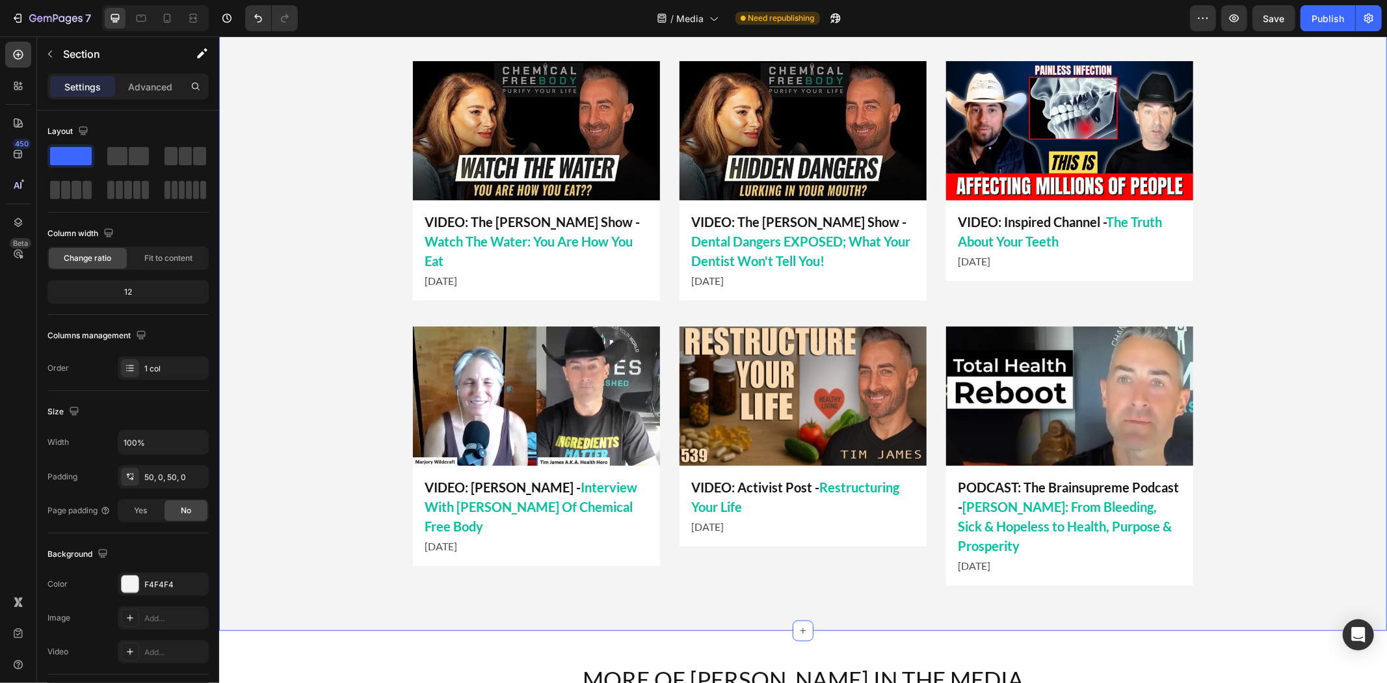
click at [1240, 354] on div "LATEST APPEARANCES Heading Title Line Image VIDEO: Inspired Channel - The Truth…" at bounding box center [801, 296] width 1167 height 602
click at [1069, 515] on p "PODCAST: The Brainsupreme Podcast - [PERSON_NAME]: From Bleeding, Sick & Hopele…" at bounding box center [1069, 515] width 224 height 78
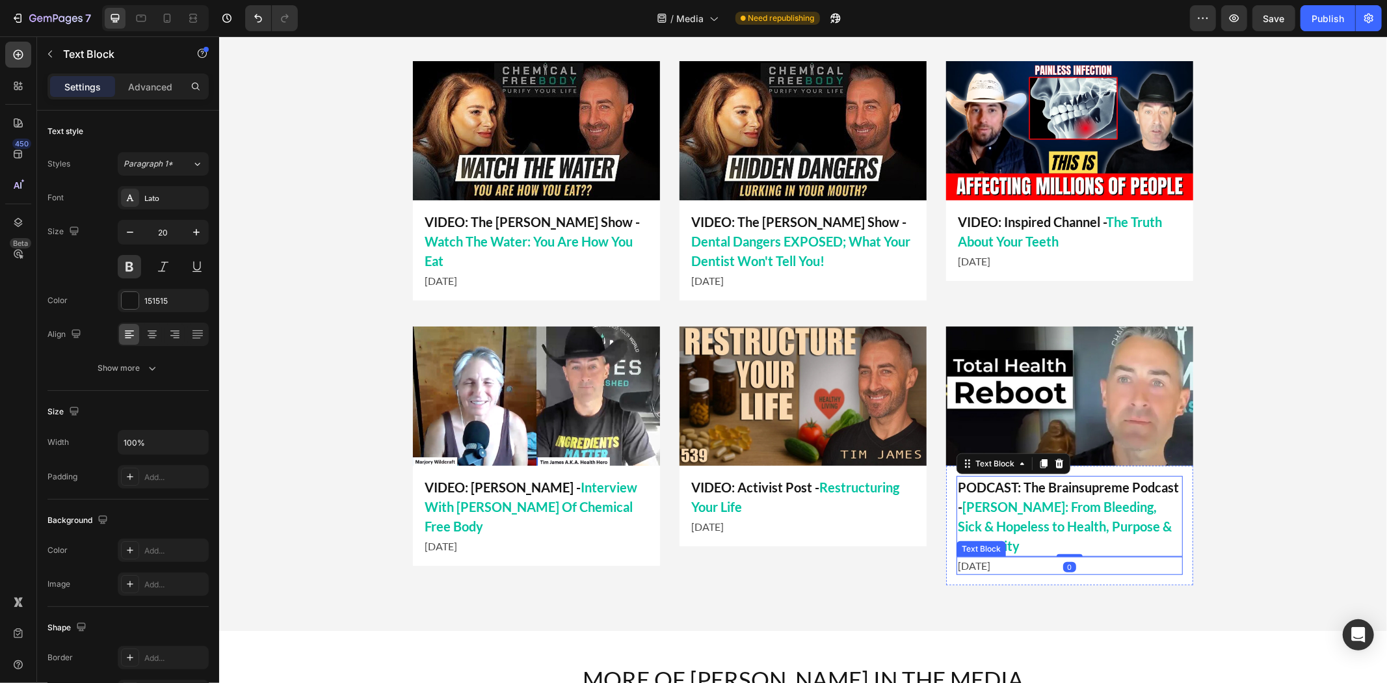
click at [989, 564] on p "[DATE]" at bounding box center [1069, 565] width 224 height 16
click at [850, 564] on div "Image VIDEO: Activist Post - Restructuring Your Life Text Block [DATE] Text Blo…" at bounding box center [802, 455] width 247 height 259
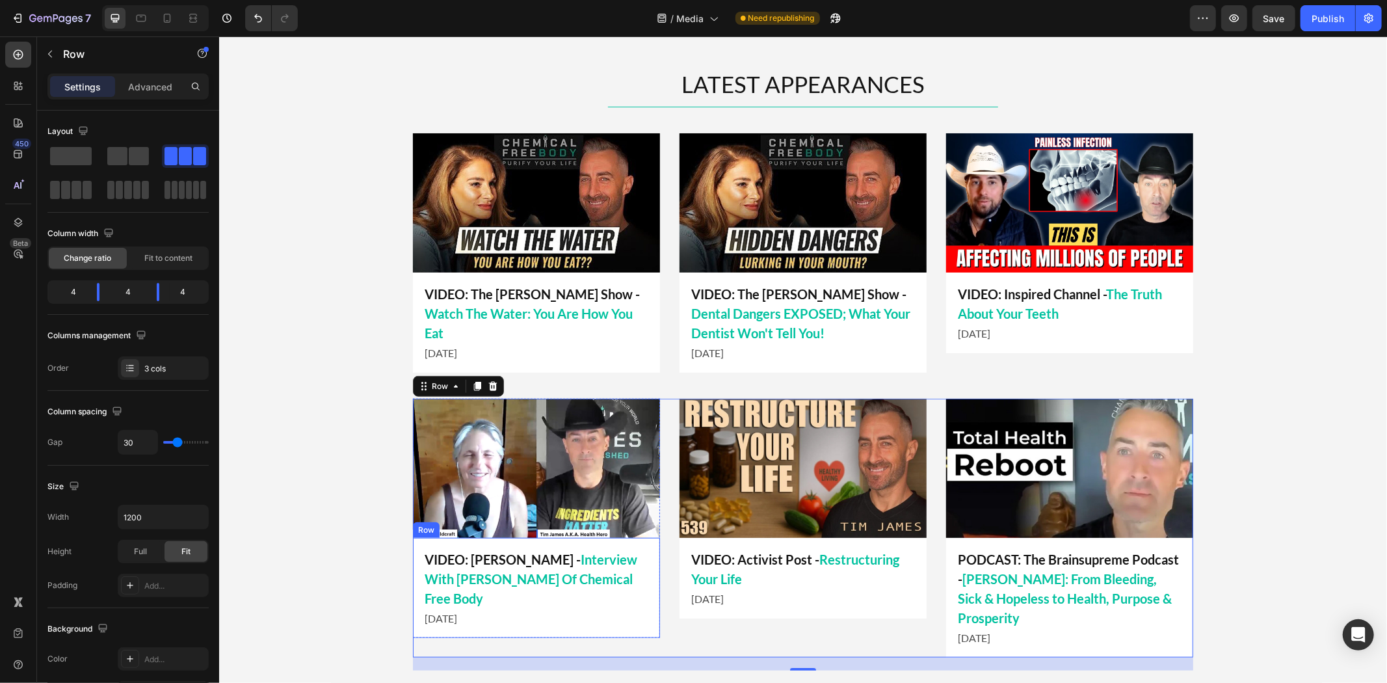
scroll to position [1011, 0]
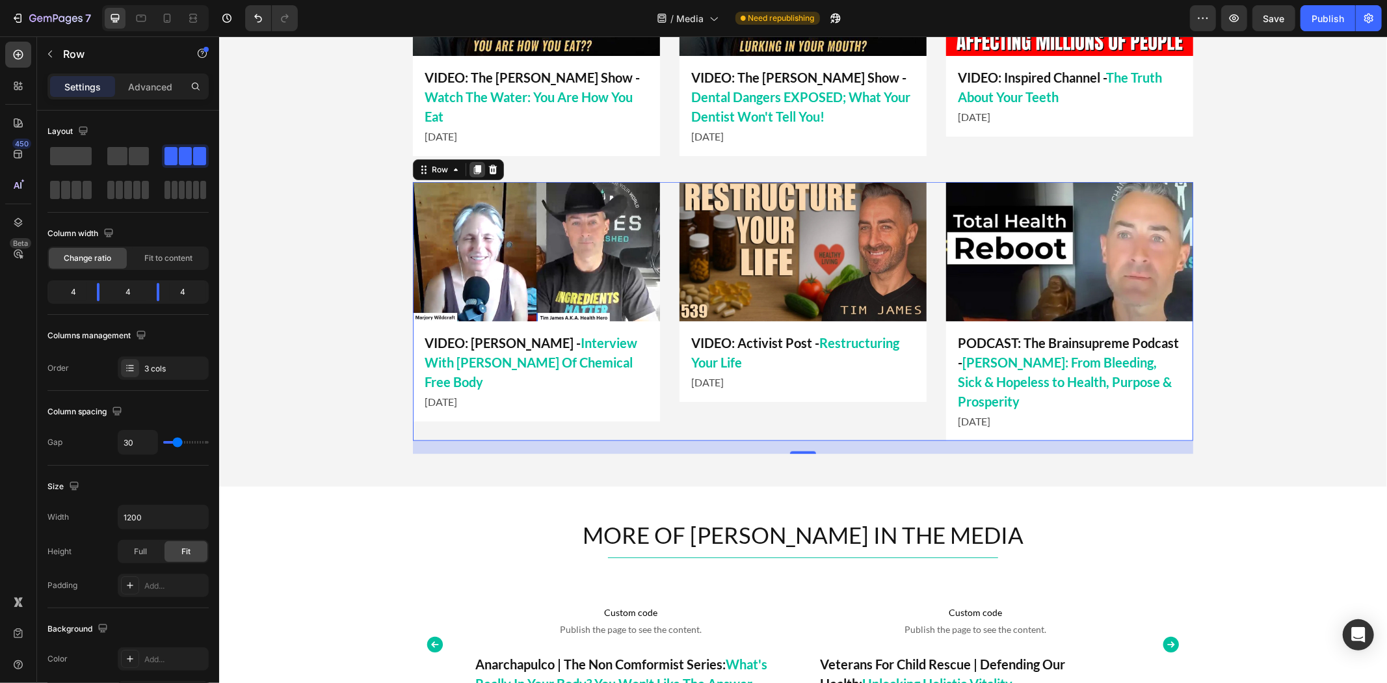
click at [473, 170] on icon at bounding box center [476, 168] width 7 height 9
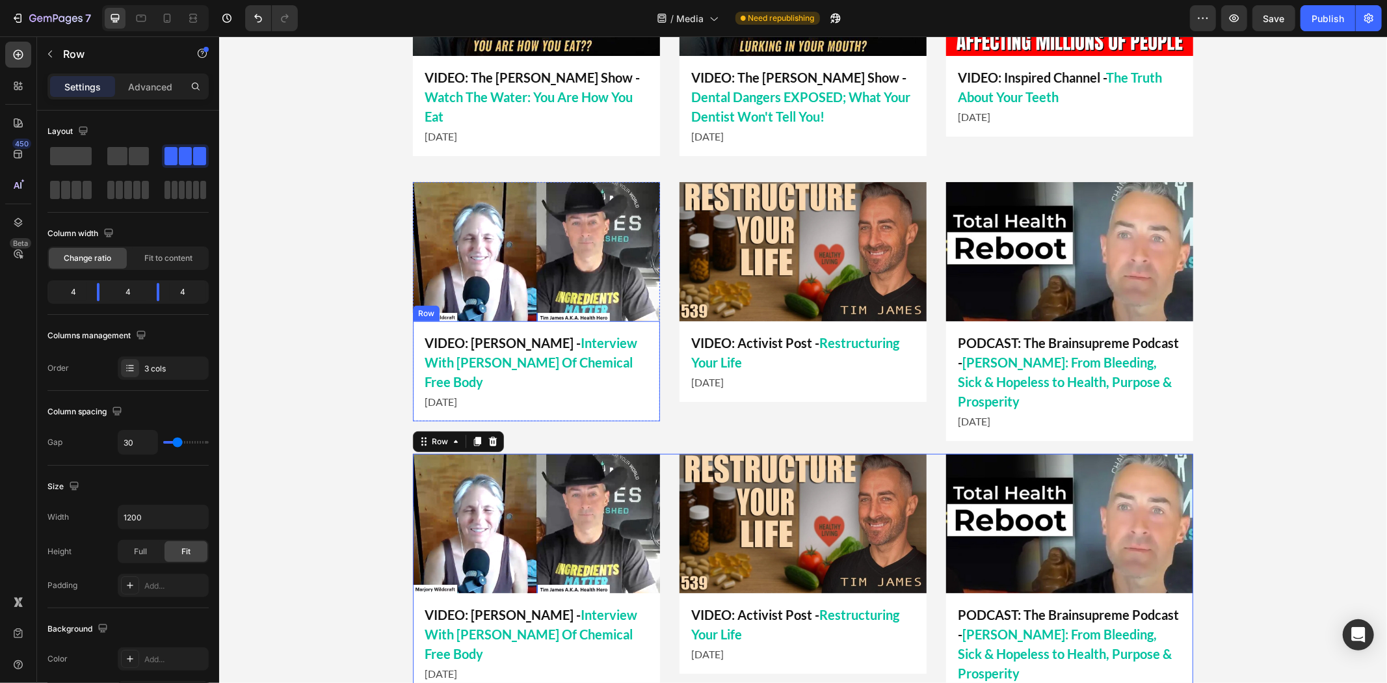
click at [592, 400] on p "[DATE]" at bounding box center [536, 401] width 224 height 16
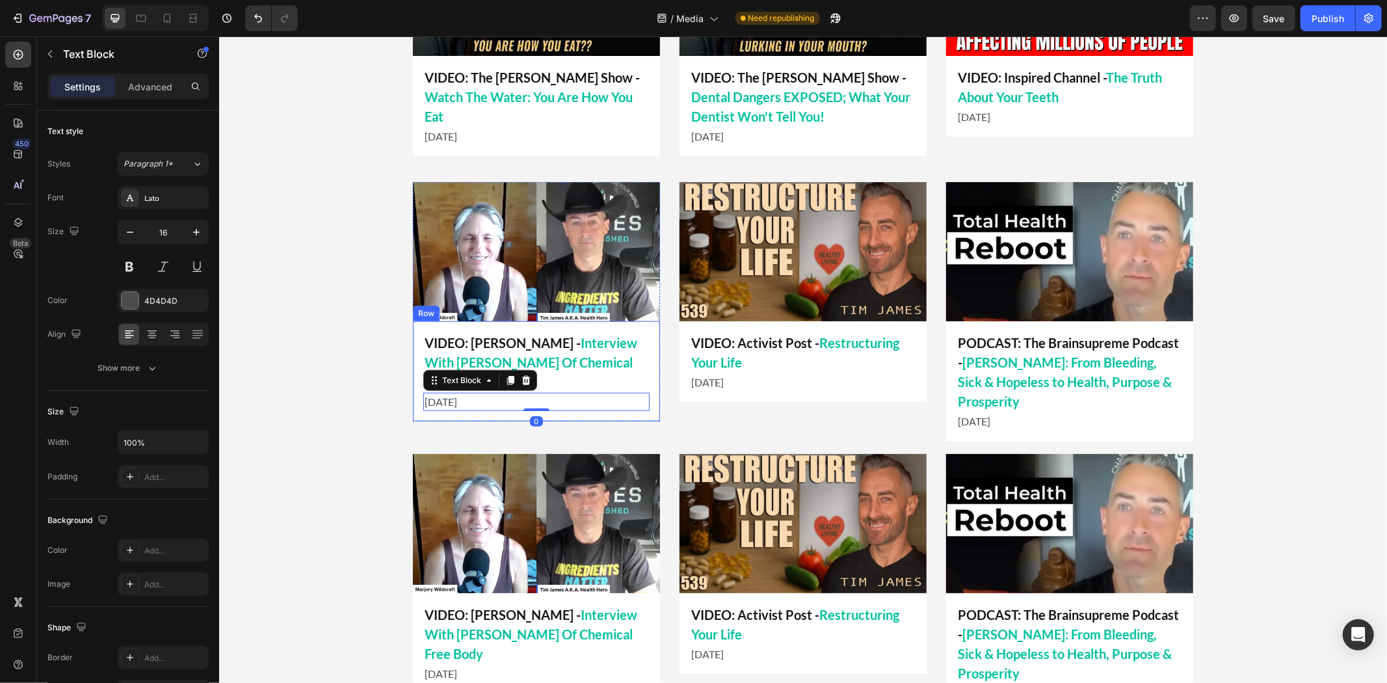
click at [463, 413] on div "VIDEO: [PERSON_NAME] - Interview With [PERSON_NAME] Of Chemical Free Body Text …" at bounding box center [535, 370] width 247 height 100
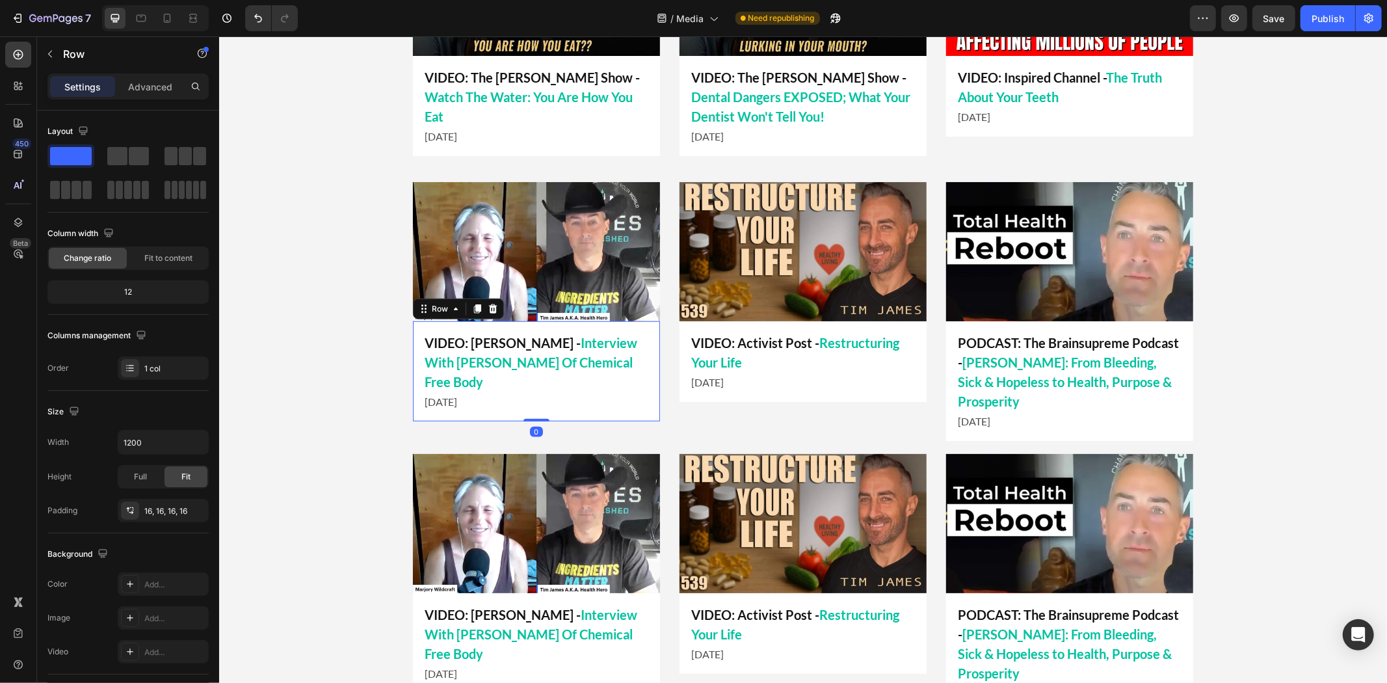
click at [456, 432] on div "Image VIDEO: [PERSON_NAME] - Interview With [PERSON_NAME] Of Chemical Free Body…" at bounding box center [535, 310] width 247 height 259
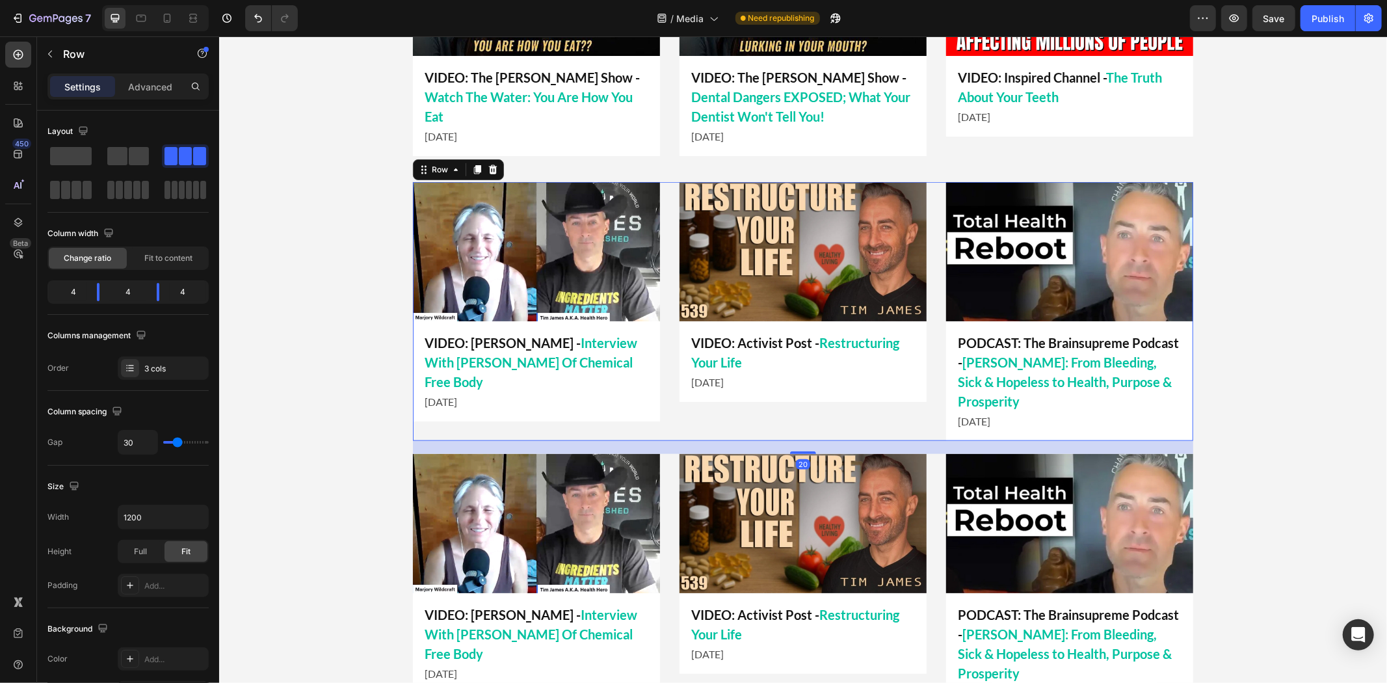
click at [439, 455] on img at bounding box center [535, 522] width 247 height 139
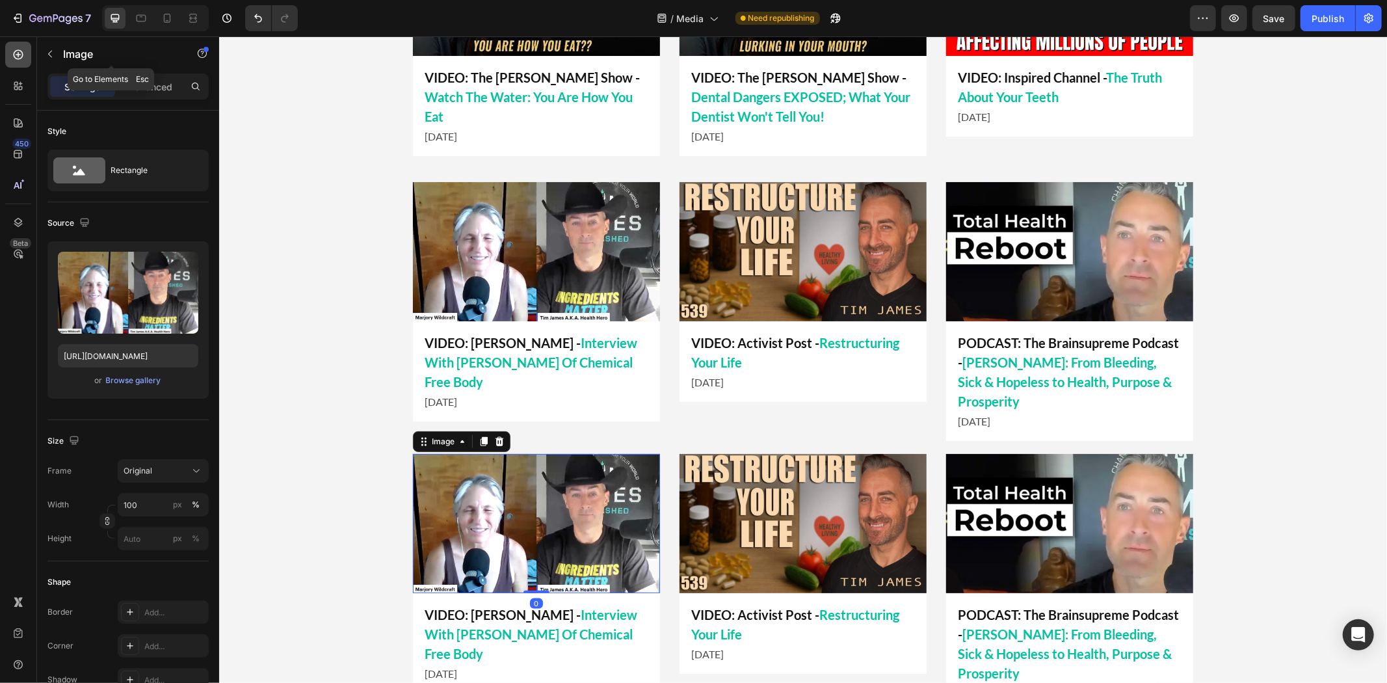
click at [29, 61] on div at bounding box center [18, 55] width 26 height 26
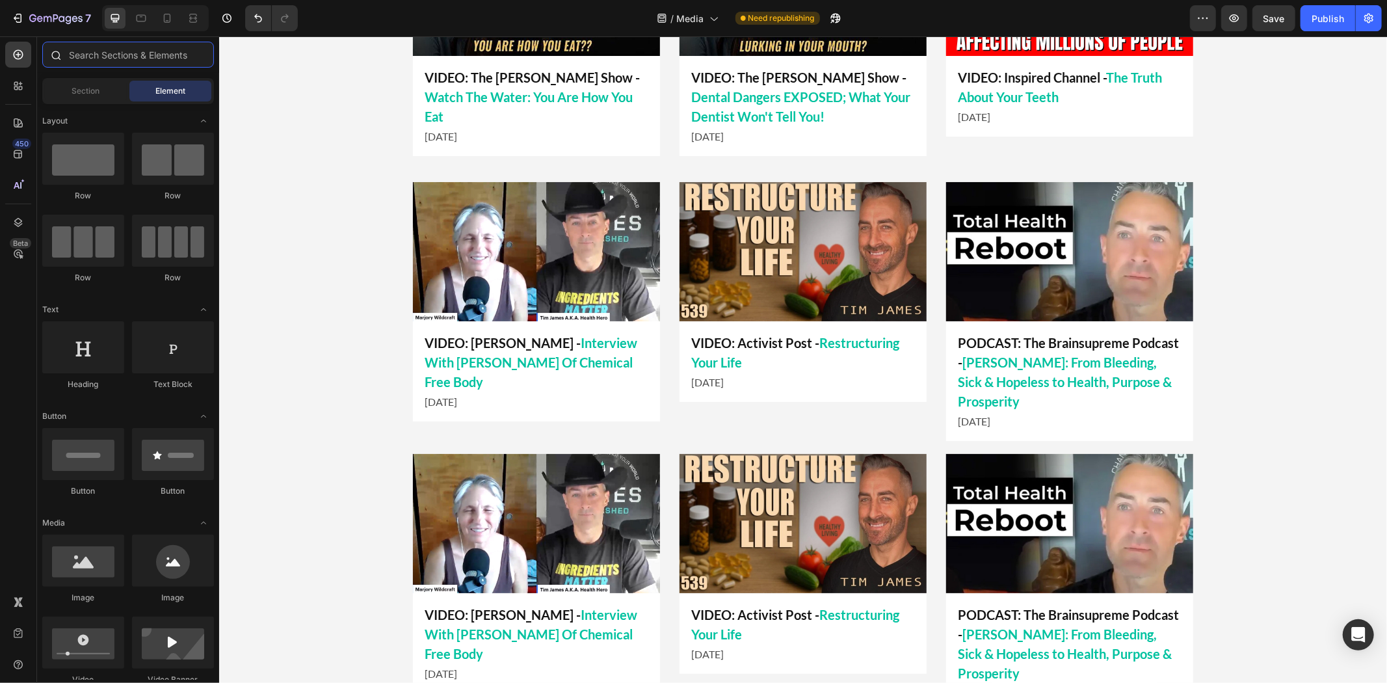
click at [81, 59] on input "text" at bounding box center [128, 55] width 172 height 26
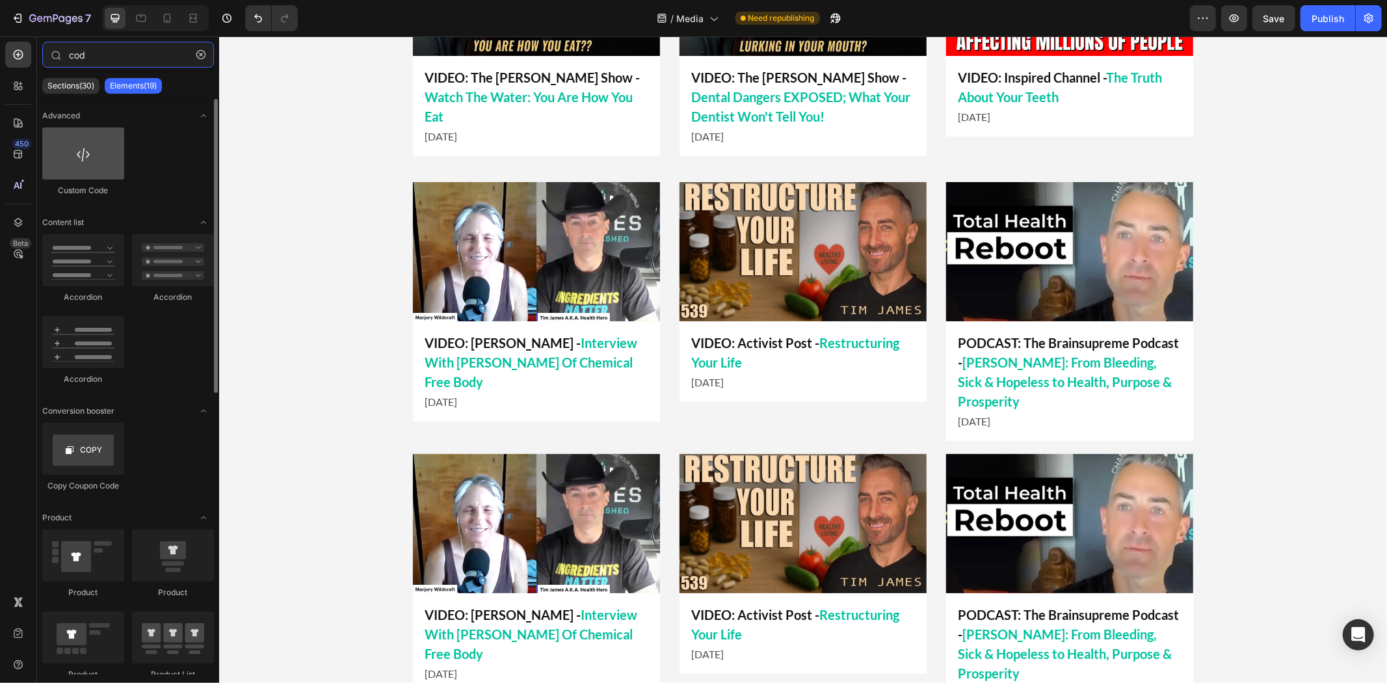
type input "cod"
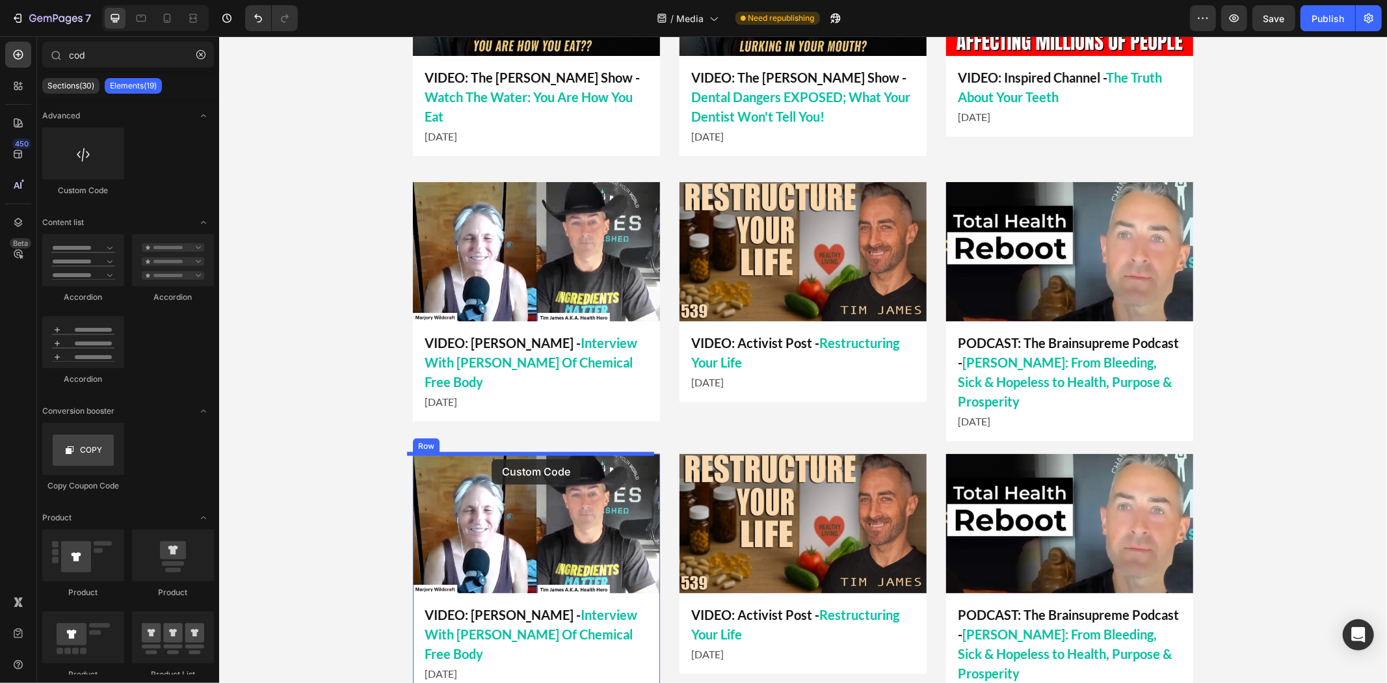
drag, startPoint x: 307, startPoint y: 197, endPoint x: 490, endPoint y: 458, distance: 319.2
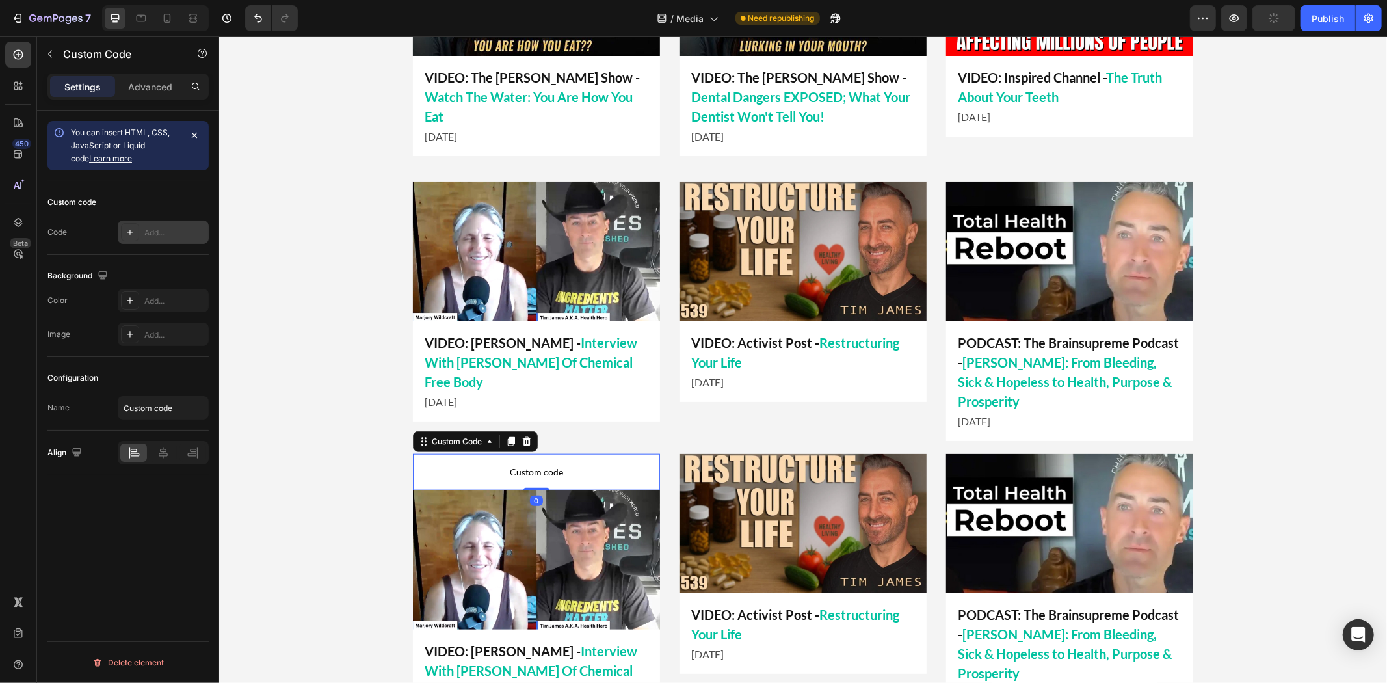
click at [165, 230] on div "Add..." at bounding box center [174, 233] width 61 height 12
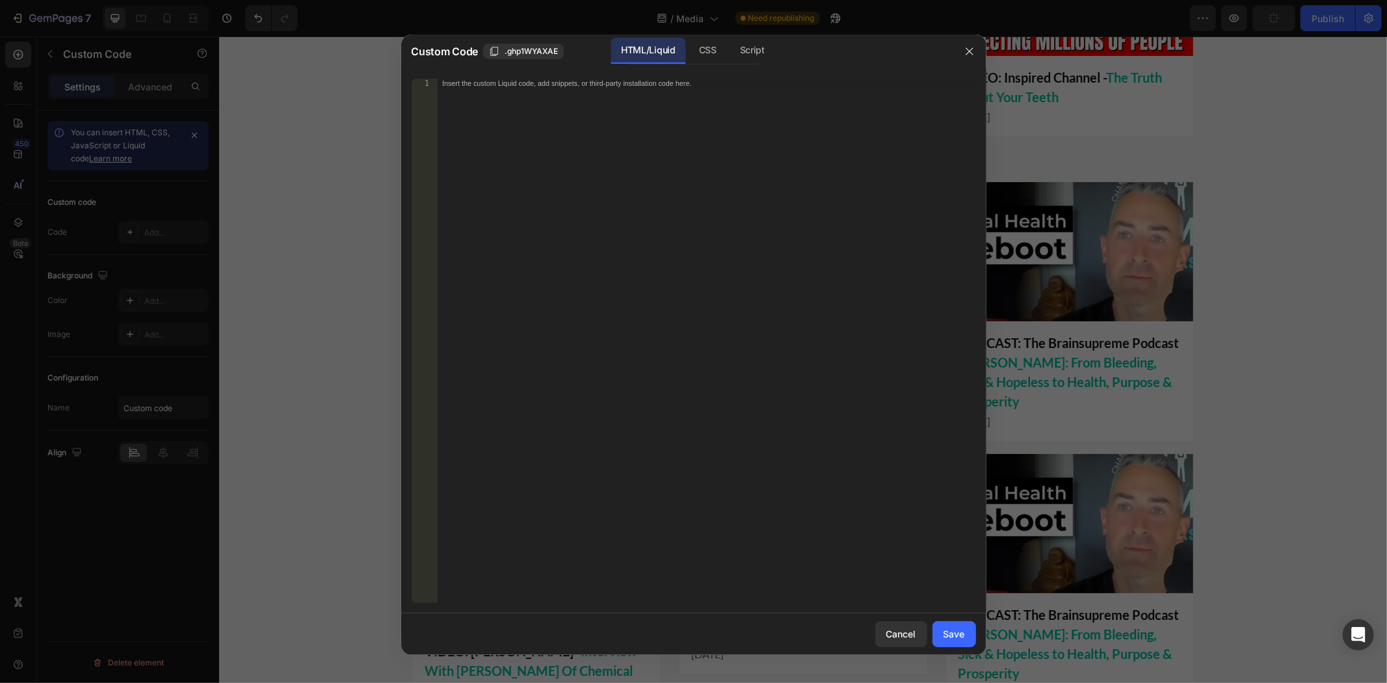
click at [673, 230] on div "Insert the custom Liquid code, add snippets, or third-party installation code h…" at bounding box center [706, 350] width 538 height 542
paste textarea "<iframe src=[URL][DOMAIN_NAME] width='640' height='360' frameborder='0' allowfu…"
type textarea "<iframe src=[URL][DOMAIN_NAME] width='640' height='360' frameborder='0' allowfu…"
click at [954, 642] on button "Save" at bounding box center [954, 634] width 44 height 26
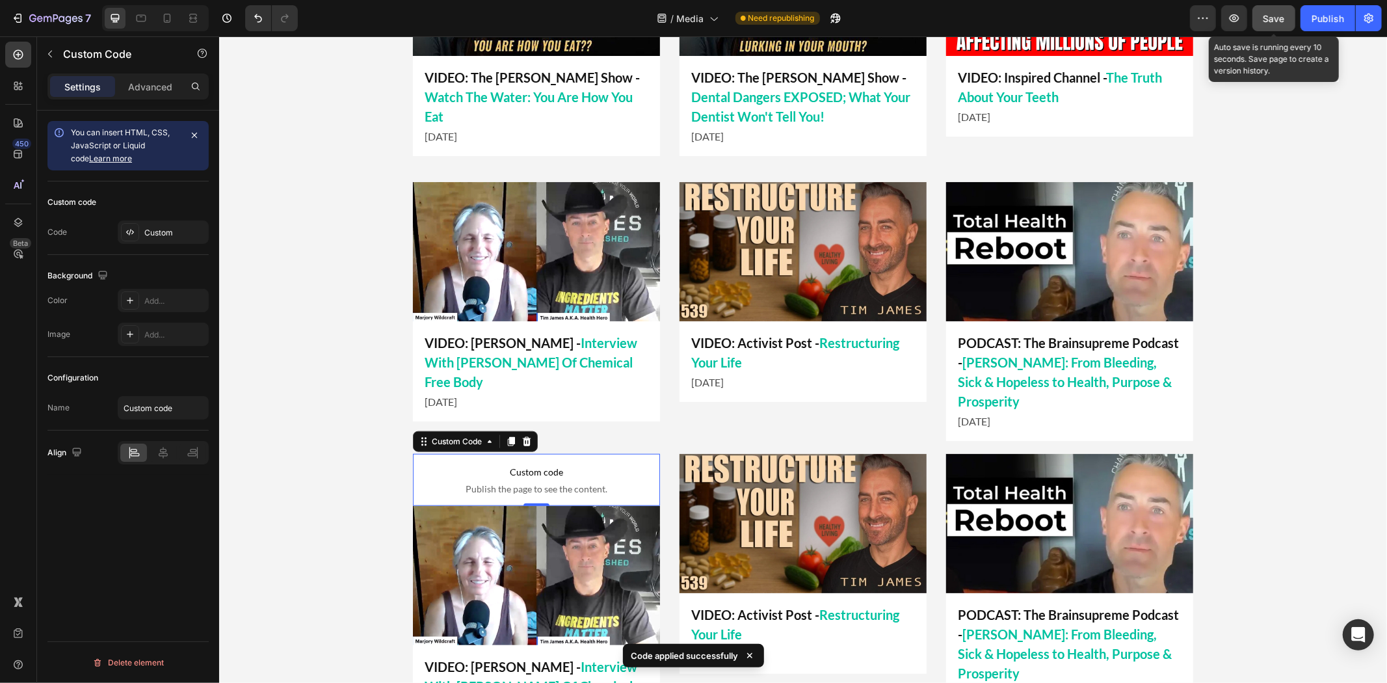
click at [1278, 30] on button "Save" at bounding box center [1273, 18] width 43 height 26
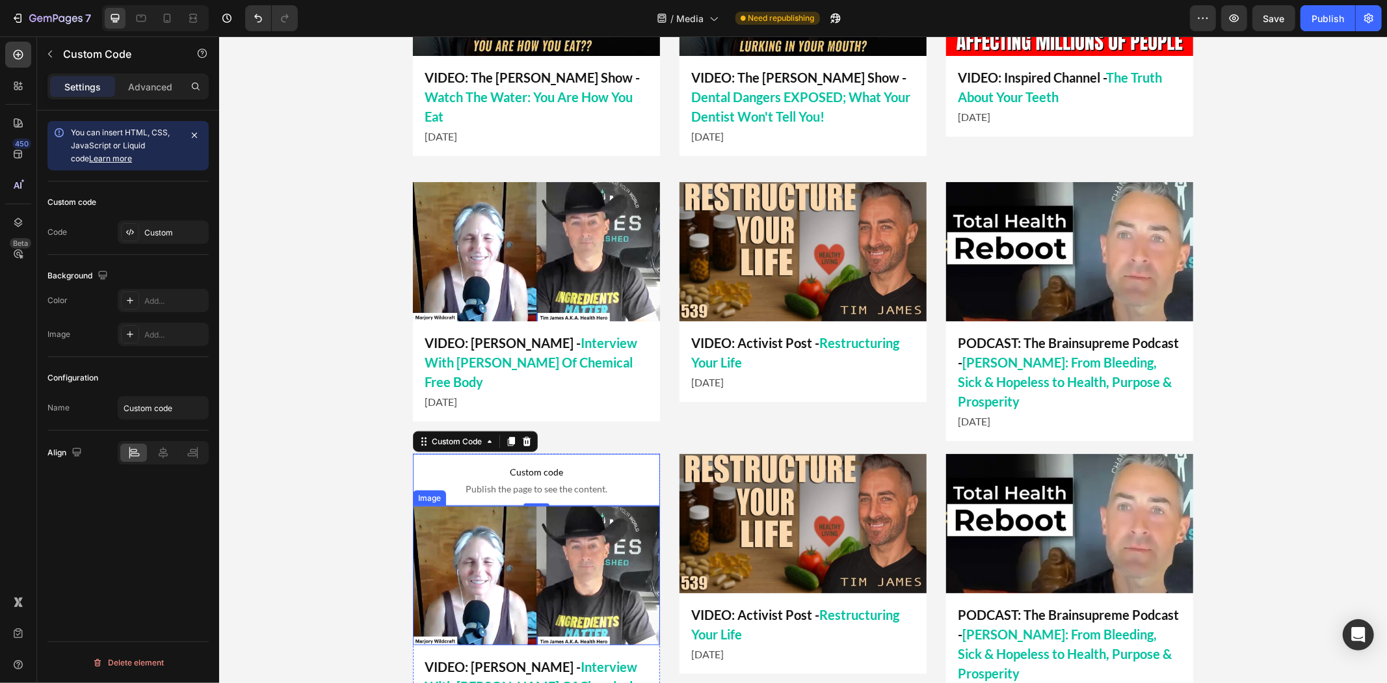
click at [548, 505] on img at bounding box center [535, 574] width 247 height 139
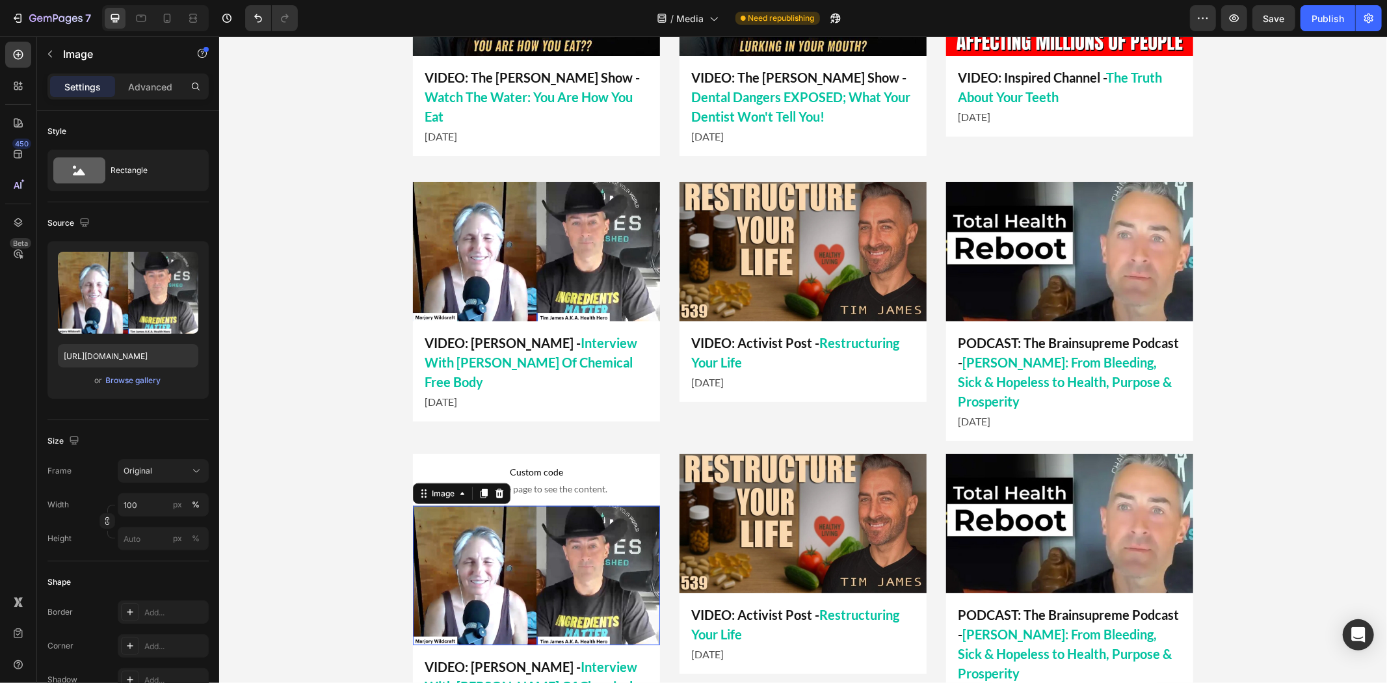
scroll to position [1156, 0]
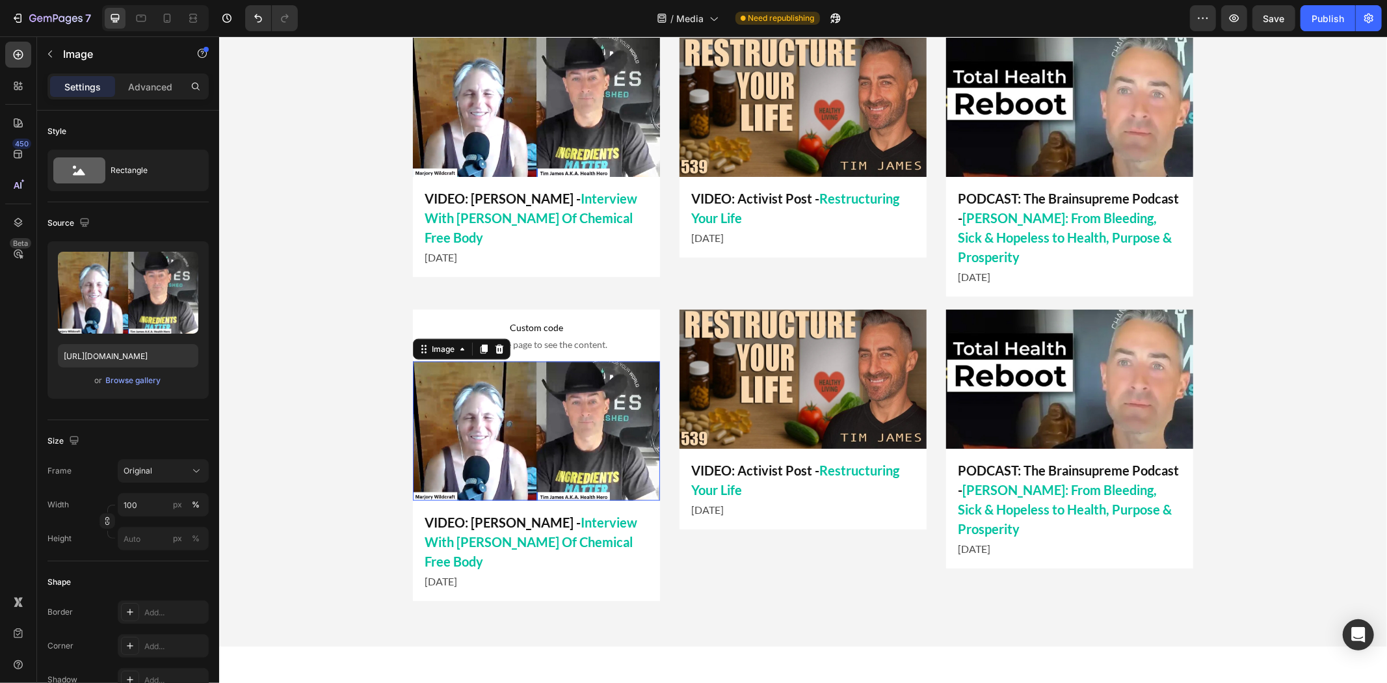
click at [300, 372] on div "LATEST APPEARANCES Heading Title Line Image VIDEO: Inspired Channel - The Truth…" at bounding box center [801, 160] width 1167 height 906
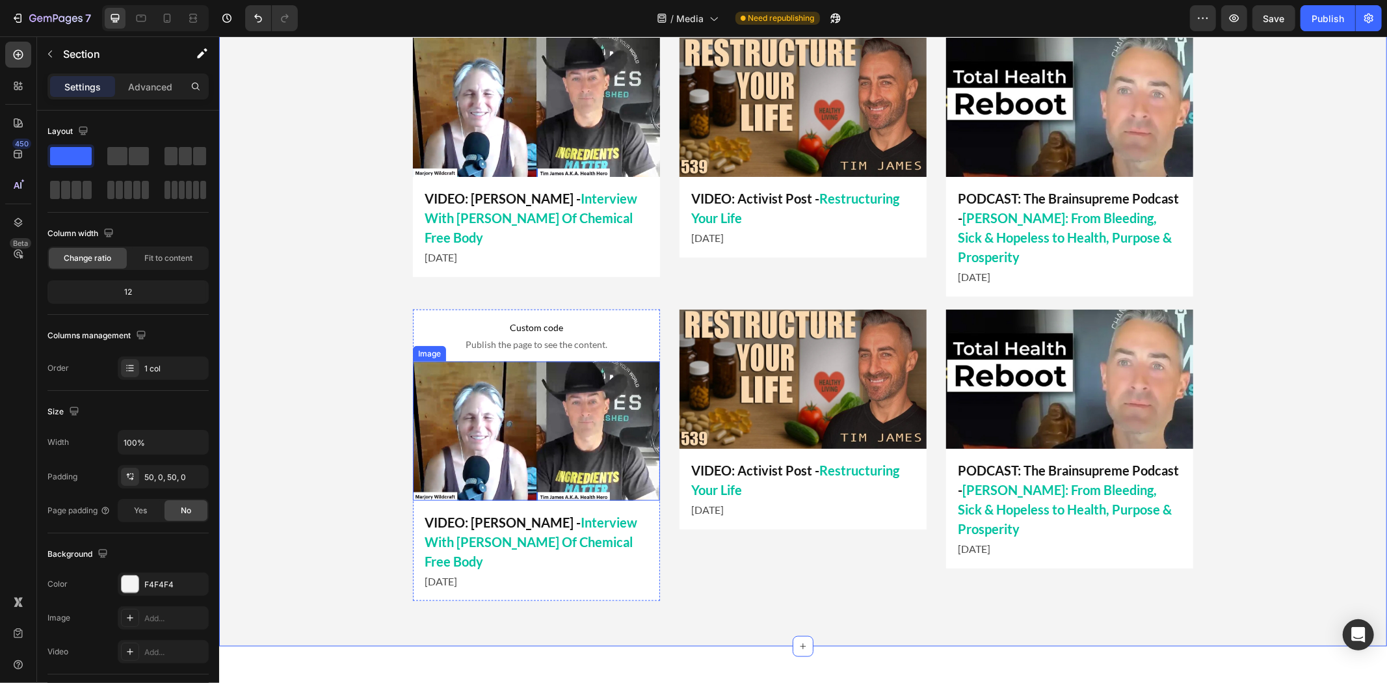
click at [482, 405] on img at bounding box center [535, 430] width 247 height 139
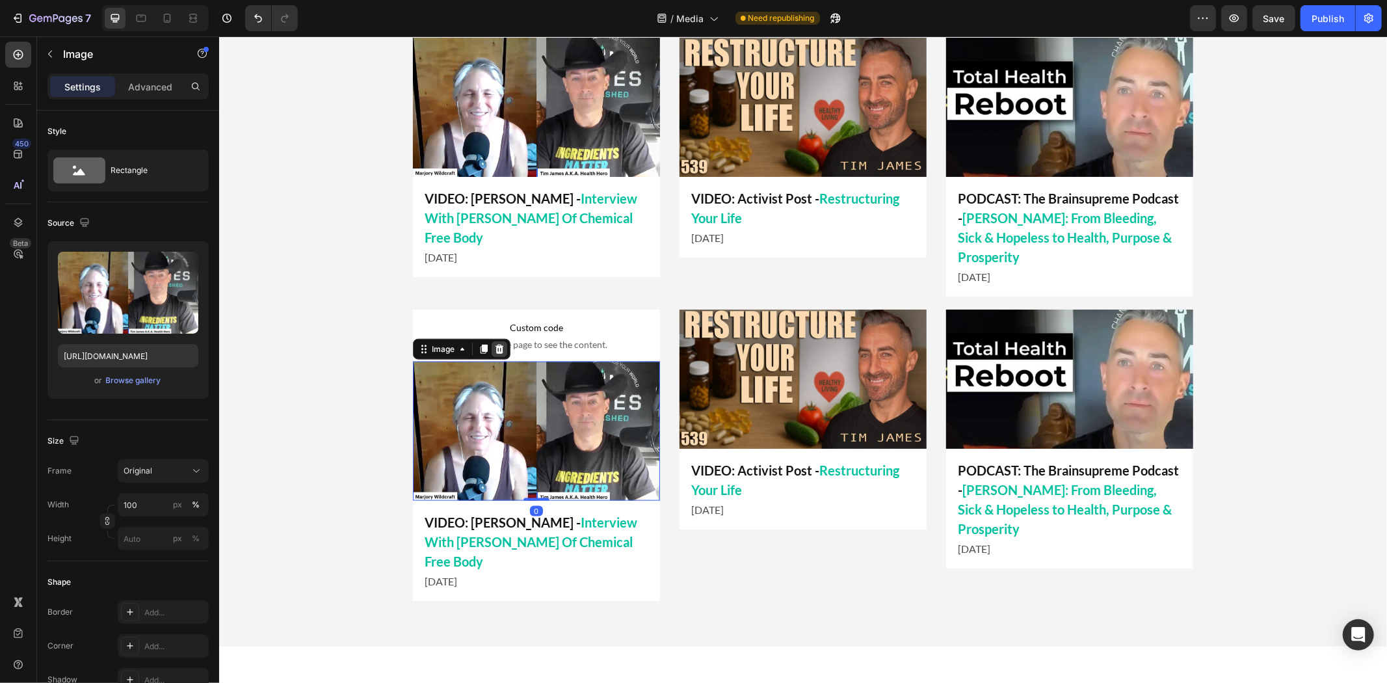
click at [495, 341] on div at bounding box center [499, 349] width 16 height 16
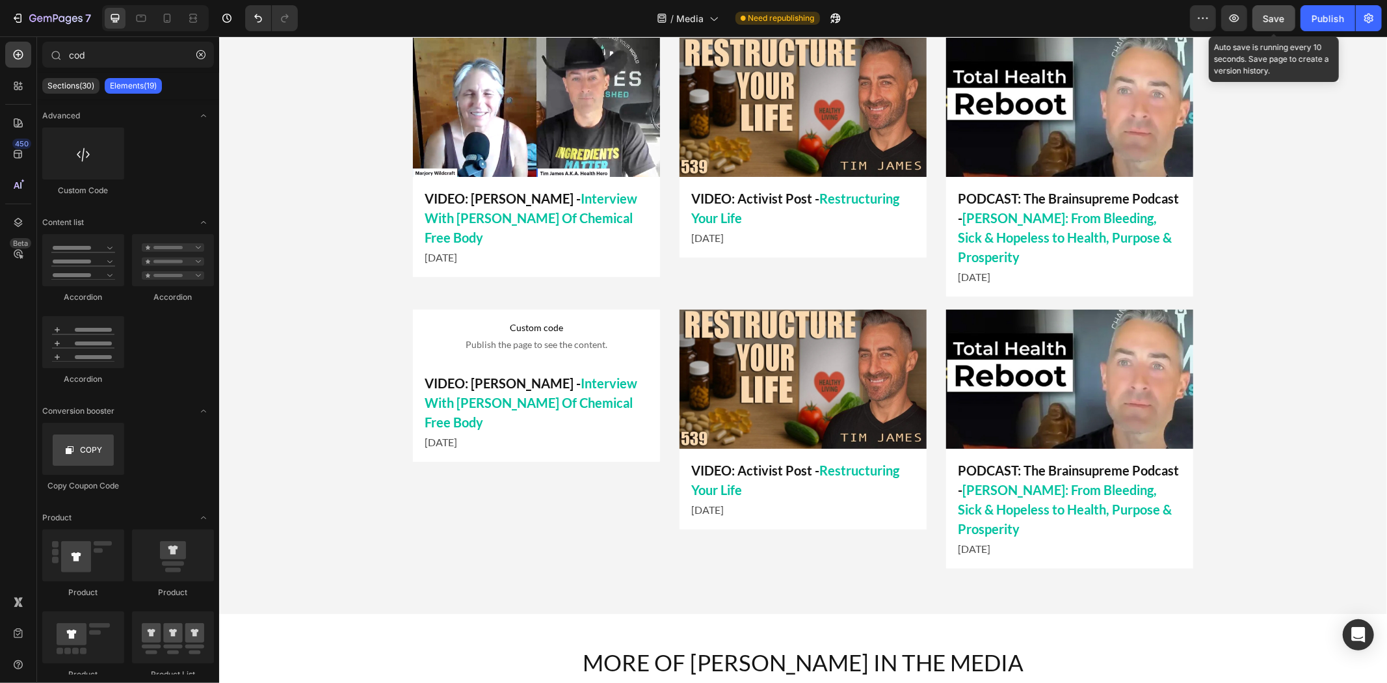
click at [1283, 21] on span "Save" at bounding box center [1273, 18] width 21 height 11
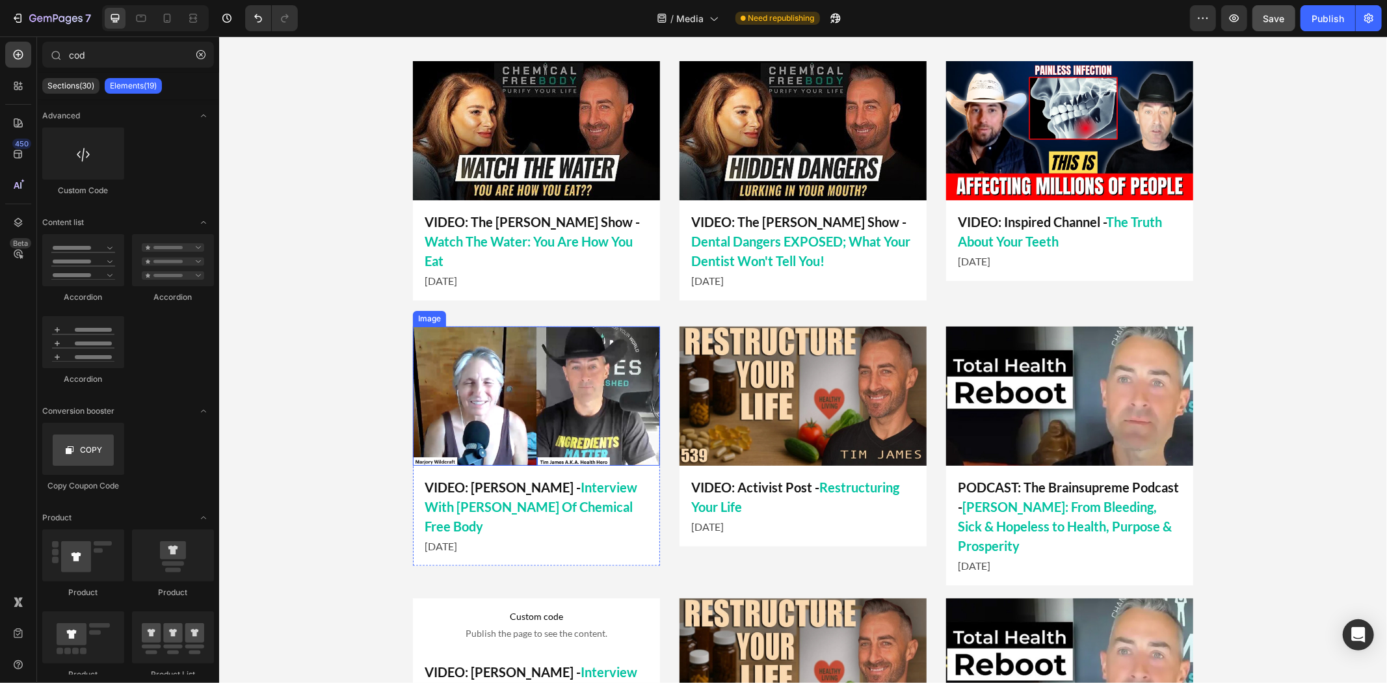
scroll to position [1011, 0]
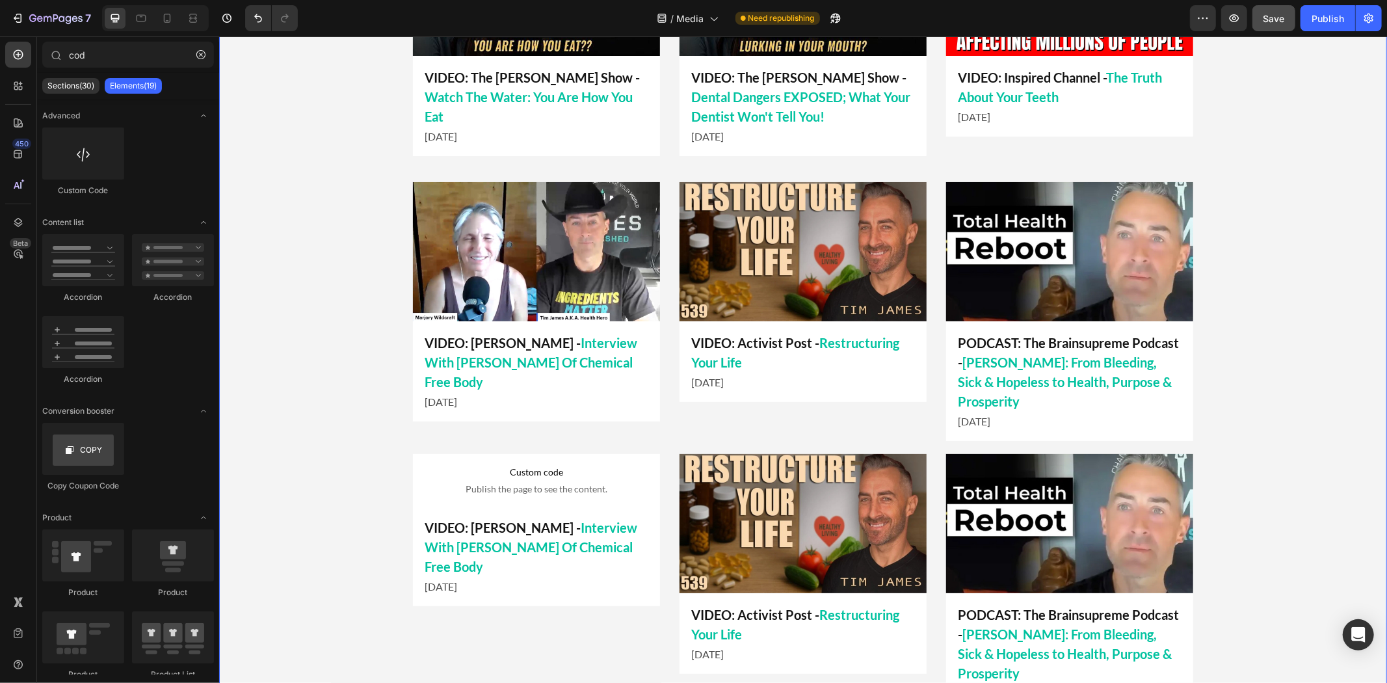
click at [1270, 320] on div "LATEST APPEARANCES Heading Title Line Image VIDEO: Inspired Channel - The Truth…" at bounding box center [801, 288] width 1167 height 874
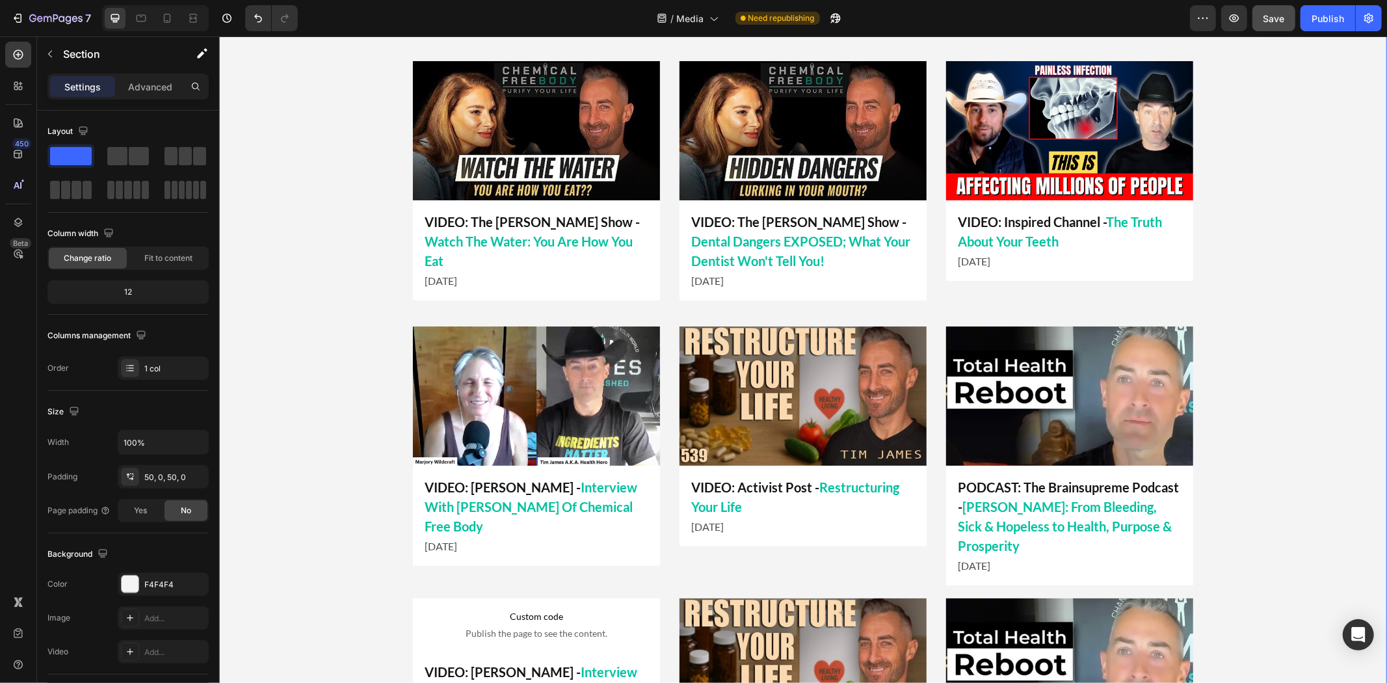
scroll to position [795, 0]
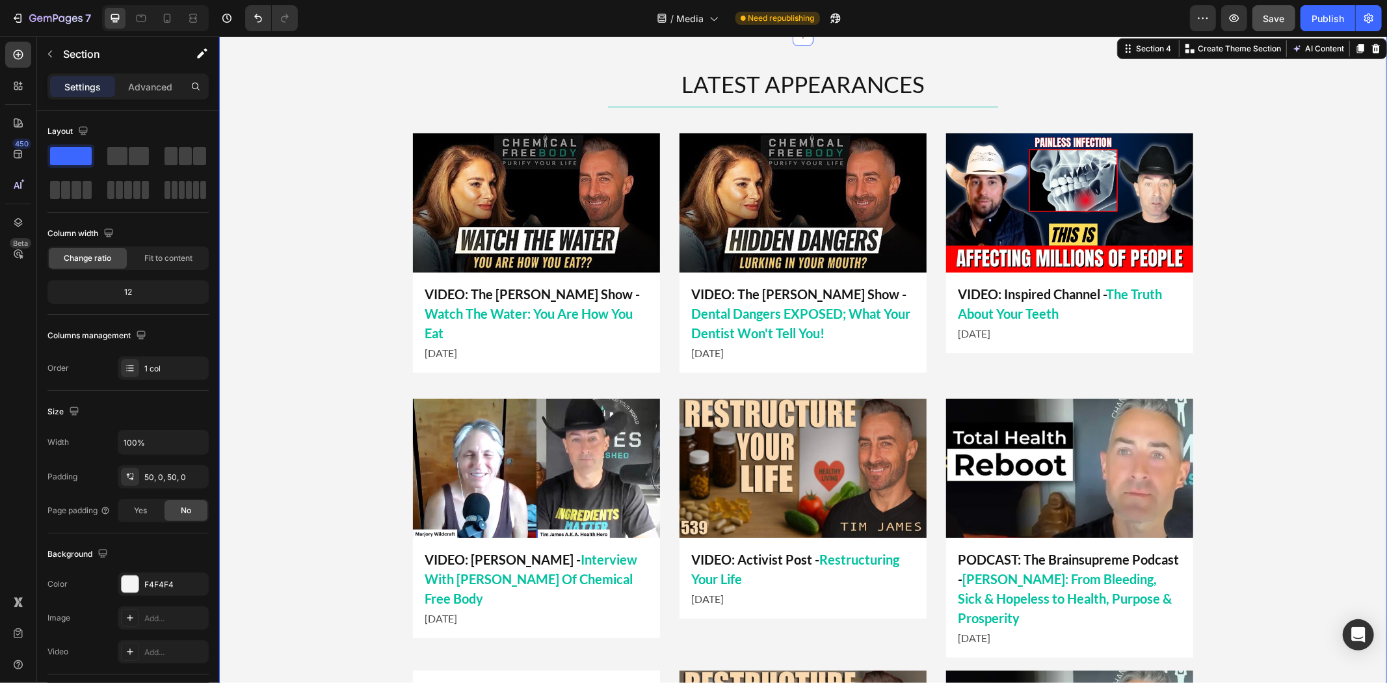
click at [1258, 265] on div "LATEST APPEARANCES Heading Title Line Image VIDEO: Inspired Channel - The Truth…" at bounding box center [801, 505] width 1167 height 874
click at [486, 398] on img at bounding box center [535, 467] width 247 height 139
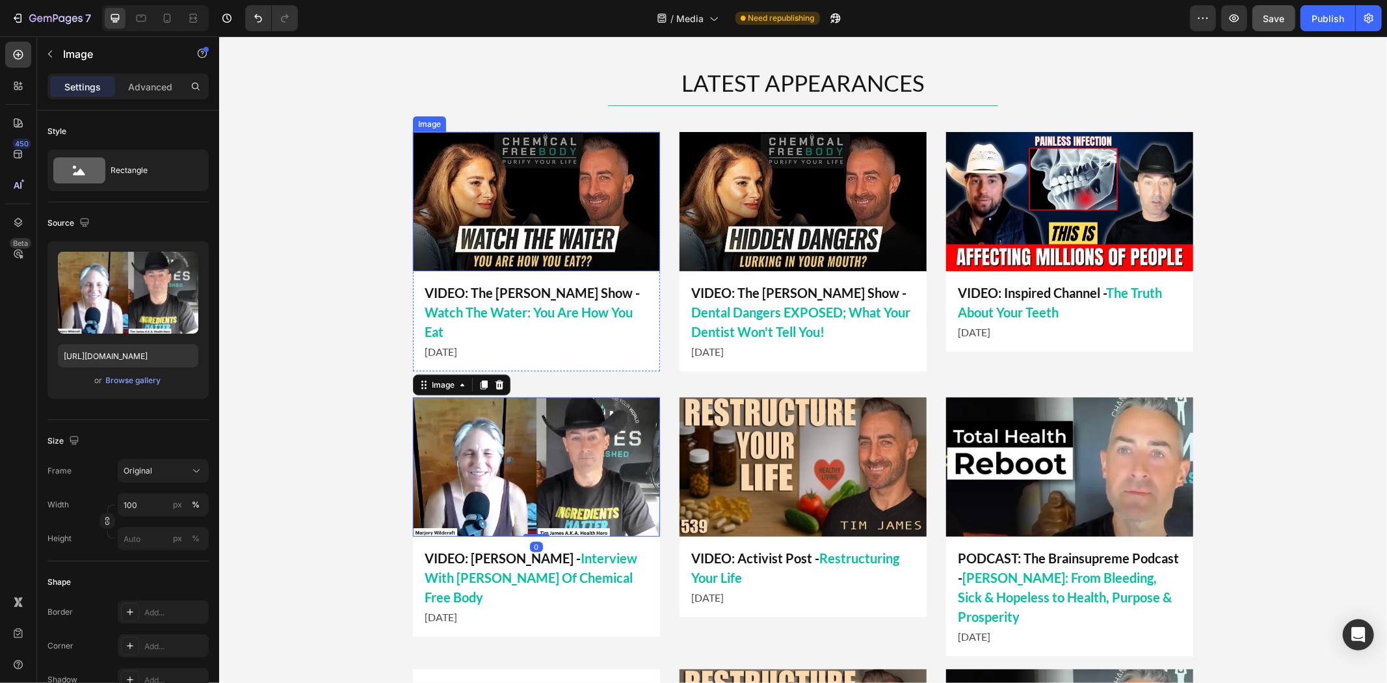
click at [486, 270] on div "VIDEO: The [PERSON_NAME] Show - Watch The Water: You Are How You Eat Text Block…" at bounding box center [535, 320] width 247 height 100
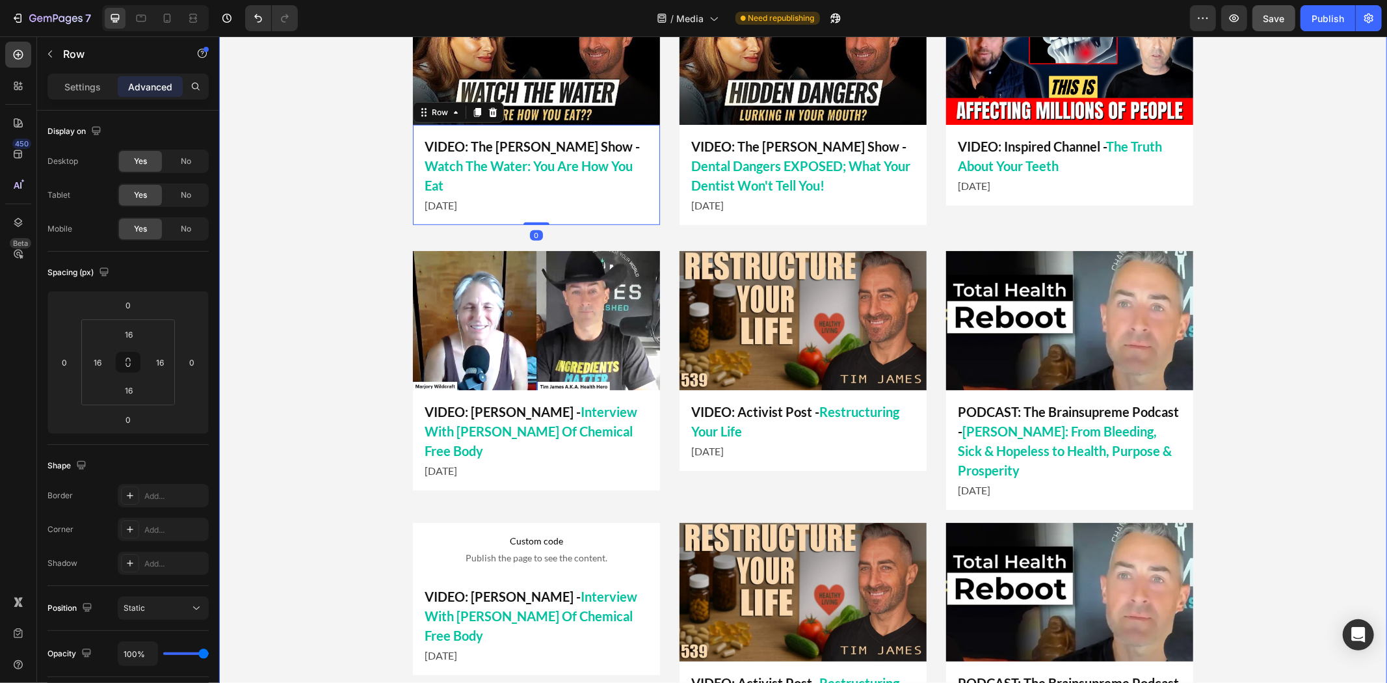
scroll to position [580, 0]
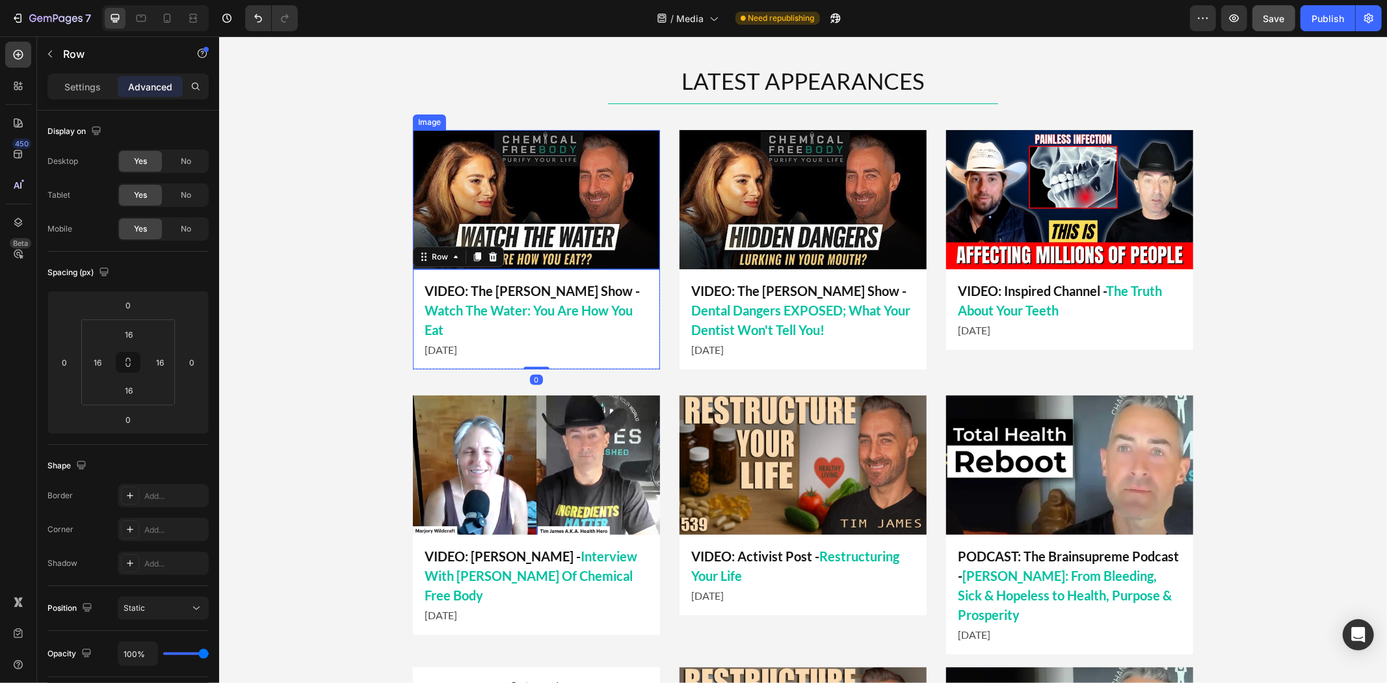
click at [441, 148] on img at bounding box center [535, 198] width 247 height 139
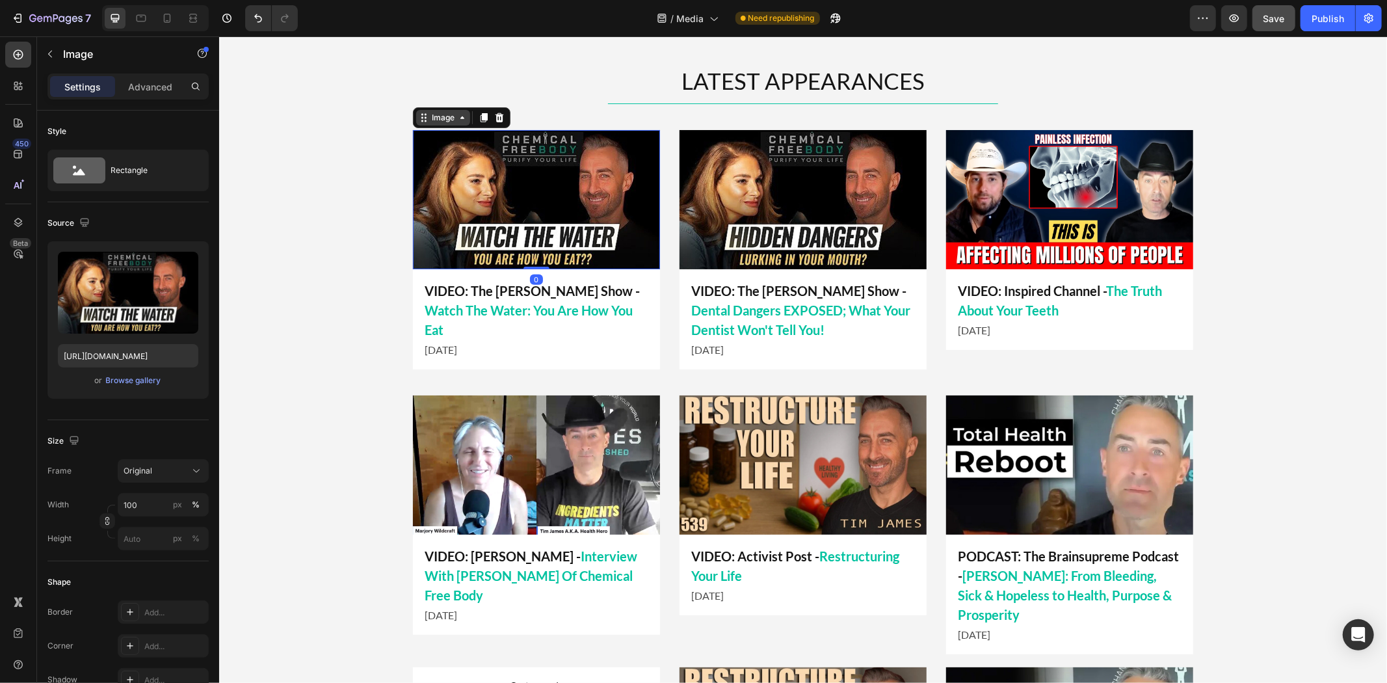
click at [441, 118] on div "Image" at bounding box center [442, 117] width 28 height 12
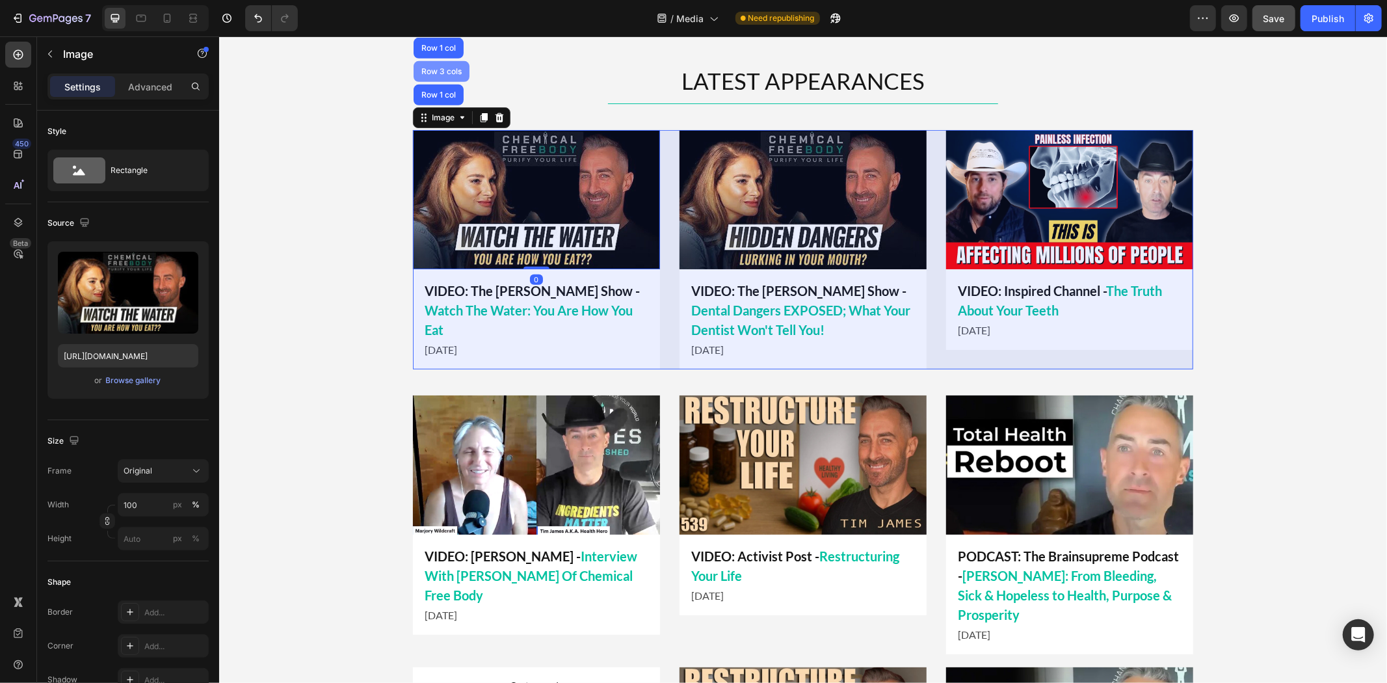
click at [443, 79] on div "Row 3 cols" at bounding box center [441, 70] width 56 height 21
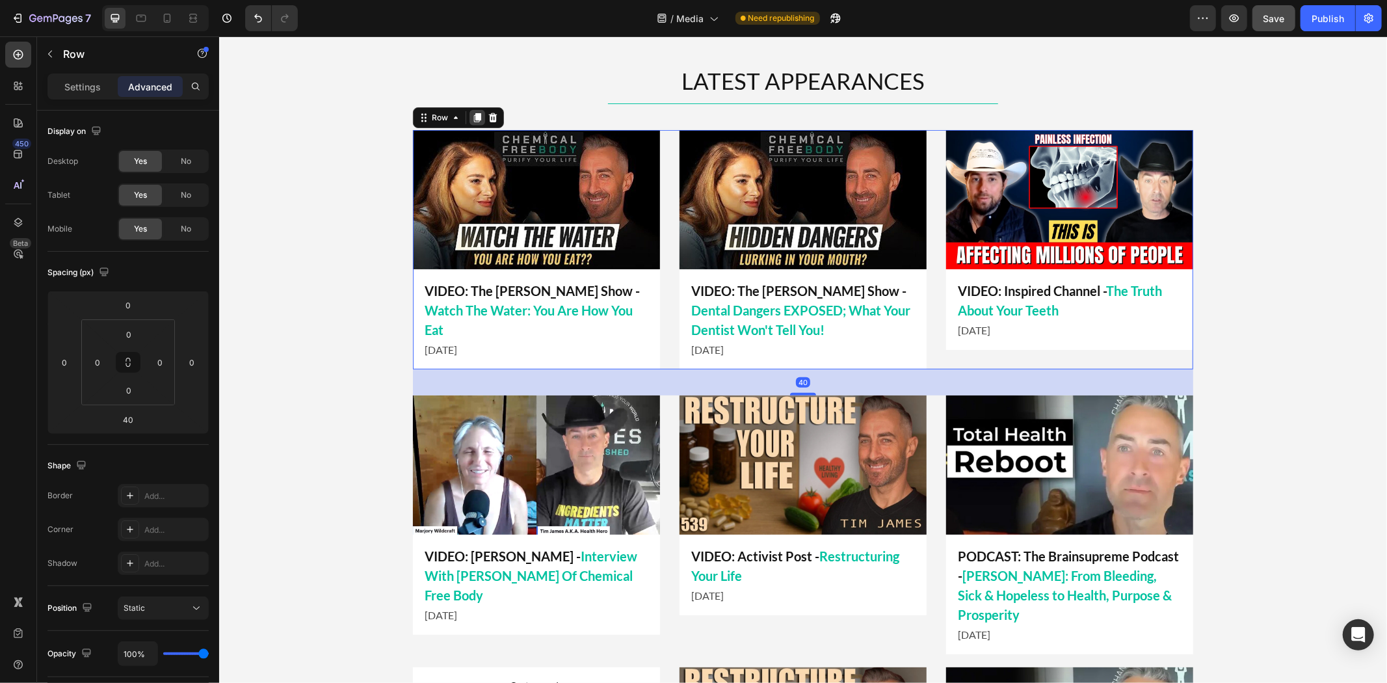
click at [473, 114] on icon at bounding box center [476, 116] width 7 height 9
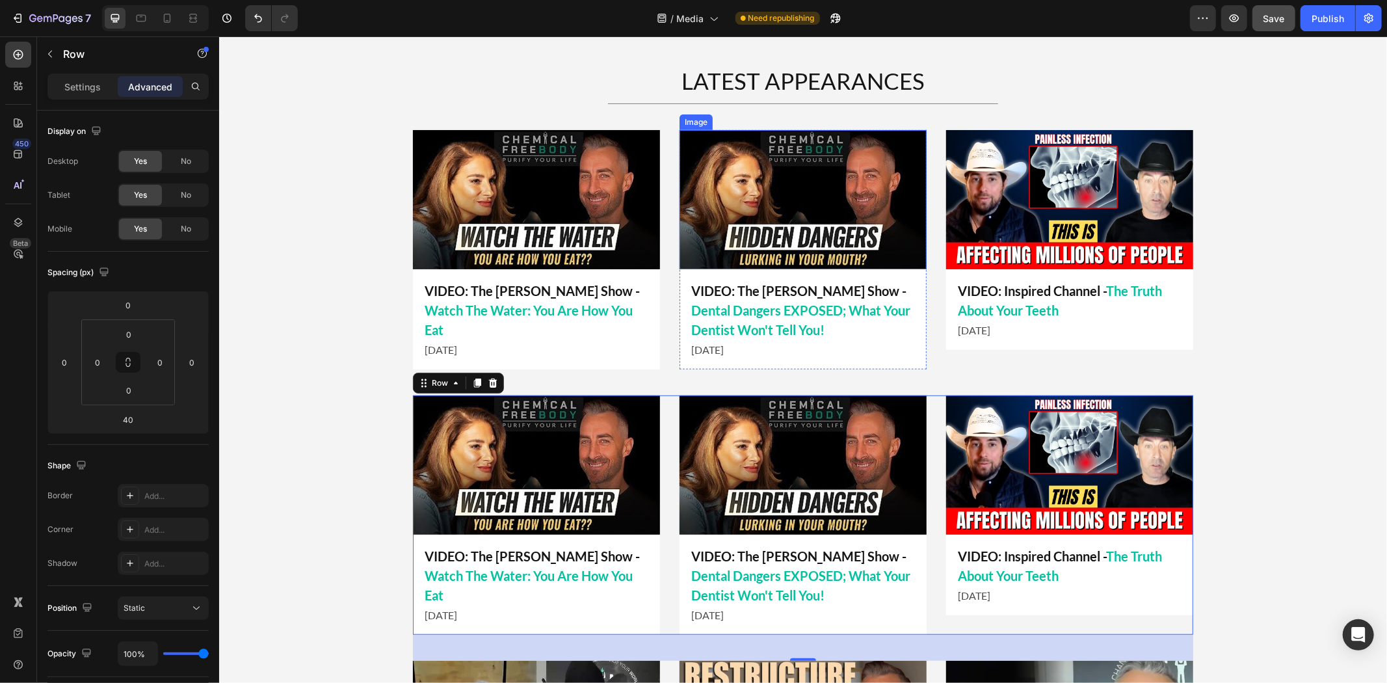
click at [726, 210] on img at bounding box center [802, 198] width 247 height 139
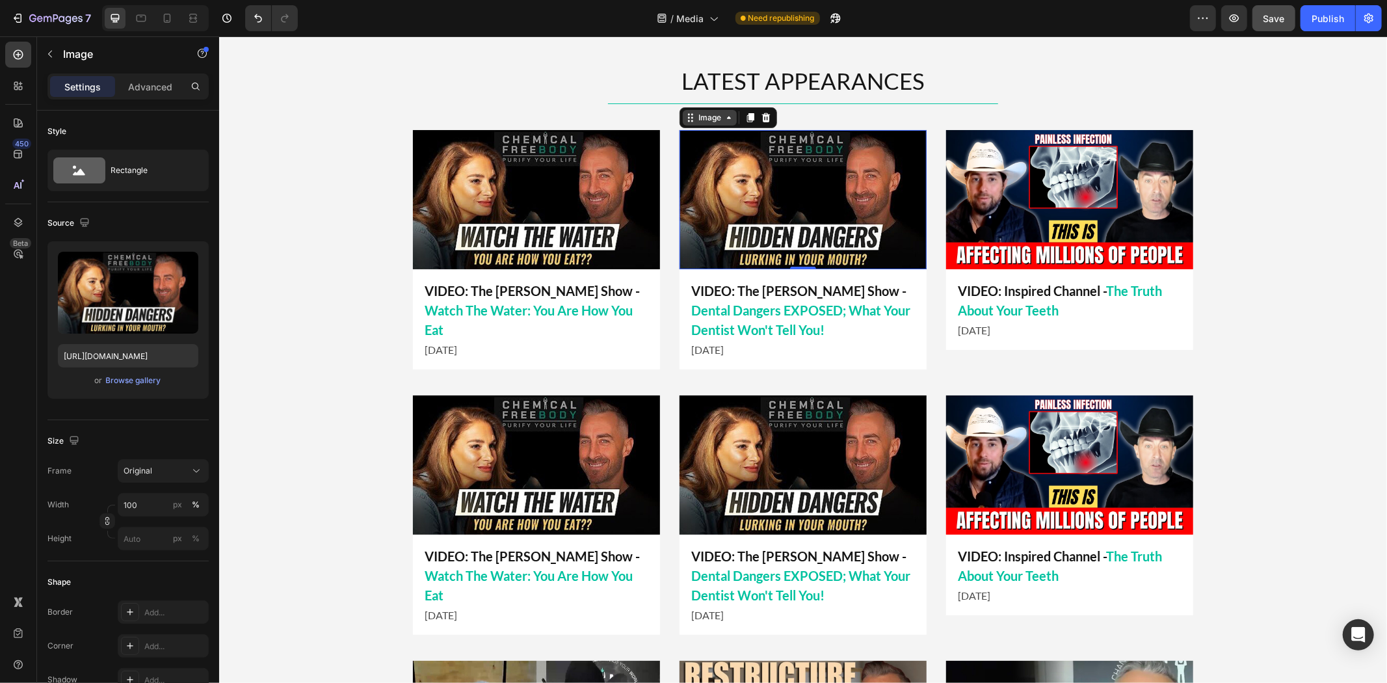
click at [726, 114] on icon at bounding box center [728, 117] width 10 height 10
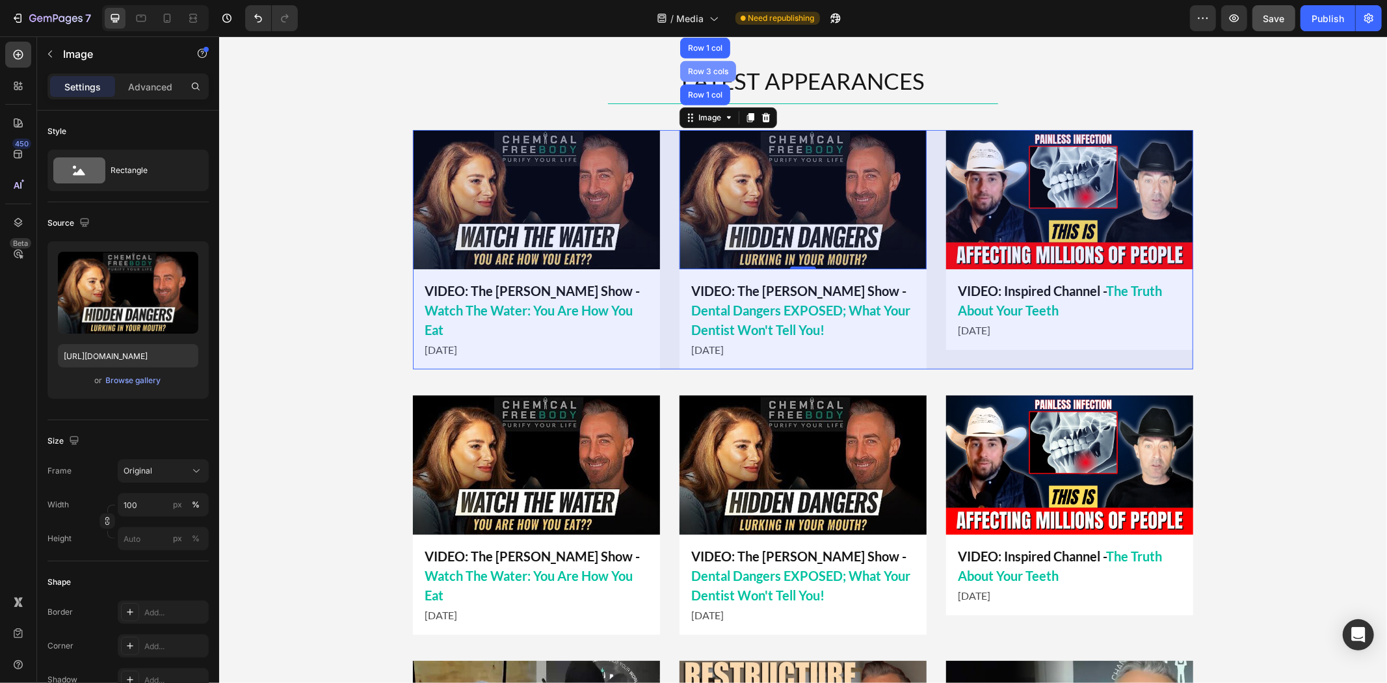
click at [705, 72] on div "Row 3 cols" at bounding box center [707, 71] width 46 height 8
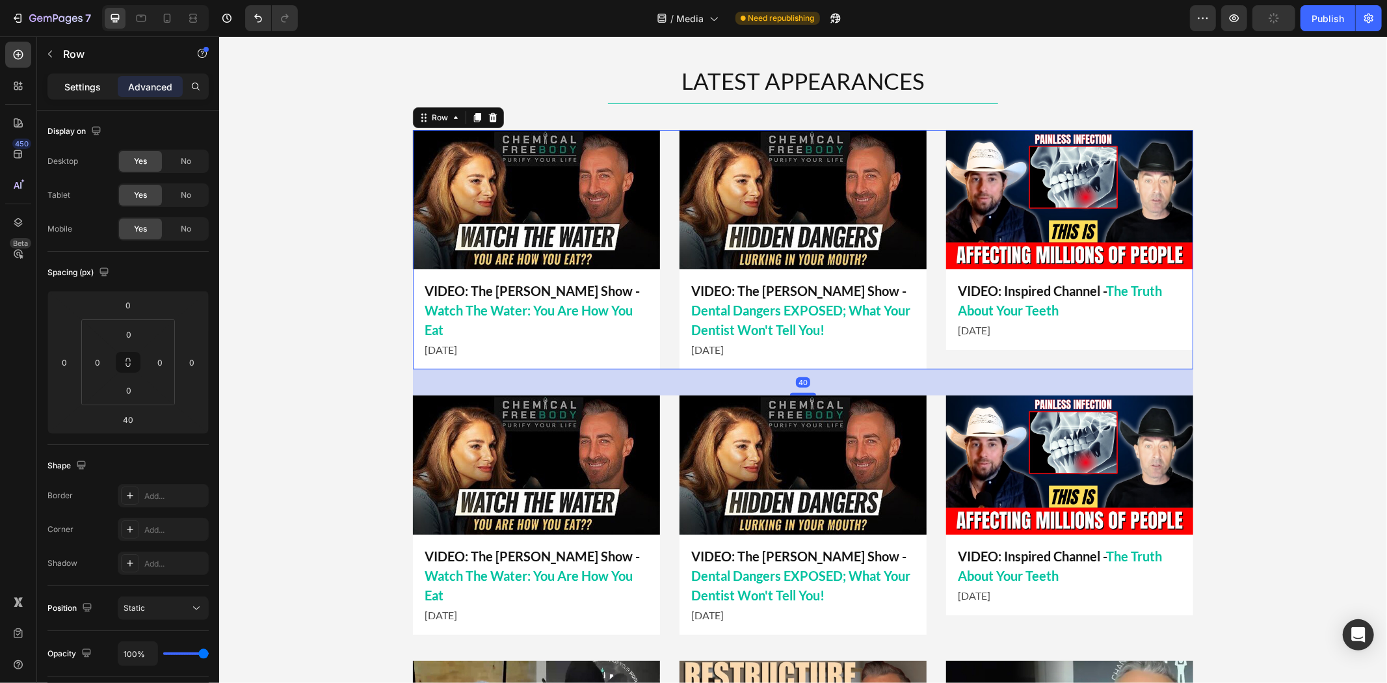
click at [89, 96] on div "Settings" at bounding box center [82, 86] width 65 height 21
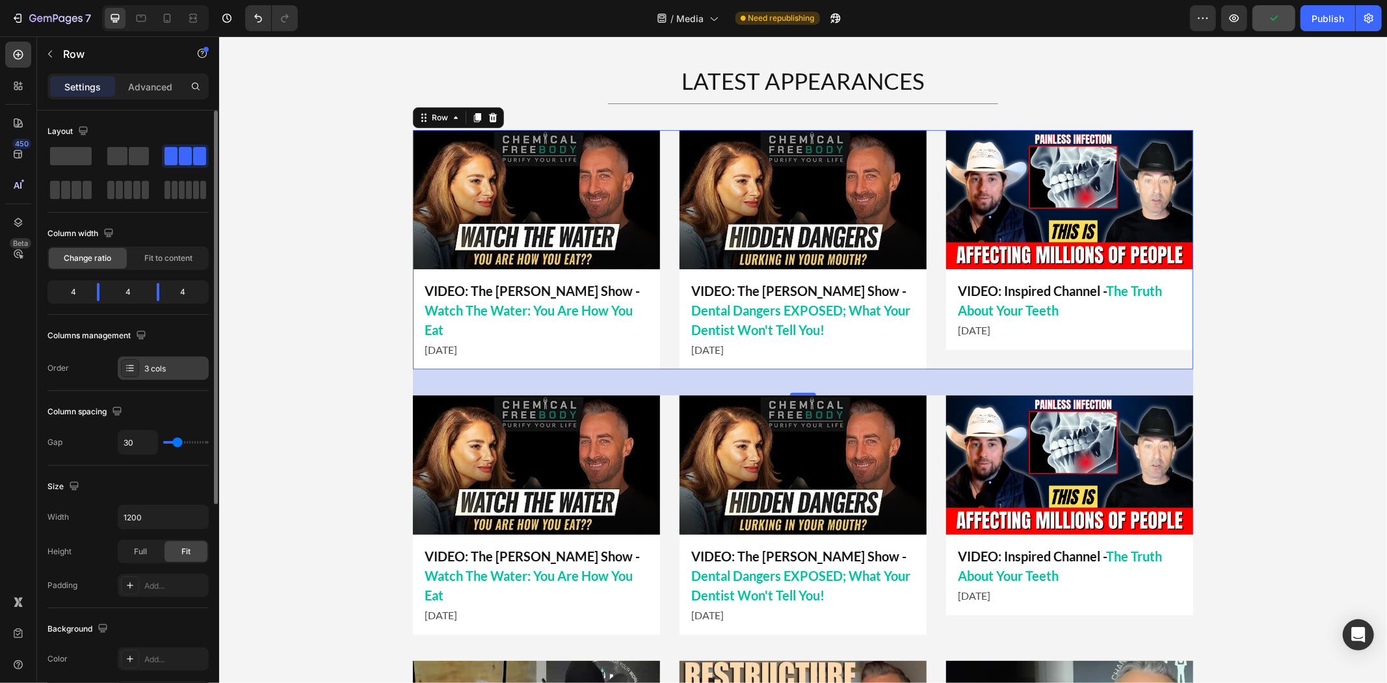
click at [163, 363] on div "3 cols" at bounding box center [174, 369] width 61 height 12
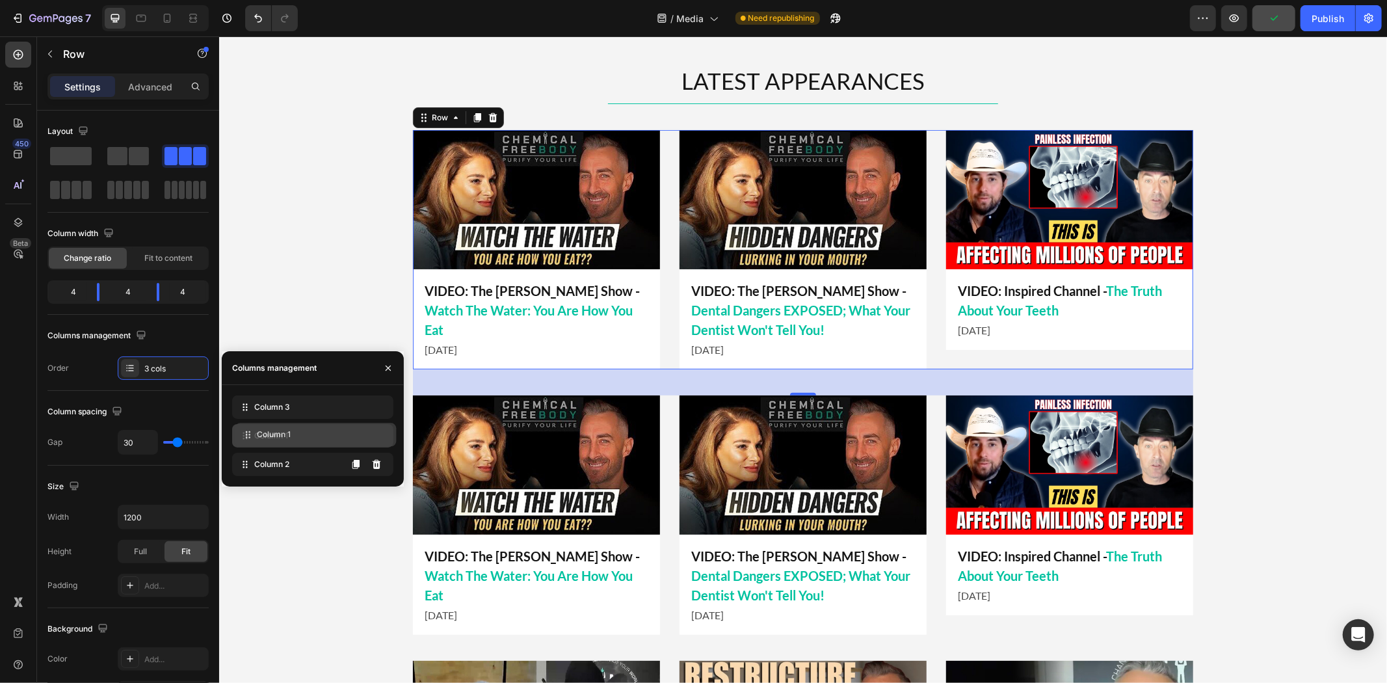
drag, startPoint x: 274, startPoint y: 465, endPoint x: 276, endPoint y: 436, distance: 29.4
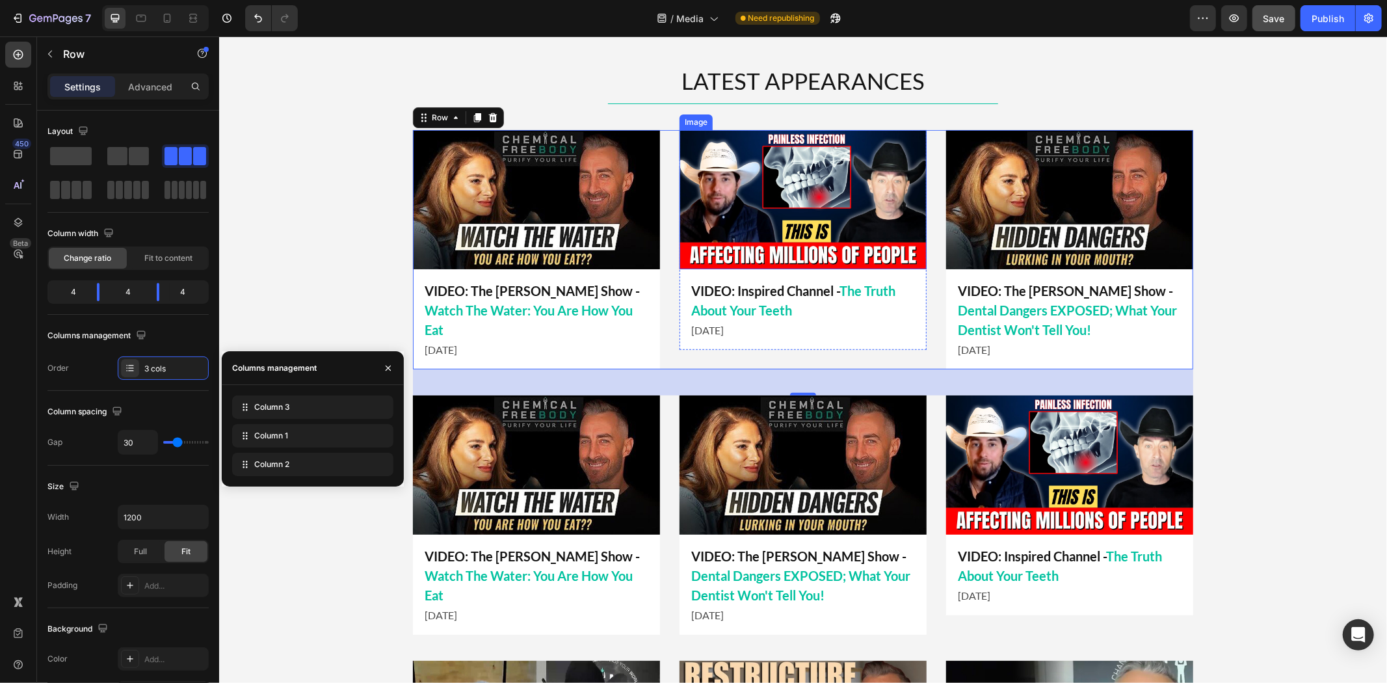
click at [820, 180] on img at bounding box center [802, 198] width 247 height 139
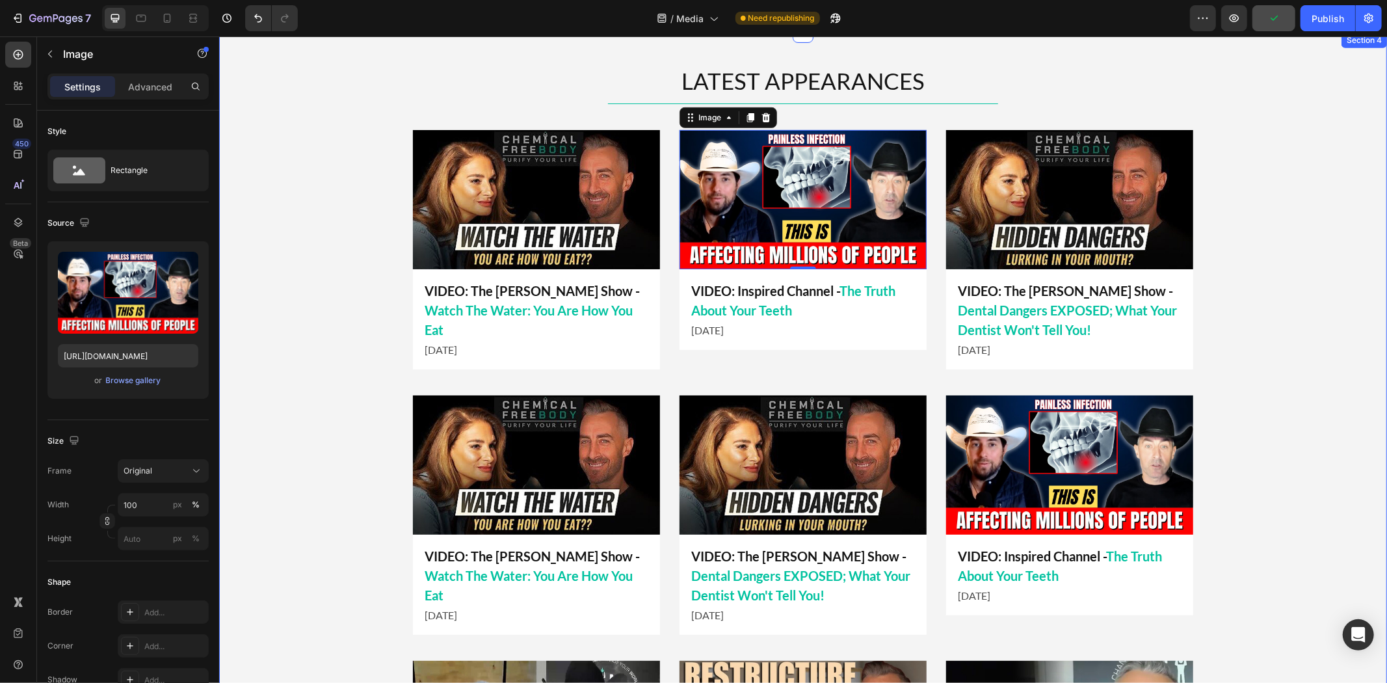
click at [372, 322] on div "LATEST APPEARANCES Heading Title Line Image 0 VIDEO: Inspired Channel - The Tru…" at bounding box center [801, 633] width 1167 height 1139
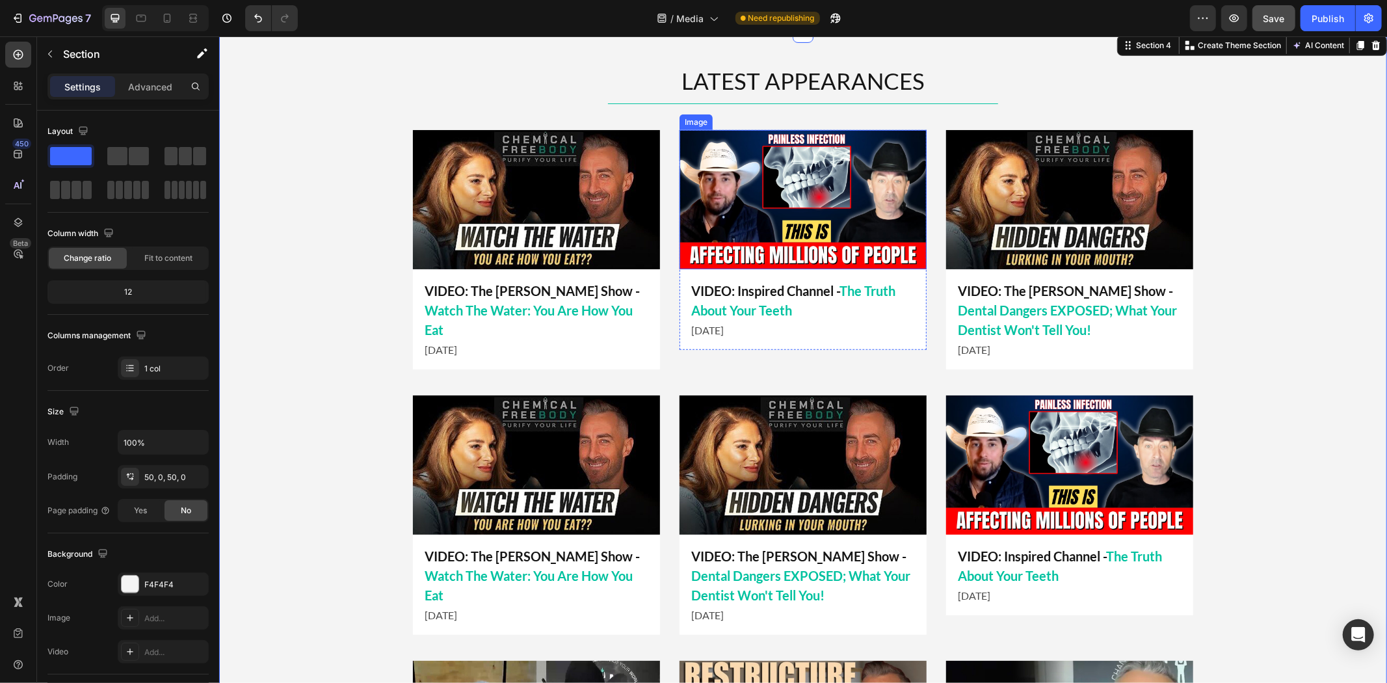
click at [769, 217] on img at bounding box center [802, 198] width 247 height 139
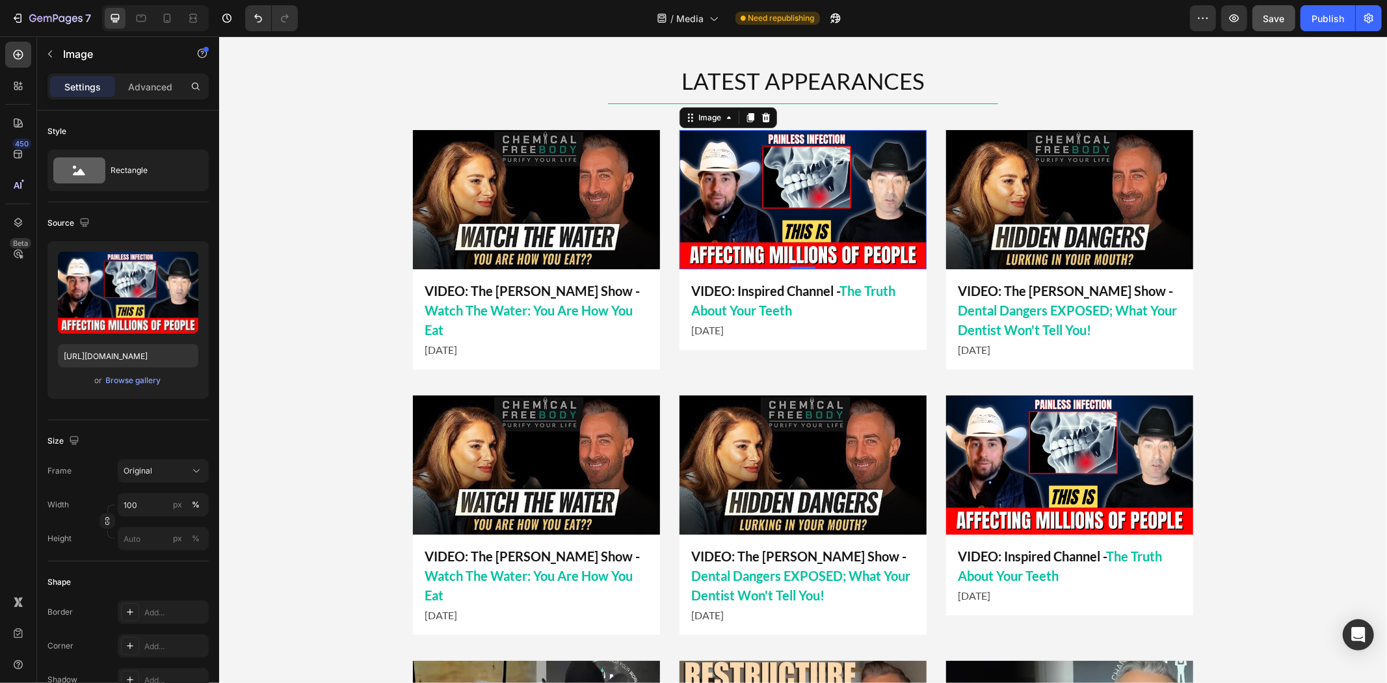
click at [818, 202] on img at bounding box center [802, 198] width 247 height 139
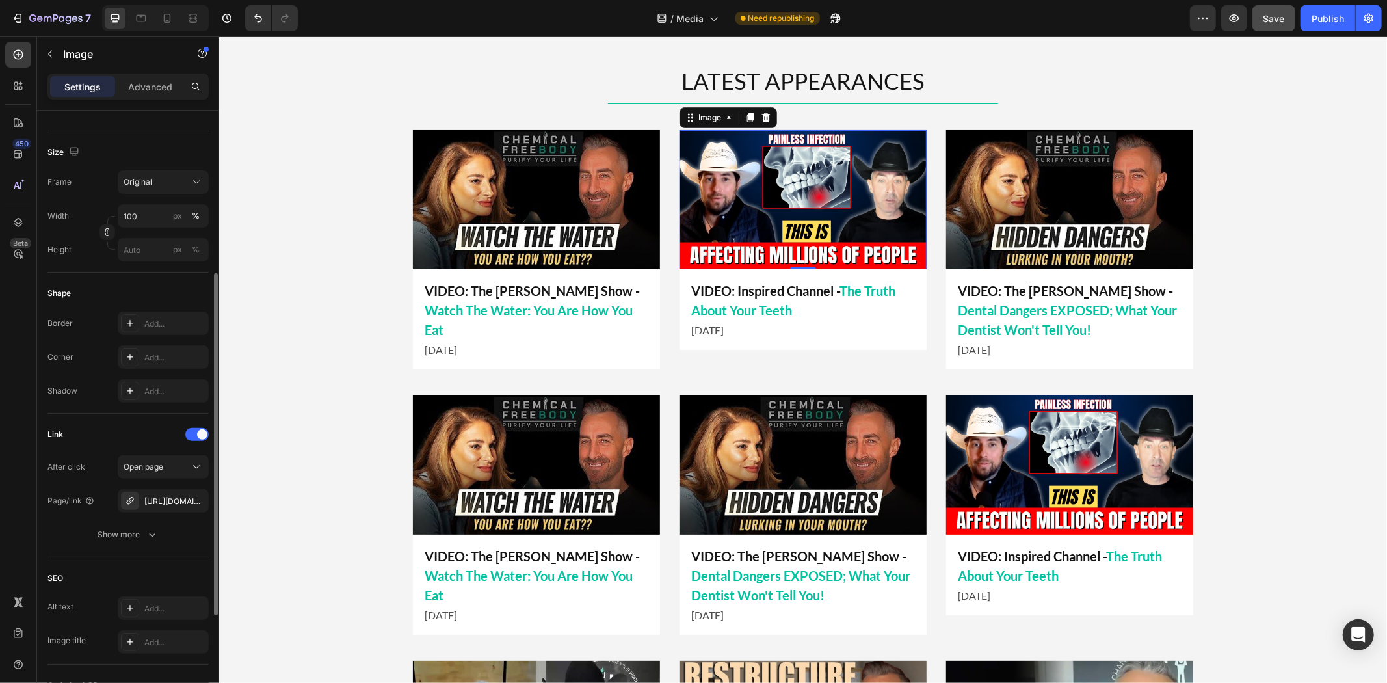
scroll to position [433, 0]
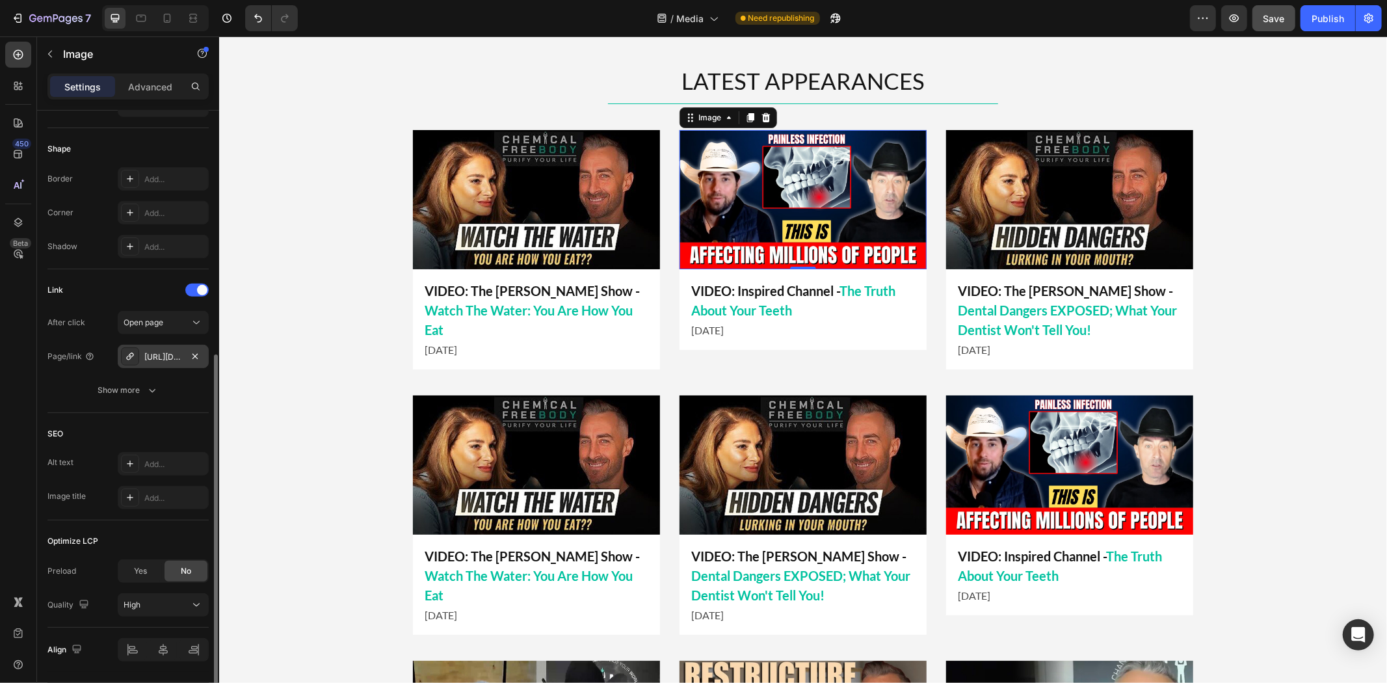
click at [148, 347] on div "[URL][DOMAIN_NAME]" at bounding box center [163, 356] width 91 height 23
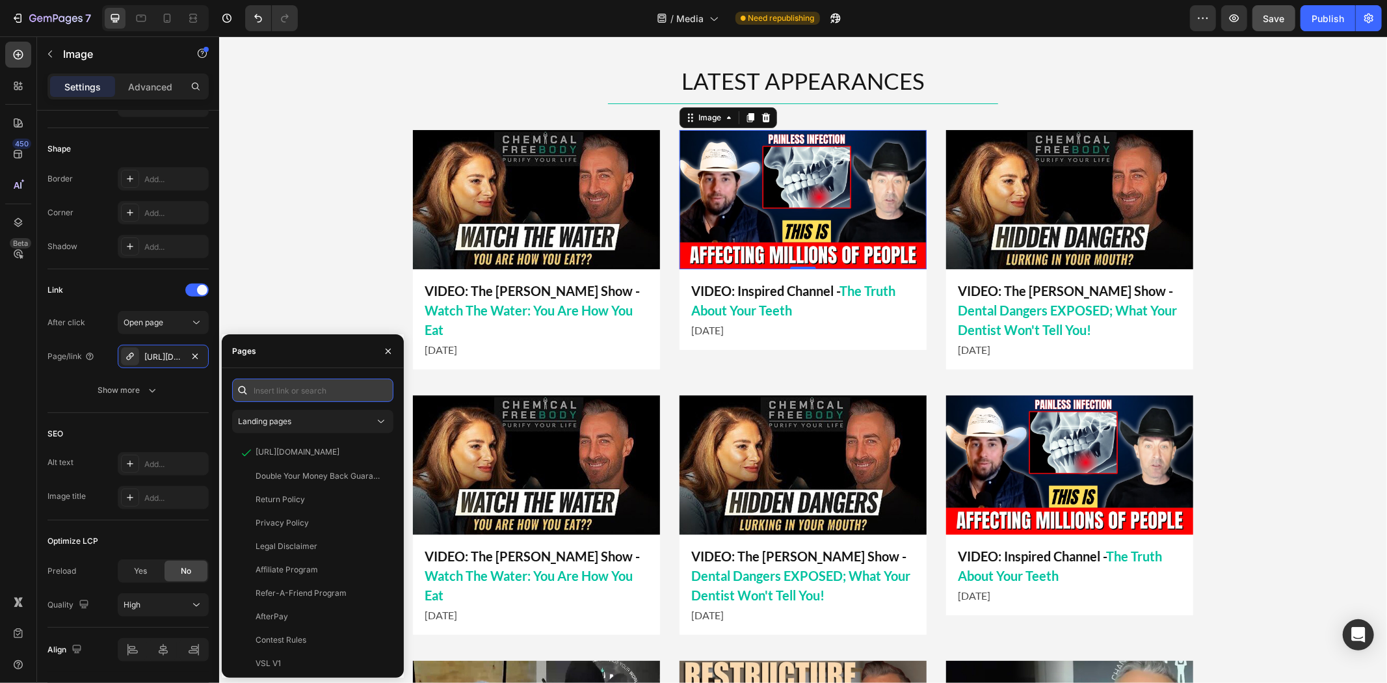
click at [293, 385] on input "text" at bounding box center [312, 389] width 161 height 23
paste input "[URL][DOMAIN_NAME]"
type input "[URL][DOMAIN_NAME]"
paste input "[URL][DOMAIN_NAME]"
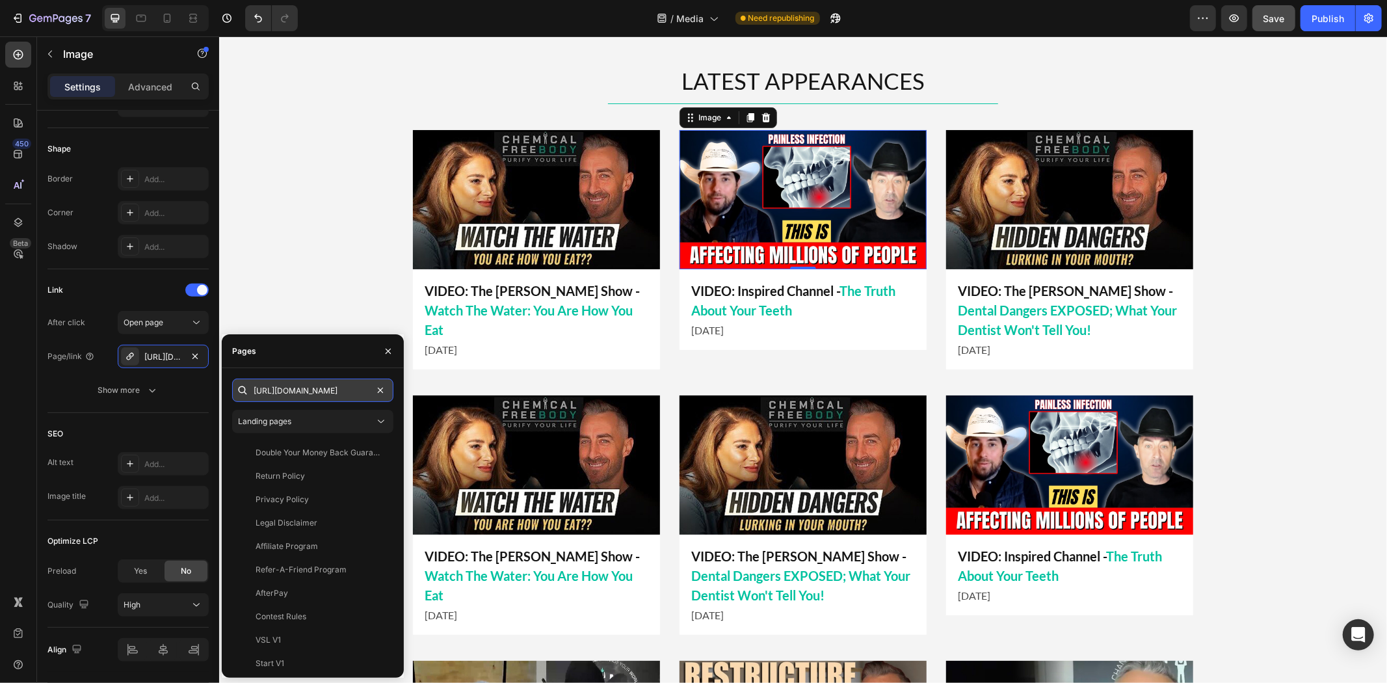
scroll to position [0, 76]
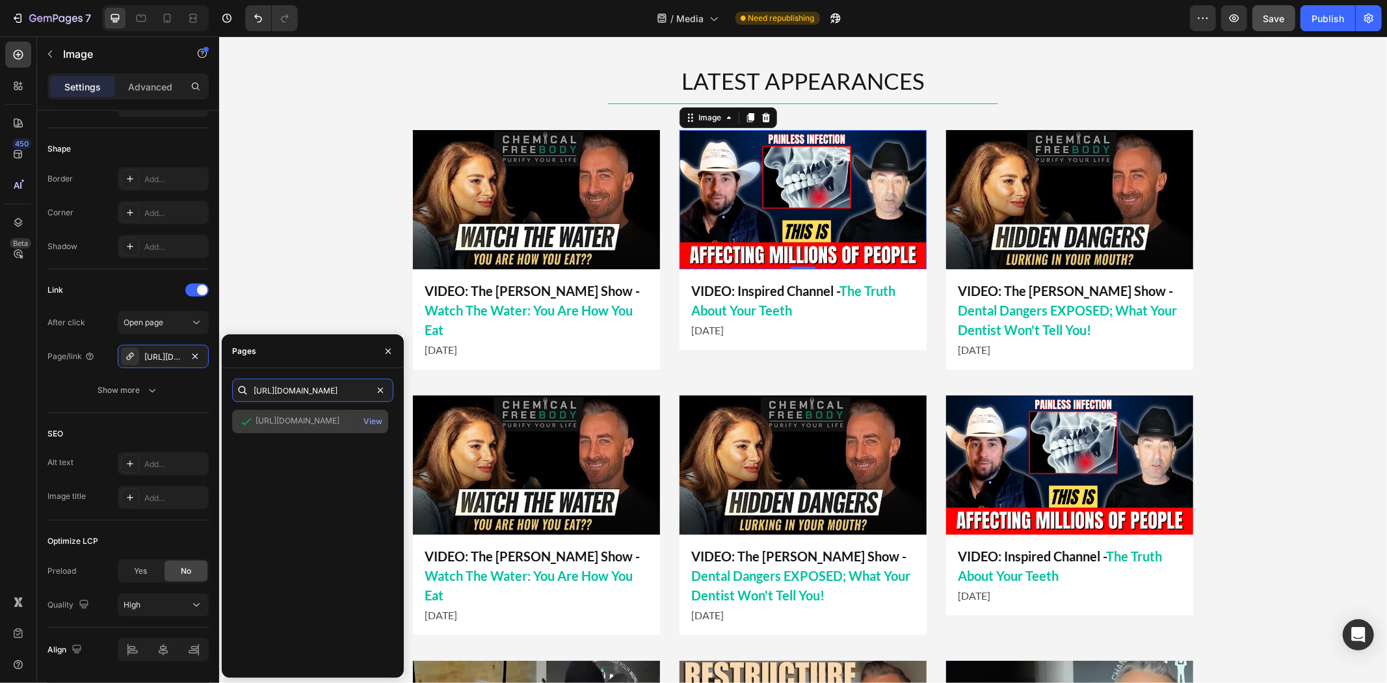
type input "[URL][DOMAIN_NAME]"
click at [319, 426] on div "[URL][DOMAIN_NAME]" at bounding box center [297, 421] width 84 height 12
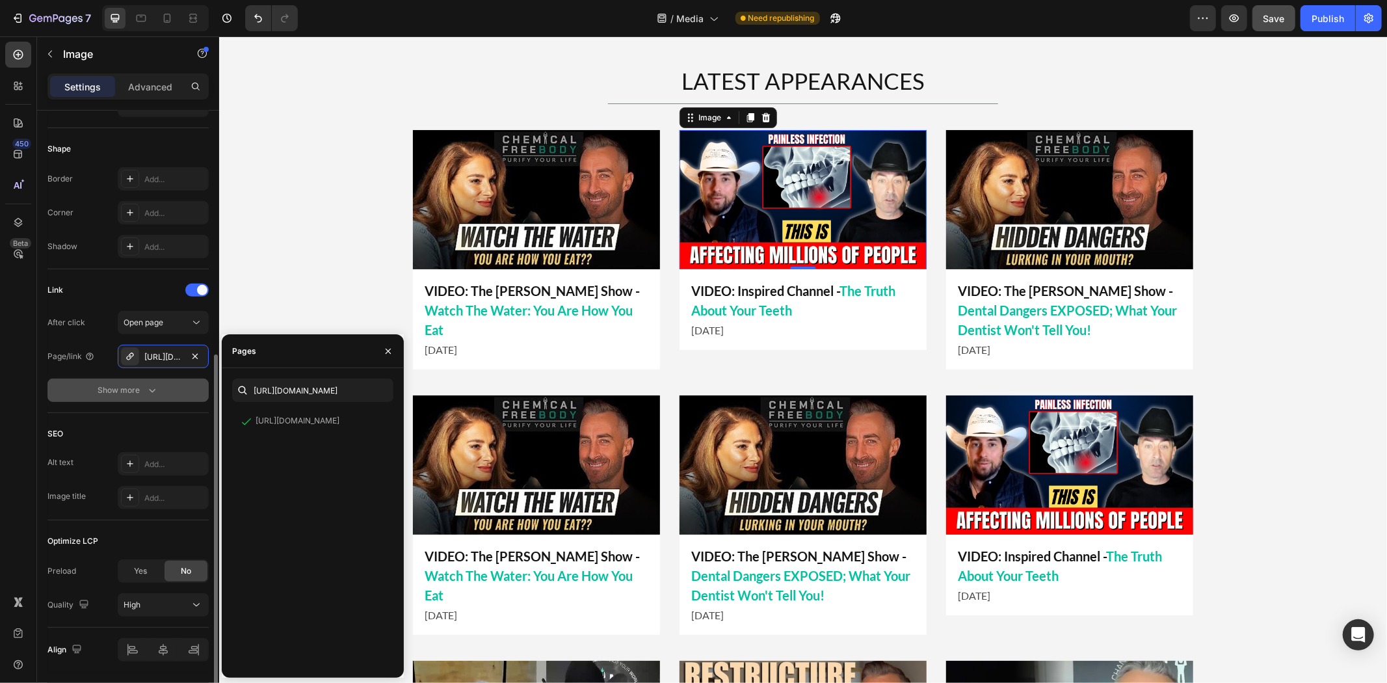
click at [143, 386] on div "Show more" at bounding box center [128, 390] width 60 height 13
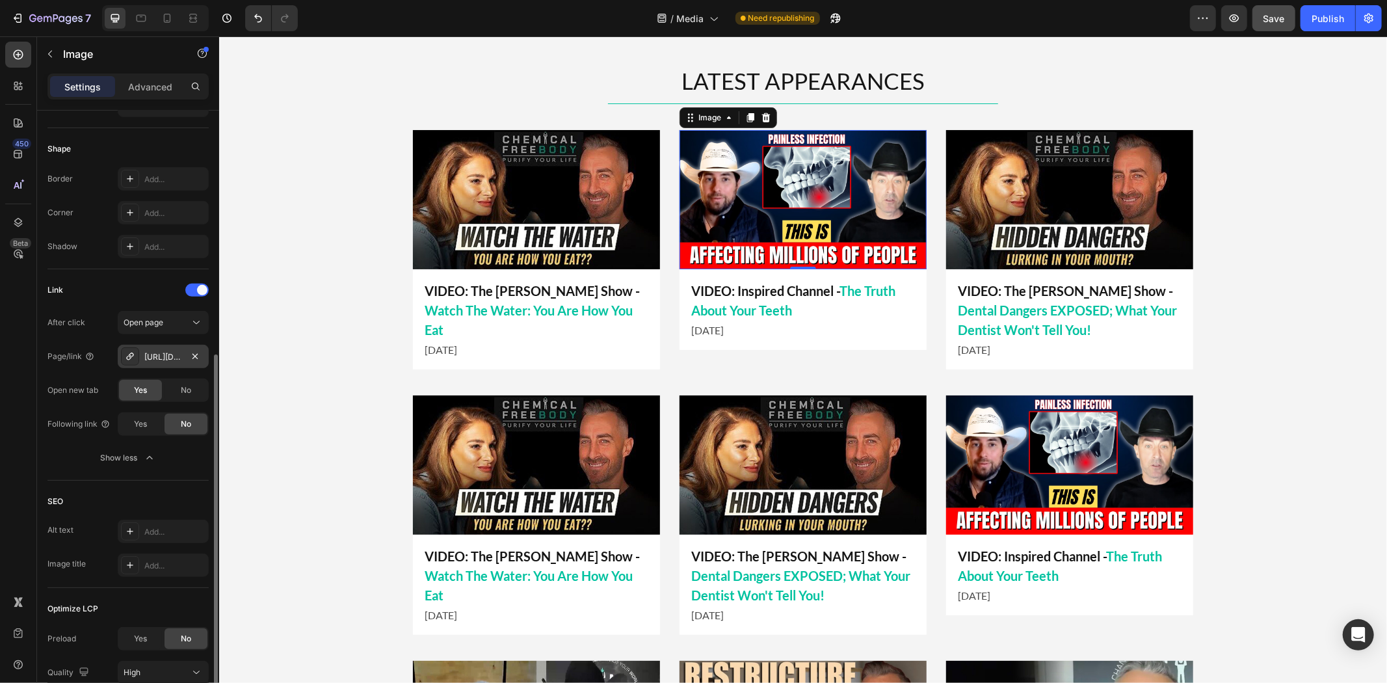
click at [165, 358] on div "[URL][DOMAIN_NAME]" at bounding box center [163, 357] width 38 height 12
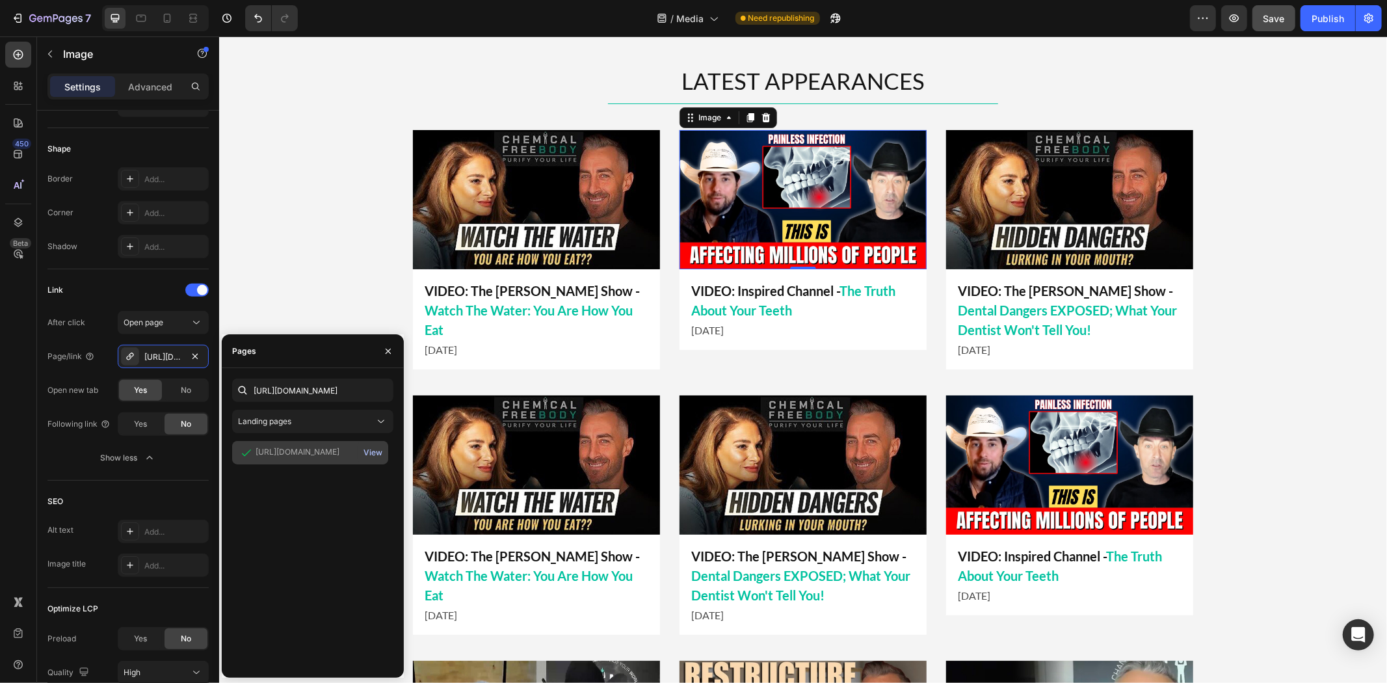
click at [377, 449] on div "View" at bounding box center [372, 453] width 19 height 12
click at [733, 280] on p "VIDEO: Inspired Channel - The Truth About Your Teeth" at bounding box center [802, 299] width 224 height 39
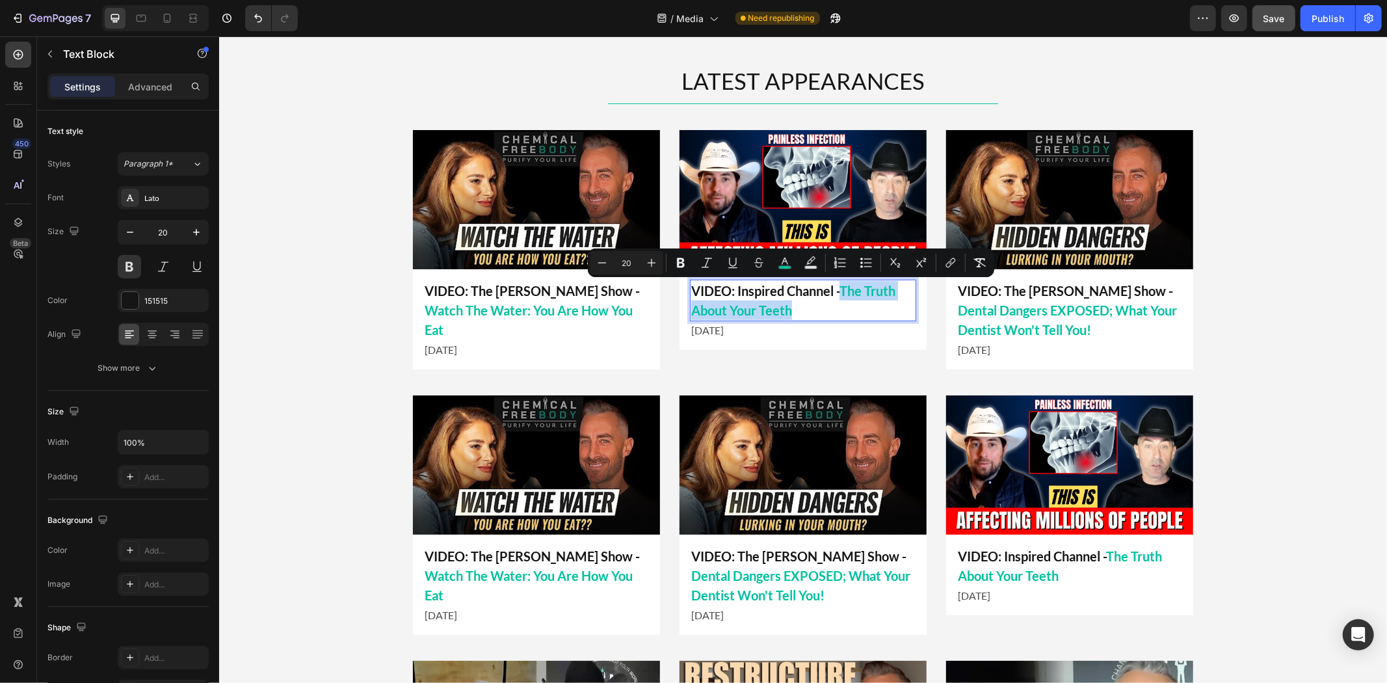
drag, startPoint x: 850, startPoint y: 296, endPoint x: 856, endPoint y: 305, distance: 10.7
click at [856, 305] on p "VIDEO: Inspired Channel - The Truth About Your Teeth" at bounding box center [802, 299] width 224 height 39
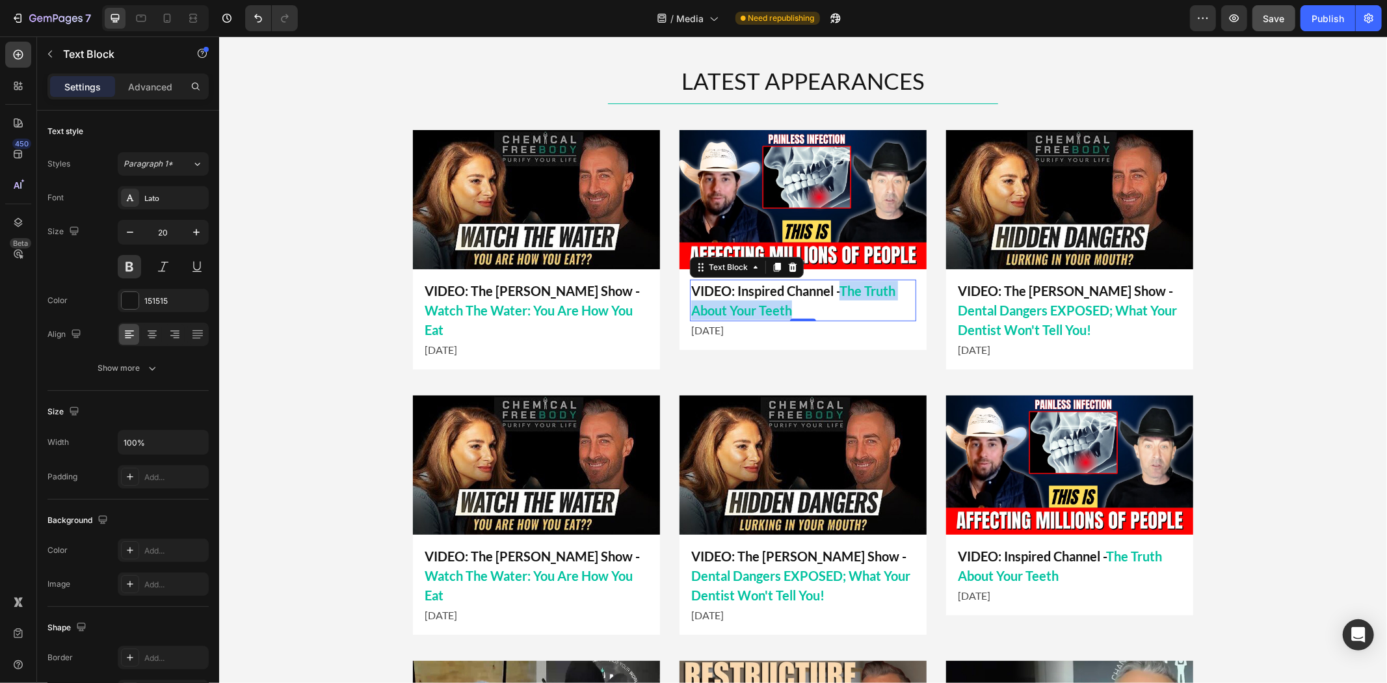
click at [859, 296] on span "The Truth About Your Teeth" at bounding box center [792, 299] width 204 height 35
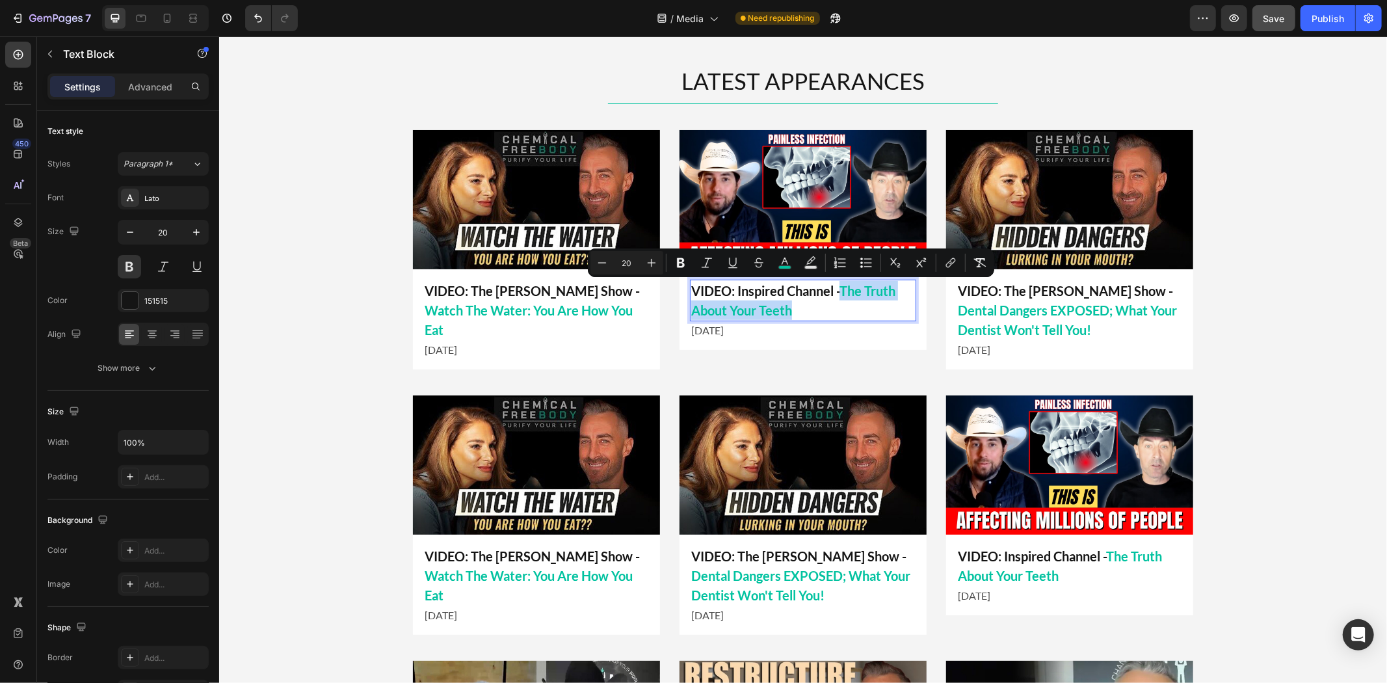
drag, startPoint x: 842, startPoint y: 292, endPoint x: 857, endPoint y: 303, distance: 18.1
click at [857, 303] on p "VIDEO: Inspired Channel - The Truth About Your Teeth" at bounding box center [802, 299] width 224 height 39
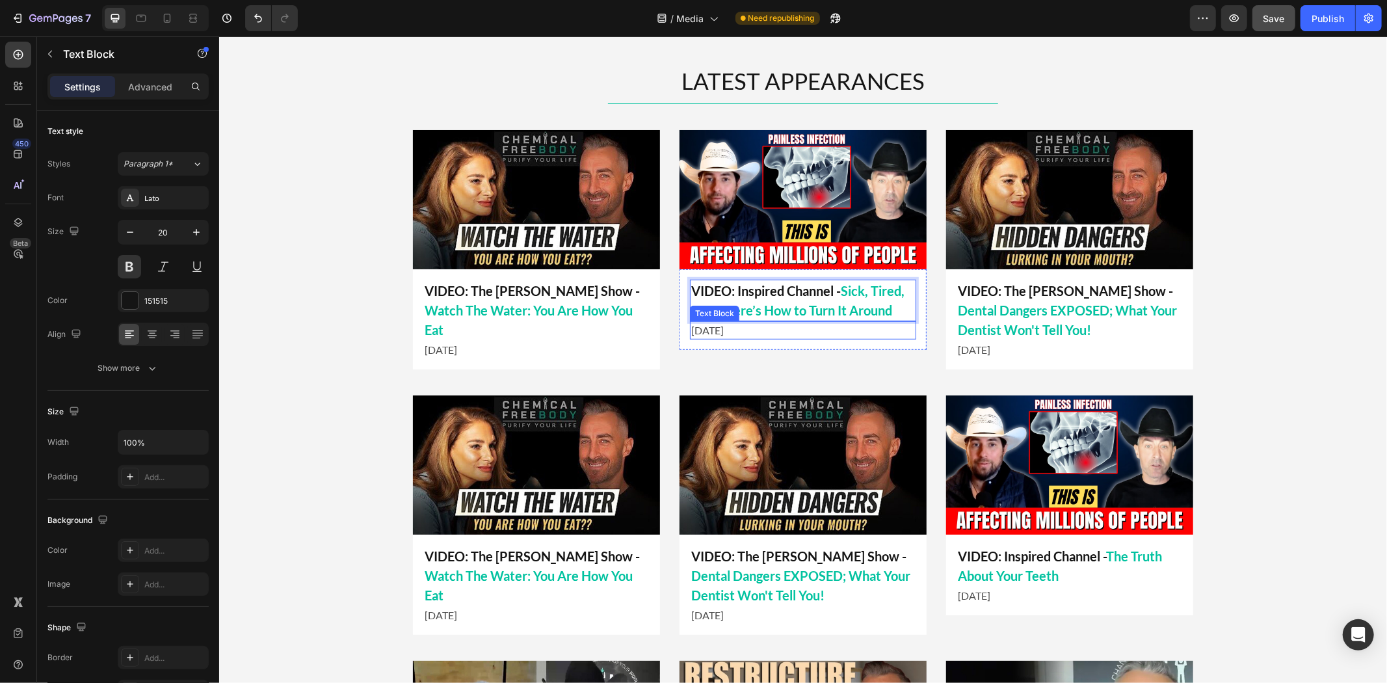
click at [750, 331] on p "[DATE]" at bounding box center [802, 330] width 224 height 16
drag, startPoint x: 705, startPoint y: 332, endPoint x: 659, endPoint y: 332, distance: 46.2
click at [659, 332] on div "Image VIDEO: Inspired Channel - Sick, Tired, Lost? Here’s How to Turn It Around…" at bounding box center [802, 248] width 780 height 239
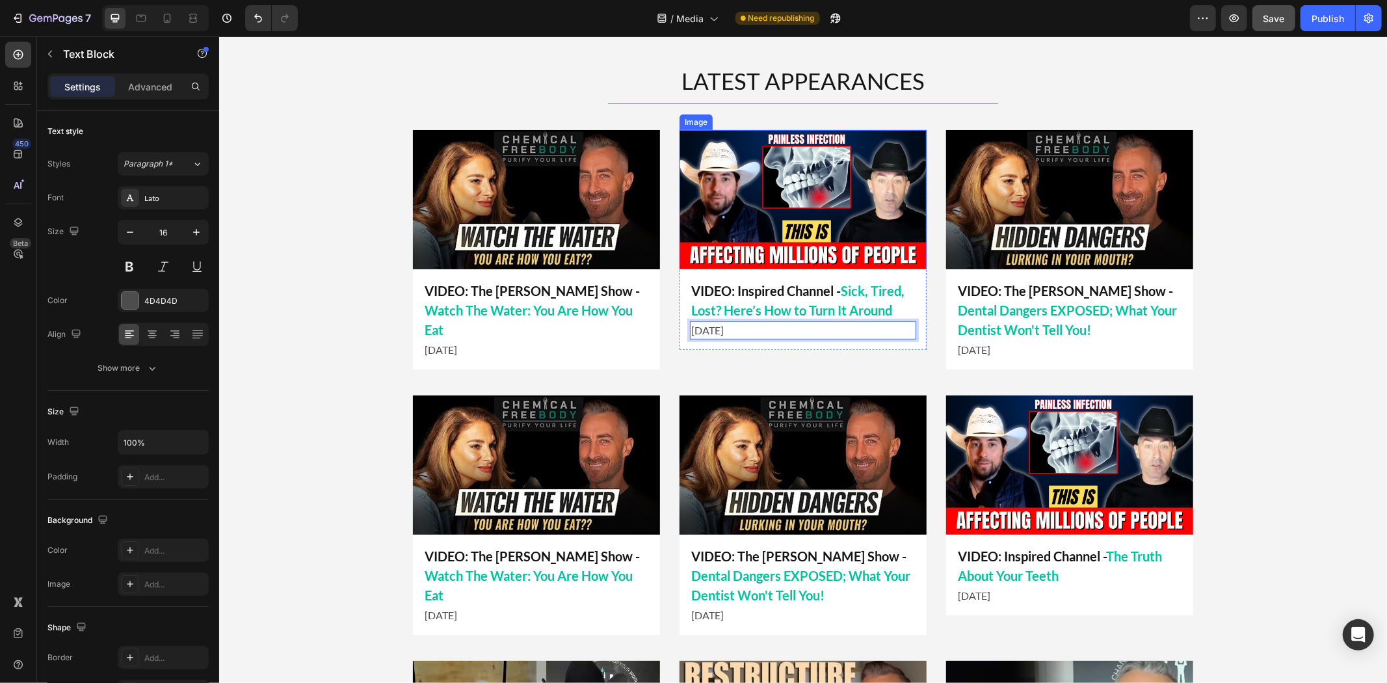
click at [857, 176] on img at bounding box center [802, 198] width 247 height 139
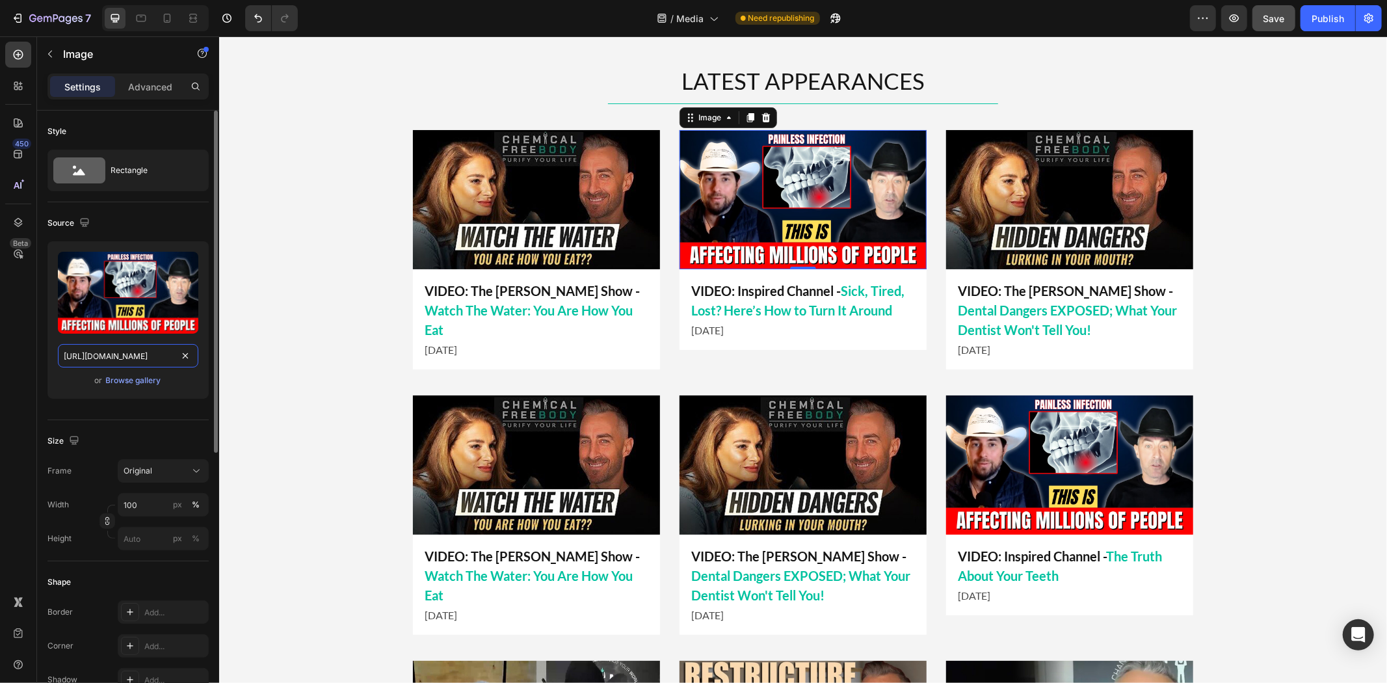
click at [132, 352] on input "[URL][DOMAIN_NAME]" at bounding box center [128, 355] width 140 height 23
type input "[URL][DOMAIN_NAME]"
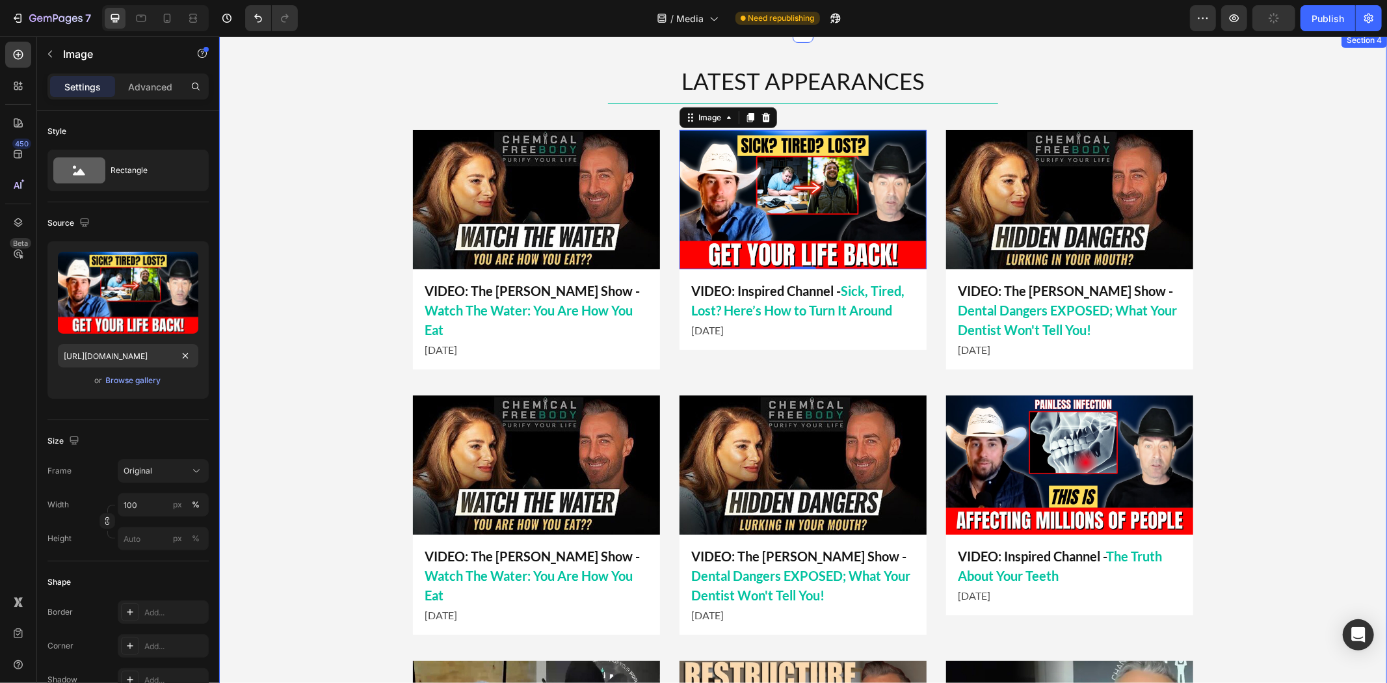
click at [339, 358] on div "LATEST APPEARANCES Heading Title Line Image 0 VIDEO: Inspired Channel - Sick, T…" at bounding box center [801, 633] width 1167 height 1139
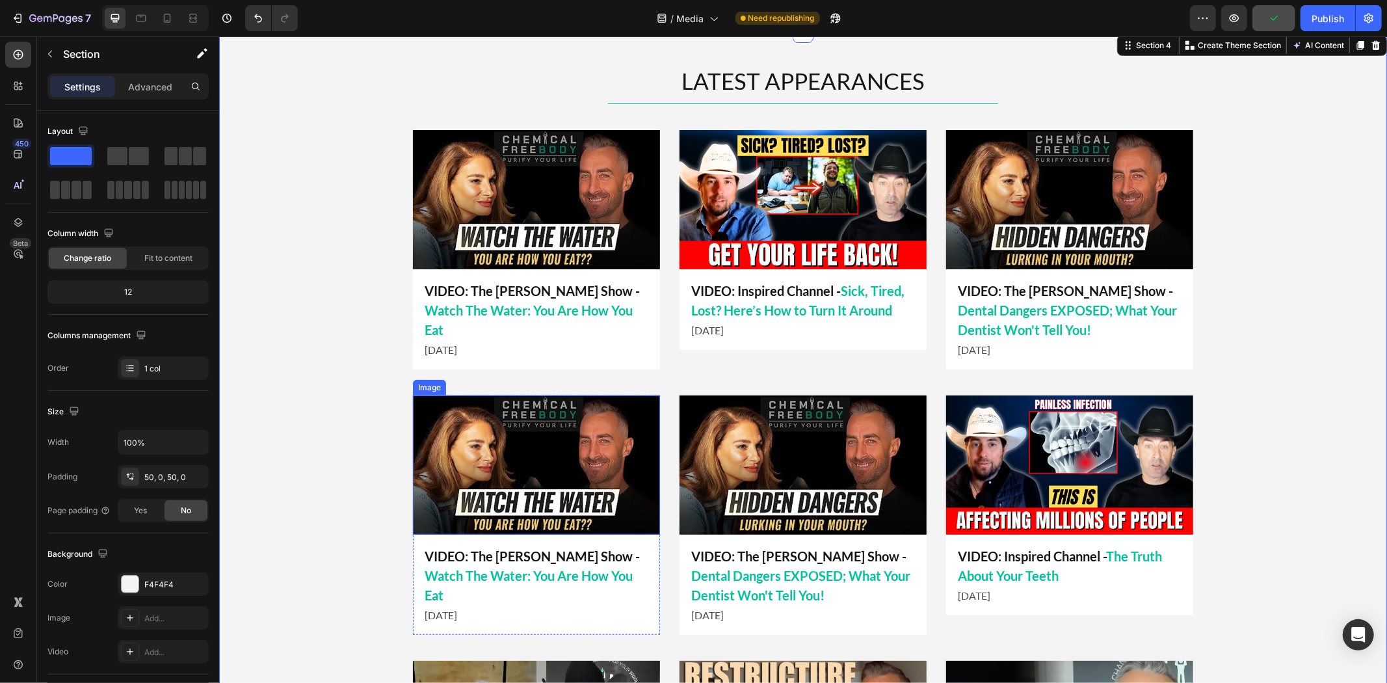
click at [488, 471] on img at bounding box center [535, 464] width 247 height 139
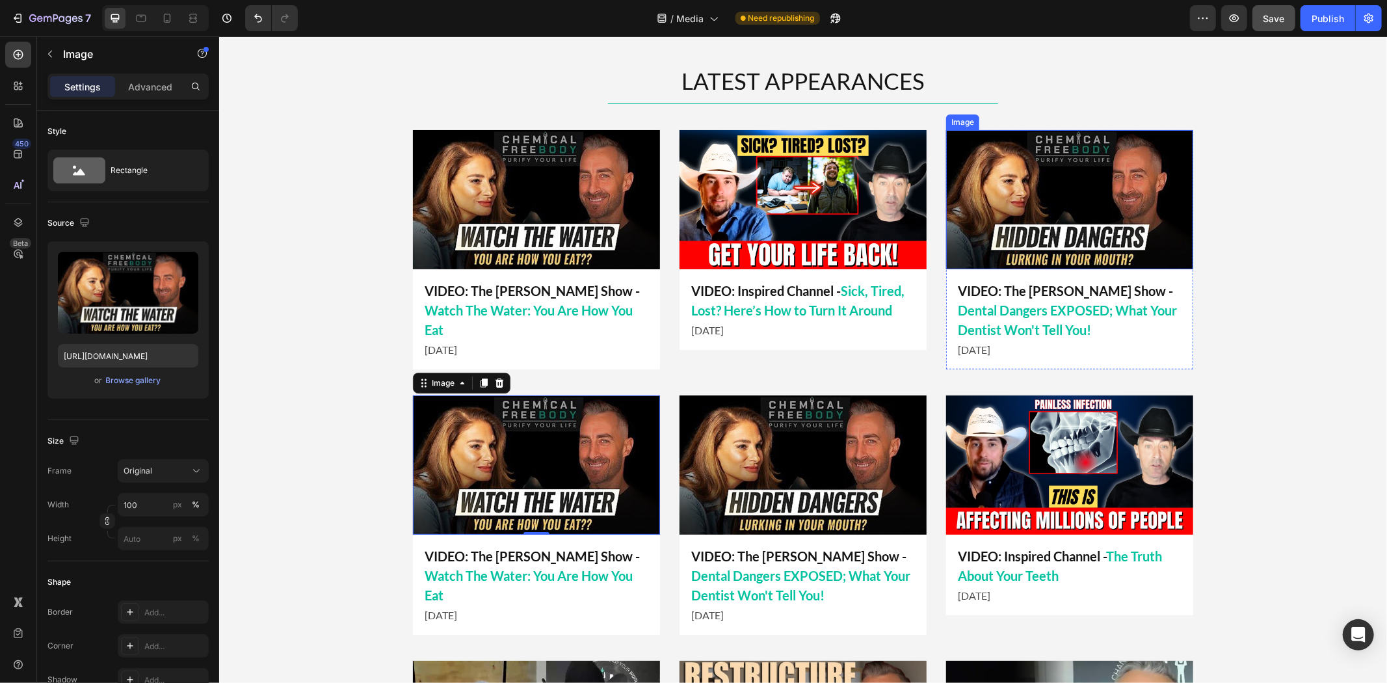
click at [1115, 189] on img at bounding box center [1068, 198] width 247 height 139
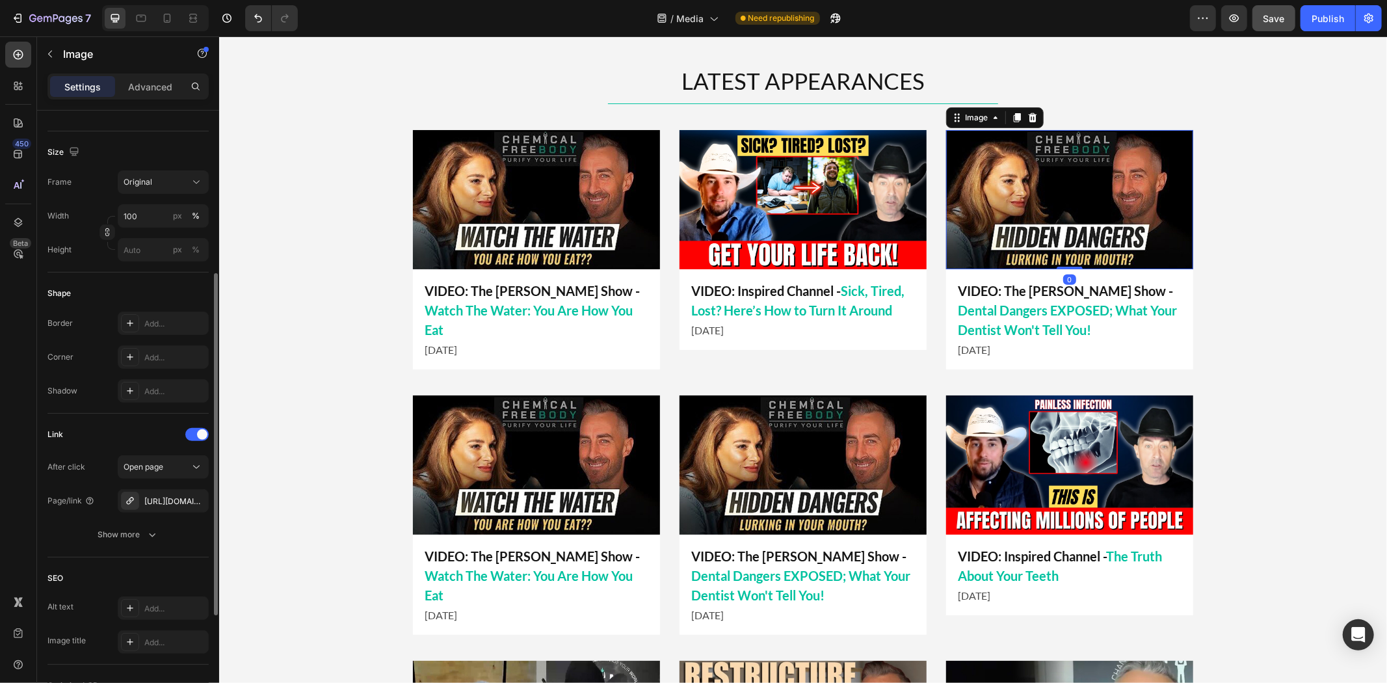
scroll to position [361, 0]
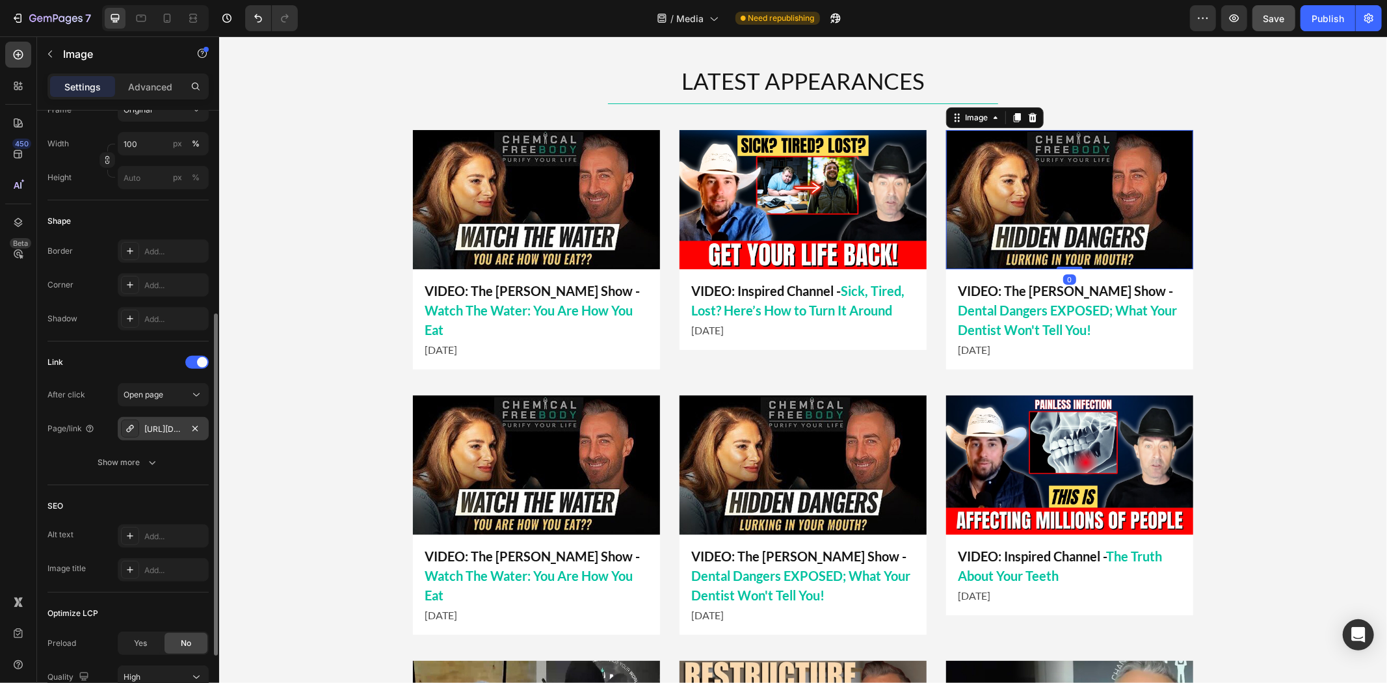
click at [157, 420] on div "[URL][DOMAIN_NAME]" at bounding box center [163, 428] width 91 height 23
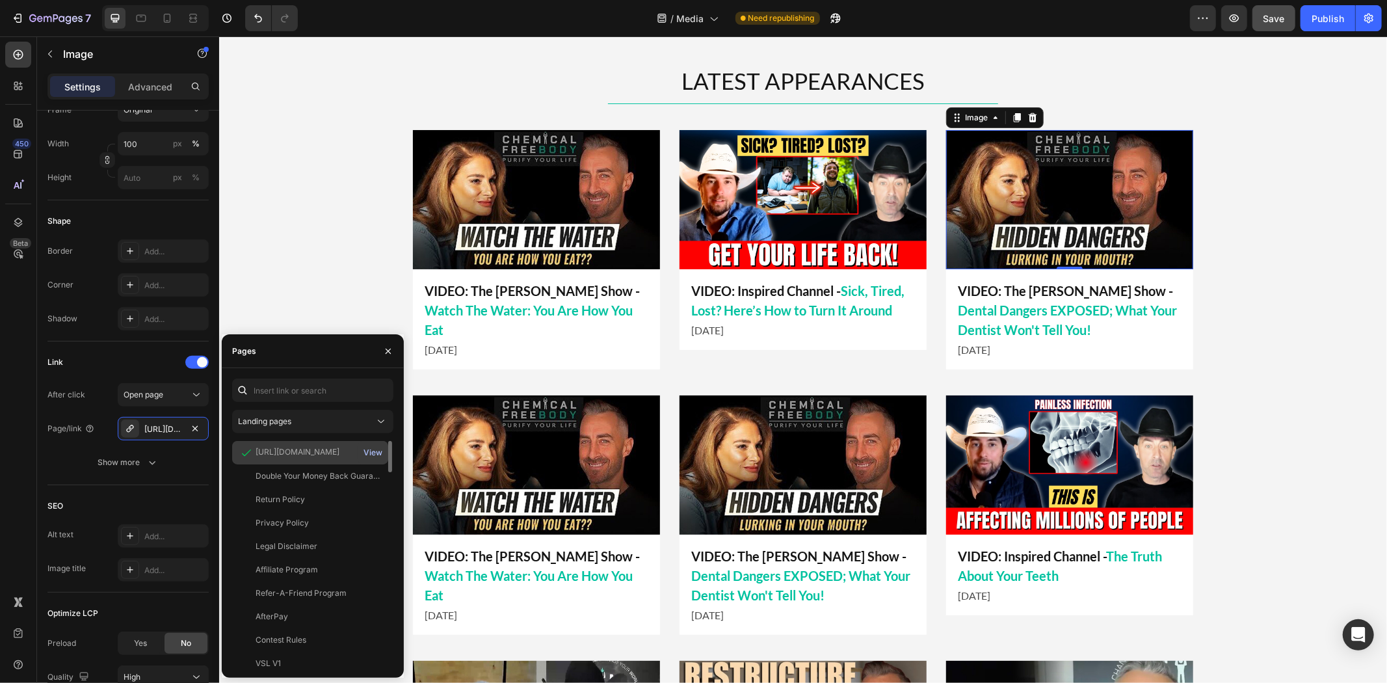
click at [367, 452] on div "View" at bounding box center [372, 453] width 19 height 12
click at [616, 451] on img at bounding box center [535, 464] width 247 height 139
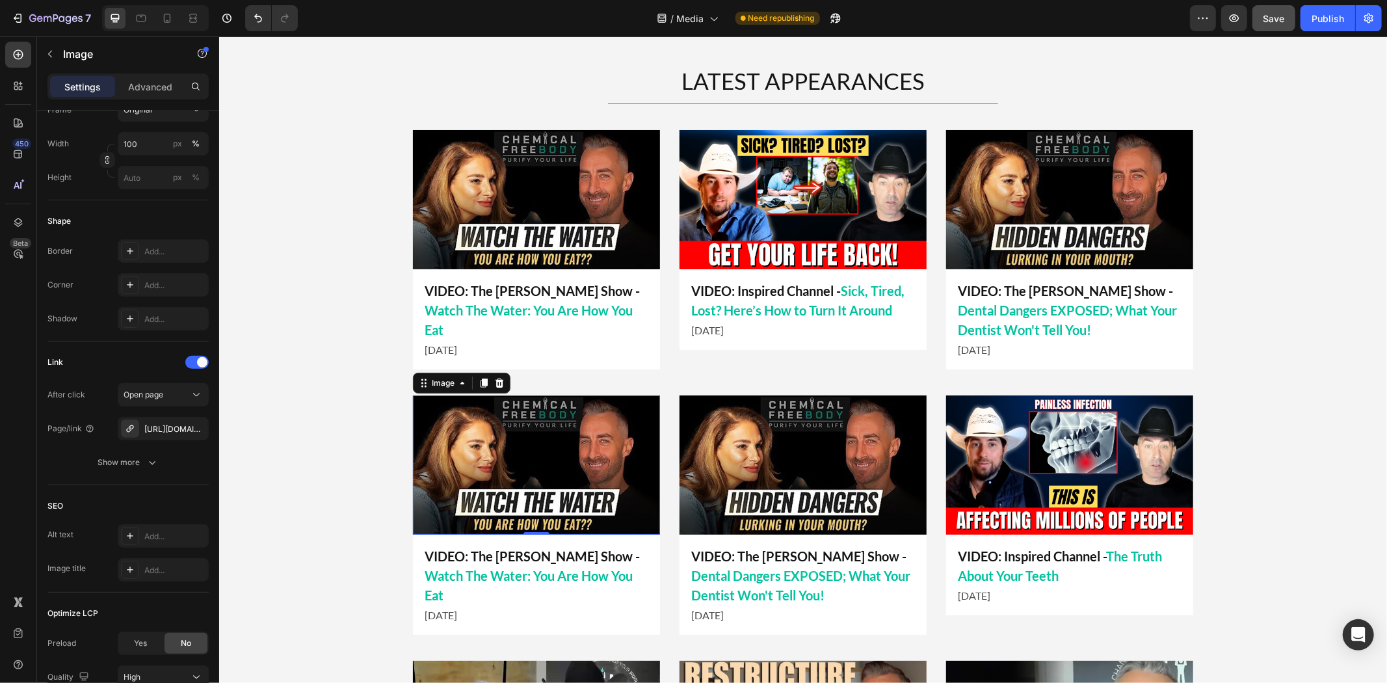
click at [539, 501] on img at bounding box center [535, 464] width 247 height 139
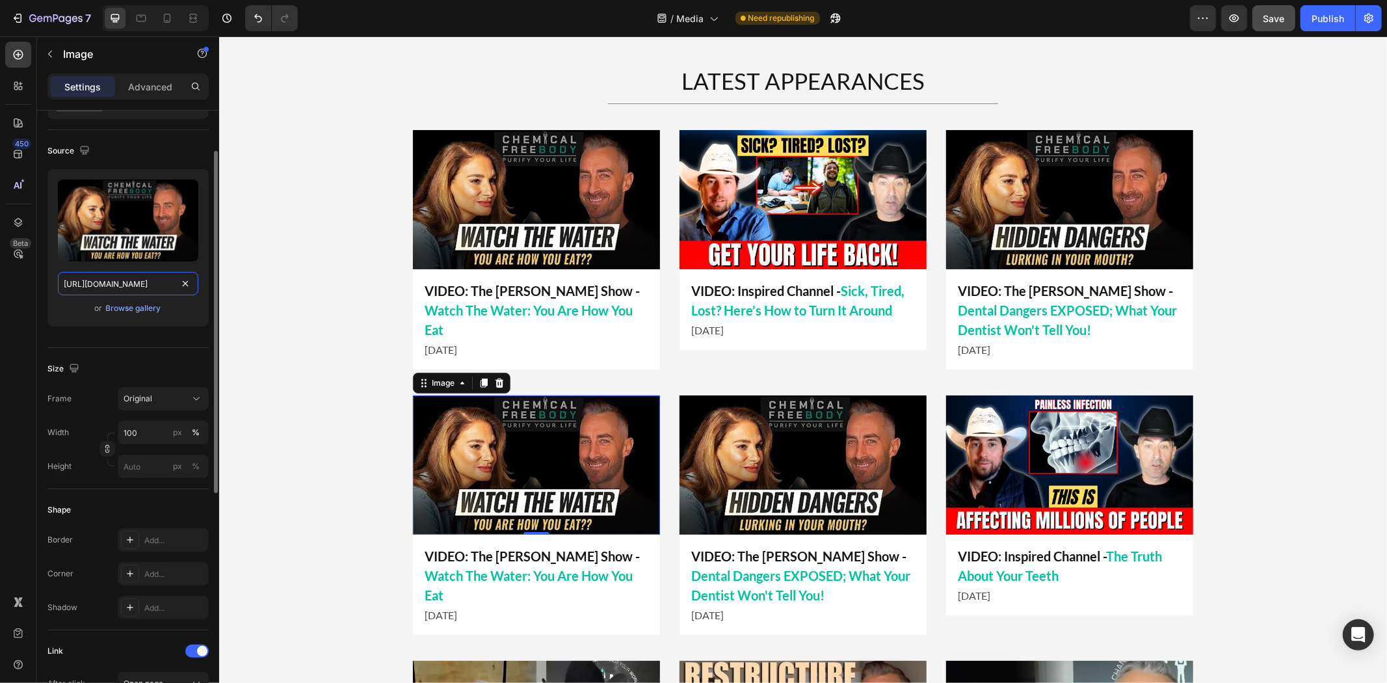
click at [127, 282] on input "[URL][DOMAIN_NAME]" at bounding box center [128, 283] width 140 height 23
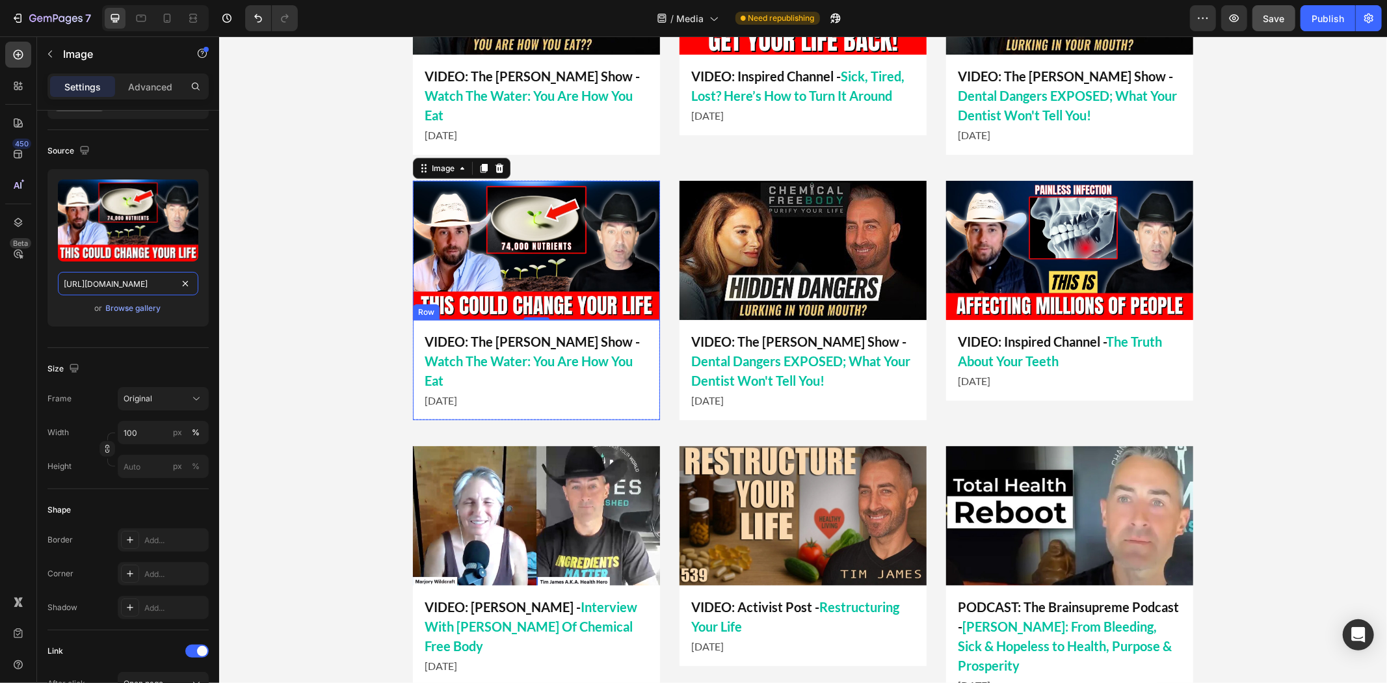
scroll to position [796, 0]
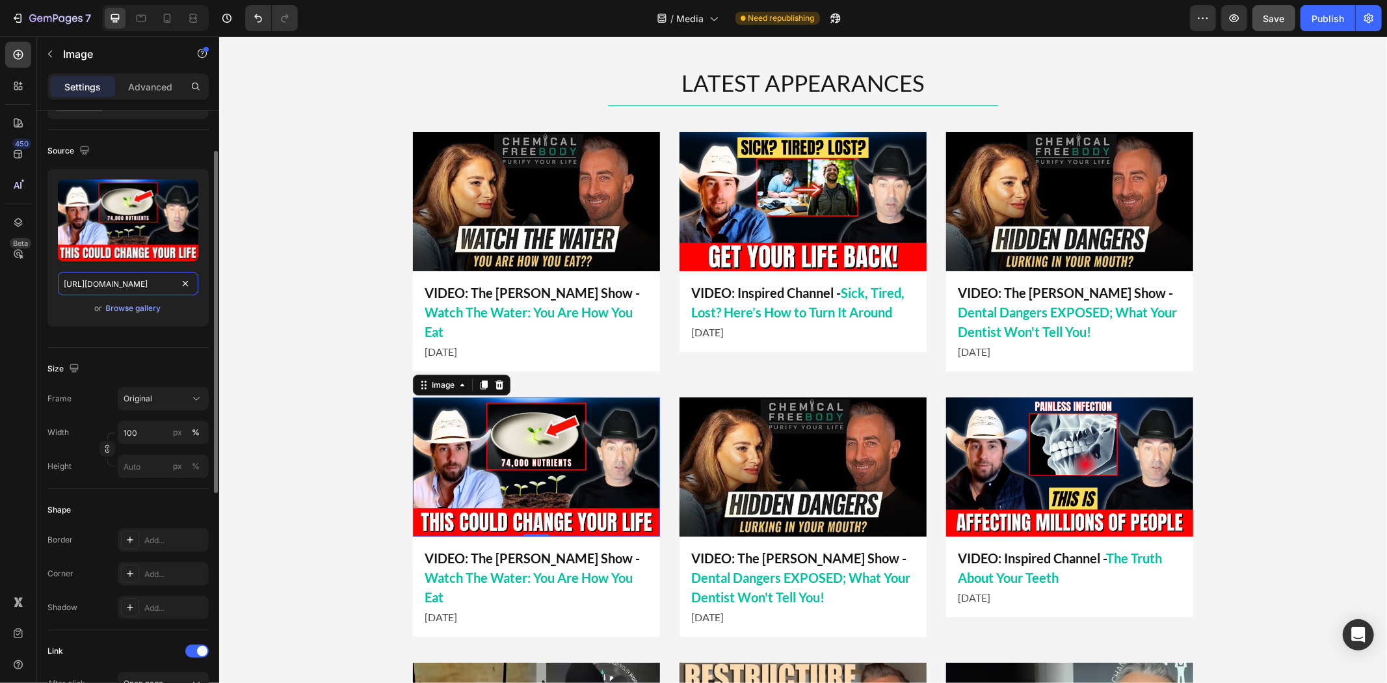
type input "[URL][DOMAIN_NAME]"
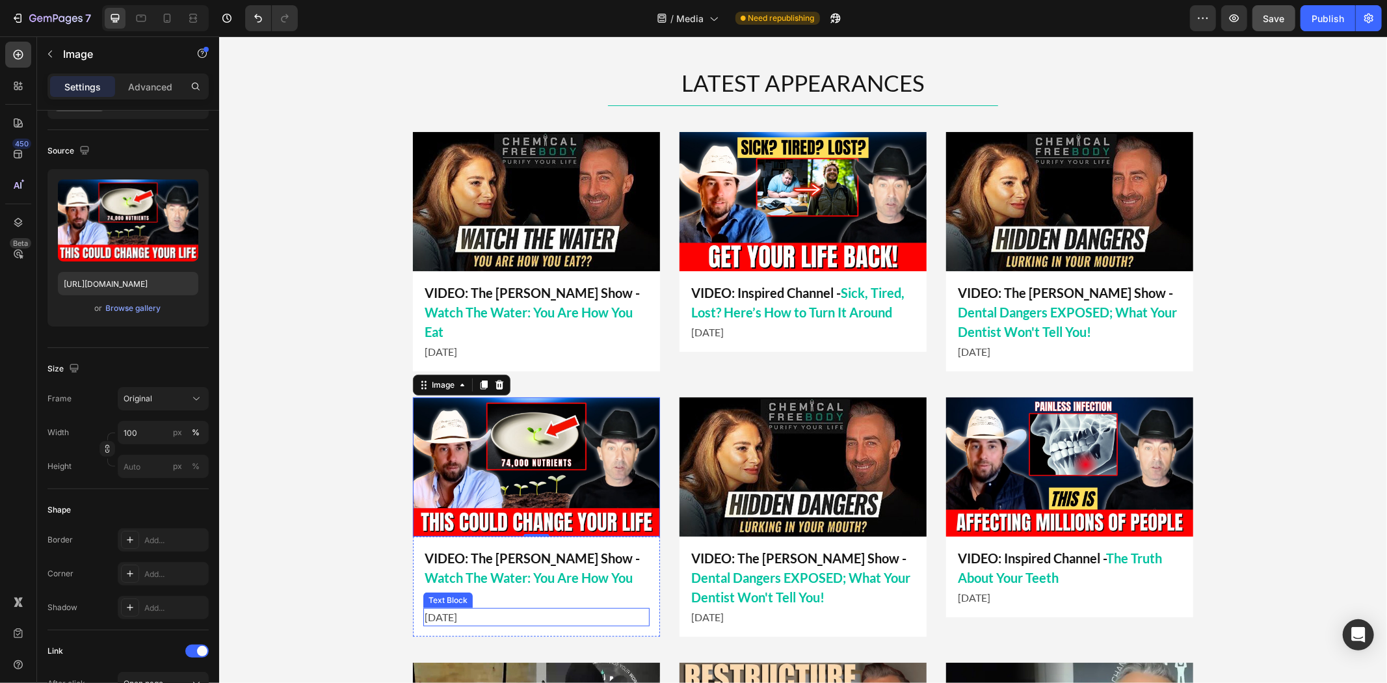
click at [510, 585] on p "VIDEO: The [PERSON_NAME] Show - Watch The Water: You Are How You Eat" at bounding box center [536, 576] width 224 height 59
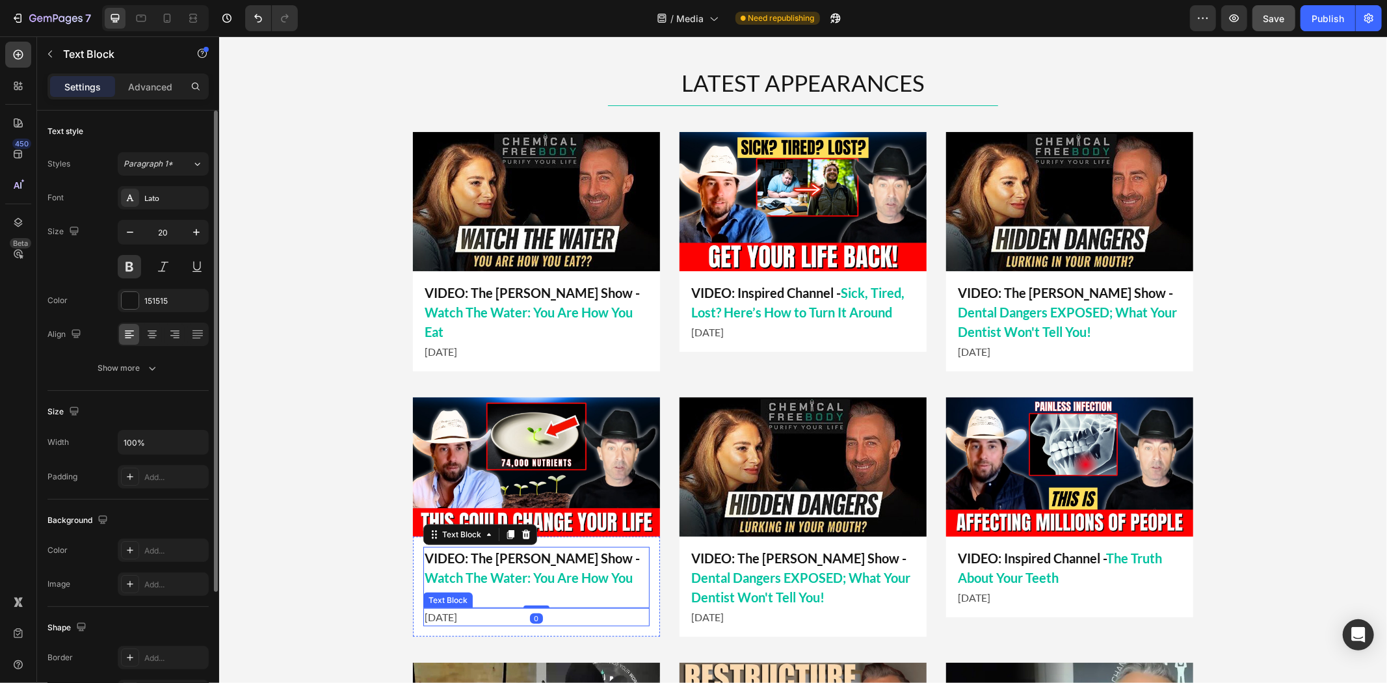
click at [456, 608] on p "[DATE]" at bounding box center [536, 616] width 224 height 16
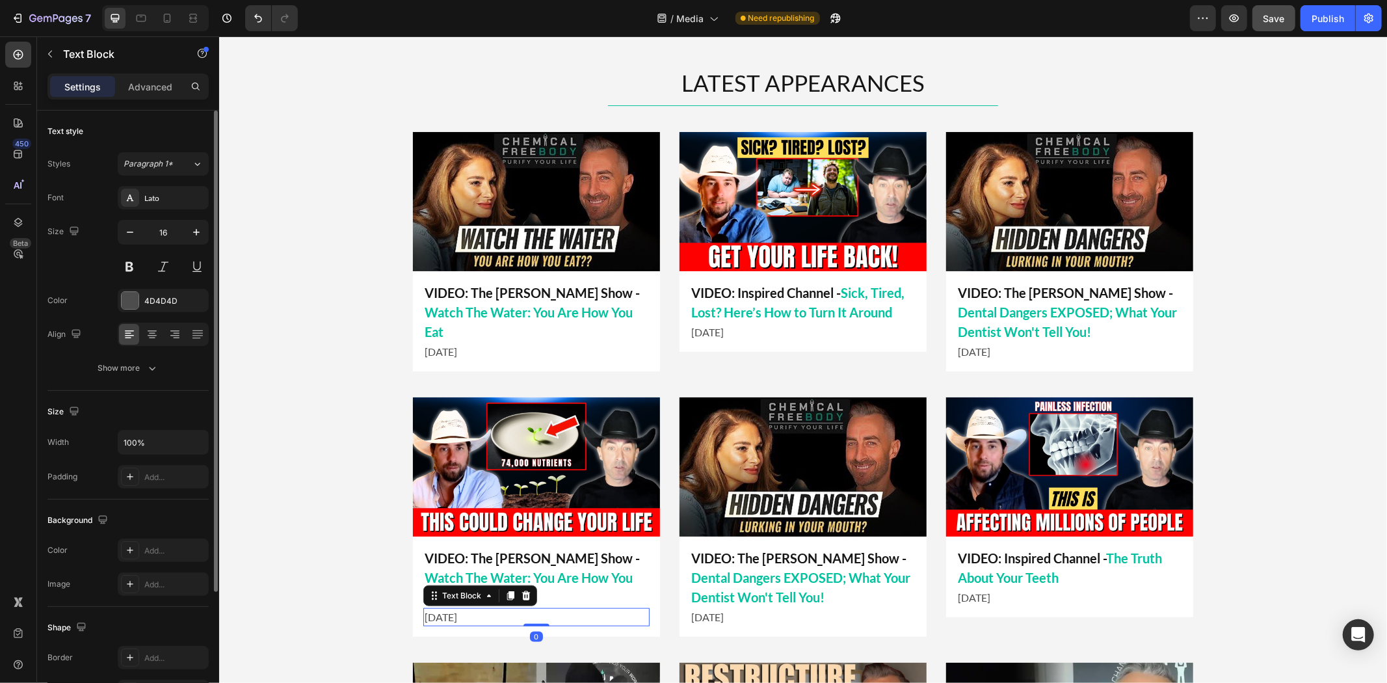
click at [447, 608] on p "[DATE]" at bounding box center [536, 616] width 224 height 16
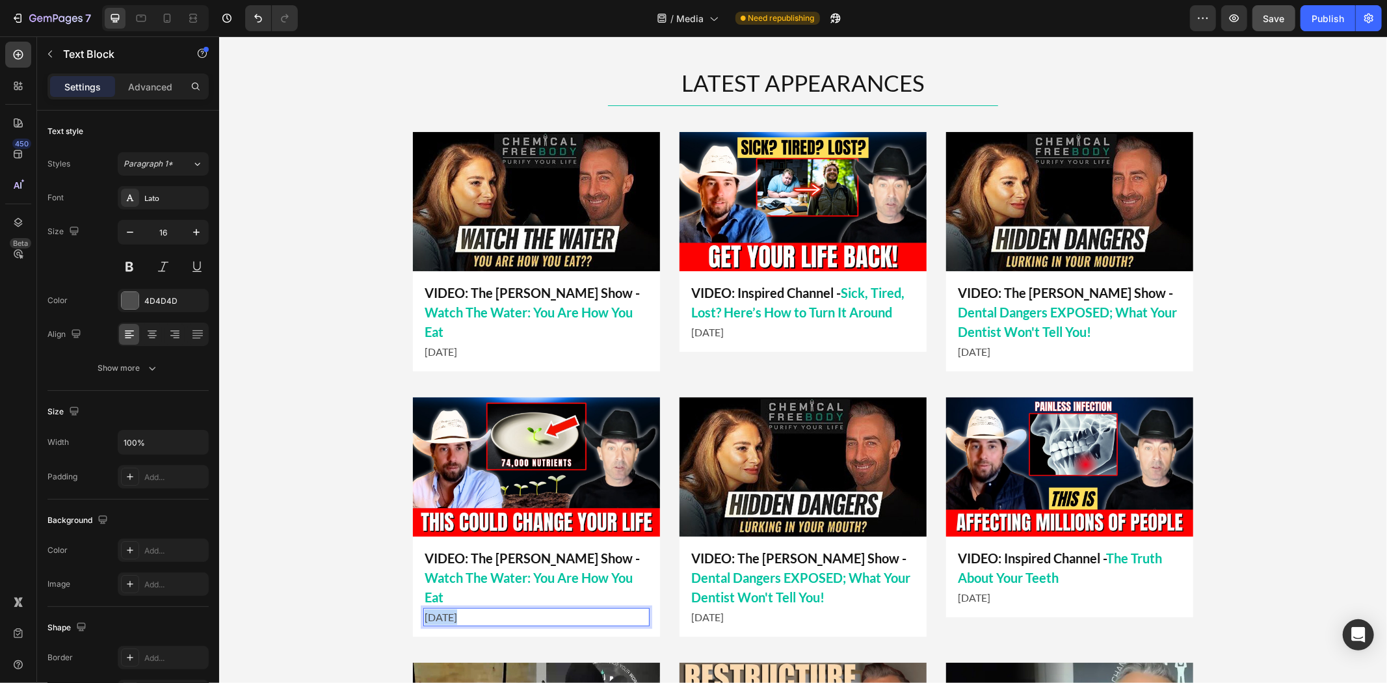
drag, startPoint x: 450, startPoint y: 599, endPoint x: 401, endPoint y: 599, distance: 49.4
click at [401, 599] on div "LATEST APPEARANCES Heading Title Line Image VIDEO: Inspired Channel - Sick, Tir…" at bounding box center [801, 635] width 1167 height 1139
click at [401, 595] on div "LATEST APPEARANCES Heading Title Line Image VIDEO: Inspired Channel - Sick, Tir…" at bounding box center [801, 635] width 1167 height 1139
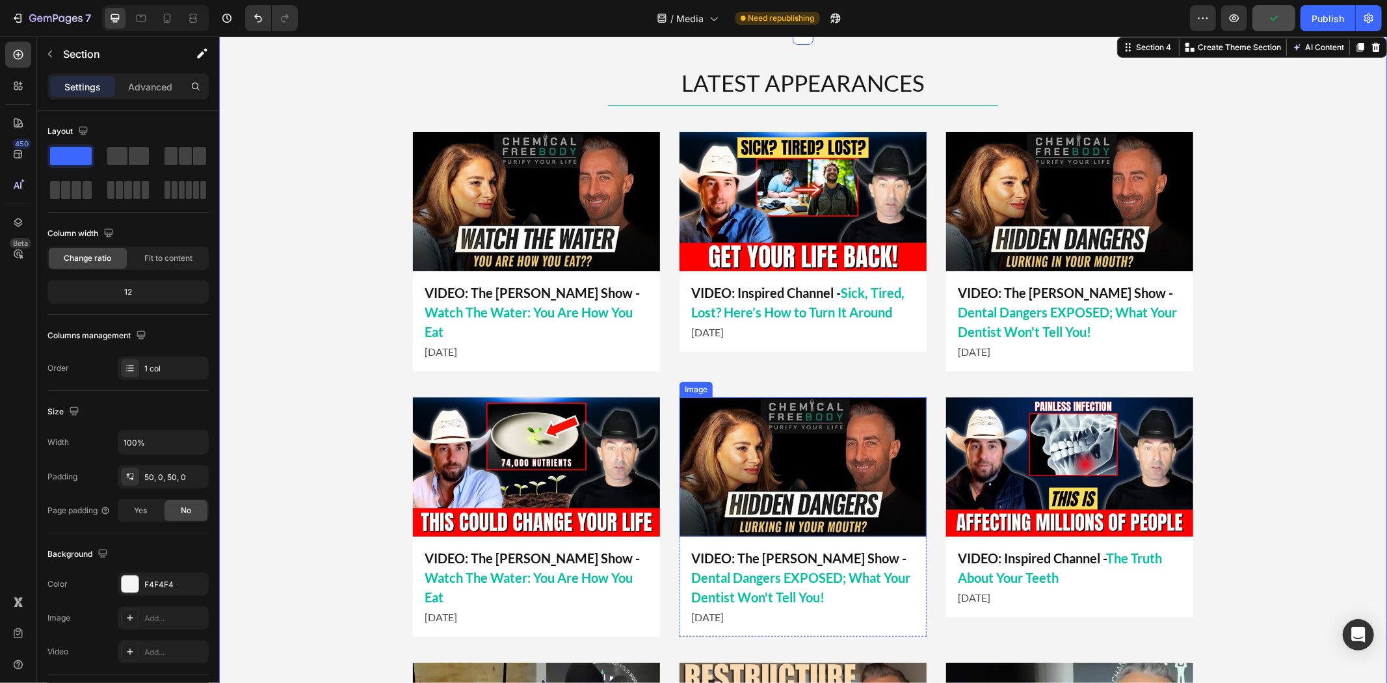
click at [779, 465] on img at bounding box center [802, 466] width 247 height 139
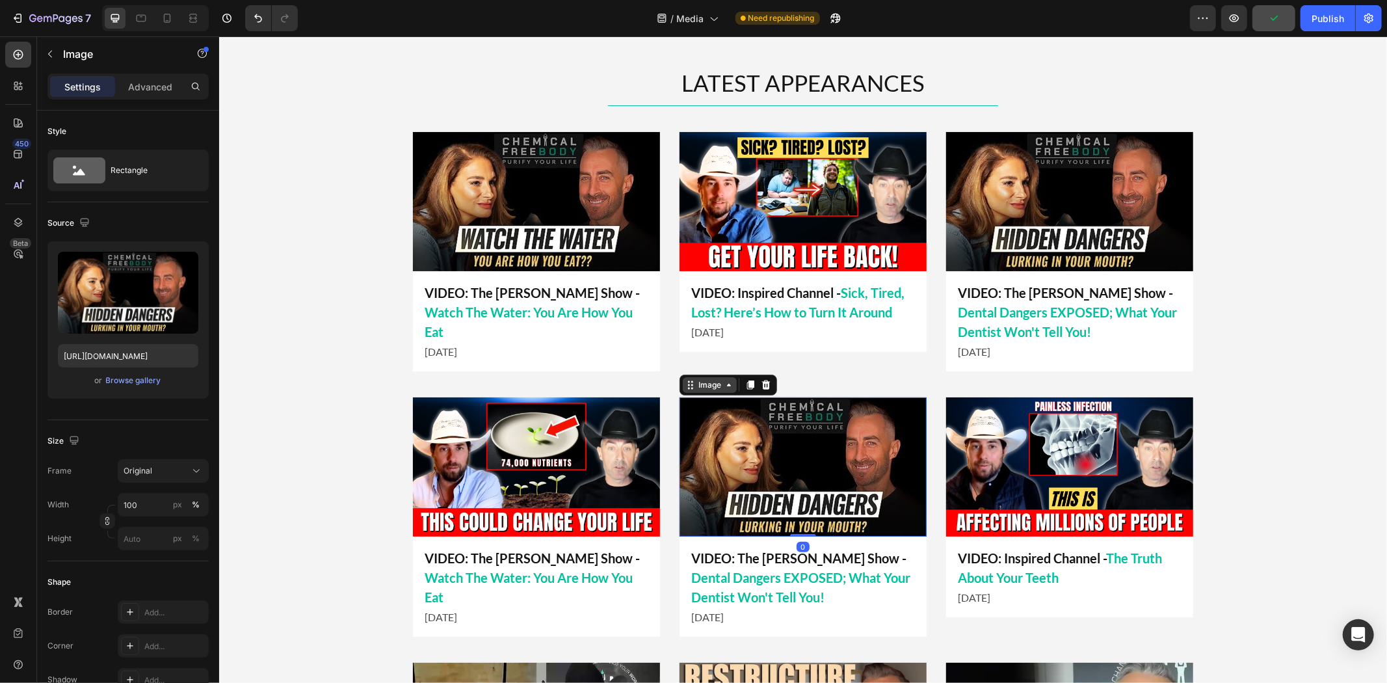
click at [698, 378] on div "Image" at bounding box center [709, 384] width 28 height 12
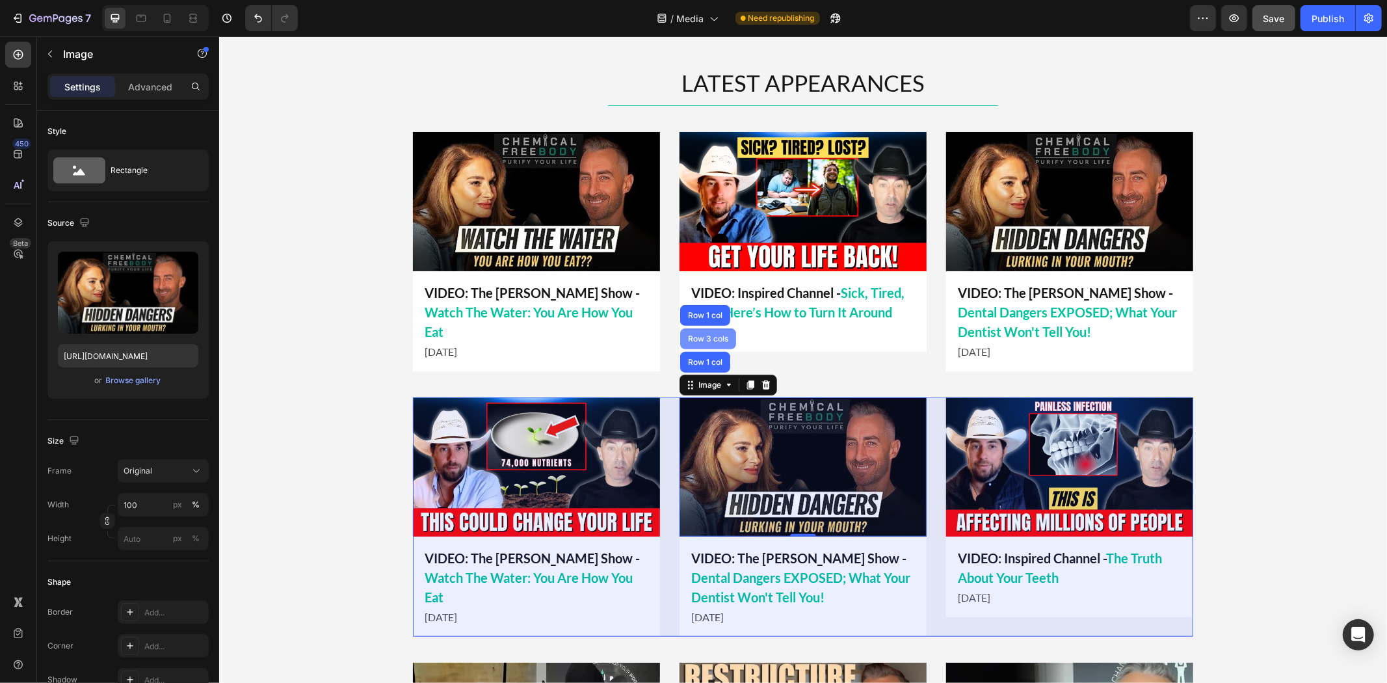
click at [704, 346] on div "Row 3 cols" at bounding box center [707, 338] width 56 height 21
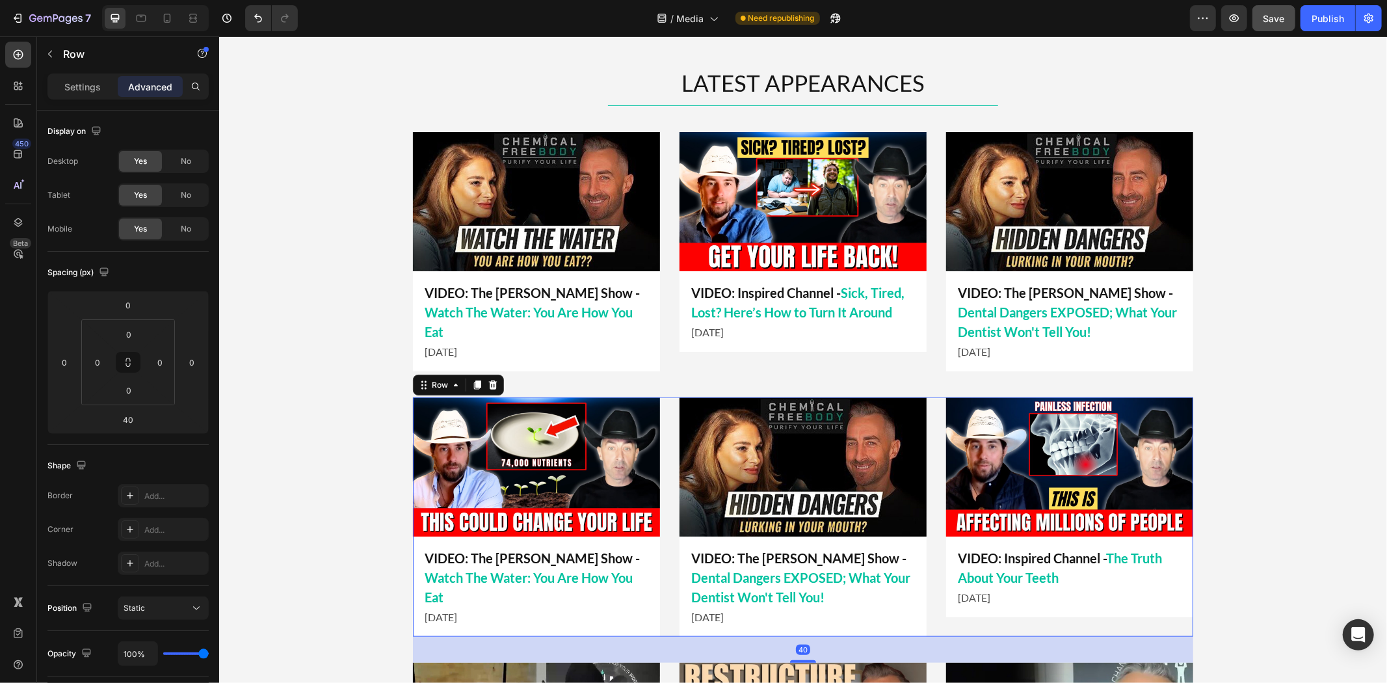
click at [92, 74] on div "Settings Advanced" at bounding box center [127, 86] width 161 height 26
click at [90, 81] on p "Settings" at bounding box center [82, 87] width 36 height 14
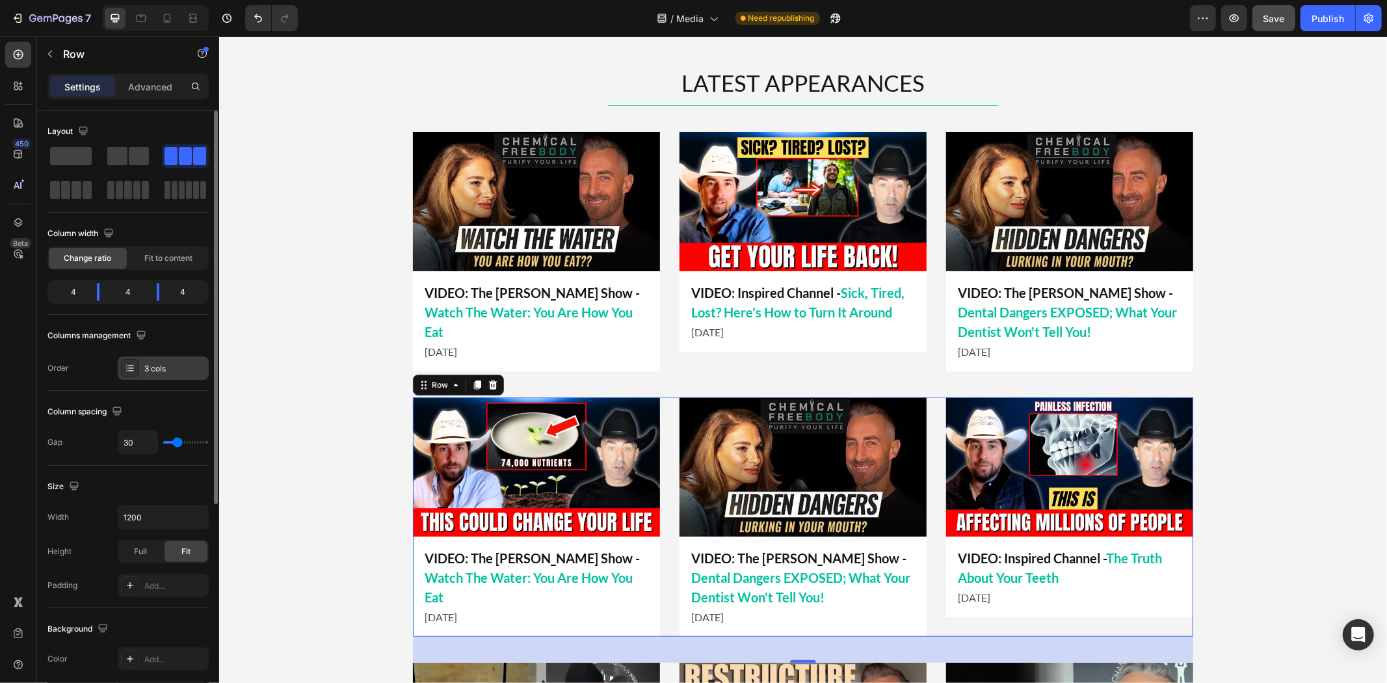
click at [156, 365] on div "3 cols" at bounding box center [174, 369] width 61 height 12
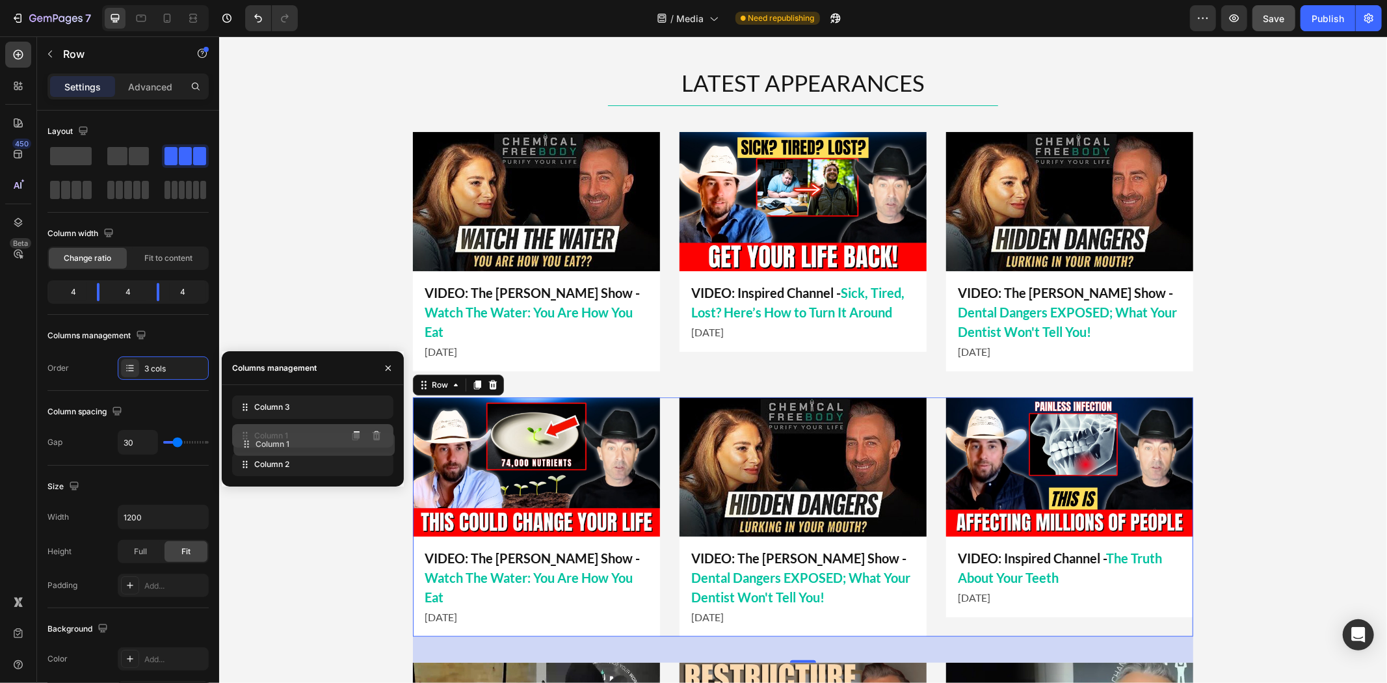
drag, startPoint x: 317, startPoint y: 460, endPoint x: 319, endPoint y: 440, distance: 20.2
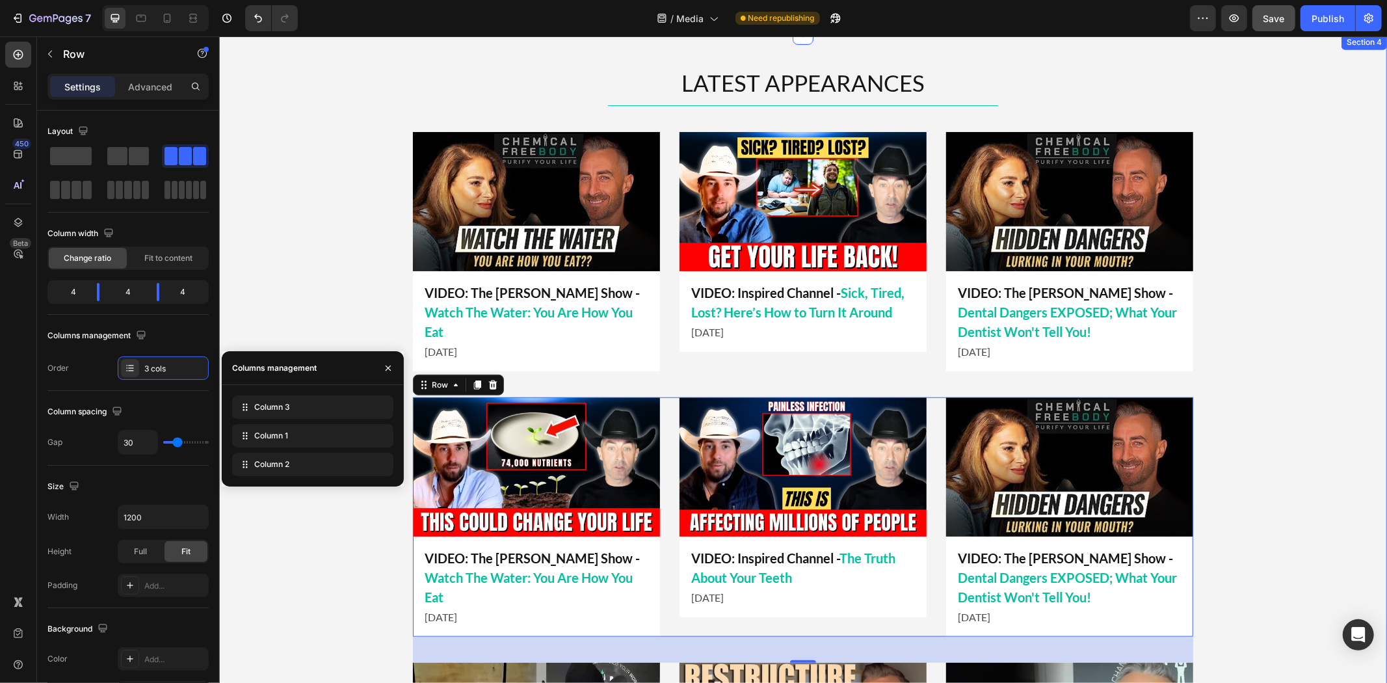
click at [1243, 358] on div "LATEST APPEARANCES Heading Title Line Image VIDEO: Inspired Channel - Sick, Tir…" at bounding box center [801, 635] width 1167 height 1139
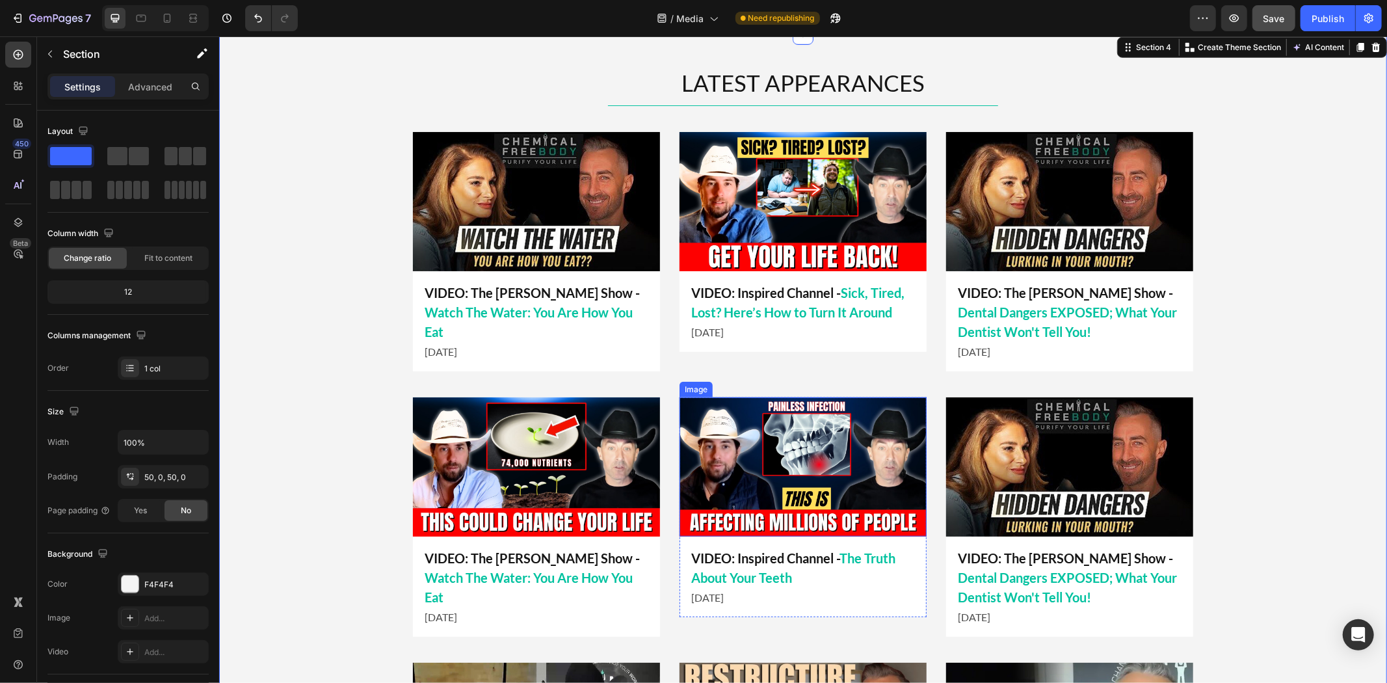
click at [755, 433] on img at bounding box center [802, 466] width 247 height 139
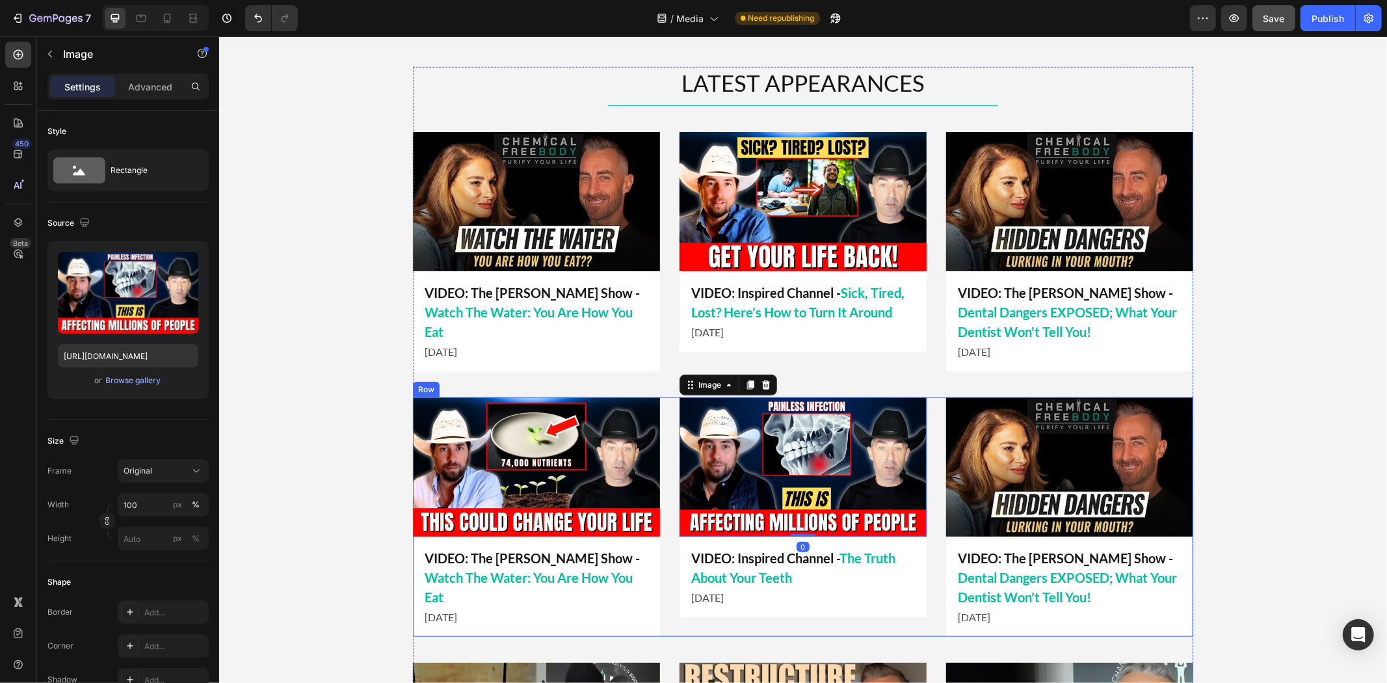
click at [542, 381] on div "LATEST APPEARANCES Heading Title Line Image VIDEO: Inspired Channel - Sick, Tir…" at bounding box center [802, 635] width 780 height 1139
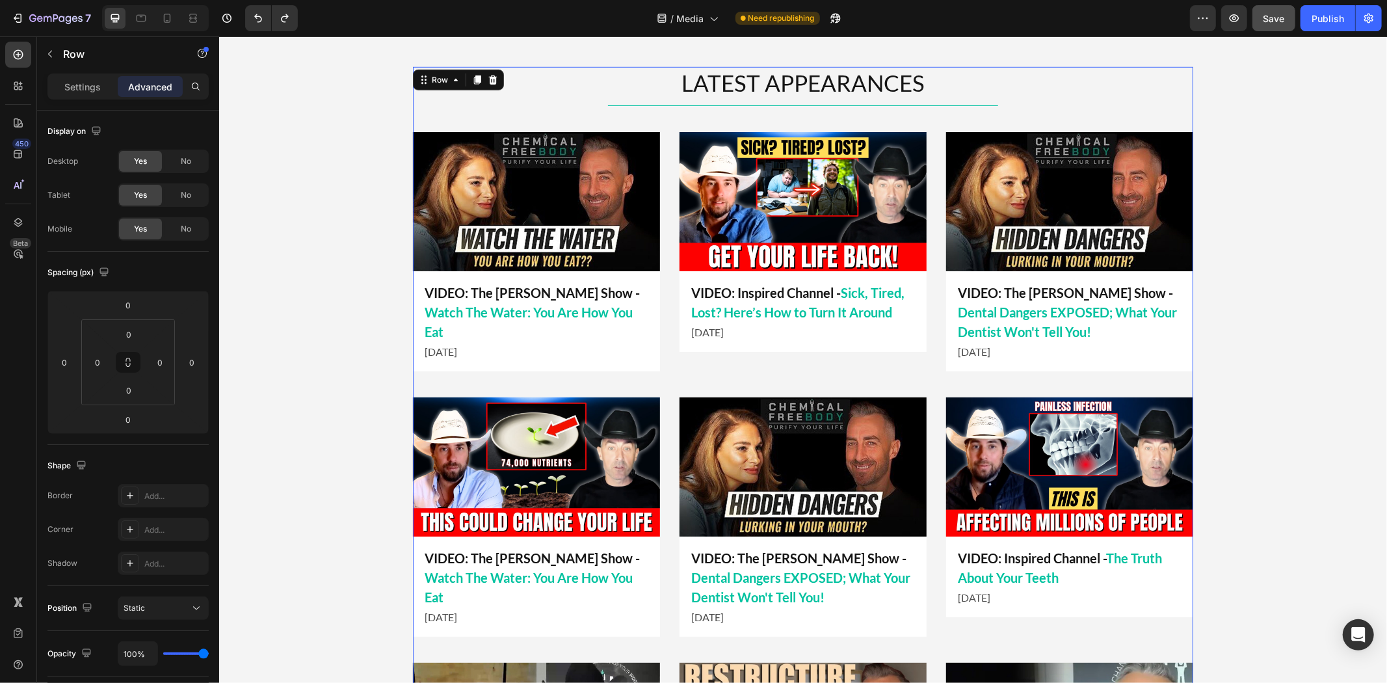
click at [801, 446] on img at bounding box center [802, 466] width 247 height 139
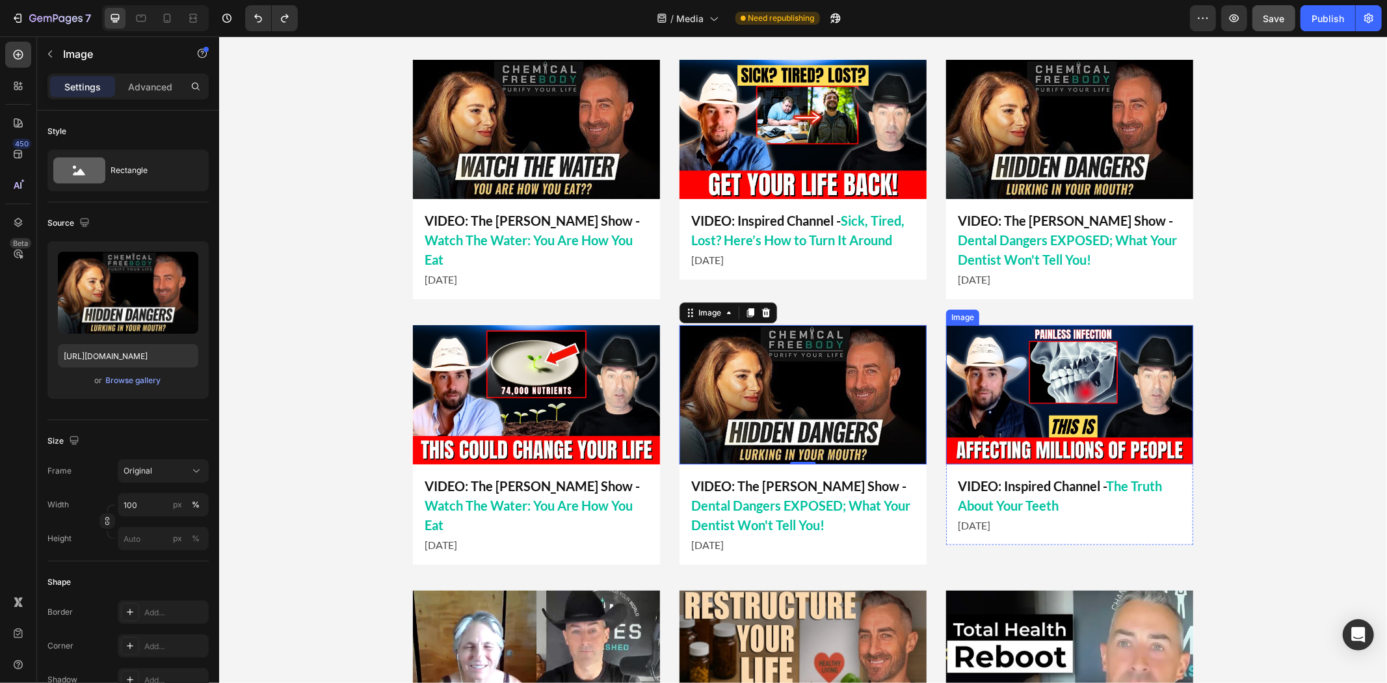
scroll to position [941, 0]
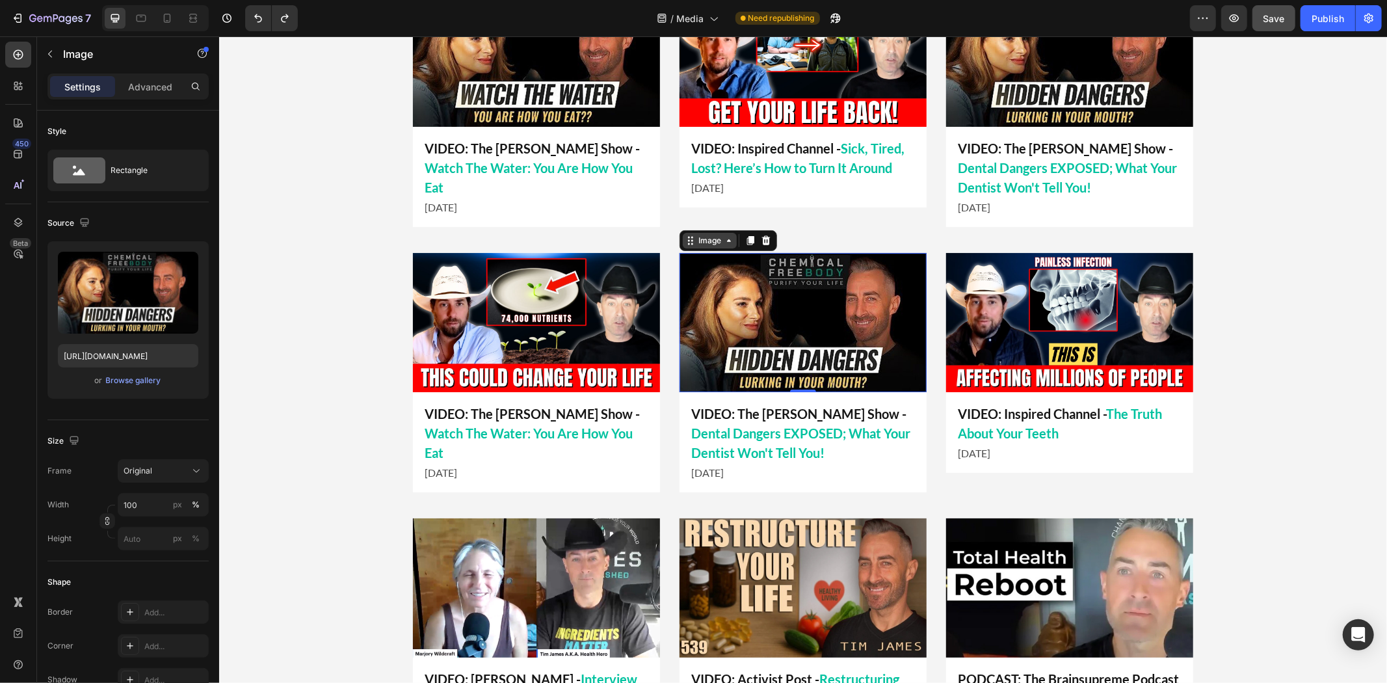
click at [705, 242] on div "Image" at bounding box center [709, 240] width 28 height 12
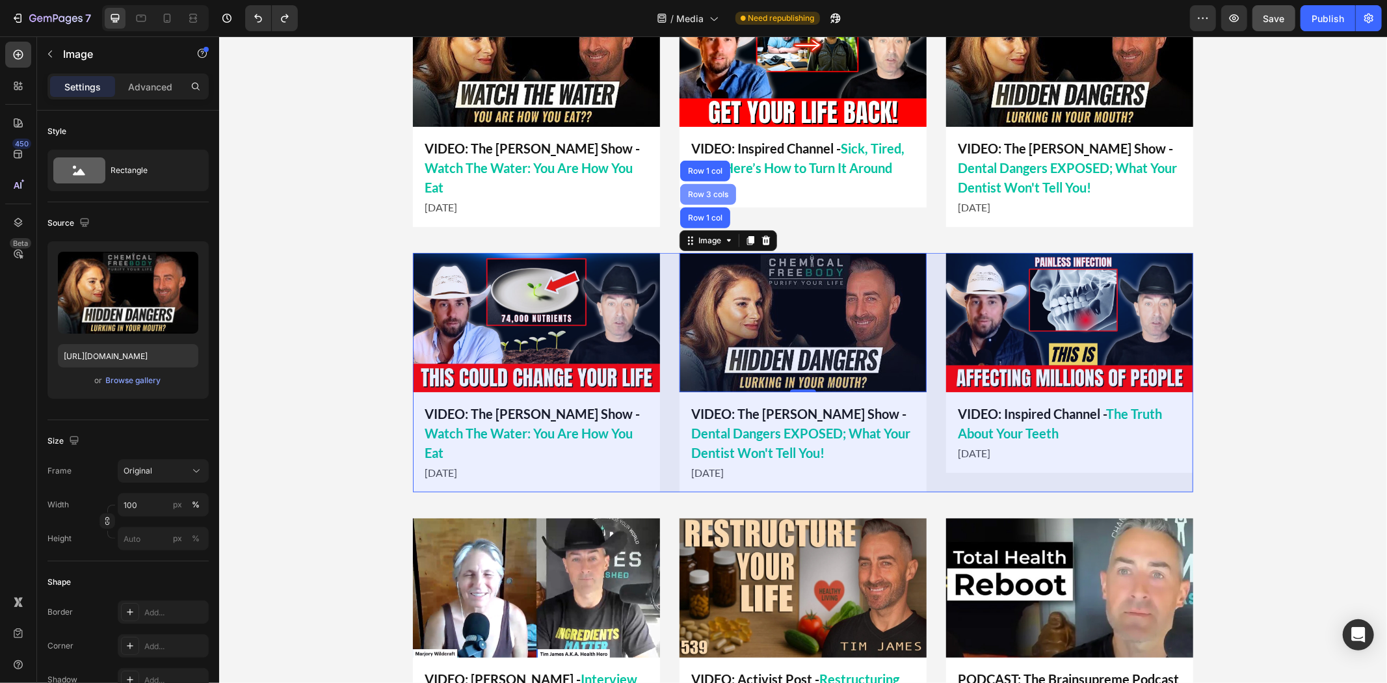
click at [707, 191] on div "Row 3 cols" at bounding box center [707, 194] width 46 height 8
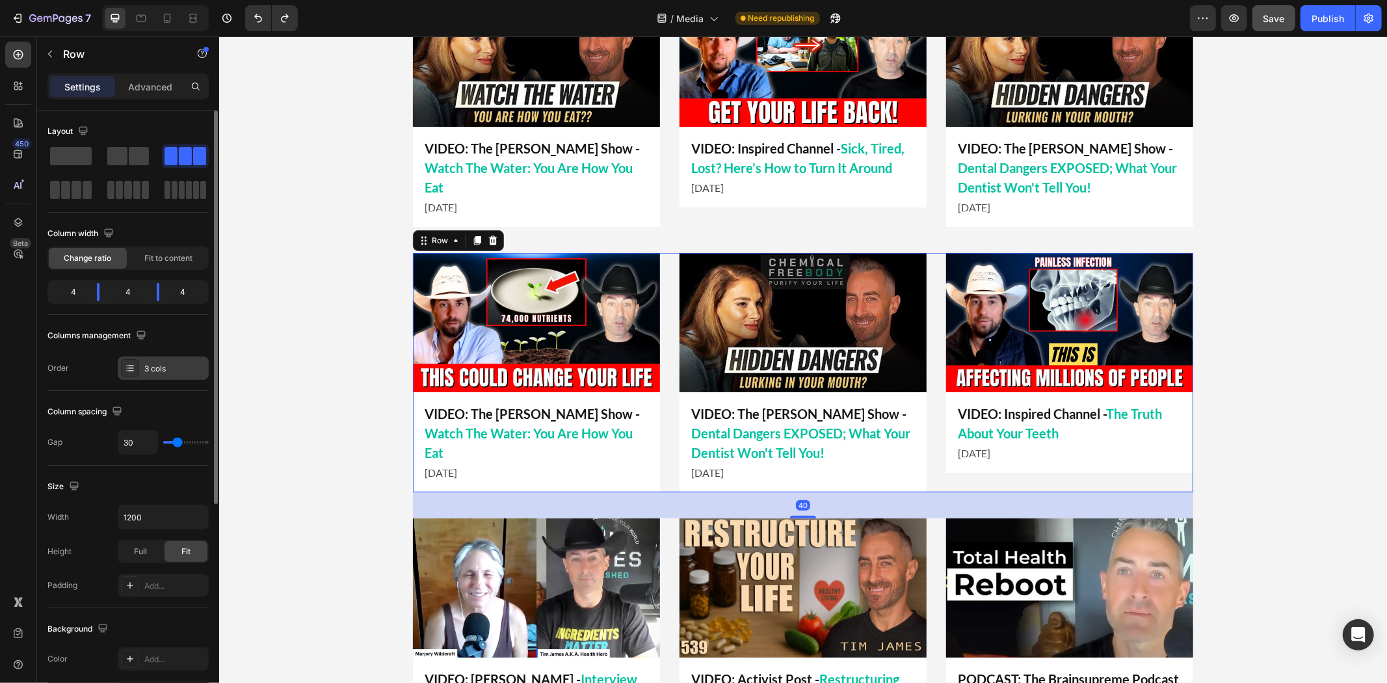
click at [177, 365] on div "3 cols" at bounding box center [174, 369] width 61 height 12
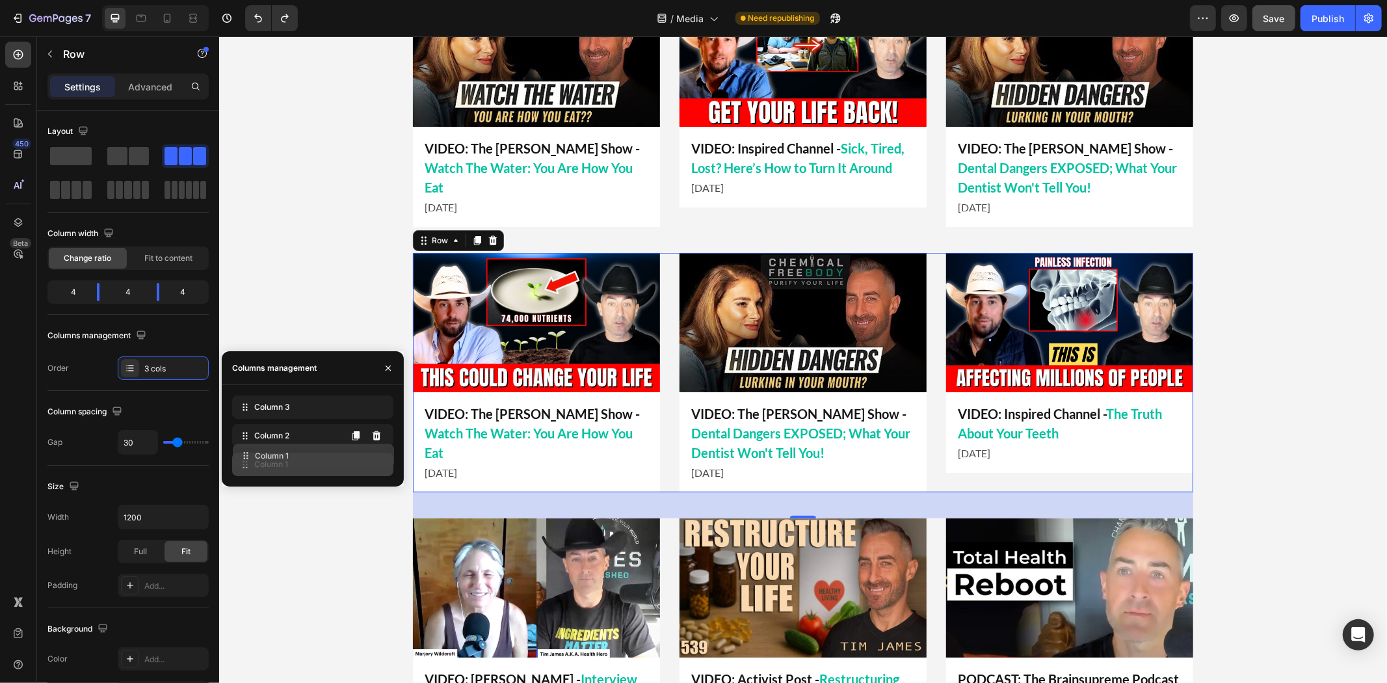
drag, startPoint x: 287, startPoint y: 463, endPoint x: 290, endPoint y: 439, distance: 23.5
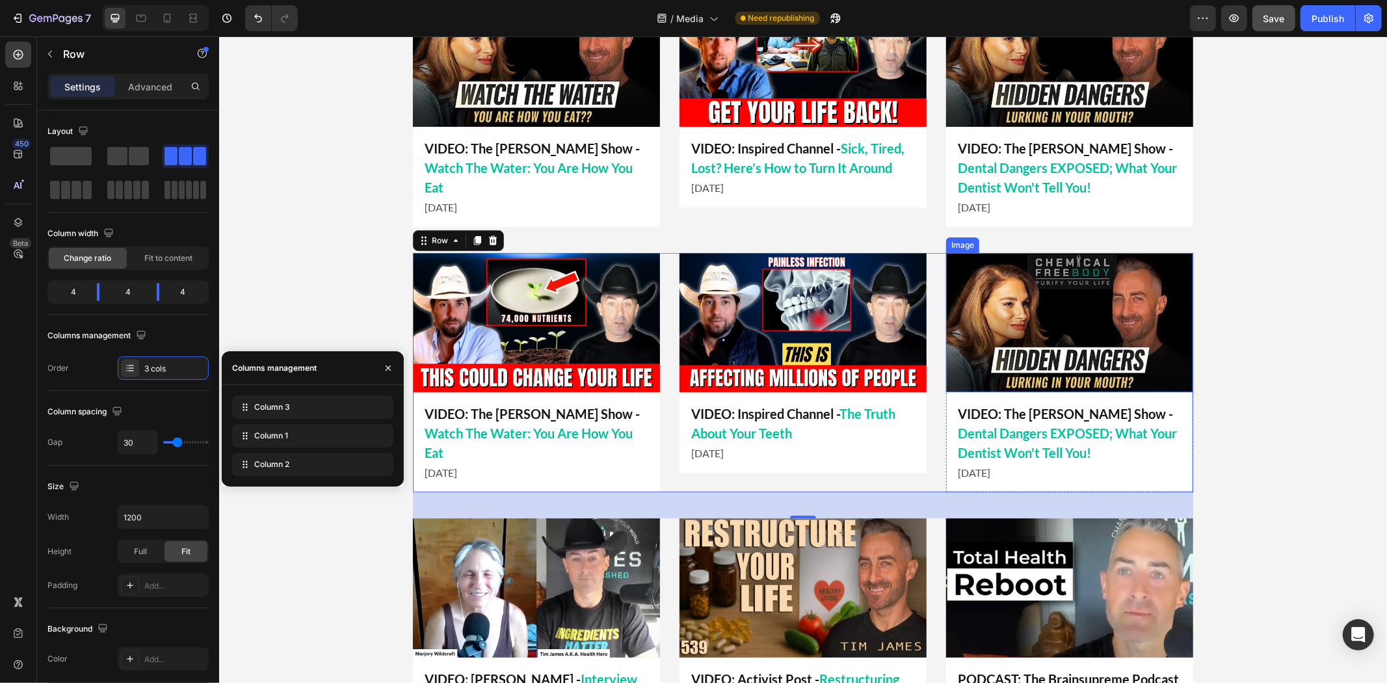
click at [1101, 286] on img at bounding box center [1068, 321] width 247 height 139
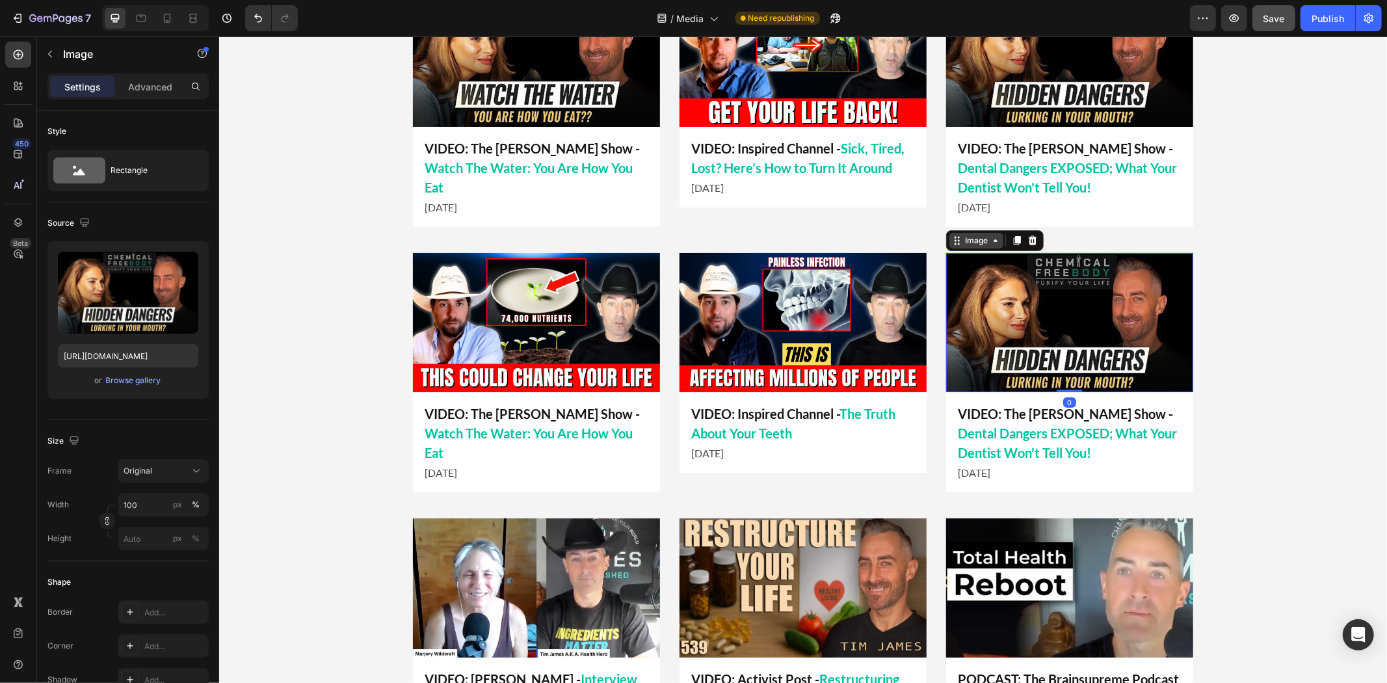
click at [992, 238] on icon at bounding box center [994, 240] width 10 height 10
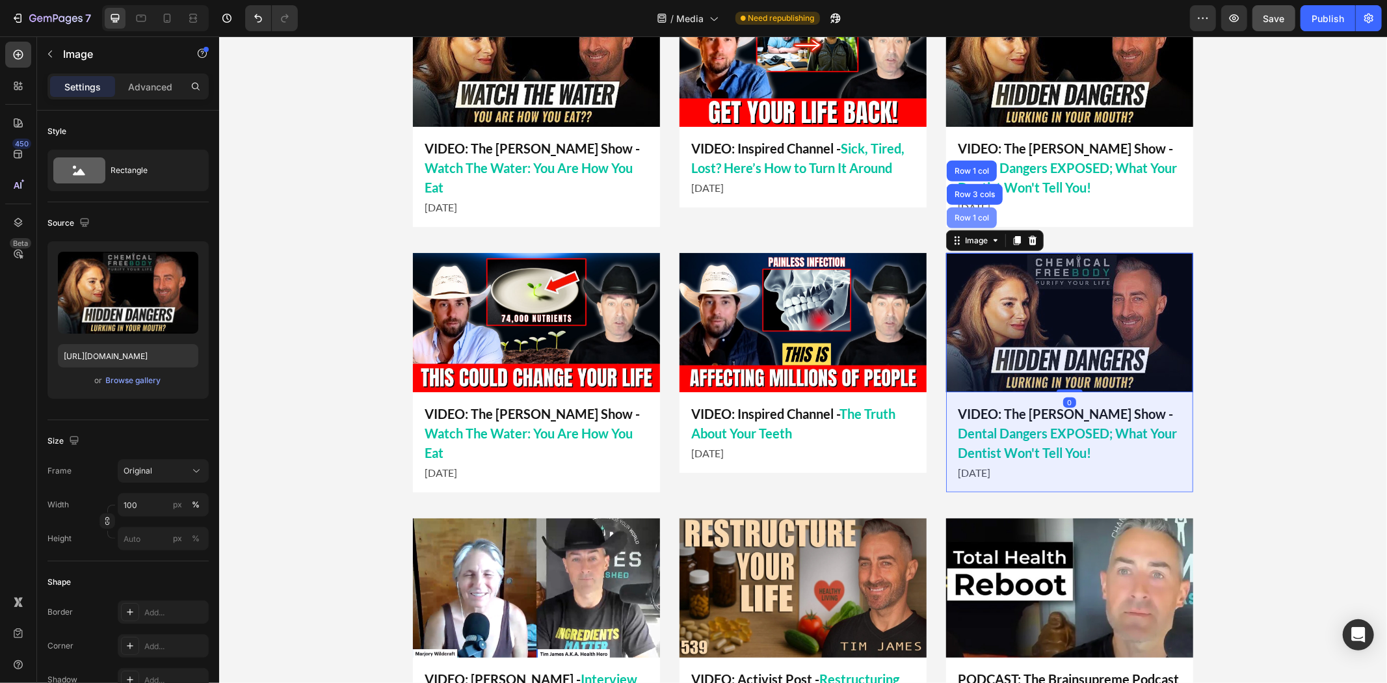
click at [981, 222] on div "Row 1 col" at bounding box center [971, 217] width 50 height 21
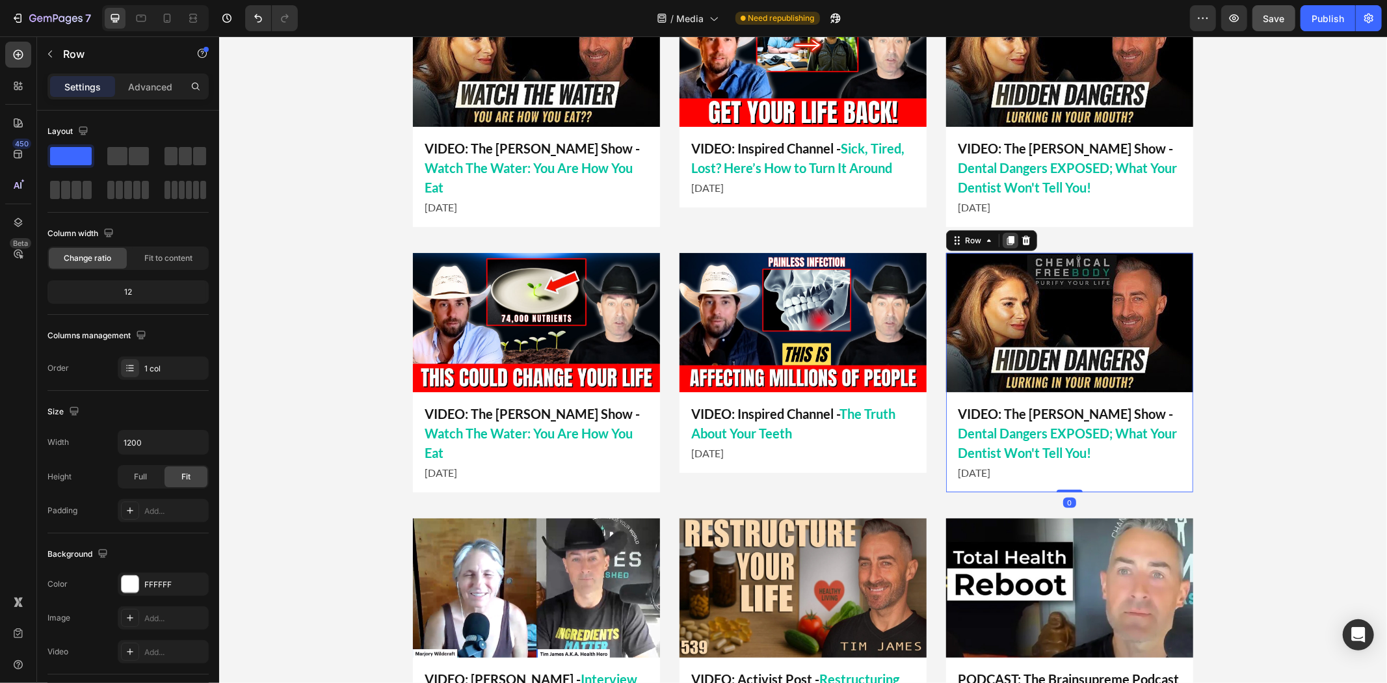
click at [1006, 237] on icon at bounding box center [1009, 239] width 7 height 9
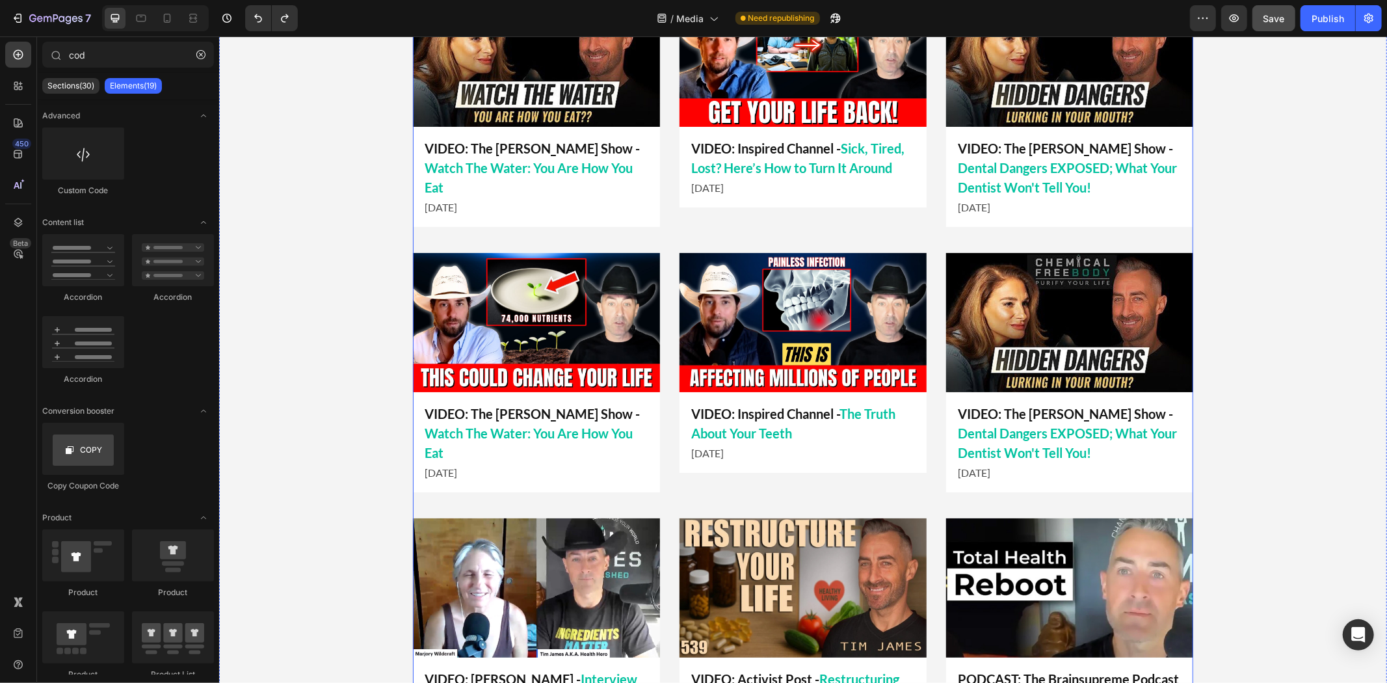
click at [1012, 274] on img at bounding box center [1068, 321] width 247 height 139
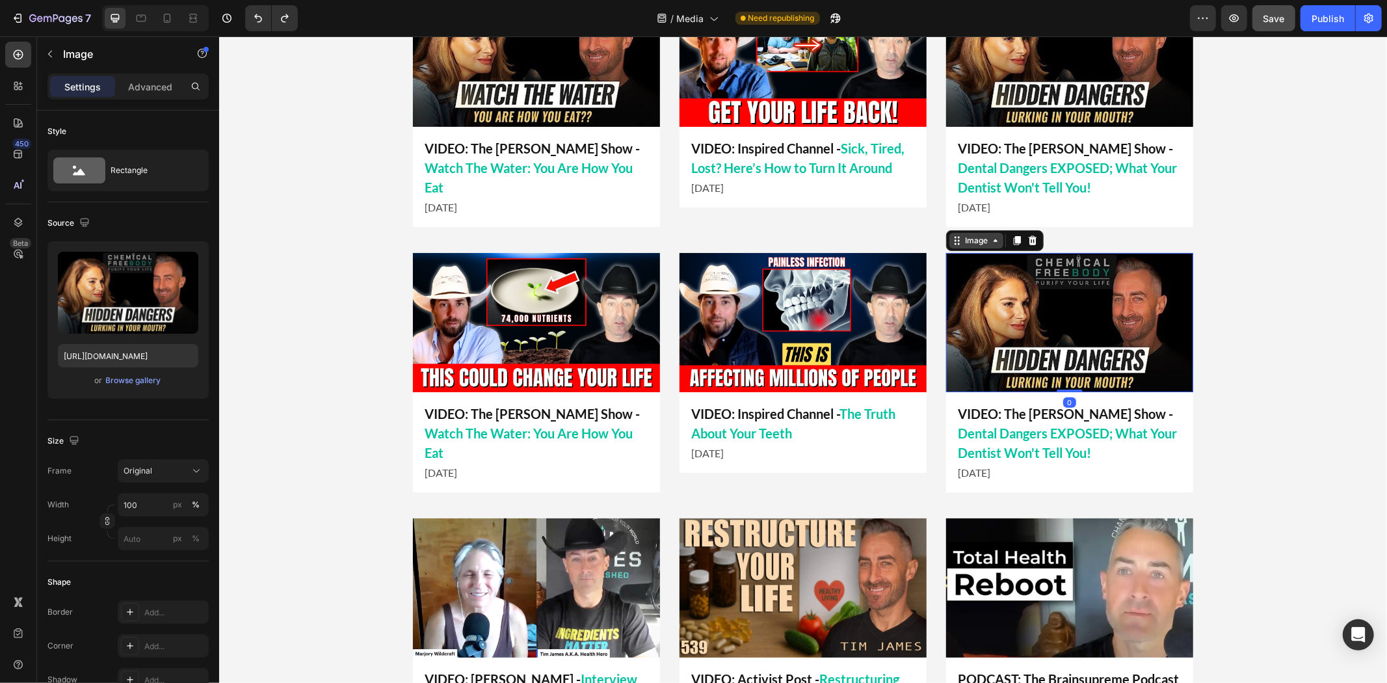
click at [974, 242] on div "Image" at bounding box center [975, 240] width 28 height 12
click at [971, 230] on div "Image Row 1 col Row 3 cols Row 1 col" at bounding box center [994, 239] width 98 height 21
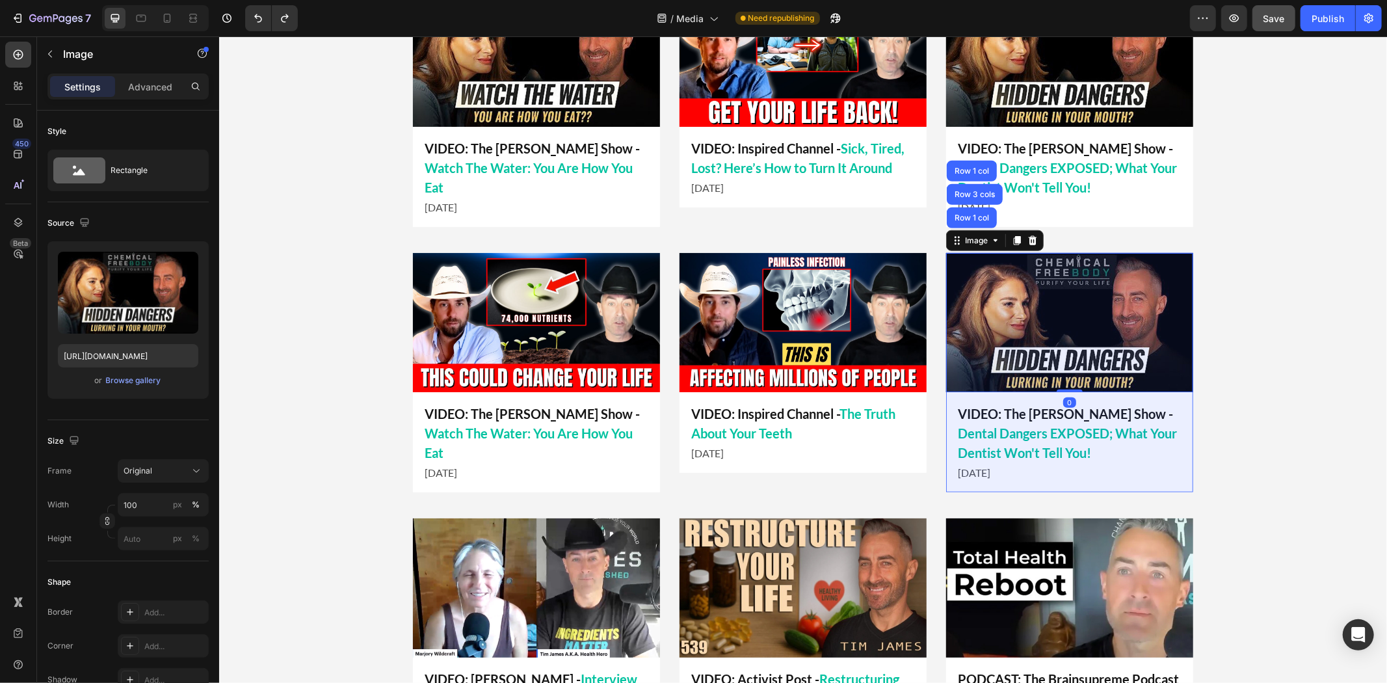
click at [976, 216] on div "Row 1 col" at bounding box center [971, 217] width 40 height 8
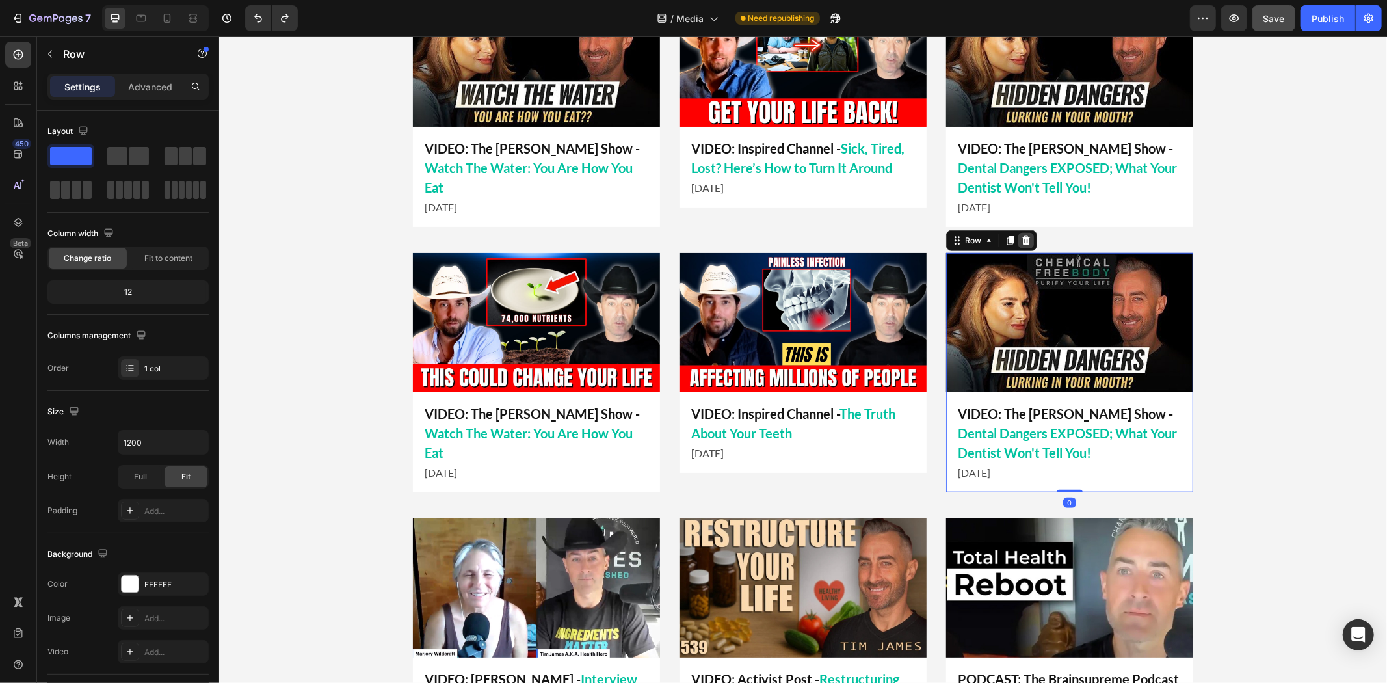
click at [1017, 233] on div at bounding box center [1025, 240] width 16 height 16
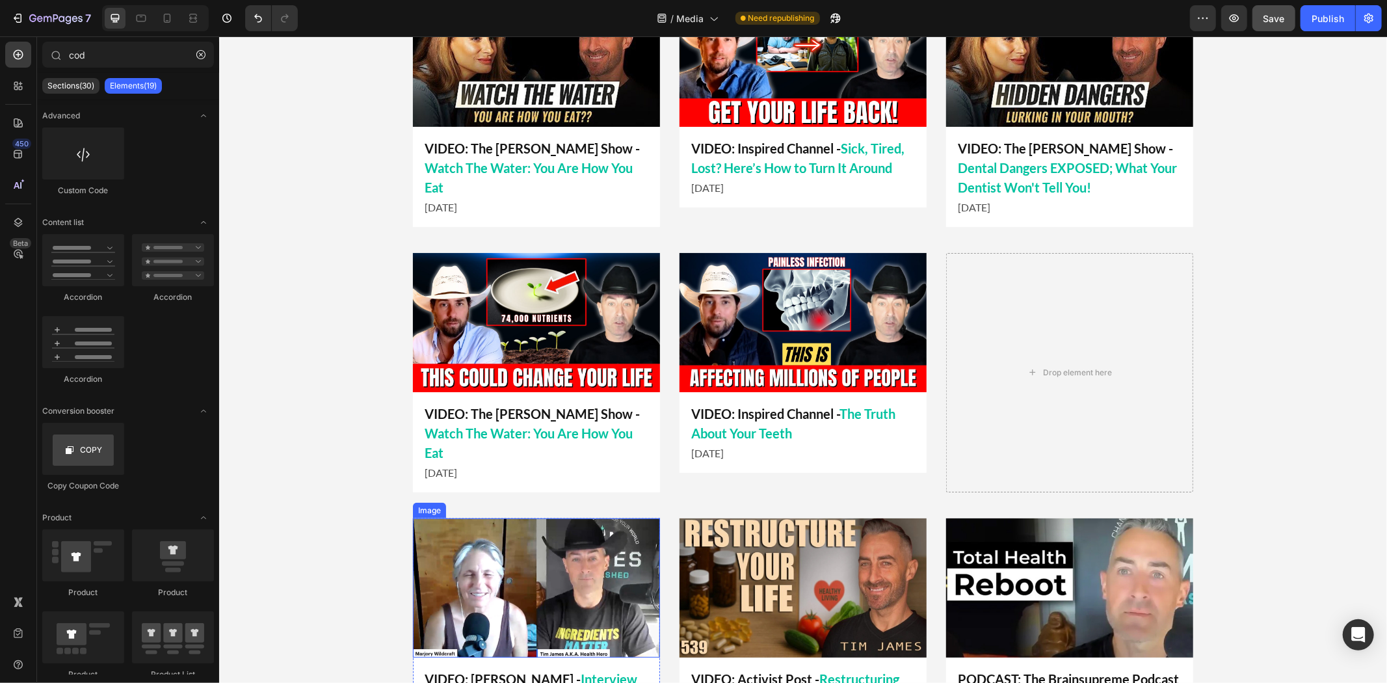
click at [469, 564] on img at bounding box center [535, 586] width 247 height 139
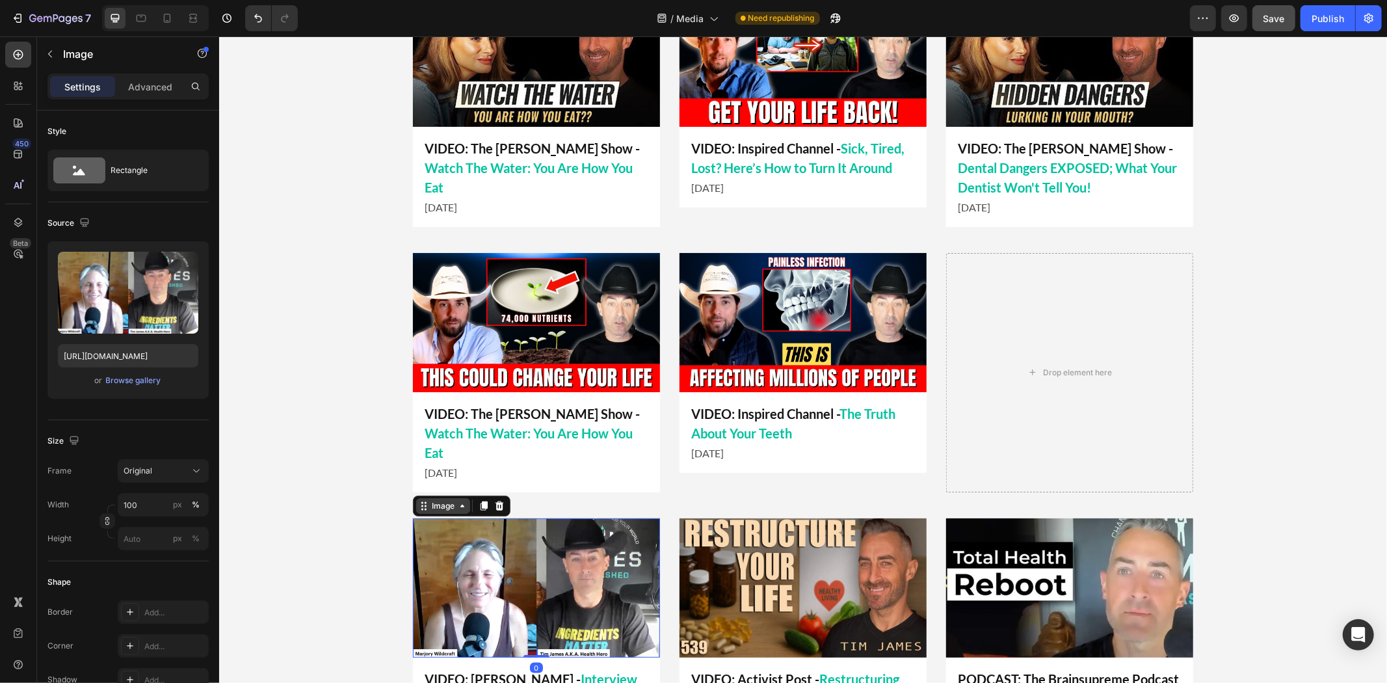
click at [446, 497] on div "Image" at bounding box center [442, 505] width 54 height 16
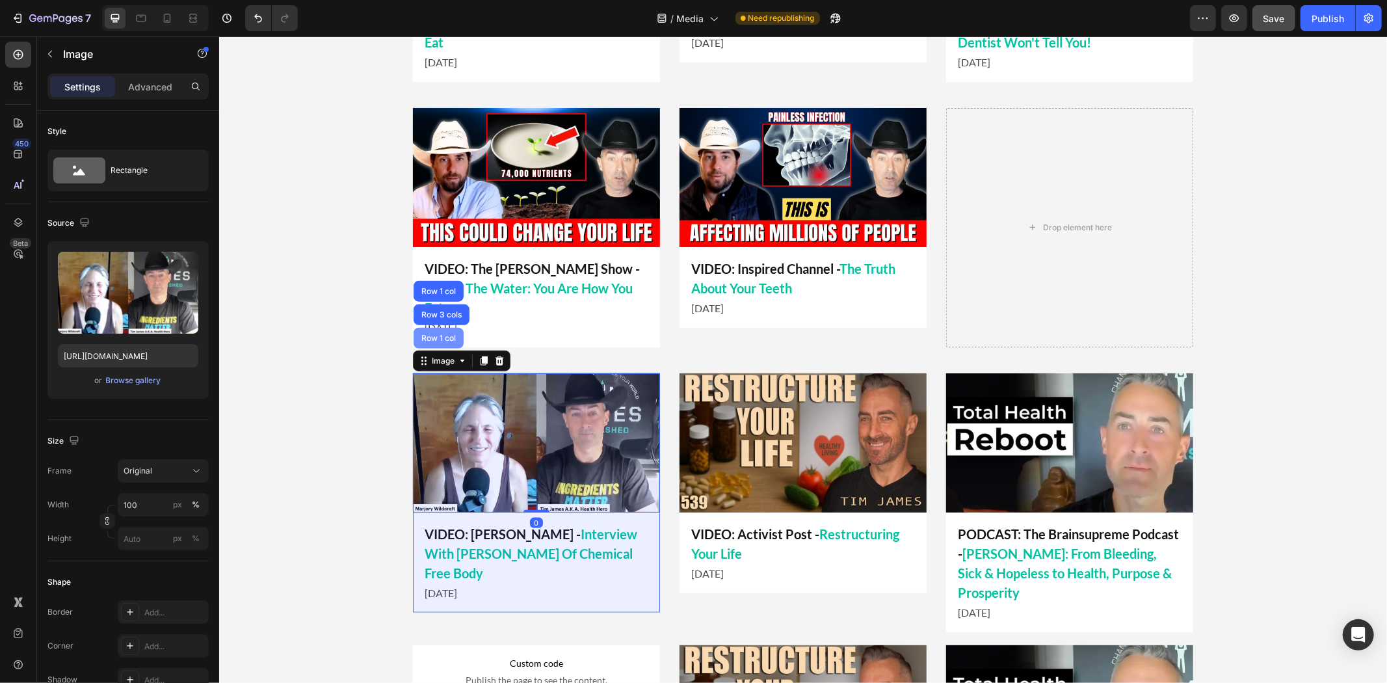
click at [426, 333] on div "Row 1 col" at bounding box center [438, 337] width 40 height 8
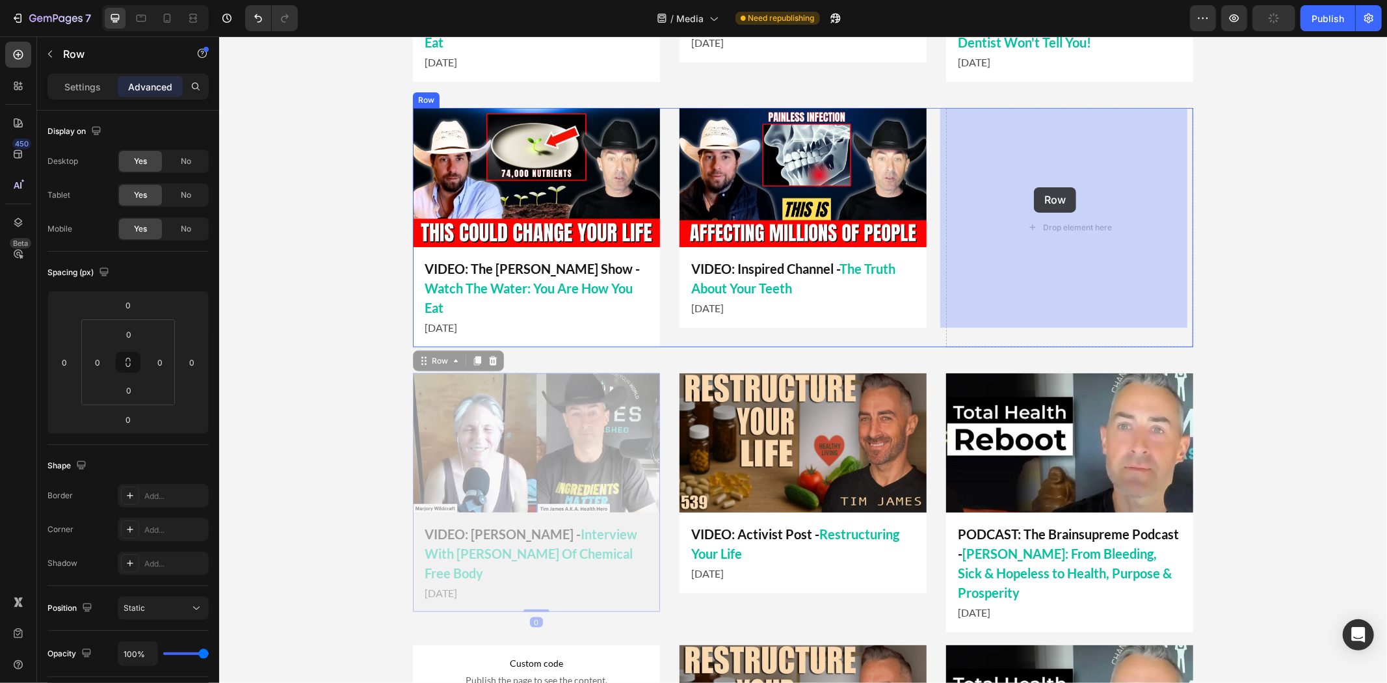
drag, startPoint x: 423, startPoint y: 343, endPoint x: 1033, endPoint y: 187, distance: 629.4
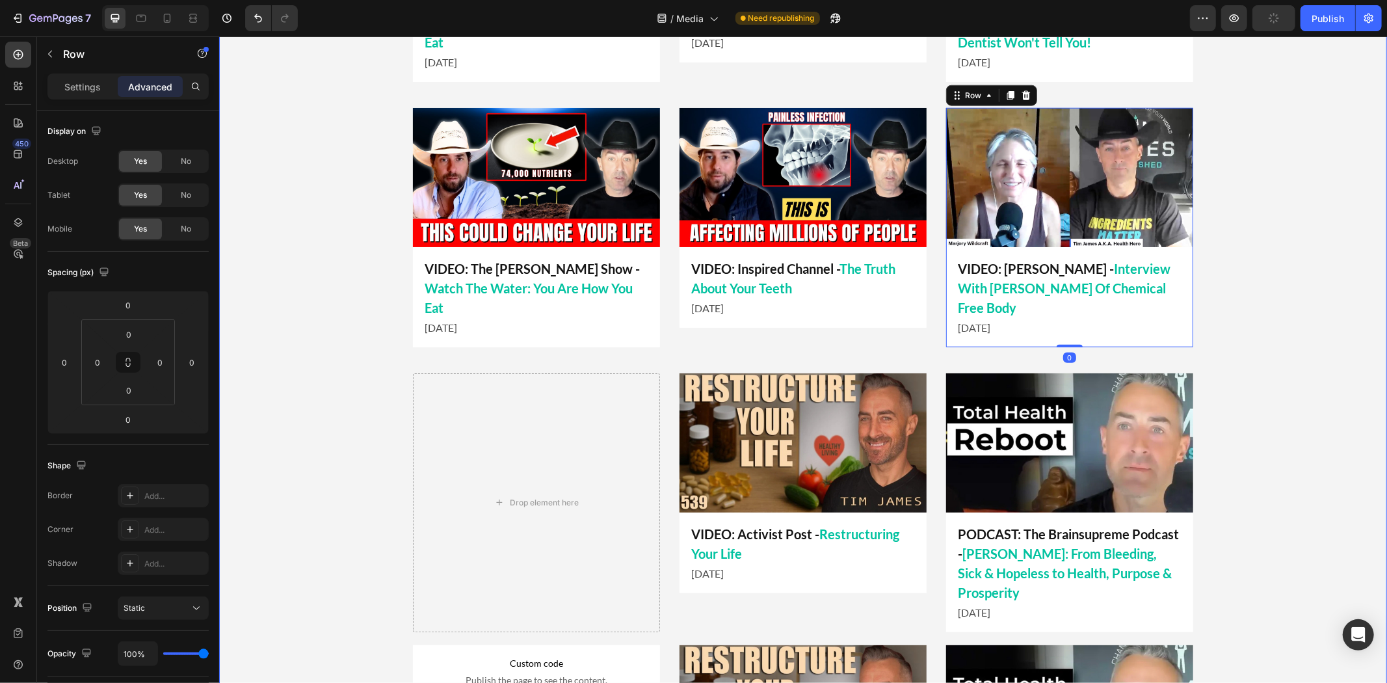
click at [1236, 324] on div "LATEST APPEARANCES Heading Title Line Image VIDEO: Inspired Channel - Sick, Tir…" at bounding box center [801, 346] width 1167 height 1139
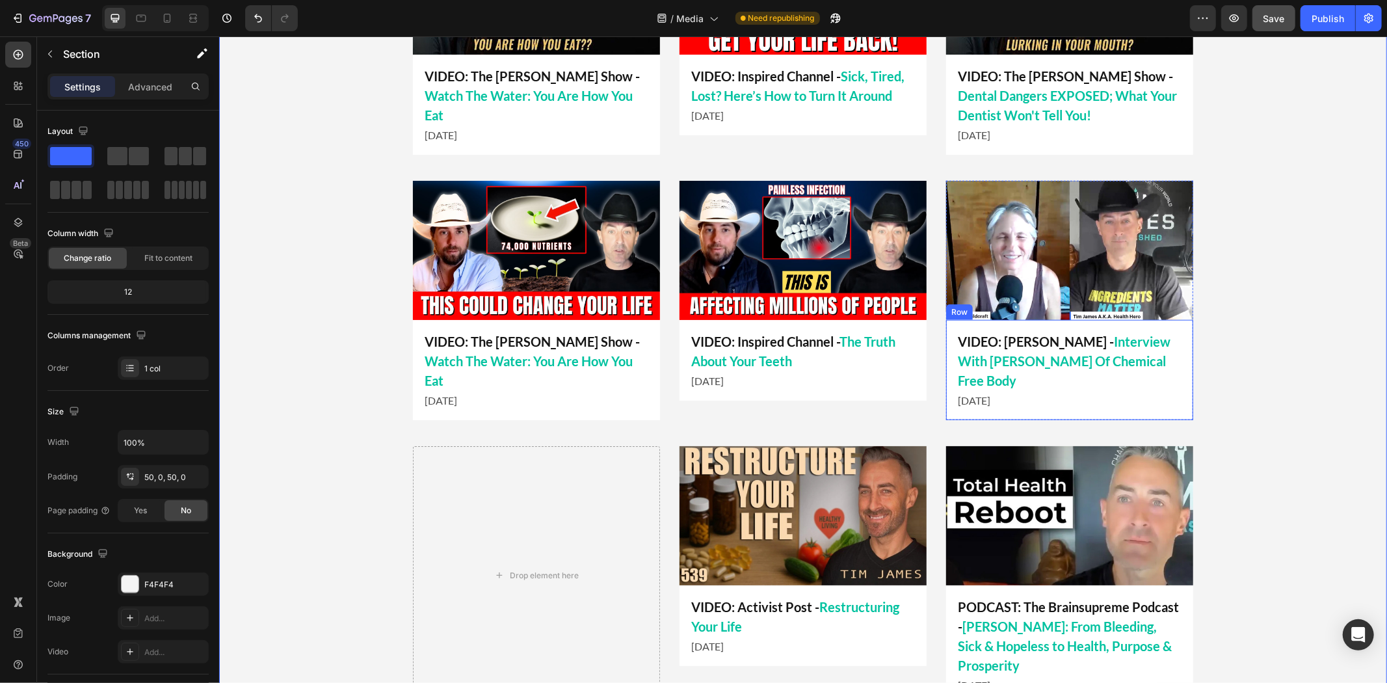
scroll to position [868, 0]
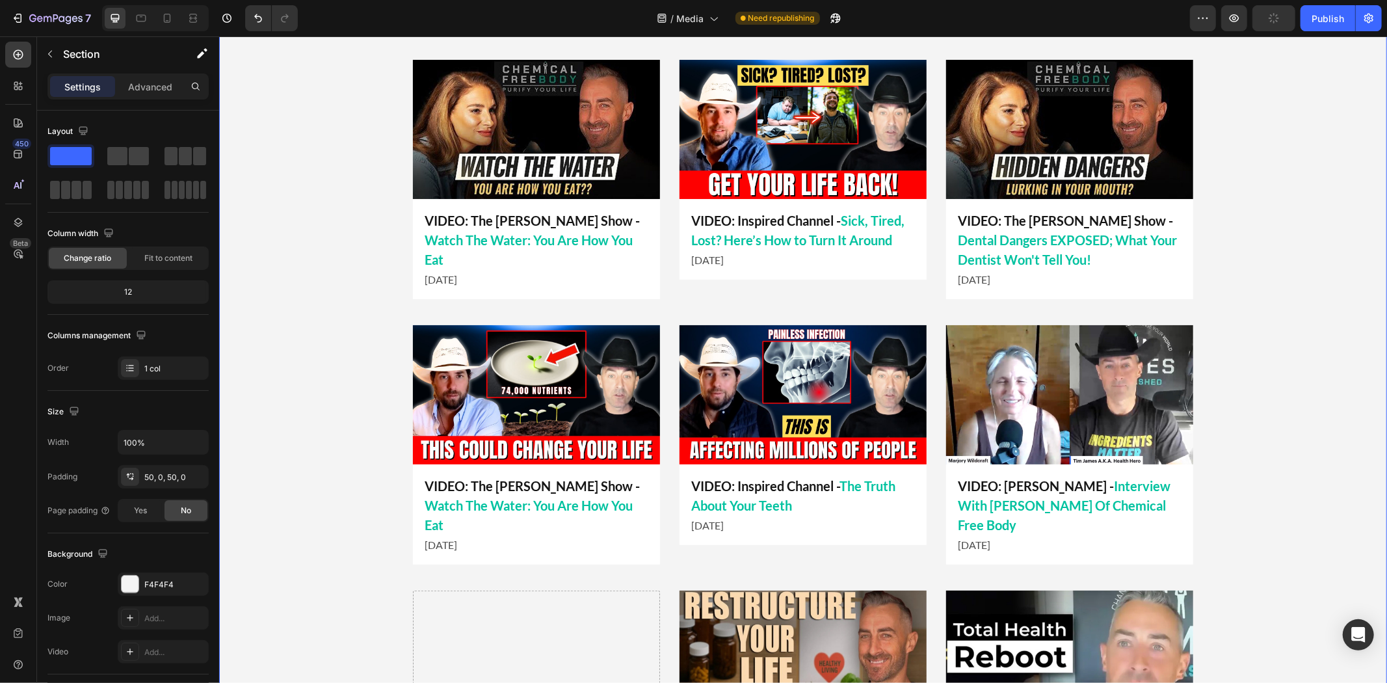
click at [1269, 376] on div "LATEST APPEARANCES Heading Title Line Image VIDEO: Inspired Channel - Sick, Tir…" at bounding box center [801, 563] width 1167 height 1139
click at [1028, 356] on img at bounding box center [1068, 393] width 247 height 139
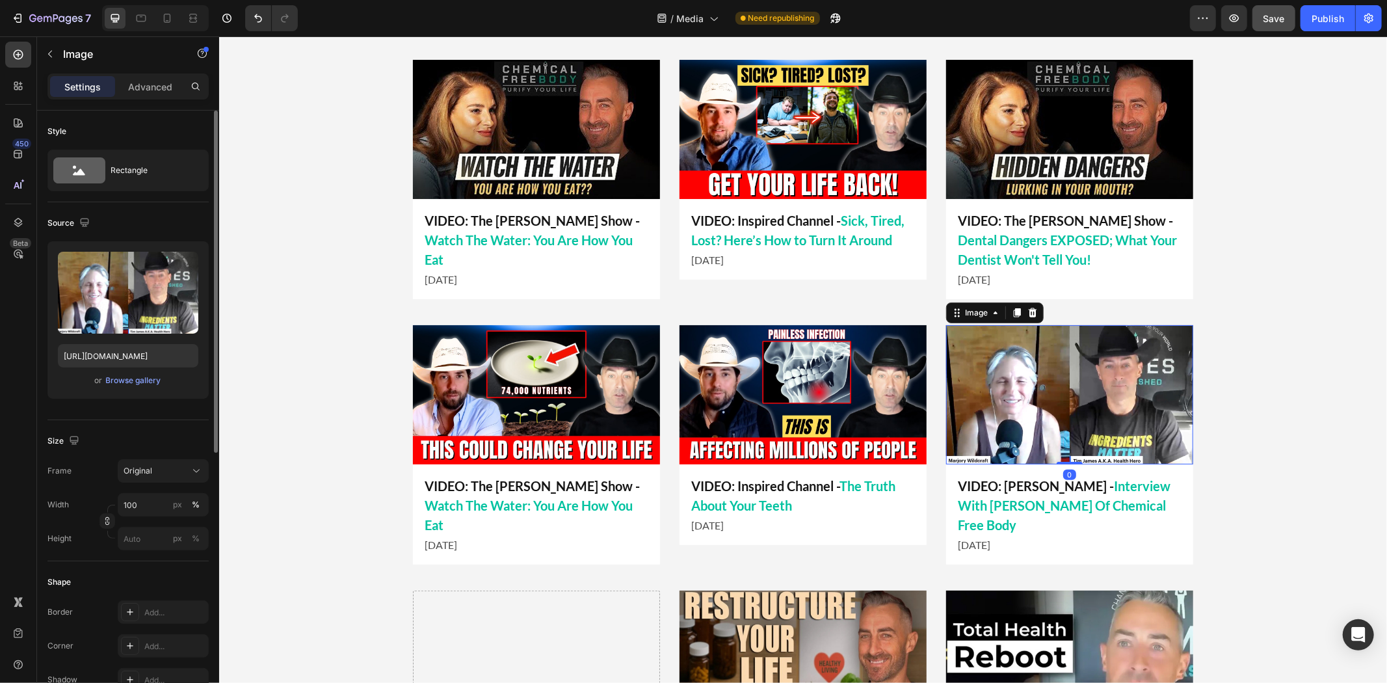
scroll to position [289, 0]
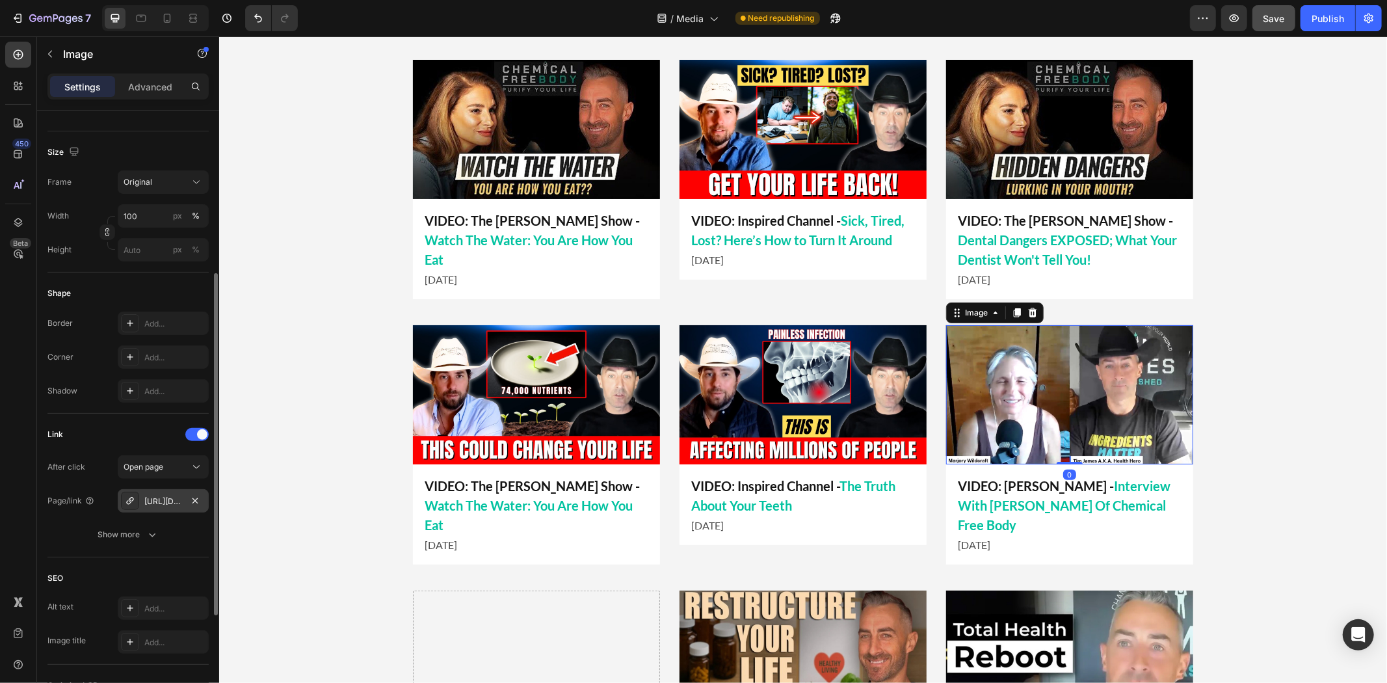
click at [169, 495] on div "[URL][DOMAIN_NAME][PERSON_NAME]" at bounding box center [163, 501] width 38 height 12
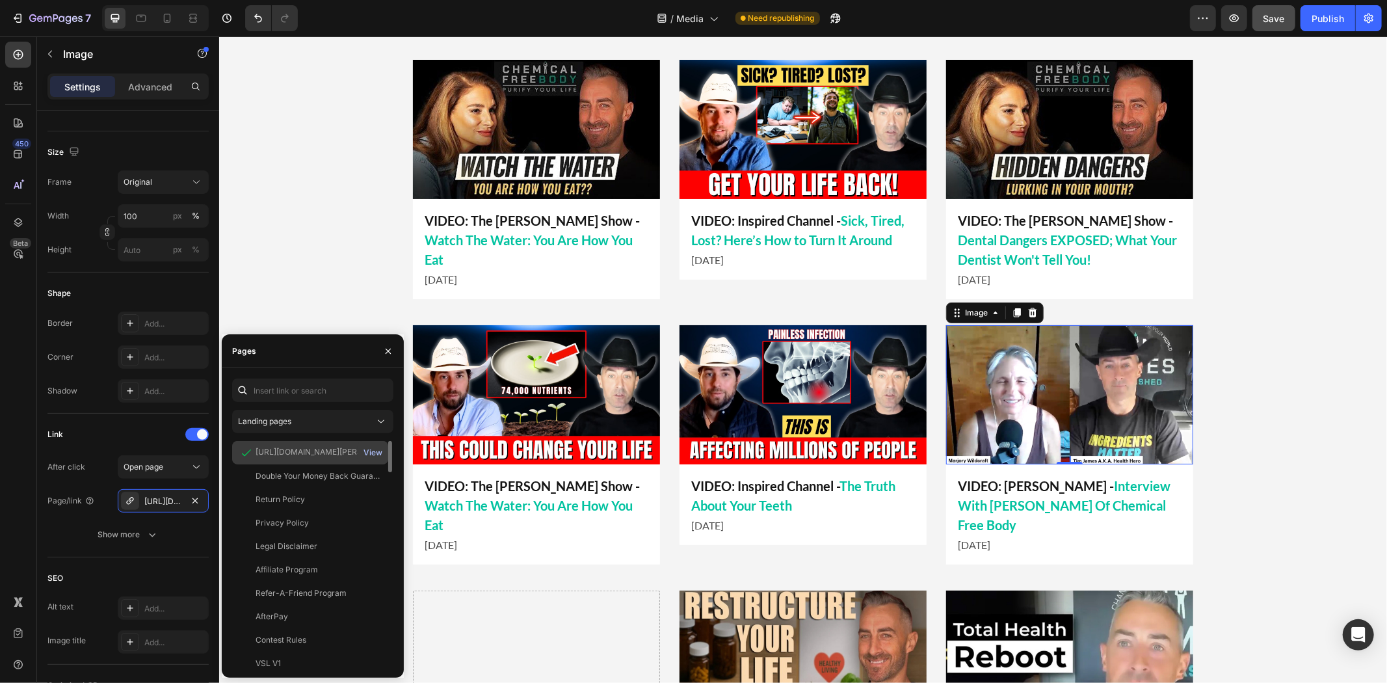
click at [372, 451] on div "View" at bounding box center [372, 453] width 19 height 12
click at [993, 406] on img at bounding box center [1068, 393] width 247 height 139
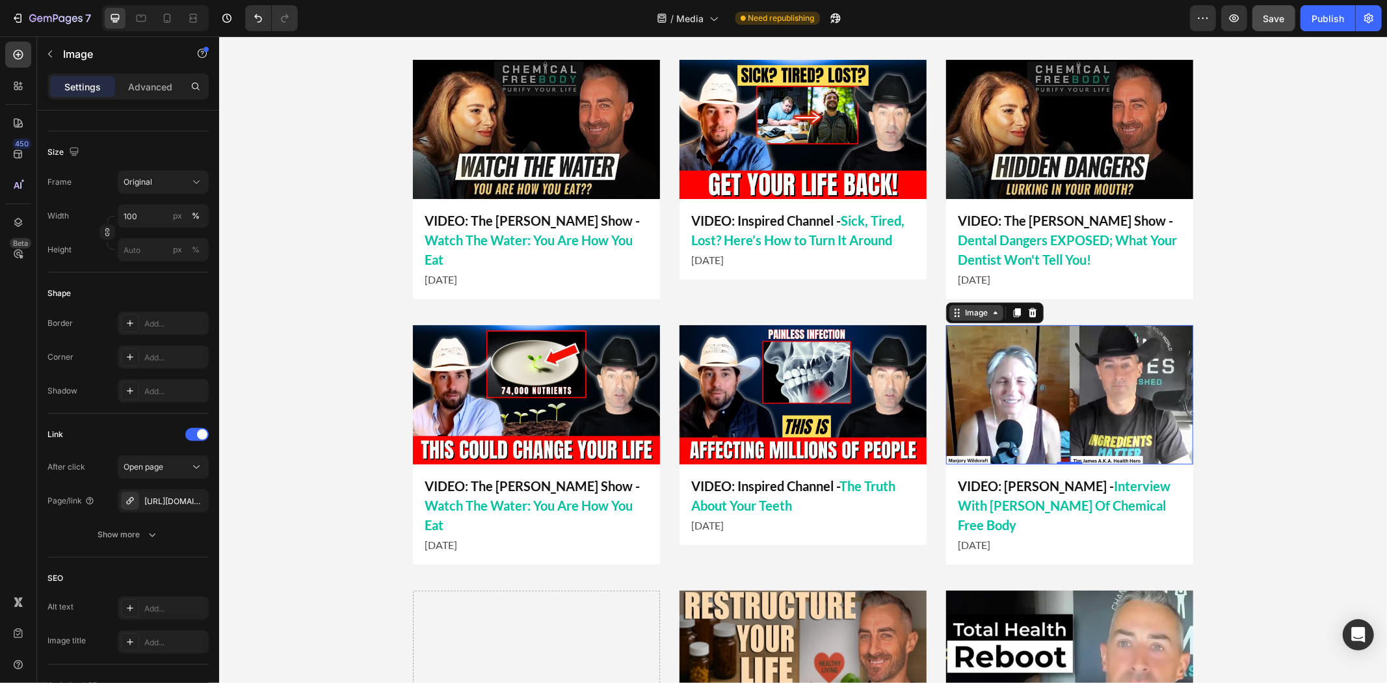
click at [983, 307] on div "Image" at bounding box center [975, 312] width 28 height 12
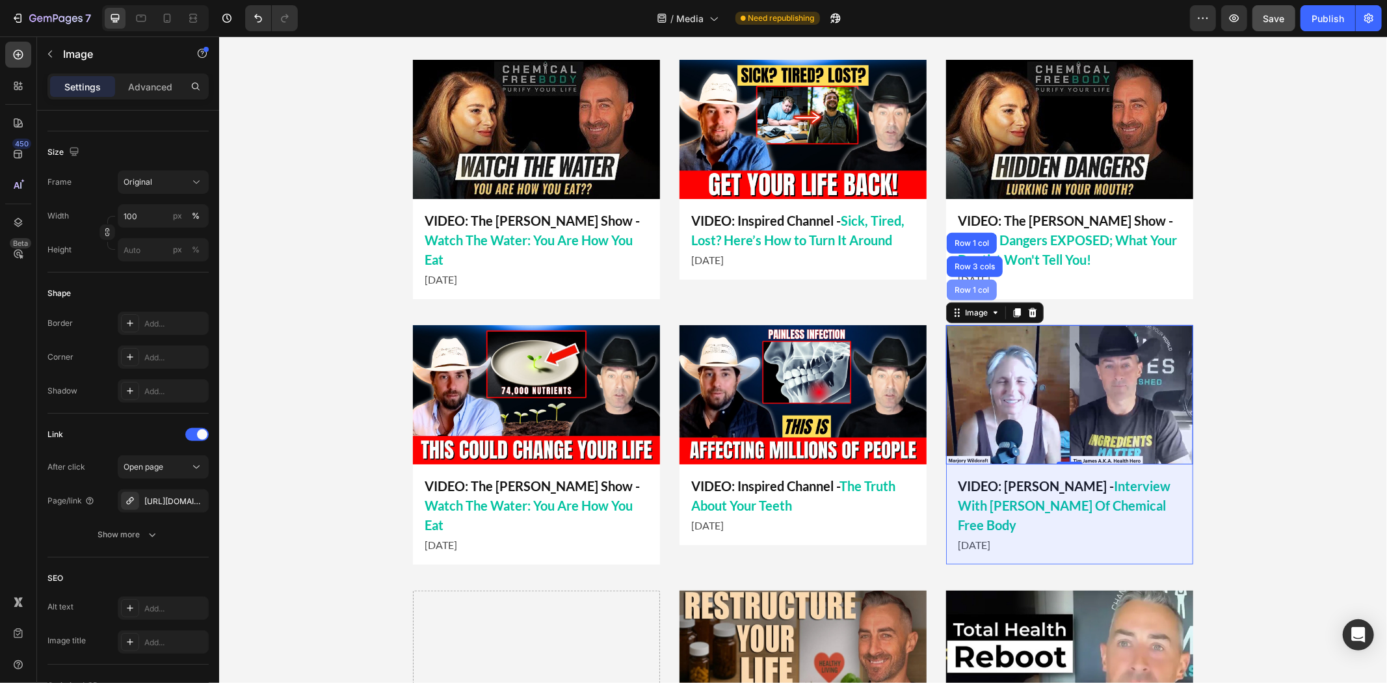
click at [970, 282] on div "Row 1 col" at bounding box center [971, 289] width 50 height 21
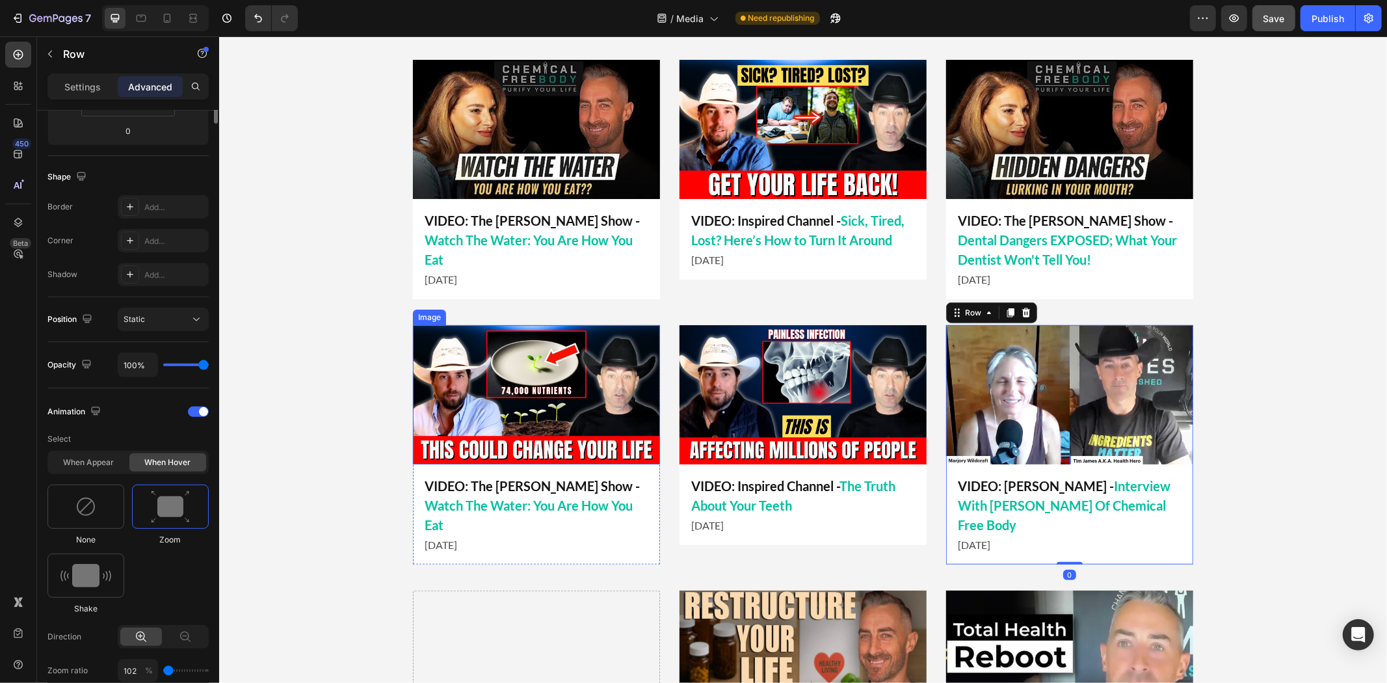
scroll to position [0, 0]
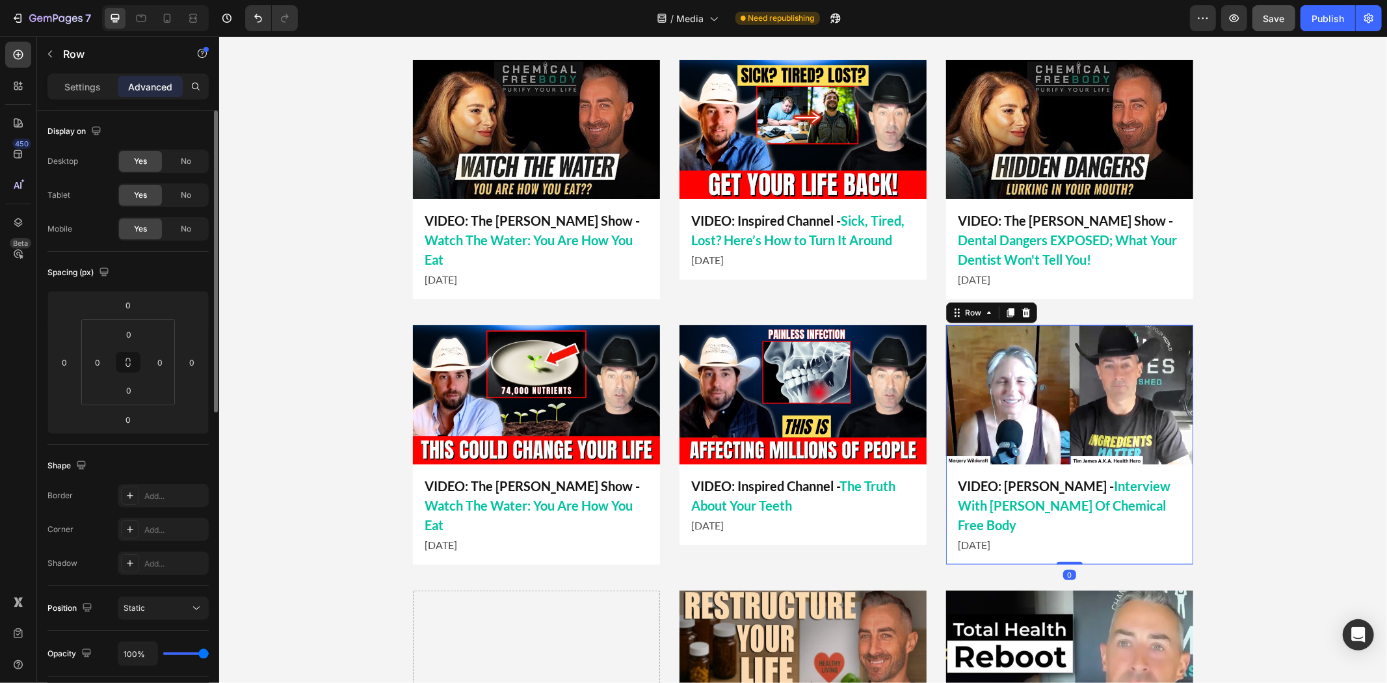
click at [970, 300] on div "LATEST APPEARANCES Heading Title Line Image VIDEO: Inspired Channel - Sick, Tir…" at bounding box center [802, 563] width 780 height 1139
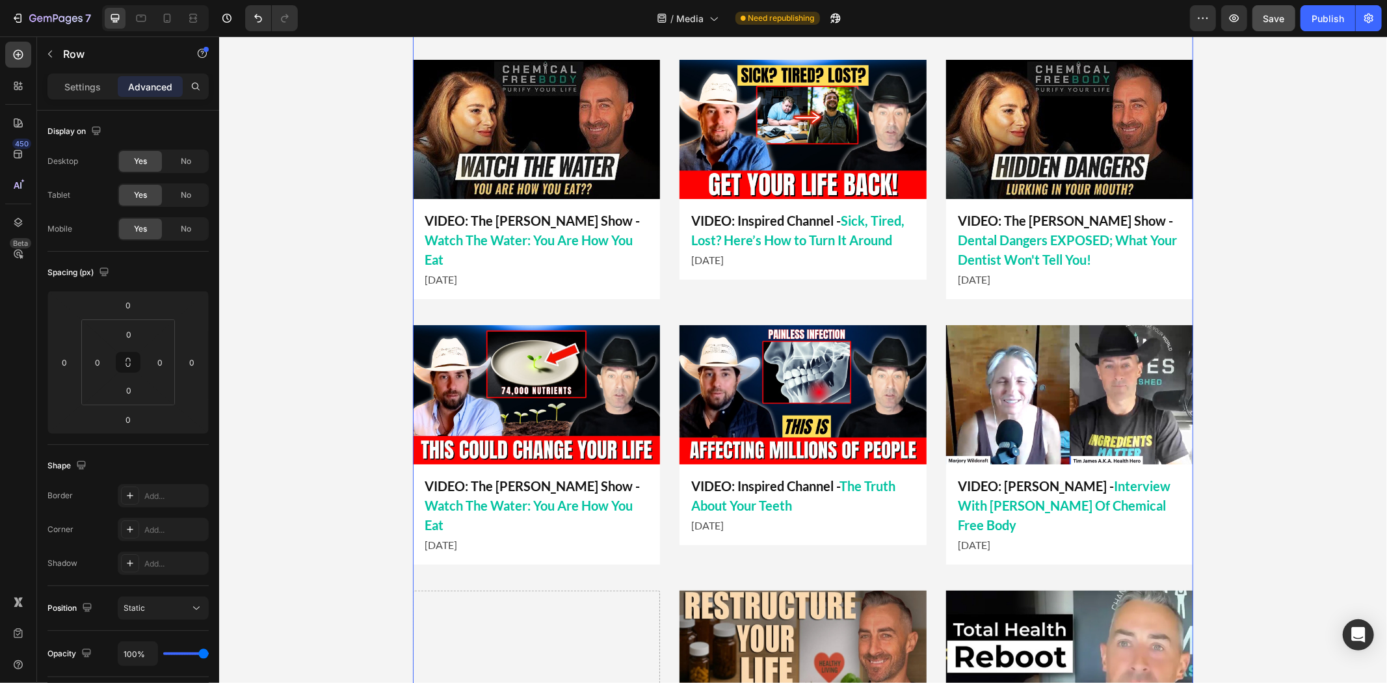
click at [959, 348] on img at bounding box center [1068, 393] width 247 height 139
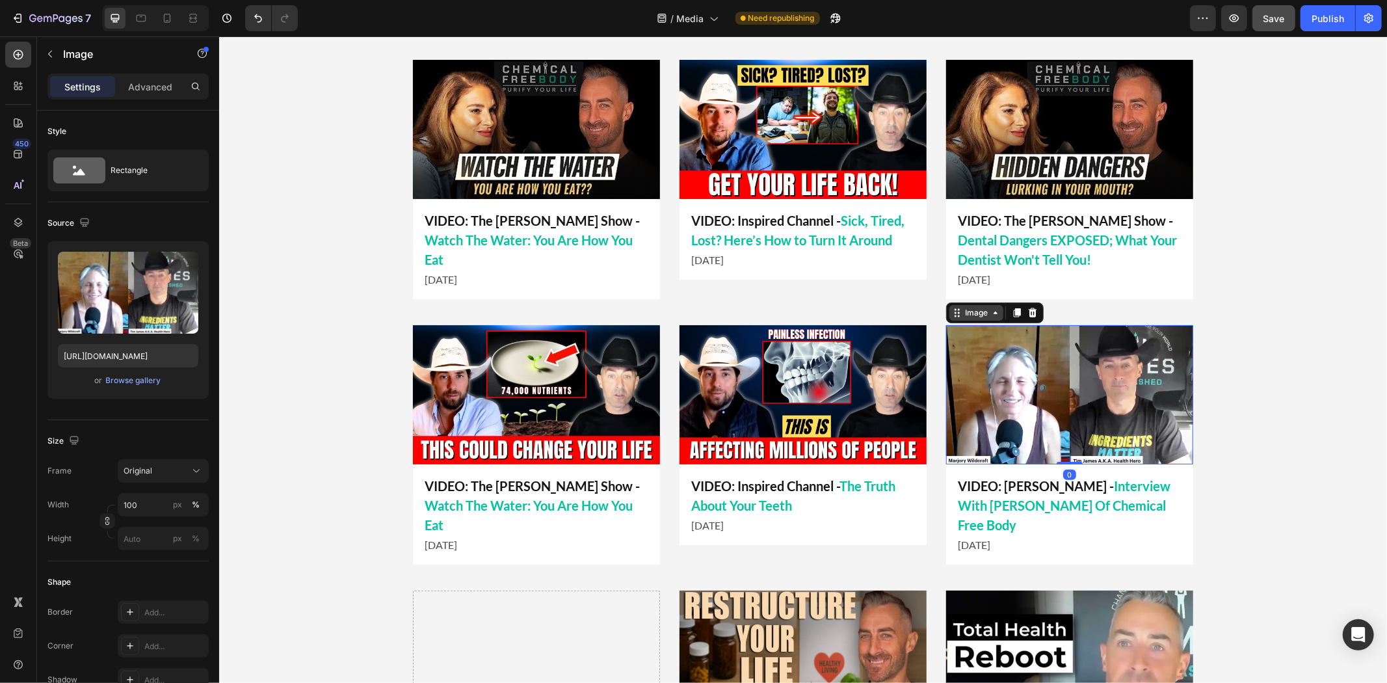
click at [973, 312] on div "Image" at bounding box center [975, 312] width 28 height 12
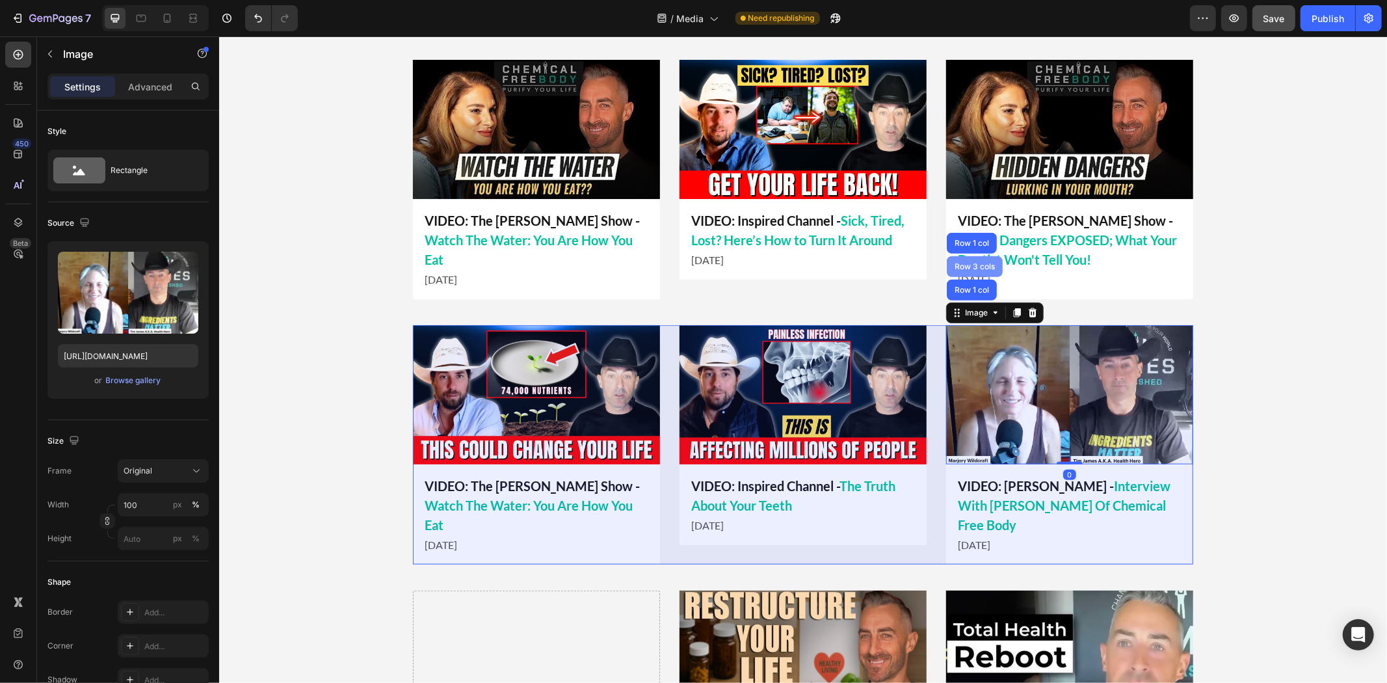
click at [974, 264] on div "Row 3 cols" at bounding box center [974, 266] width 46 height 8
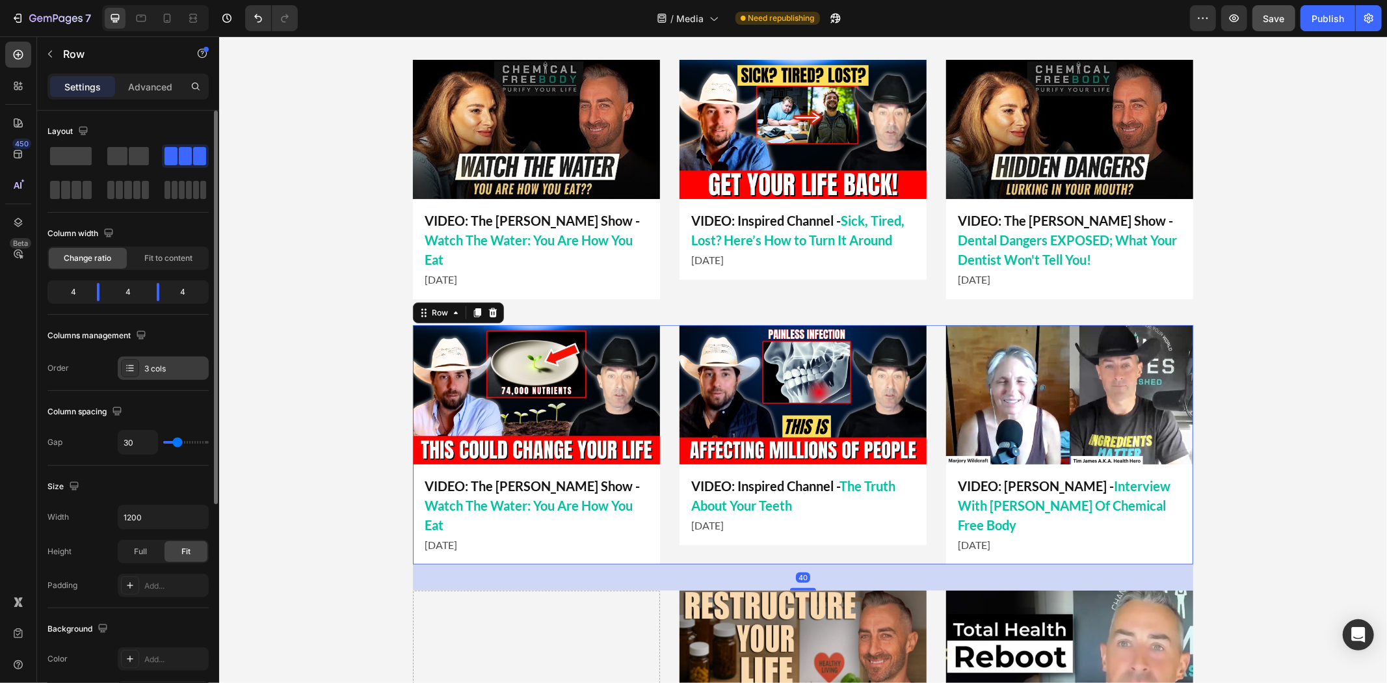
click at [163, 369] on div "3 cols" at bounding box center [174, 369] width 61 height 12
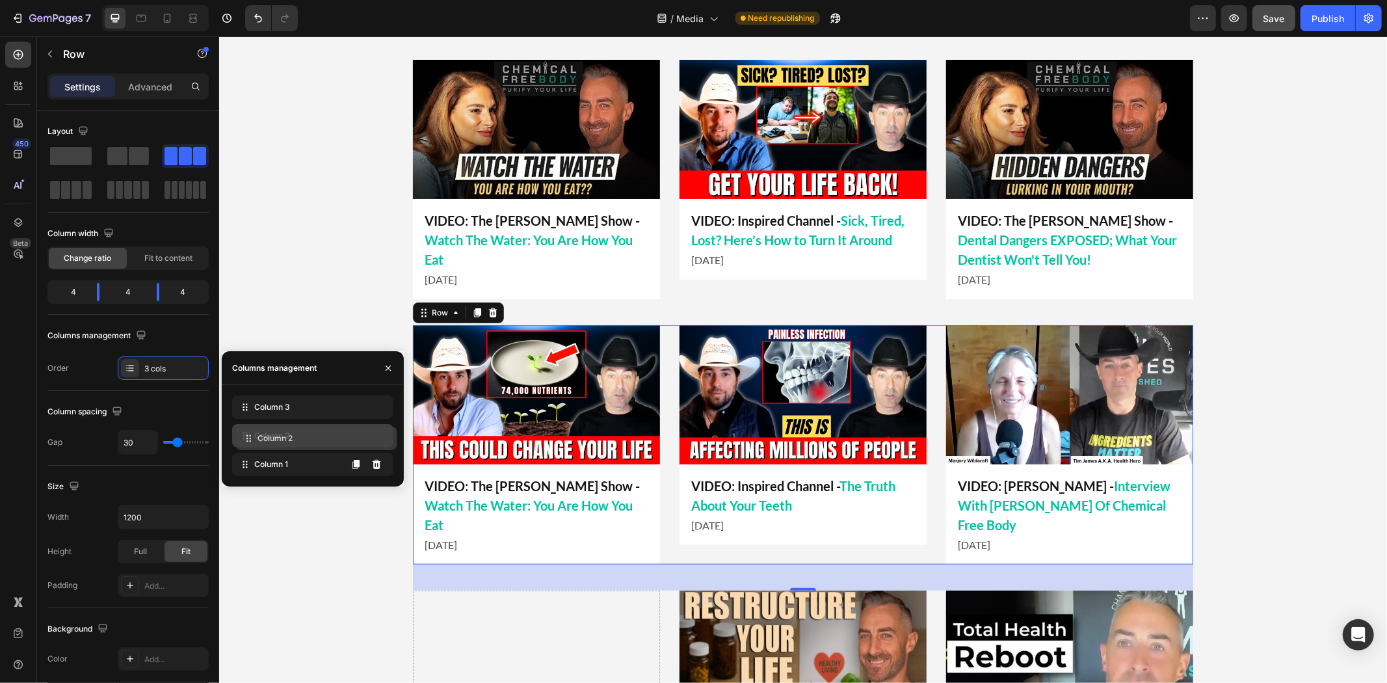
drag, startPoint x: 306, startPoint y: 465, endPoint x: 309, endPoint y: 439, distance: 26.2
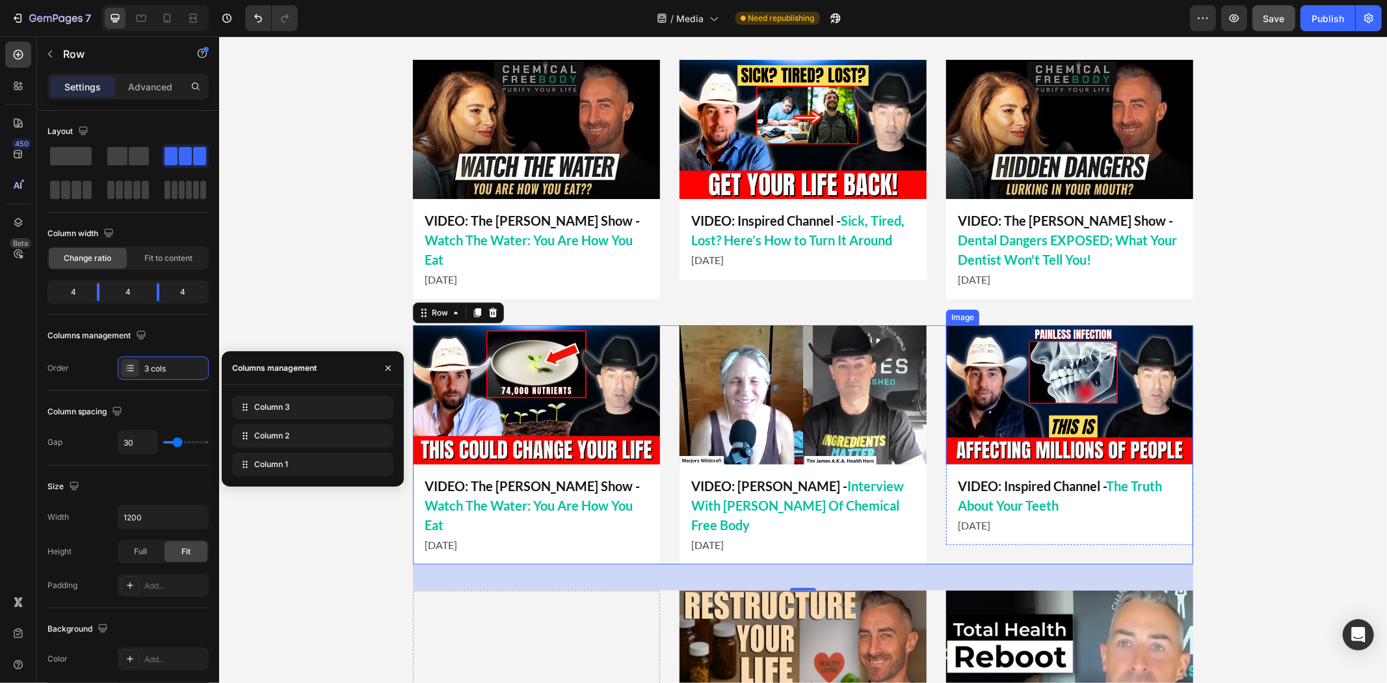
click at [1218, 309] on div "LATEST APPEARANCES Heading Title Line Image VIDEO: Inspired Channel - Sick, Tir…" at bounding box center [801, 563] width 1167 height 1139
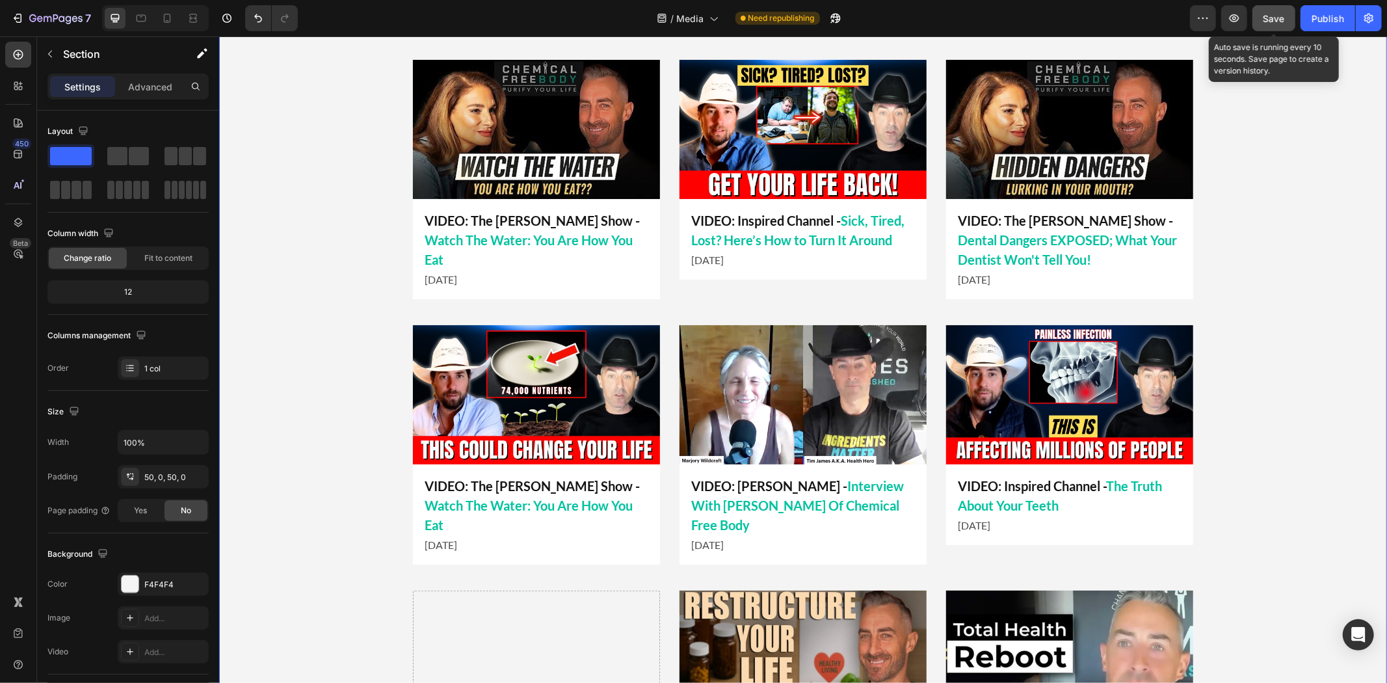
click at [1263, 21] on span "Save" at bounding box center [1273, 18] width 21 height 11
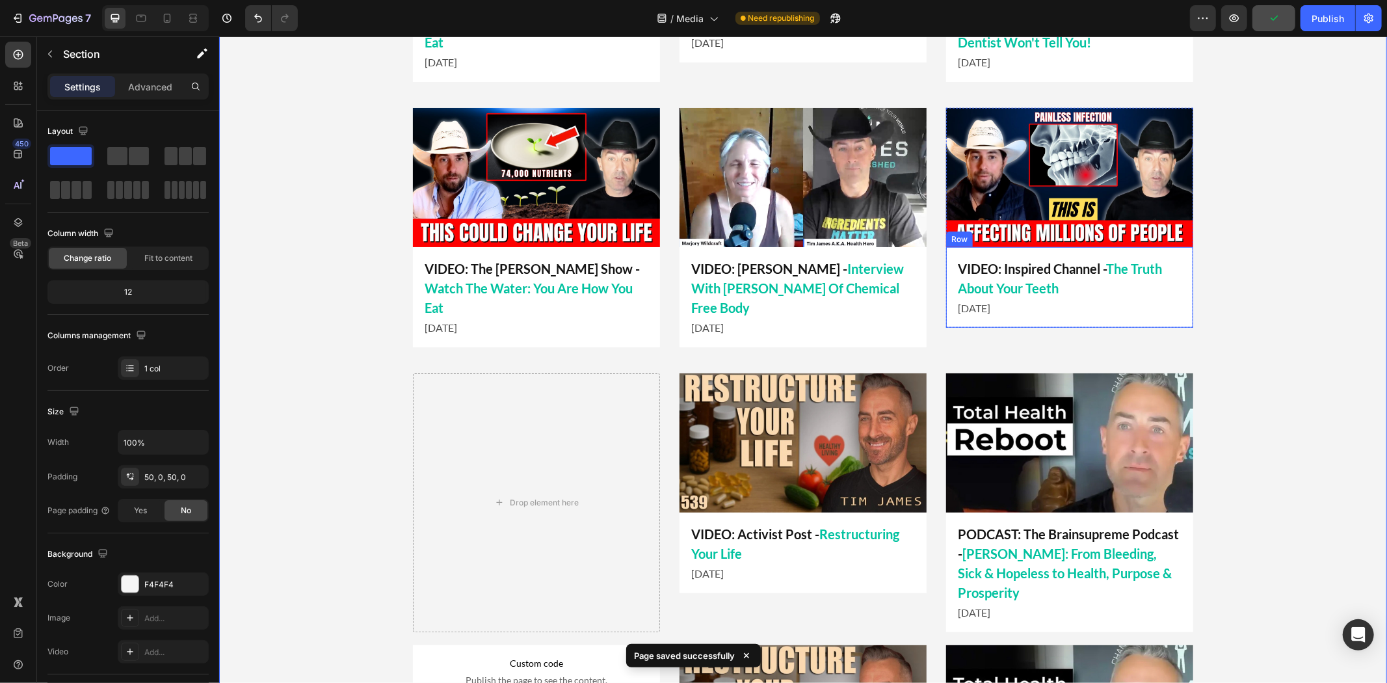
scroll to position [1230, 0]
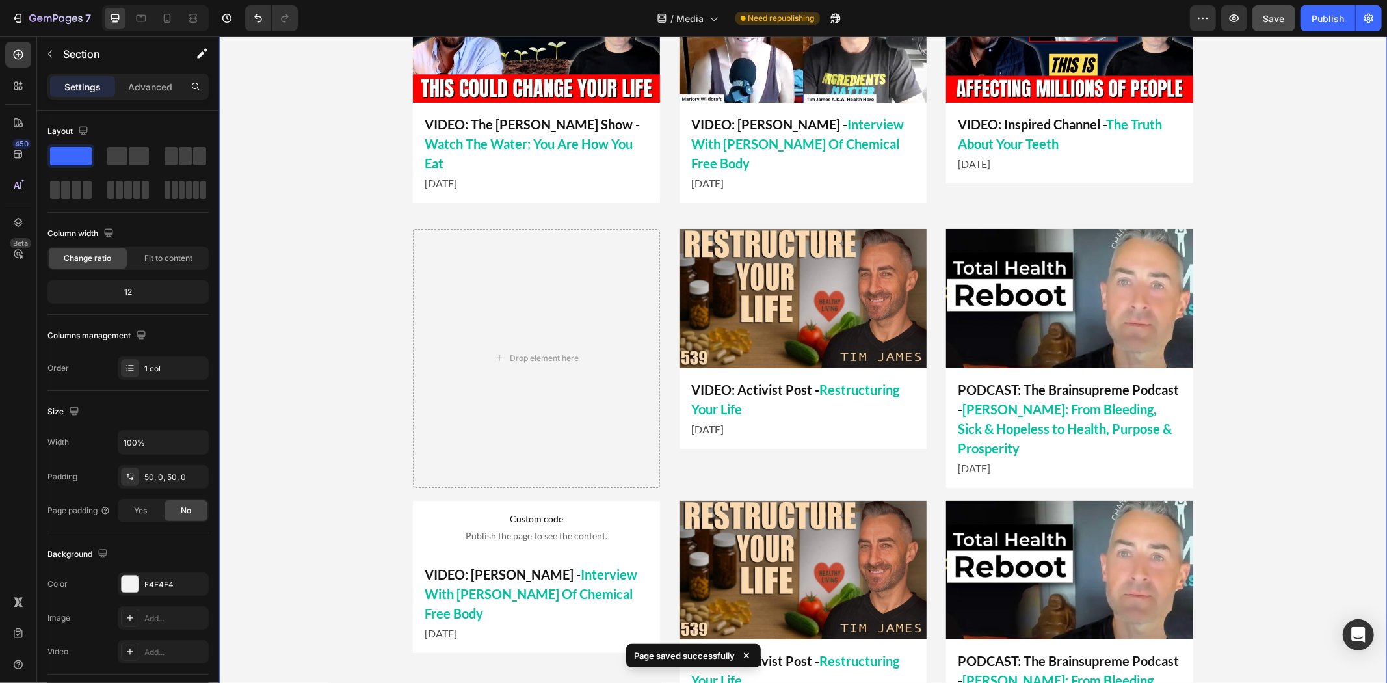
click at [1272, 283] on div "LATEST APPEARANCES Heading Title Line Image VIDEO: Inspired Channel - Sick, Tir…" at bounding box center [801, 202] width 1167 height 1139
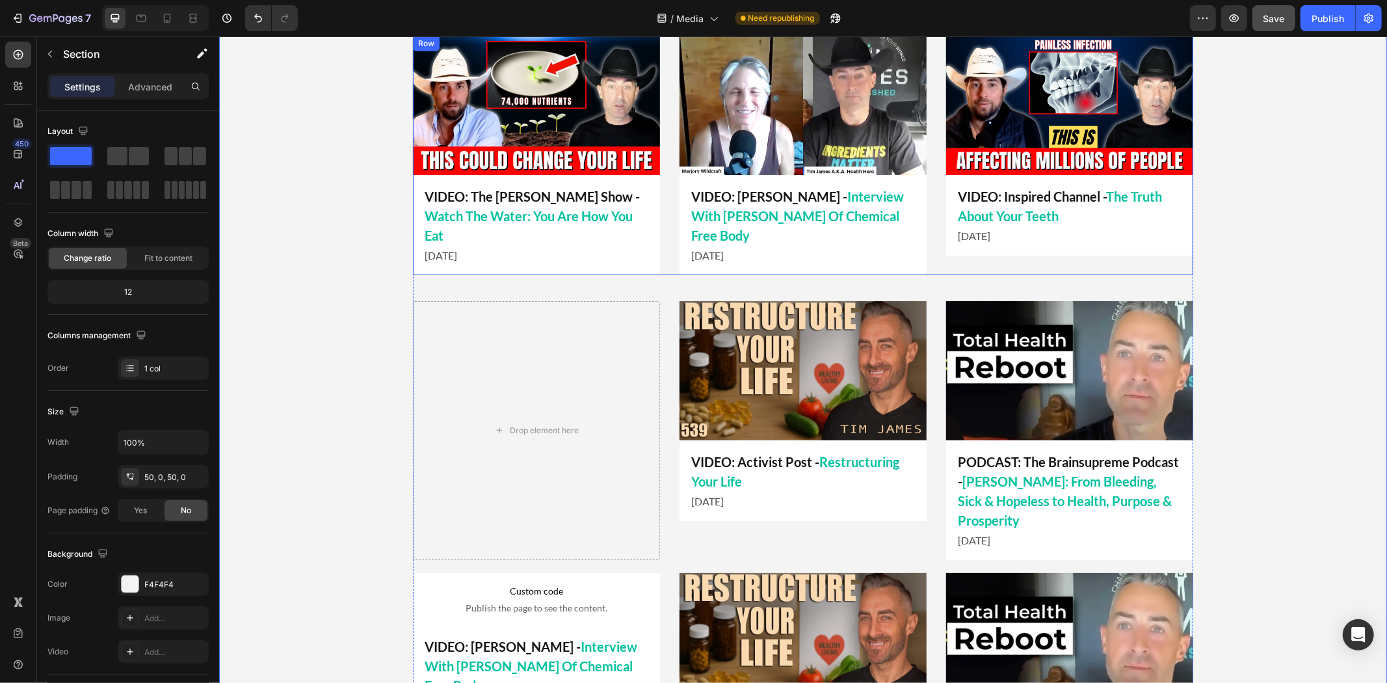
scroll to position [1302, 0]
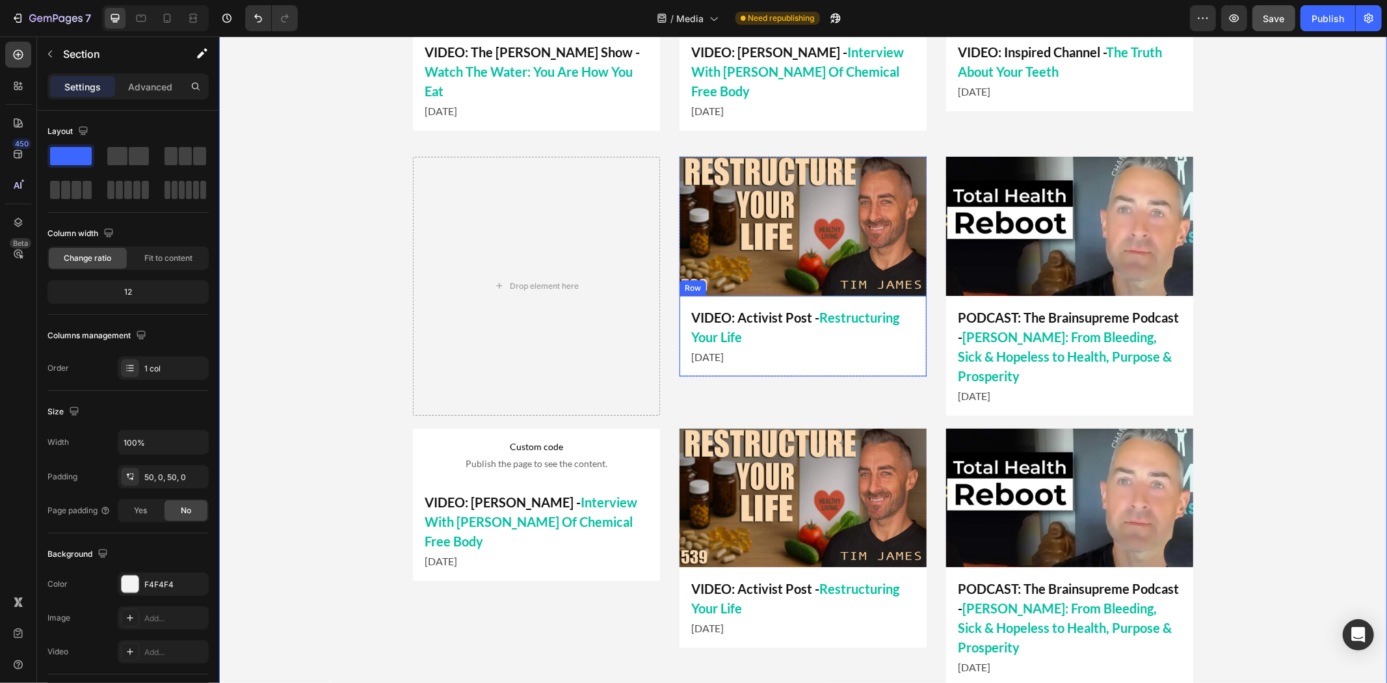
click at [530, 467] on span "Publish the page to see the content." at bounding box center [535, 462] width 247 height 13
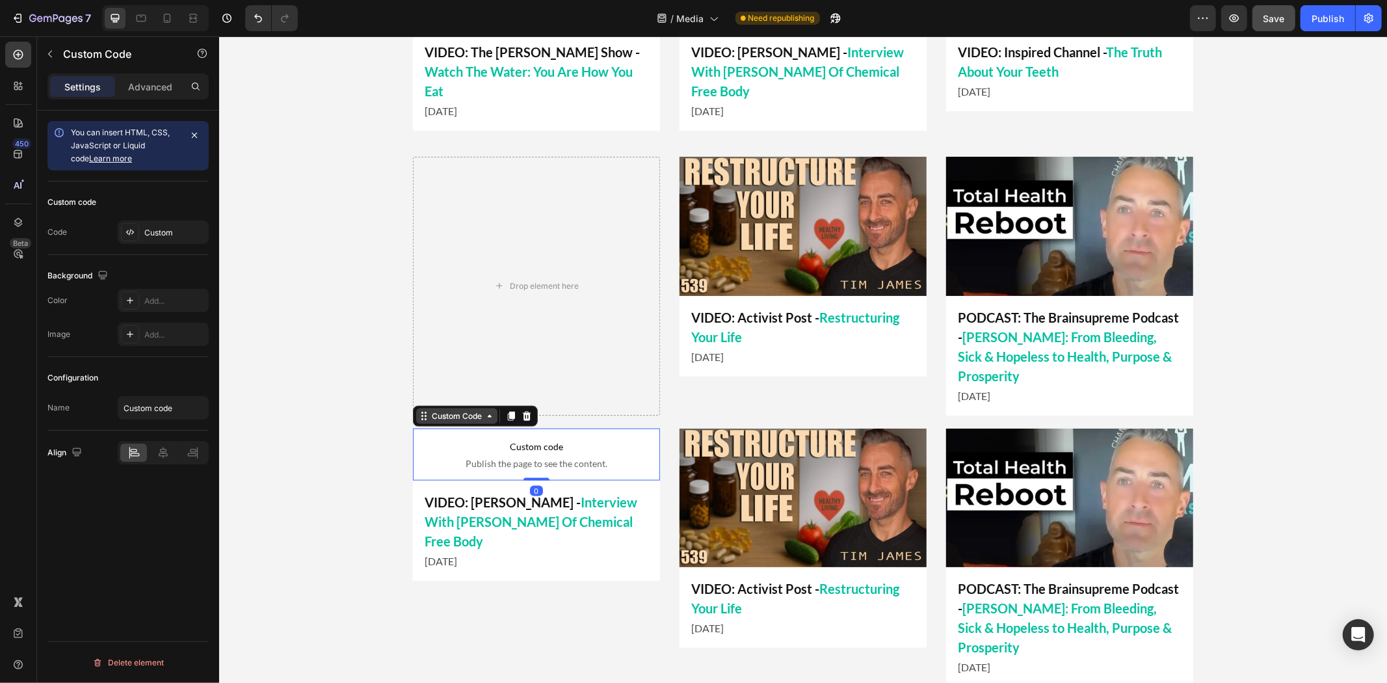
click at [445, 418] on div "Custom Code" at bounding box center [455, 416] width 55 height 12
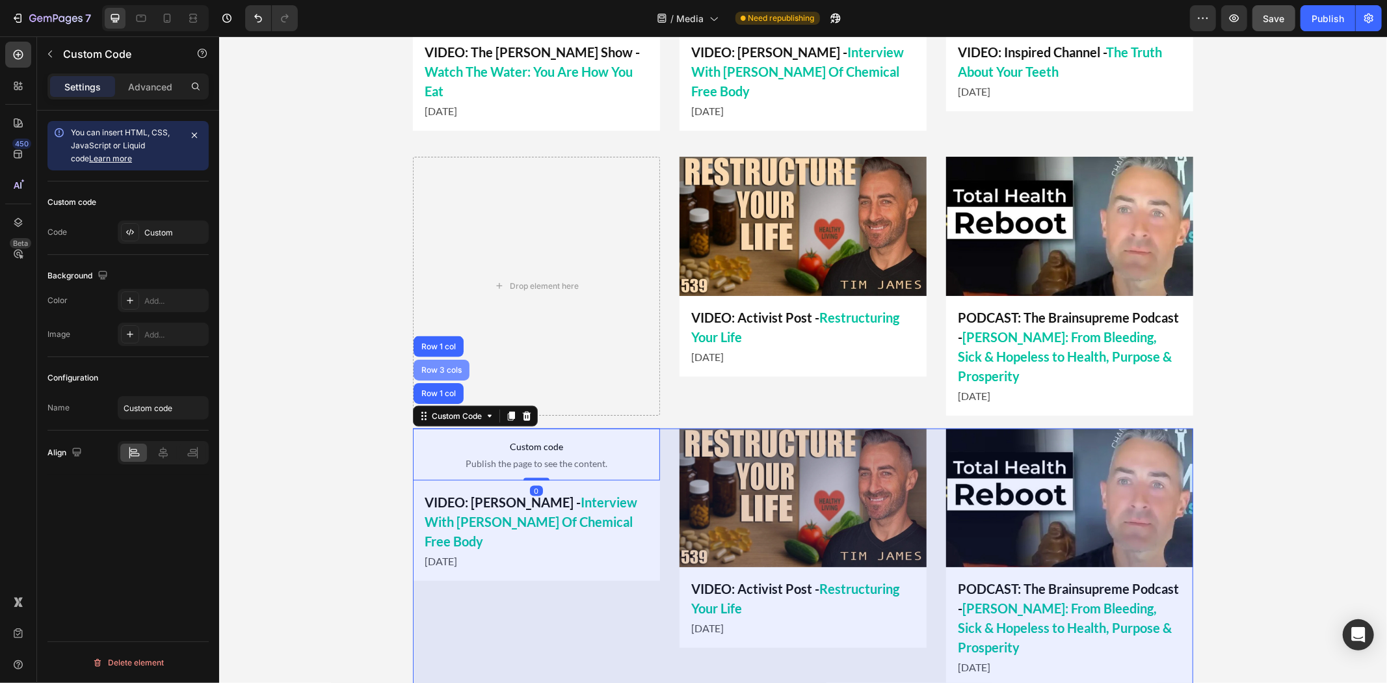
click at [441, 371] on div "Row 3 cols" at bounding box center [441, 369] width 46 height 8
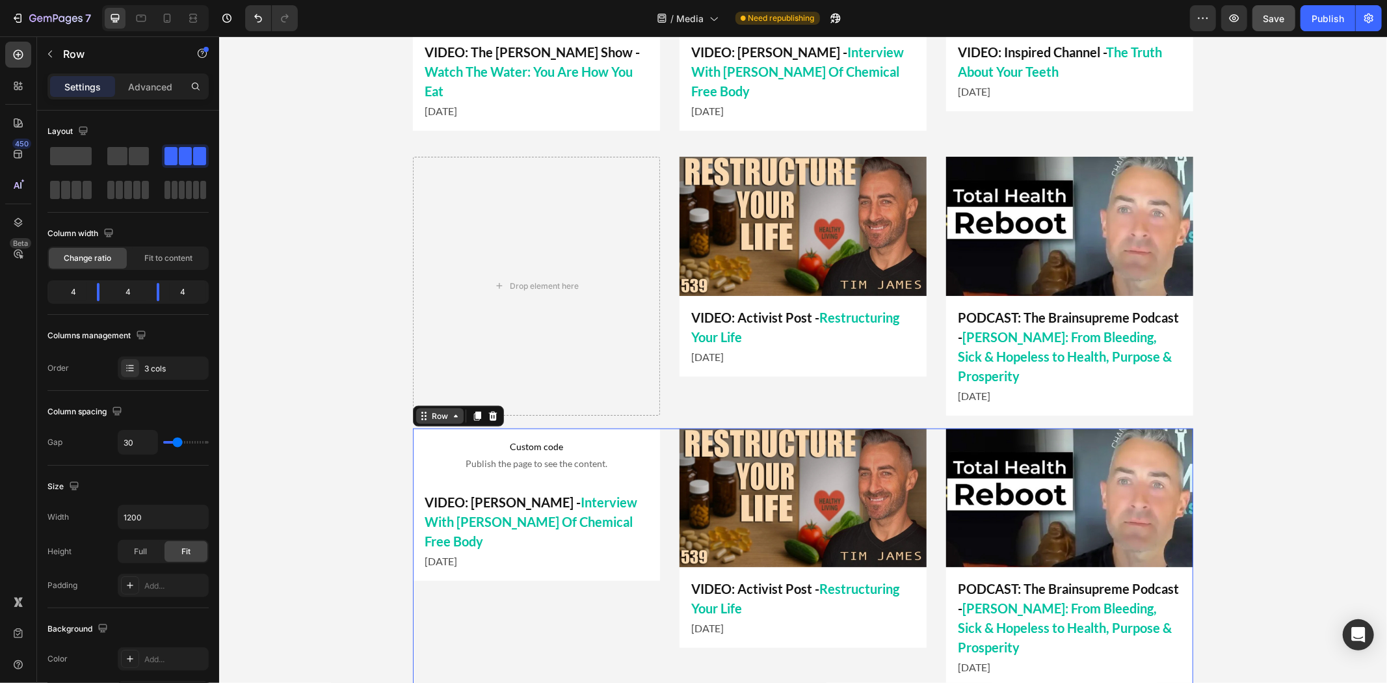
click at [450, 413] on icon at bounding box center [455, 415] width 10 height 10
click at [488, 413] on icon at bounding box center [492, 414] width 8 height 9
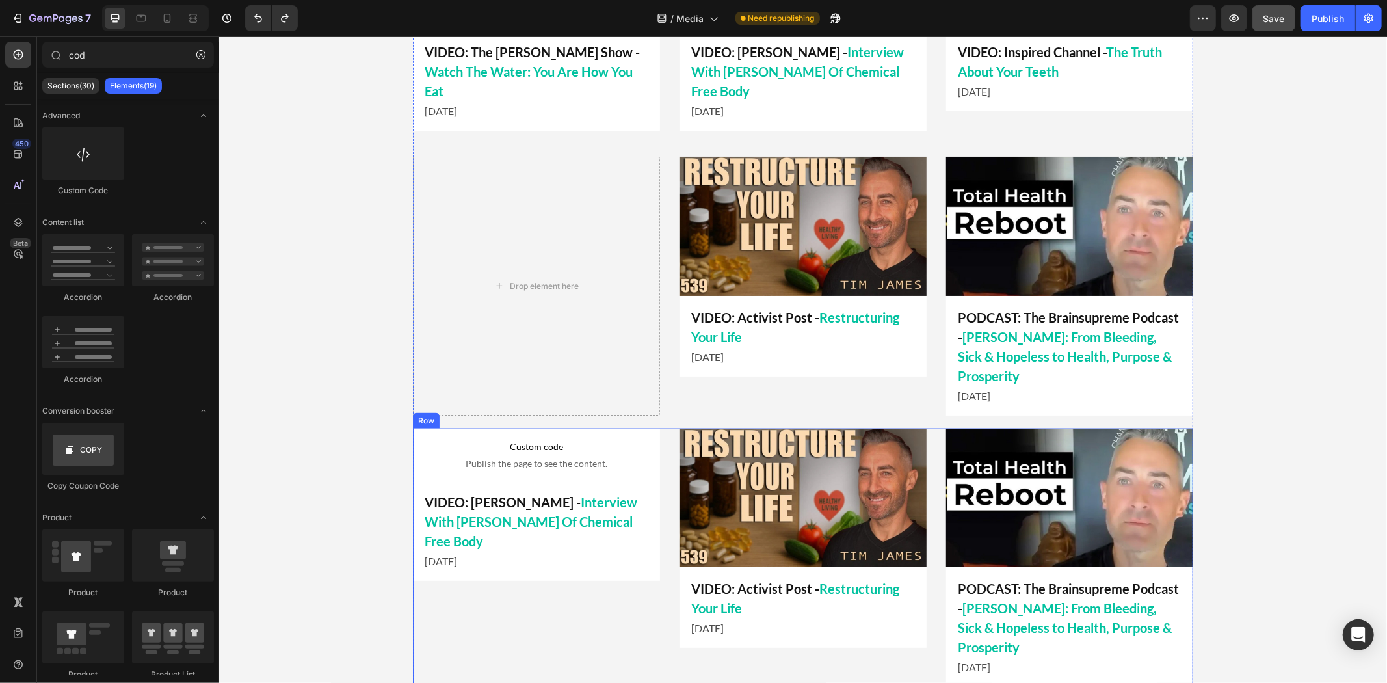
scroll to position [1518, 0]
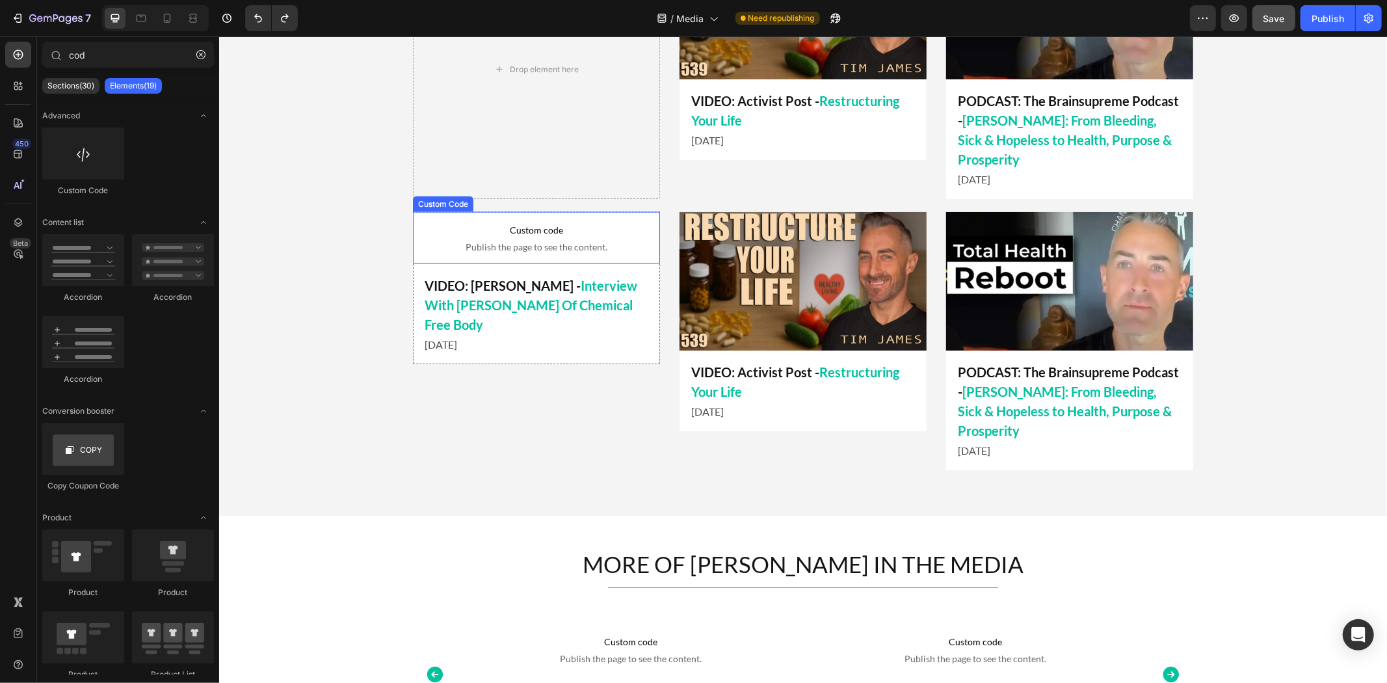
click at [451, 237] on p "Custom code Publish the page to see the content." at bounding box center [535, 237] width 247 height 52
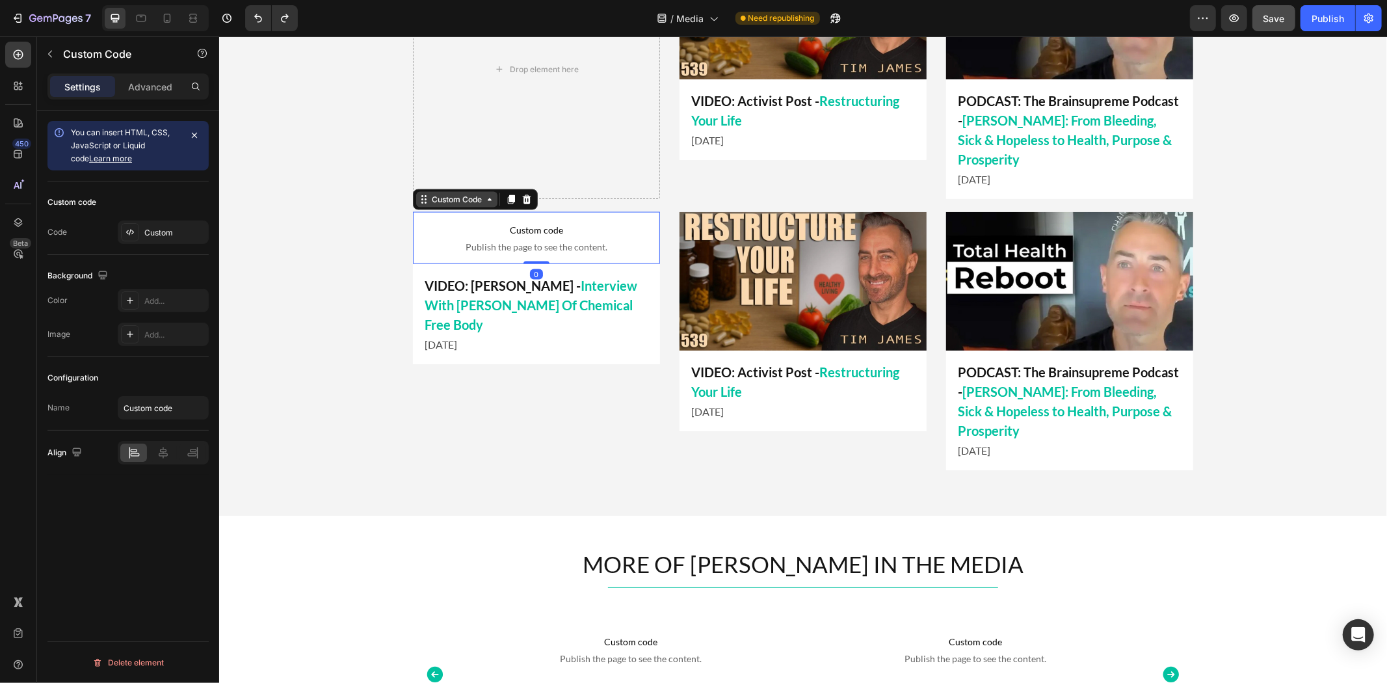
click at [445, 203] on div "Custom Code" at bounding box center [455, 199] width 55 height 12
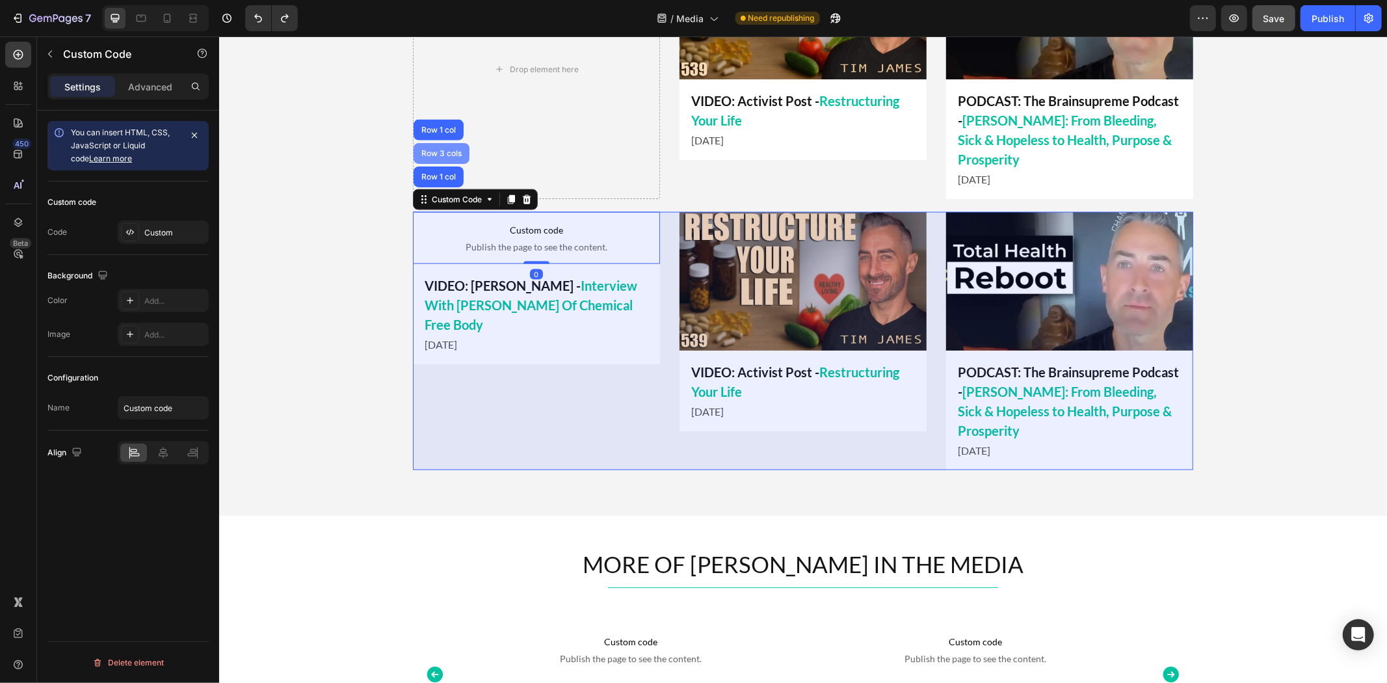
click at [443, 154] on div "Row 3 cols" at bounding box center [441, 153] width 46 height 8
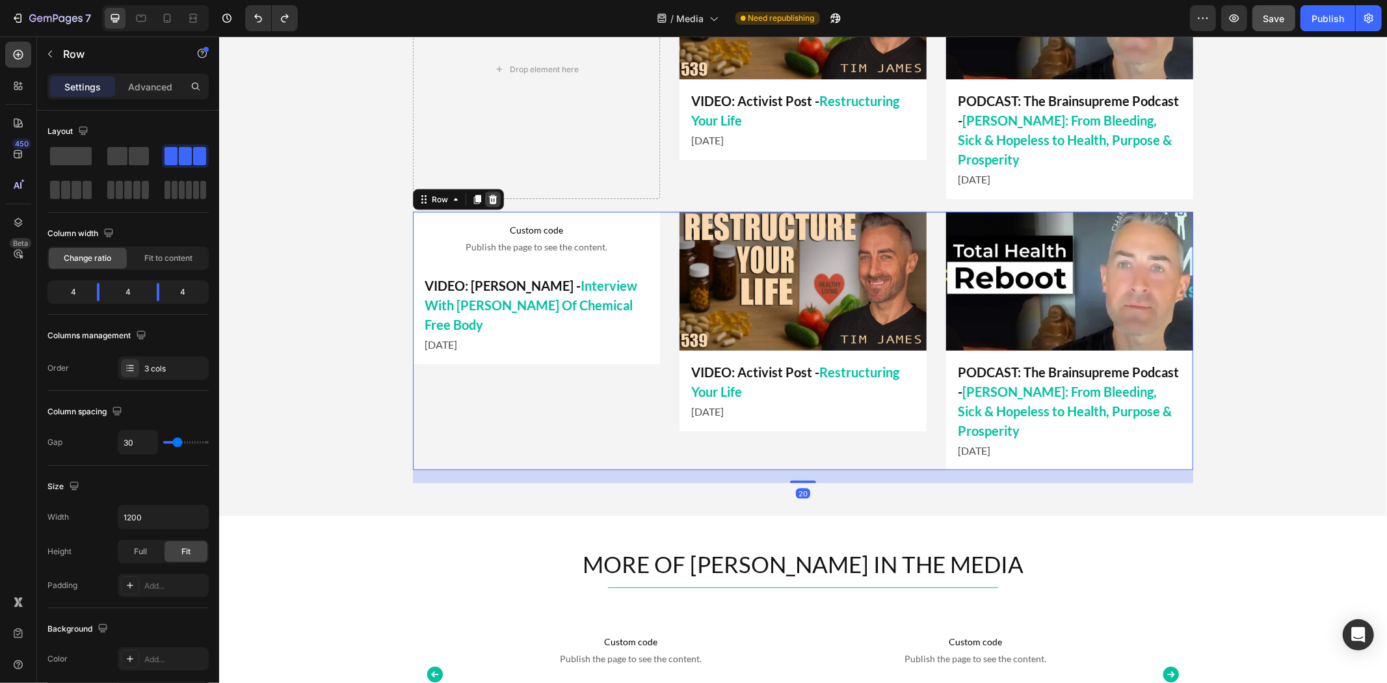
click at [491, 196] on div at bounding box center [492, 199] width 16 height 16
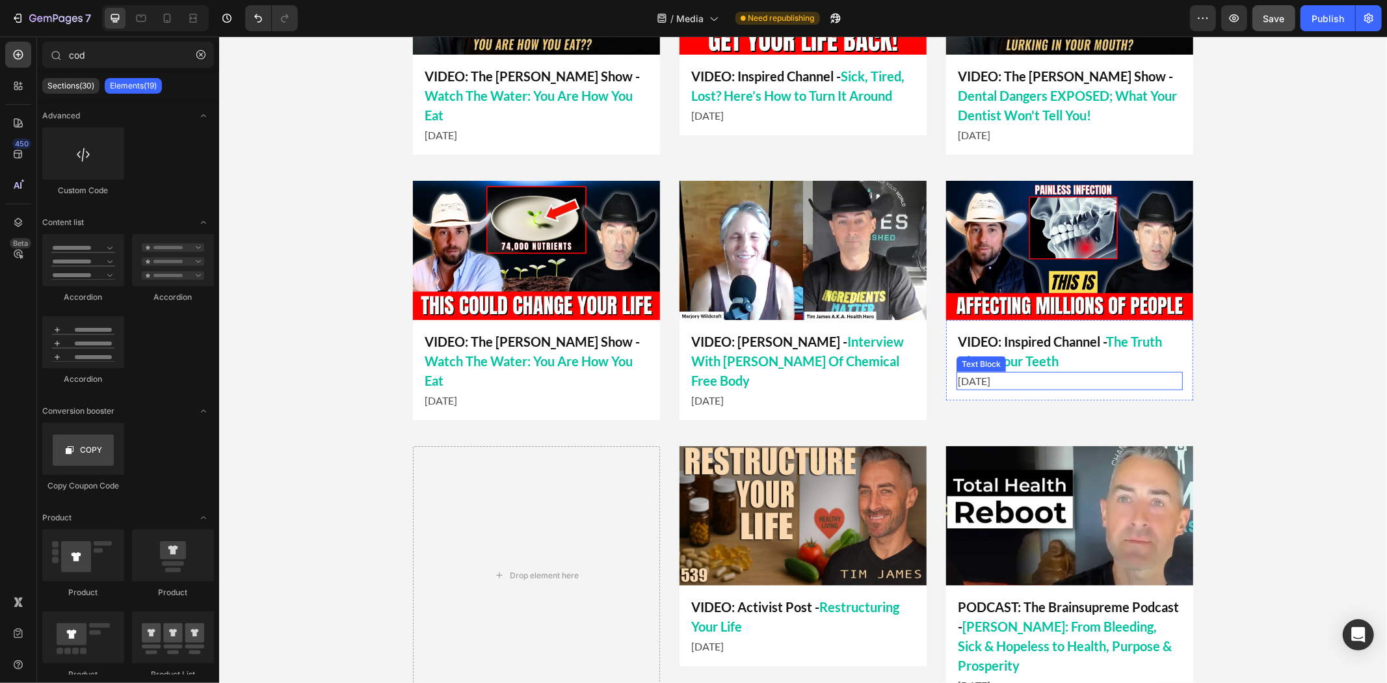
scroll to position [1086, 0]
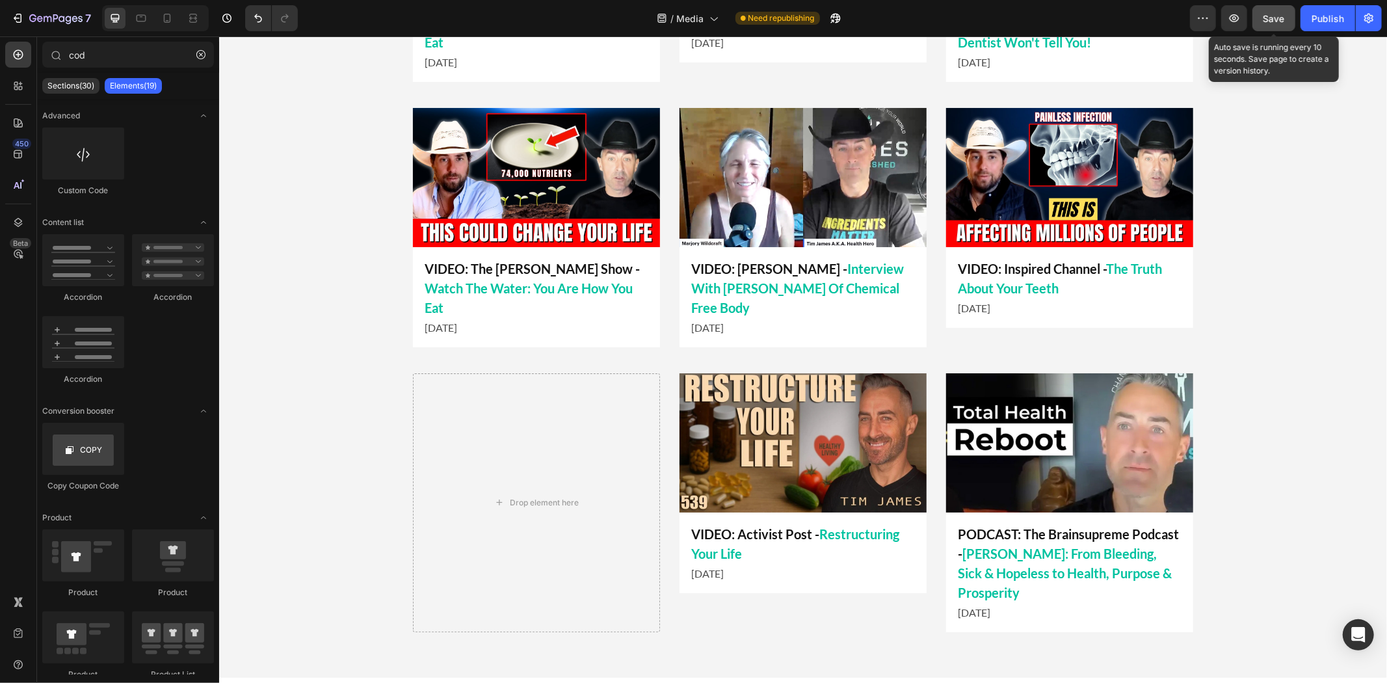
click at [1275, 14] on span "Save" at bounding box center [1273, 18] width 21 height 11
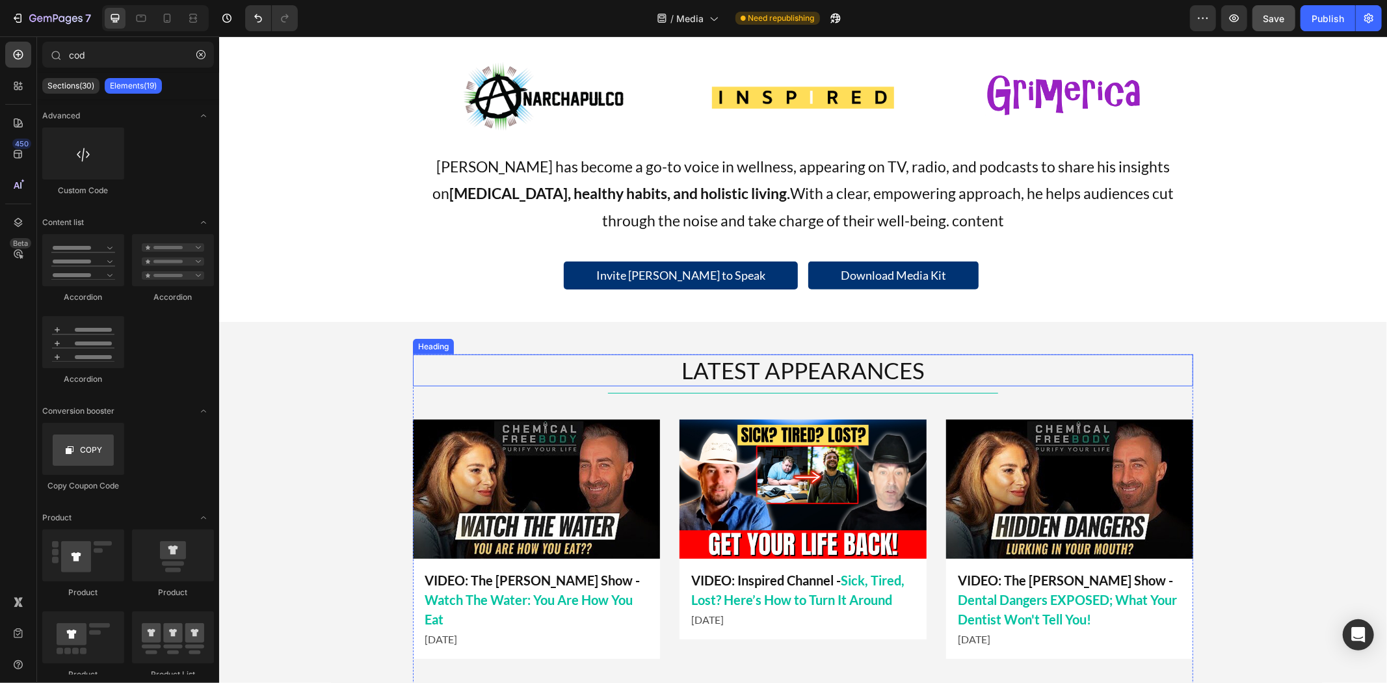
scroll to position [798, 0]
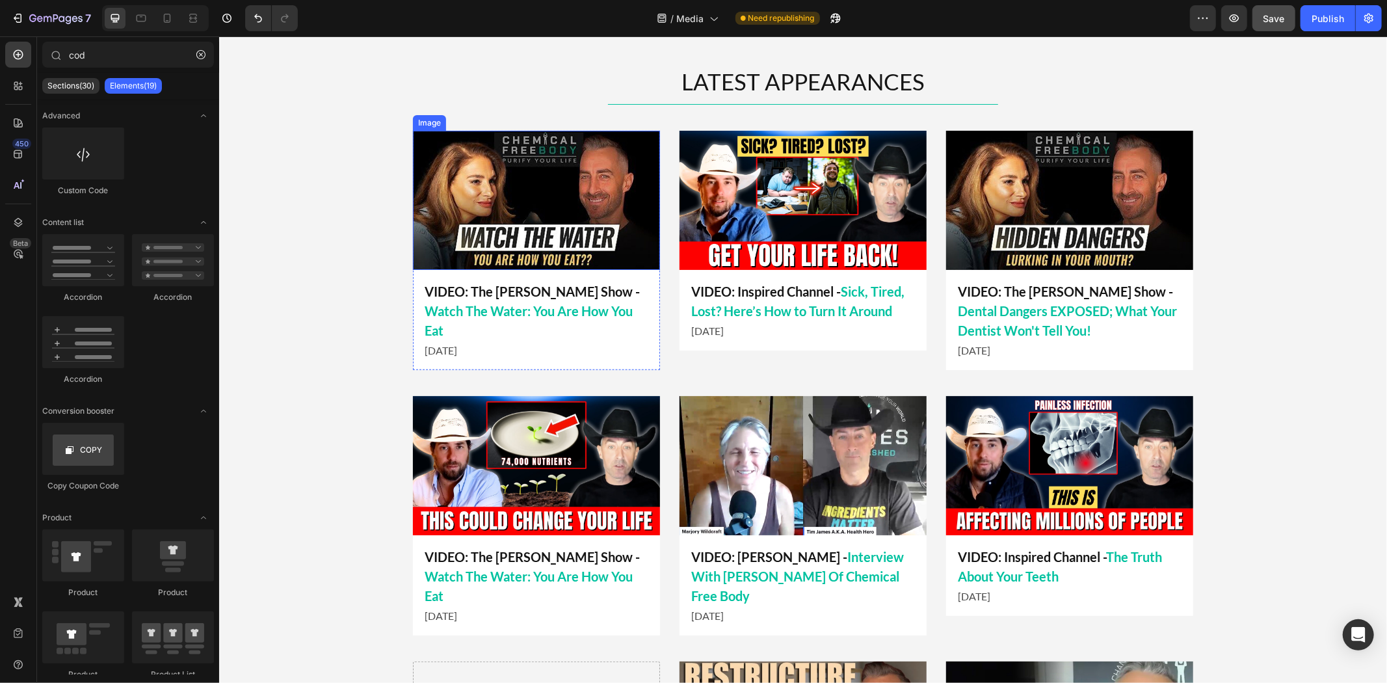
click at [476, 201] on img at bounding box center [535, 199] width 247 height 139
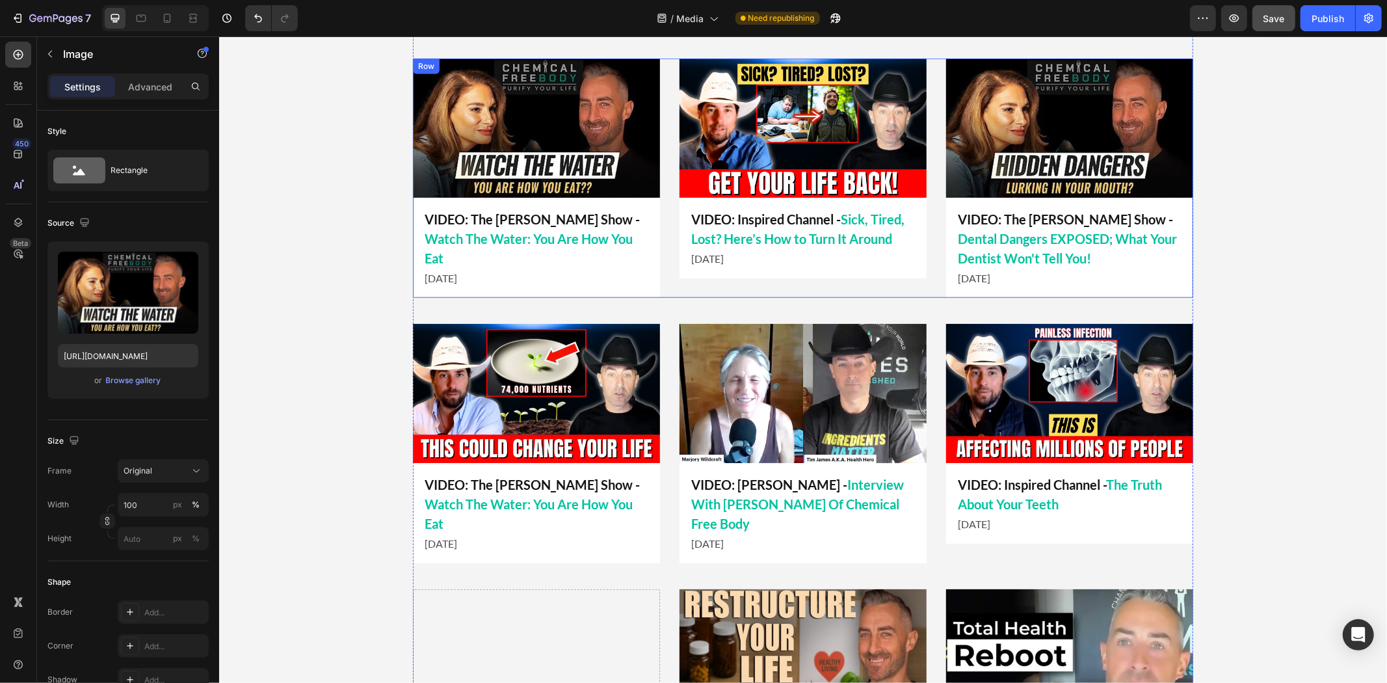
scroll to position [725, 0]
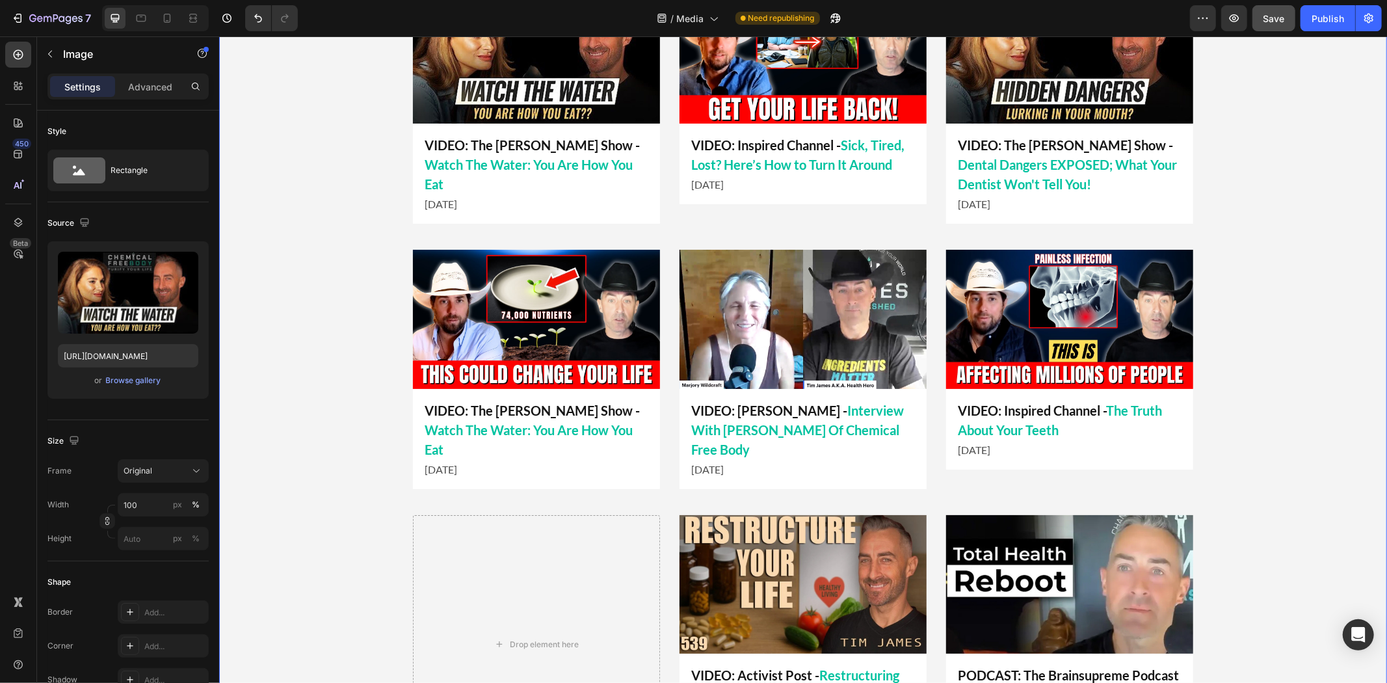
click at [335, 118] on div "LATEST APPEARANCES Heading Title Line Image VIDEO: Inspired Channel - Sick, Tir…" at bounding box center [801, 352] width 1167 height 867
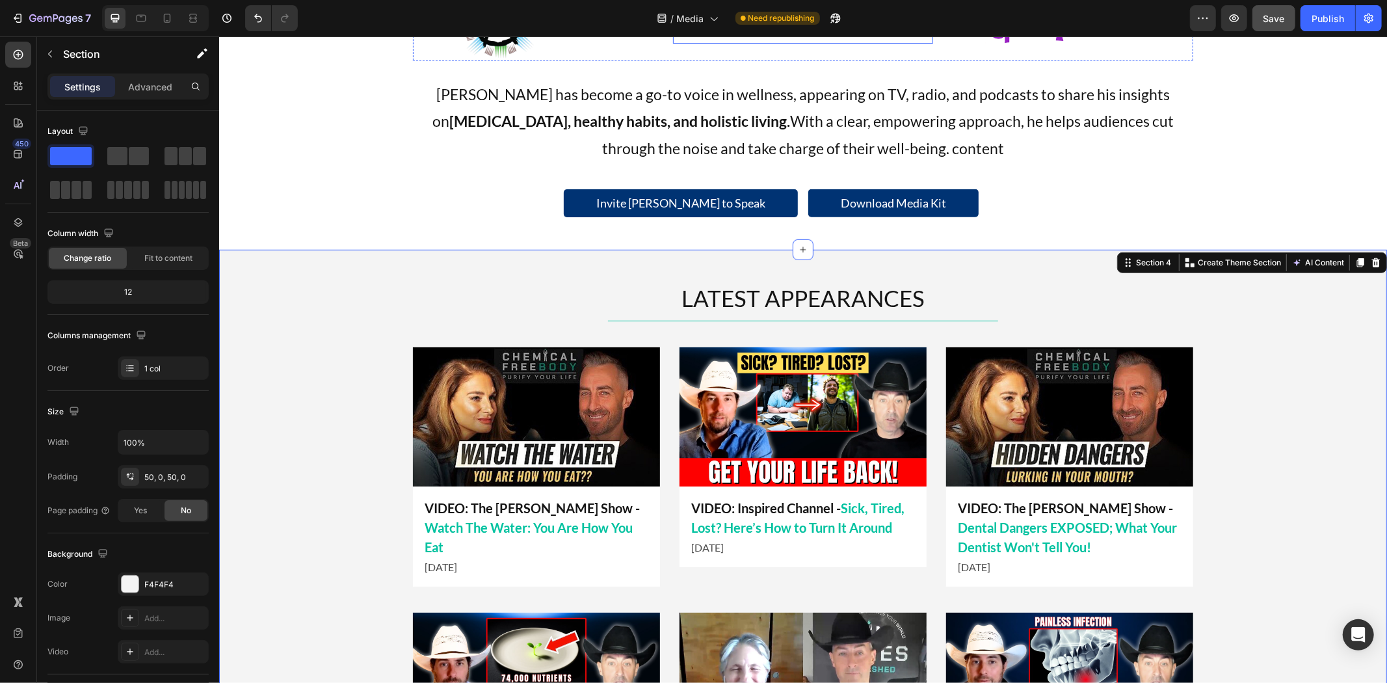
scroll to position [437, 0]
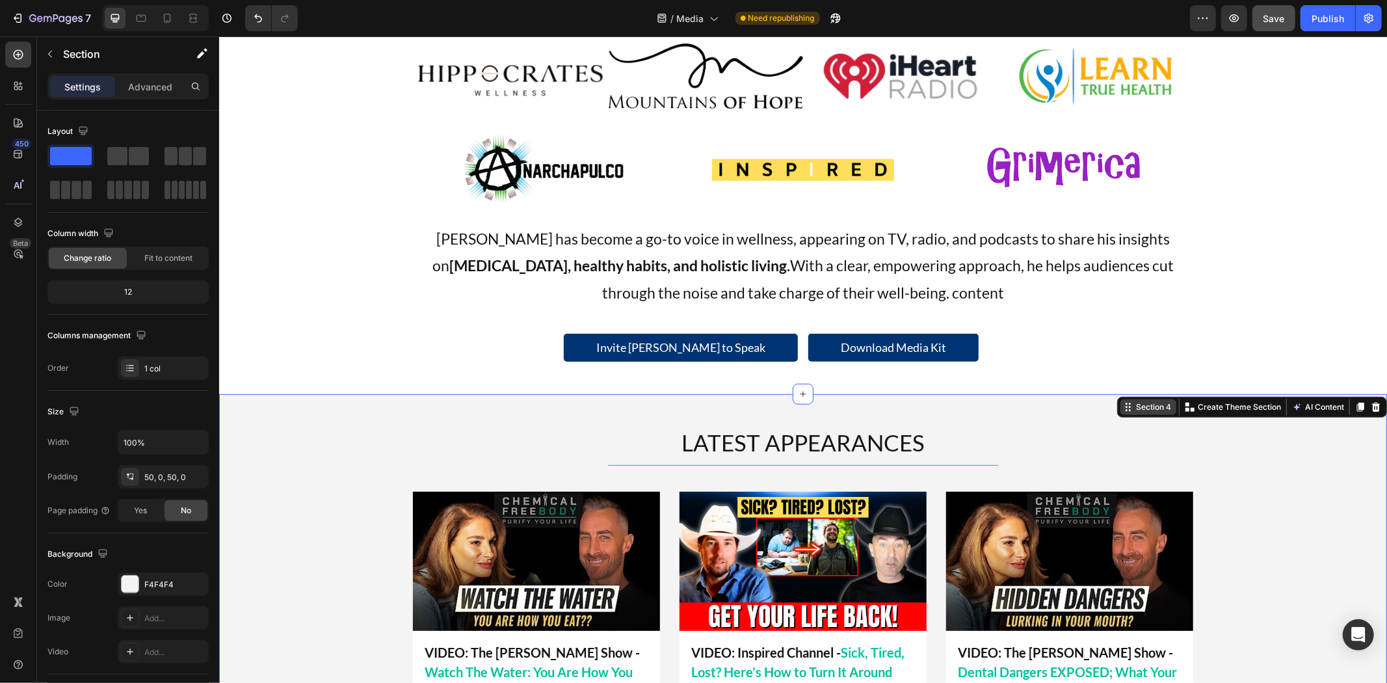
click at [1148, 402] on div "Section 4" at bounding box center [1152, 406] width 40 height 12
click at [1351, 399] on div at bounding box center [1359, 406] width 16 height 16
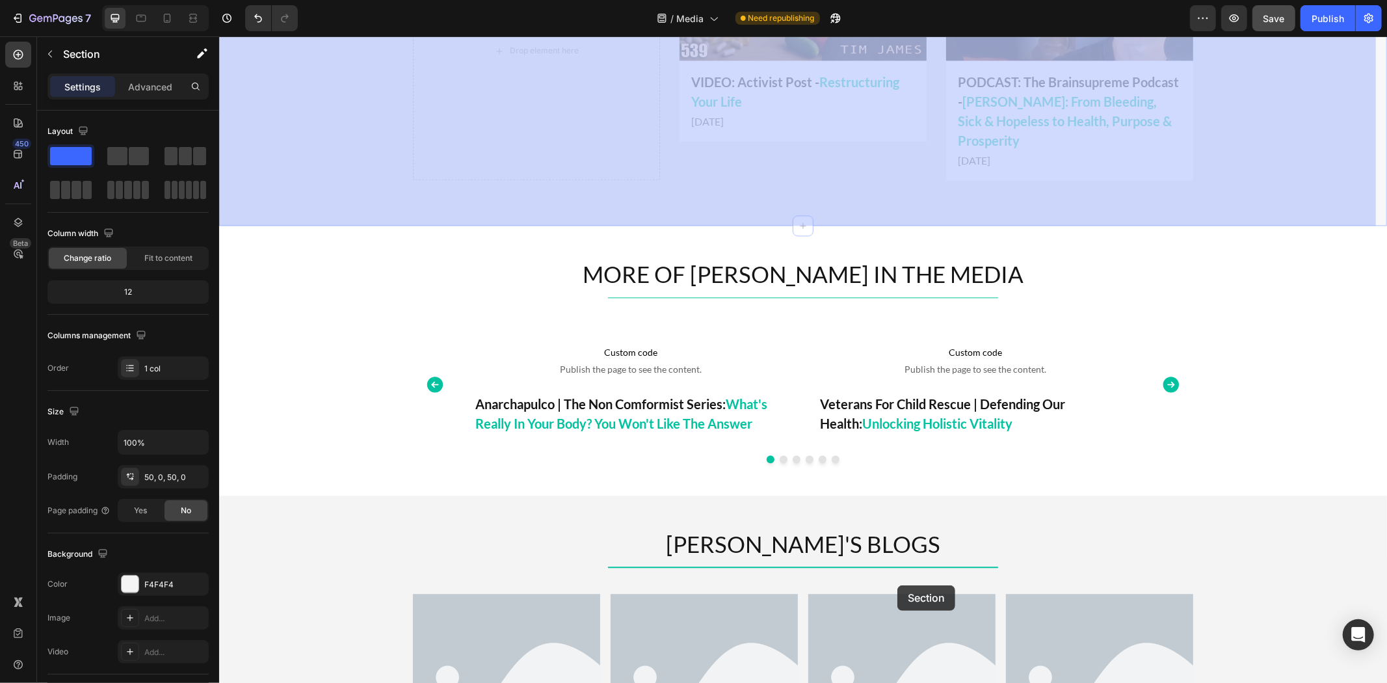
scroll to position [2599, 0]
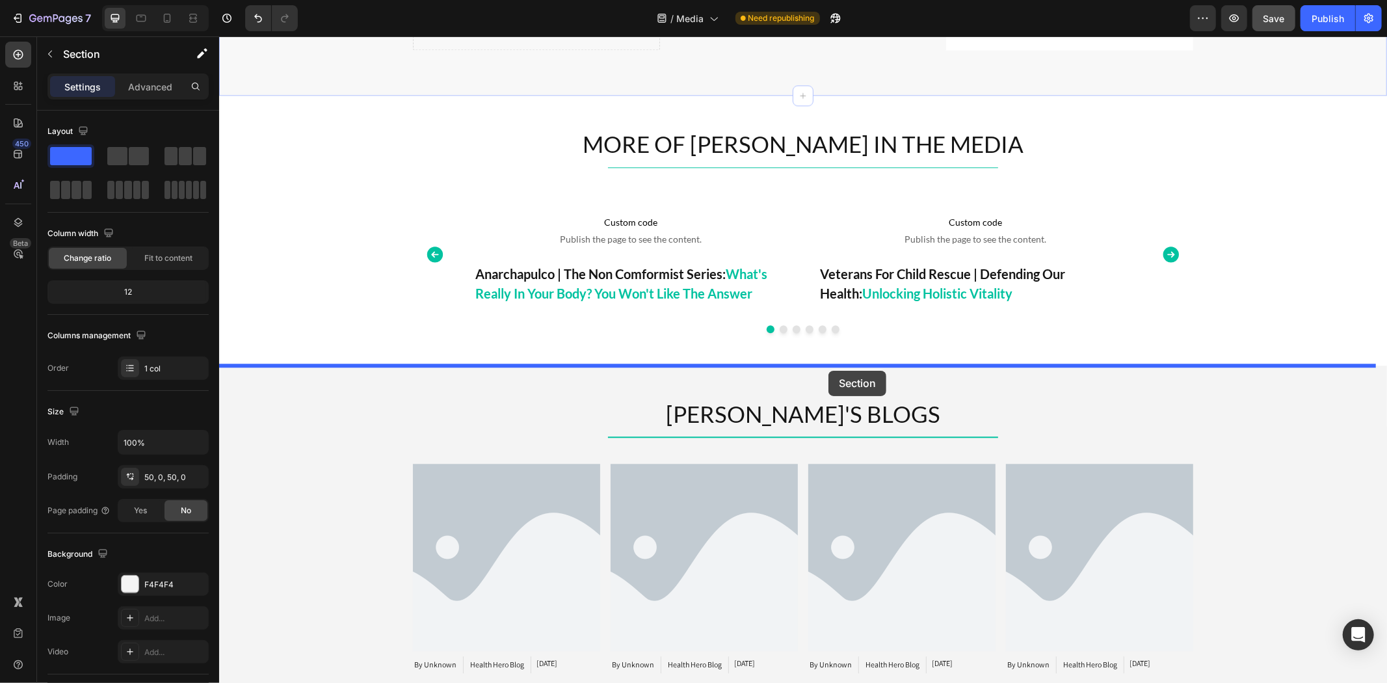
drag, startPoint x: 1119, startPoint y: 69, endPoint x: 827, endPoint y: 370, distance: 419.2
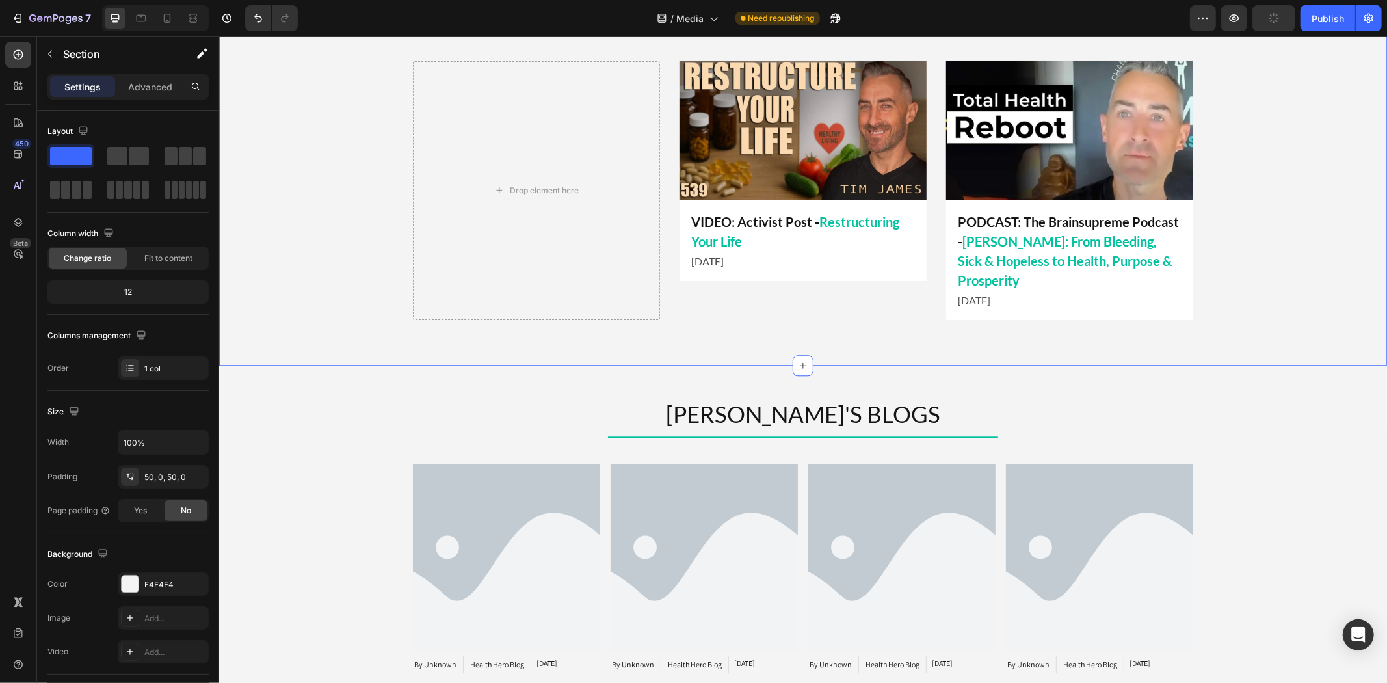
scroll to position [1667, 0]
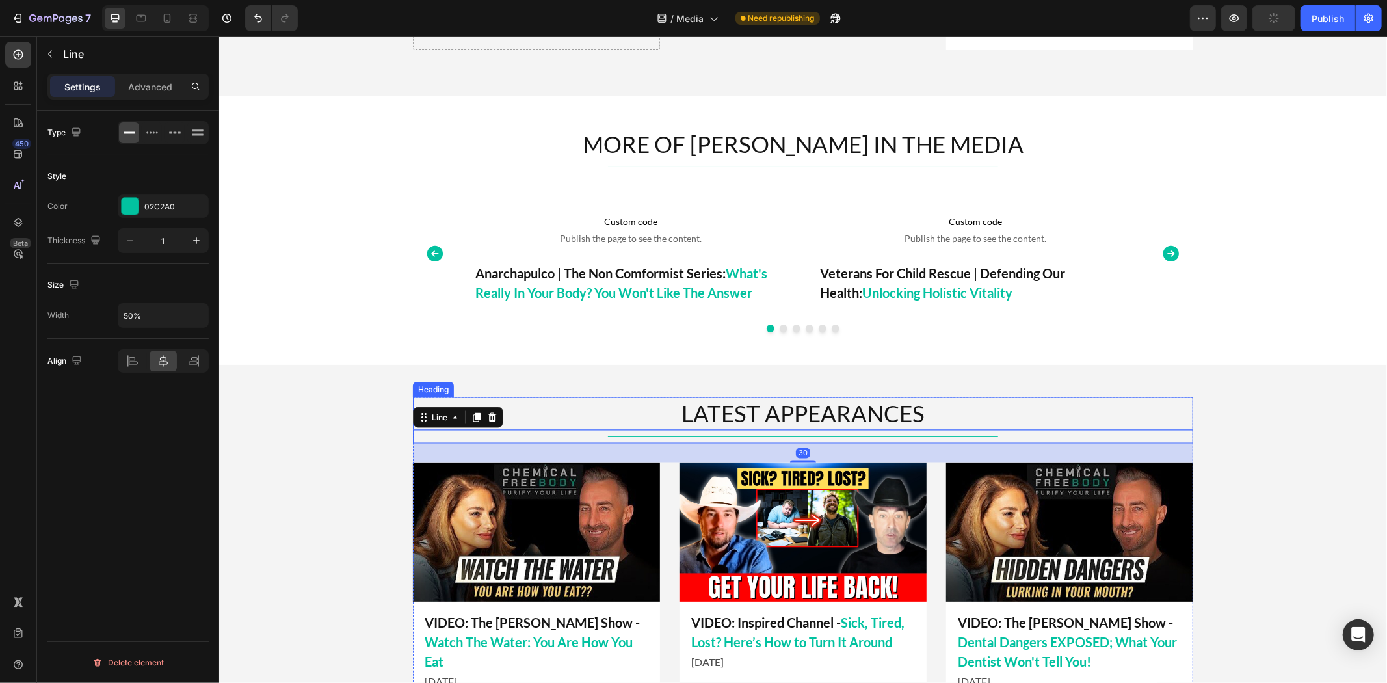
click at [803, 404] on h2 "LATEST APPEARANCES" at bounding box center [802, 413] width 780 height 33
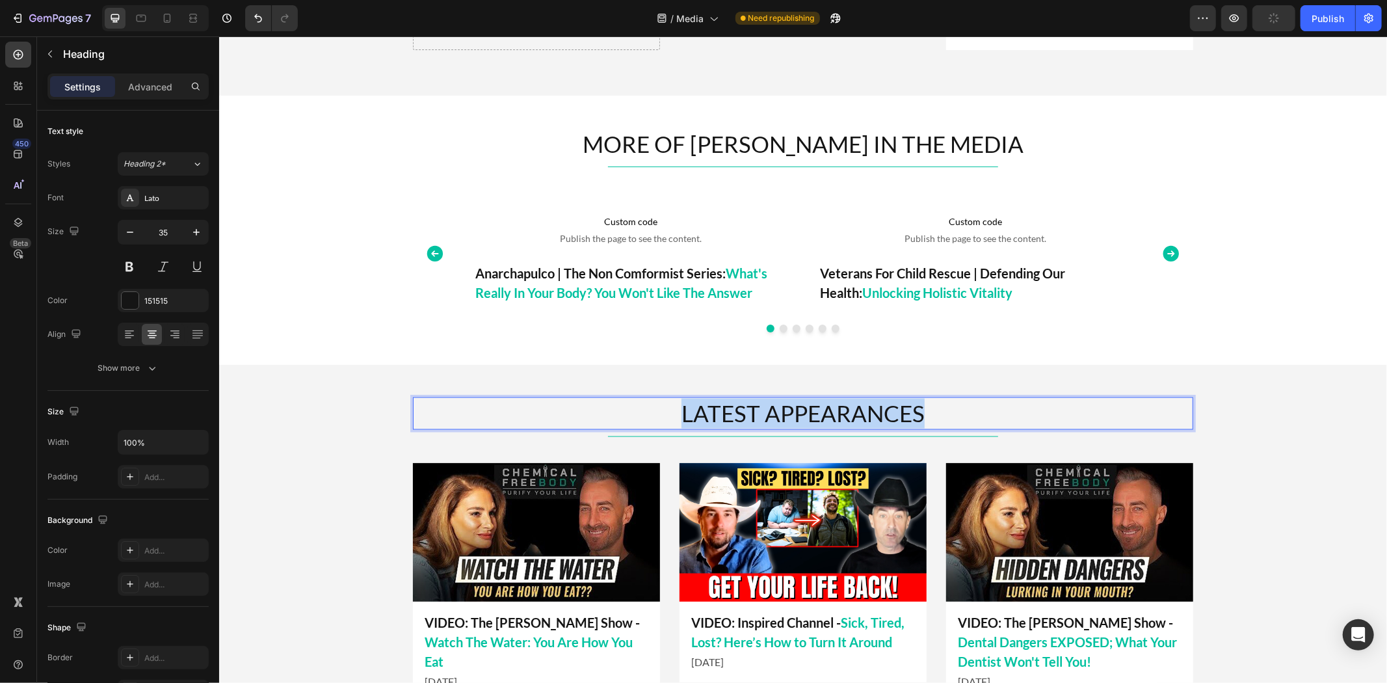
click at [803, 404] on p "LATEST APPEARANCES" at bounding box center [801, 413] width 777 height 30
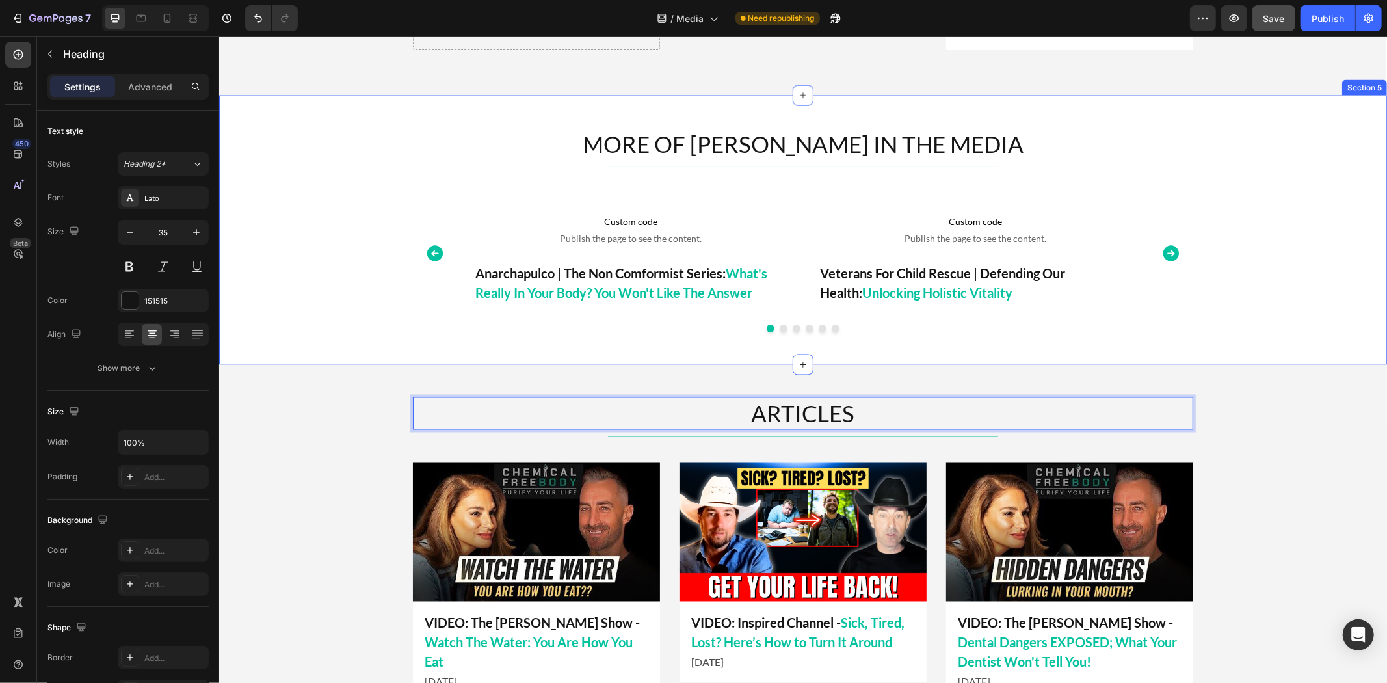
click at [913, 346] on div "MORE OF [PERSON_NAME] IN THE MEDIA Heading Title Line Custom code Publish the p…" at bounding box center [801, 230] width 1167 height 270
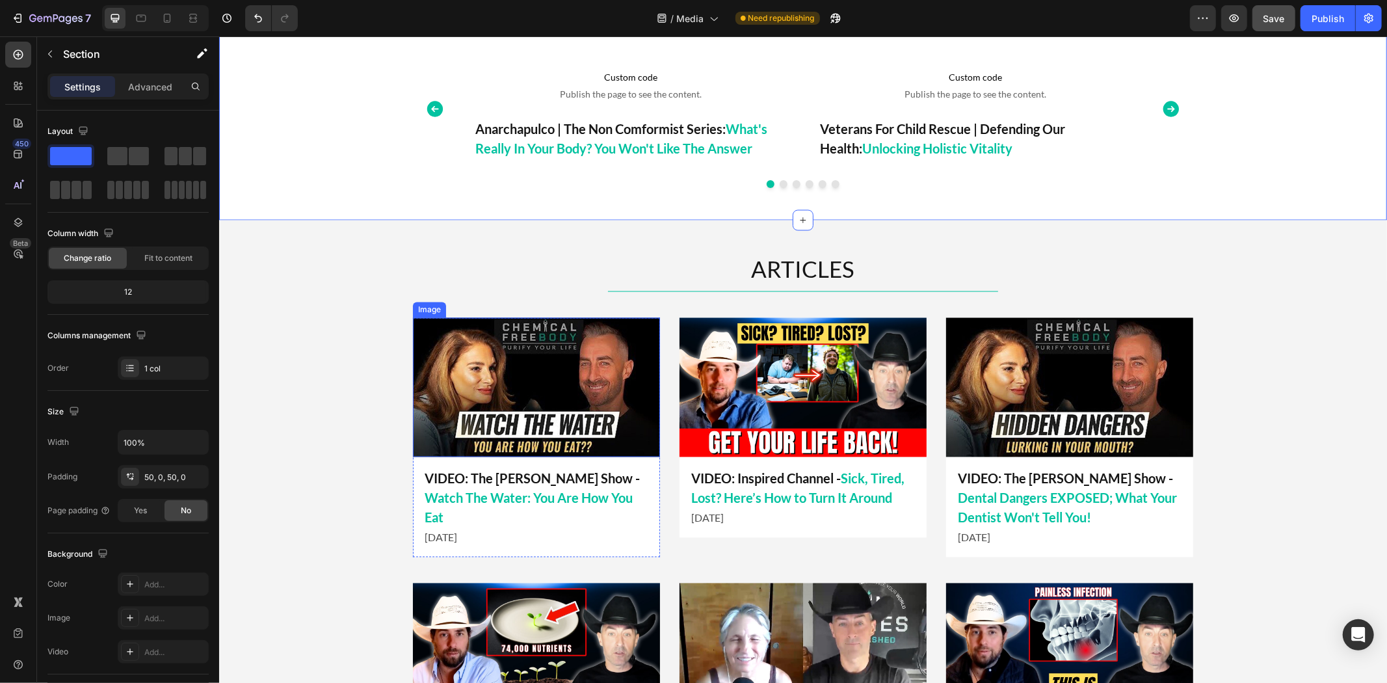
scroll to position [1957, 0]
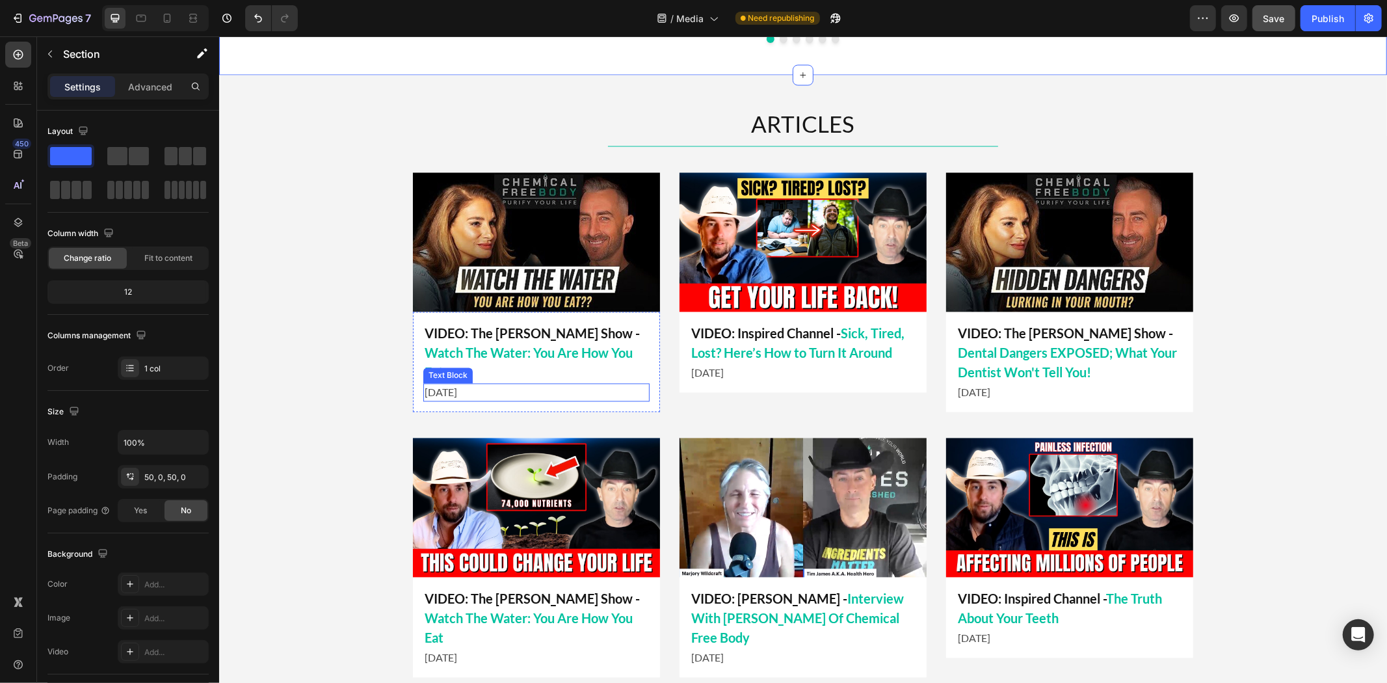
click at [526, 447] on img at bounding box center [535, 506] width 247 height 139
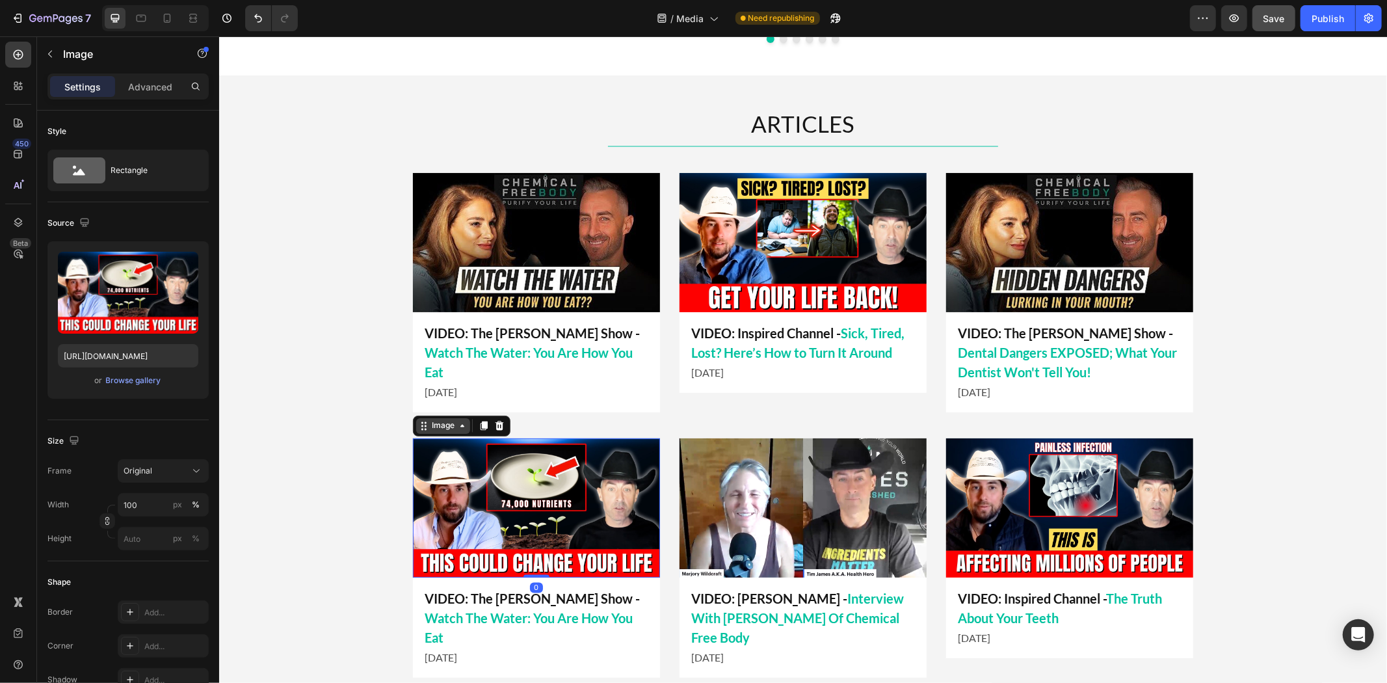
click at [428, 423] on div "Image" at bounding box center [442, 425] width 28 height 12
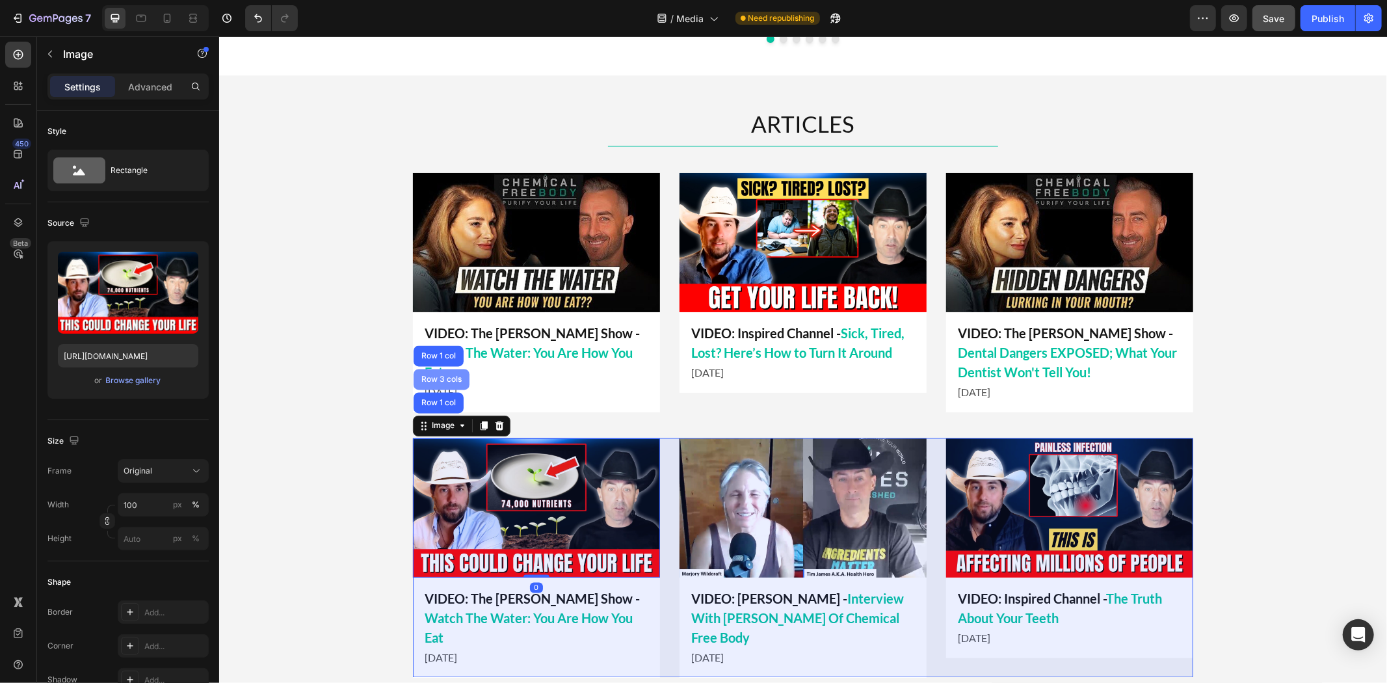
click at [439, 383] on div "Row 3 cols" at bounding box center [441, 379] width 46 height 8
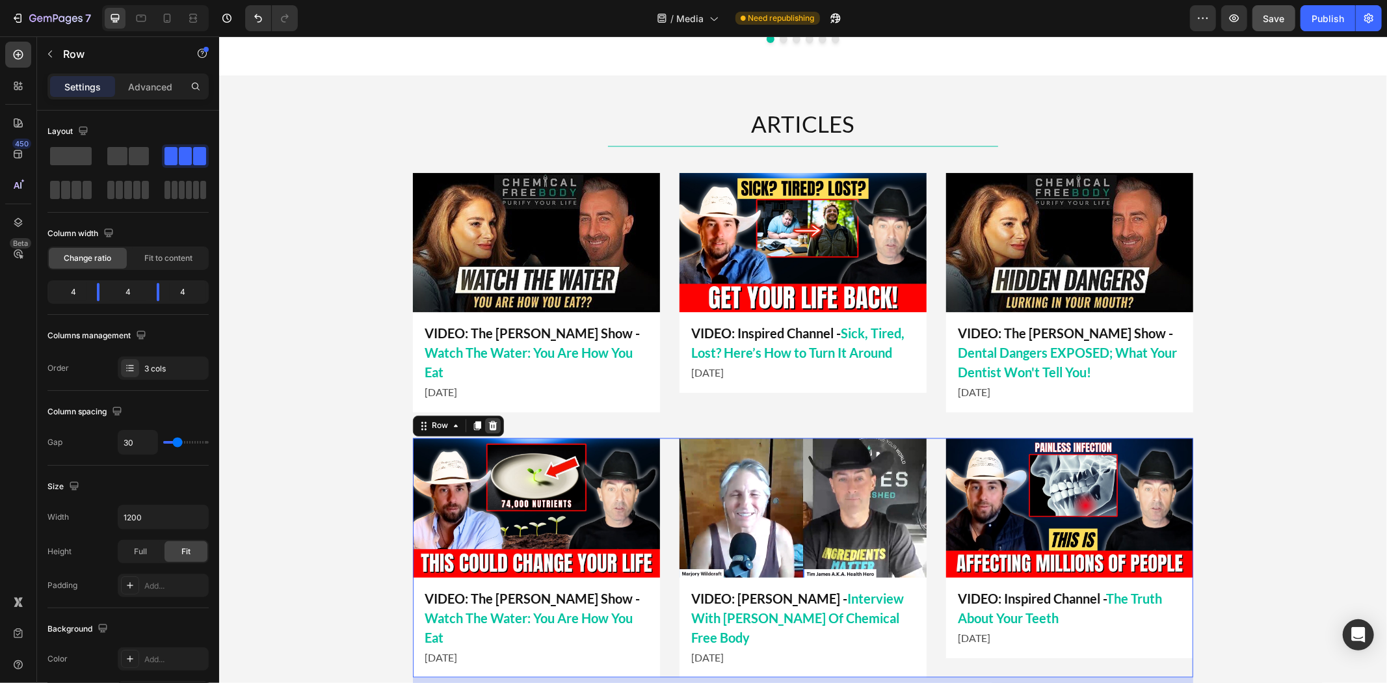
click at [484, 424] on div at bounding box center [492, 425] width 16 height 16
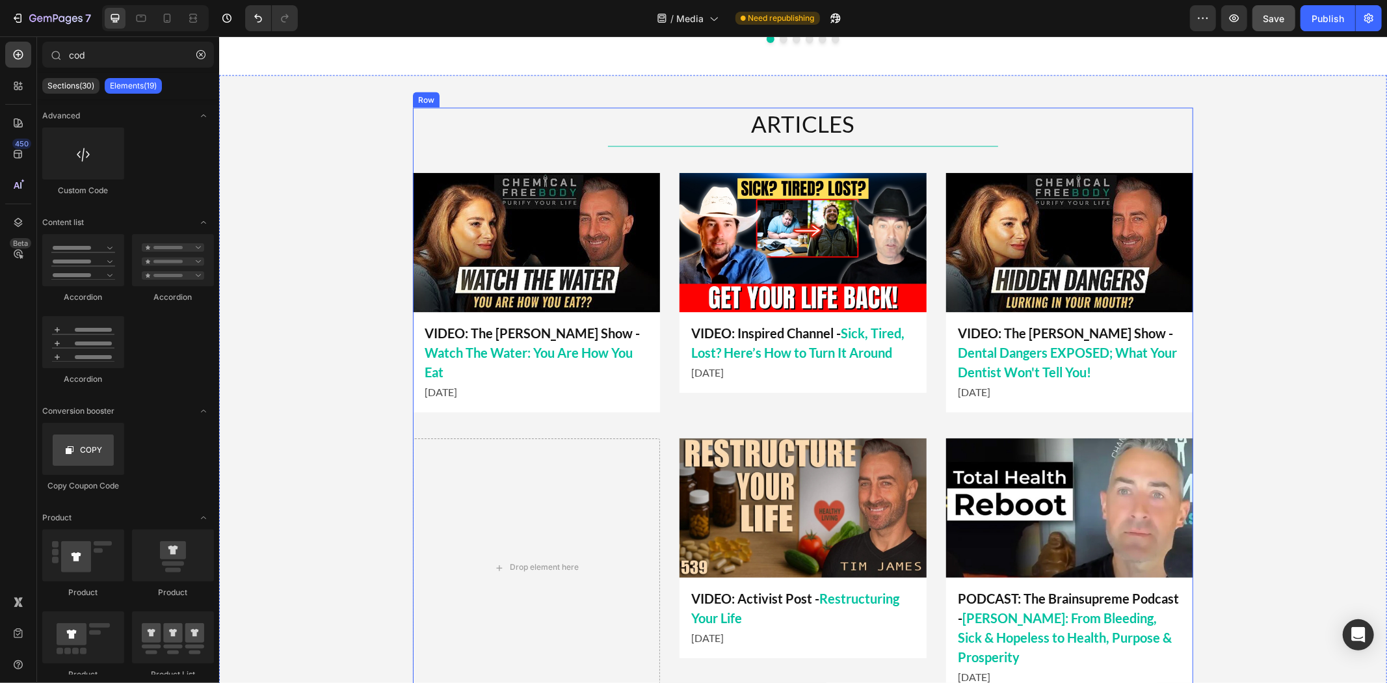
click at [473, 453] on div "Drop element here" at bounding box center [535, 566] width 247 height 259
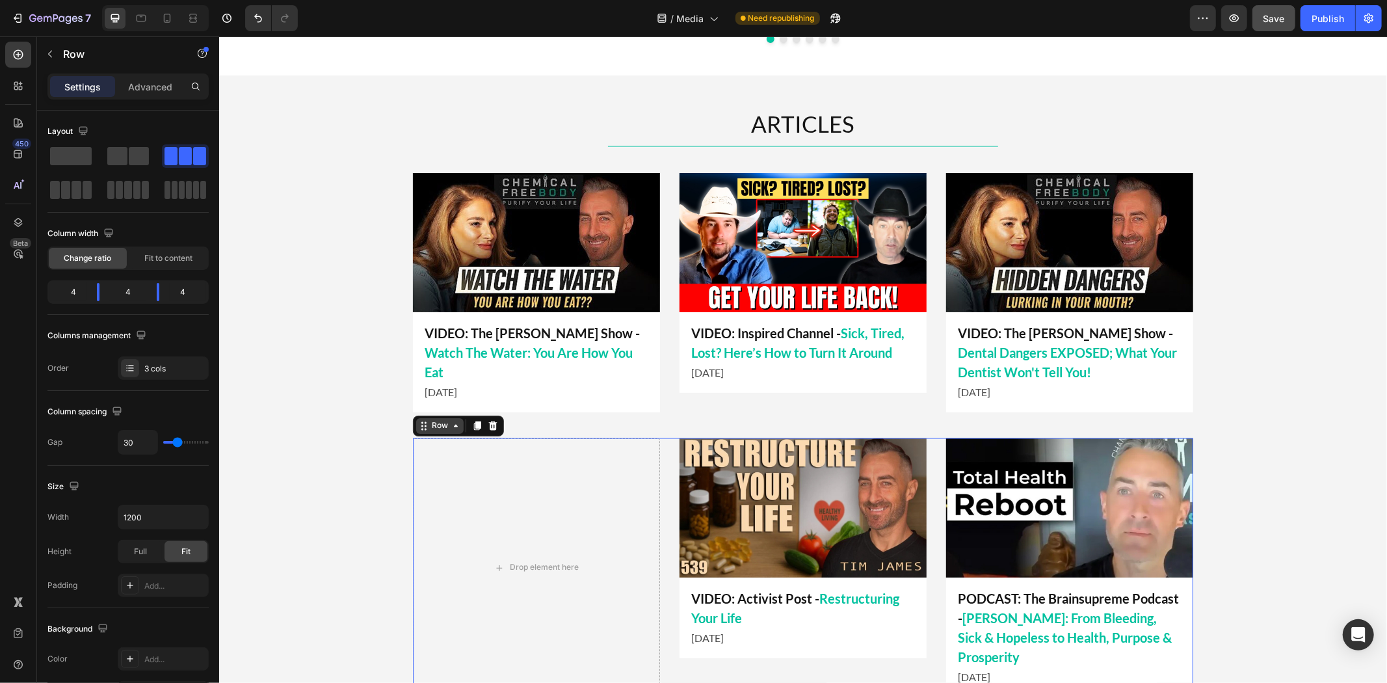
click at [439, 427] on div "Row" at bounding box center [438, 425] width 21 height 12
click at [723, 482] on img at bounding box center [802, 506] width 247 height 139
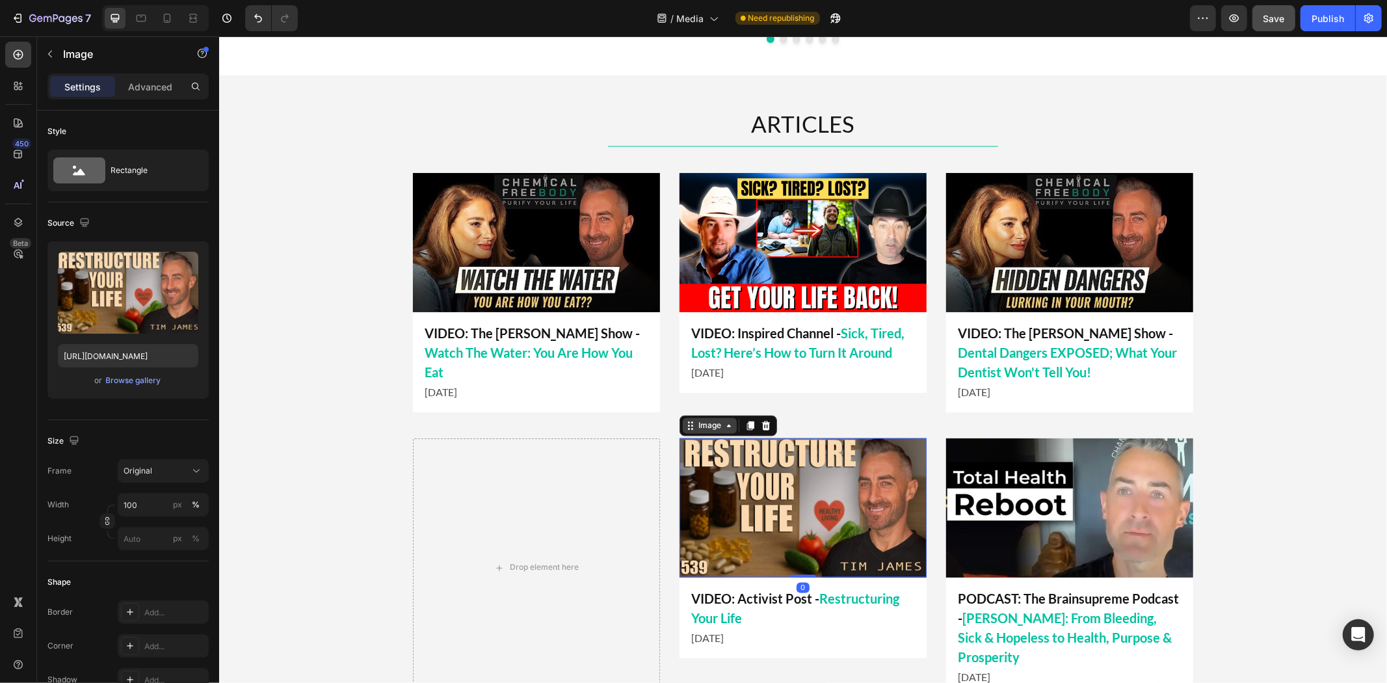
click at [695, 424] on div "Image" at bounding box center [709, 425] width 28 height 12
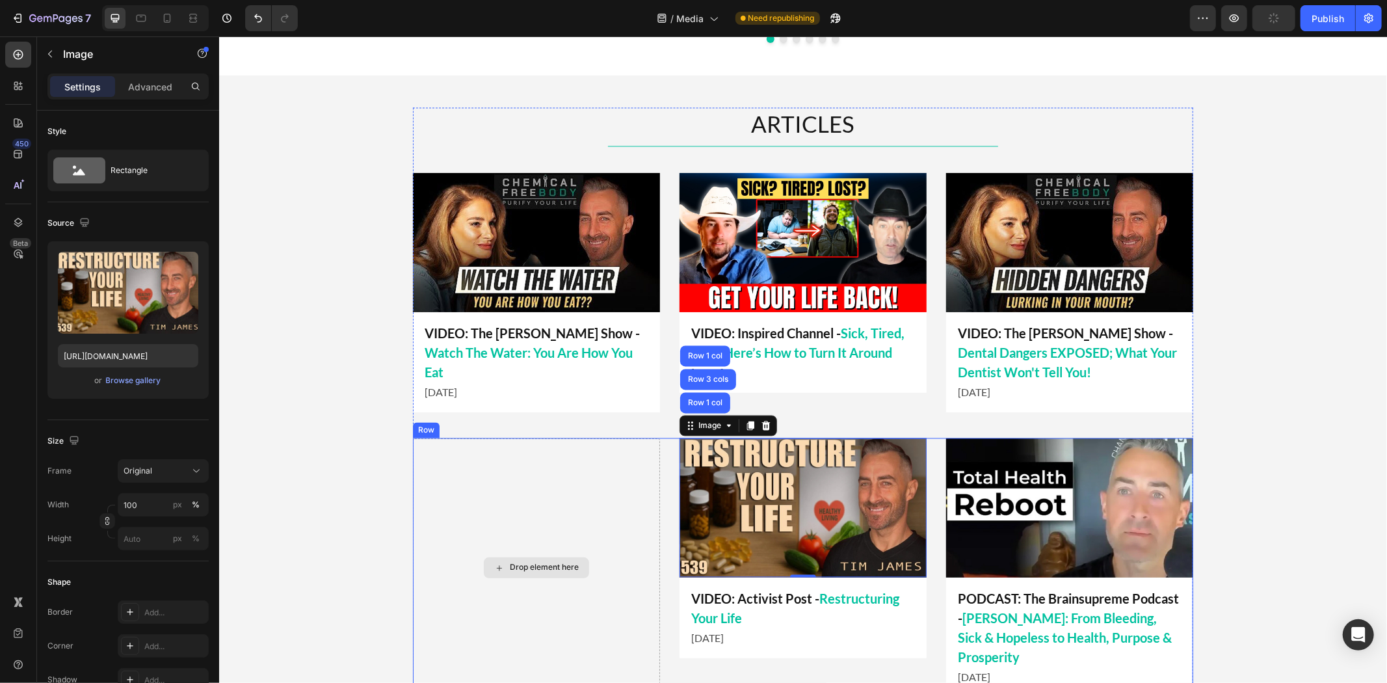
click at [573, 481] on div "Drop element here" at bounding box center [535, 566] width 247 height 259
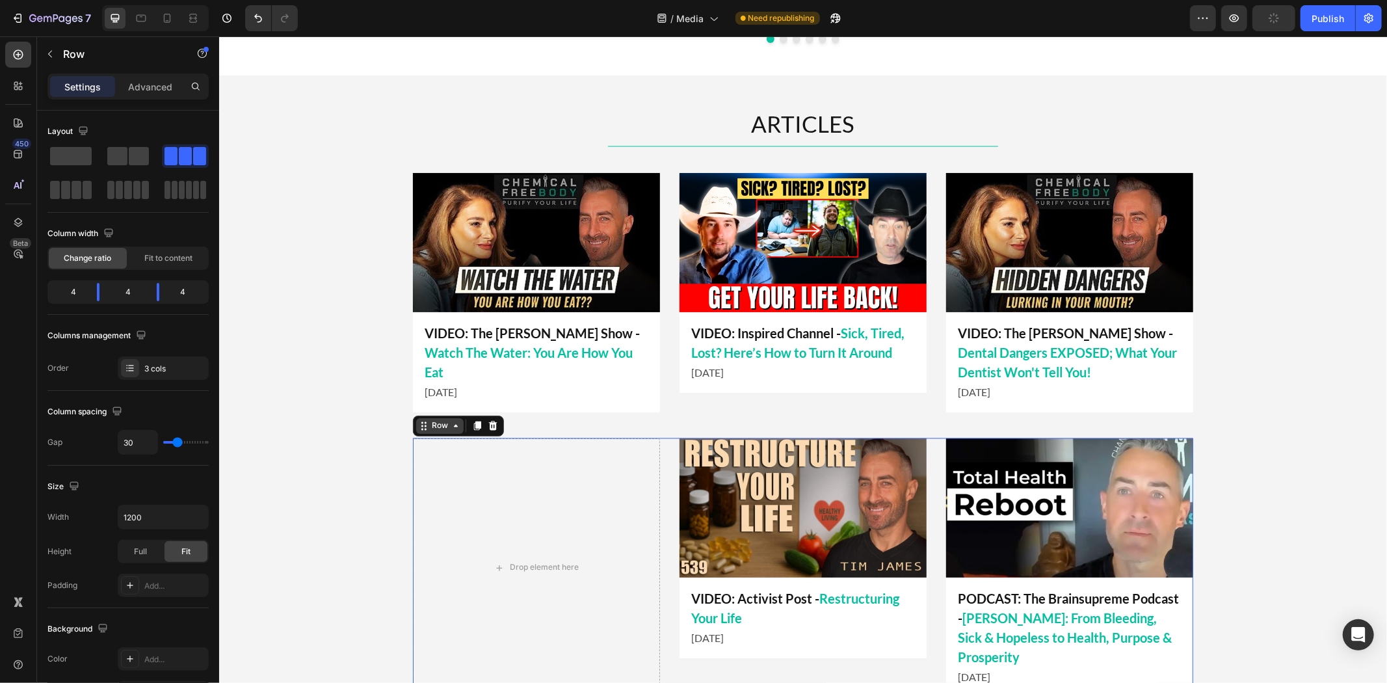
click at [435, 424] on div "Row" at bounding box center [438, 425] width 21 height 12
click at [439, 430] on div "Row" at bounding box center [438, 425] width 21 height 12
click at [477, 430] on div at bounding box center [477, 425] width 16 height 16
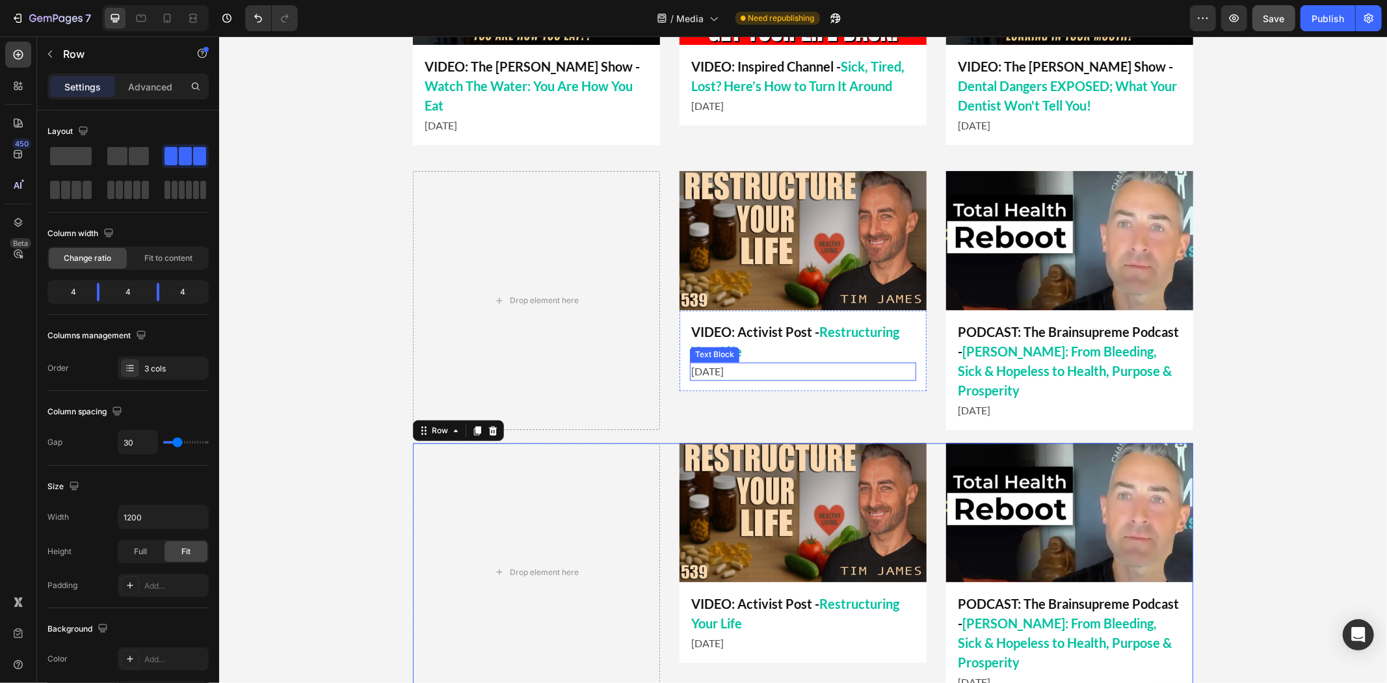
scroll to position [2079, 0]
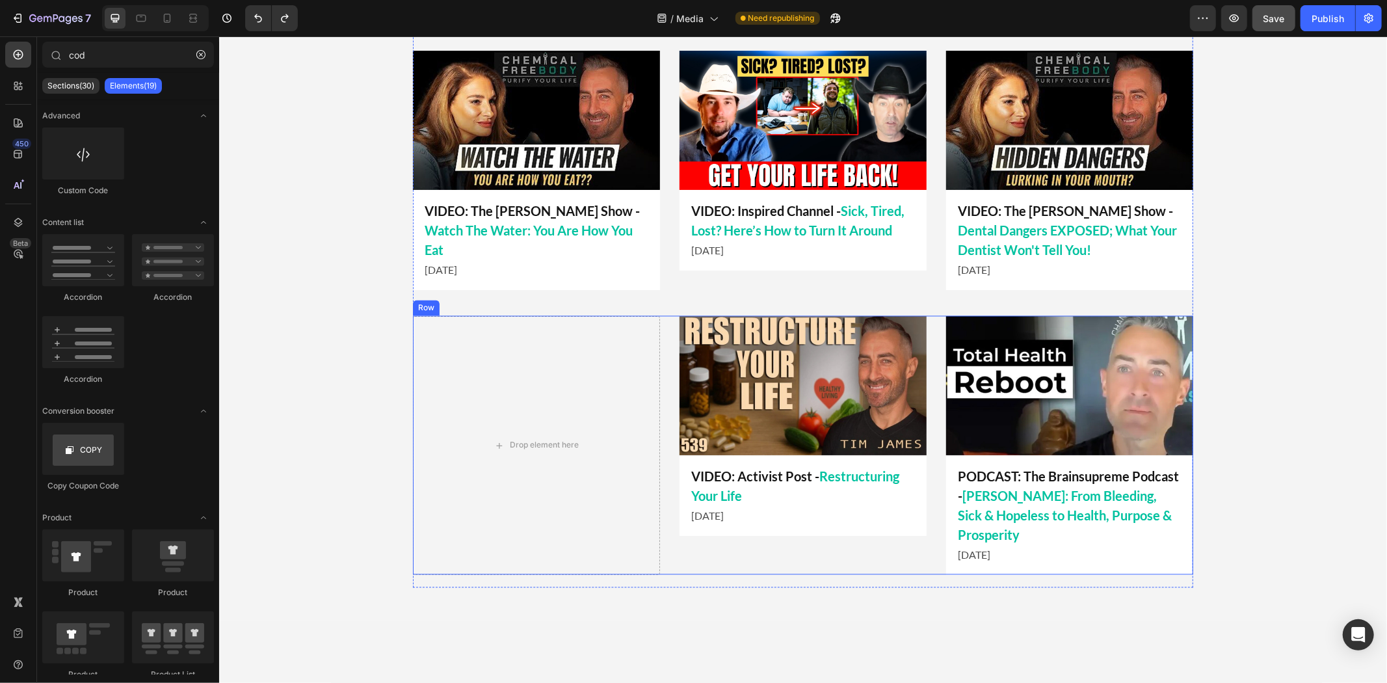
click at [558, 355] on div "Drop element here" at bounding box center [535, 444] width 247 height 259
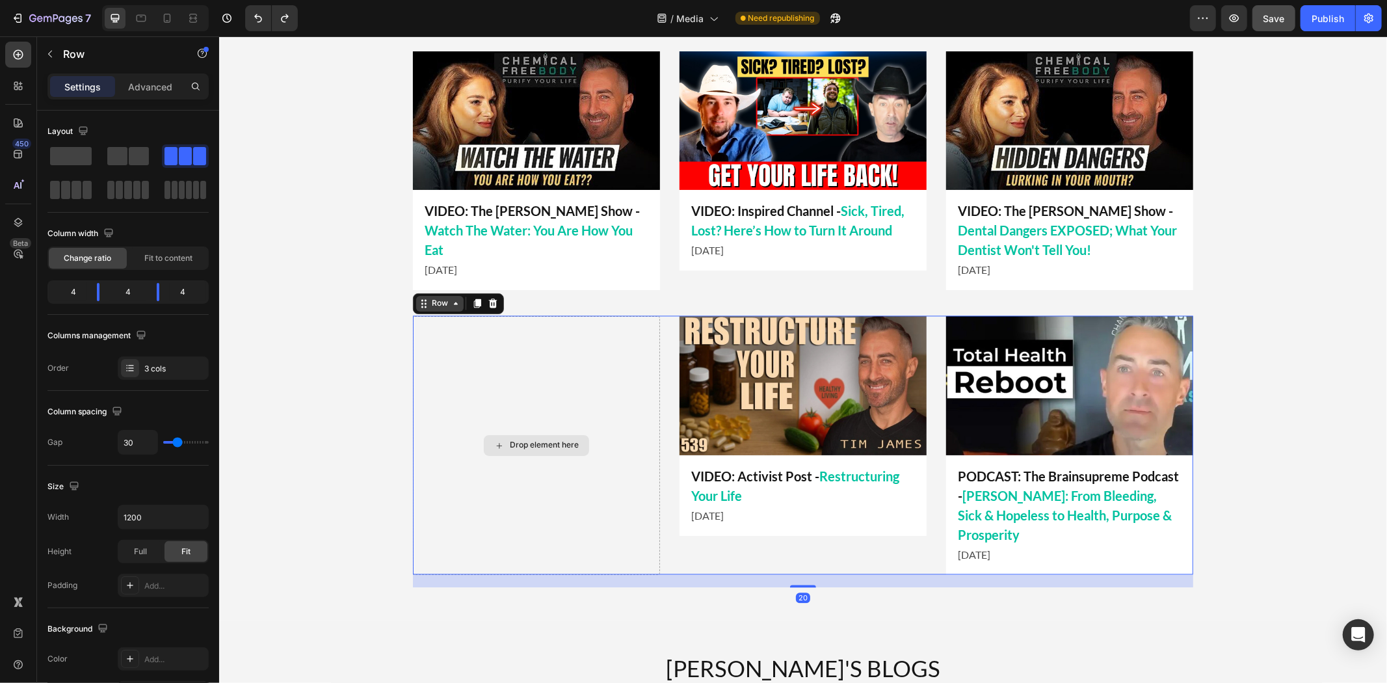
click at [441, 301] on div "Row" at bounding box center [438, 303] width 21 height 12
click at [489, 304] on icon at bounding box center [492, 303] width 10 height 10
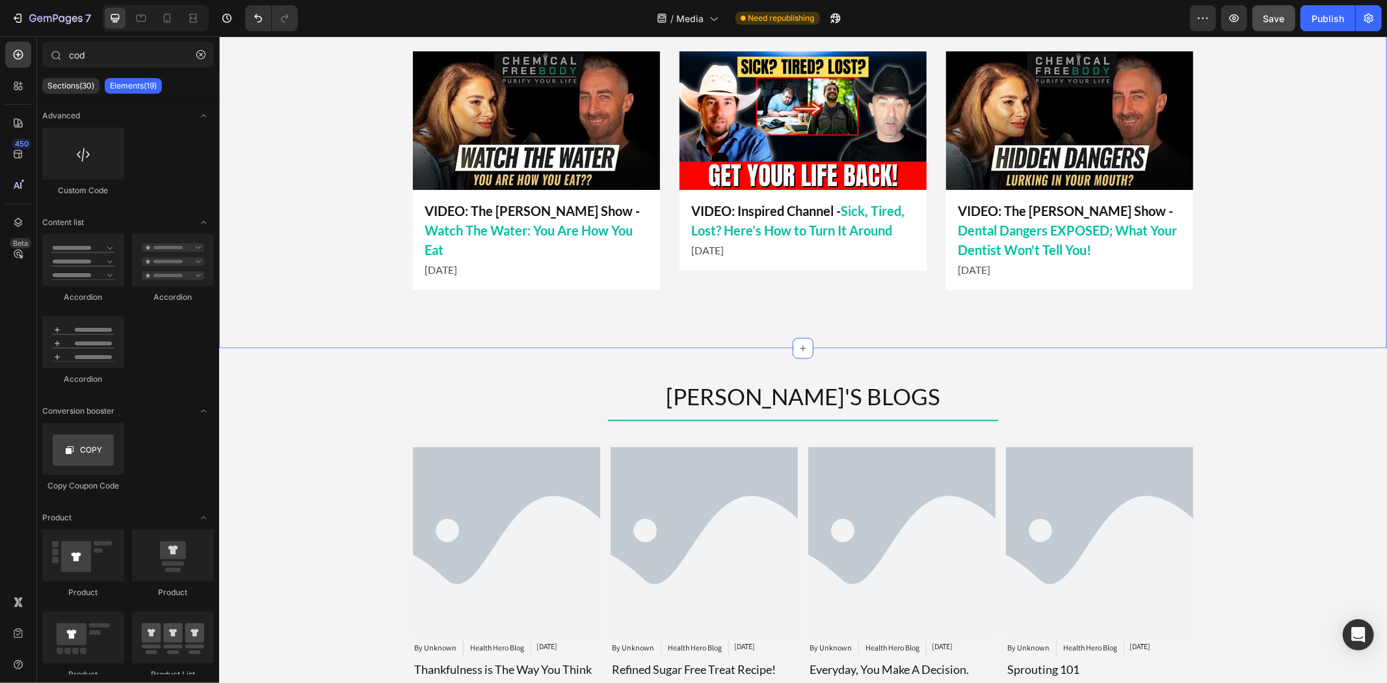
click at [1273, 35] on div "7 Version history / Media Need republishing Preview Save Publish" at bounding box center [693, 18] width 1387 height 37
click at [1276, 25] on button "Save" at bounding box center [1273, 18] width 43 height 26
click at [311, 393] on div "[PERSON_NAME]'S BLOGS Heading Title Line Article Image By Unknown Article Autho…" at bounding box center [801, 658] width 1167 height 556
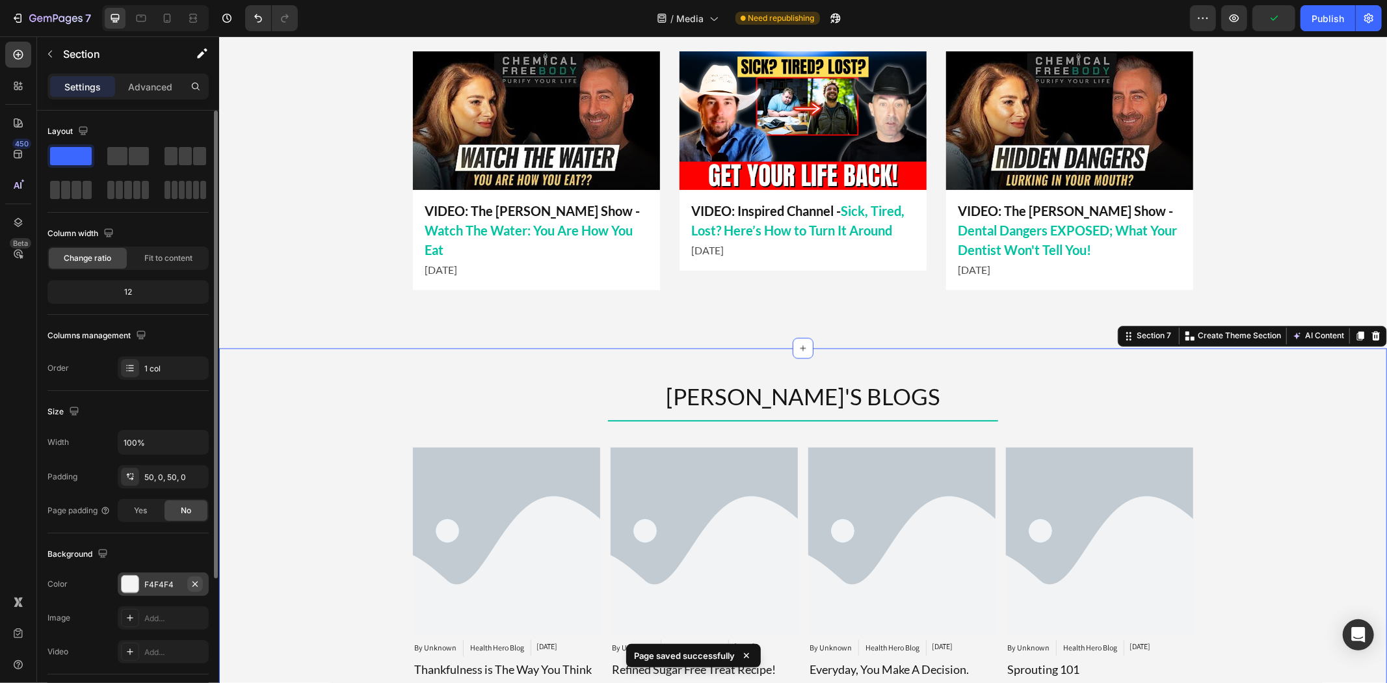
click at [194, 582] on icon "button" at bounding box center [194, 582] width 5 height 5
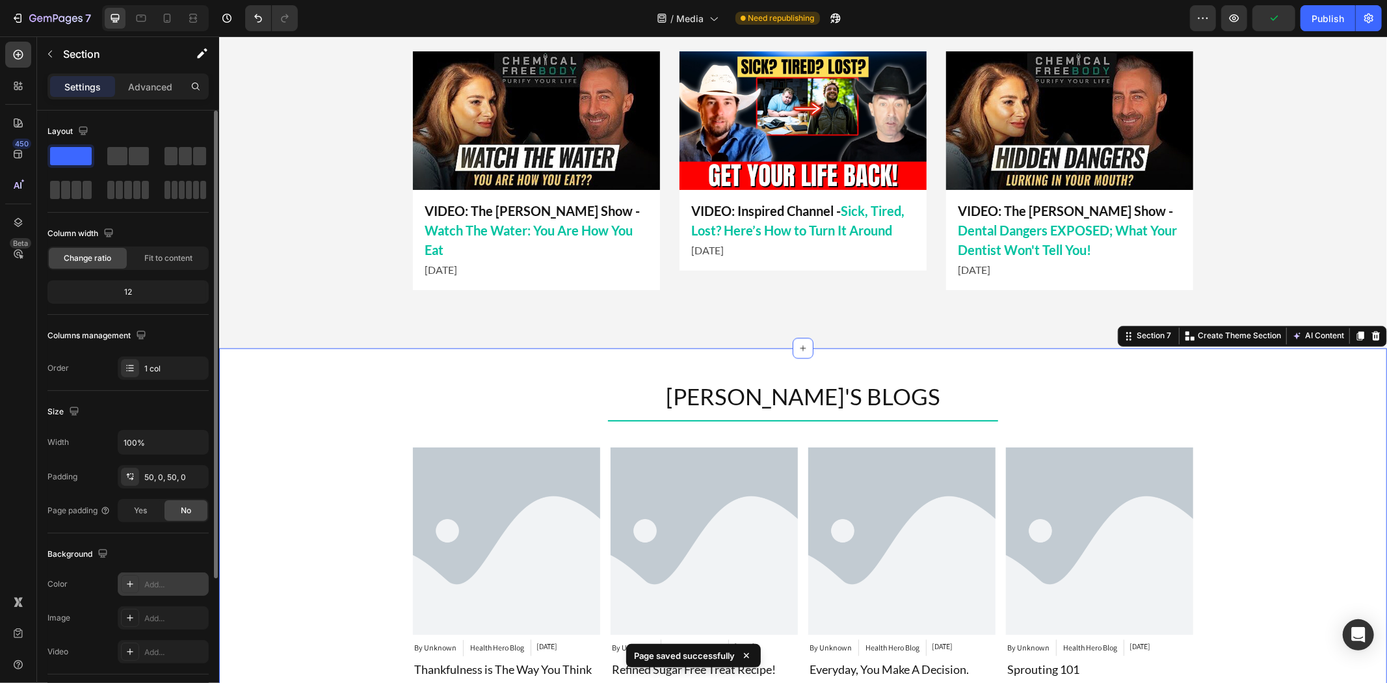
click at [382, 404] on div "[PERSON_NAME]'S BLOGS Heading Title Line Article Image By Unknown Article Autho…" at bounding box center [801, 658] width 1167 height 556
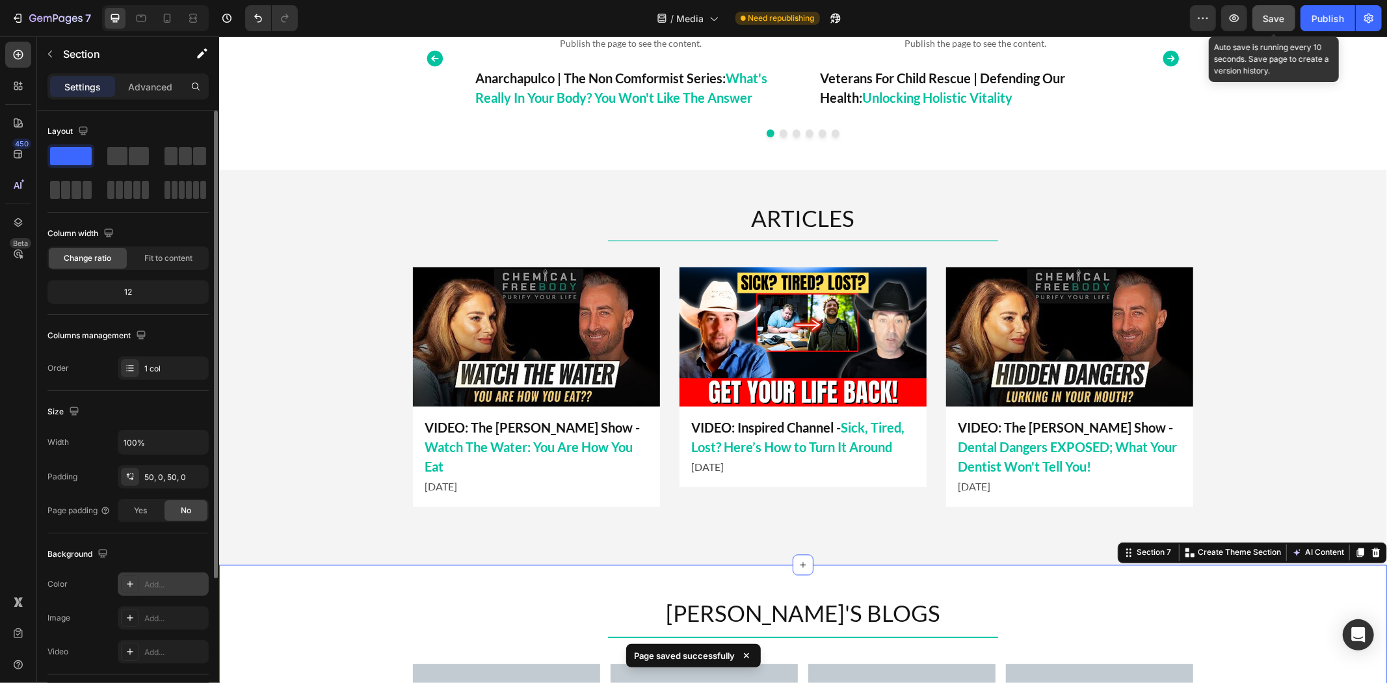
click at [1261, 23] on button "Save" at bounding box center [1273, 18] width 43 height 26
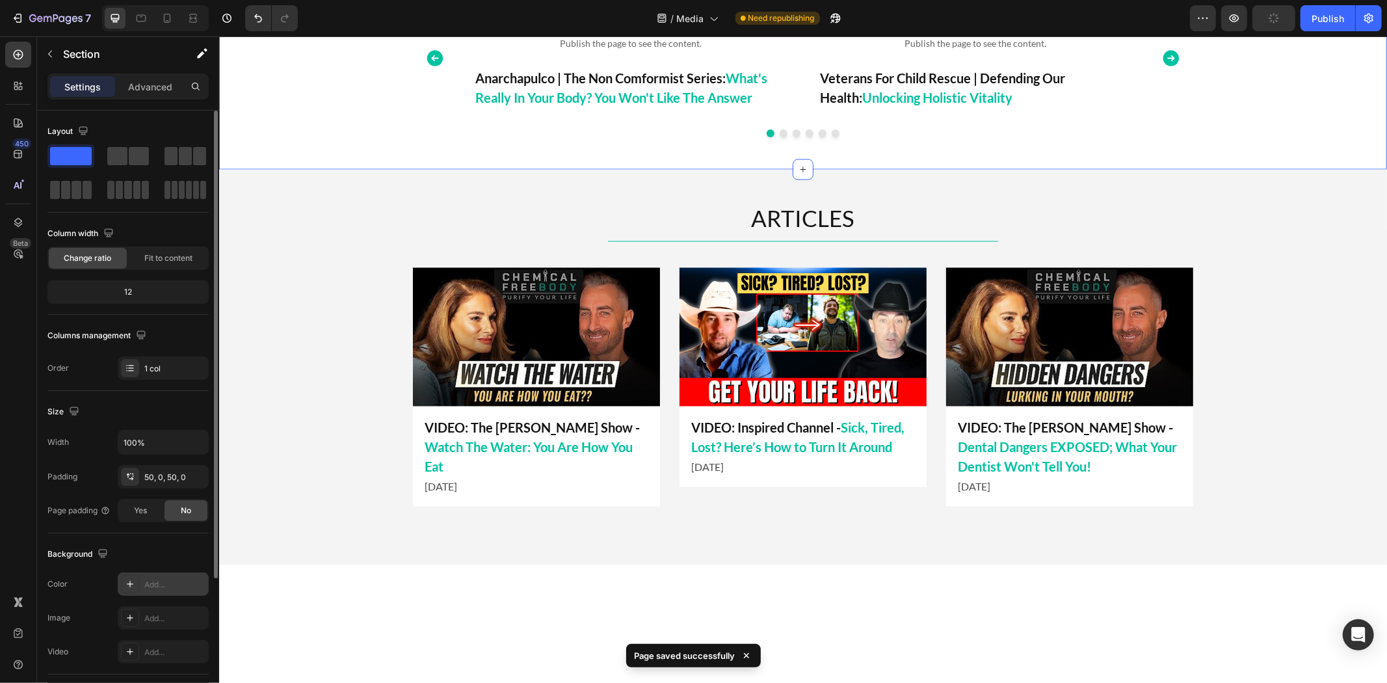
scroll to position [1718, 0]
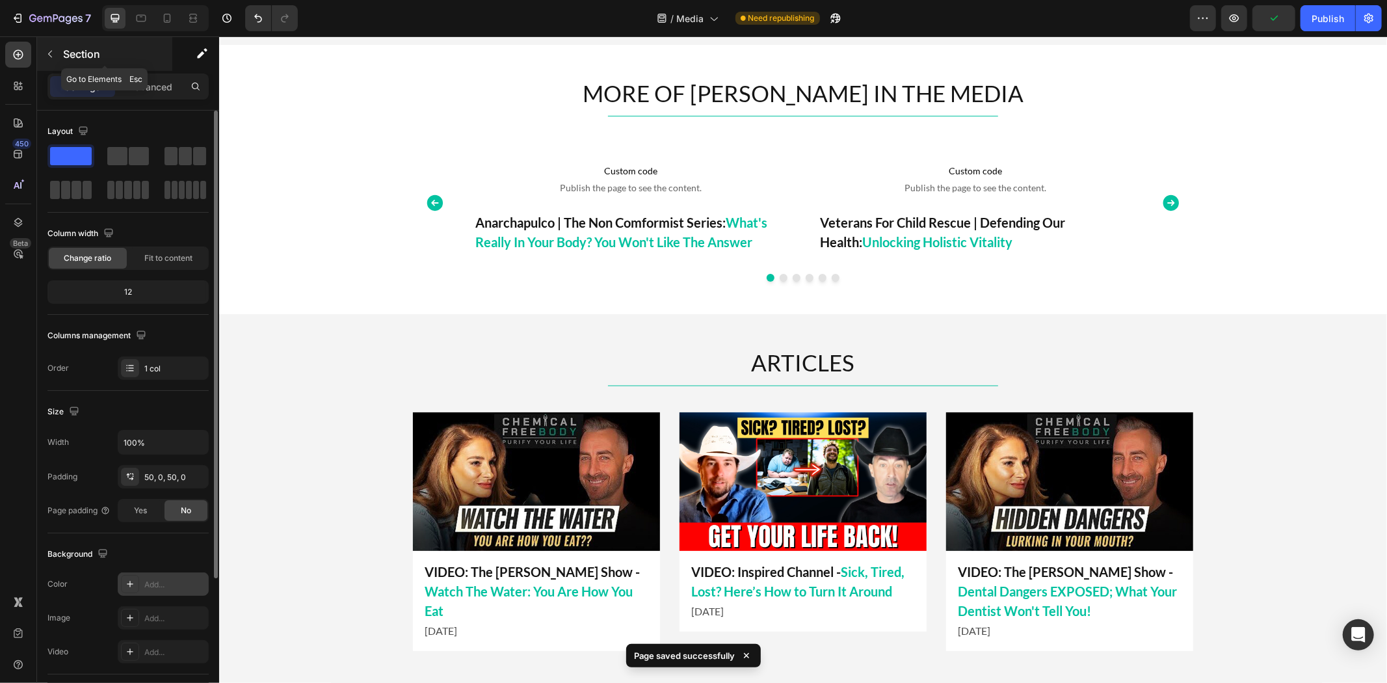
click at [66, 56] on p "Section" at bounding box center [116, 54] width 107 height 16
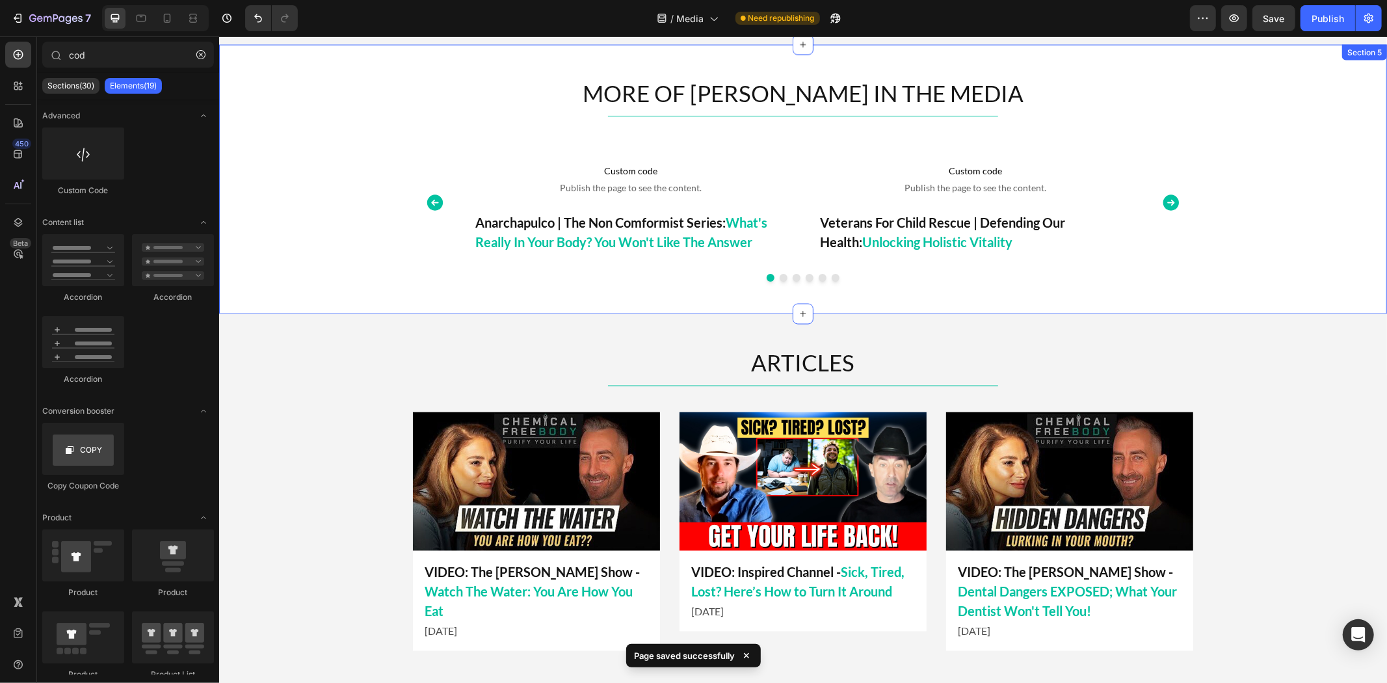
scroll to position [1646, 0]
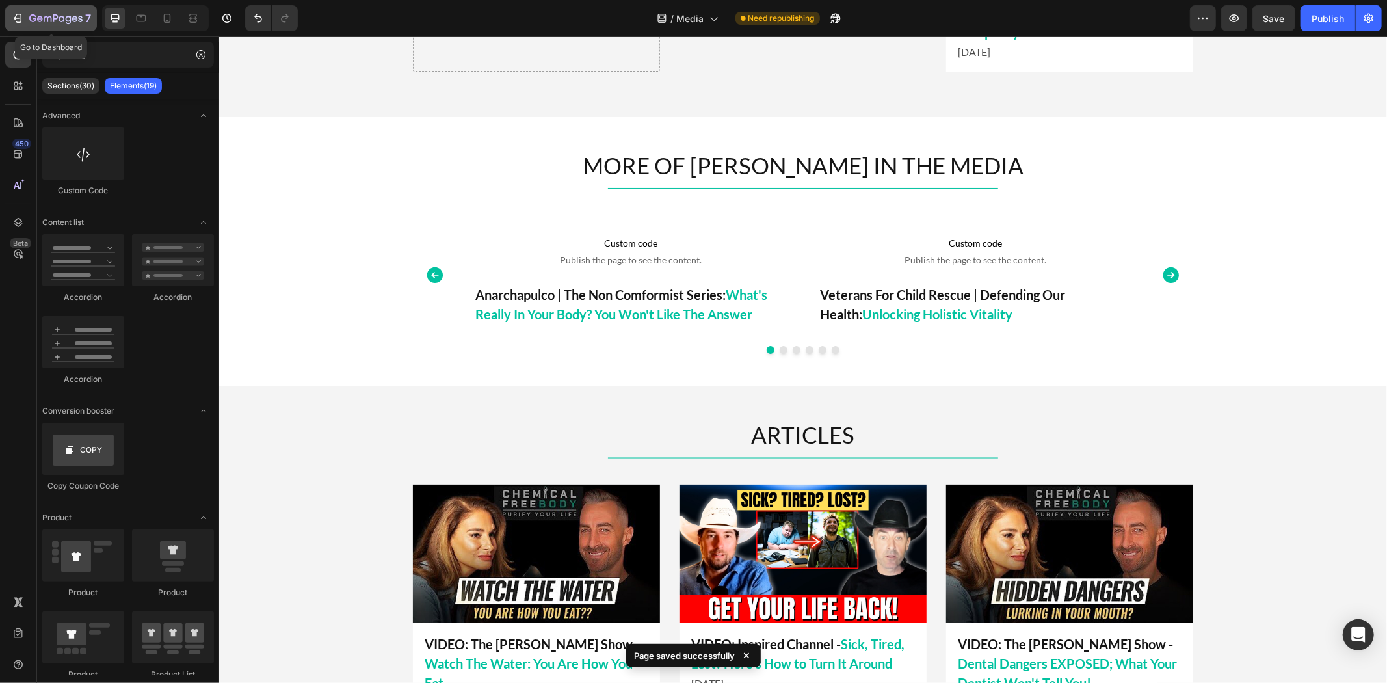
click at [29, 18] on icon "button" at bounding box center [32, 18] width 7 height 8
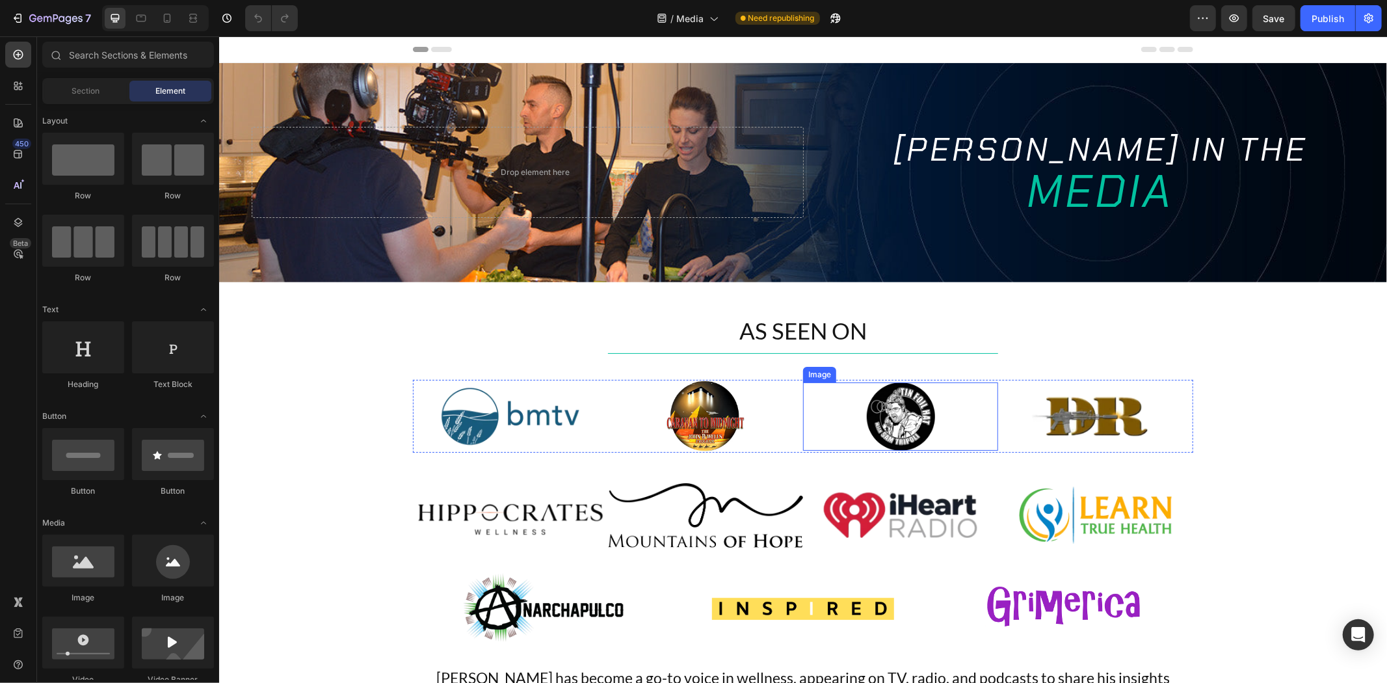
click at [866, 400] on img at bounding box center [900, 416] width 68 height 68
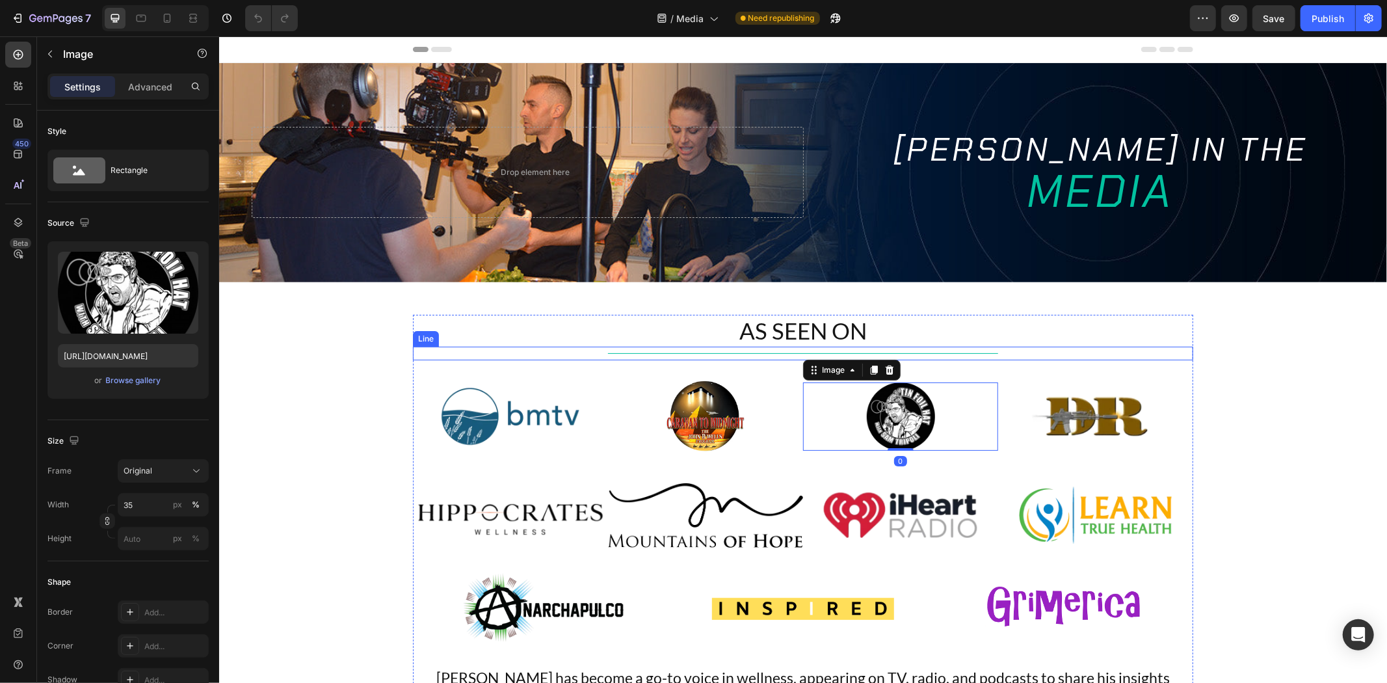
click at [424, 356] on div "Title Line" at bounding box center [802, 353] width 780 height 14
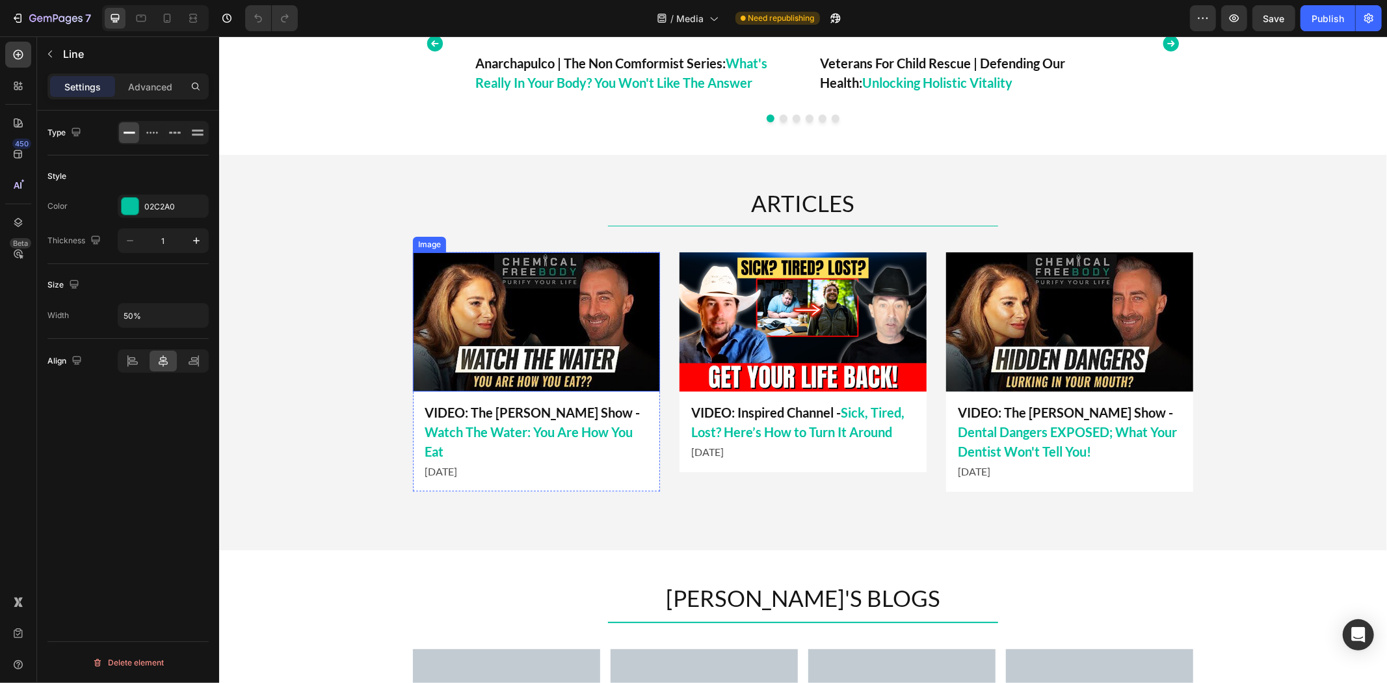
scroll to position [1805, 0]
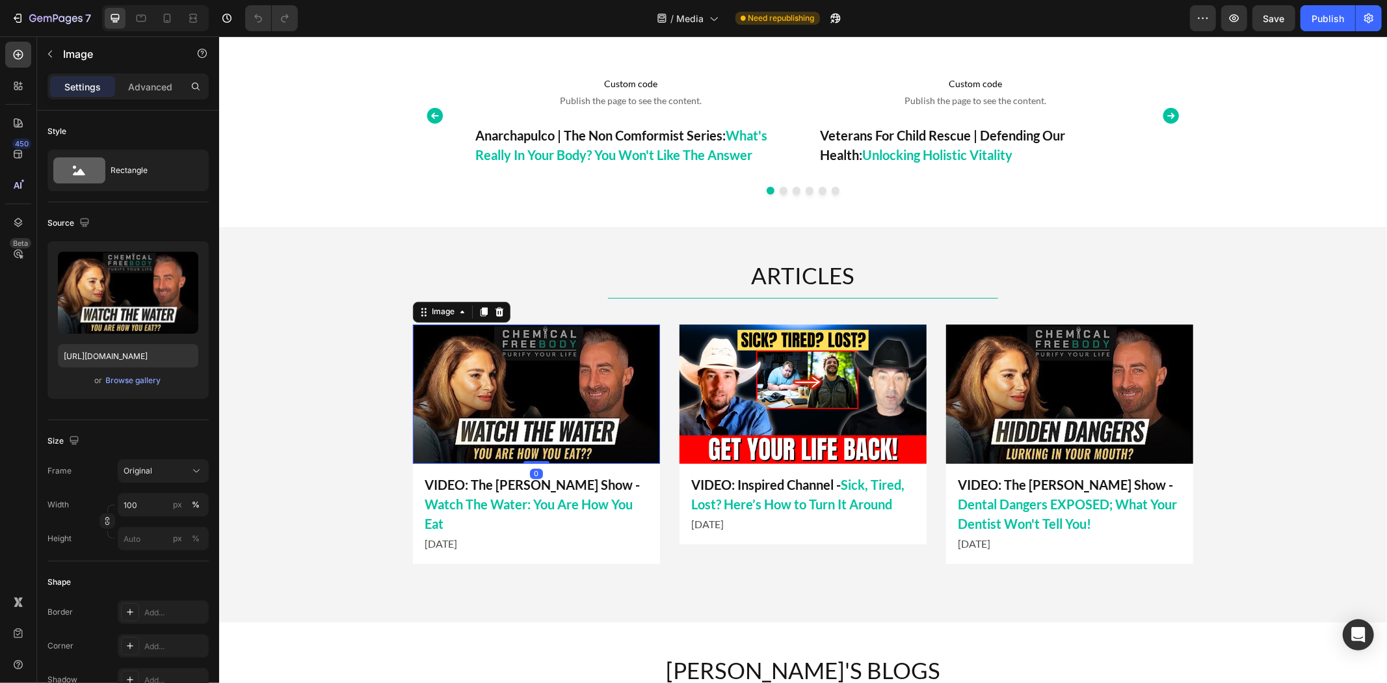
click at [554, 385] on img at bounding box center [535, 393] width 247 height 139
click at [504, 365] on img at bounding box center [535, 393] width 247 height 139
click at [309, 340] on div "ARTICLES Heading Title Line Image VIDEO: Inspired Channel - Sick, Tired, Lost? …" at bounding box center [801, 424] width 1167 height 330
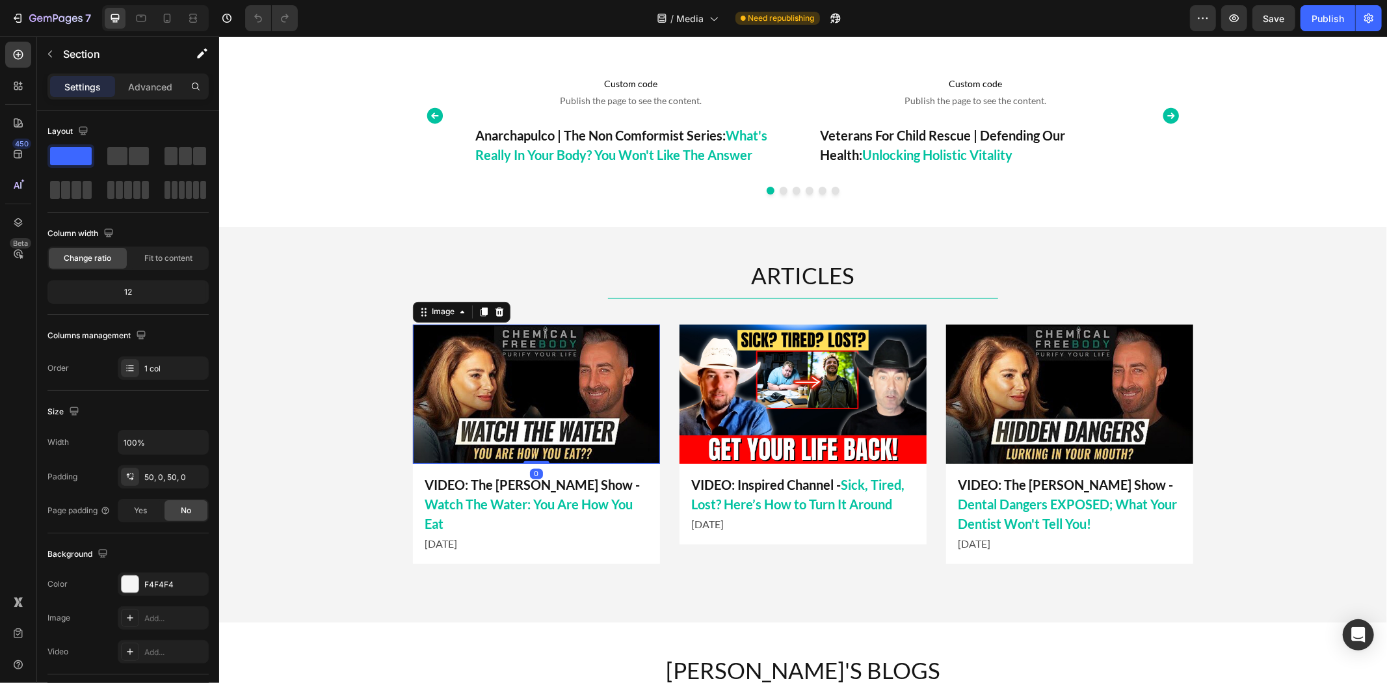
click at [502, 369] on img at bounding box center [535, 393] width 247 height 139
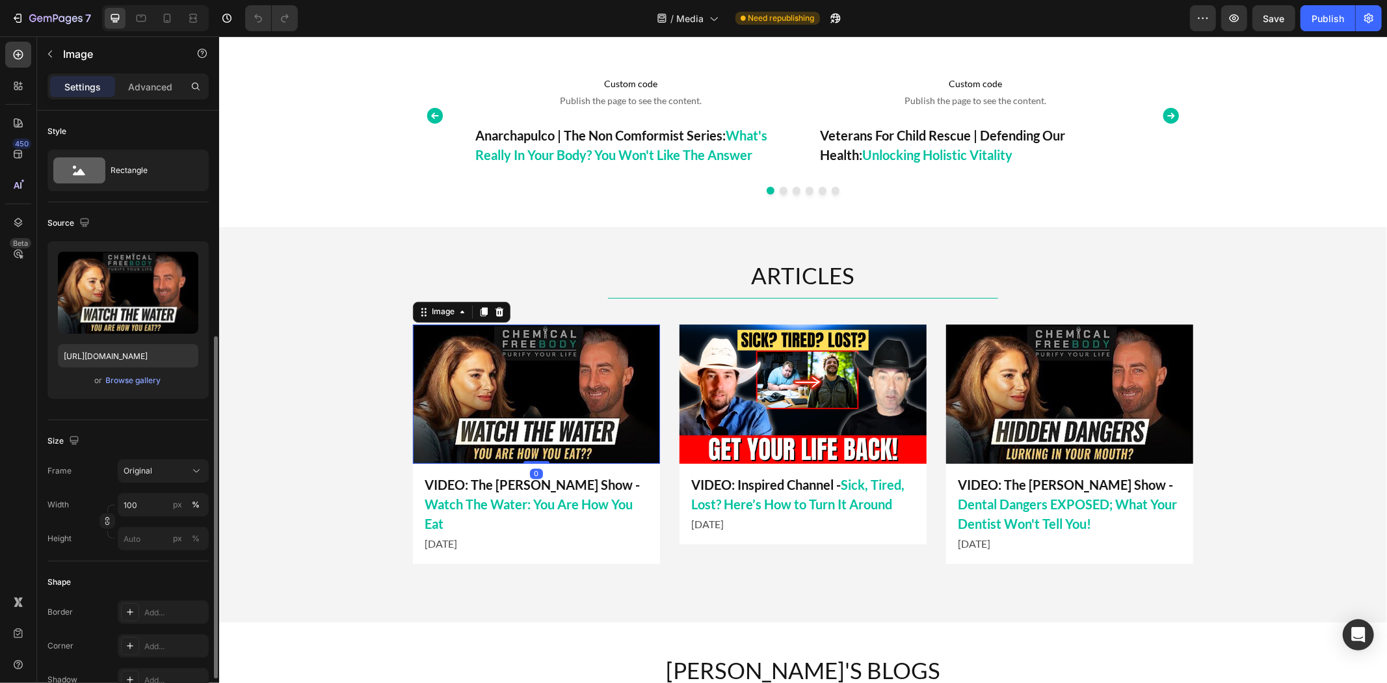
scroll to position [144, 0]
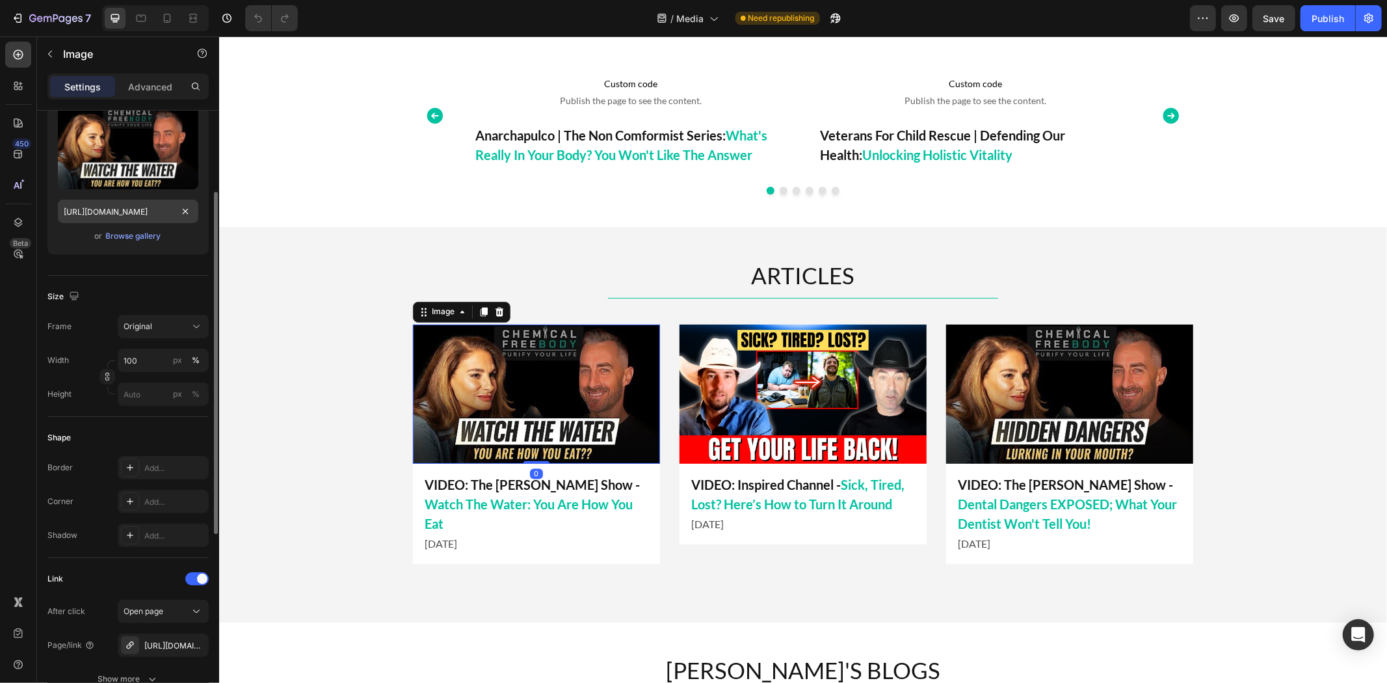
click at [124, 203] on input "[URL][DOMAIN_NAME]" at bounding box center [128, 211] width 140 height 23
type input "https://cdn.shopify.com/s/files/1/0723/9509/6367/files/A_Story_of_Greens_Grit_a…"
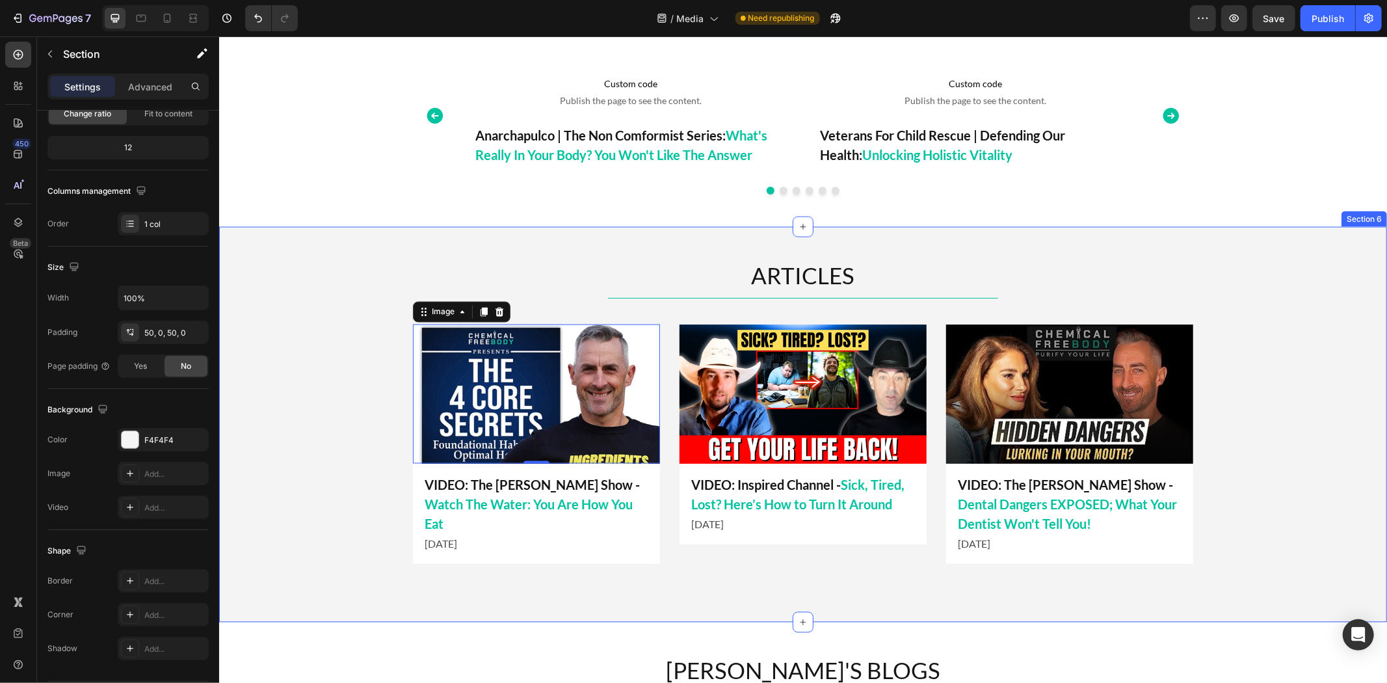
click at [306, 394] on div "ARTICLES Heading Title Line Image VIDEO: Inspired Channel - Sick, Tired, Lost? …" at bounding box center [801, 424] width 1167 height 330
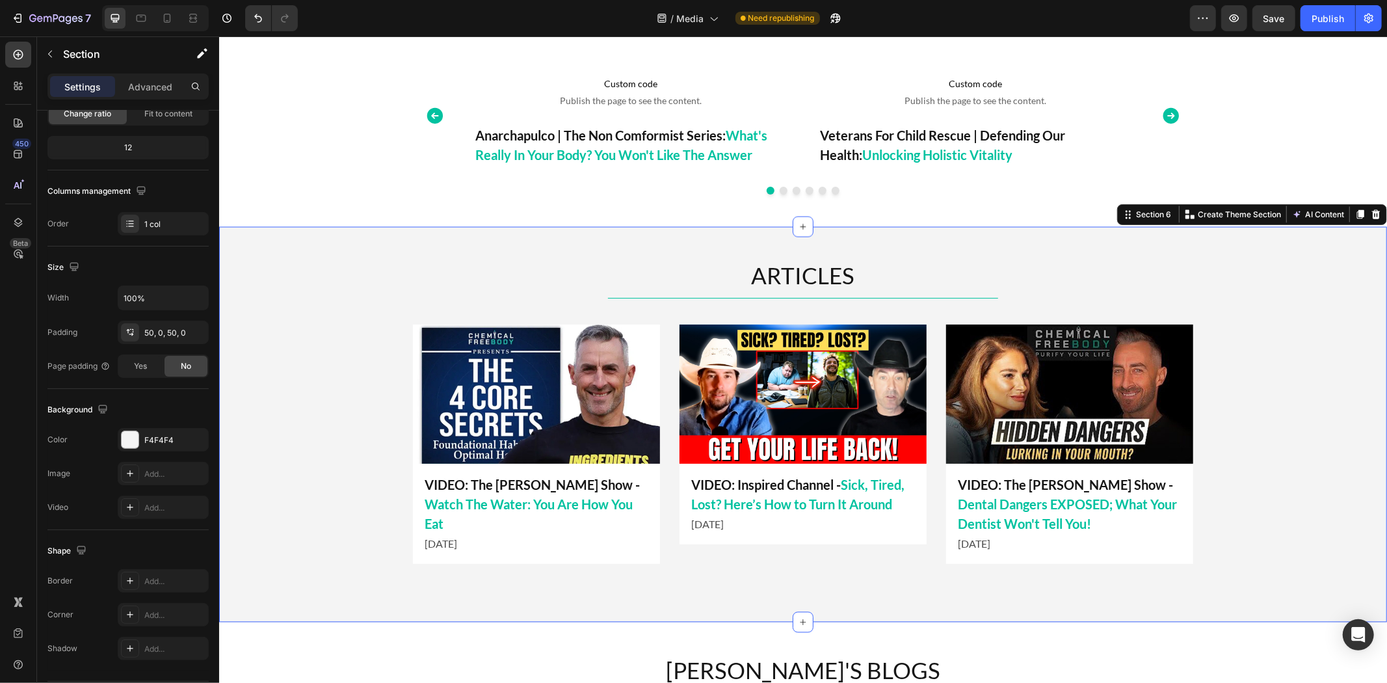
scroll to position [0, 0]
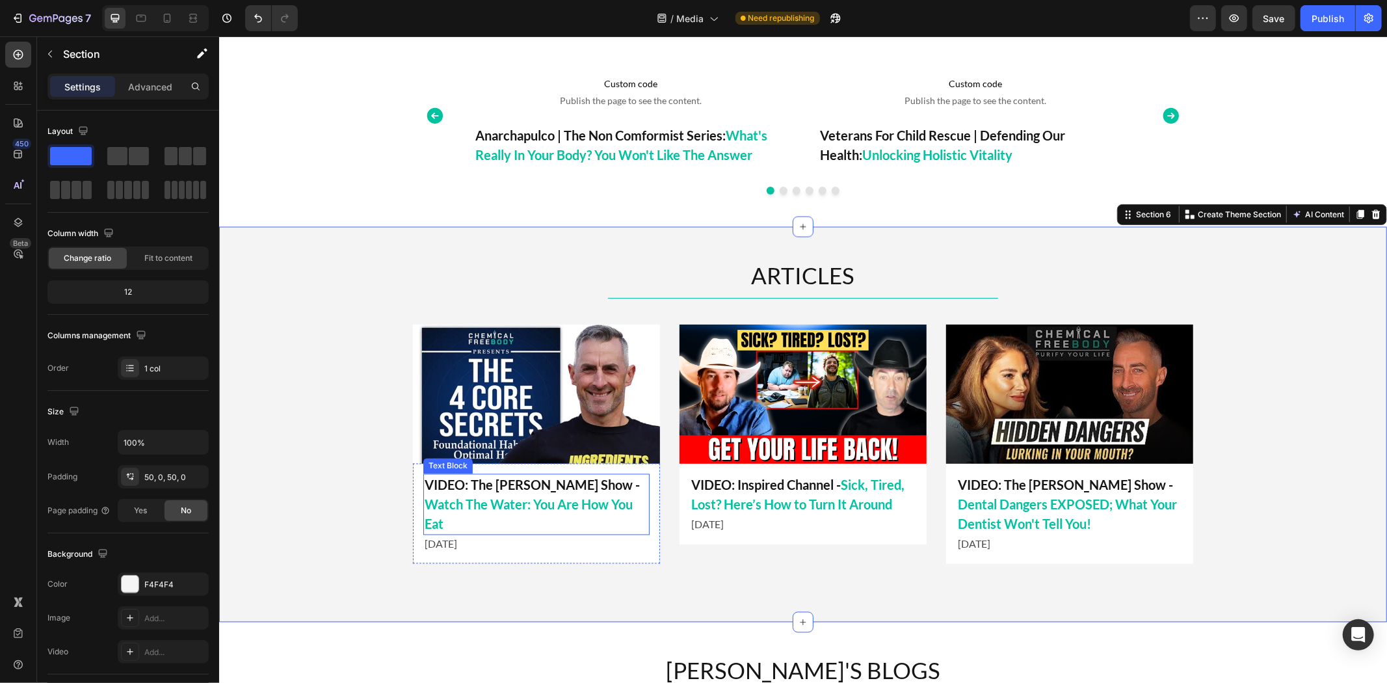
click at [541, 482] on p "VIDEO: The [PERSON_NAME] Show - Watch The Water: You Are How You Eat" at bounding box center [536, 504] width 224 height 59
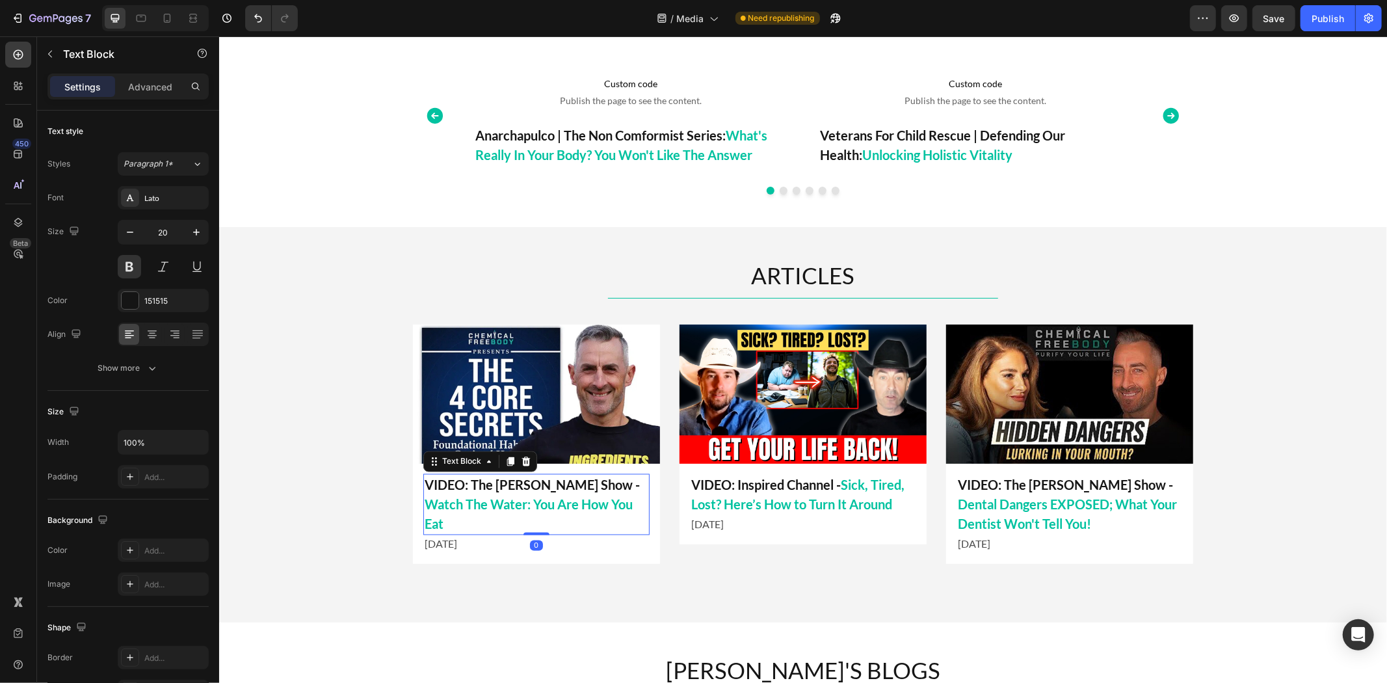
click at [596, 496] on span "Watch The Water: You Are How You Eat" at bounding box center [528, 513] width 208 height 35
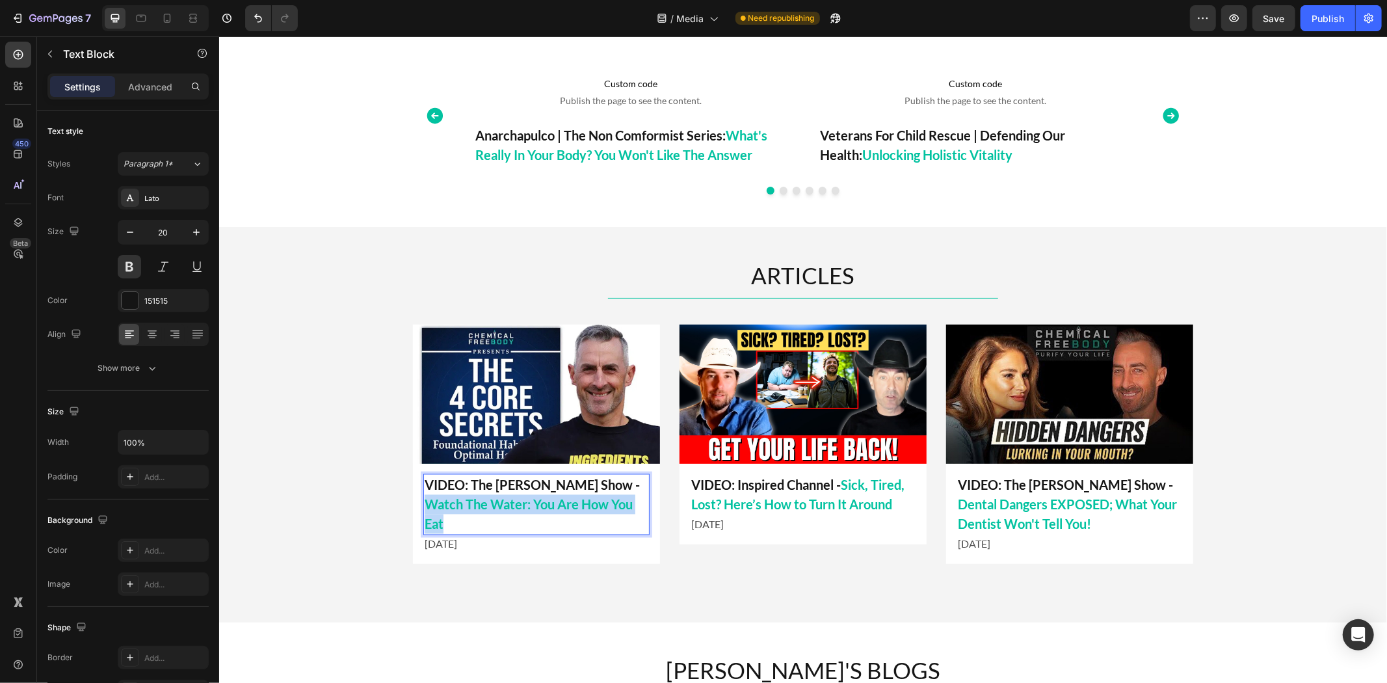
drag, startPoint x: 569, startPoint y: 482, endPoint x: 591, endPoint y: 502, distance: 29.0
click at [591, 502] on p "VIDEO: The [PERSON_NAME] Show - Watch The Water: You Are How You Eat" at bounding box center [536, 504] width 224 height 59
click at [496, 476] on p "VIDEO: The Mel K Show - A Story of Greens, Grit, and Getting Your Spark Back" at bounding box center [536, 504] width 224 height 59
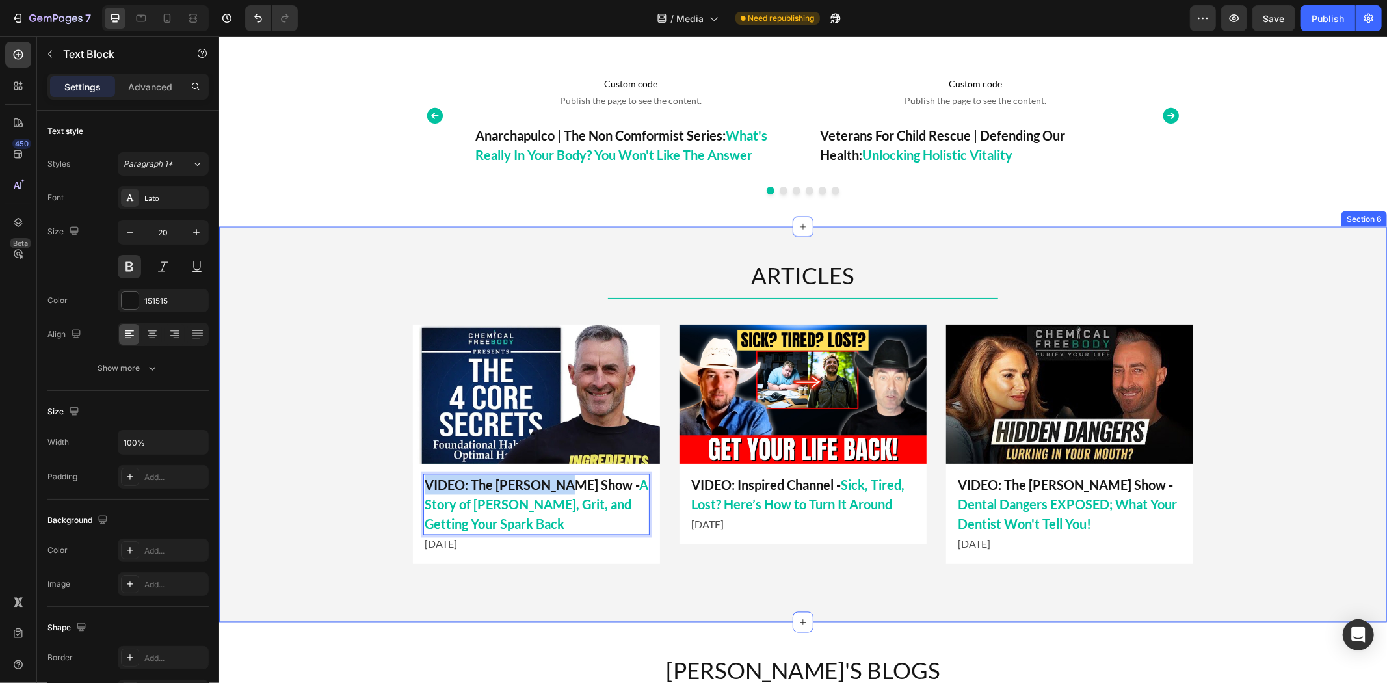
drag, startPoint x: 557, startPoint y: 484, endPoint x: 400, endPoint y: 488, distance: 157.4
click at [400, 488] on div "ARTICLES Heading Title Line Image VIDEO: Inspired Channel - Sick, Tired, Lost? …" at bounding box center [801, 424] width 1167 height 330
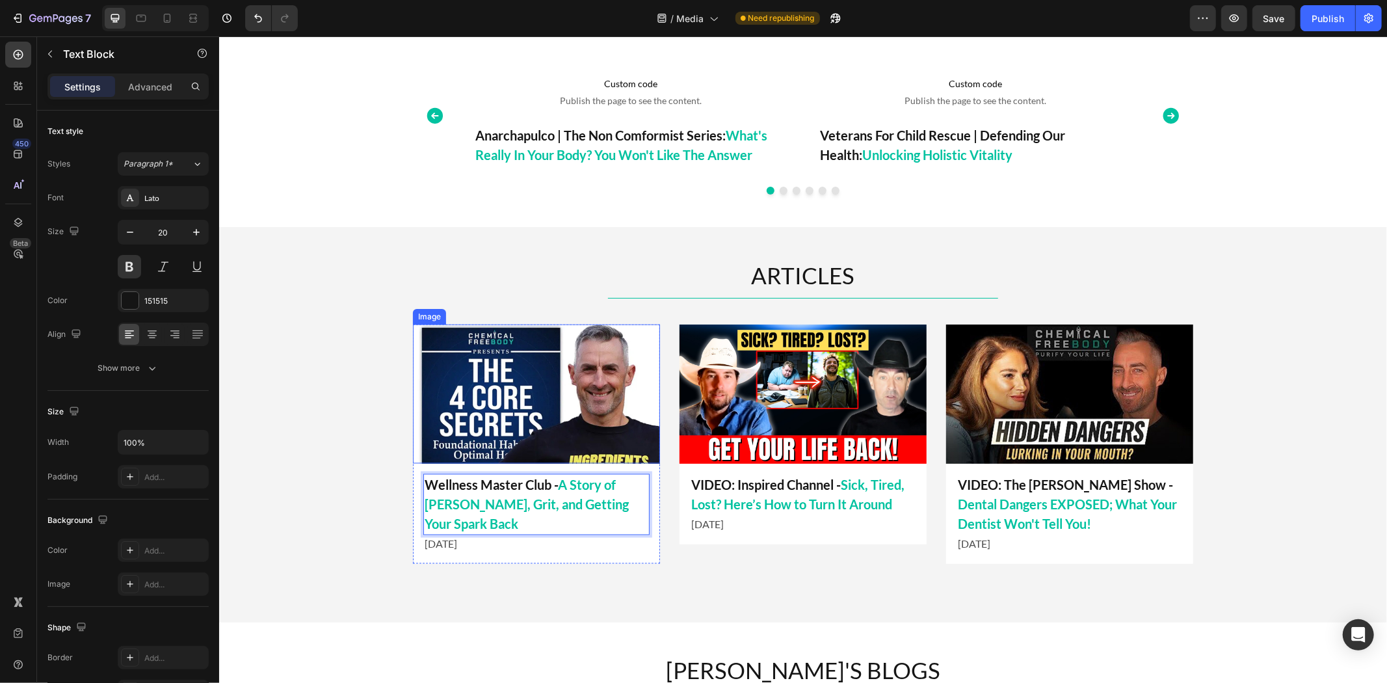
click at [501, 454] on img at bounding box center [535, 393] width 247 height 139
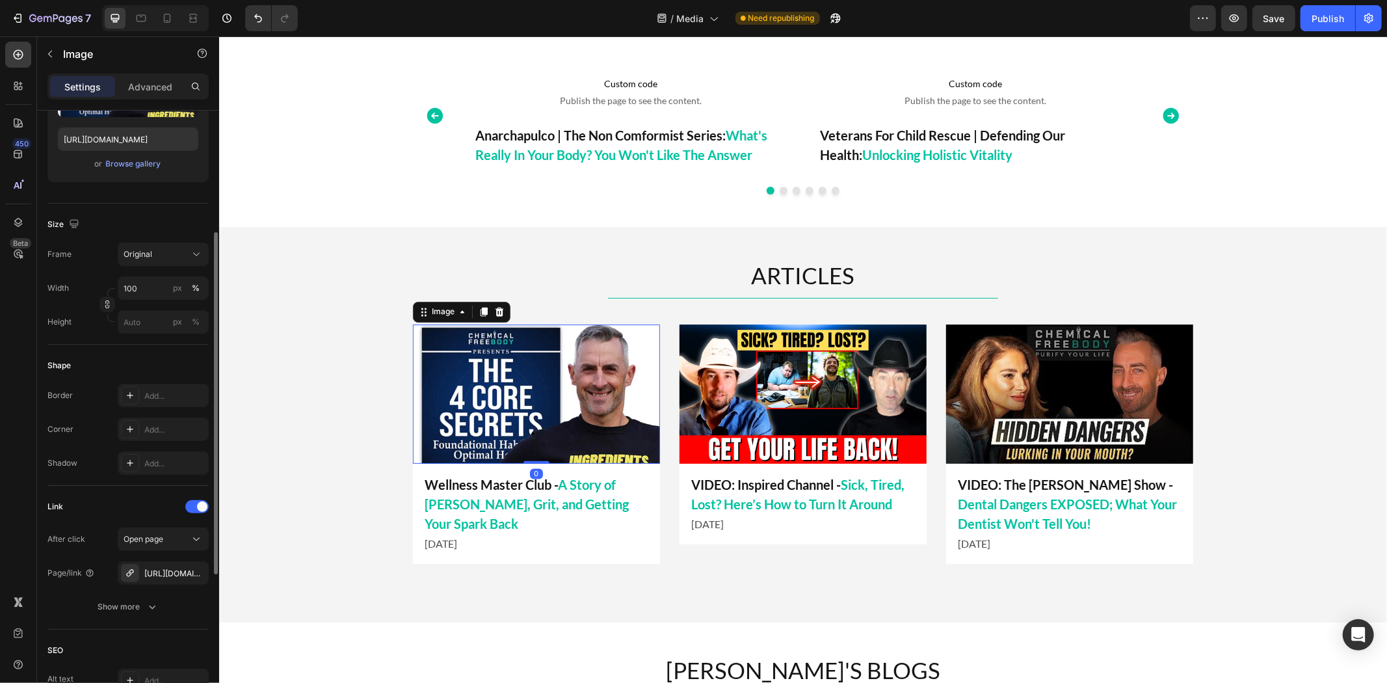
scroll to position [361, 0]
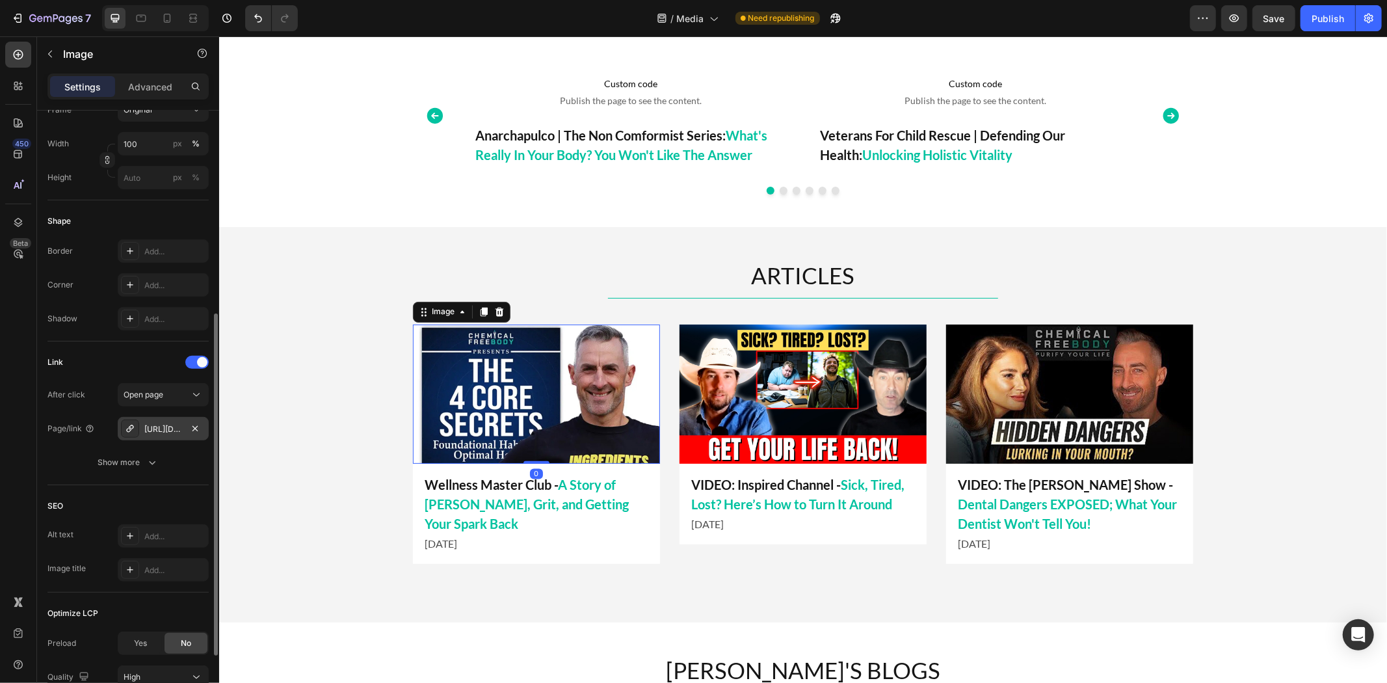
click at [161, 426] on div "[URL][DOMAIN_NAME]" at bounding box center [163, 429] width 38 height 12
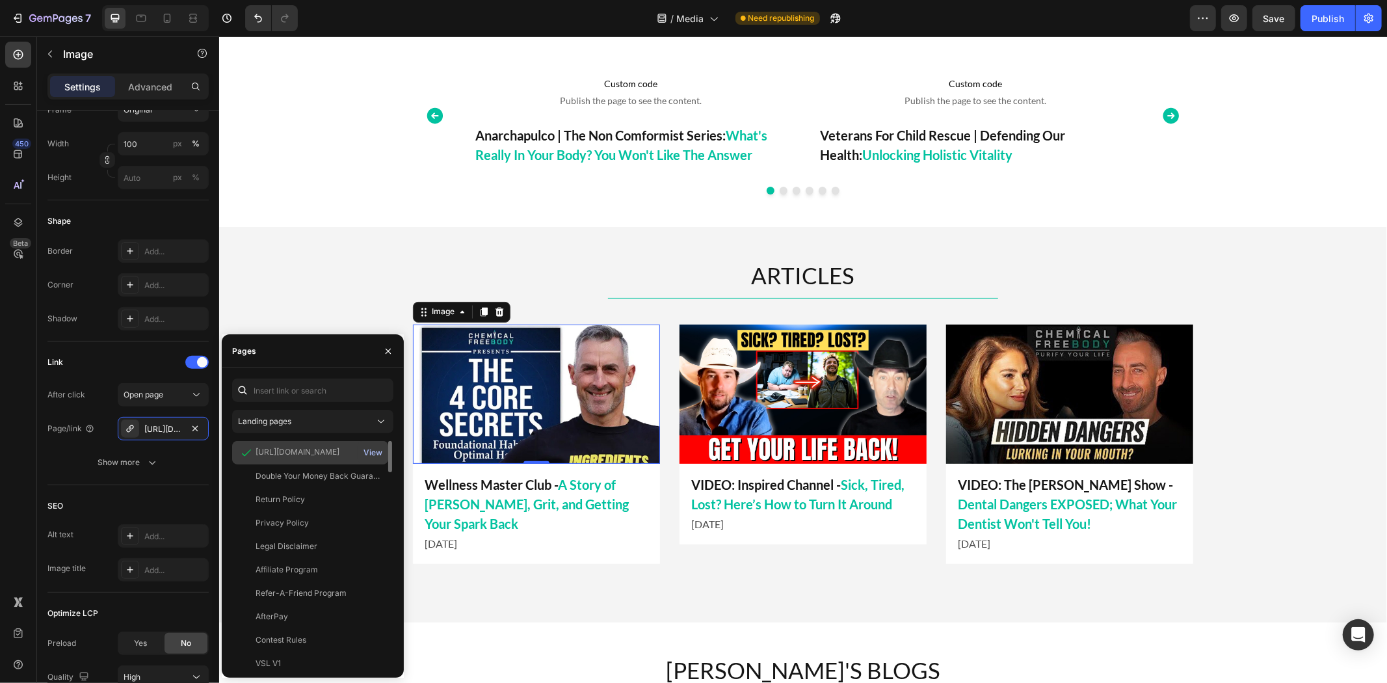
click at [376, 450] on div "View" at bounding box center [372, 453] width 19 height 12
click at [324, 388] on input "text" at bounding box center [312, 389] width 161 height 23
paste input "https://wellnessmasterclub.ewellnessmag.com/a-story-of-greens-grit-and-getting-…"
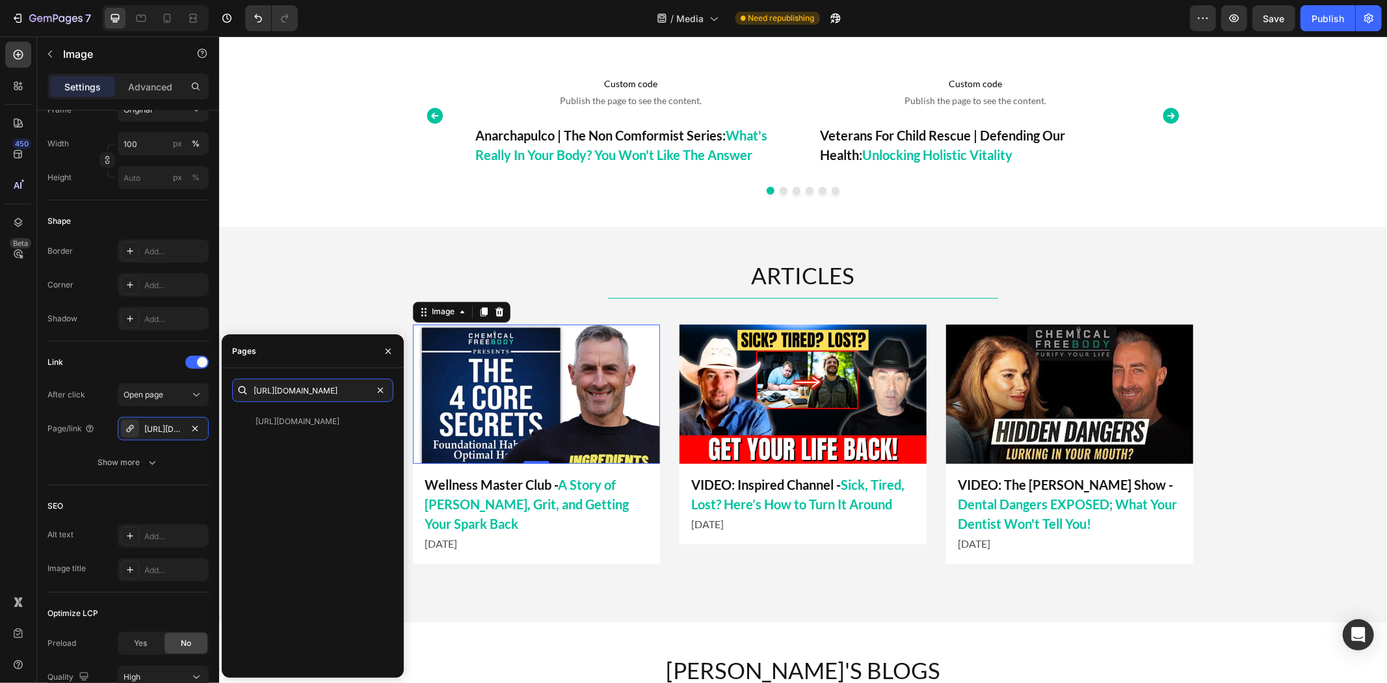
type input "https://wellnessmasterclub.ewellnessmag.com/a-story-of-greens-grit-and-getting-…"
click at [323, 433] on div "https://wellnessmasterclub.ewellnessmag.com/a-story-of-greens-grit-and-getting-…" at bounding box center [312, 538] width 161 height 257
click at [329, 424] on div "https://wellnessmasterclub.ewellnessmag.com/a-story-of-greens-grit-and-getting-…" at bounding box center [297, 421] width 84 height 12
click at [374, 421] on div "View" at bounding box center [372, 421] width 19 height 12
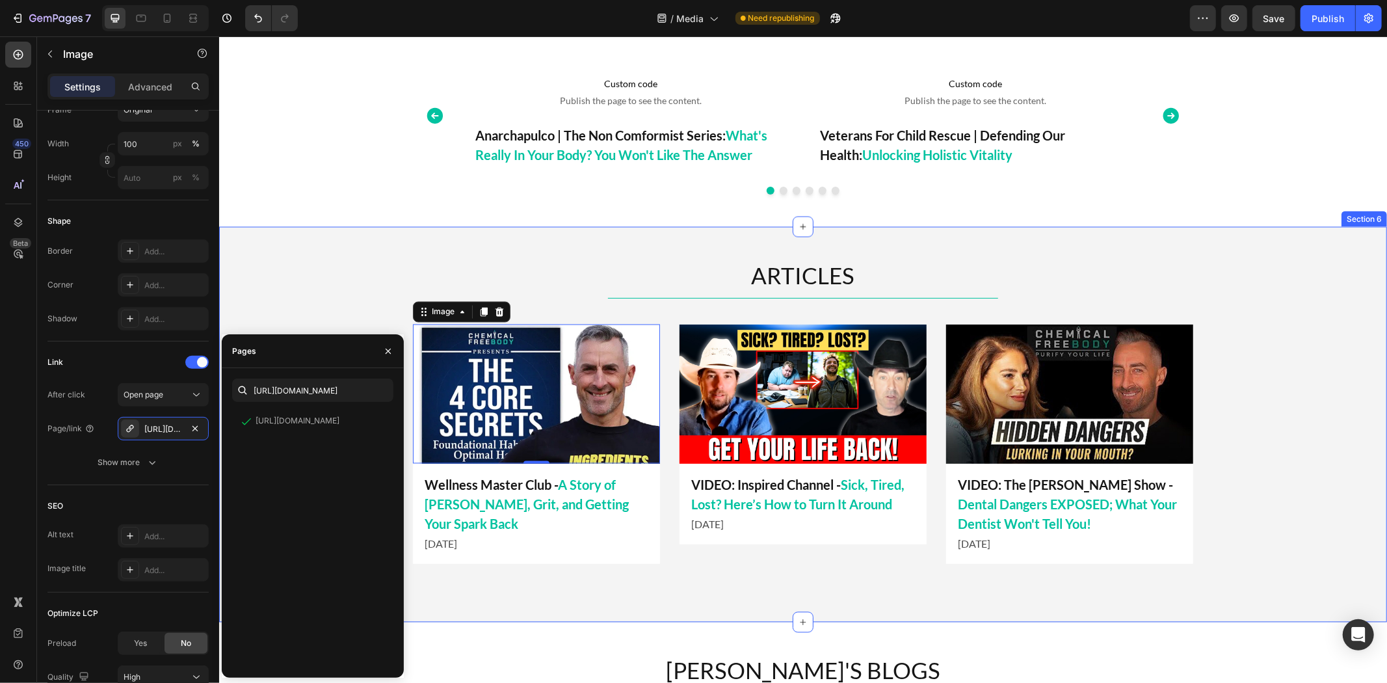
click at [267, 285] on div "ARTICLES Heading Title Line Image VIDEO: Inspired Channel - Sick, Tired, Lost? …" at bounding box center [801, 424] width 1167 height 330
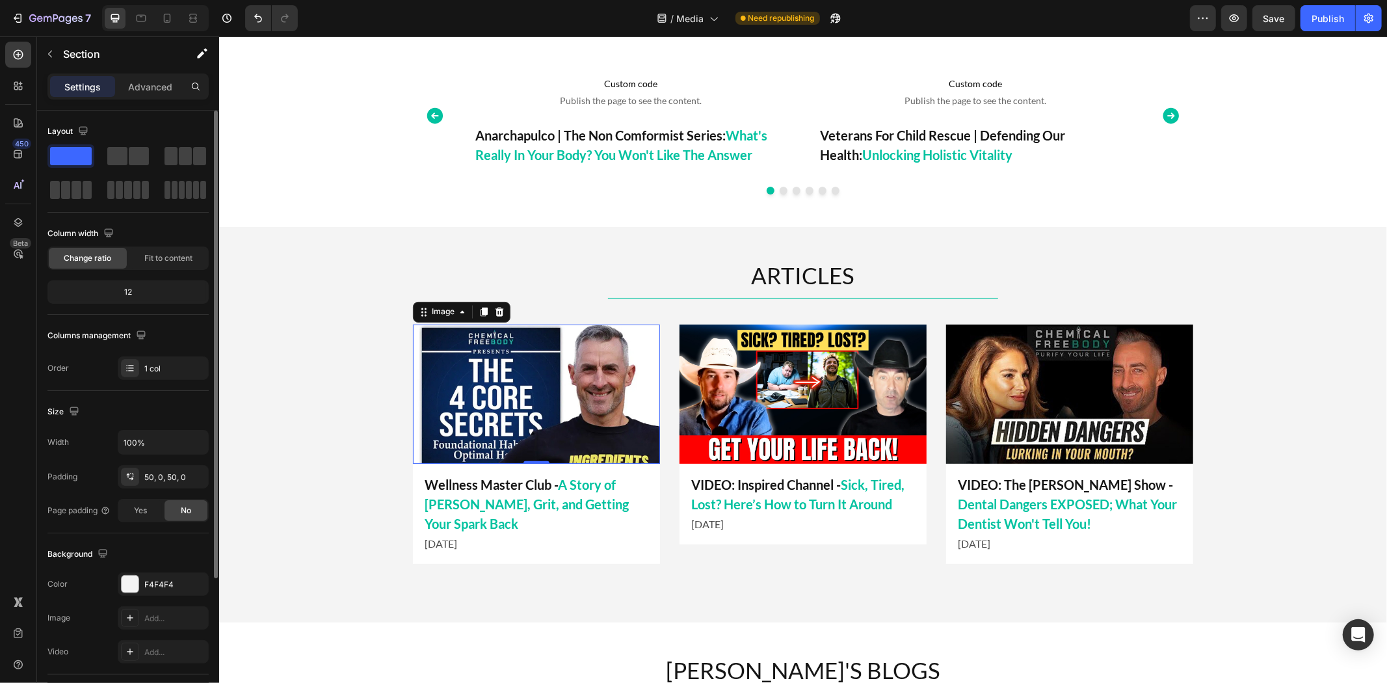
click at [454, 376] on img at bounding box center [535, 393] width 247 height 139
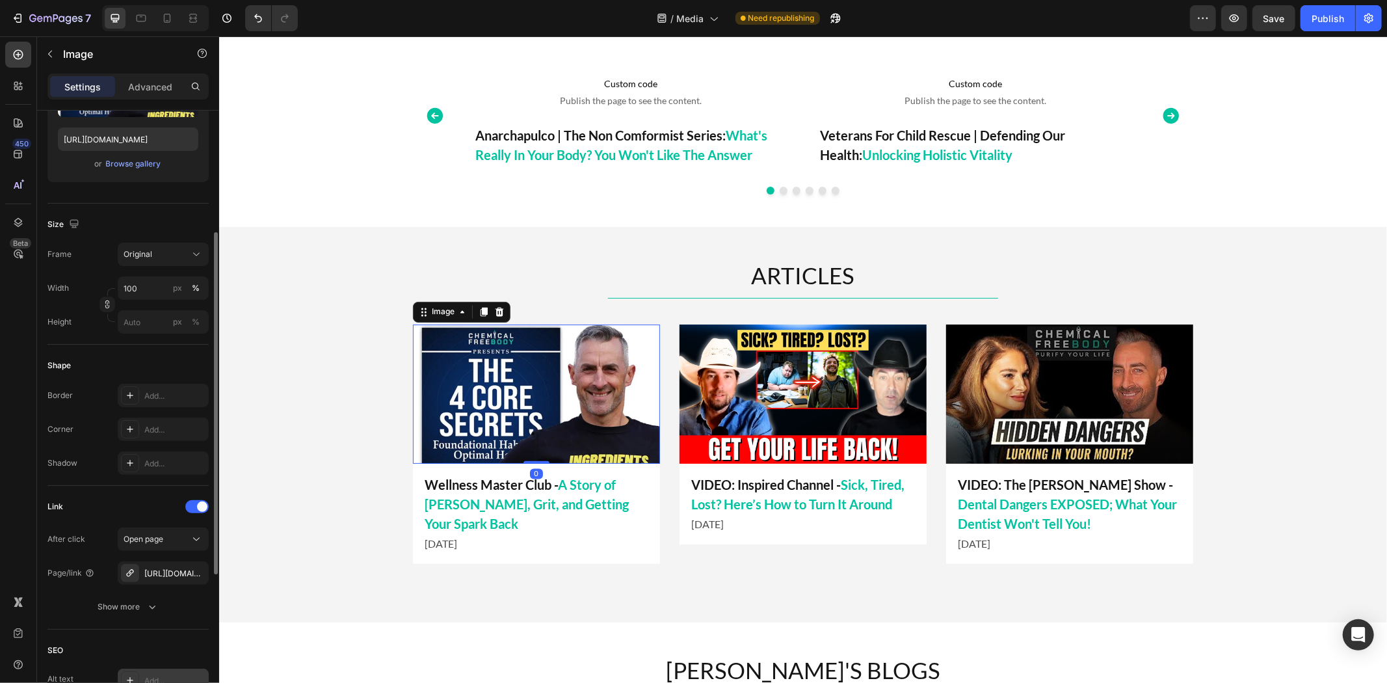
scroll to position [433, 0]
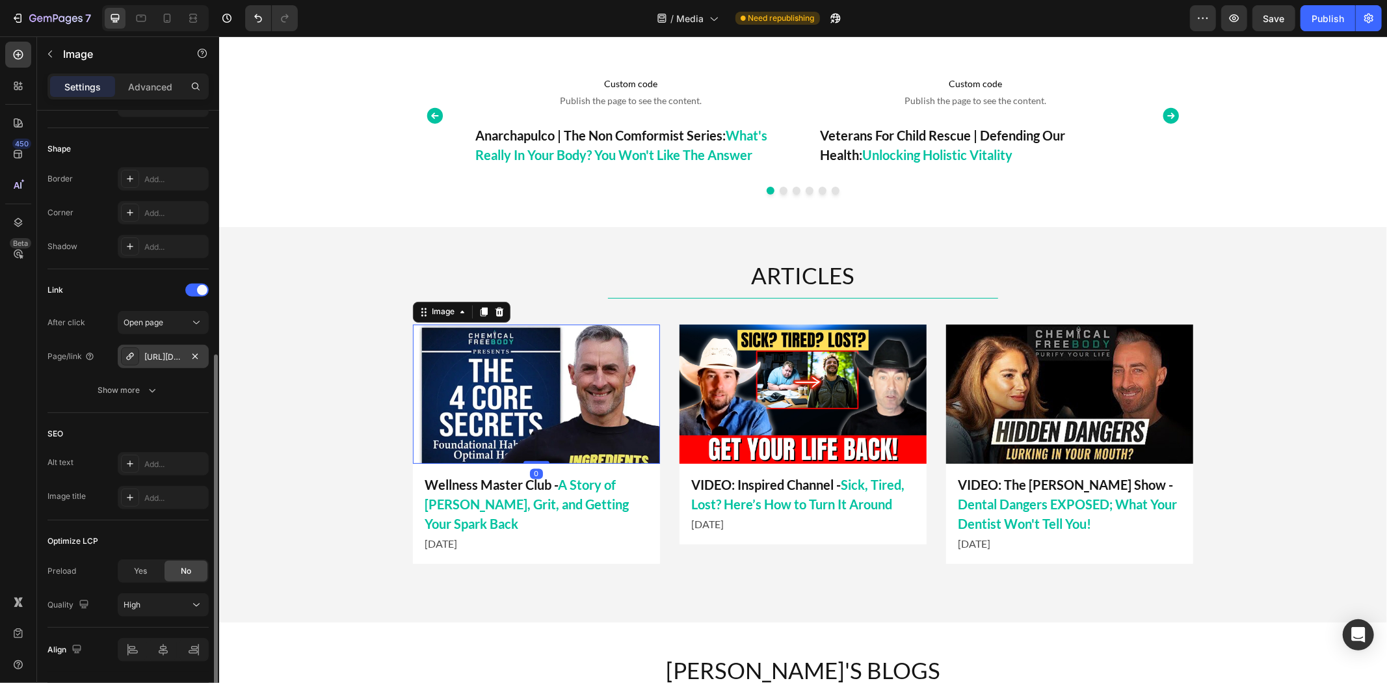
click at [178, 355] on div "https://wellnessmasterclub.ewellnessmag.com/a-story-of-greens-grit-and-getting-…" at bounding box center [163, 357] width 38 height 12
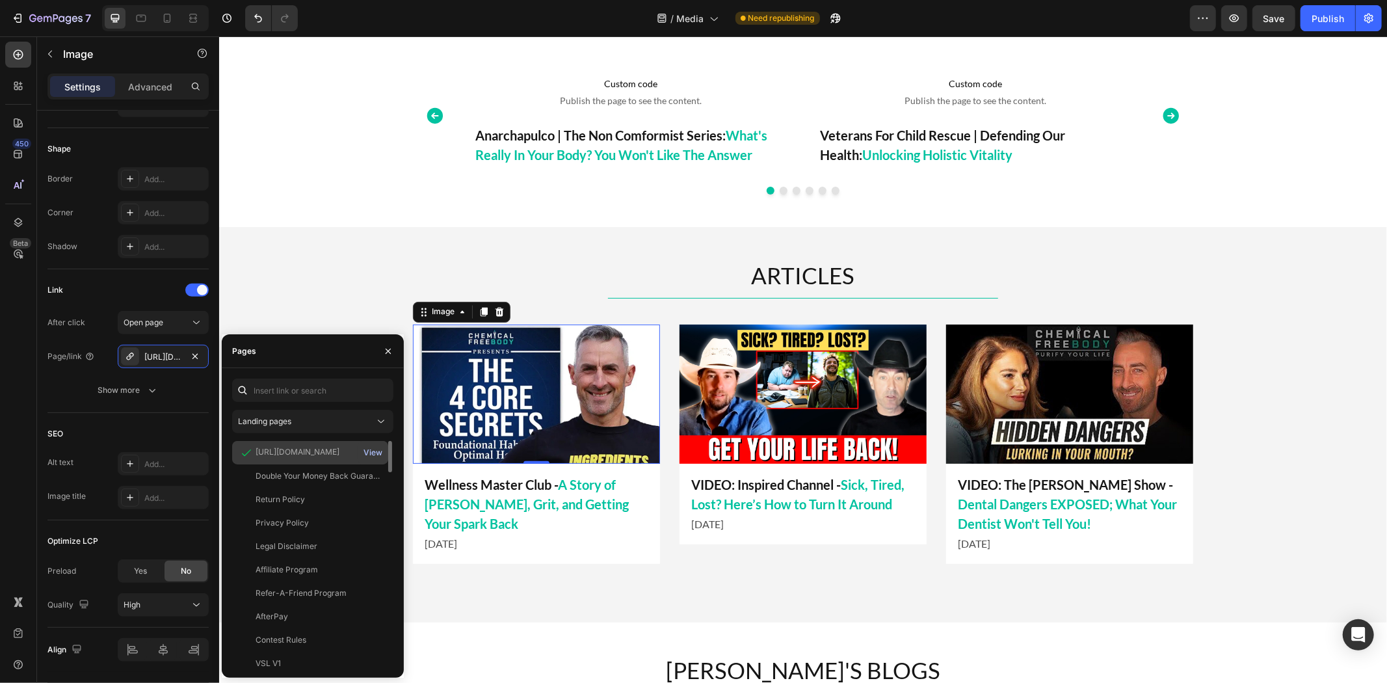
click at [379, 450] on div "View" at bounding box center [372, 453] width 19 height 12
click at [373, 451] on div "View" at bounding box center [372, 453] width 19 height 12
click at [512, 482] on p "Wellness Master Club - A Story of Greens, Grit, and Getting Your Spark Back" at bounding box center [536, 504] width 224 height 59
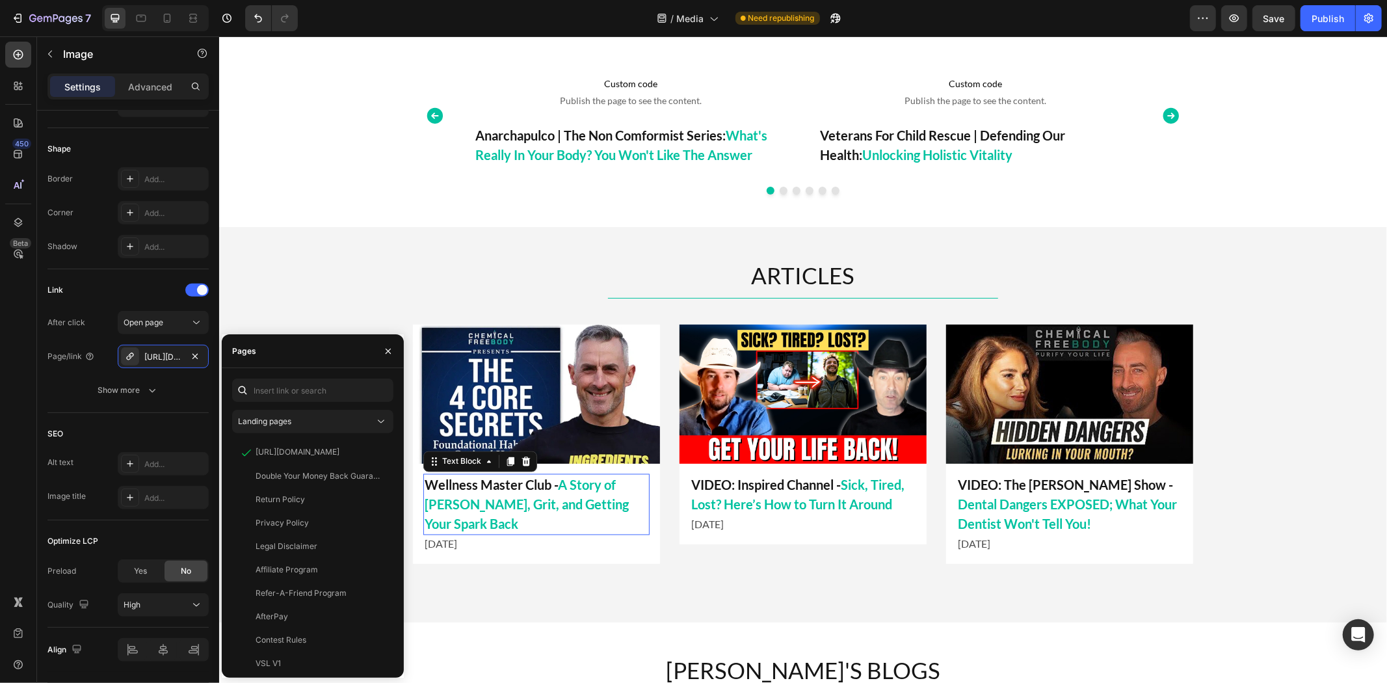
scroll to position [0, 0]
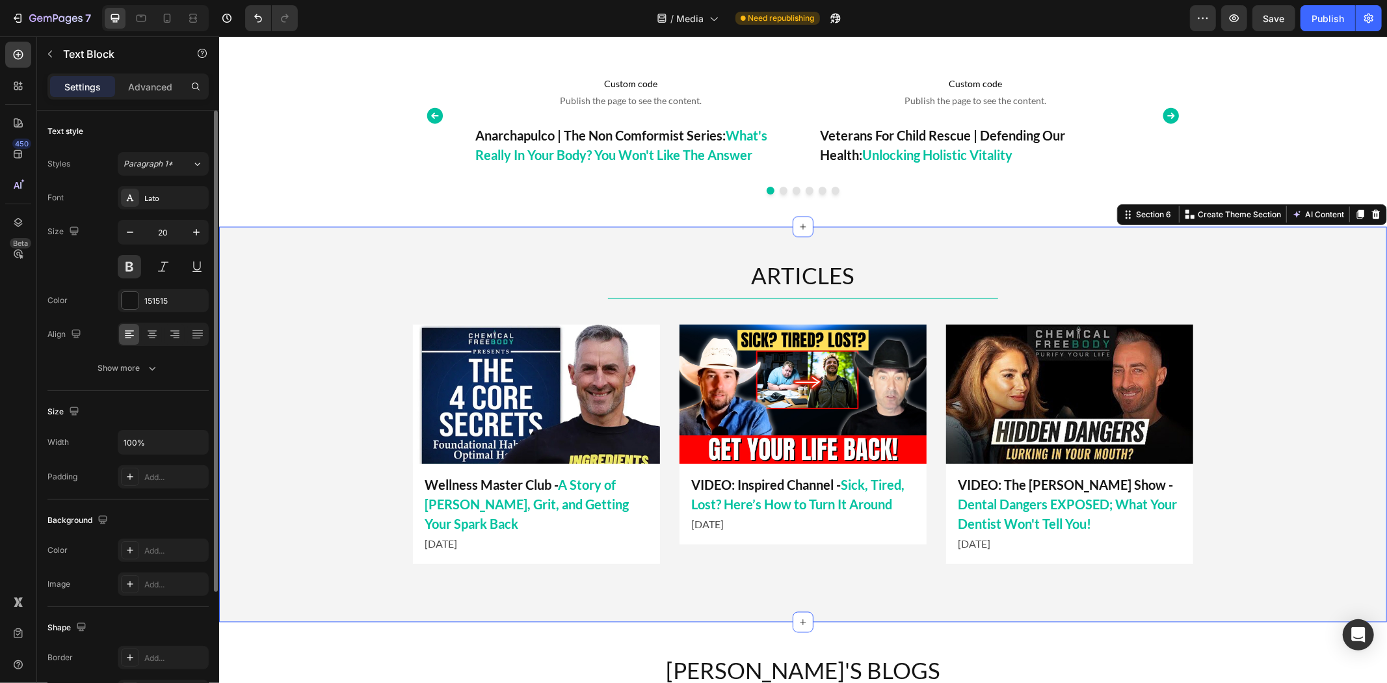
click at [320, 502] on div "ARTICLES Heading Title Line Image VIDEO: Inspired Channel - Sick, Tired, Lost? …" at bounding box center [801, 424] width 1167 height 330
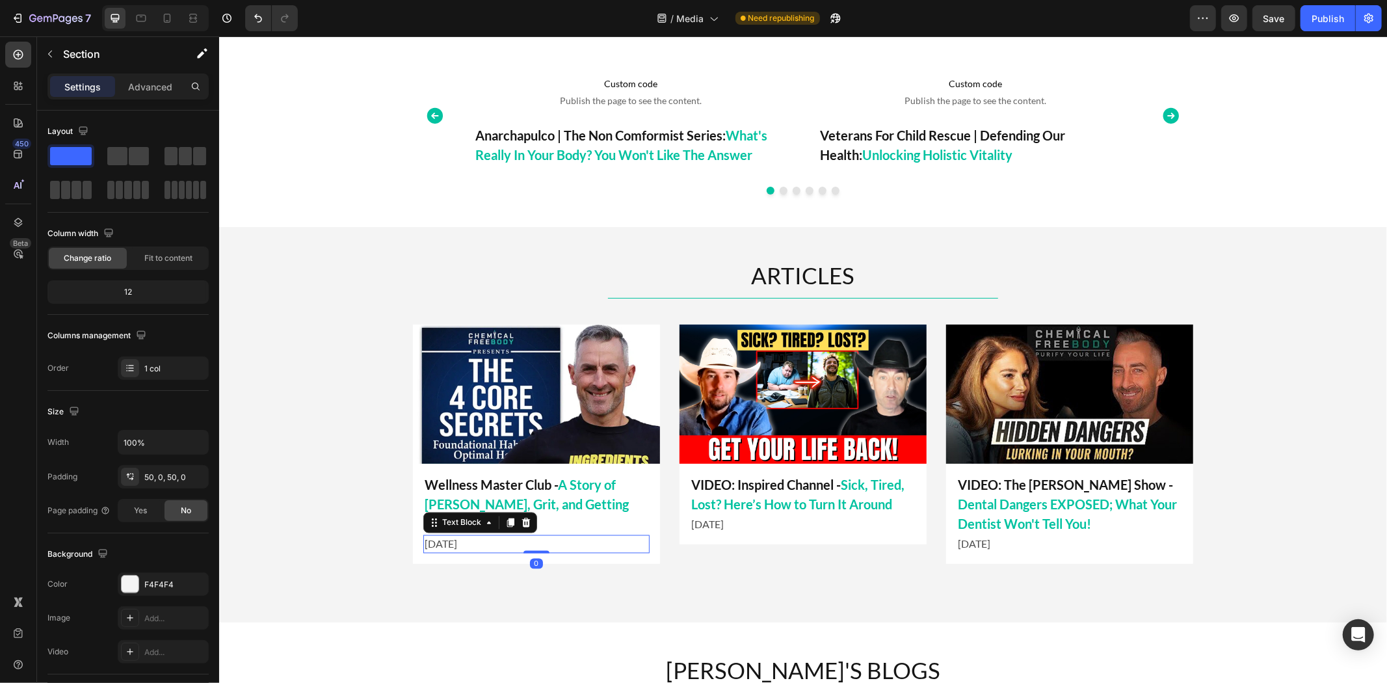
click at [459, 545] on p "[DATE]" at bounding box center [536, 544] width 224 height 16
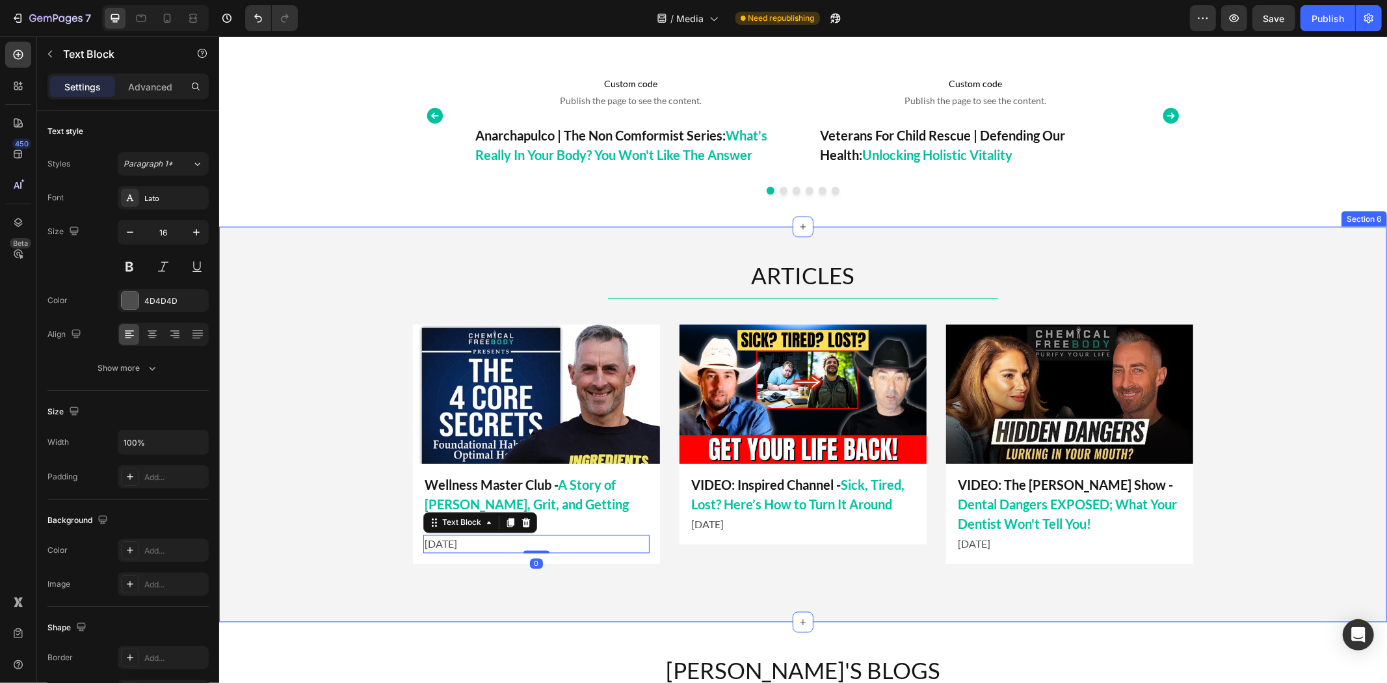
click at [347, 576] on div "ARTICLES Heading Title Line Image VIDEO: Inspired Channel - Sick, Tired, Lost? …" at bounding box center [801, 424] width 1167 height 330
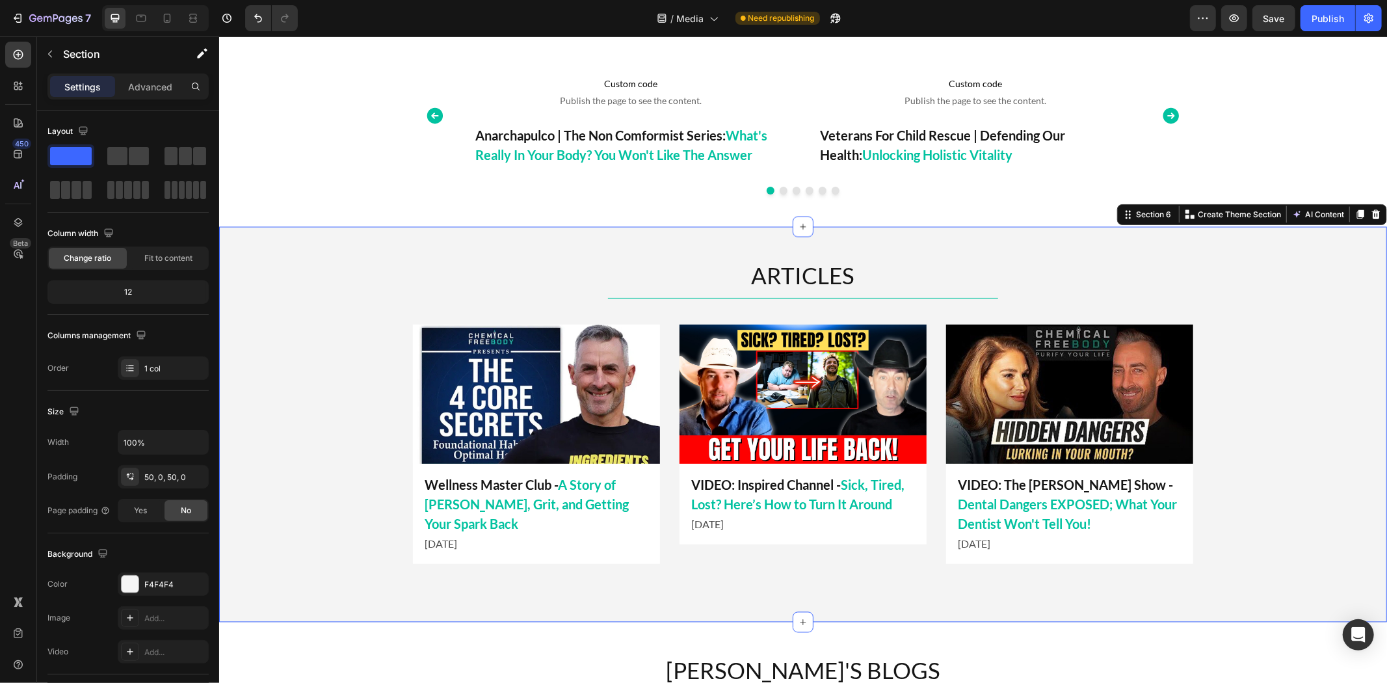
click at [343, 274] on div "ARTICLES Heading Title Line Image VIDEO: Inspired Channel - Sick, Tired, Lost? …" at bounding box center [801, 424] width 1167 height 330
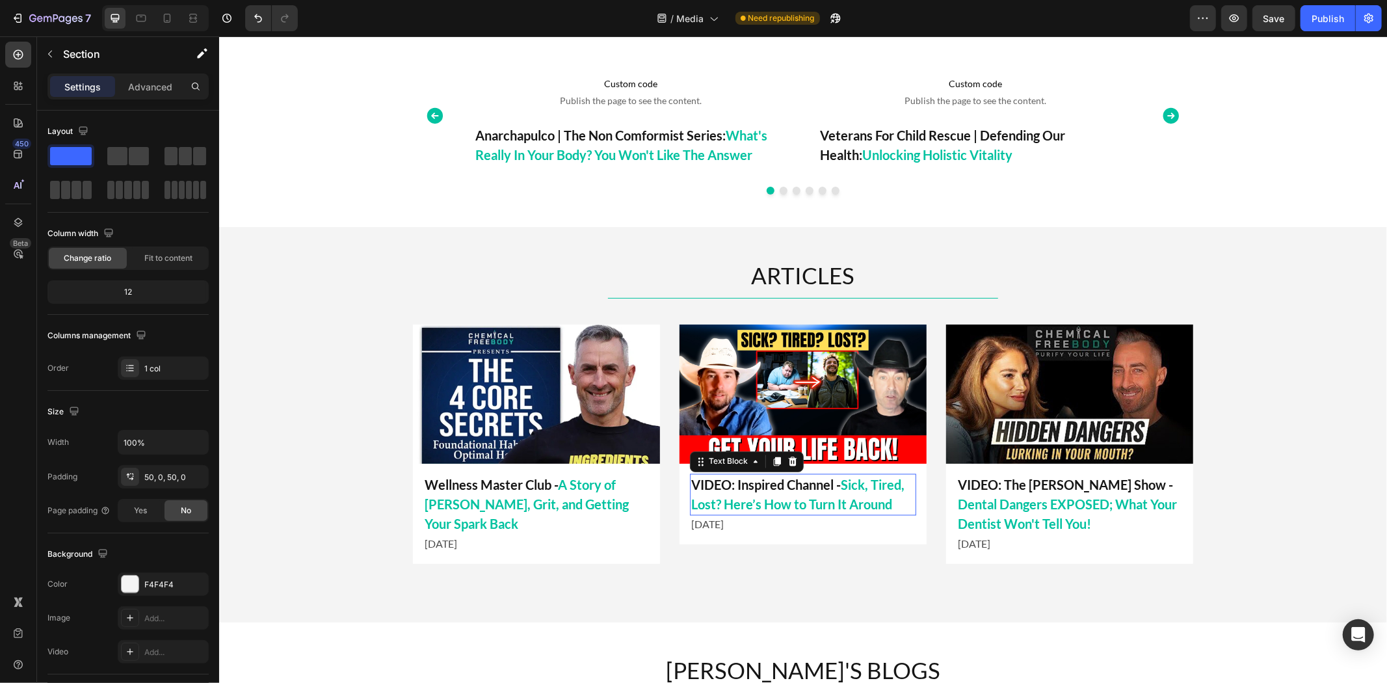
click at [753, 480] on p "VIDEO: Inspired Channel - Sick, Tired, Lost? Here’s How to Turn It Around" at bounding box center [802, 494] width 224 height 39
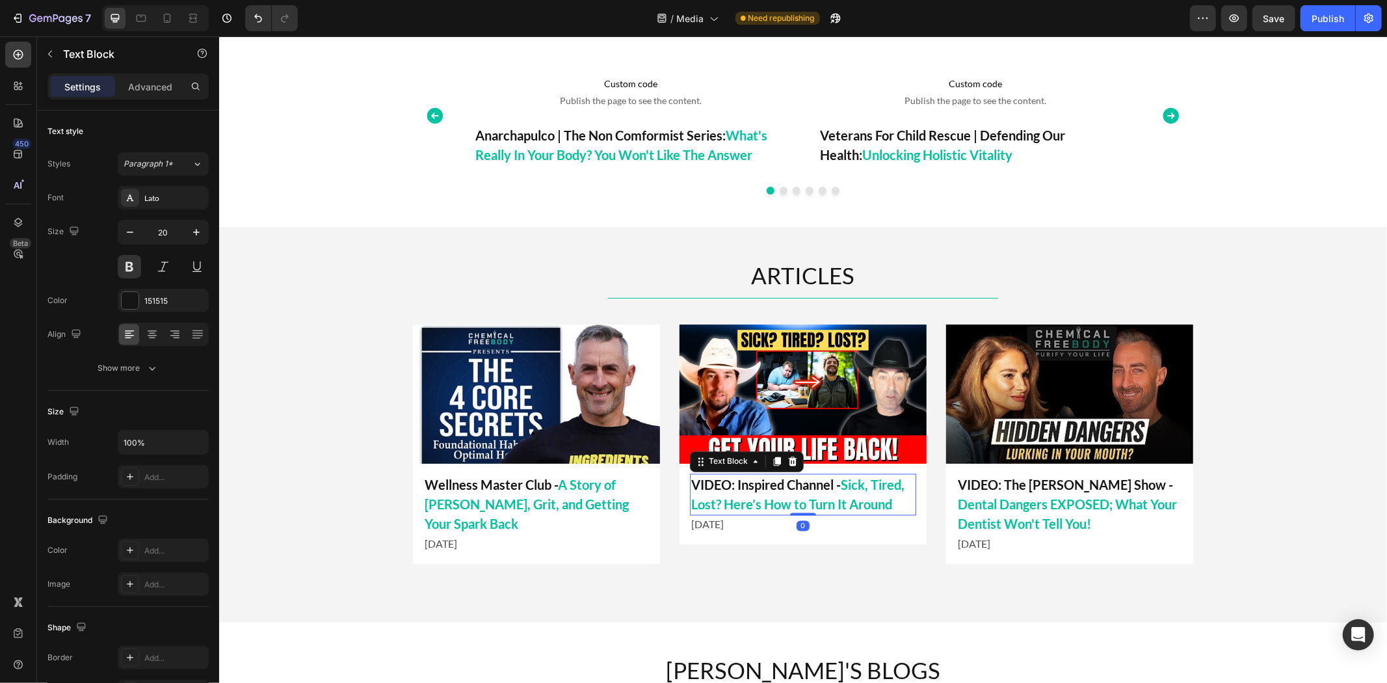
click at [843, 482] on span "Sick, Tired, Lost? Here’s How to Turn It Around" at bounding box center [796, 493] width 213 height 35
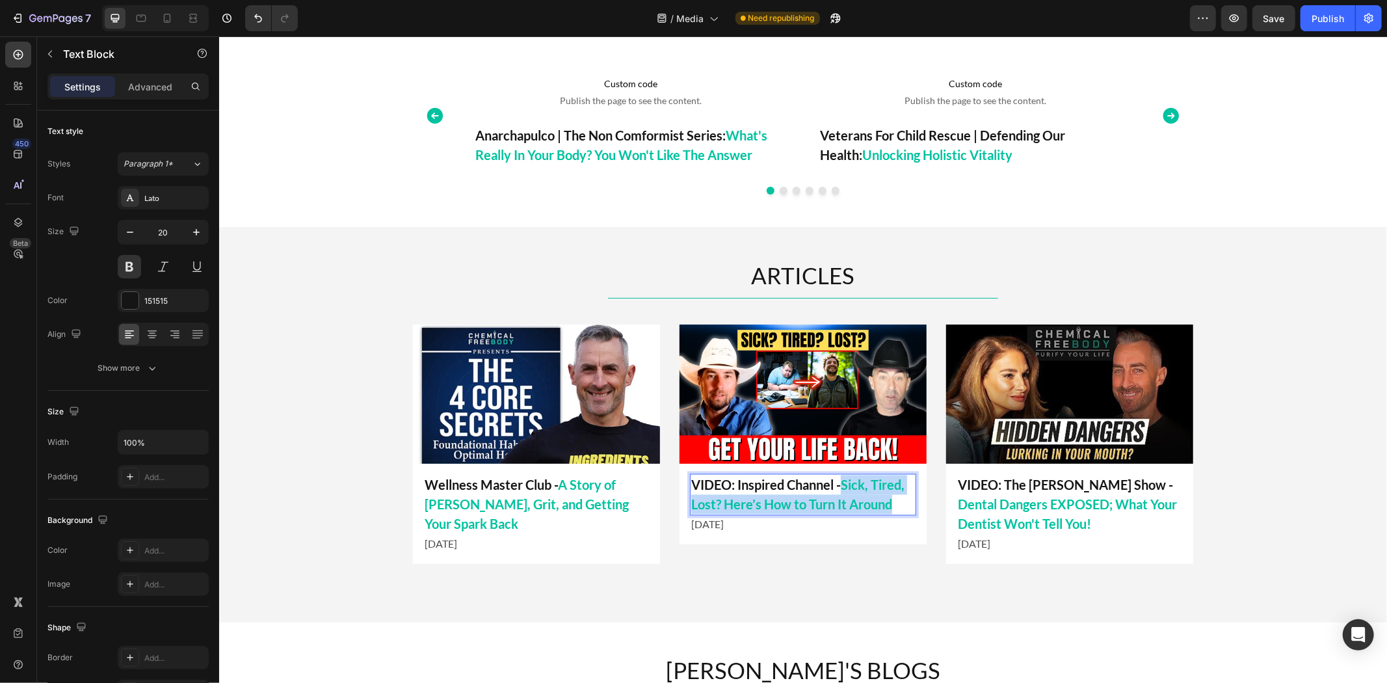
drag, startPoint x: 874, startPoint y: 498, endPoint x: 907, endPoint y: 505, distance: 33.9
click at [907, 505] on p "VIDEO: Inspired Channel - Sick, Tired, Lost? Here’s How to Turn It Around" at bounding box center [802, 494] width 224 height 39
click at [723, 508] on span "Tim James:Unpacking the “Virus” with Chemical Free Body" at bounding box center [784, 513] width 189 height 35
click at [844, 524] on p "VIDEO: Inspired Channel - Tim James: Unpacking the “Virus” with Chemical Free B…" at bounding box center [802, 504] width 224 height 59
click at [822, 506] on span "Tim James: Unpacking the “Virus” with Chemical Free Body" at bounding box center [786, 513] width 192 height 35
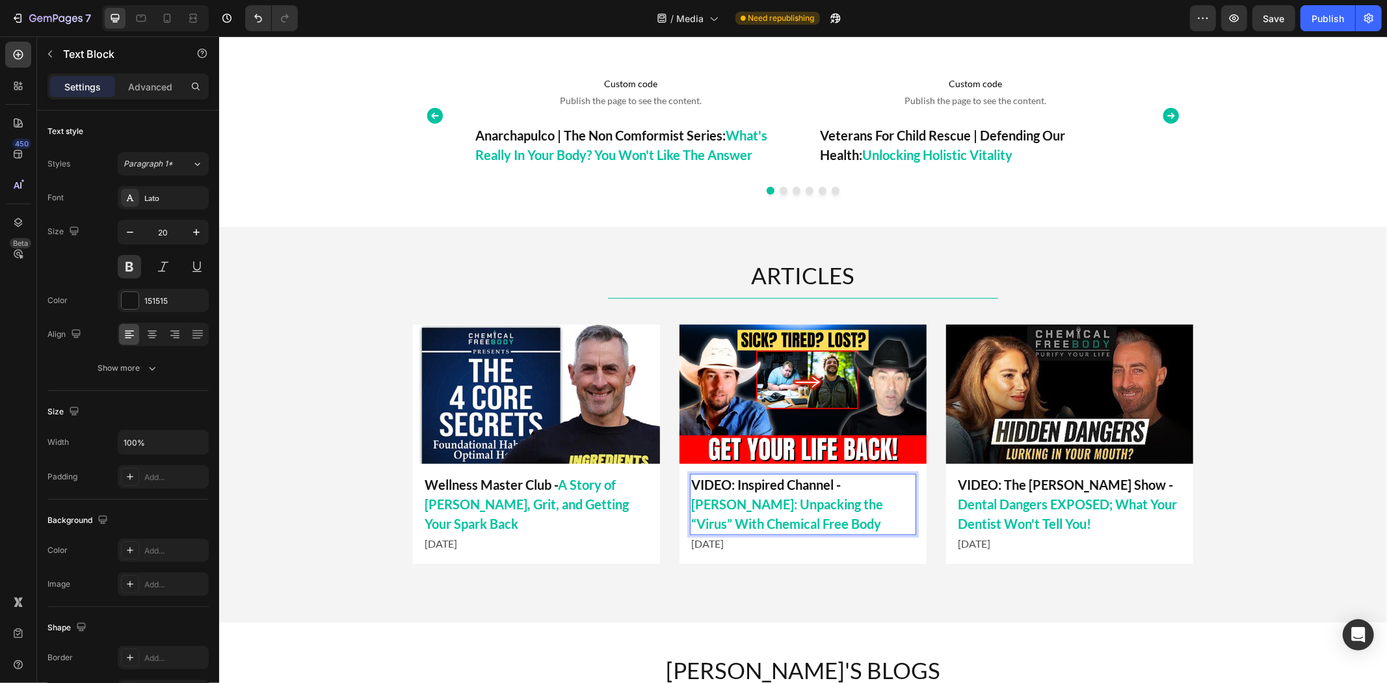
click at [755, 504] on span "Tim James: Unpacking the “Virus” With Chemical Free Body" at bounding box center [786, 513] width 192 height 35
click at [781, 515] on p "VIDEO: Inspired Channel - Tim James: Unpacking The “Virus” With Chemical Free B…" at bounding box center [802, 504] width 224 height 59
click at [755, 505] on span "Tim James: Unpacking The “Virus” With Chemical Free Body" at bounding box center [787, 513] width 194 height 35
click at [725, 547] on p "[DATE]" at bounding box center [802, 544] width 224 height 16
click at [727, 540] on p "[DATE]" at bounding box center [802, 544] width 224 height 16
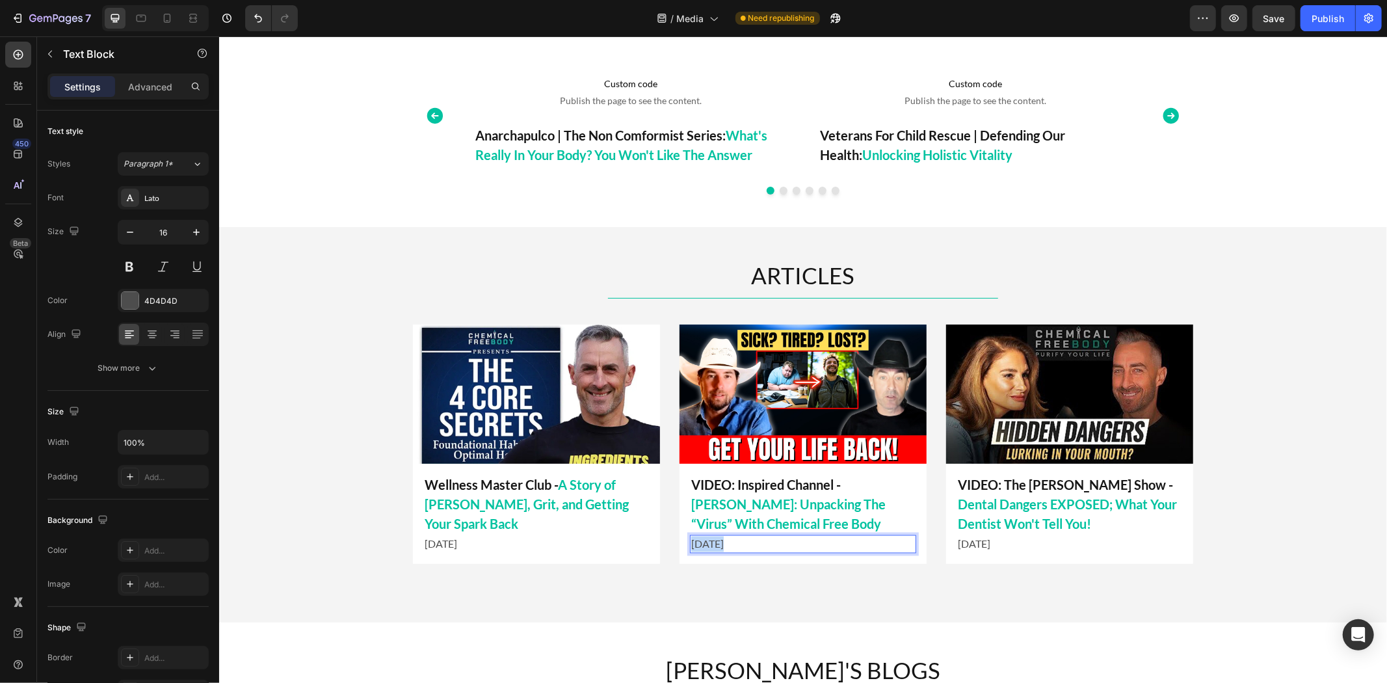
drag, startPoint x: 717, startPoint y: 543, endPoint x: 668, endPoint y: 544, distance: 49.4
click at [668, 544] on div "Image VIDEO: Inspired Channel - Tim James: Unpacking The “Virus” With Chemical …" at bounding box center [802, 443] width 780 height 239
click at [771, 389] on img at bounding box center [802, 393] width 247 height 139
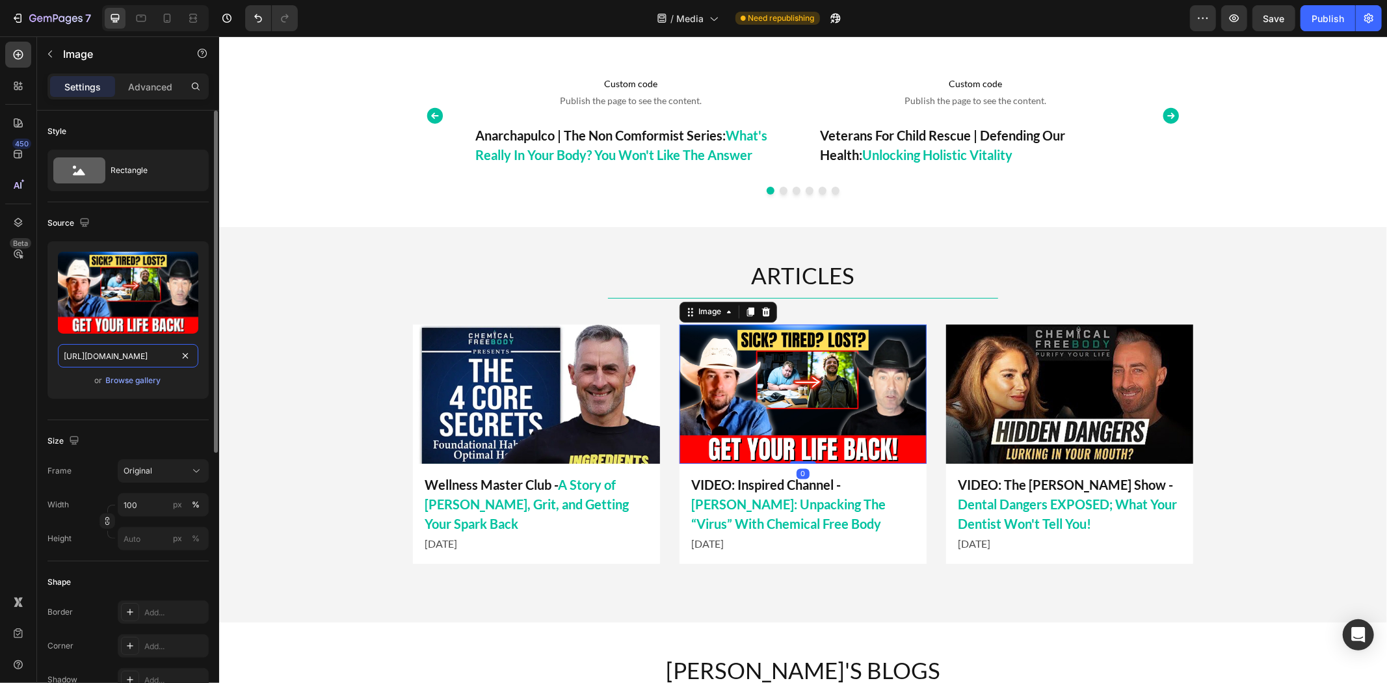
click at [130, 361] on input "[URL][DOMAIN_NAME]" at bounding box center [128, 355] width 140 height 23
type input "https://cdn.shopify.com/s/files/1/0723/9509/6367/files/Tim_James_Unpacking_the_…"
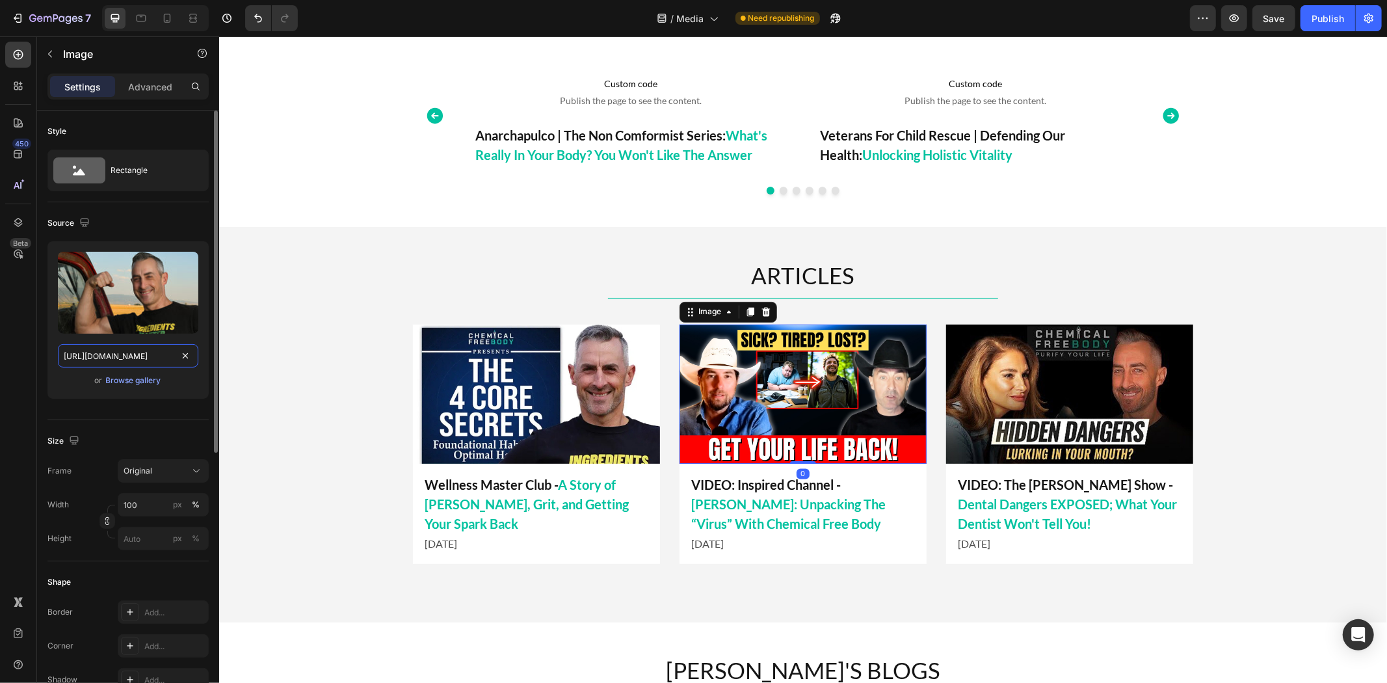
scroll to position [0, 432]
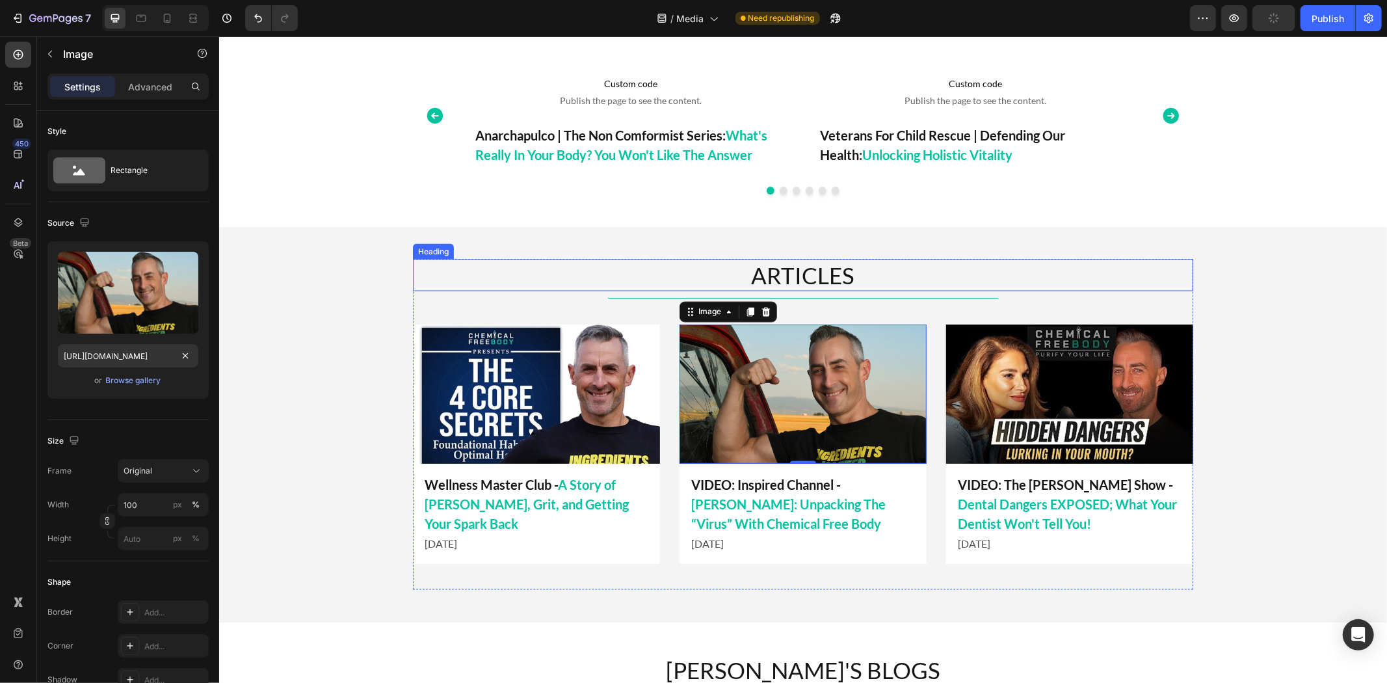
click at [996, 261] on h2 "ARTICLES" at bounding box center [802, 275] width 780 height 33
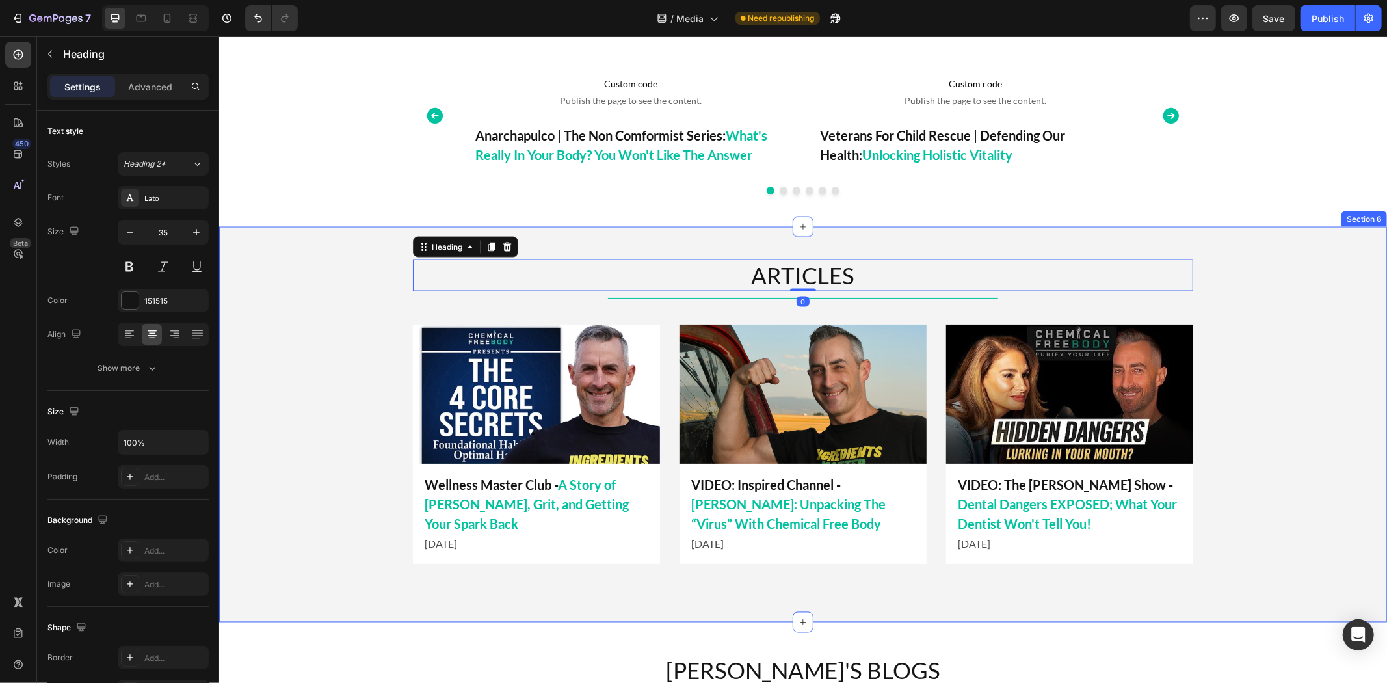
click at [1238, 480] on div "ARTICLES Heading 0 Title Line Image VIDEO: Inspired Channel - Tim James: Unpack…" at bounding box center [801, 424] width 1167 height 330
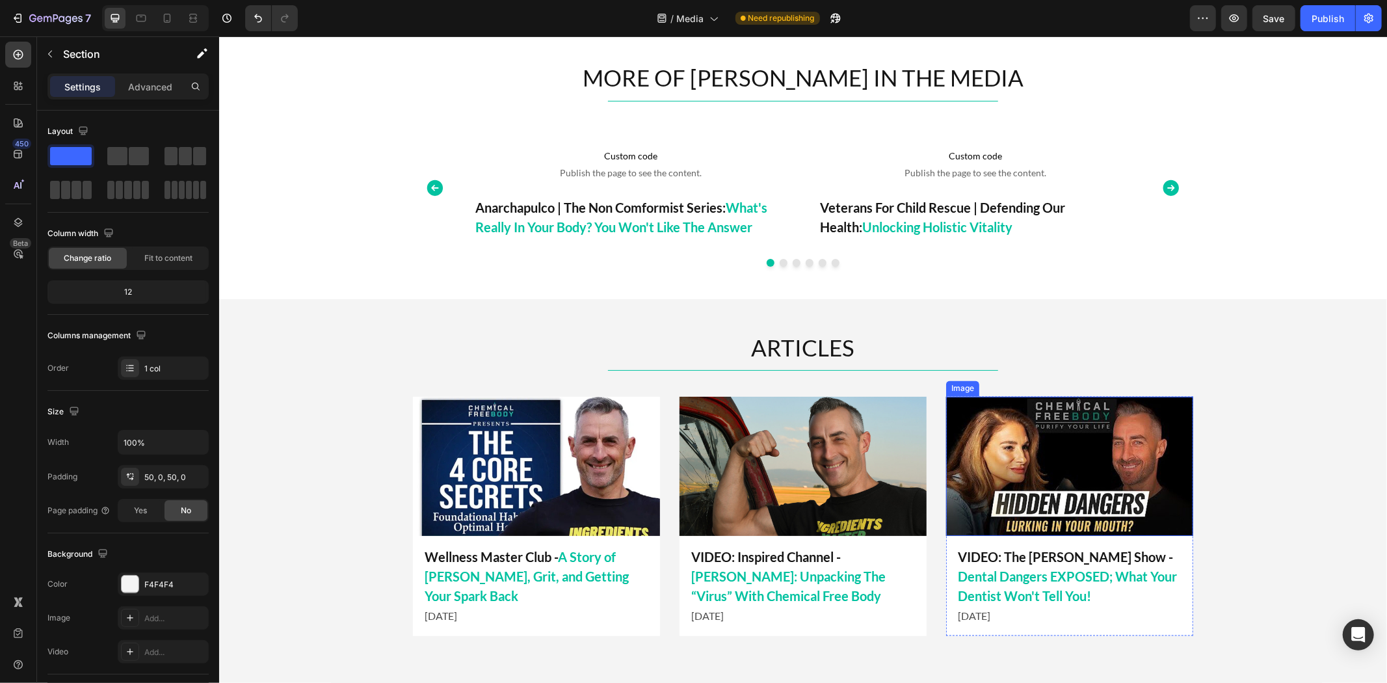
scroll to position [1877, 0]
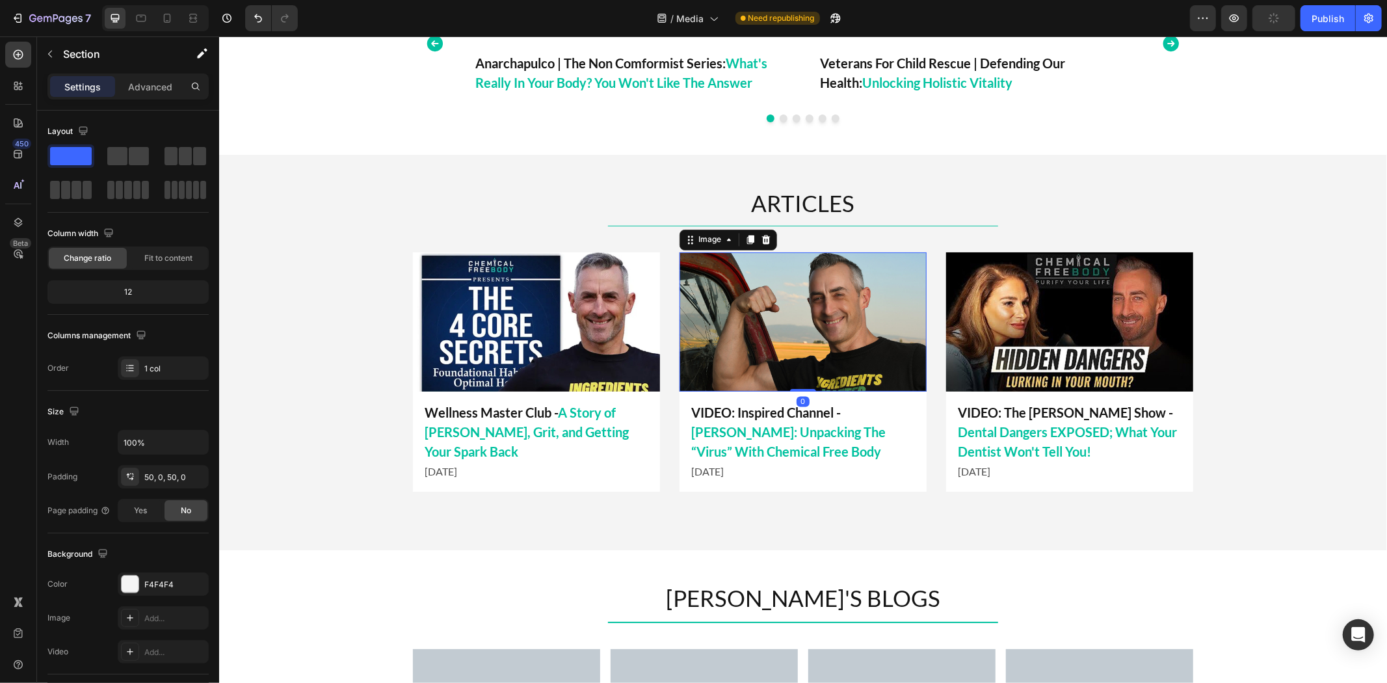
click at [771, 341] on img at bounding box center [802, 321] width 247 height 139
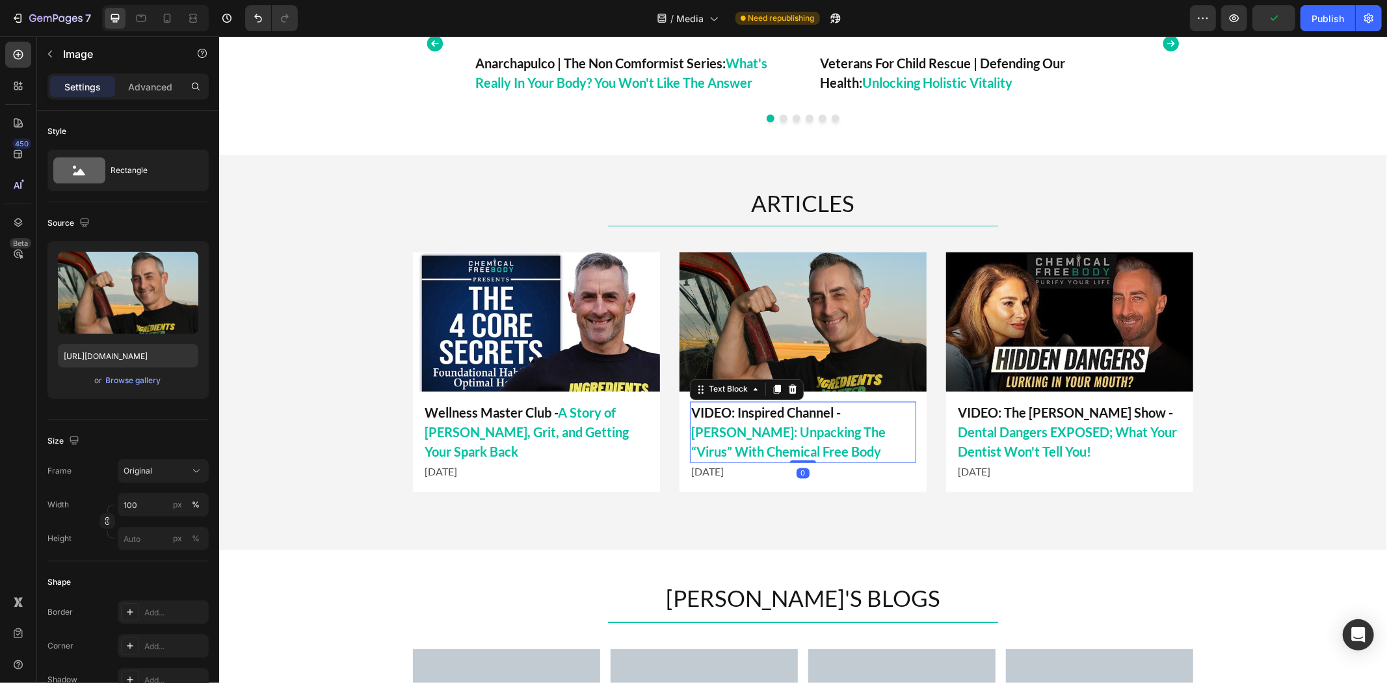
click at [736, 406] on p "VIDEO: Inspired Channel - Tim James: Unpacking The “Virus” With Chemical Free B…" at bounding box center [802, 431] width 224 height 59
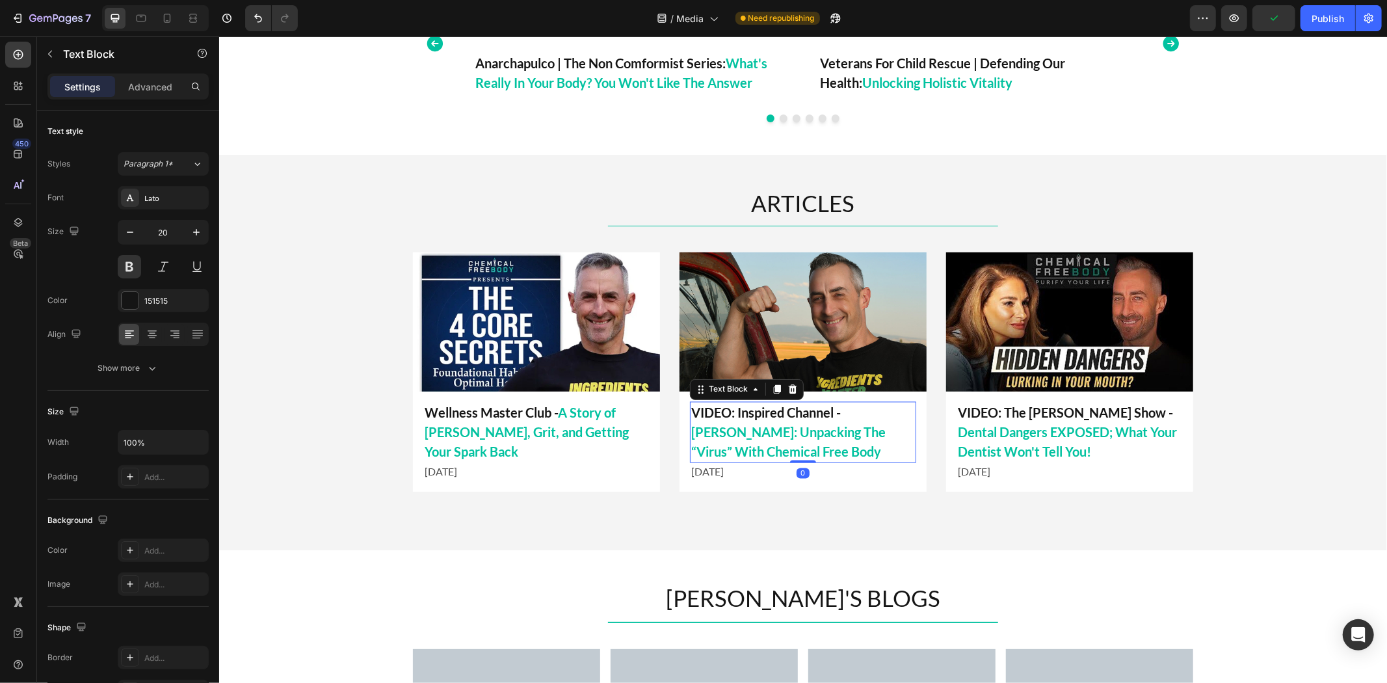
click at [766, 417] on p "VIDEO: Inspired Channel - Tim James: Unpacking The “Virus” With Chemical Free B…" at bounding box center [802, 431] width 224 height 59
drag, startPoint x: 731, startPoint y: 416, endPoint x: 655, endPoint y: 421, distance: 75.5
click at [655, 421] on div "Image VIDEO: Inspired Channel - Tim James: Unpacking The “Virus” With Chemical …" at bounding box center [802, 371] width 780 height 239
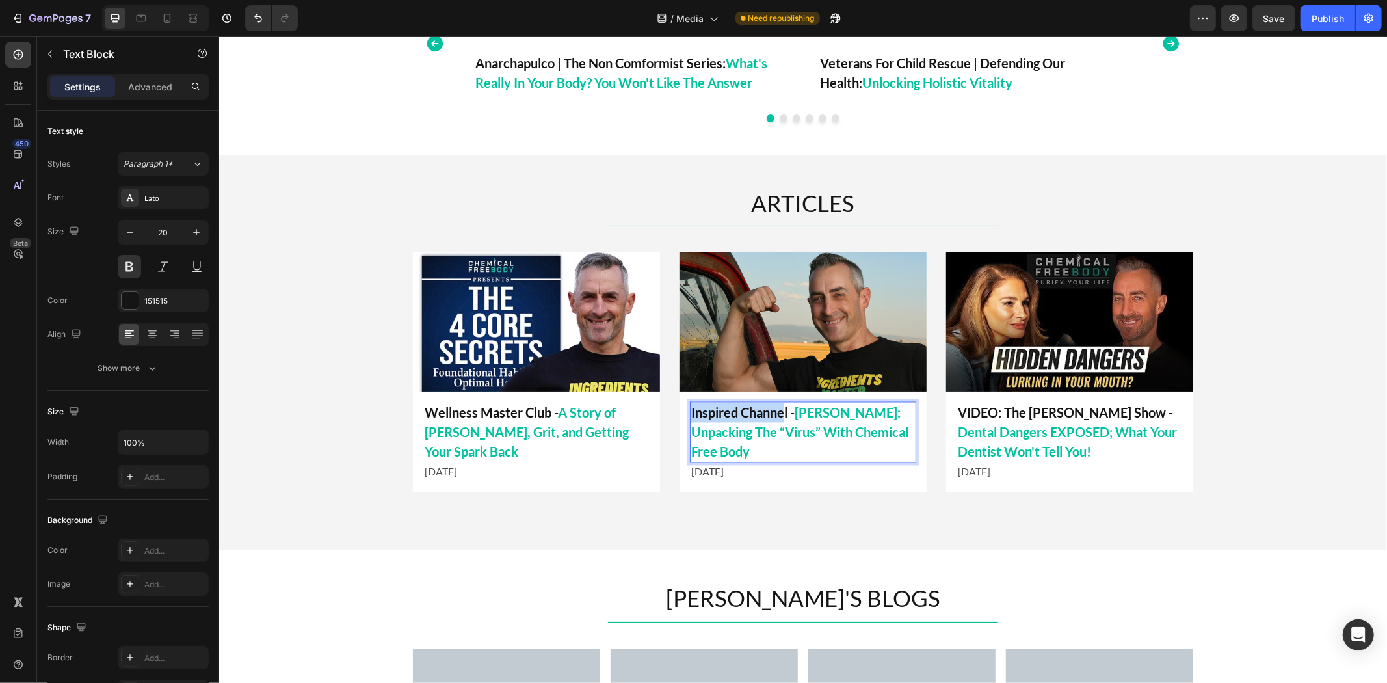
drag, startPoint x: 781, startPoint y: 416, endPoint x: 638, endPoint y: 412, distance: 142.4
click at [638, 414] on div "Image Inspired Channel - Tim James: Unpacking The “Virus” With Chemical Free Bo…" at bounding box center [802, 371] width 780 height 239
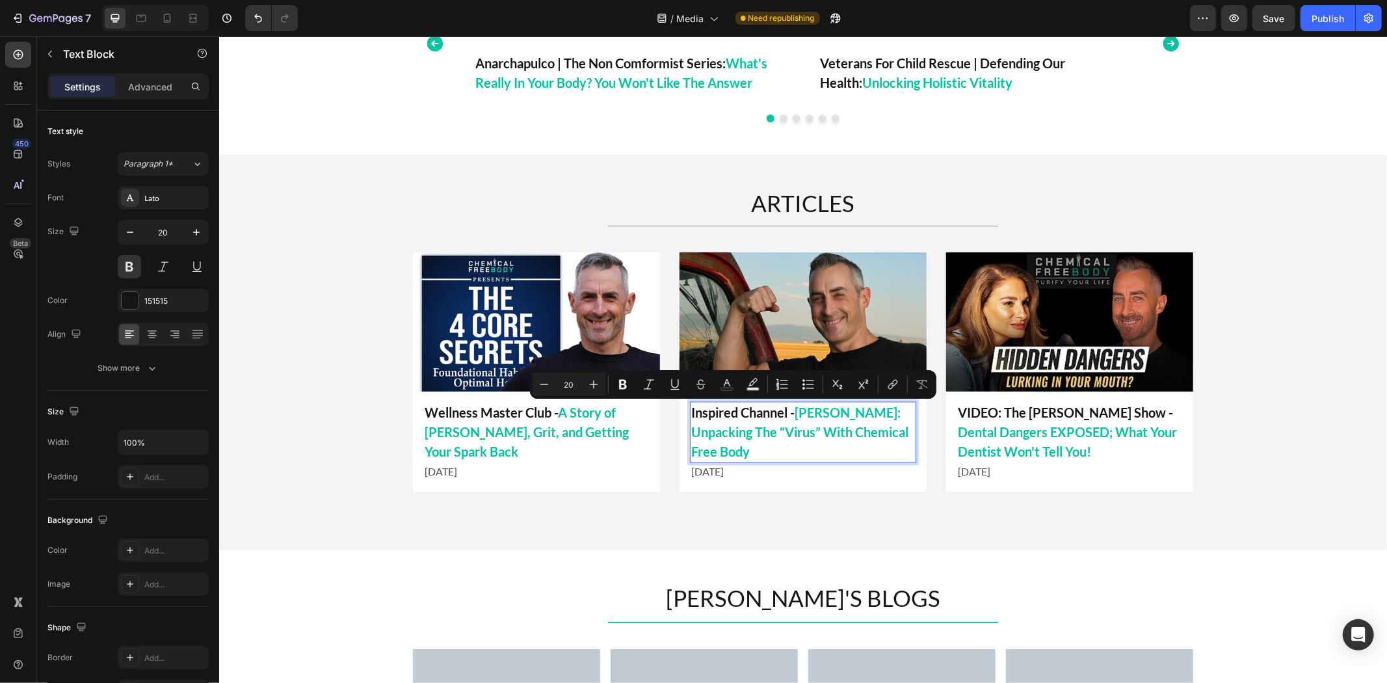
click at [762, 432] on span "Tim James: Unpacking The “Virus” With Chemical Free Body" at bounding box center [798, 431] width 217 height 55
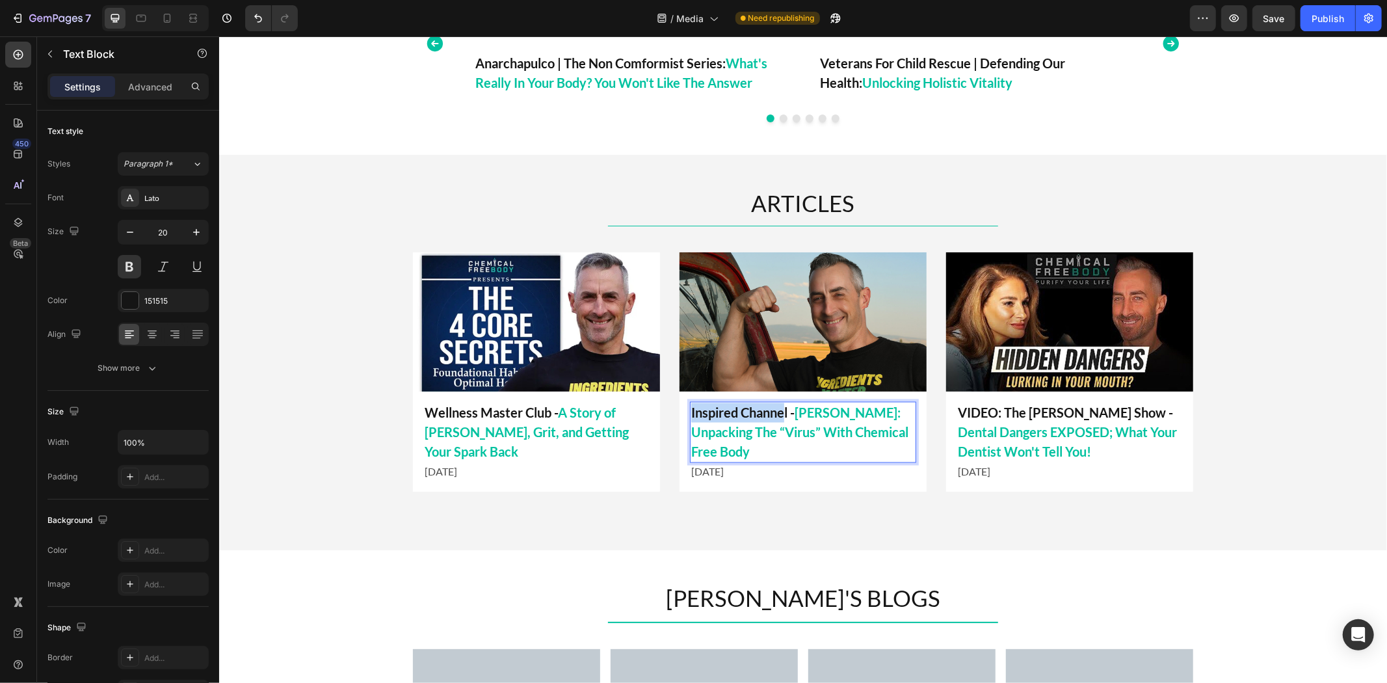
drag, startPoint x: 781, startPoint y: 413, endPoint x: 687, endPoint y: 407, distance: 93.8
click at [682, 407] on div "Inspired Channel - Tim James: Unpacking The “Virus” With Chemical Free Body Tex…" at bounding box center [802, 441] width 247 height 100
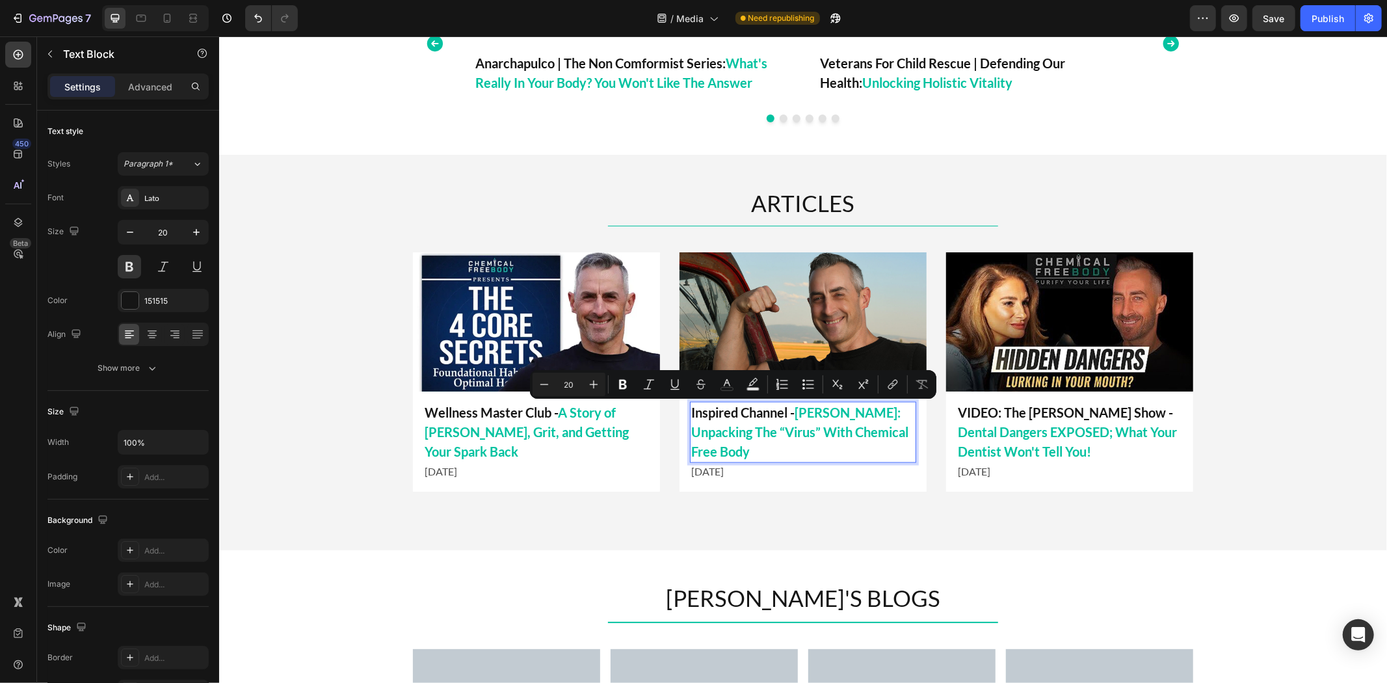
click at [789, 413] on p "Inspired Channel - Tim James: Unpacking The “Virus” With Chemical Free Body" at bounding box center [802, 431] width 224 height 59
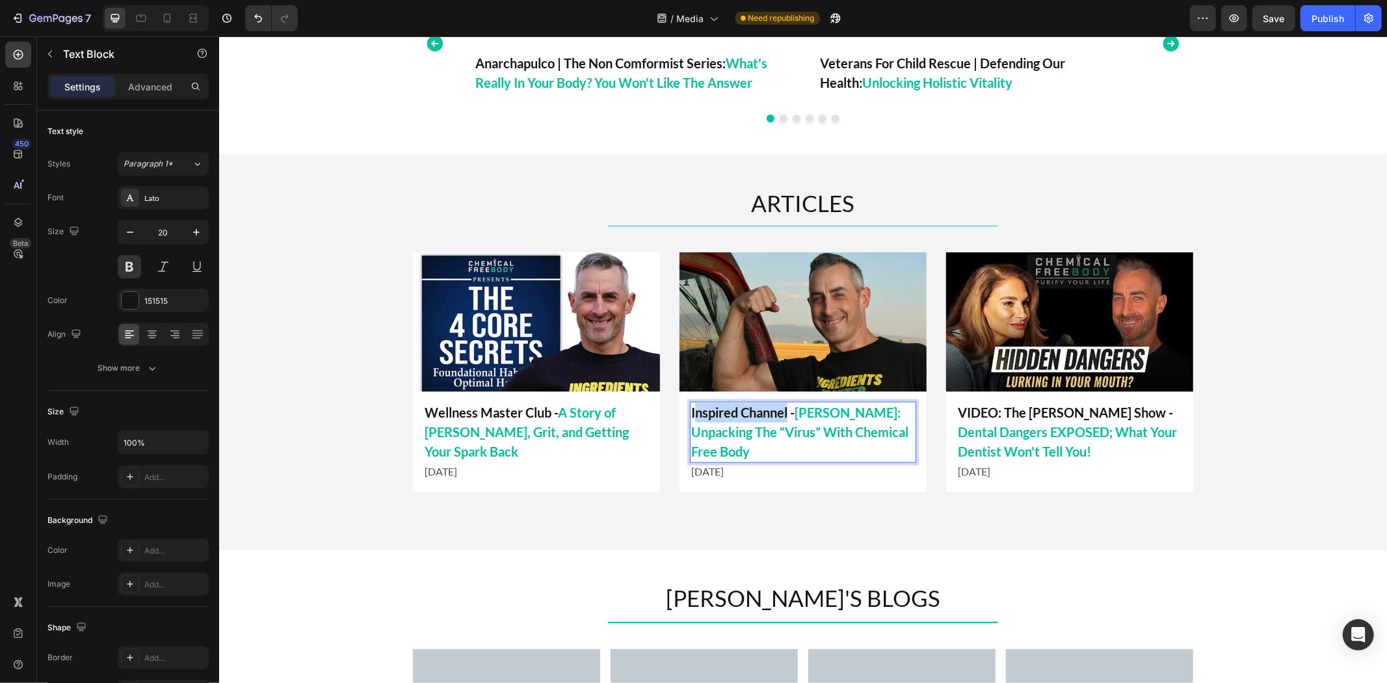
drag, startPoint x: 783, startPoint y: 413, endPoint x: 686, endPoint y: 415, distance: 96.2
click at [690, 415] on p "Inspired Channel - Tim James: Unpacking The “Virus” With Chemical Free Body" at bounding box center [802, 431] width 224 height 59
click at [840, 320] on img at bounding box center [802, 321] width 247 height 139
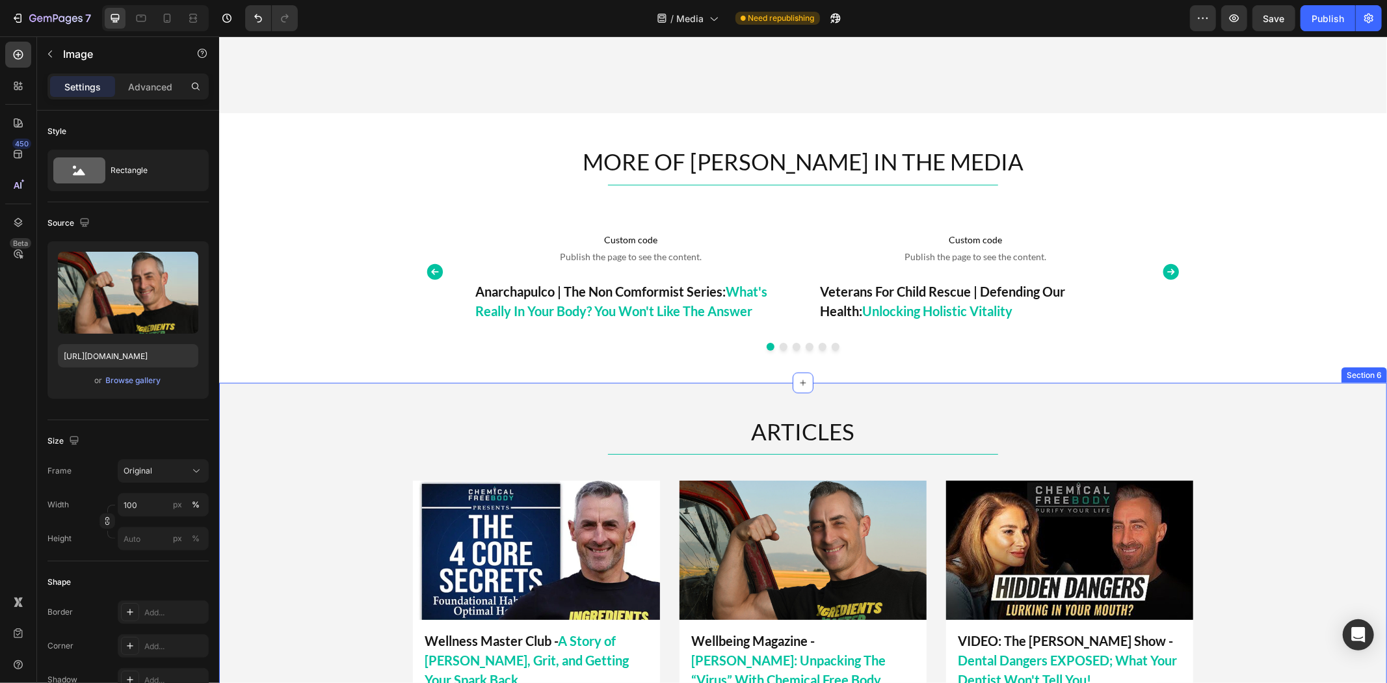
scroll to position [1794, 0]
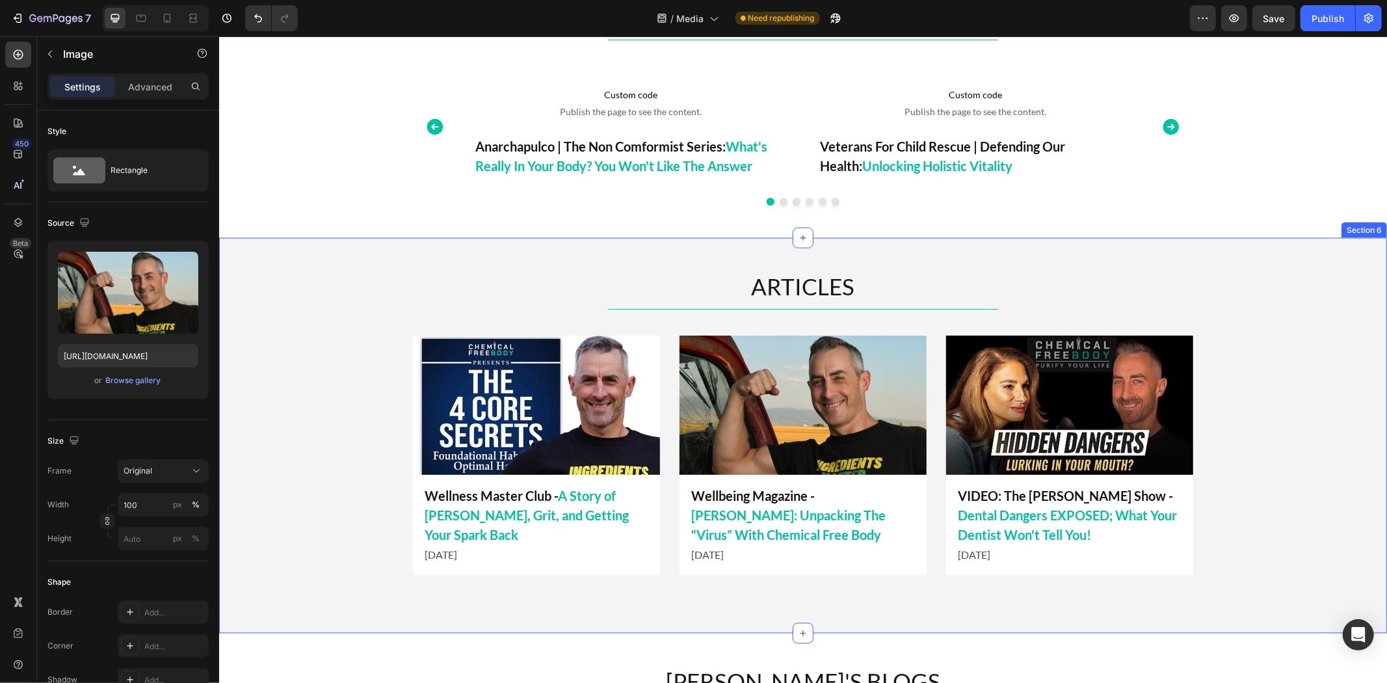
click at [1108, 254] on div "ARTICLES Heading Title Line Image Wellbeing Magazine - Tim James: Unpacking The…" at bounding box center [801, 434] width 1167 height 395
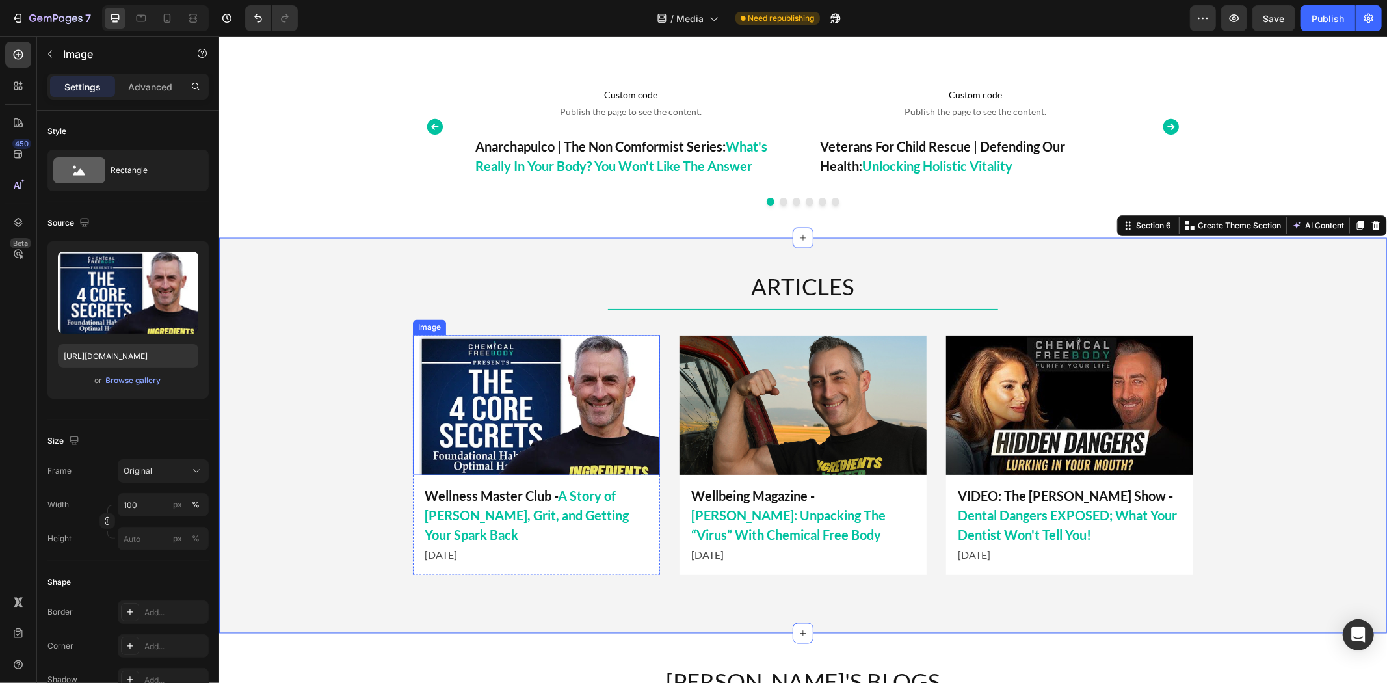
click at [515, 403] on img at bounding box center [535, 404] width 247 height 139
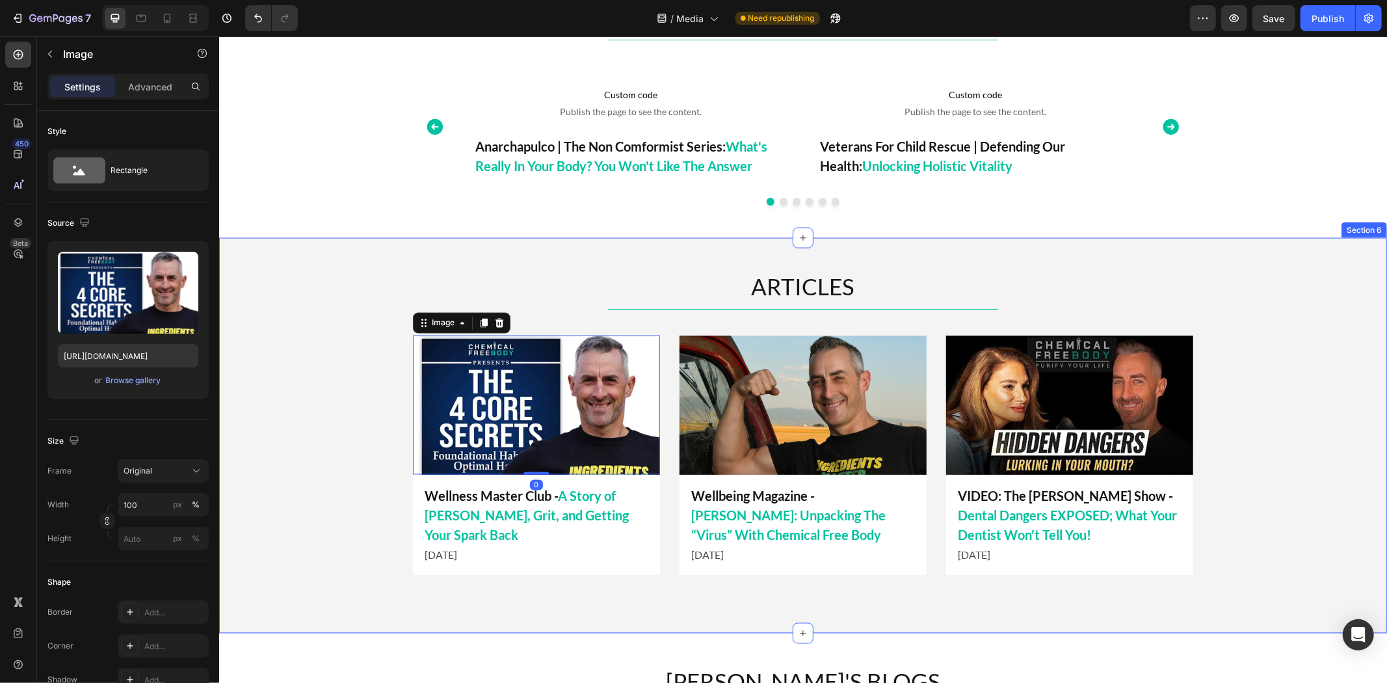
click at [354, 399] on div "ARTICLES Heading Title Line Image Wellbeing Magazine - Tim James: Unpacking The…" at bounding box center [801, 435] width 1167 height 330
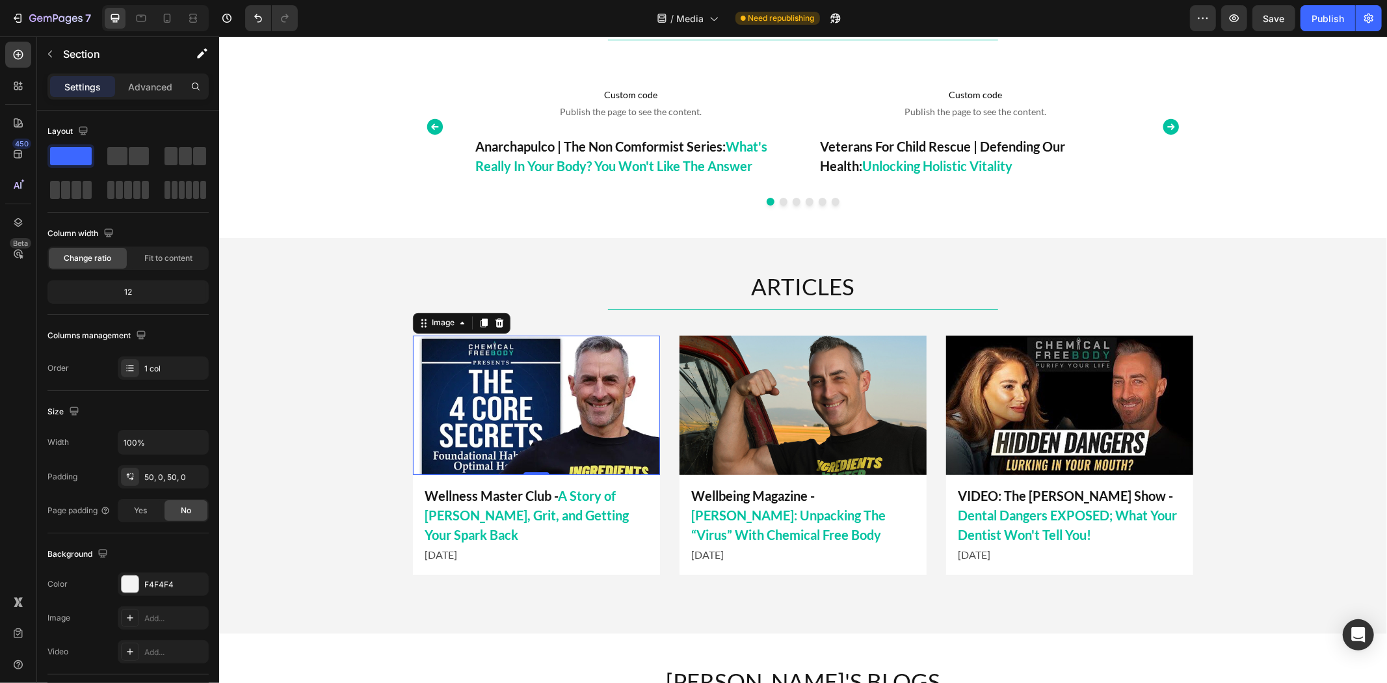
click at [491, 396] on img at bounding box center [535, 404] width 247 height 139
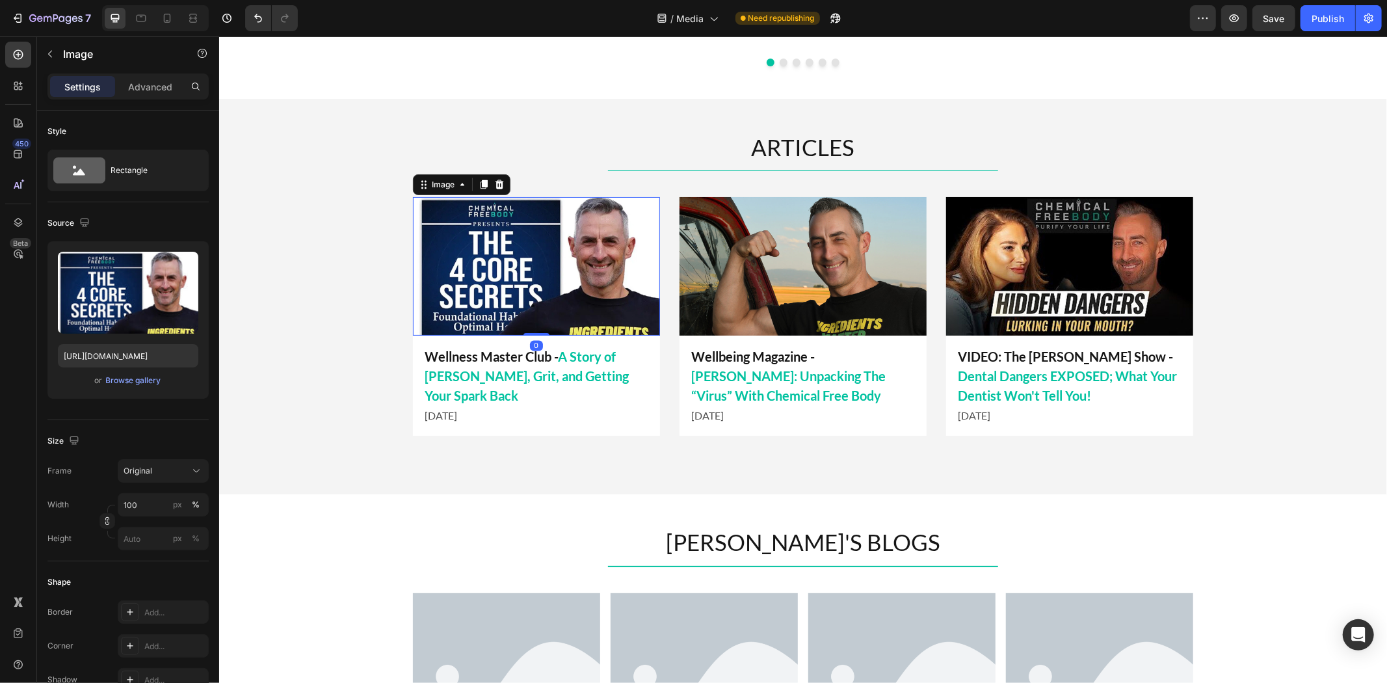
scroll to position [1643, 0]
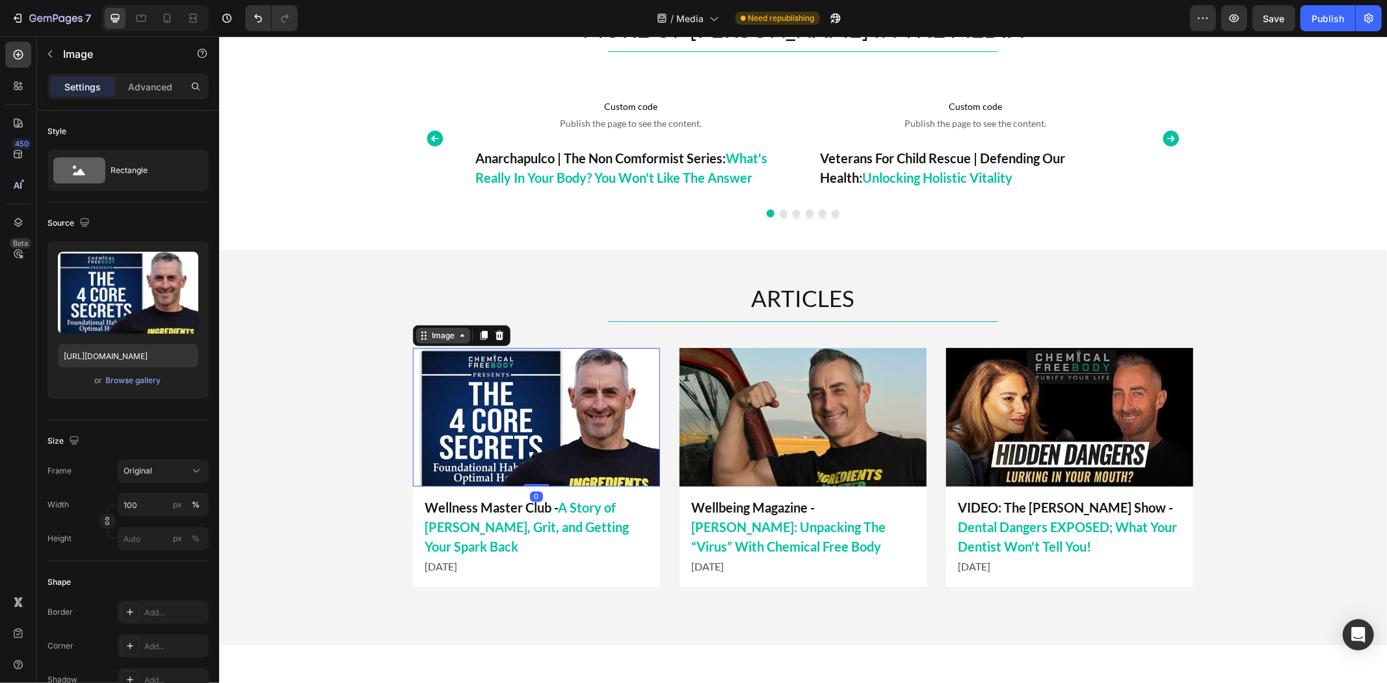
click at [441, 330] on div "Image" at bounding box center [442, 335] width 28 height 12
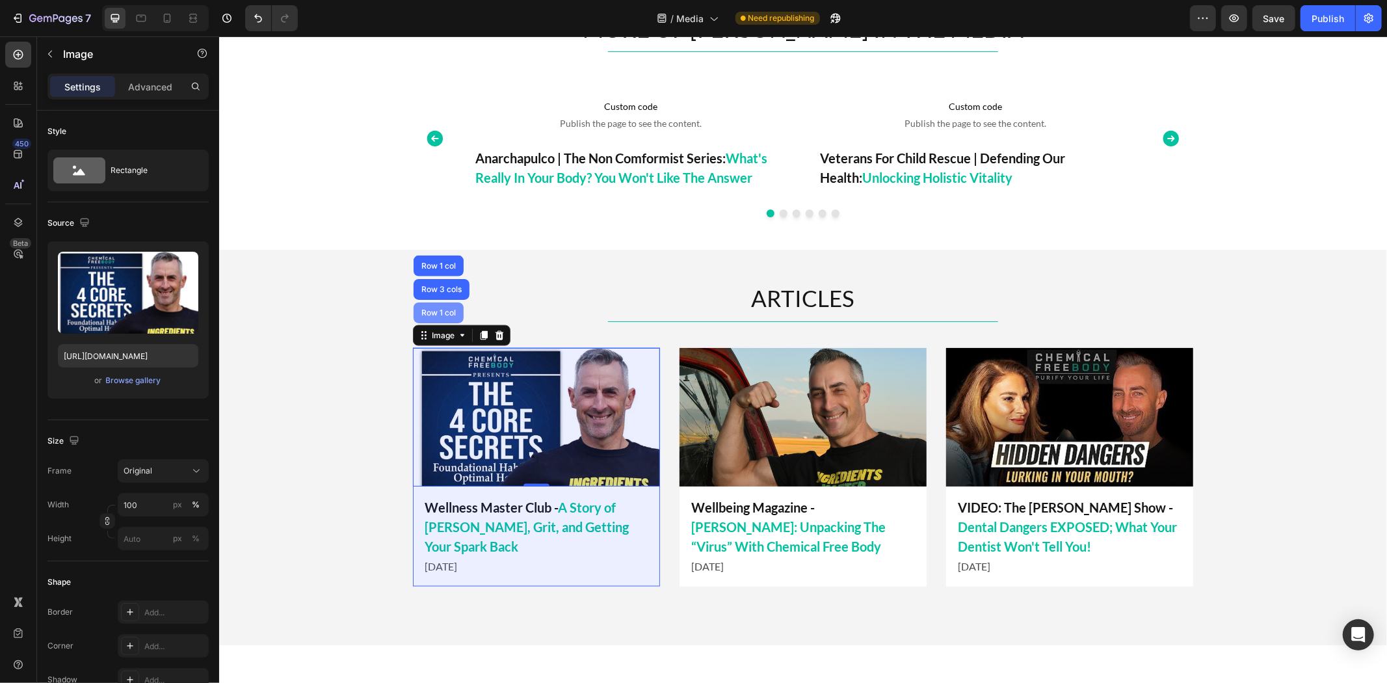
click at [437, 308] on div "Row 1 col" at bounding box center [438, 312] width 40 height 8
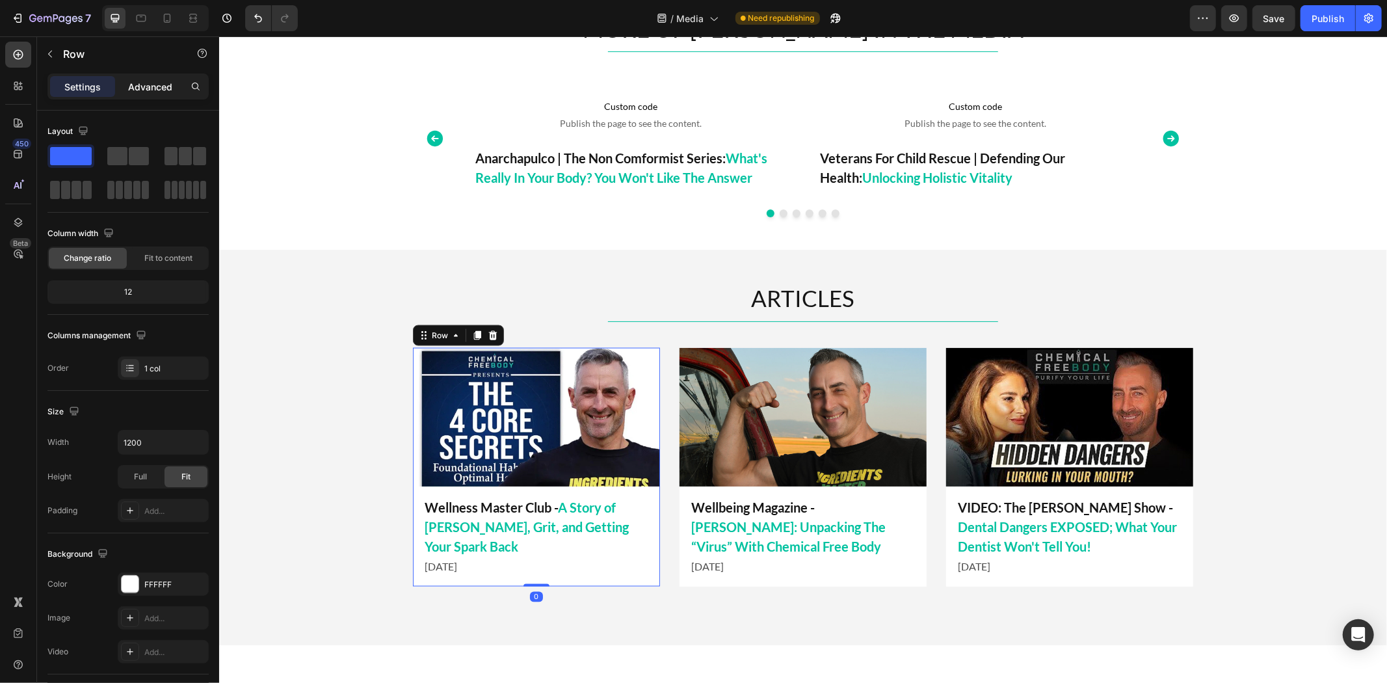
click at [157, 94] on div "Advanced" at bounding box center [150, 86] width 65 height 21
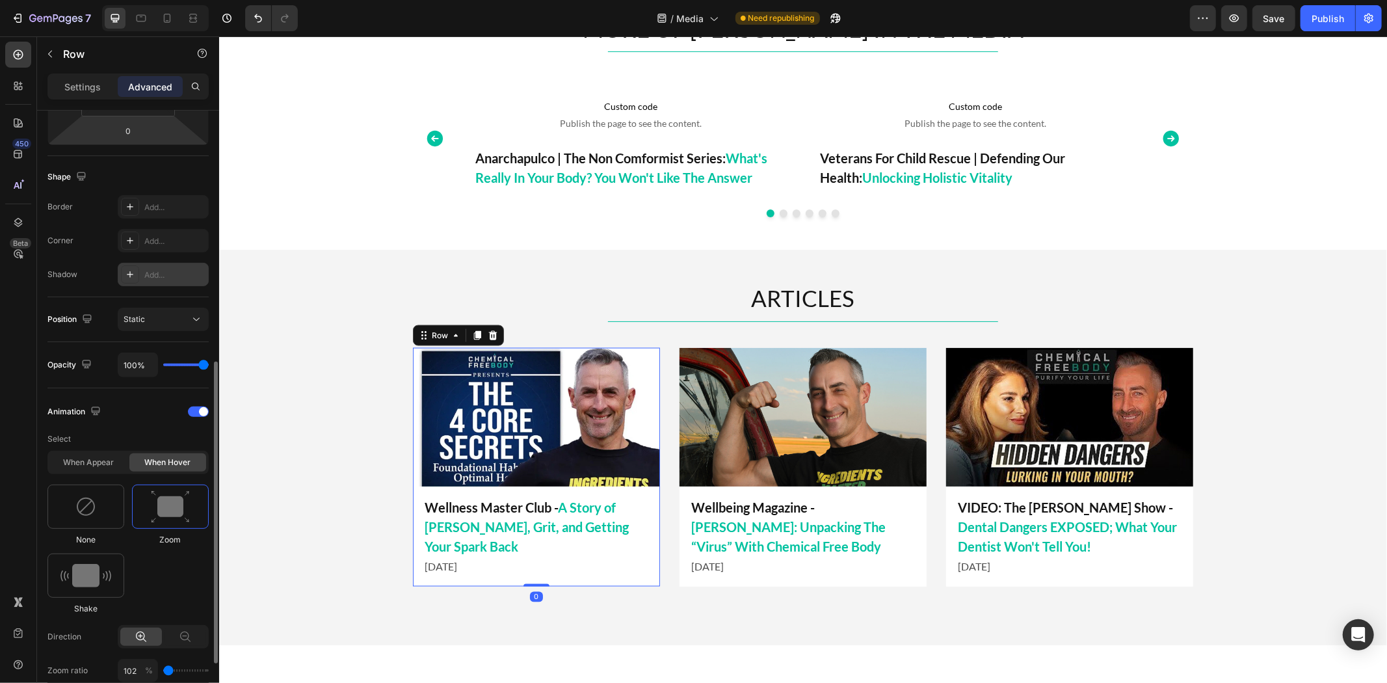
scroll to position [361, 0]
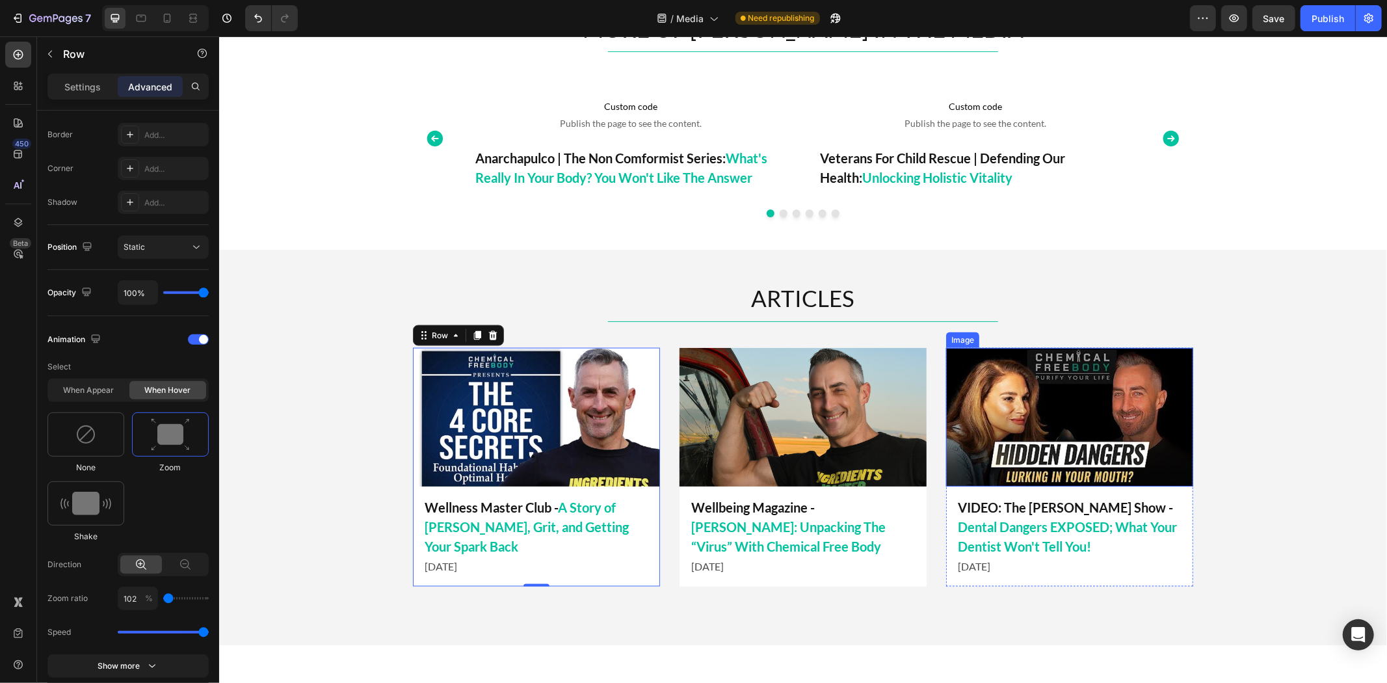
click at [1065, 396] on img at bounding box center [1068, 416] width 247 height 139
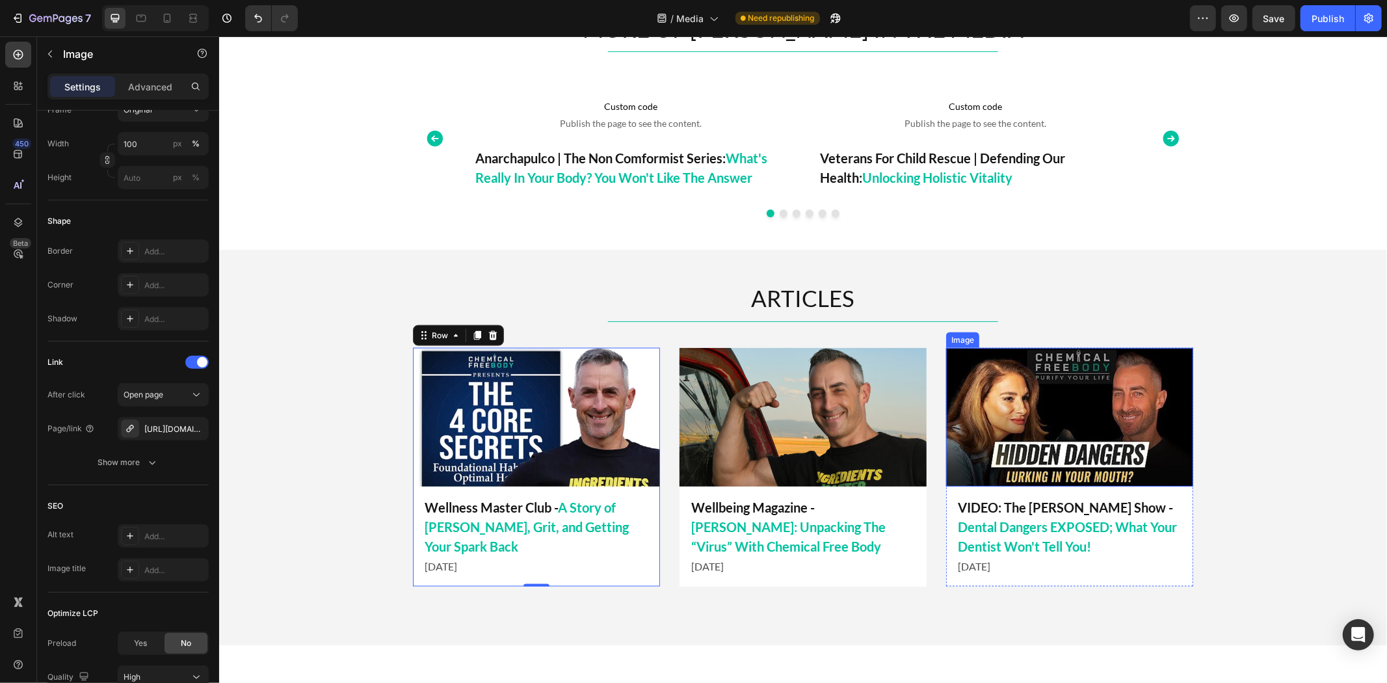
scroll to position [0, 0]
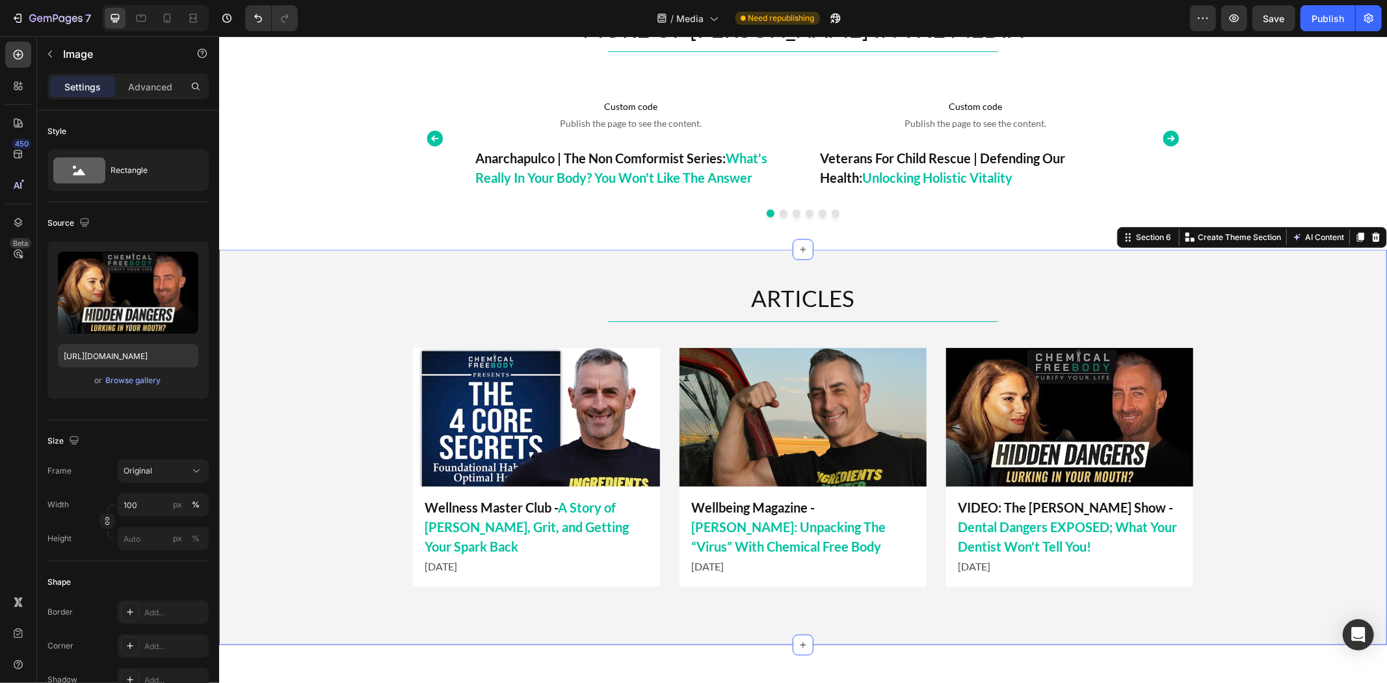
click at [288, 297] on div "ARTICLES Heading Title Line Image Wellbeing Magazine - Tim James: Unpacking The…" at bounding box center [801, 446] width 1167 height 330
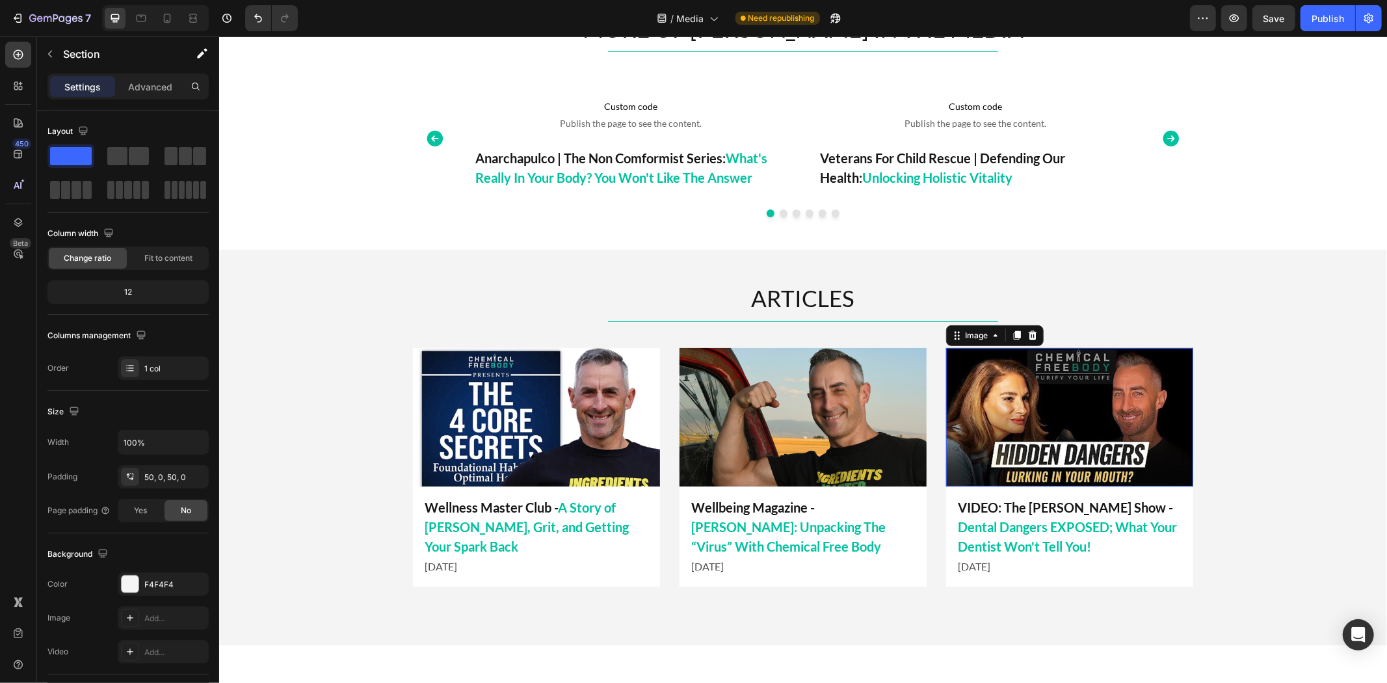
click at [1019, 399] on img at bounding box center [1068, 416] width 247 height 139
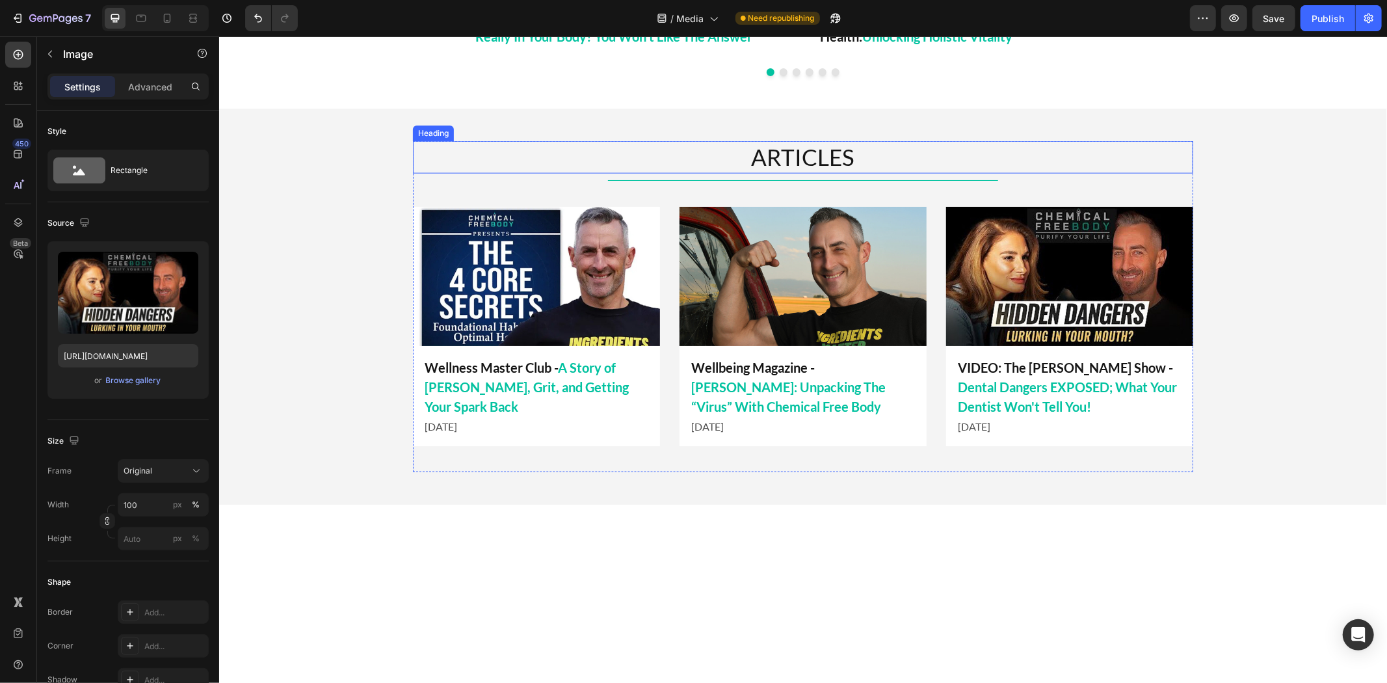
scroll to position [1571, 0]
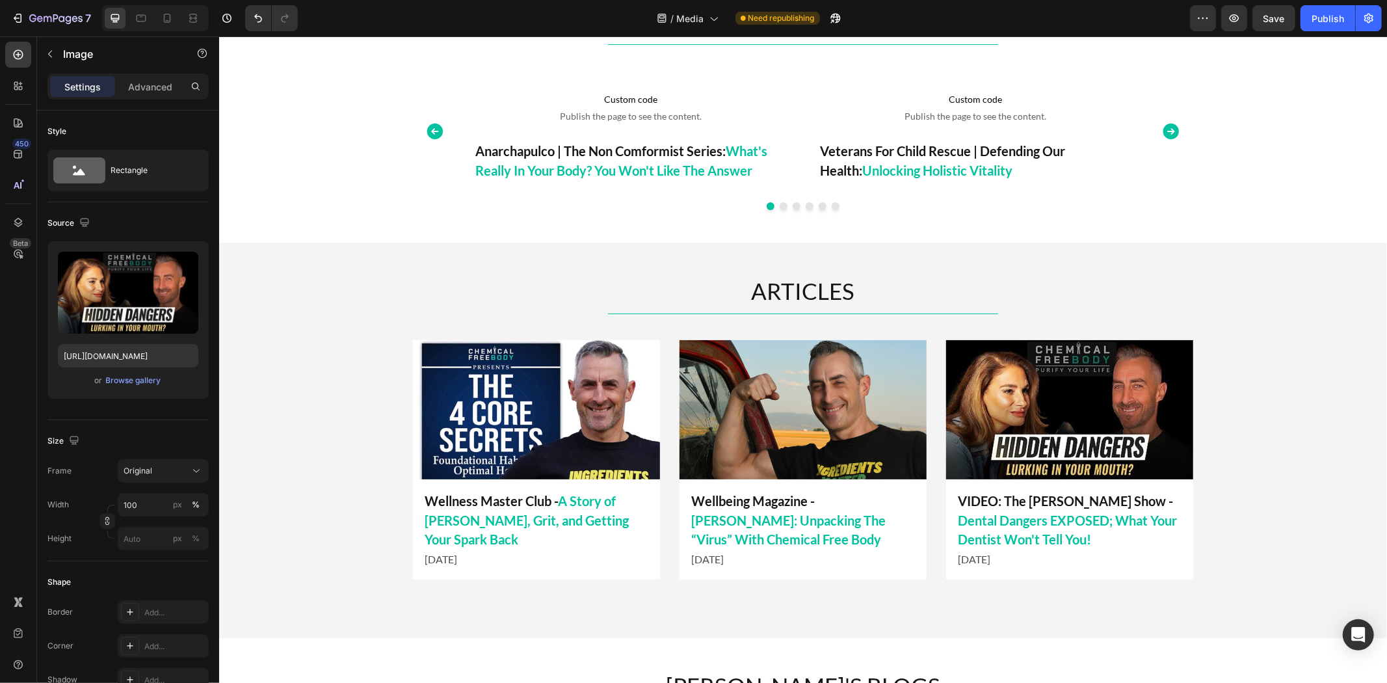
click at [1104, 443] on img at bounding box center [1068, 408] width 247 height 139
click at [1010, 446] on img at bounding box center [1068, 408] width 247 height 139
click at [115, 362] on input "[URL][DOMAIN_NAME]" at bounding box center [128, 355] width 140 height 23
paste input "Achieving_a_Chemical_Free_Body_with_Tim_James_Thumbnail.jpg?v=1756340130"
type input "https://cdn.shopify.com/s/files/1/0723/9509/6367/files/Achieving_a_Chemical_Fre…"
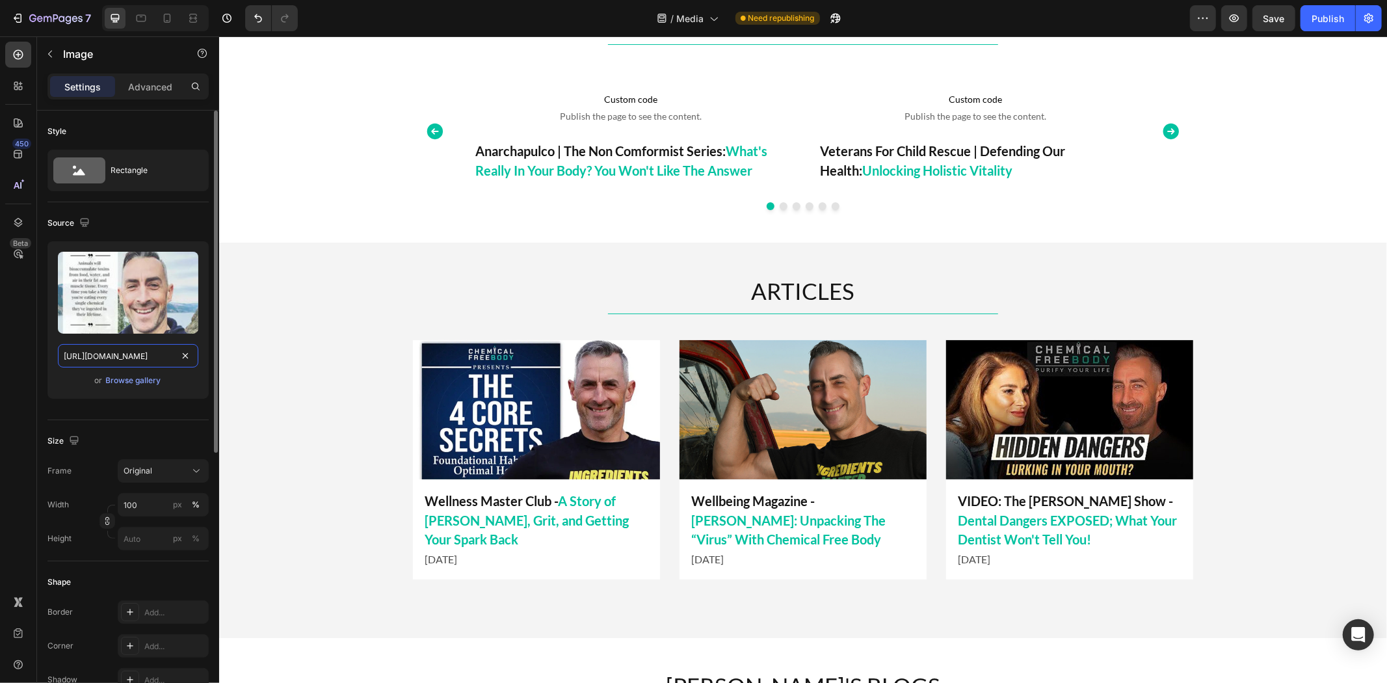
scroll to position [0, 398]
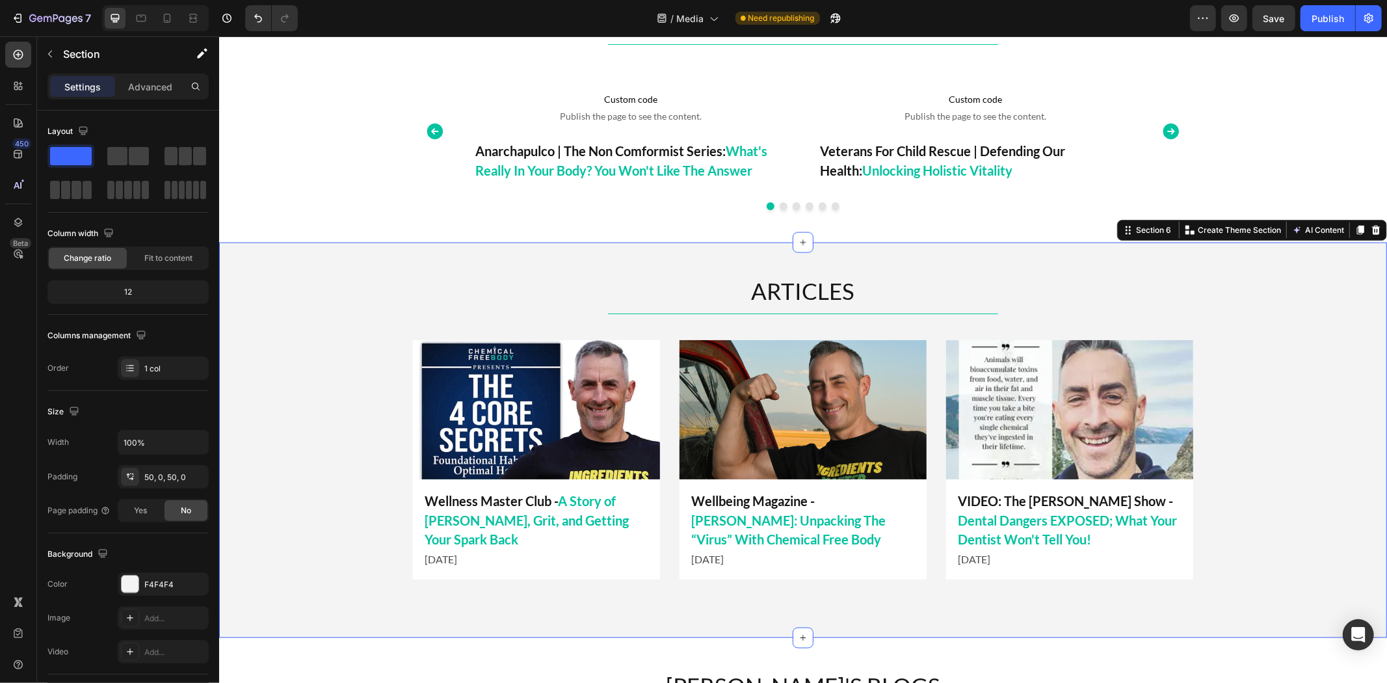
click at [1193, 281] on div "ARTICLES Heading Title Line Image Wellbeing Magazine - Tim James: Unpacking The…" at bounding box center [801, 439] width 1167 height 330
click at [1218, 409] on div "ARTICLES Heading Title Line Image Wellbeing Magazine - Tim James: Unpacking The…" at bounding box center [801, 439] width 1167 height 330
click at [1100, 512] on span "Dental Dangers EXPOSED; What Your Dentist Won't Tell You!" at bounding box center [1066, 529] width 219 height 35
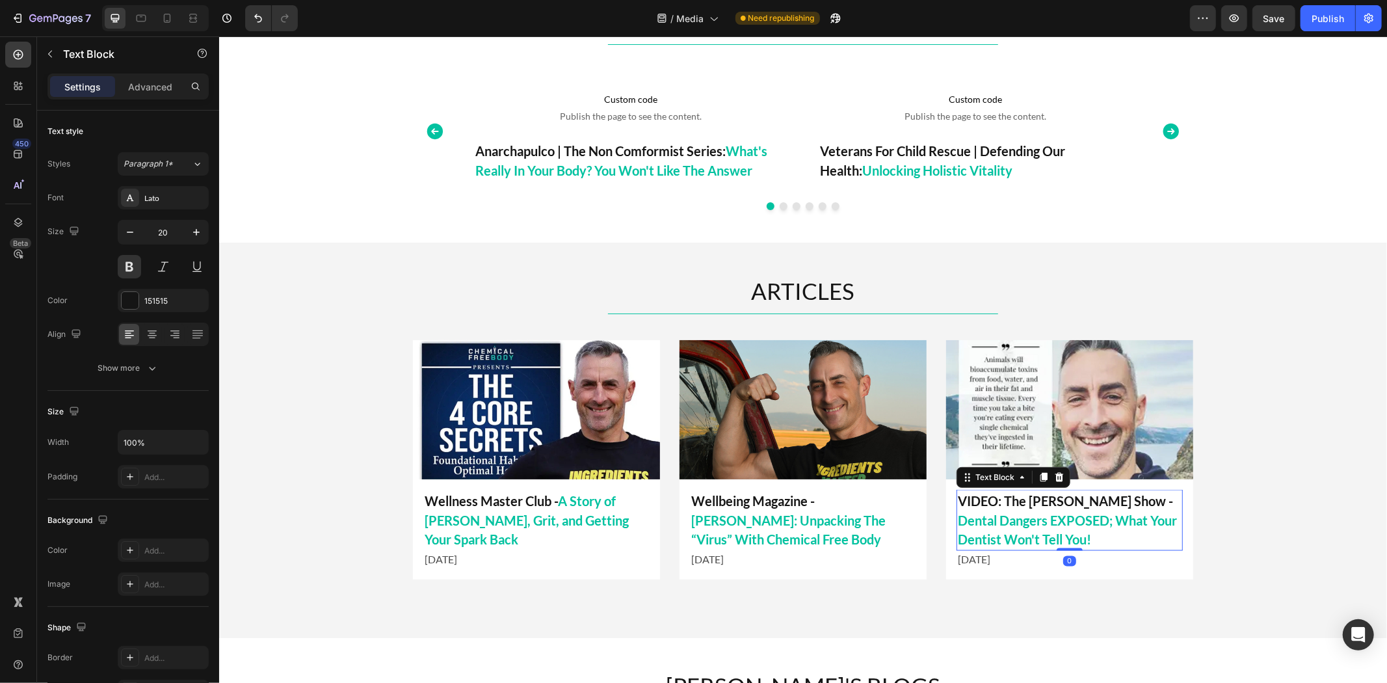
click at [1130, 512] on span "Dental Dangers EXPOSED; What Your Dentist Won't Tell You!" at bounding box center [1066, 529] width 219 height 35
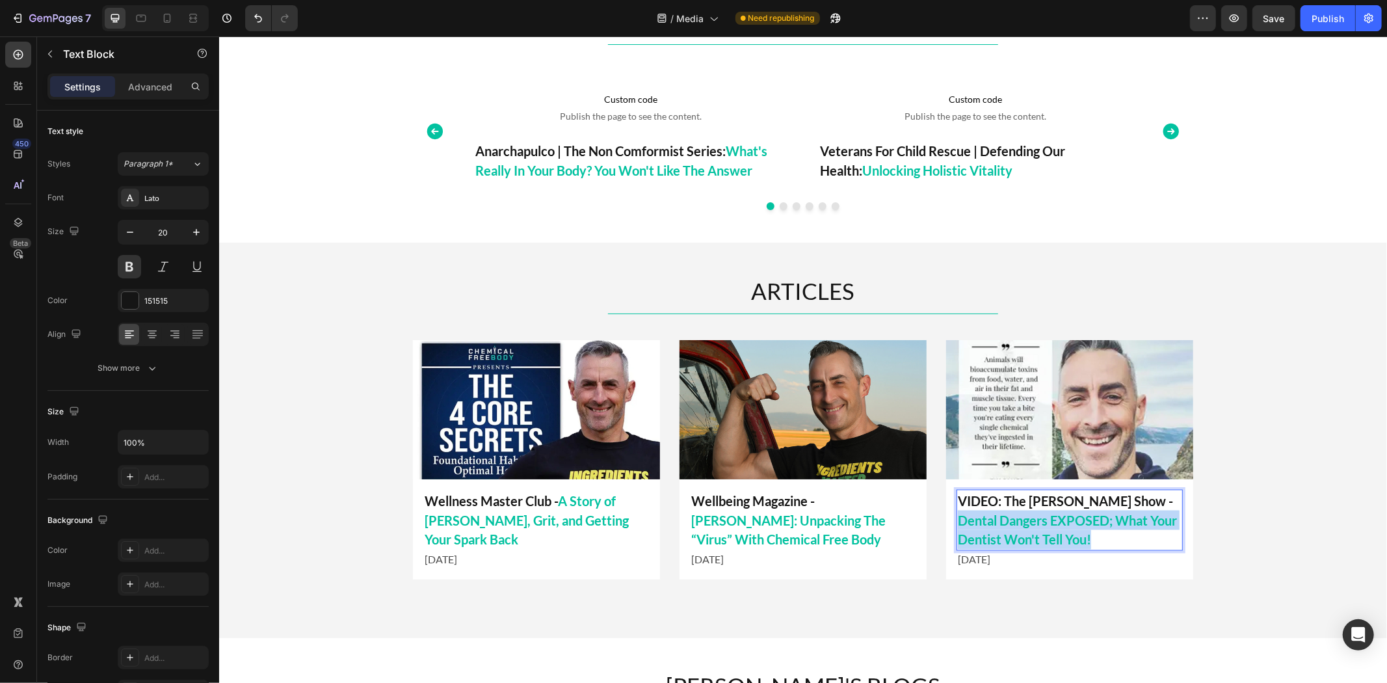
drag, startPoint x: 1101, startPoint y: 497, endPoint x: 1126, endPoint y: 531, distance: 41.9
click at [1126, 531] on p "VIDEO: The Mel K Show - Dental Dangers EXPOSED; What Your Dentist Won't Tell Yo…" at bounding box center [1069, 519] width 224 height 59
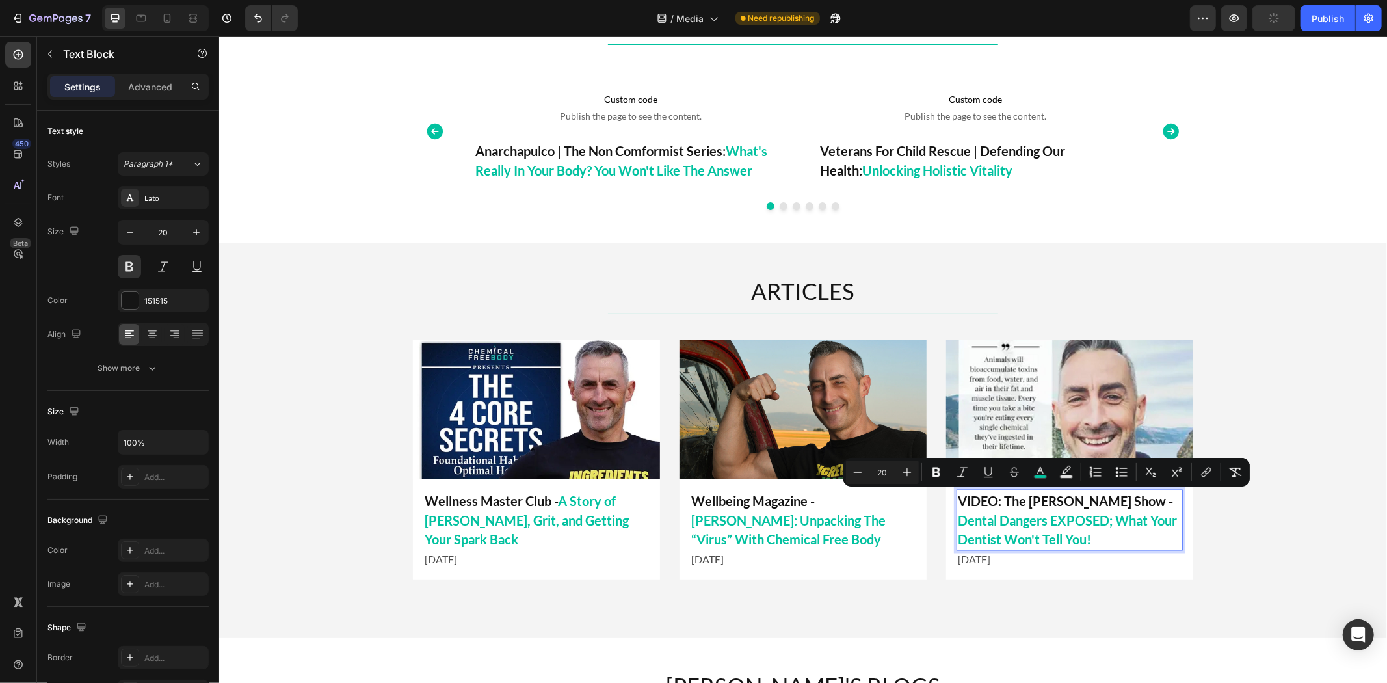
click at [1069, 499] on p "VIDEO: The Mel K Show - Dental Dangers EXPOSED; What Your Dentist Won't Tell Yo…" at bounding box center [1069, 519] width 224 height 59
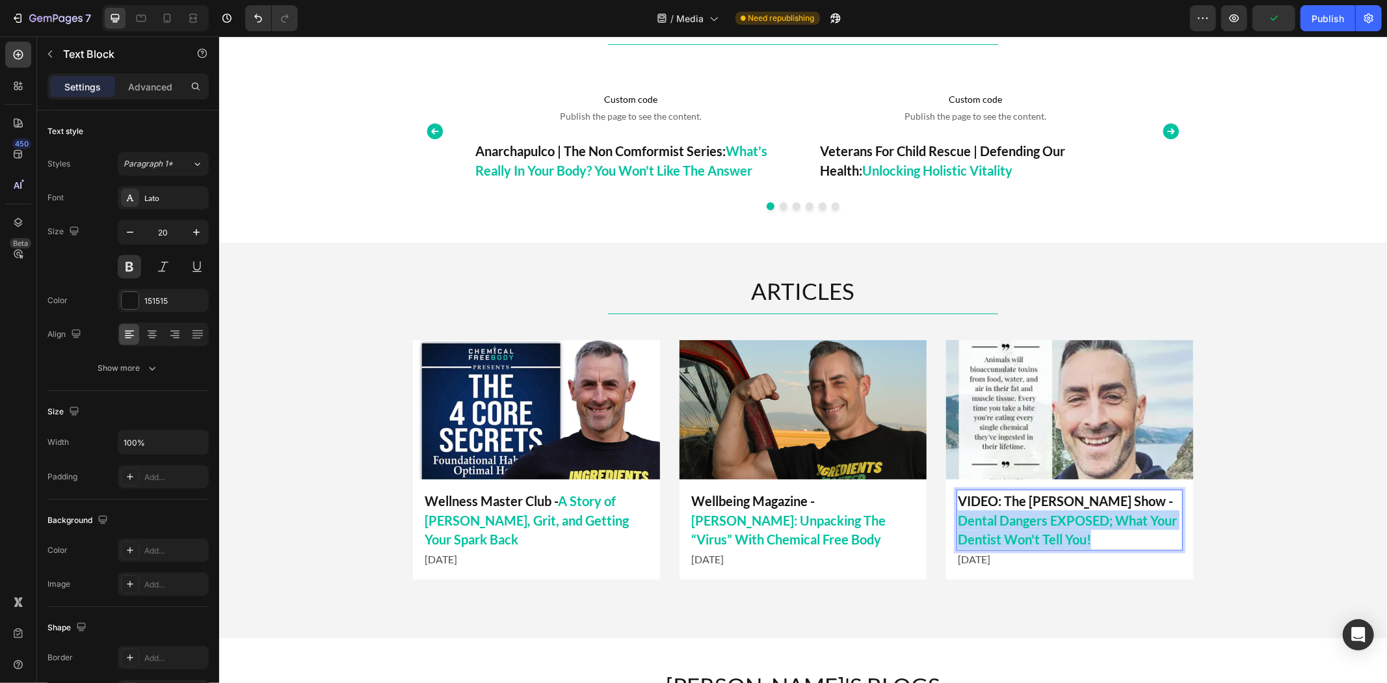
drag, startPoint x: 1104, startPoint y: 501, endPoint x: 1128, endPoint y: 534, distance: 41.3
click at [1128, 534] on p "VIDEO: The Mel K Show - Dental Dangers EXPOSED; What Your Dentist Won't Tell Yo…" at bounding box center [1069, 519] width 224 height 59
click at [1160, 512] on span "Achieving a Chemical Free Body with Tim James" at bounding box center [1063, 529] width 212 height 35
click at [1162, 512] on span "Achieving a Chemical Free Body with Tim James" at bounding box center [1063, 529] width 212 height 35
click at [1094, 519] on span "Achieving a Chemical Free Body with Tim James" at bounding box center [1063, 529] width 212 height 35
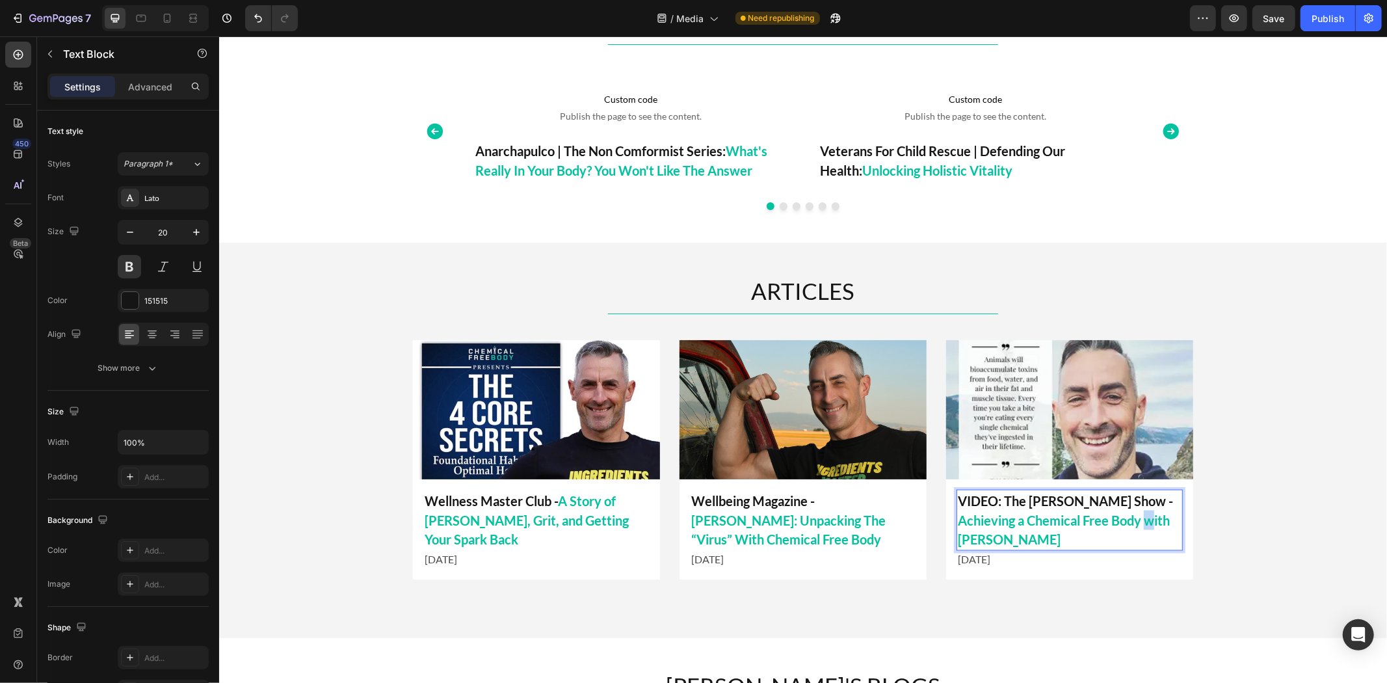
click at [1074, 523] on span "Achieving a Chemical Free Body with Tim James" at bounding box center [1063, 529] width 212 height 35
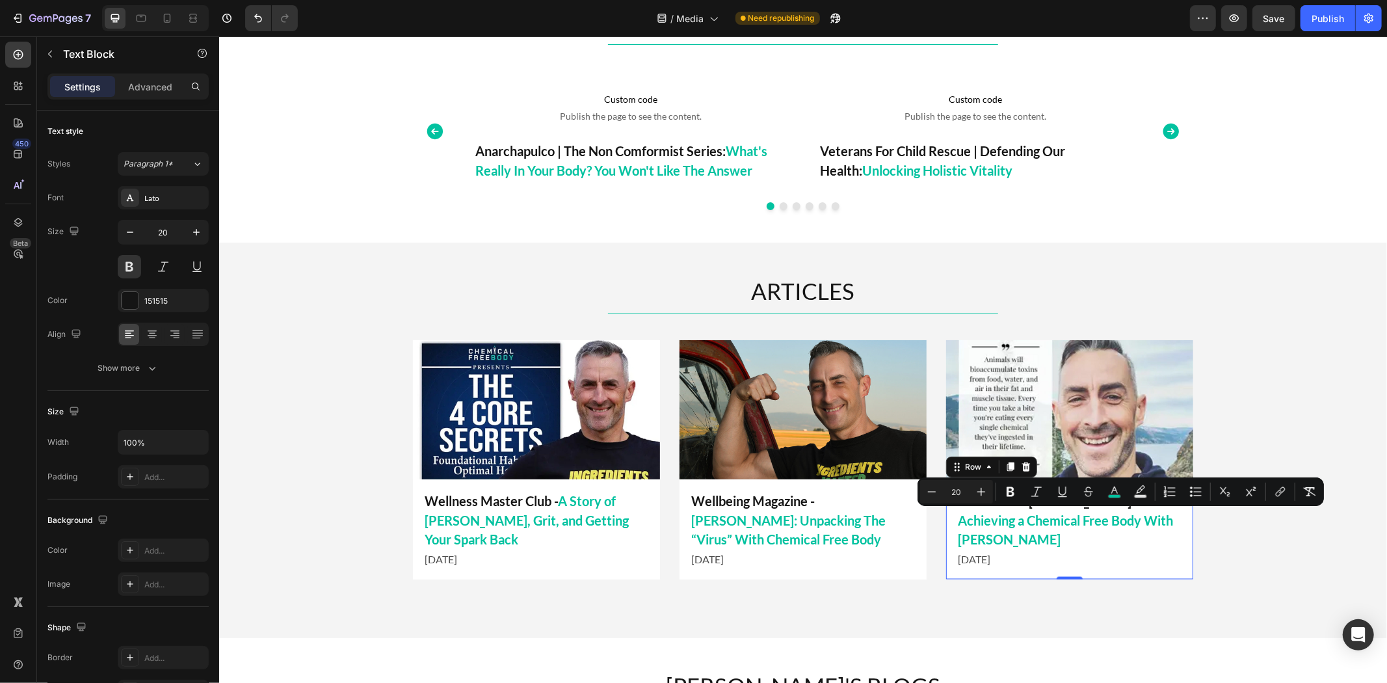
click at [1130, 549] on div "VIDEO: The Mel K Show - Achieving a Chemical Free Body With Tim James Text Bloc…" at bounding box center [1068, 528] width 247 height 100
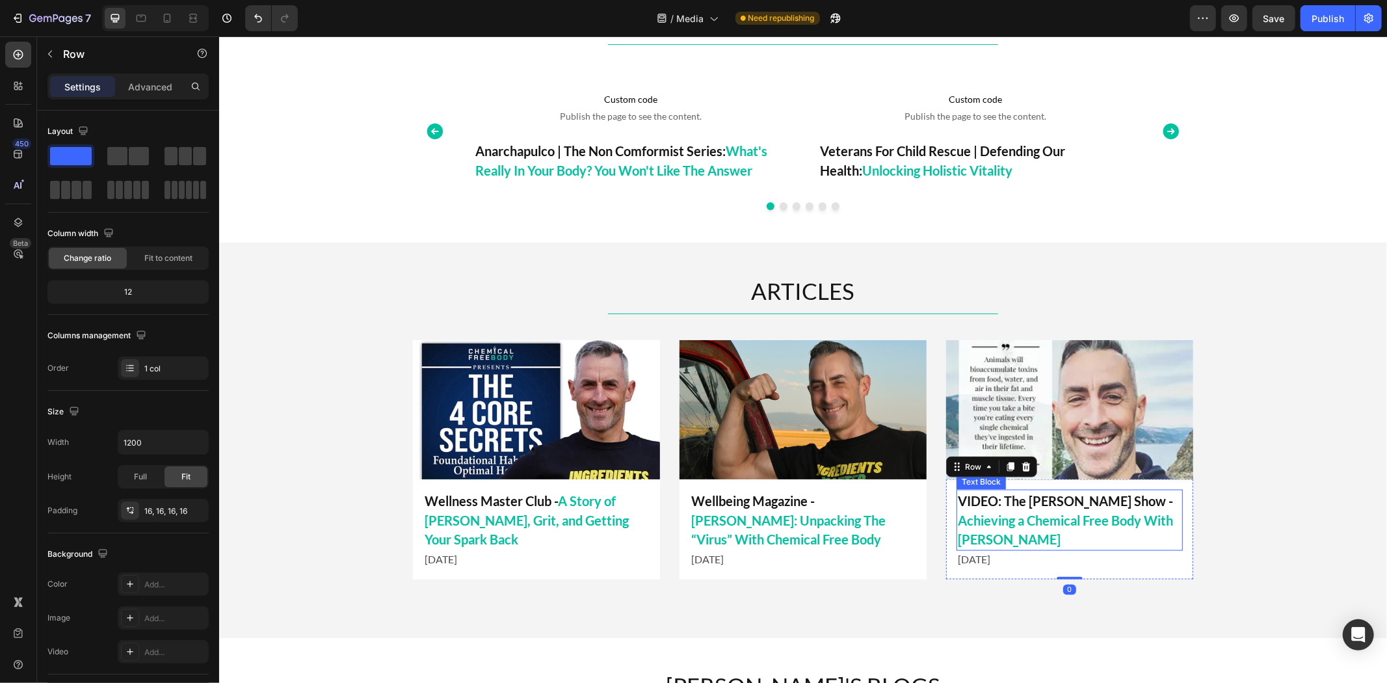
click at [1160, 508] on p "VIDEO: The Mel K Show - Achieving a Chemical Free Body With Tim James" at bounding box center [1069, 519] width 224 height 59
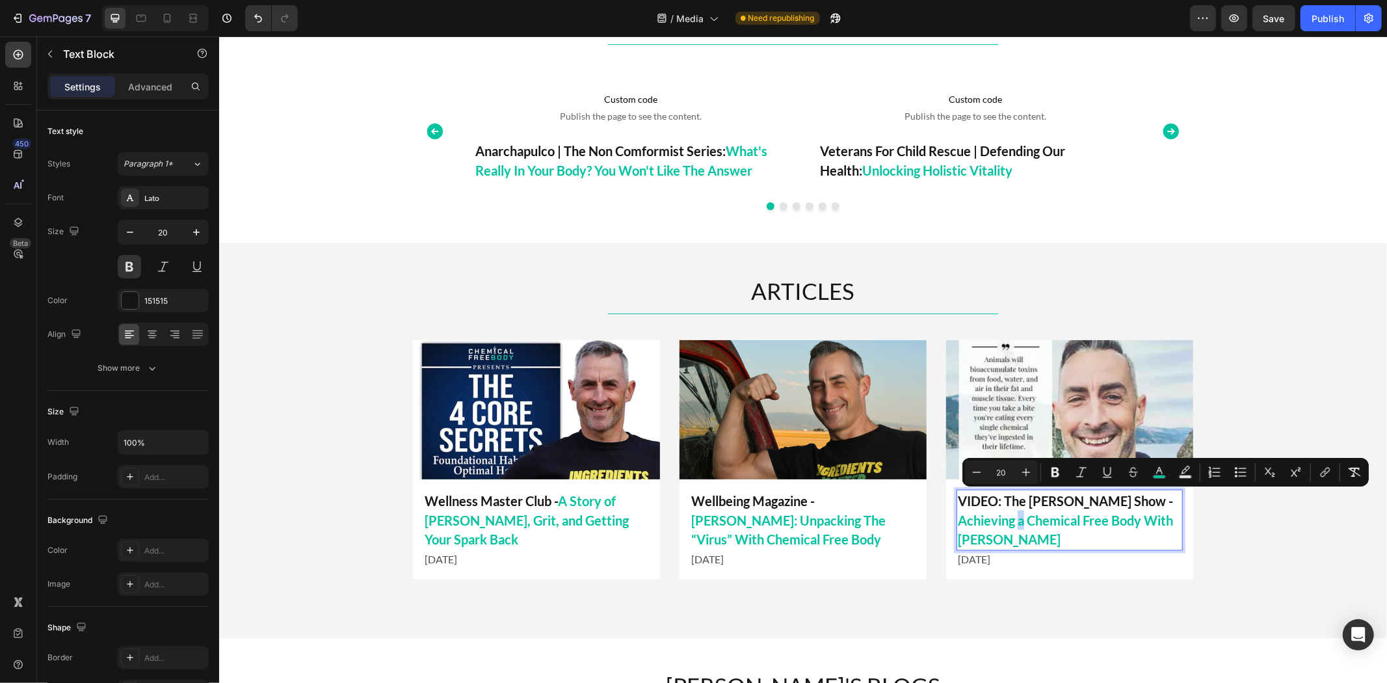
drag, startPoint x: 1169, startPoint y: 504, endPoint x: 1162, endPoint y: 504, distance: 6.5
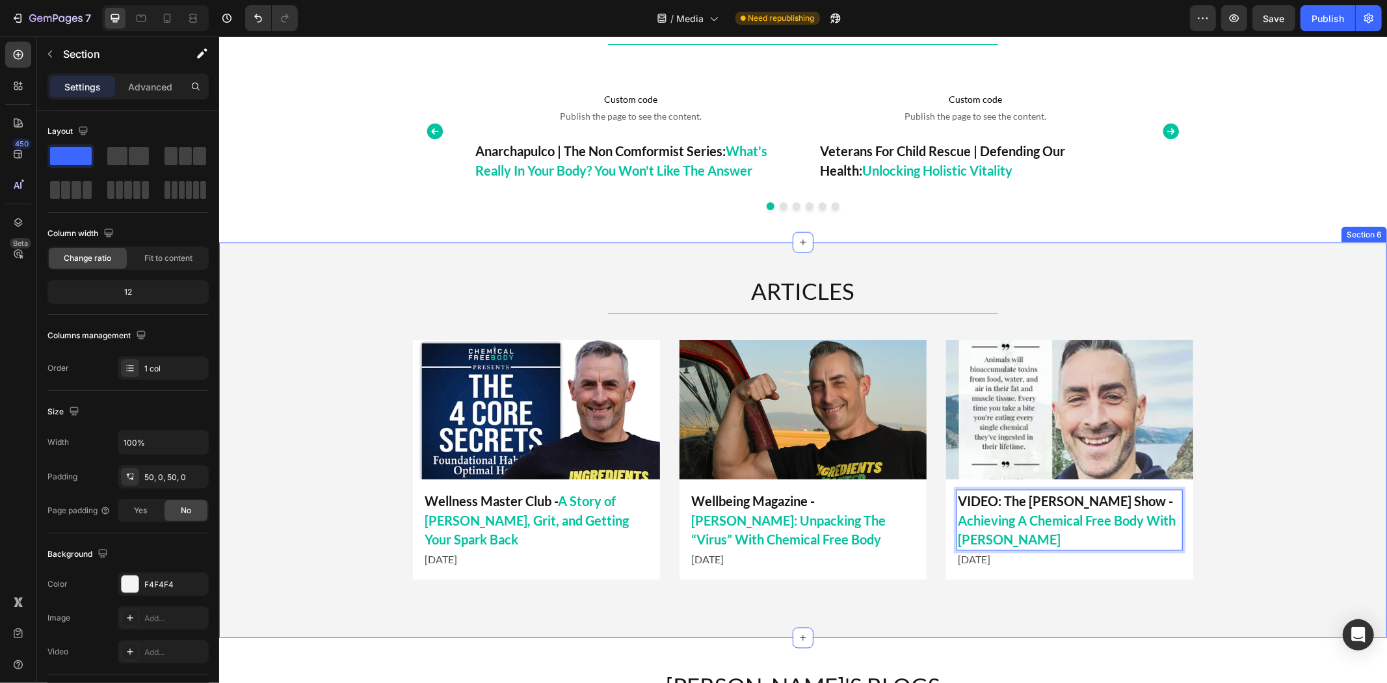
click at [1215, 515] on div "ARTICLES Heading Title Line Image Wellbeing Magazine - Tim James: Unpacking The…" at bounding box center [801, 439] width 1167 height 330
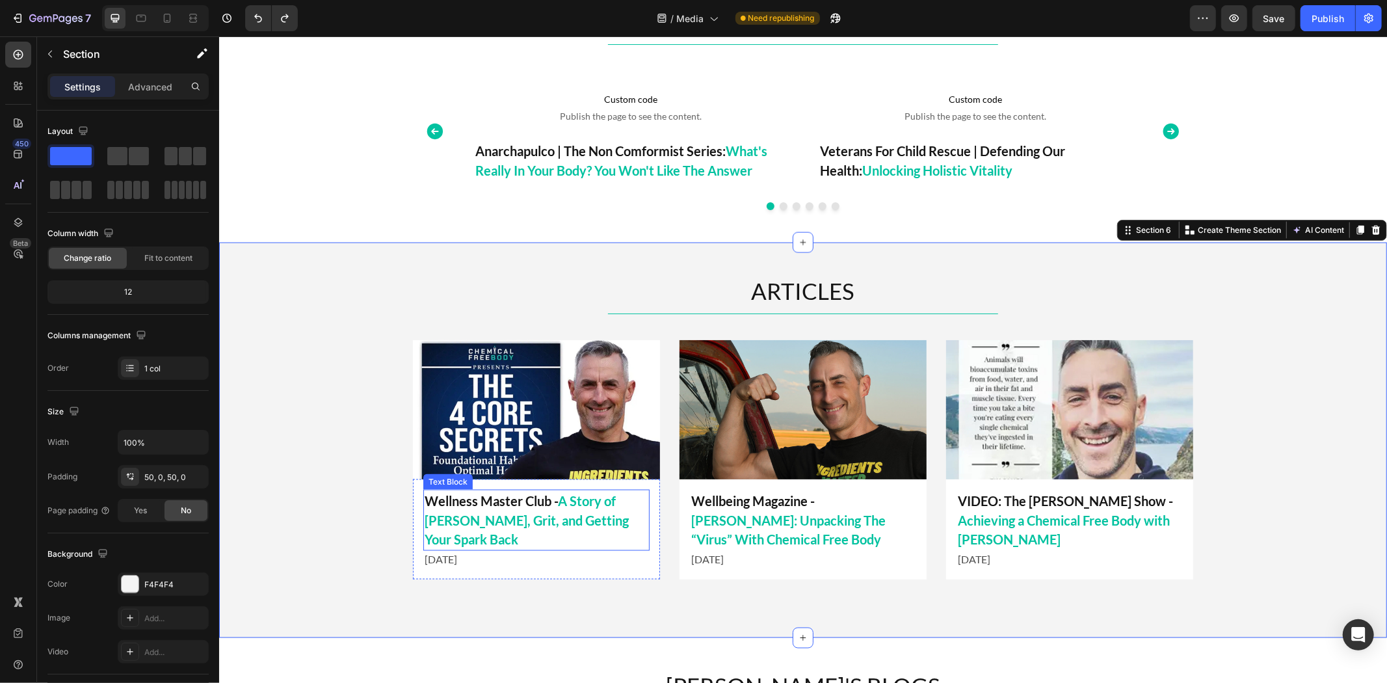
click at [497, 522] on span "A Story of Greens, Grit, and Getting Your Spark Back" at bounding box center [526, 519] width 204 height 55
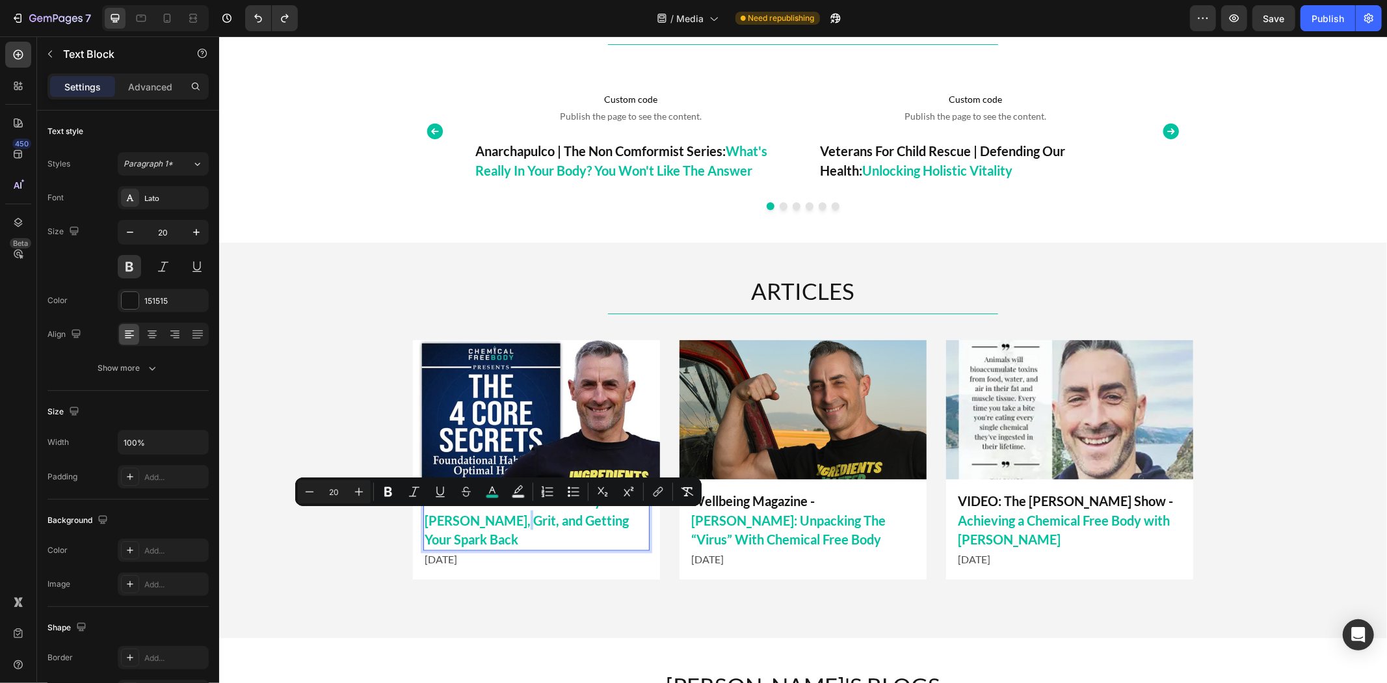
drag, startPoint x: 503, startPoint y: 522, endPoint x: 495, endPoint y: 523, distance: 7.8
click at [495, 523] on span "A Story of Greens, Grit, and Getting Your Spark Back" at bounding box center [526, 519] width 204 height 55
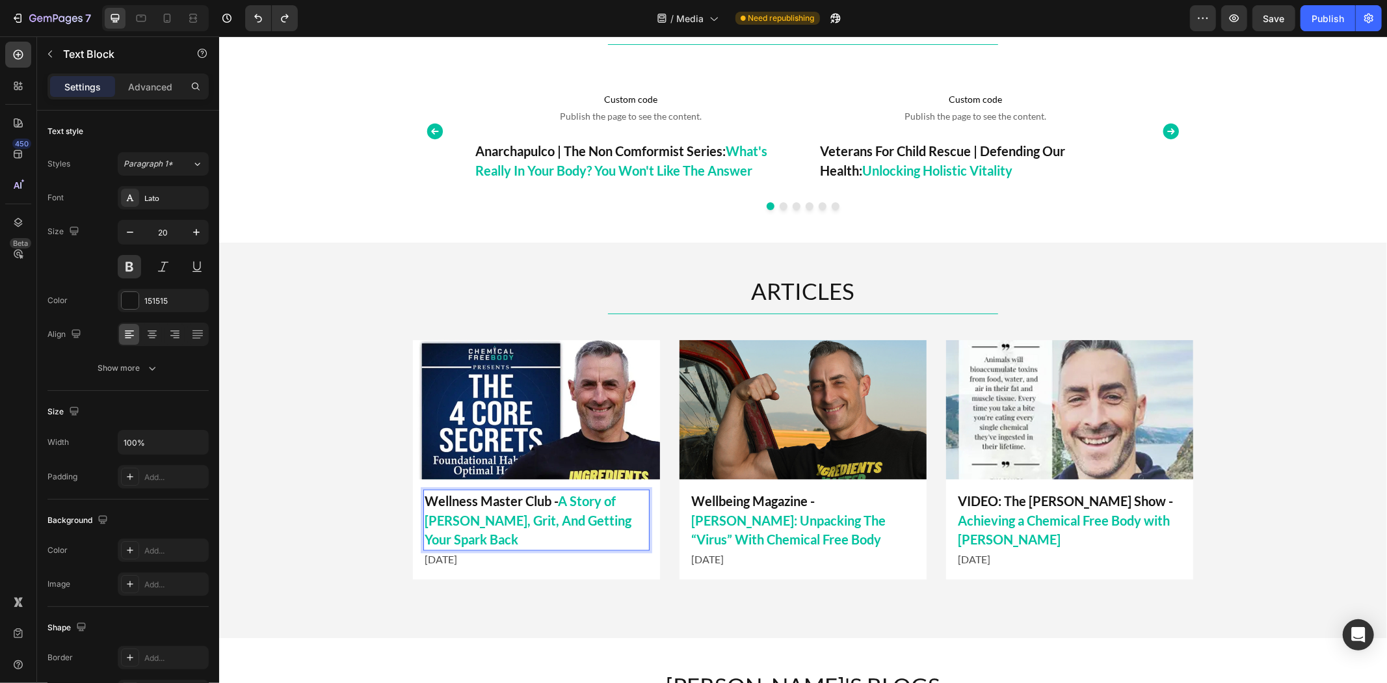
click at [583, 532] on p "Wellness Master Club - A Story of Greens, Grit, And Getting Your Spark Back" at bounding box center [536, 519] width 224 height 59
click at [1153, 551] on p "[DATE]" at bounding box center [1069, 559] width 224 height 16
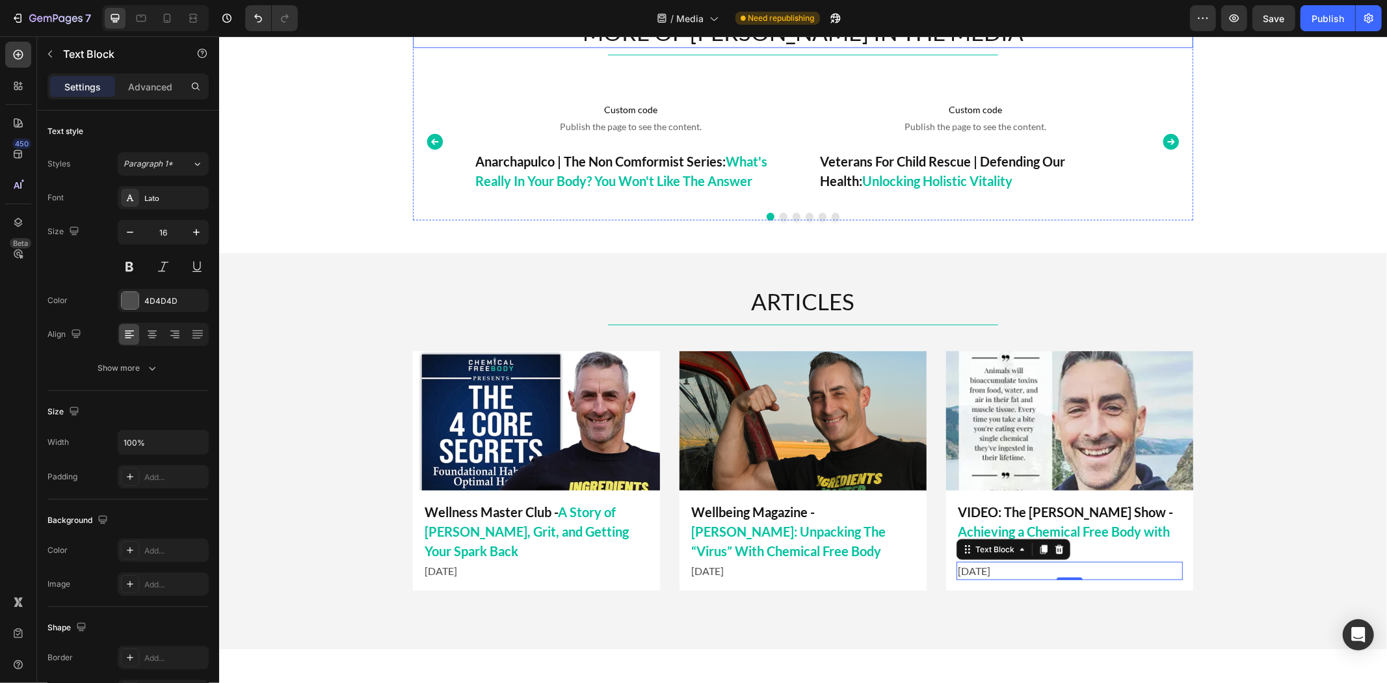
scroll to position [1210, 0]
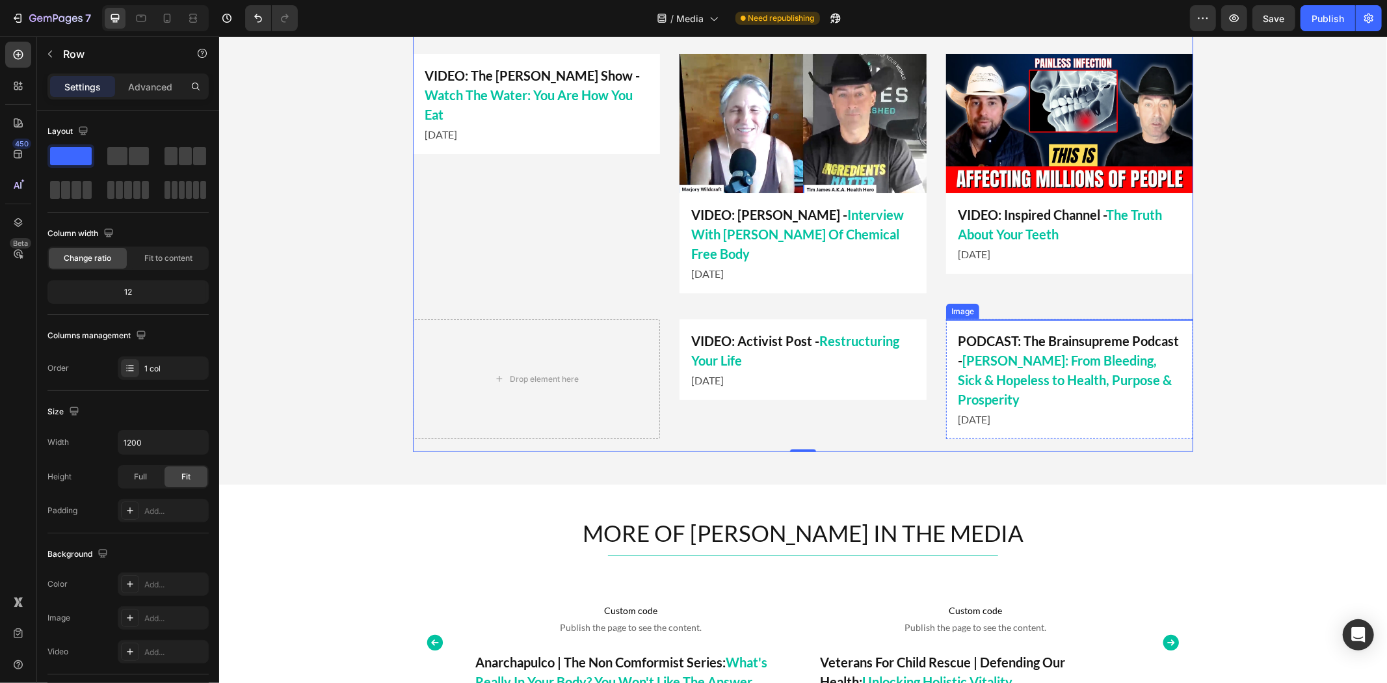
scroll to position [849, 0]
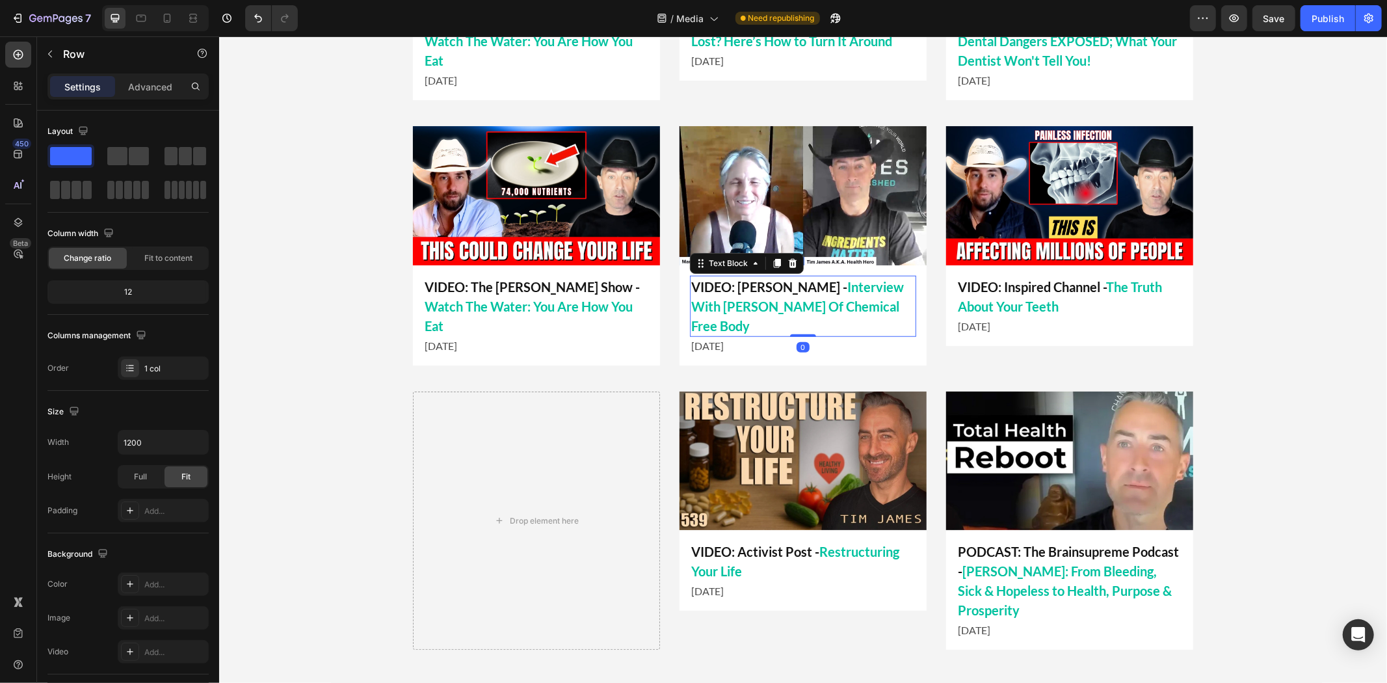
click at [720, 306] on span "Interview With [PERSON_NAME] Of Chemical Free Body" at bounding box center [796, 305] width 213 height 55
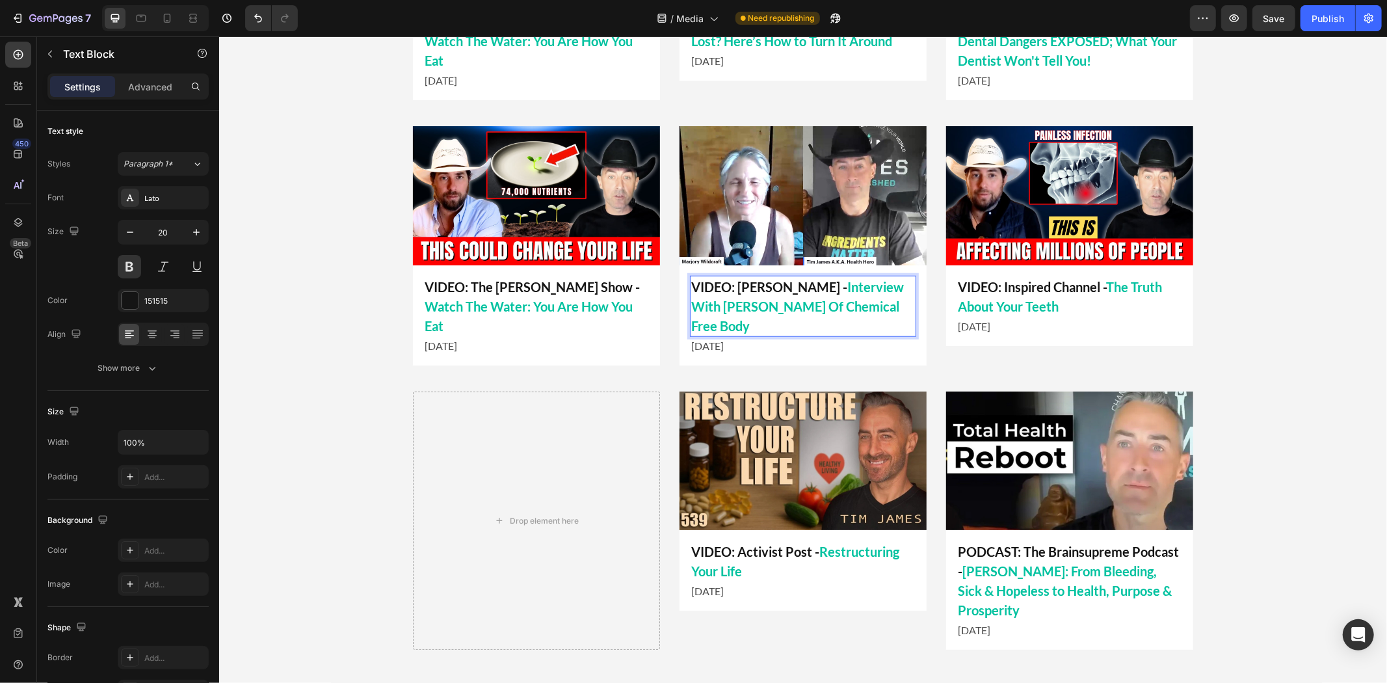
click at [699, 306] on span "Interview With [PERSON_NAME] Of Chemical Free Body" at bounding box center [796, 305] width 213 height 55
click at [608, 298] on span "Watch The Water: You Are How You Eat" at bounding box center [528, 315] width 208 height 35
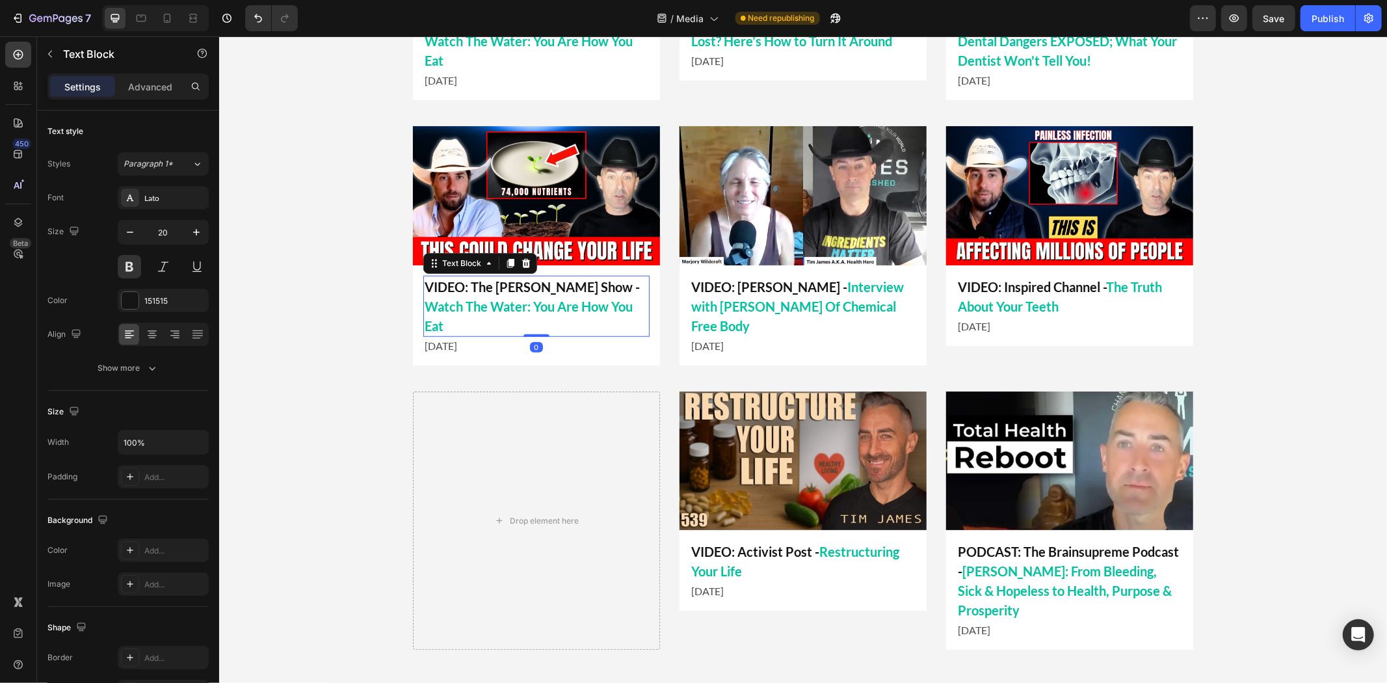
click at [615, 298] on span "Watch The Water: You Are How You Eat" at bounding box center [528, 315] width 208 height 35
click at [797, 289] on p "VIDEO: Marjory Wildcraft - Interview with Tim James Of Chemical Free Body" at bounding box center [802, 305] width 224 height 59
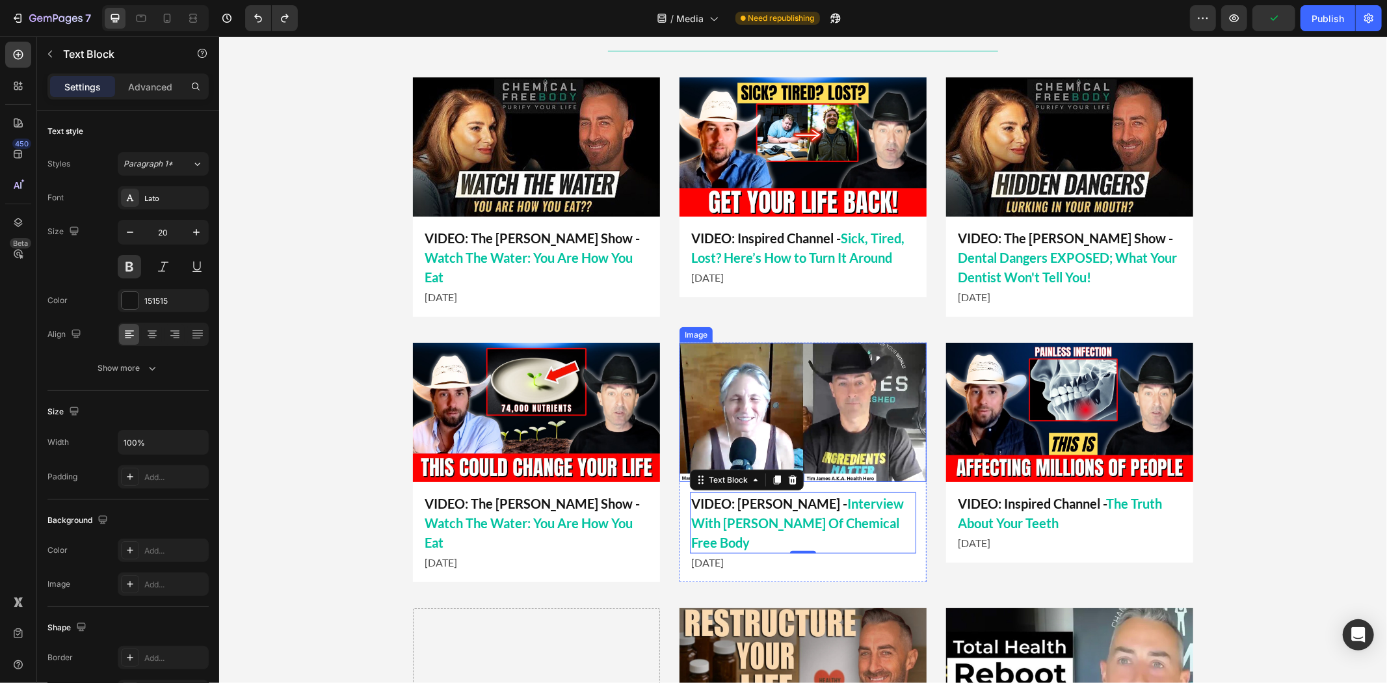
scroll to position [921, 0]
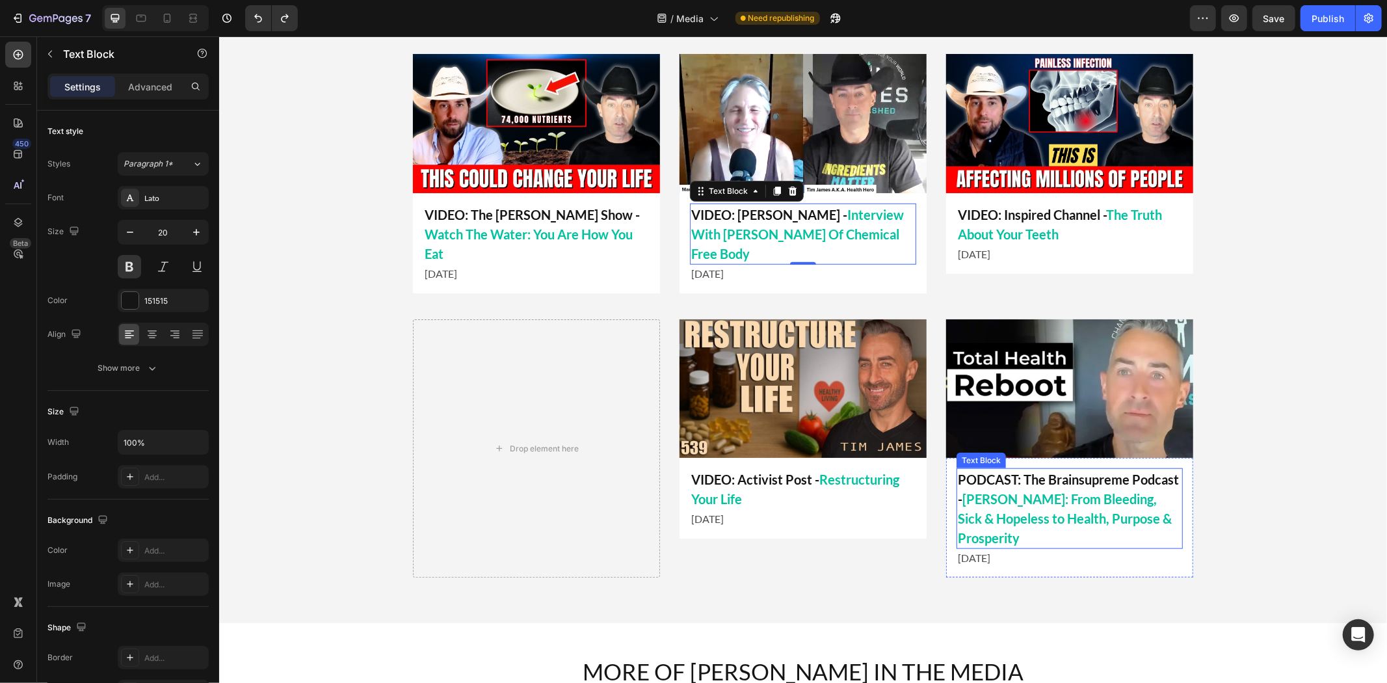
click at [1052, 514] on span "[PERSON_NAME]: From Bleeding, Sick & Hopeless to Health, Purpose & Prosperity" at bounding box center [1064, 517] width 214 height 55
click at [1008, 520] on span "[PERSON_NAME]: From Bleeding, Sick & Hopeless to Health, Purpose & Prosperity" at bounding box center [1064, 517] width 214 height 55
click at [1061, 538] on p "PODCAST: The Brainsupreme Podcast - Tim James: From Bleeding, Sick & Hopeless T…" at bounding box center [1069, 508] width 224 height 78
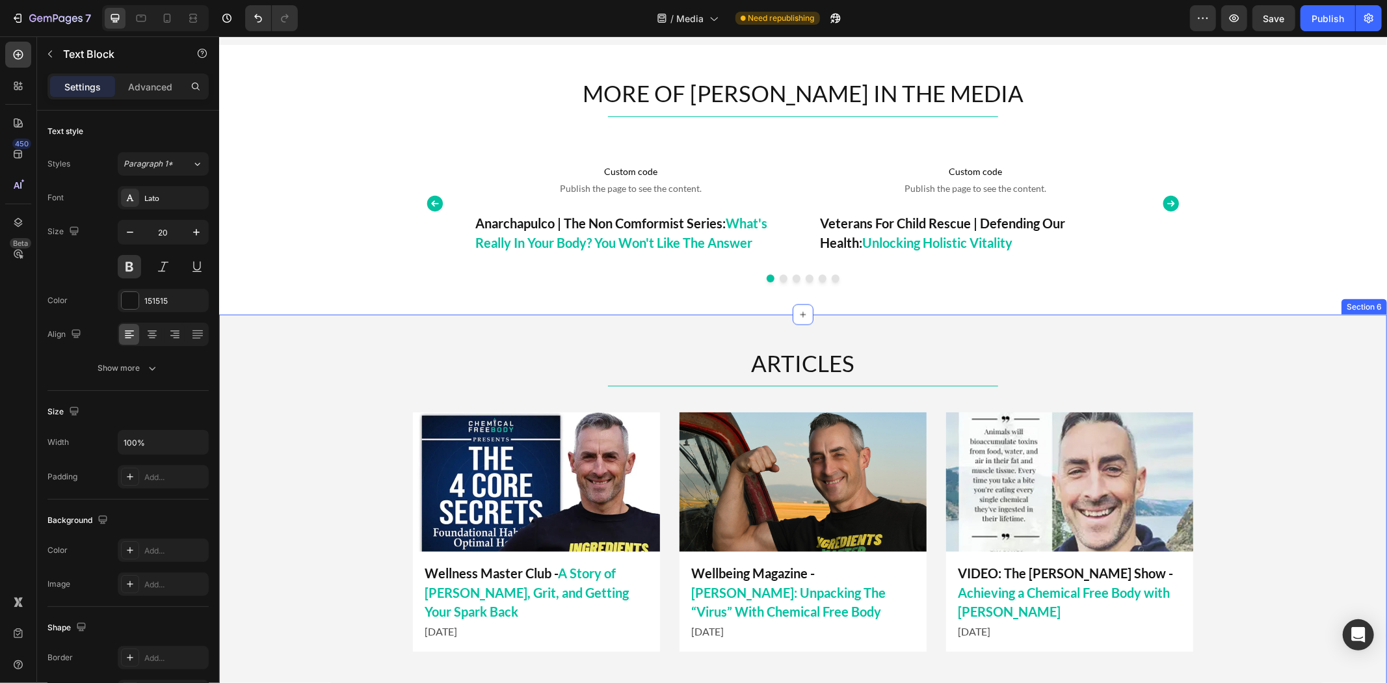
scroll to position [1571, 0]
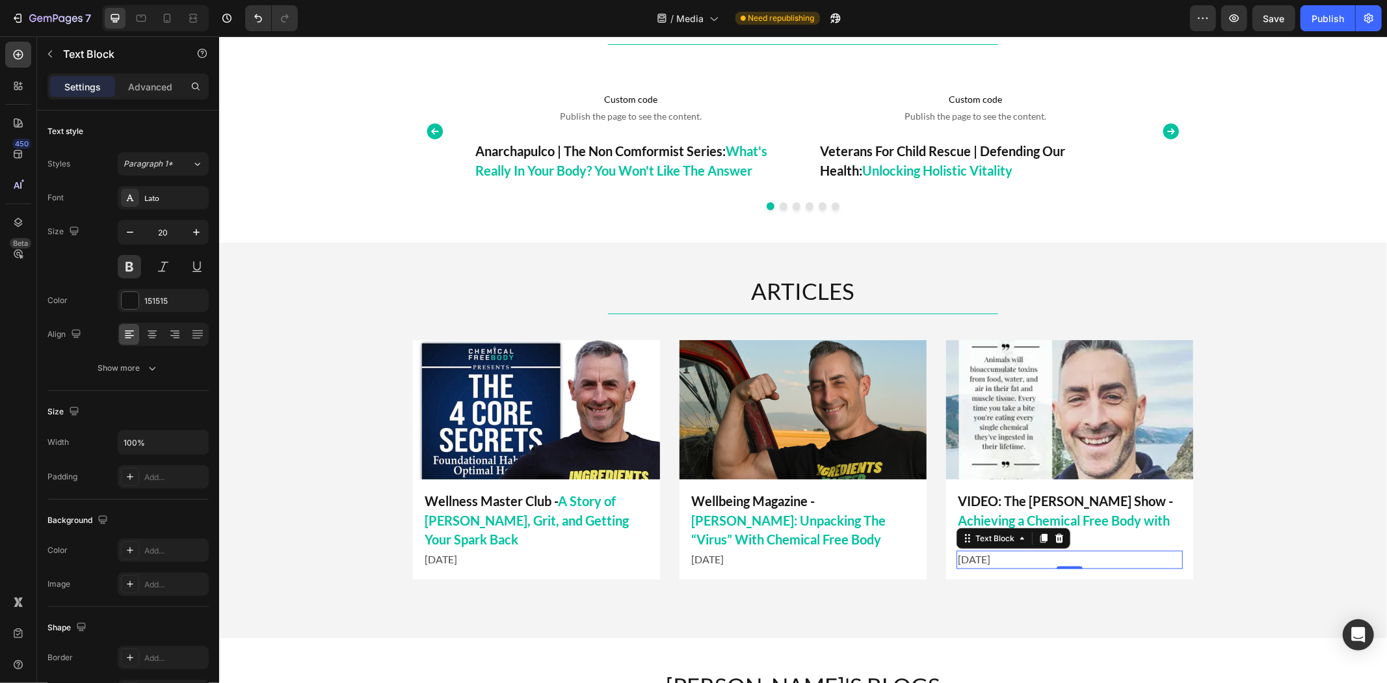
click at [974, 551] on p "[DATE]" at bounding box center [1069, 559] width 224 height 16
click at [1013, 551] on p "[DATE]" at bounding box center [1069, 559] width 224 height 16
drag, startPoint x: 1004, startPoint y: 542, endPoint x: 908, endPoint y: 551, distance: 95.9
click at [908, 551] on div "Image Wellbeing Magazine - Tim James: Unpacking The “Virus” With Chemical Free …" at bounding box center [802, 458] width 780 height 239
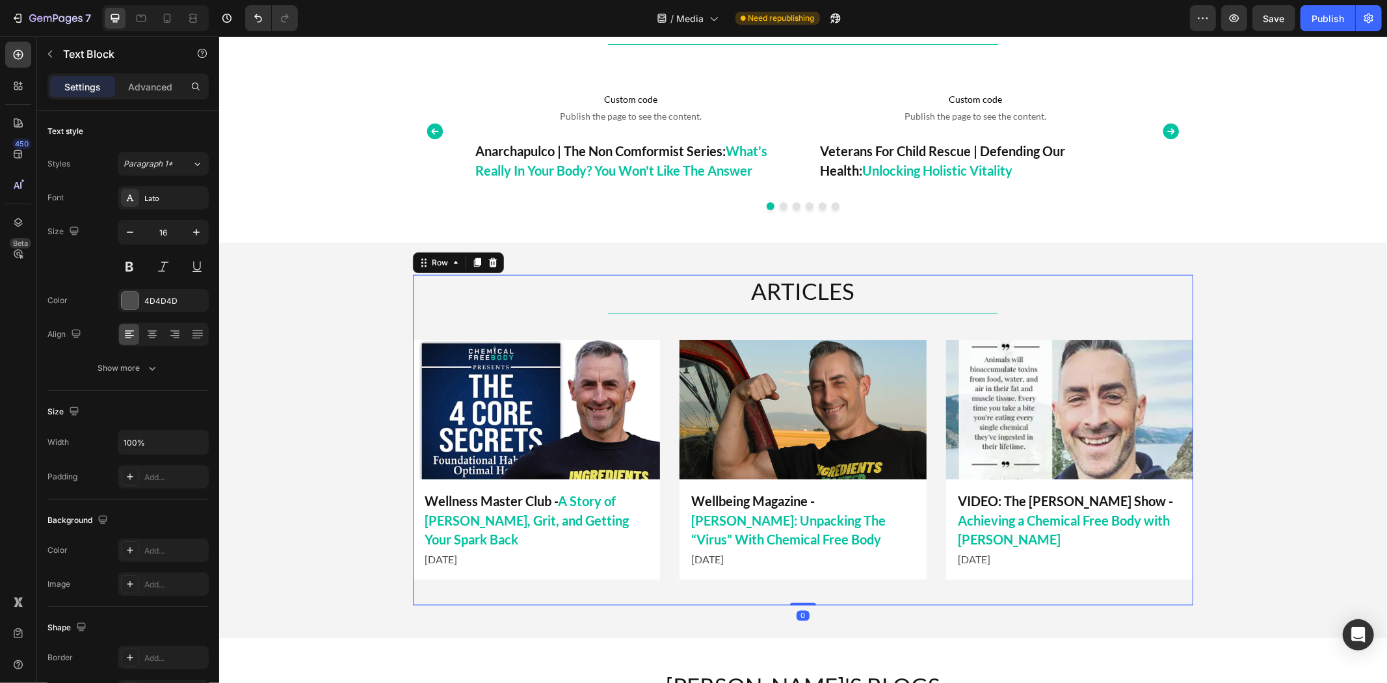
click at [1033, 590] on div "ARTICLES Heading Title Line Image Wellbeing Magazine - Tim James: Unpacking The…" at bounding box center [802, 439] width 780 height 330
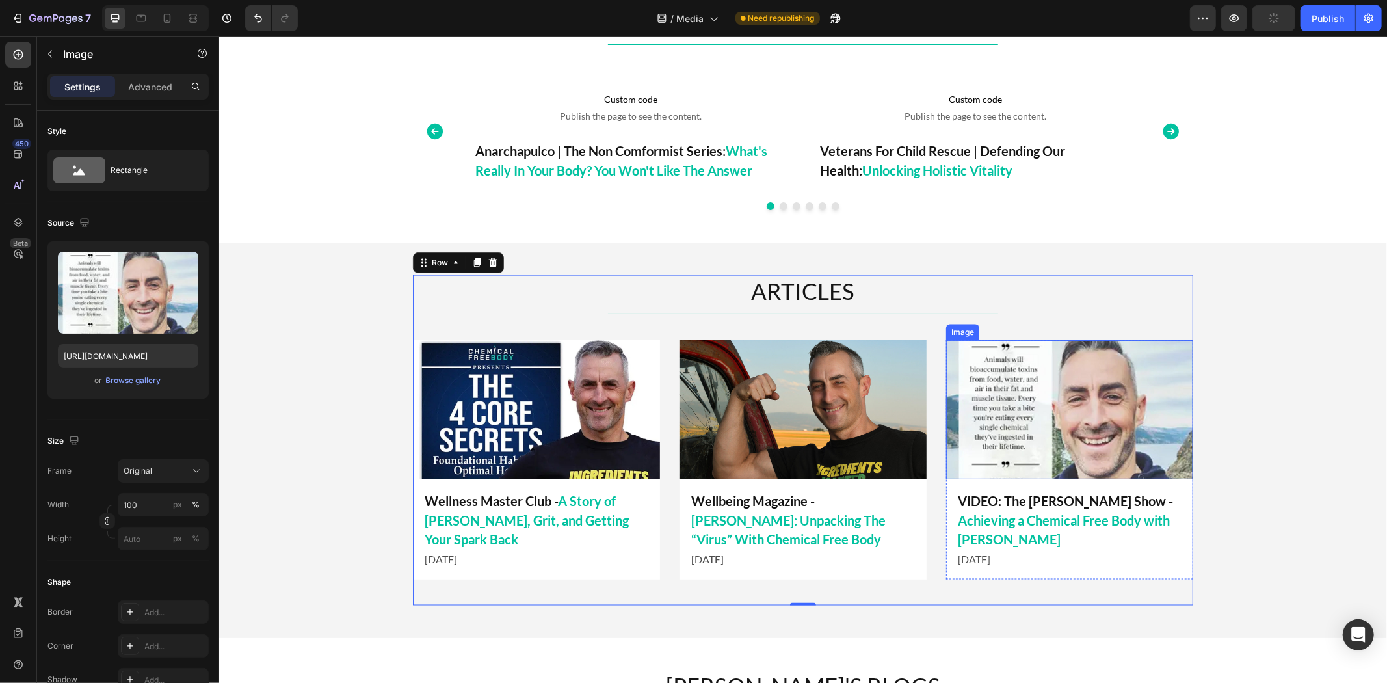
click at [1030, 443] on img at bounding box center [1068, 408] width 247 height 139
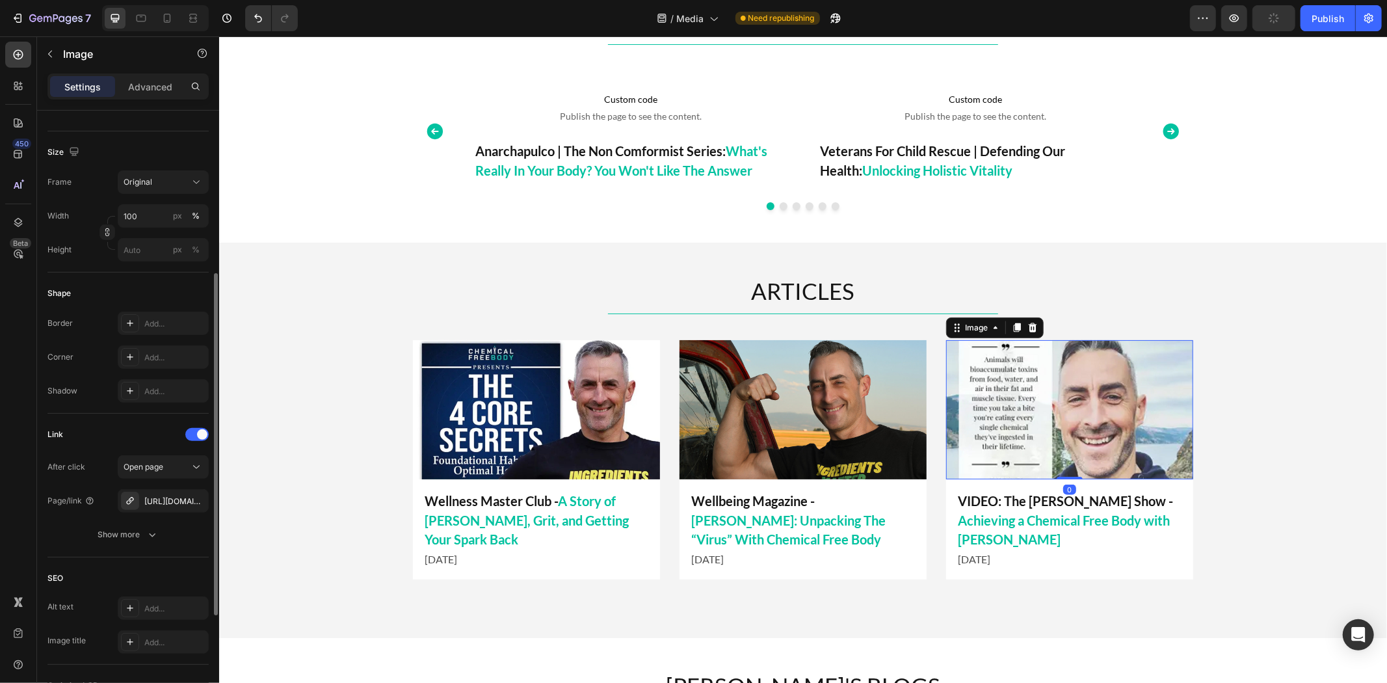
scroll to position [433, 0]
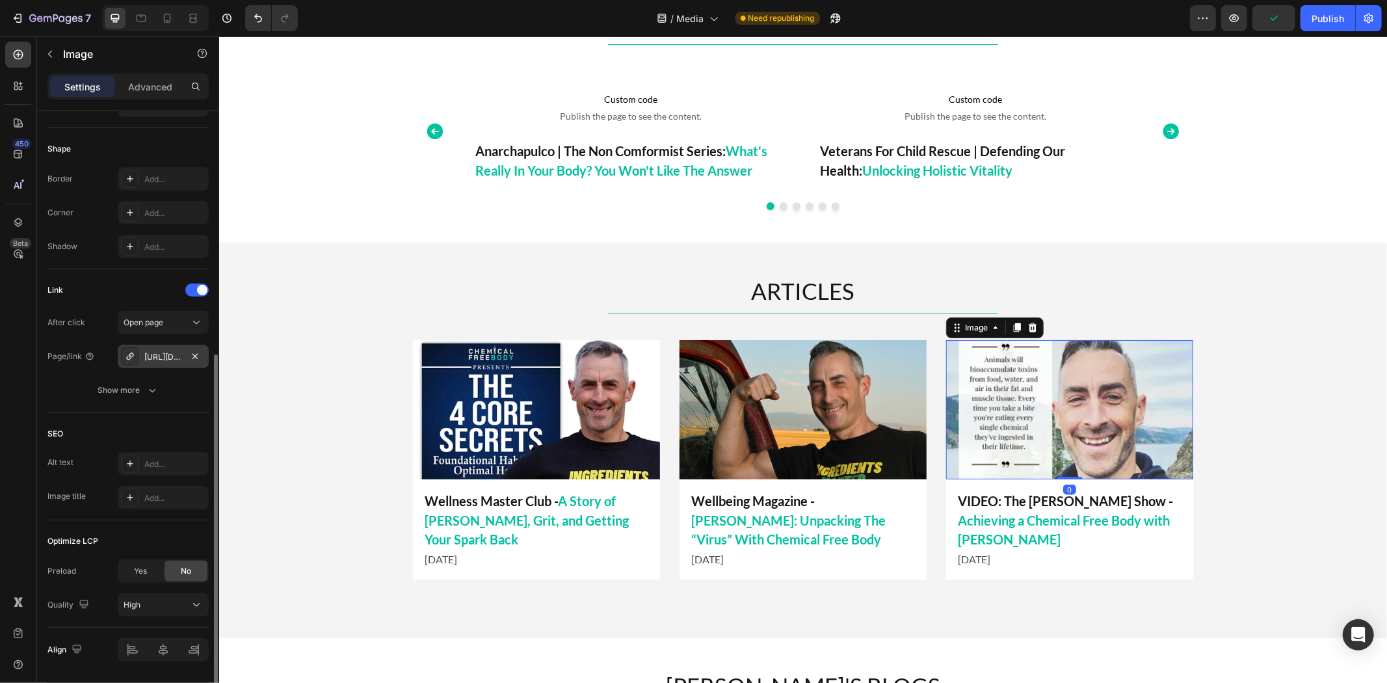
click at [160, 354] on div "[URL][DOMAIN_NAME]" at bounding box center [163, 357] width 38 height 12
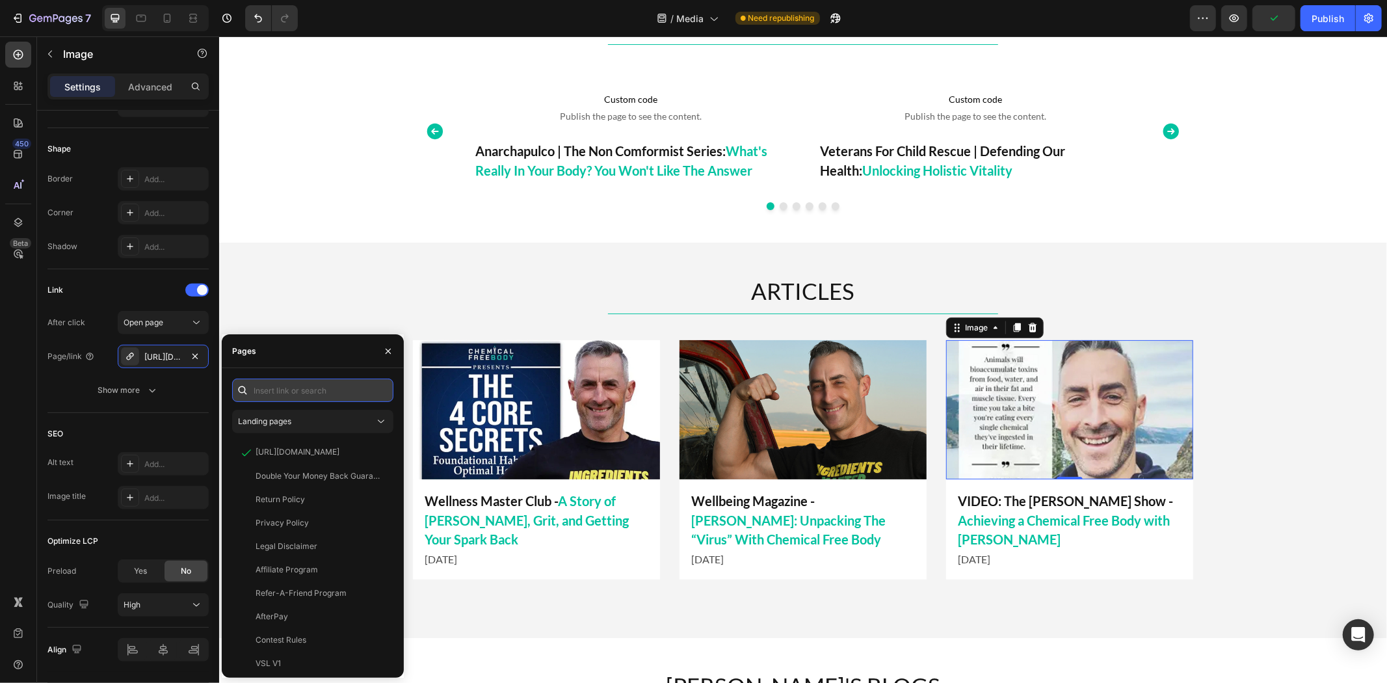
click at [294, 382] on input "text" at bounding box center [312, 389] width 161 height 23
paste input "https://blog.dirobi.com/tim-james/"
type input "https://blog.dirobi.com/tim-james/"
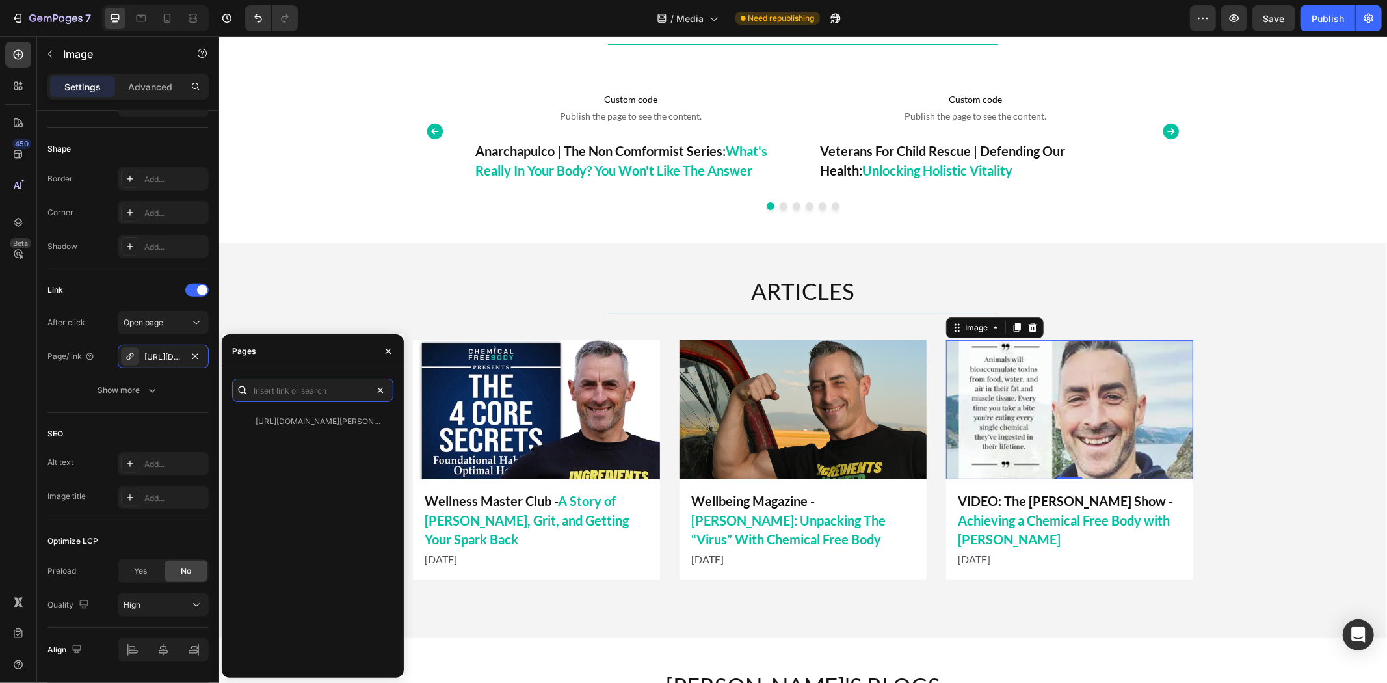
scroll to position [0, 0]
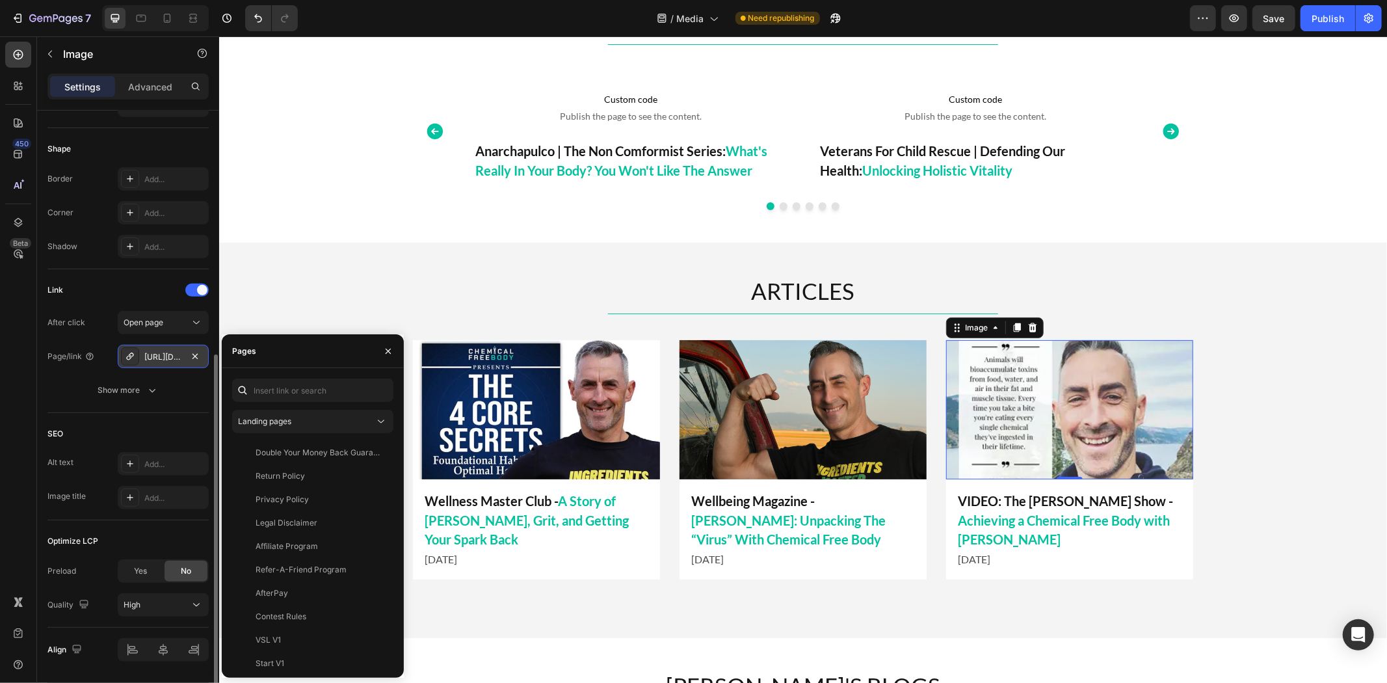
click at [169, 358] on div "https://blog.dirobi.com/tim-james/" at bounding box center [163, 357] width 38 height 12
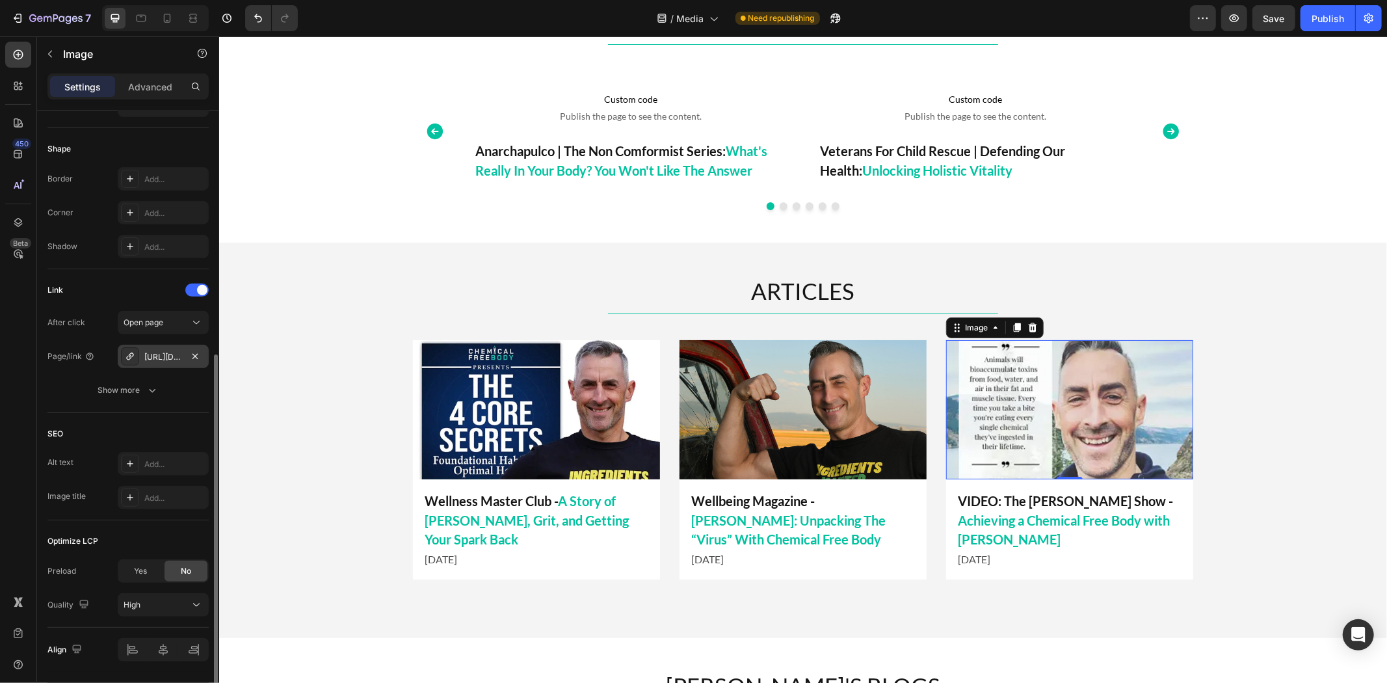
click at [167, 358] on div "https://blog.dirobi.com/tim-james/" at bounding box center [163, 357] width 38 height 12
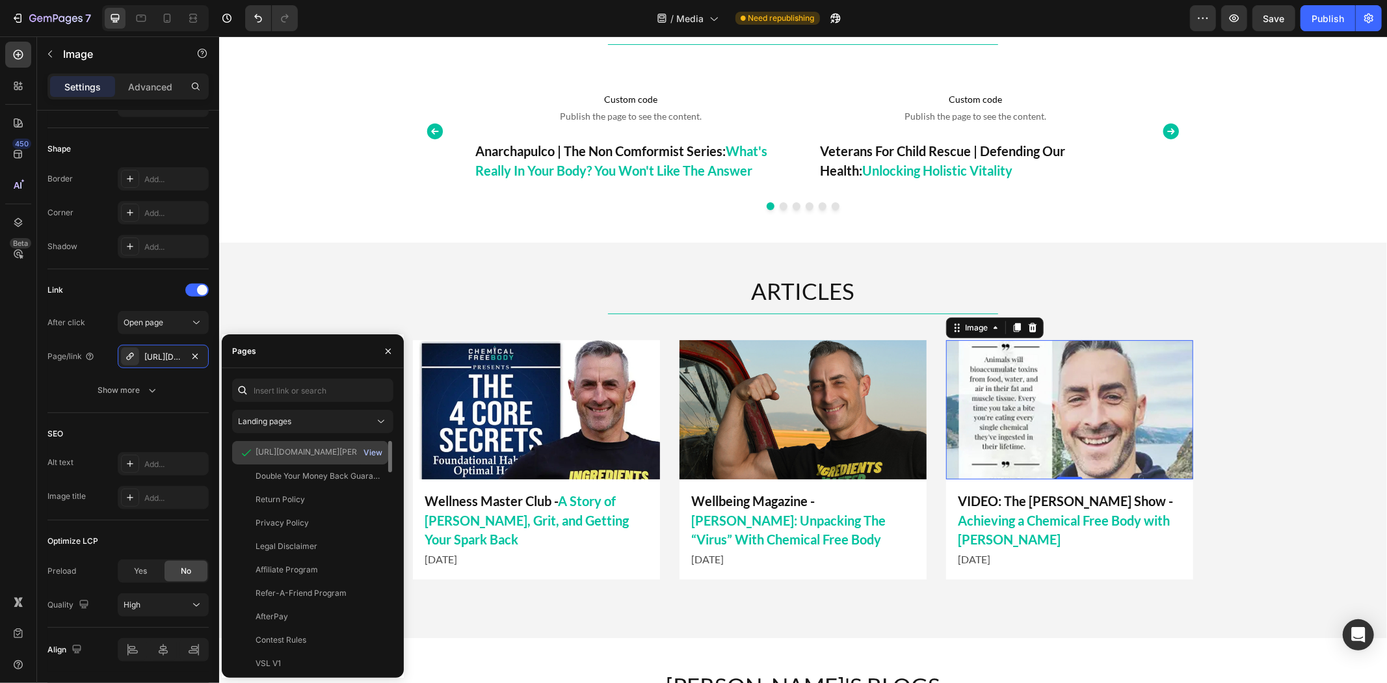
click at [381, 450] on div "View" at bounding box center [372, 453] width 19 height 12
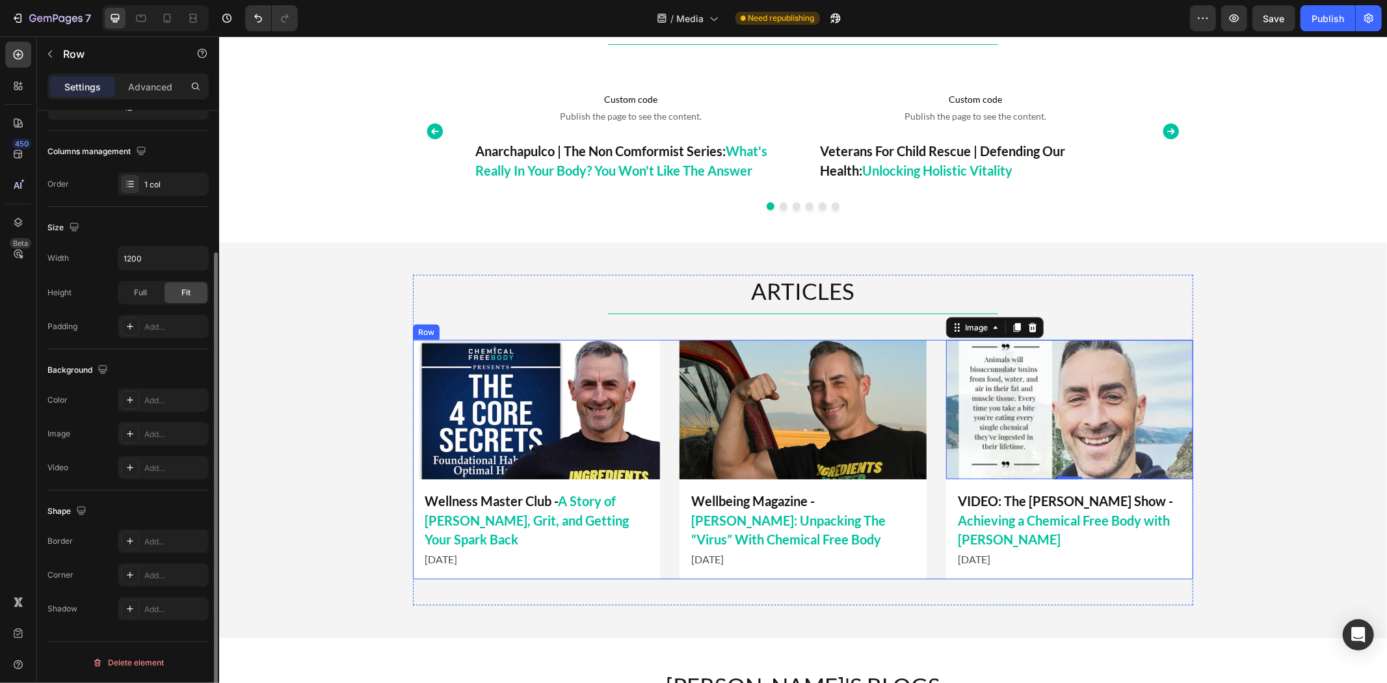
click at [1063, 585] on div "ARTICLES Heading Title Line Image Wellbeing Magazine - Tim James: Unpacking The…" at bounding box center [802, 439] width 780 height 330
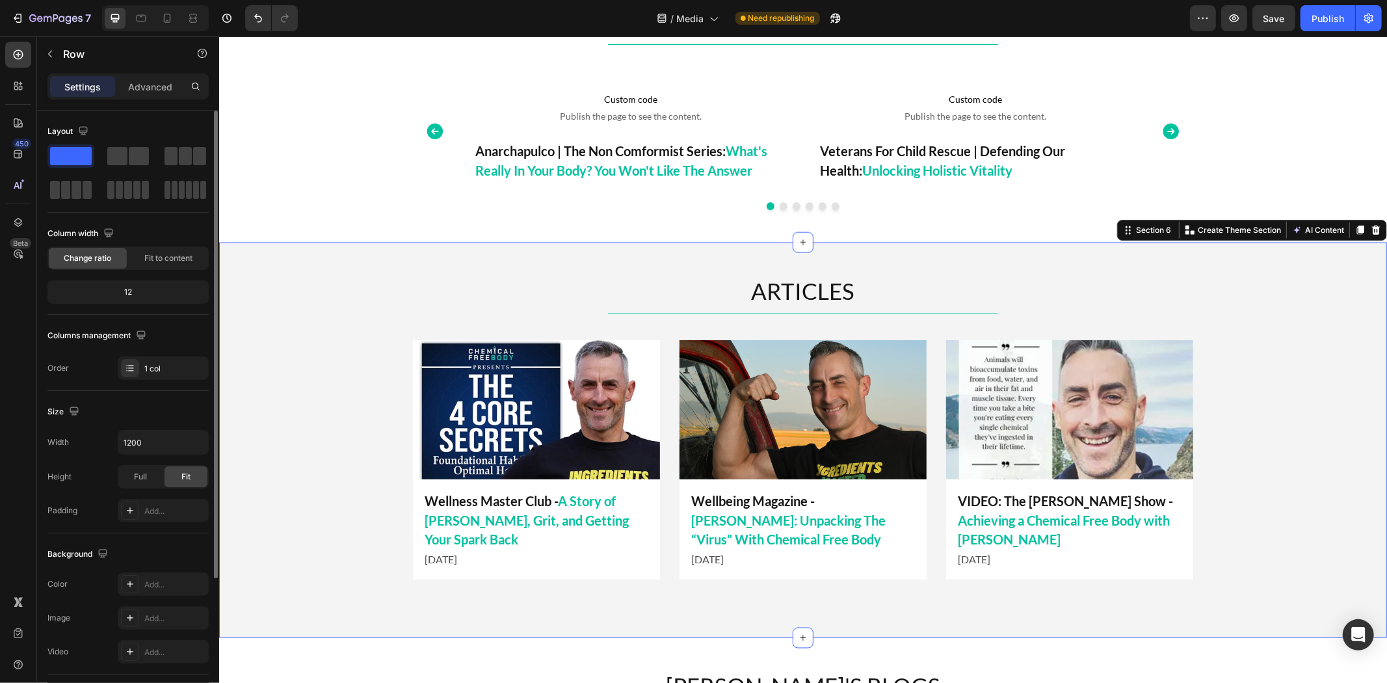
click at [1215, 400] on div "ARTICLES Heading Title Line Image Wellbeing Magazine - Tim James: Unpacking The…" at bounding box center [801, 439] width 1167 height 330
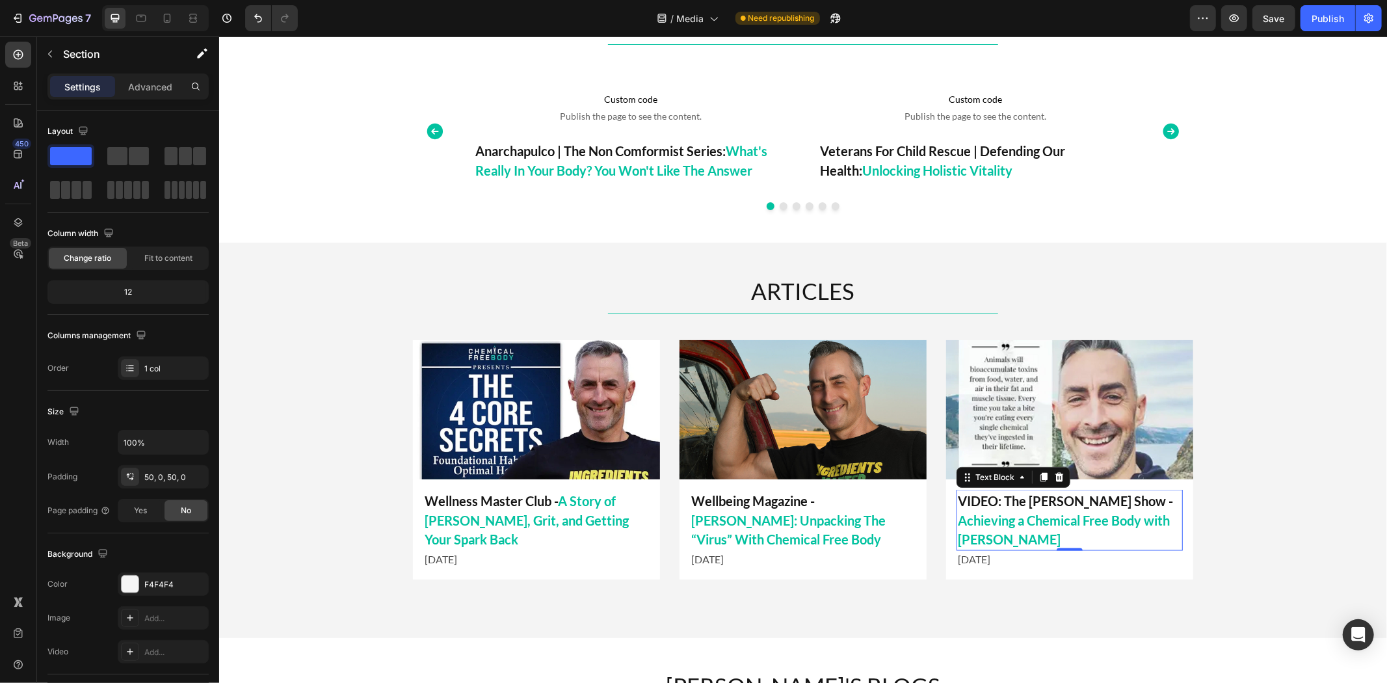
click at [1116, 525] on span "Achieving a Chemical Free Body with Tim James" at bounding box center [1063, 529] width 212 height 35
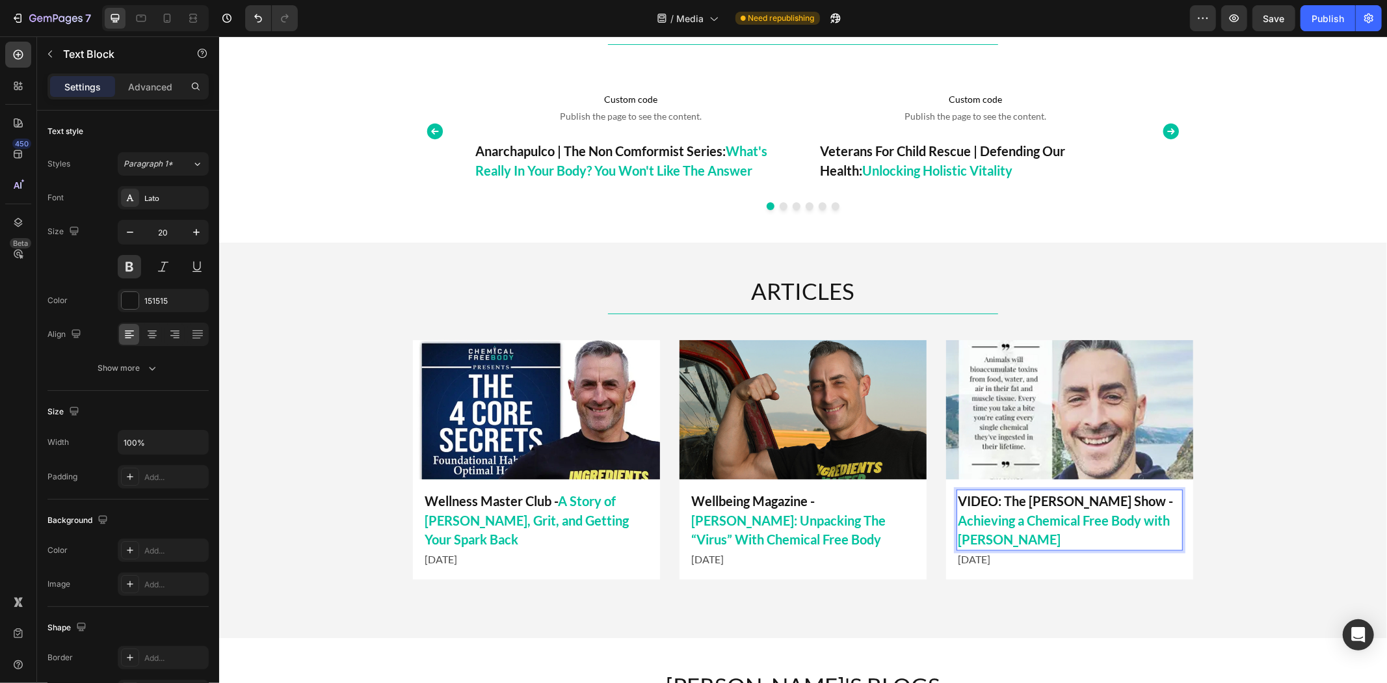
click at [1081, 519] on span "Achieving a Chemical Free Body with Tim James" at bounding box center [1063, 529] width 212 height 35
click at [1165, 512] on span "Achieving a Chemical Free Body With Tim James" at bounding box center [1064, 529] width 215 height 35
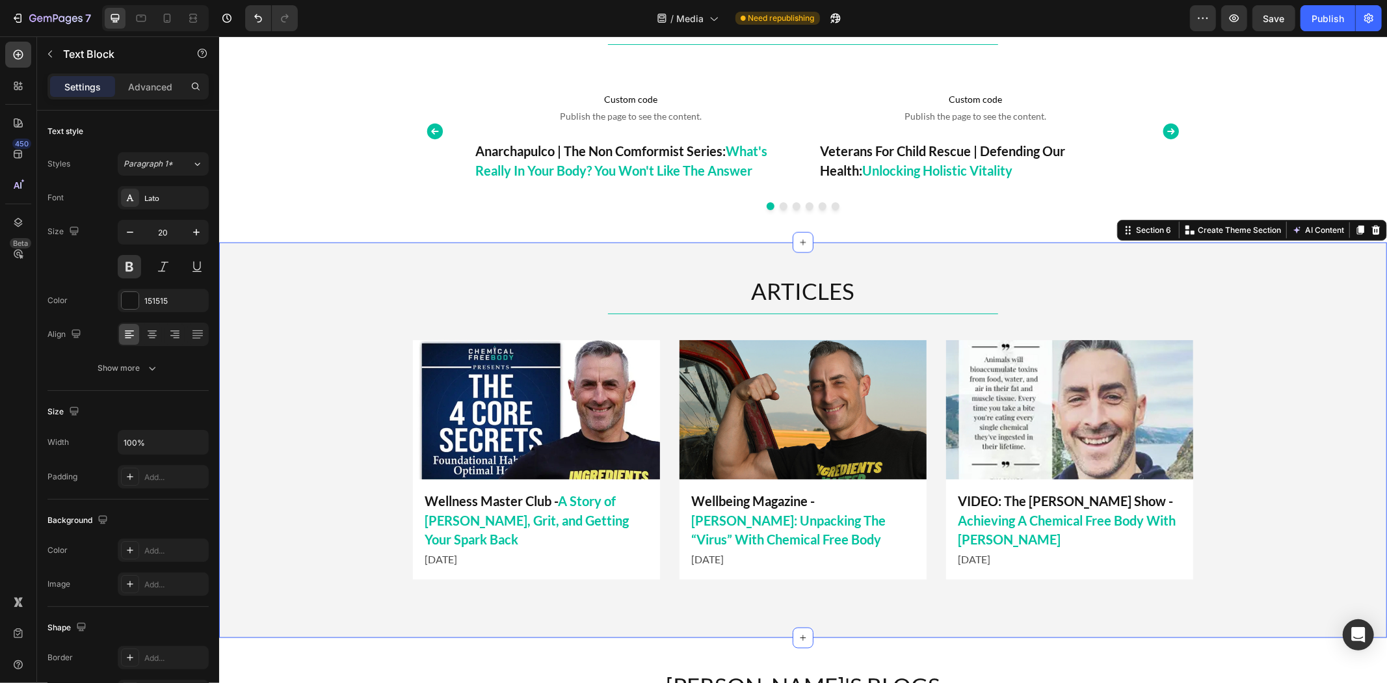
click at [1237, 497] on div "ARTICLES Heading Title Line Image Wellbeing Magazine - Tim James: Unpacking The…" at bounding box center [801, 439] width 1167 height 330
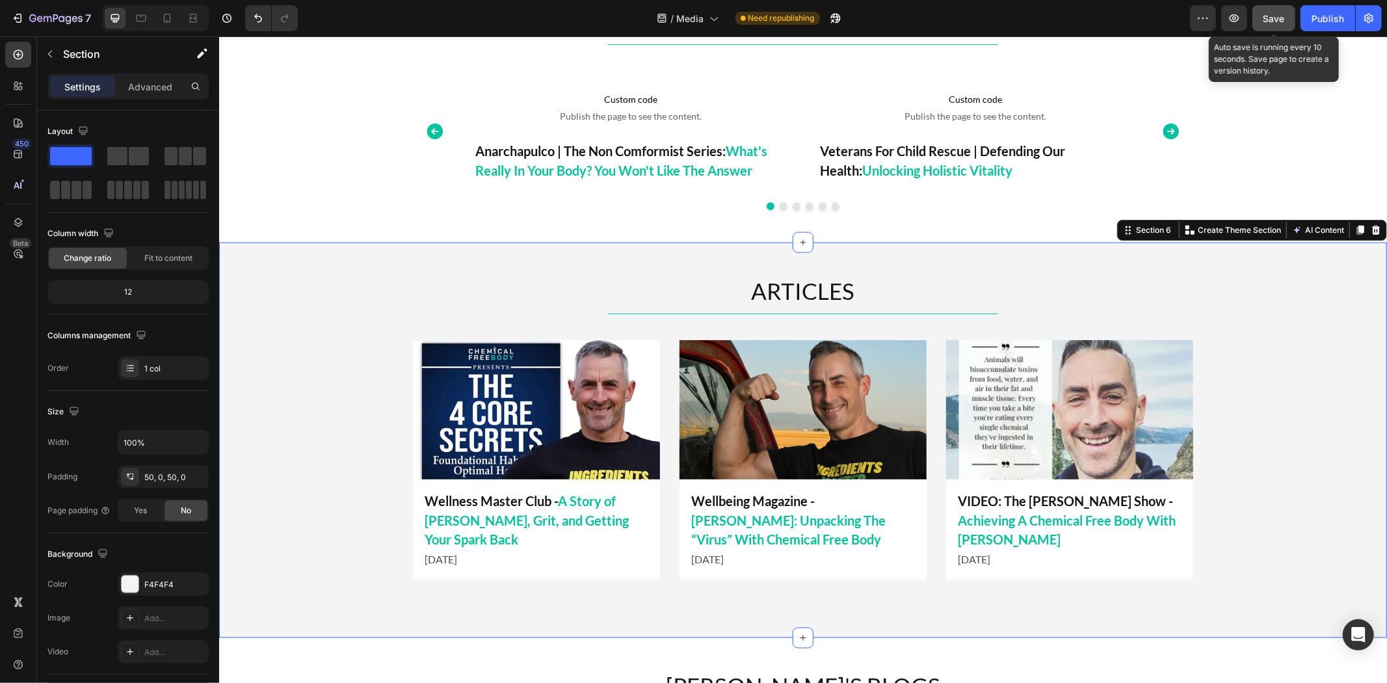
click at [1277, 24] on div "Save" at bounding box center [1273, 19] width 21 height 14
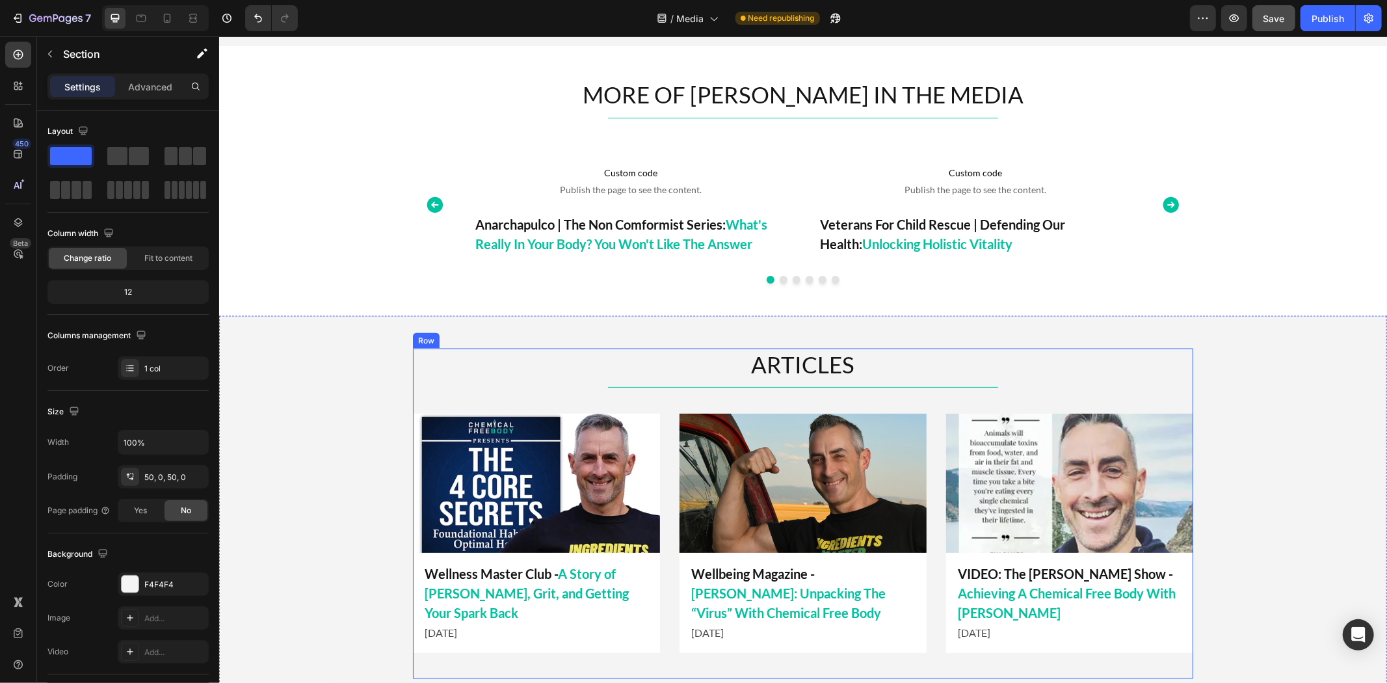
scroll to position [1860, 0]
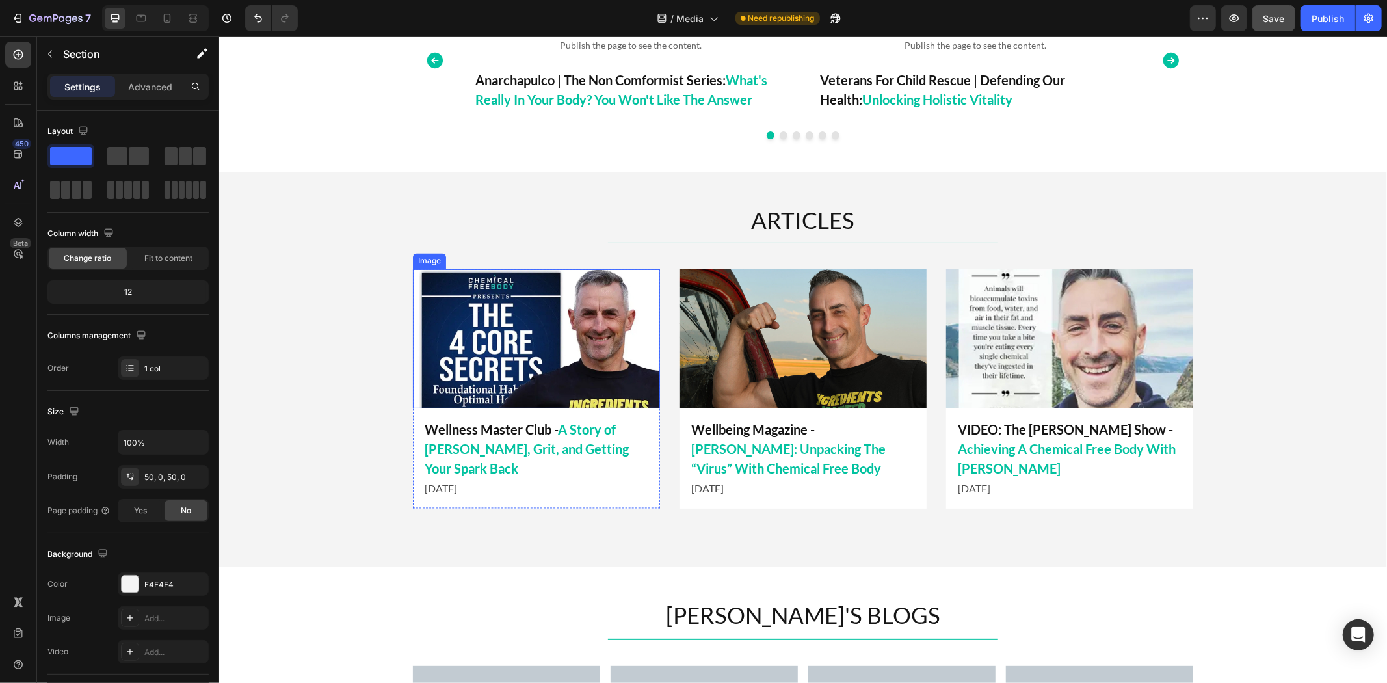
drag, startPoint x: 467, startPoint y: 340, endPoint x: 463, endPoint y: 303, distance: 37.3
click at [467, 340] on img at bounding box center [535, 337] width 247 height 139
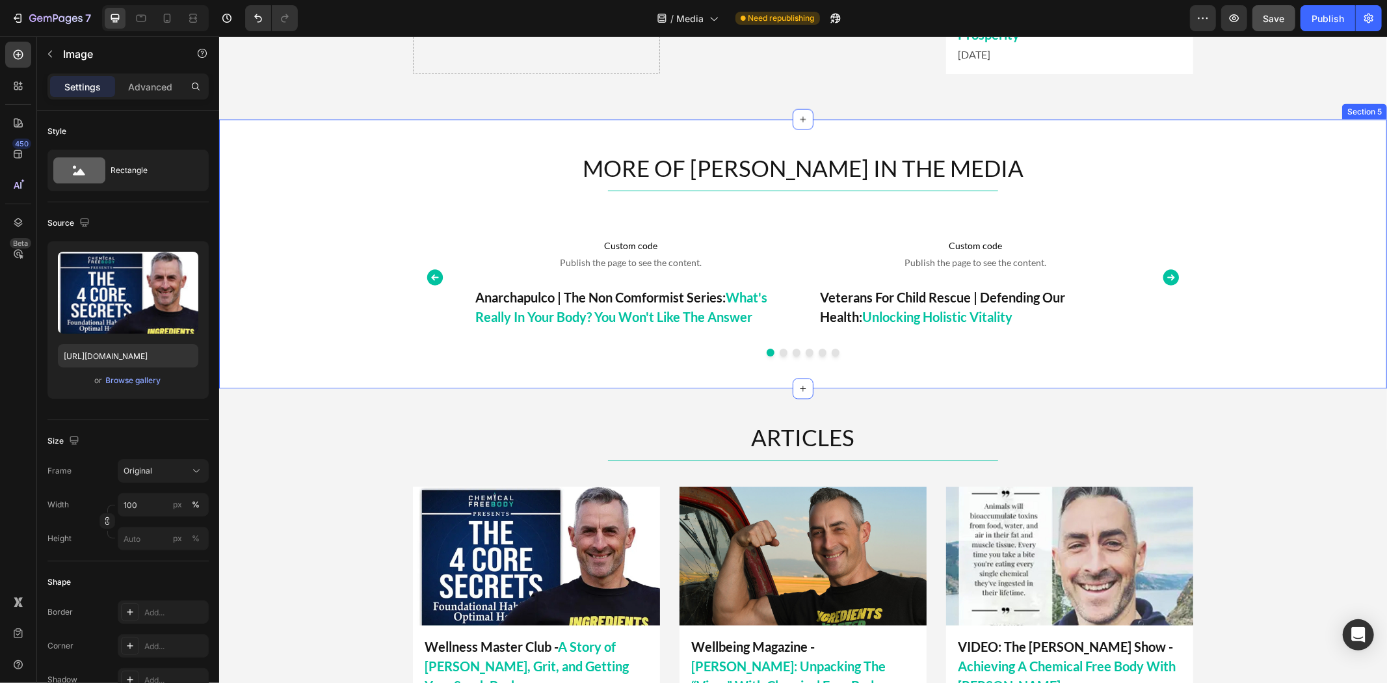
scroll to position [1788, 0]
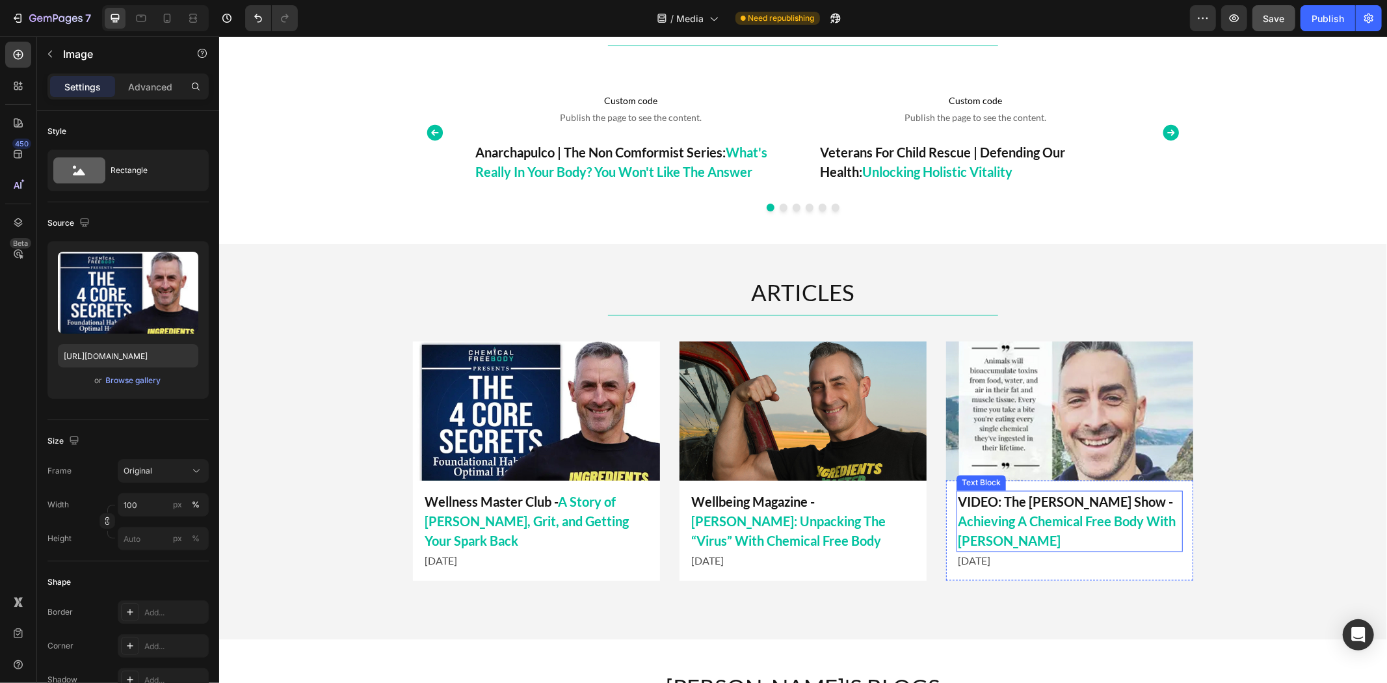
click at [991, 491] on p "VIDEO: The Mel K Show - Achieving A Chemical Free Body With Tim James" at bounding box center [1069, 520] width 224 height 59
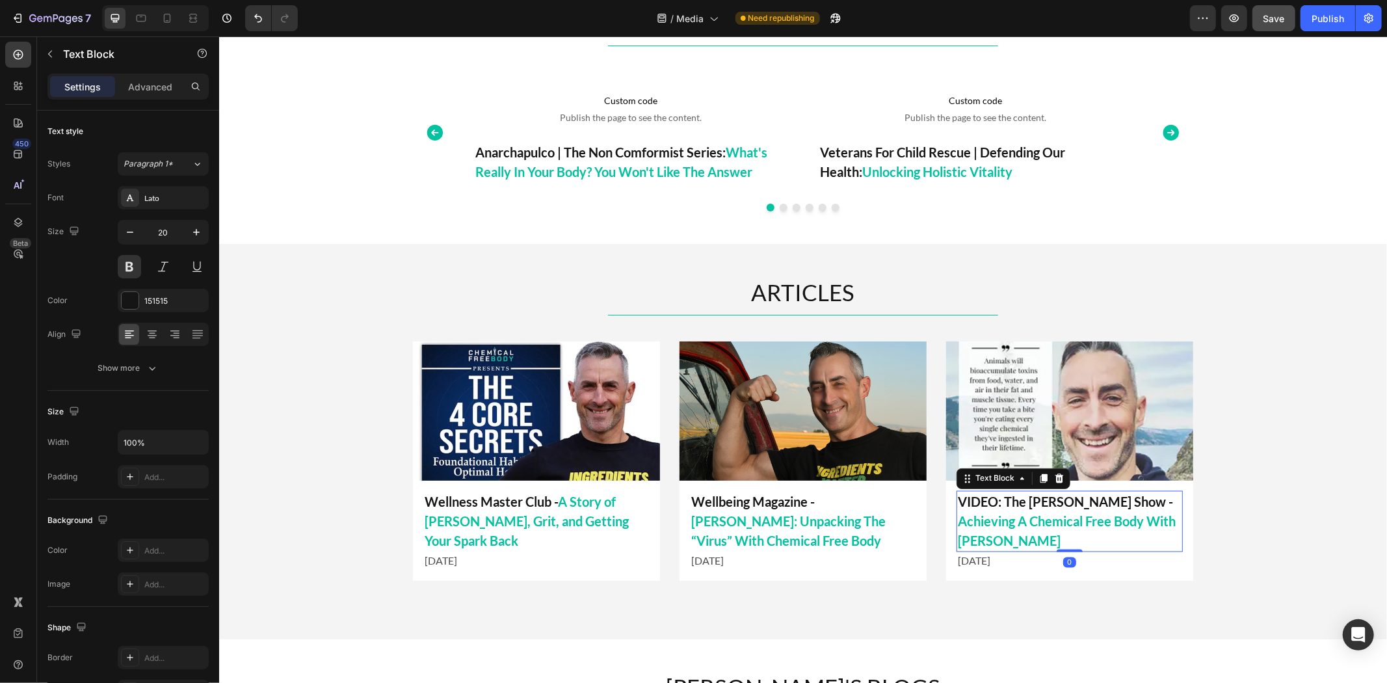
click at [1085, 498] on p "VIDEO: The Mel K Show - Achieving A Chemical Free Body With Tim James" at bounding box center [1069, 520] width 224 height 59
click at [1064, 501] on p "VIDEO: The Mel K Show - Achieving A Chemical Free Body With Tim James" at bounding box center [1069, 520] width 224 height 59
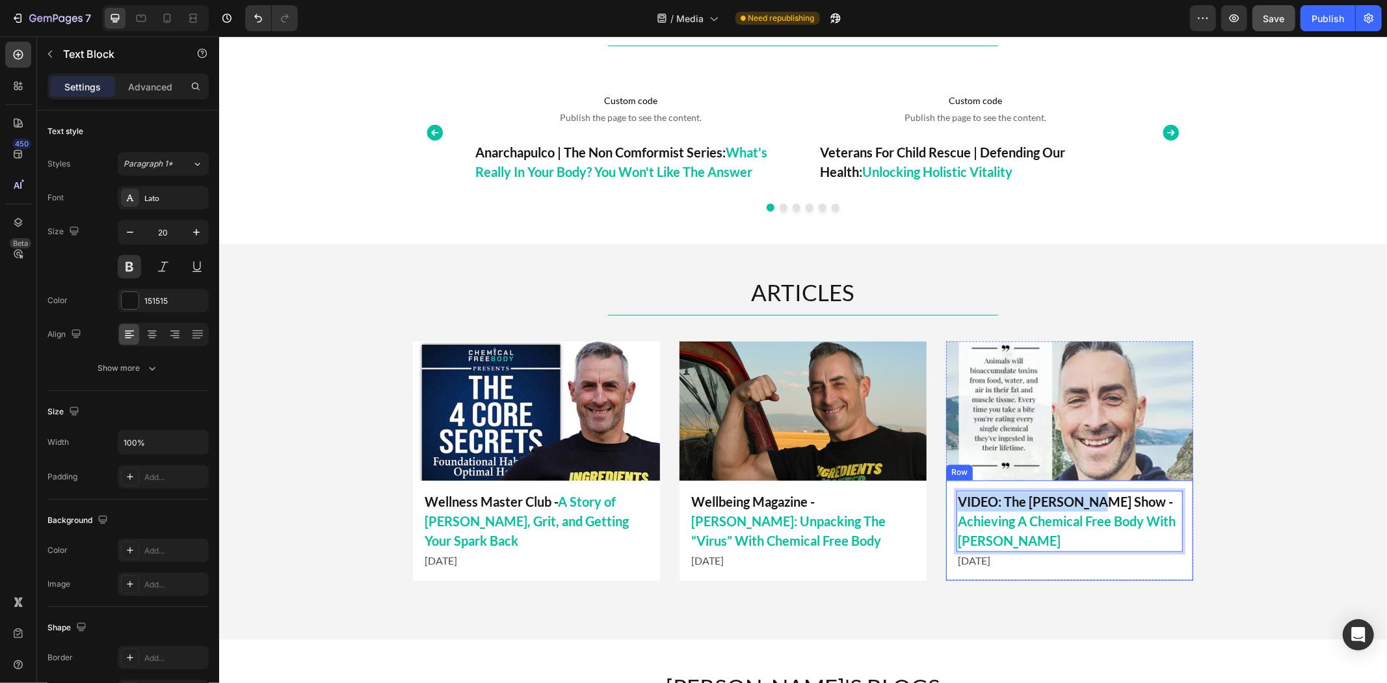
drag, startPoint x: 1091, startPoint y: 502, endPoint x: 948, endPoint y: 504, distance: 143.0
click at [948, 504] on div "VIDEO: The Mel K Show - Achieving A Chemical Free Body With Tim James Text Bloc…" at bounding box center [1068, 530] width 247 height 100
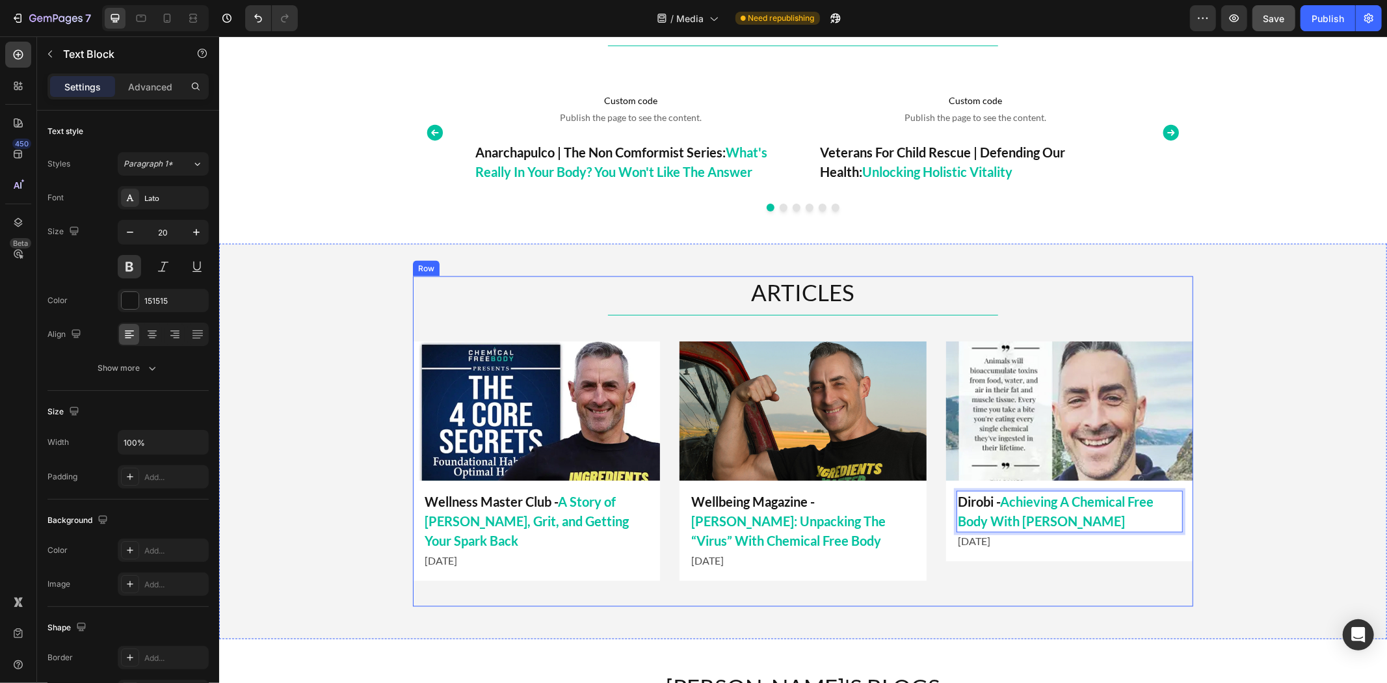
click at [1020, 604] on div "ARTICLES Heading Title Line Image Wellbeing Magazine - Tim James: Unpacking The…" at bounding box center [802, 441] width 780 height 330
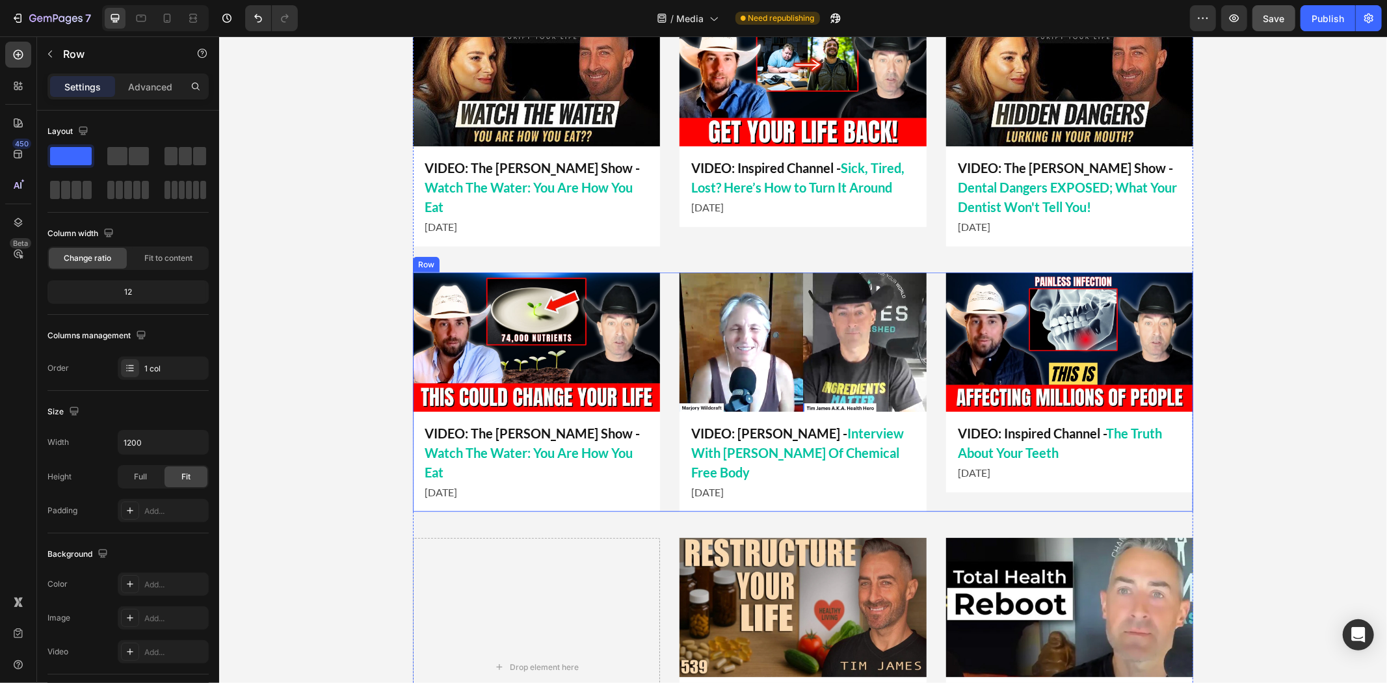
scroll to position [849, 0]
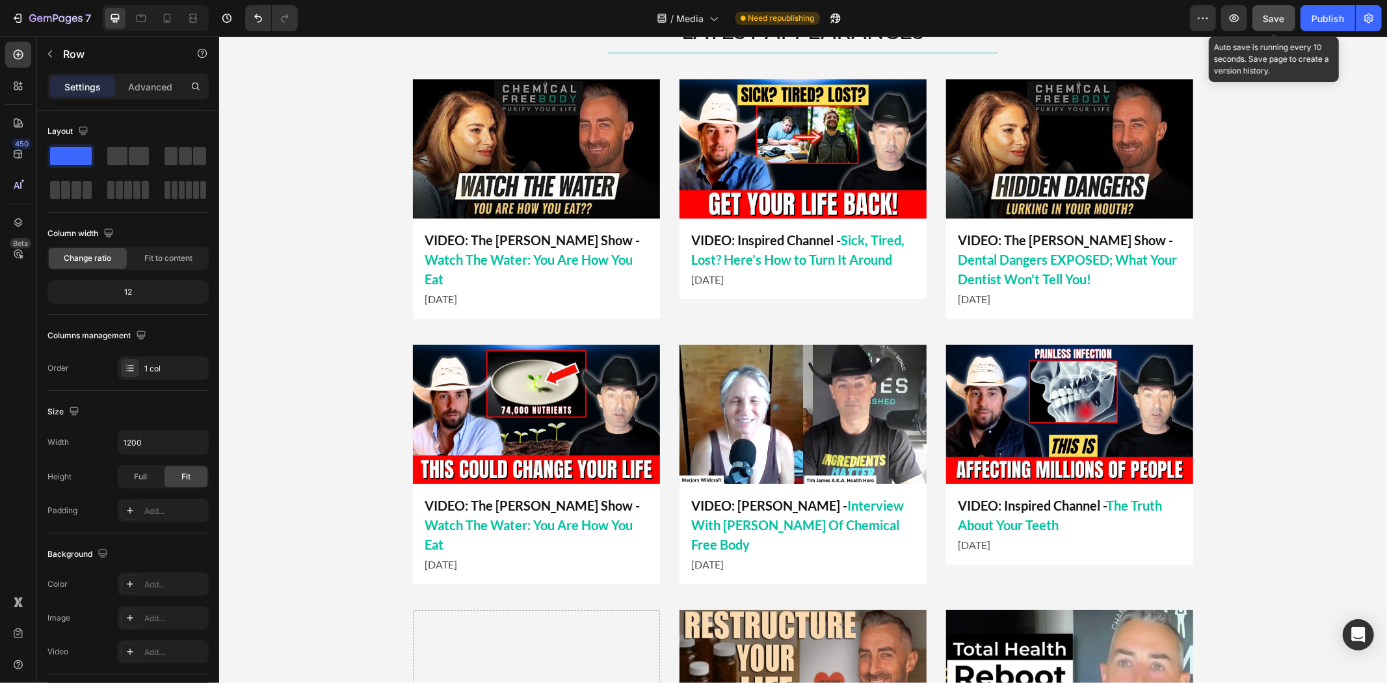
click at [1269, 23] on span "Save" at bounding box center [1273, 18] width 21 height 11
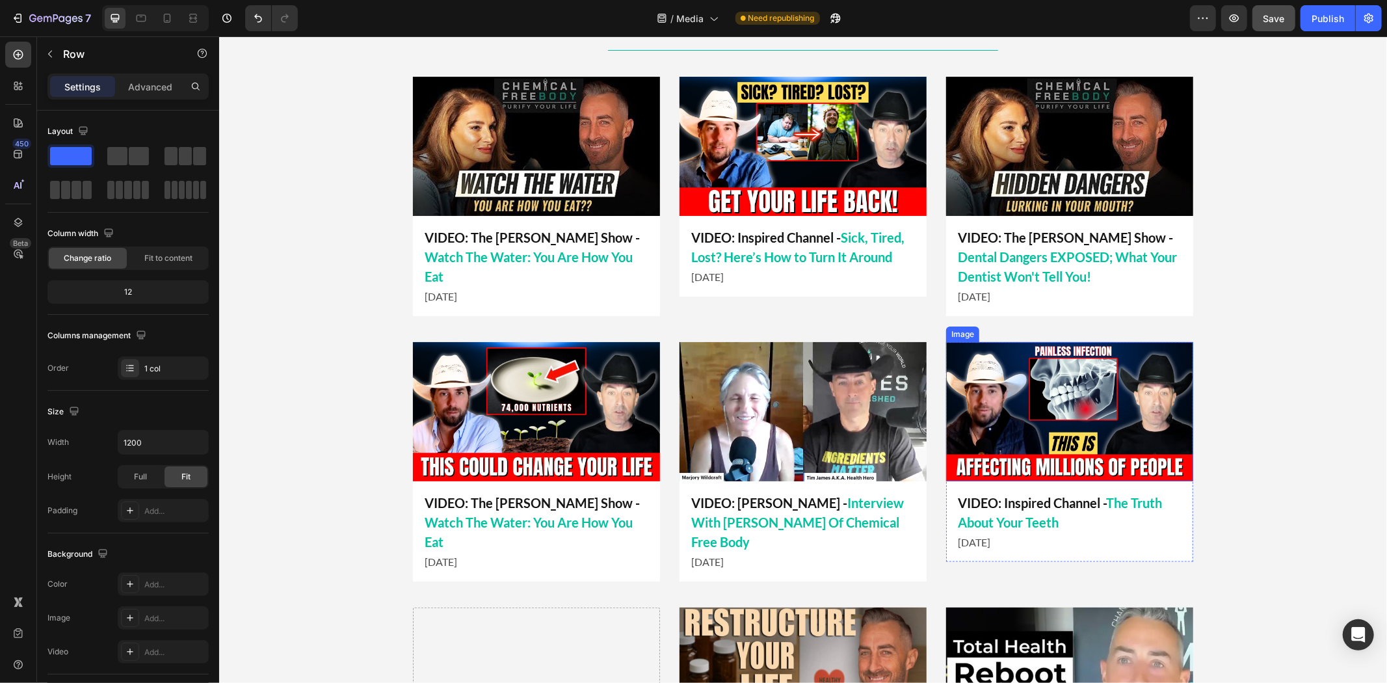
scroll to position [996, 0]
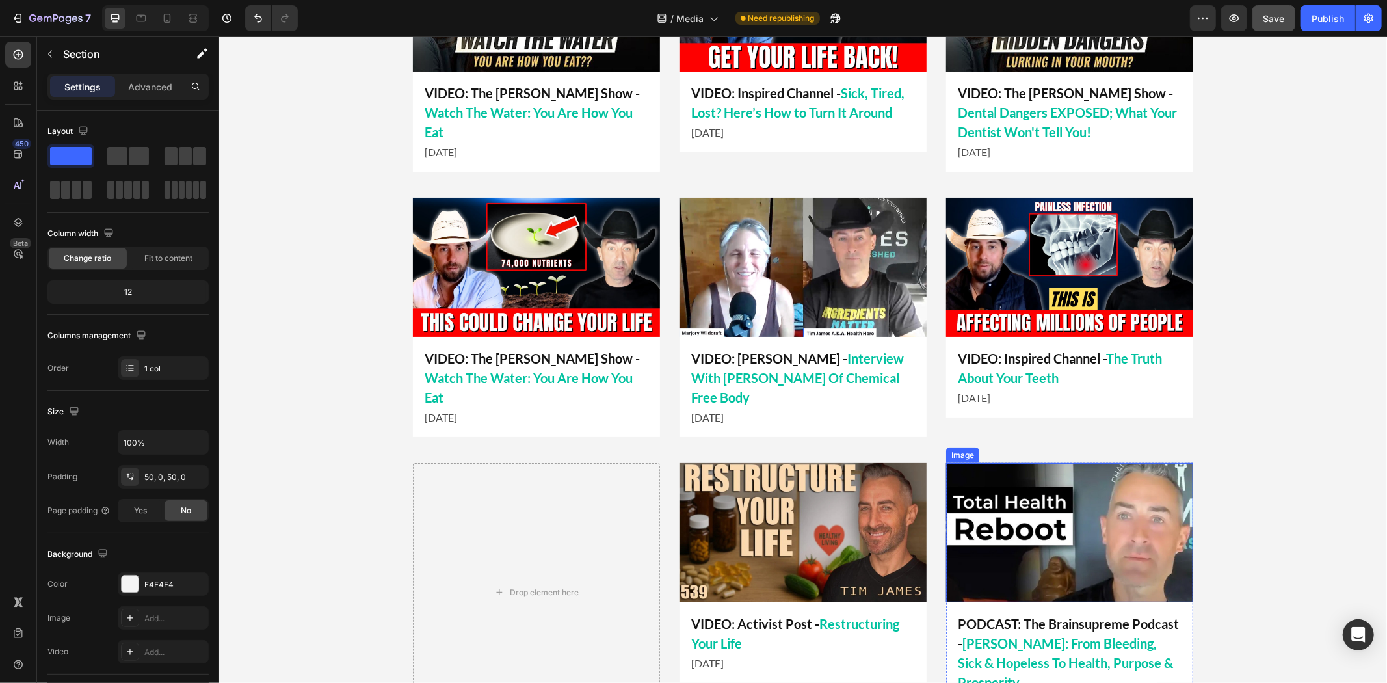
click at [1242, 454] on div "LATEST APPEARANCES Heading Title Line Image VIDEO: Inspired Channel - Sick, Tir…" at bounding box center [801, 300] width 1167 height 867
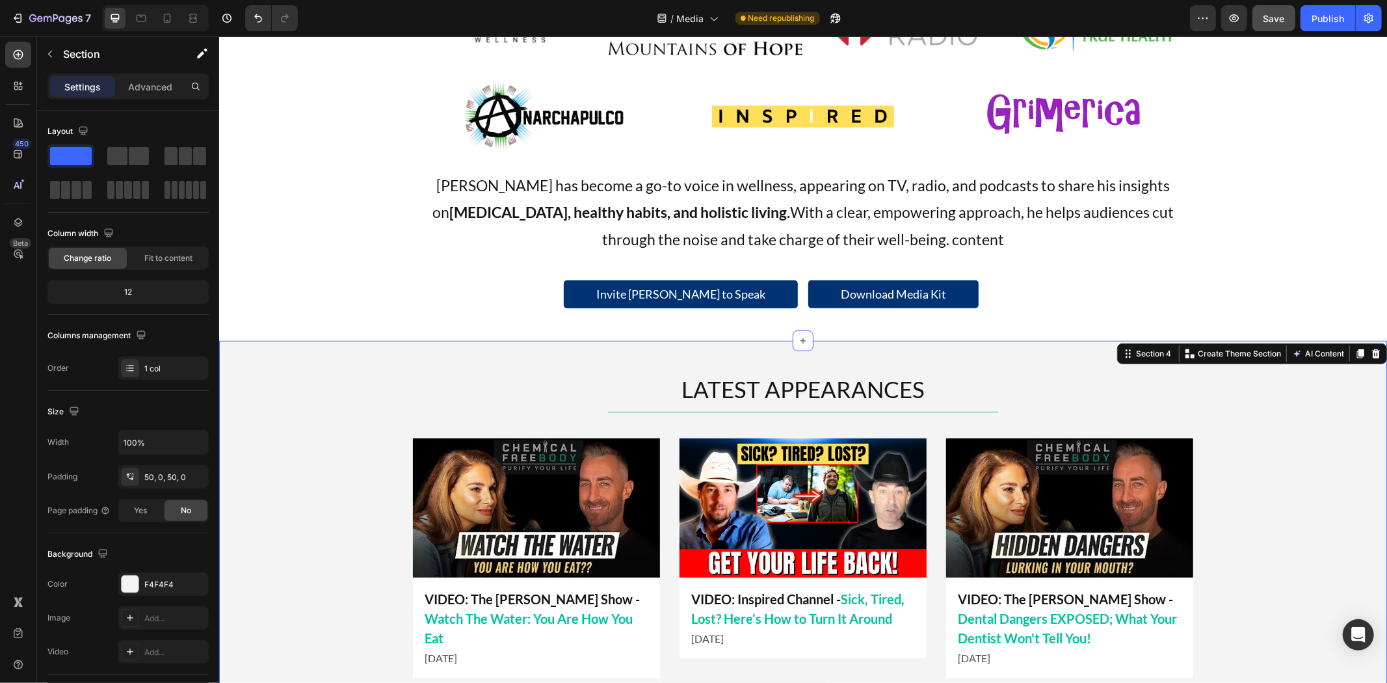
scroll to position [346, 0]
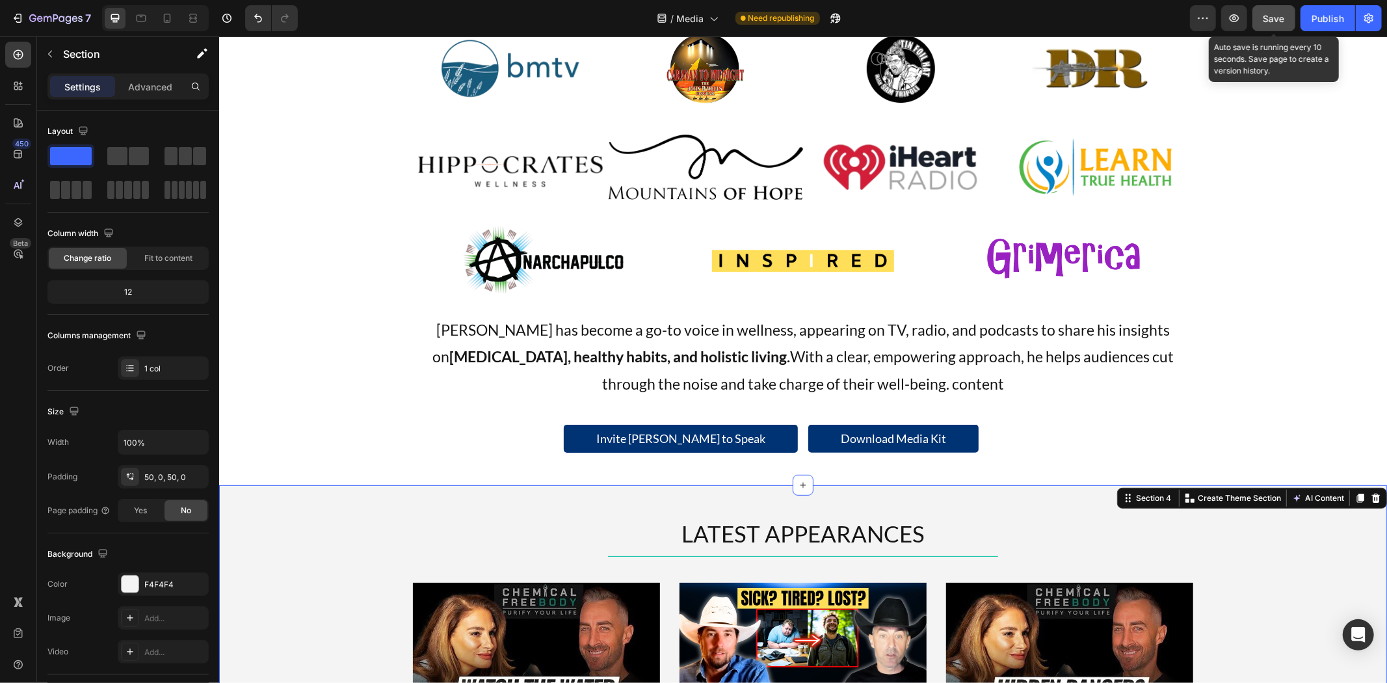
click at [1275, 20] on span "Save" at bounding box center [1273, 18] width 21 height 11
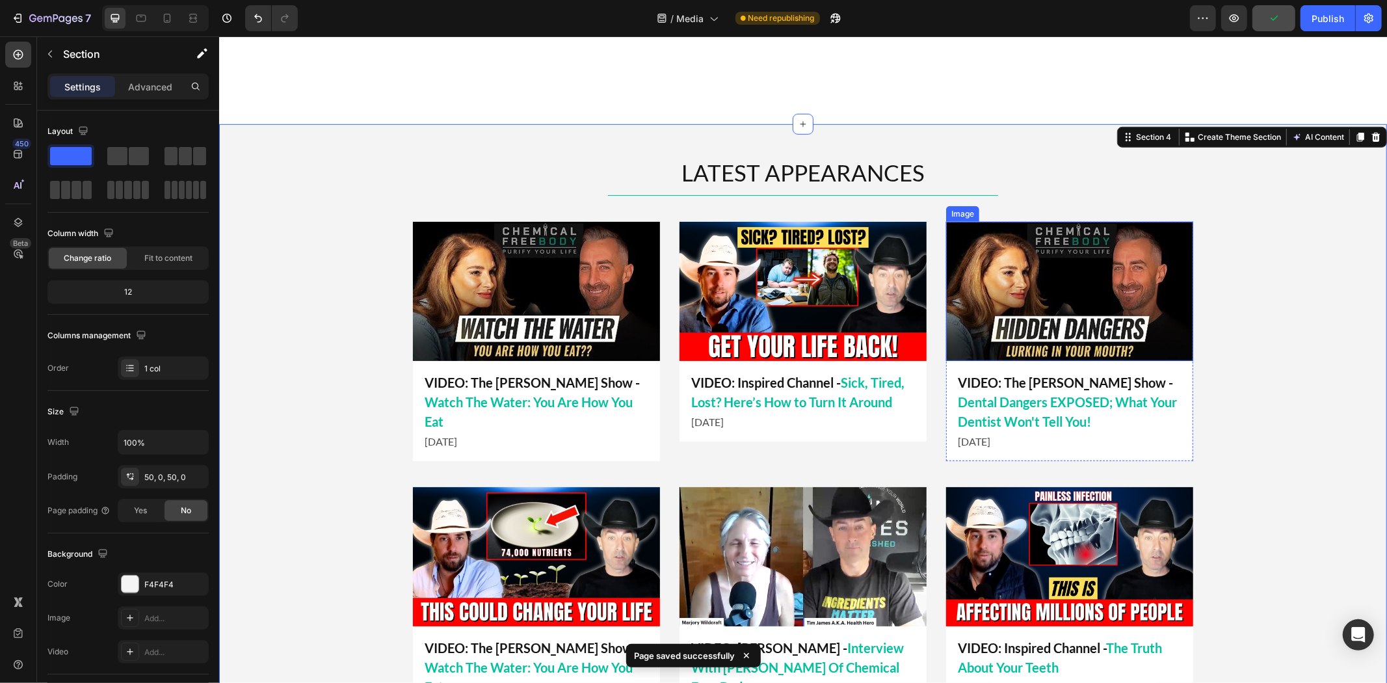
scroll to position [852, 0]
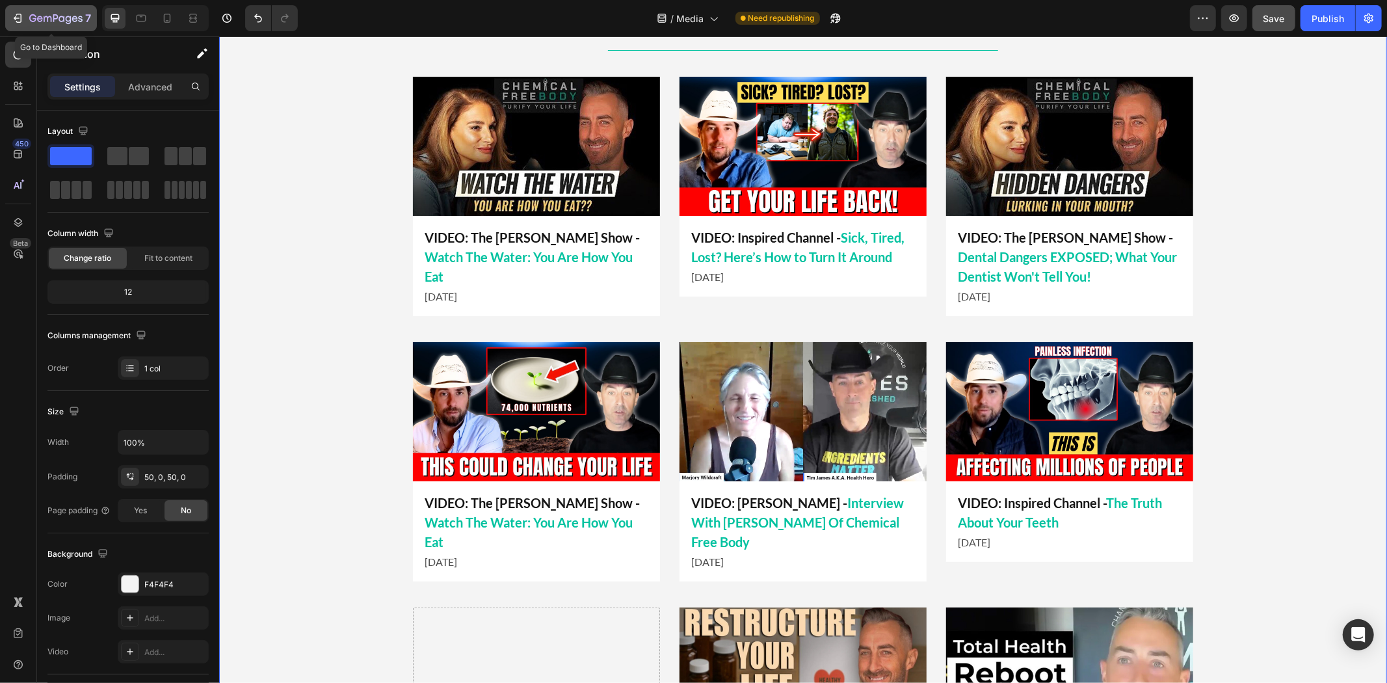
click at [37, 20] on icon "button" at bounding box center [40, 19] width 6 height 6
